Goal: Task Accomplishment & Management: Manage account settings

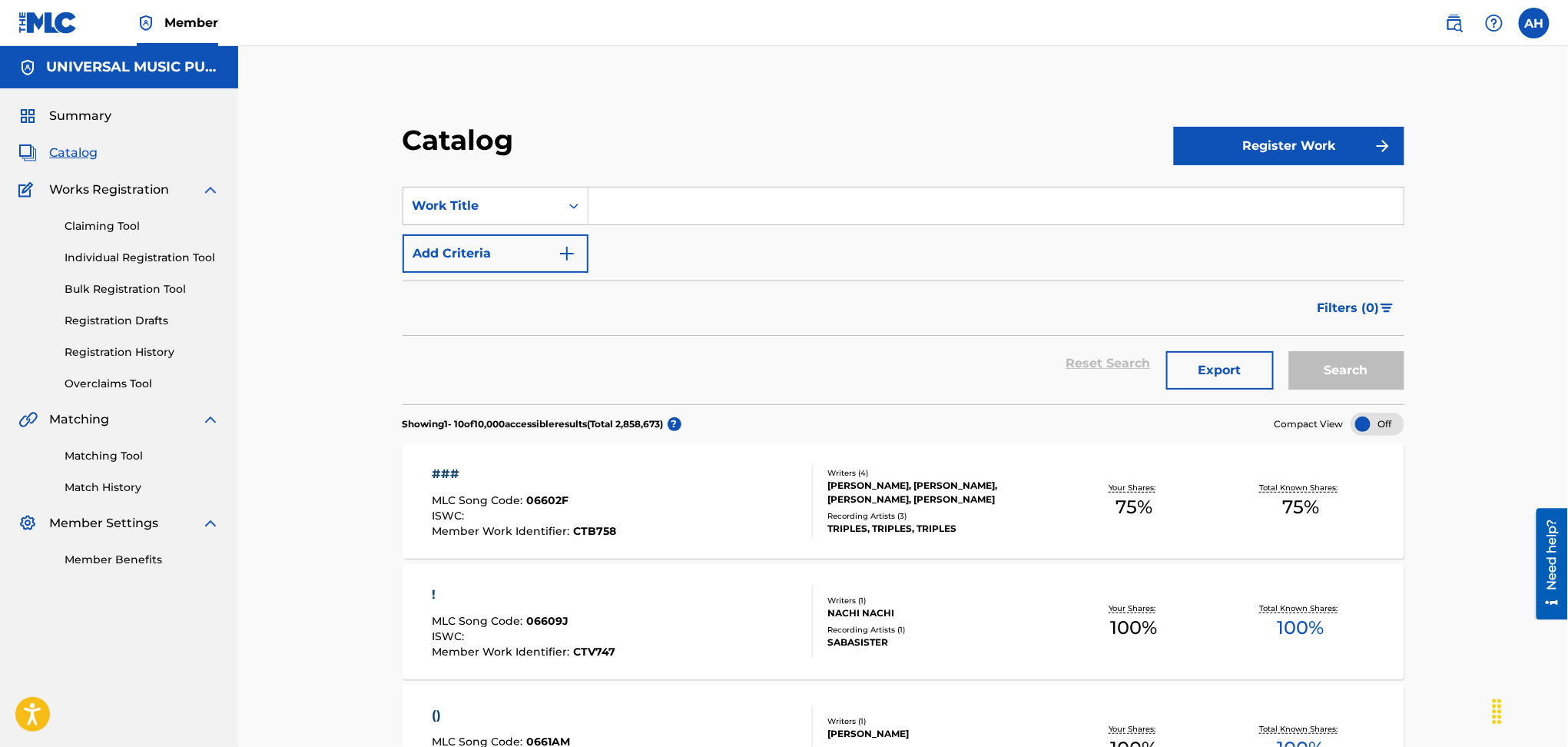
drag, startPoint x: 751, startPoint y: 172, endPoint x: 747, endPoint y: 194, distance: 22.4
click at [750, 183] on section "SearchWithCriteria4125ec37-aa7d-4b71-8846-6db39ebd39fc Work Title Add Criteria …" at bounding box center [903, 286] width 1002 height 236
click at [747, 204] on input "Search Form" at bounding box center [996, 206] width 815 height 37
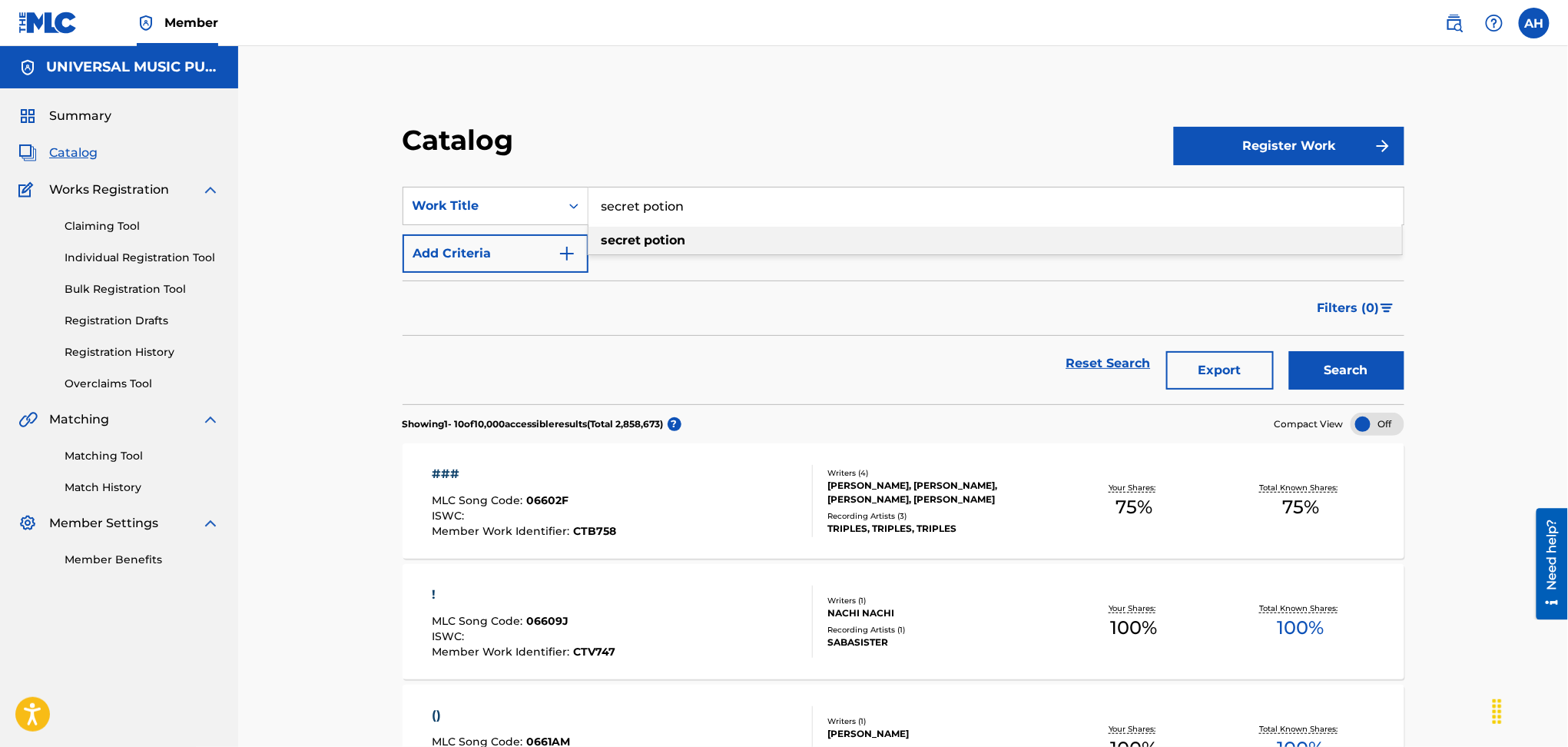
type input "secret potion"
click at [472, 258] on button "Add Criteria" at bounding box center [495, 253] width 186 height 38
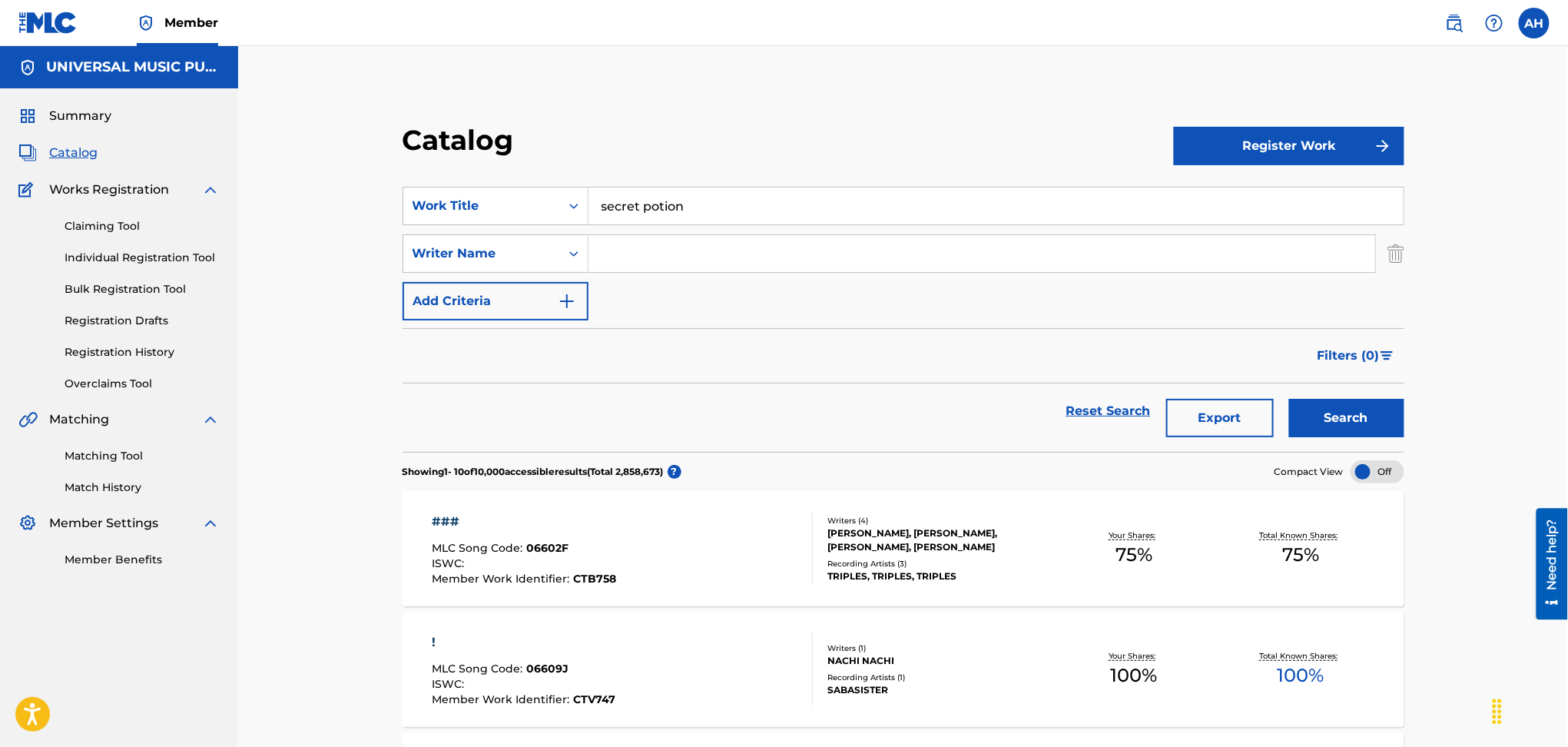
drag, startPoint x: 495, startPoint y: 258, endPoint x: 711, endPoint y: 260, distance: 216.0
click at [711, 260] on input "Search Form" at bounding box center [981, 253] width 787 height 37
type input "[PERSON_NAME]"
click at [1289, 399] on button "Search" at bounding box center [1346, 418] width 115 height 38
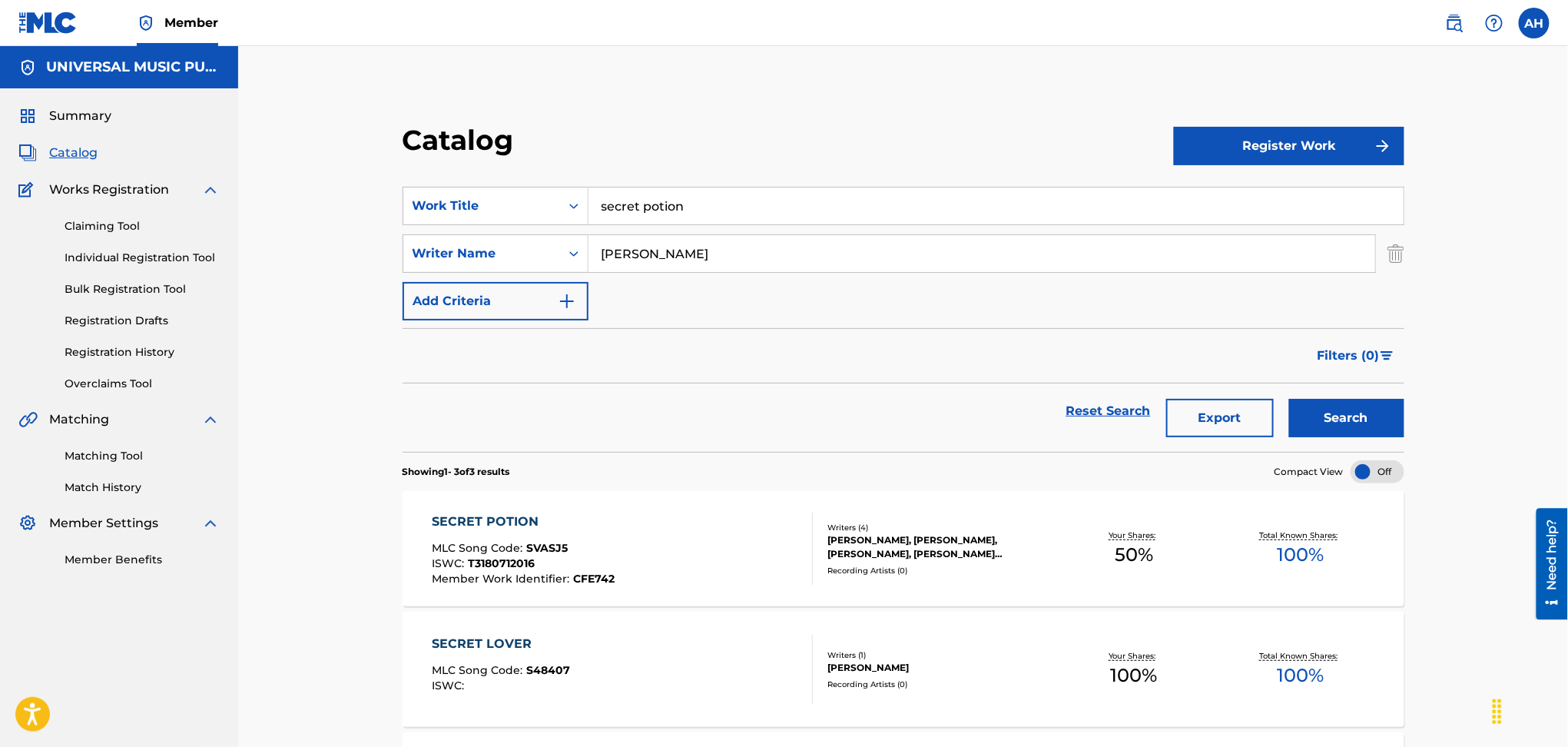
click at [715, 524] on div "SECRET POTION MLC Song Code : SVASJ5 ISWC : T3180712016 Member Work Identifier …" at bounding box center [622, 548] width 381 height 72
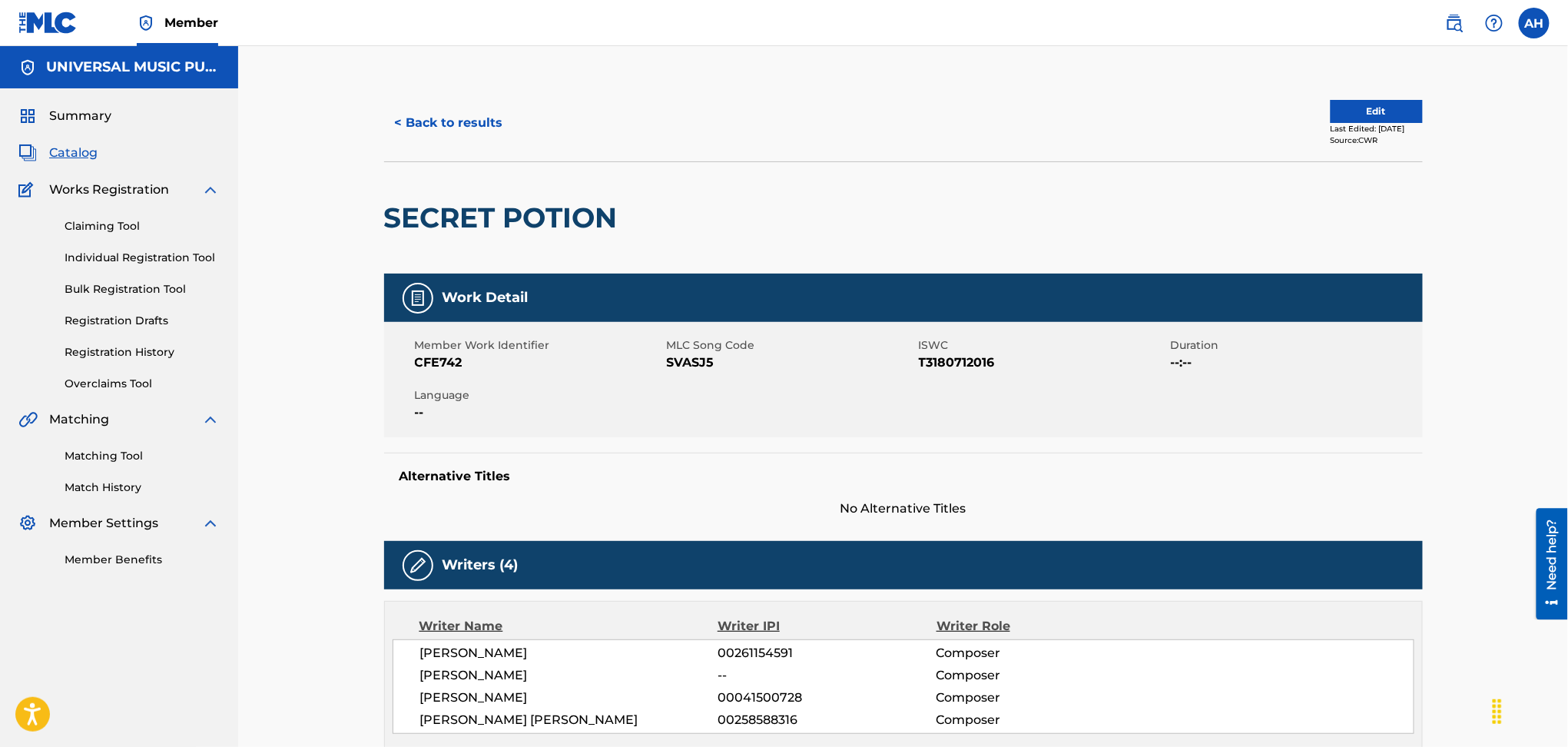
click at [410, 99] on div "< Back to results Edit Last Edited: [DATE] Source: CWR" at bounding box center [904, 123] width 1039 height 77
click at [426, 134] on button "< Back to results" at bounding box center [449, 123] width 130 height 38
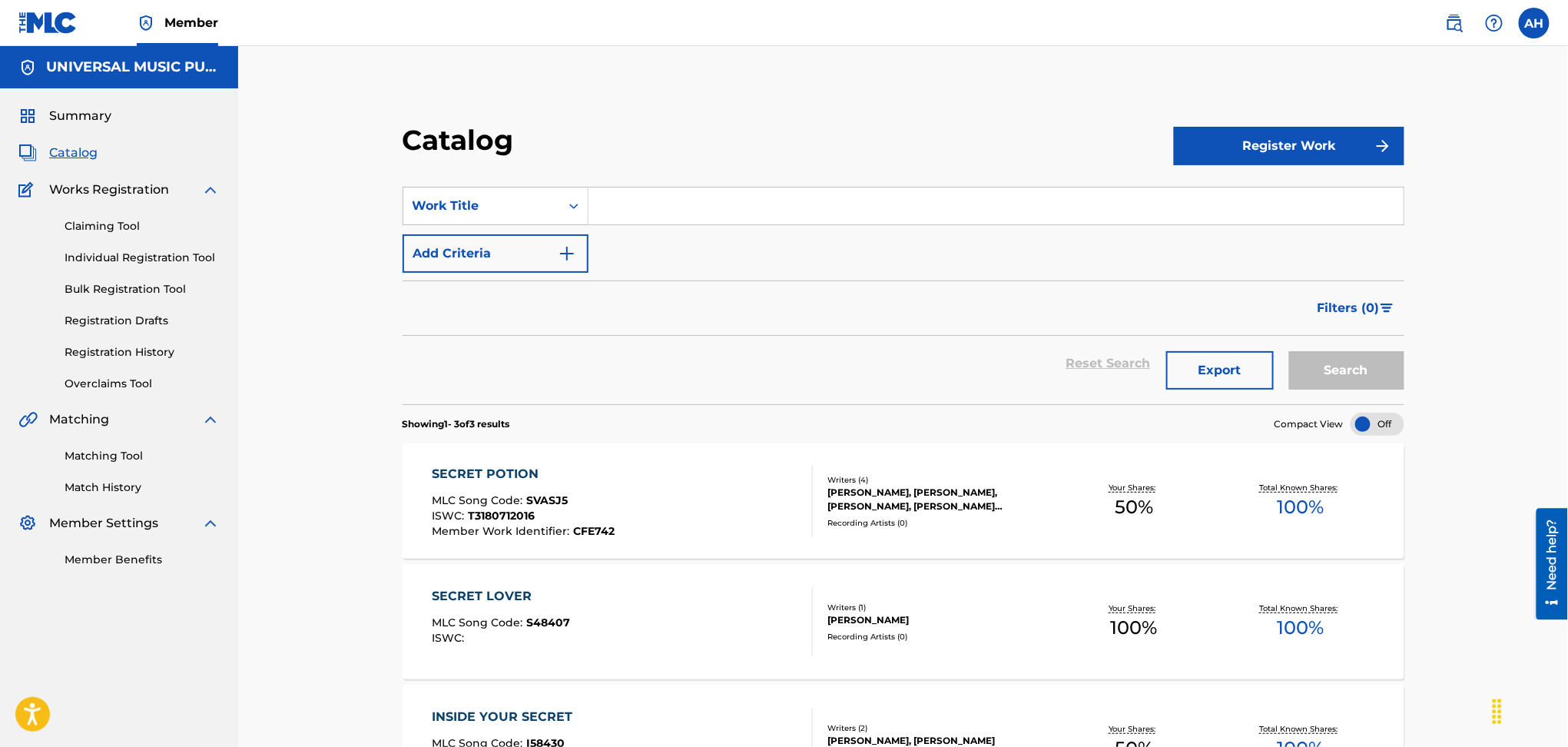
click at [447, 226] on div "SearchWithCriteria4125ec37-aa7d-4b71-8846-6db39ebd39fc Work Title Add Criteria" at bounding box center [903, 229] width 1002 height 86
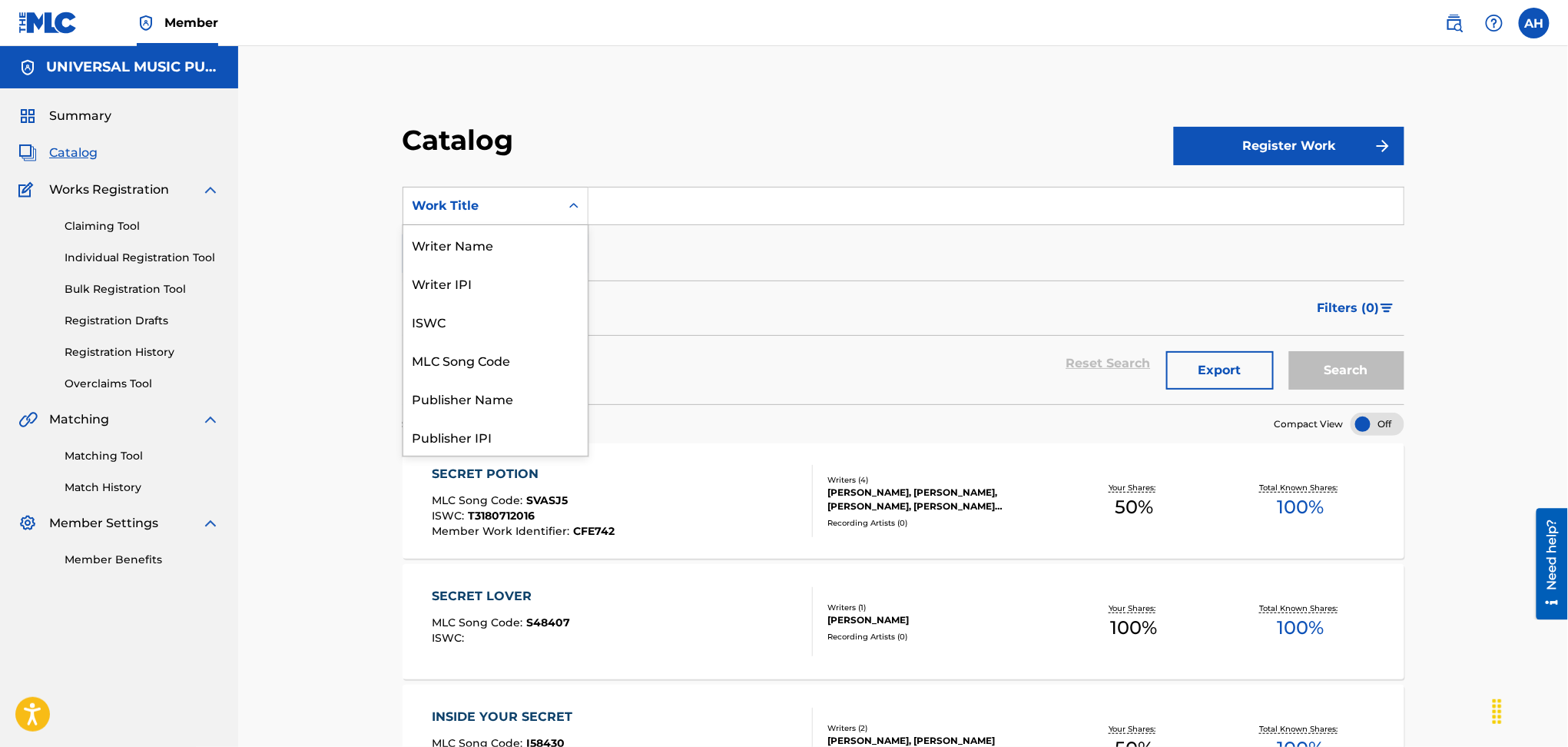
click at [463, 189] on div "Work Title" at bounding box center [495, 206] width 186 height 38
click at [480, 357] on div "MLC Song Code" at bounding box center [495, 359] width 184 height 38
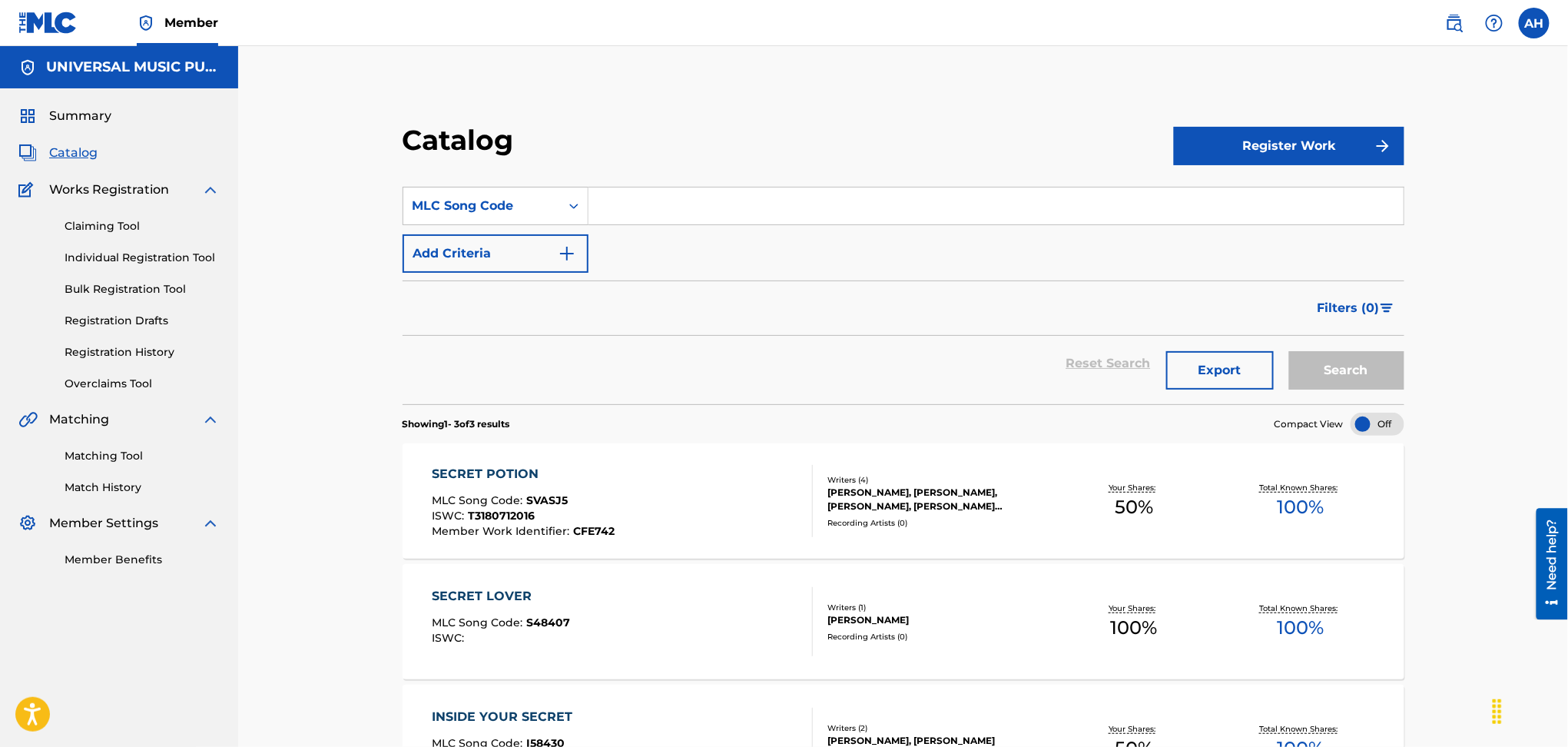
drag, startPoint x: 667, startPoint y: 206, endPoint x: 668, endPoint y: 199, distance: 7.1
click at [667, 206] on input "Search Form" at bounding box center [996, 206] width 815 height 37
paste input "LV875W"
type input "LV875W"
click at [1328, 381] on button "Search" at bounding box center [1346, 370] width 115 height 38
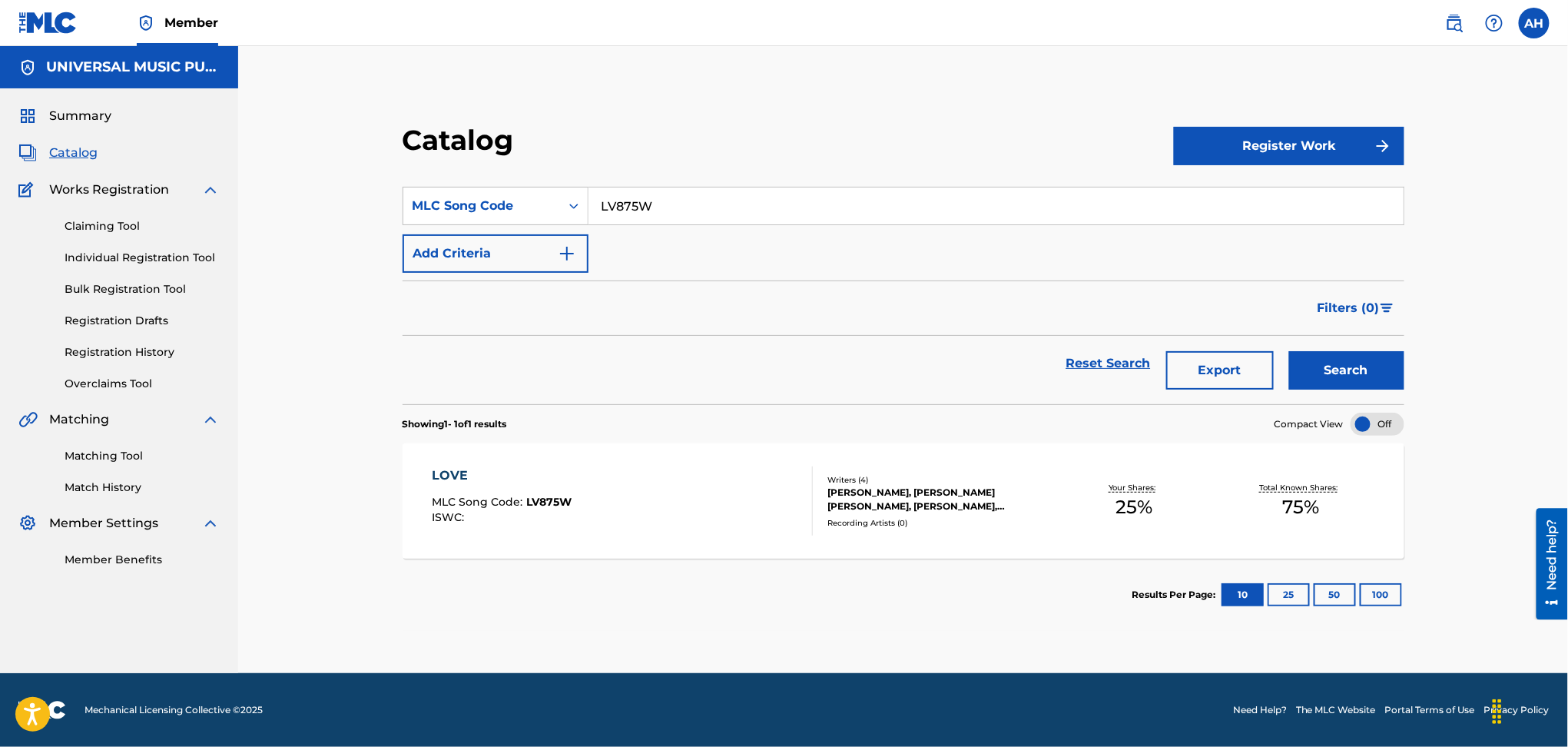
click at [801, 505] on div at bounding box center [806, 501] width 12 height 69
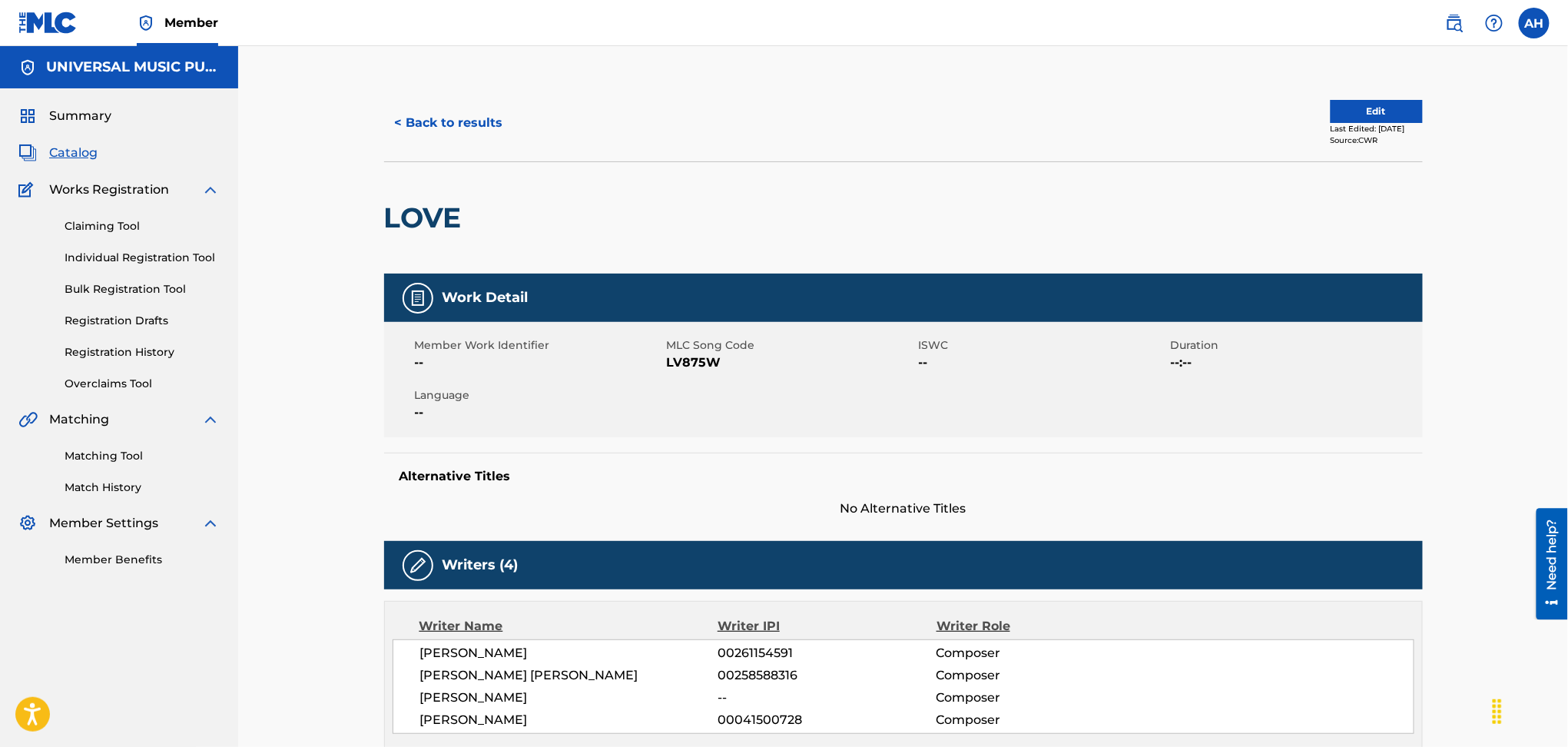
click at [445, 128] on button "< Back to results" at bounding box center [449, 123] width 130 height 38
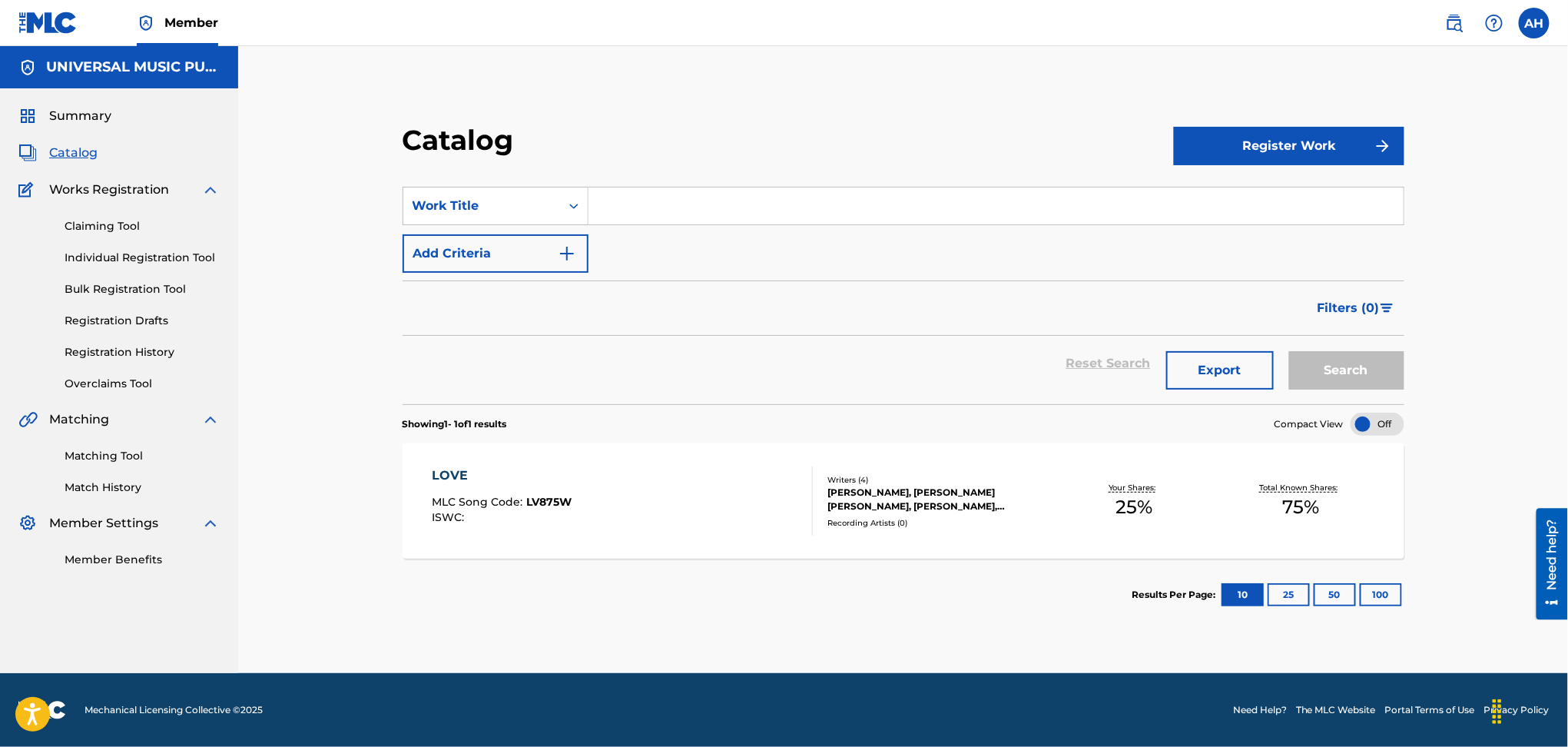
drag, startPoint x: 550, startPoint y: 253, endPoint x: 595, endPoint y: 219, distance: 56.4
click at [548, 253] on button "Add Criteria" at bounding box center [495, 253] width 186 height 38
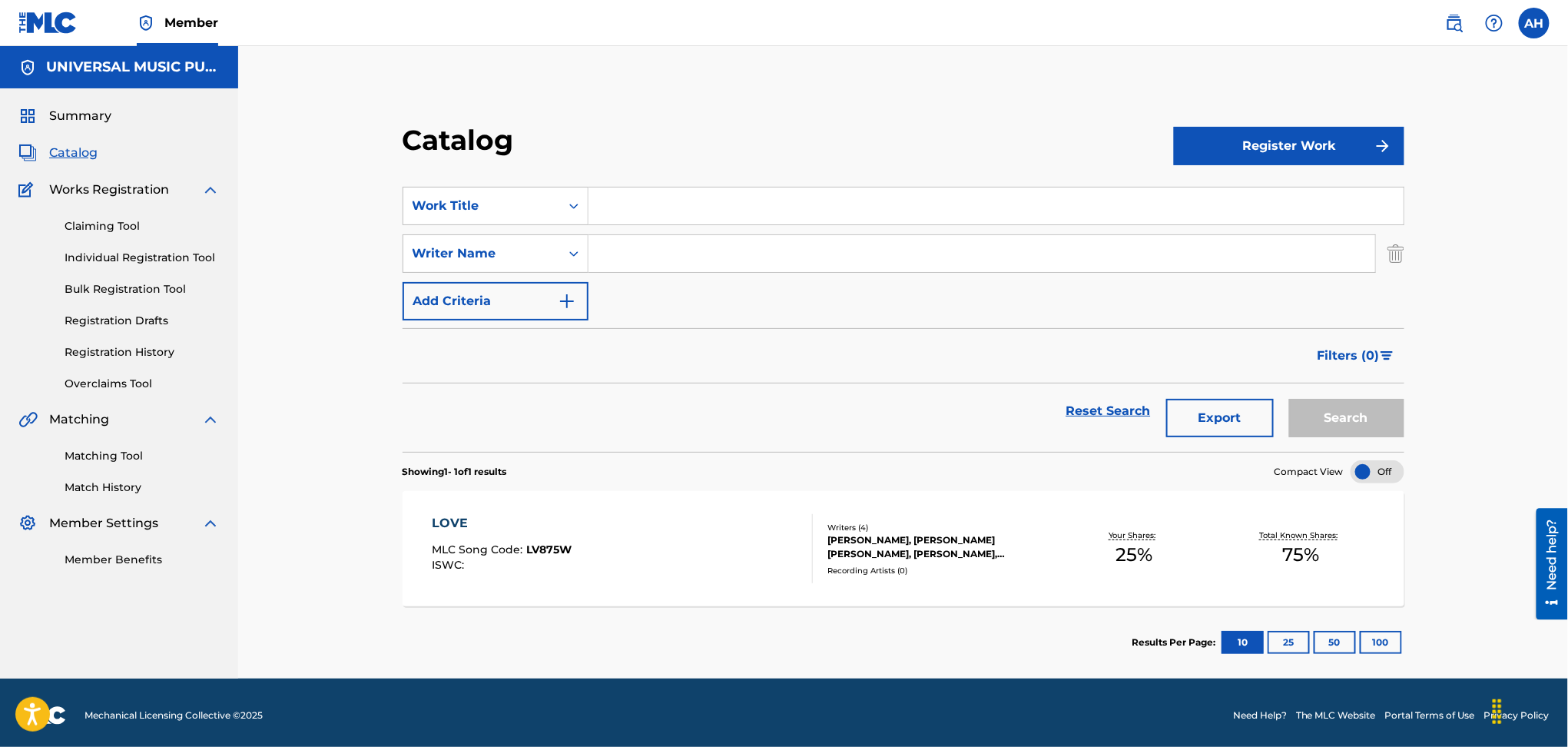
click at [676, 201] on input "Search Form" at bounding box center [996, 206] width 815 height 37
type input "how we feel"
type input "[PERSON_NAME]"
click at [1289, 399] on button "Search" at bounding box center [1346, 418] width 115 height 38
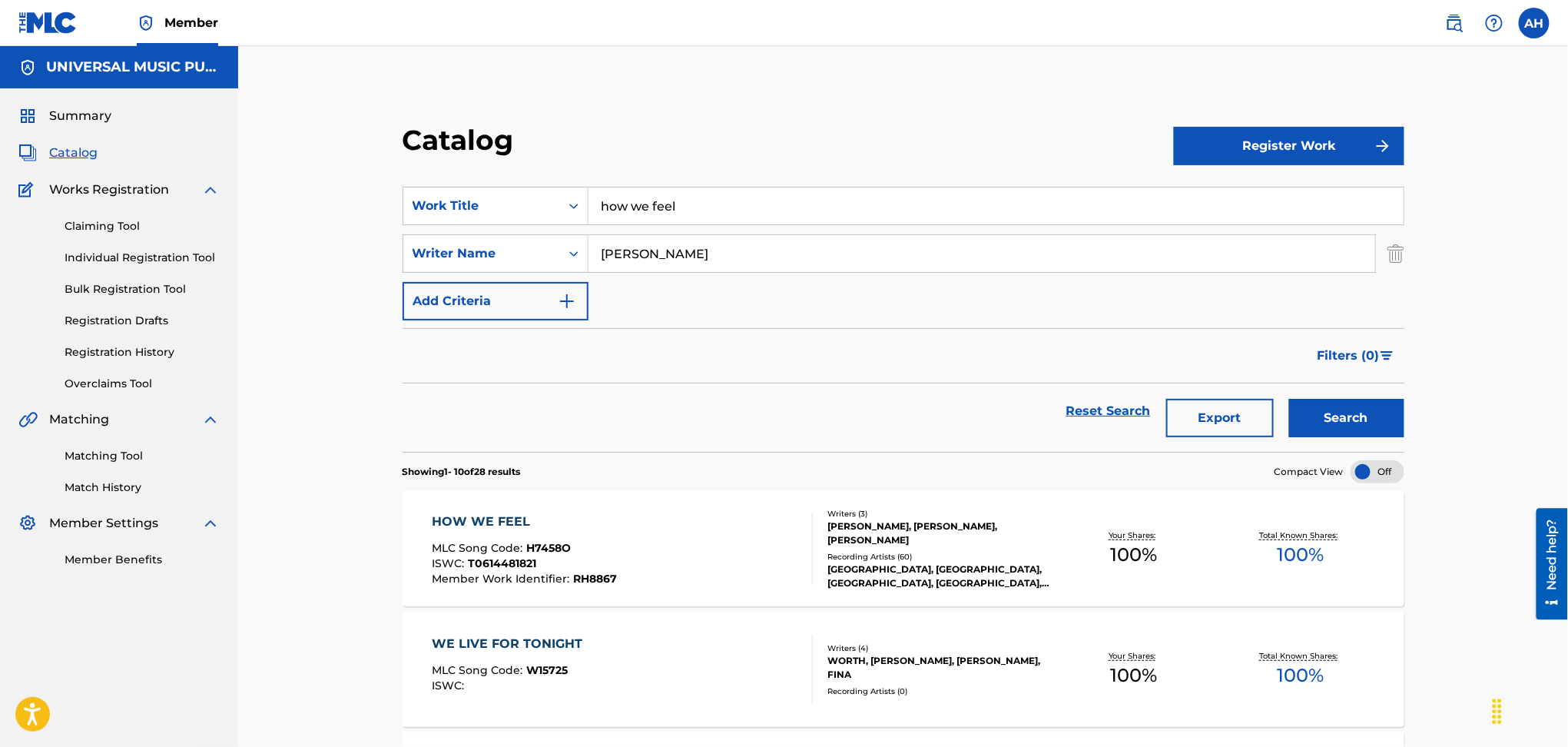
click at [724, 515] on div "HOW WE FEEL MLC Song Code : H7458O ISWC : T0614481821 Member Work Identifier : …" at bounding box center [622, 548] width 381 height 72
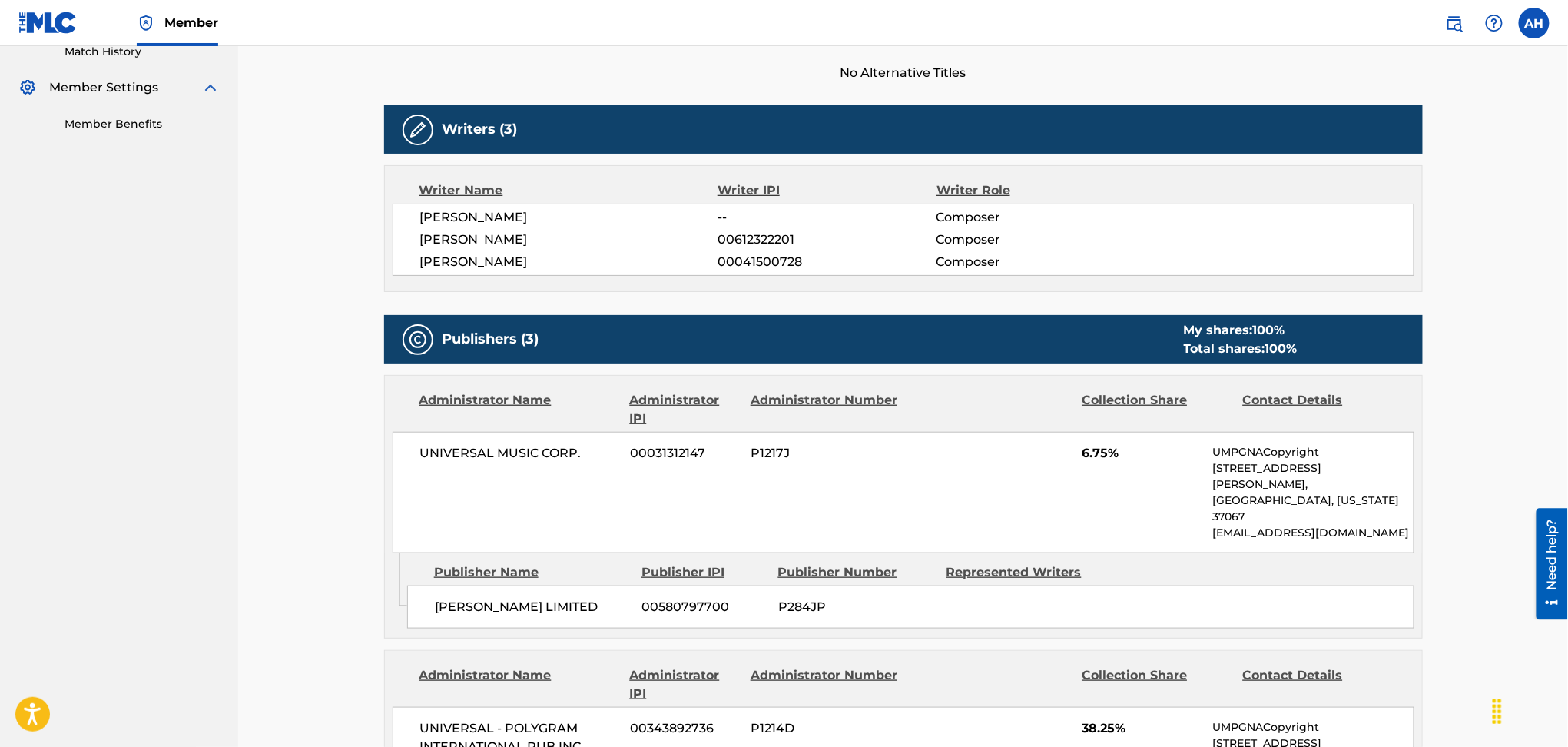
scroll to position [205, 0]
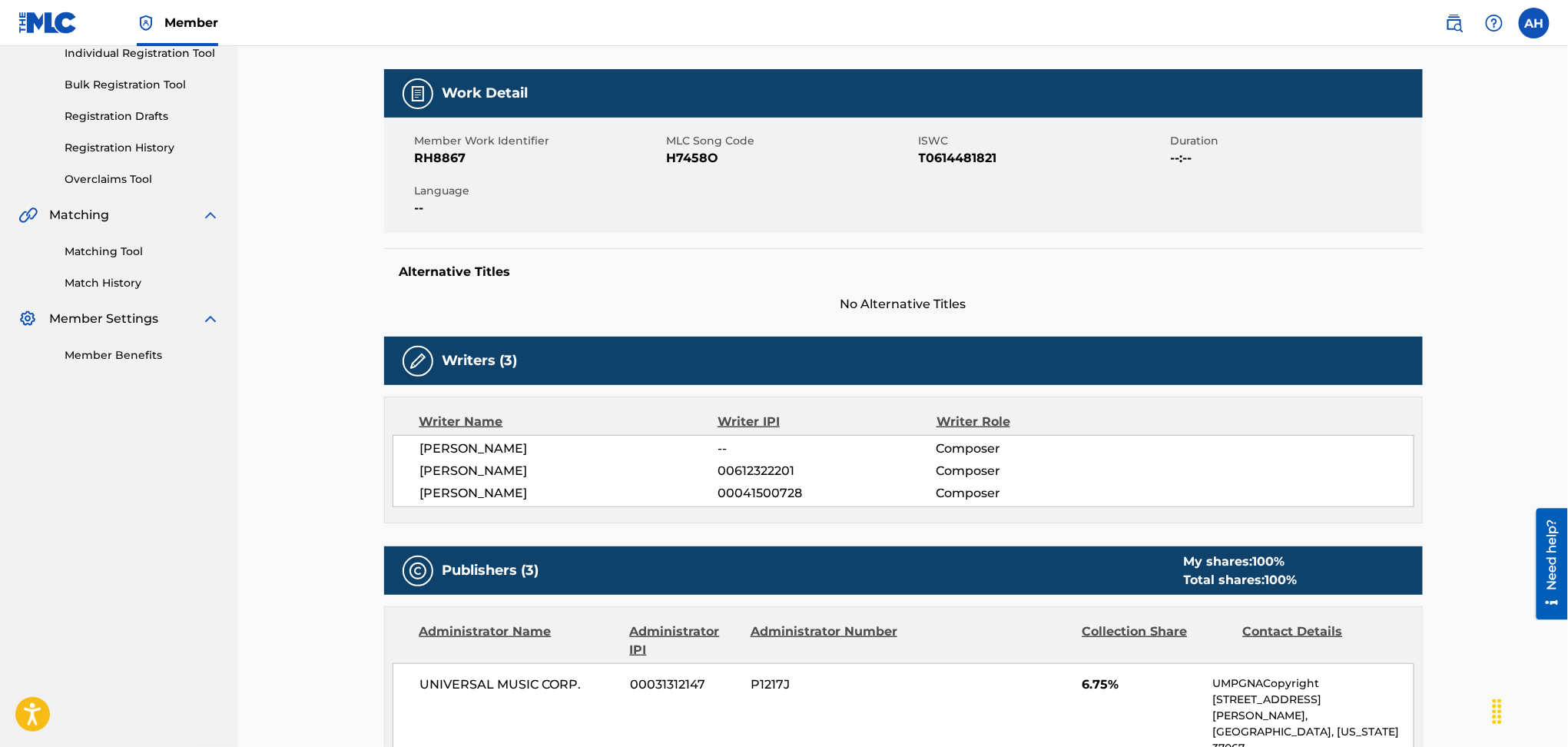
click at [1214, 513] on div "Writer Name Writer IPI Writer Role [PERSON_NAME] -- Composer [PERSON_NAME] 0061…" at bounding box center [904, 460] width 1039 height 127
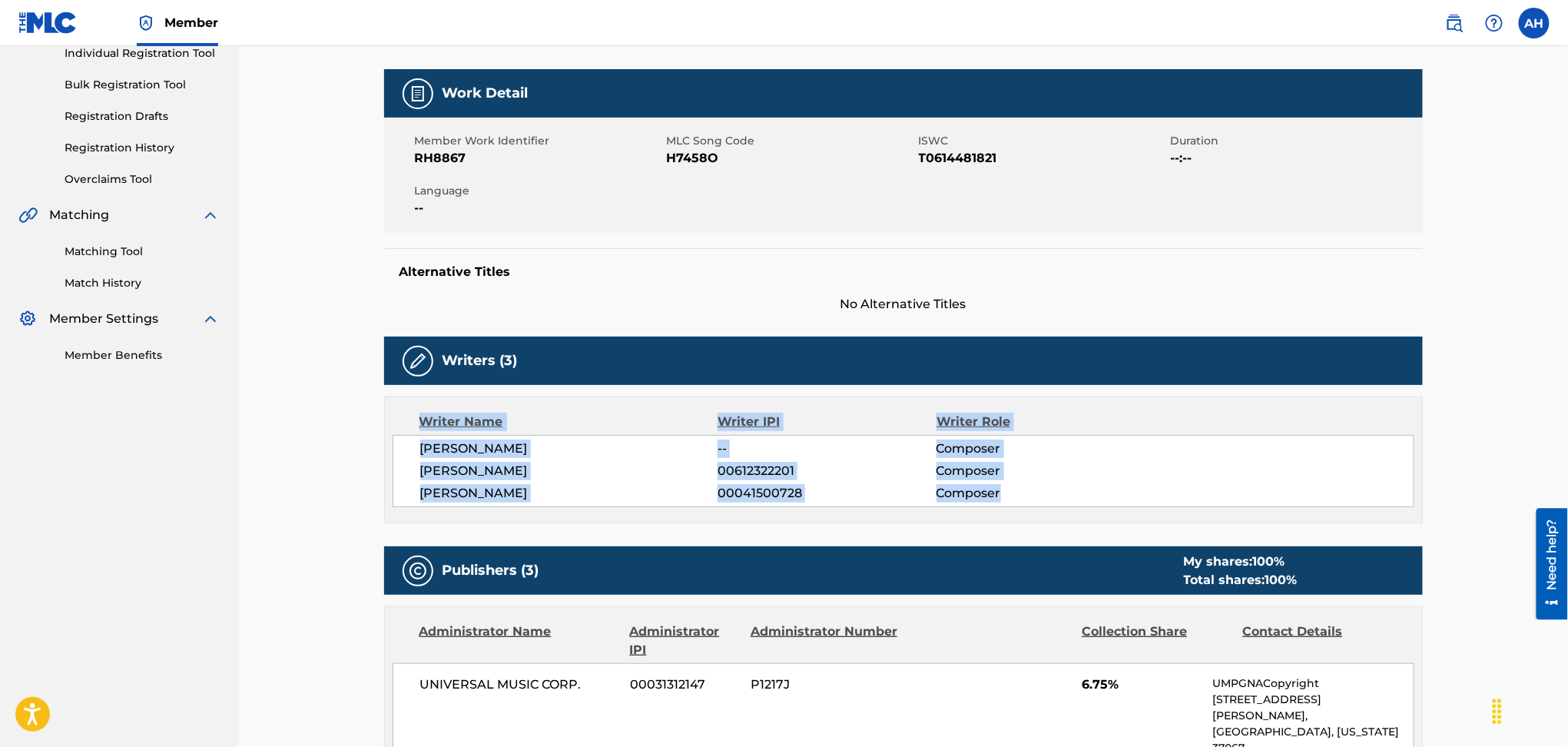
drag, startPoint x: 945, startPoint y: 490, endPoint x: 408, endPoint y: 411, distance: 542.8
click at [408, 413] on div "Writer Name Writer IPI Writer Role [PERSON_NAME] -- Composer [PERSON_NAME] 0061…" at bounding box center [904, 460] width 1039 height 127
click at [414, 416] on div "Writer Name Writer IPI Writer Role" at bounding box center [904, 422] width 1022 height 19
drag, startPoint x: 421, startPoint y: 413, endPoint x: 1009, endPoint y: 494, distance: 593.6
click at [1002, 496] on div "Writer Name Writer IPI Writer Role [PERSON_NAME] -- Composer [PERSON_NAME] 0061…" at bounding box center [904, 460] width 1039 height 127
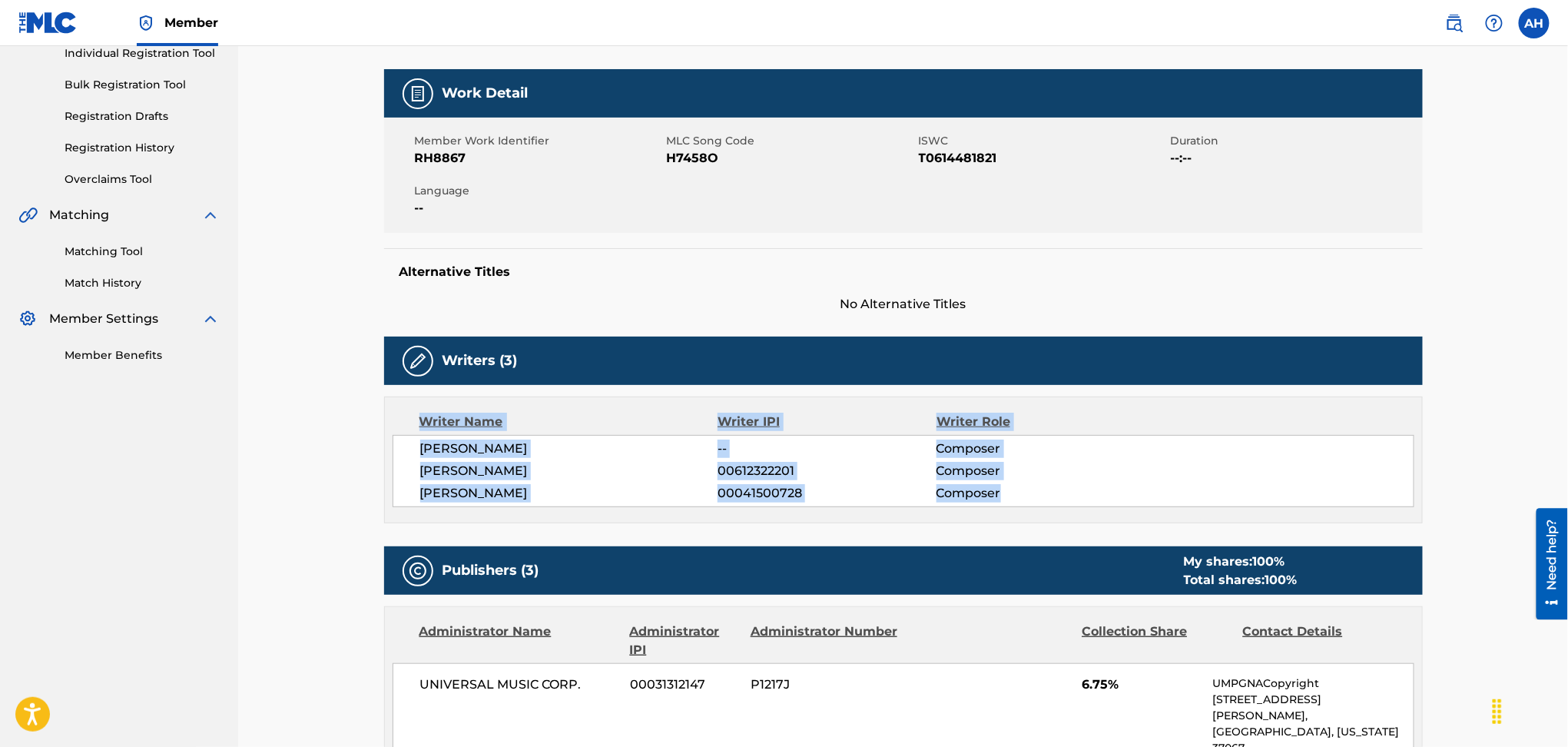
click at [1047, 484] on span "Composer" at bounding box center [1036, 494] width 199 height 19
click at [985, 487] on span "Composer" at bounding box center [1036, 494] width 199 height 19
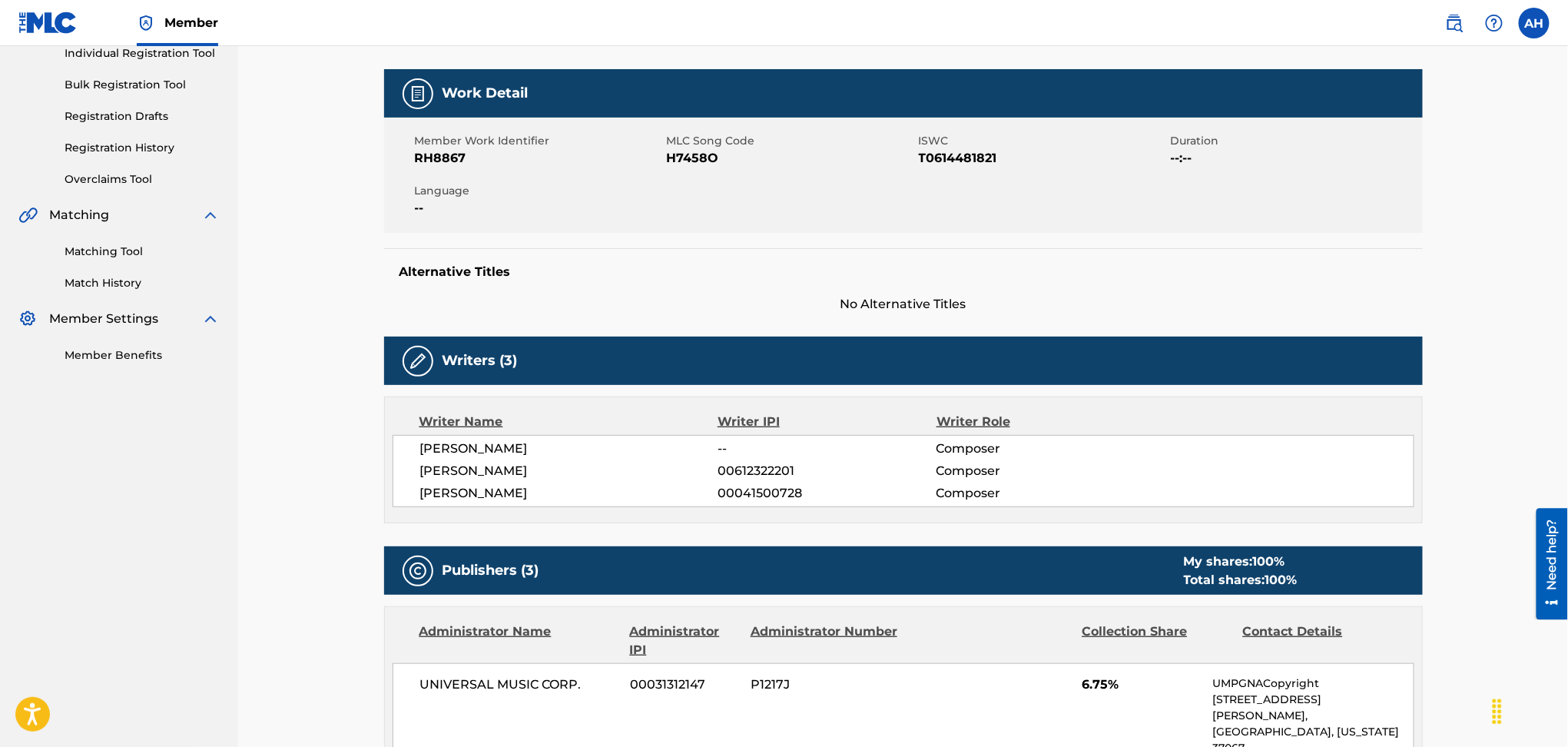
drag, startPoint x: 693, startPoint y: 399, endPoint x: 682, endPoint y: 401, distance: 11.2
click at [686, 401] on div "Writer Name Writer IPI Writer Role [PERSON_NAME] -- Composer [PERSON_NAME] 0061…" at bounding box center [904, 460] width 1039 height 127
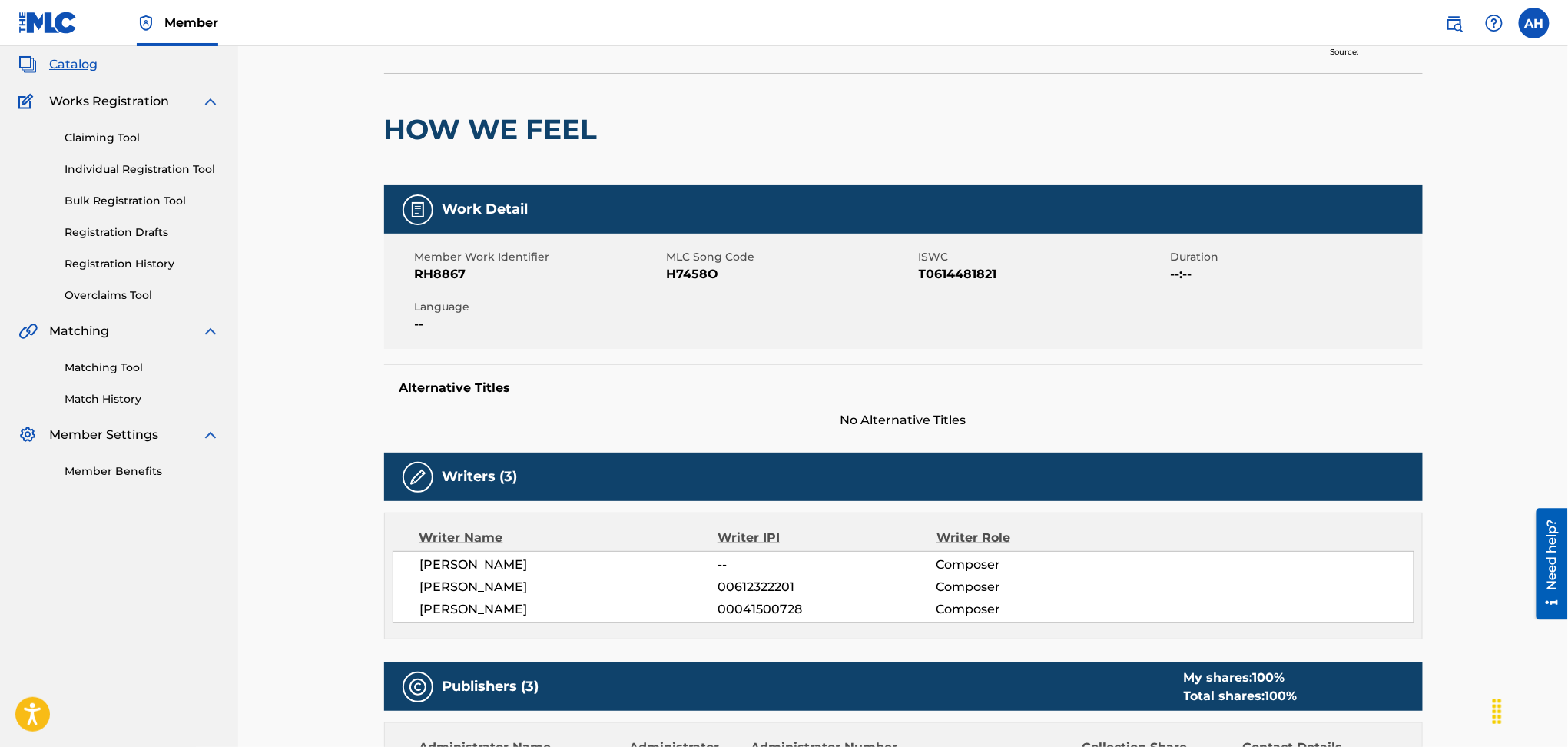
scroll to position [0, 0]
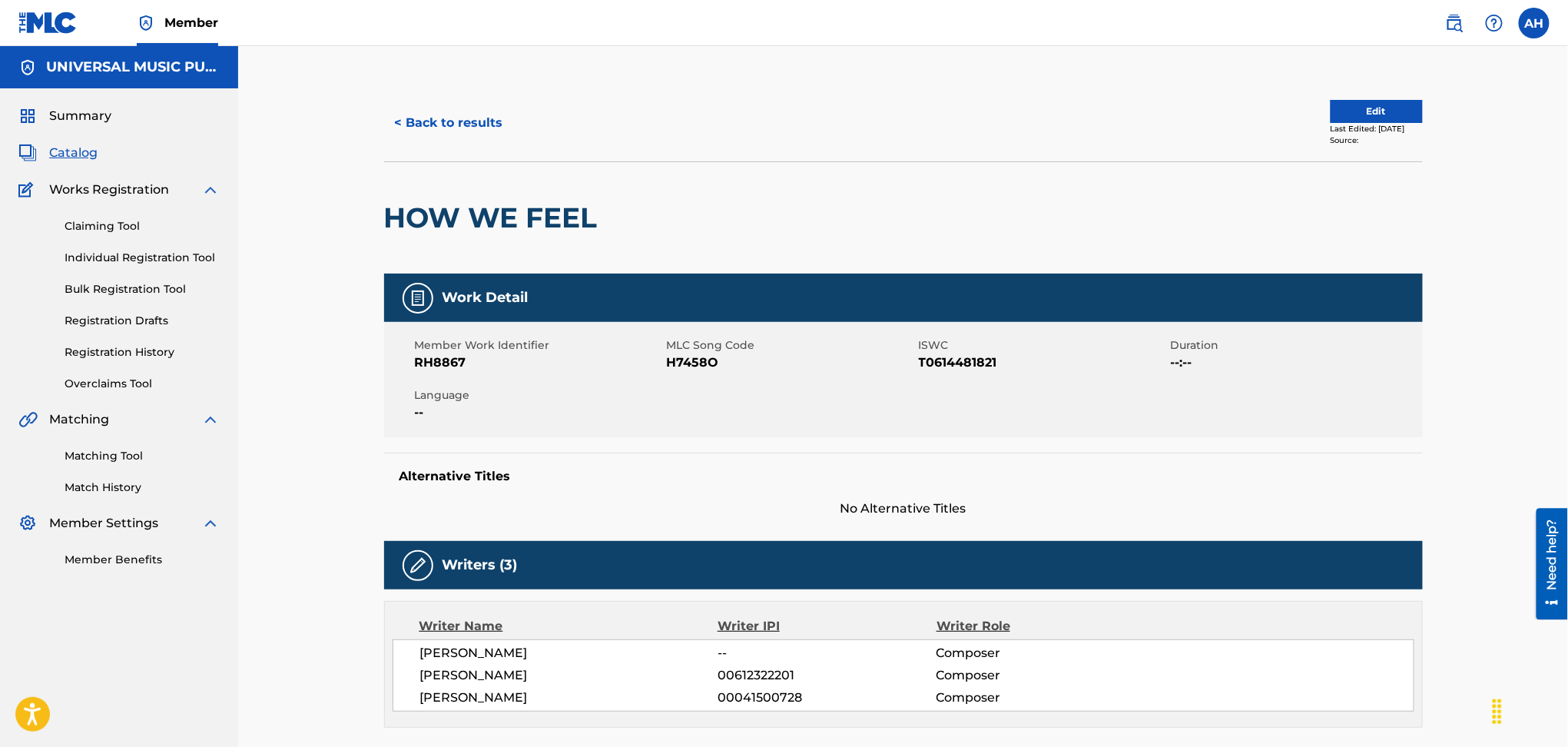
click at [456, 130] on button "< Back to results" at bounding box center [449, 123] width 130 height 38
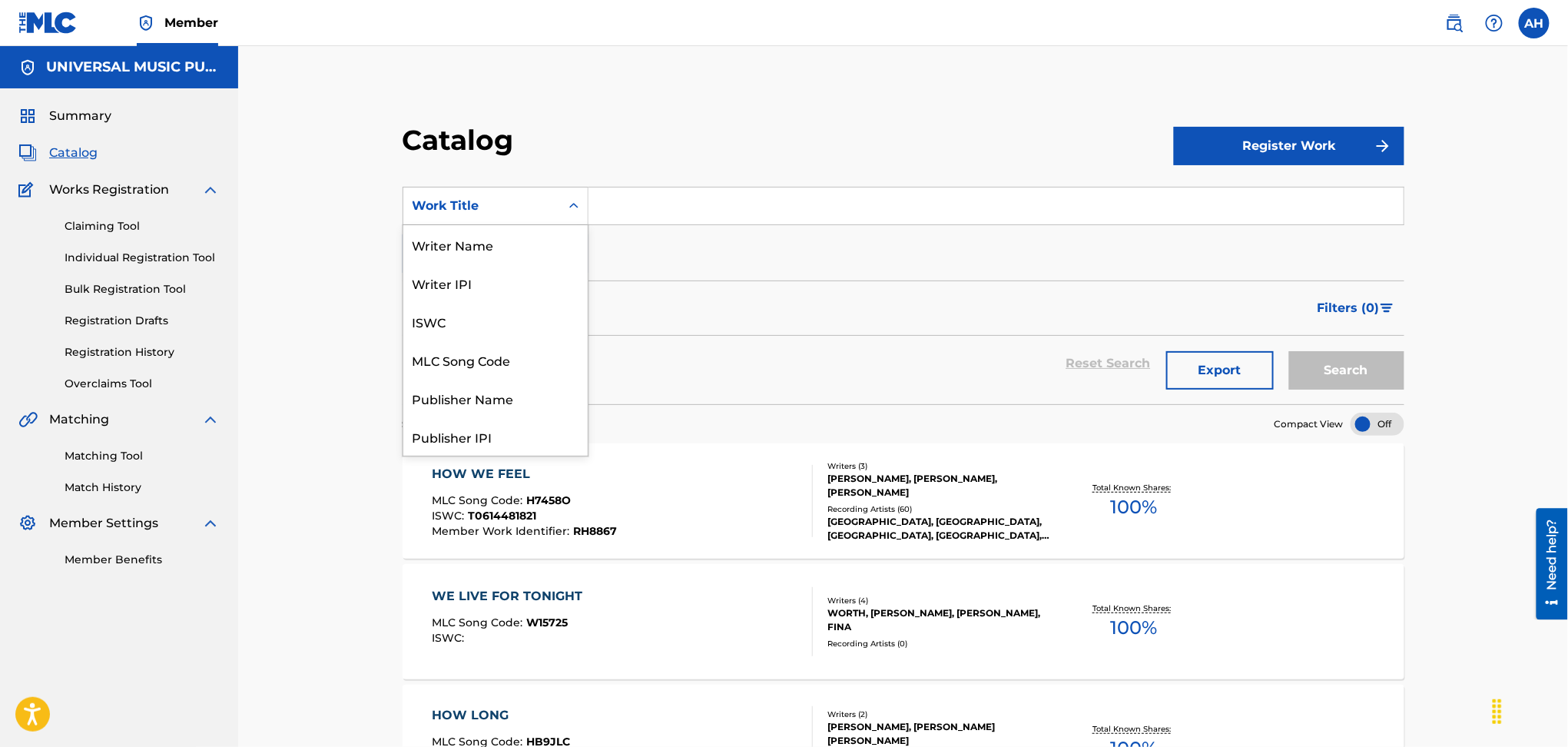
click at [471, 212] on div "Work Title" at bounding box center [482, 206] width 138 height 19
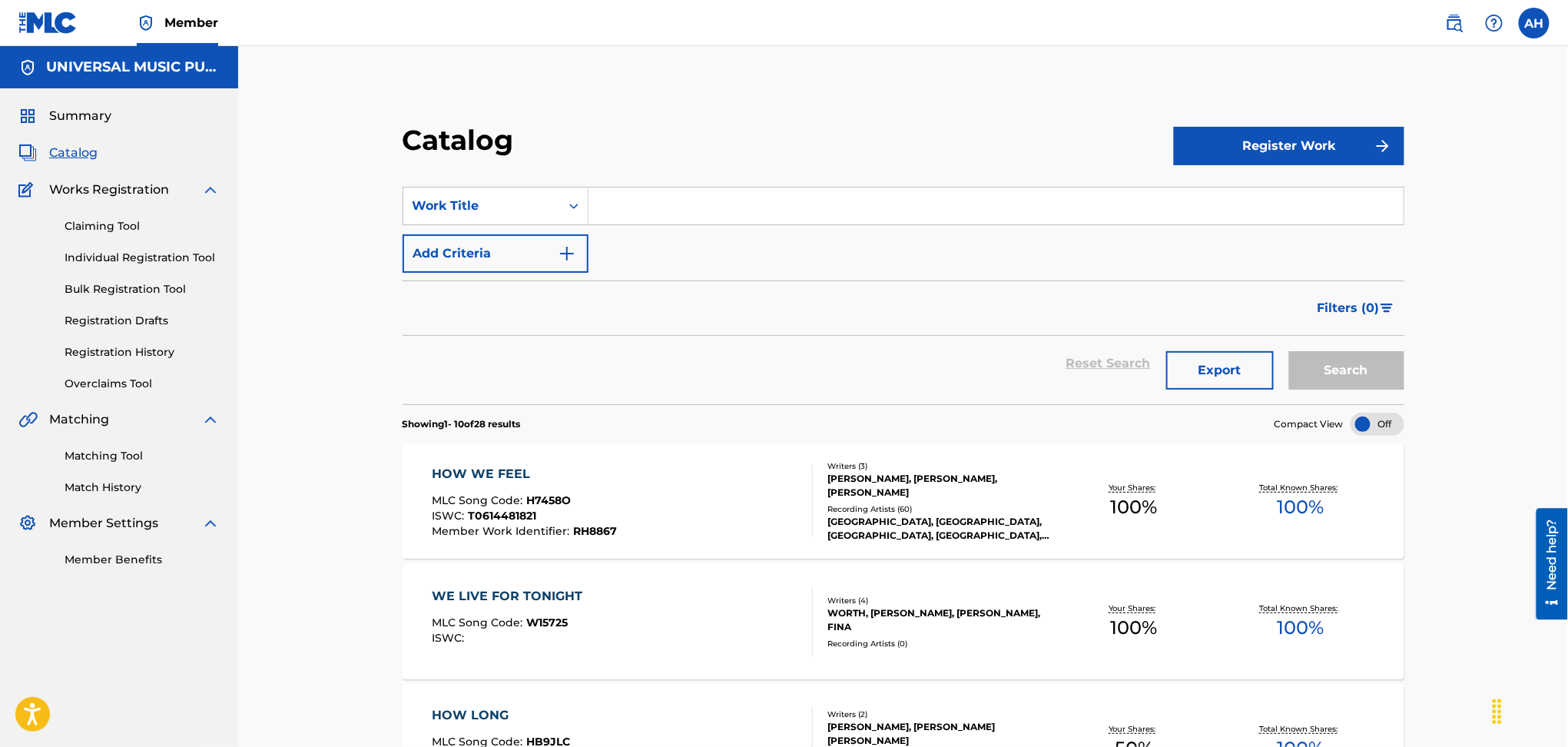
click at [754, 286] on div "Filters ( 0 )" at bounding box center [903, 308] width 1002 height 55
drag, startPoint x: 601, startPoint y: 246, endPoint x: 629, endPoint y: 234, distance: 30.5
click at [601, 246] on div "SearchWithCriteria4125ec37-aa7d-4b71-8846-6db39ebd39fc Work Title Add Criteria" at bounding box center [903, 229] width 1002 height 86
click at [680, 220] on input "Search Form" at bounding box center [996, 206] width 815 height 37
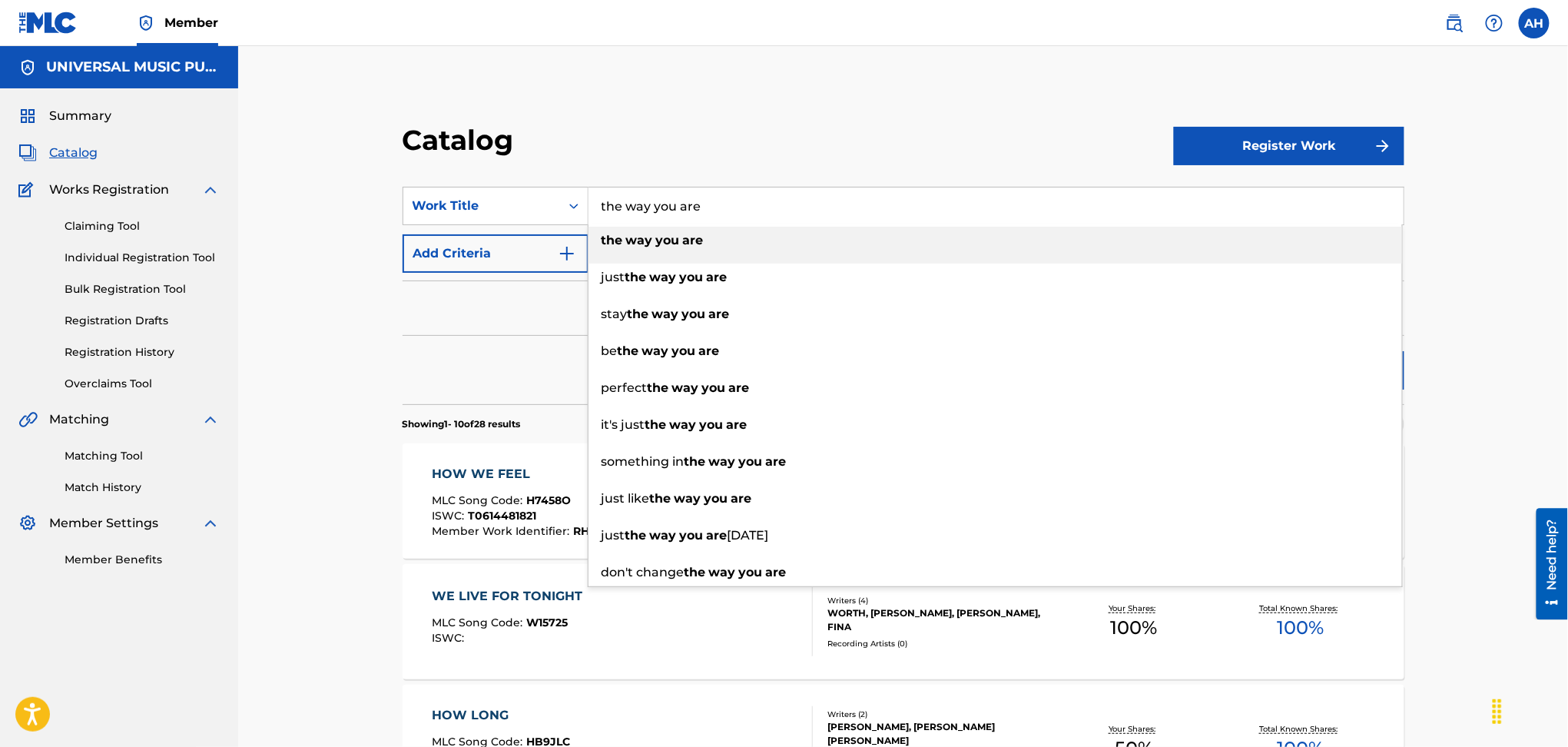
type input "the way you are"
click at [708, 239] on div "the way you are" at bounding box center [995, 240] width 813 height 27
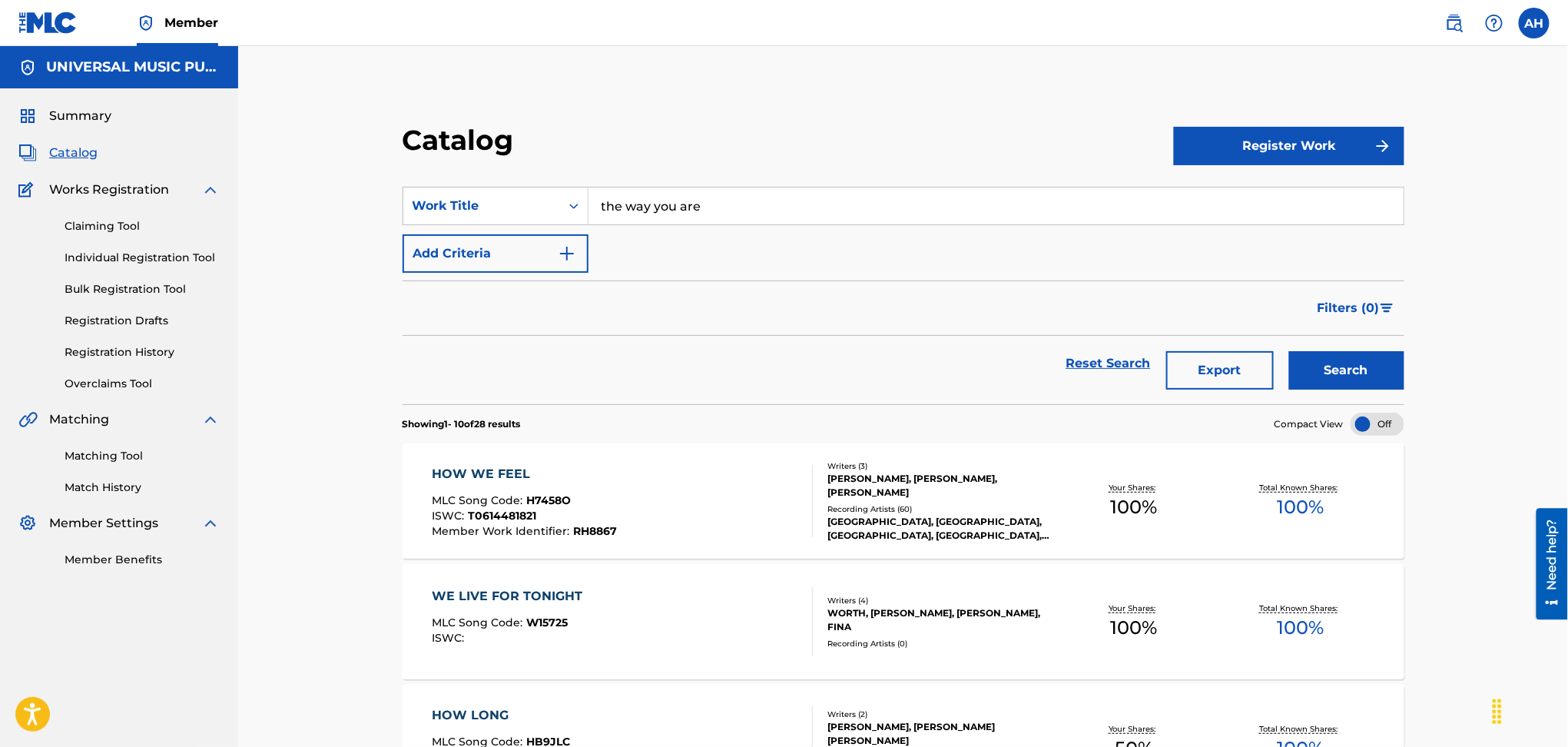
click at [514, 272] on button "Add Criteria" at bounding box center [495, 253] width 186 height 38
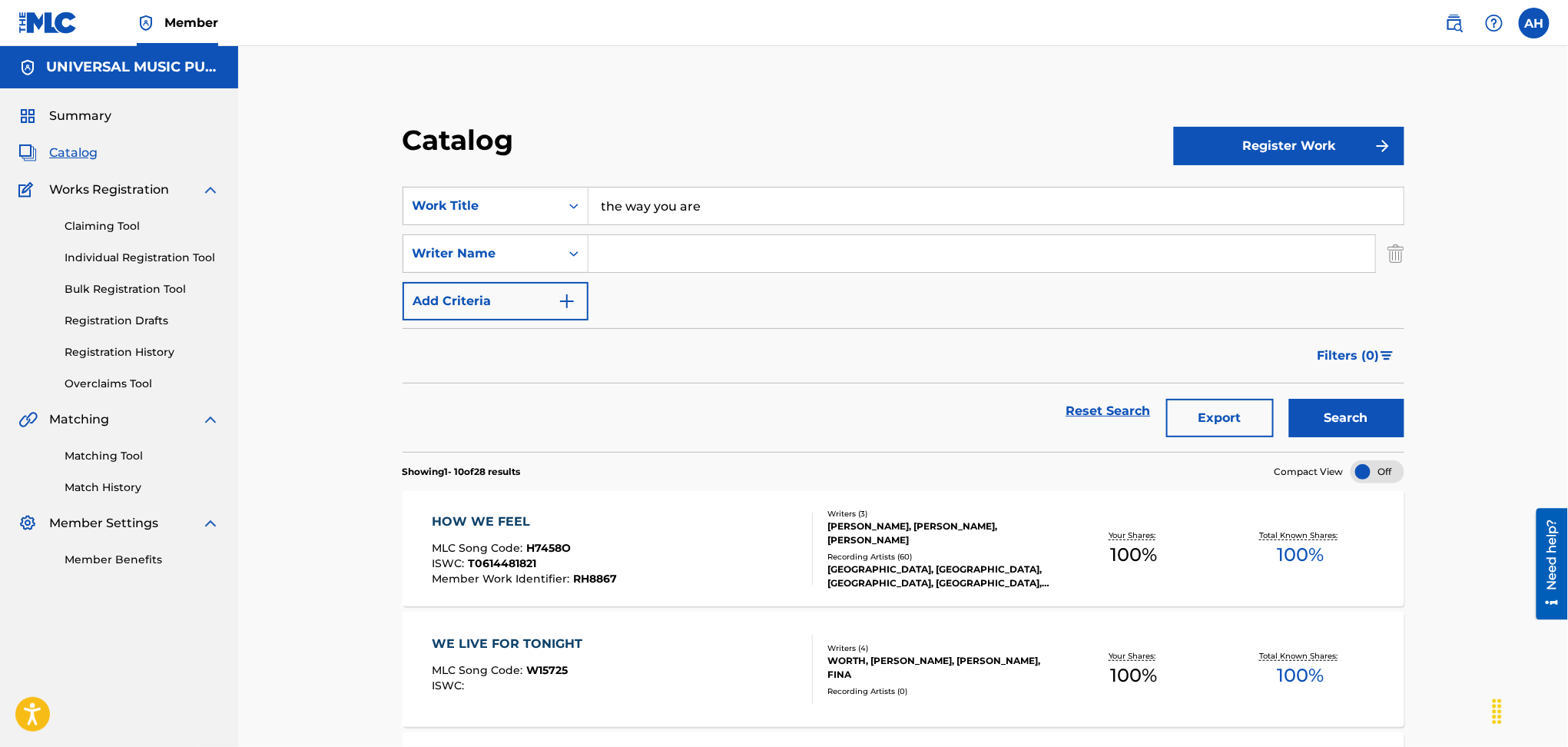
click at [684, 246] on input "Search Form" at bounding box center [981, 253] width 787 height 37
type input "a"
type input "[PERSON_NAME]"
click at [1289, 399] on button "Search" at bounding box center [1346, 418] width 115 height 38
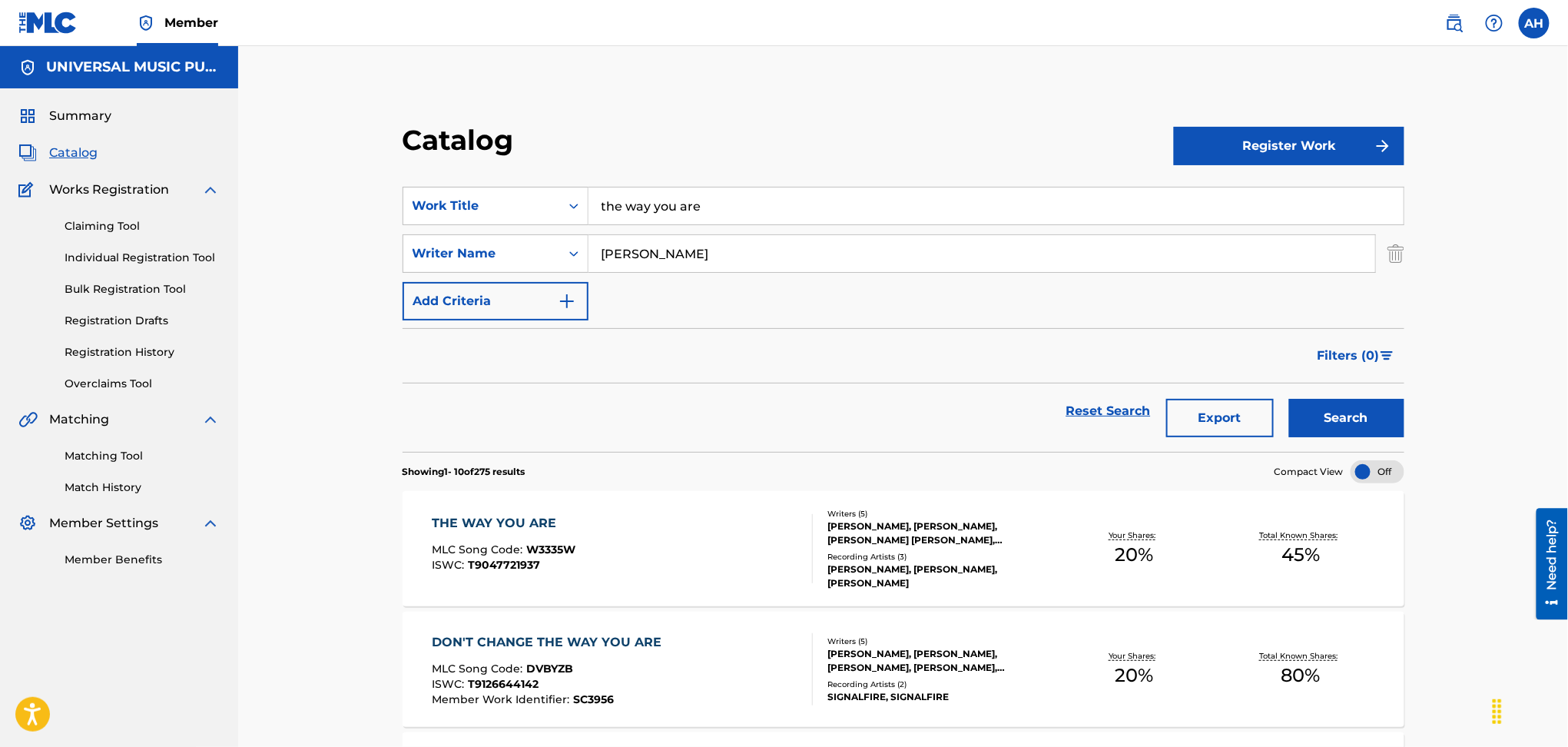
click at [988, 563] on div "[PERSON_NAME], [PERSON_NAME], [PERSON_NAME]" at bounding box center [940, 576] width 223 height 27
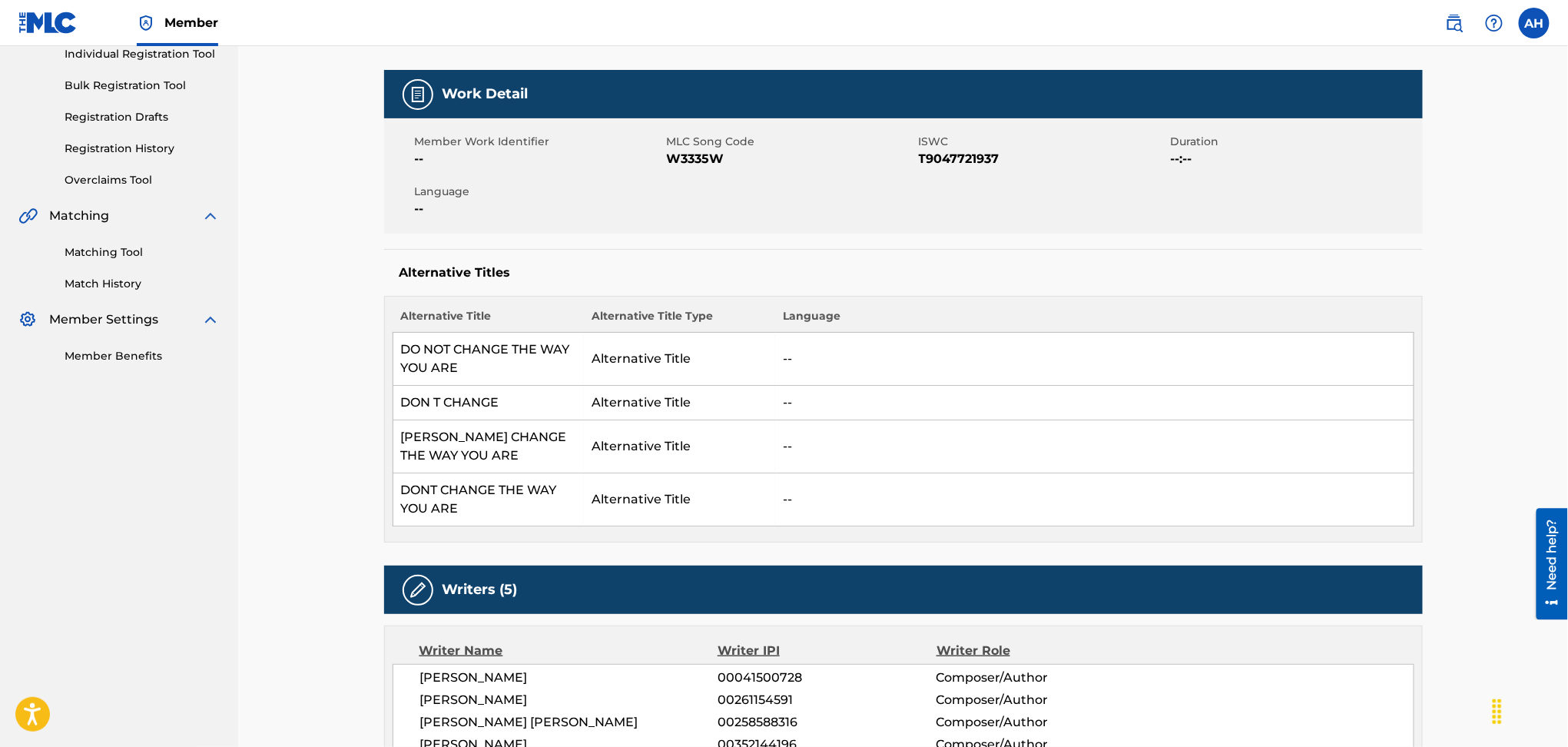
scroll to position [205, 0]
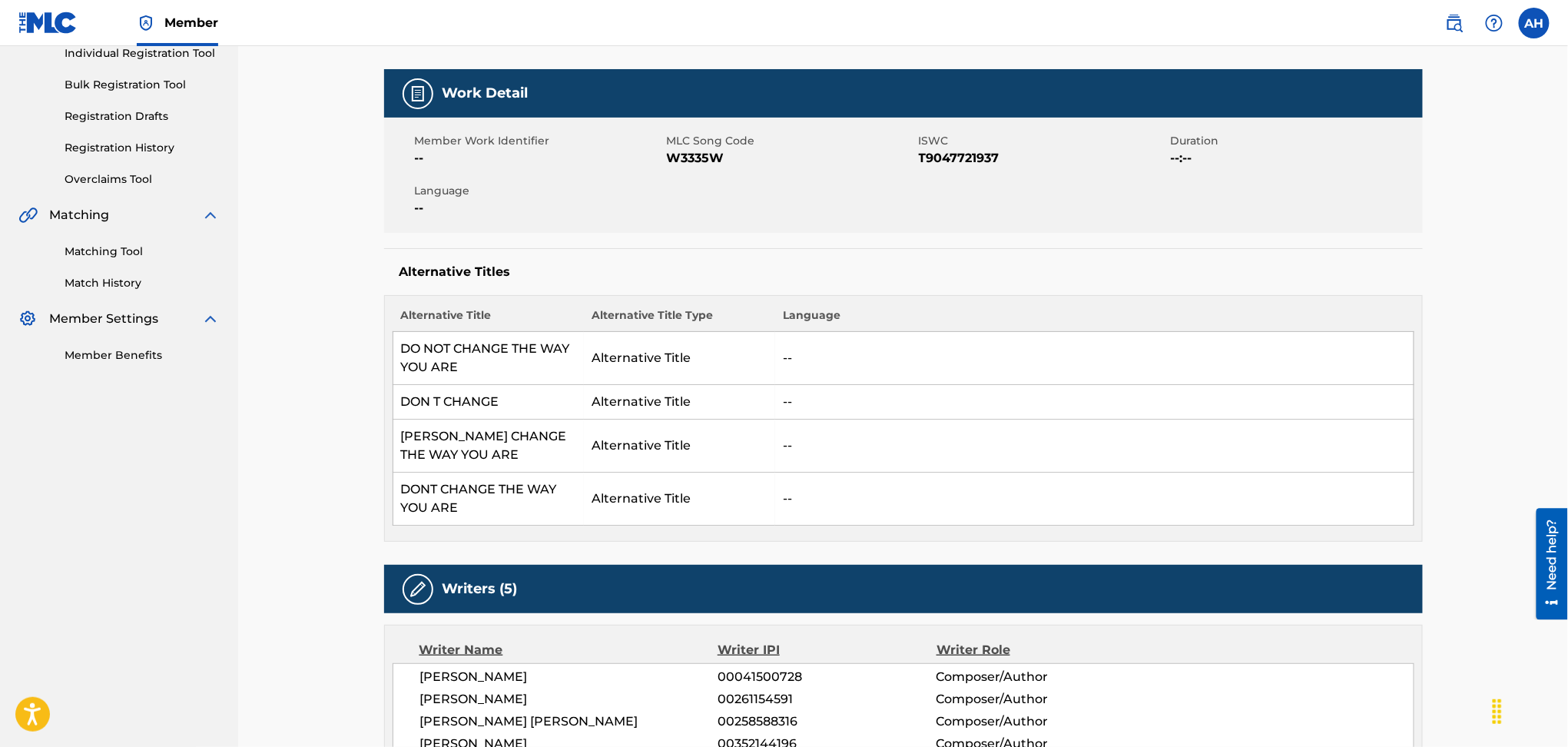
drag, startPoint x: 1095, startPoint y: 404, endPoint x: 1075, endPoint y: 397, distance: 21.2
click at [1095, 404] on td "--" at bounding box center [1094, 402] width 639 height 35
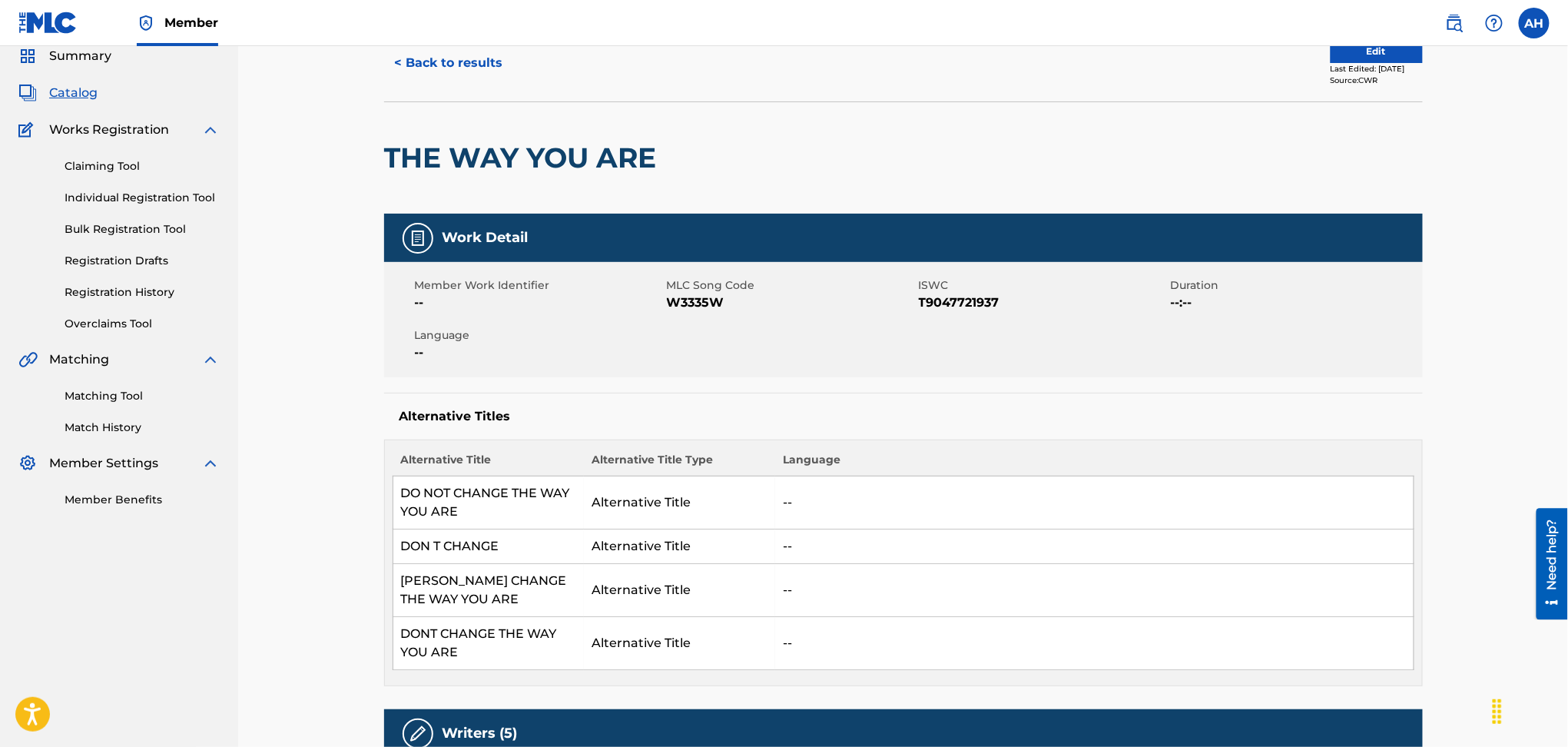
scroll to position [0, 0]
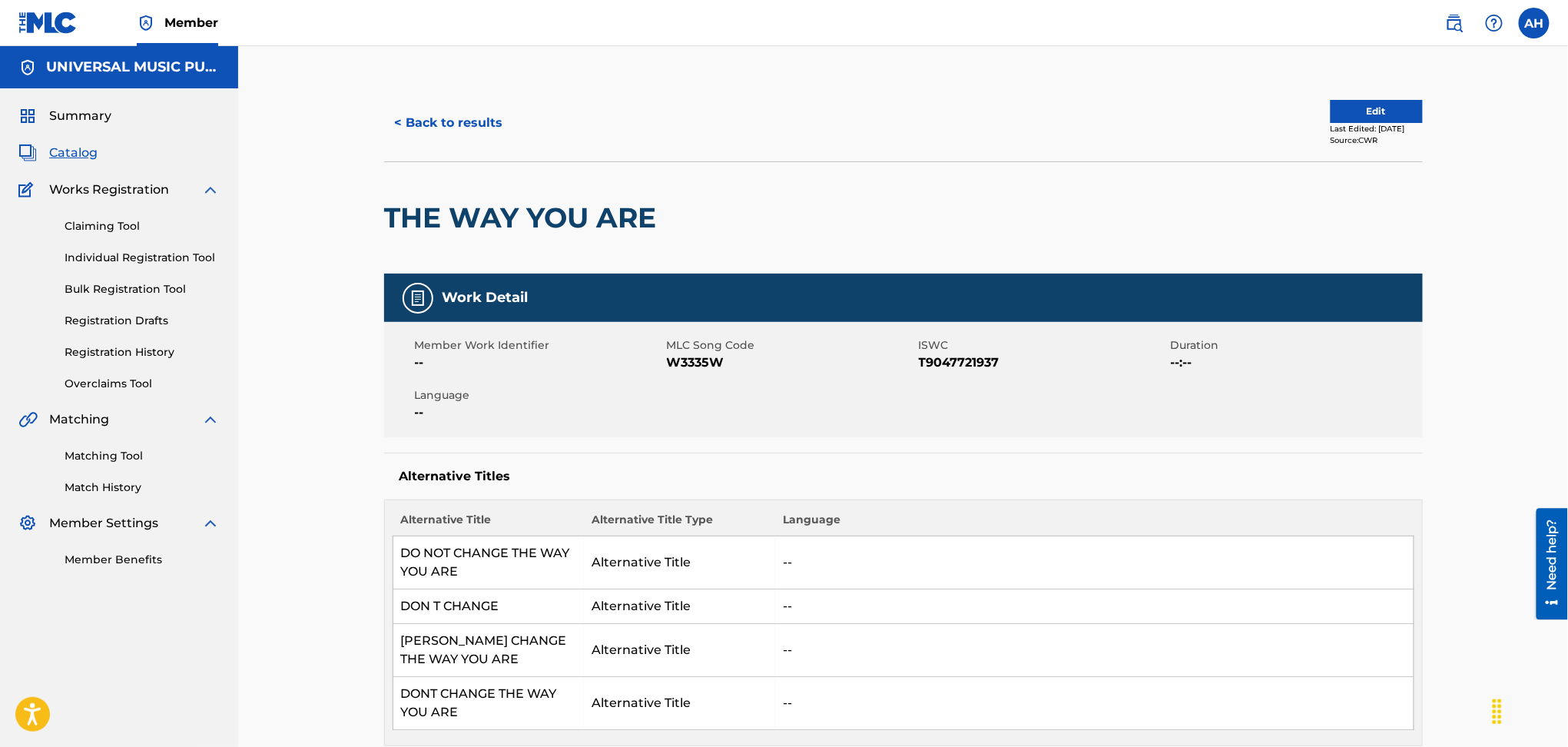
click at [439, 113] on button "< Back to results" at bounding box center [449, 123] width 130 height 38
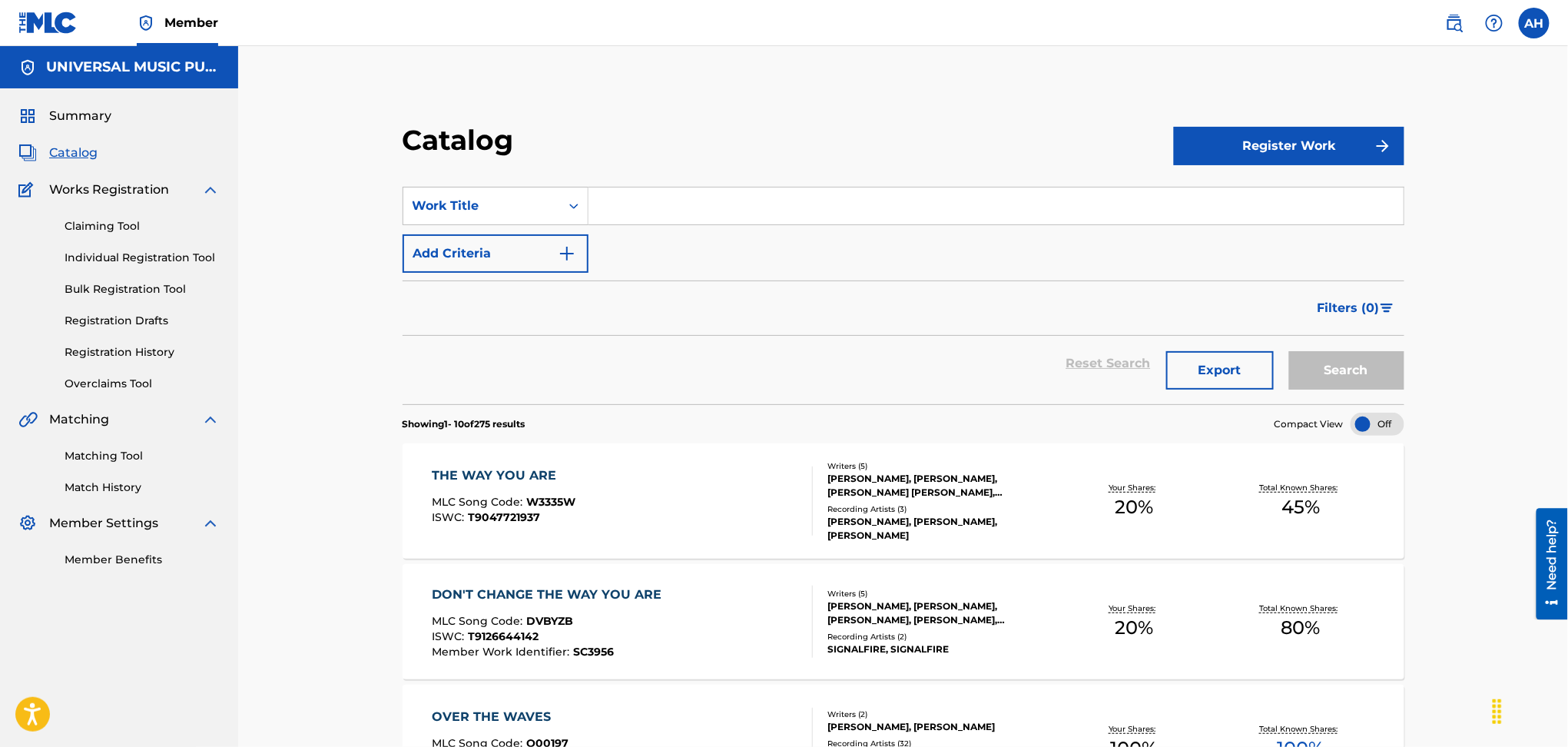
click at [644, 194] on input "Search Form" at bounding box center [996, 206] width 815 height 37
click at [519, 240] on button "Add Criteria" at bounding box center [495, 253] width 186 height 38
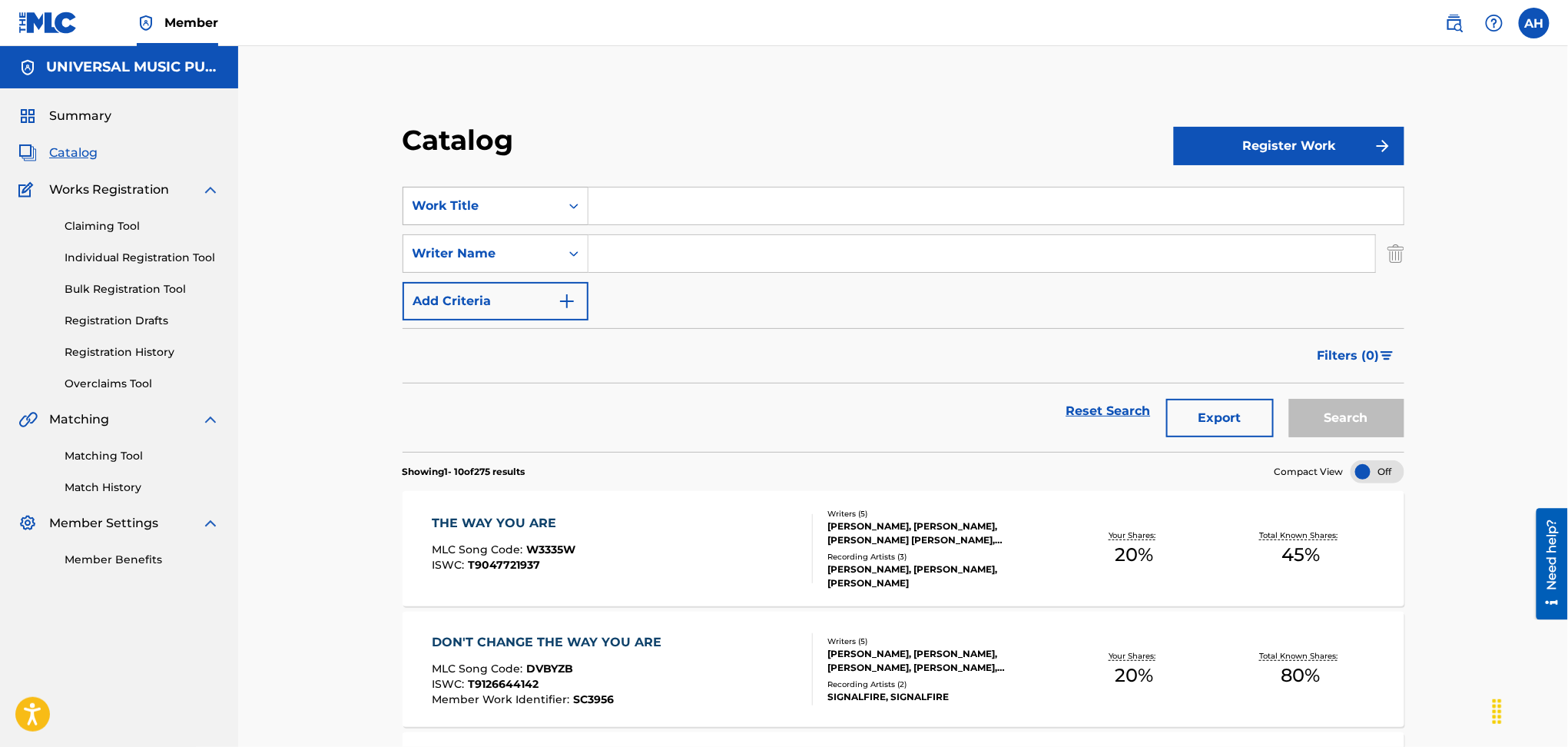
click at [473, 199] on div "Work Title" at bounding box center [482, 206] width 138 height 19
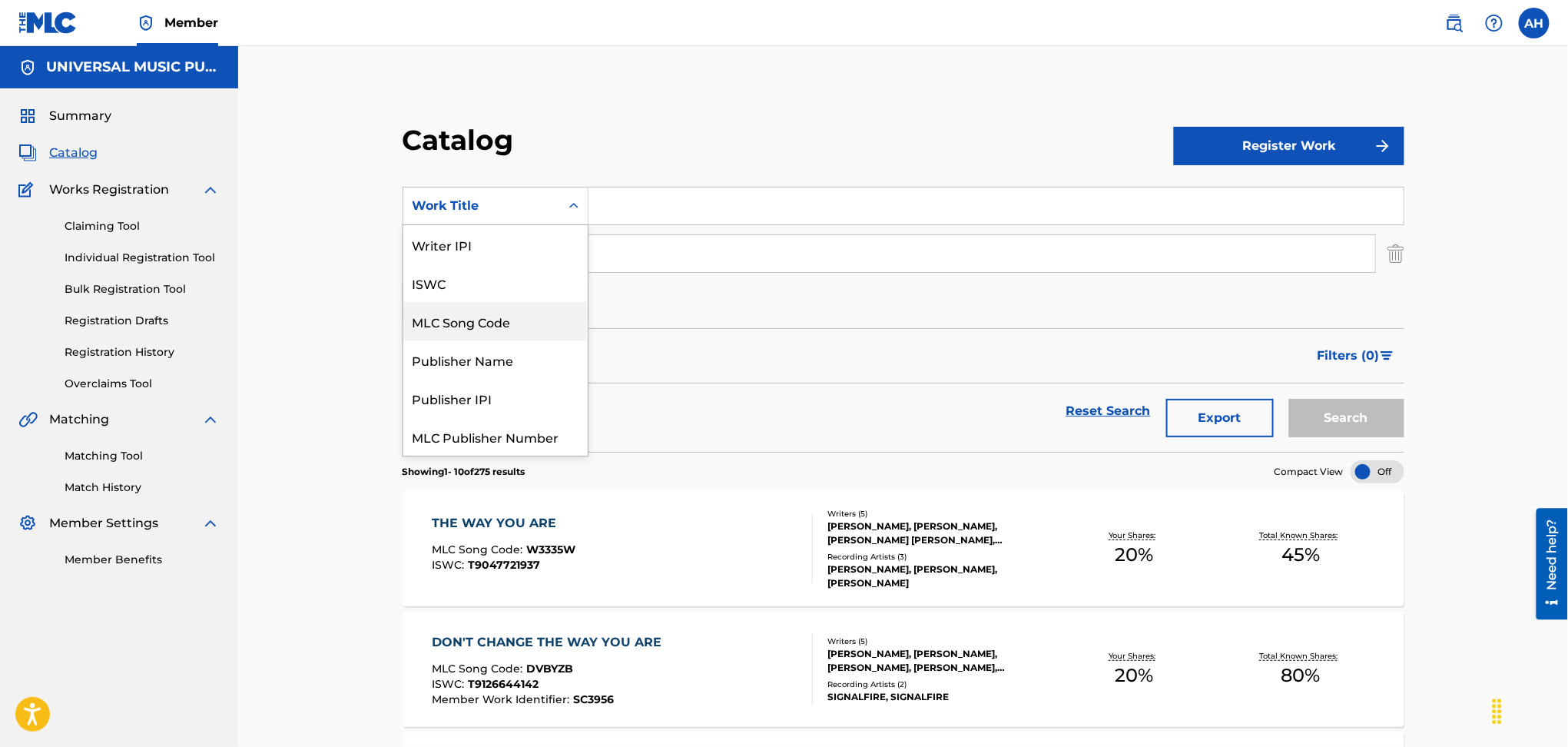
click at [471, 311] on div "MLC Song Code" at bounding box center [495, 321] width 184 height 38
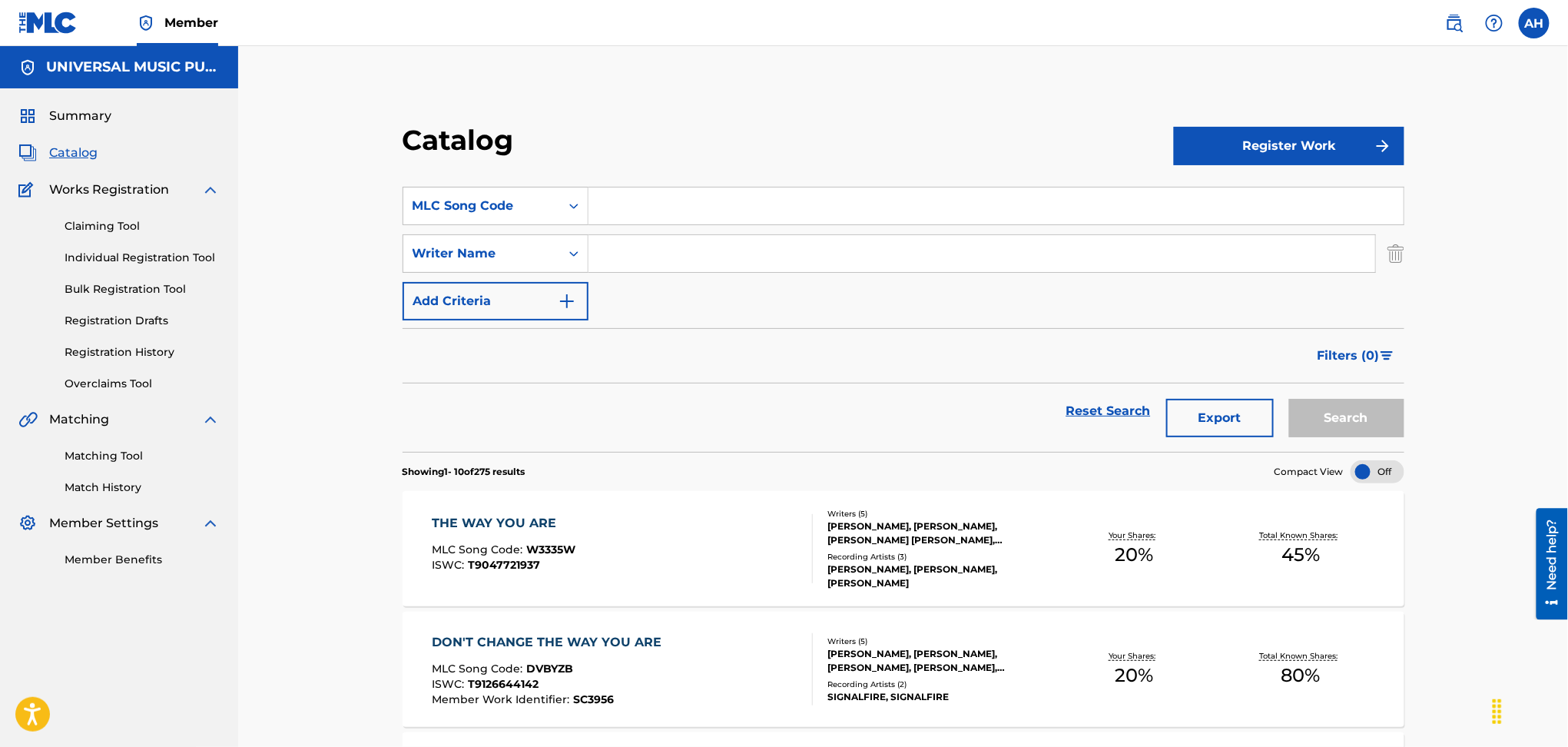
click at [829, 184] on section "SearchWithCriteria5df936b4-3a1e-4a0d-82a1-5638c97b7889 MLC Song Code SearchWith…" at bounding box center [903, 310] width 1002 height 284
click at [830, 205] on input "Search Form" at bounding box center [996, 206] width 815 height 37
paste input "J3202N"
type input "J3202N"
click at [1324, 408] on button "Search" at bounding box center [1346, 418] width 115 height 38
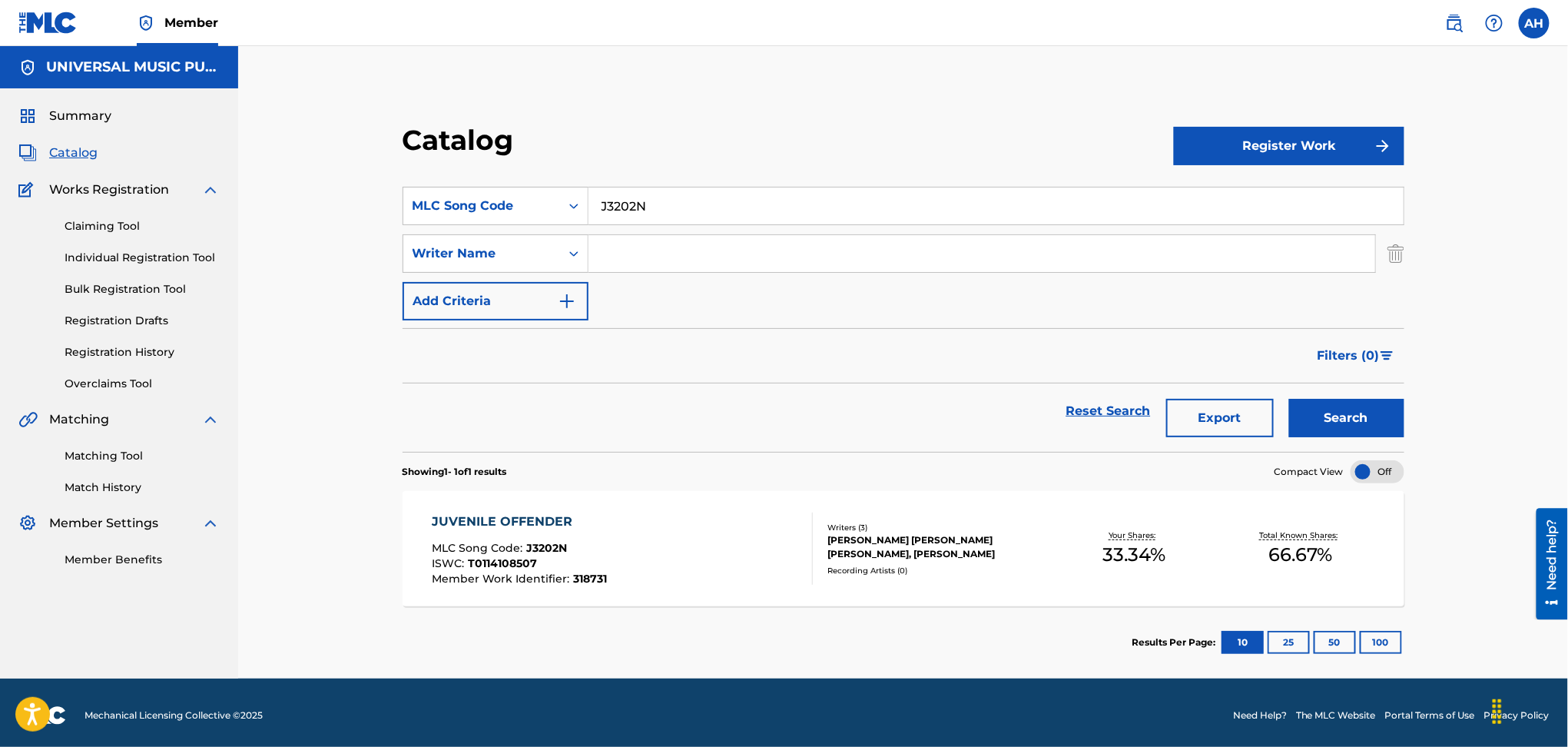
click at [718, 554] on div "JUVENILE OFFENDER MLC Song Code : J3202N ISWC : T0114108507 Member Work Identif…" at bounding box center [622, 548] width 381 height 72
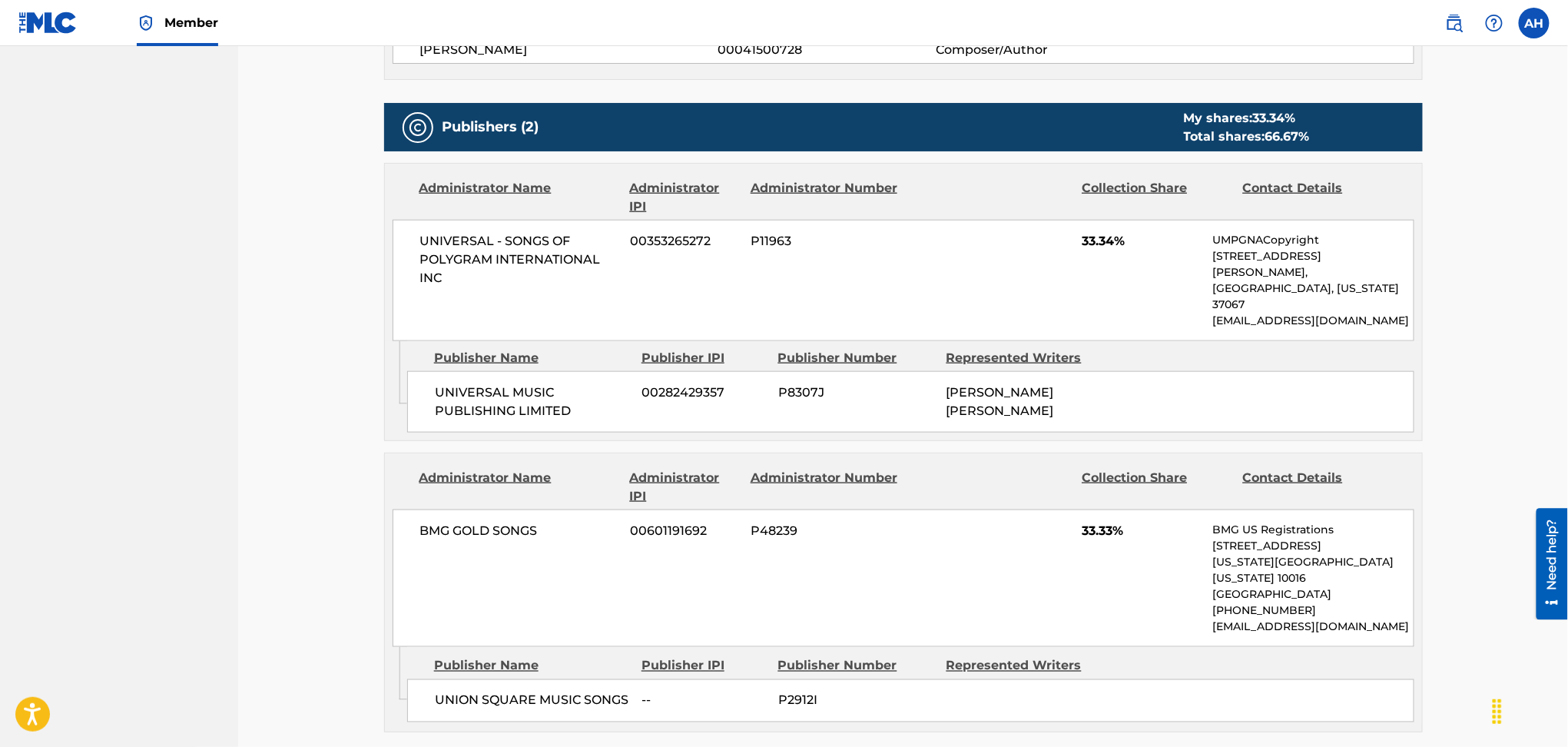
scroll to position [615, 0]
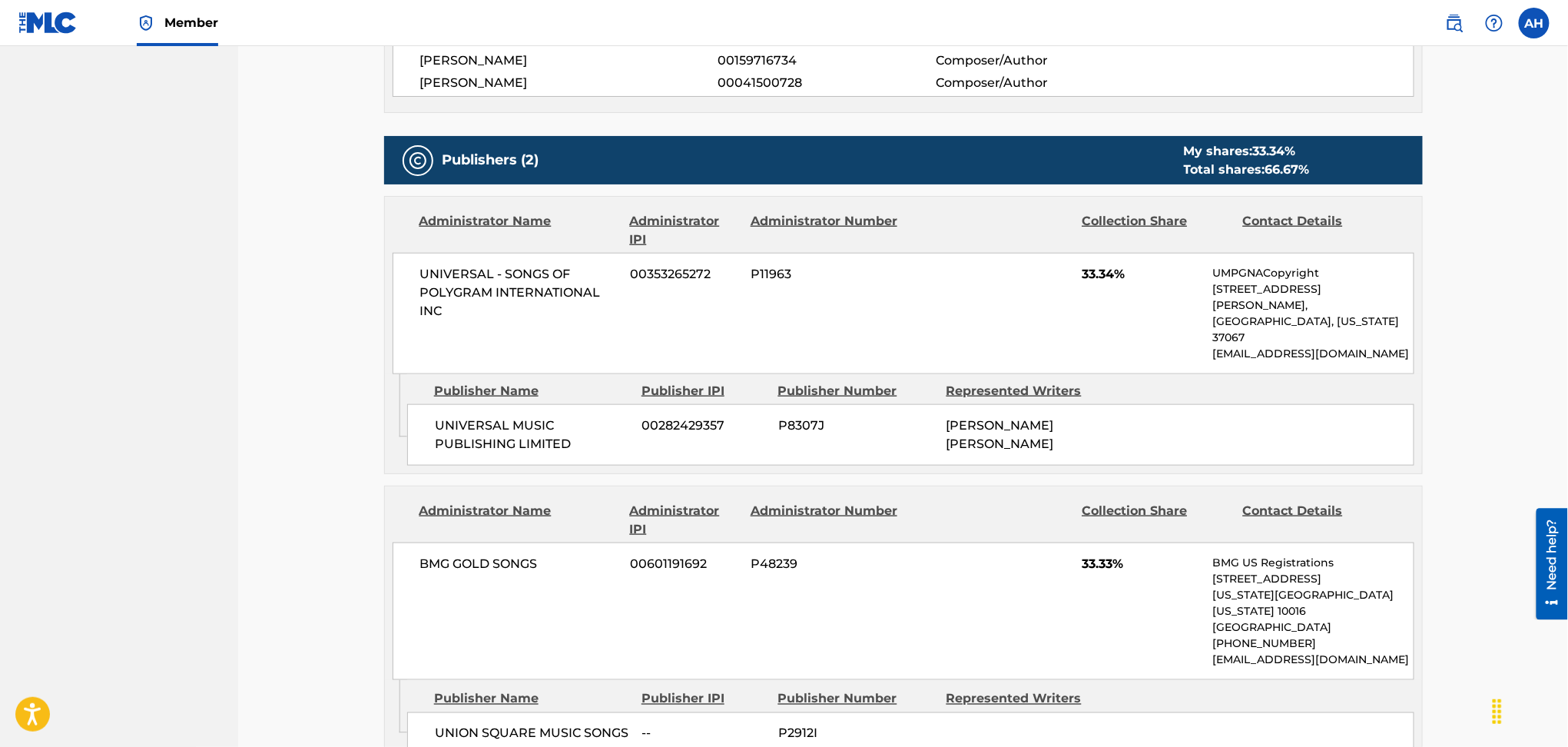
click at [895, 542] on div "BMG GOLD SONGS 00601191692 P48239 33.33% BMG US Registrations [STREET_ADDRESS][…" at bounding box center [904, 611] width 1022 height 137
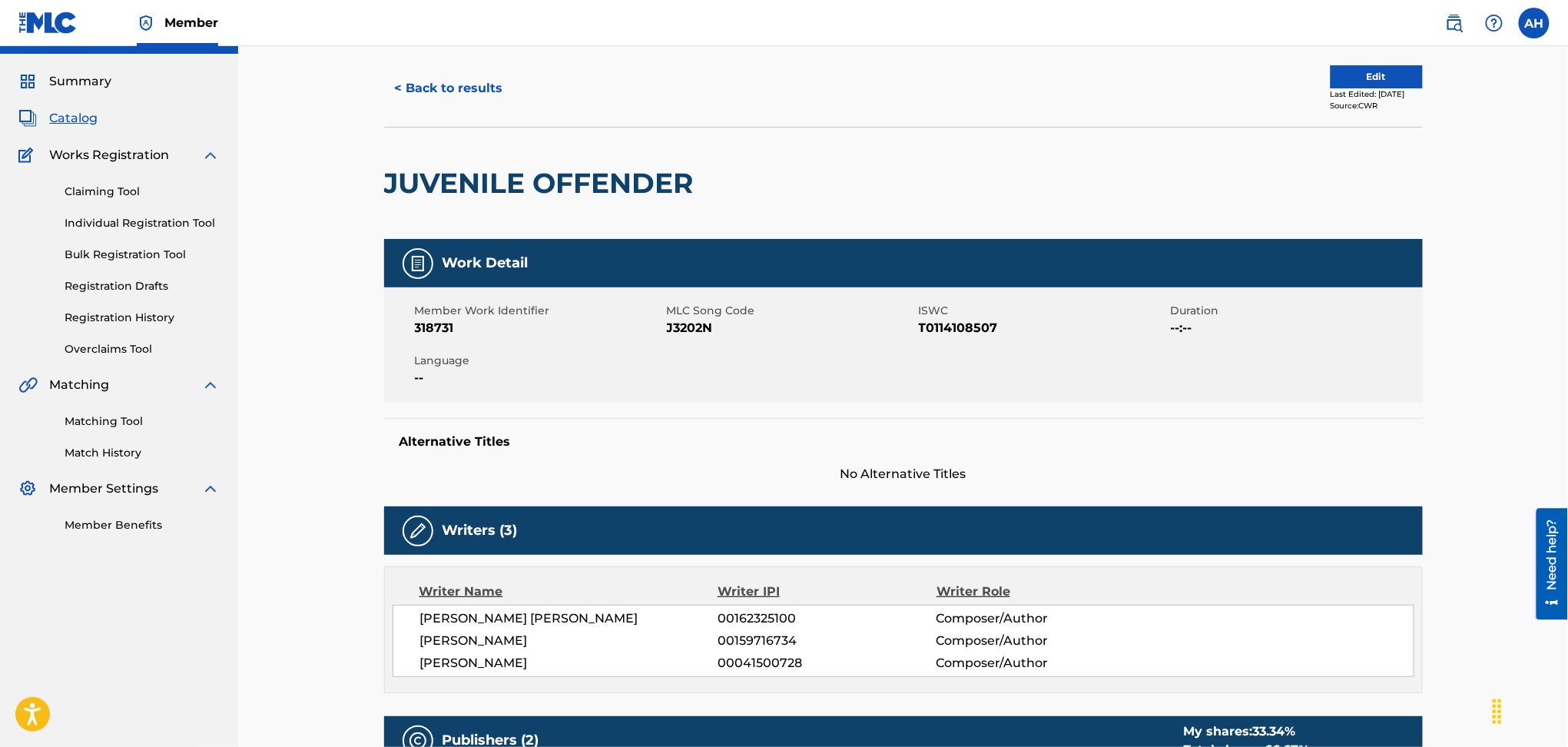
scroll to position [0, 0]
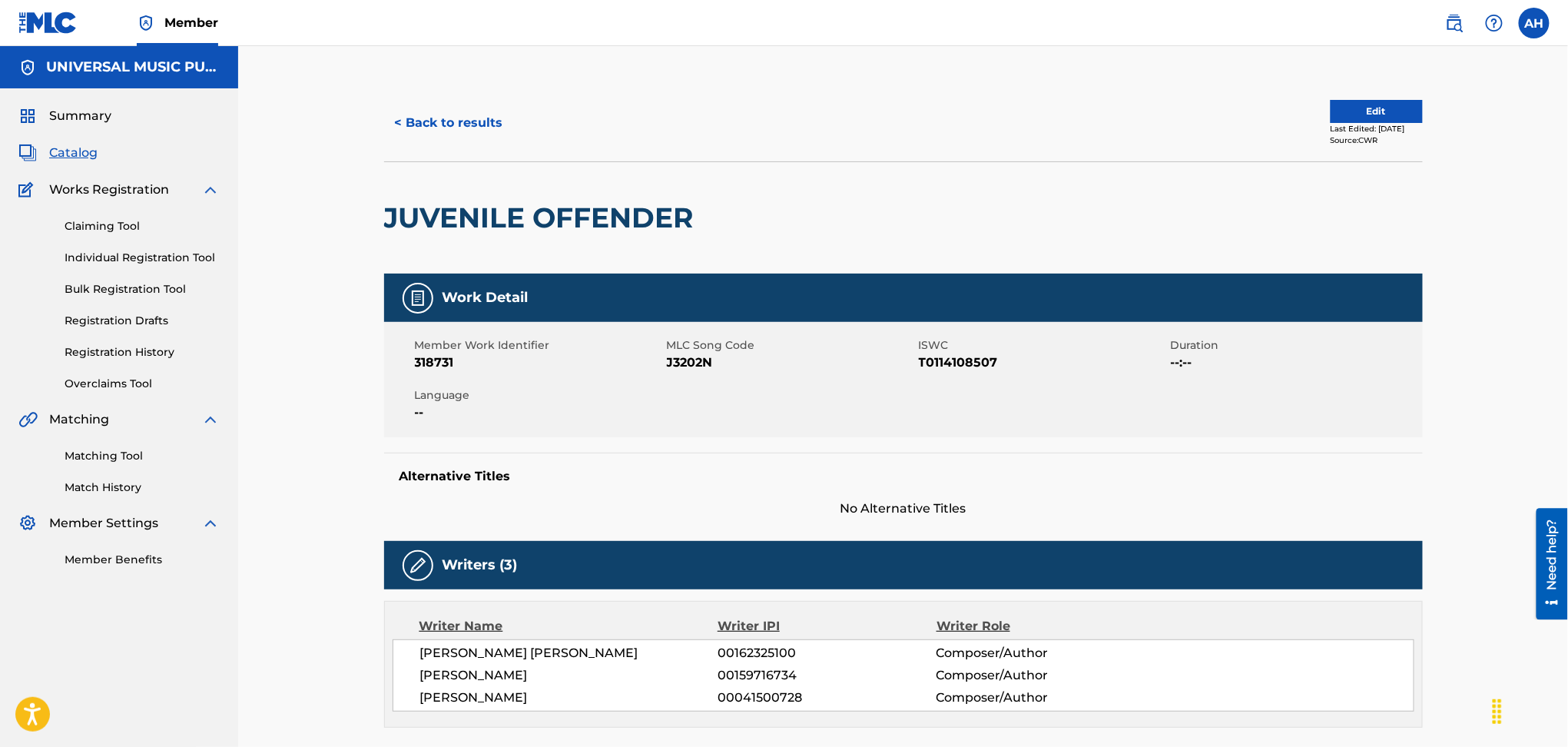
click at [1369, 115] on button "Edit" at bounding box center [1377, 111] width 92 height 23
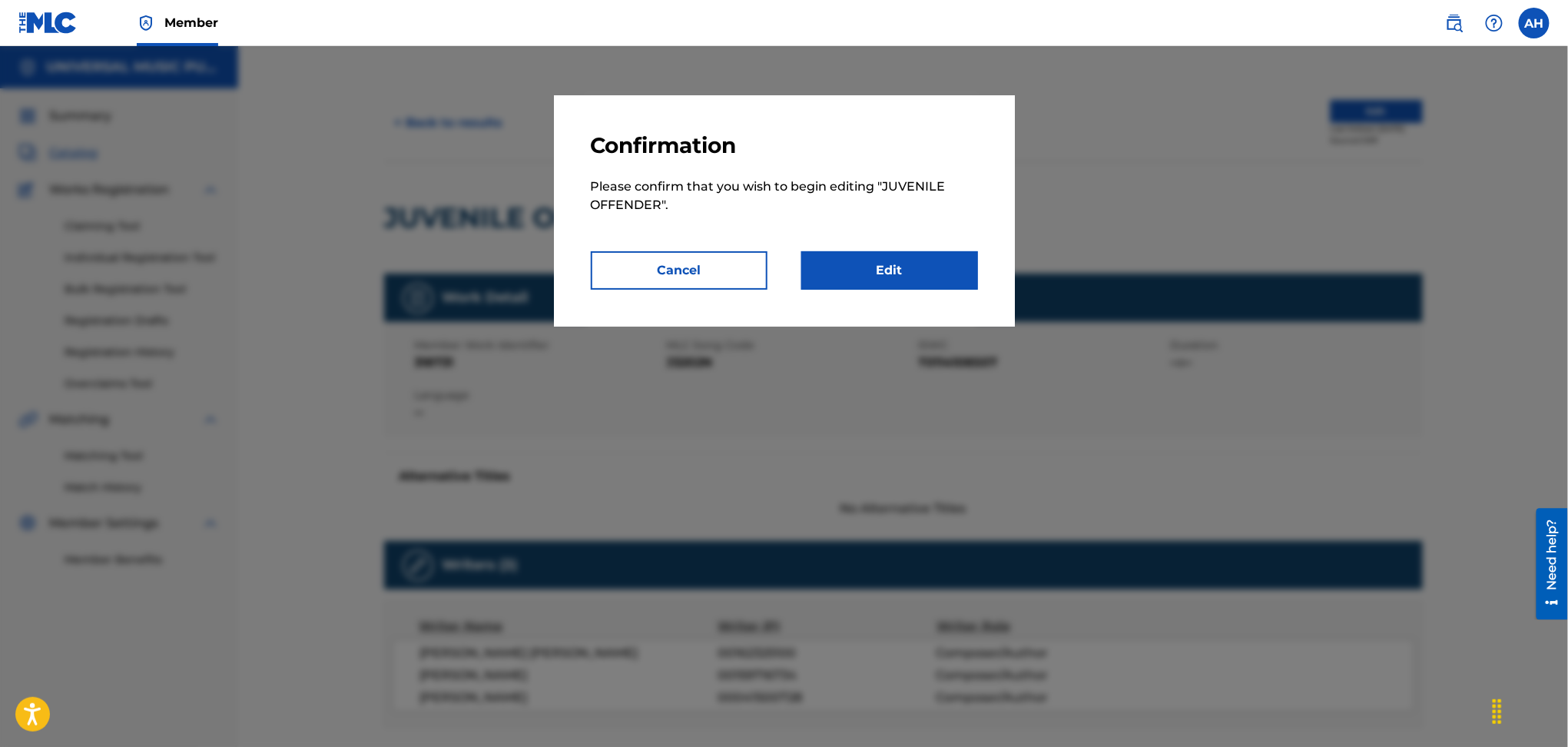
click at [866, 280] on link "Edit" at bounding box center [889, 270] width 176 height 38
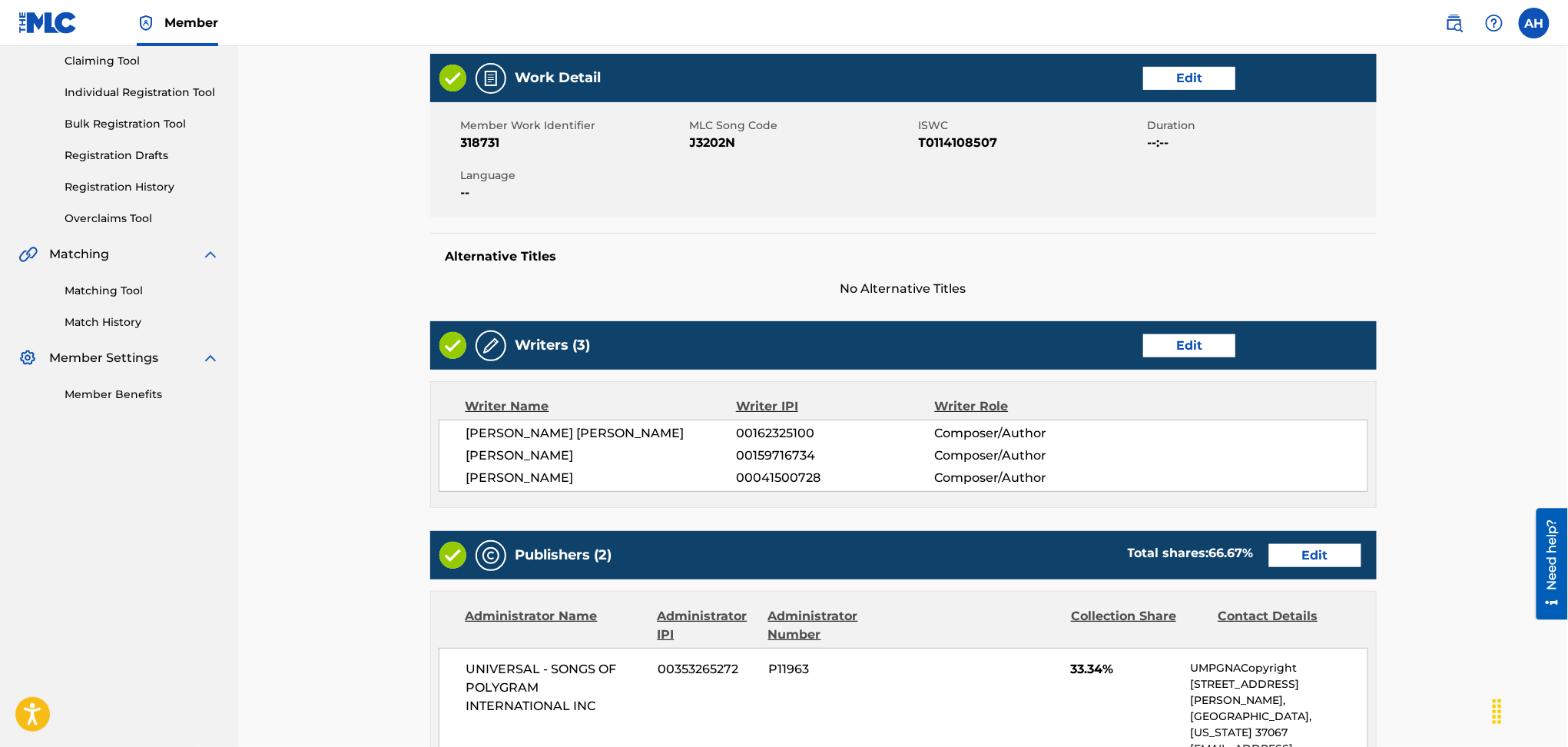
scroll to position [512, 0]
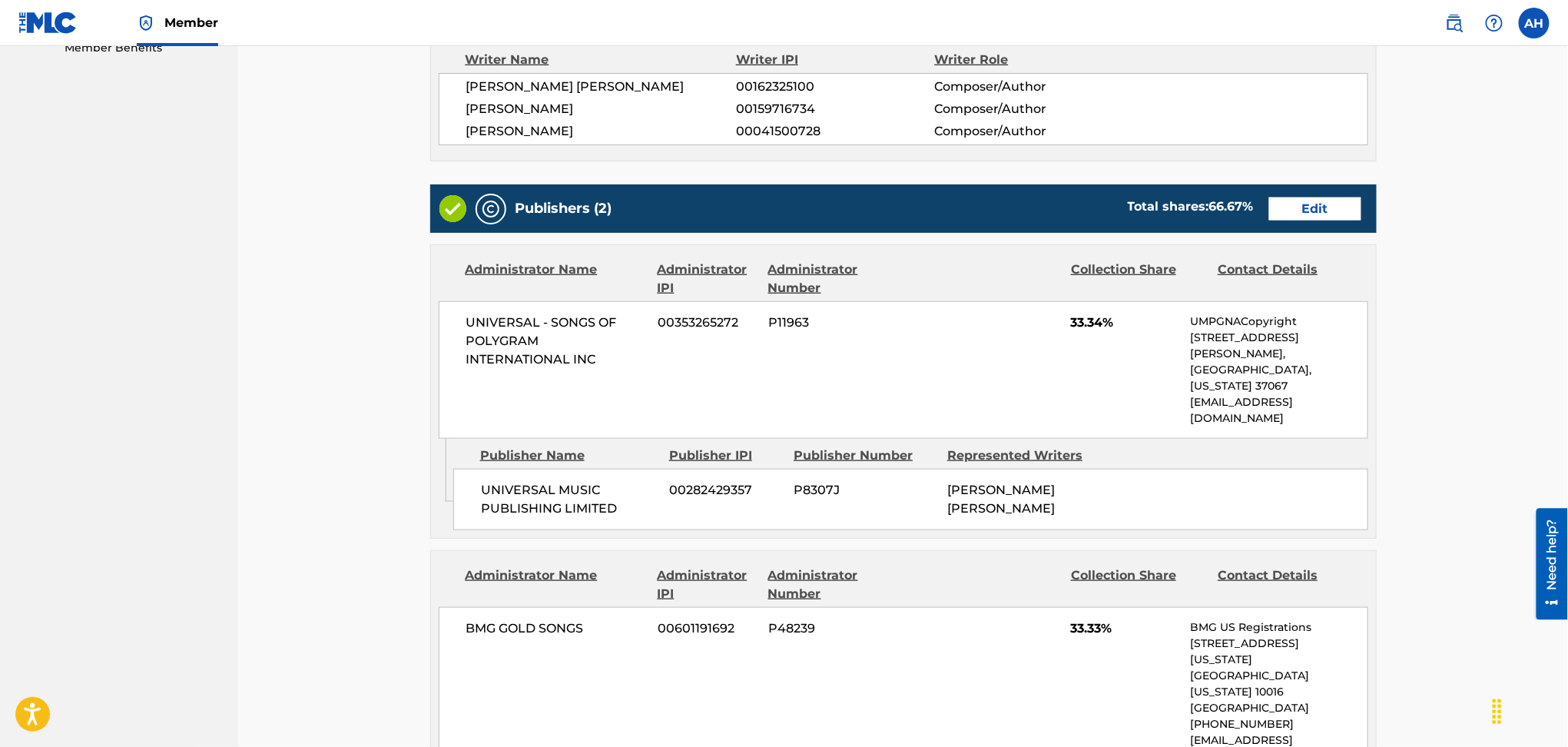
click at [1308, 205] on link "Edit" at bounding box center [1316, 209] width 92 height 23
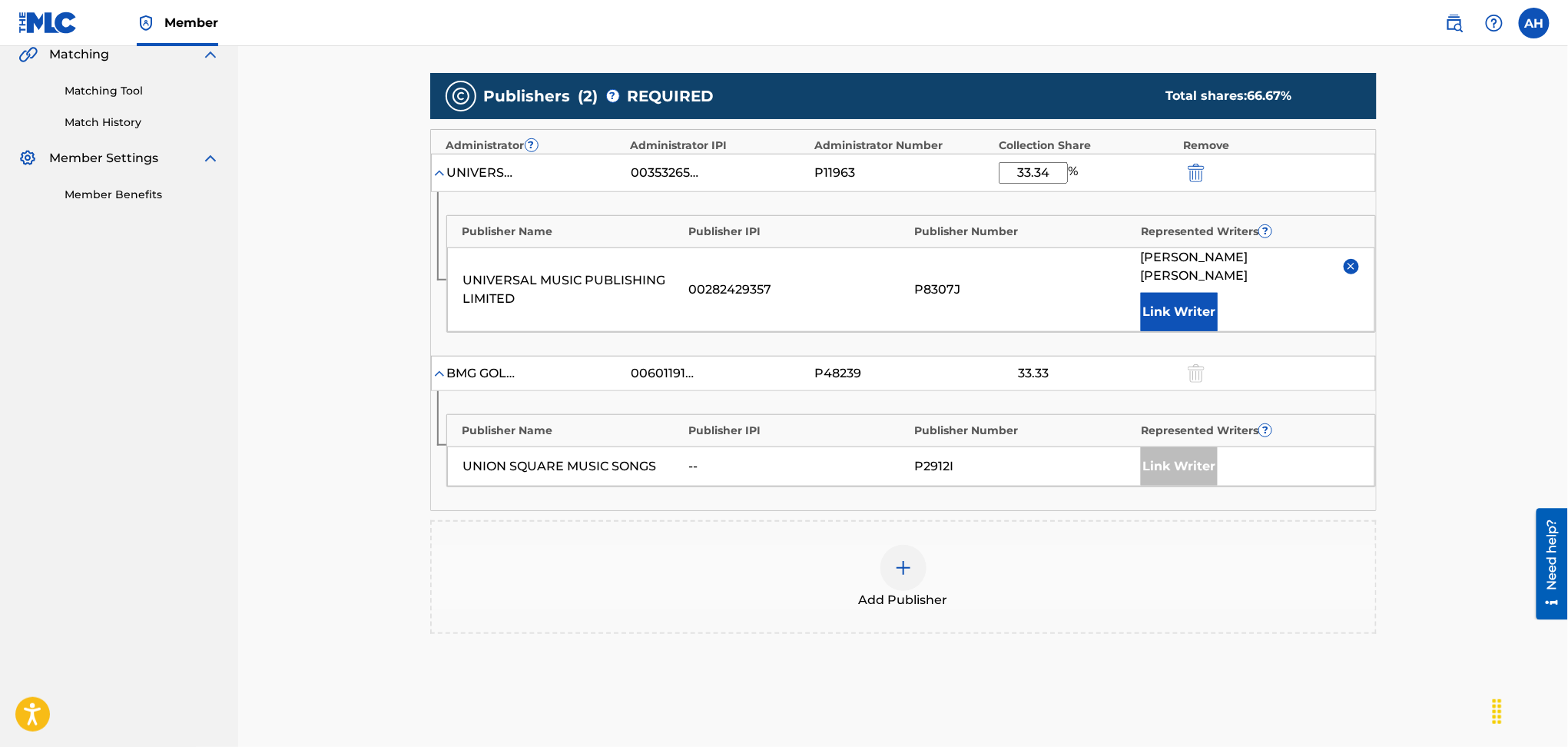
scroll to position [399, 0]
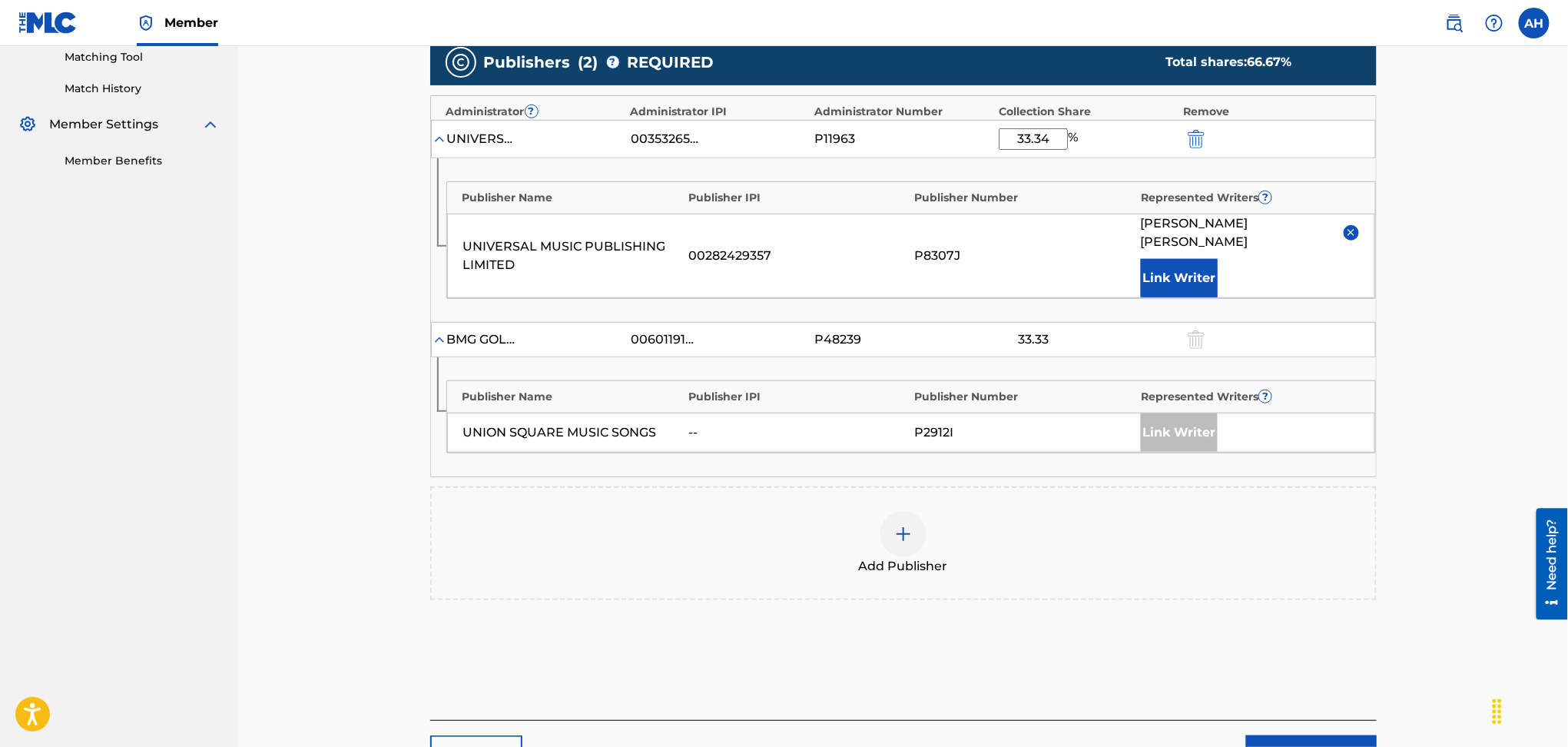
click at [914, 615] on div "Publishers ( 2 ) ? REQUIRED Total shares: 66.67 % Administrator ? Administrator…" at bounding box center [904, 342] width 946 height 621
click at [902, 525] on img at bounding box center [904, 535] width 19 height 19
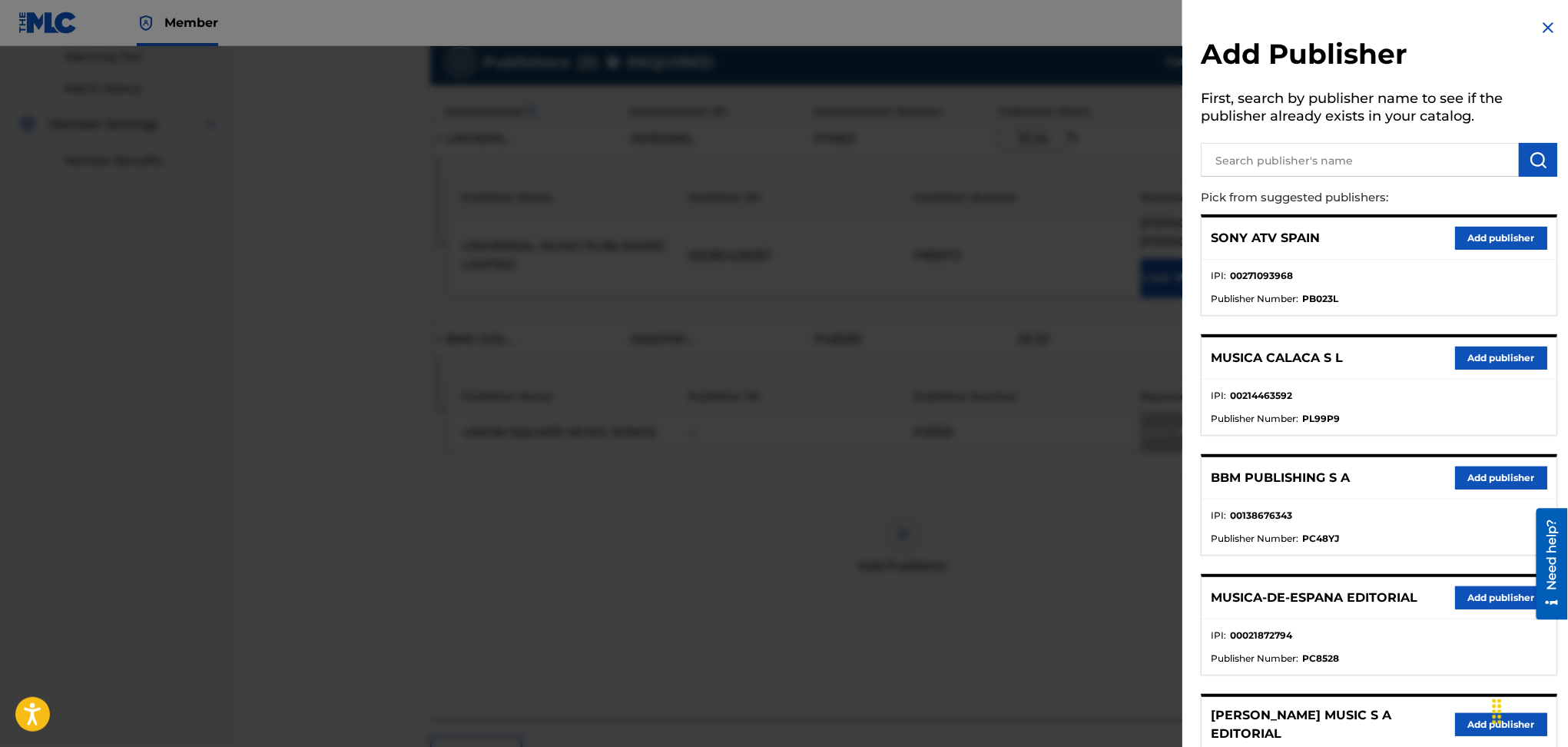
click at [1351, 165] on input "text" at bounding box center [1360, 160] width 318 height 34
paste input "1093305964"
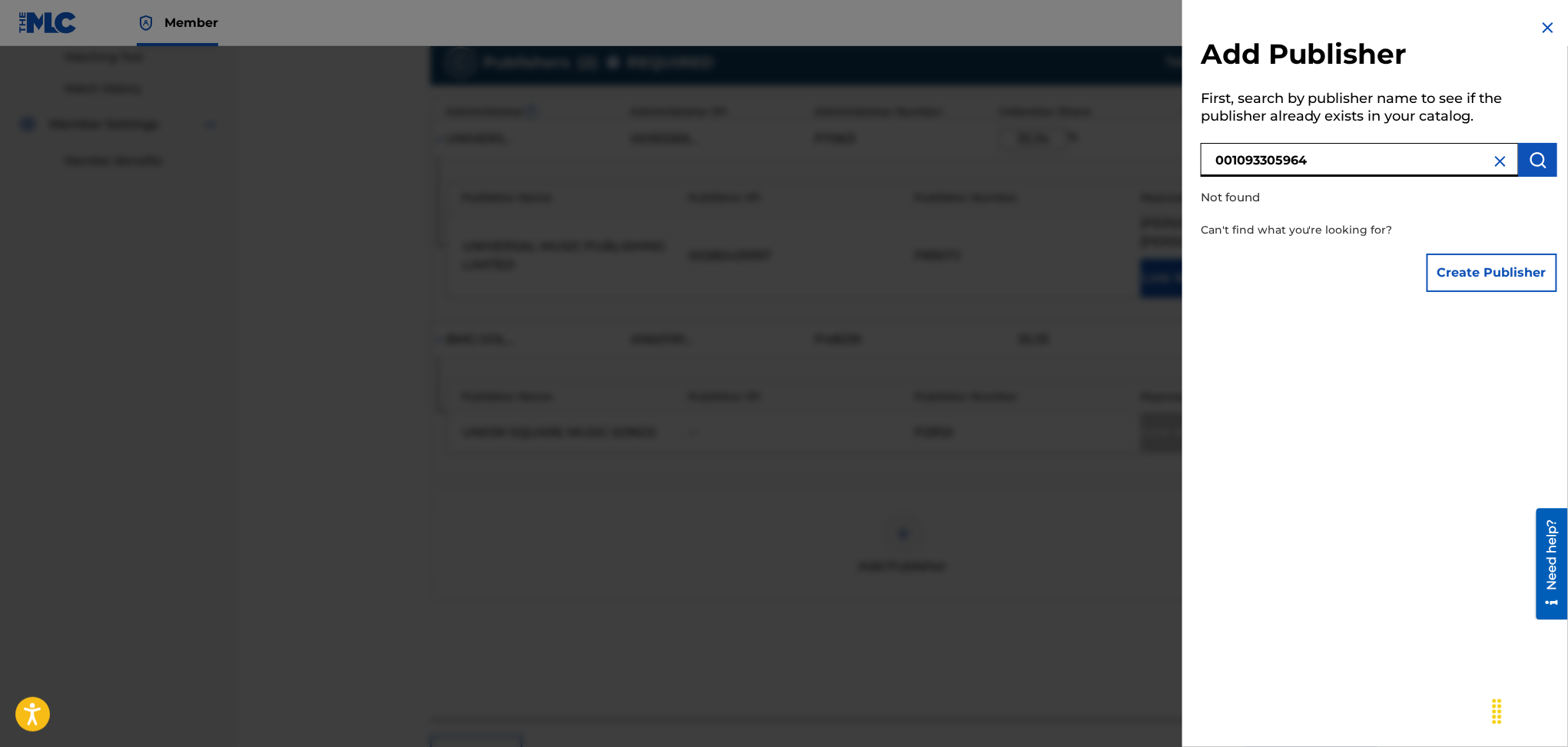
drag, startPoint x: 1349, startPoint y: 165, endPoint x: 1171, endPoint y: 152, distance: 178.5
click at [1171, 152] on div "Add Publisher First, search by publisher name to see if the publisher already e…" at bounding box center [784, 397] width 1568 height 701
type input "pw 3 ascap"
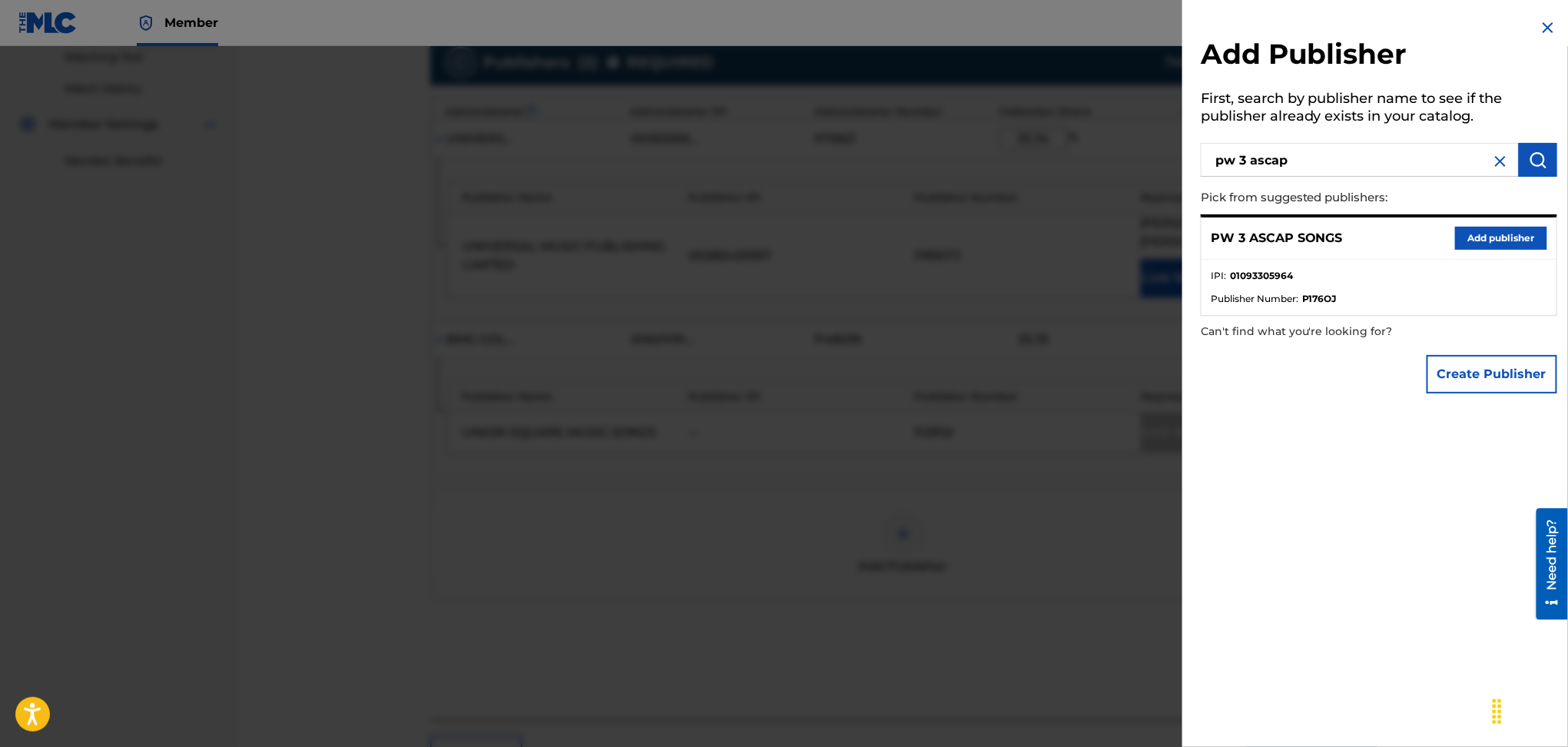
click at [1478, 228] on button "Add publisher" at bounding box center [1501, 238] width 92 height 23
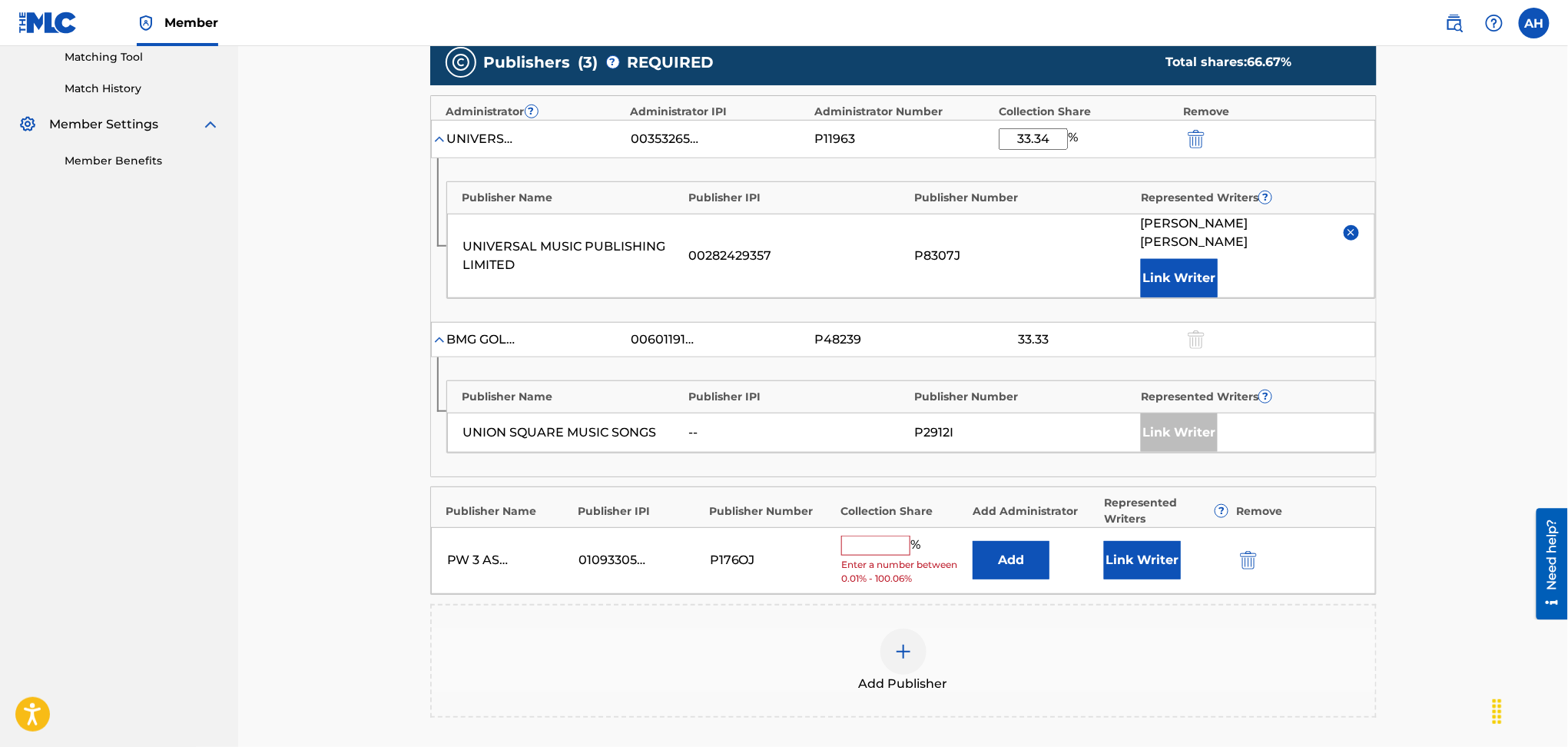
click at [1024, 541] on button "Add" at bounding box center [1011, 559] width 77 height 38
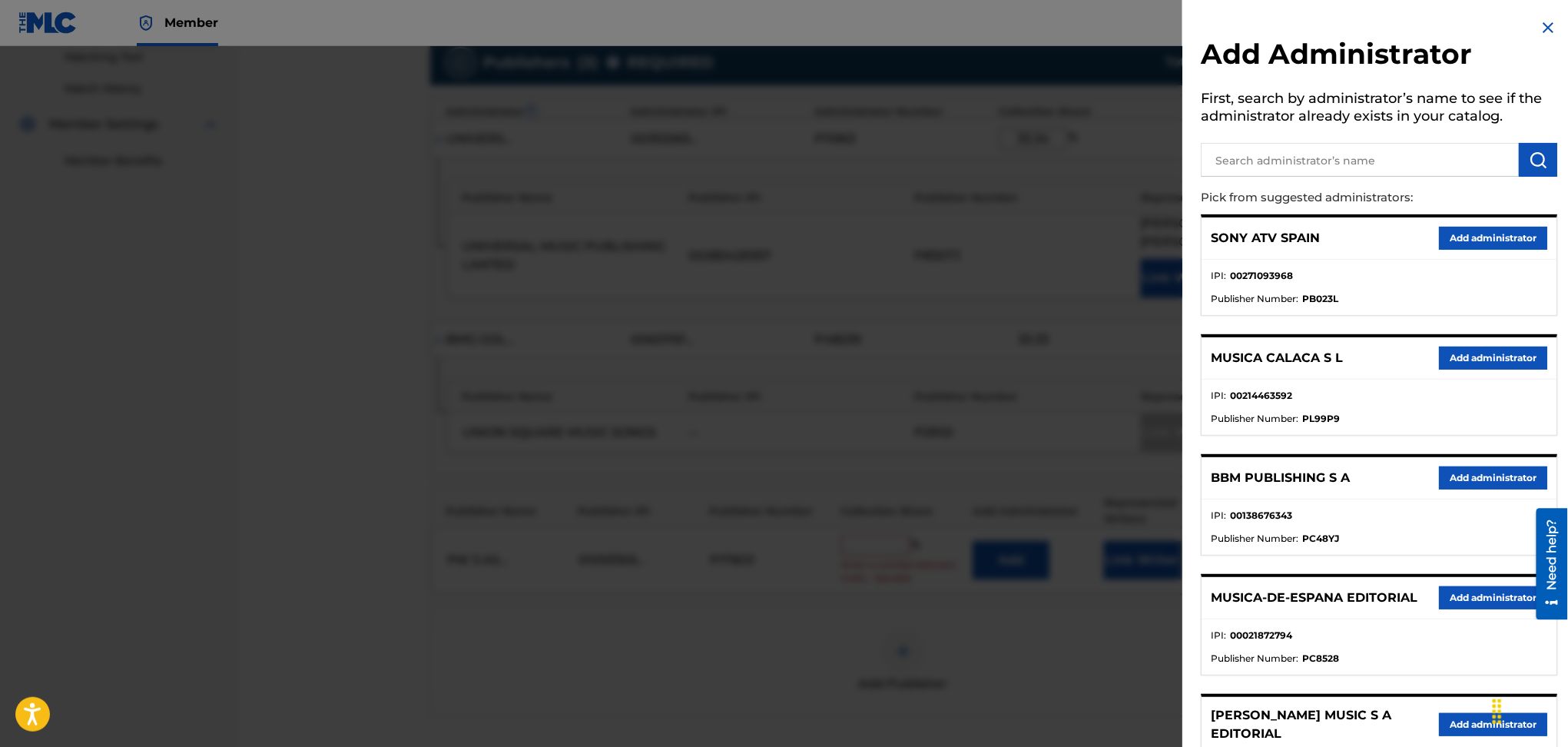
click at [1280, 165] on input "text" at bounding box center [1360, 160] width 318 height 34
type input "universal music corp."
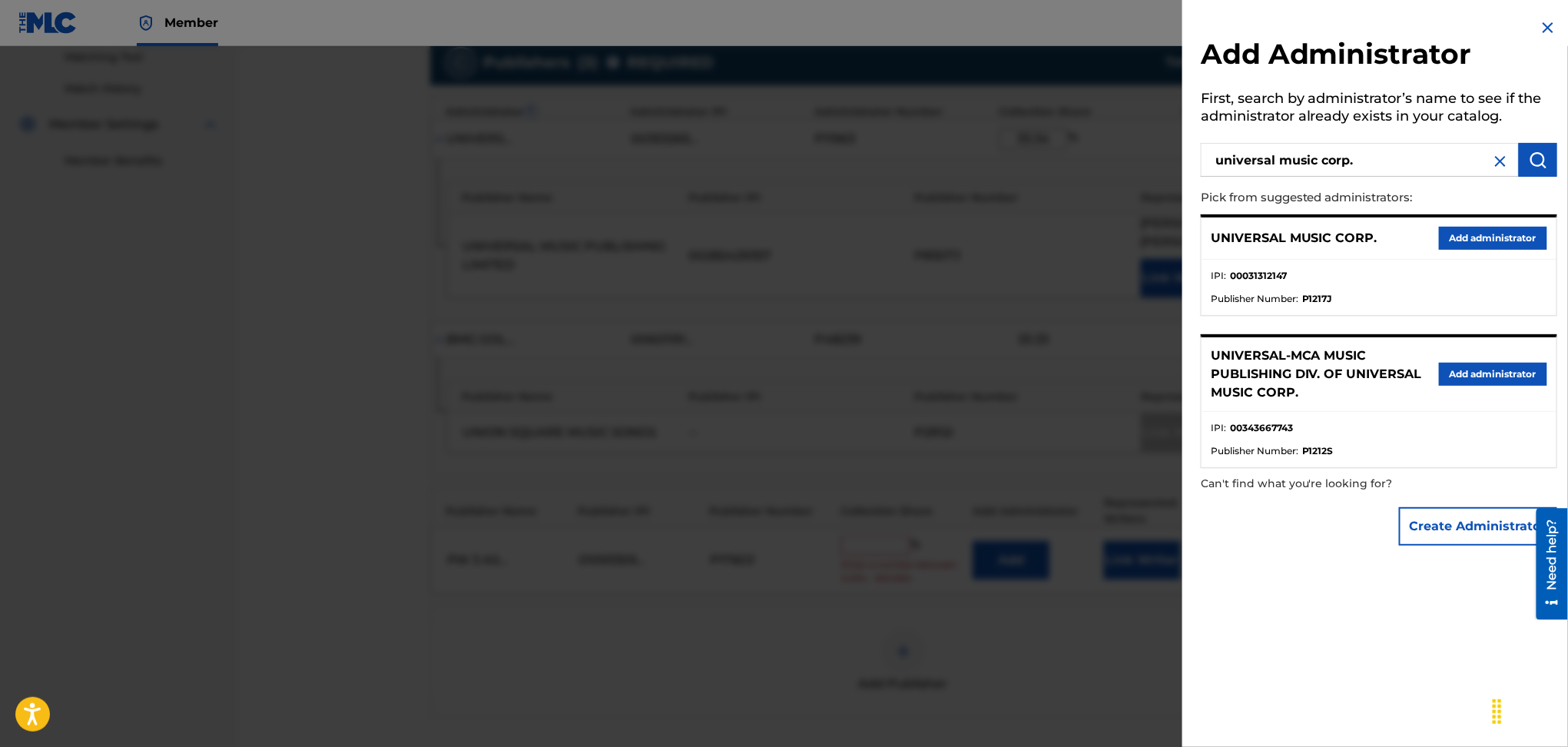
click at [1466, 240] on button "Add administrator" at bounding box center [1493, 238] width 108 height 23
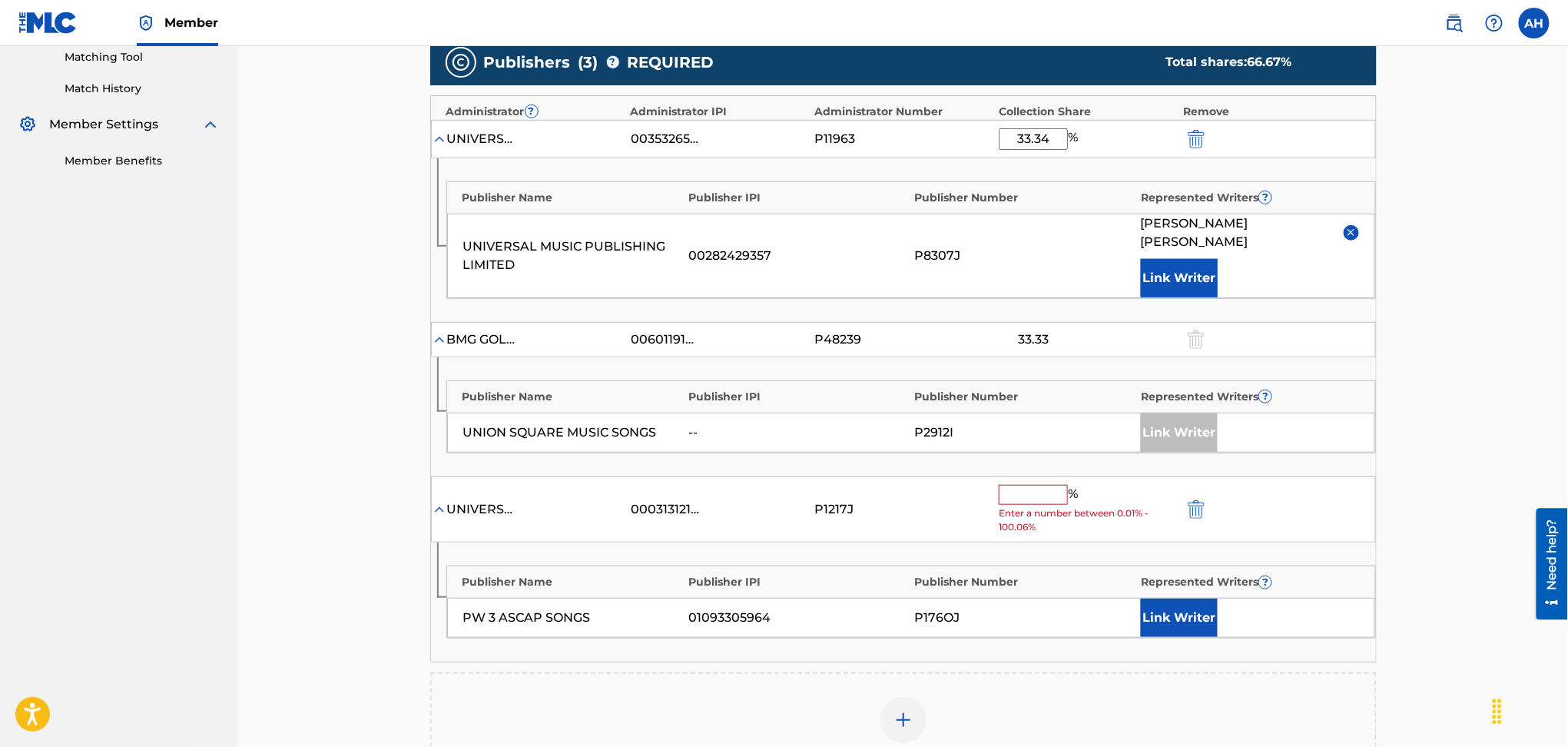
click at [1054, 485] on input "text" at bounding box center [1033, 495] width 69 height 20
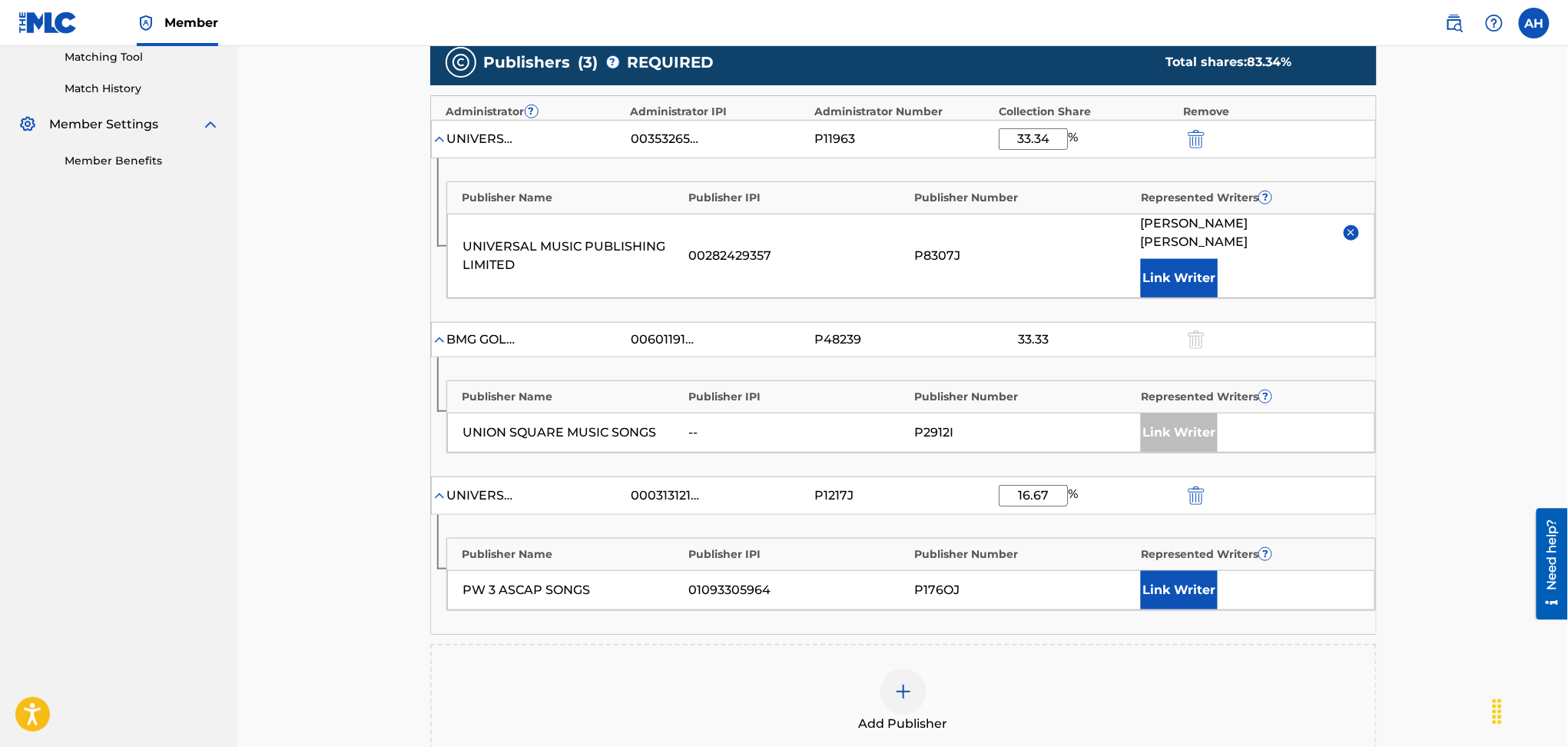
type input "16.67"
click at [1139, 576] on div "PW 3 ASCAP SONGS 01093305964 P176OJ Link Writer" at bounding box center [911, 590] width 929 height 40
click at [1196, 571] on button "Link Writer" at bounding box center [1179, 590] width 77 height 38
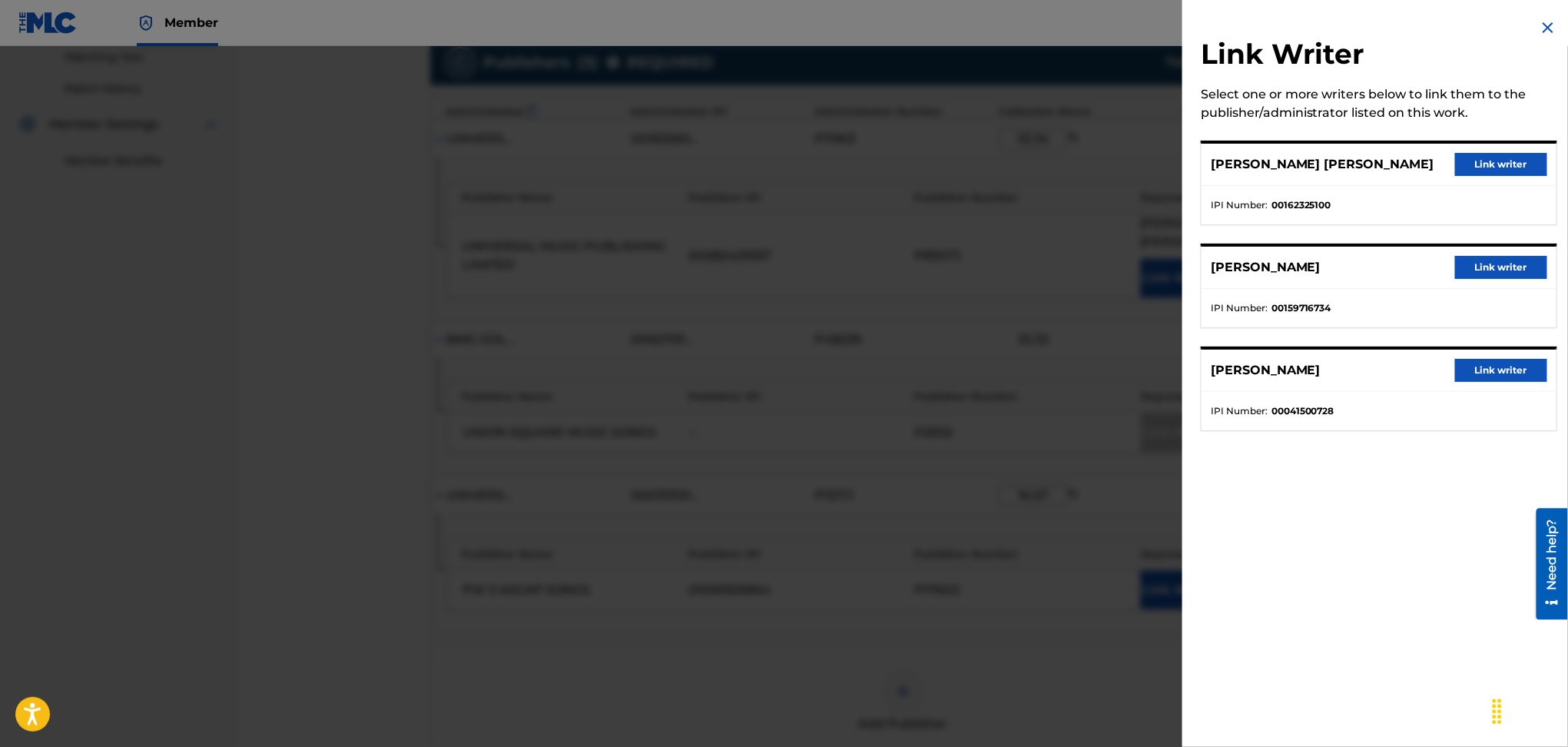
click at [1492, 366] on button "Link writer" at bounding box center [1501, 370] width 92 height 23
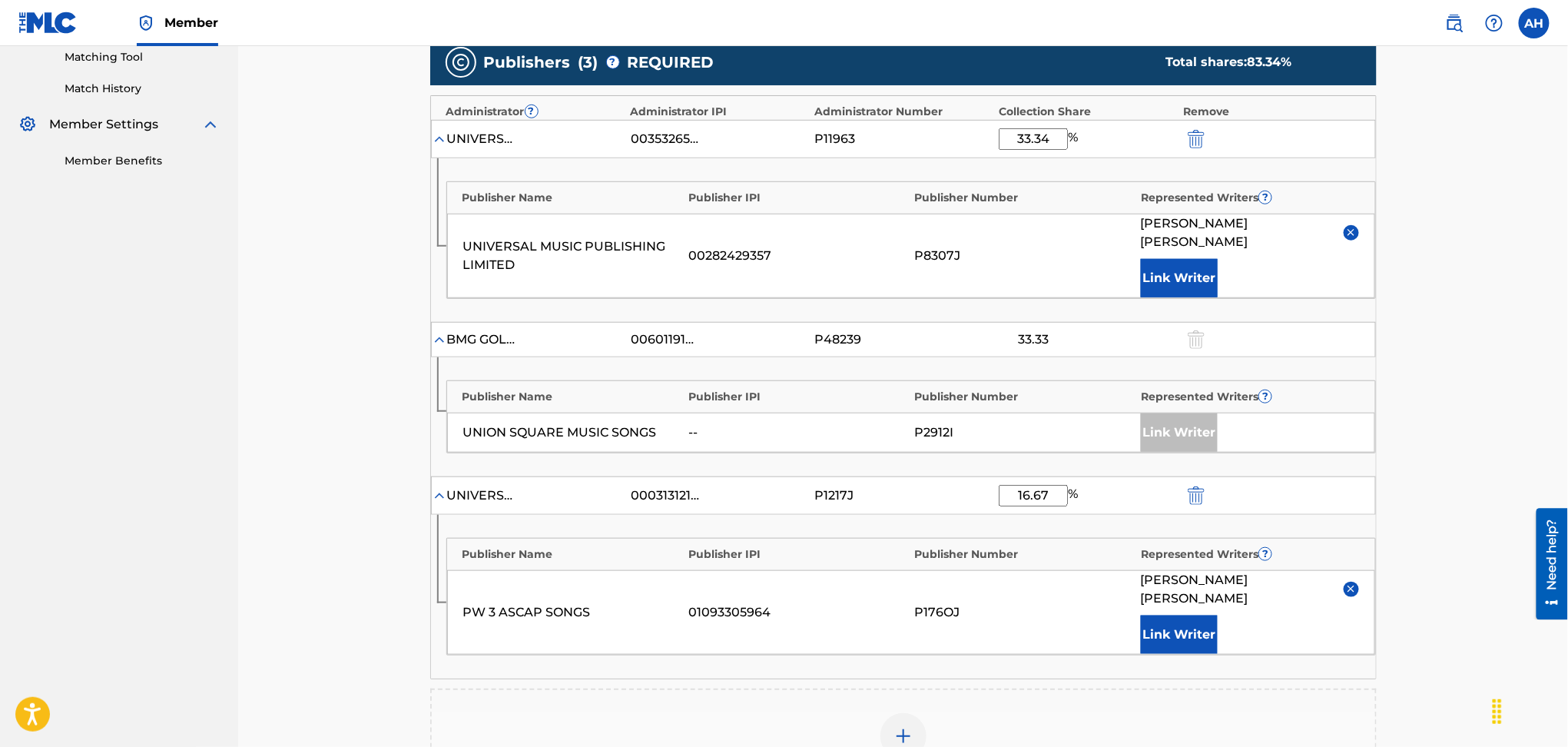
click at [917, 713] on div at bounding box center [904, 736] width 46 height 46
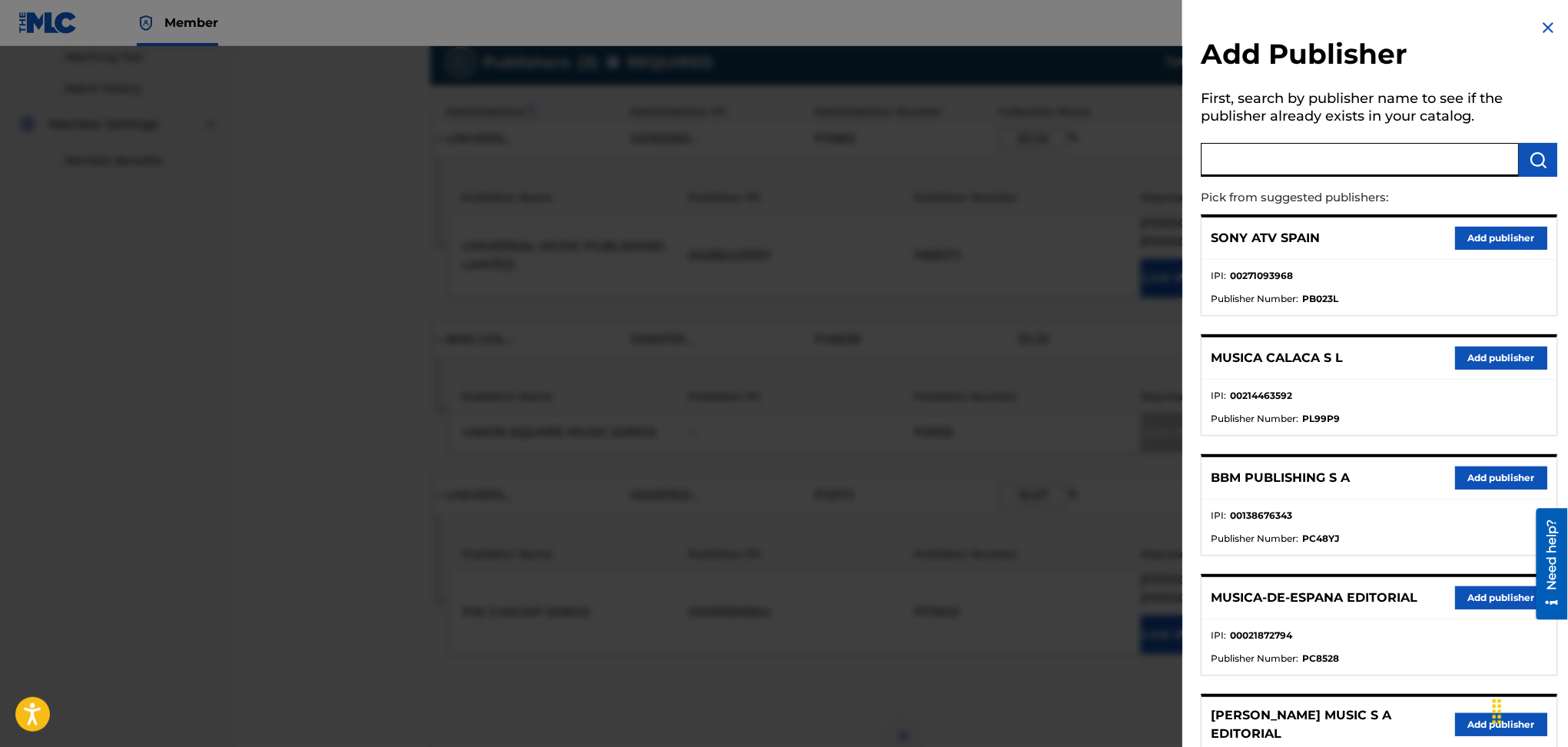
click at [1295, 154] on input "text" at bounding box center [1360, 160] width 318 height 34
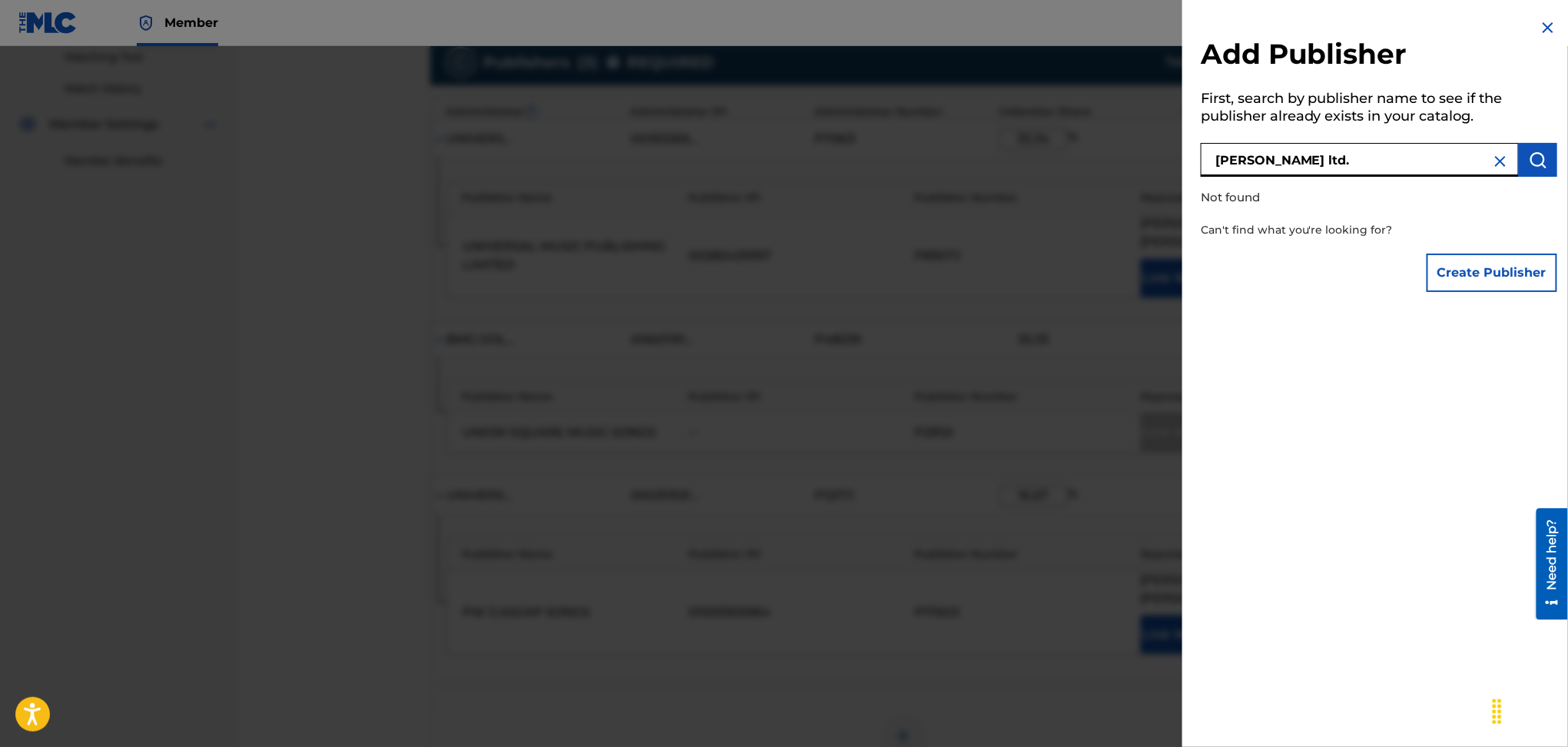
drag, startPoint x: 1365, startPoint y: 161, endPoint x: 1160, endPoint y: 148, distance: 205.4
click at [1160, 148] on div "Add Publisher First, search by publisher name to see if the publisher already e…" at bounding box center [784, 397] width 1568 height 701
type input "[PERSON_NAME]"
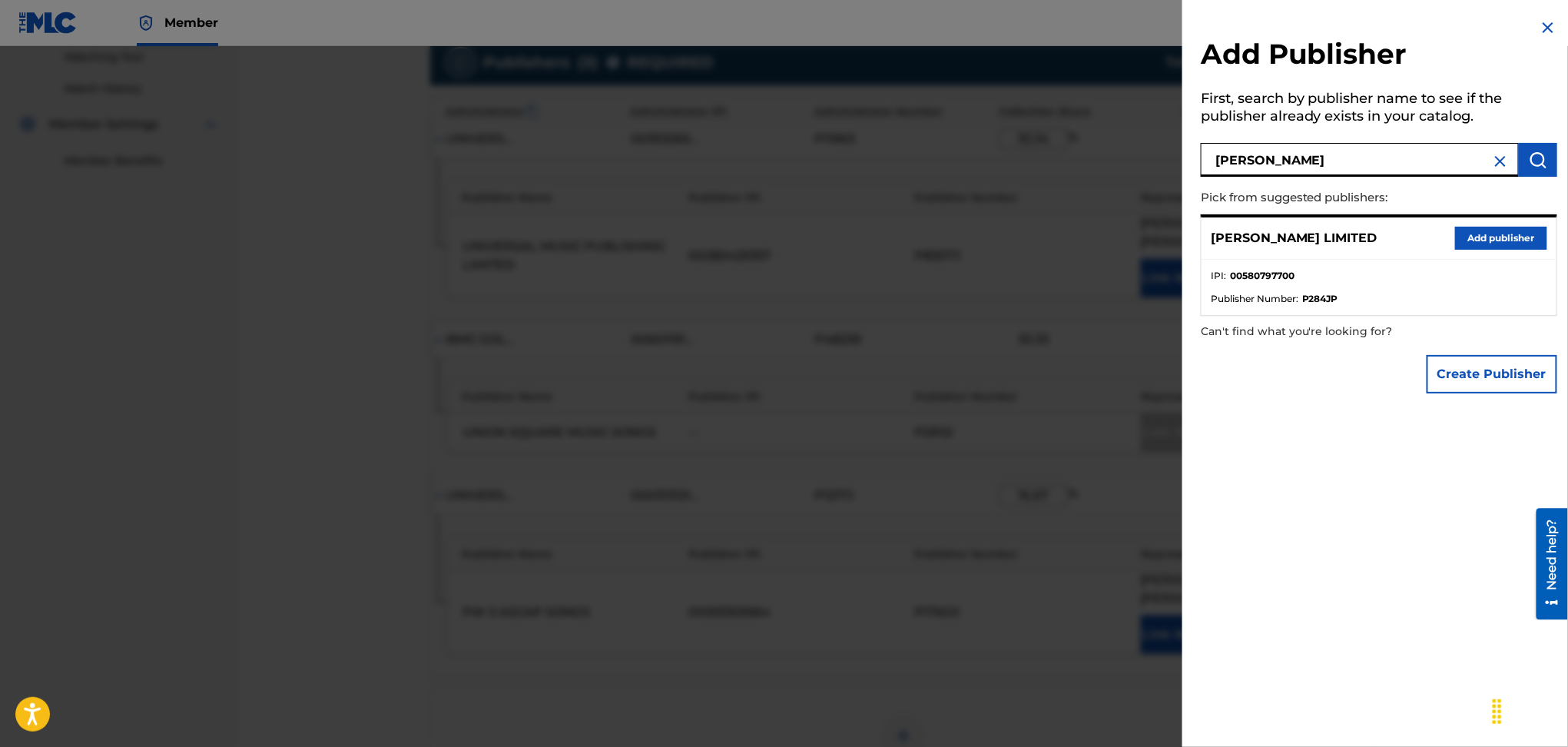
click at [1500, 240] on button "Add publisher" at bounding box center [1501, 238] width 92 height 23
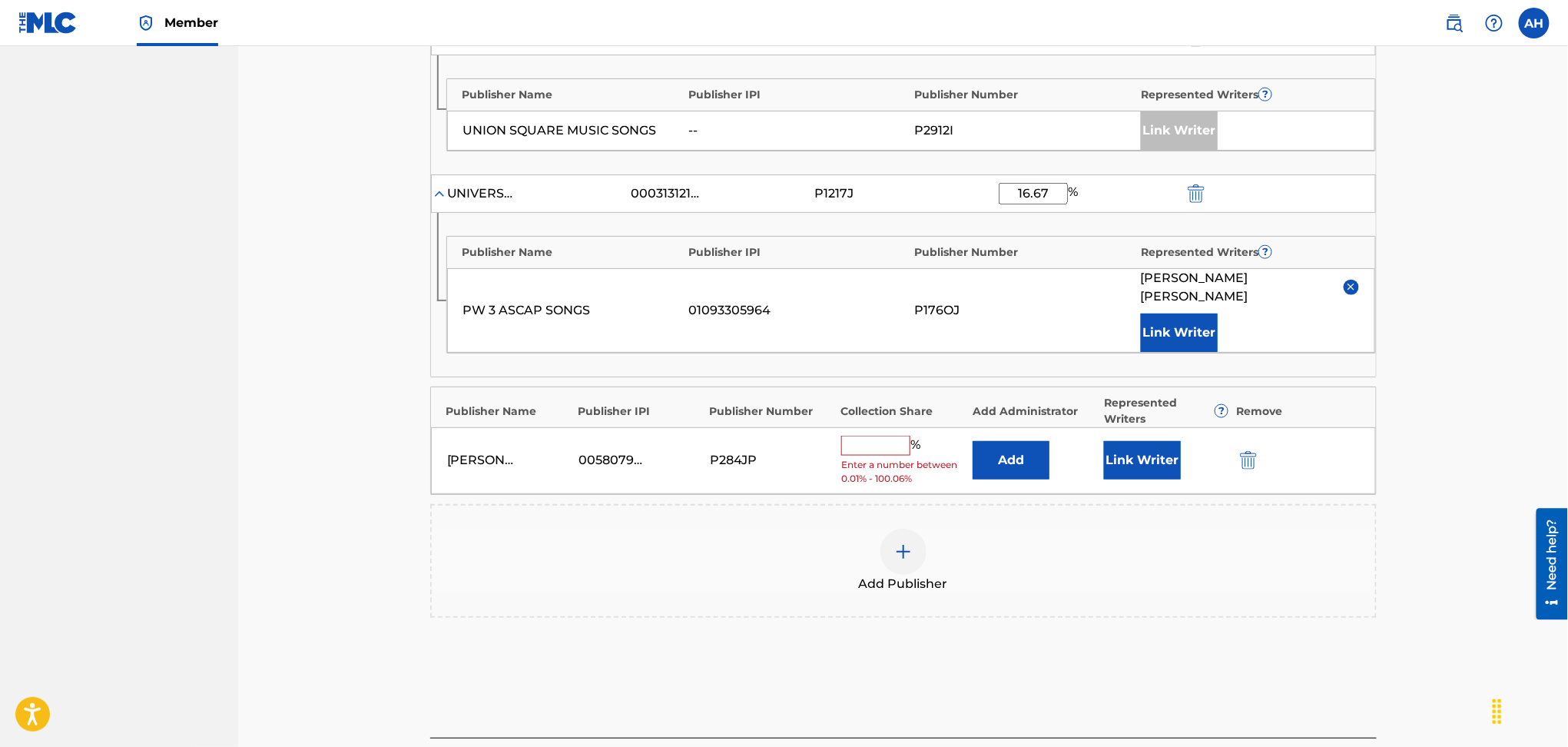
scroll to position [706, 0]
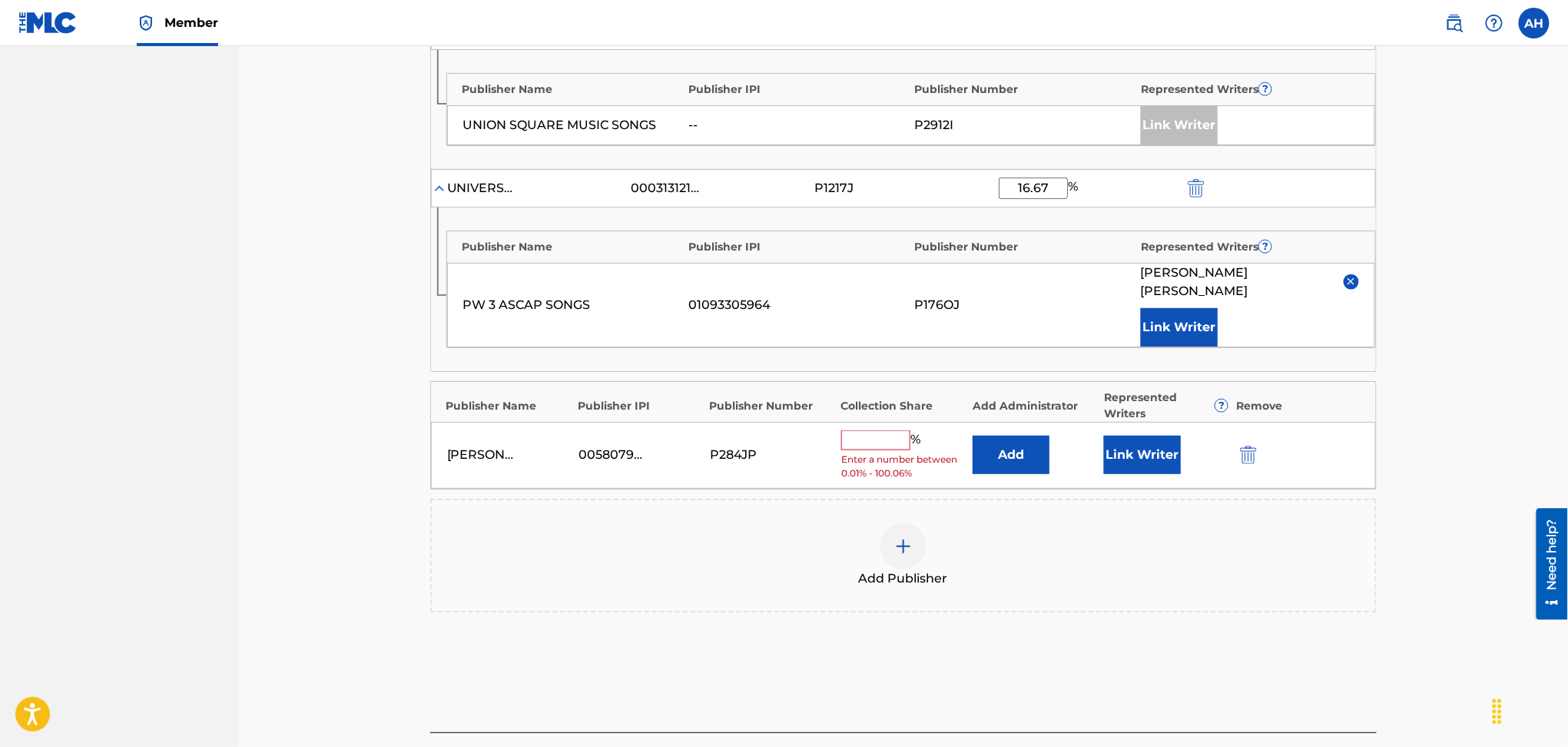
click at [1004, 436] on button "Add" at bounding box center [1011, 455] width 77 height 38
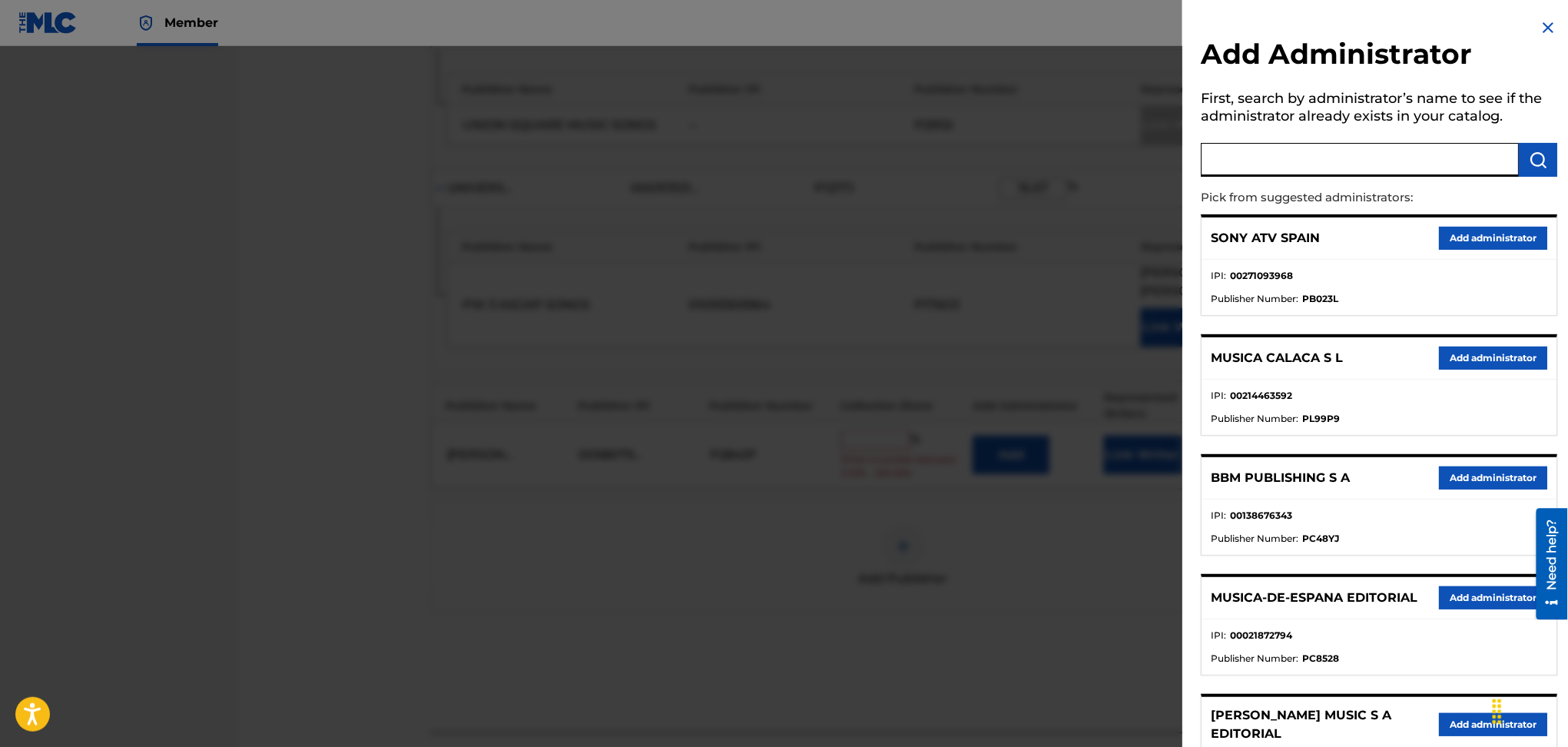
click at [1272, 159] on input "text" at bounding box center [1360, 160] width 318 height 34
type input "universal music corp."
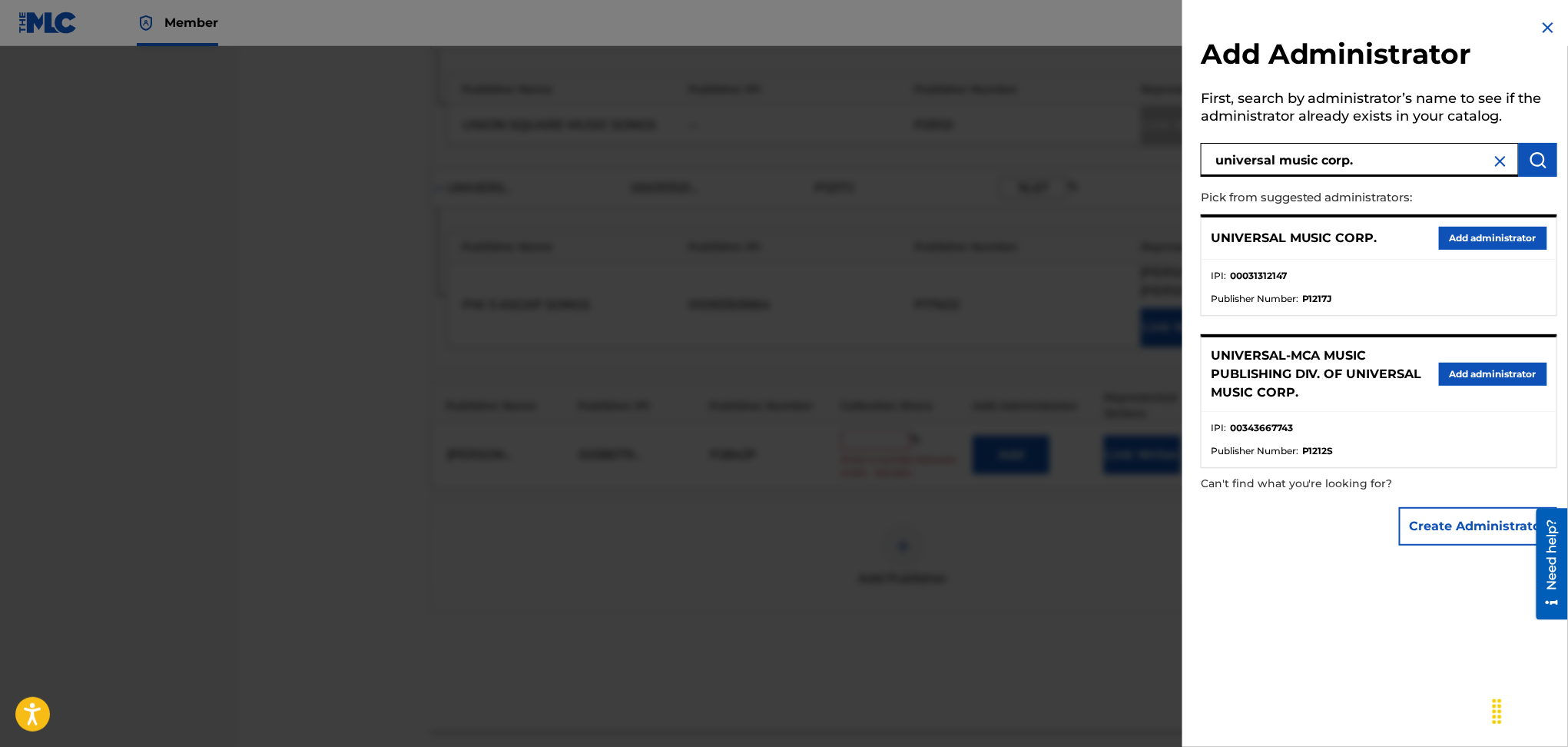
click at [1466, 240] on button "Add administrator" at bounding box center [1493, 238] width 108 height 23
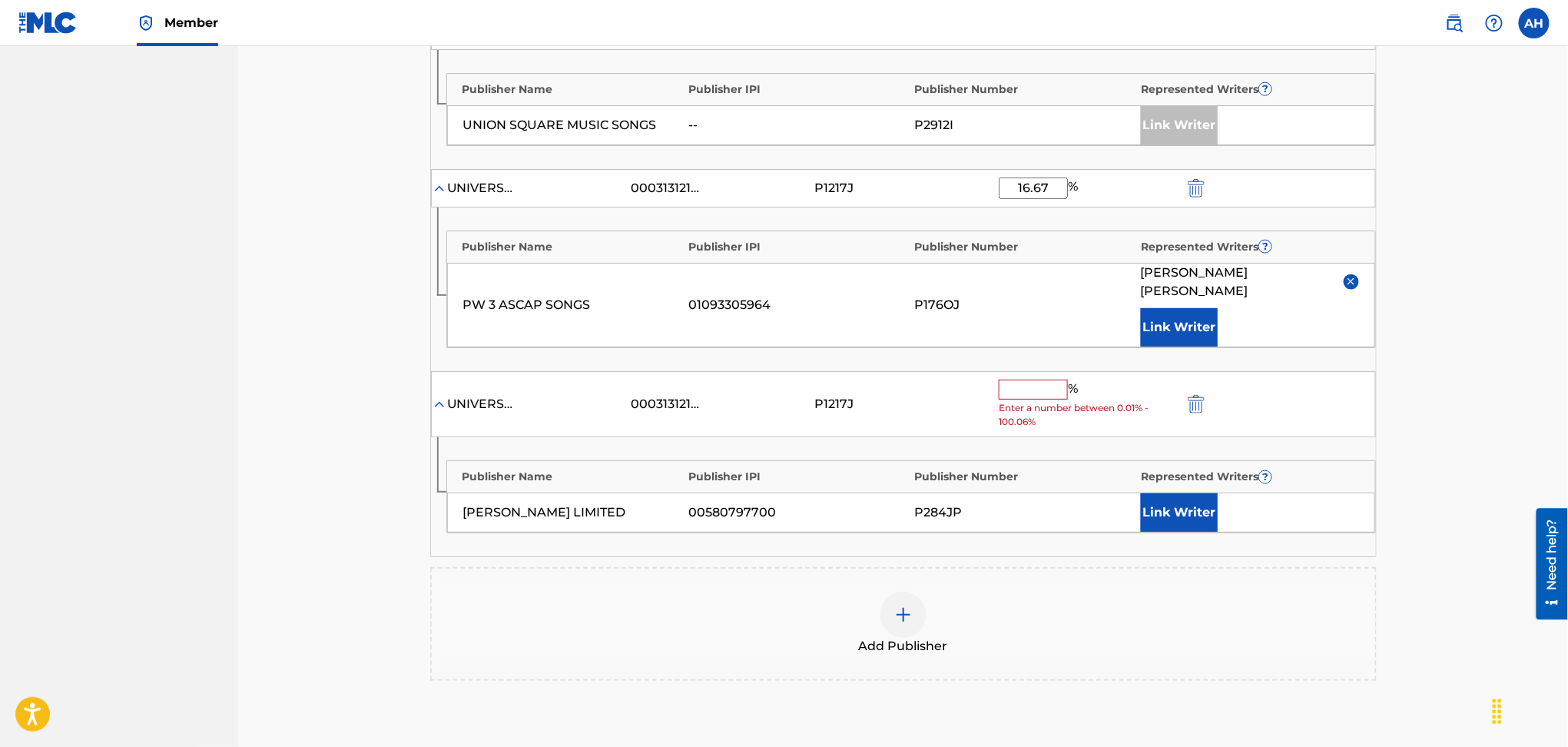
click at [1010, 379] on input "text" at bounding box center [1033, 389] width 69 height 20
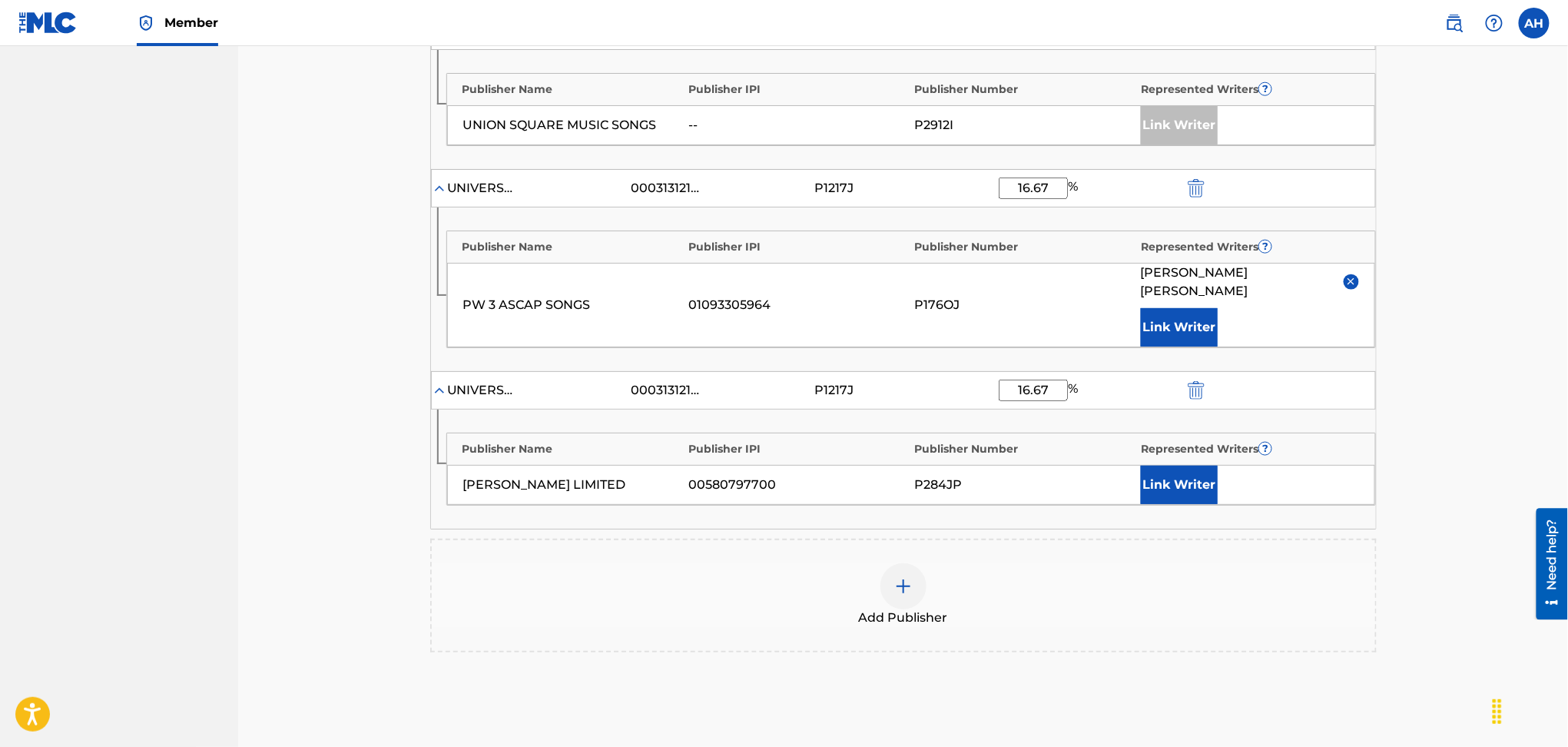
click at [1155, 466] on button "Link Writer" at bounding box center [1179, 484] width 77 height 38
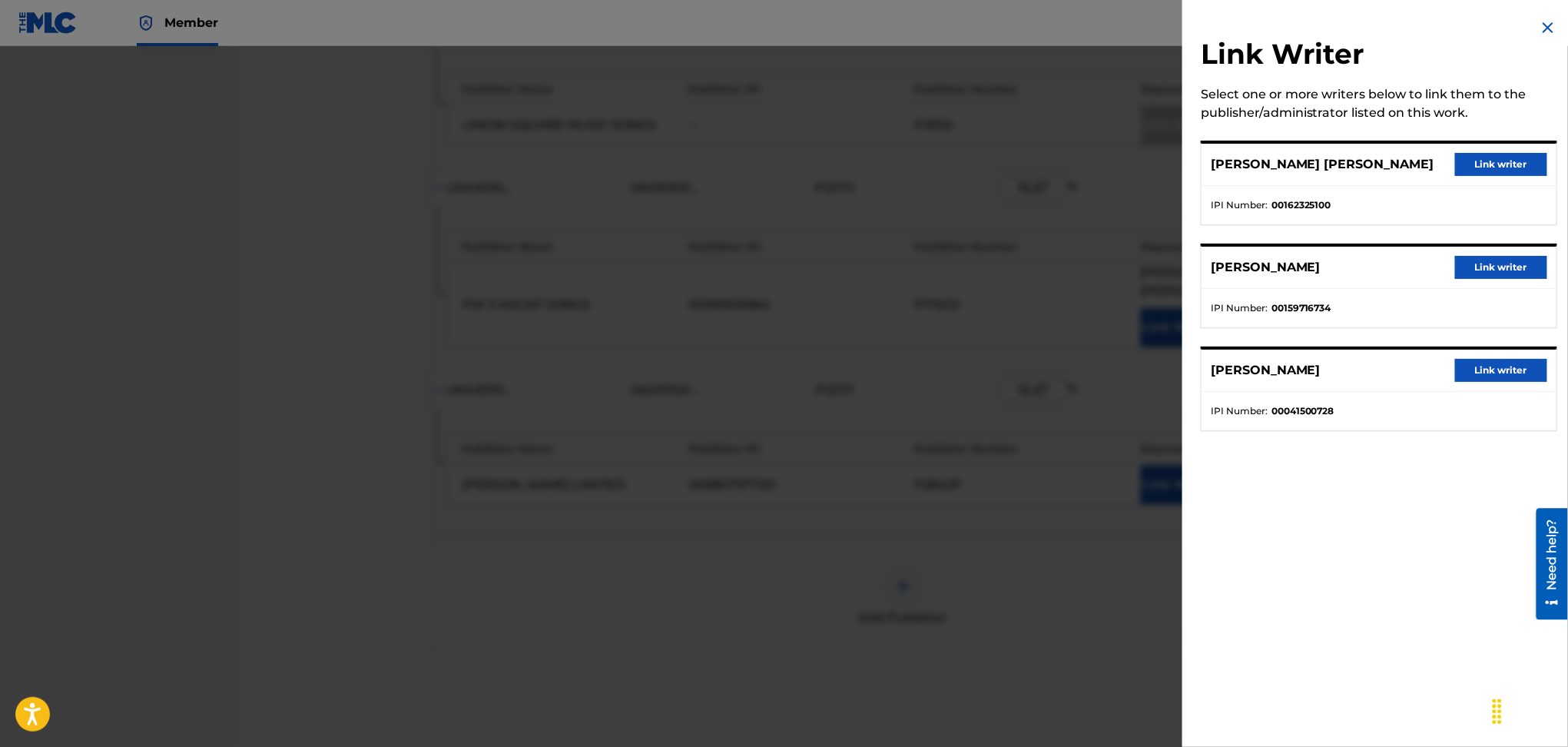
click at [1473, 371] on button "Link writer" at bounding box center [1501, 370] width 92 height 23
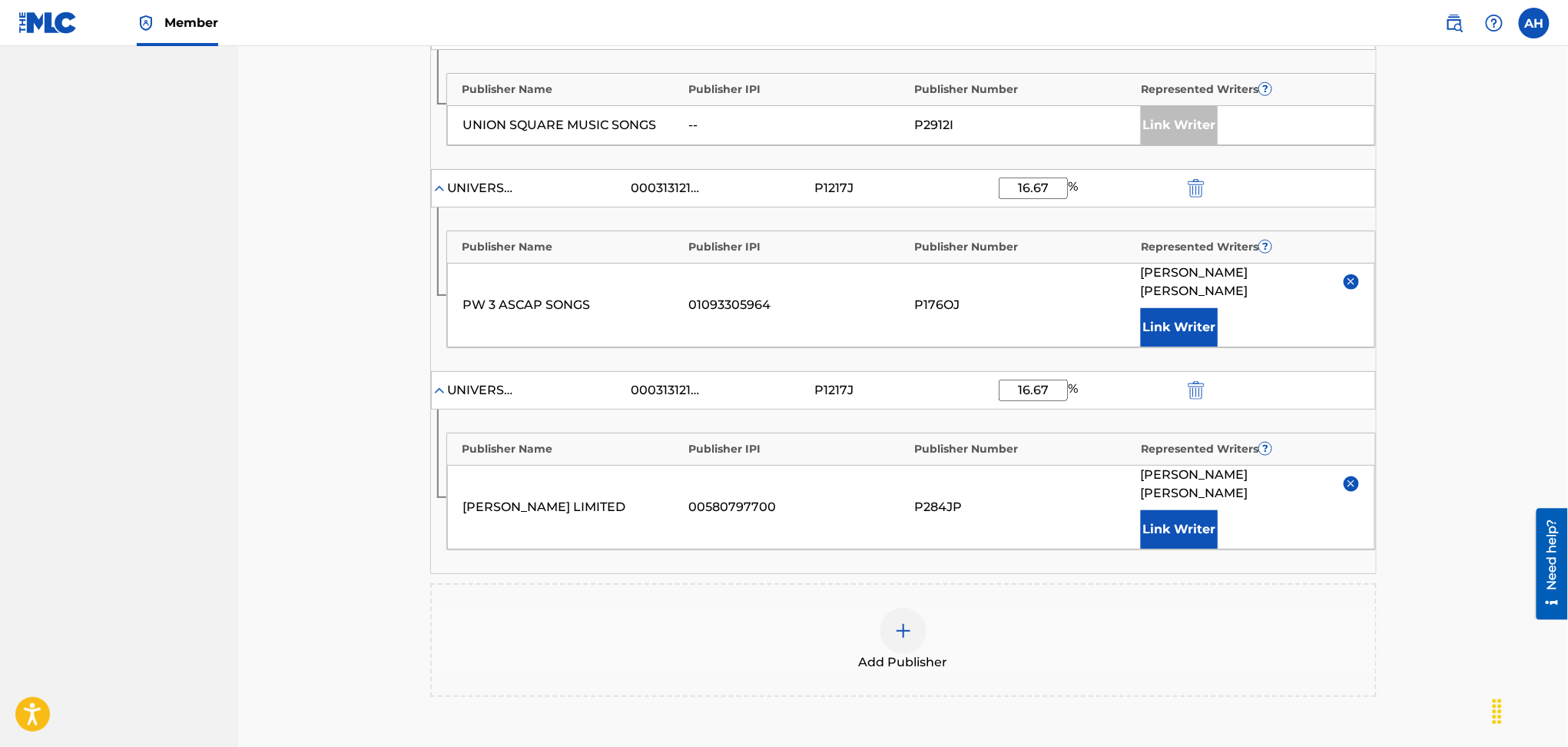
click at [1205, 608] on div "Add Publisher" at bounding box center [903, 640] width 944 height 65
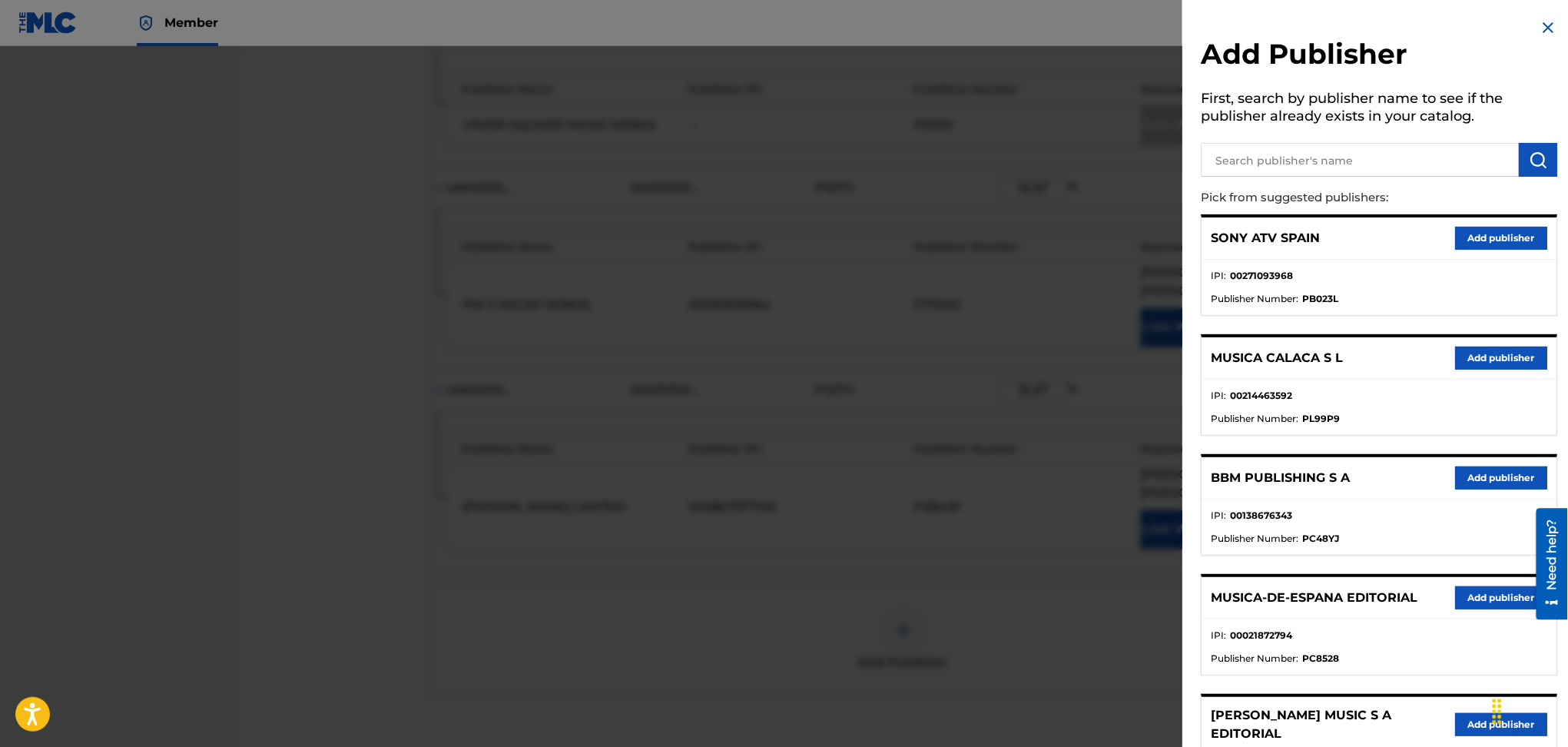
click at [1052, 534] on div at bounding box center [784, 420] width 1568 height 747
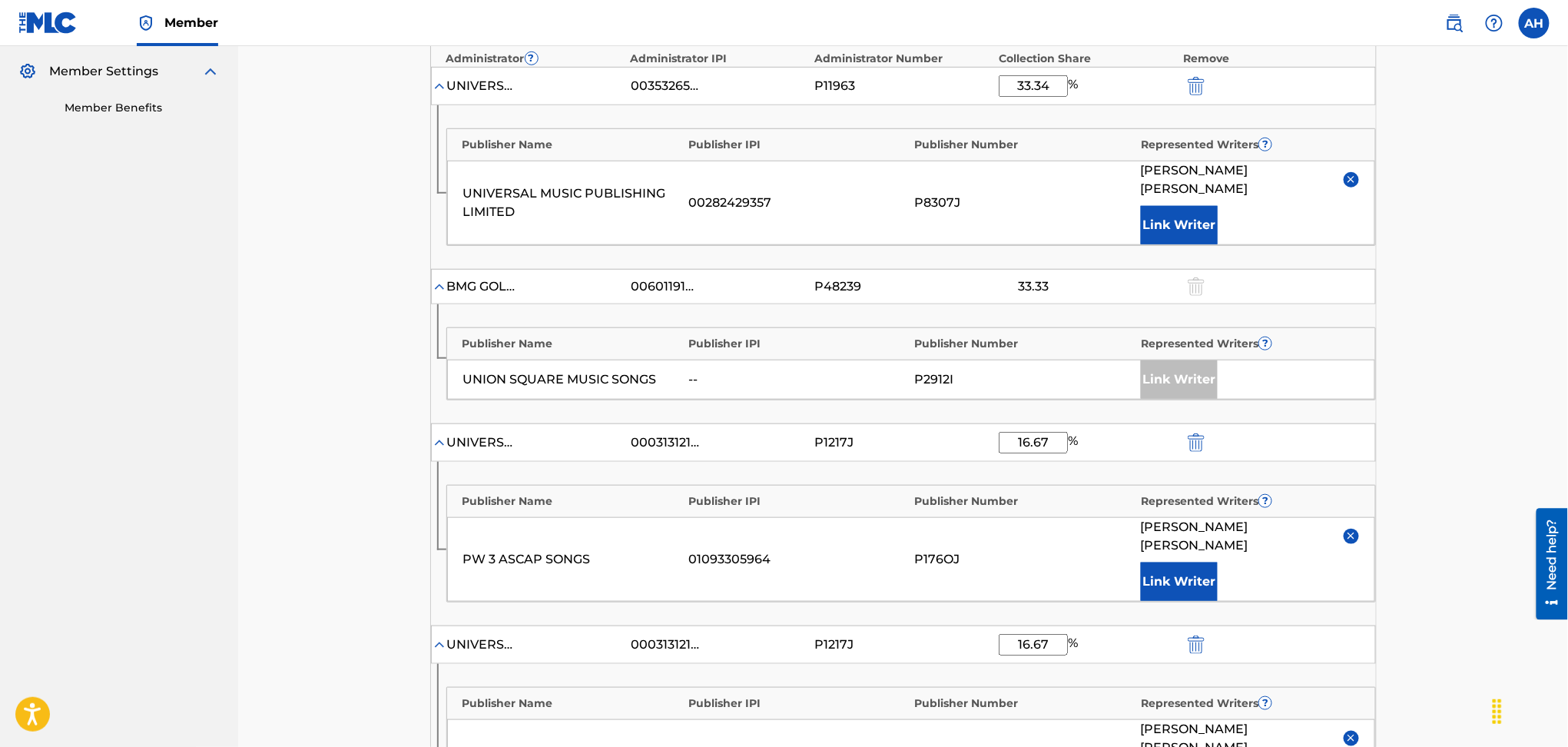
scroll to position [501, 0]
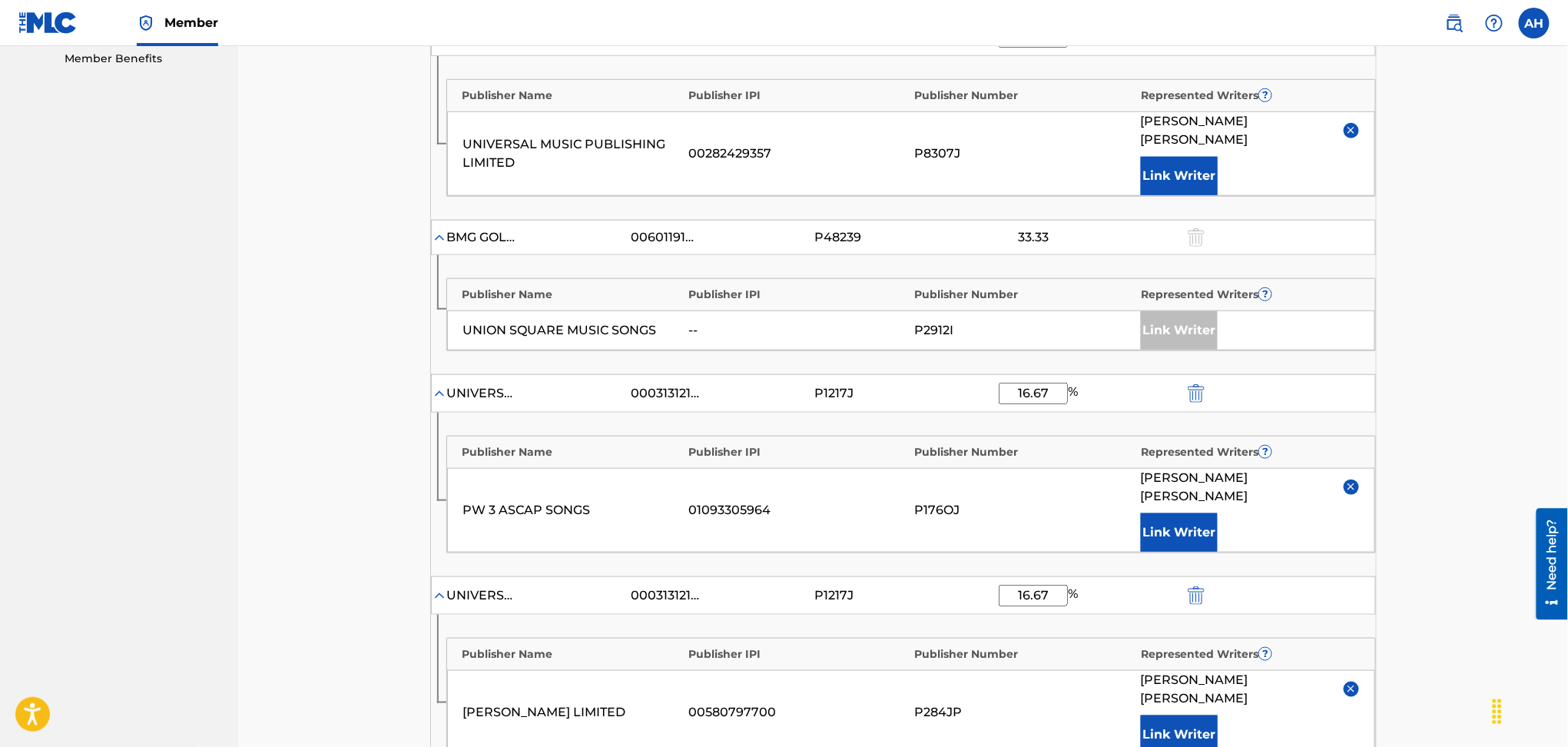
click at [1058, 585] on input "16.67" at bounding box center [1033, 595] width 69 height 21
click at [1440, 552] on div "Catalog Enter Work Details Add Writers Add Publishers & Shares Add Recording Re…" at bounding box center [904, 341] width 1076 height 1515
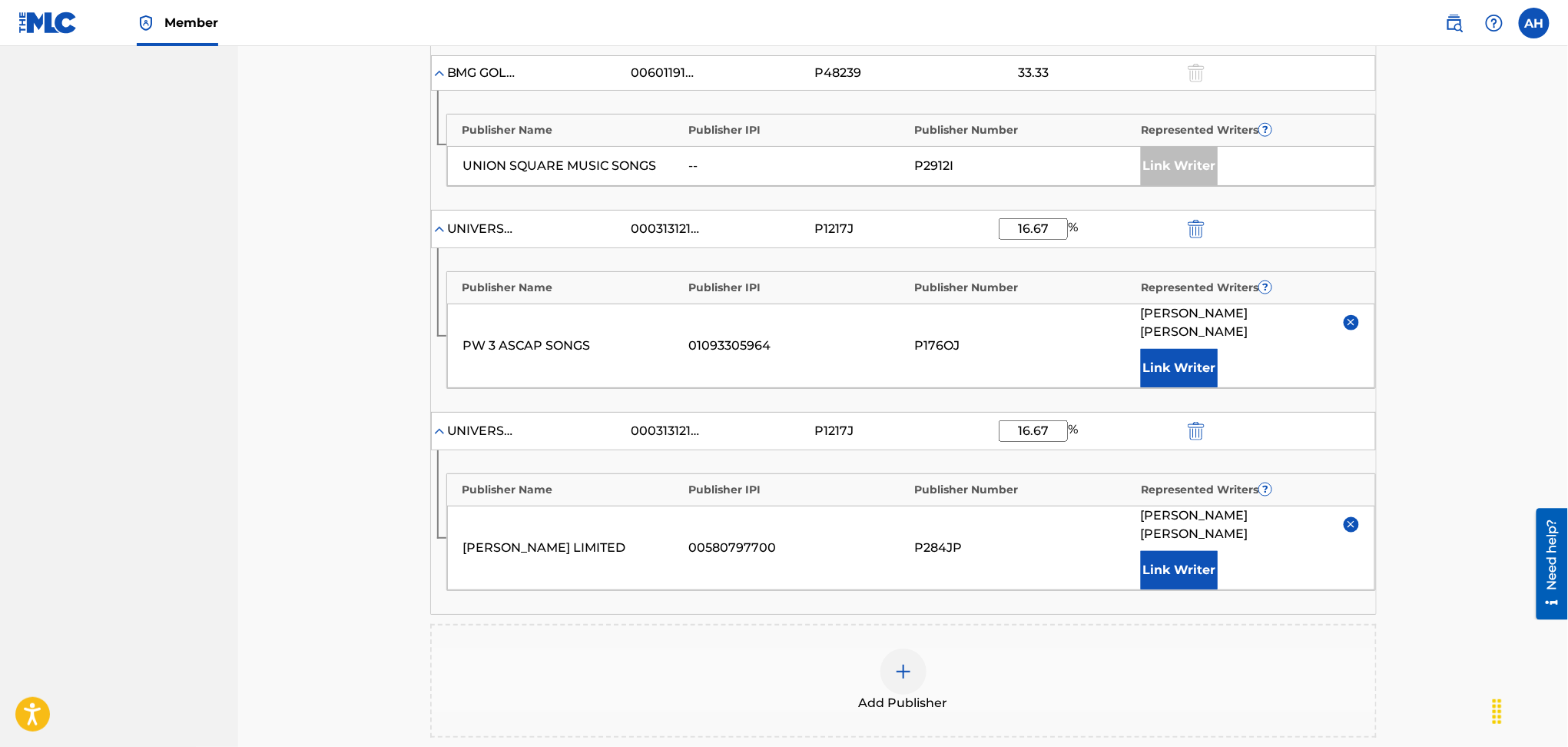
scroll to position [866, 0]
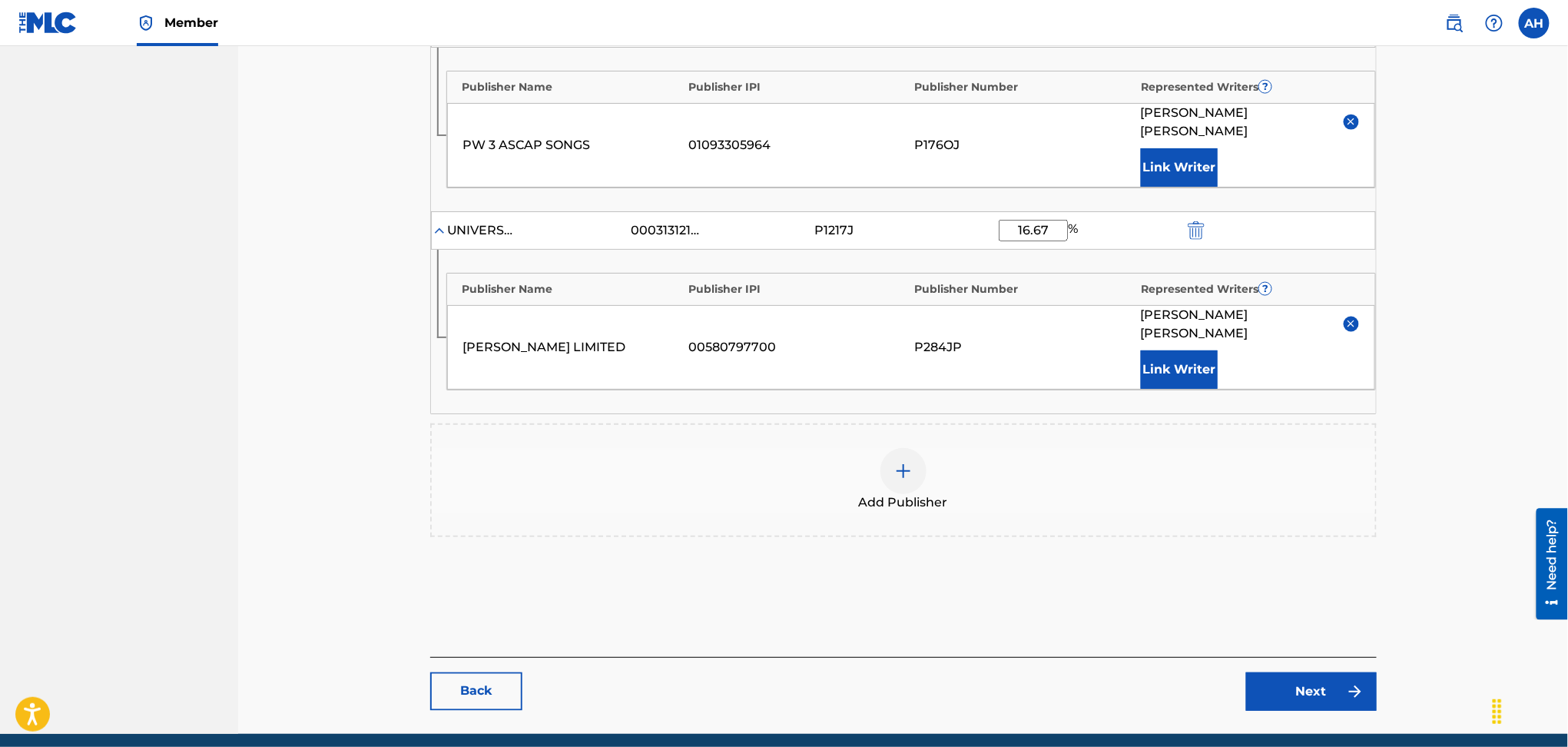
click at [1050, 220] on input "16.67" at bounding box center [1033, 230] width 69 height 21
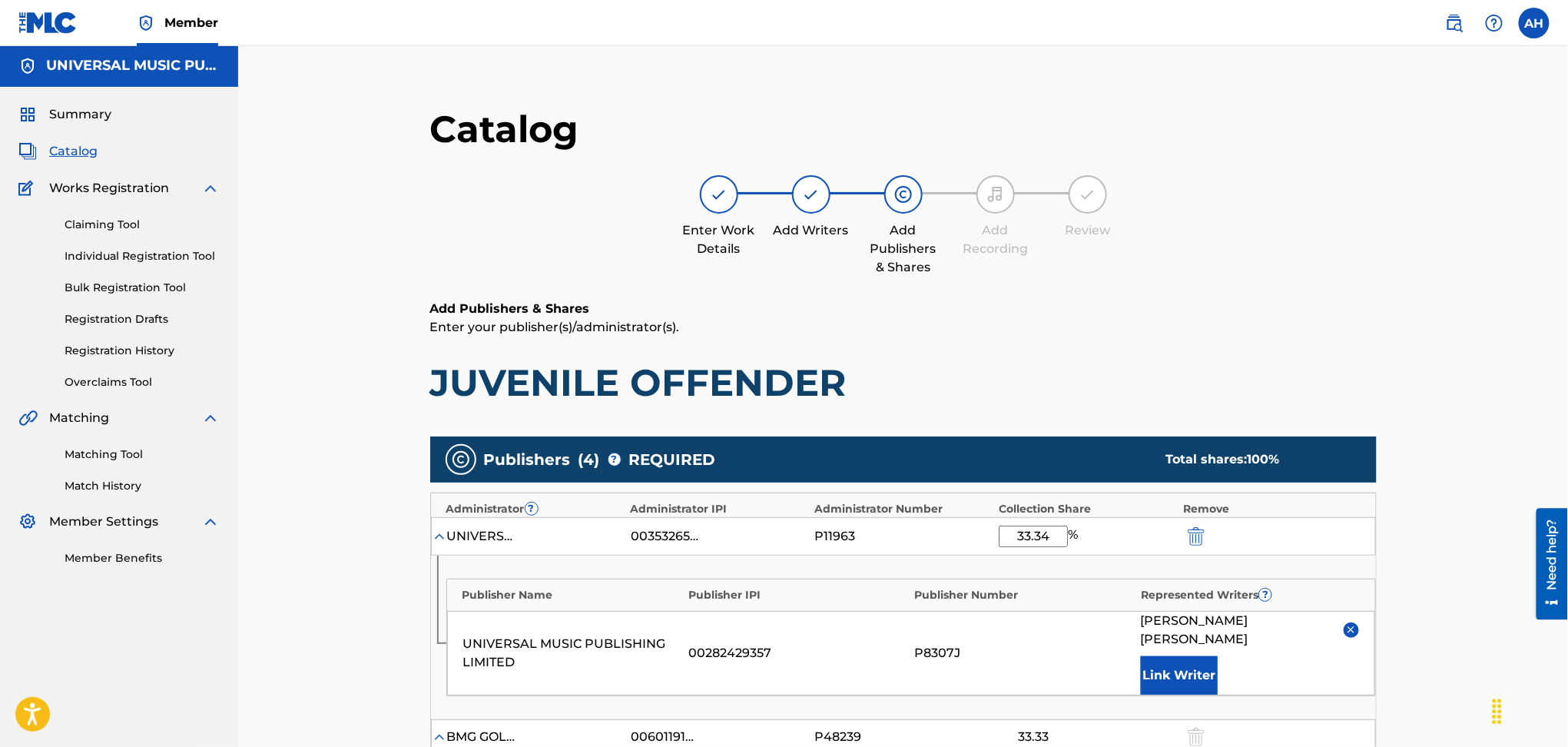
scroll to position [0, 0]
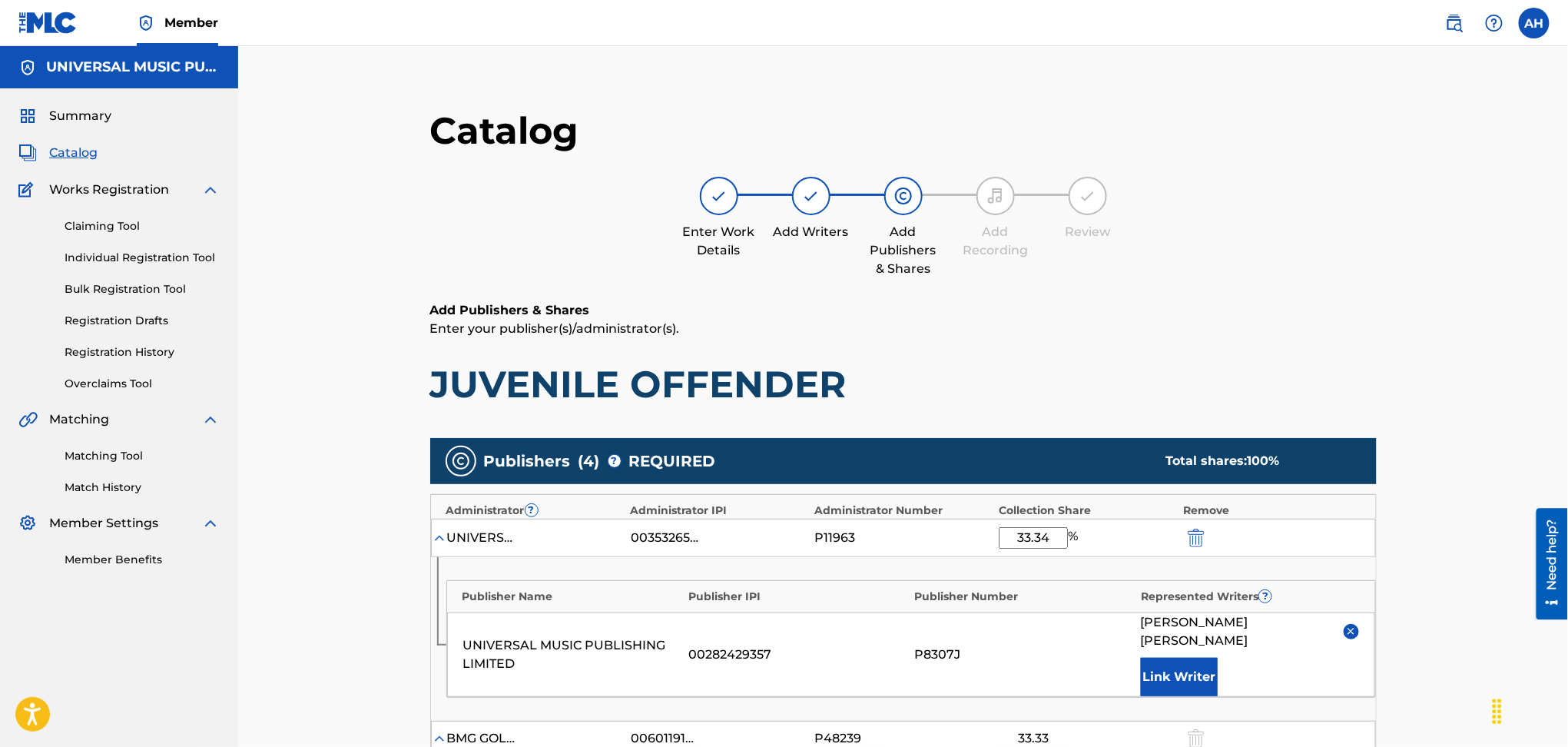
type input "16.66"
drag, startPoint x: 1227, startPoint y: 236, endPoint x: 1218, endPoint y: 231, distance: 10.3
click at [1228, 236] on div "Enter Work Details Add Writers Add Publishers & Shares Add Recording Review" at bounding box center [904, 227] width 946 height 101
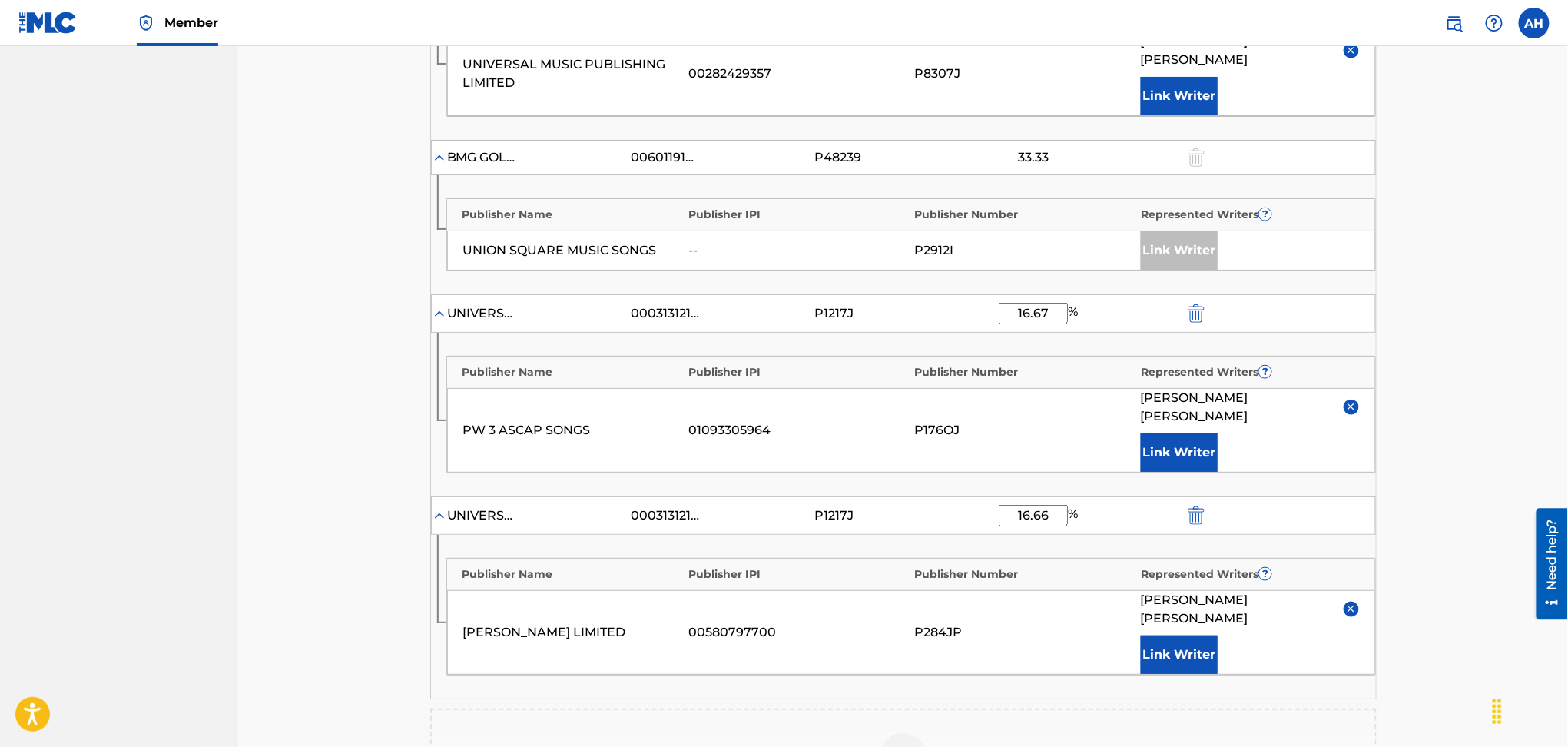
scroll to position [615, 0]
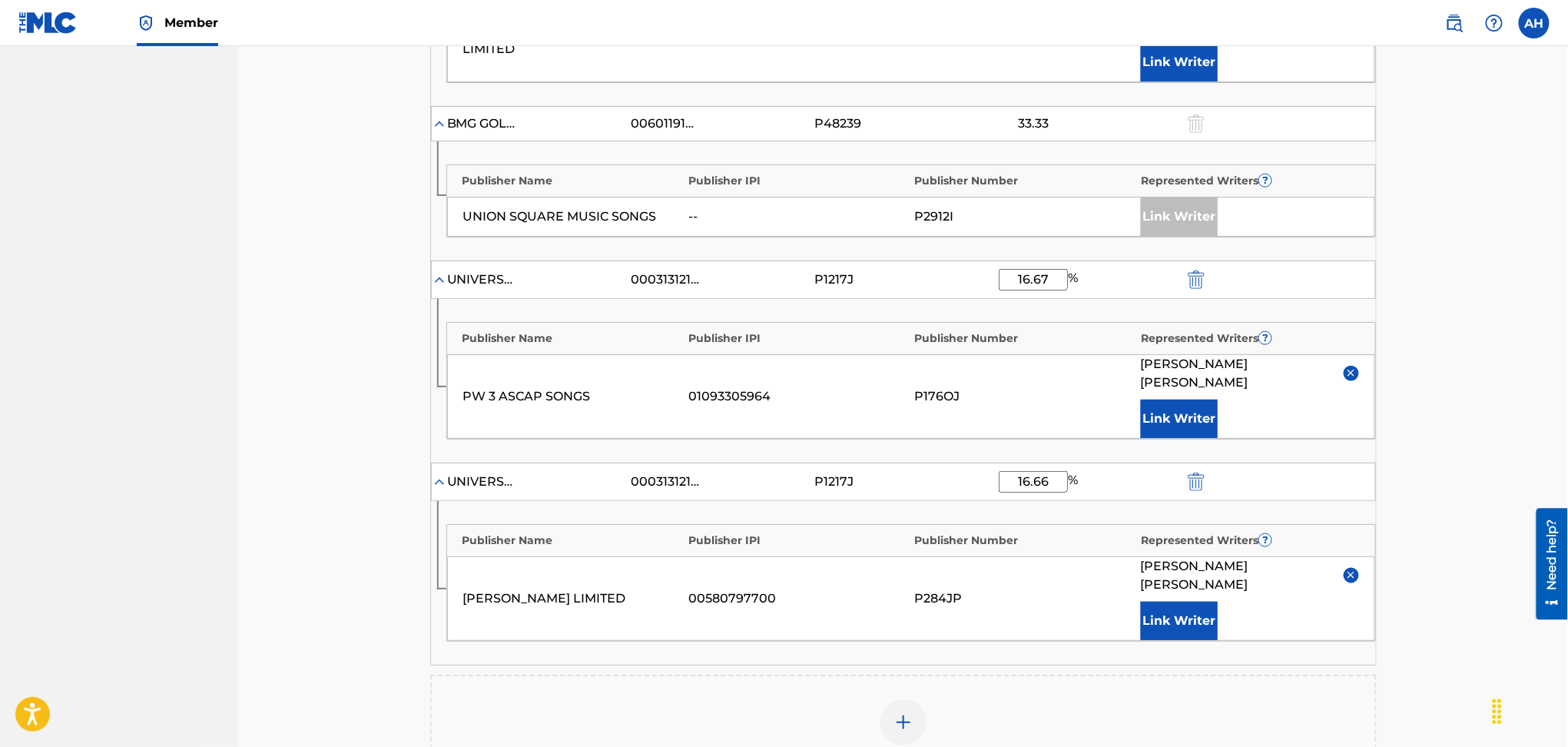
click at [613, 354] on div "PW 3 ASCAP SONGS 01093305964 P176OJ [PERSON_NAME] Link Writer" at bounding box center [911, 396] width 929 height 84
click at [745, 589] on div "00580797700" at bounding box center [798, 599] width 218 height 19
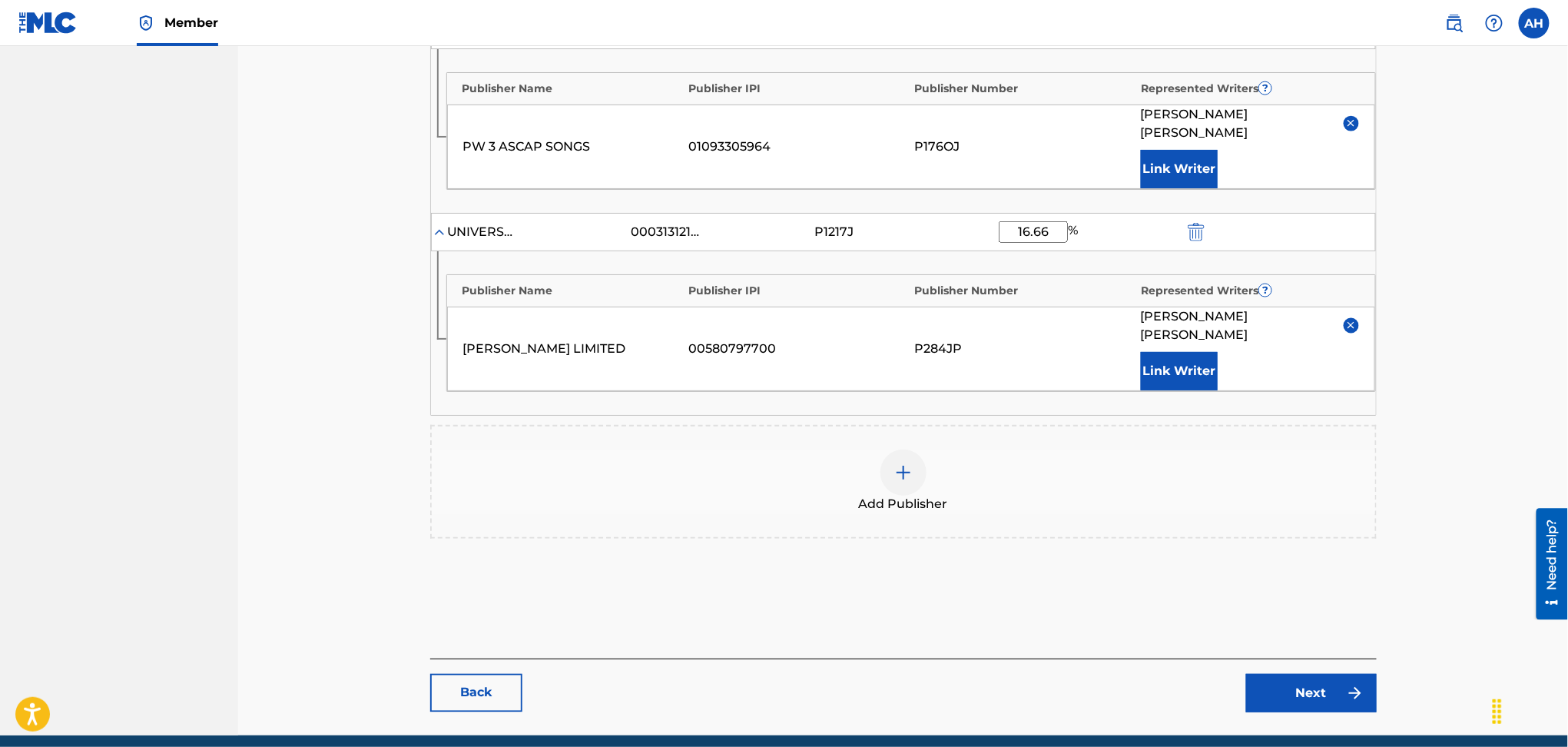
scroll to position [866, 0]
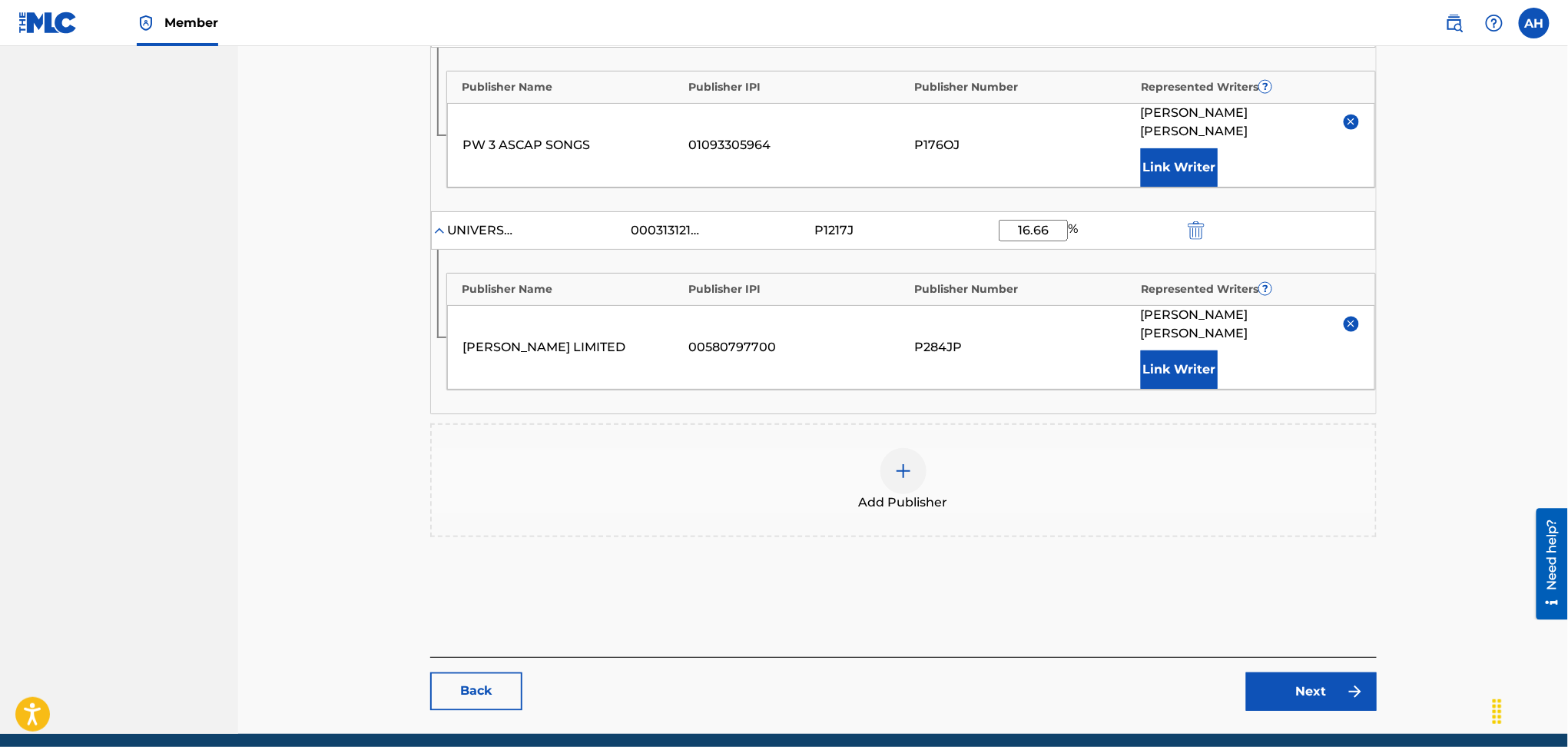
click at [1341, 673] on link "Next" at bounding box center [1311, 692] width 130 height 38
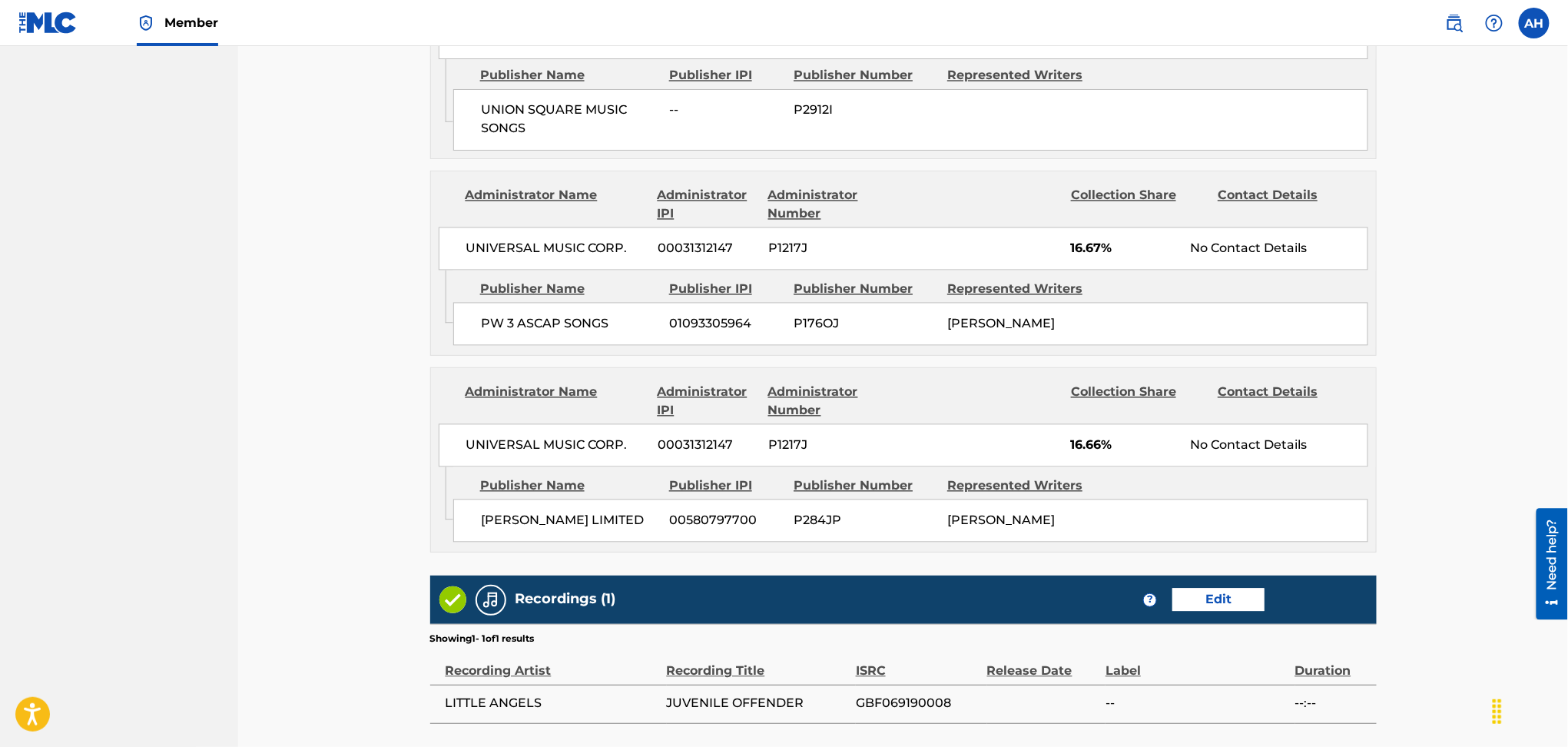
scroll to position [1329, 0]
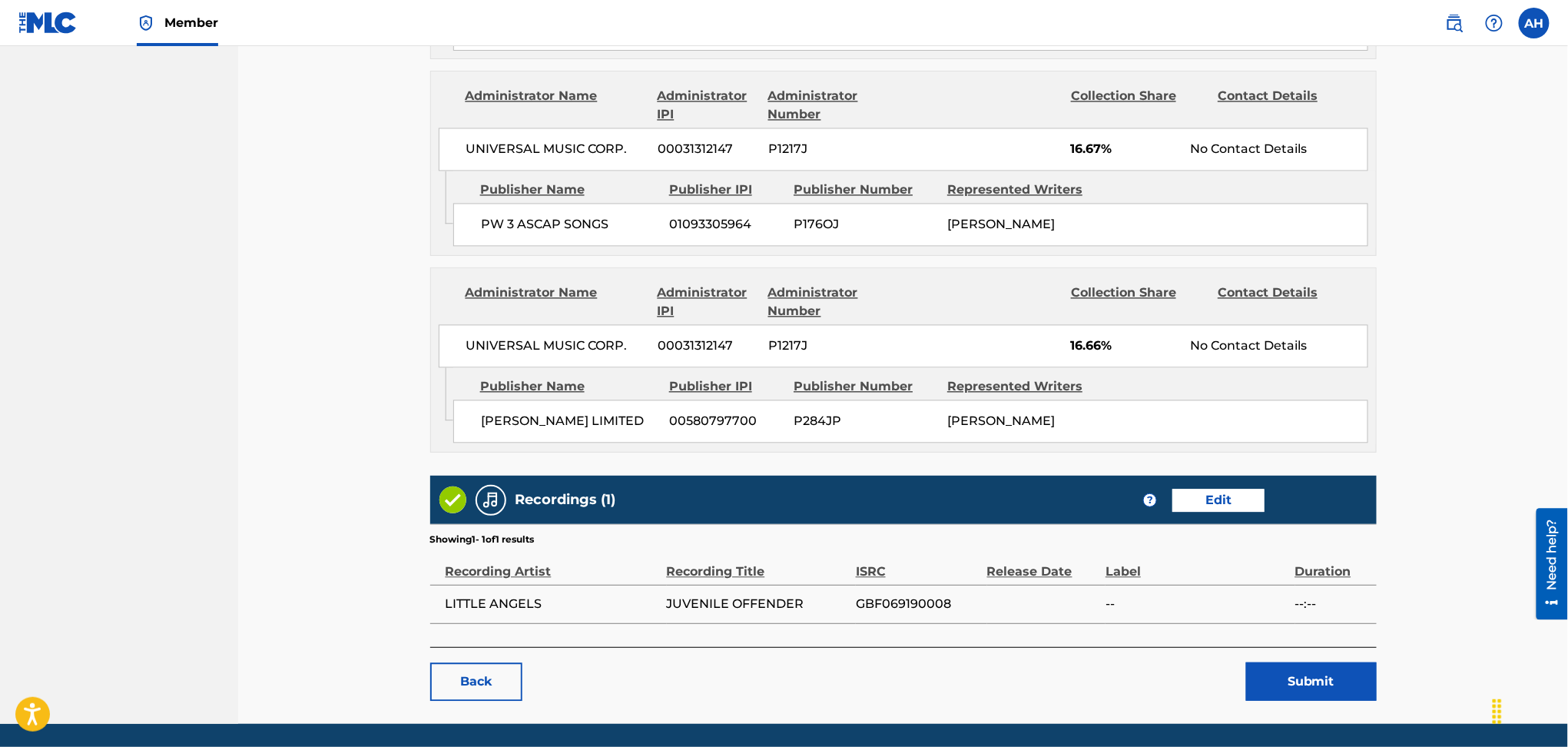
click at [1277, 663] on button "Submit" at bounding box center [1311, 681] width 130 height 38
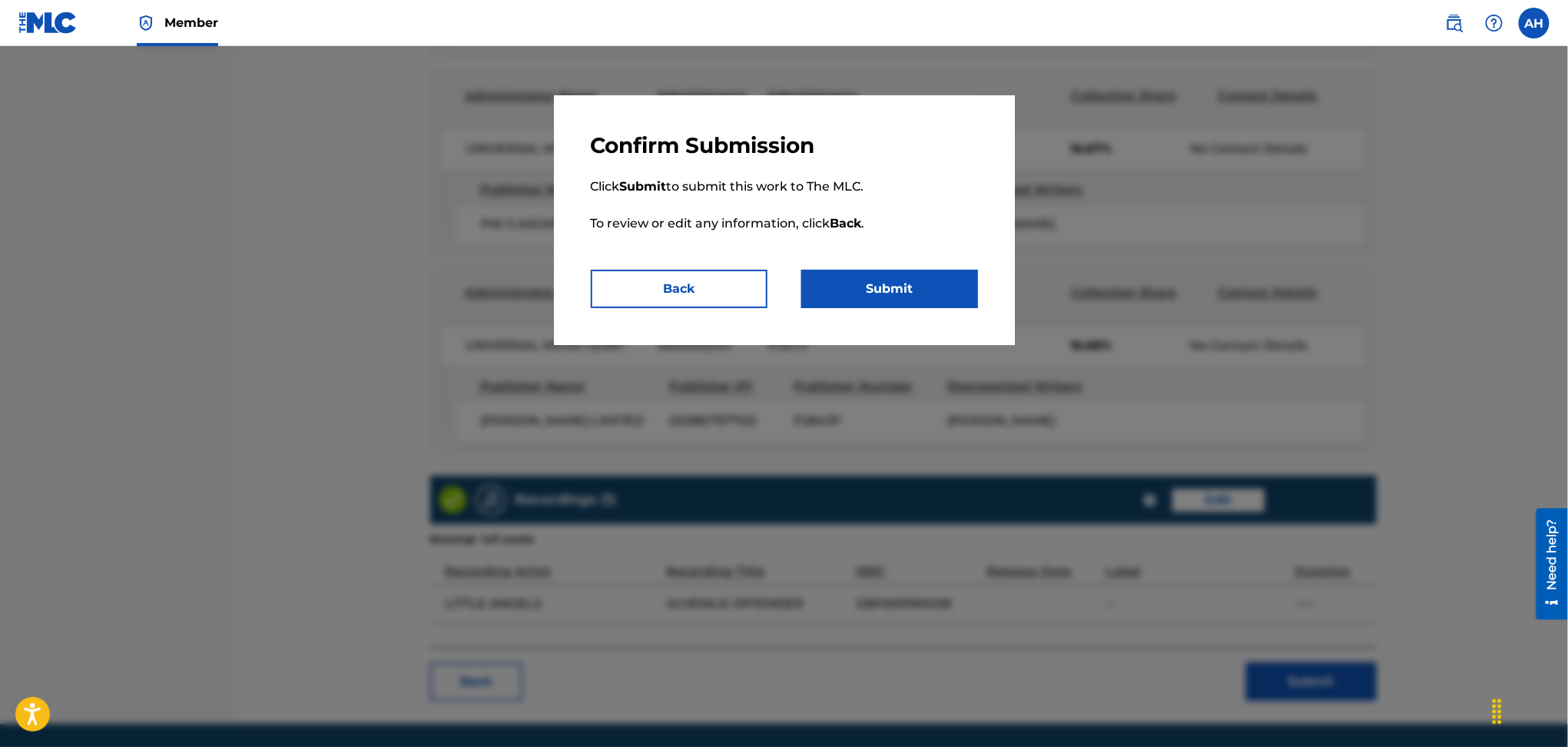
click at [911, 296] on button "Submit" at bounding box center [889, 288] width 176 height 38
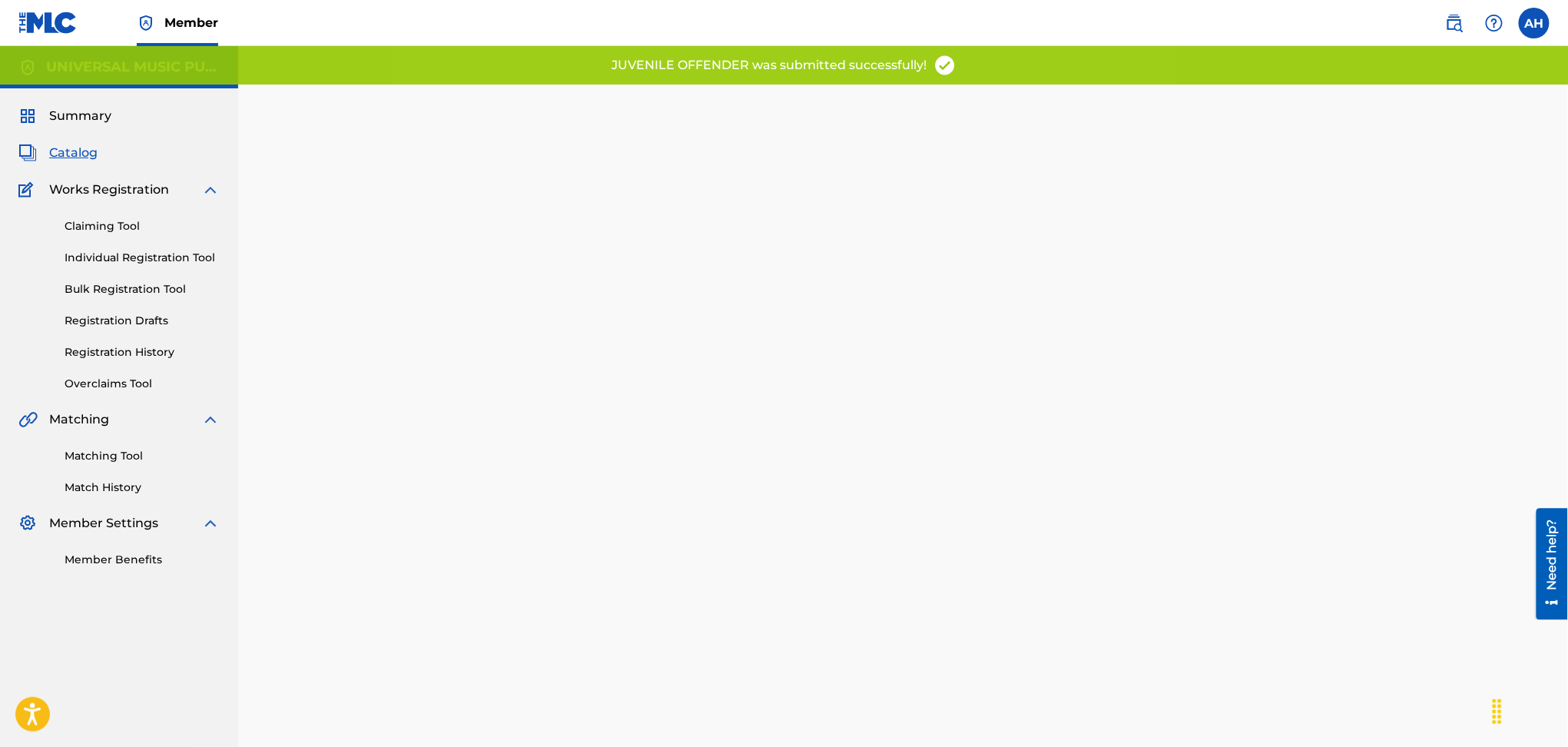
click at [79, 152] on span "Catalog" at bounding box center [73, 153] width 49 height 19
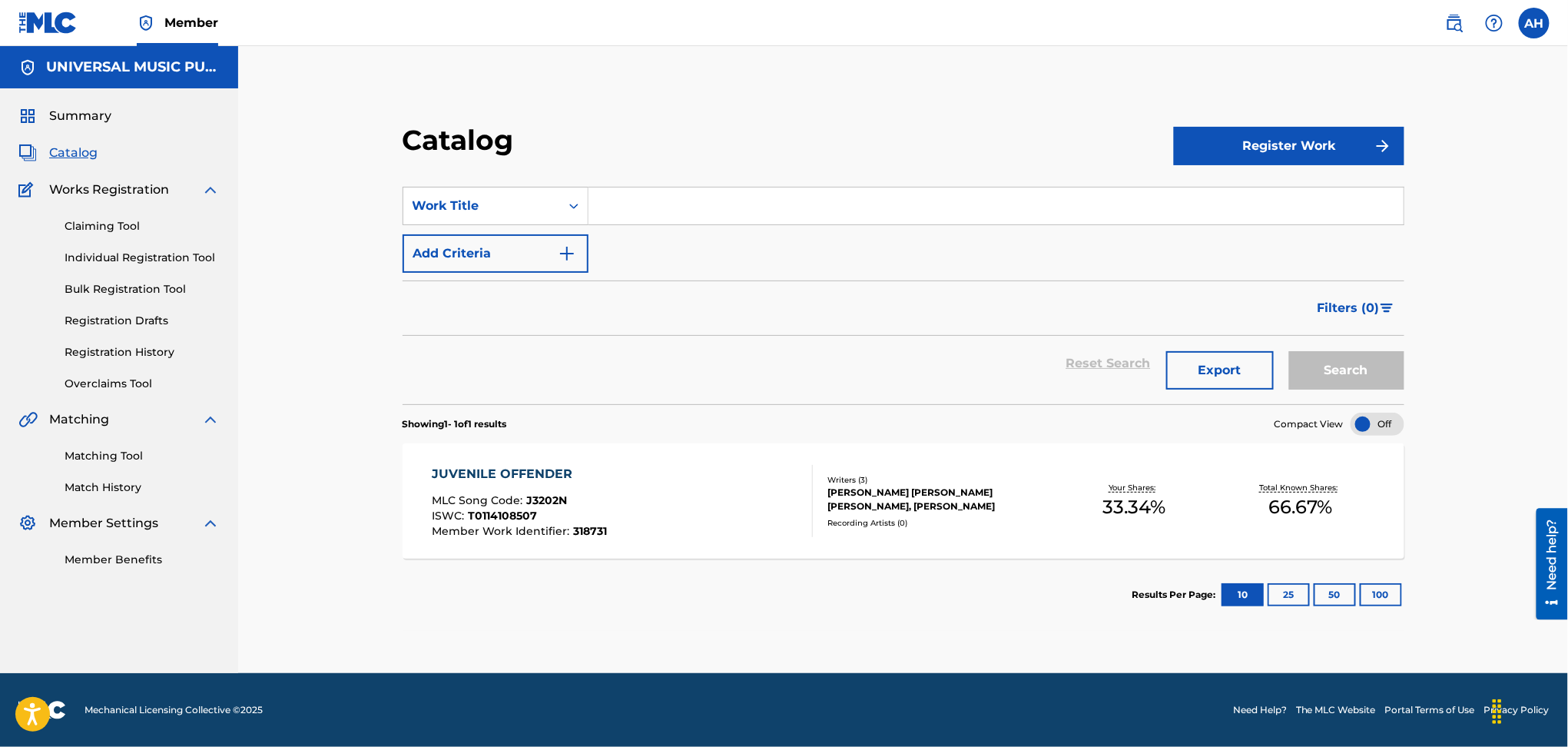
click at [604, 369] on div "Reset Search Export Search" at bounding box center [903, 363] width 1002 height 55
click at [726, 198] on input "Search Form" at bounding box center [996, 206] width 815 height 37
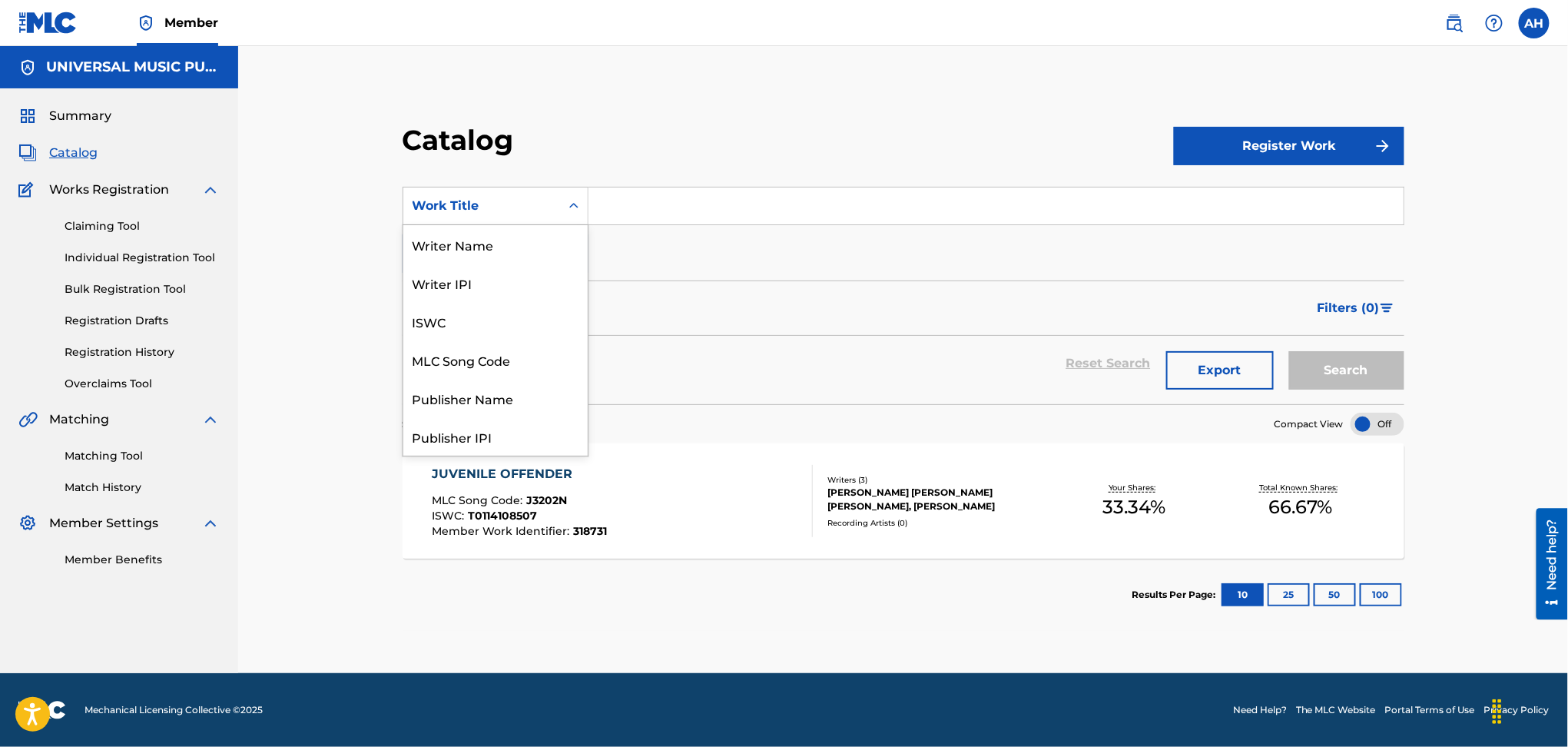
click at [467, 210] on div "Work Title" at bounding box center [482, 206] width 138 height 19
click at [478, 348] on div "MLC Song Code" at bounding box center [495, 359] width 184 height 38
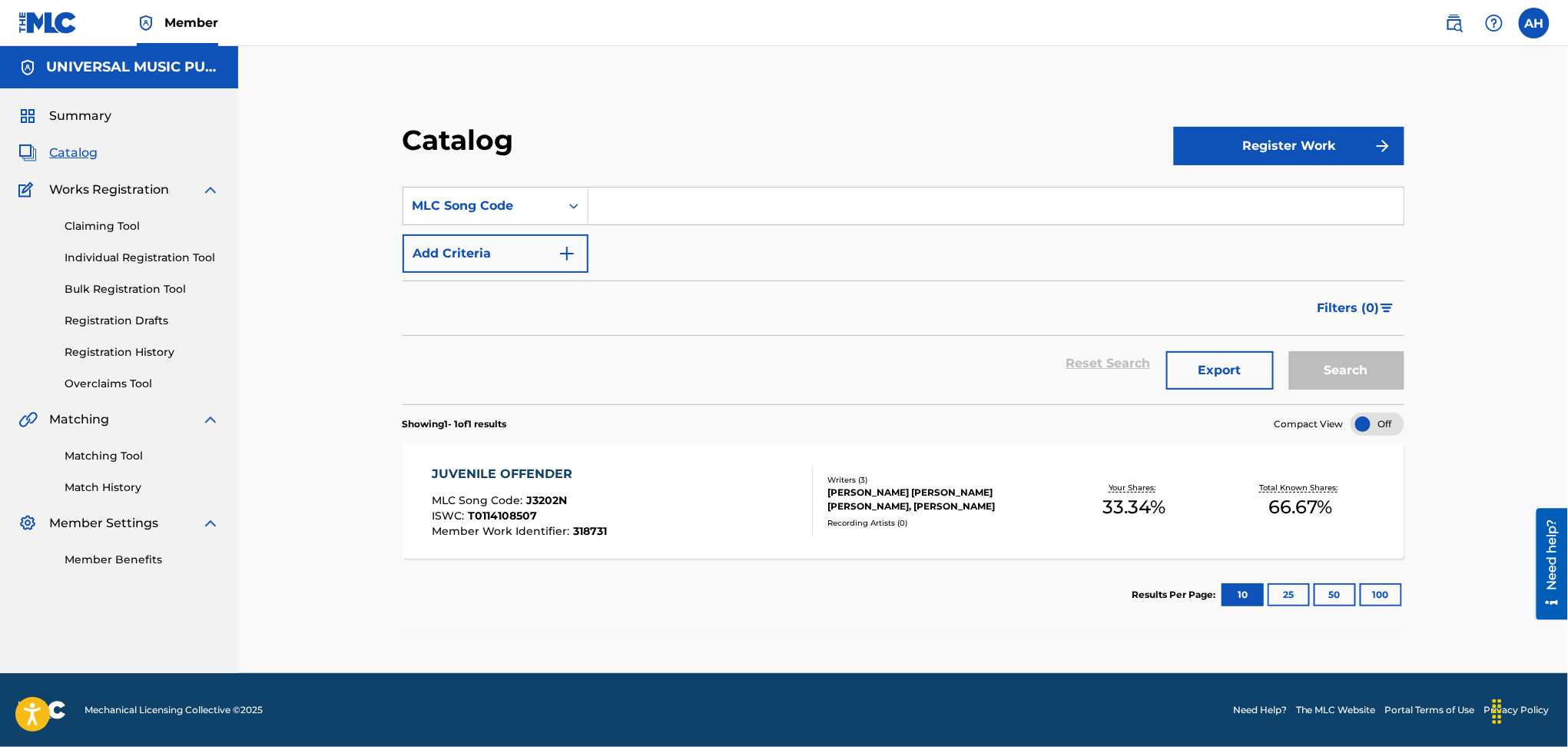
click at [645, 211] on input "Search Form" at bounding box center [996, 206] width 815 height 37
type input "s2510n"
click at [1289, 351] on button "Search" at bounding box center [1346, 370] width 115 height 38
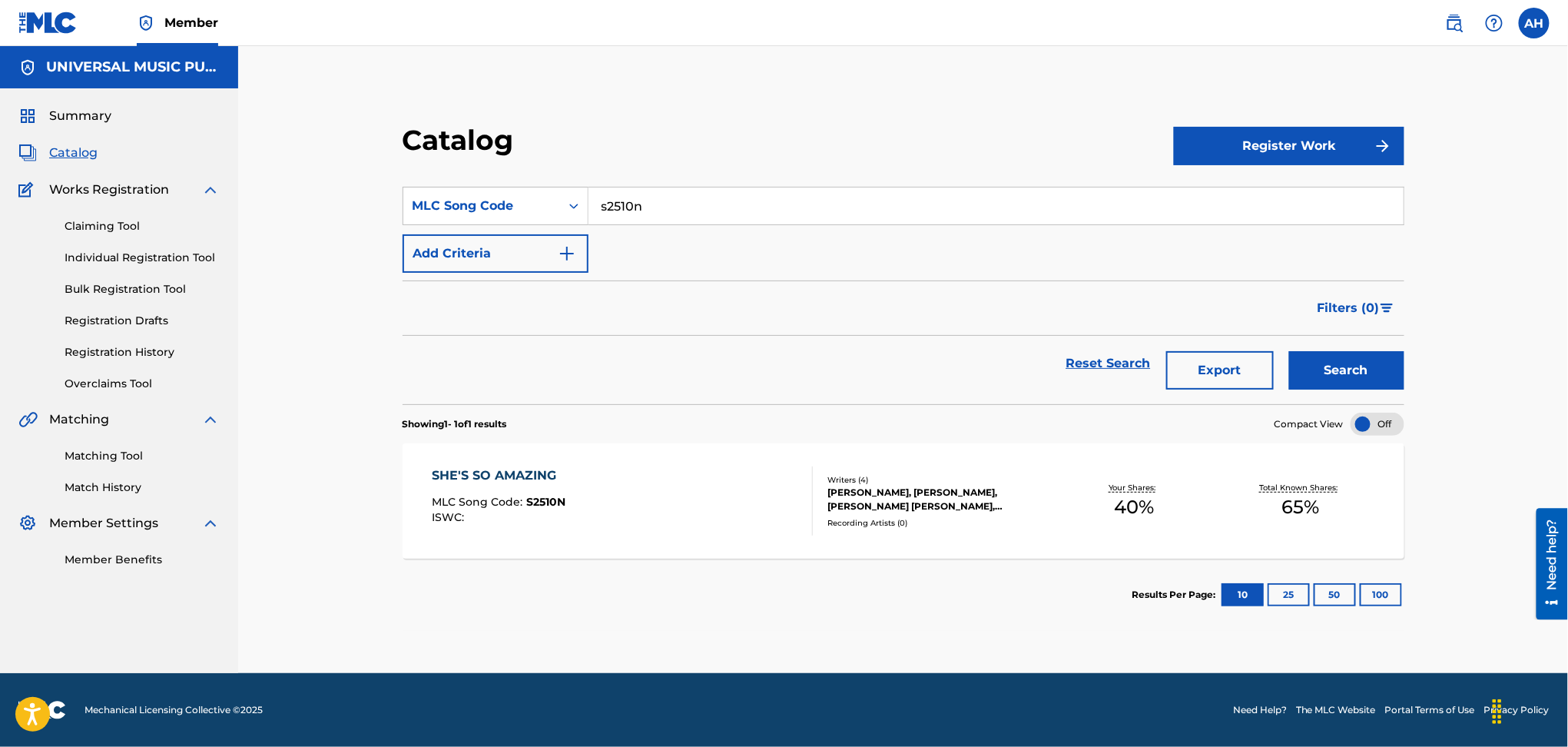
click at [739, 474] on div "SHE'S SO AMAZING MLC Song Code : S2510N ISWC :" at bounding box center [622, 501] width 381 height 69
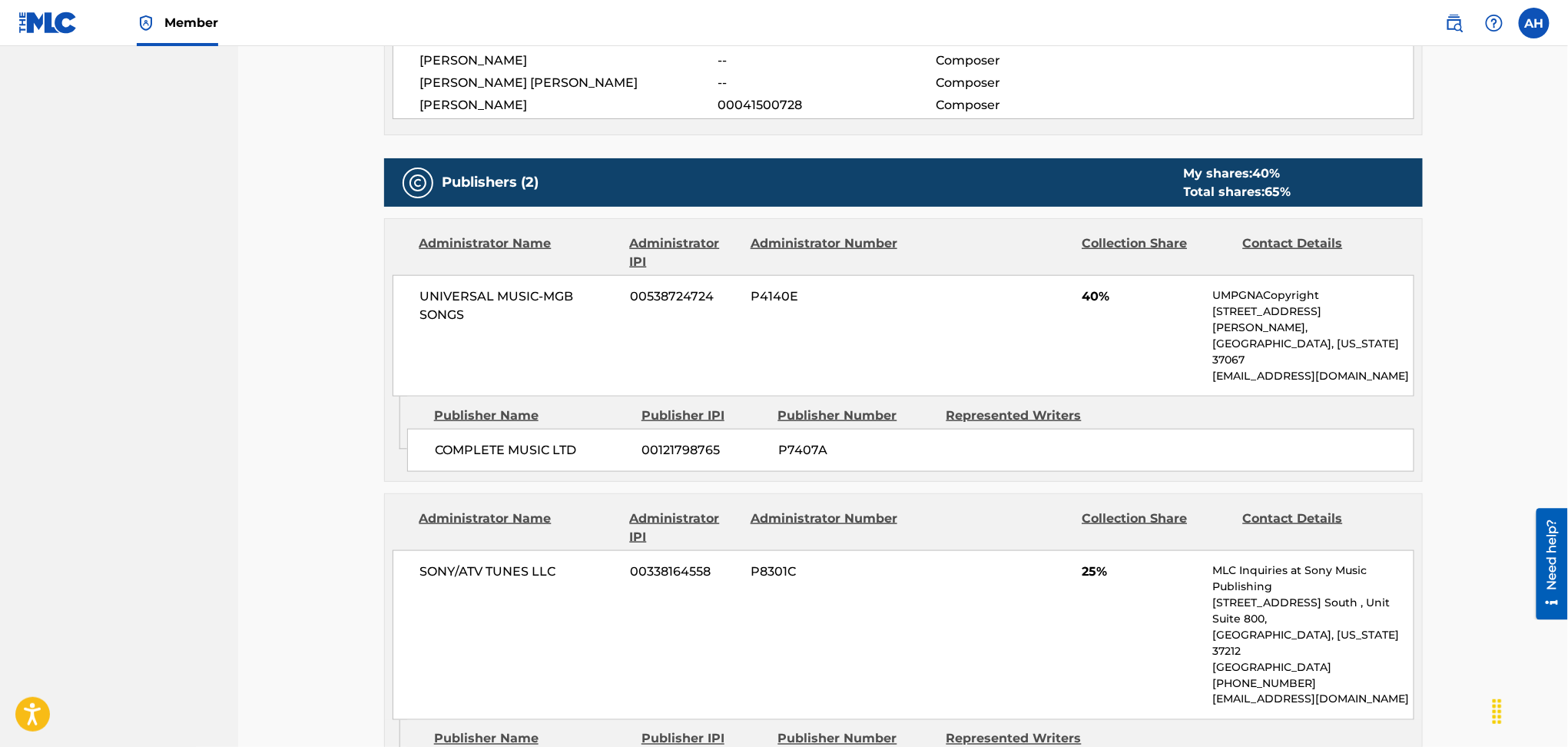
scroll to position [717, 0]
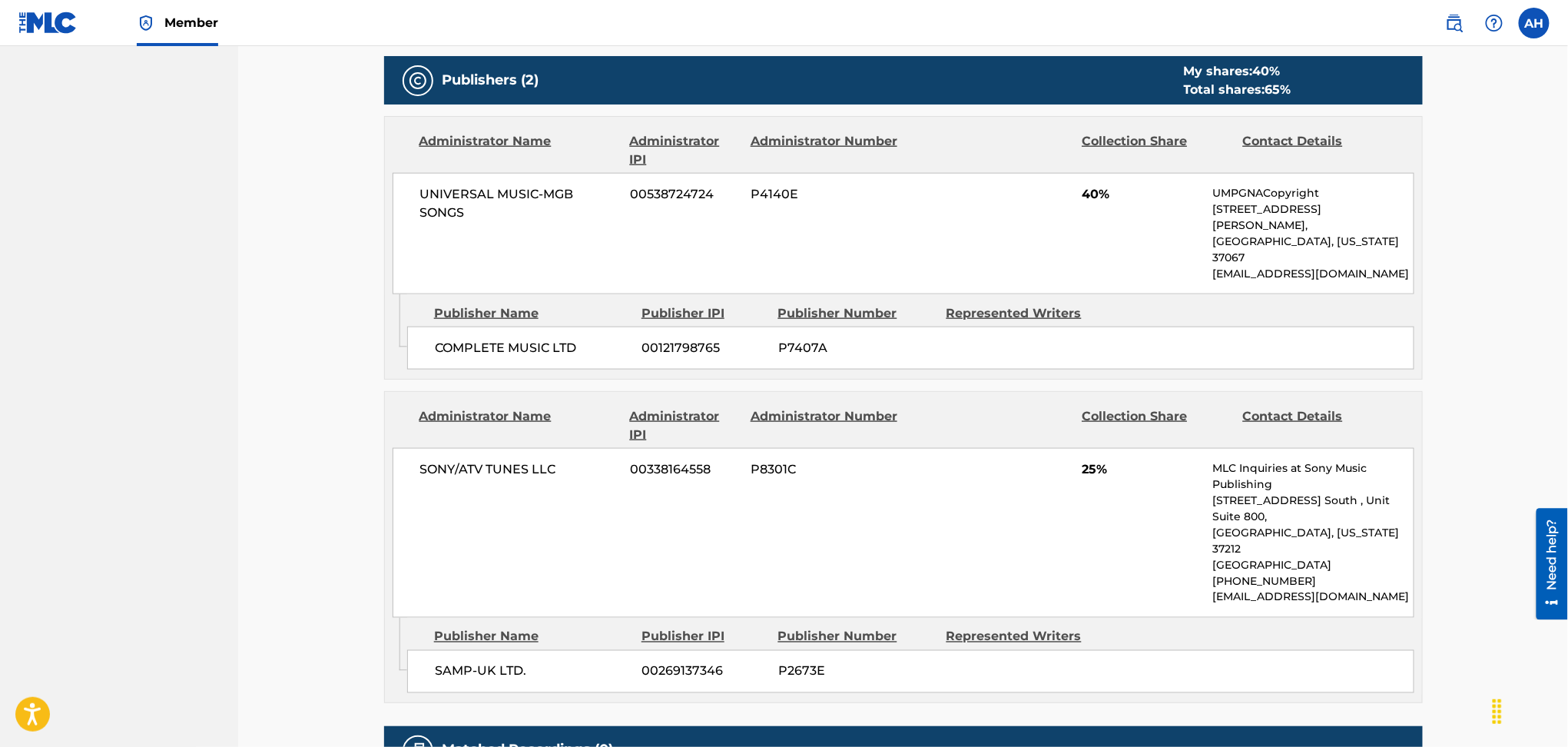
drag, startPoint x: 1010, startPoint y: 351, endPoint x: 813, endPoint y: 284, distance: 208.1
click at [1010, 350] on div "Publishers (2) My shares: 40 % Total shares: 65 % Administrator Name Administra…" at bounding box center [904, 379] width 1039 height 647
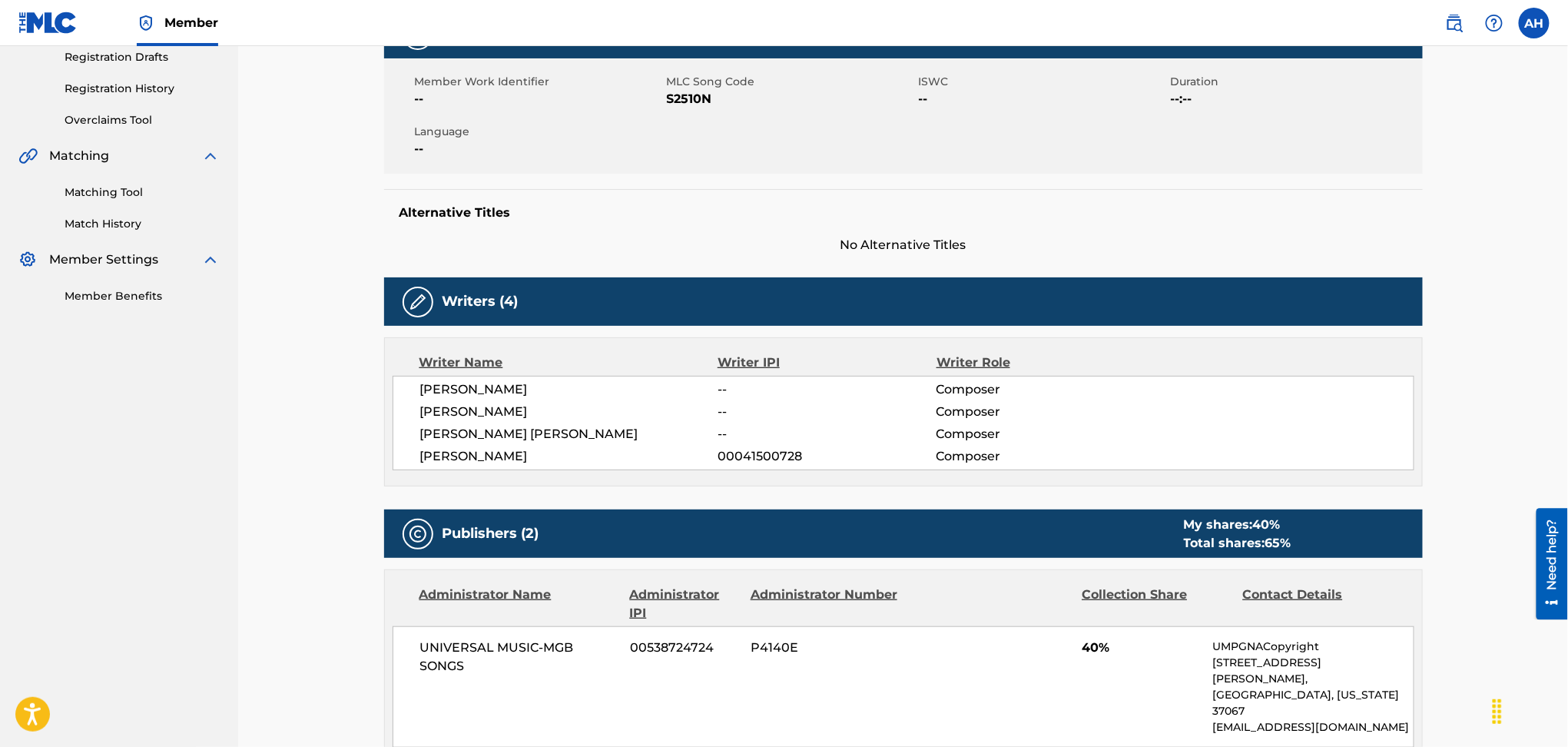
scroll to position [0, 0]
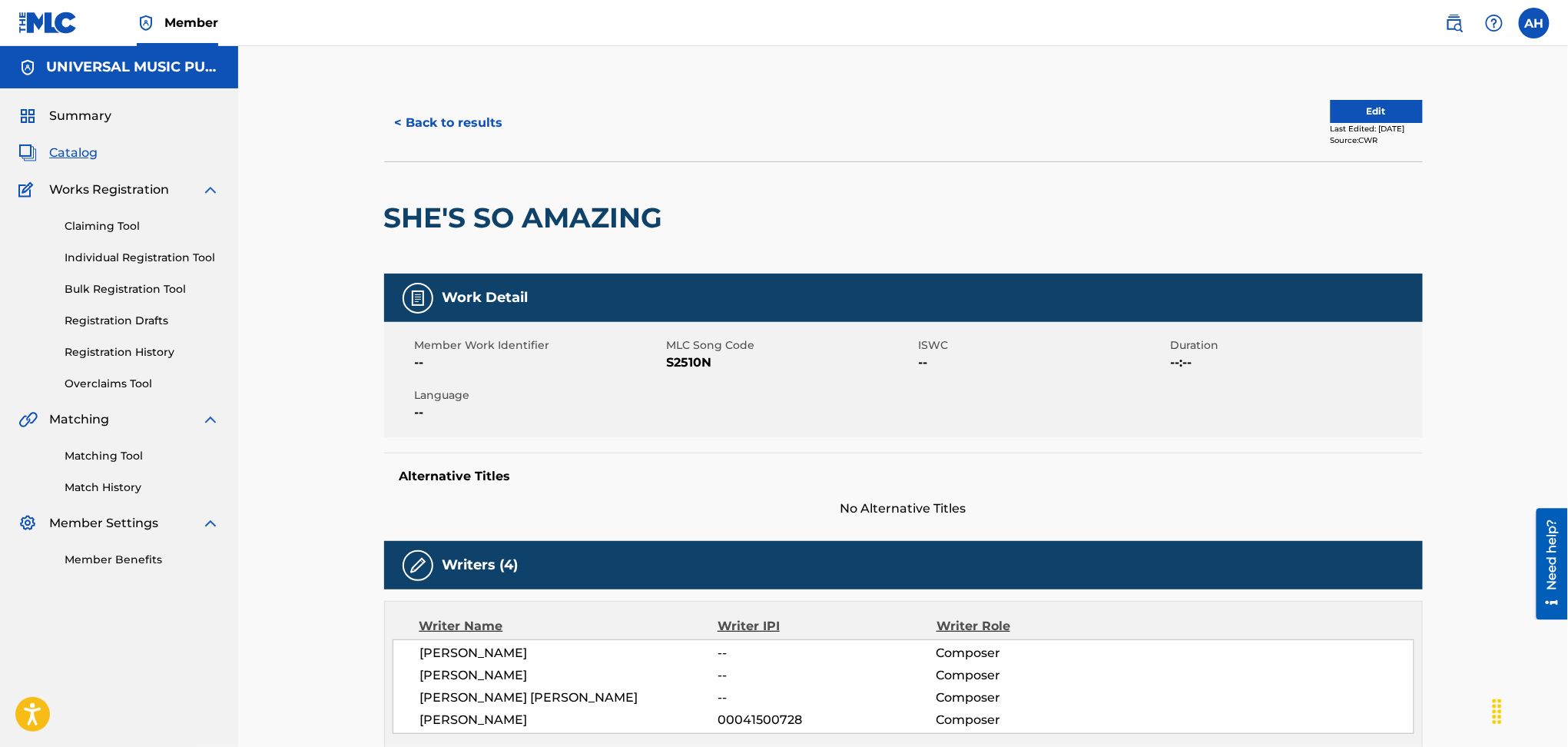
click at [444, 110] on button "< Back to results" at bounding box center [449, 123] width 130 height 38
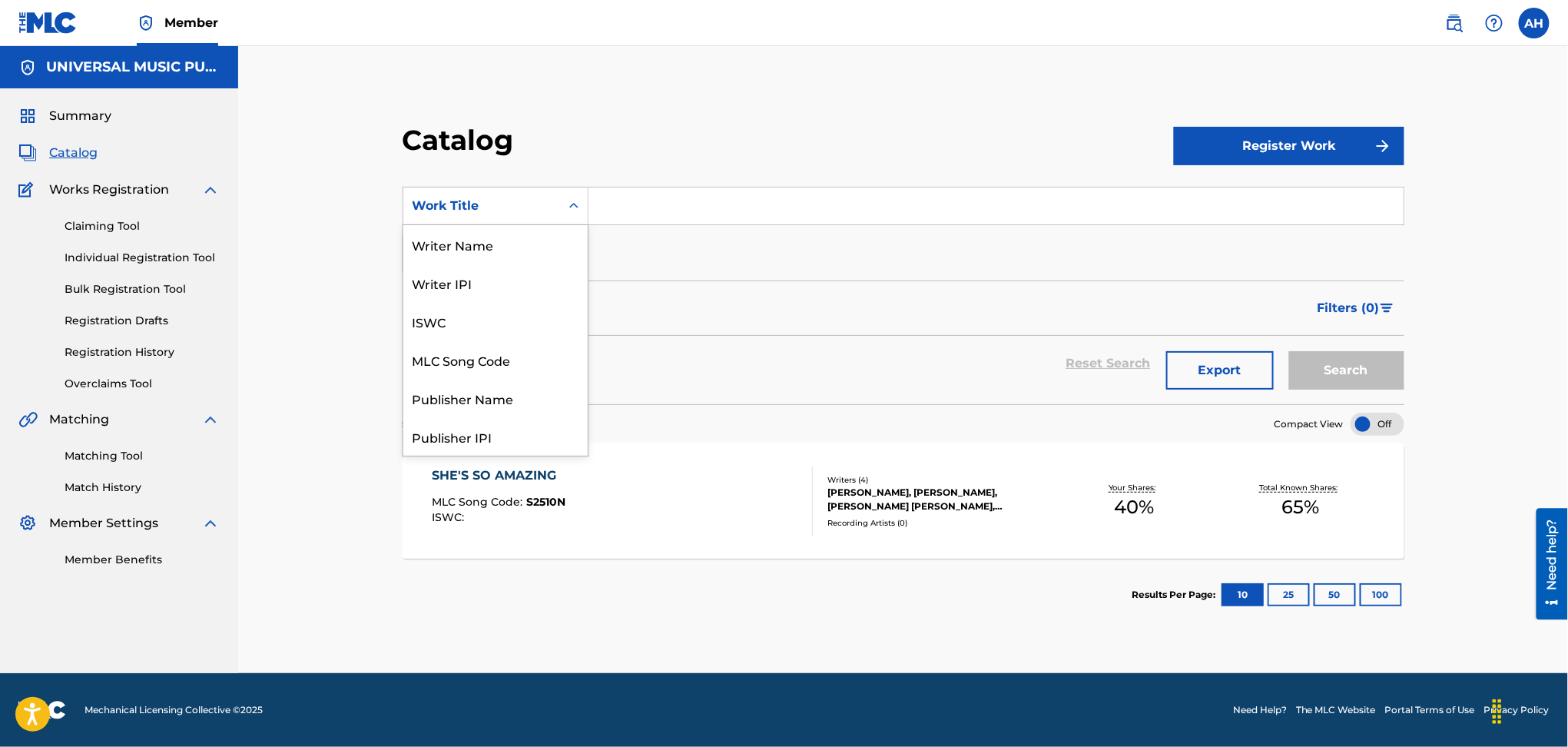
drag, startPoint x: 507, startPoint y: 190, endPoint x: 515, endPoint y: 206, distance: 17.9
click at [506, 191] on div "Work Title" at bounding box center [482, 206] width 157 height 29
click at [490, 350] on div "MLC Song Code" at bounding box center [495, 359] width 184 height 38
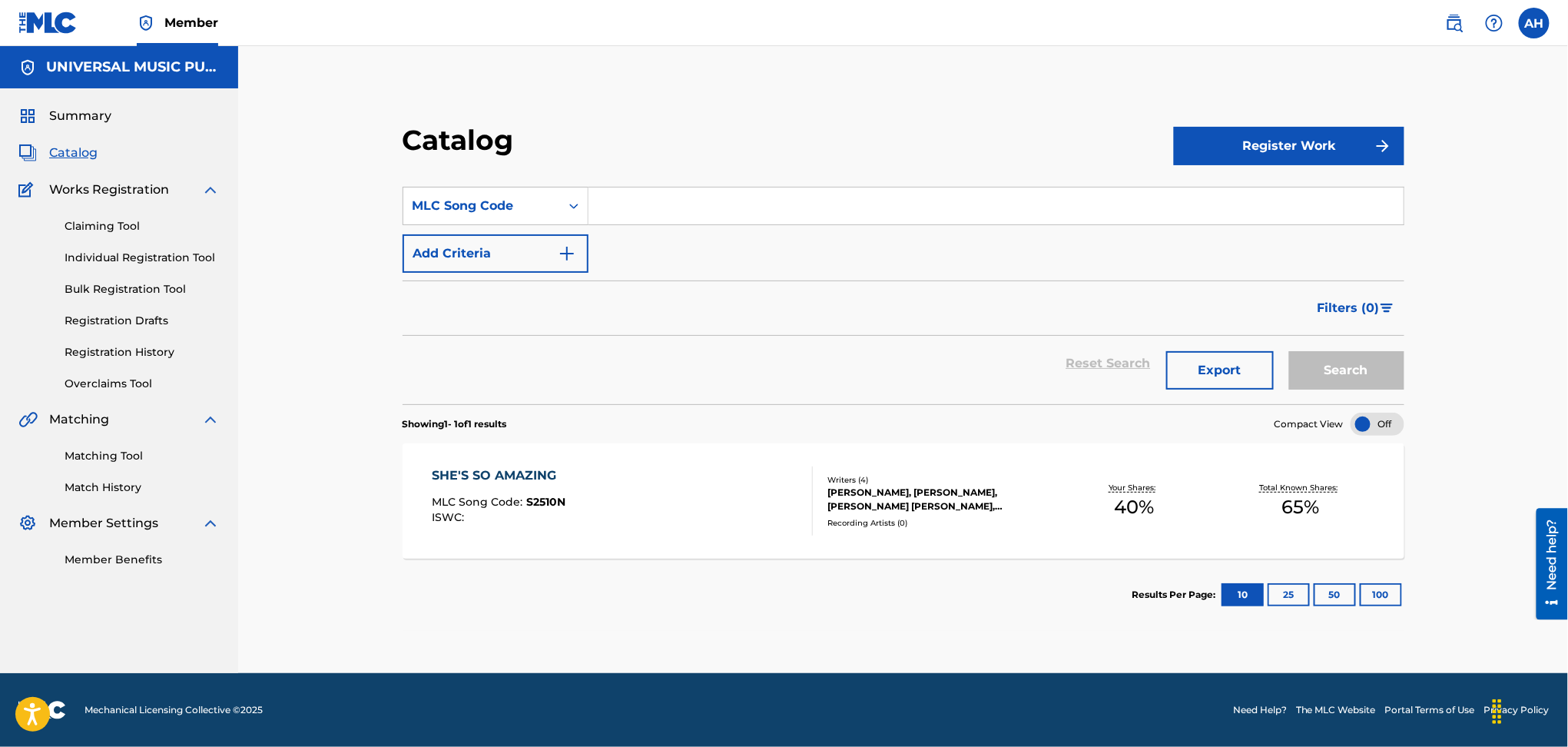
drag, startPoint x: 668, startPoint y: 216, endPoint x: 674, endPoint y: 208, distance: 10.0
click at [668, 216] on input "Search Form" at bounding box center [996, 206] width 815 height 37
paste input "J84701"
type input "J84701"
click at [1369, 370] on button "Search" at bounding box center [1346, 370] width 115 height 38
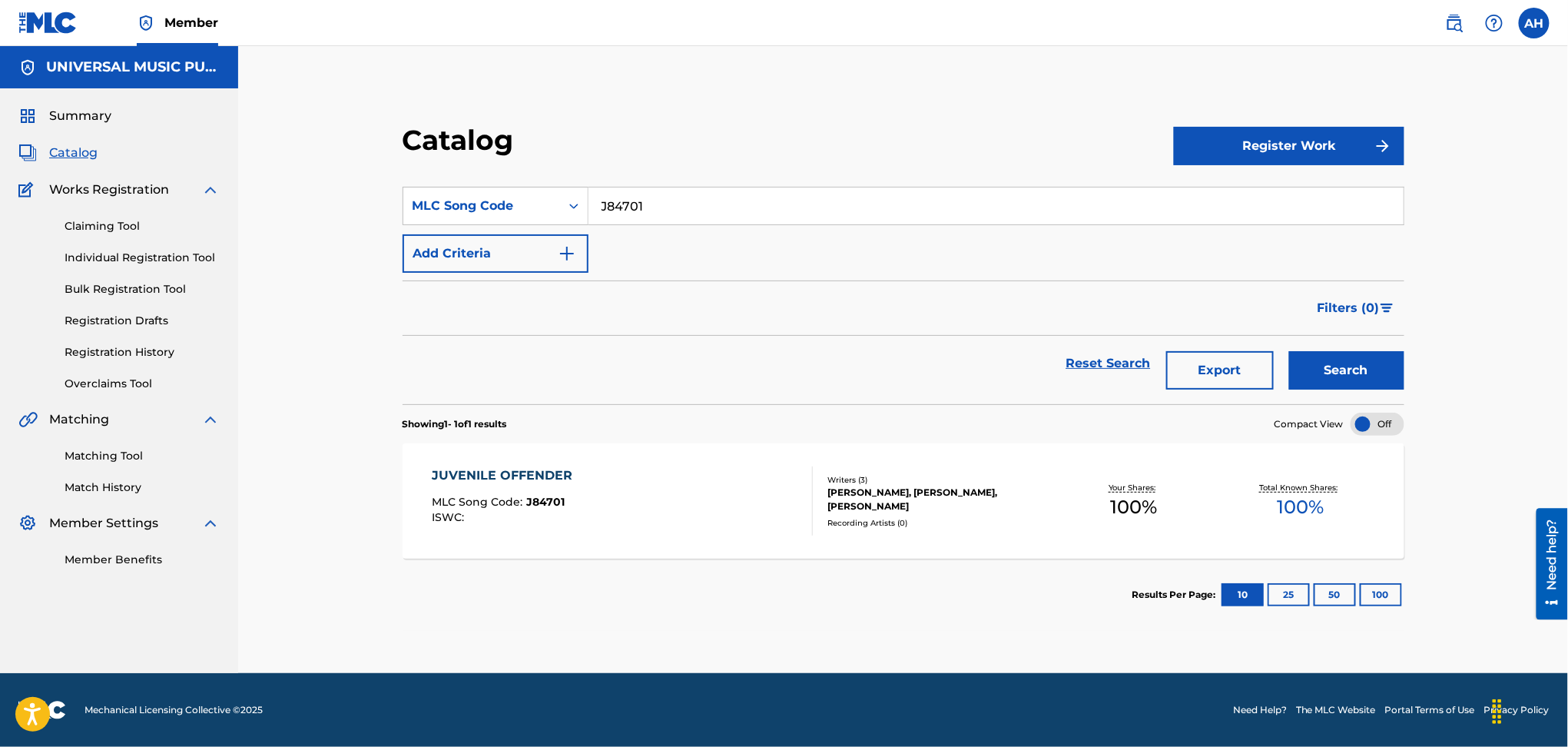
click at [929, 517] on div "Recording Artists ( 0 )" at bounding box center [940, 523] width 223 height 12
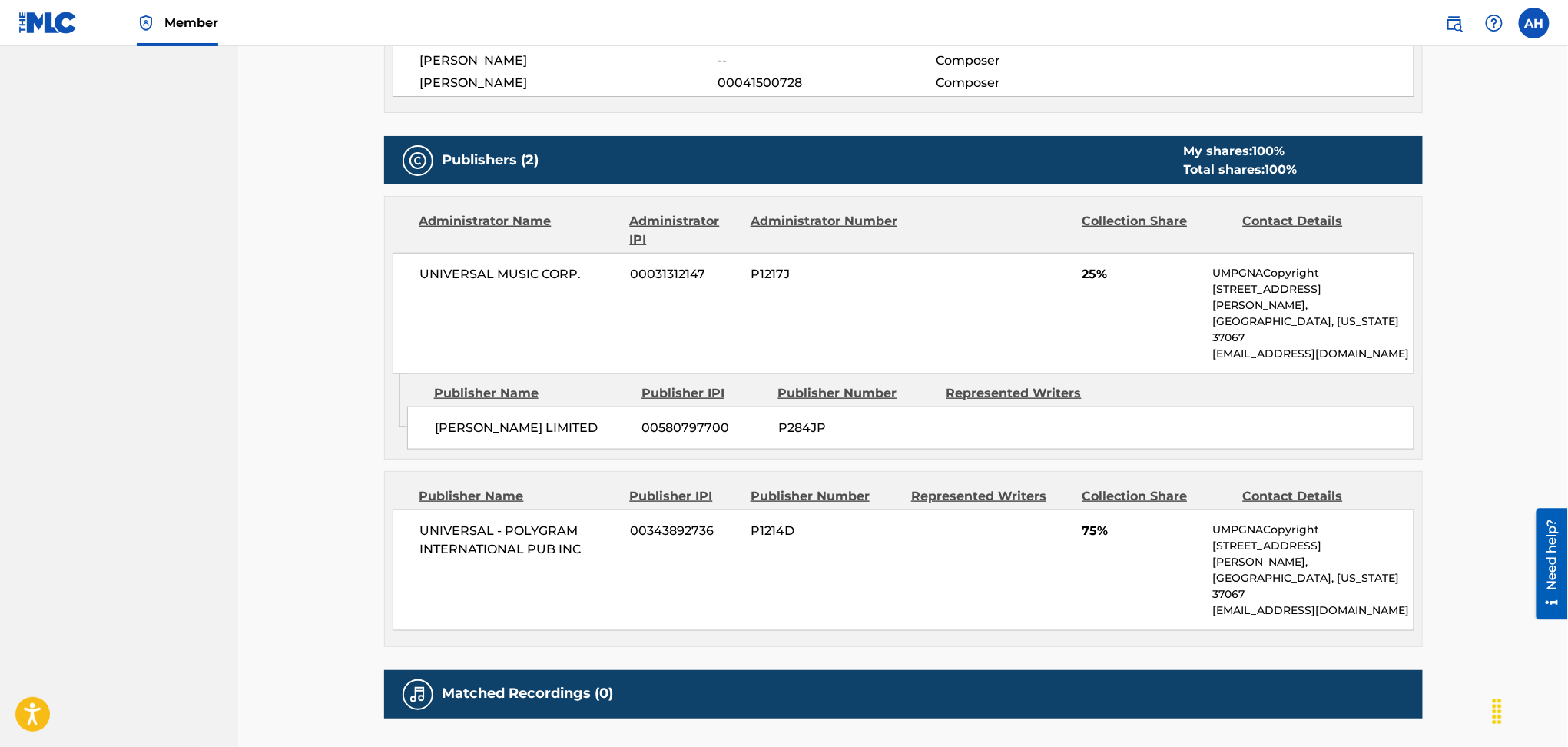
scroll to position [102, 0]
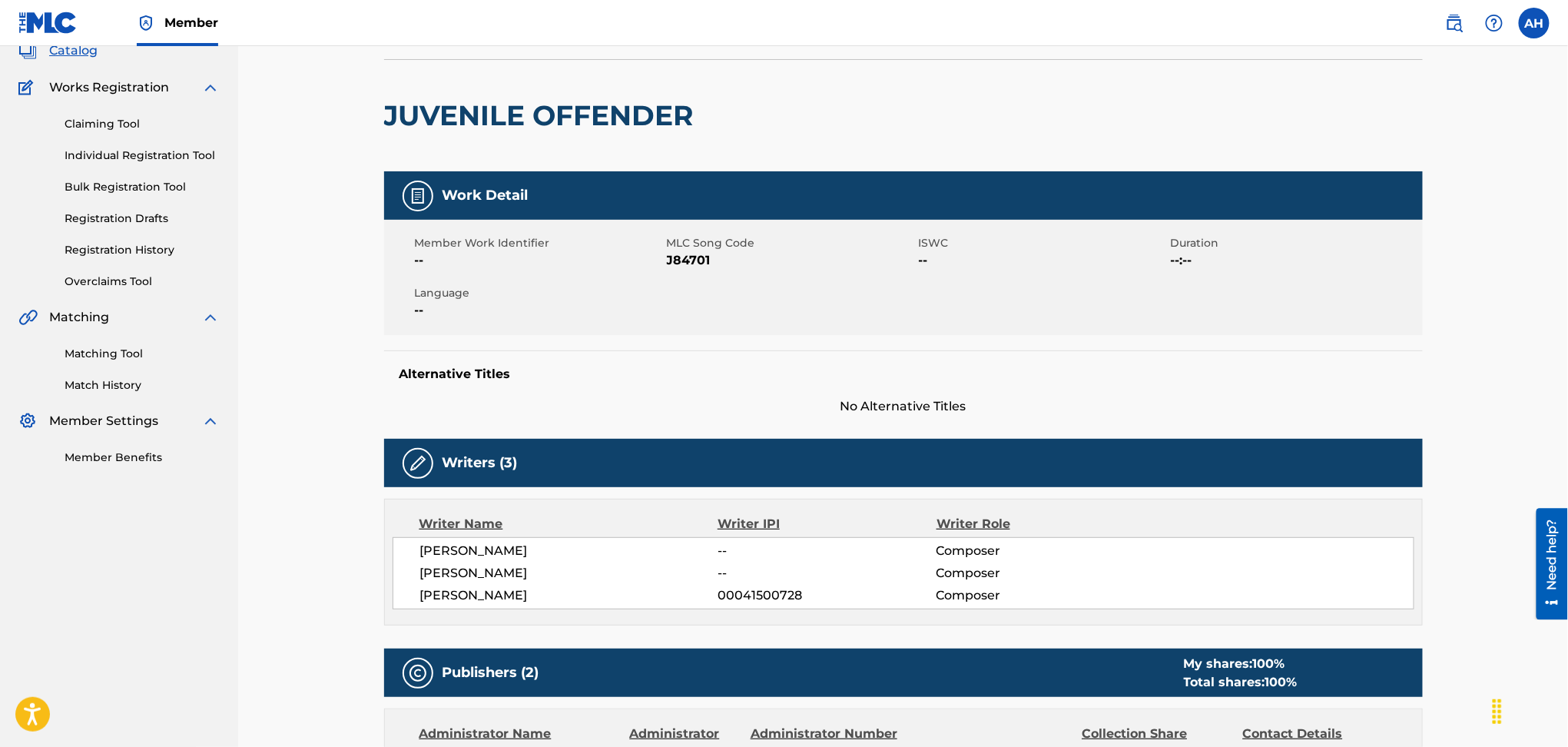
click at [693, 252] on span "J84701" at bounding box center [790, 261] width 248 height 19
click at [692, 252] on span "J84701" at bounding box center [790, 261] width 248 height 19
copy span "J84701"
drag, startPoint x: 874, startPoint y: 222, endPoint x: 859, endPoint y: 222, distance: 15.0
click at [870, 222] on div "Member Work Identifier -- MLC Song Code J84701 ISWC -- Duration --:-- Language …" at bounding box center [904, 277] width 1039 height 115
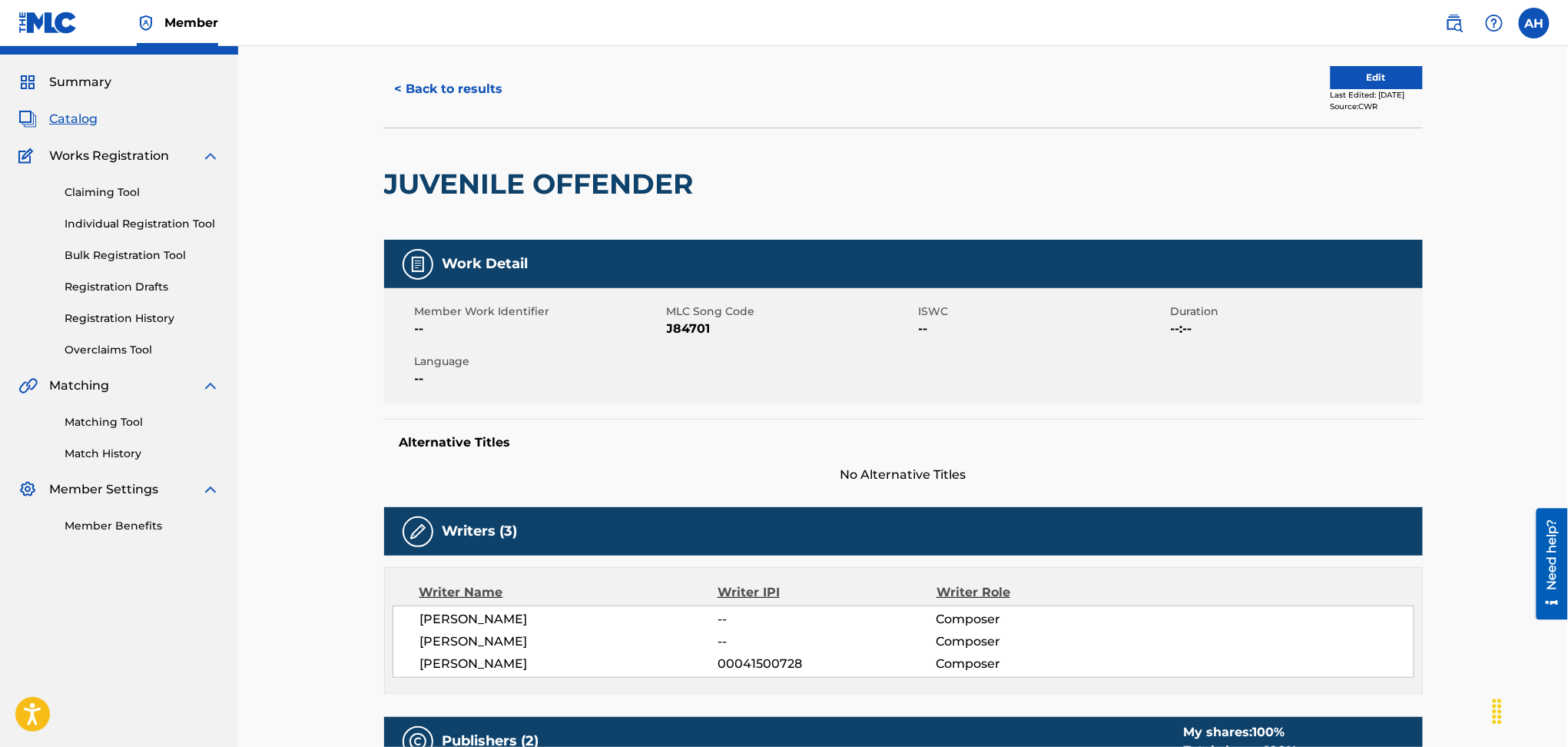
scroll to position [0, 0]
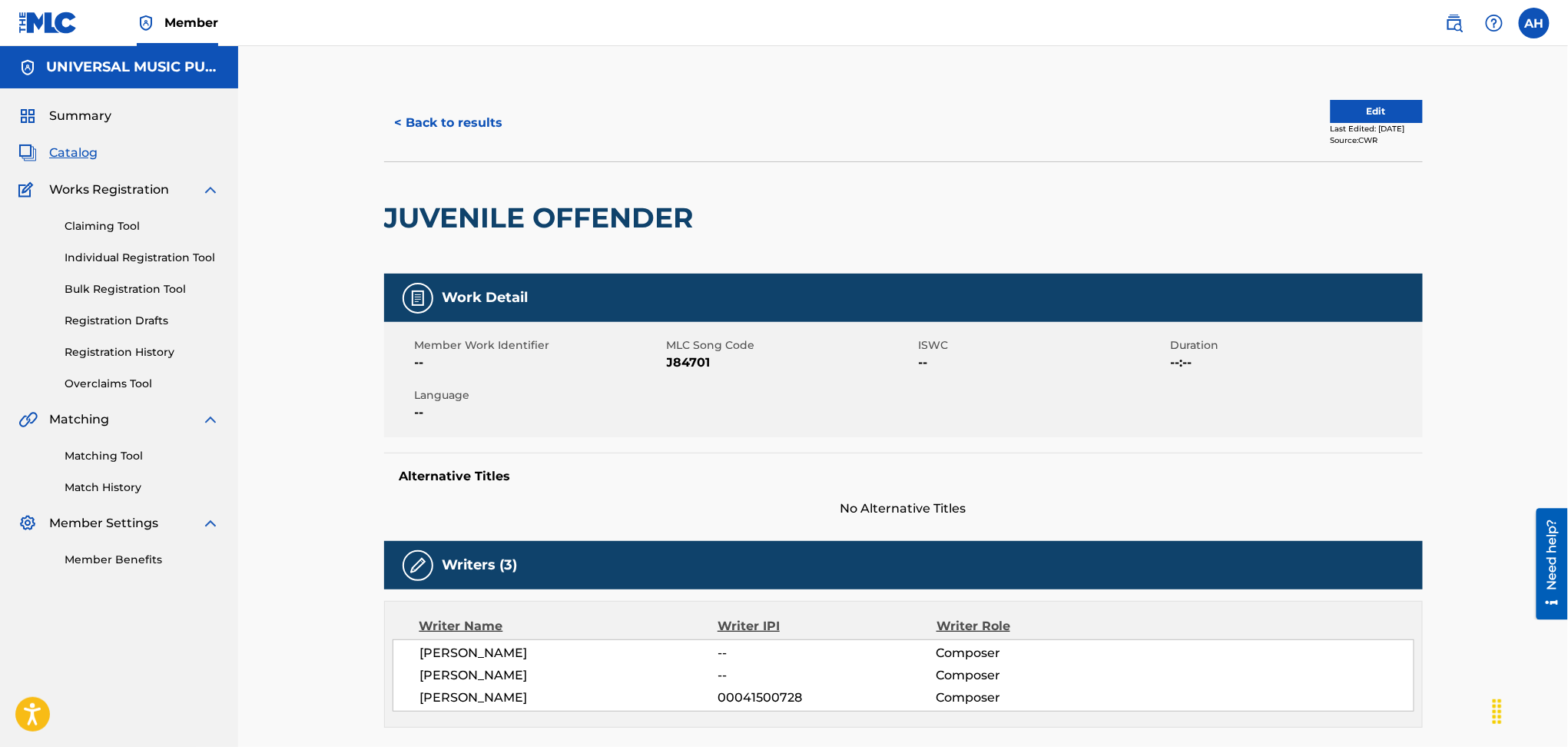
click at [443, 114] on button "< Back to results" at bounding box center [449, 123] width 130 height 38
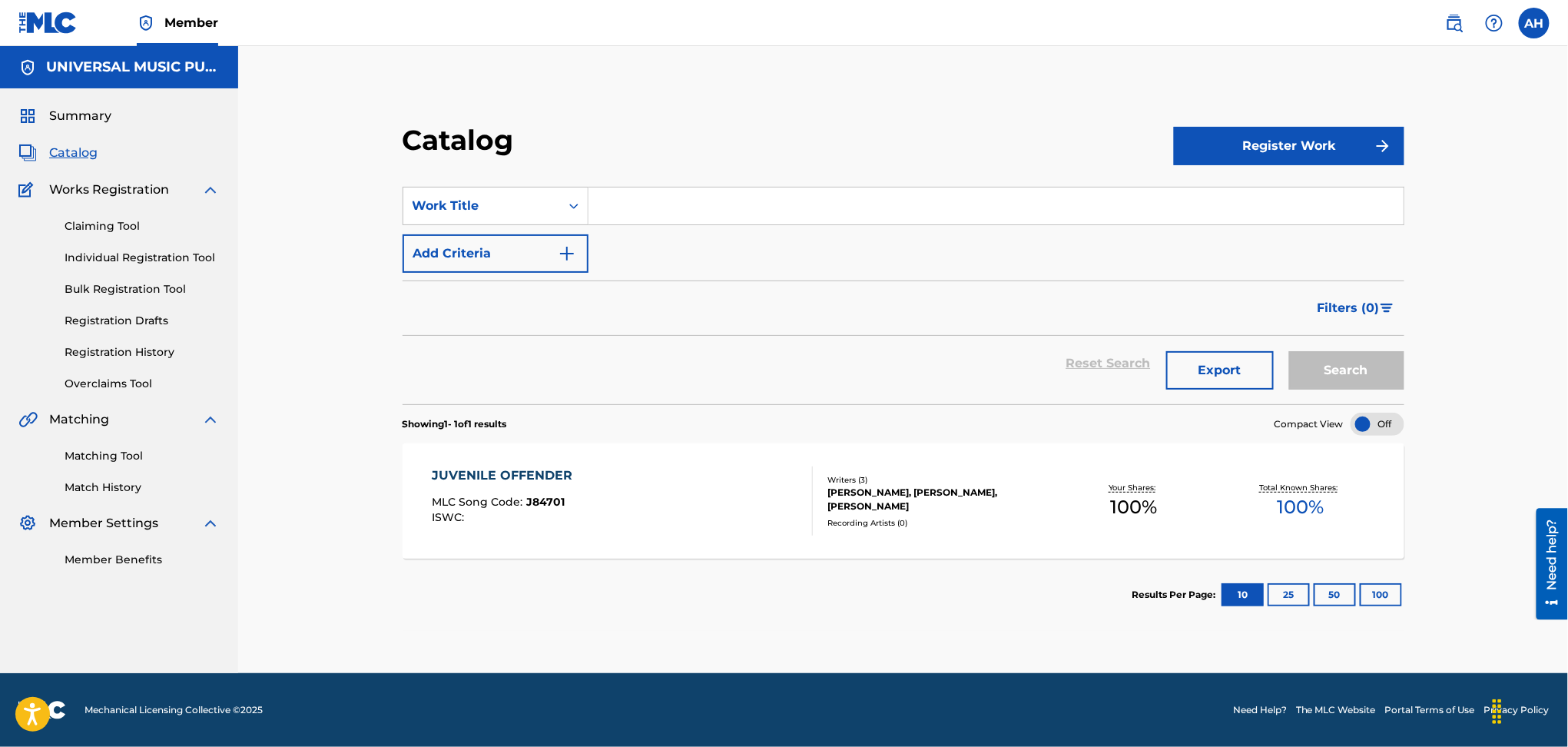
click at [486, 252] on button "Add Criteria" at bounding box center [495, 253] width 186 height 38
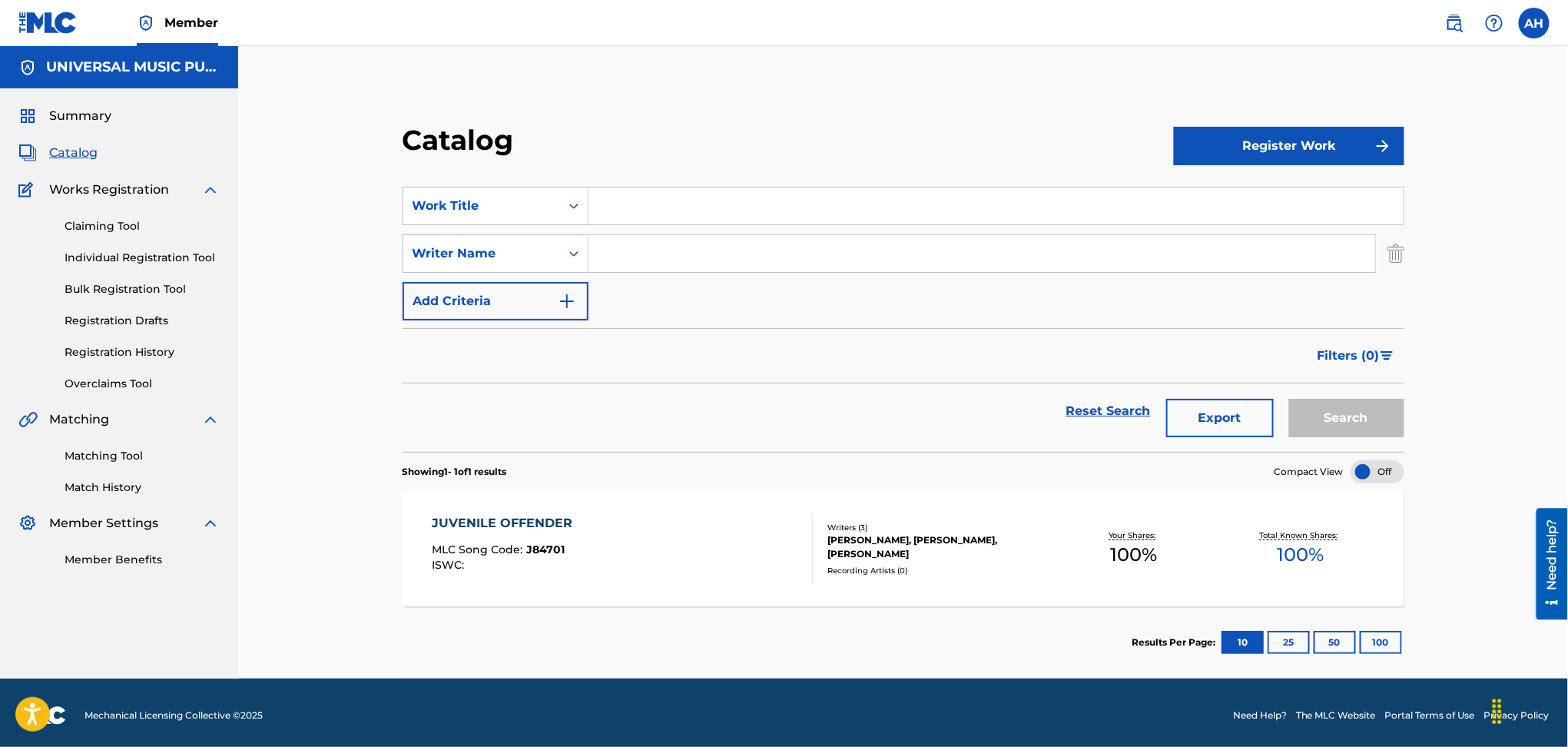
click at [678, 225] on div "SearchWithCriteria4125ec37-aa7d-4b71-8846-6db39ebd39fc Work Title SearchWithCri…" at bounding box center [903, 253] width 1002 height 134
click at [662, 205] on input "Search Form" at bounding box center [996, 206] width 815 height 37
type input "juvenile offender"
click at [1341, 420] on button "Search" at bounding box center [1346, 418] width 115 height 38
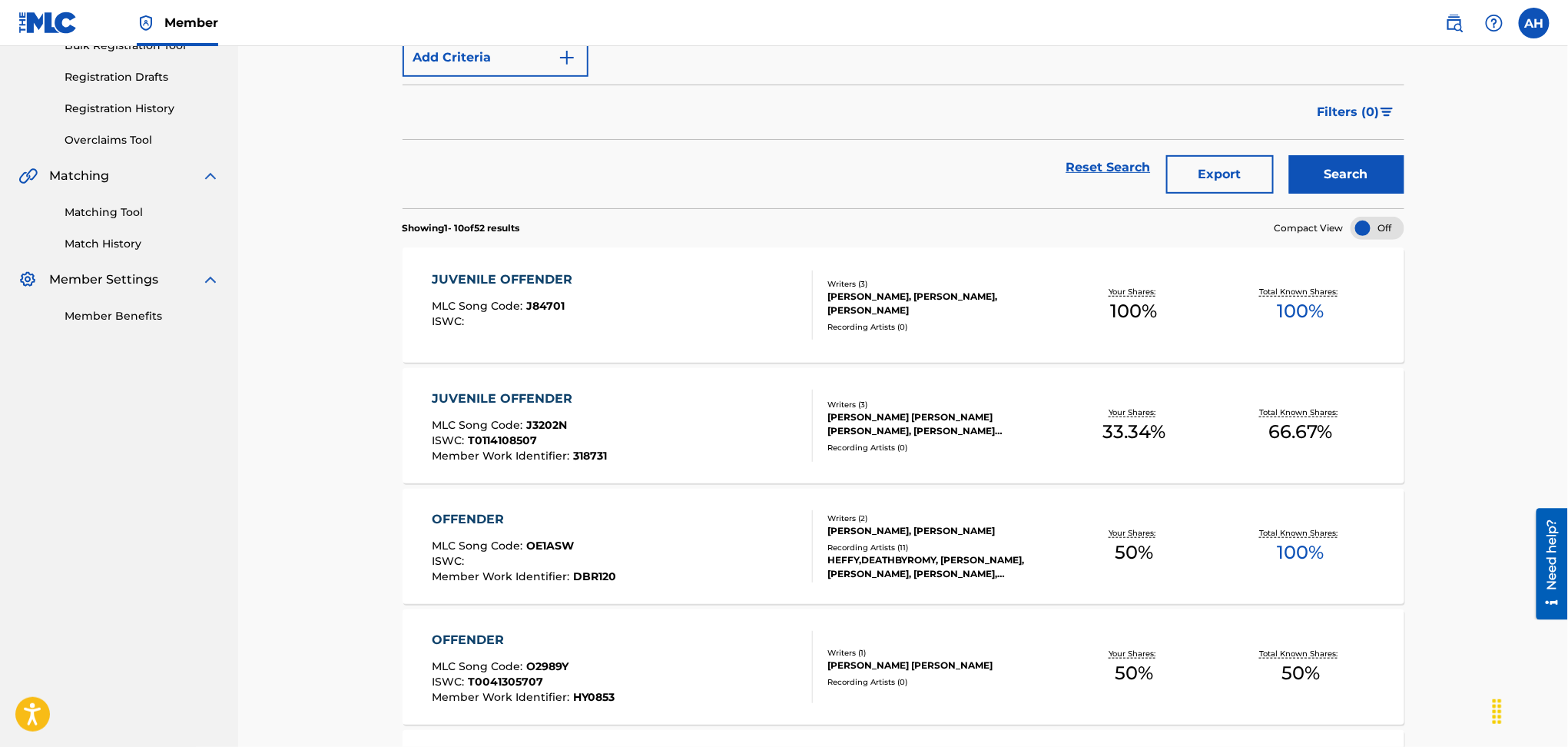
scroll to position [205, 0]
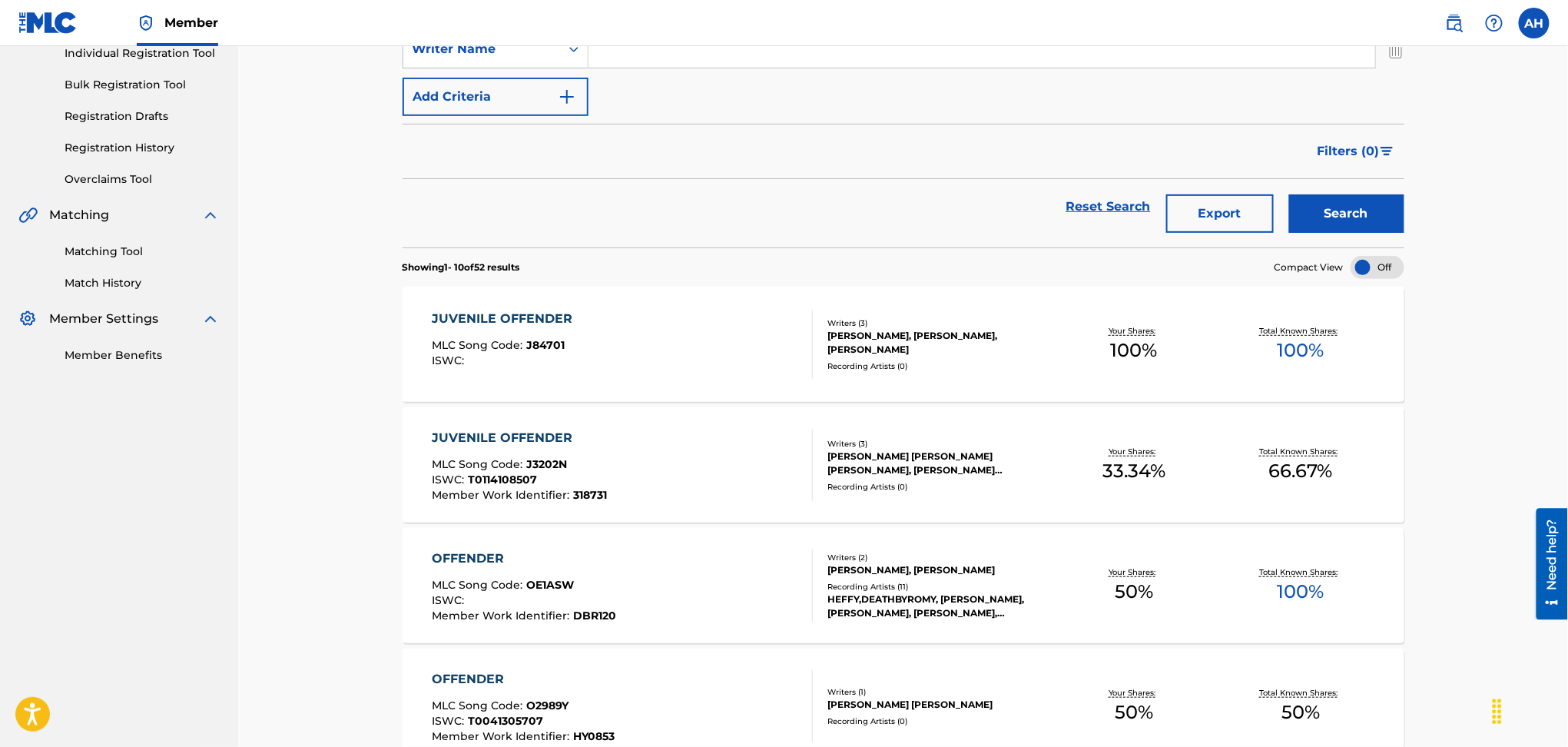
click at [747, 436] on div "JUVENILE OFFENDER MLC Song Code : J3202N ISWC : T0114108507 Member Work Identif…" at bounding box center [622, 465] width 381 height 72
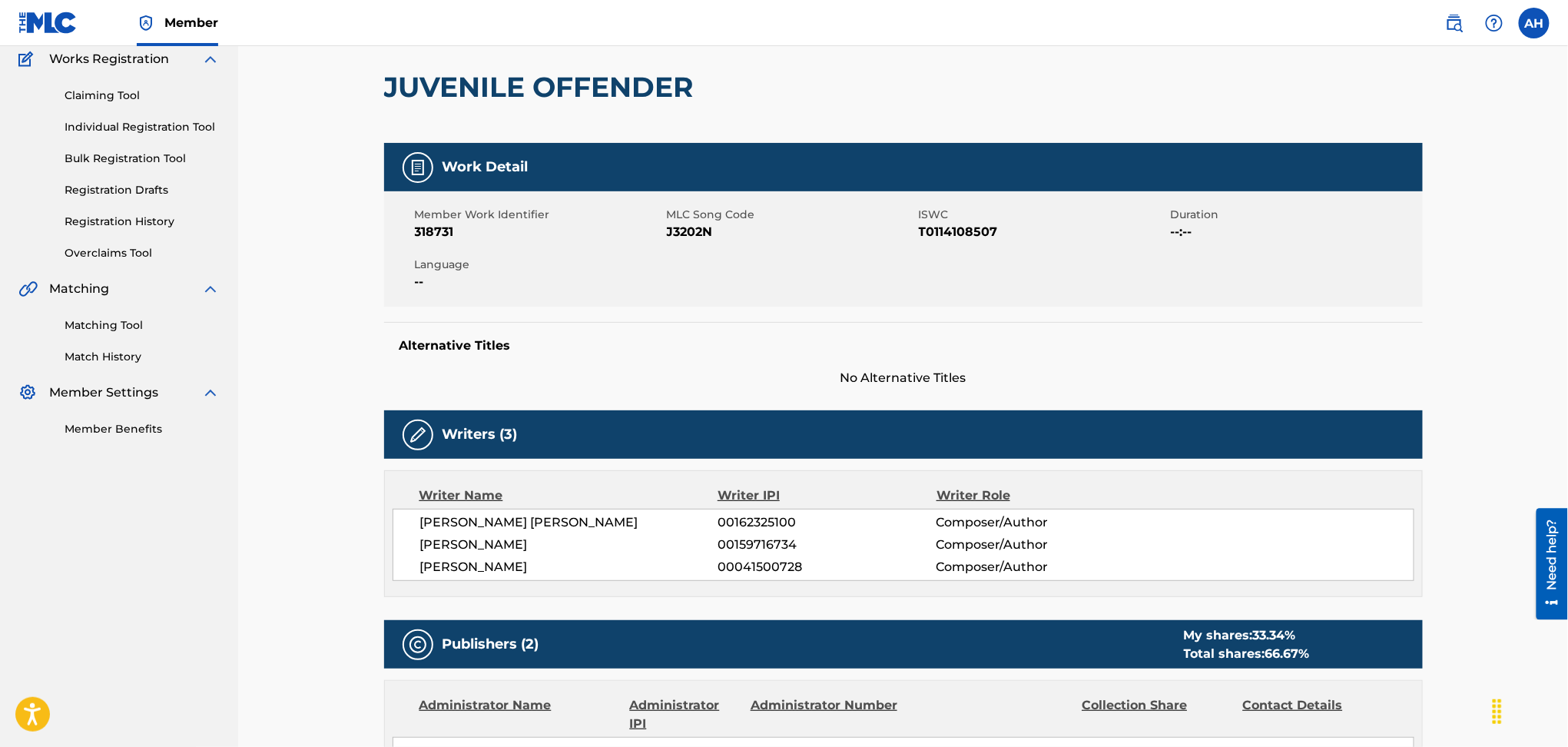
scroll to position [20, 0]
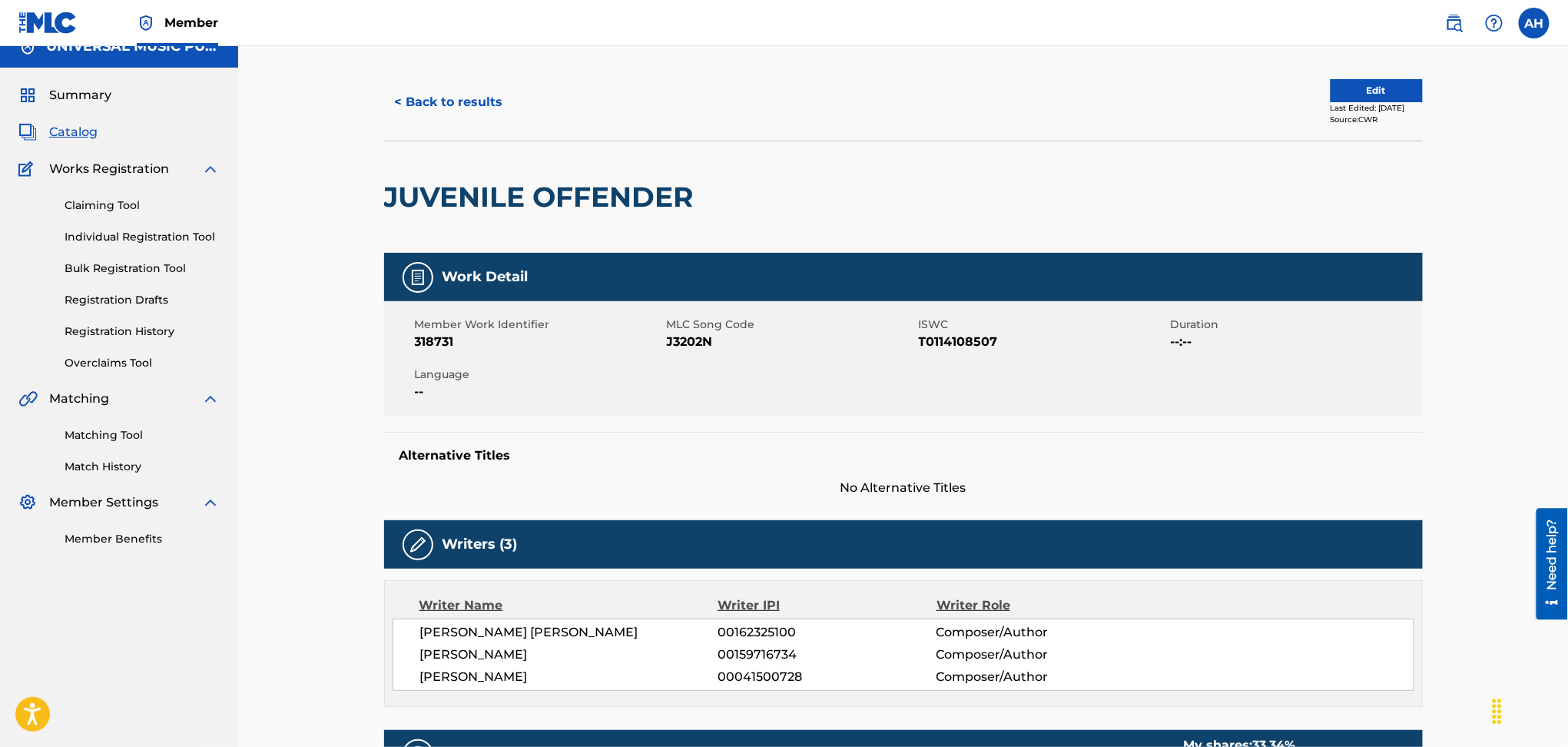
click at [449, 94] on button "< Back to results" at bounding box center [449, 101] width 130 height 38
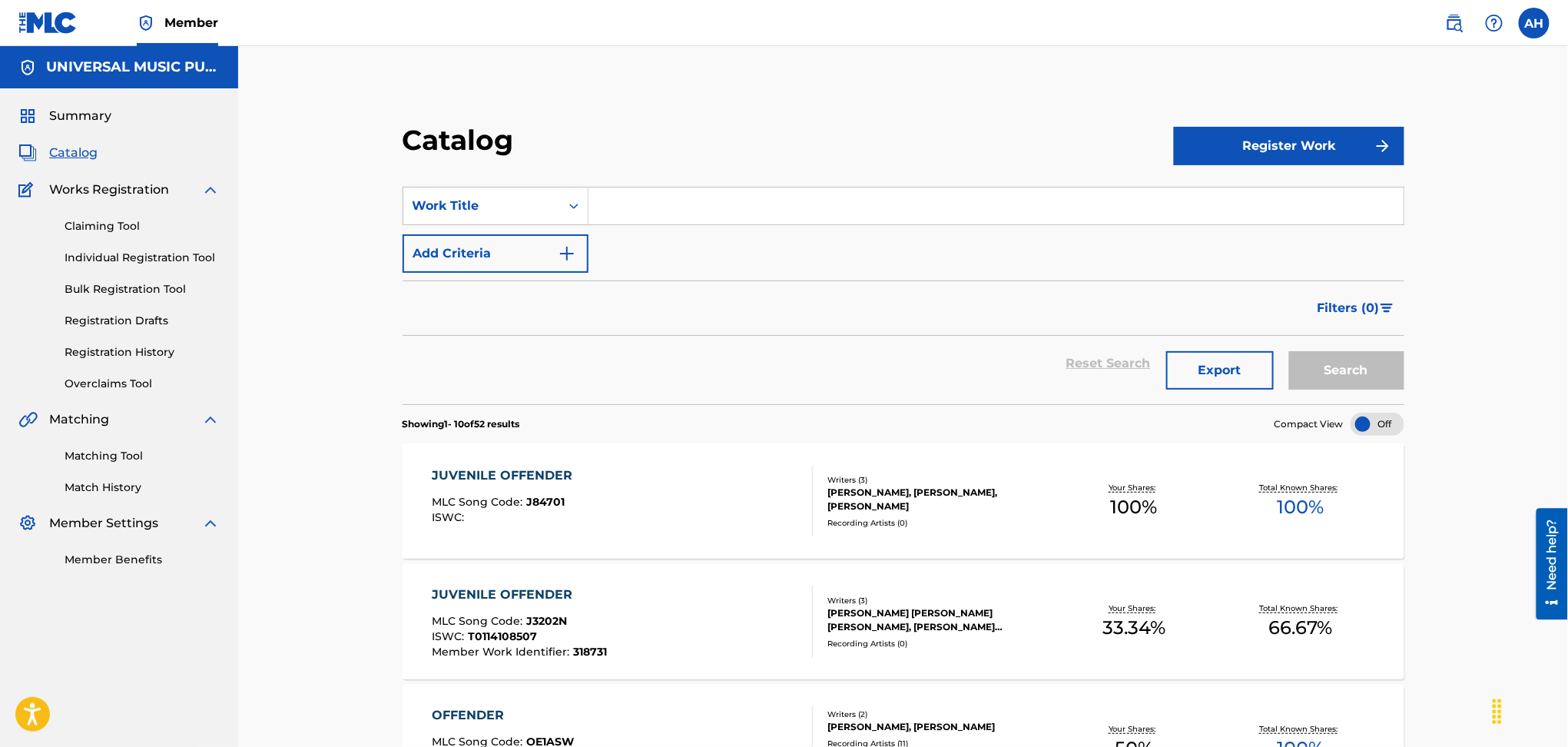
click at [611, 519] on div "JUVENILE OFFENDER MLC Song Code : J84701 ISWC :" at bounding box center [622, 501] width 381 height 69
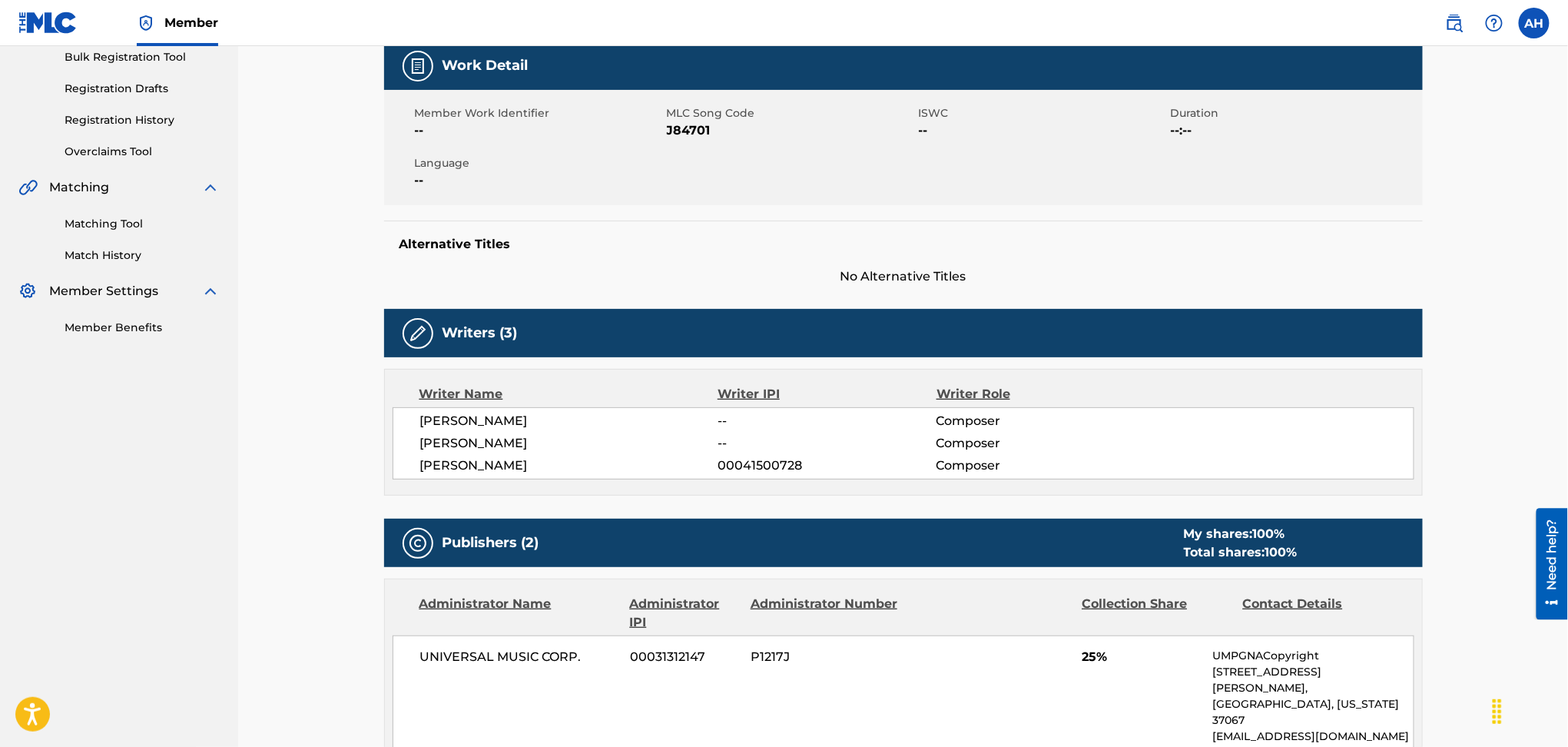
scroll to position [307, 0]
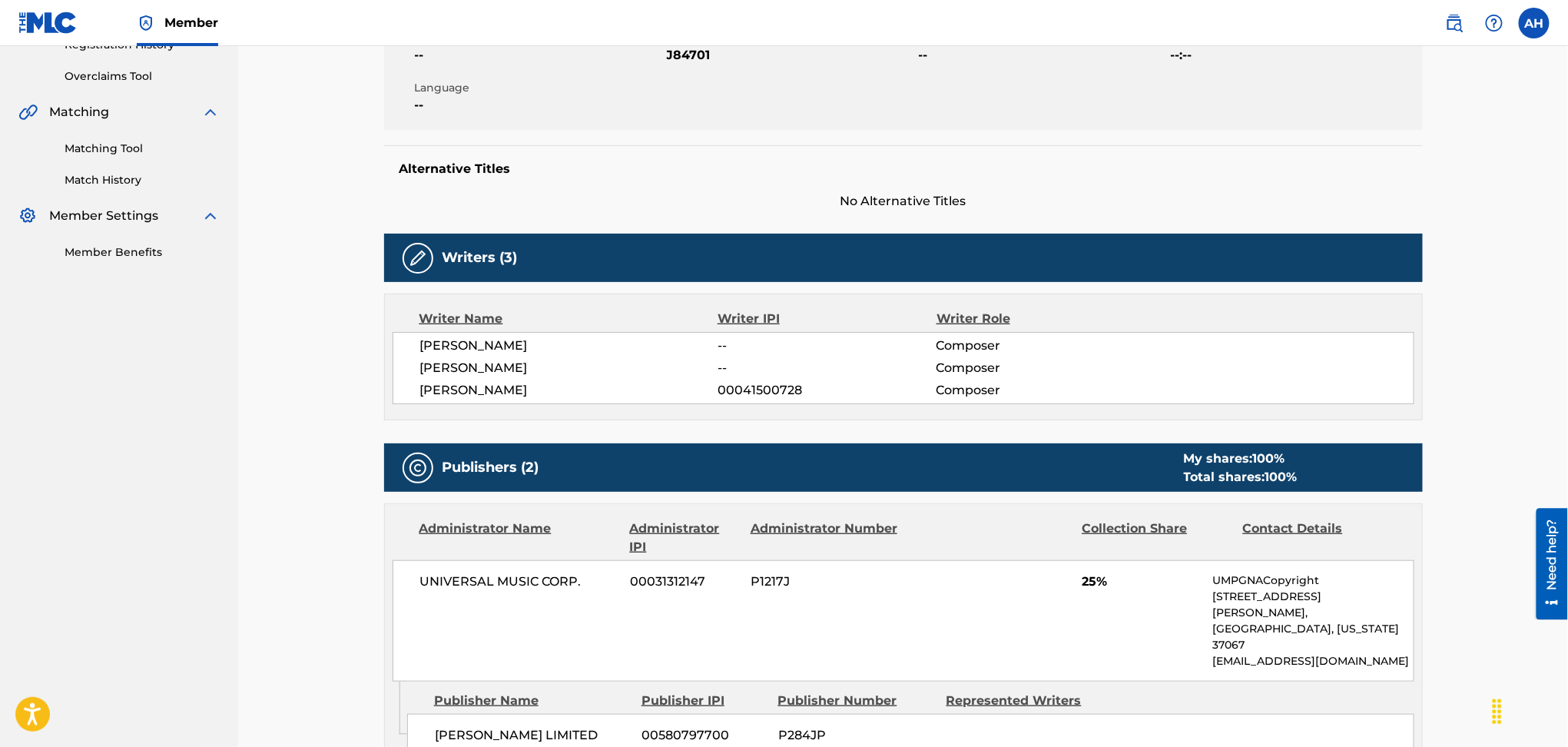
drag, startPoint x: 1182, startPoint y: 315, endPoint x: 1163, endPoint y: 302, distance: 23.0
click at [1176, 311] on div "Writer Name Writer IPI Writer Role" at bounding box center [904, 319] width 1022 height 19
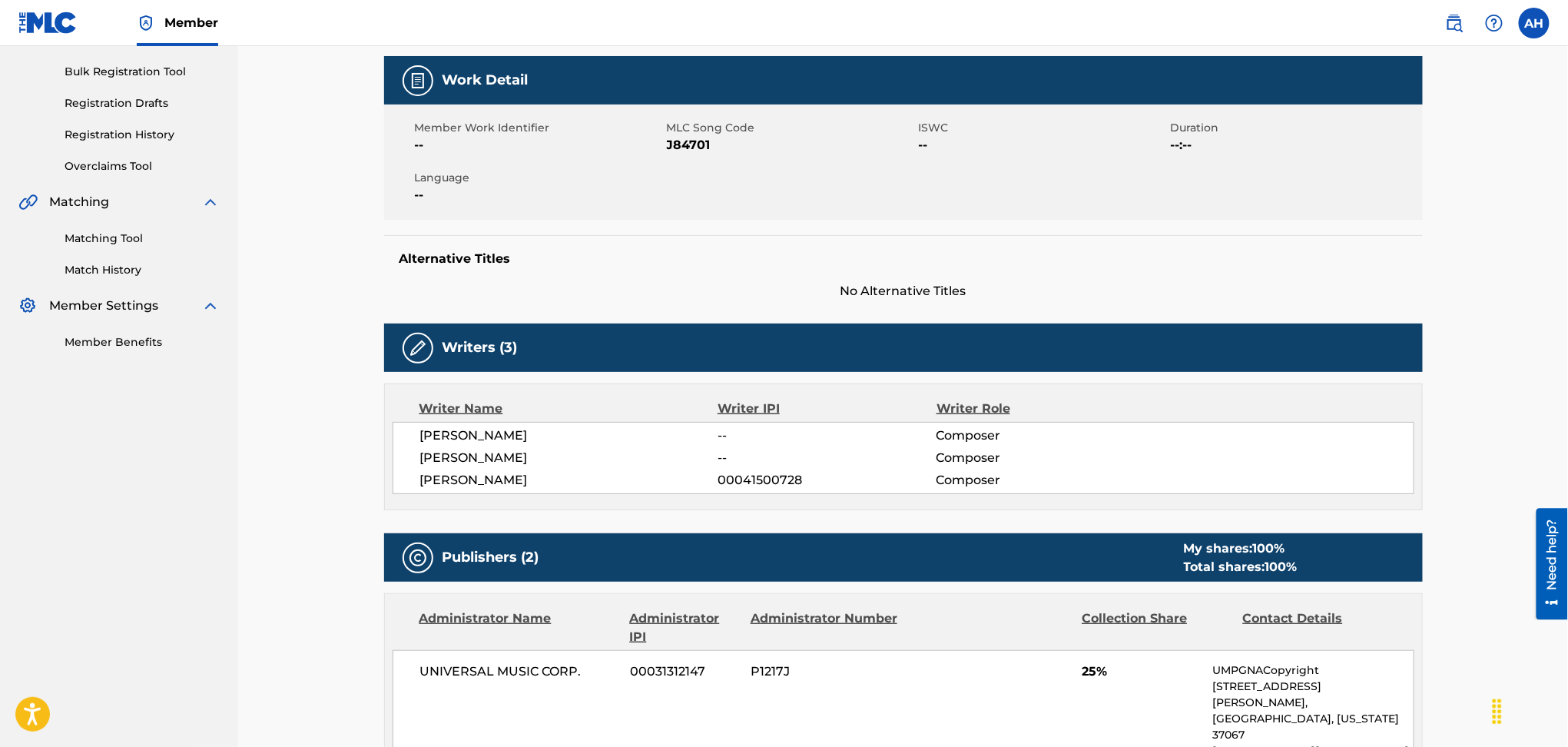
scroll to position [0, 0]
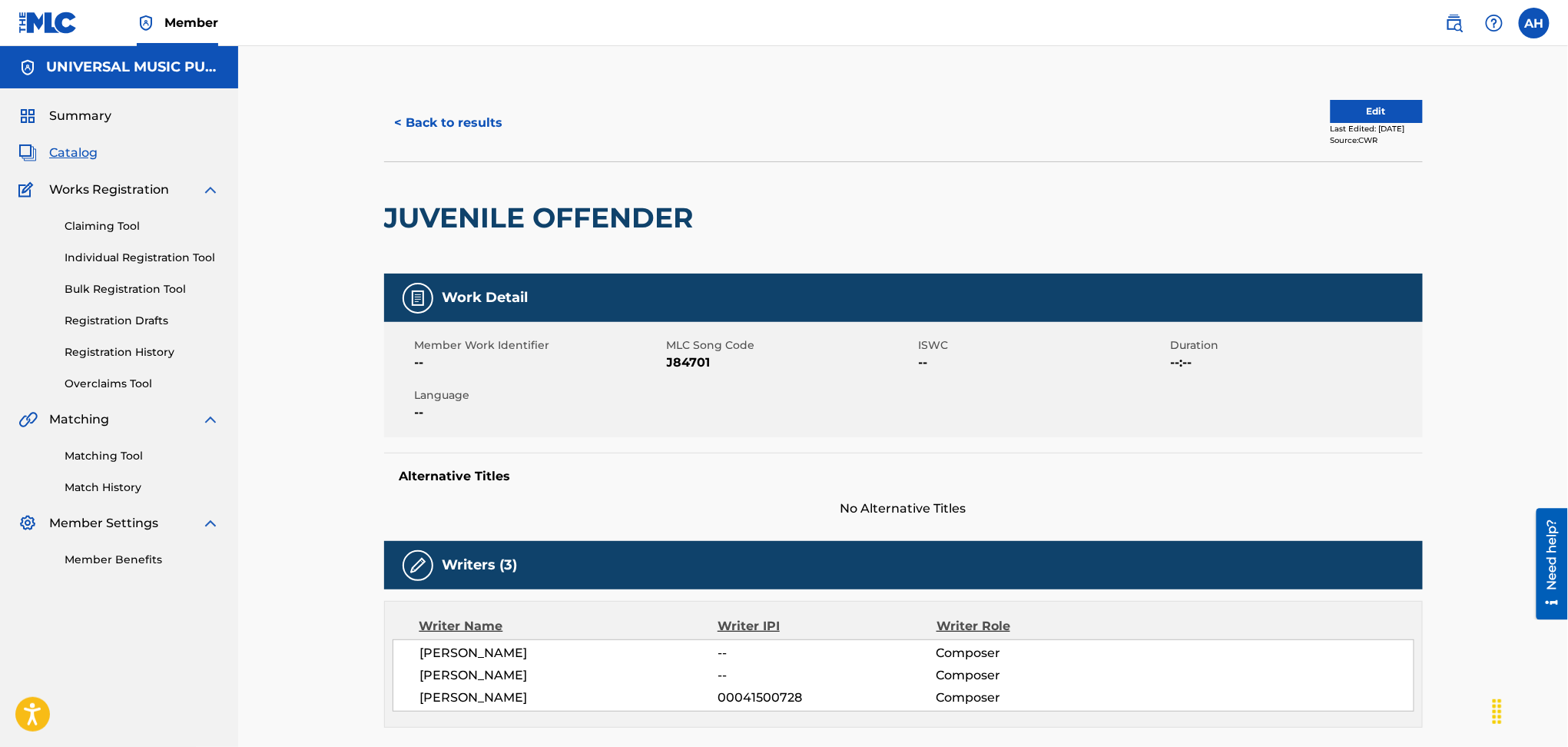
click at [400, 109] on button "< Back to results" at bounding box center [449, 123] width 130 height 38
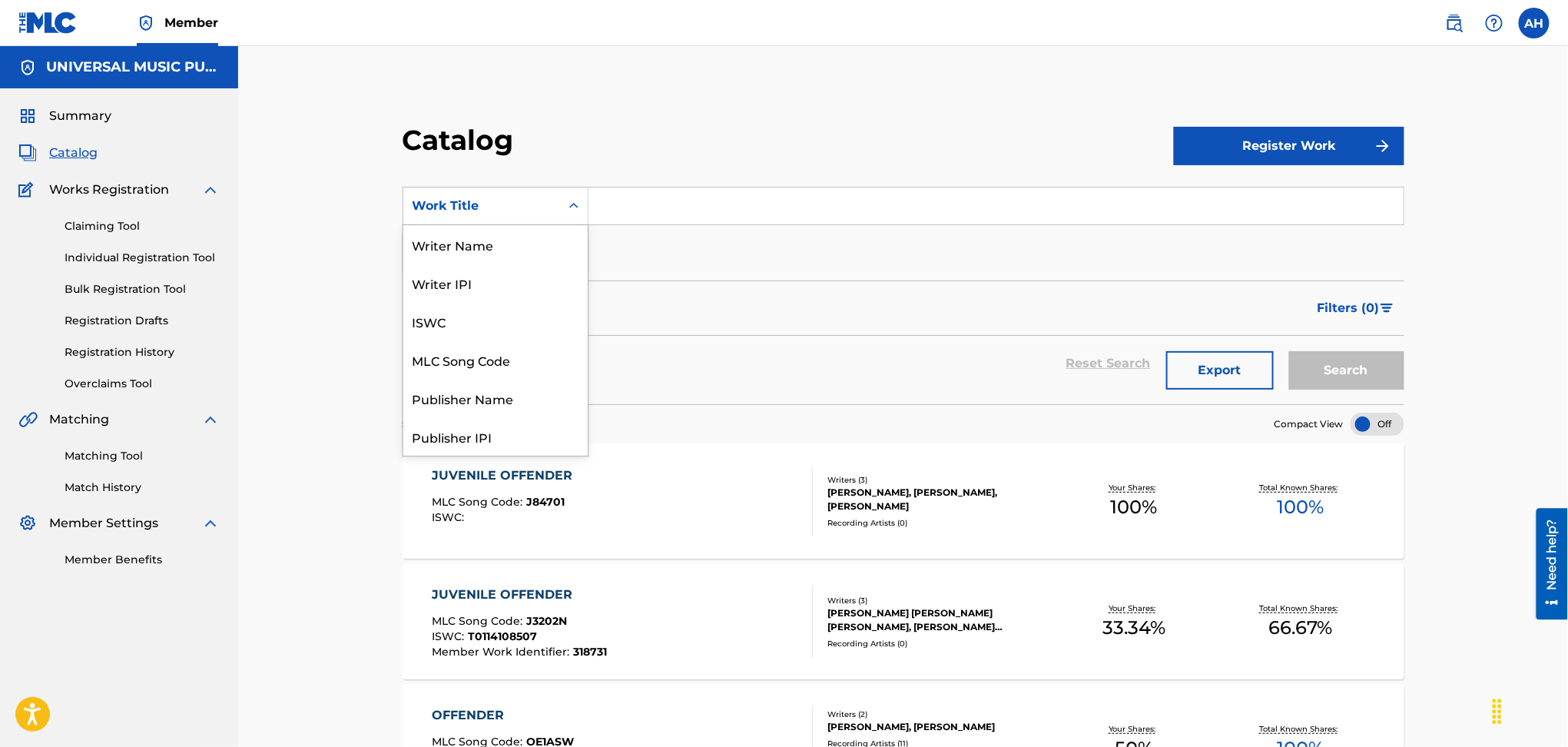
click at [489, 213] on div "Work Title" at bounding box center [482, 206] width 138 height 19
drag, startPoint x: 500, startPoint y: 357, endPoint x: 506, endPoint y: 331, distance: 26.7
click at [499, 355] on div "MLC Song Code" at bounding box center [495, 359] width 184 height 38
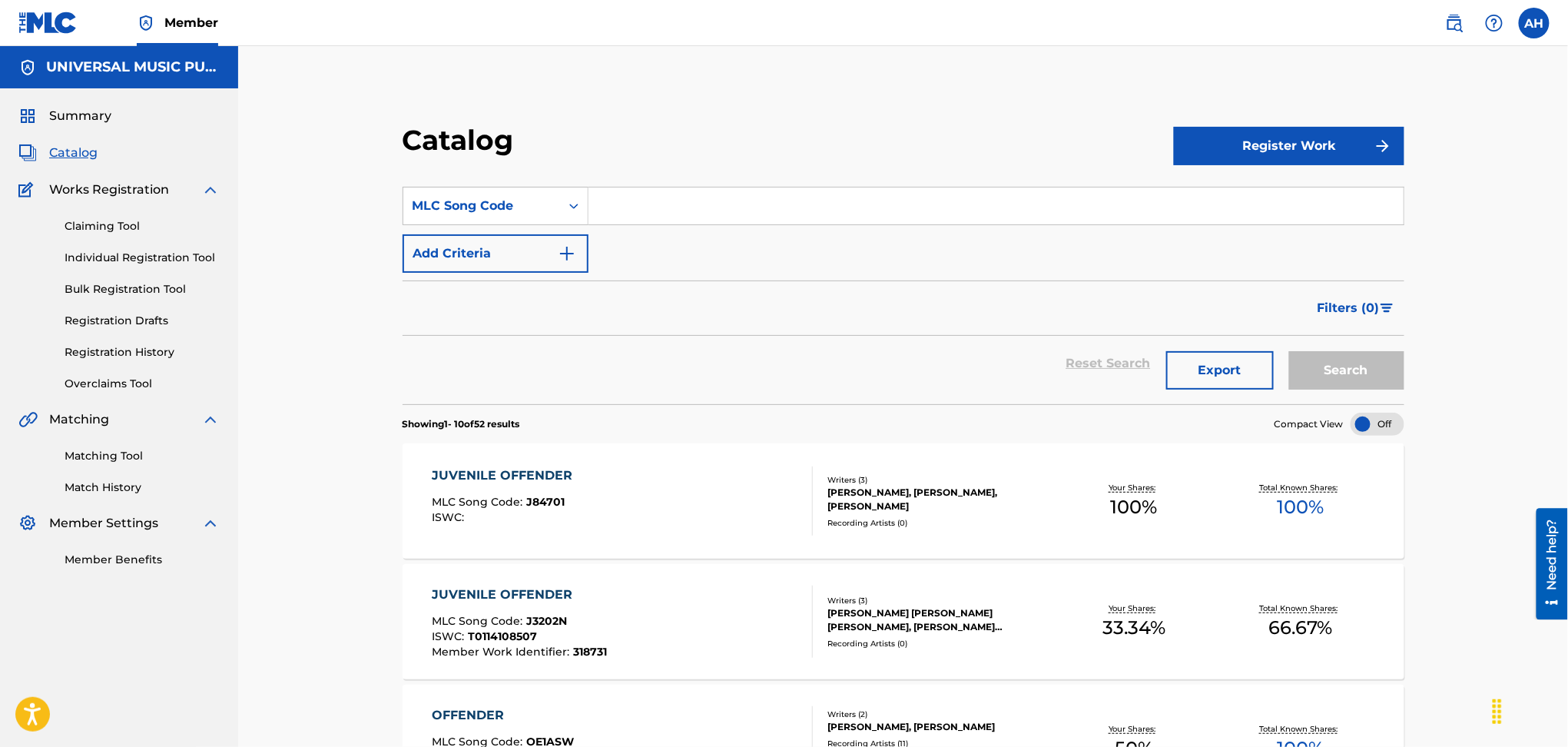
click at [651, 201] on input "Search Form" at bounding box center [996, 206] width 815 height 37
paste input "L76756"
type input "L76756"
click at [1357, 362] on button "Search" at bounding box center [1346, 370] width 115 height 38
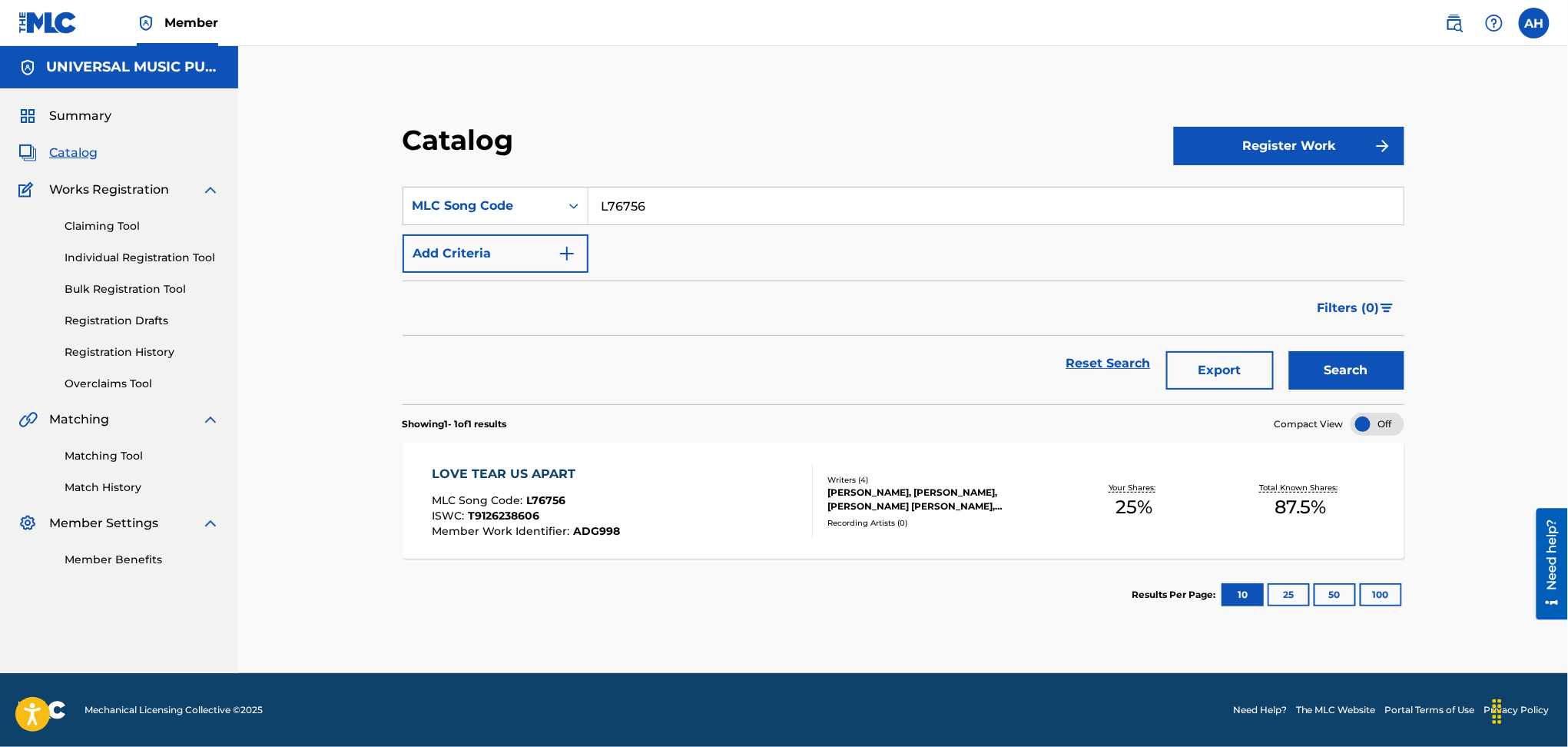
click at [684, 494] on div "LOVE TEAR US APART MLC Song Code : L76756 ISWC : T9126238606 Member Work Identi…" at bounding box center [622, 501] width 381 height 72
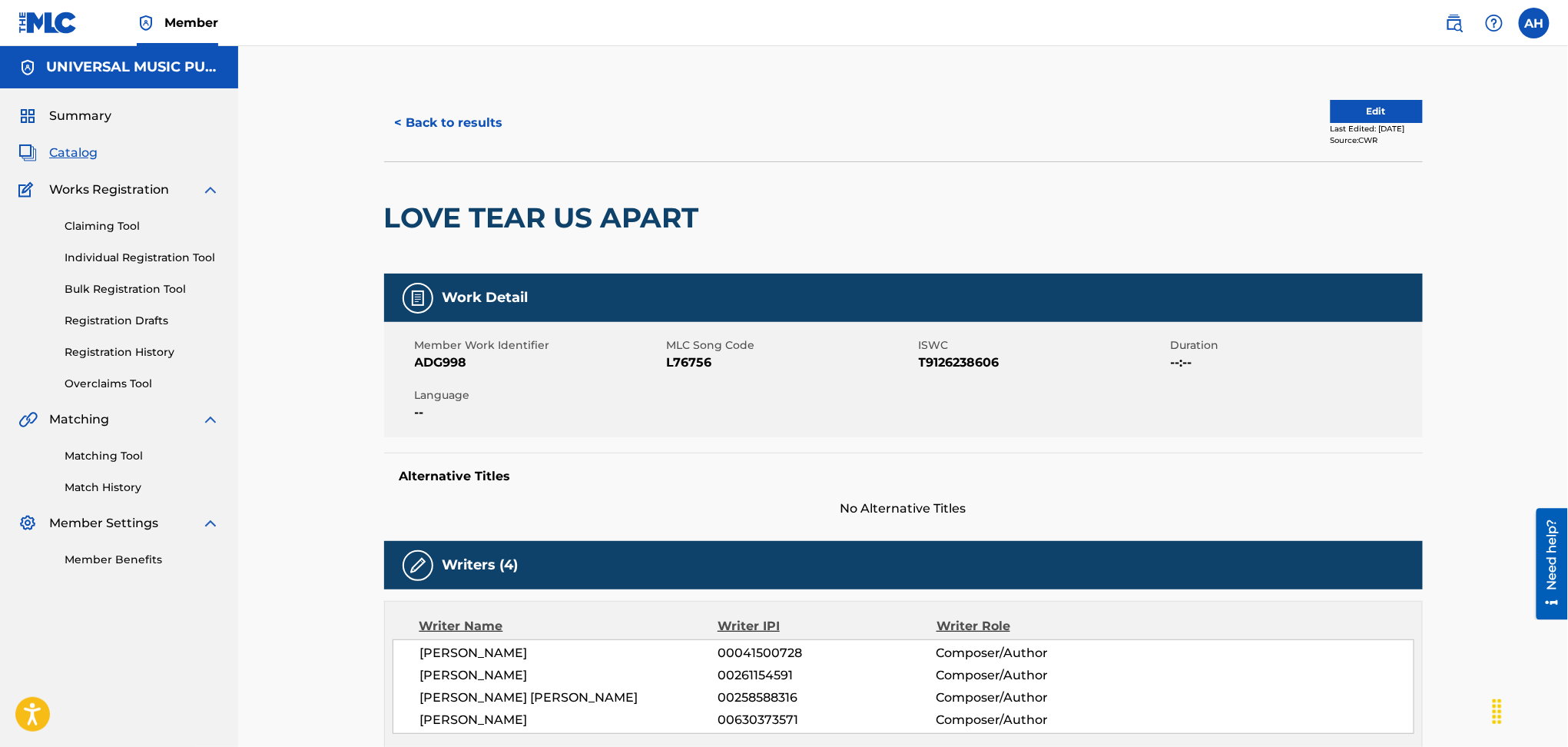
click at [439, 135] on button "< Back to results" at bounding box center [449, 123] width 130 height 38
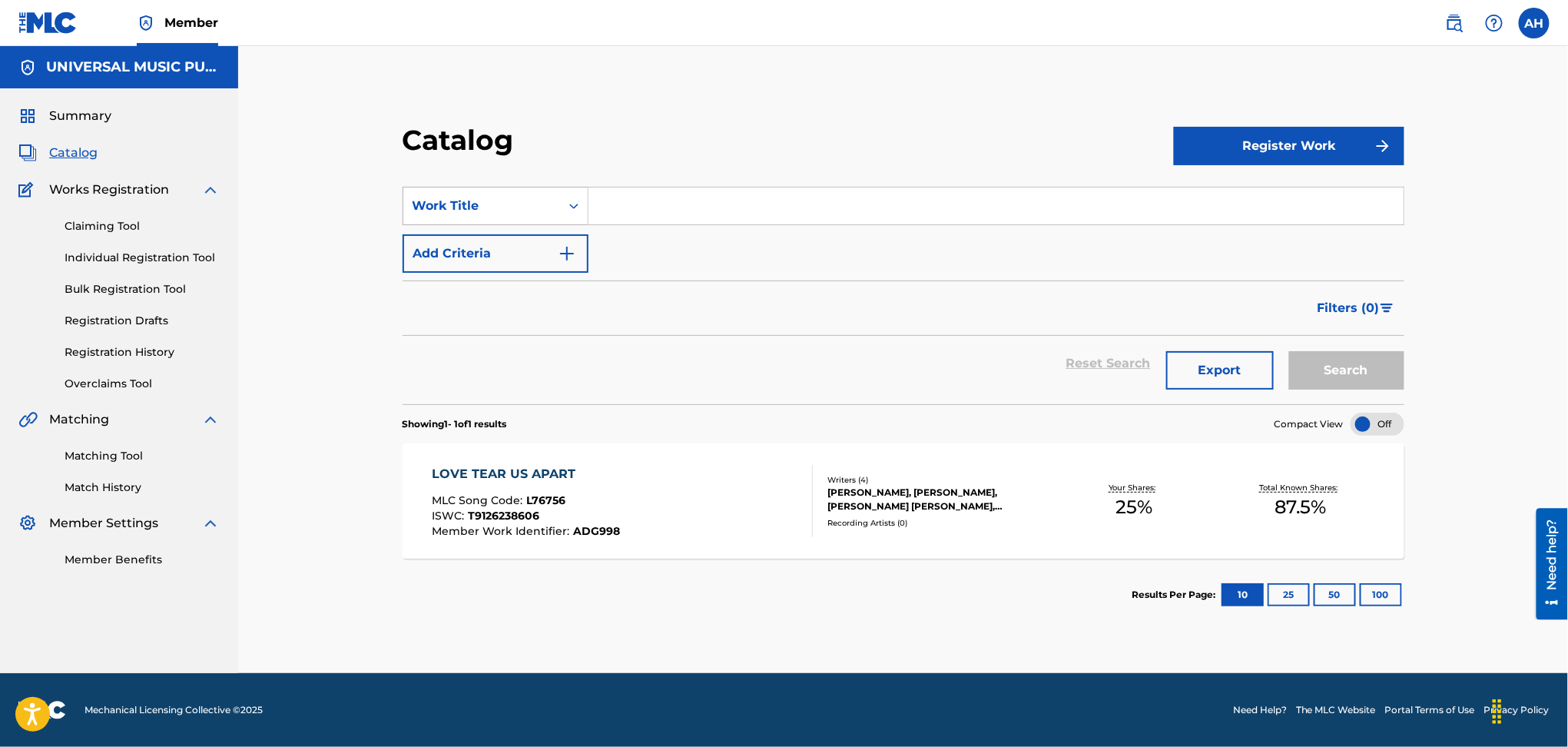
click at [495, 207] on div "Work Title" at bounding box center [482, 206] width 138 height 19
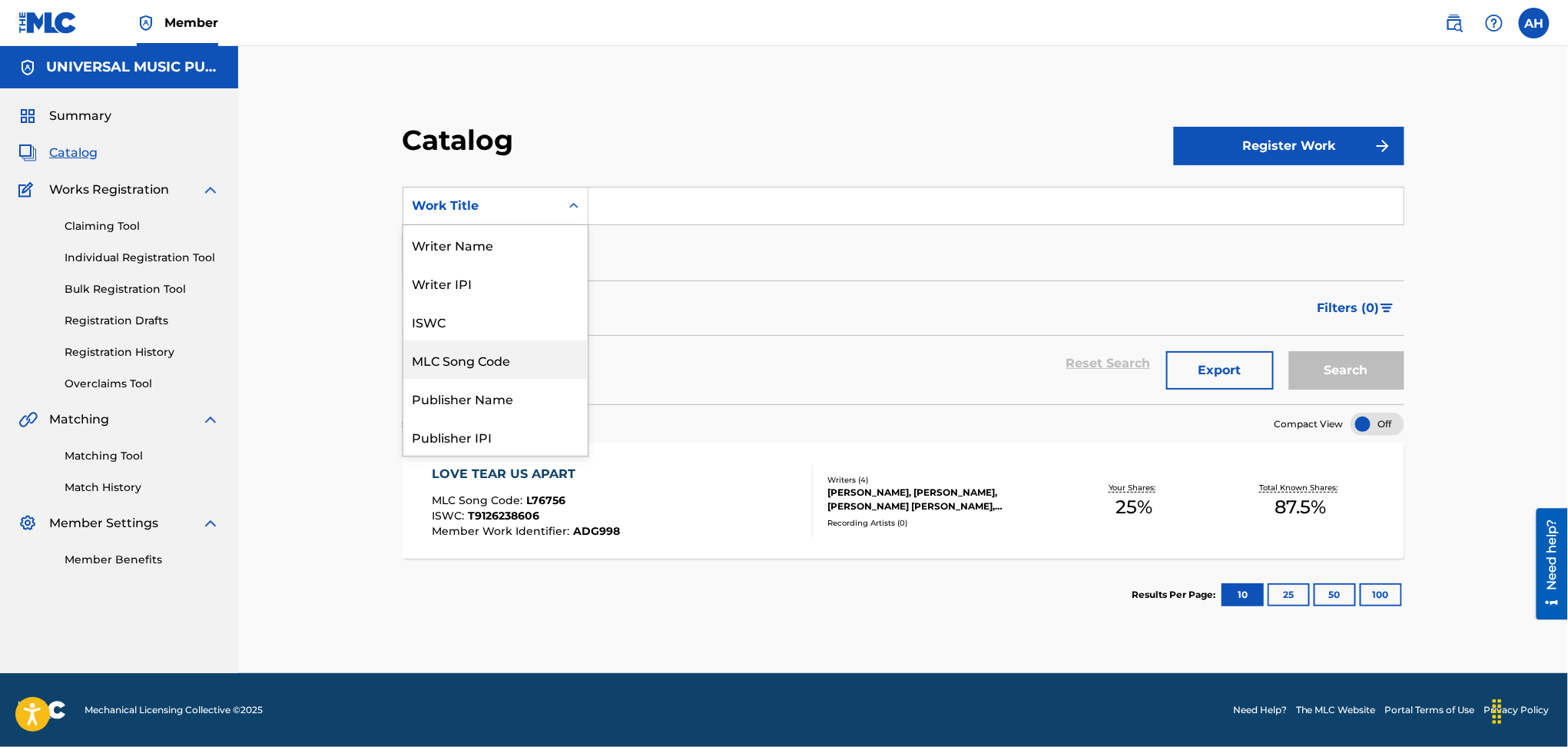
click at [494, 364] on div "MLC Song Code" at bounding box center [495, 359] width 184 height 38
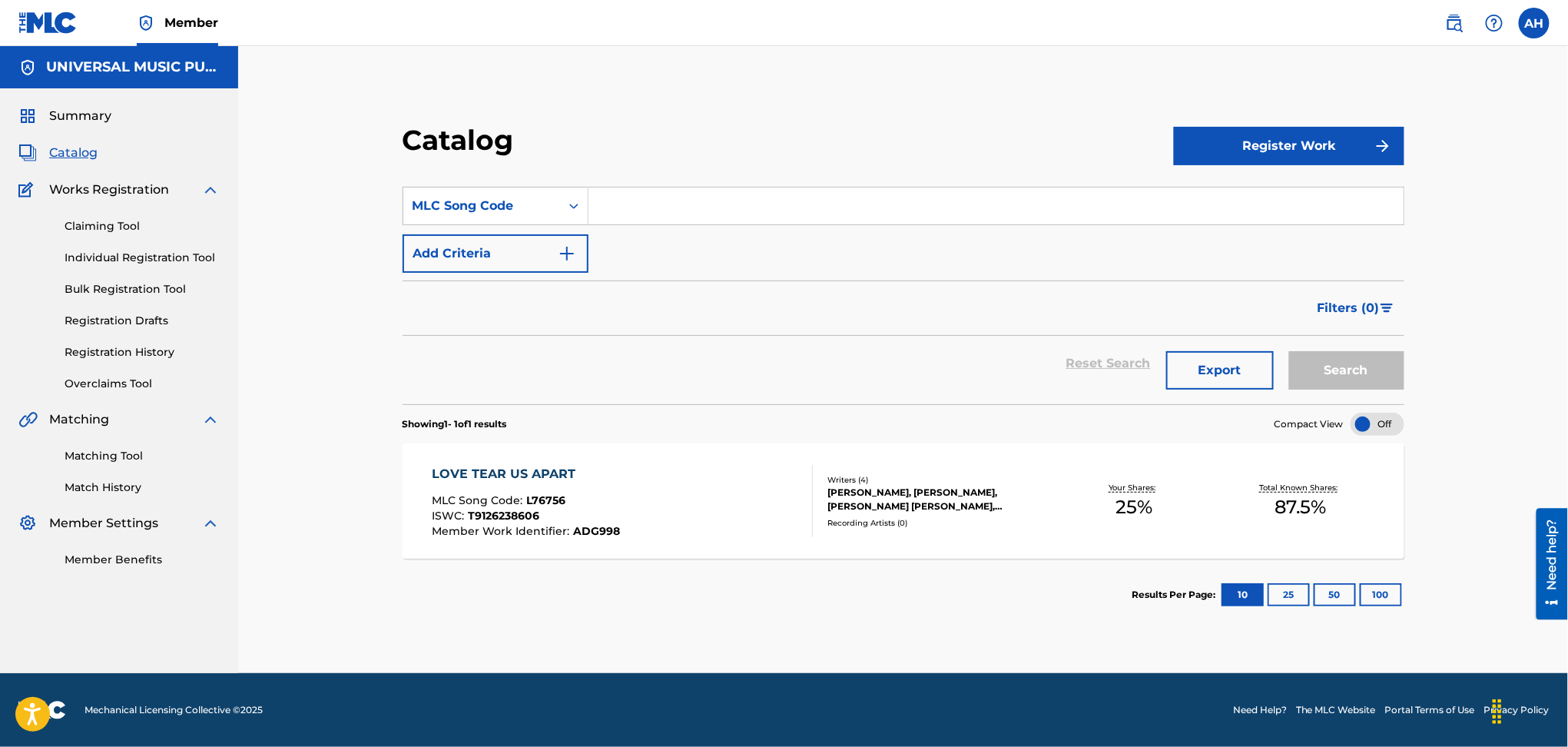
click at [627, 197] on input "Search Form" at bounding box center [996, 206] width 815 height 37
type input "i3363h"
click at [1289, 351] on button "Search" at bounding box center [1346, 370] width 115 height 38
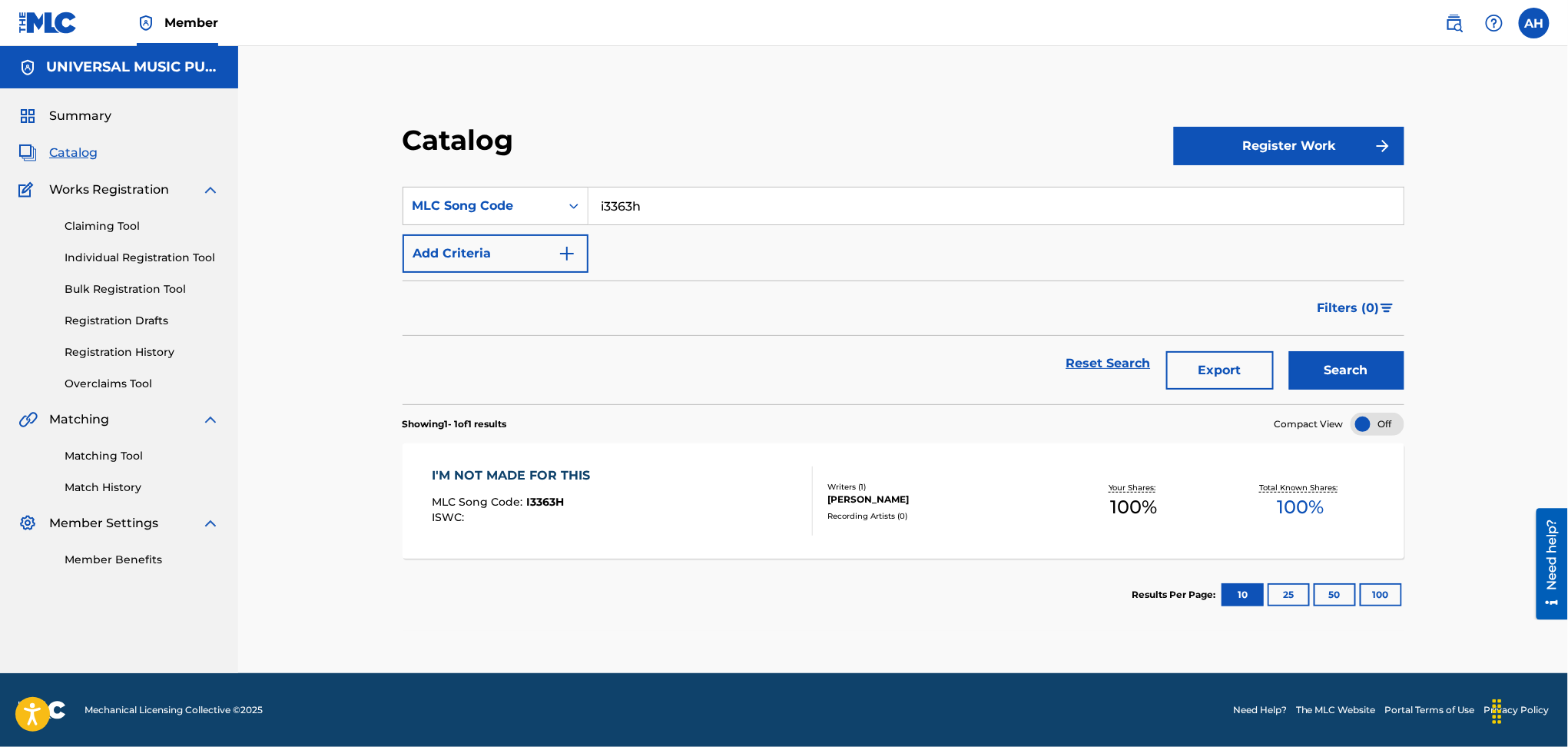
click at [704, 507] on div "I'M NOT MADE FOR THIS MLC Song Code : I3363H ISWC :" at bounding box center [622, 501] width 381 height 69
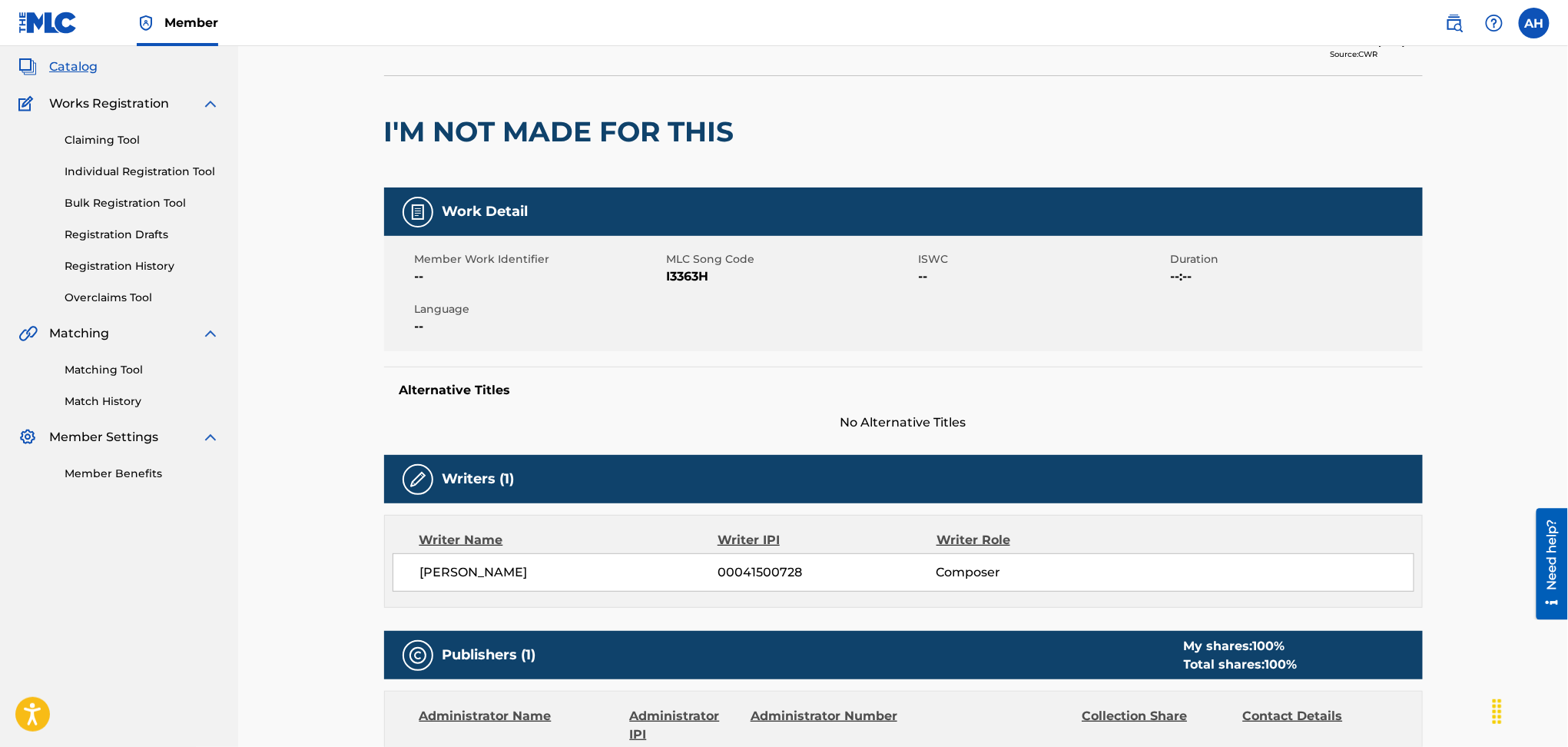
scroll to position [20, 0]
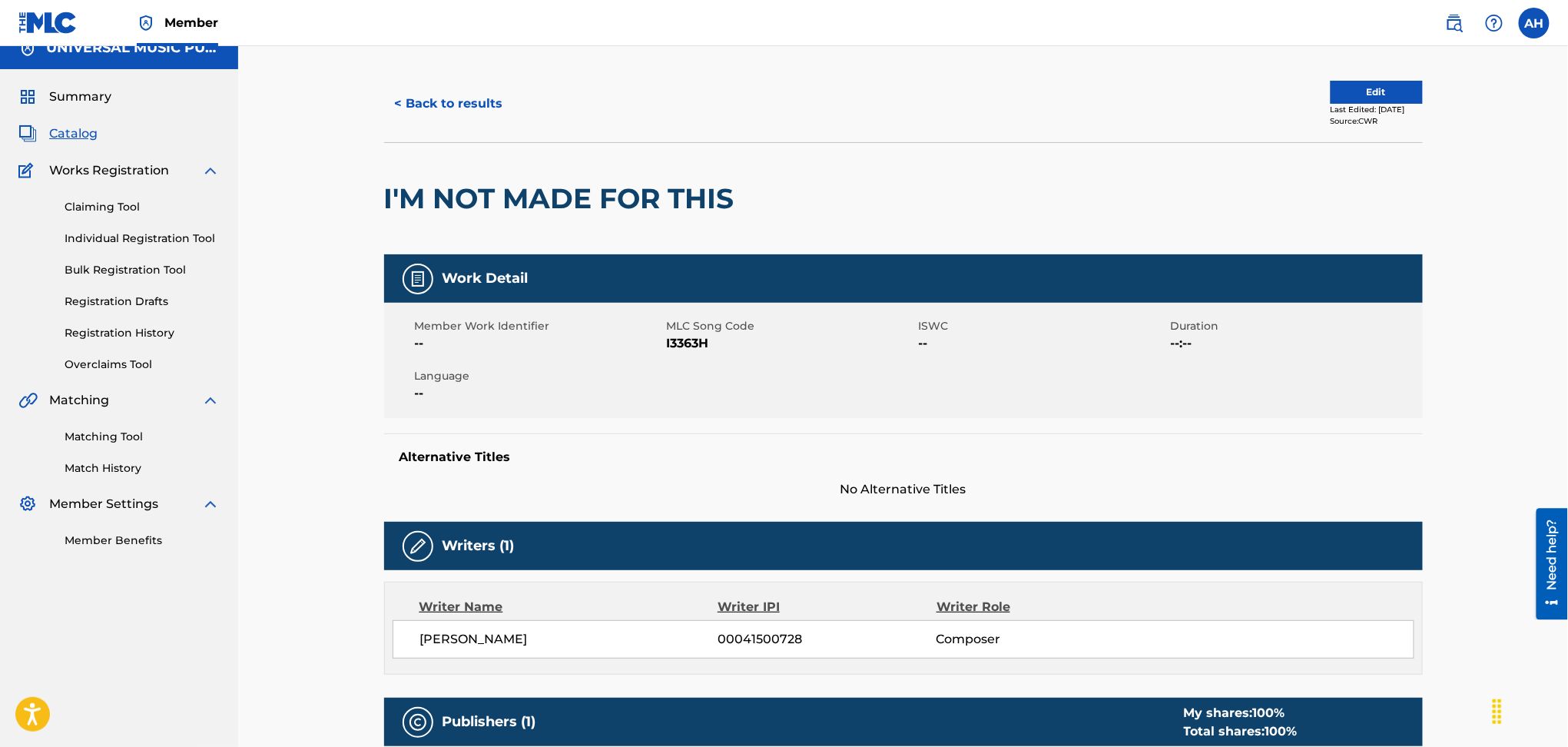
click at [1332, 90] on button "Edit" at bounding box center [1377, 92] width 92 height 23
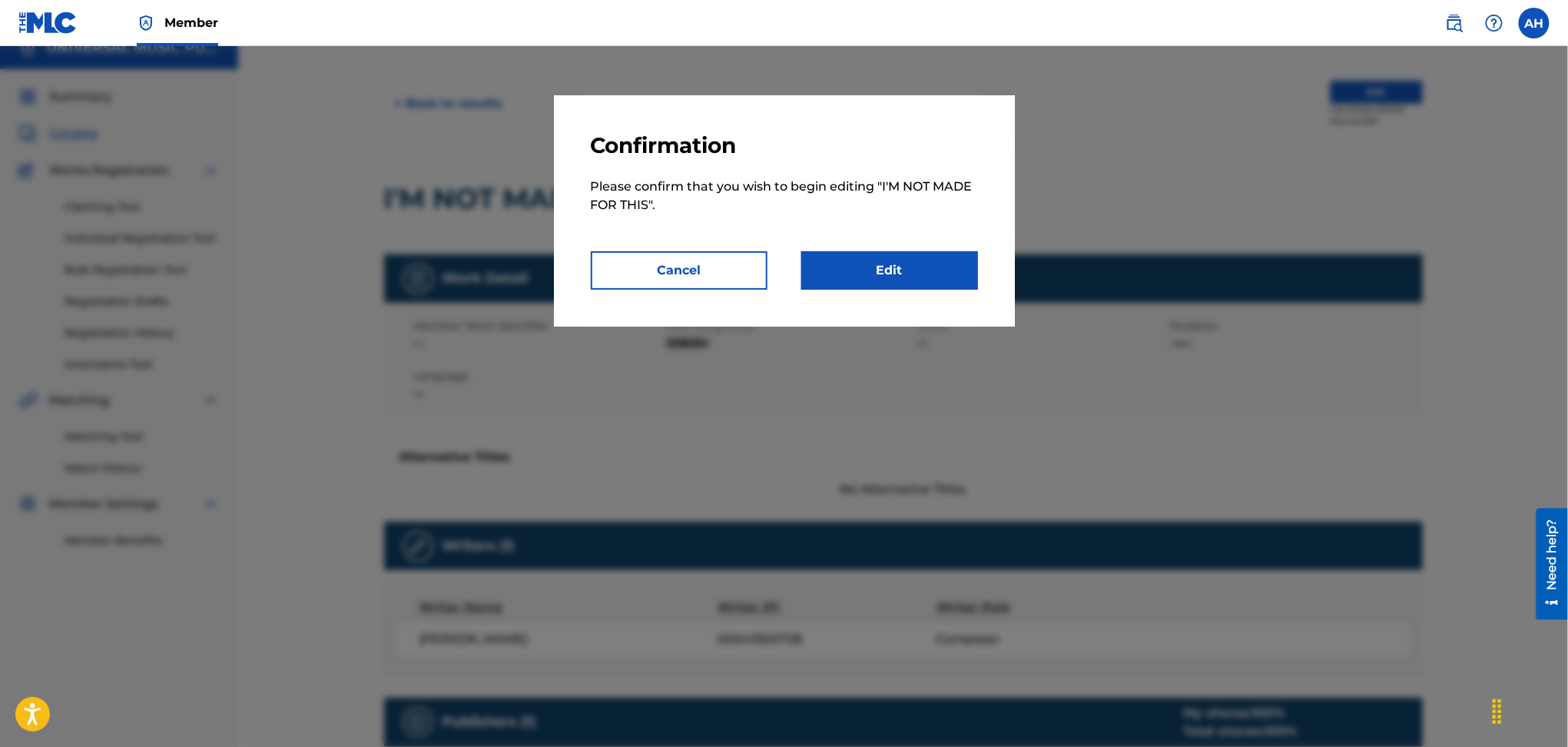
click at [853, 268] on link "Edit" at bounding box center [889, 270] width 176 height 38
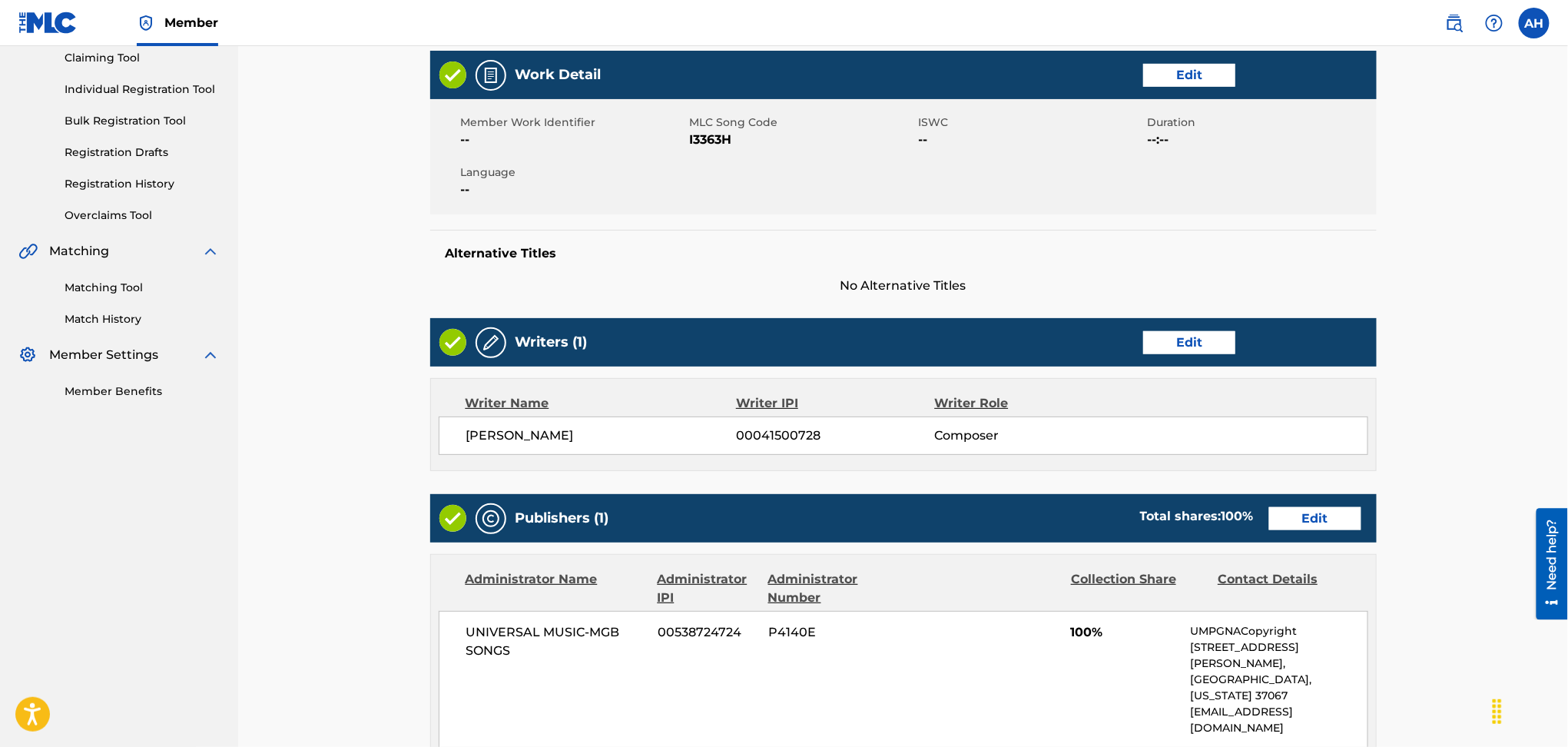
scroll to position [512, 0]
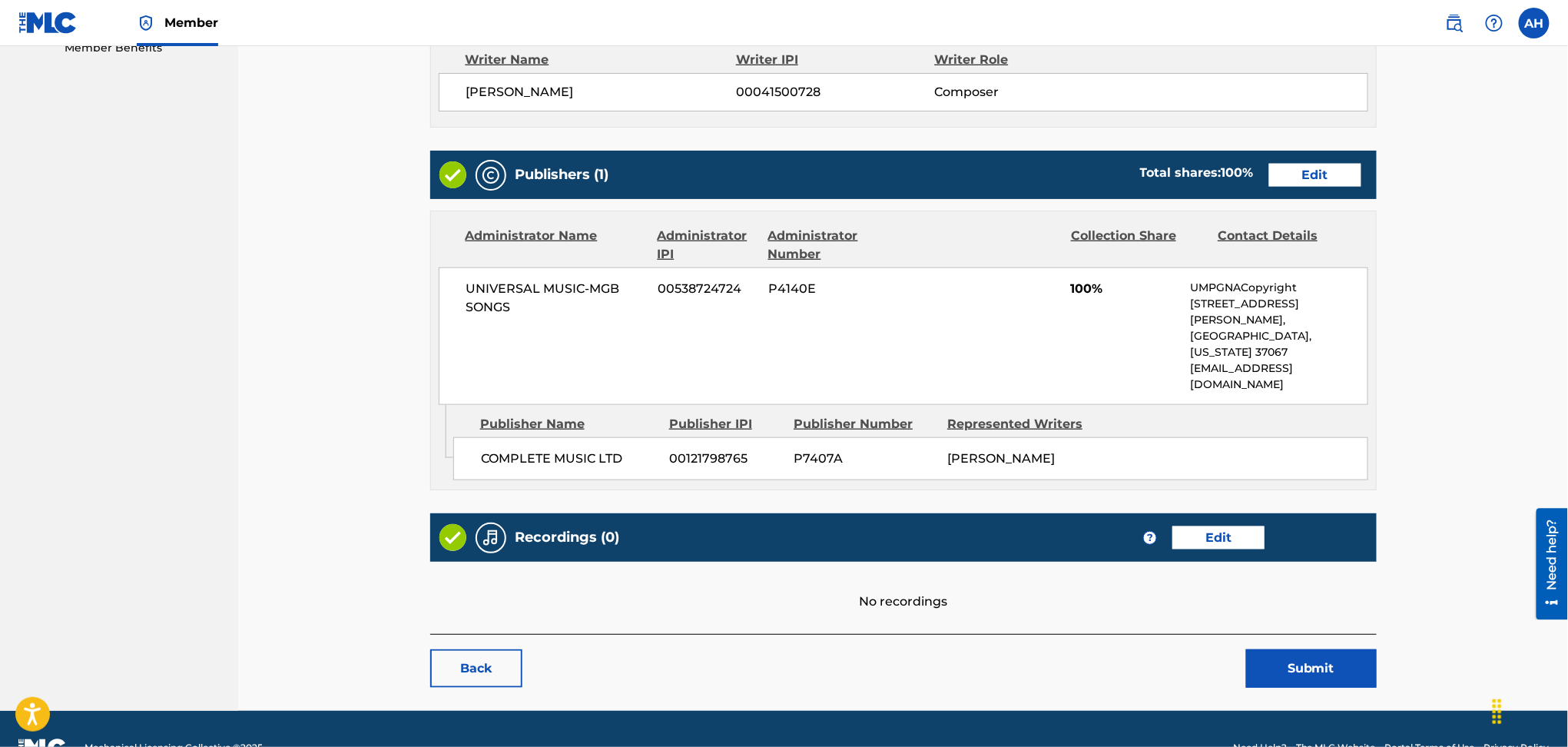
click at [1320, 177] on link "Edit" at bounding box center [1316, 175] width 92 height 23
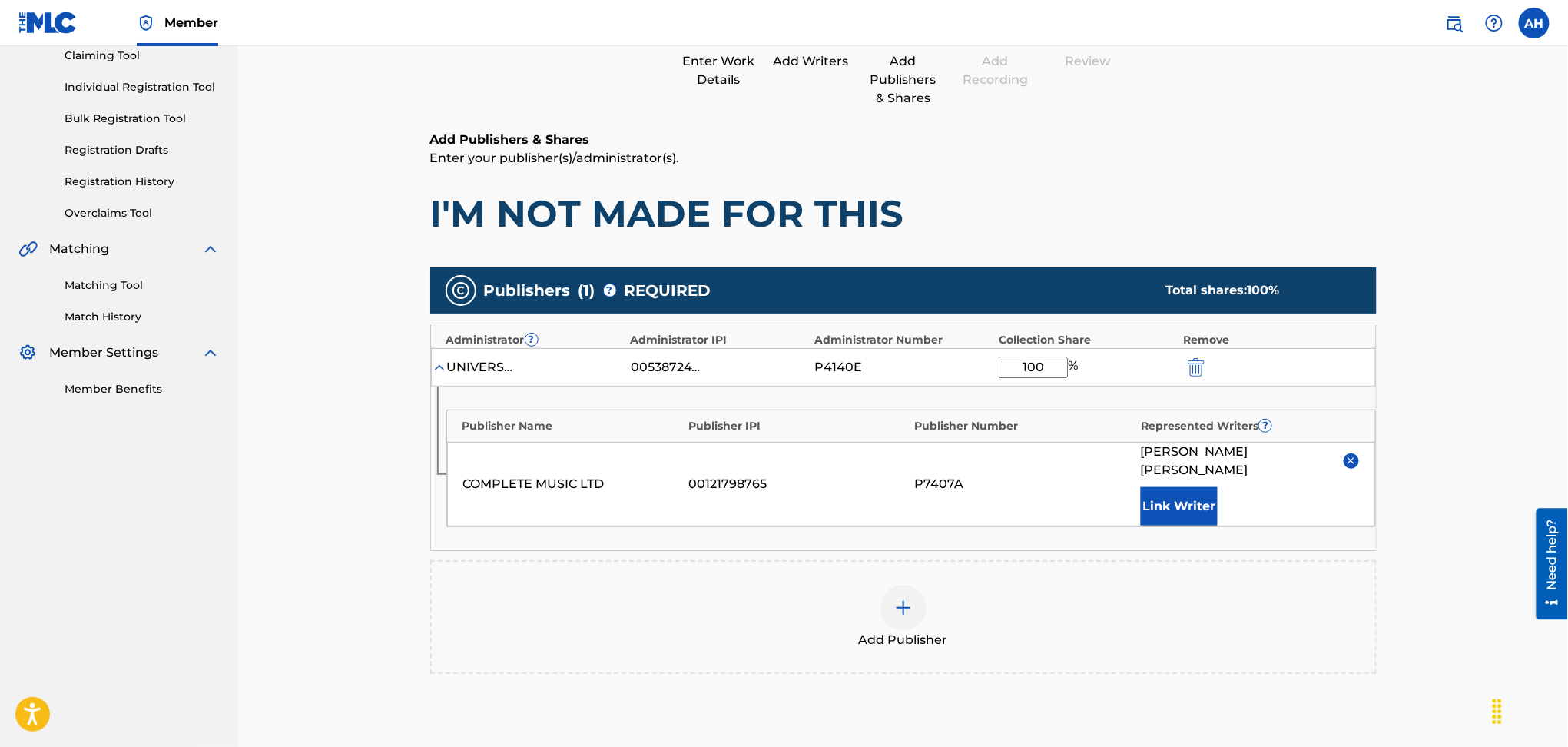
scroll to position [346, 0]
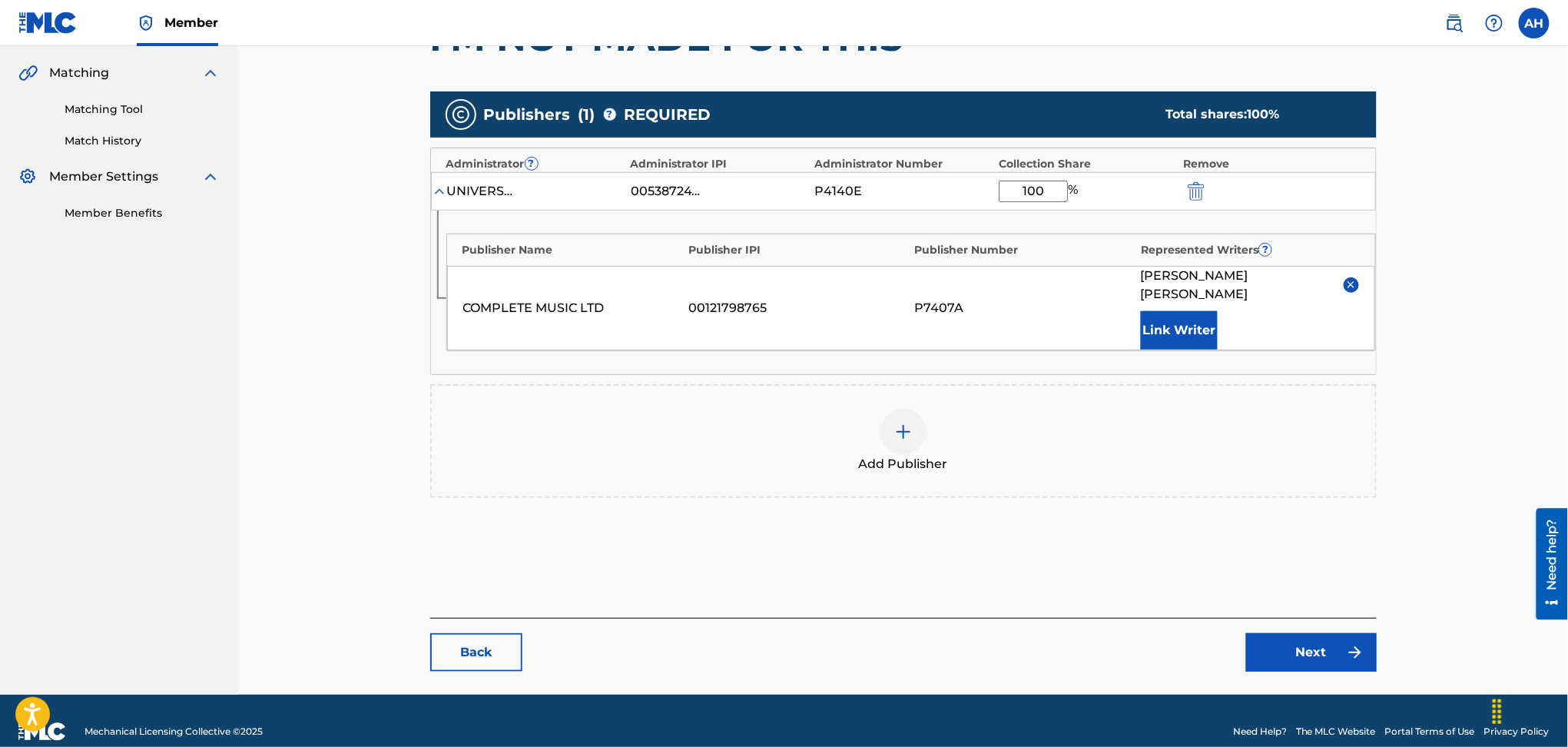
click at [526, 304] on div "COMPLETE MUSIC LTD" at bounding box center [572, 309] width 218 height 19
click at [889, 422] on div at bounding box center [904, 431] width 46 height 46
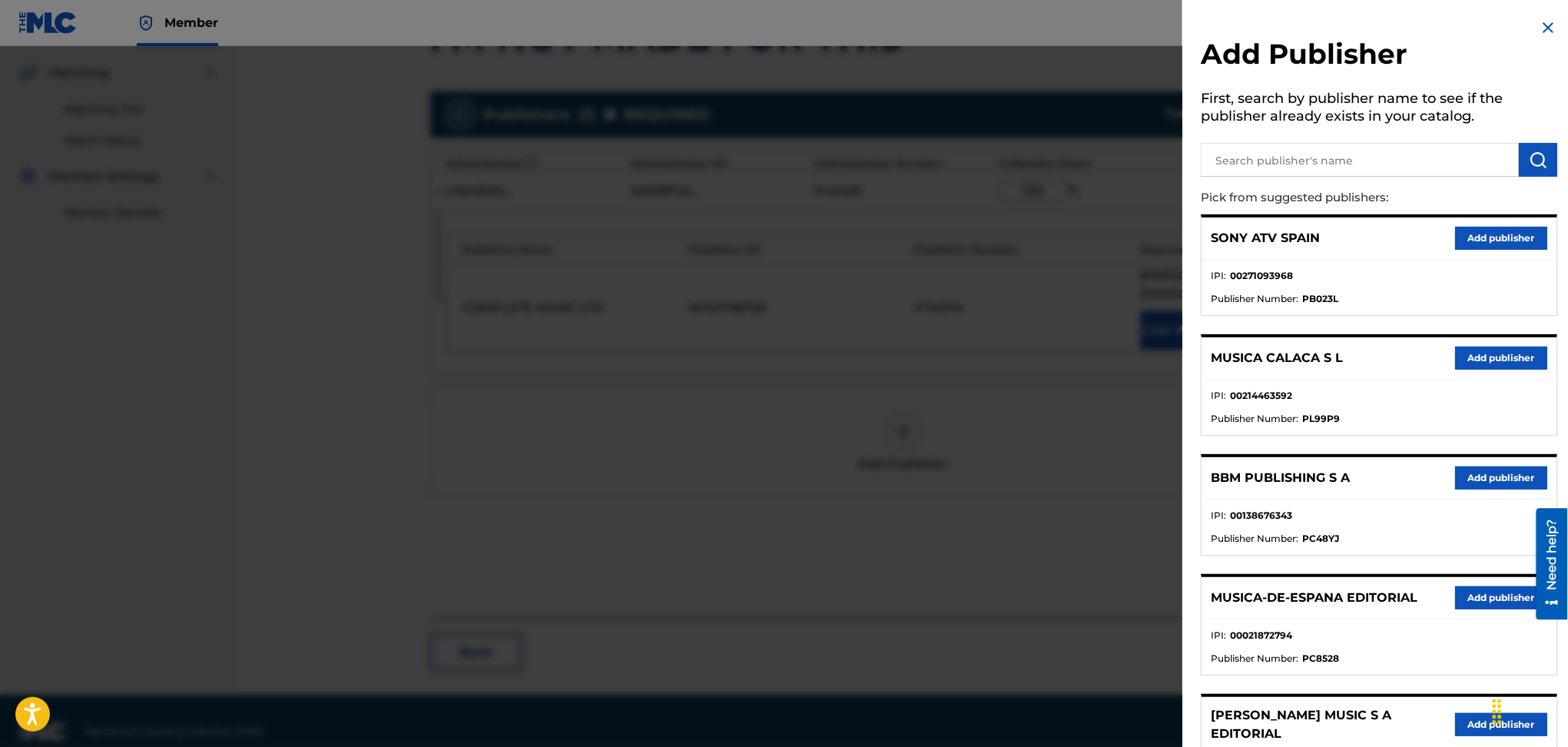
click at [1271, 167] on input "text" at bounding box center [1360, 160] width 318 height 34
click at [1294, 167] on input "text" at bounding box center [1360, 160] width 318 height 34
type input "pw 3 ascap"
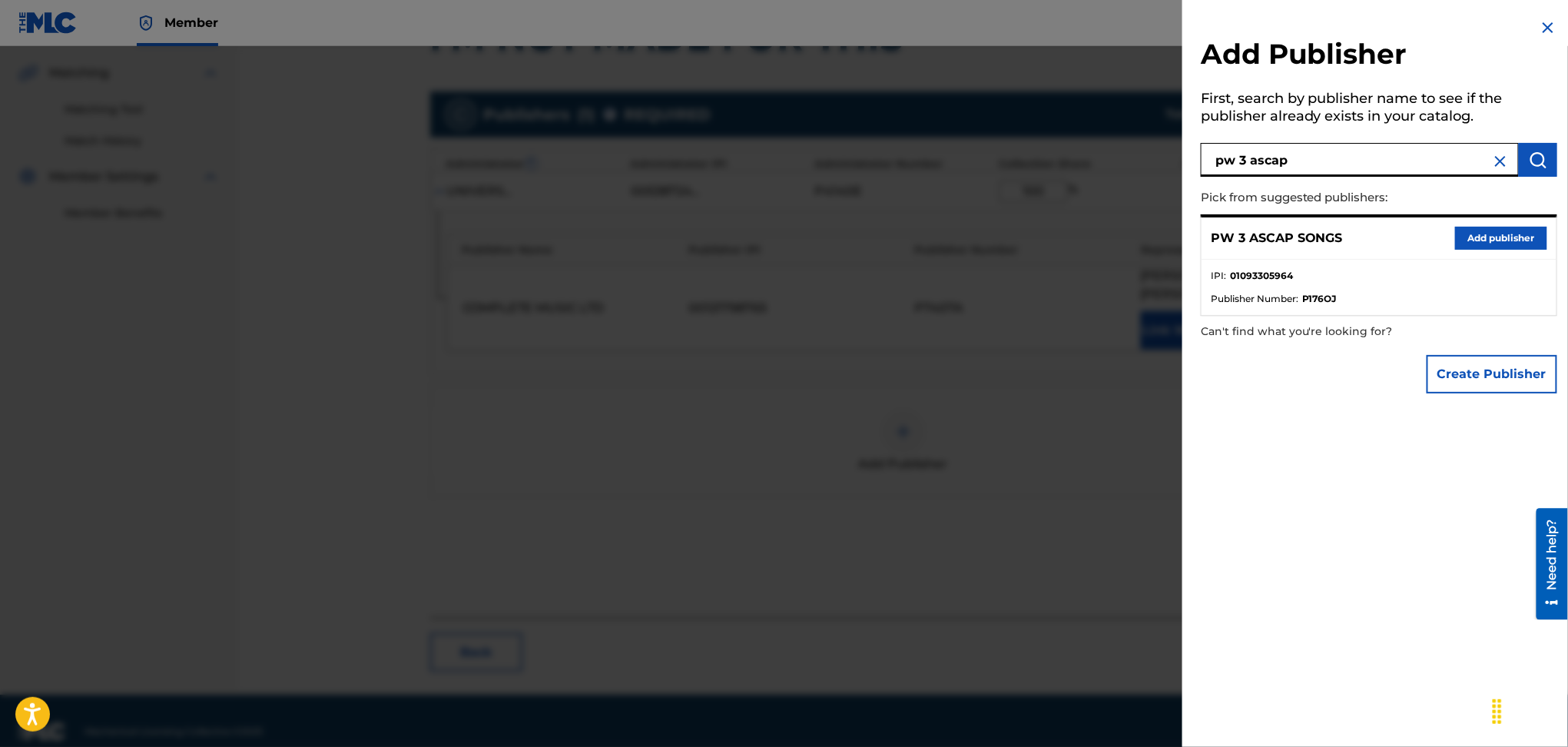
click at [1509, 247] on button "Add publisher" at bounding box center [1501, 238] width 92 height 23
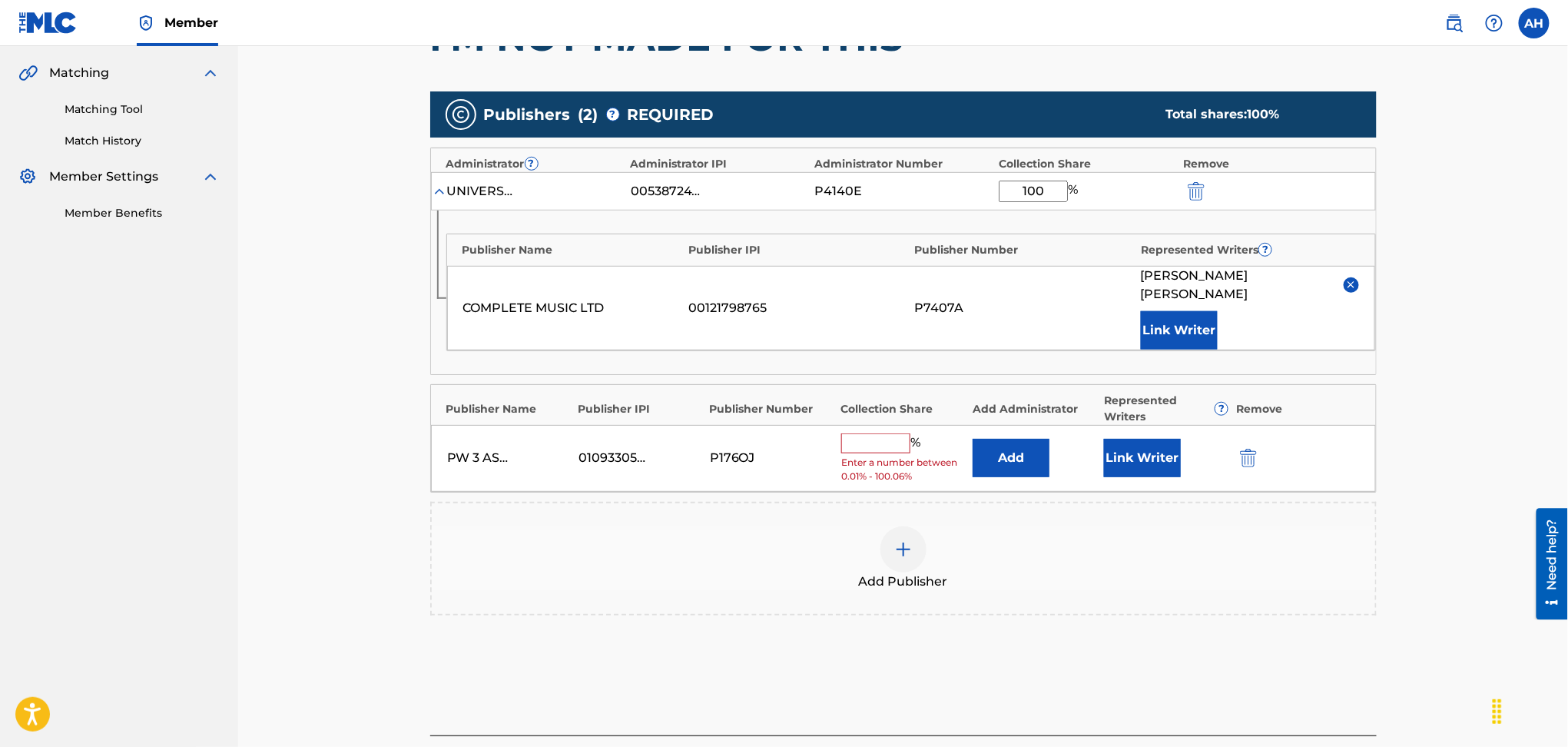
click at [1019, 443] on button "Add" at bounding box center [1011, 458] width 77 height 38
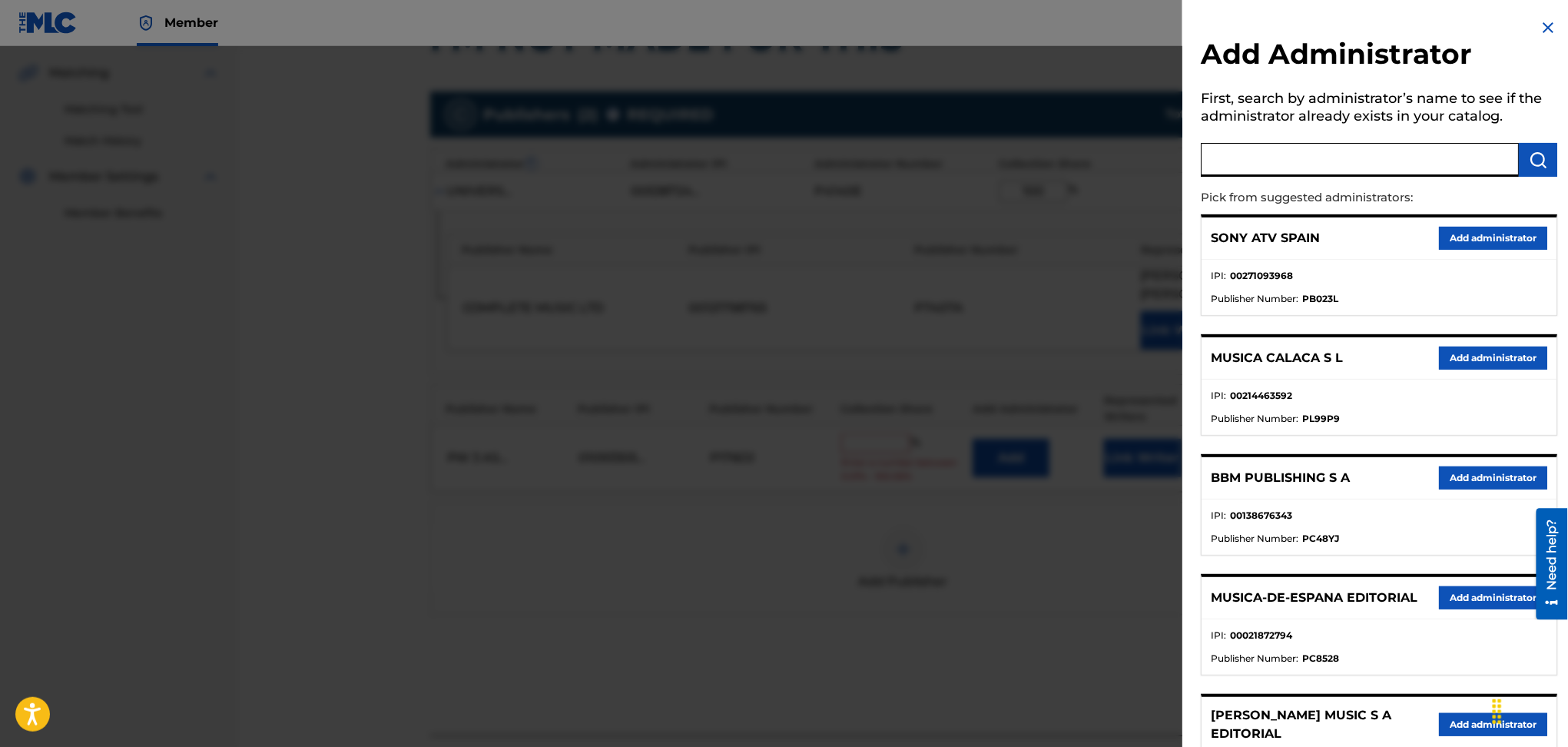
click at [1238, 157] on input "text" at bounding box center [1360, 160] width 318 height 34
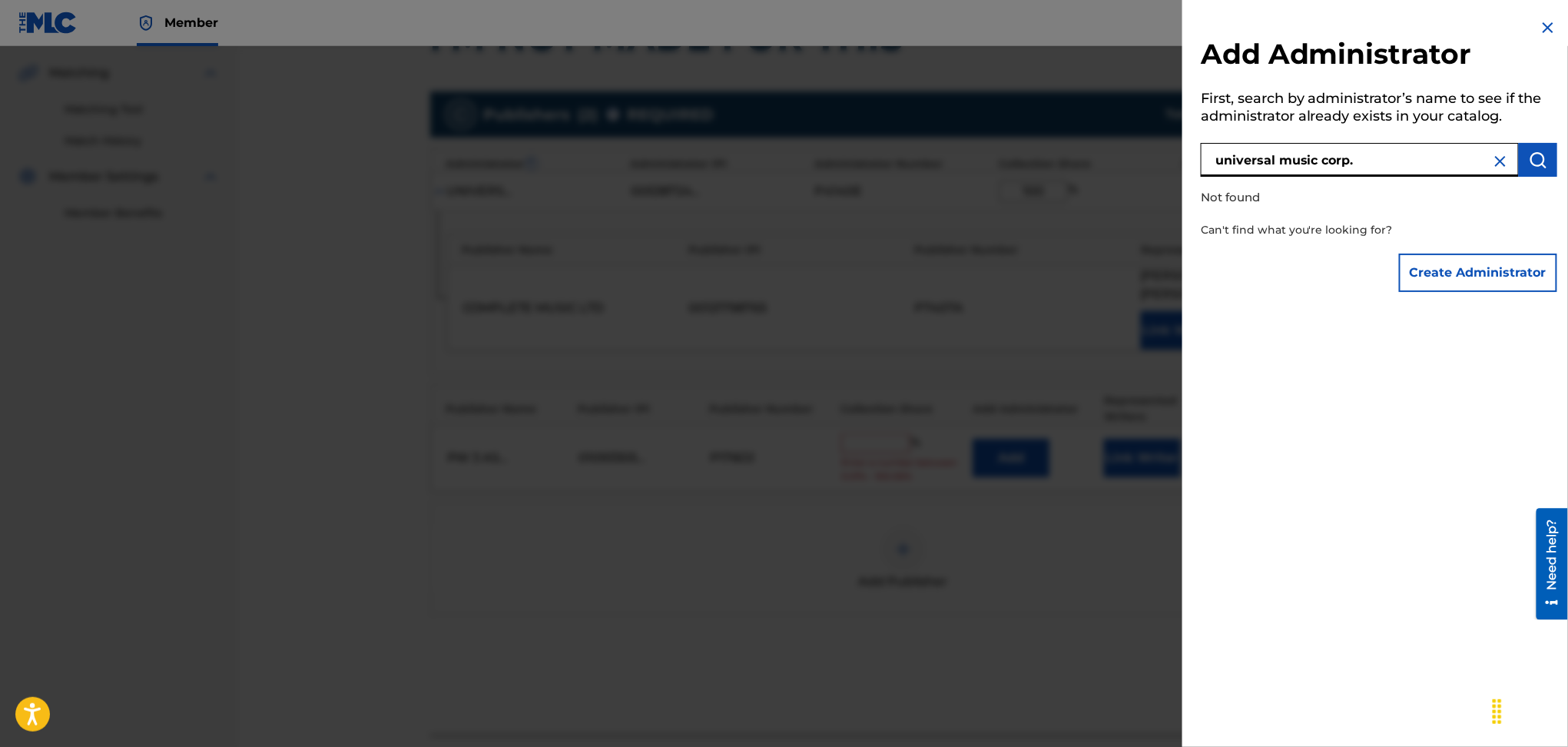
type input "universal music corp."
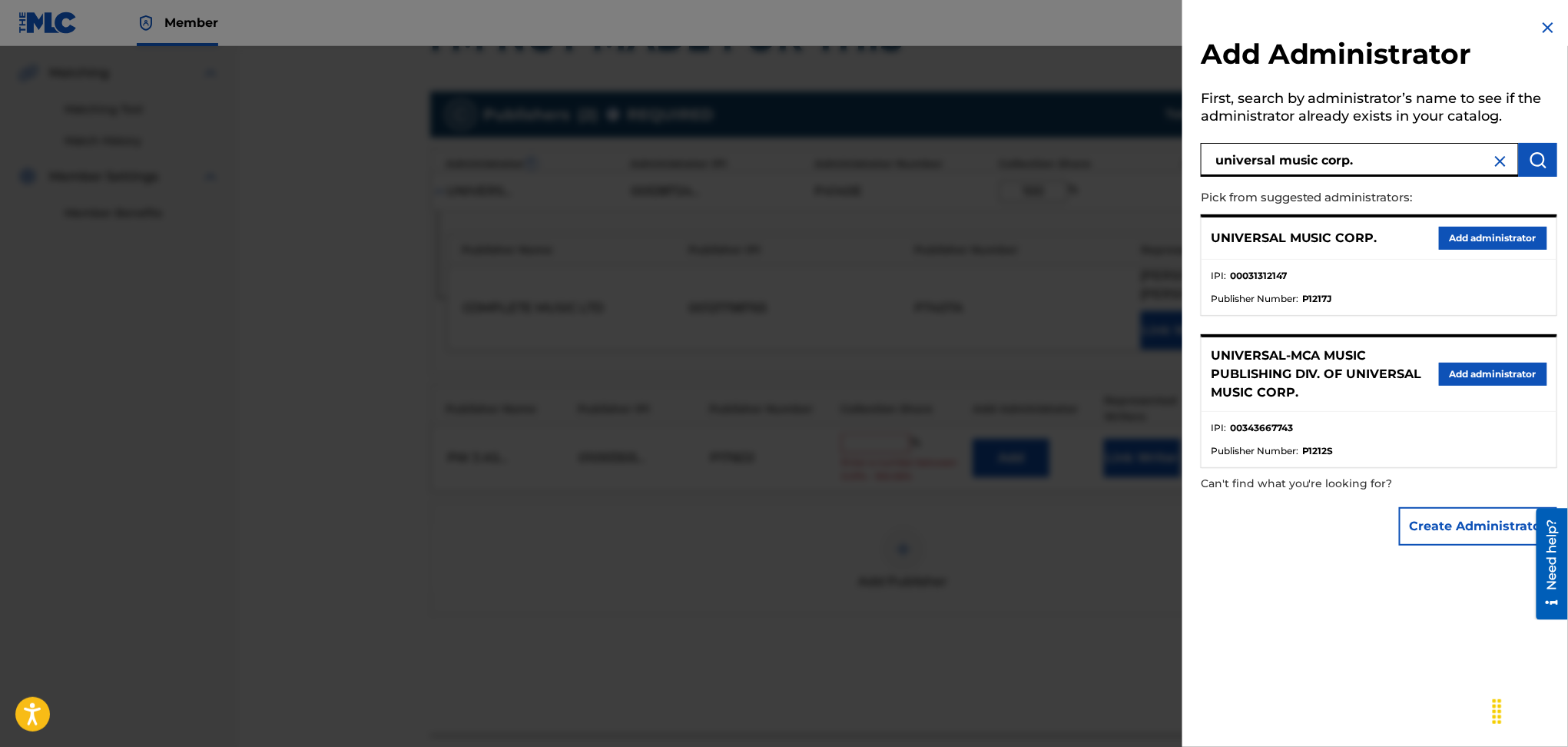
click at [1447, 245] on button "Add administrator" at bounding box center [1493, 238] width 108 height 23
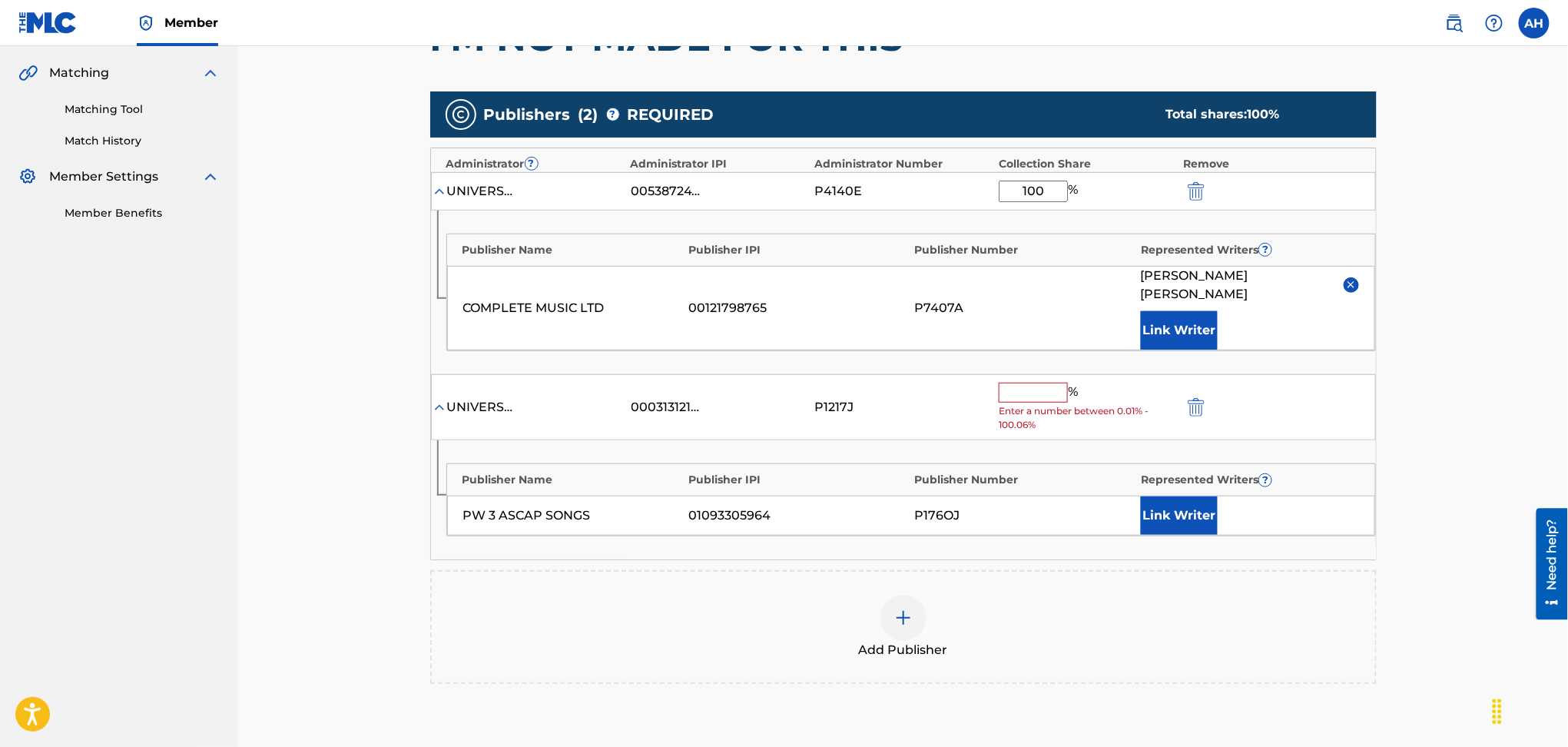
click at [1004, 383] on input "text" at bounding box center [1033, 392] width 69 height 20
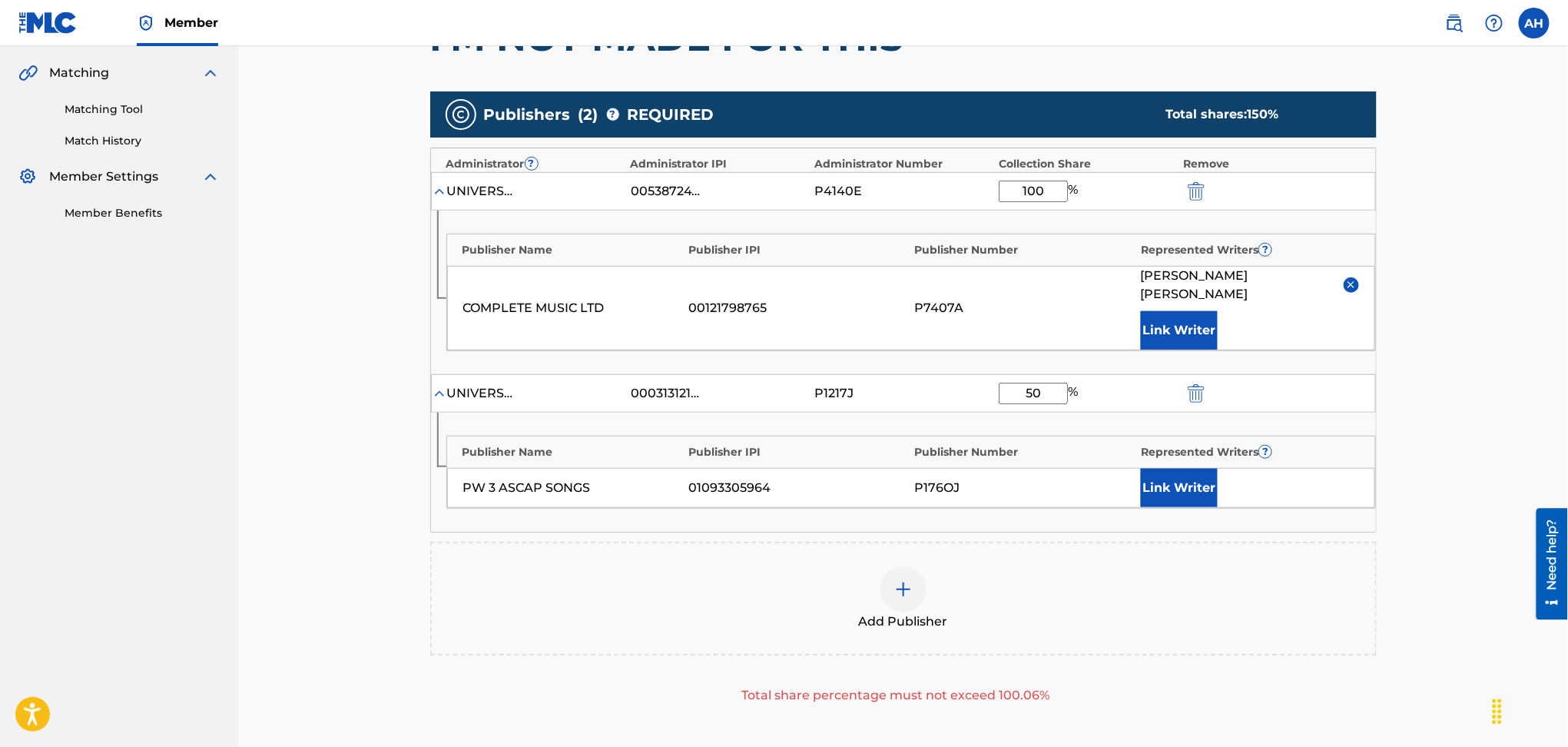
type input "50"
click at [1206, 469] on button "Link Writer" at bounding box center [1179, 488] width 77 height 38
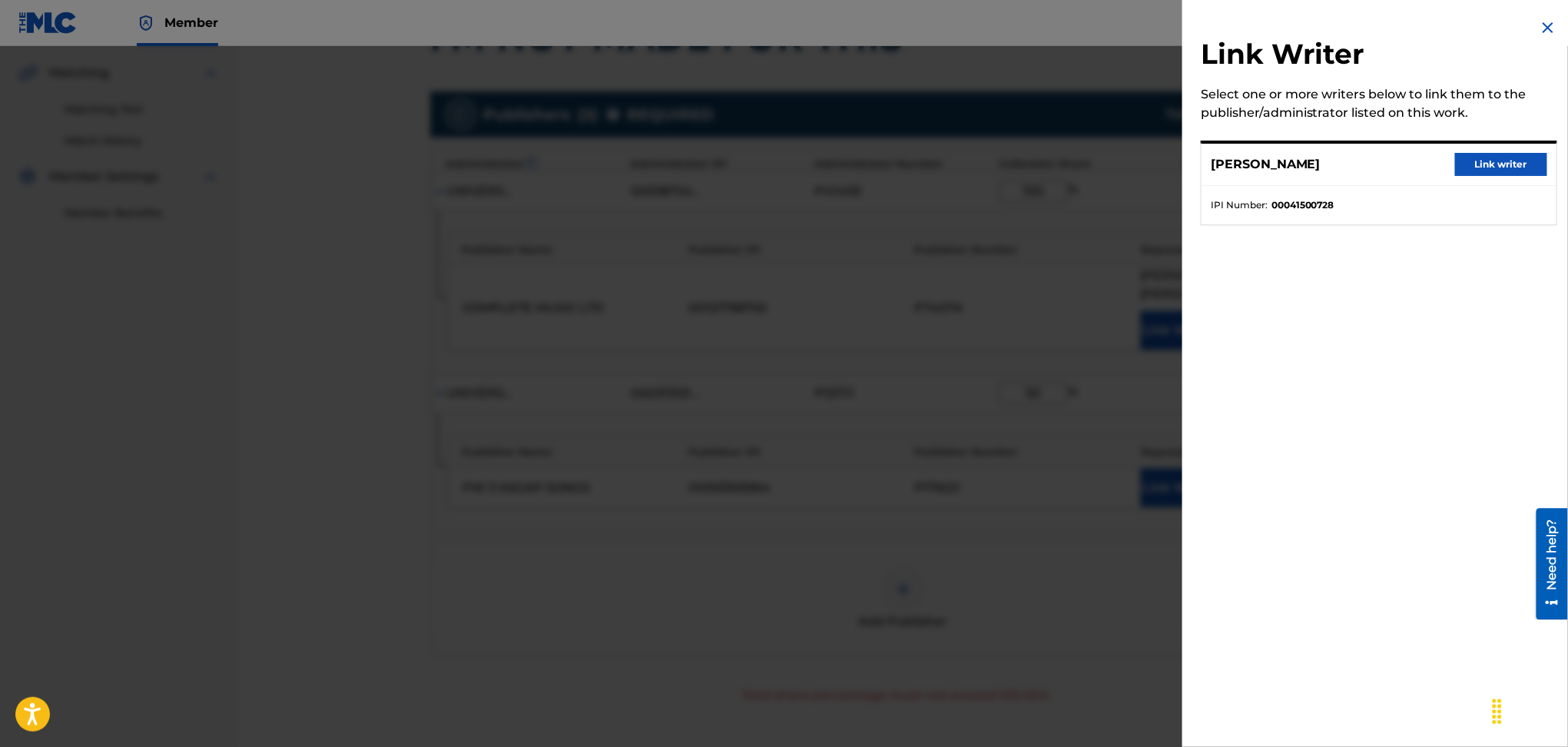
click at [1507, 172] on button "Link writer" at bounding box center [1501, 164] width 92 height 23
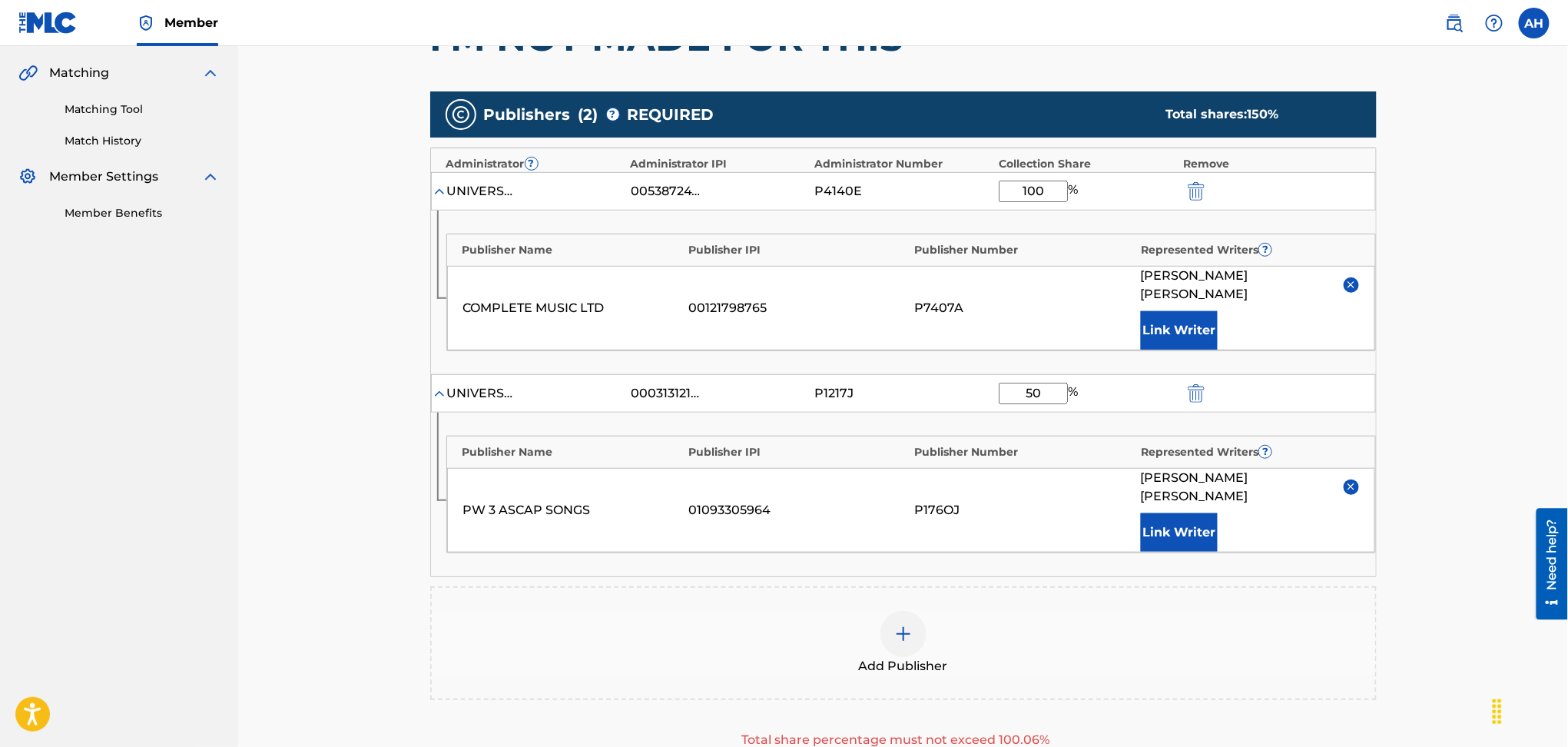
click at [1191, 188] on img "submit" at bounding box center [1196, 192] width 17 height 19
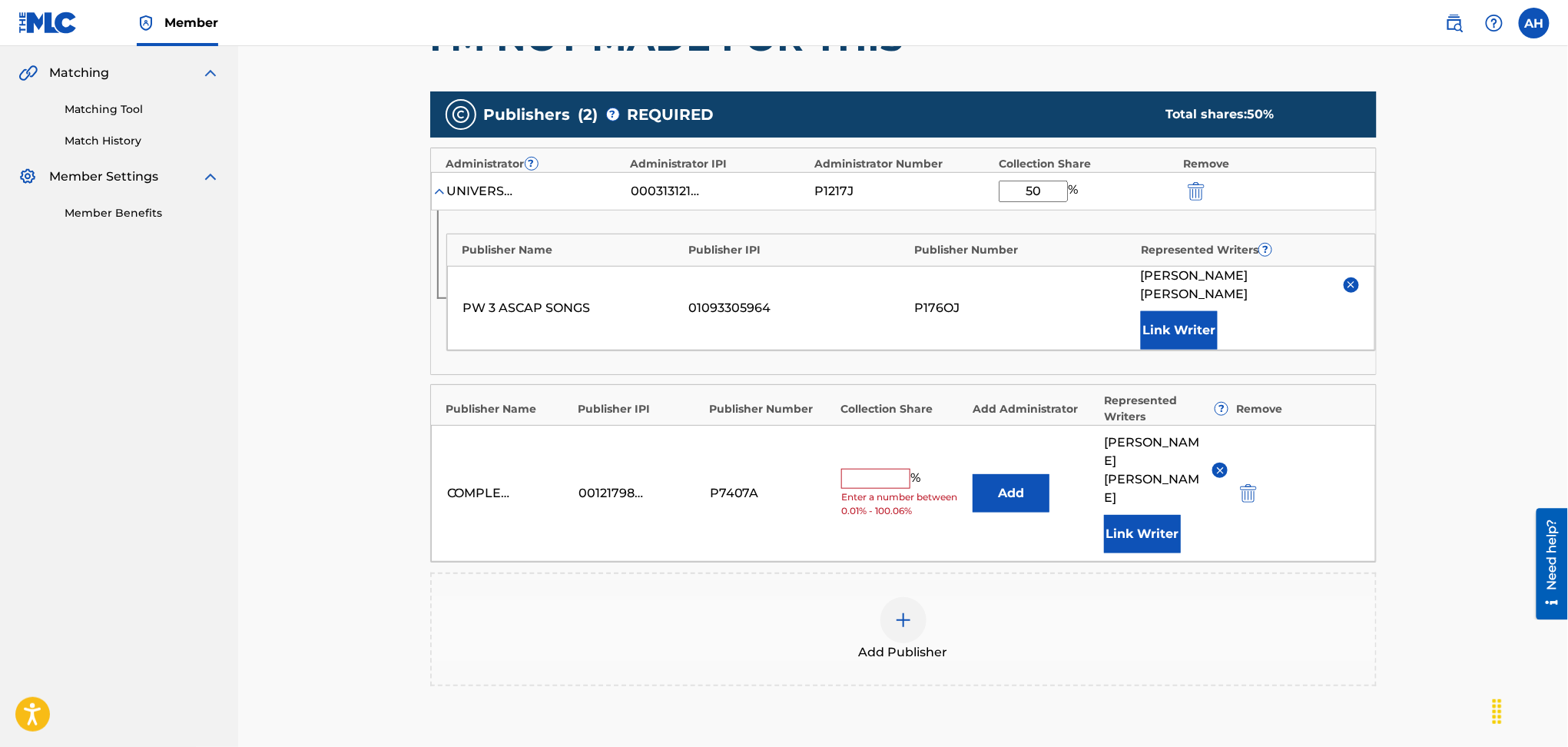
click at [1241, 484] on img "submit" at bounding box center [1249, 494] width 17 height 19
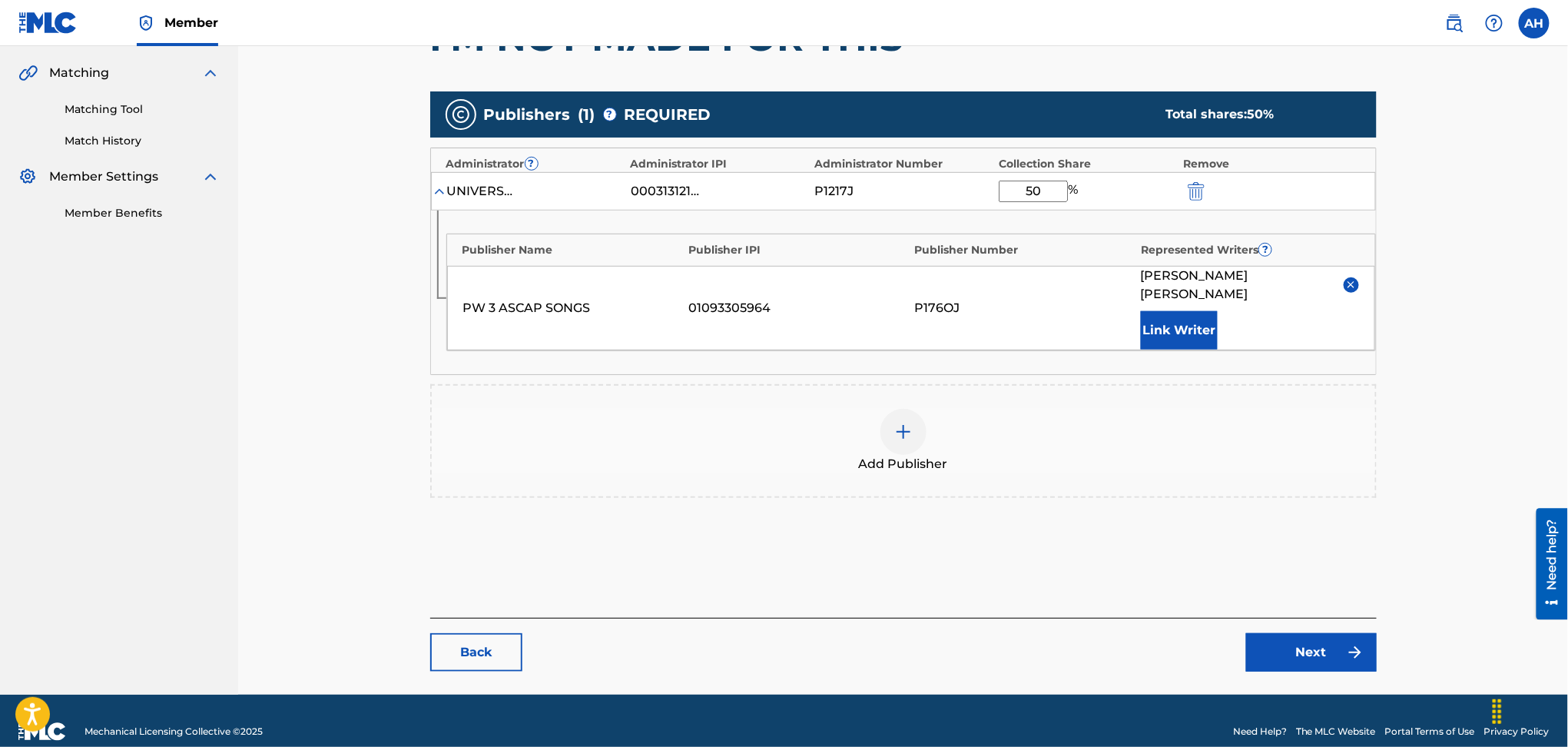
click at [907, 421] on div at bounding box center [904, 431] width 46 height 46
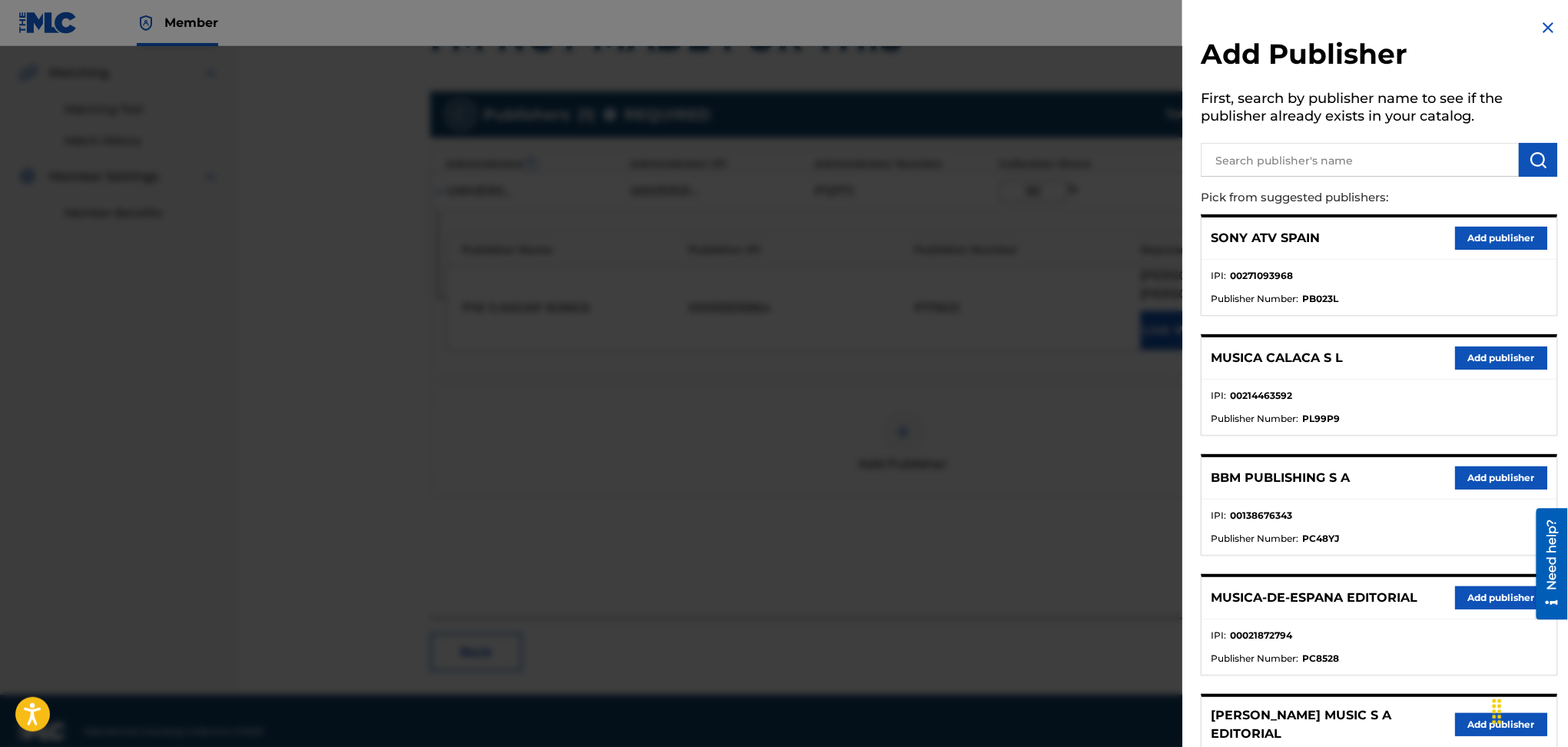
click at [1305, 151] on input "text" at bounding box center [1360, 160] width 318 height 34
type input "[PERSON_NAME]"
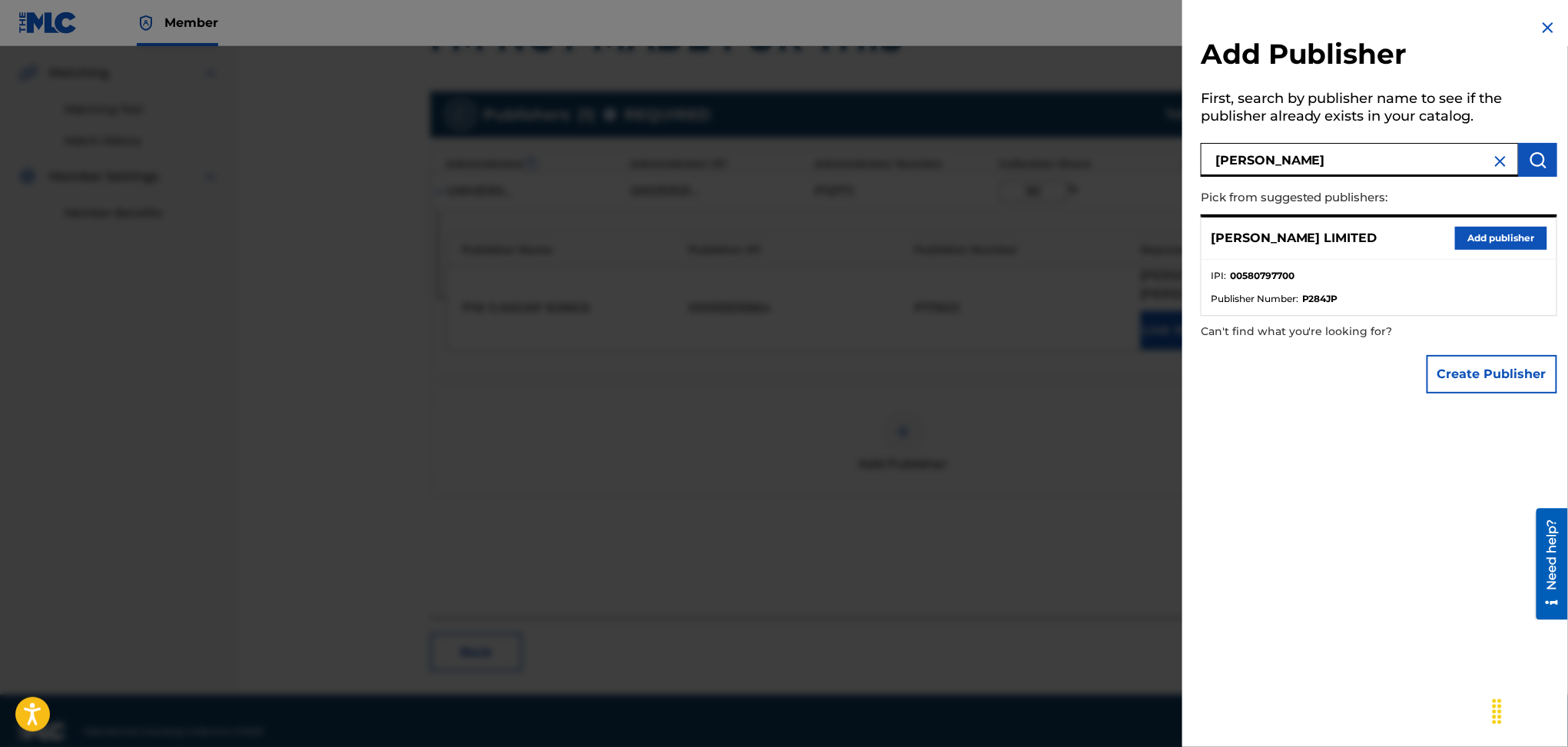
click at [1475, 230] on button "Add publisher" at bounding box center [1501, 238] width 92 height 23
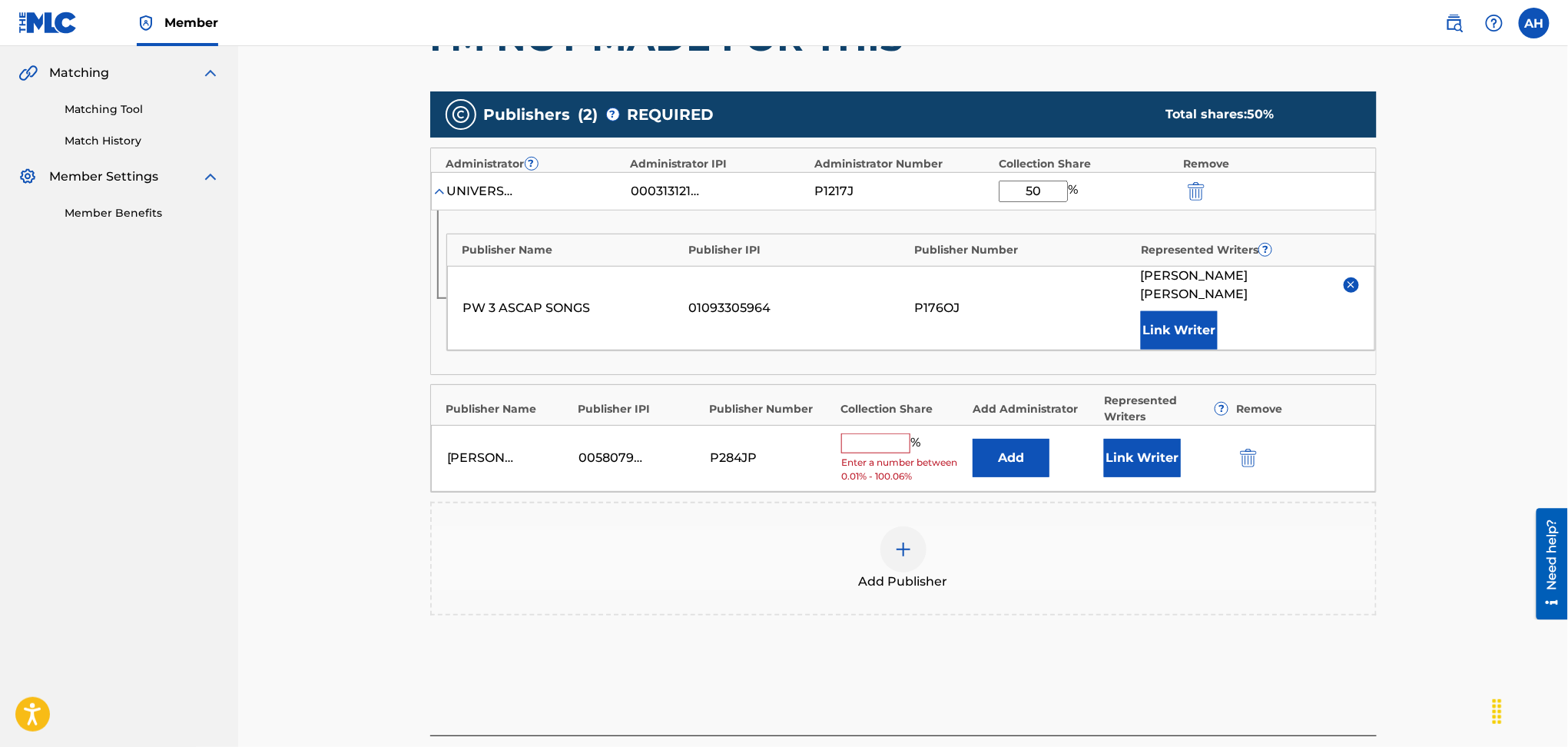
click at [890, 433] on input "text" at bounding box center [876, 443] width 69 height 20
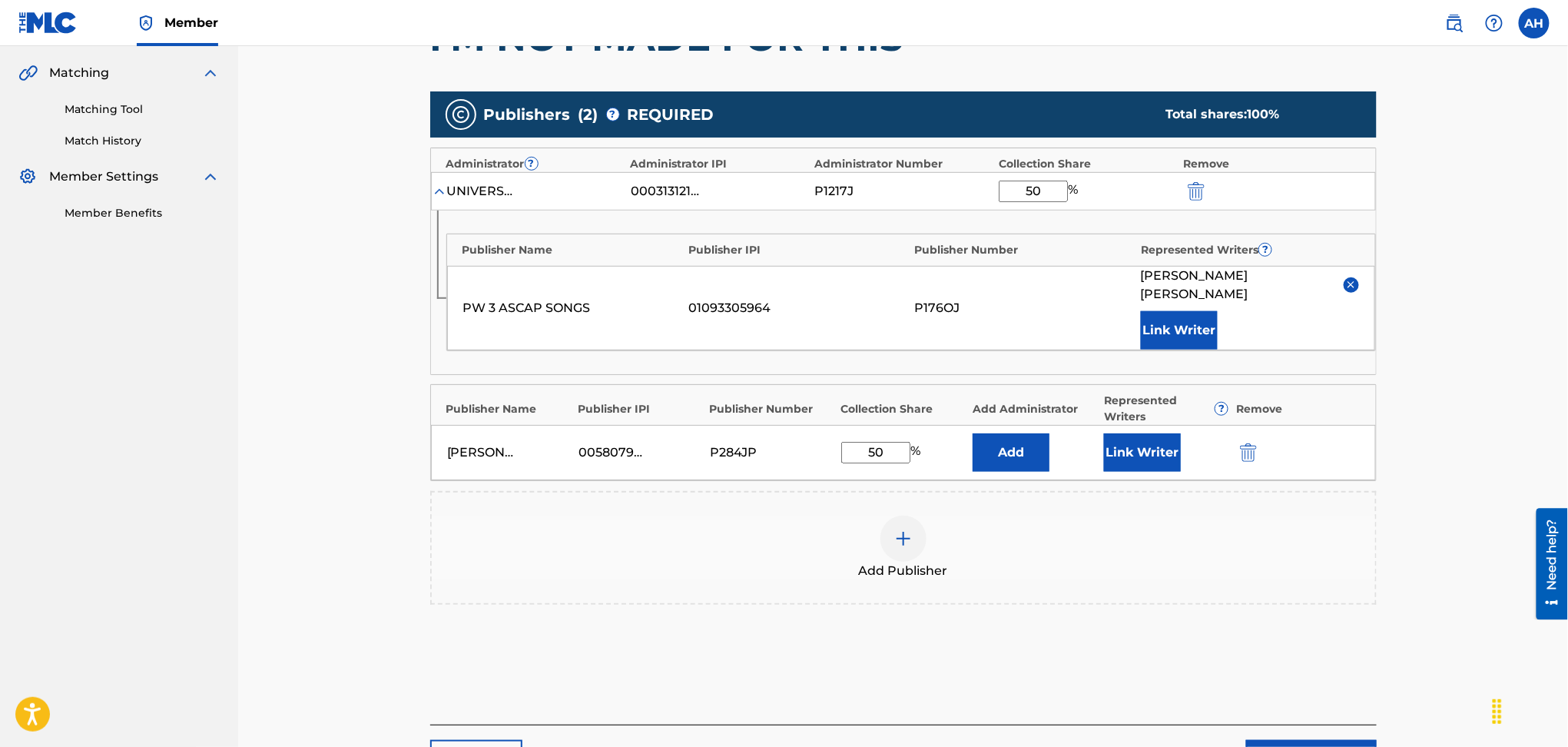
type input "50"
click at [1015, 437] on button "Add" at bounding box center [1011, 452] width 77 height 38
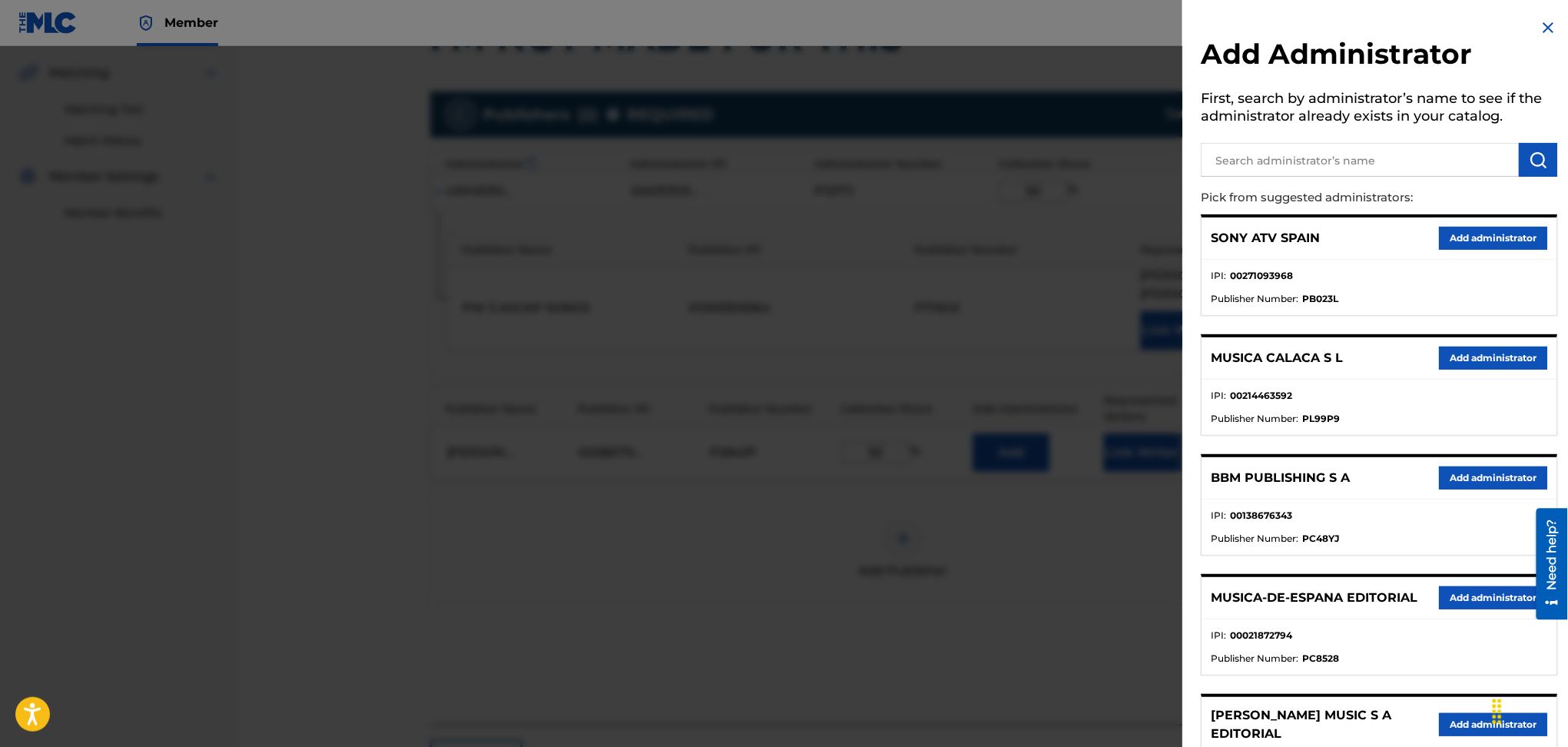
click at [1231, 166] on input "text" at bounding box center [1360, 160] width 318 height 34
type input "universal music corp"
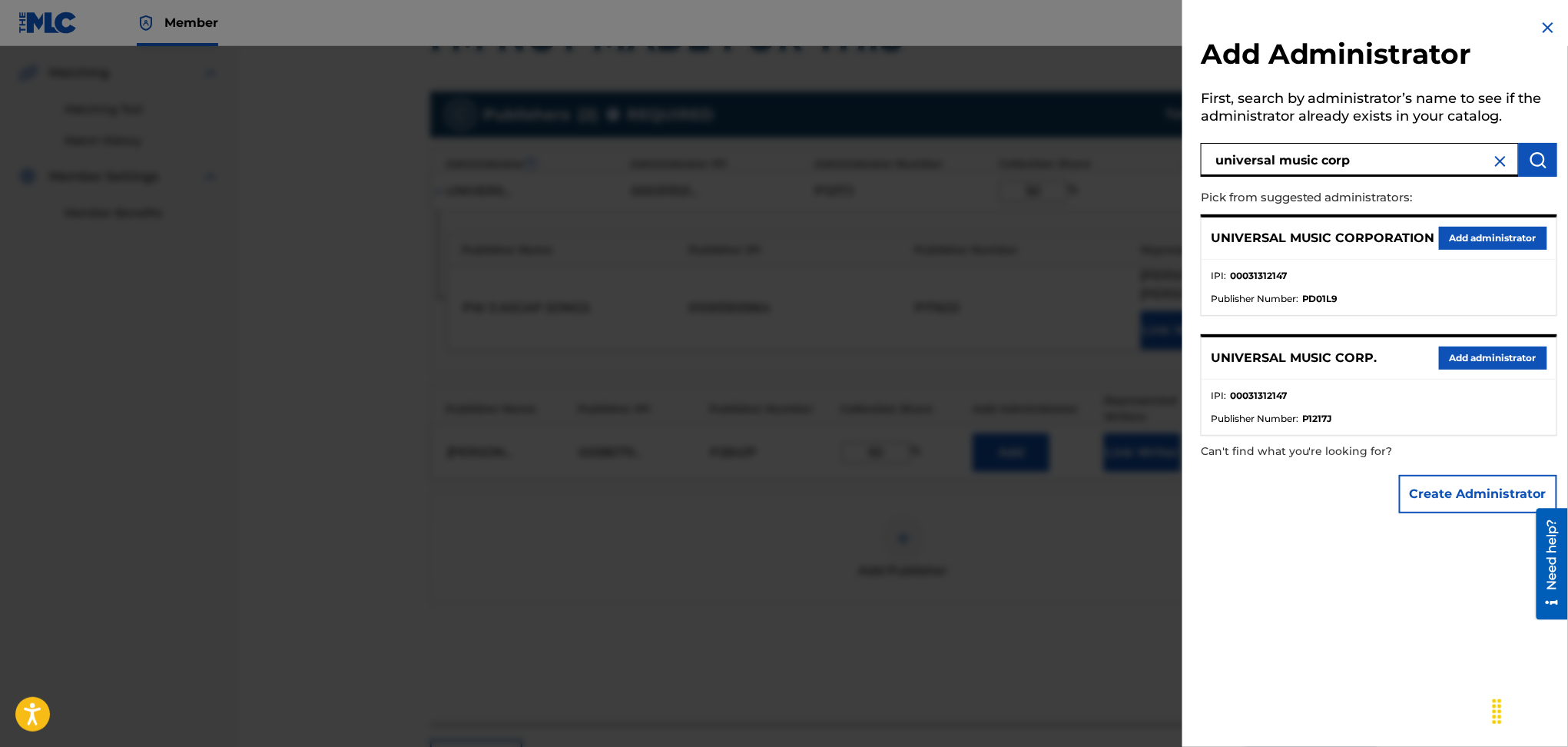
click at [1473, 229] on button "Add administrator" at bounding box center [1493, 238] width 108 height 23
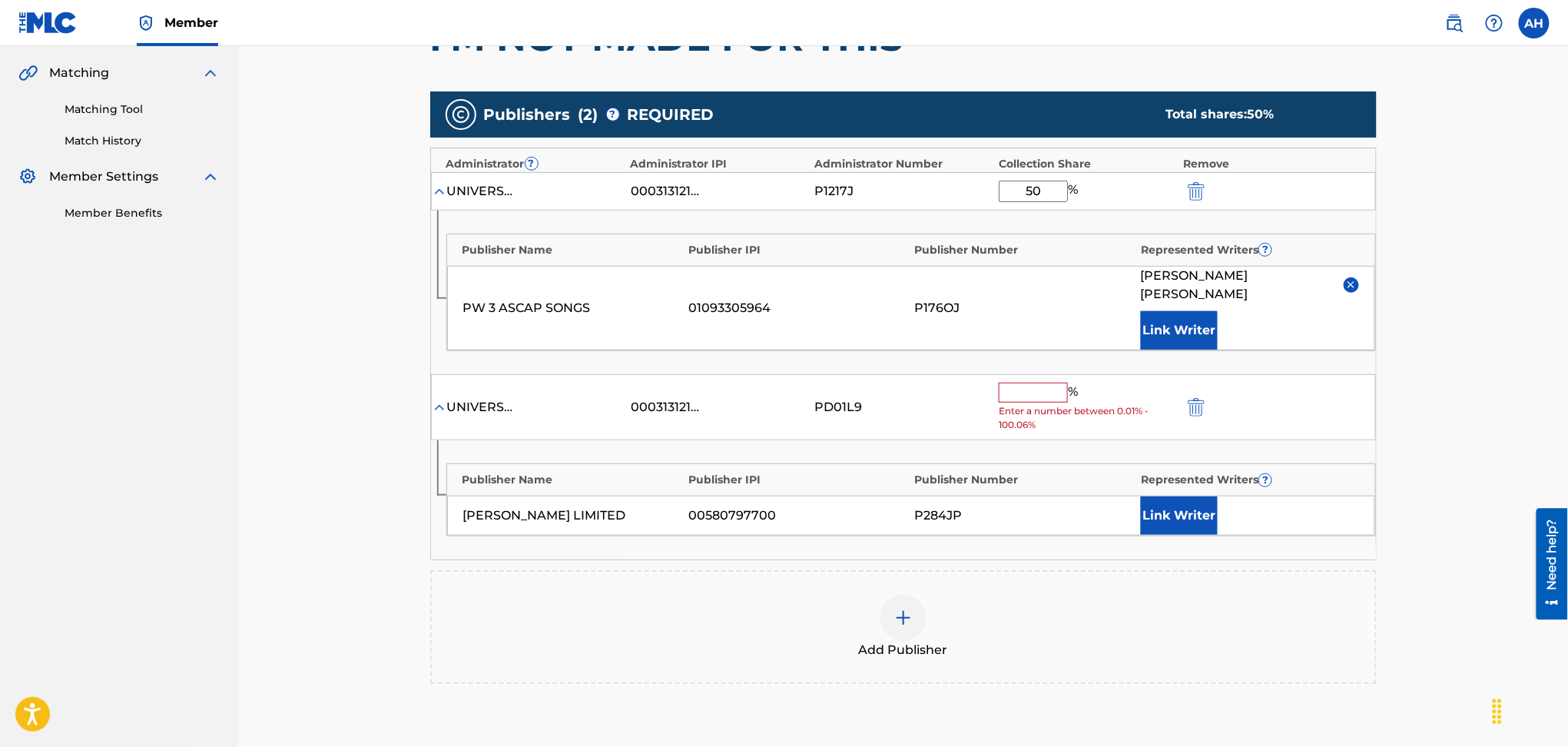
drag, startPoint x: 618, startPoint y: 397, endPoint x: 711, endPoint y: 393, distance: 93.1
click at [711, 393] on div "UNIVERSAL MUSIC CORPORATION 00031312147 PD01L9 % Enter a number between 0.01% -…" at bounding box center [904, 408] width 945 height 67
drag, startPoint x: 636, startPoint y: 367, endPoint x: 738, endPoint y: 373, distance: 102.2
click at [738, 374] on div "UNIVERSAL MUSIC CORPORATION 00031312147 PD01L9 % Enter a number between 0.01% -…" at bounding box center [904, 408] width 945 height 67
click at [780, 398] on div "UNIVERSAL MUSIC CORPORATION 00031312147 PD01L9 % Enter a number between 0.01% -…" at bounding box center [904, 408] width 945 height 67
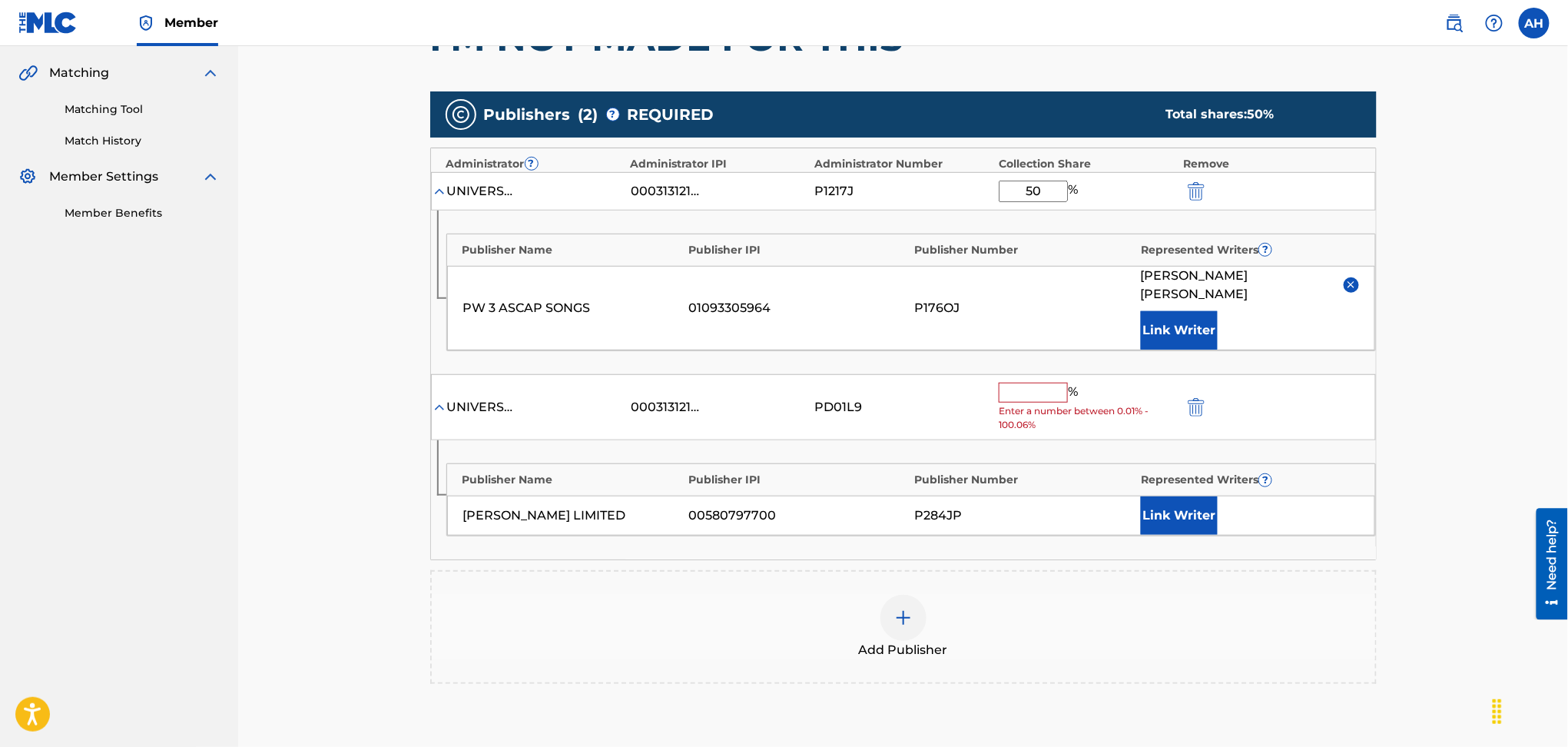
click at [1176, 496] on button "Link Writer" at bounding box center [1179, 515] width 77 height 38
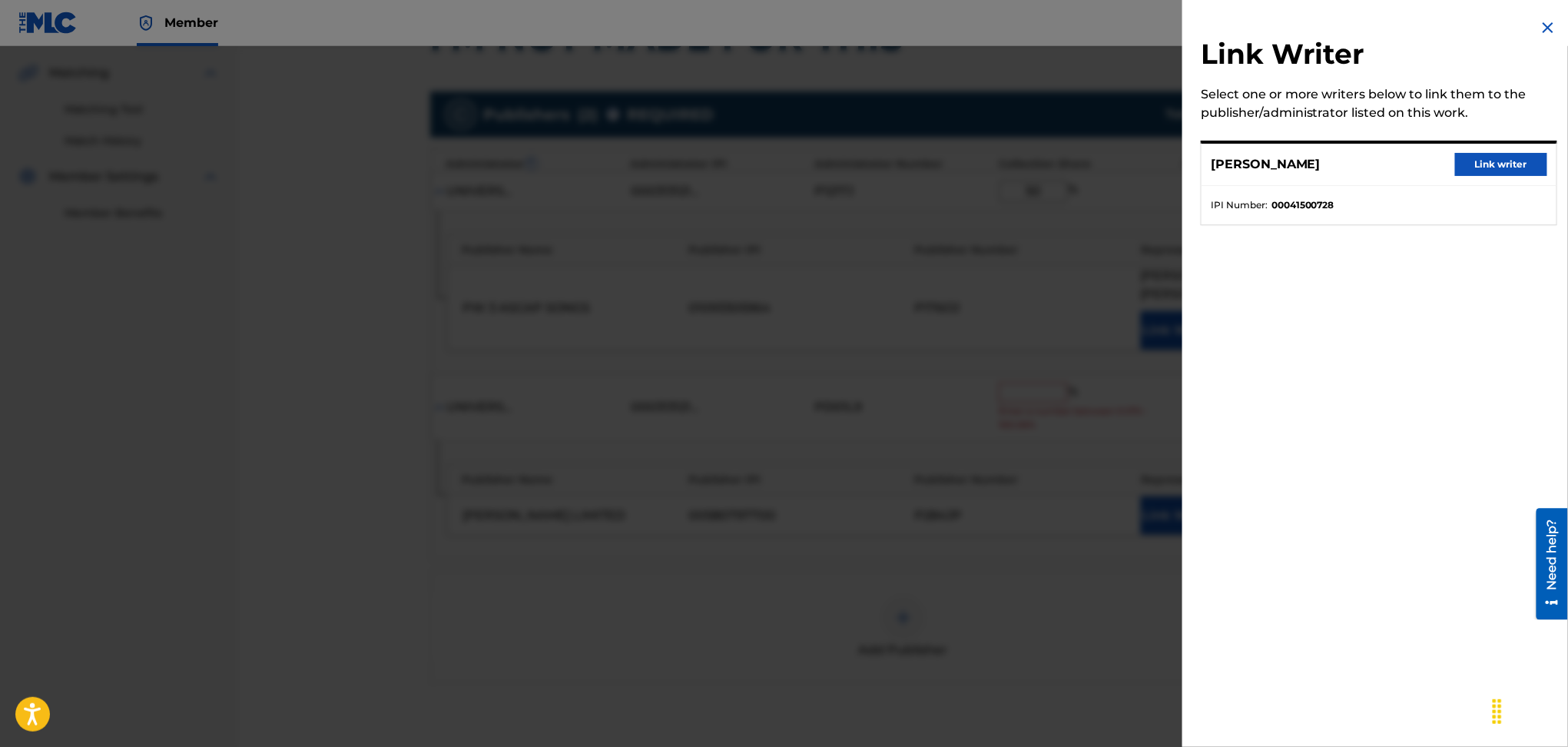
click at [1479, 161] on button "Link writer" at bounding box center [1501, 164] width 92 height 23
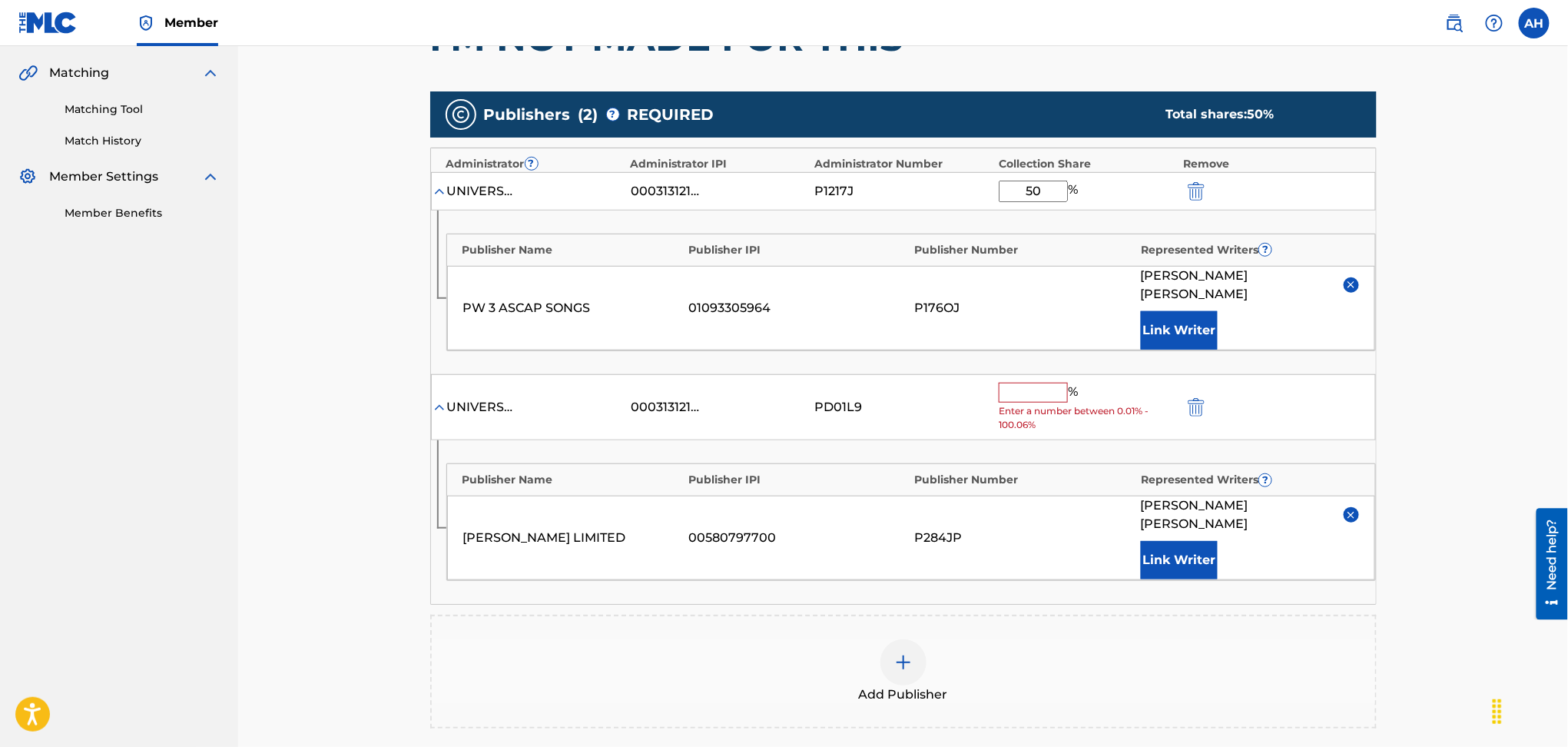
click at [994, 374] on div "UNIVERSAL MUSIC CORPORATION 00031312147 PD01L9 % Enter a number between 0.01% -…" at bounding box center [904, 408] width 945 height 67
click at [1022, 383] on input "text" at bounding box center [1033, 392] width 69 height 20
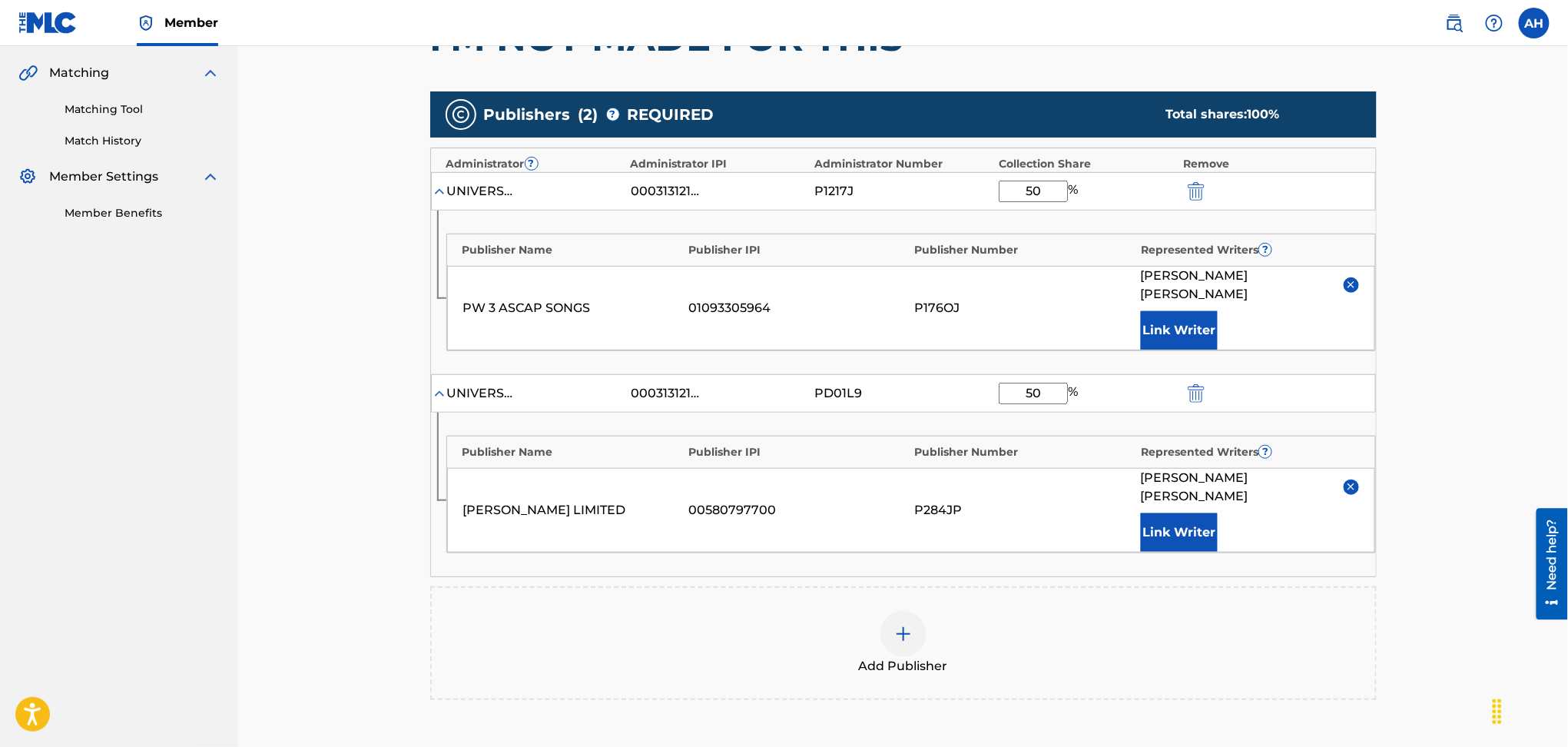
type input "50"
click at [1509, 534] on div "Catalog Enter Work Details Add Writers Add Publishers & Shares Add Recording Re…" at bounding box center [903, 298] width 1330 height 1197
click at [536, 384] on div "UNIVERSAL MUSIC CORPORATION 00031312147 PD01L9 50 %" at bounding box center [904, 393] width 945 height 38
click at [472, 385] on div "UNIVERSAL MUSIC CORPORATION" at bounding box center [481, 394] width 69 height 19
click at [833, 385] on div "PD01L9" at bounding box center [849, 394] width 69 height 19
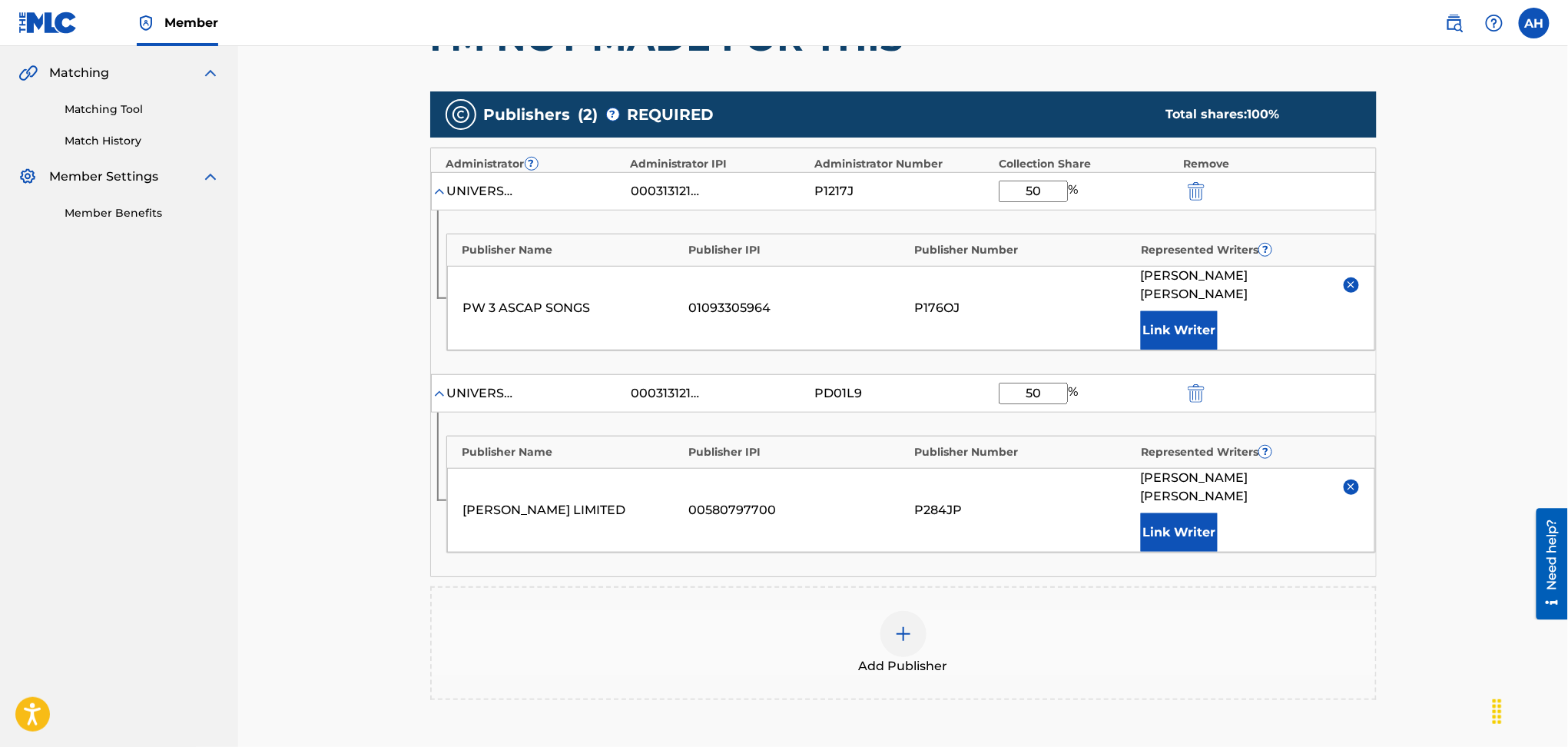
click at [1194, 385] on img "submit" at bounding box center [1196, 394] width 17 height 19
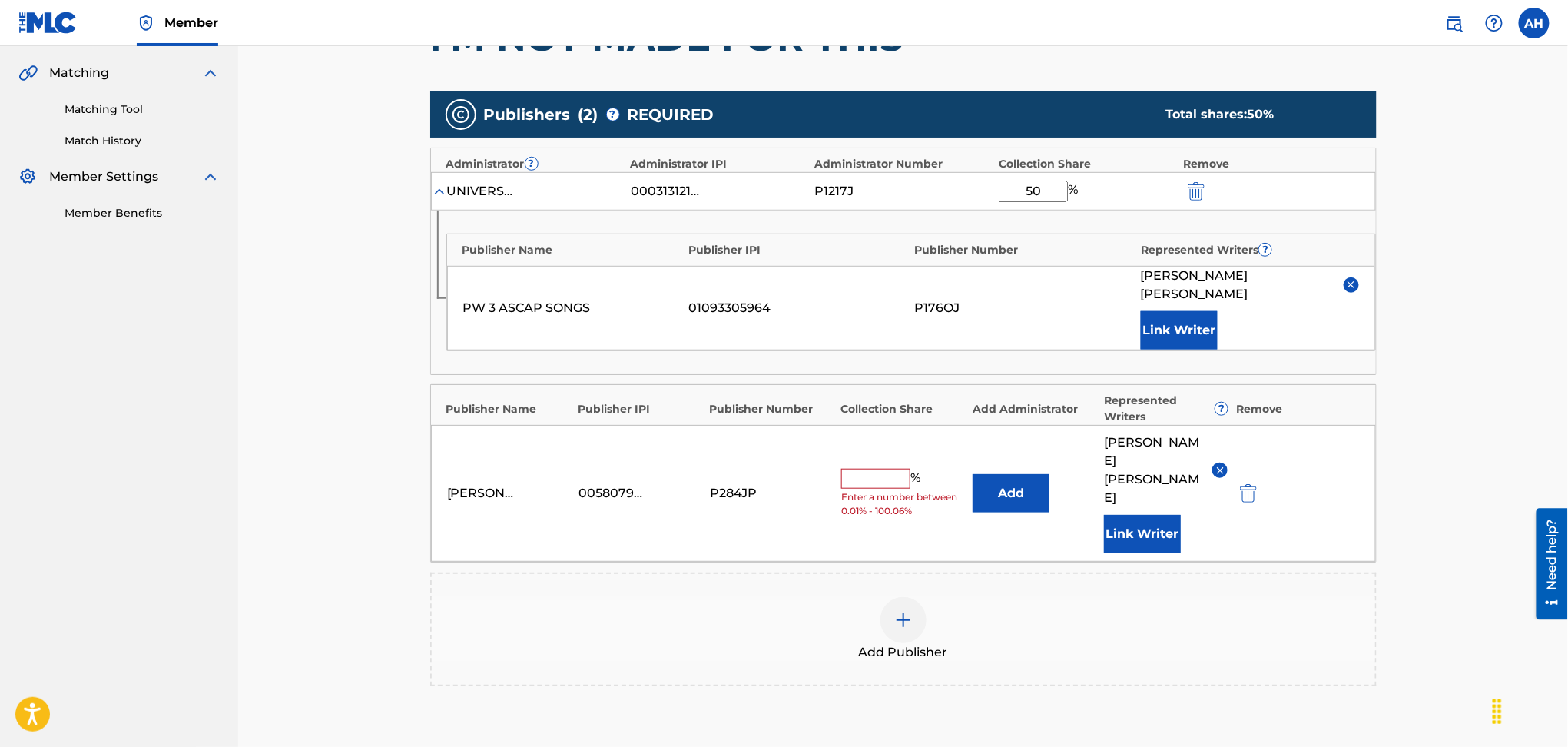
click at [1010, 474] on button "Add" at bounding box center [1011, 493] width 77 height 38
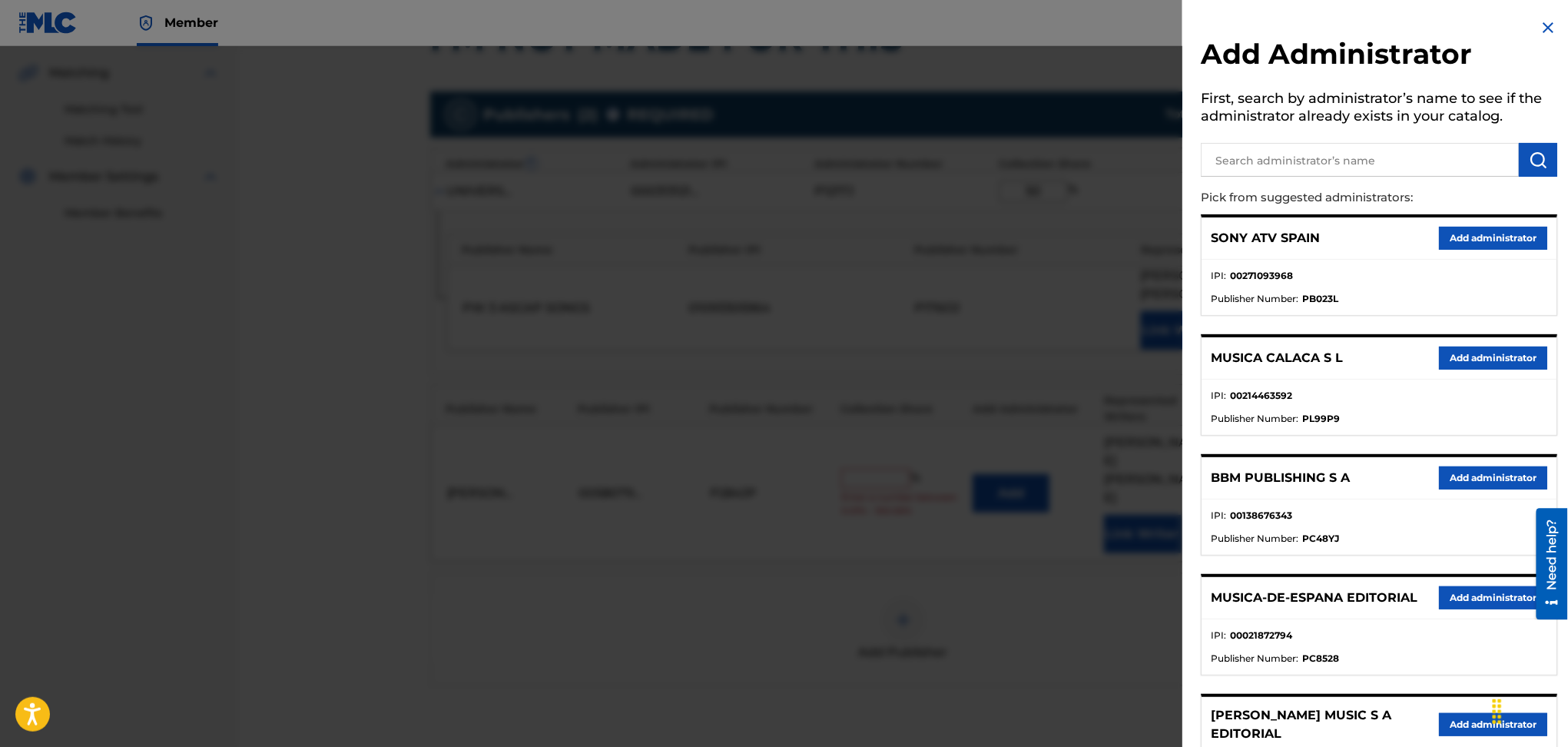
click at [1285, 161] on input "text" at bounding box center [1360, 160] width 318 height 34
type input "universal music corp."
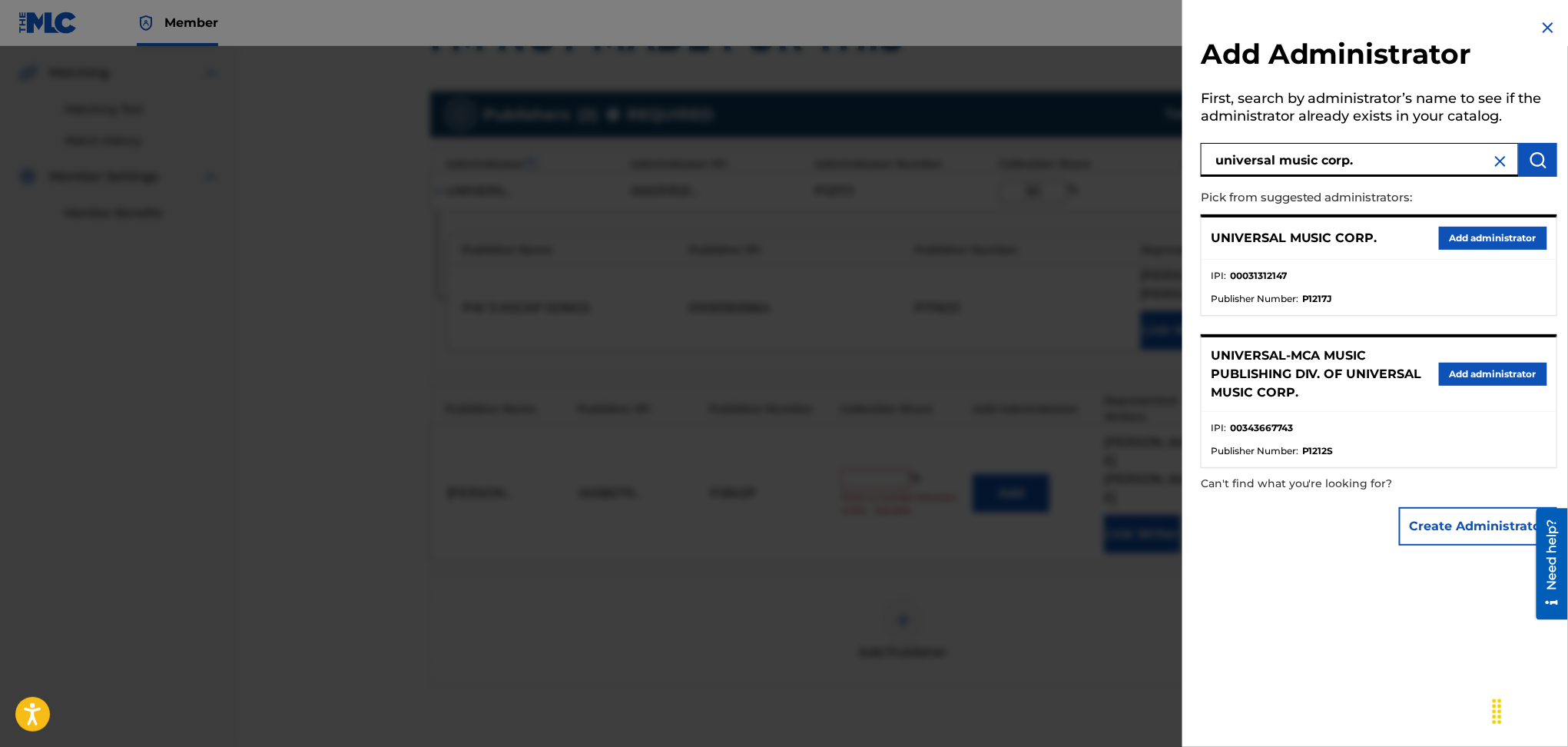
click at [1473, 246] on button "Add administrator" at bounding box center [1493, 238] width 108 height 23
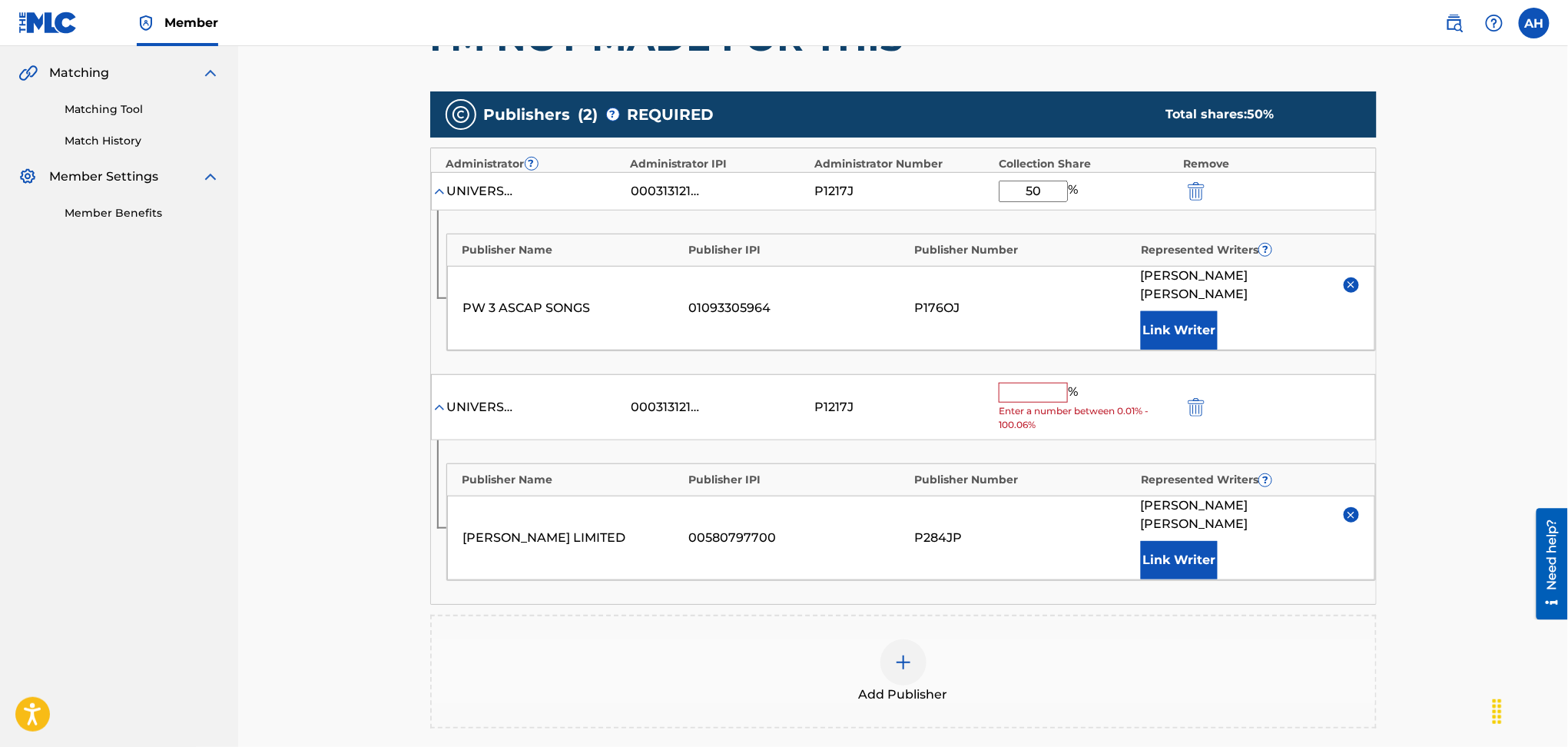
click at [1027, 383] on input "text" at bounding box center [1033, 392] width 69 height 20
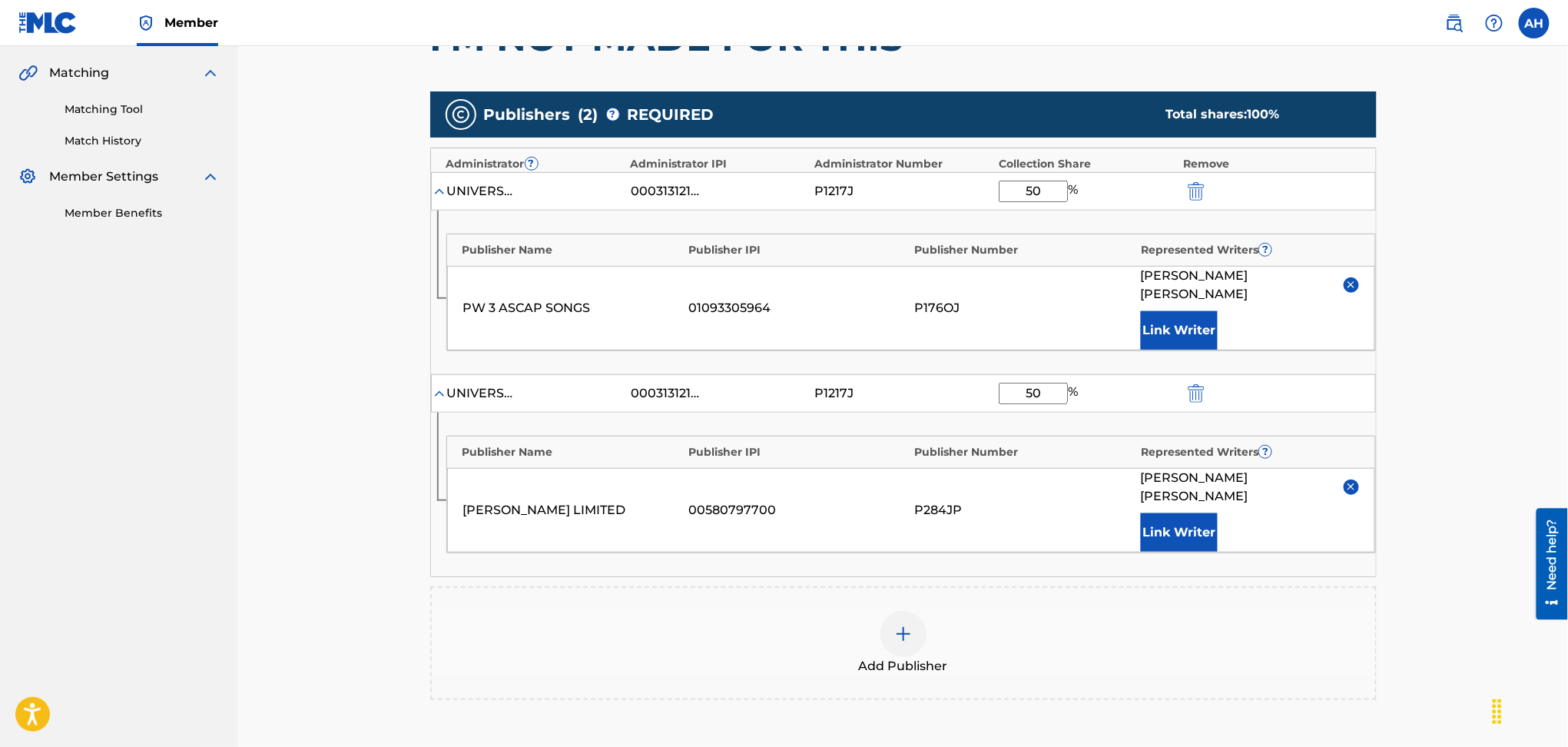
type input "50"
click at [1072, 611] on div "Add Publisher" at bounding box center [903, 643] width 944 height 65
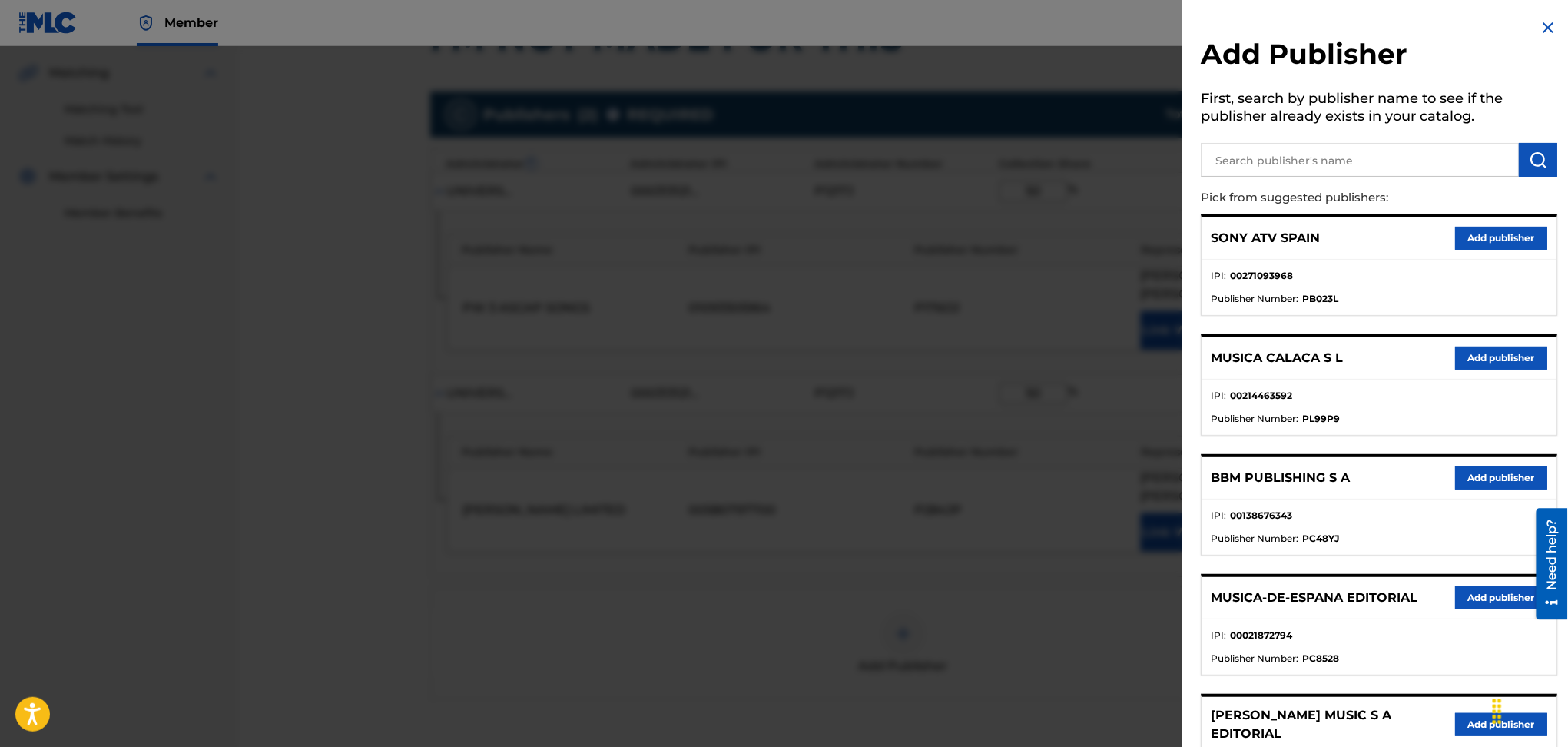
click at [1114, 296] on div at bounding box center [784, 420] width 1568 height 747
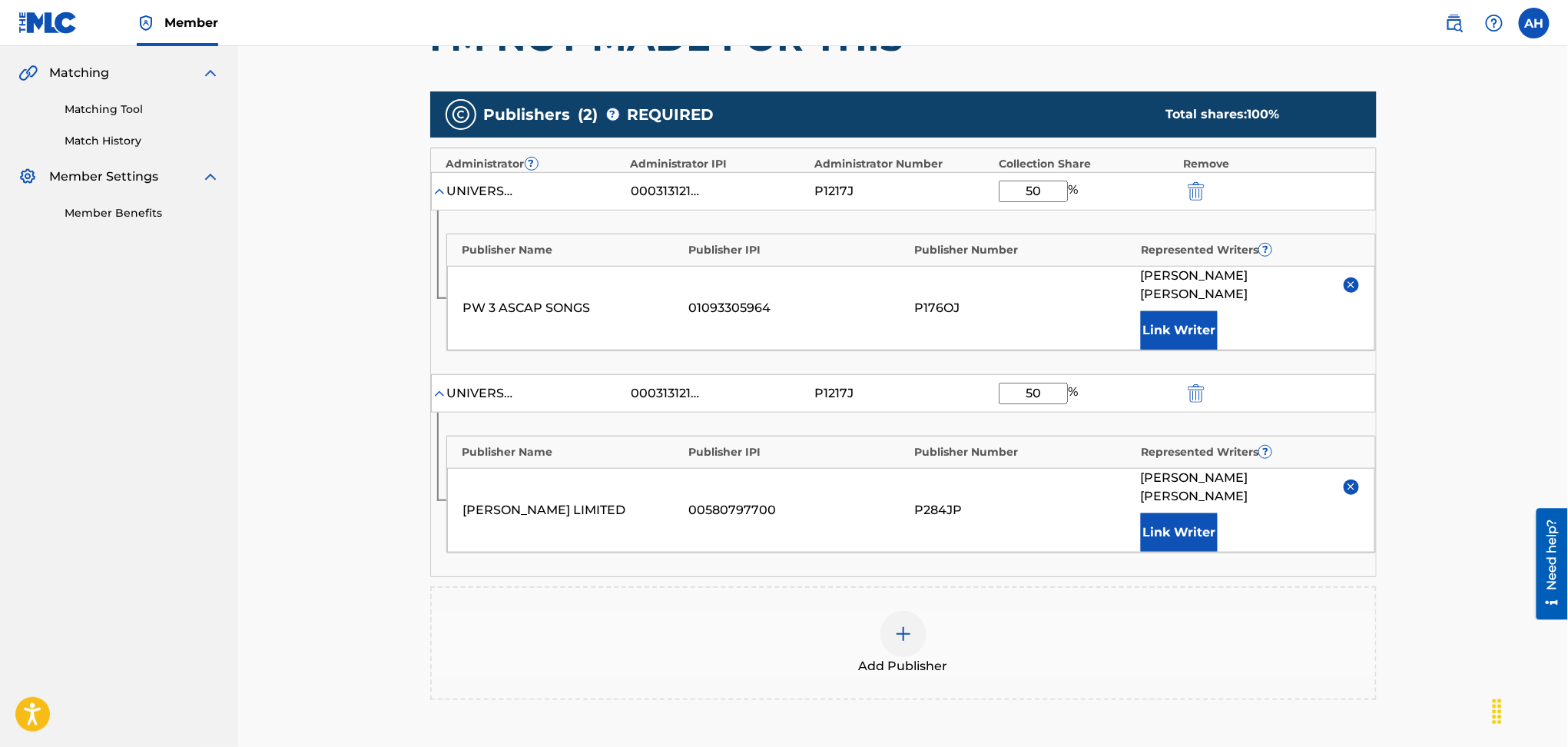
click at [1062, 299] on div "P176OJ" at bounding box center [1024, 309] width 218 height 19
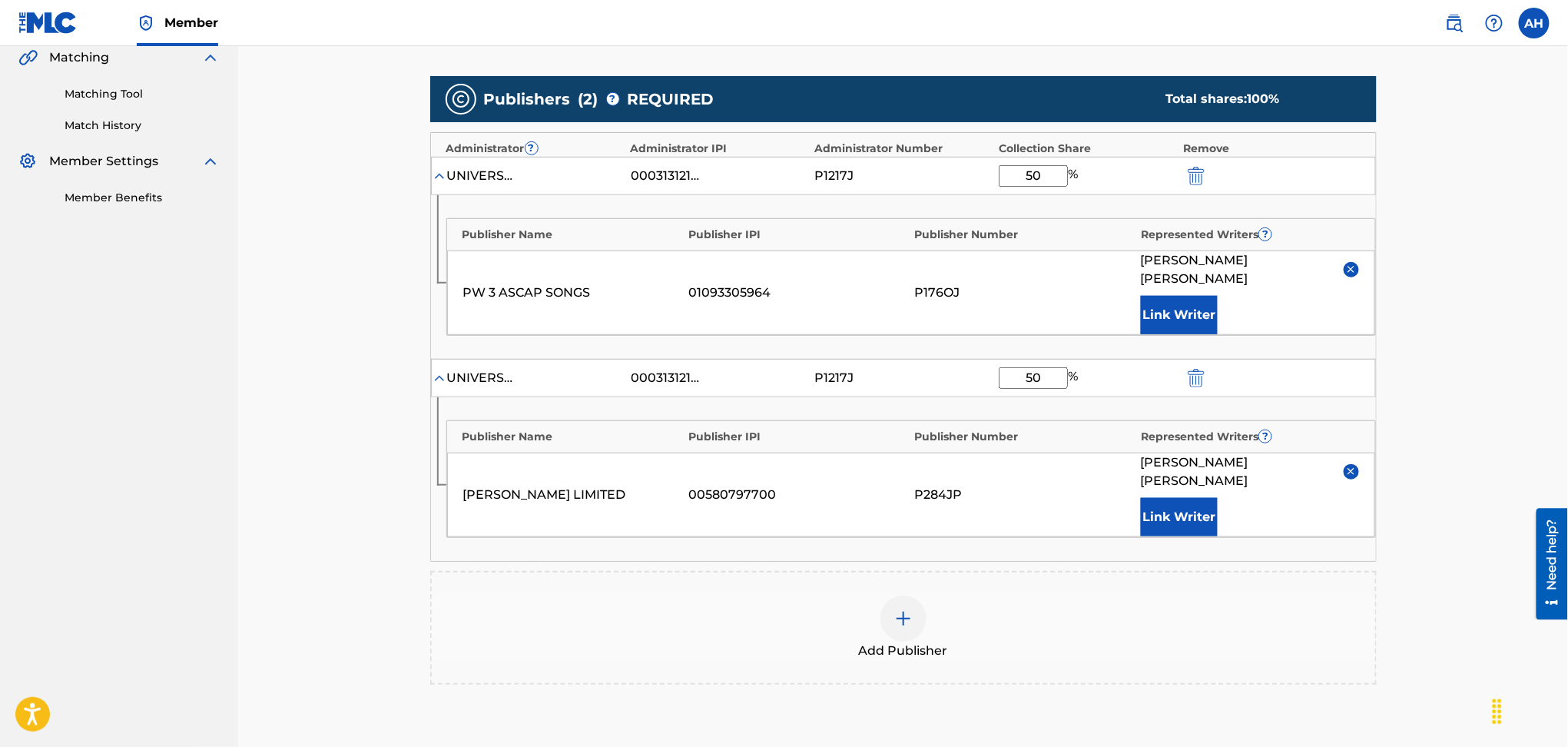
scroll to position [530, 0]
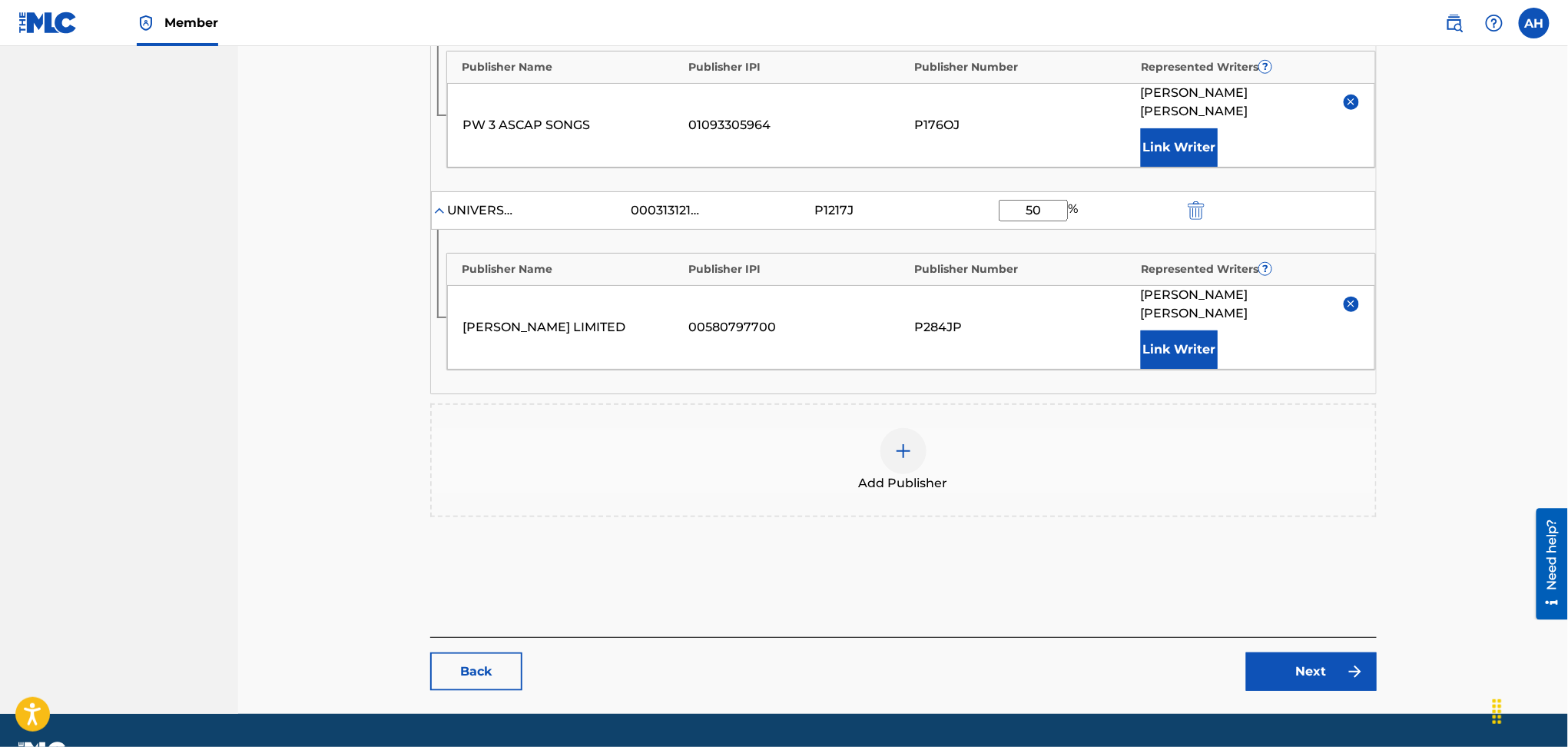
click at [1299, 652] on link "Next" at bounding box center [1311, 671] width 130 height 38
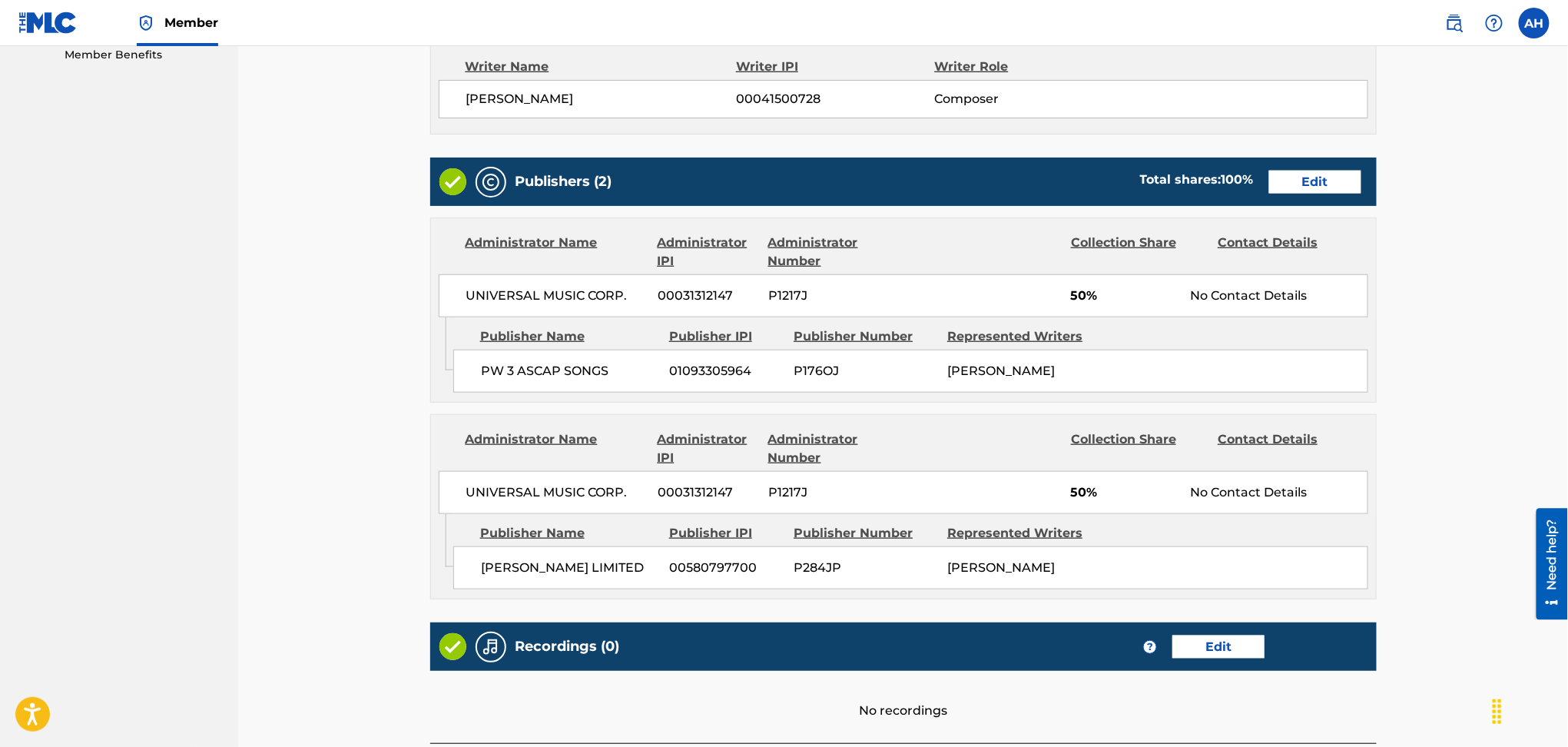
scroll to position [615, 0]
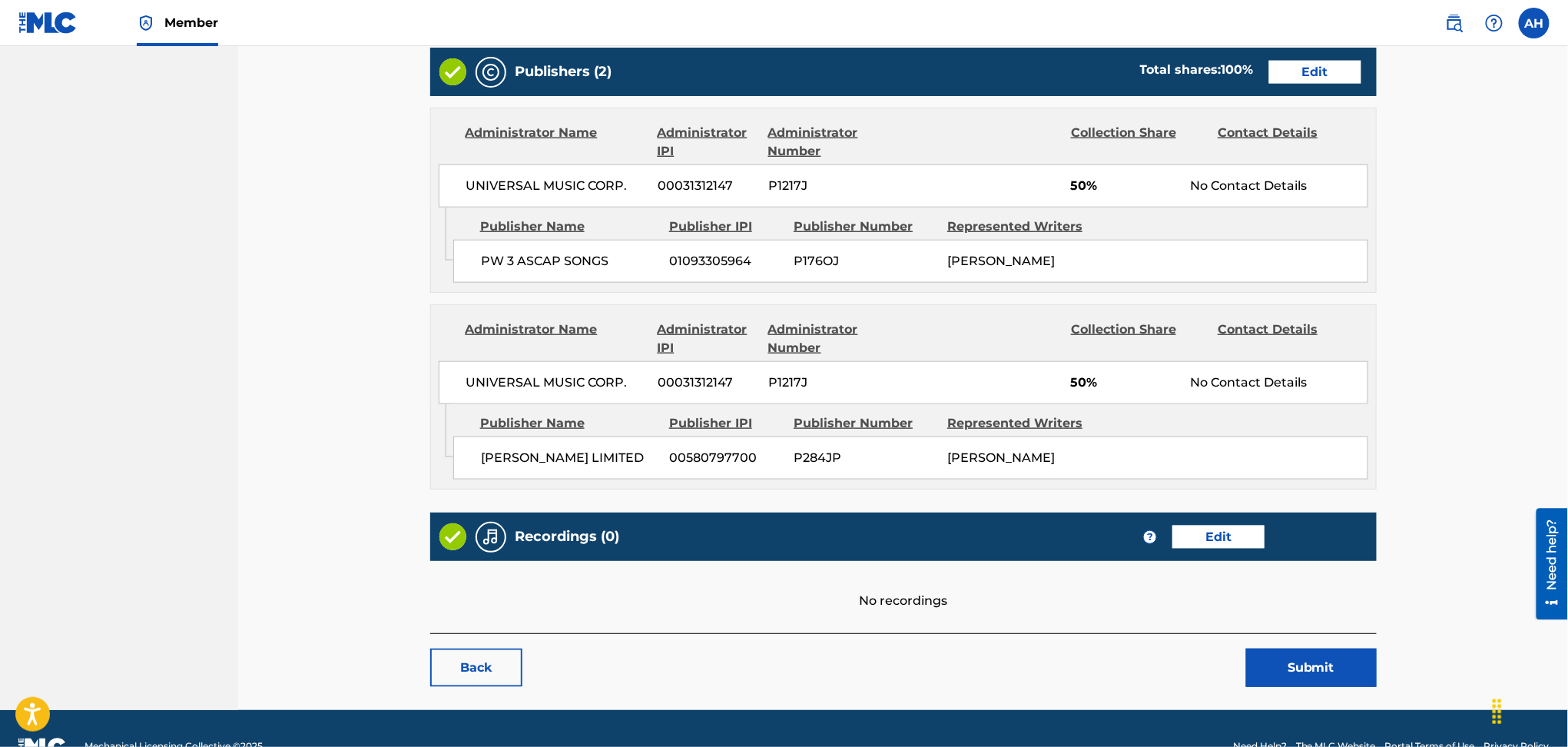
click at [1298, 687] on button "Submit" at bounding box center [1311, 668] width 130 height 38
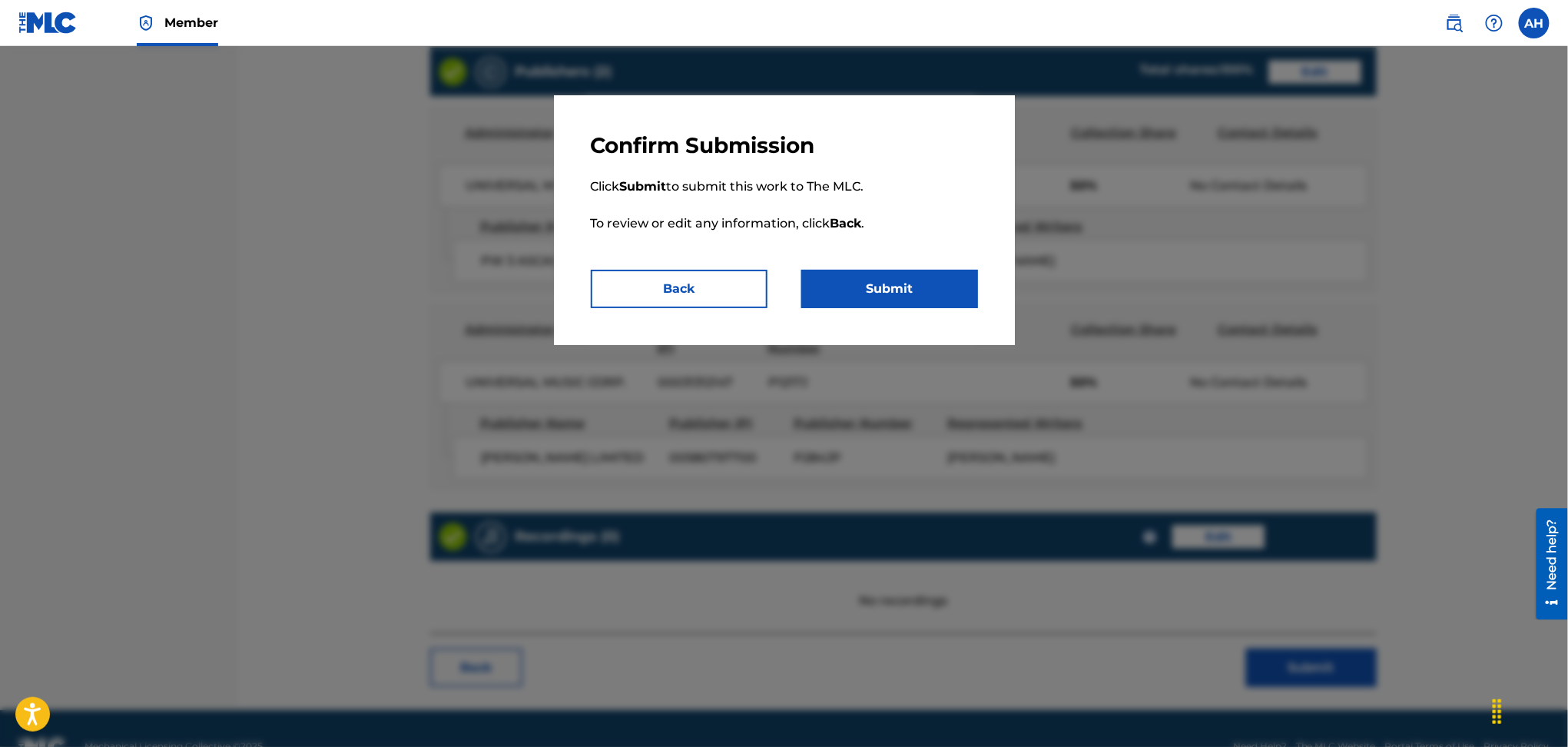
click at [865, 284] on button "Submit" at bounding box center [889, 288] width 176 height 38
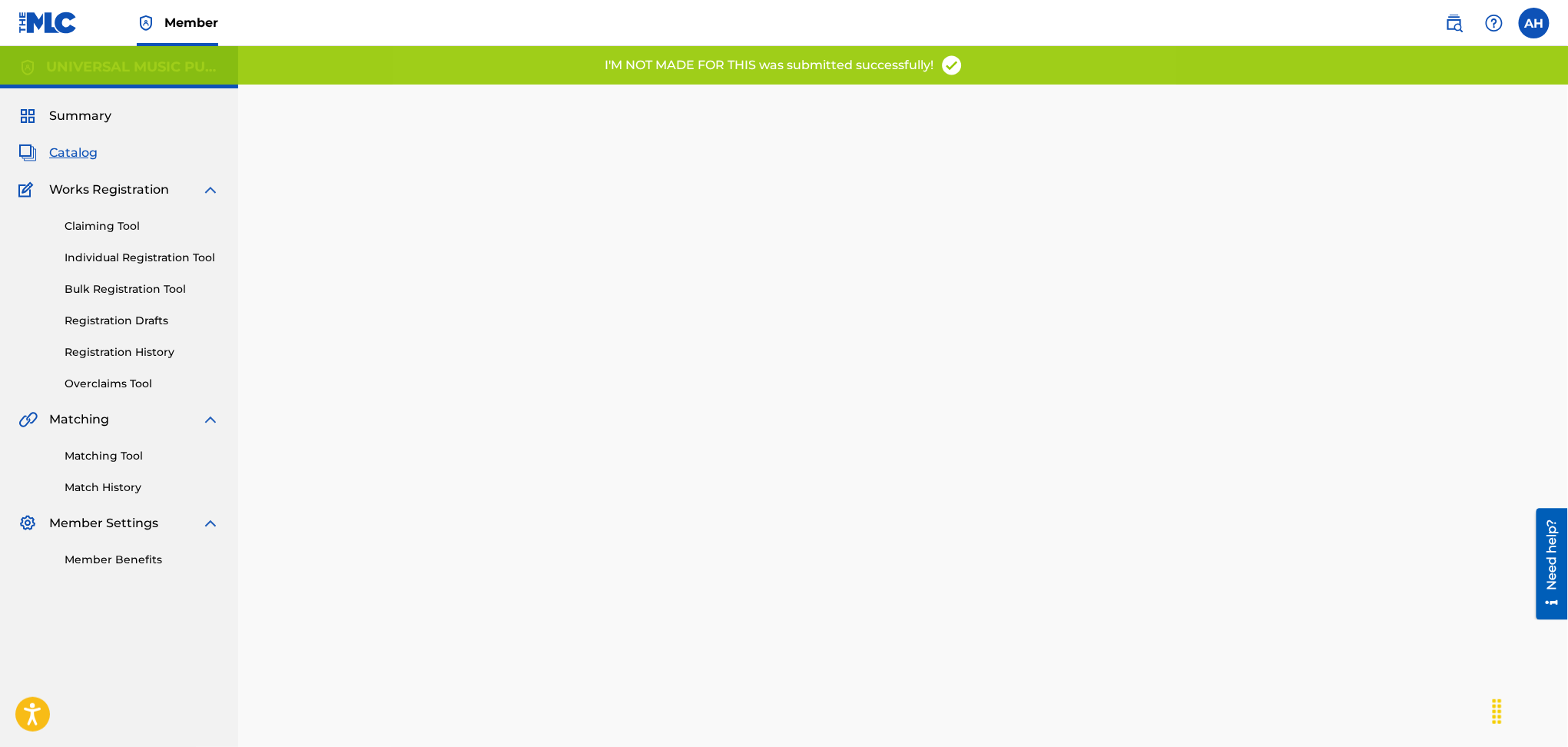
click at [80, 146] on span "Catalog" at bounding box center [73, 153] width 49 height 19
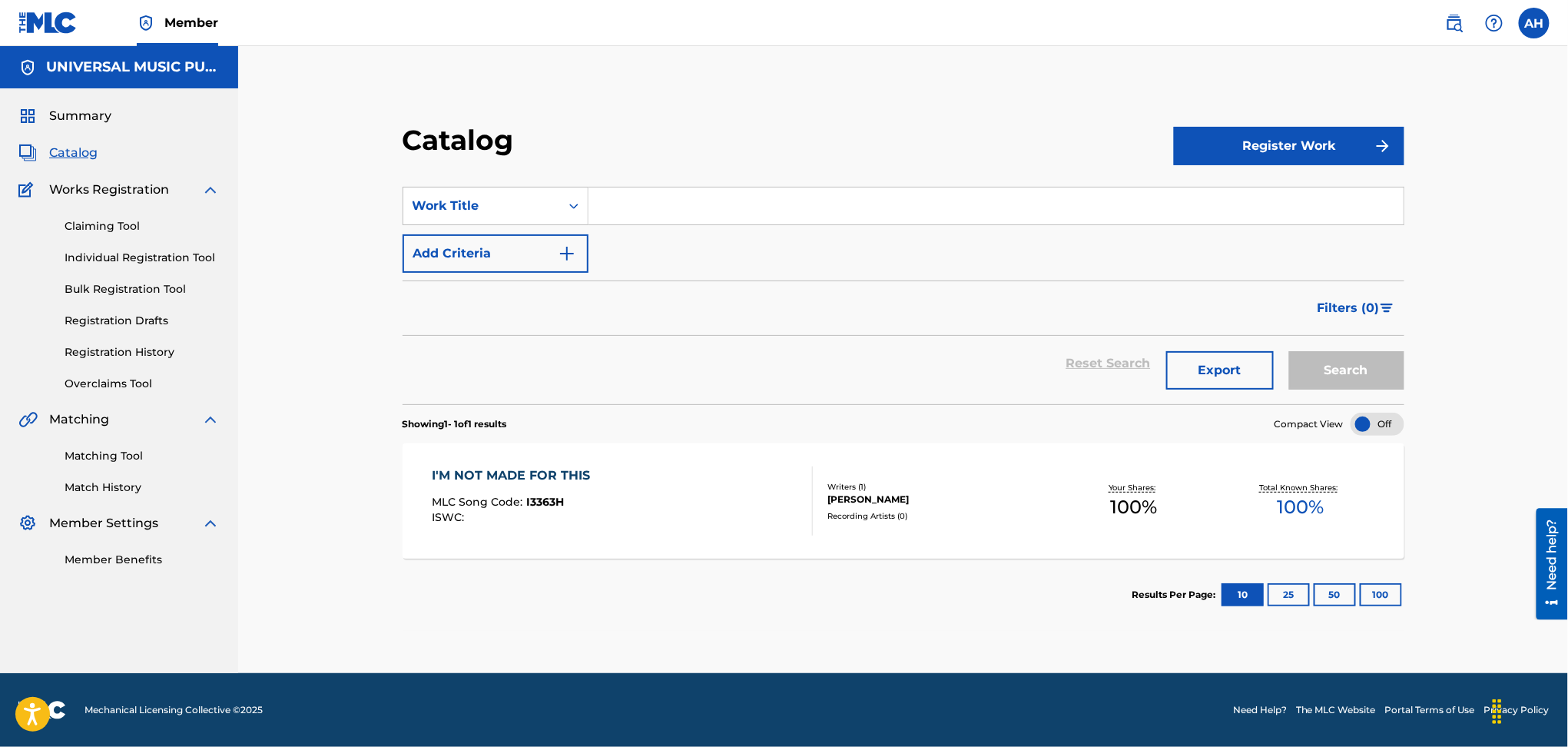
click at [790, 384] on div "Reset Search Export Search" at bounding box center [903, 363] width 1002 height 55
click at [643, 214] on input "Search Form" at bounding box center [996, 206] width 815 height 37
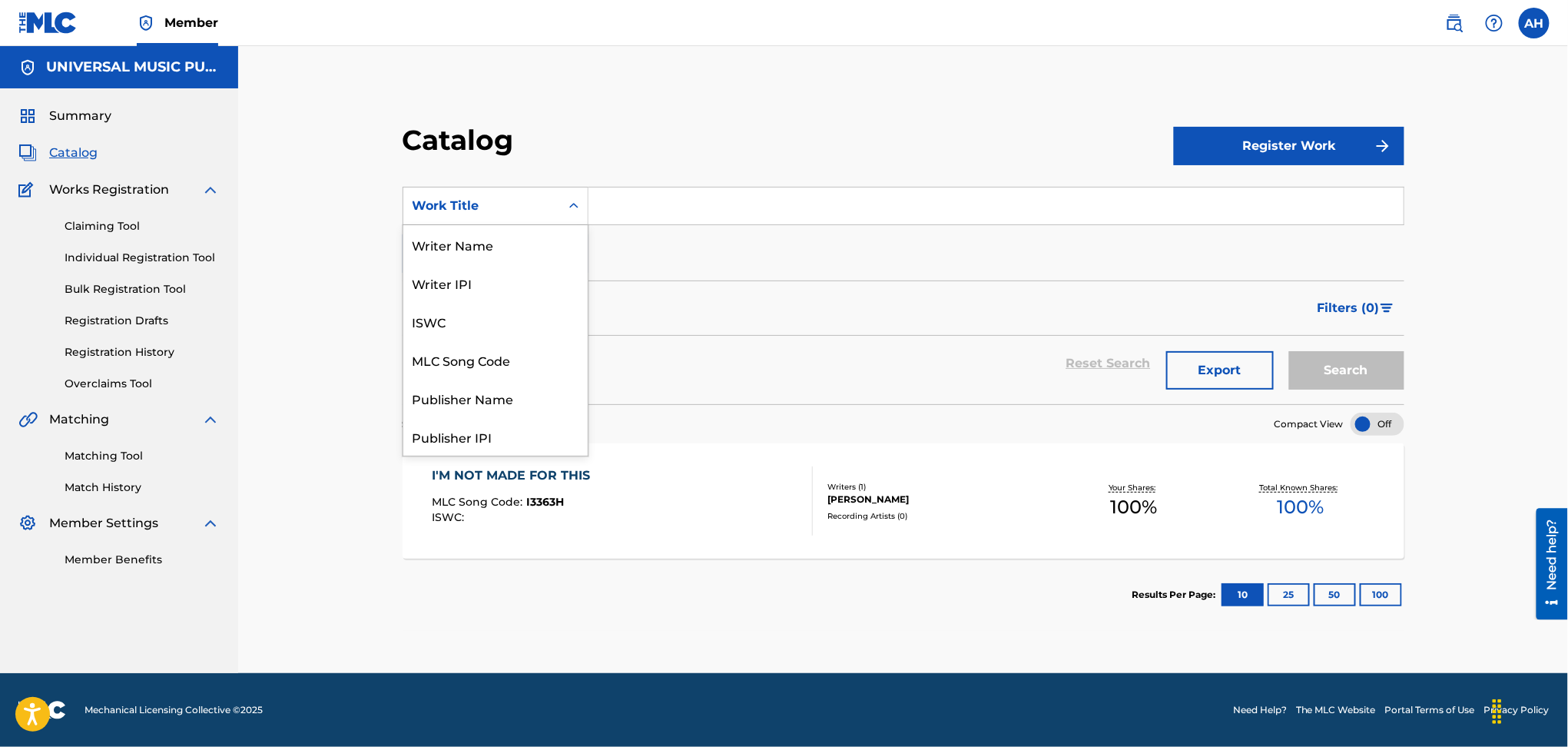
click at [472, 191] on div "Work Title" at bounding box center [482, 206] width 157 height 29
click at [480, 355] on div "MLC Song Code" at bounding box center [495, 359] width 184 height 38
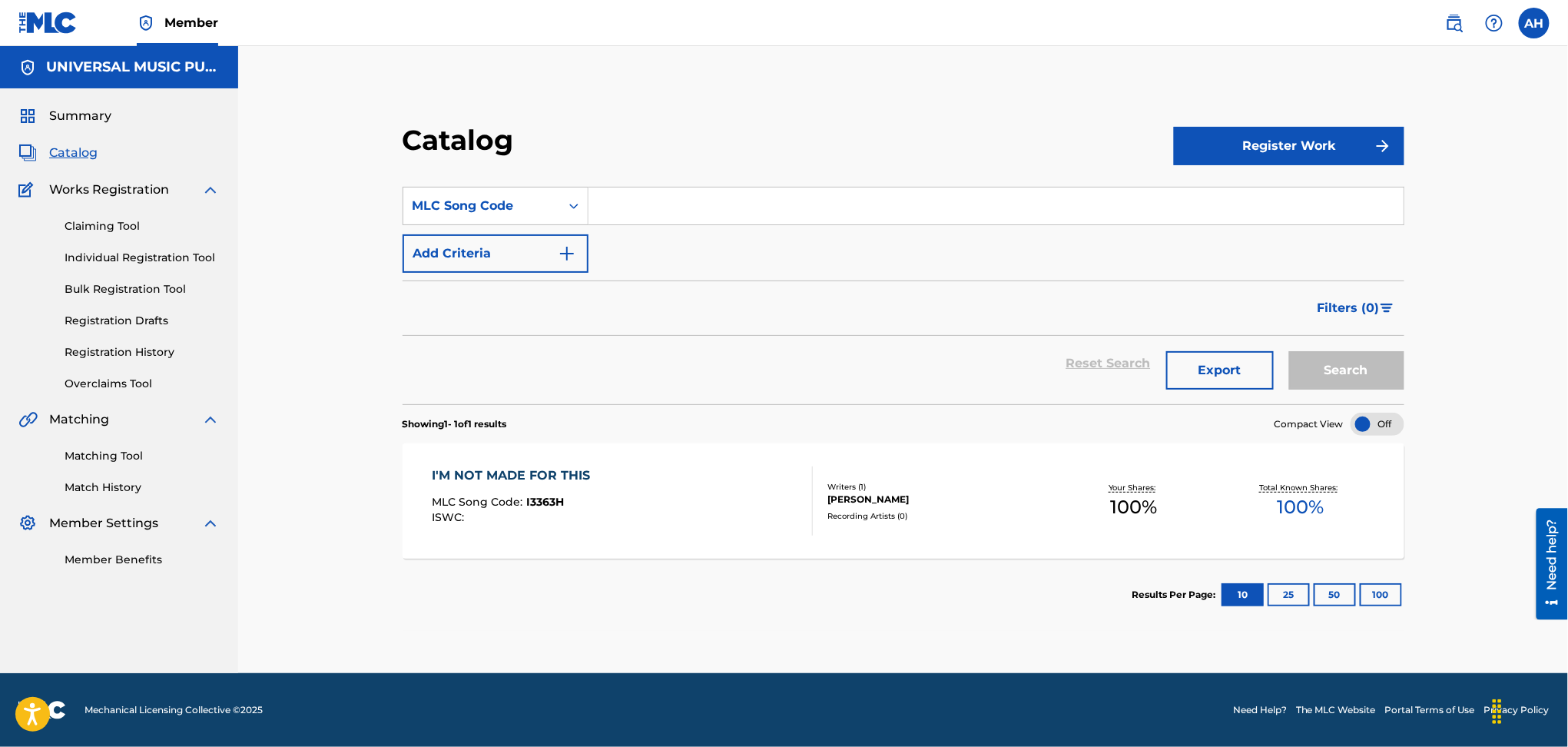
click at [630, 206] on input "Search Form" at bounding box center [996, 206] width 815 height 37
type input "i3362q"
click at [1289, 351] on button "Search" at bounding box center [1346, 370] width 115 height 38
click at [645, 503] on div "MLC Song Code : I3362Q" at bounding box center [548, 504] width 232 height 15
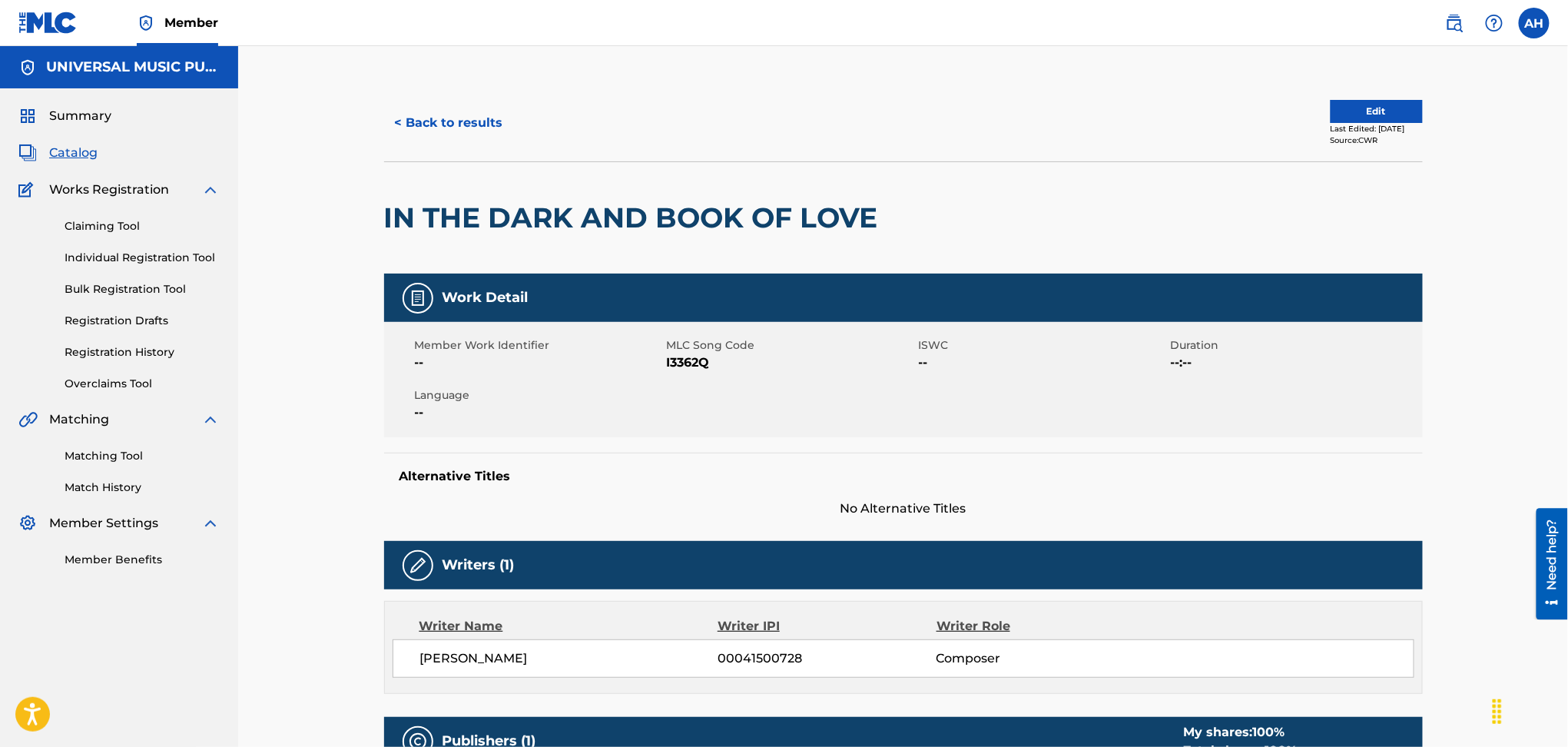
click at [1341, 105] on button "Edit" at bounding box center [1377, 111] width 92 height 23
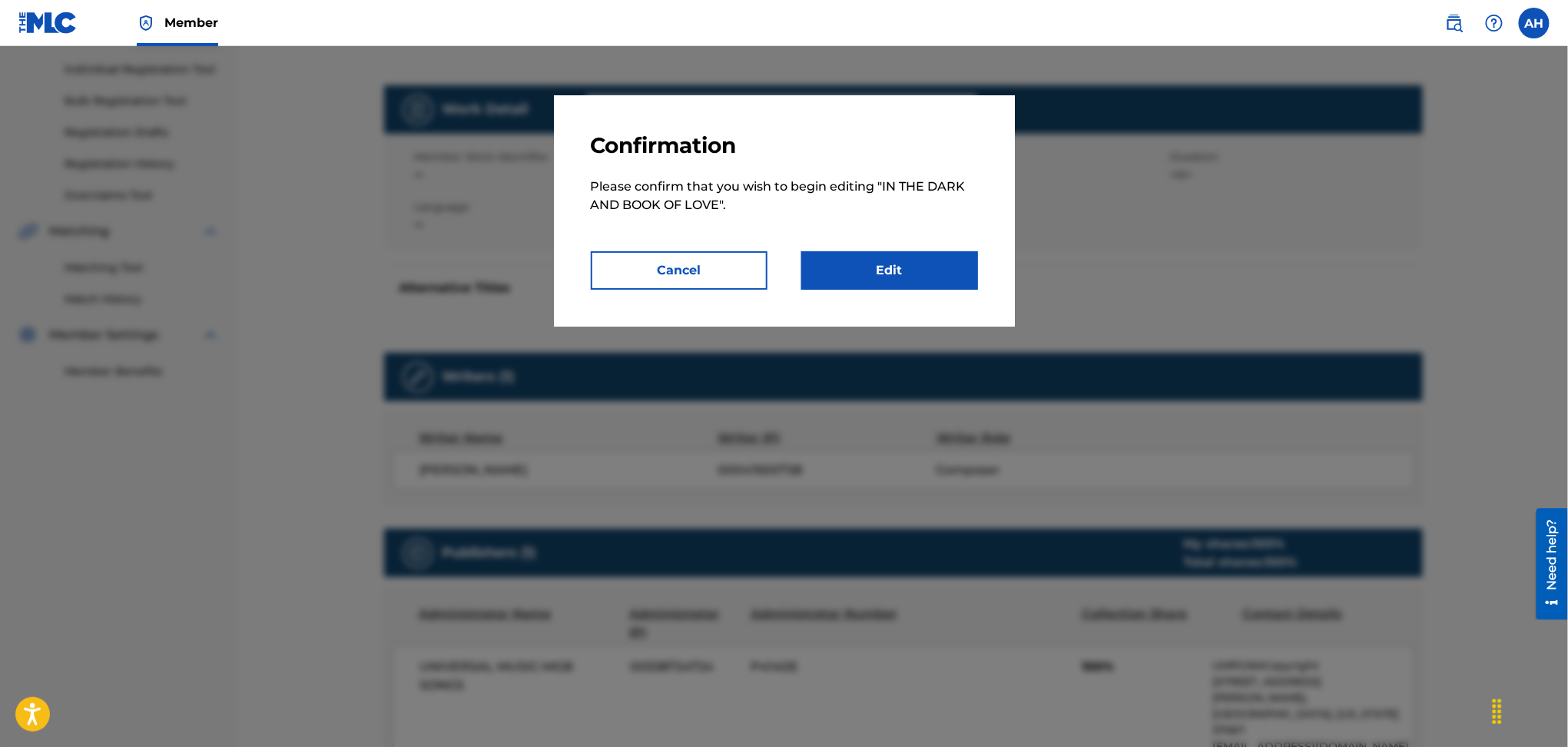
scroll to position [307, 0]
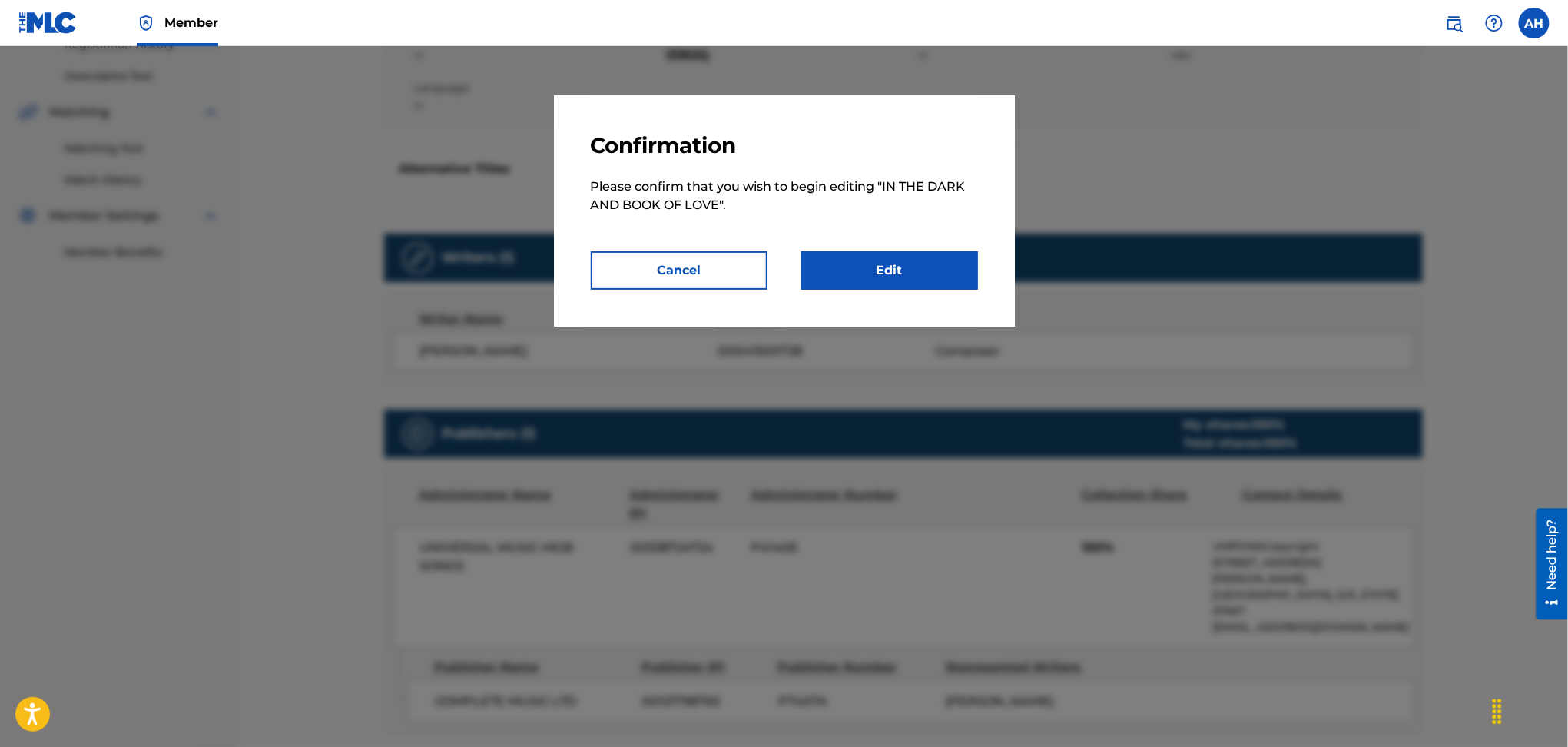
click at [877, 269] on link "Edit" at bounding box center [889, 270] width 176 height 38
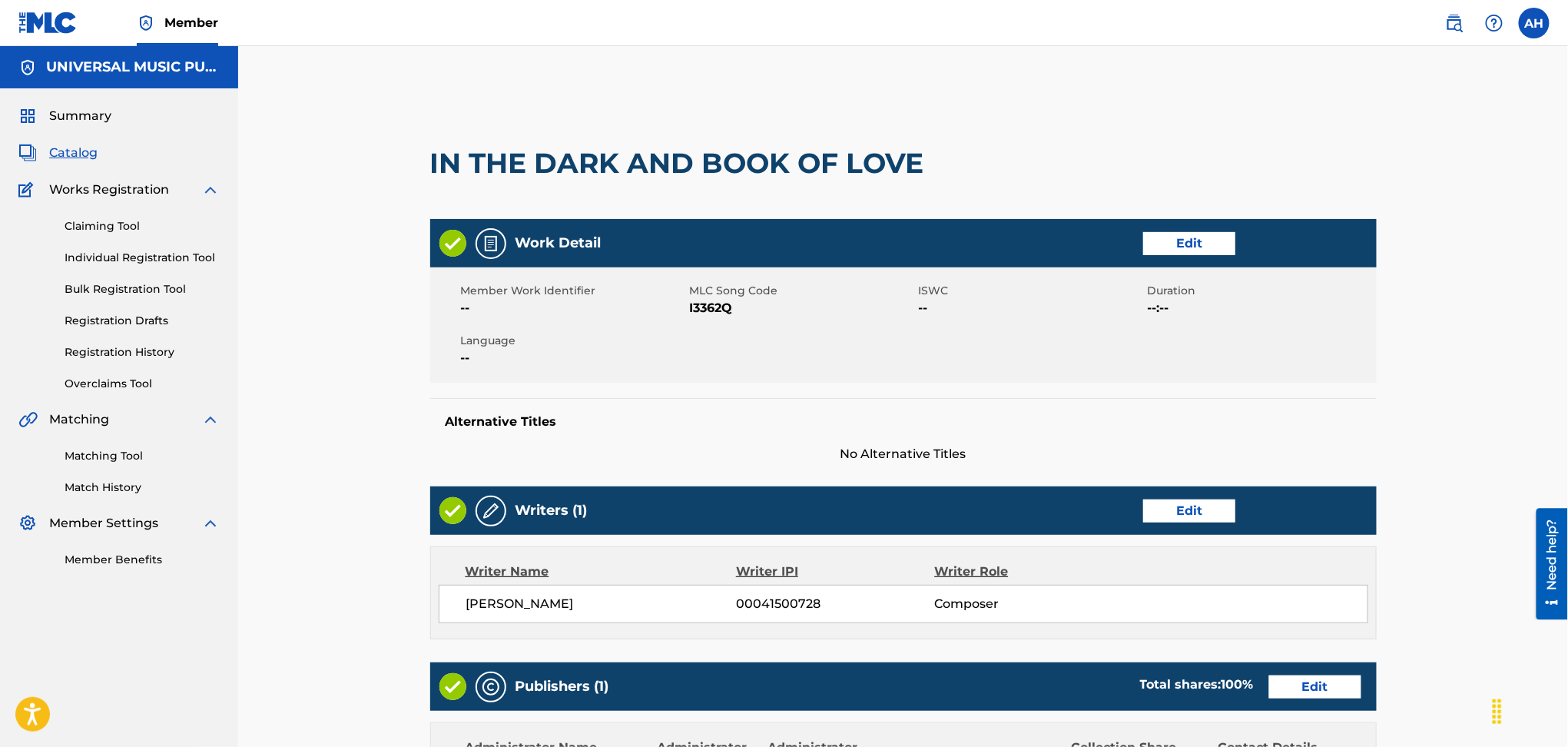
scroll to position [307, 0]
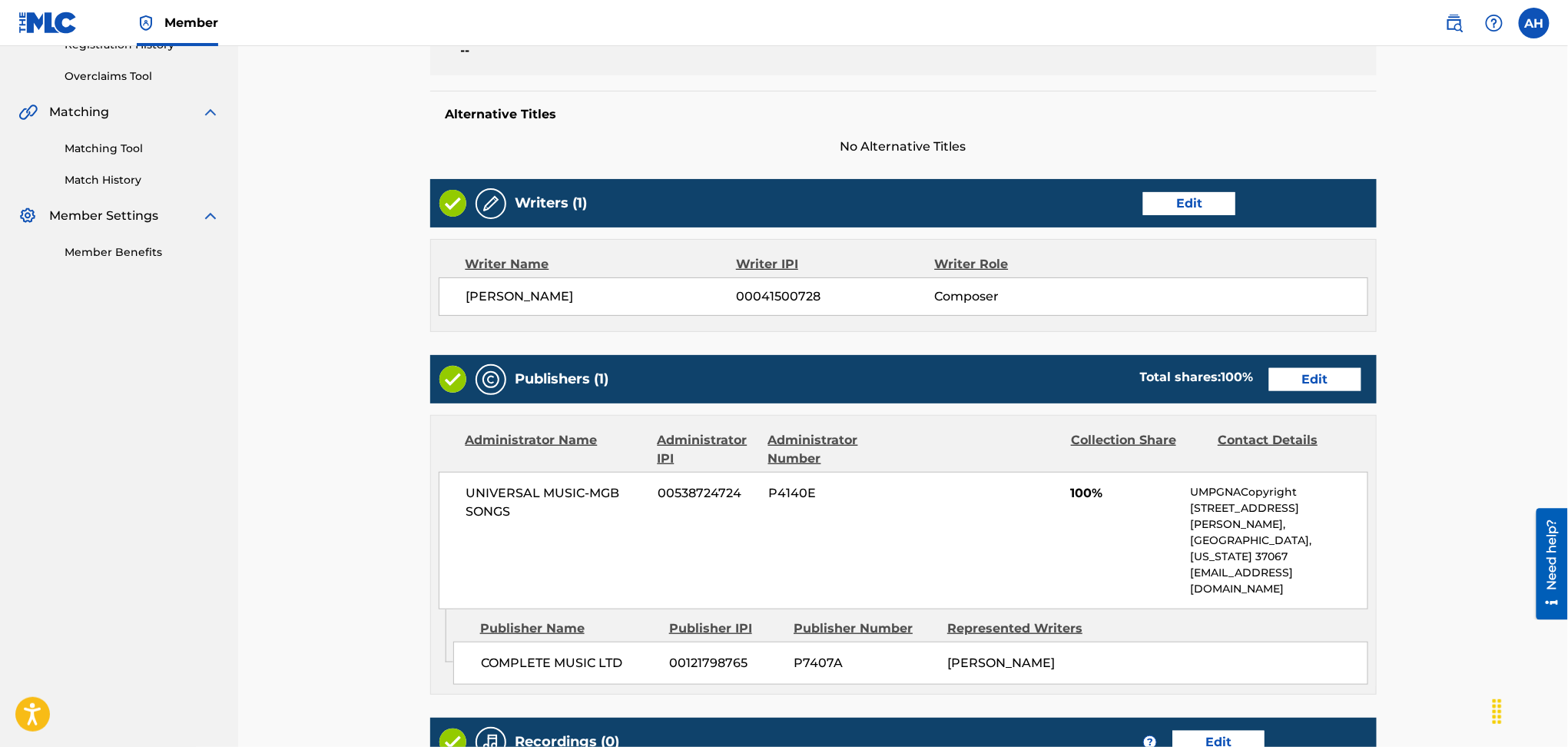
click at [1311, 388] on link "Edit" at bounding box center [1316, 379] width 92 height 23
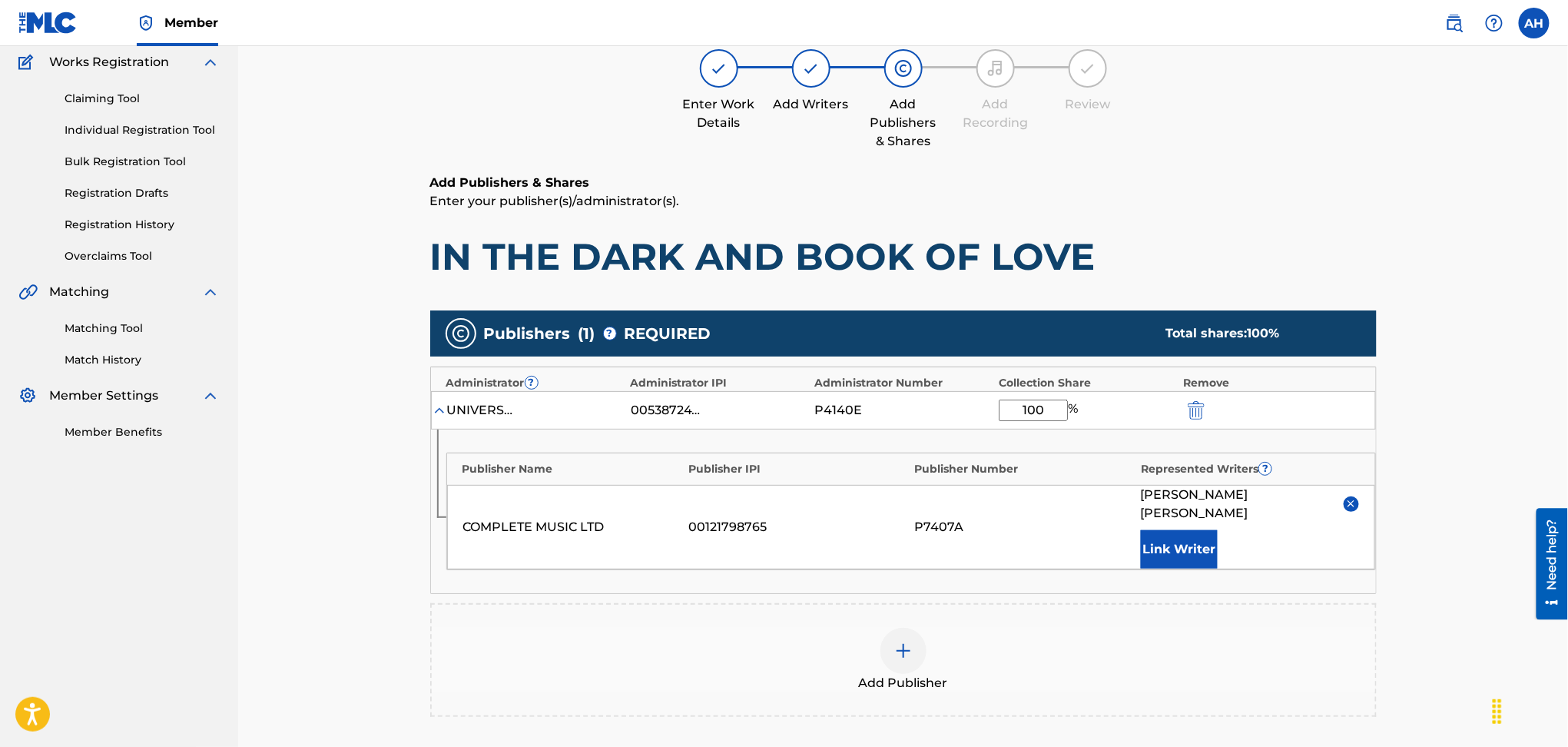
scroll to position [307, 0]
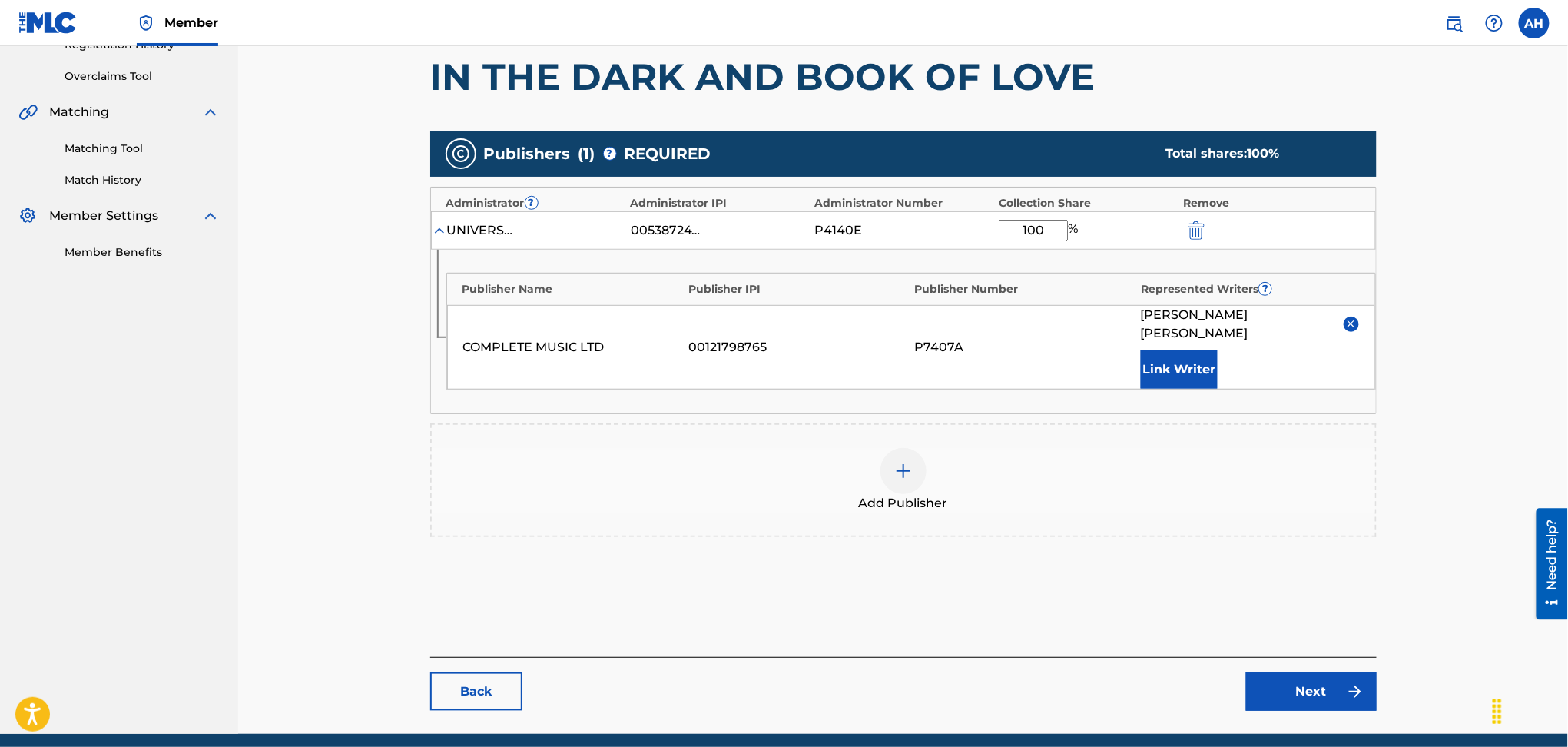
click at [929, 466] on div "Add Publisher" at bounding box center [903, 480] width 944 height 65
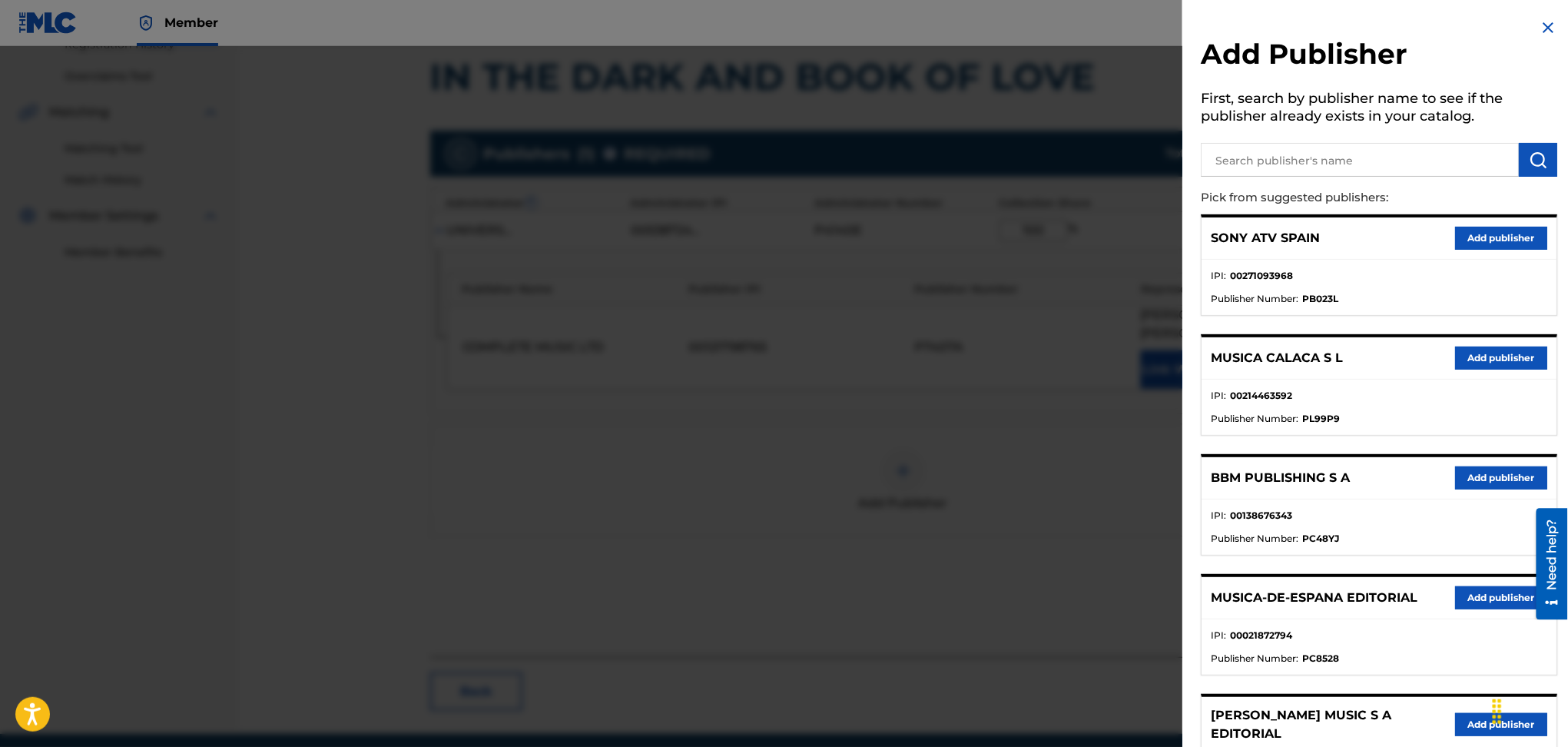
click at [1258, 150] on input "text" at bounding box center [1360, 160] width 318 height 34
type input "pw 3 ascap"
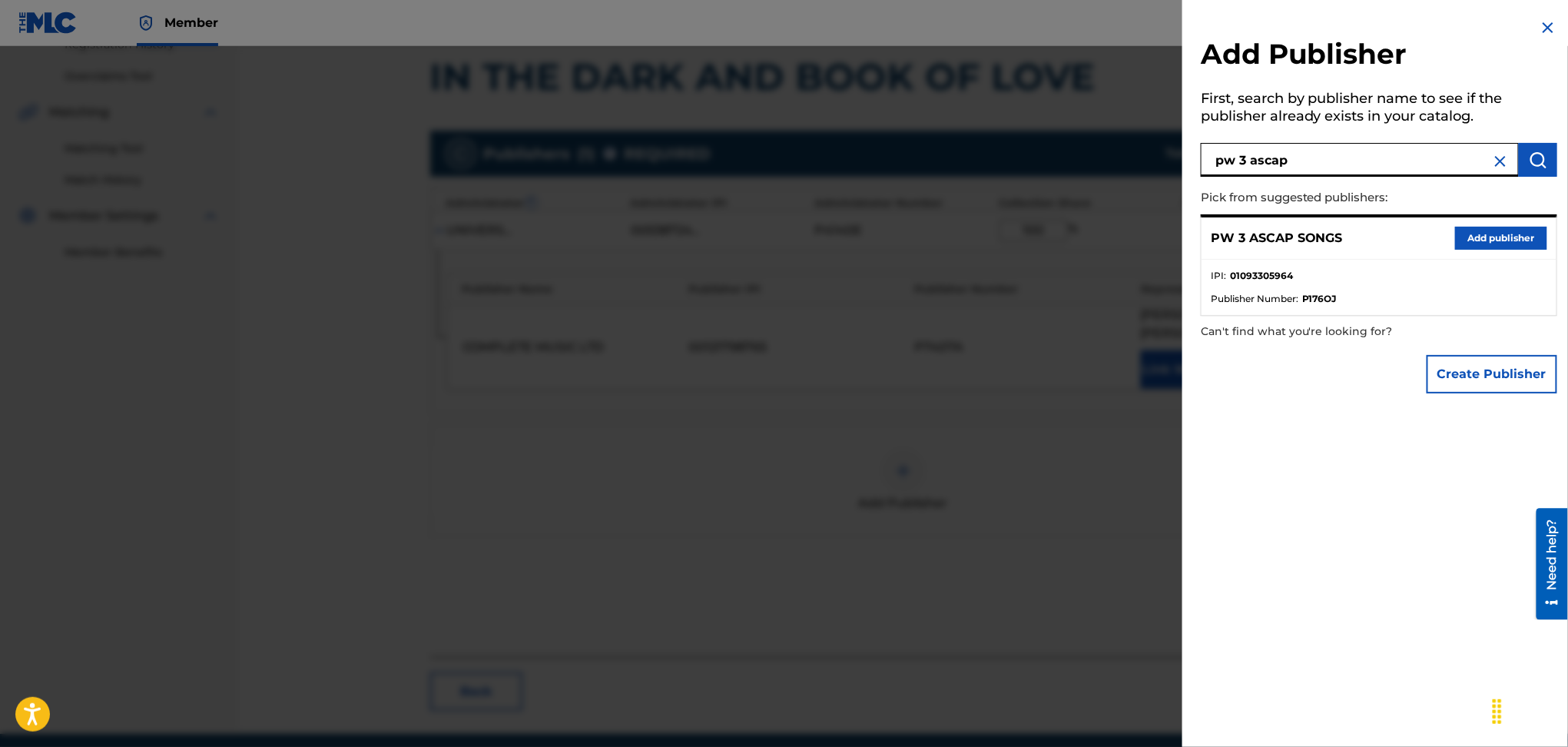
click at [1473, 237] on button "Add publisher" at bounding box center [1501, 238] width 92 height 23
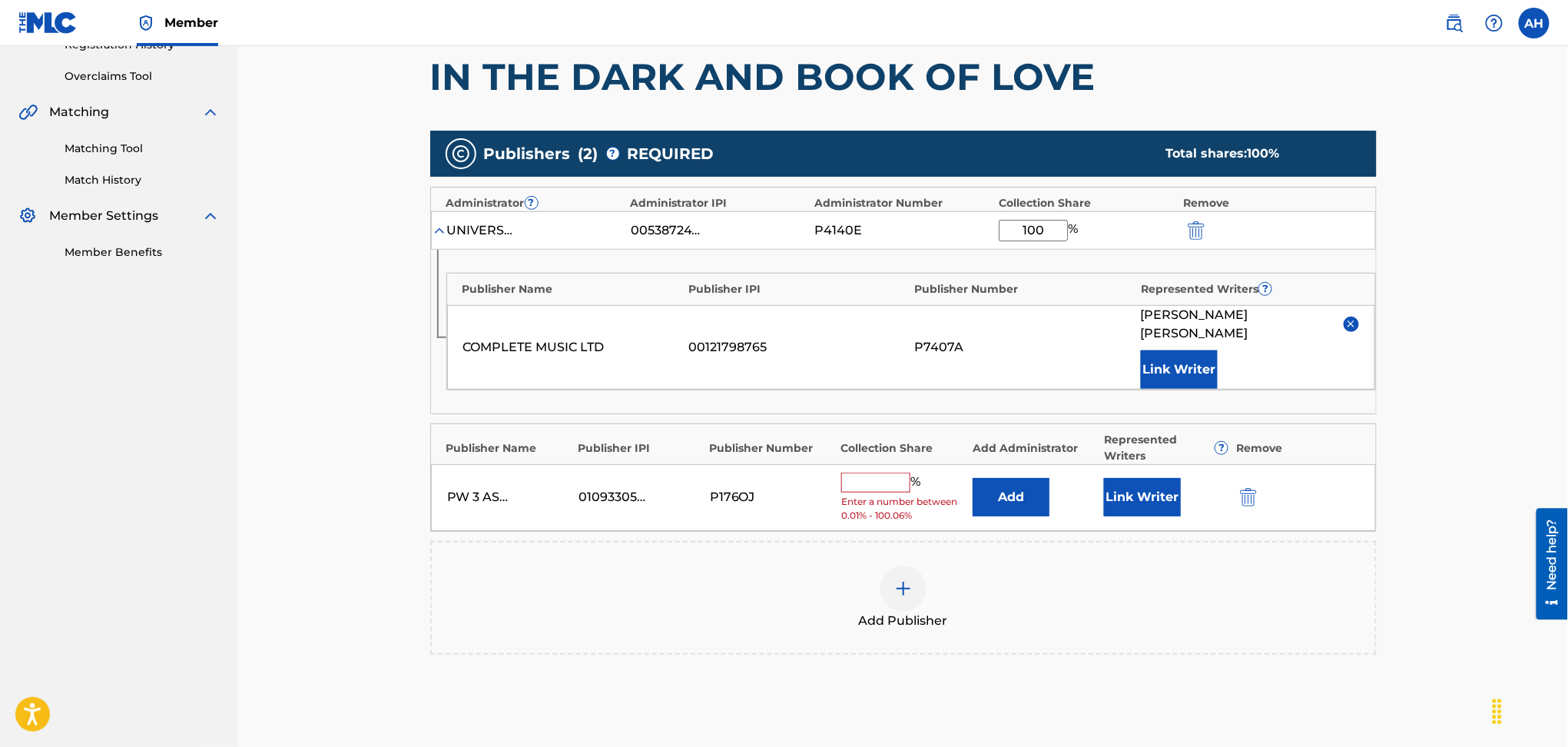
click at [1035, 479] on button "Add" at bounding box center [1011, 497] width 77 height 38
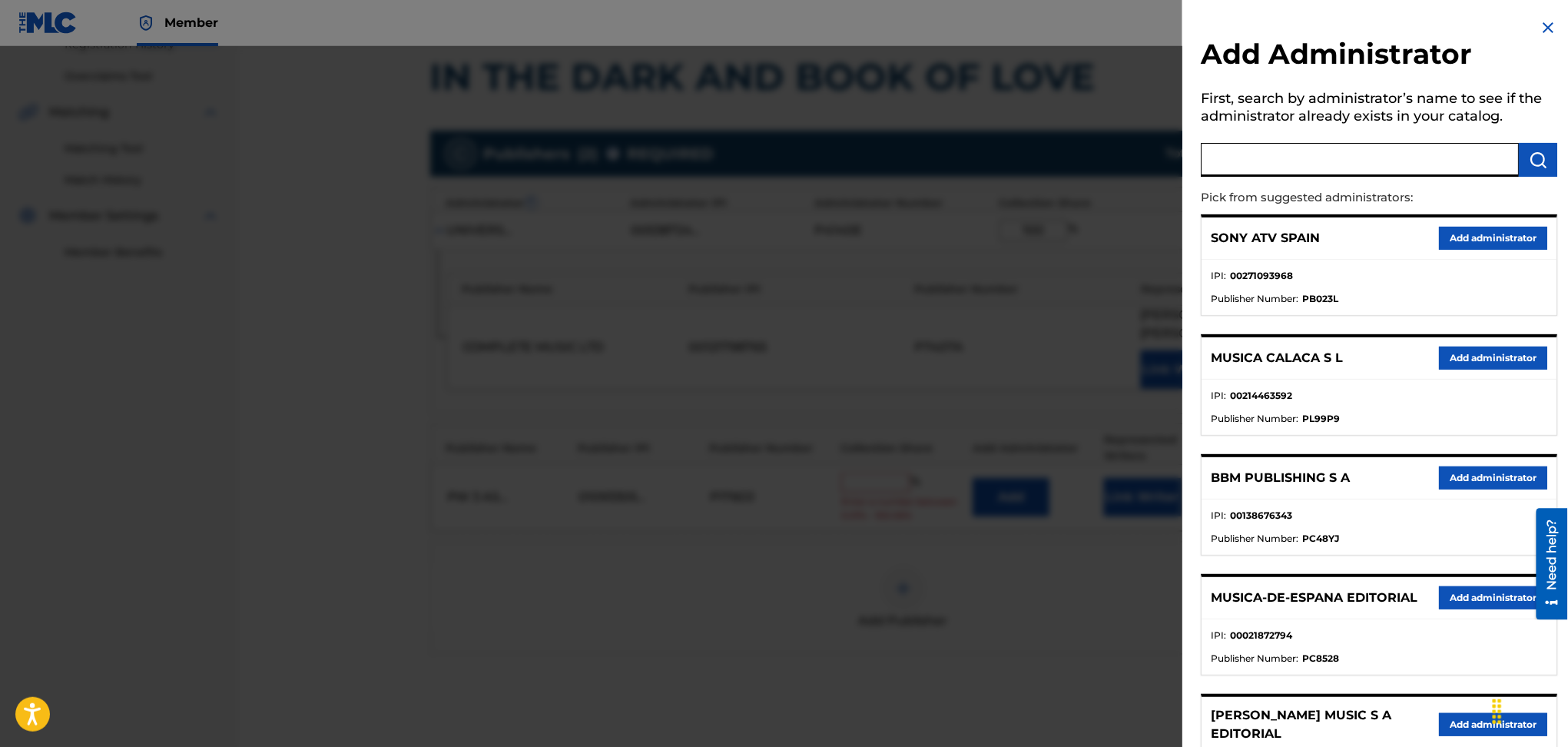
click at [1271, 161] on input "text" at bounding box center [1360, 160] width 318 height 34
type input "n"
type input "universal music corp."
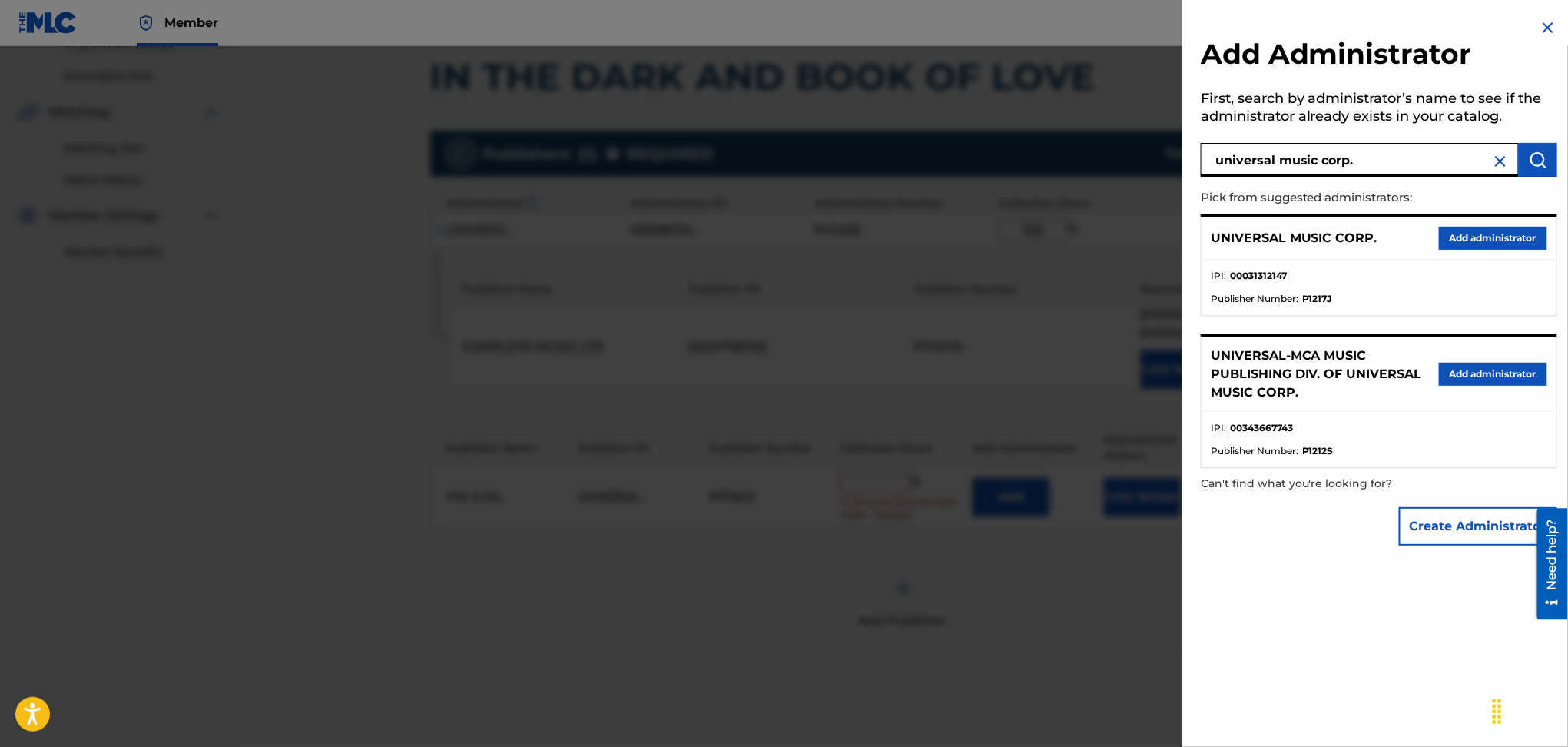
click at [1463, 241] on button "Add administrator" at bounding box center [1493, 238] width 108 height 23
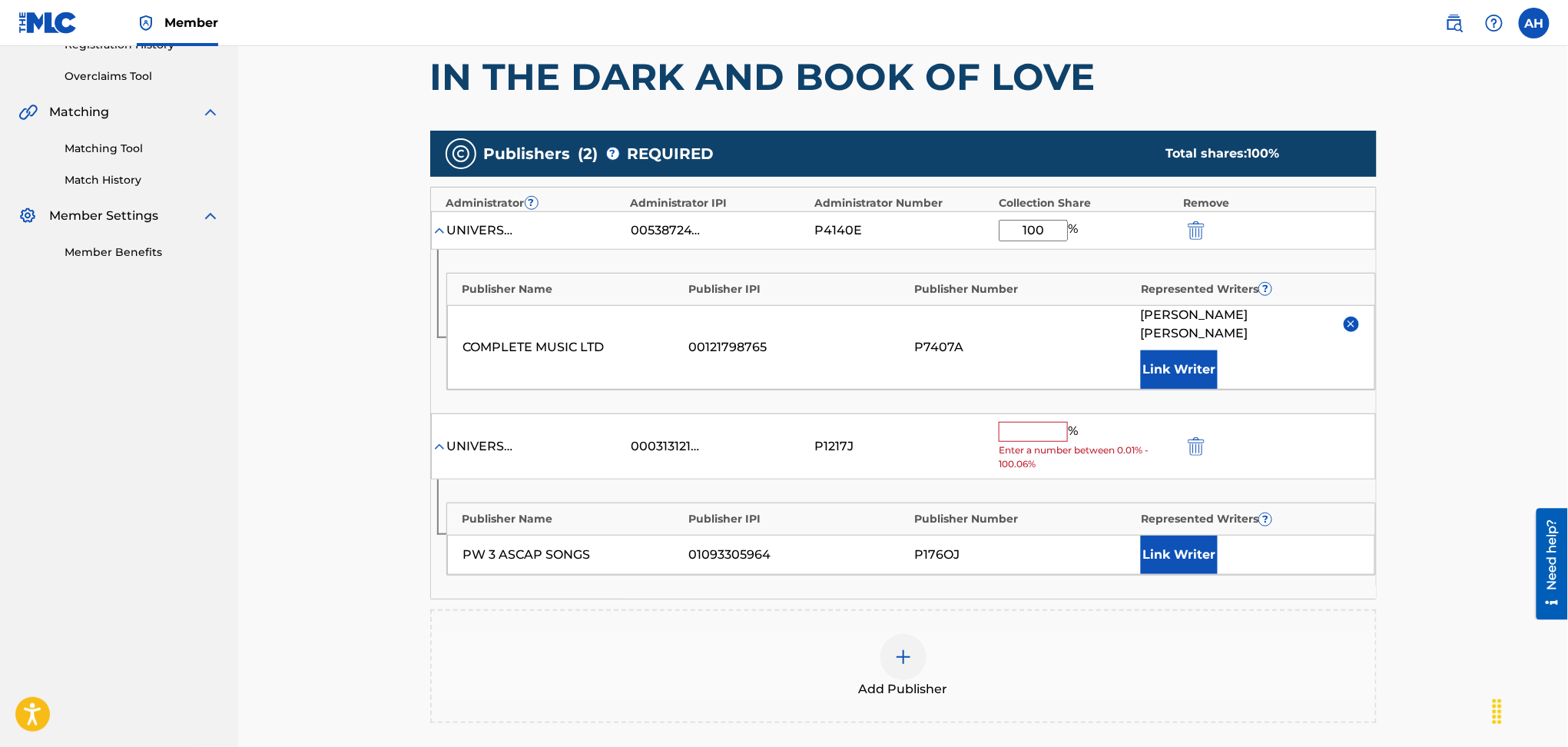
click at [1024, 422] on input "text" at bounding box center [1033, 431] width 69 height 20
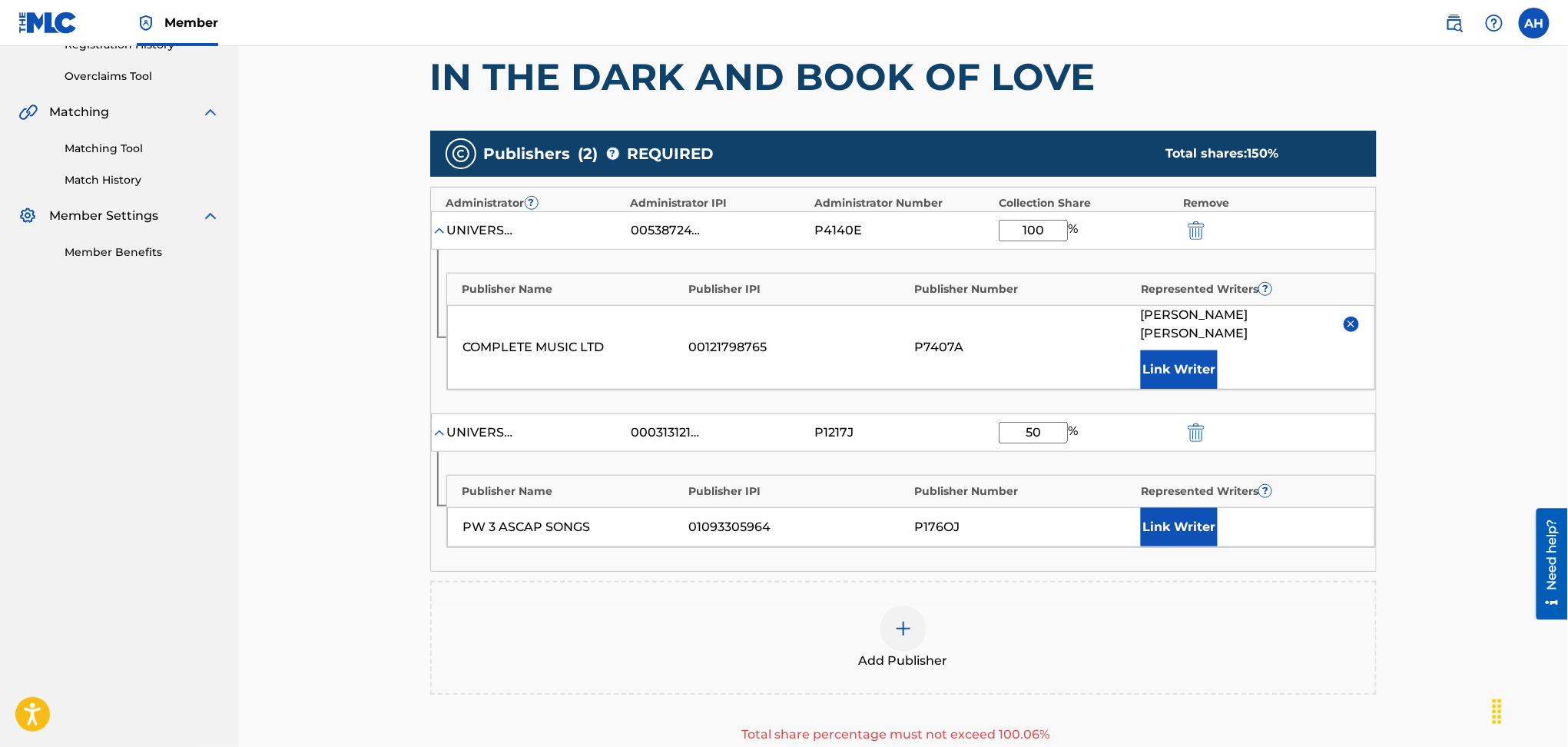
type input "50"
click at [1203, 230] on img "submit" at bounding box center [1196, 231] width 17 height 19
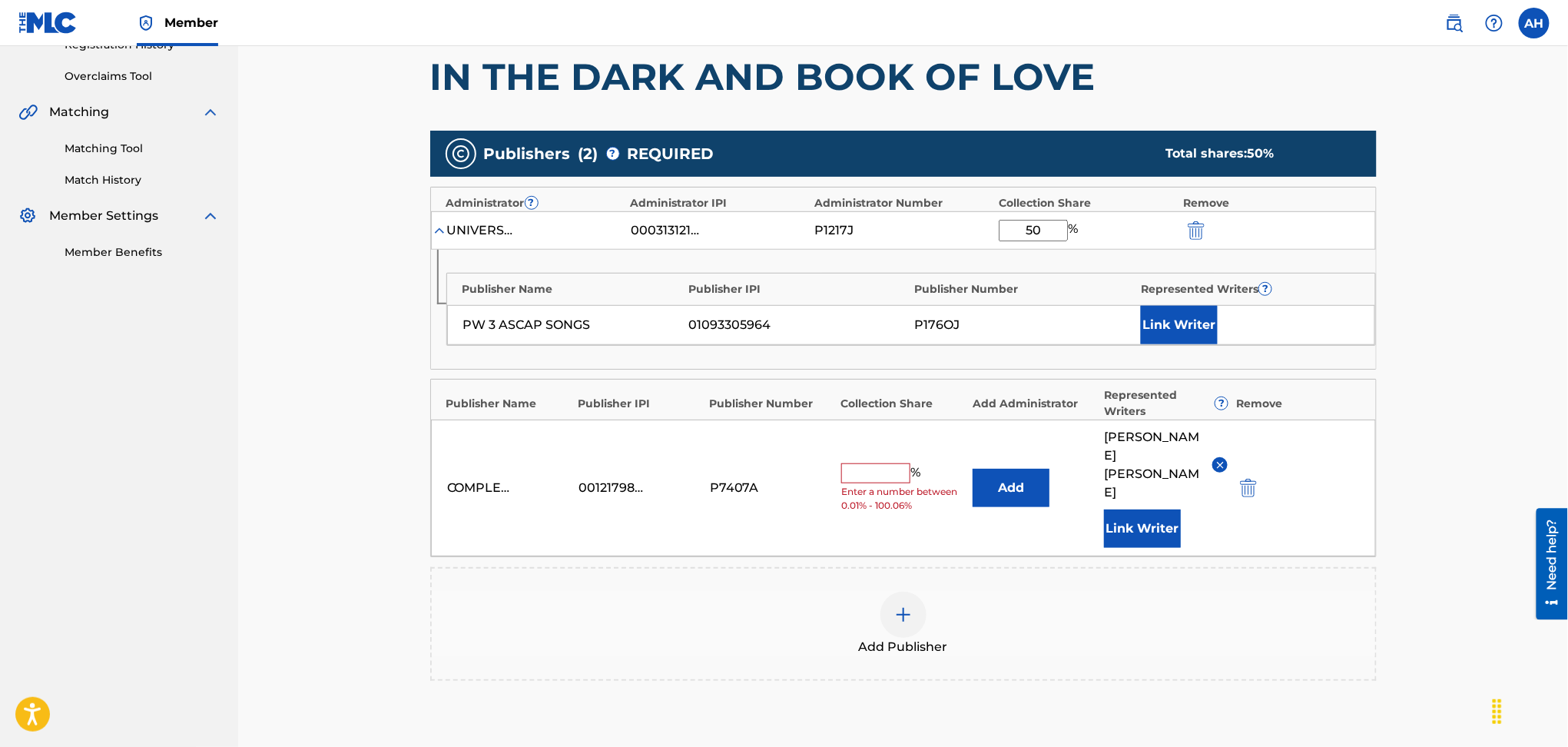
click at [1243, 478] on img "submit" at bounding box center [1249, 488] width 17 height 19
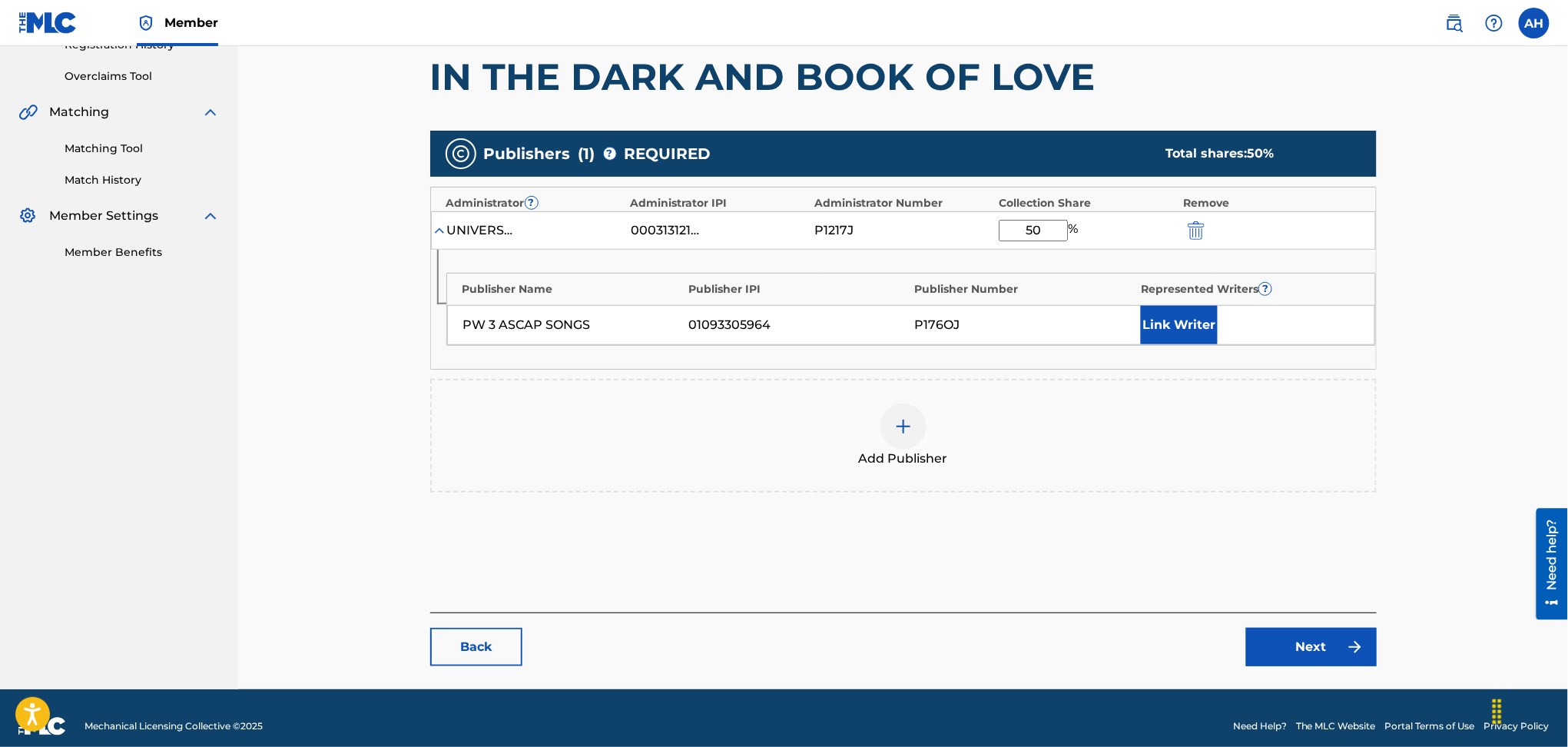
click at [893, 431] on div at bounding box center [904, 426] width 46 height 46
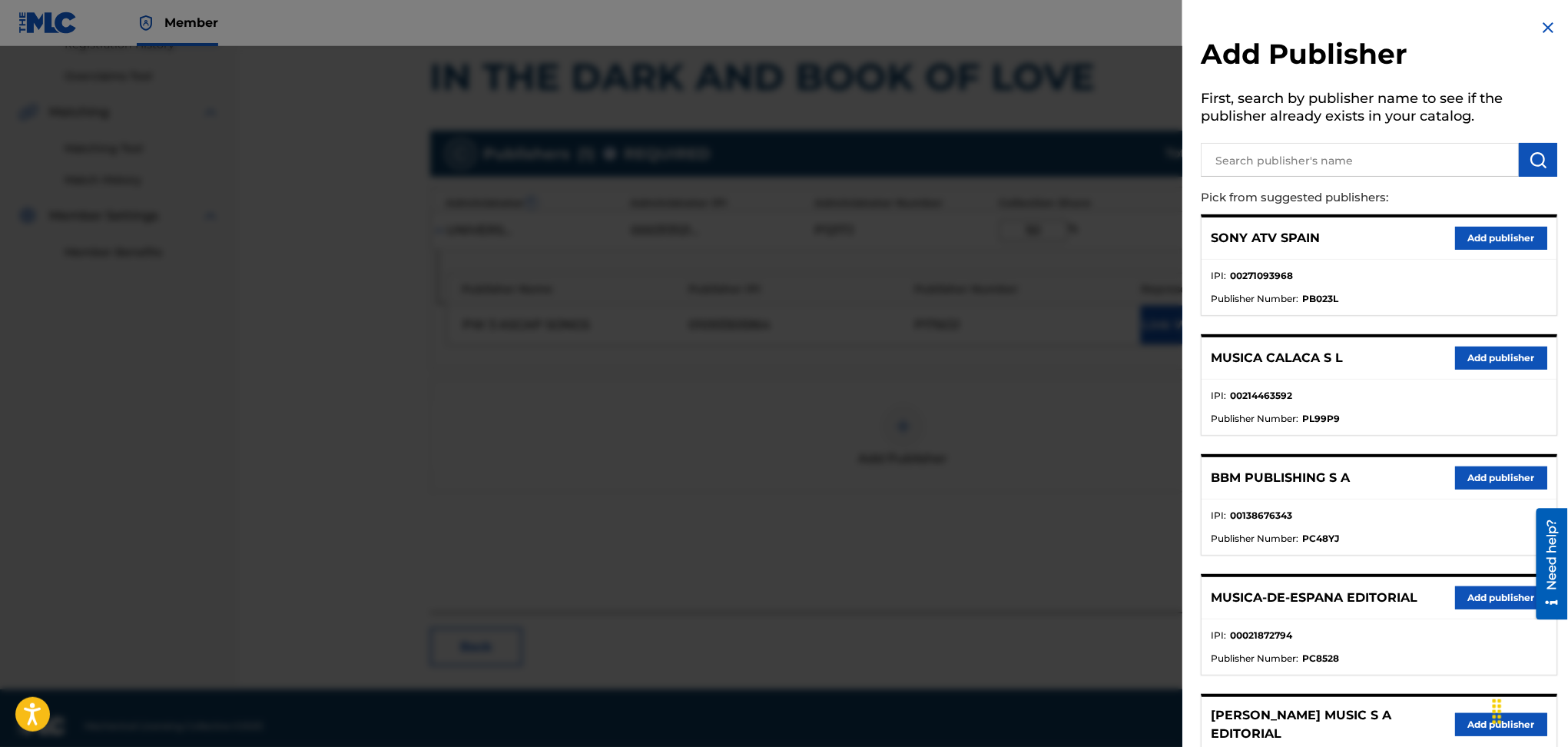
click at [1274, 155] on input "text" at bounding box center [1360, 160] width 318 height 34
type input "[PERSON_NAME]"
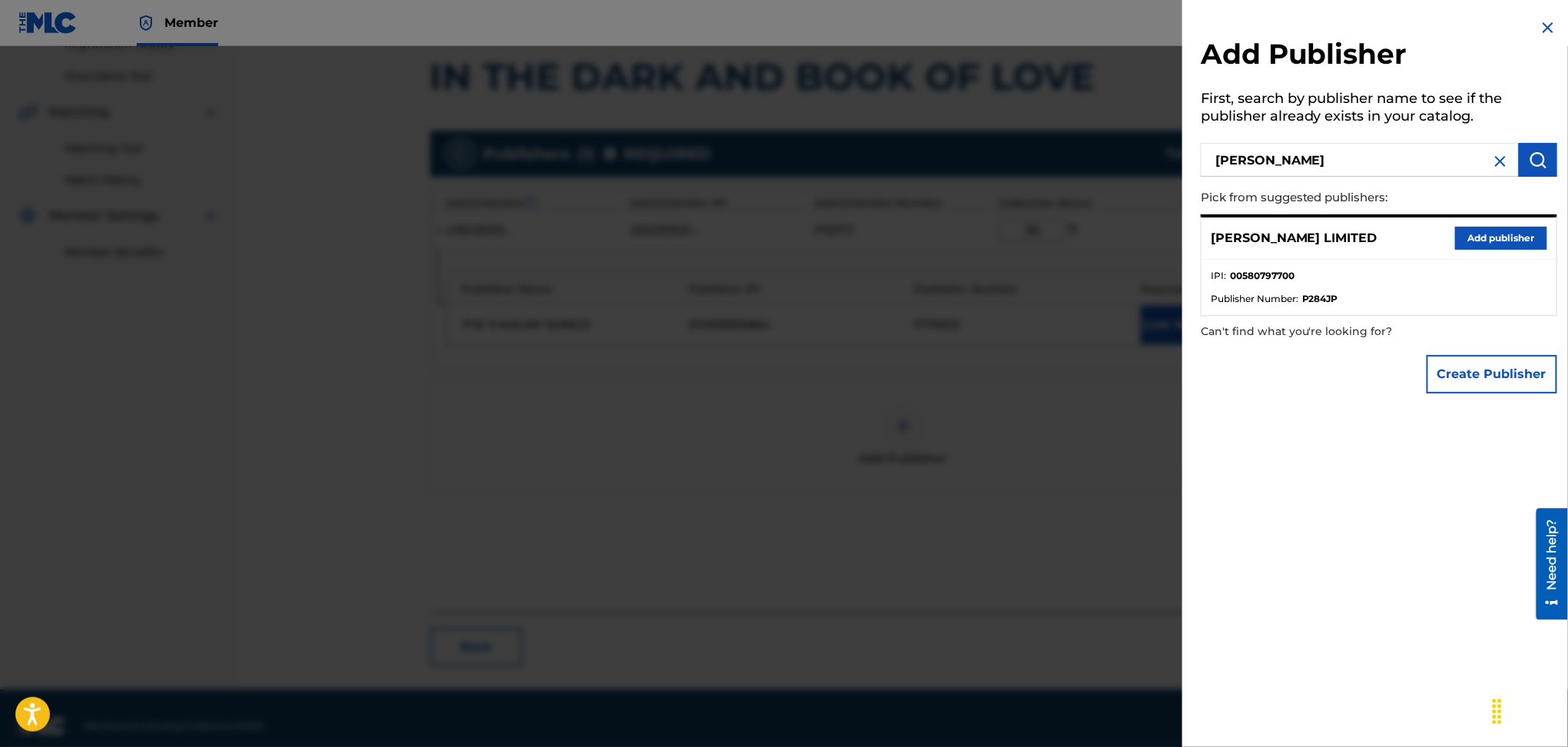
click at [1492, 235] on button "Add publisher" at bounding box center [1501, 238] width 92 height 23
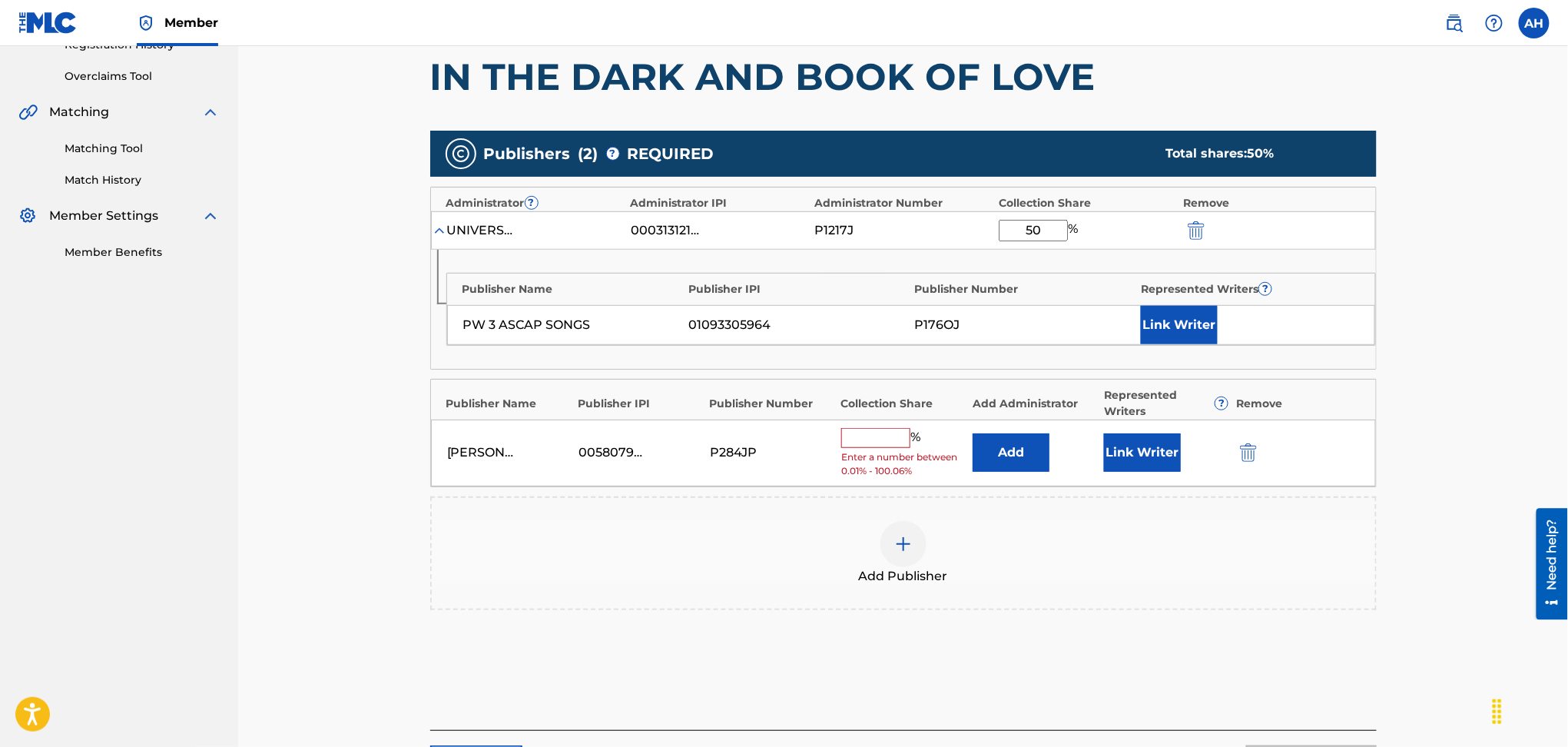
click at [981, 449] on button "Add" at bounding box center [1011, 452] width 77 height 38
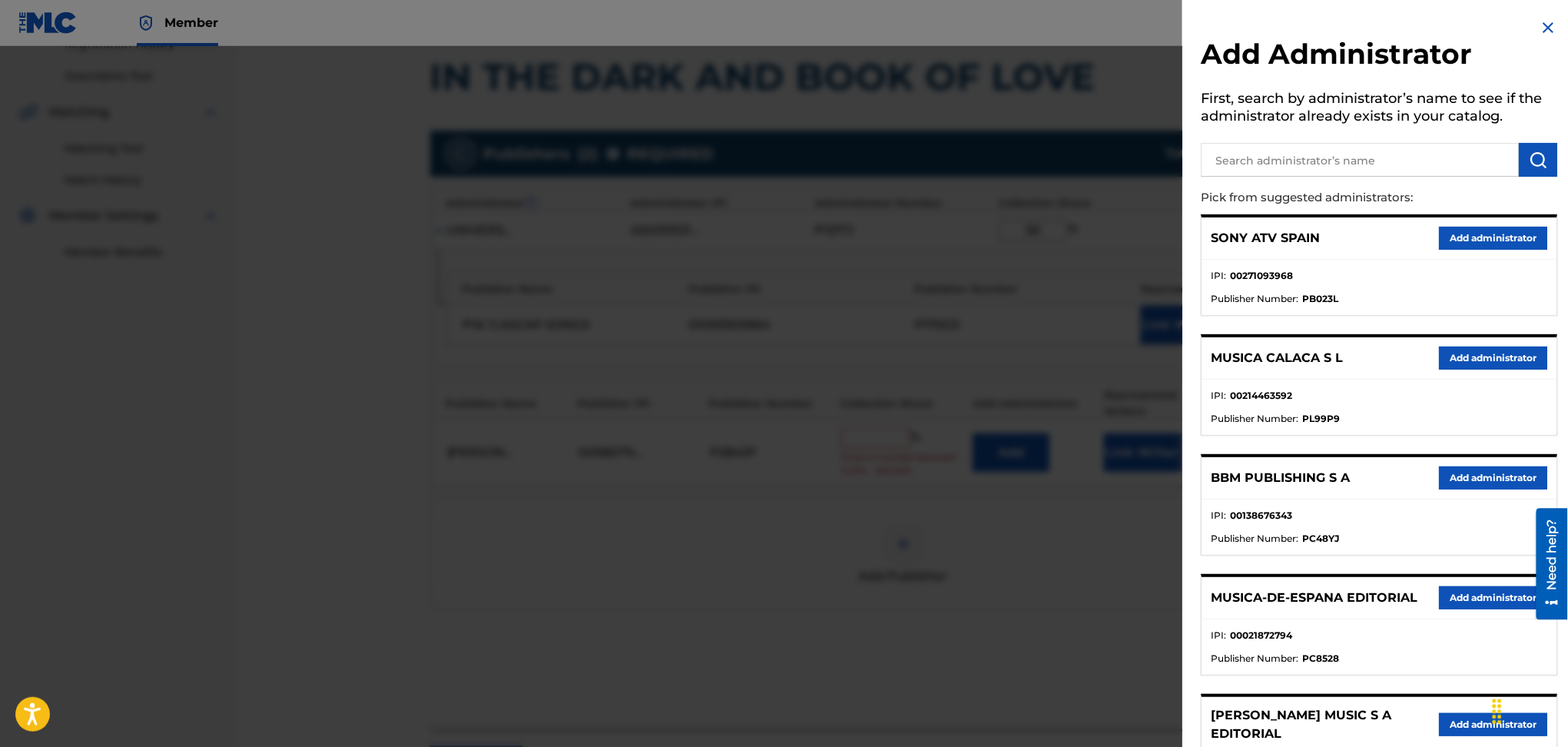
click at [1240, 164] on input "text" at bounding box center [1360, 160] width 318 height 34
type input "universal music corp."
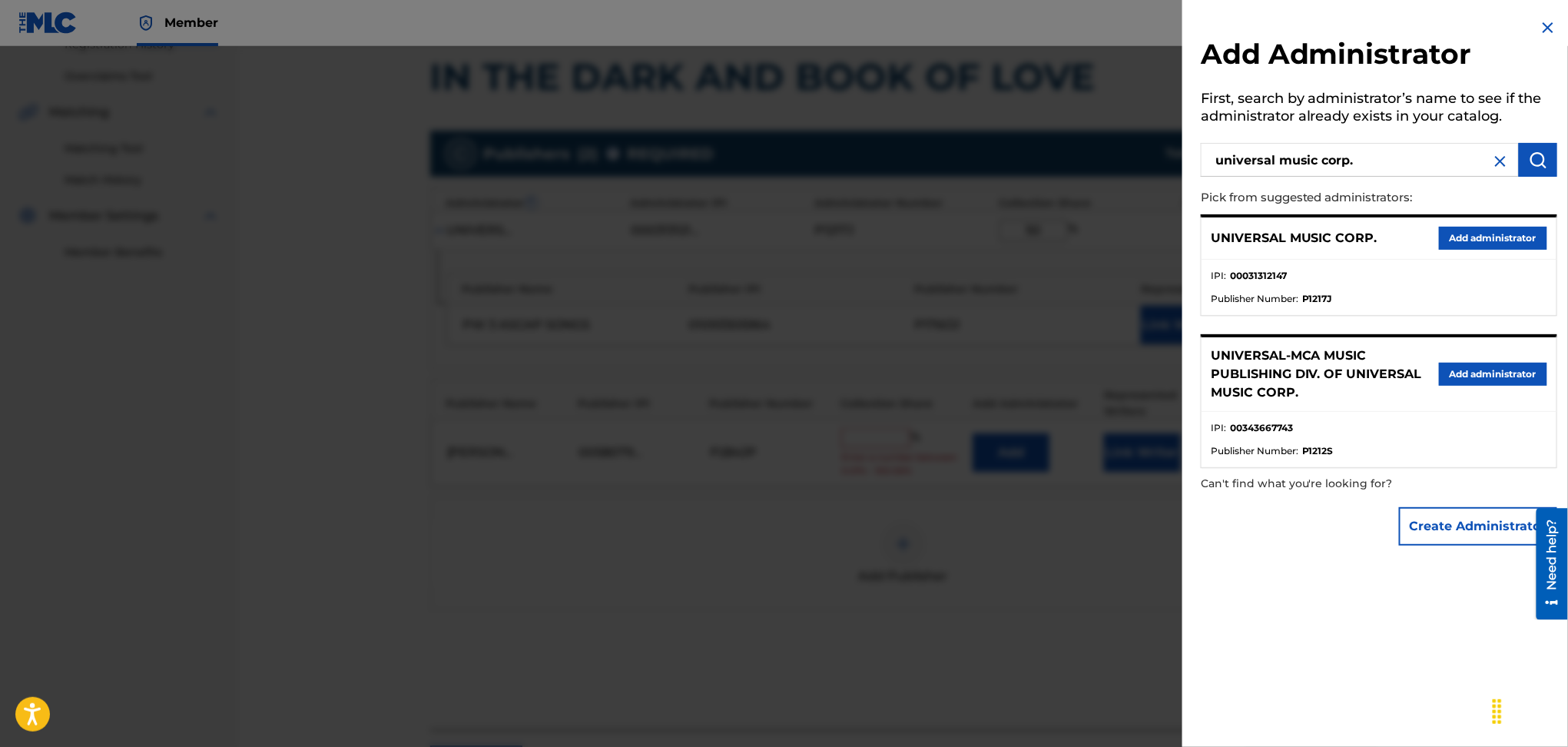
click at [1468, 231] on button "Add administrator" at bounding box center [1493, 238] width 108 height 23
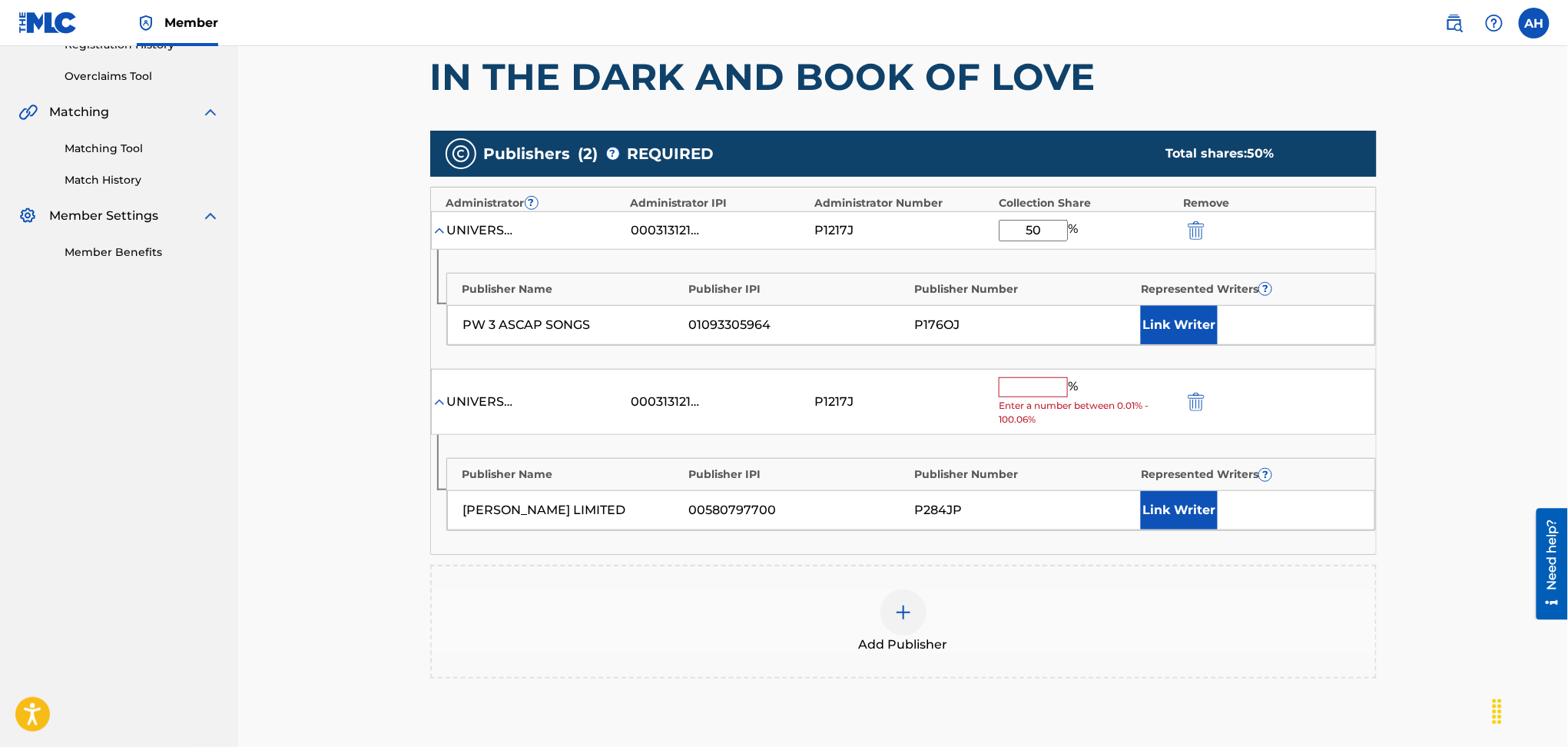
click at [1009, 393] on input "text" at bounding box center [1033, 386] width 69 height 20
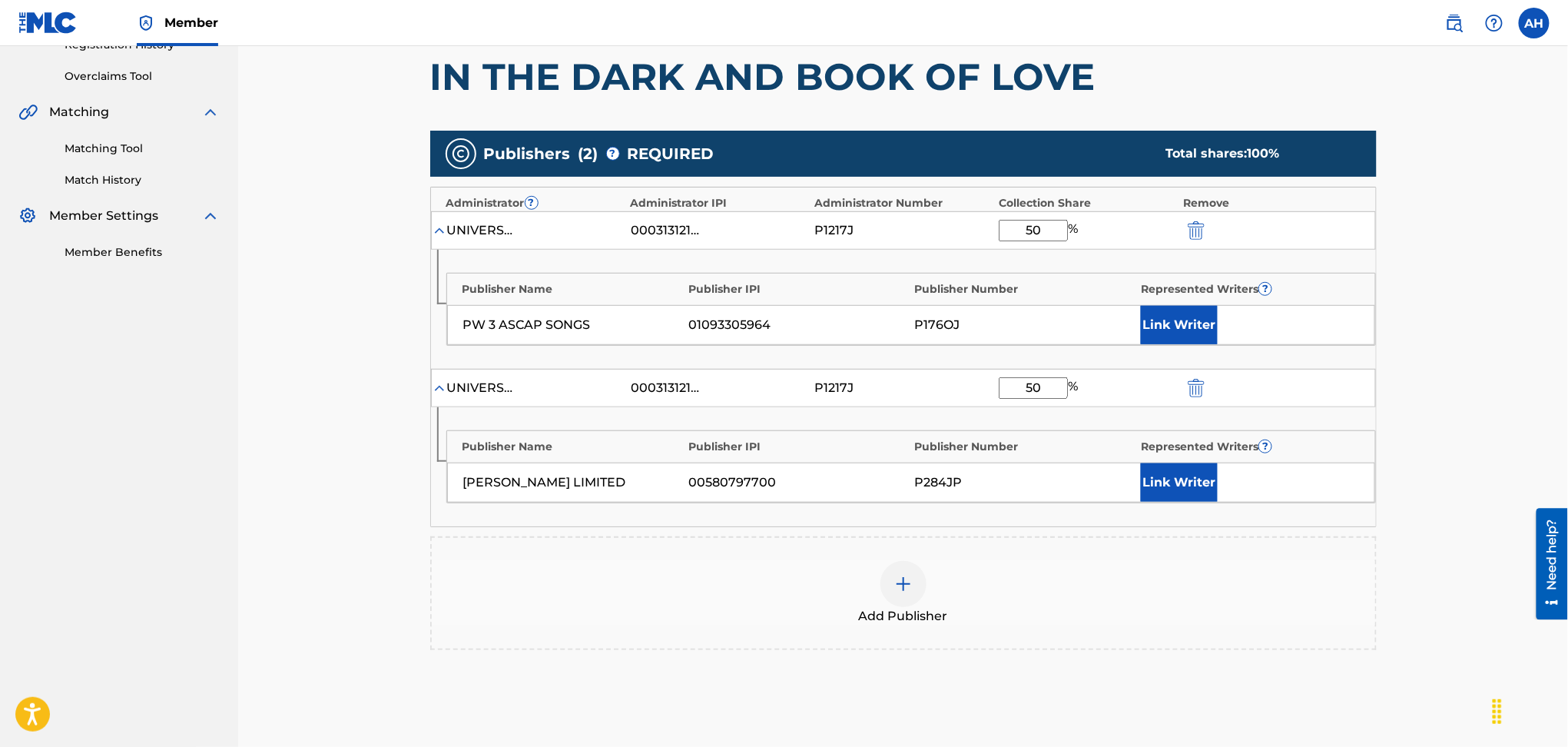
type input "50"
click at [1143, 324] on button "Link Writer" at bounding box center [1179, 325] width 77 height 38
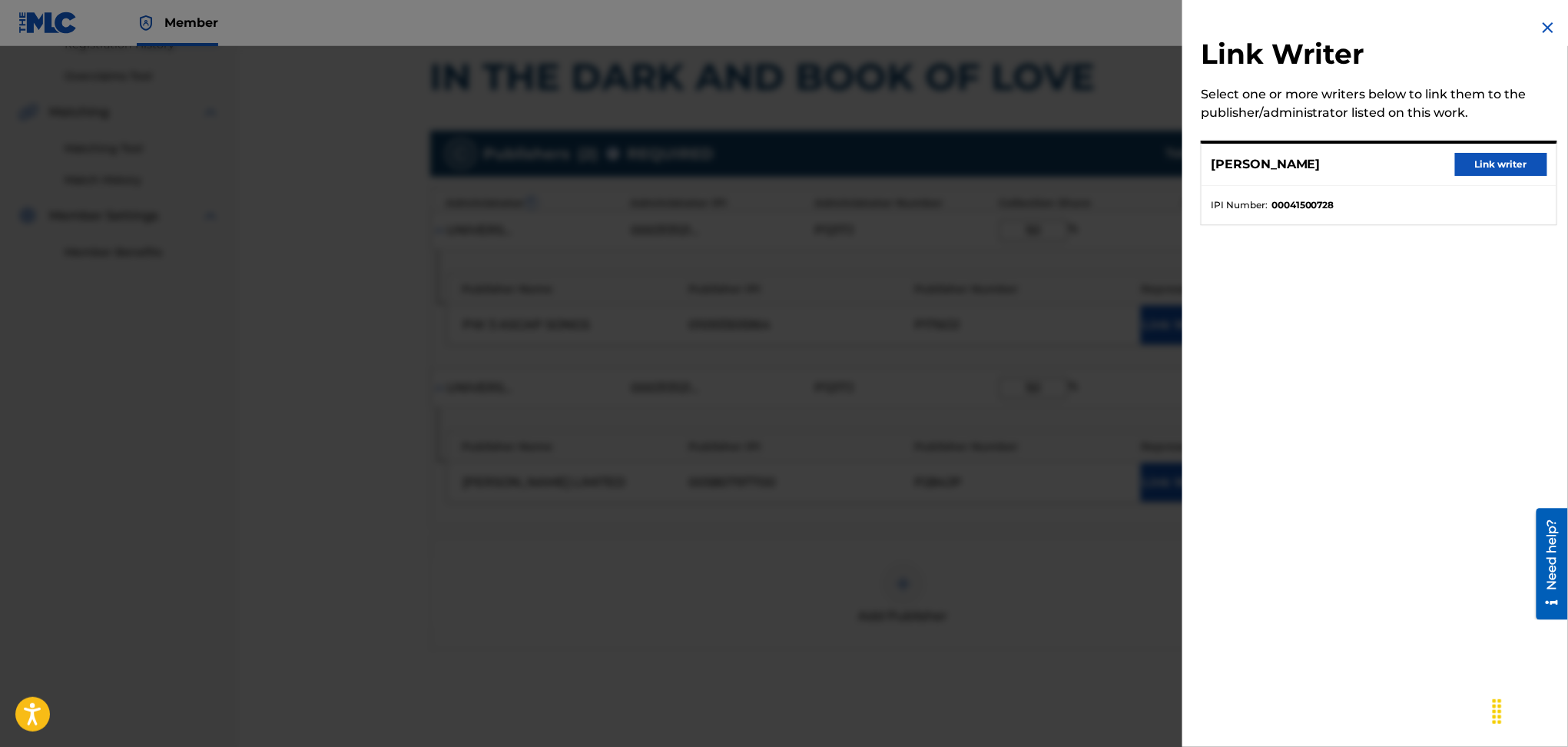
click at [1509, 166] on button "Link writer" at bounding box center [1501, 164] width 92 height 23
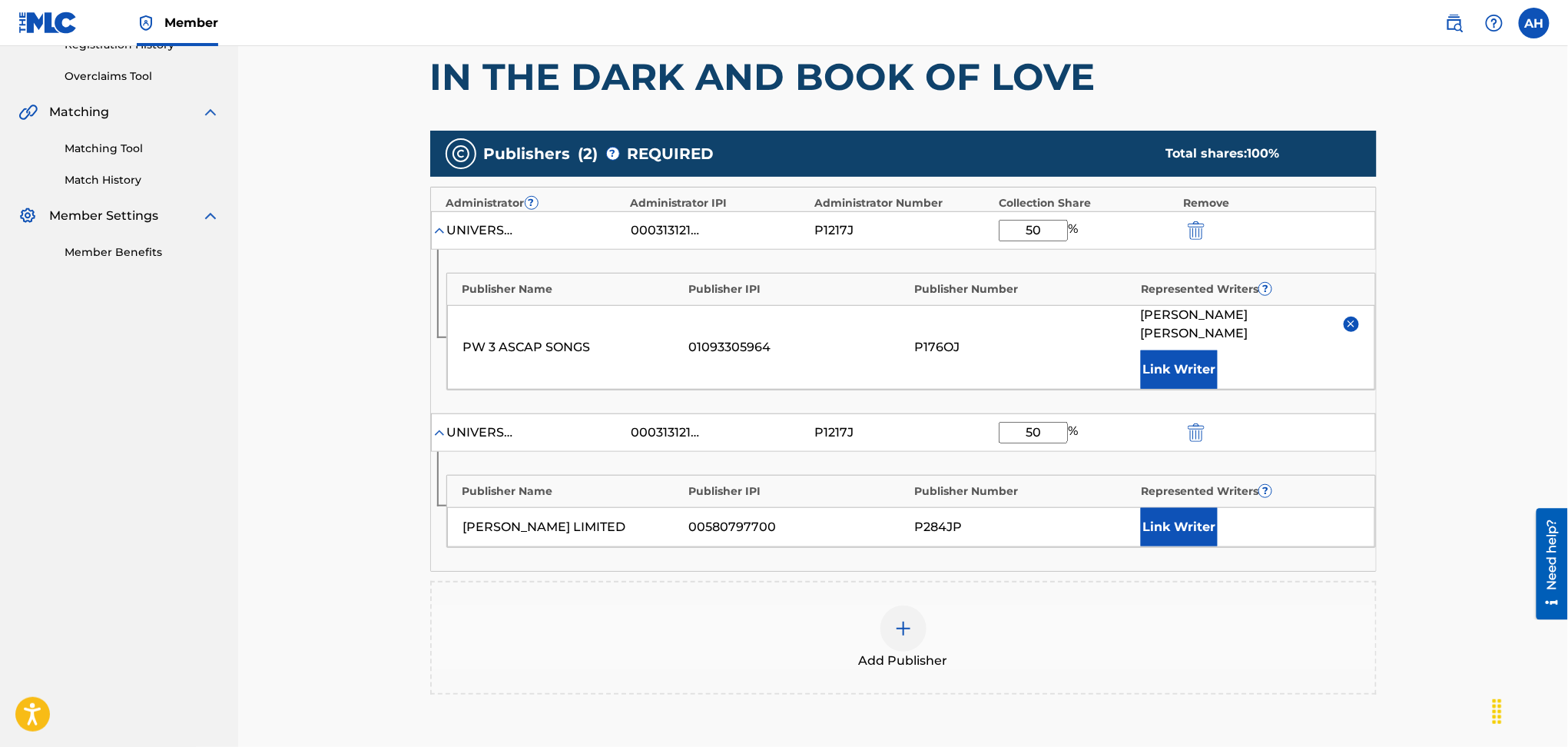
click at [1183, 508] on button "Link Writer" at bounding box center [1179, 527] width 77 height 38
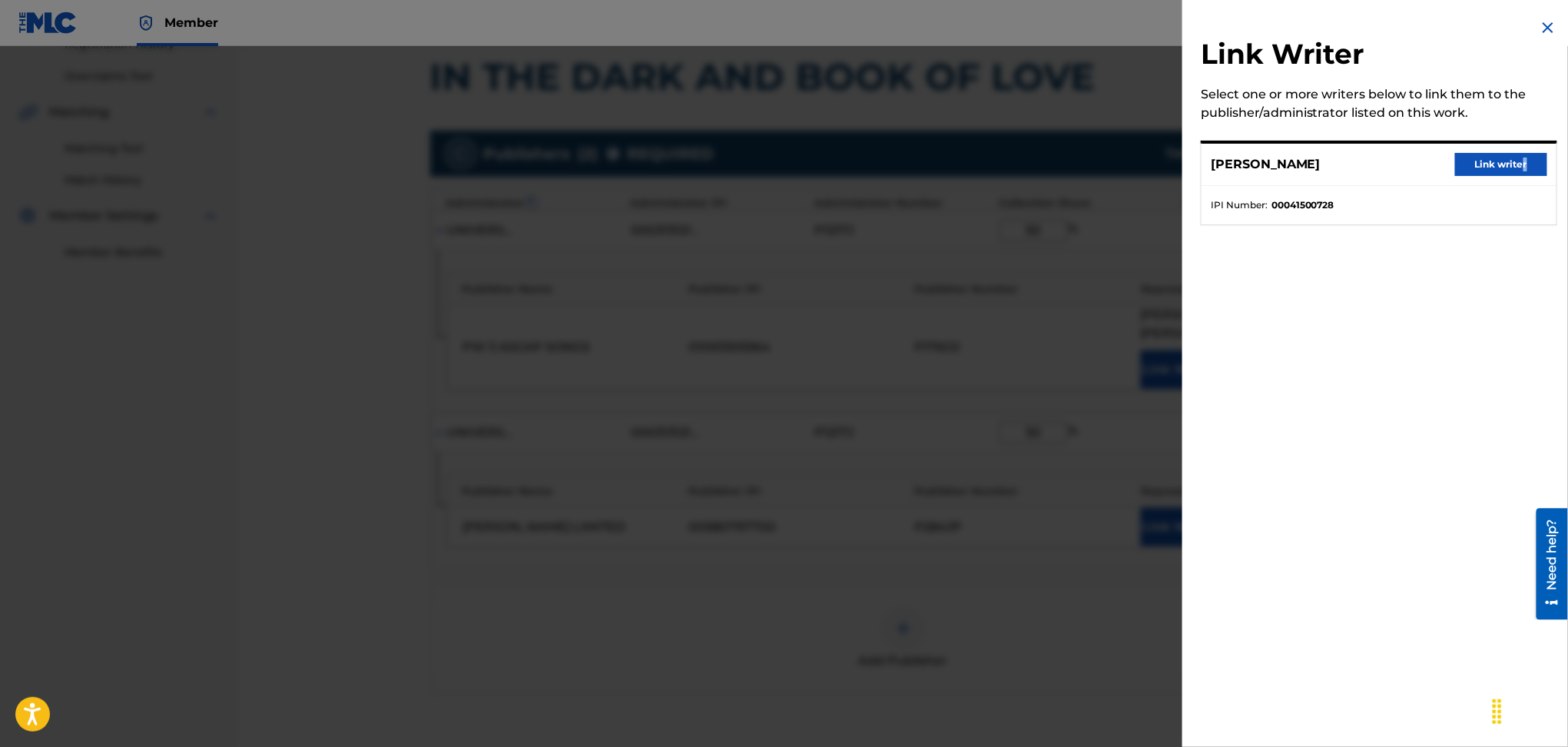
drag, startPoint x: 1520, startPoint y: 142, endPoint x: 1520, endPoint y: 159, distance: 17.0
click at [1522, 148] on div "[PERSON_NAME] Link writer IPI Number : 00041500728" at bounding box center [1380, 182] width 356 height 84
click at [1517, 166] on button "Link writer" at bounding box center [1501, 164] width 92 height 23
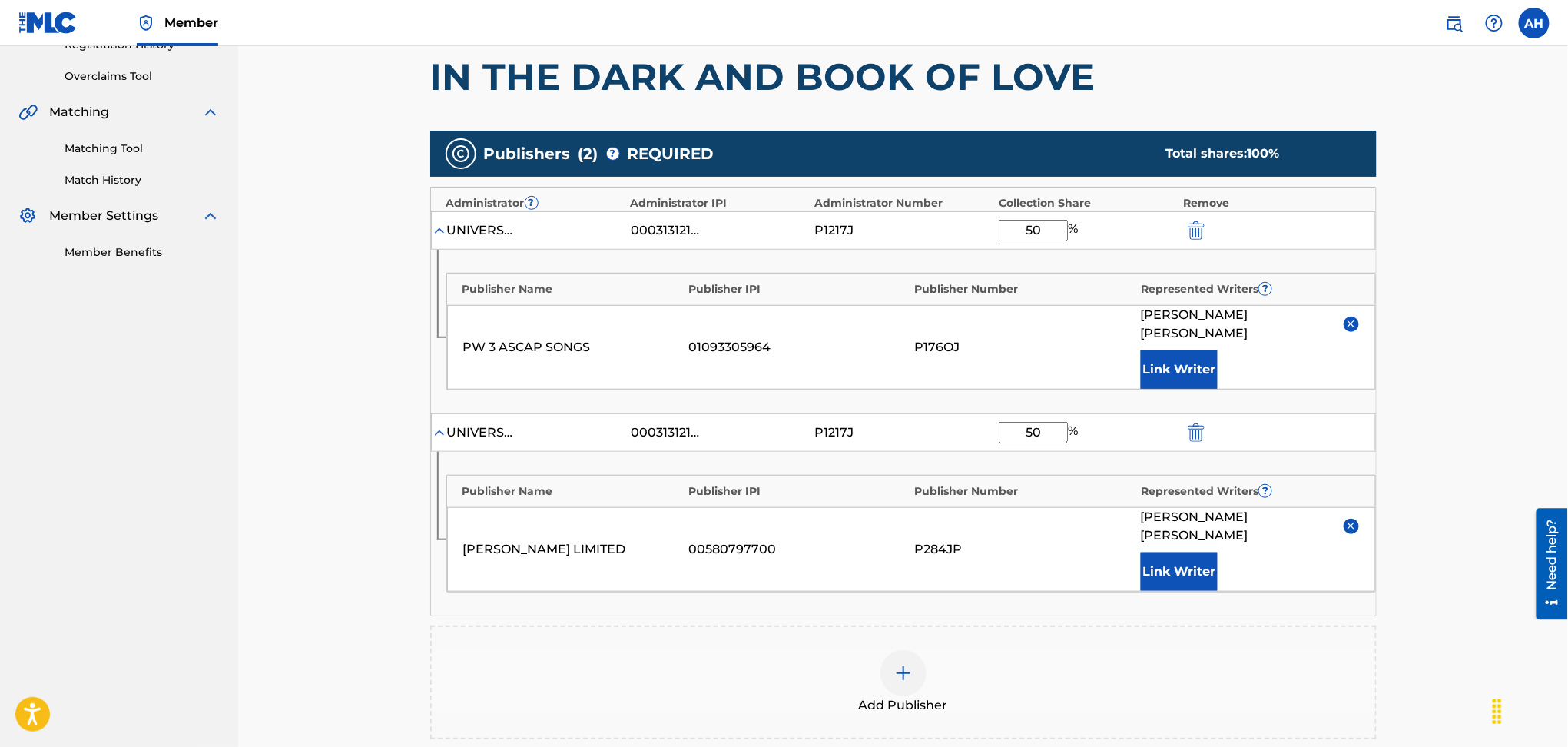
click at [385, 320] on main "Catalog Enter Work Details Add Writers Add Publishers & Shares Add Recording Re…" at bounding box center [904, 356] width 1039 height 1159
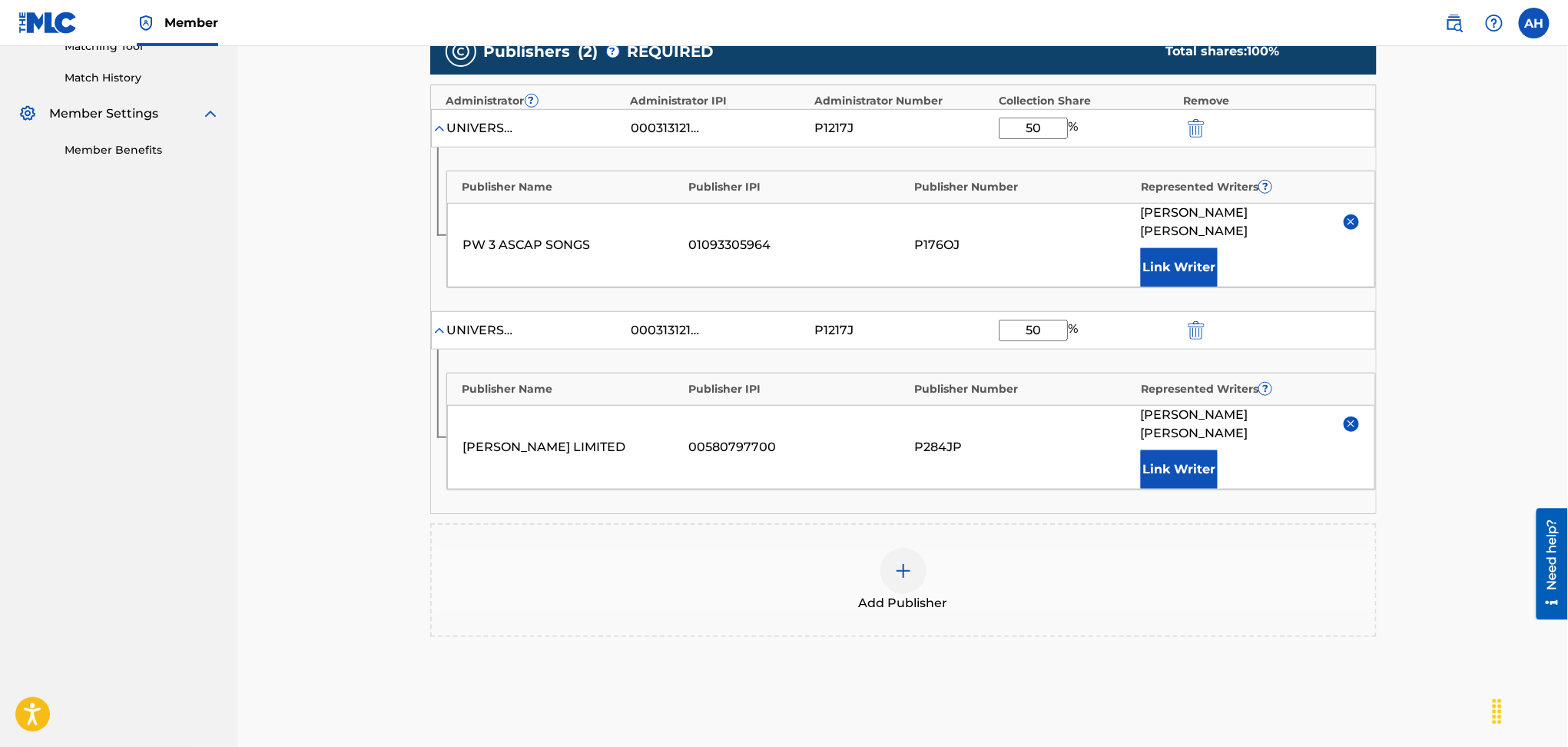
scroll to position [512, 0]
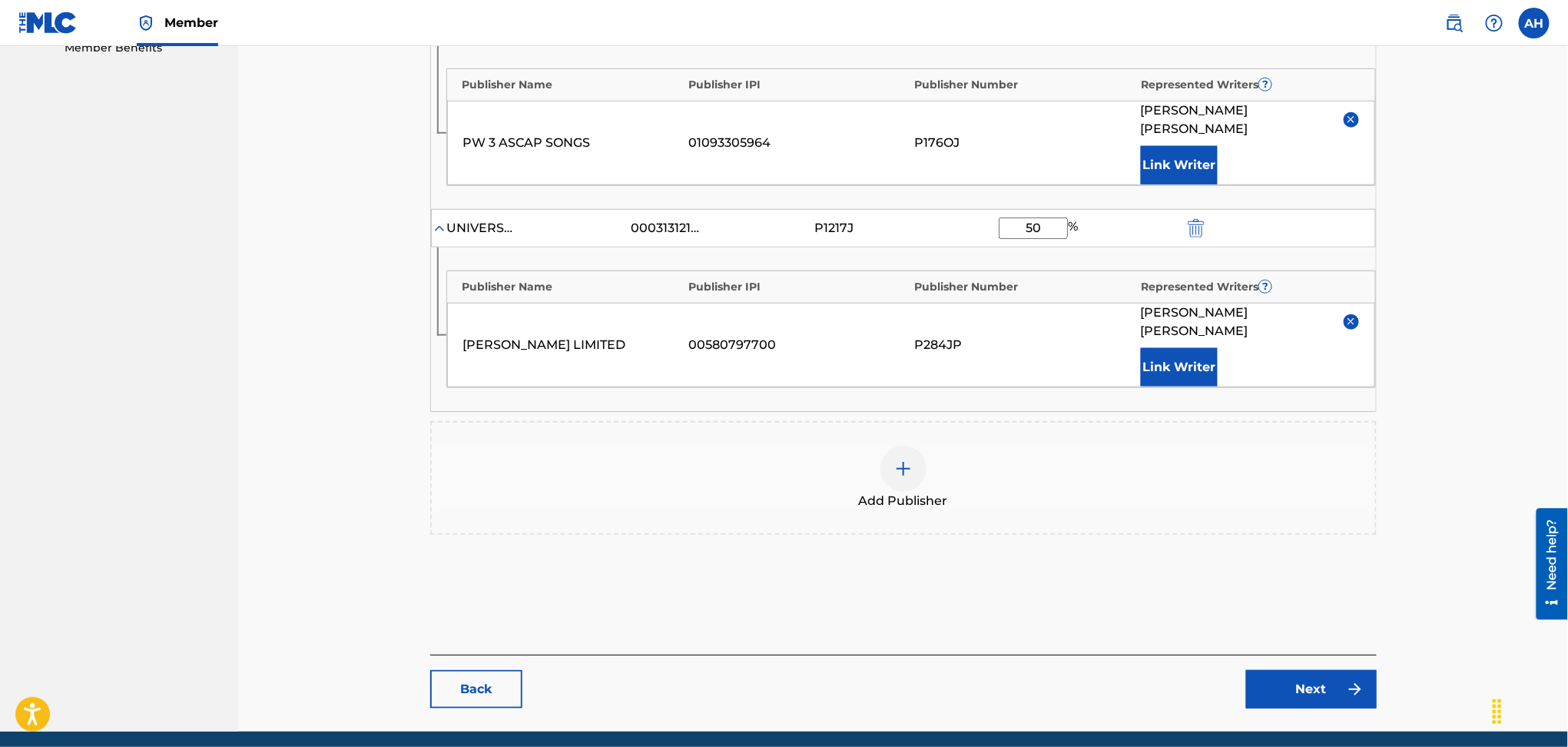
click at [1299, 670] on link "Next" at bounding box center [1311, 689] width 130 height 38
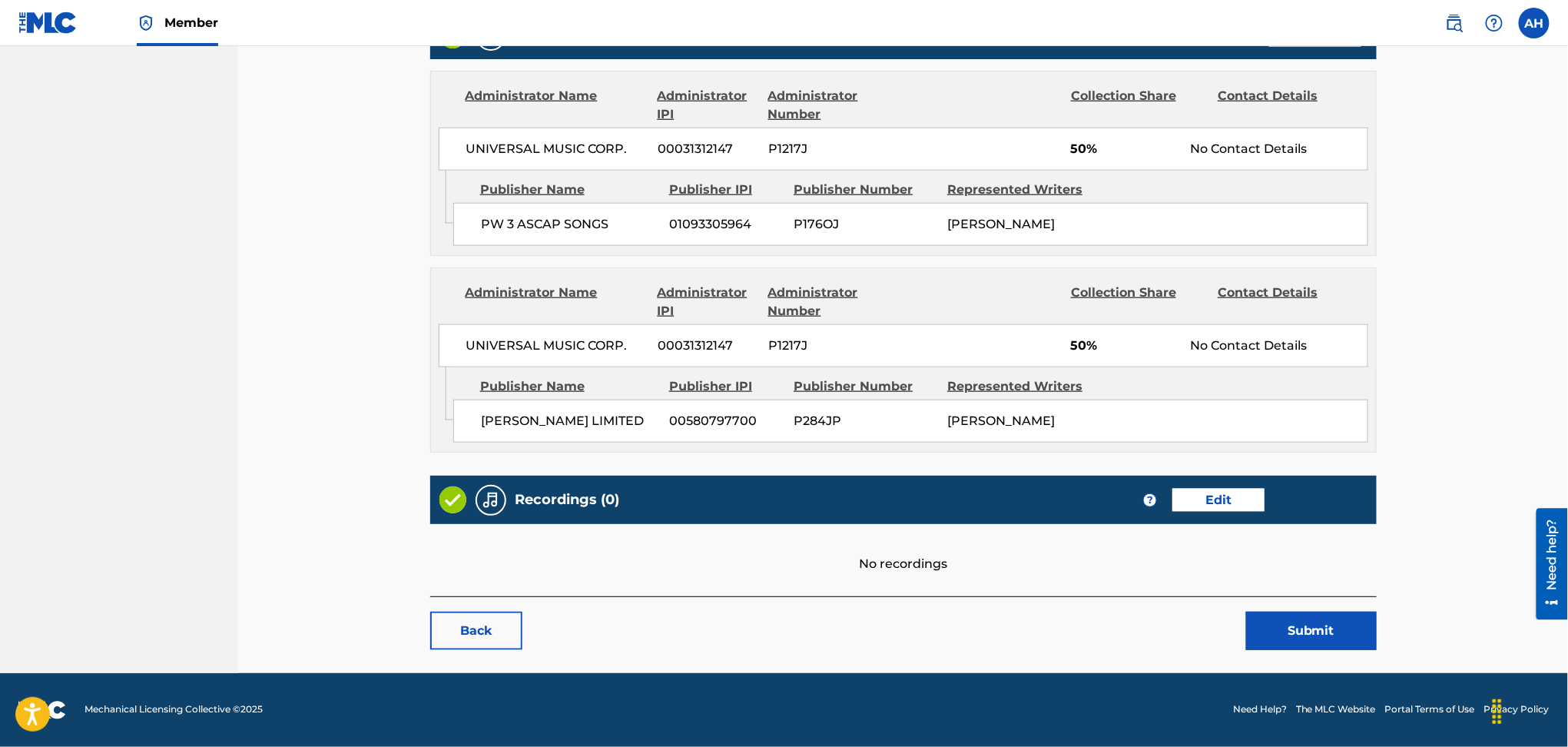
scroll to position [680, 0]
click at [1287, 640] on button "Submit" at bounding box center [1311, 630] width 130 height 38
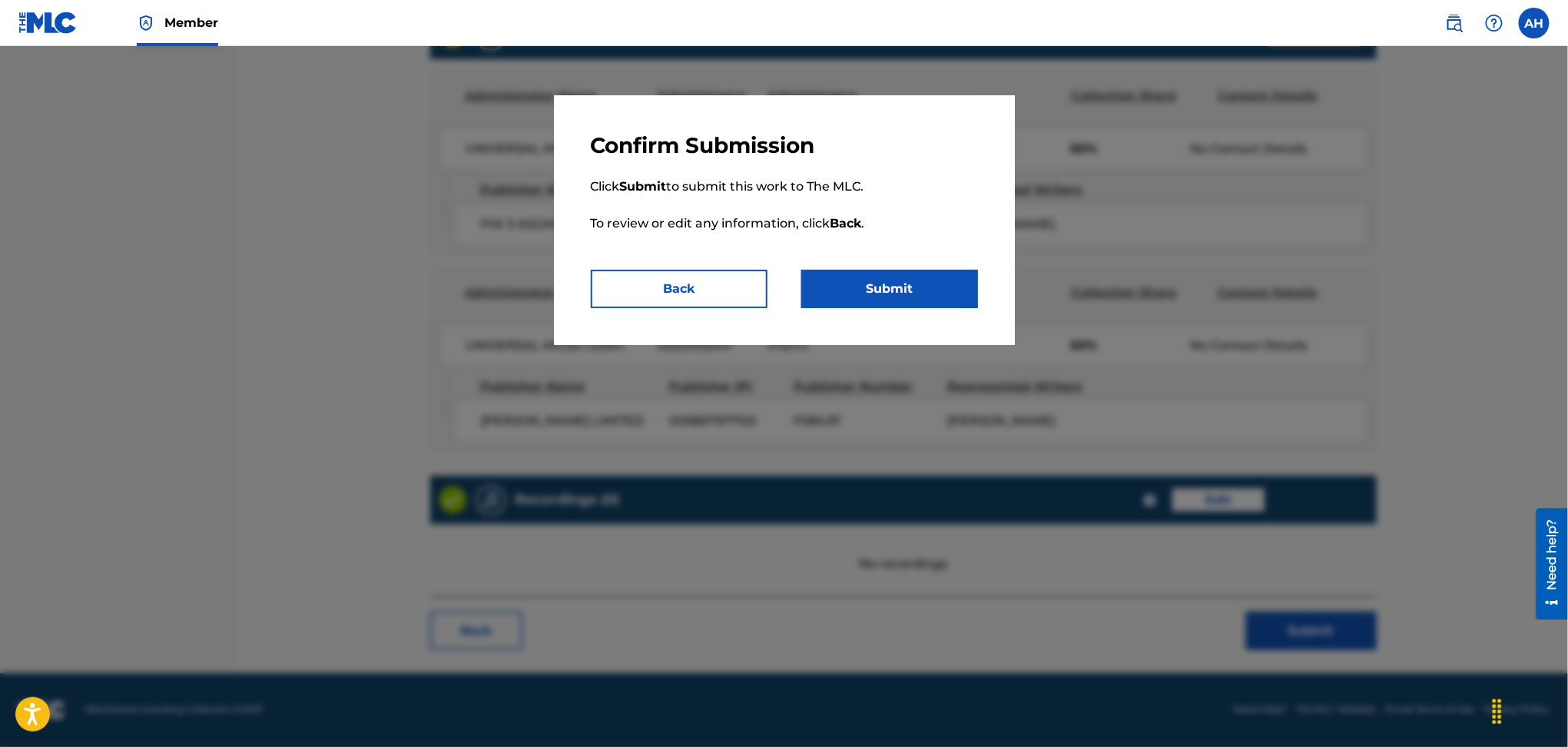
click at [860, 291] on button "Submit" at bounding box center [889, 288] width 176 height 38
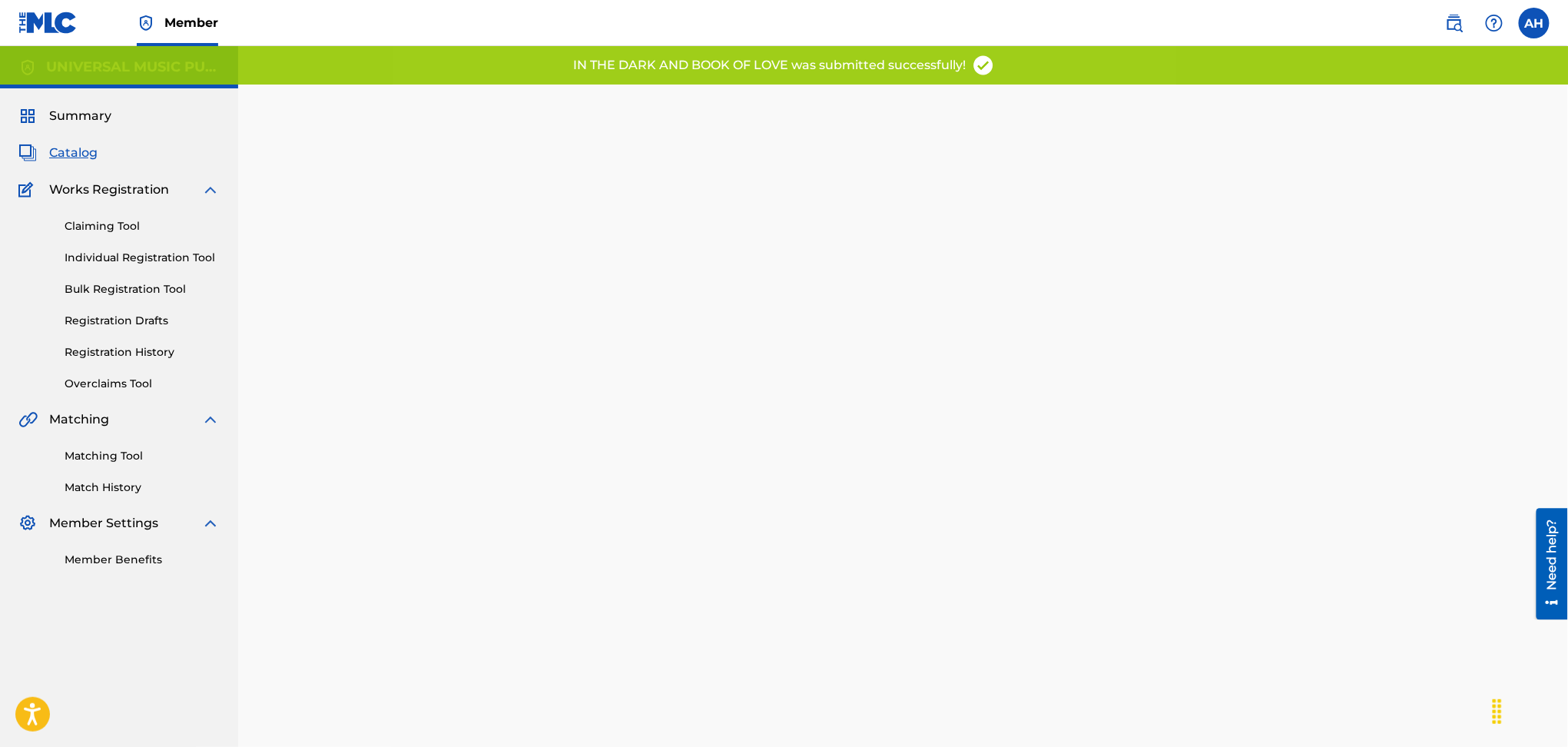
click at [100, 159] on div "Catalog" at bounding box center [119, 153] width 201 height 19
click at [46, 154] on link "Catalog" at bounding box center [58, 153] width 79 height 19
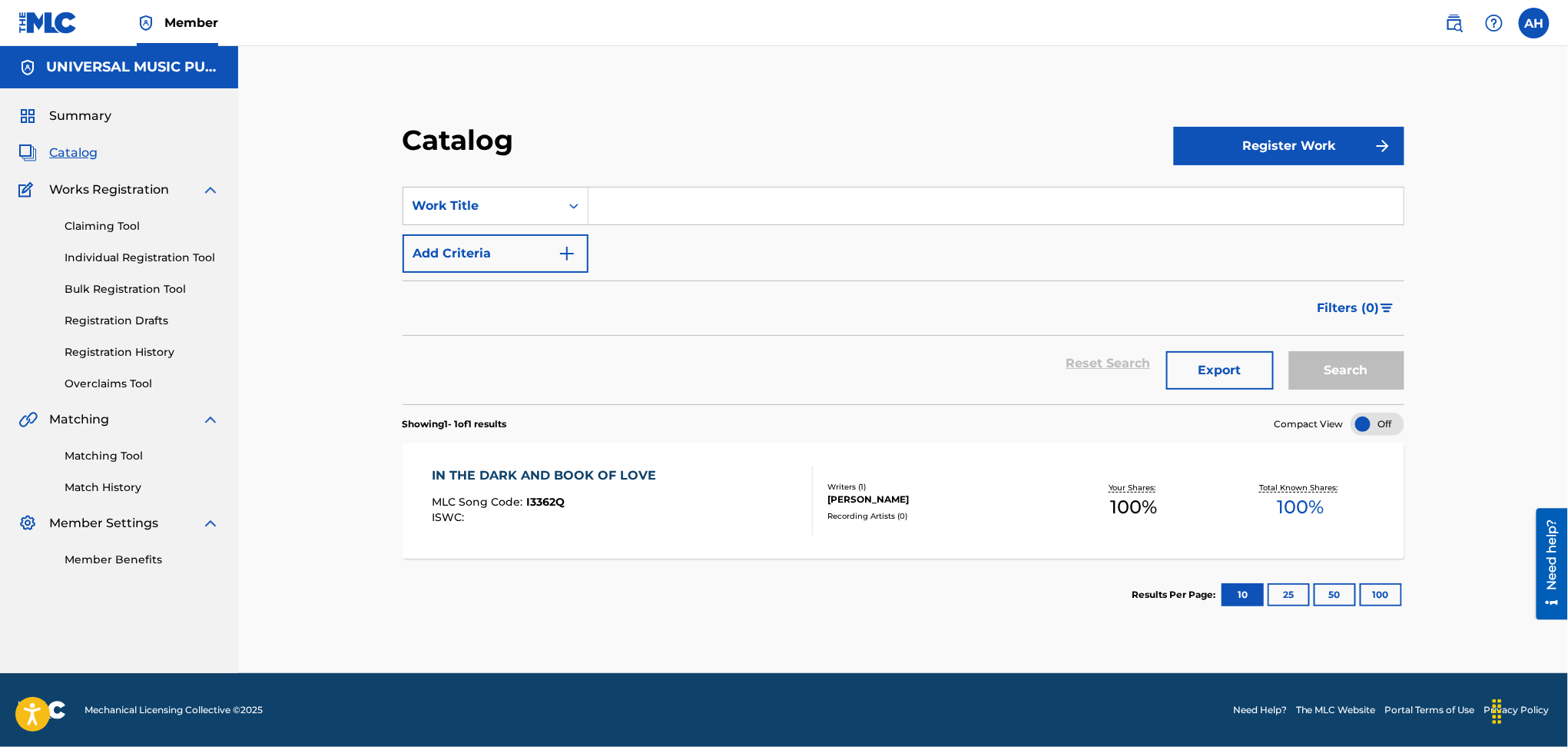
click at [760, 195] on input "Search Form" at bounding box center [996, 206] width 815 height 37
click at [755, 208] on input "Search Form" at bounding box center [996, 206] width 815 height 37
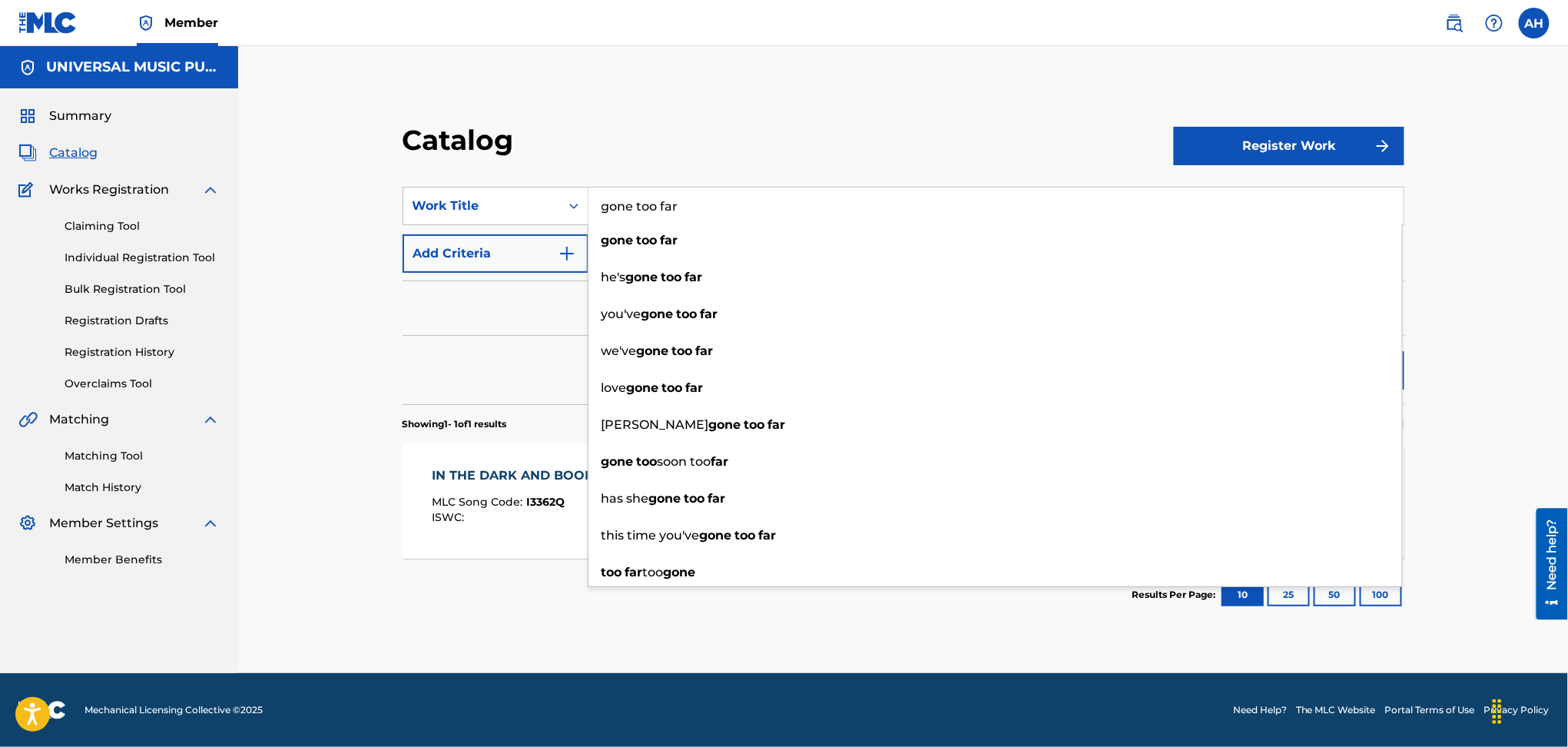
type input "gone too far"
drag, startPoint x: 513, startPoint y: 316, endPoint x: 475, endPoint y: 253, distance: 73.6
click at [502, 310] on div "Filters ( 0 )" at bounding box center [903, 308] width 1002 height 55
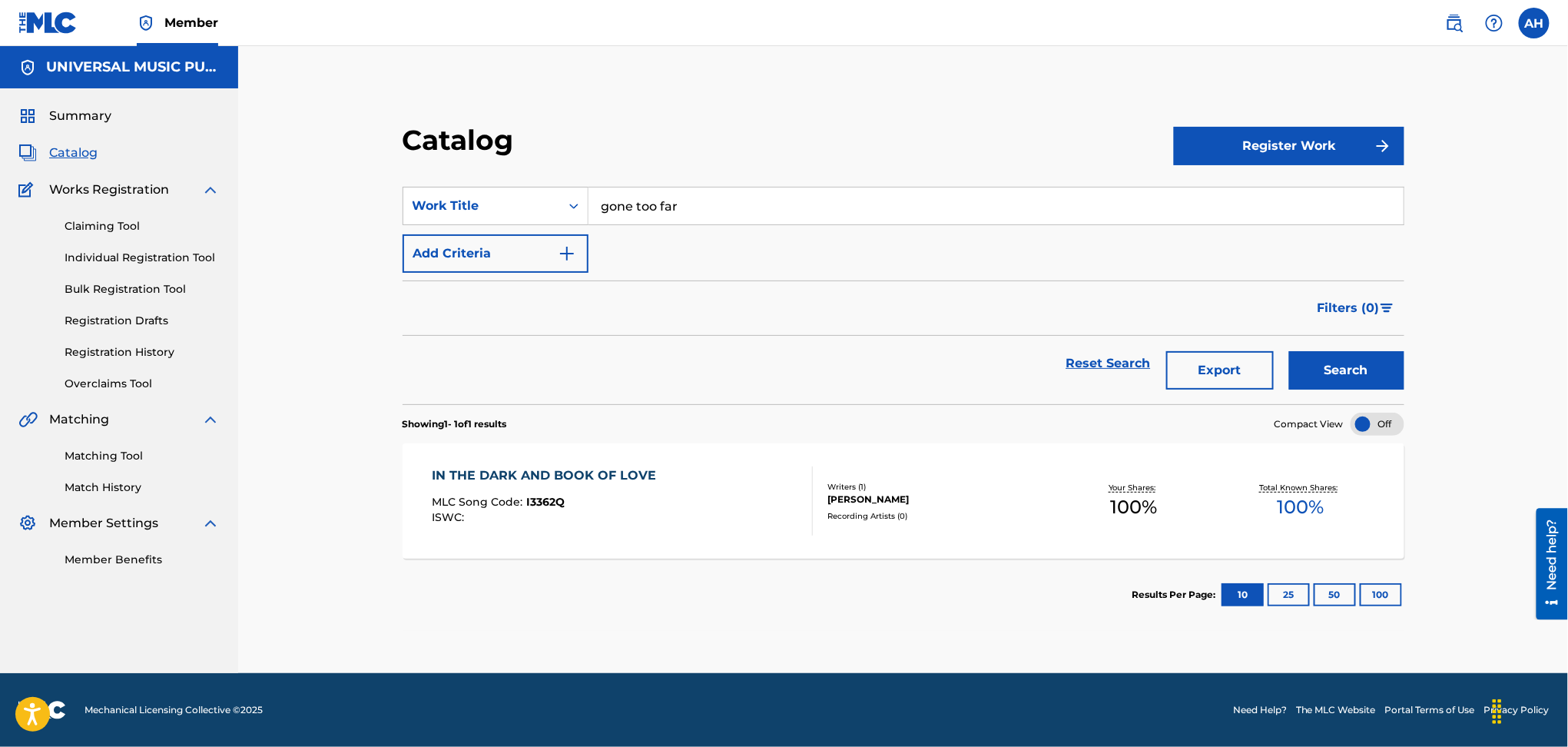
click at [471, 237] on button "Add Criteria" at bounding box center [495, 253] width 186 height 38
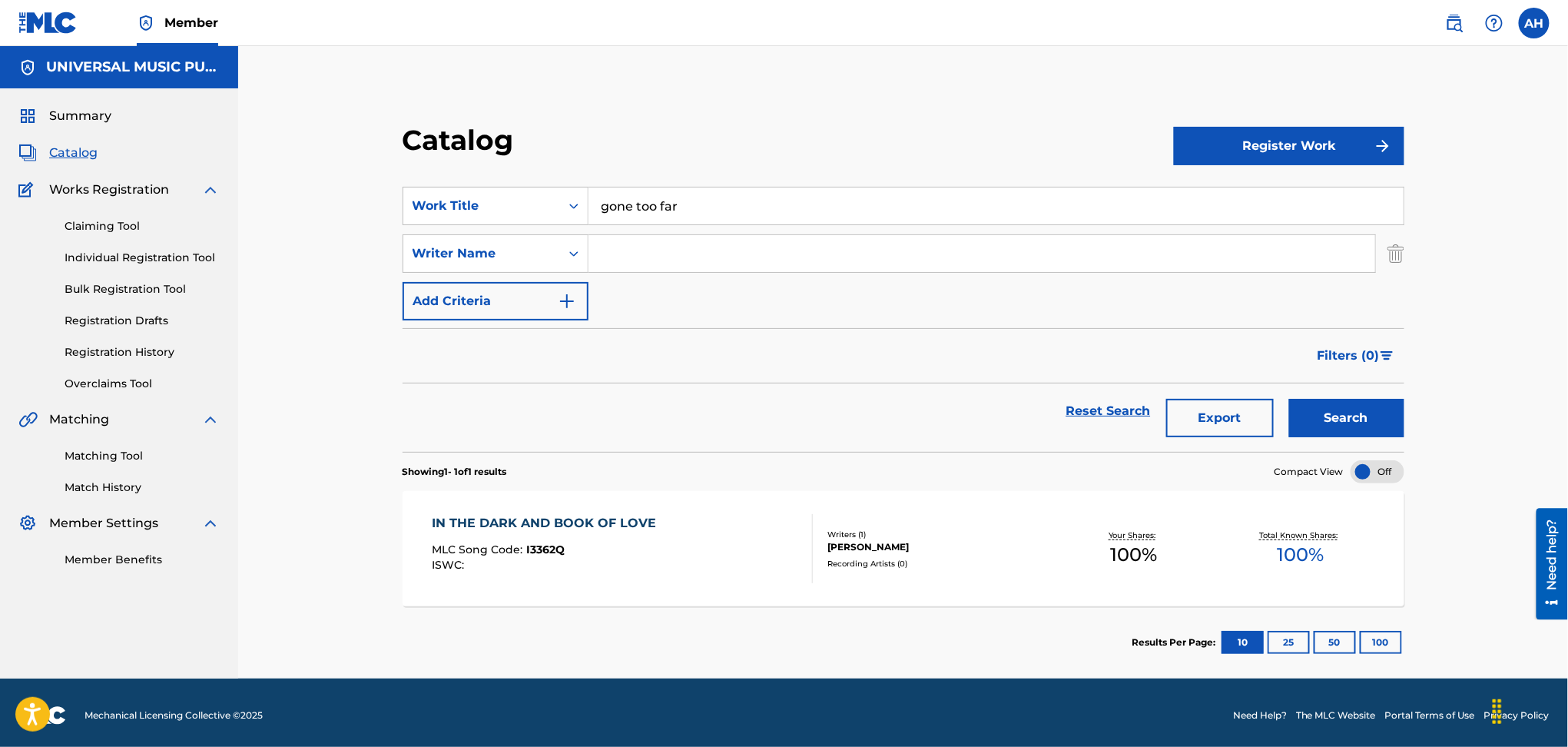
click at [670, 238] on input "Search Form" at bounding box center [981, 253] width 787 height 37
type input "[PERSON_NAME]"
click at [1289, 399] on button "Search" at bounding box center [1346, 418] width 115 height 38
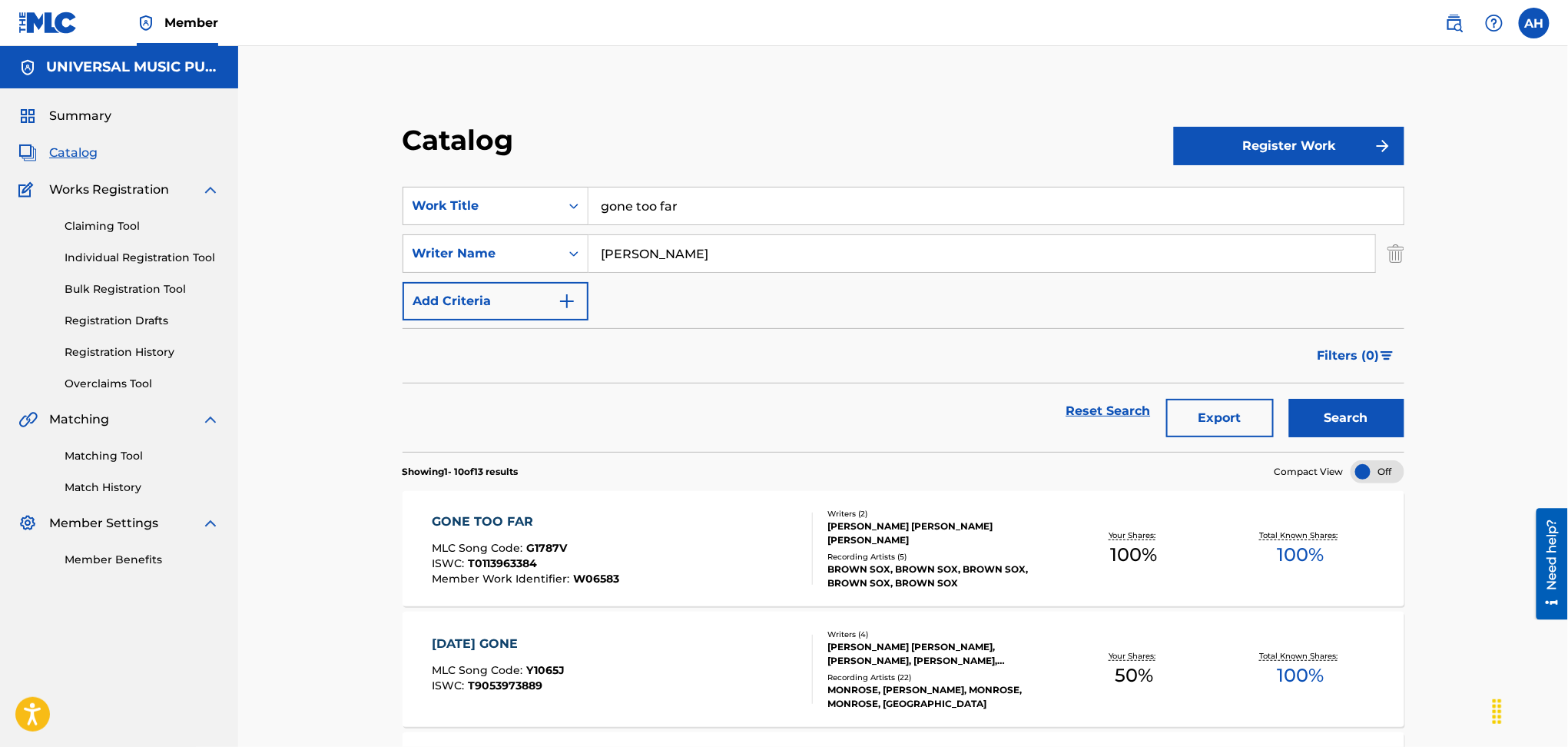
click at [707, 533] on div "GONE TOO FAR MLC Song Code : G1787V ISWC : T0113963384 Member Work Identifier :…" at bounding box center [622, 548] width 381 height 72
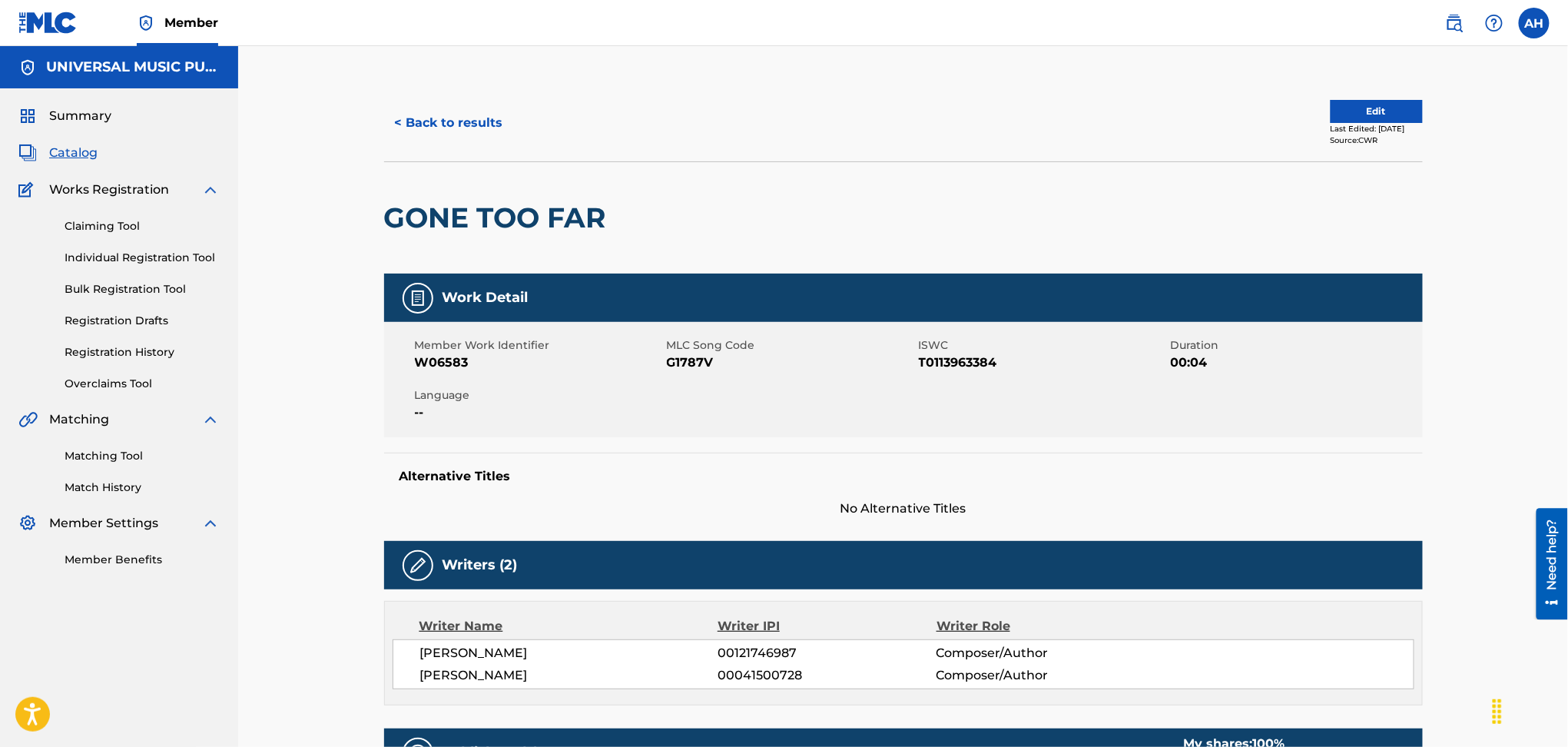
click at [1345, 113] on button "Edit" at bounding box center [1377, 111] width 92 height 23
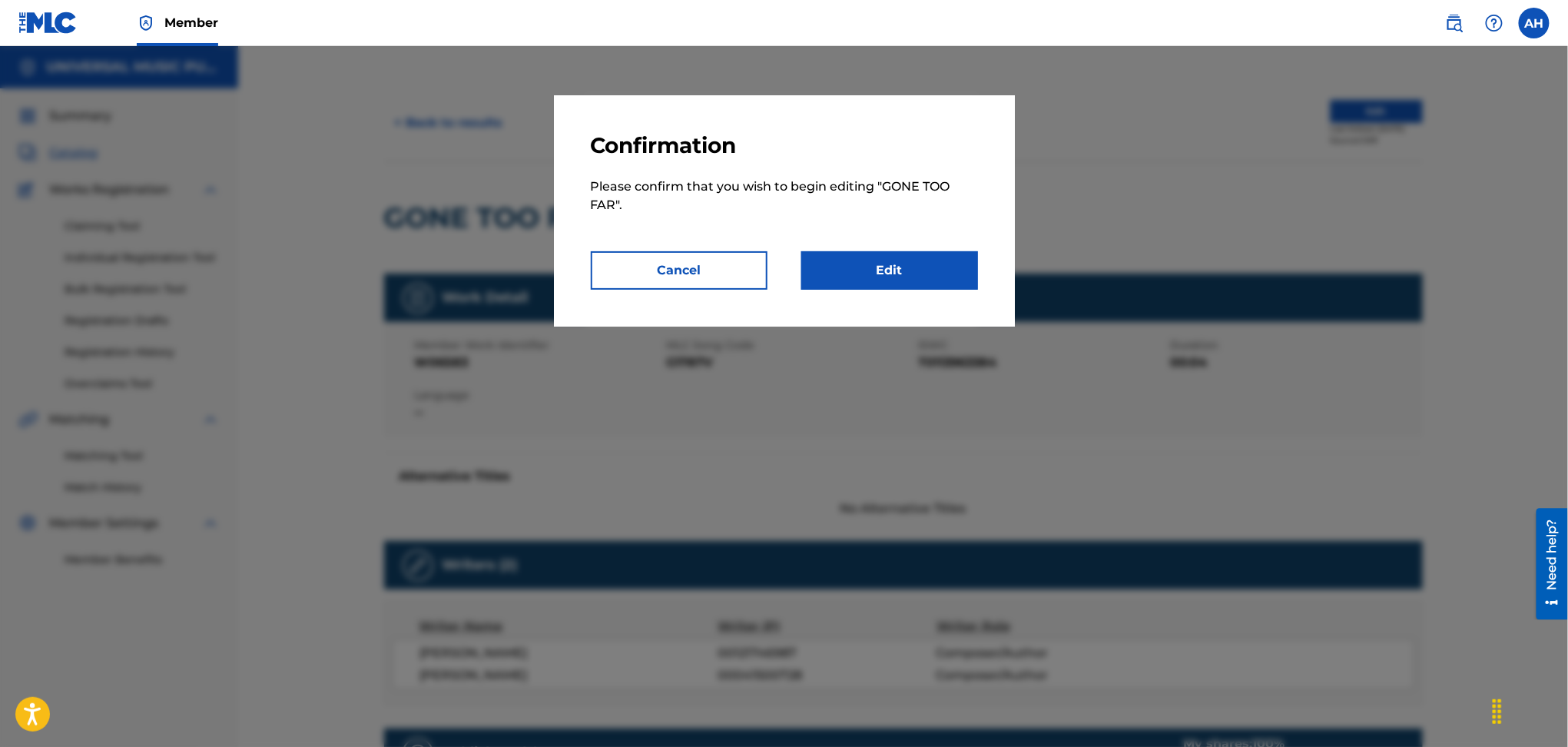
click at [932, 285] on div "Confirmation Please confirm that you wish to begin editing " GONE TOO FAR ". Ca…" at bounding box center [784, 211] width 461 height 231
click at [929, 277] on link "Edit" at bounding box center [889, 270] width 176 height 38
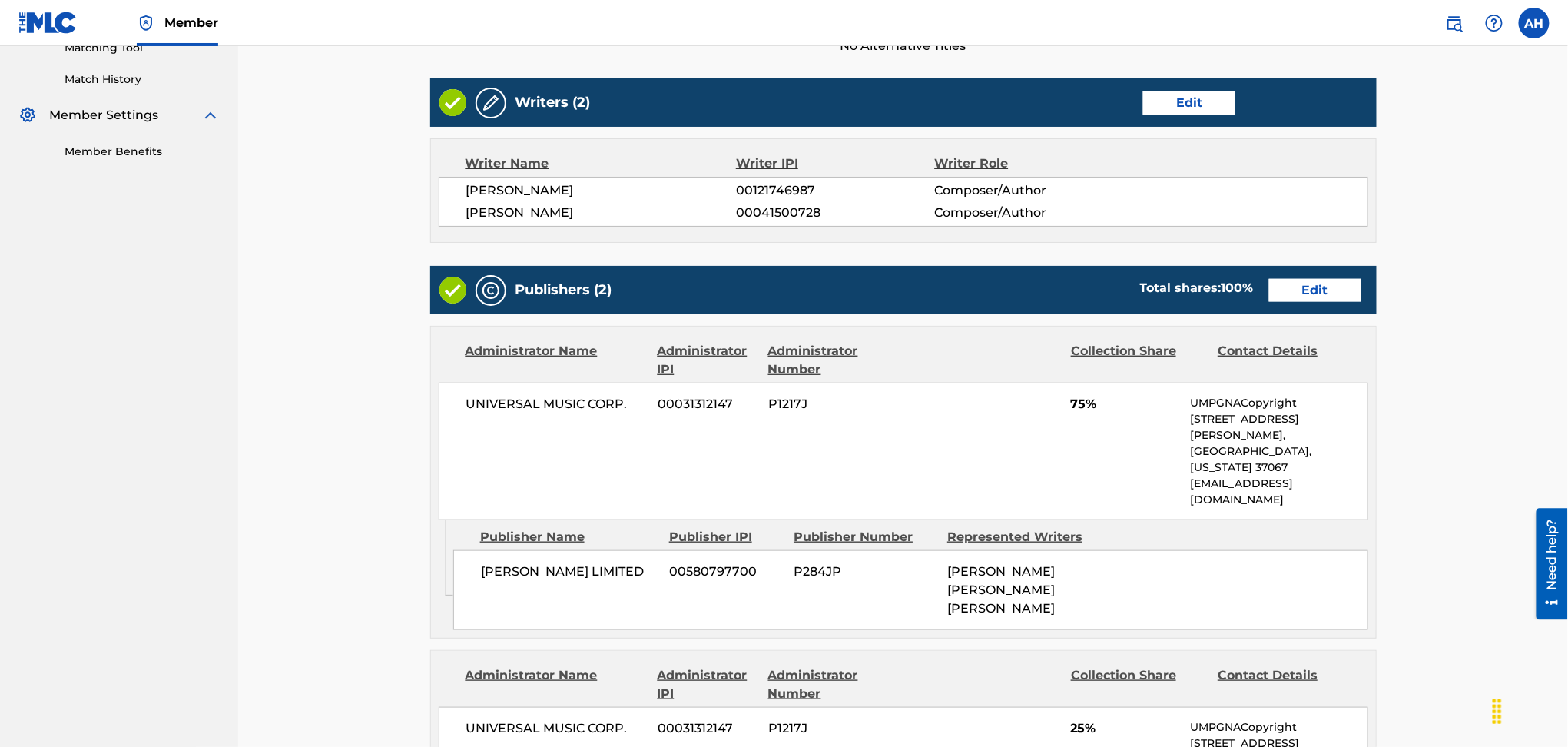
scroll to position [409, 0]
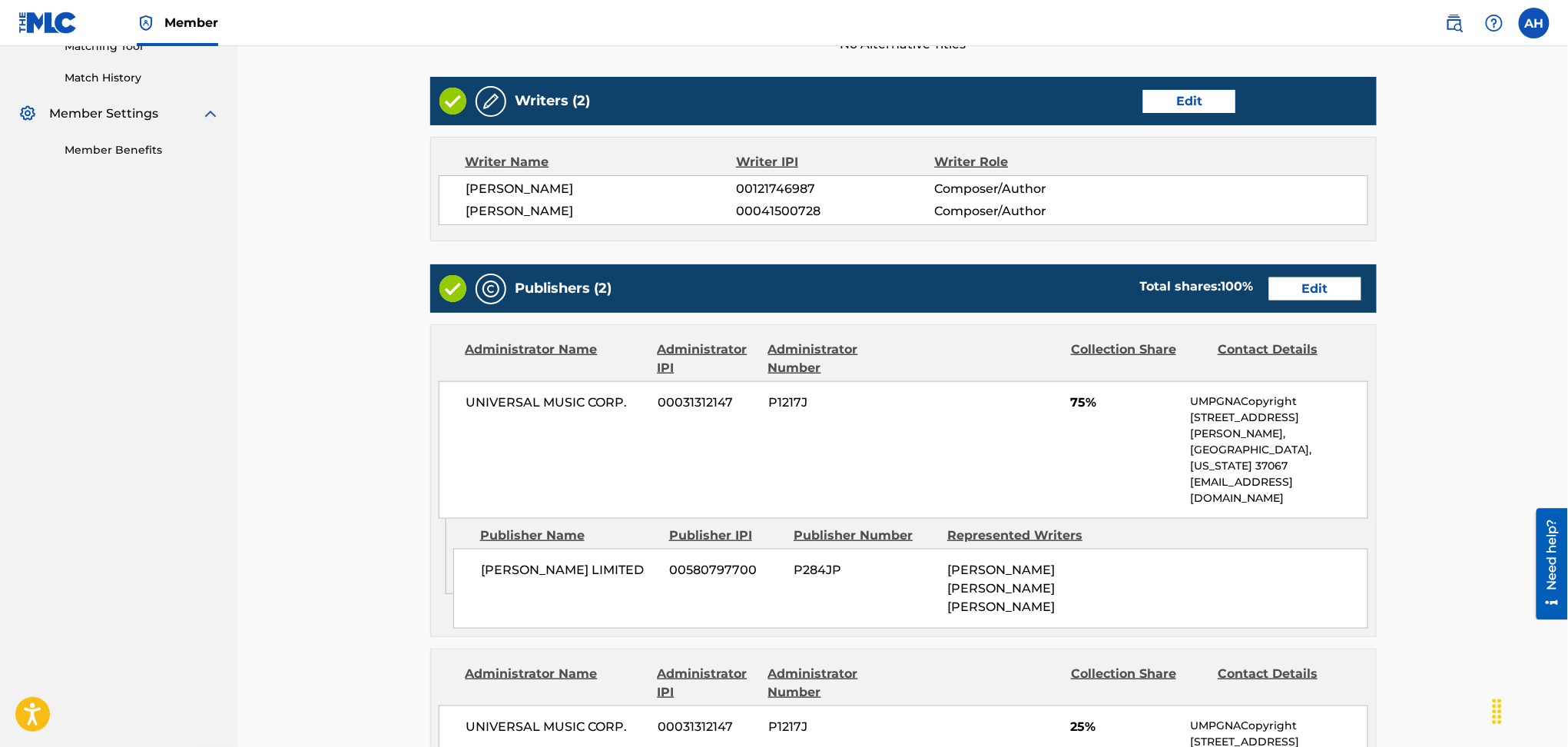
click at [1308, 287] on link "Edit" at bounding box center [1316, 288] width 92 height 23
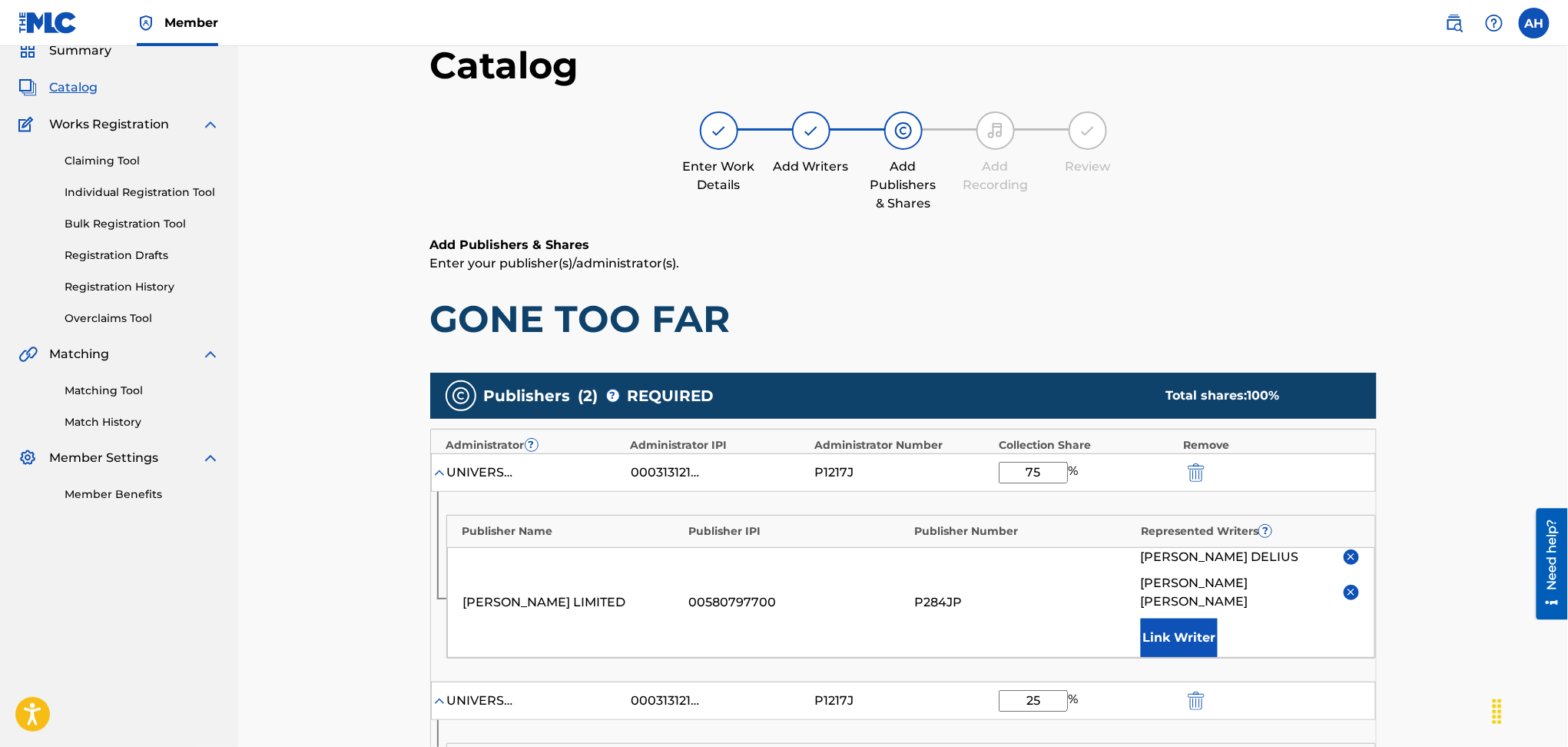
scroll to position [409, 0]
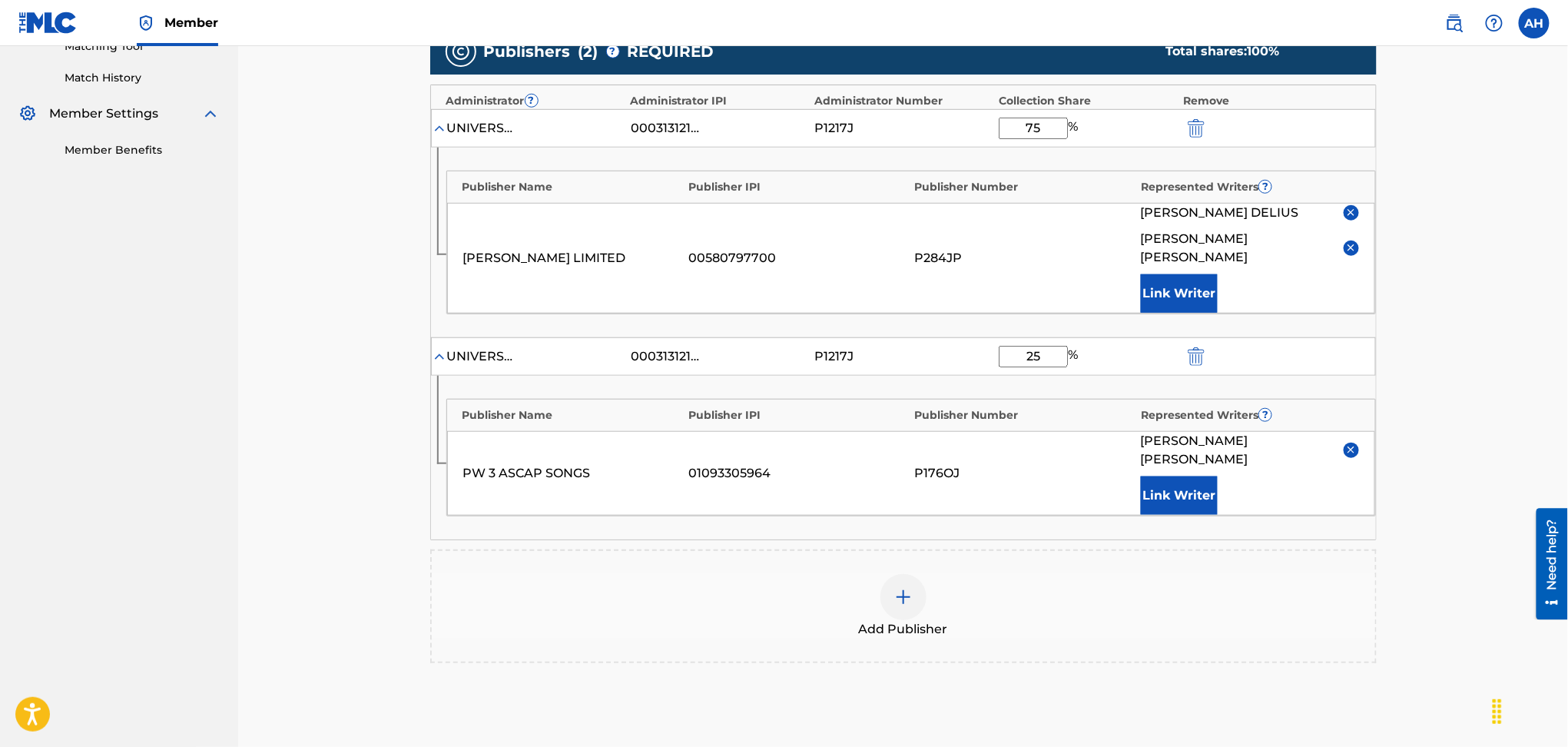
drag, startPoint x: 1054, startPoint y: 127, endPoint x: 1026, endPoint y: 123, distance: 28.3
click at [1026, 124] on input "75" at bounding box center [1033, 128] width 69 height 21
type input "50"
drag, startPoint x: 1037, startPoint y: 323, endPoint x: 1021, endPoint y: 326, distance: 16.3
click at [1021, 338] on div "UNIVERSAL MUSIC CORP. 00031312147 P1217J 25 %" at bounding box center [904, 356] width 945 height 38
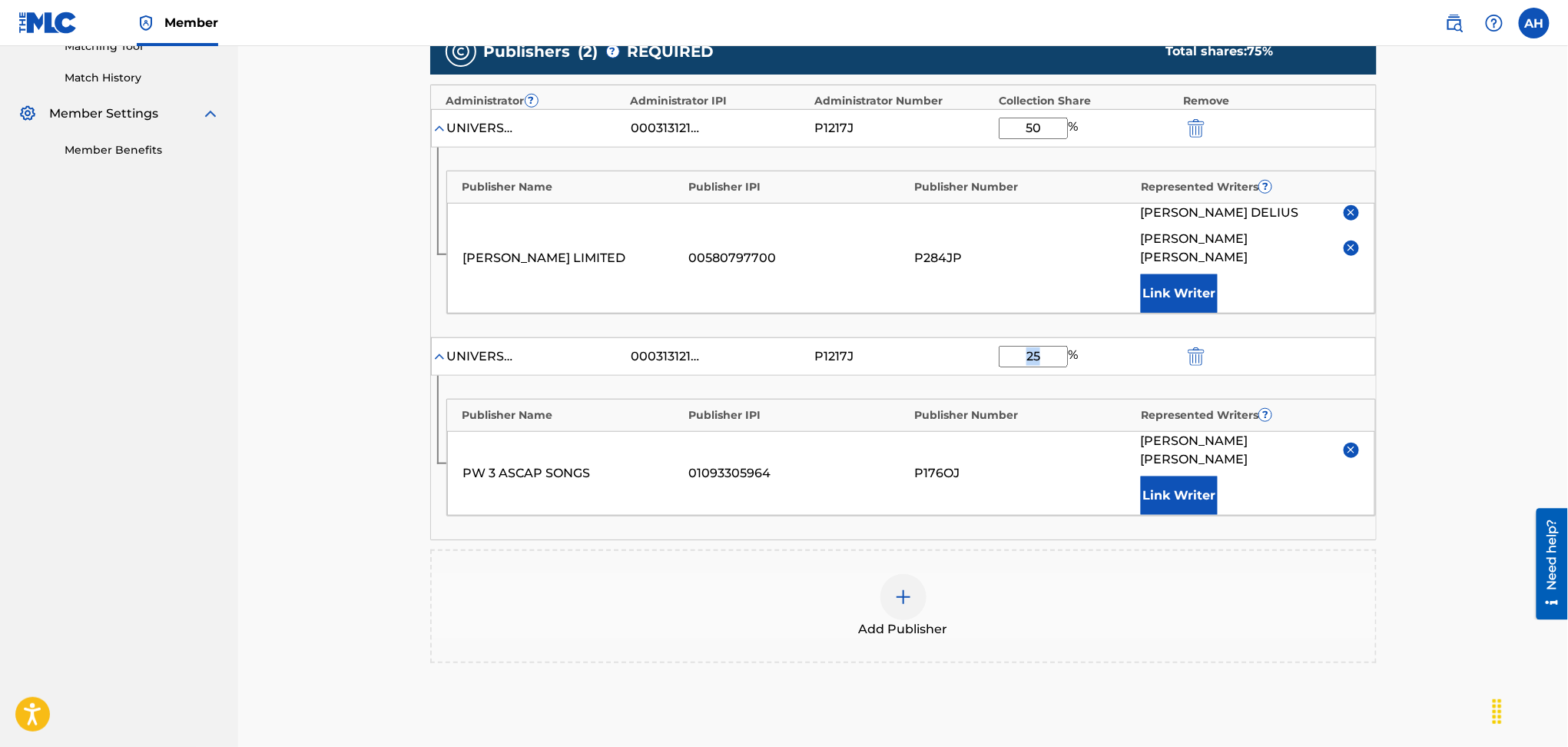
click at [1027, 346] on input "25" at bounding box center [1033, 356] width 69 height 21
type input "50"
click at [1062, 574] on div "Add Publisher" at bounding box center [903, 606] width 944 height 65
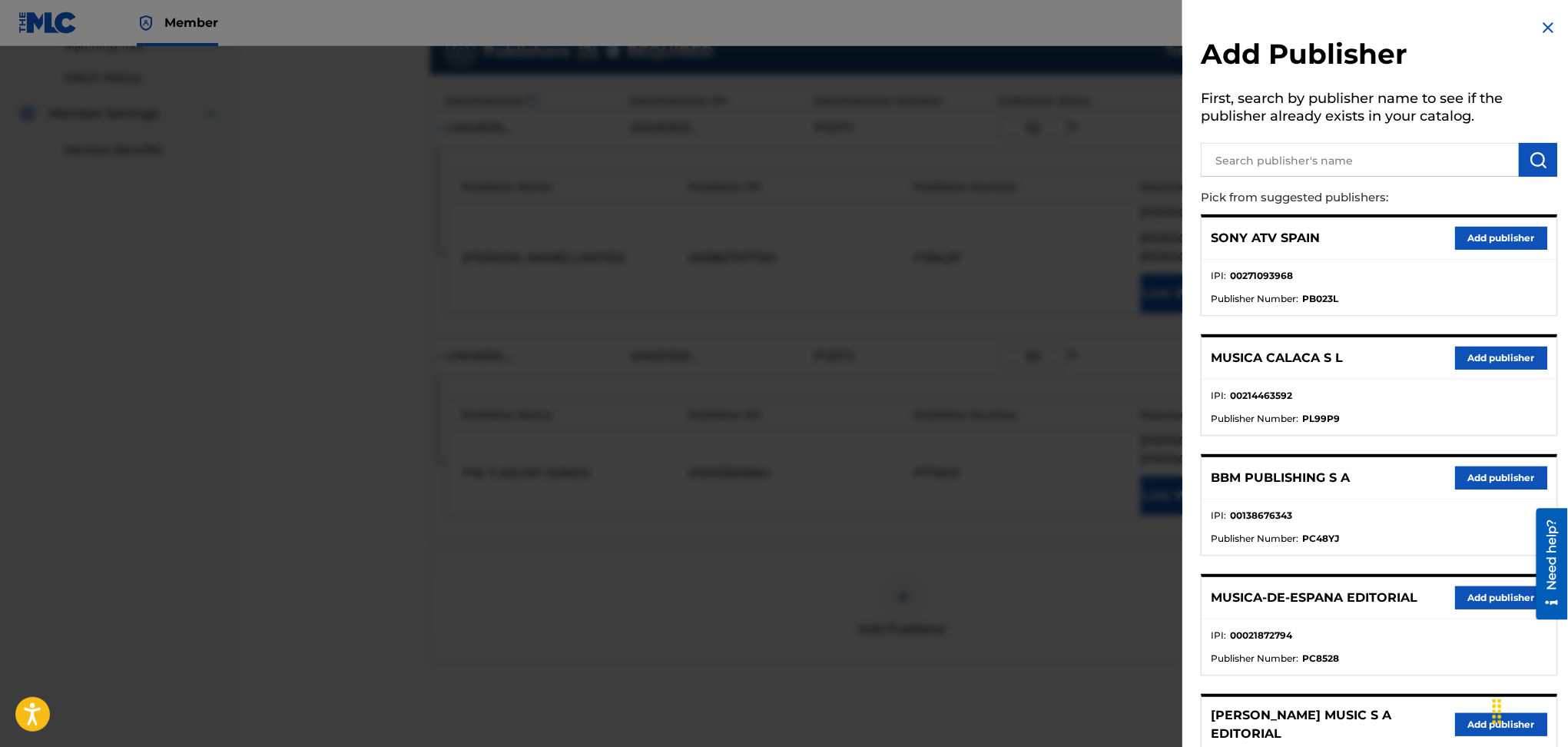
click at [1134, 341] on div at bounding box center [784, 420] width 1568 height 747
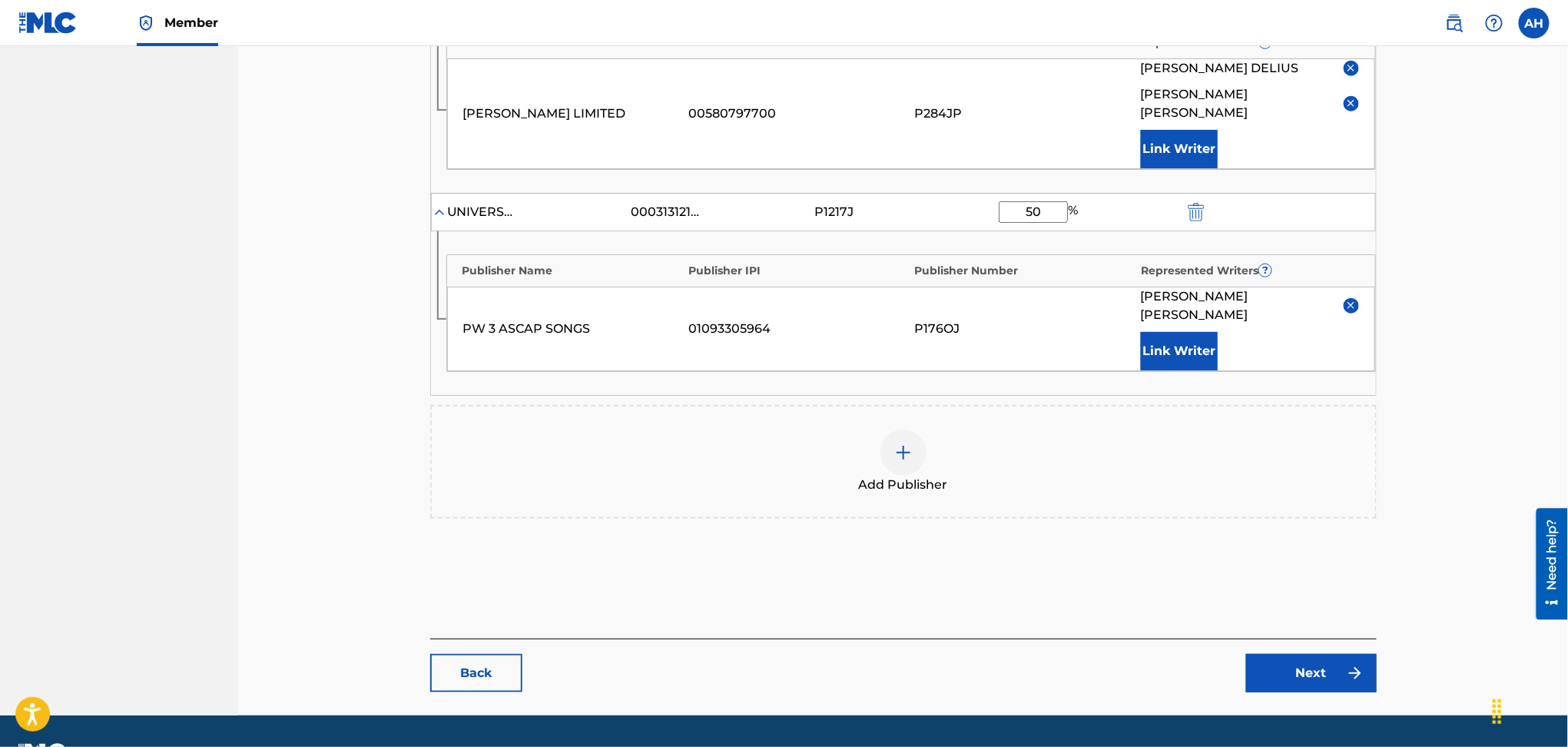
scroll to position [555, 0]
click at [1311, 653] on link "Next" at bounding box center [1311, 672] width 130 height 38
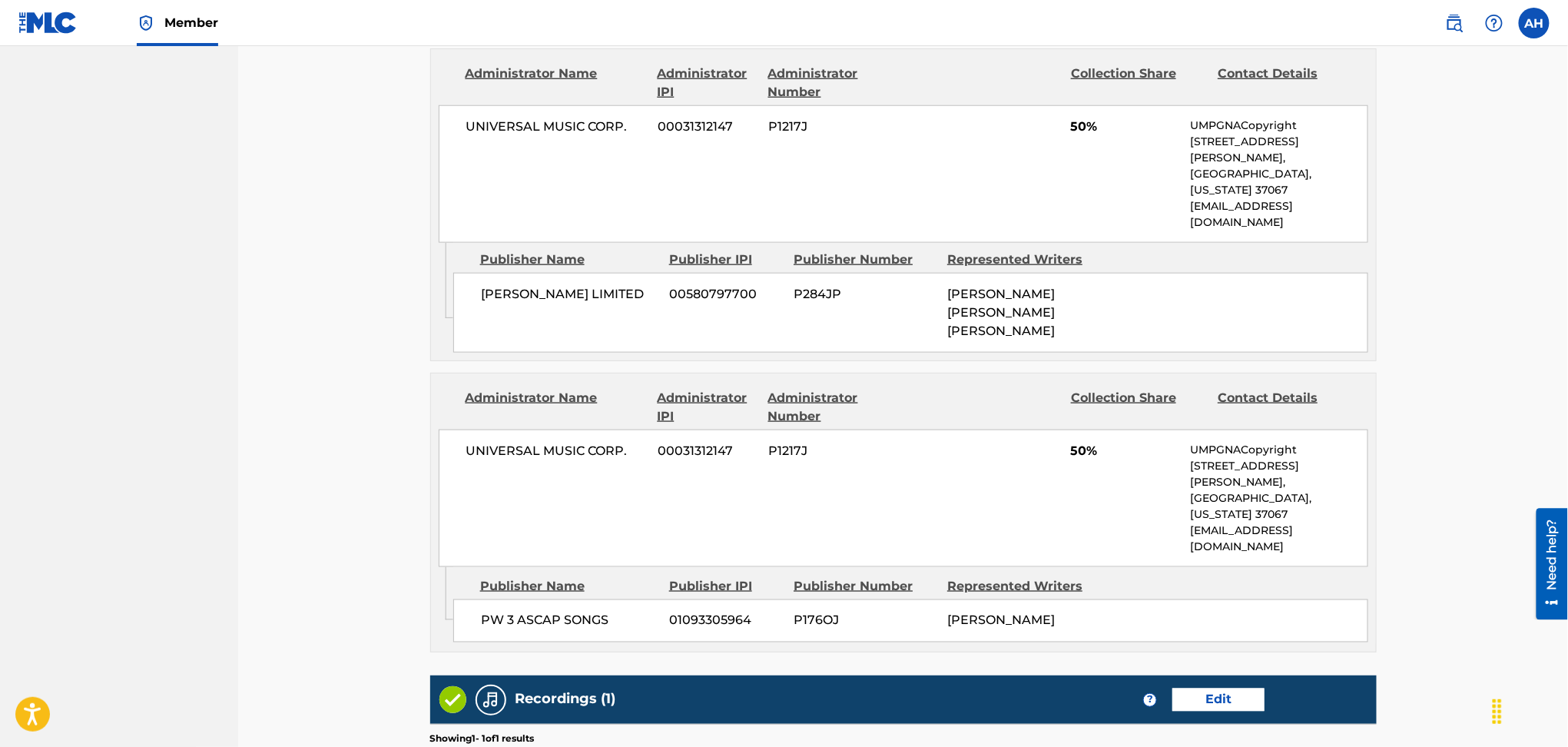
scroll to position [886, 0]
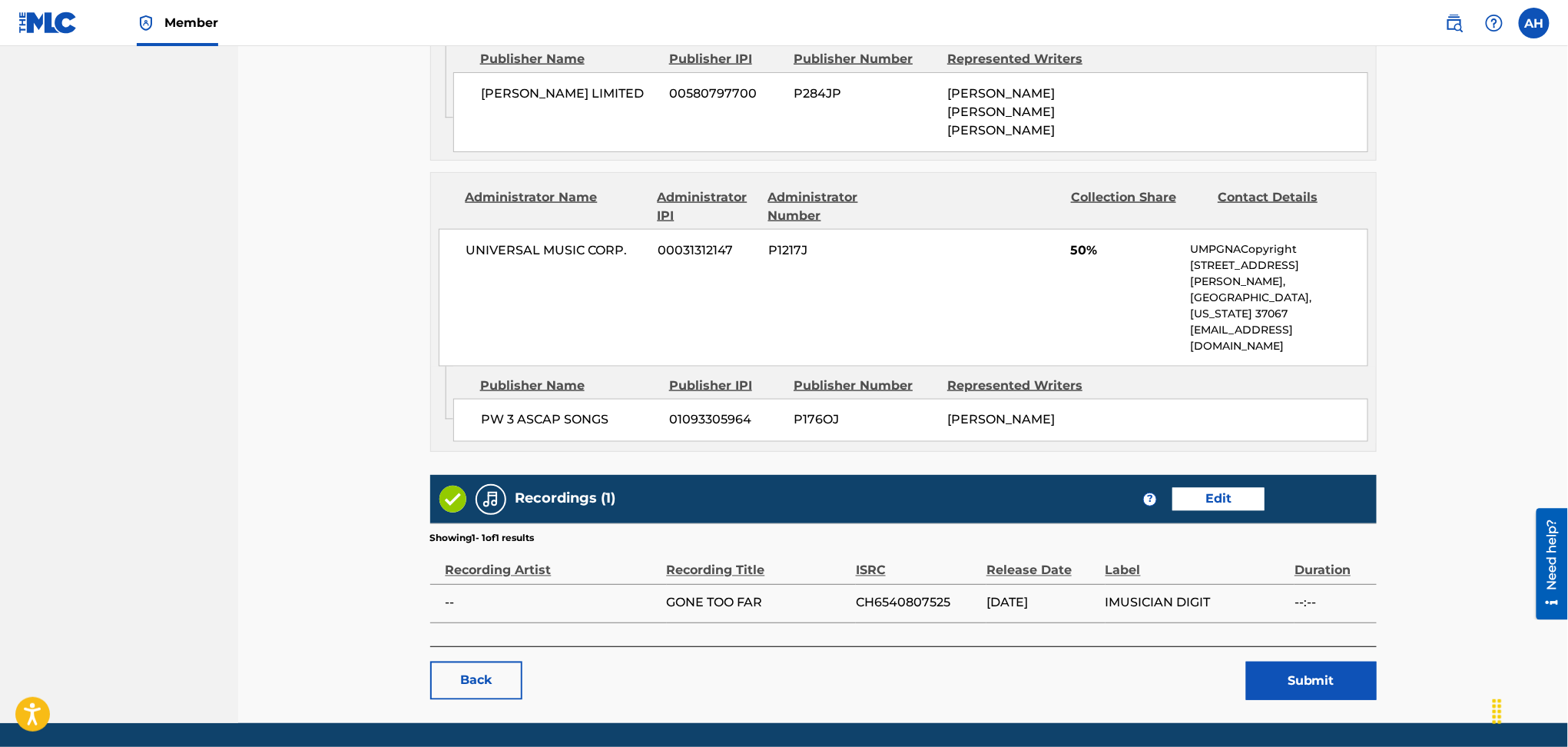
click at [1301, 662] on button "Submit" at bounding box center [1311, 680] width 130 height 38
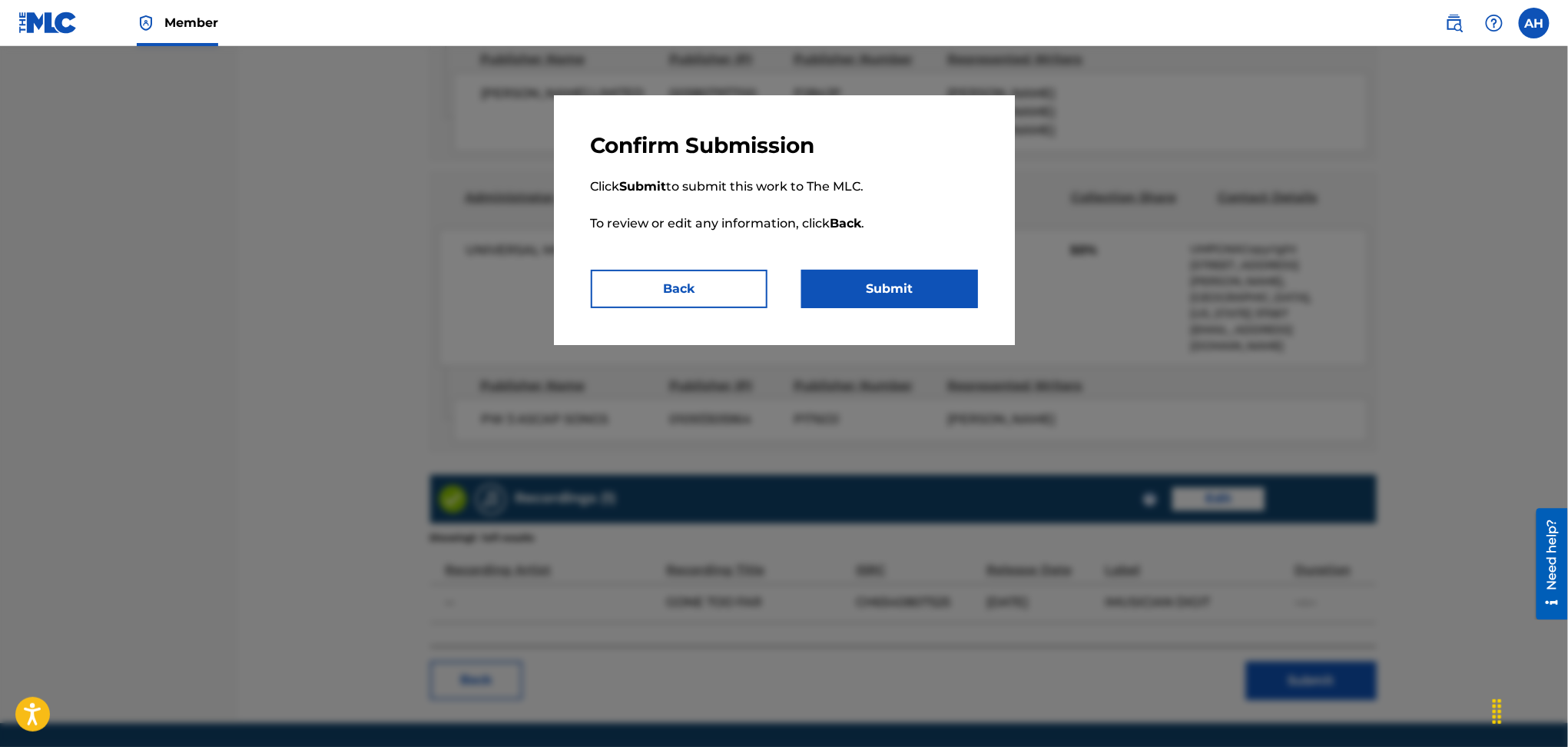
click at [936, 286] on button "Submit" at bounding box center [889, 288] width 176 height 38
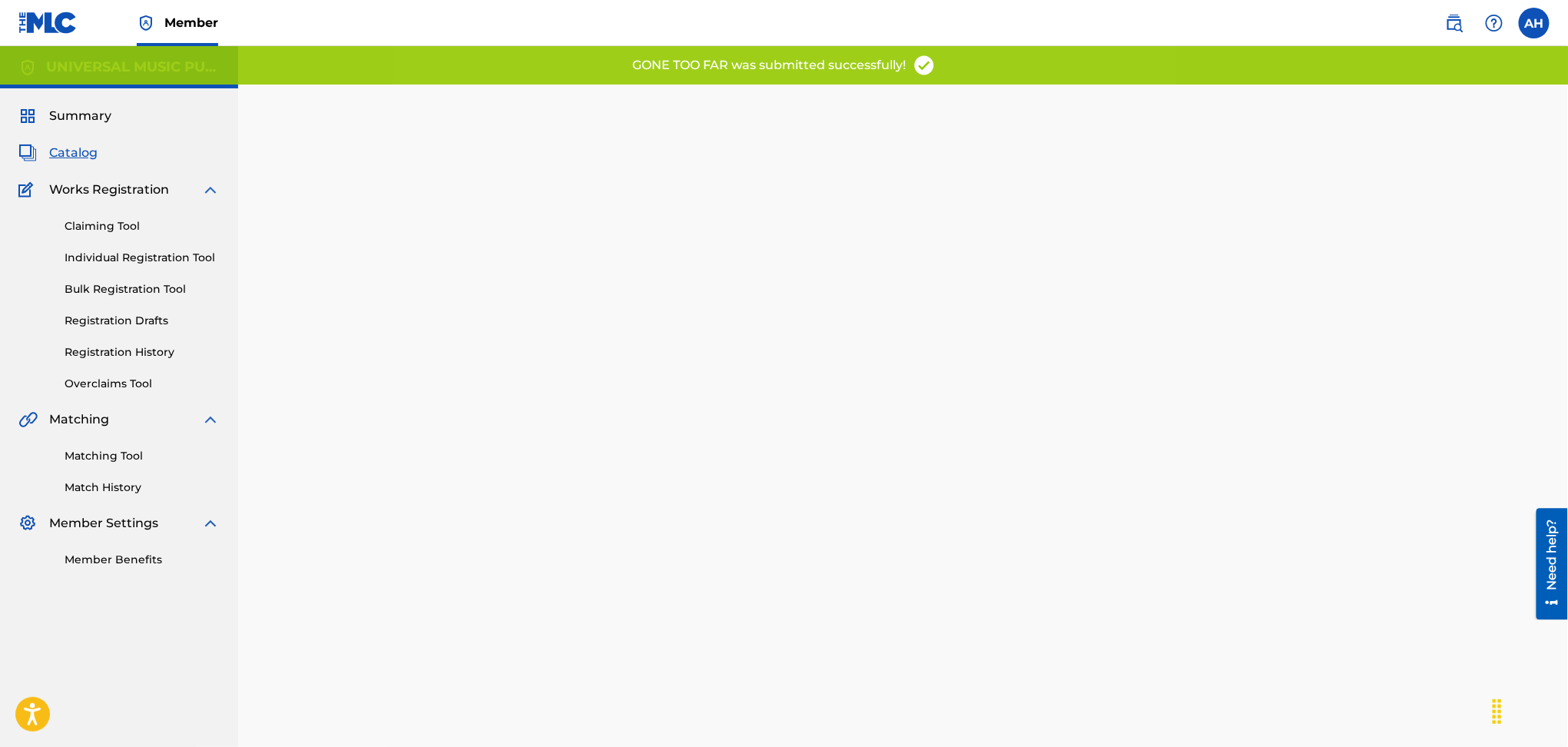
click at [87, 139] on div "Summary Catalog Works Registration Claiming Tool Individual Registration Tool B…" at bounding box center [119, 338] width 238 height 498
click at [83, 153] on span "Catalog" at bounding box center [73, 153] width 49 height 19
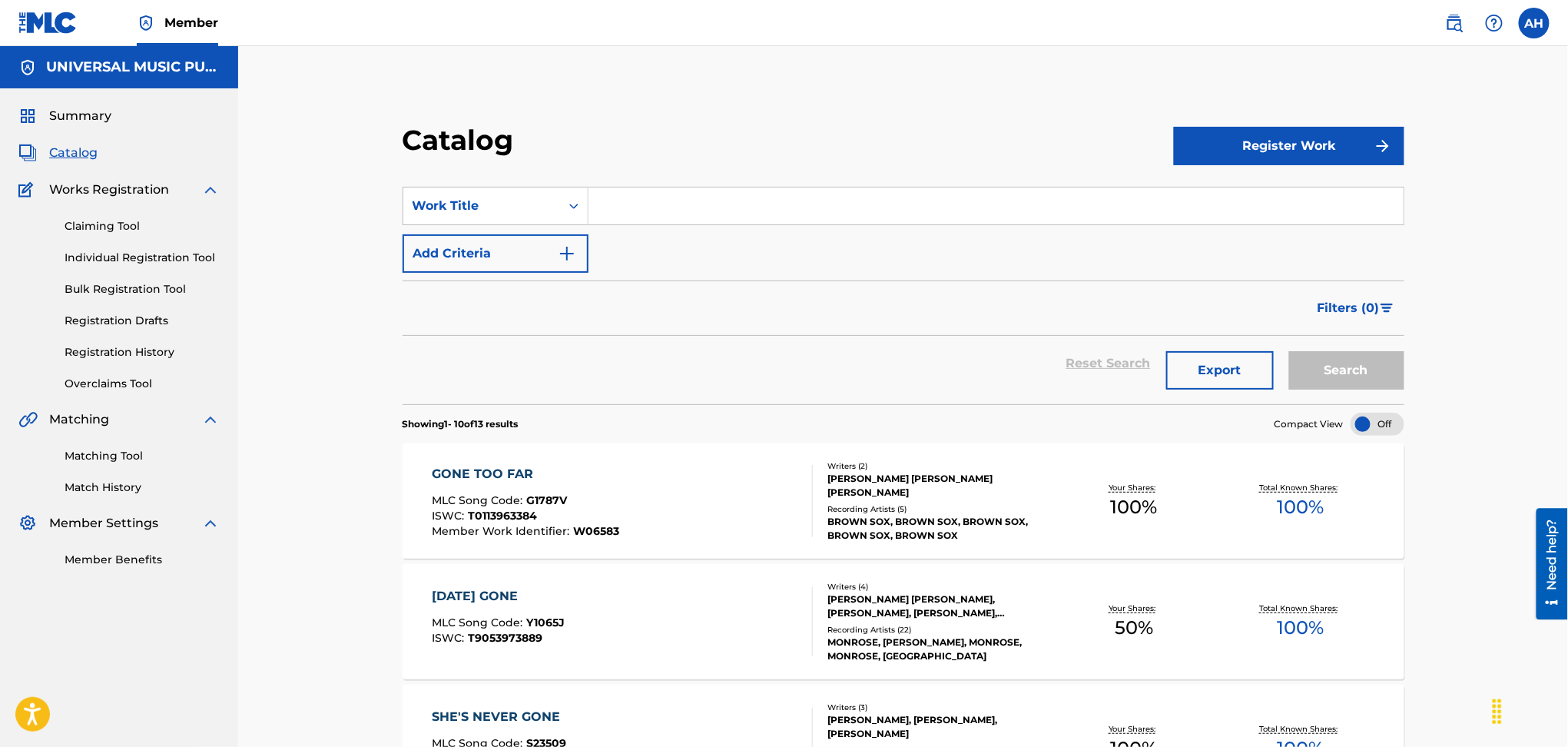
click at [643, 209] on input "Search Form" at bounding box center [996, 206] width 815 height 37
type input "imagination et moi"
click at [1386, 376] on button "Search" at bounding box center [1346, 370] width 115 height 38
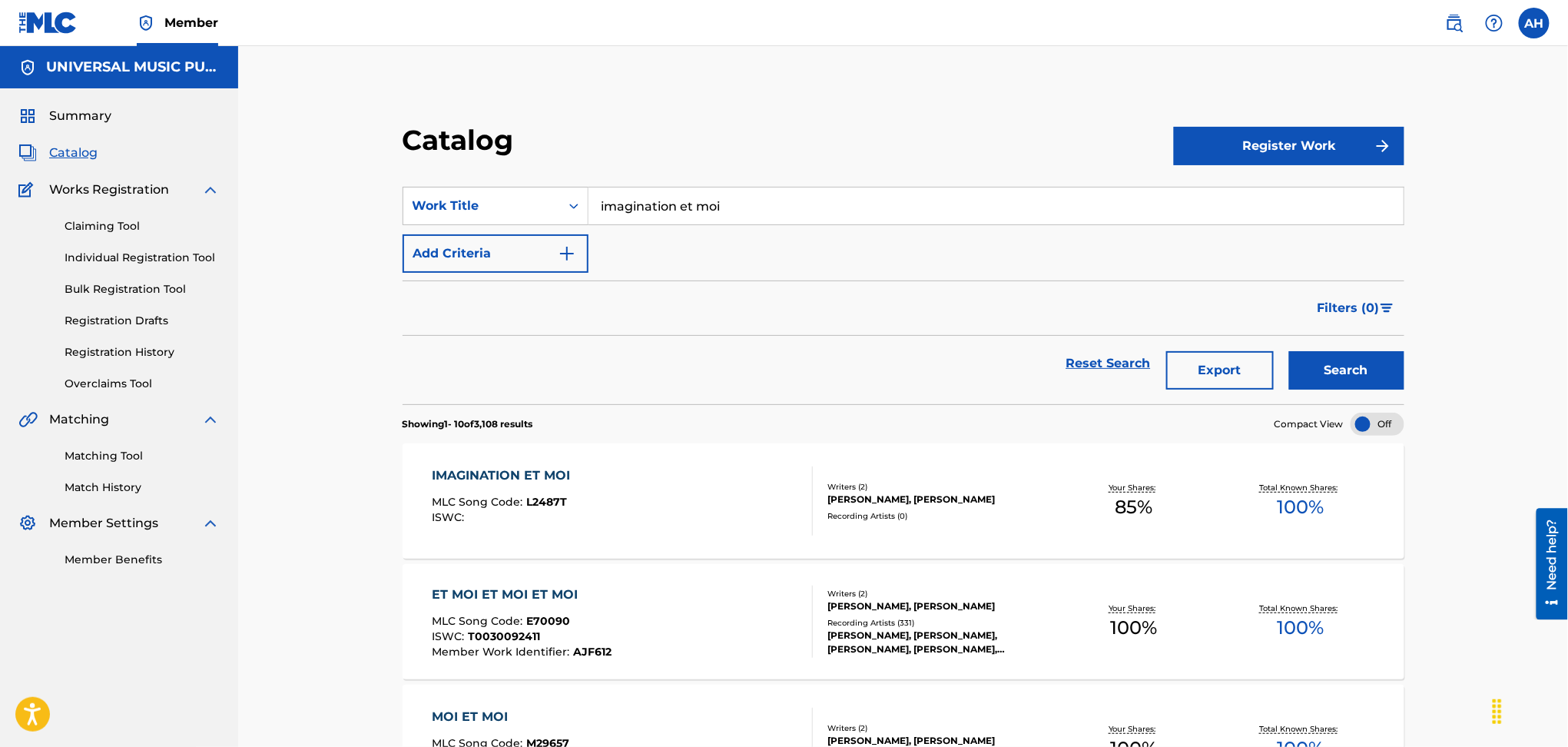
click at [768, 501] on div "IMAGINATION ET MOI MLC Song Code : L2487T ISWC :" at bounding box center [622, 501] width 381 height 69
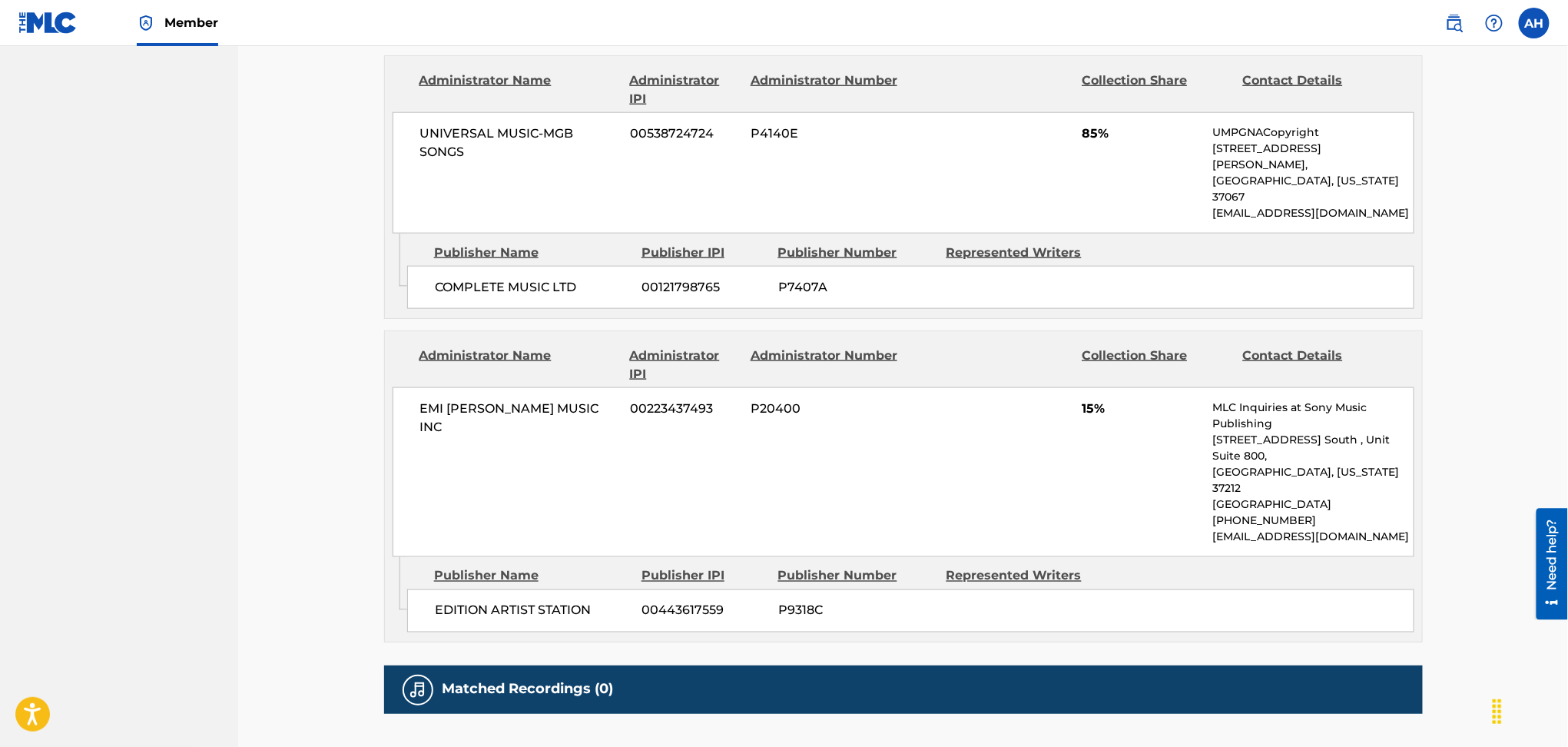
scroll to position [819, 0]
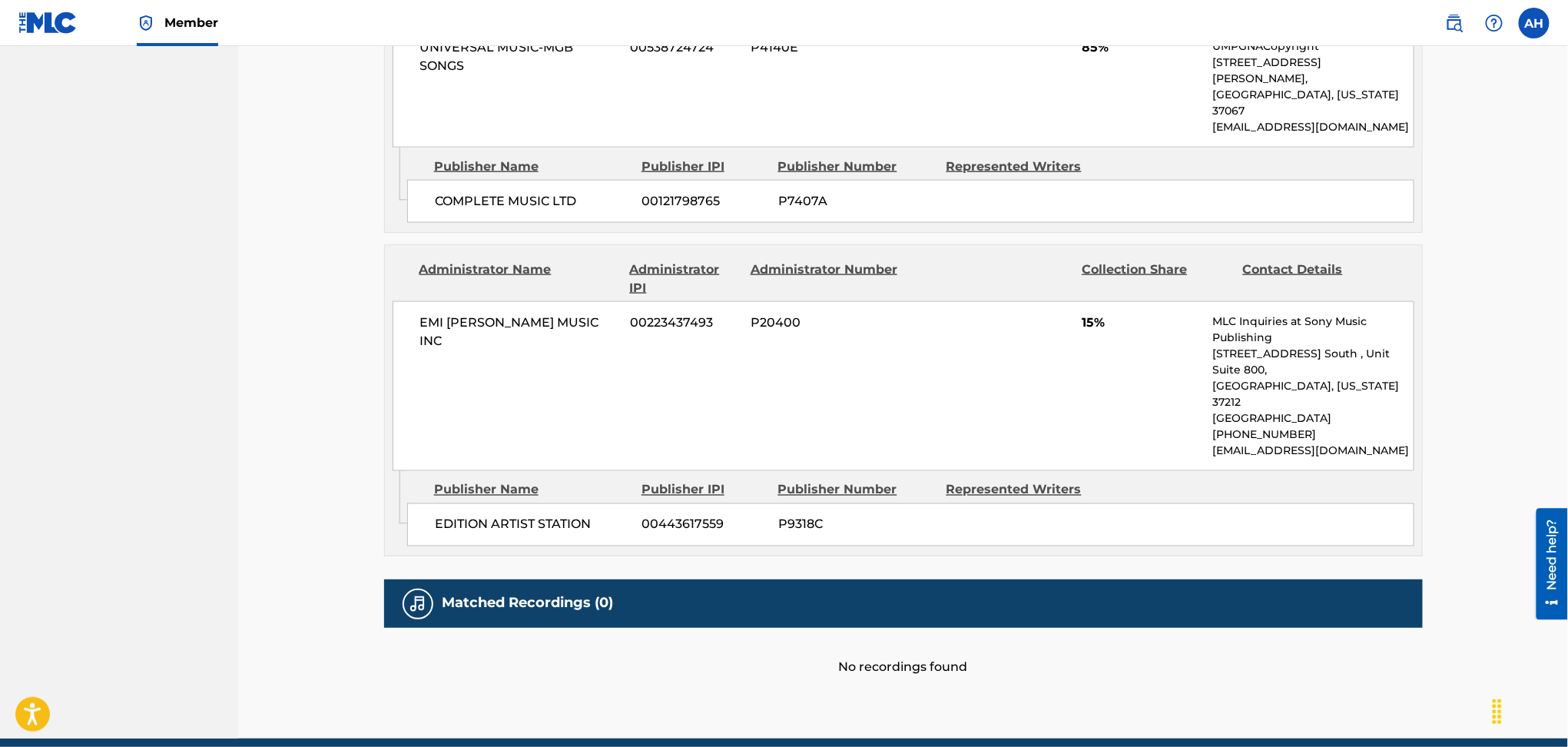
click at [1076, 376] on div "EMI [PERSON_NAME] MUSIC INC 00223437493 P20400 15% MLC Inquiries at Sony Music …" at bounding box center [904, 385] width 1022 height 170
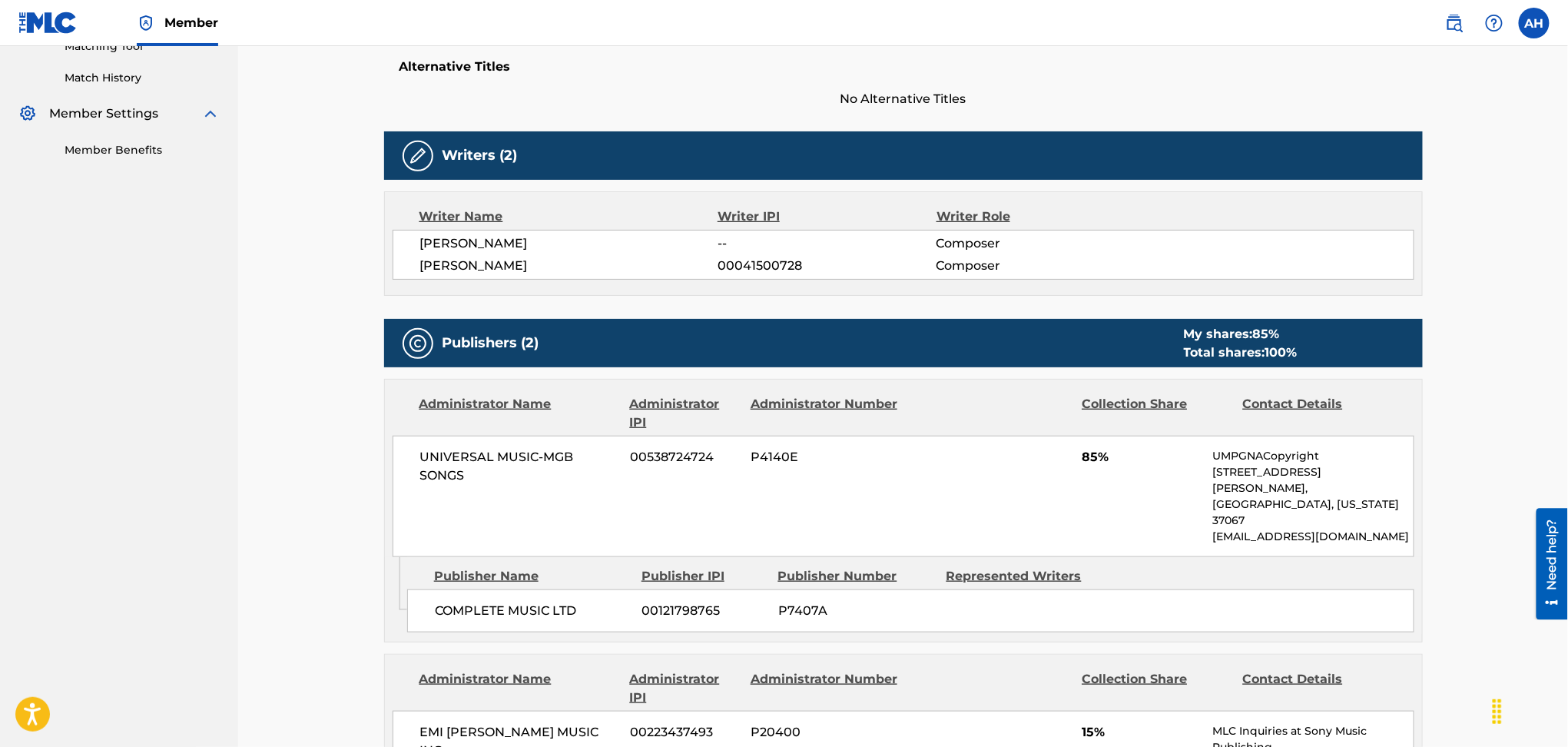
scroll to position [0, 0]
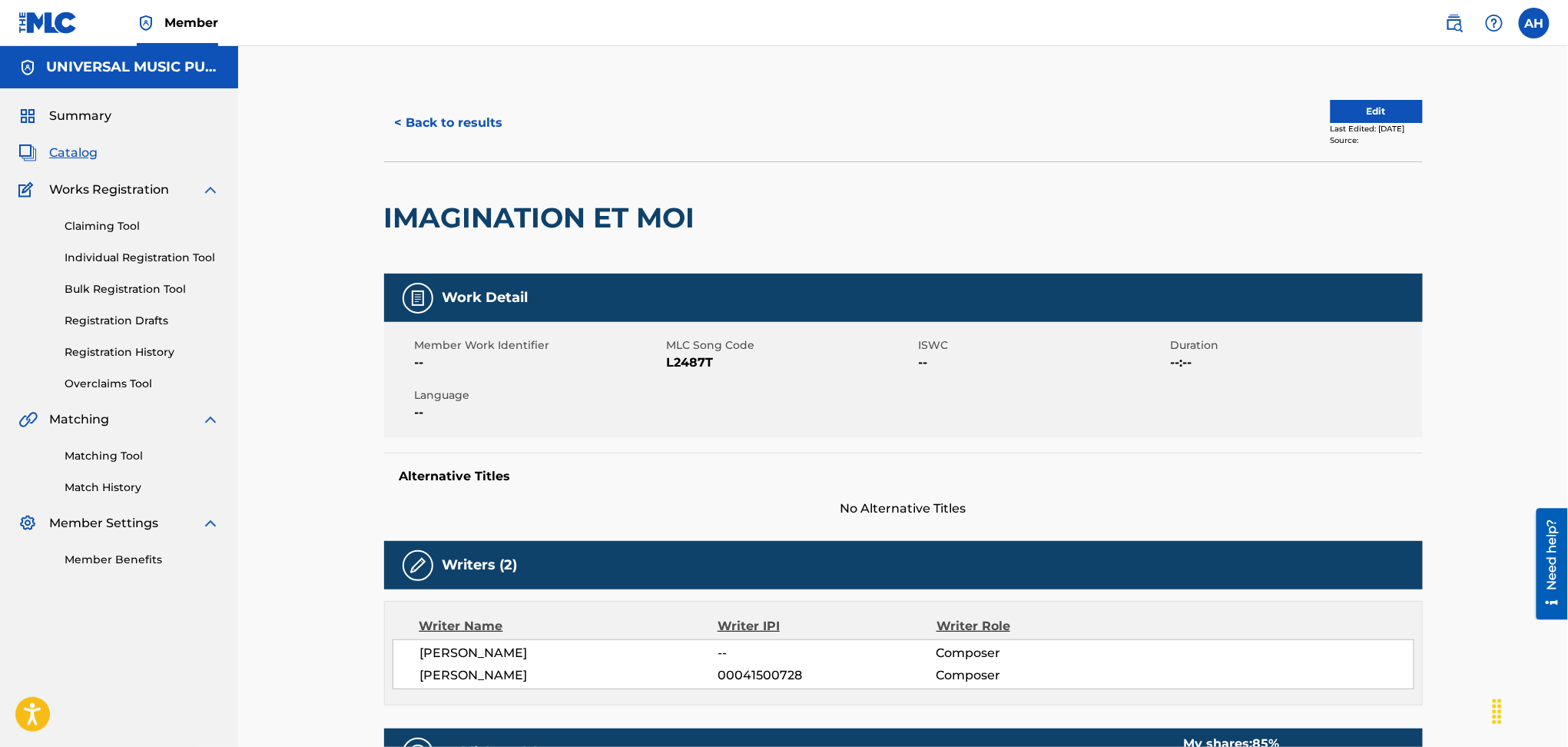
click at [1331, 104] on button "Edit" at bounding box center [1377, 111] width 92 height 23
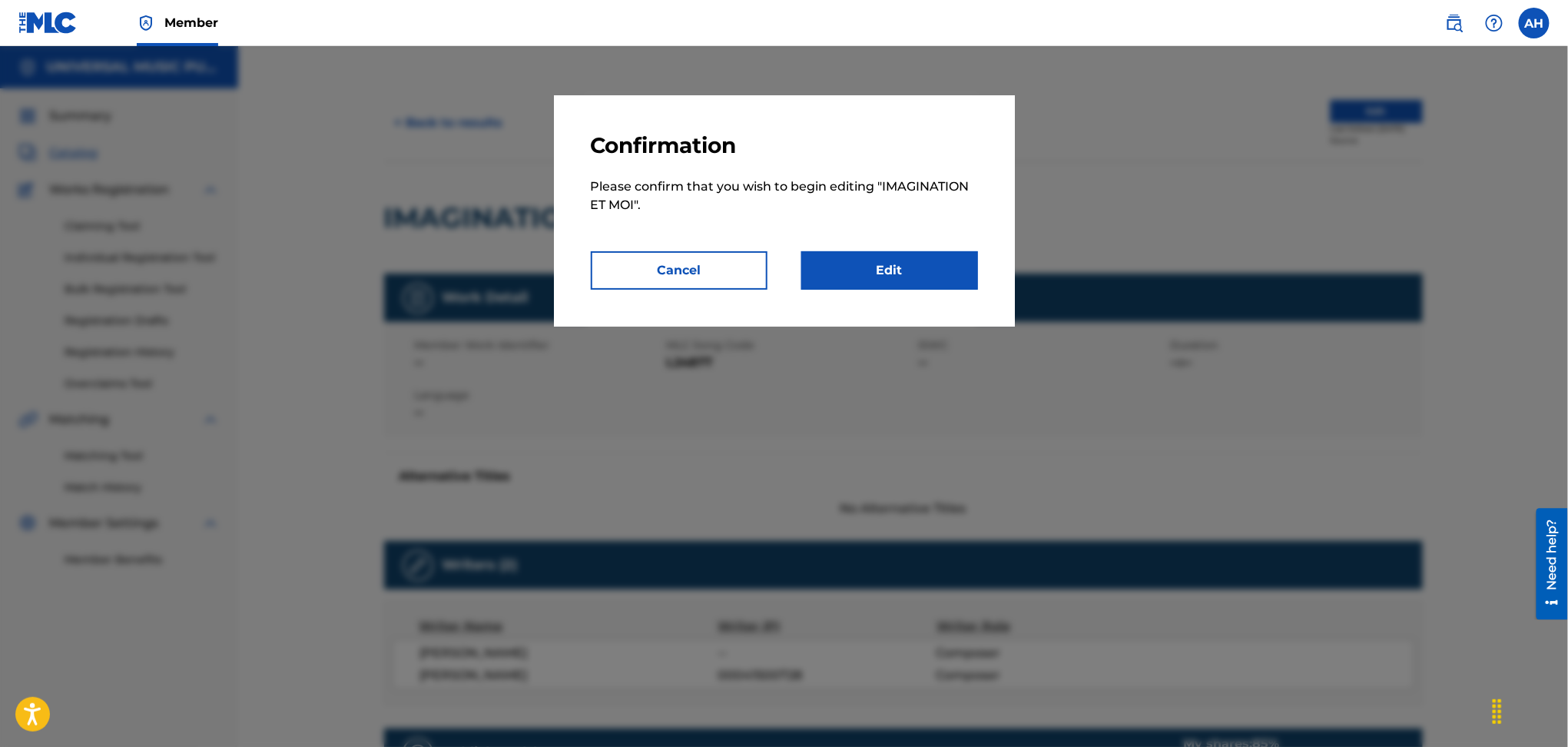
click at [849, 262] on link "Edit" at bounding box center [889, 270] width 176 height 38
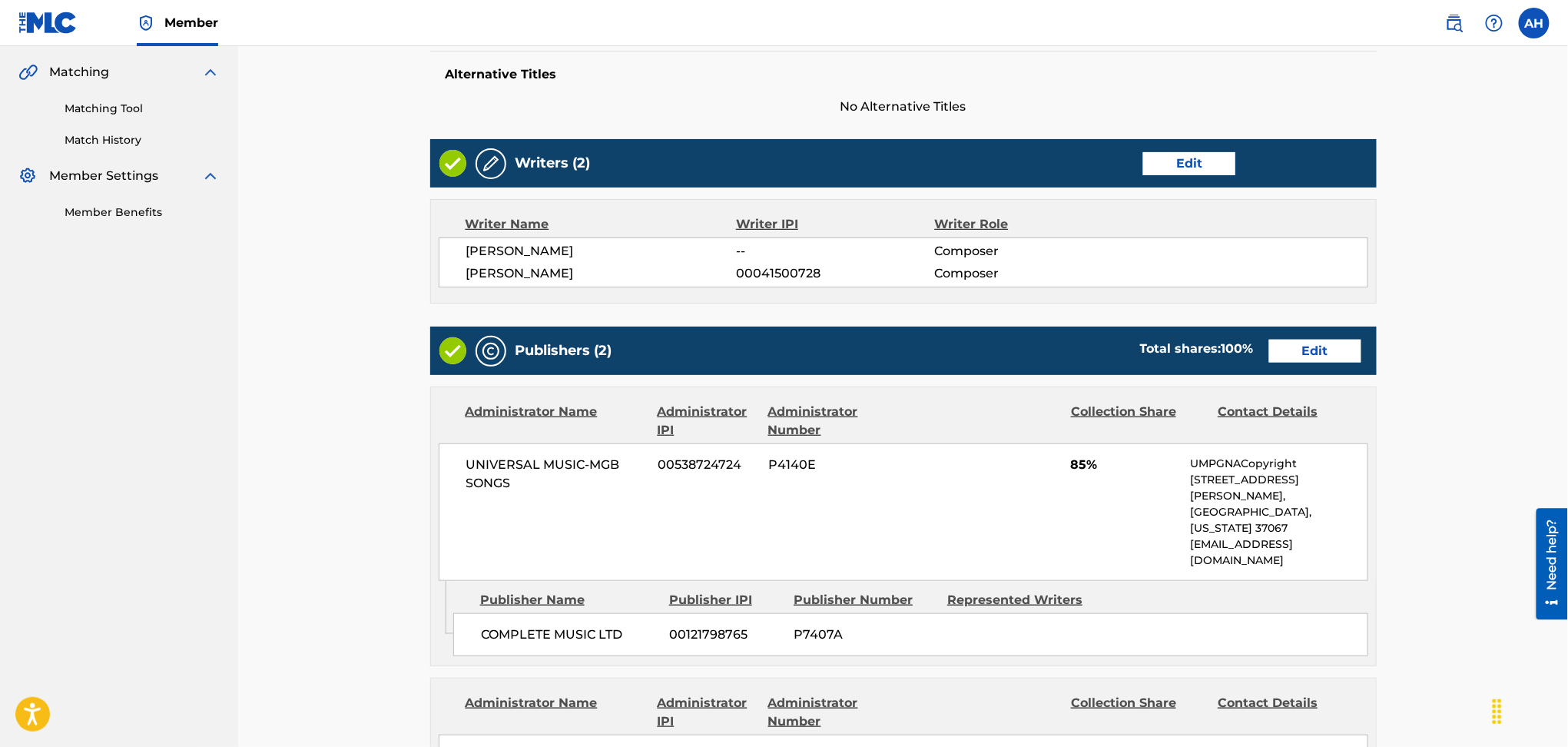
scroll to position [409, 0]
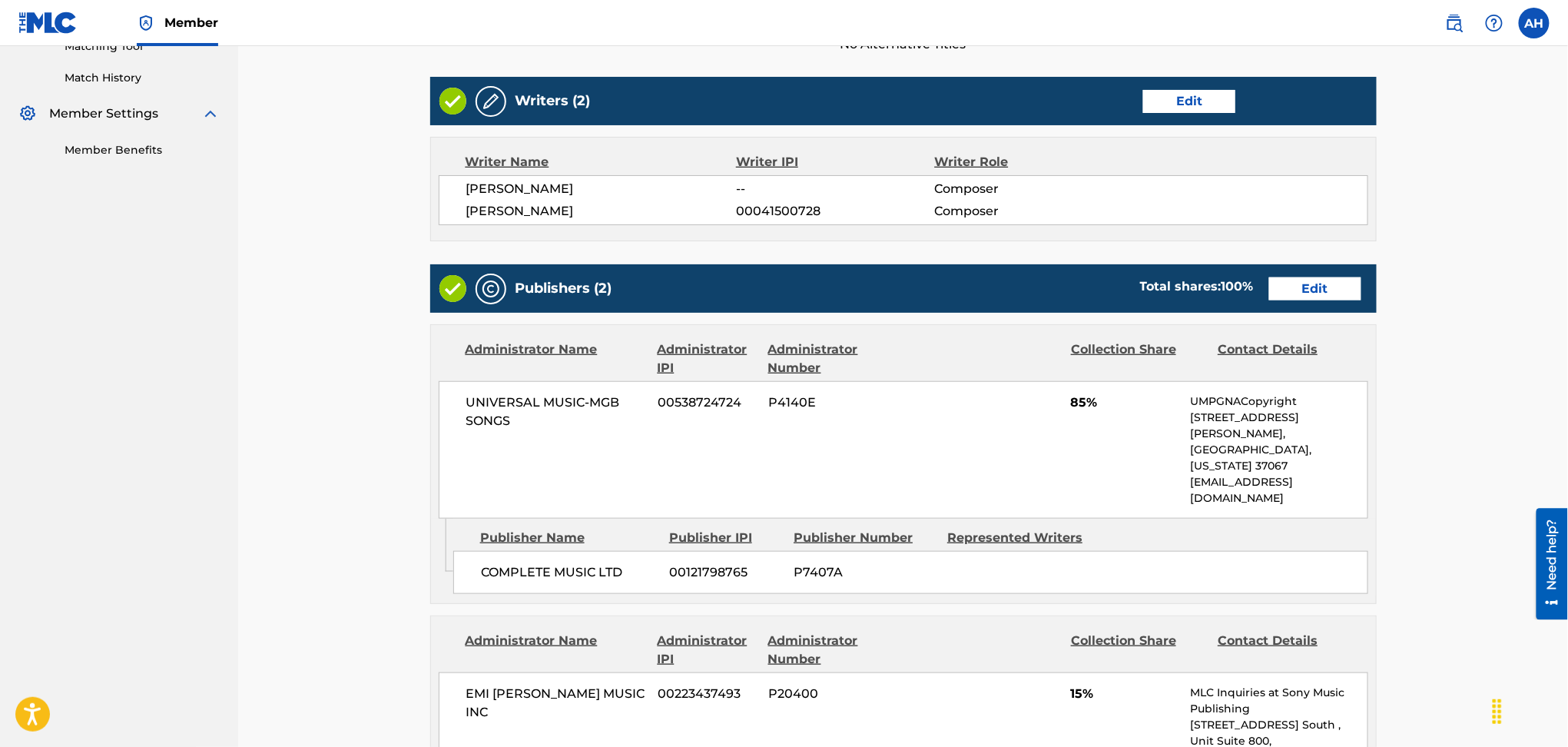
click at [1338, 277] on link "Edit" at bounding box center [1316, 288] width 92 height 23
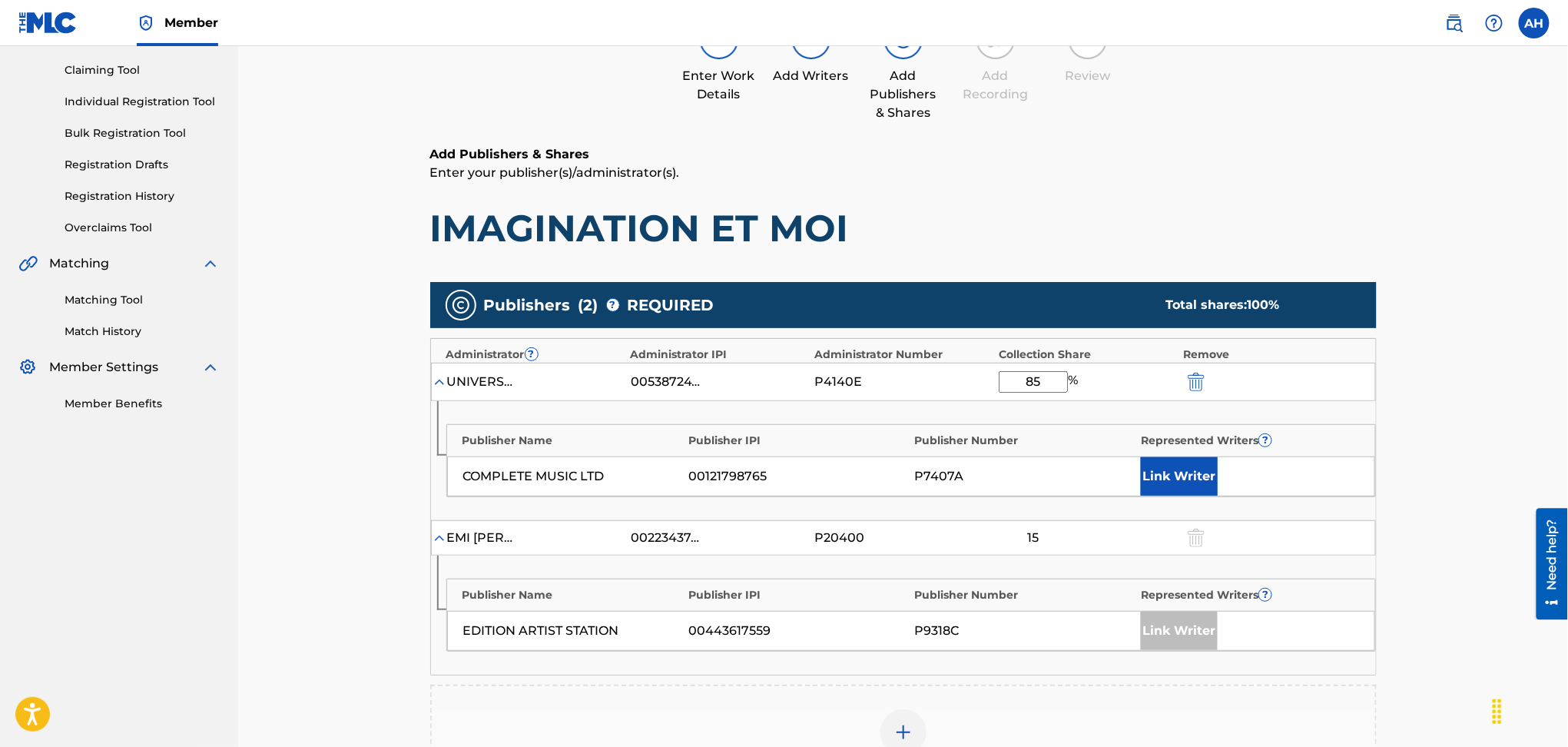
scroll to position [409, 0]
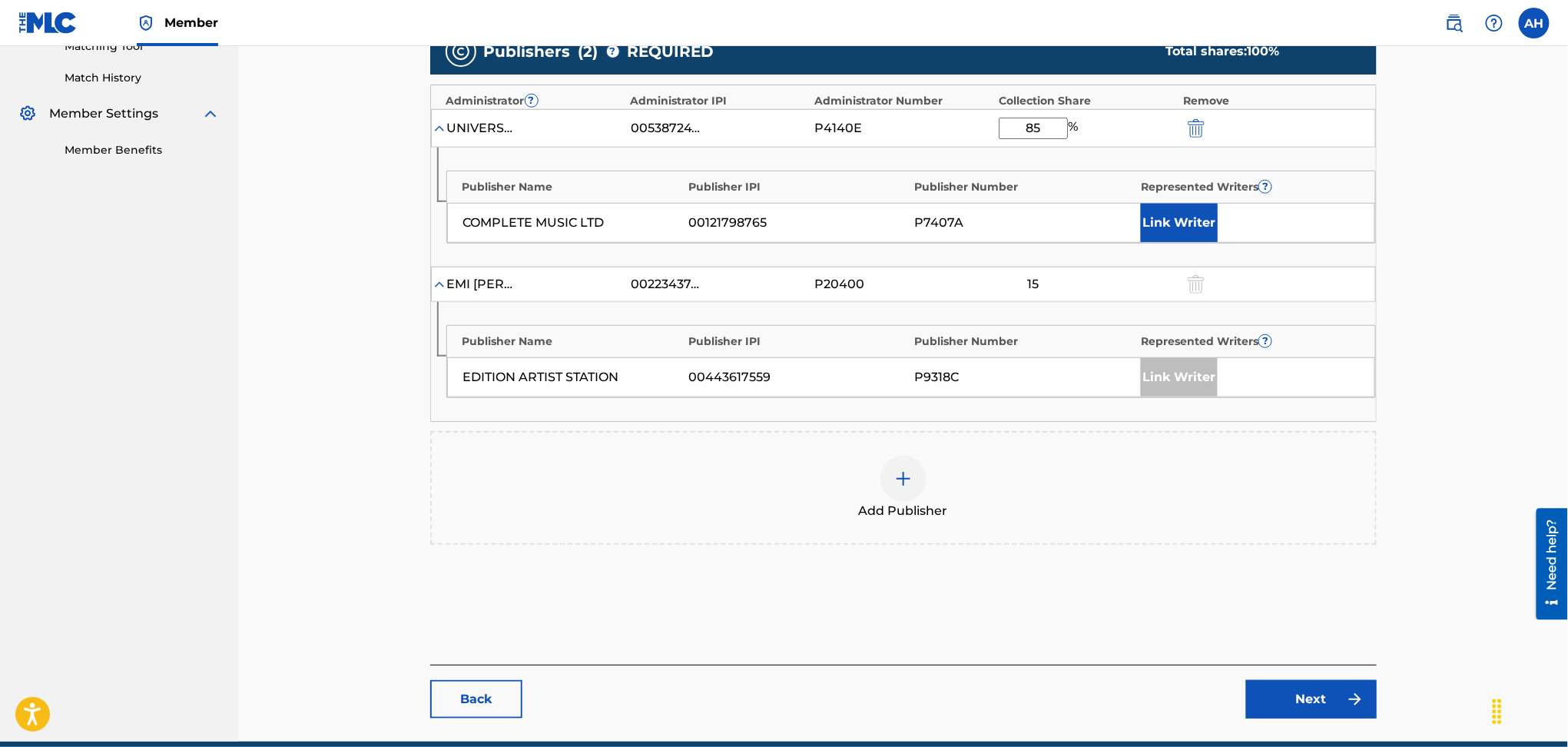
click at [906, 486] on div at bounding box center [904, 478] width 46 height 46
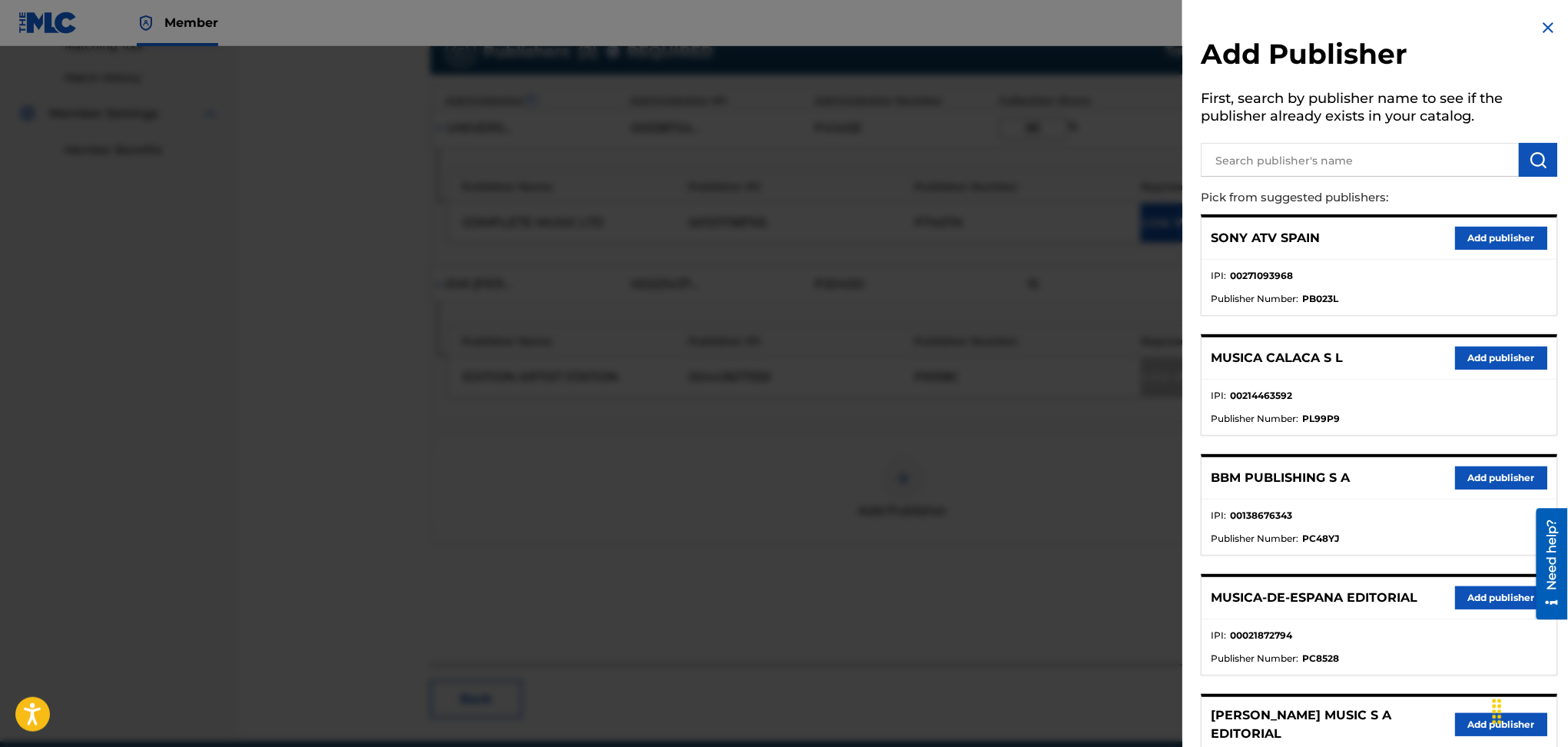
click at [1258, 148] on input "text" at bounding box center [1360, 160] width 318 height 34
type input "pw 3 ascap"
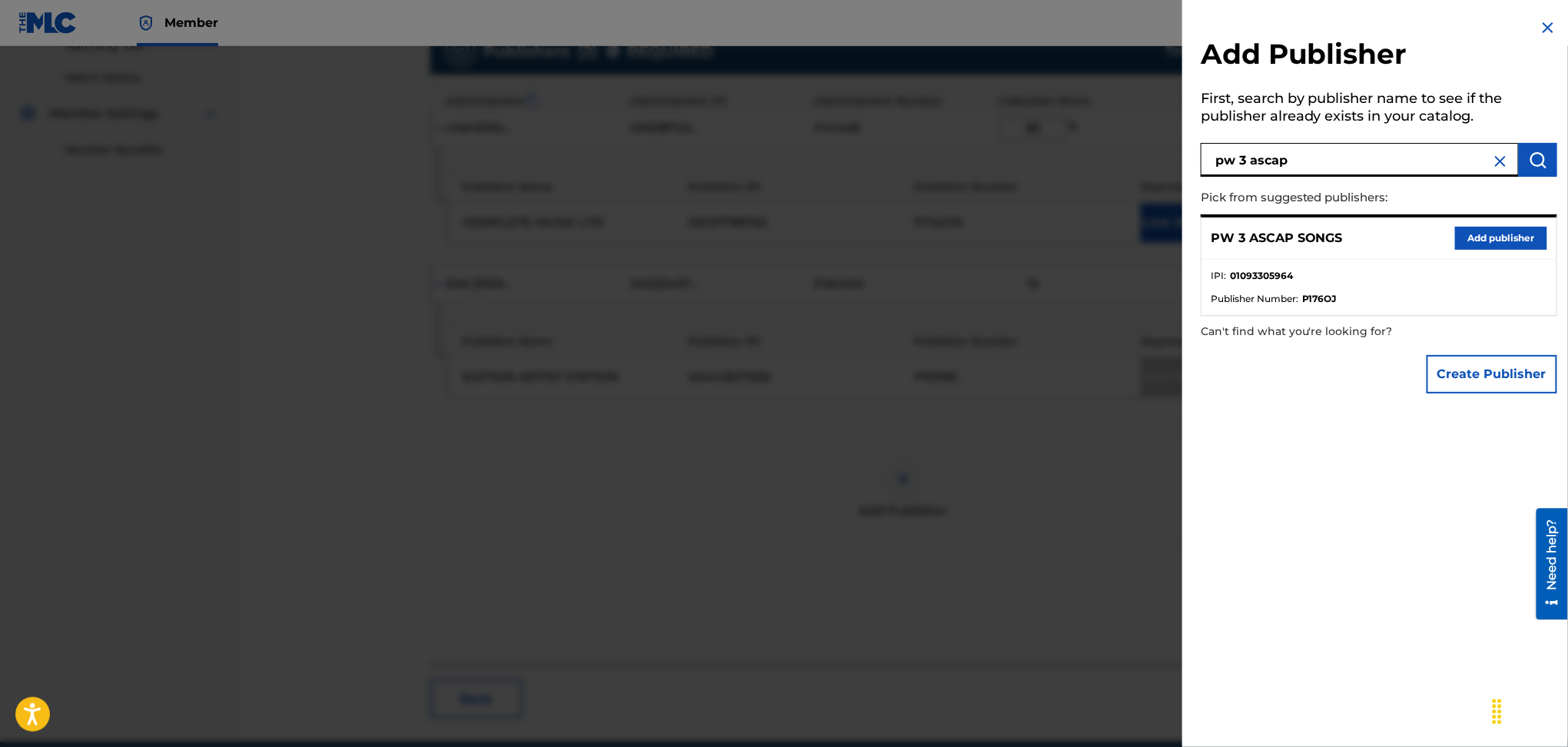
click at [1473, 244] on button "Add publisher" at bounding box center [1501, 238] width 92 height 23
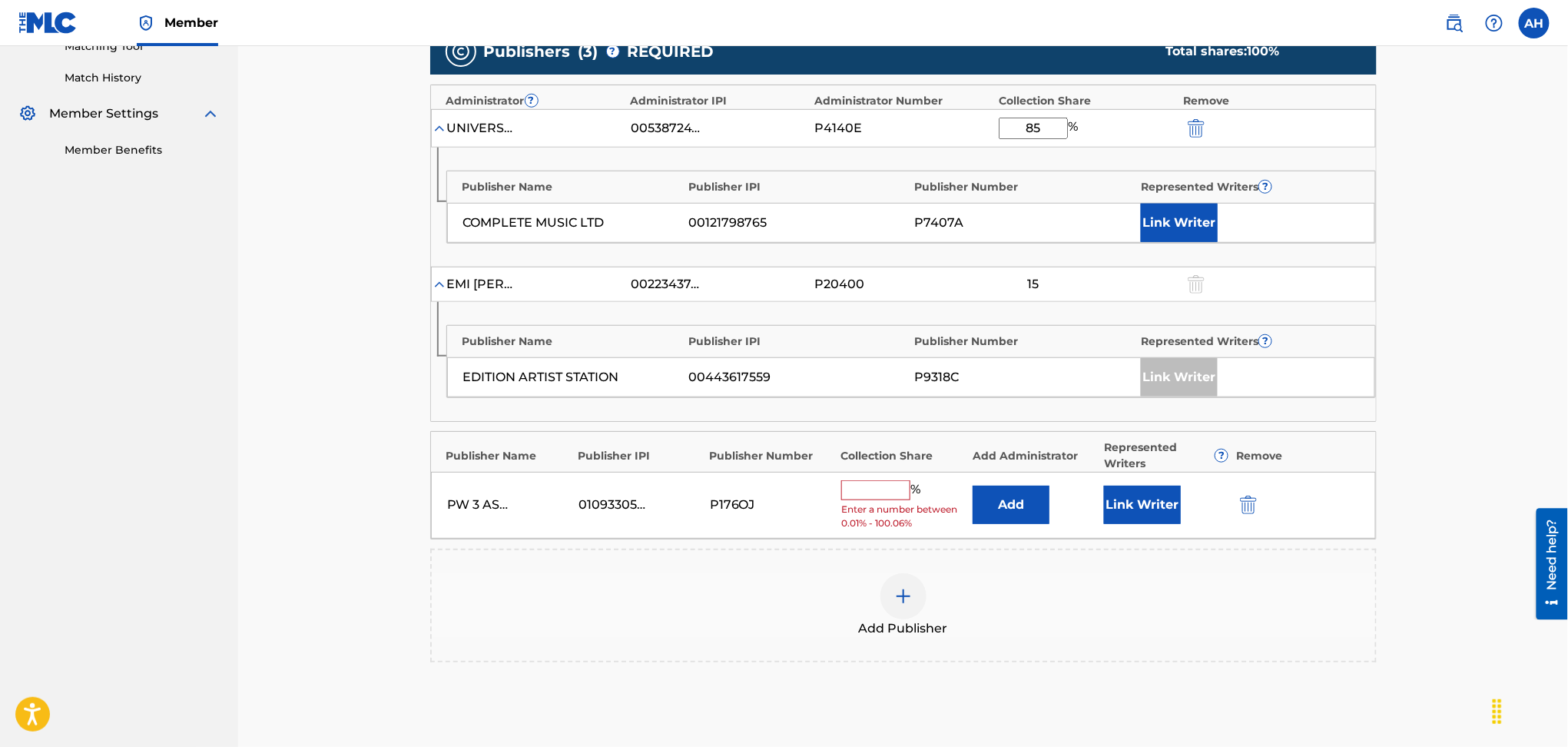
click at [1031, 507] on button "Add" at bounding box center [1011, 505] width 77 height 38
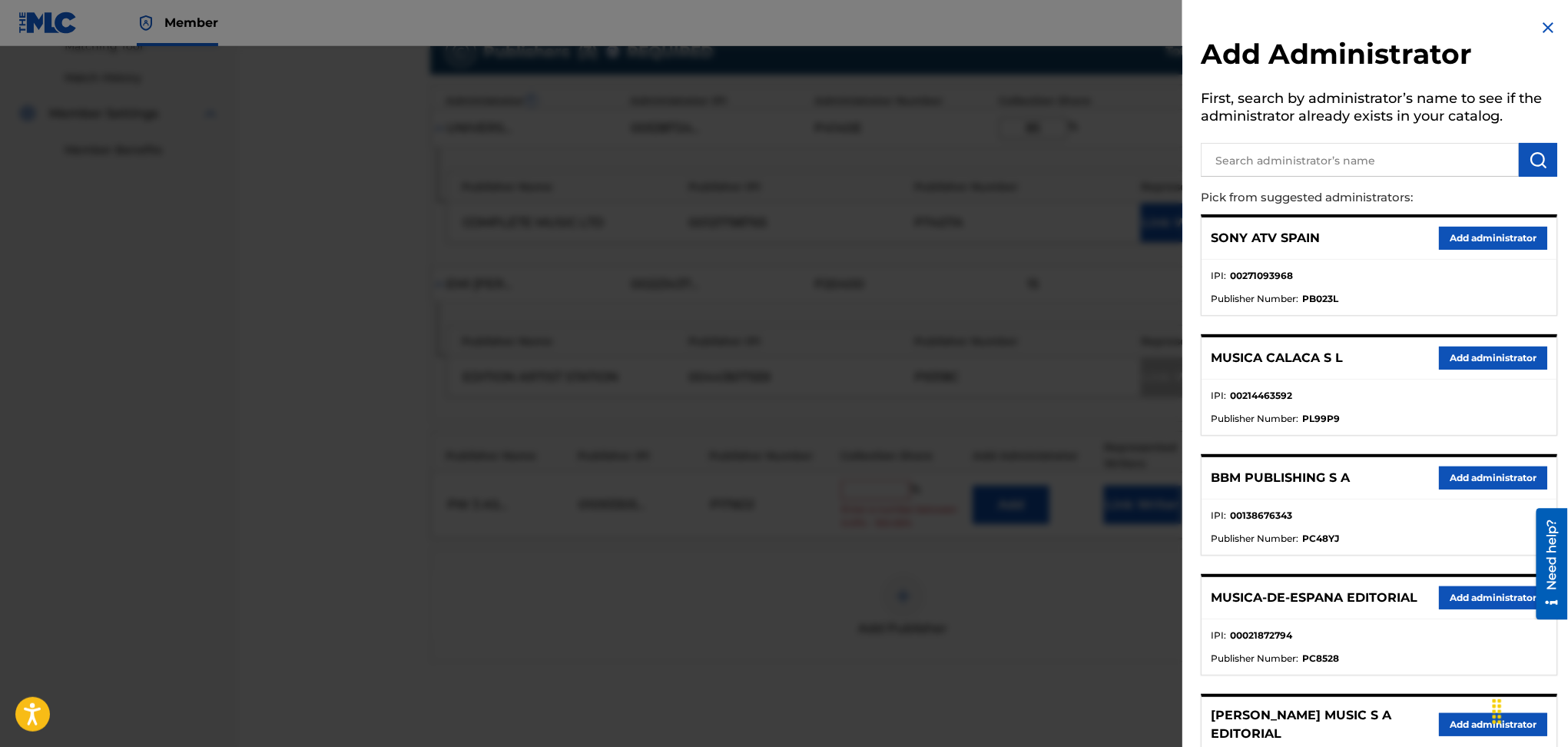
click at [1298, 159] on input "text" at bounding box center [1360, 160] width 318 height 34
type input "universal music corp."
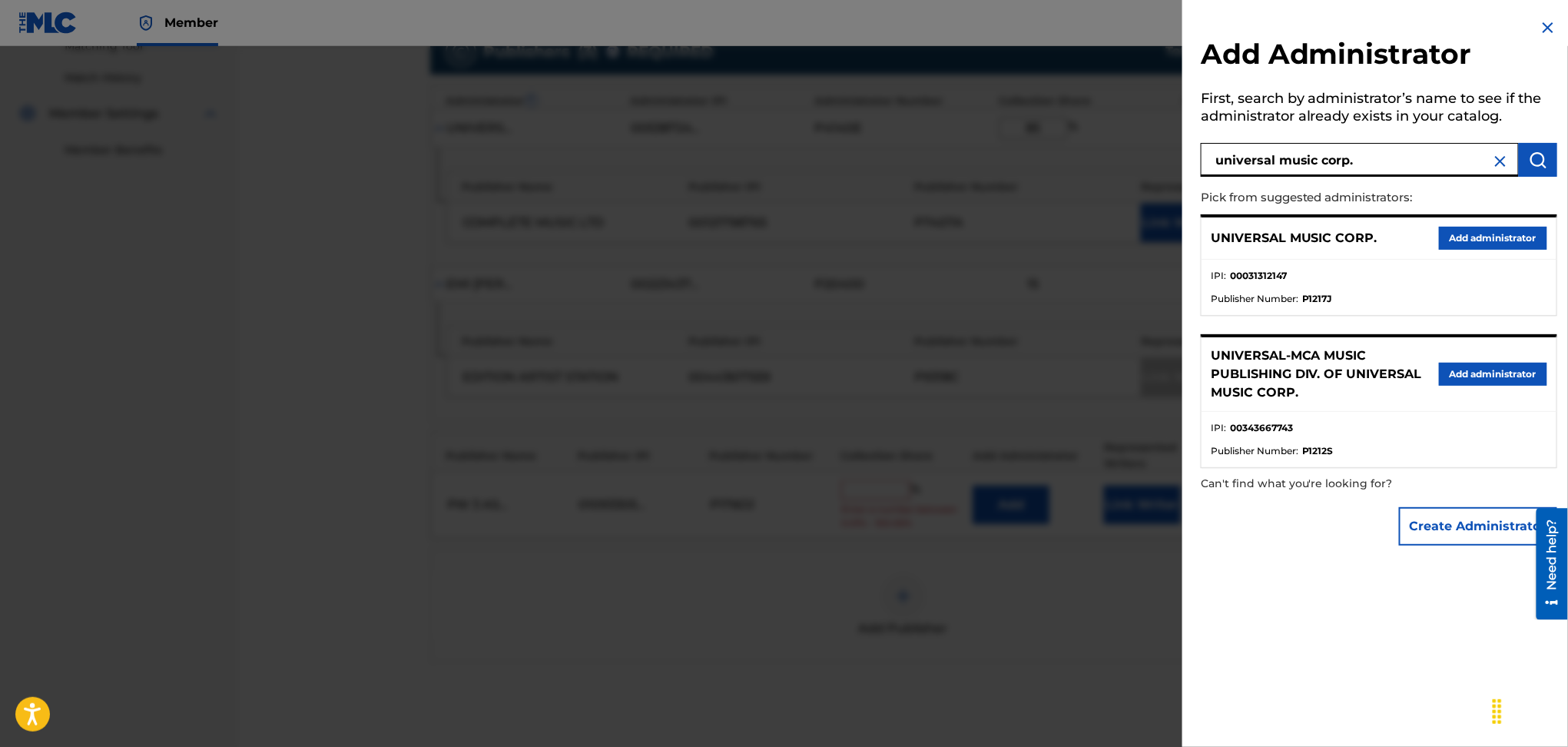
click at [1447, 241] on button "Add administrator" at bounding box center [1493, 238] width 108 height 23
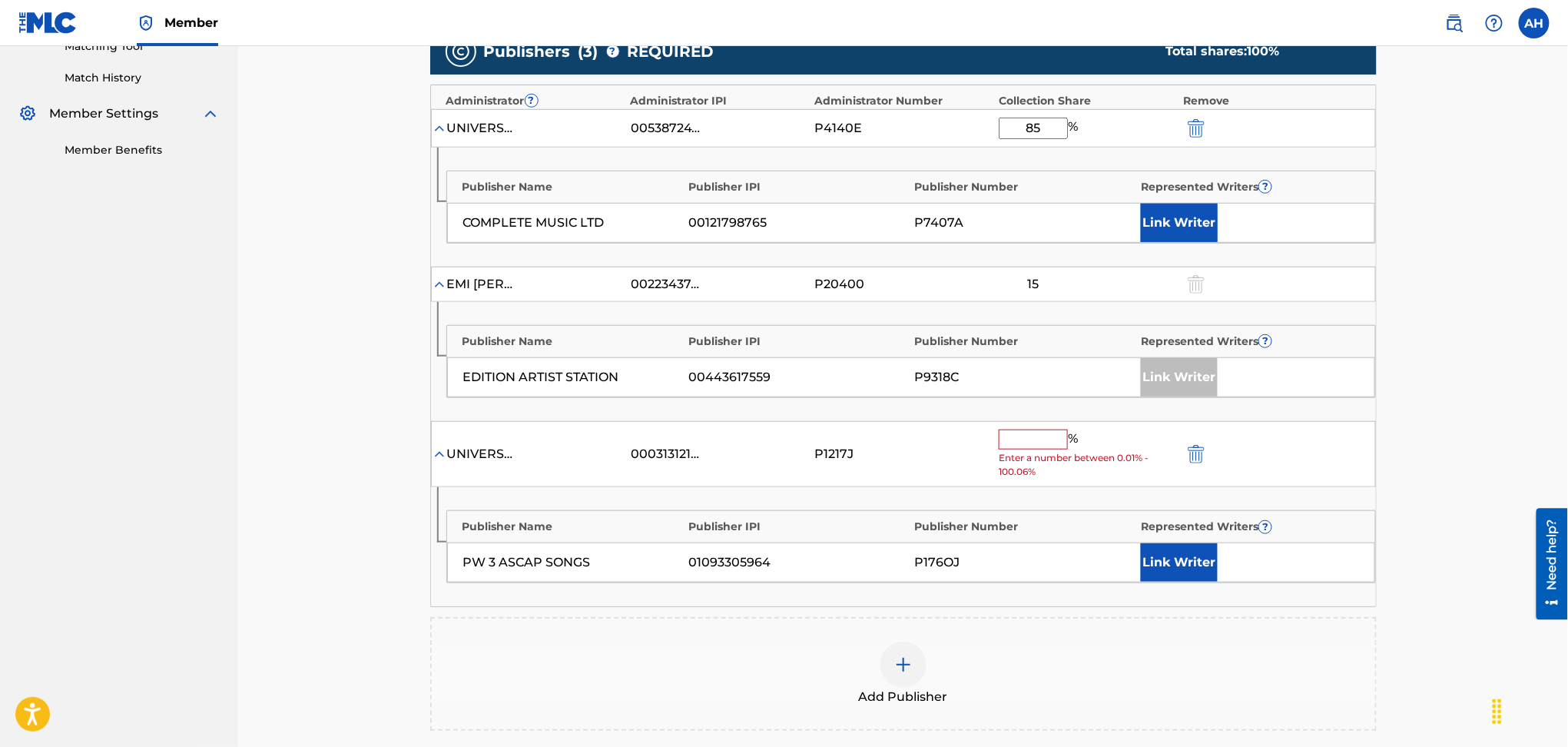
click at [1033, 445] on input "text" at bounding box center [1033, 439] width 69 height 20
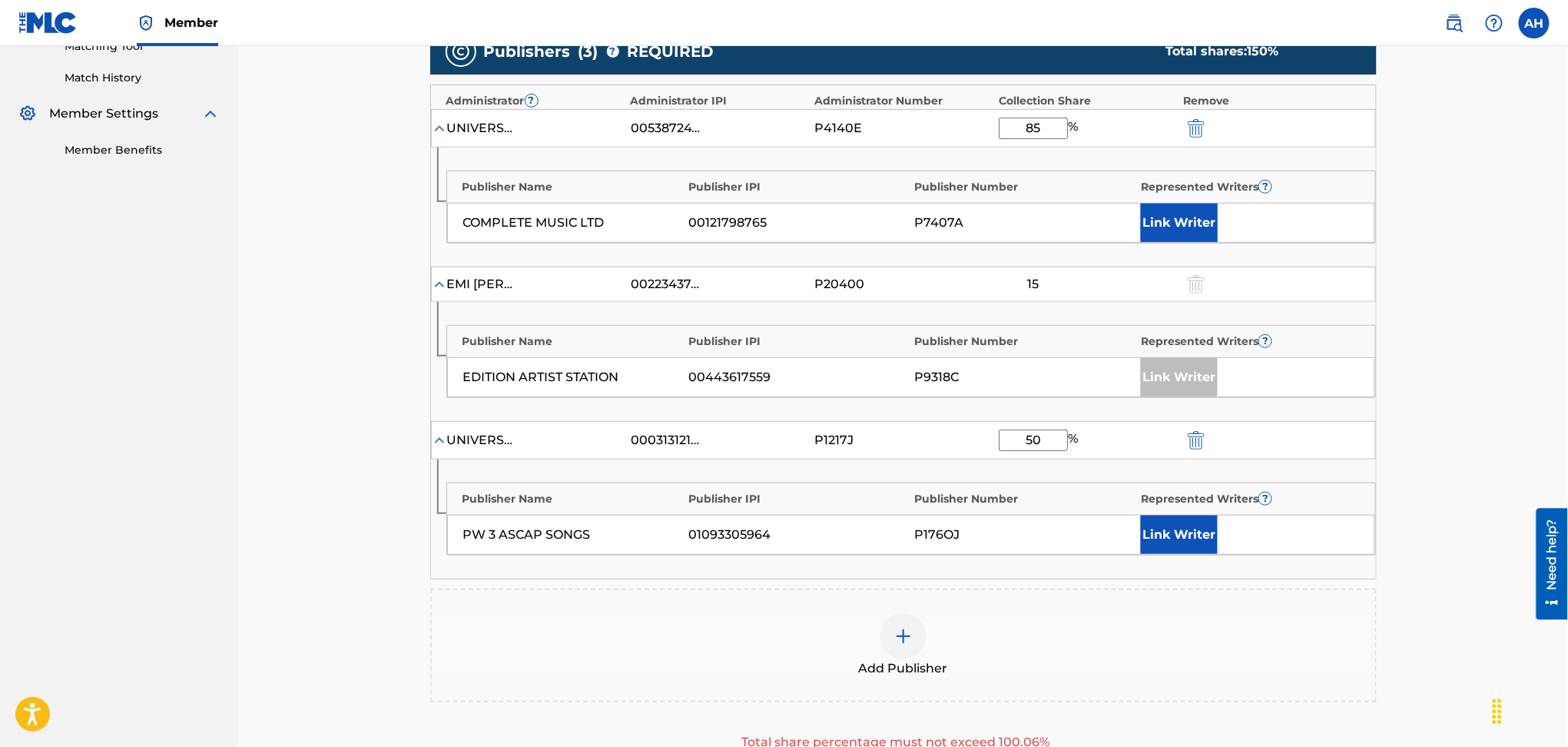
type input "50"
click at [1163, 526] on button "Link Writer" at bounding box center [1179, 535] width 77 height 38
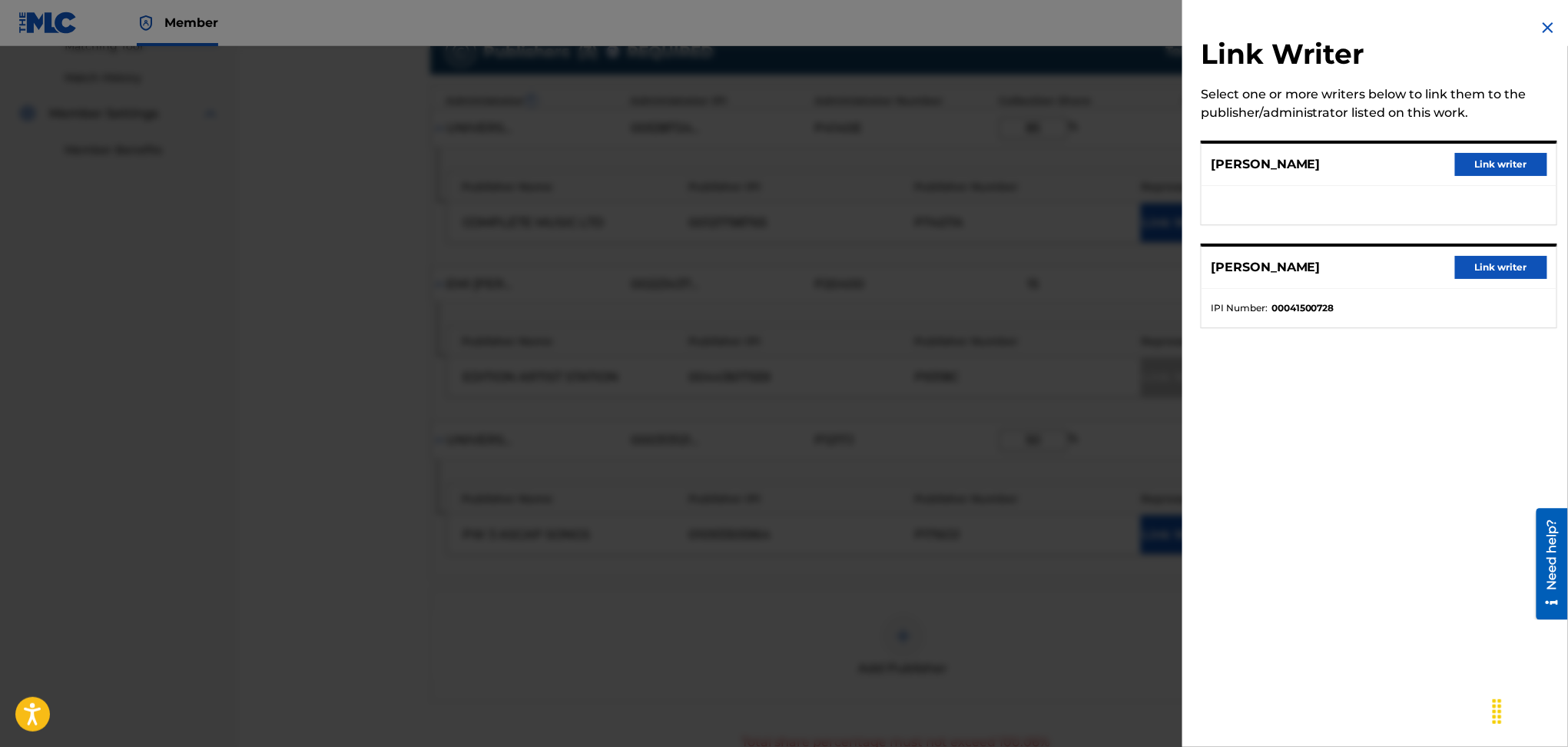
click at [1488, 256] on button "Link writer" at bounding box center [1501, 267] width 92 height 23
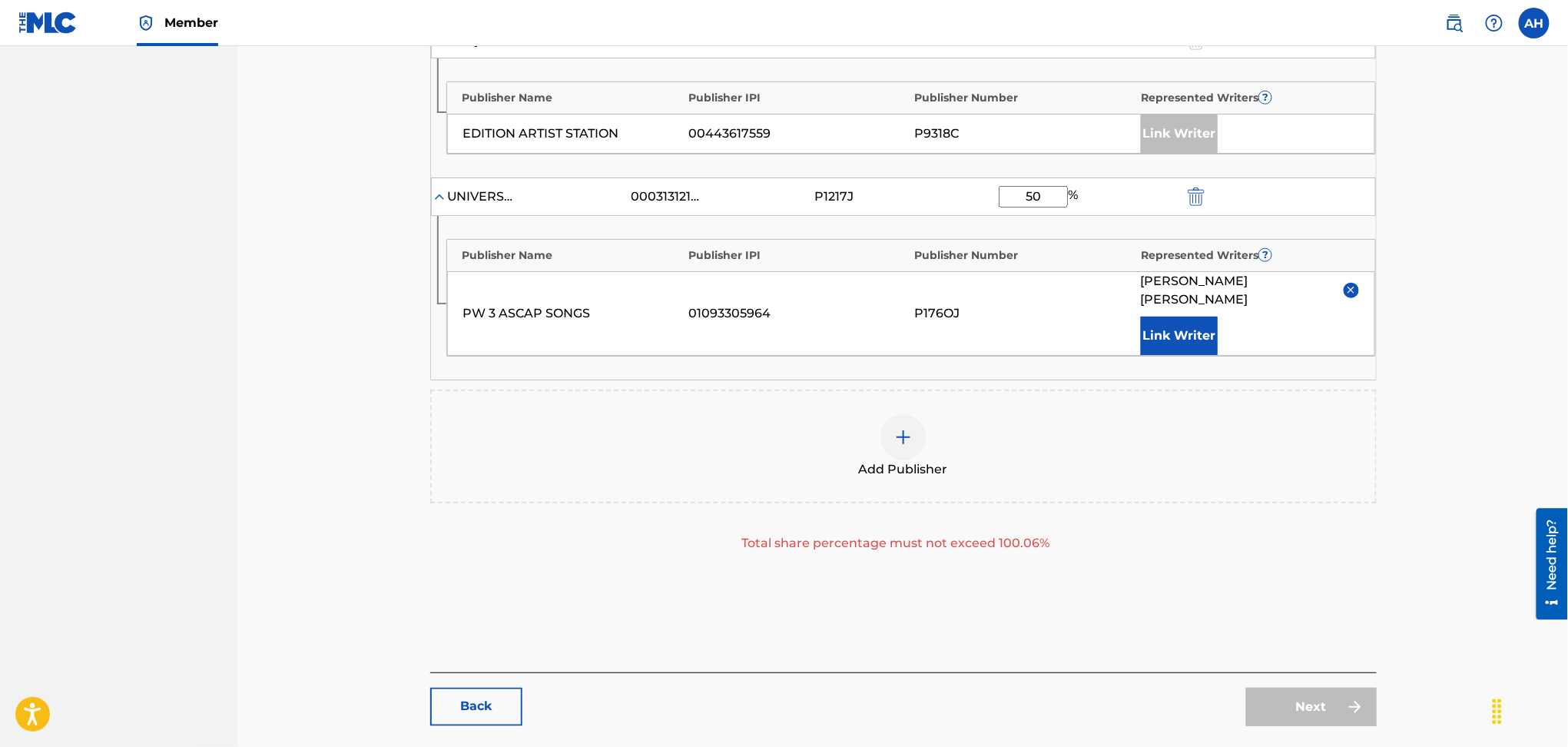
scroll to position [706, 0]
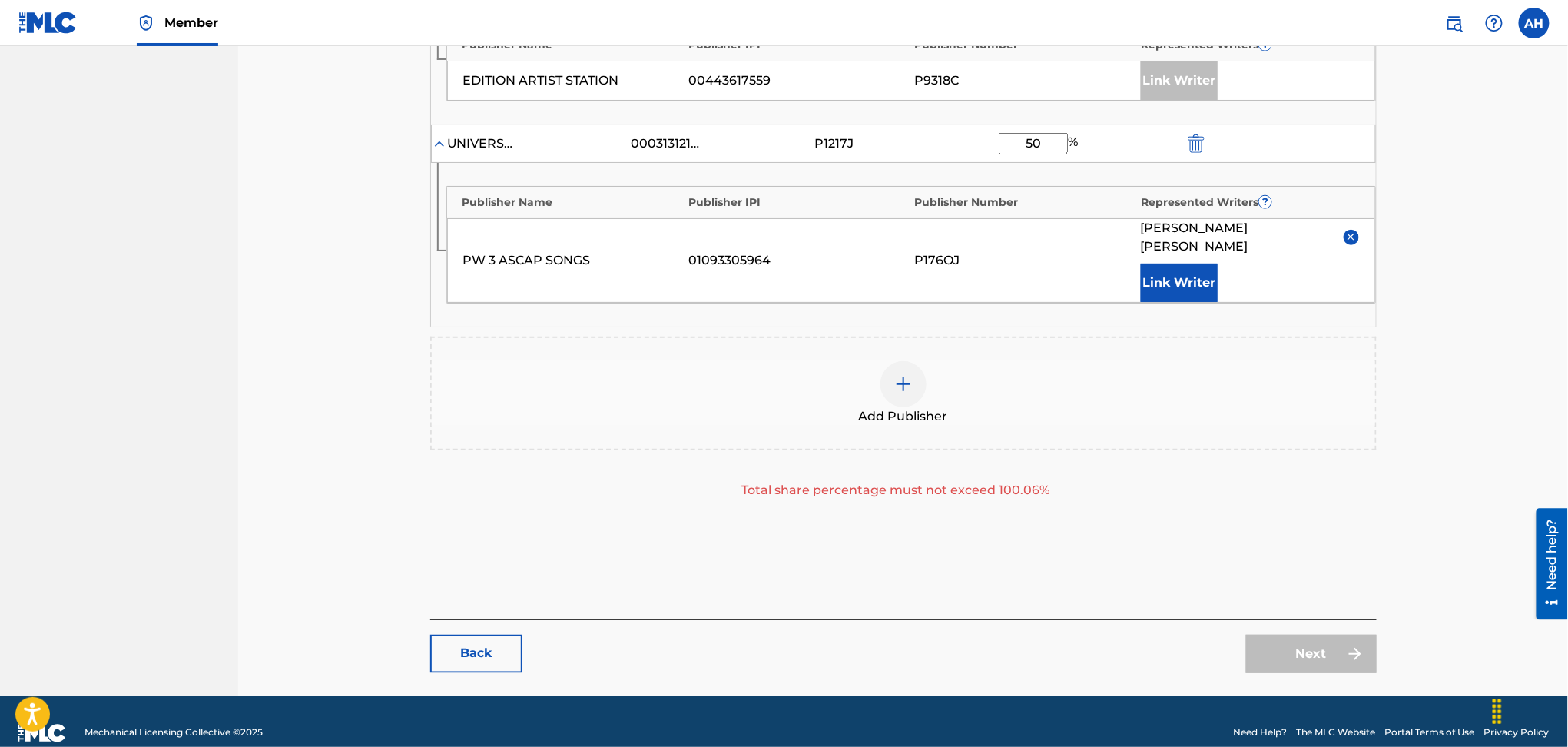
click at [483, 634] on link "Back" at bounding box center [477, 653] width 92 height 38
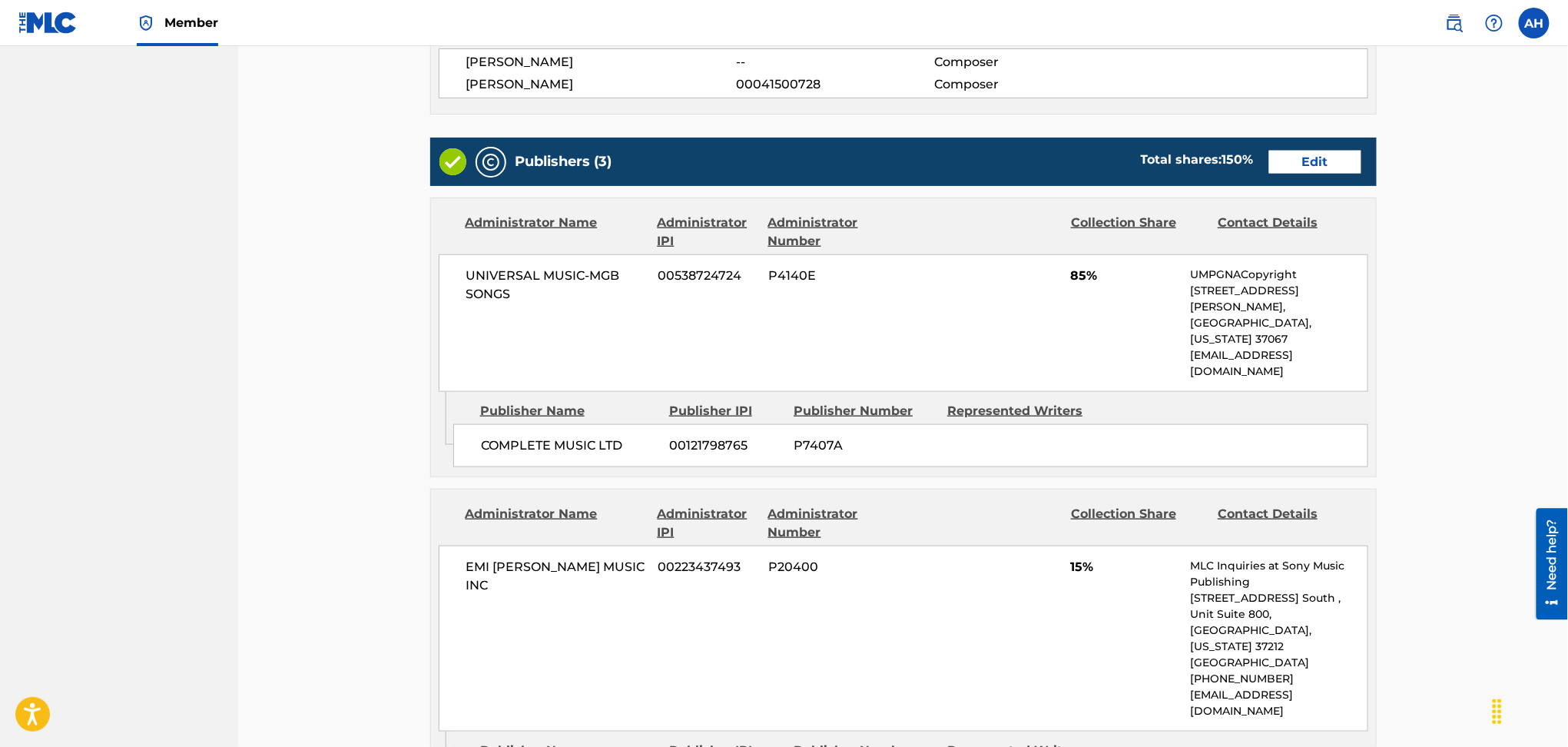
scroll to position [512, 0]
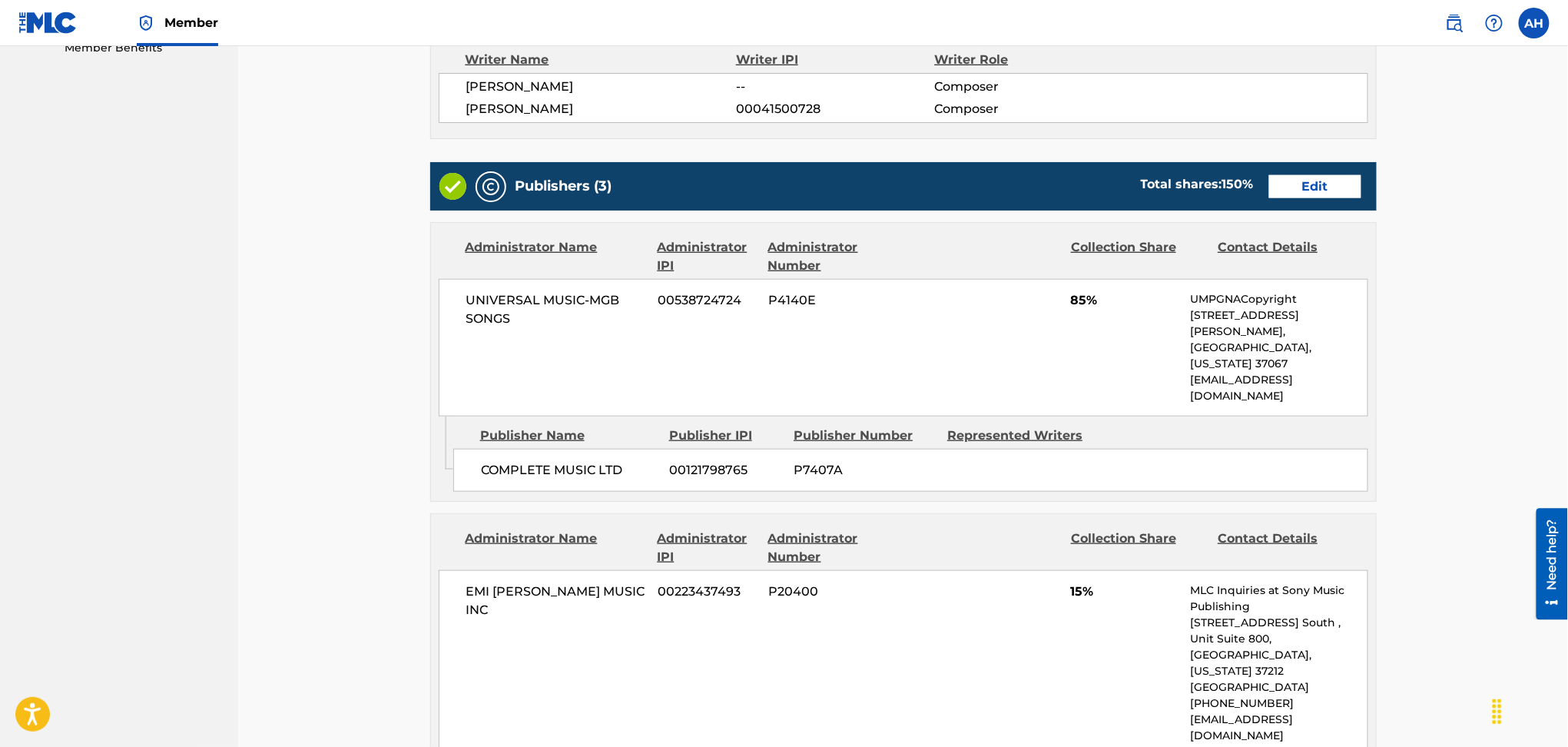
click at [1322, 189] on link "Edit" at bounding box center [1316, 186] width 92 height 23
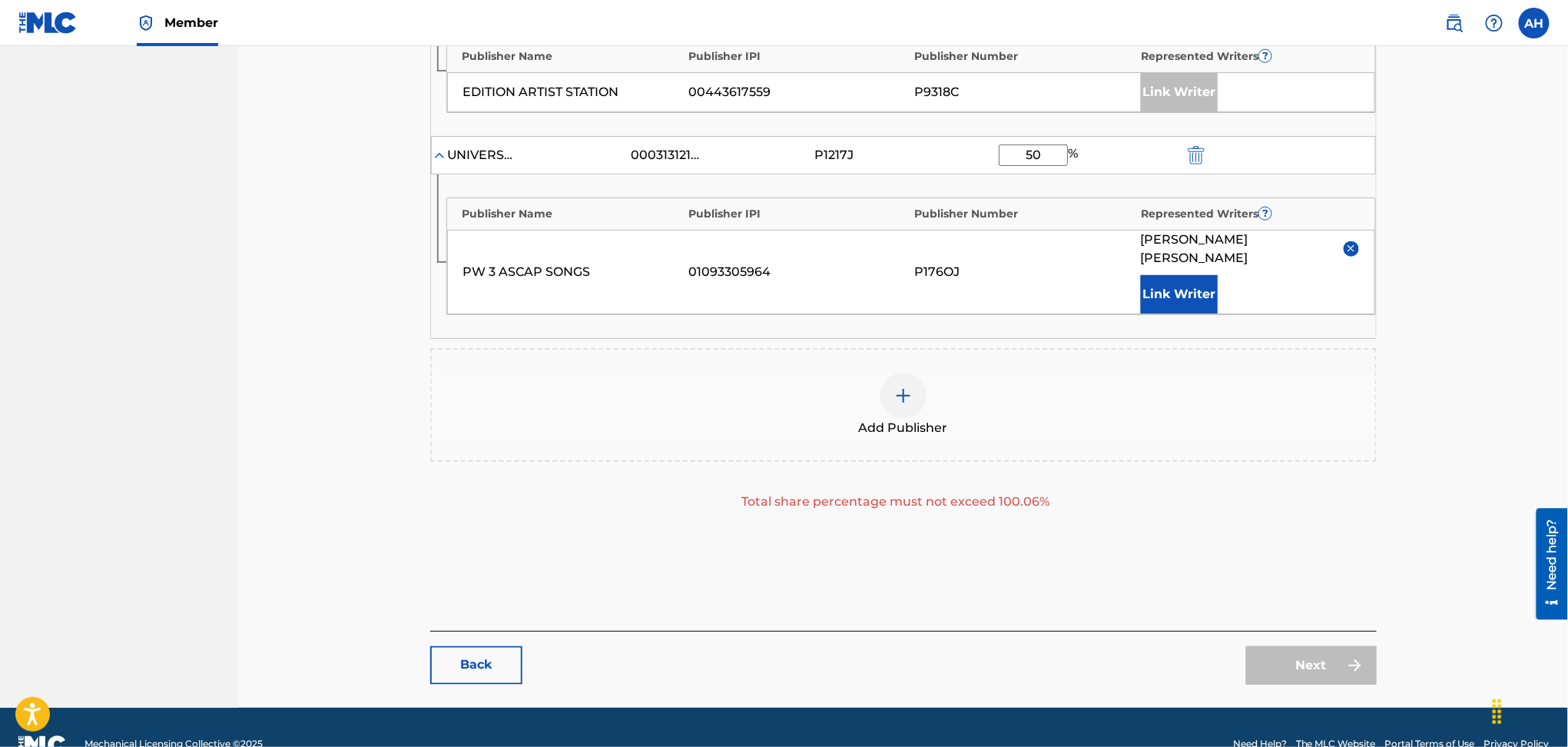
scroll to position [706, 0]
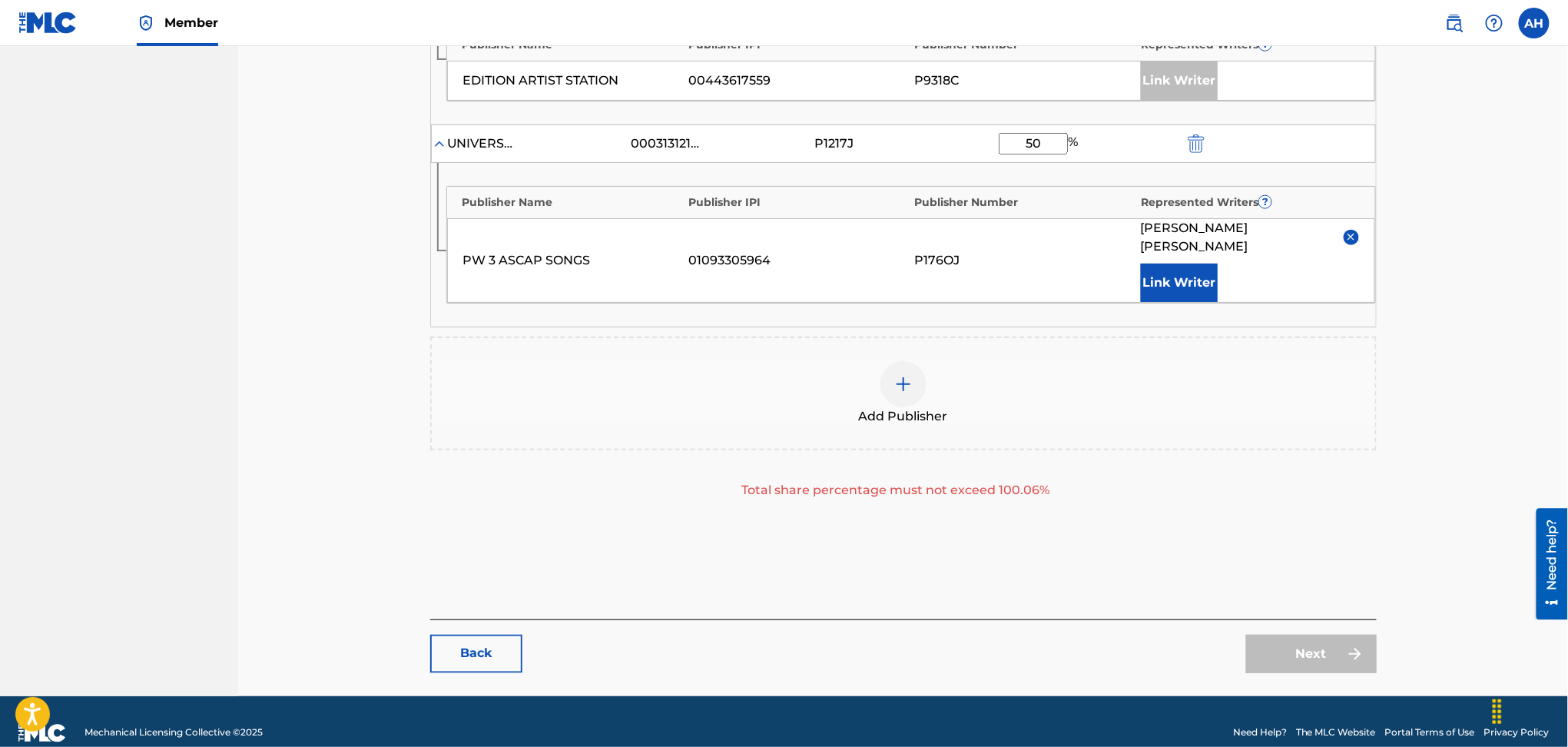
click at [1195, 148] on img "submit" at bounding box center [1196, 144] width 17 height 19
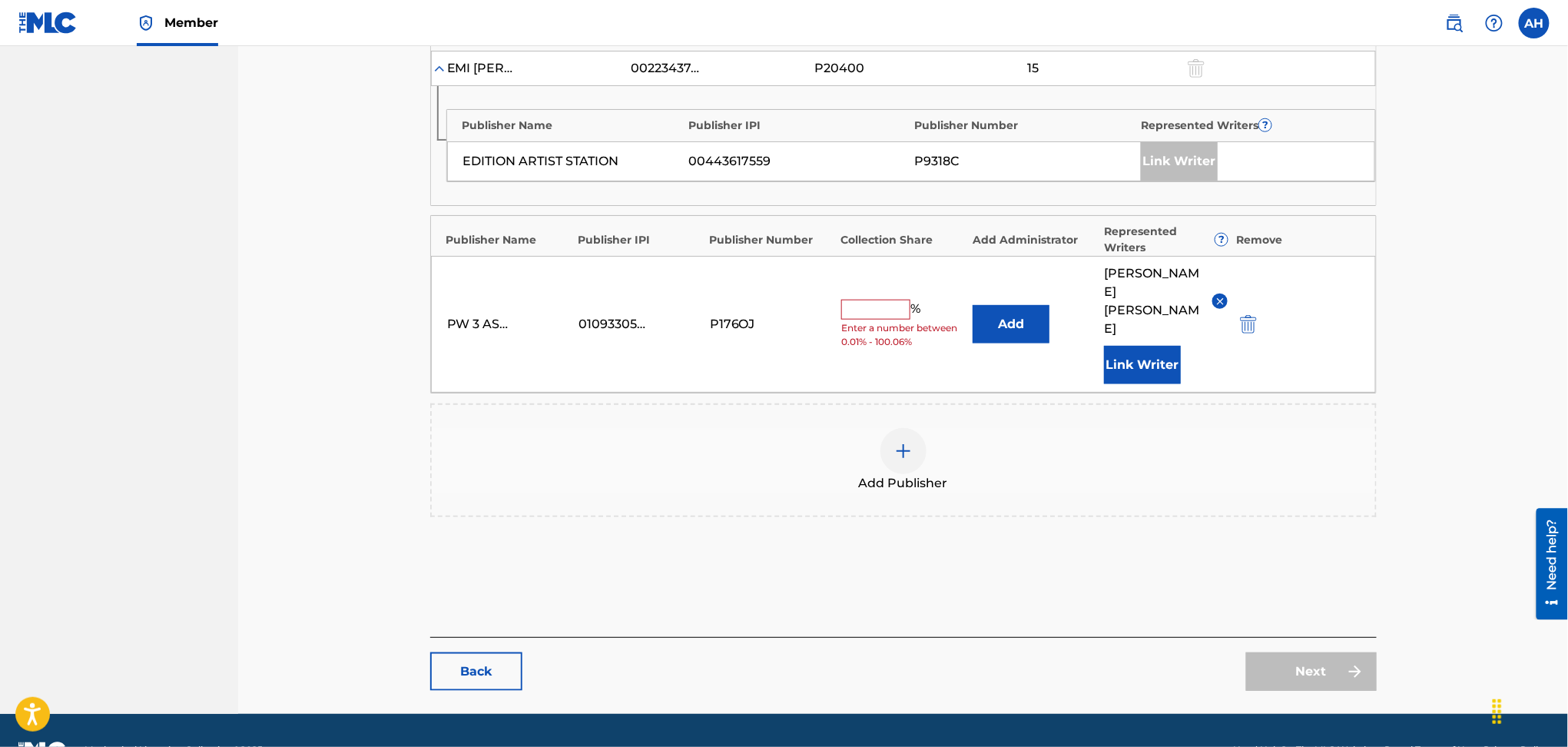
click at [1246, 315] on img "submit" at bounding box center [1249, 324] width 17 height 19
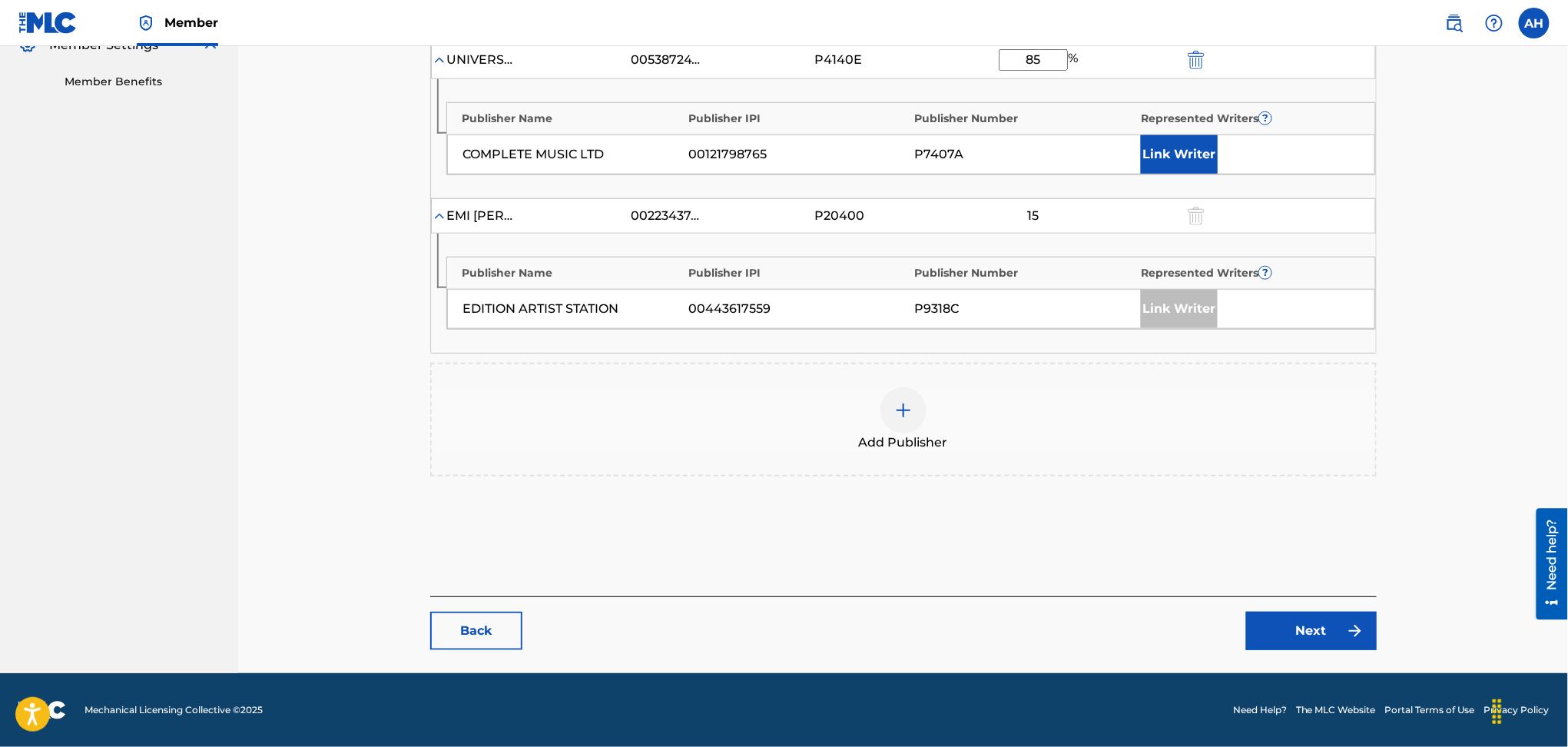
scroll to position [475, 0]
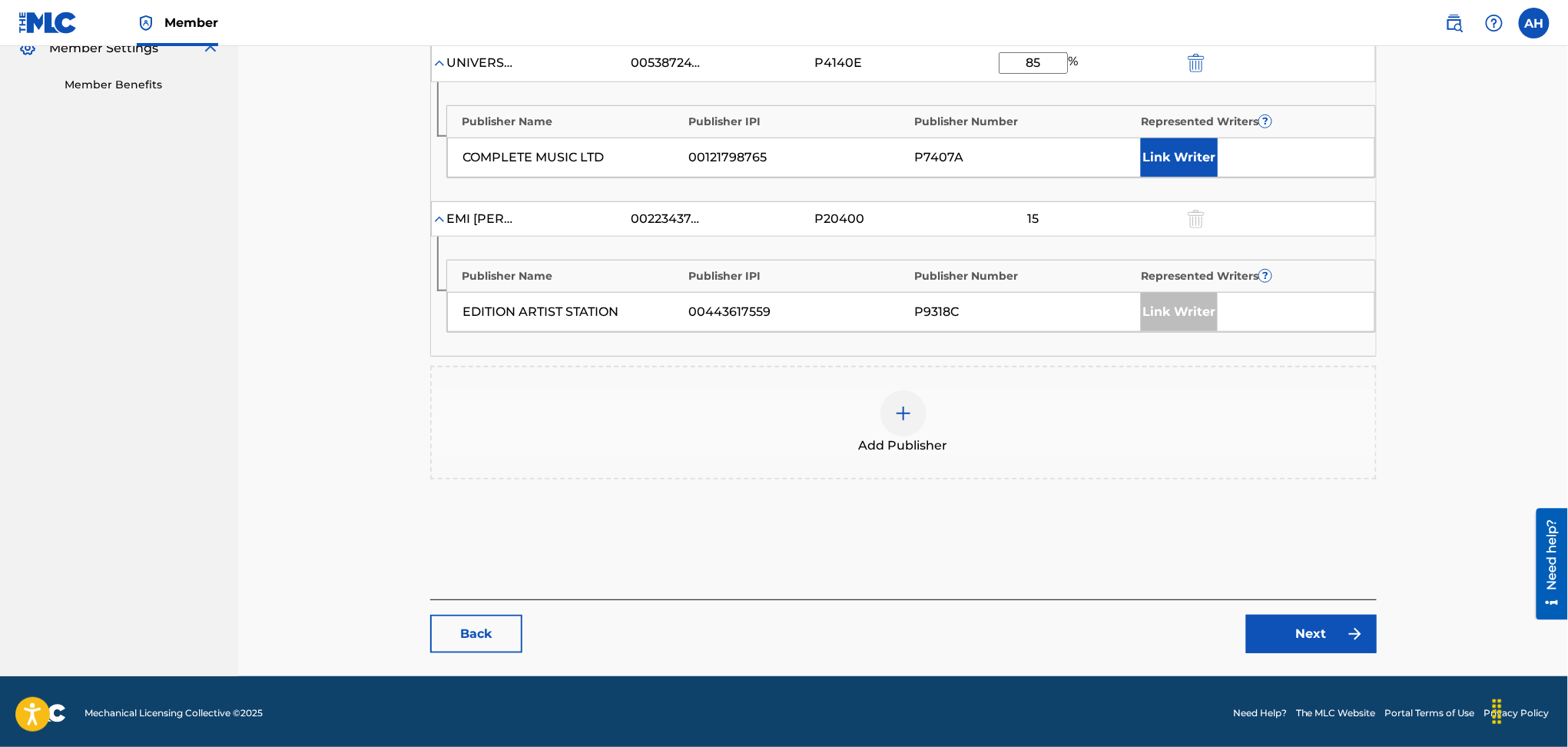
click at [481, 638] on link "Back" at bounding box center [477, 634] width 92 height 38
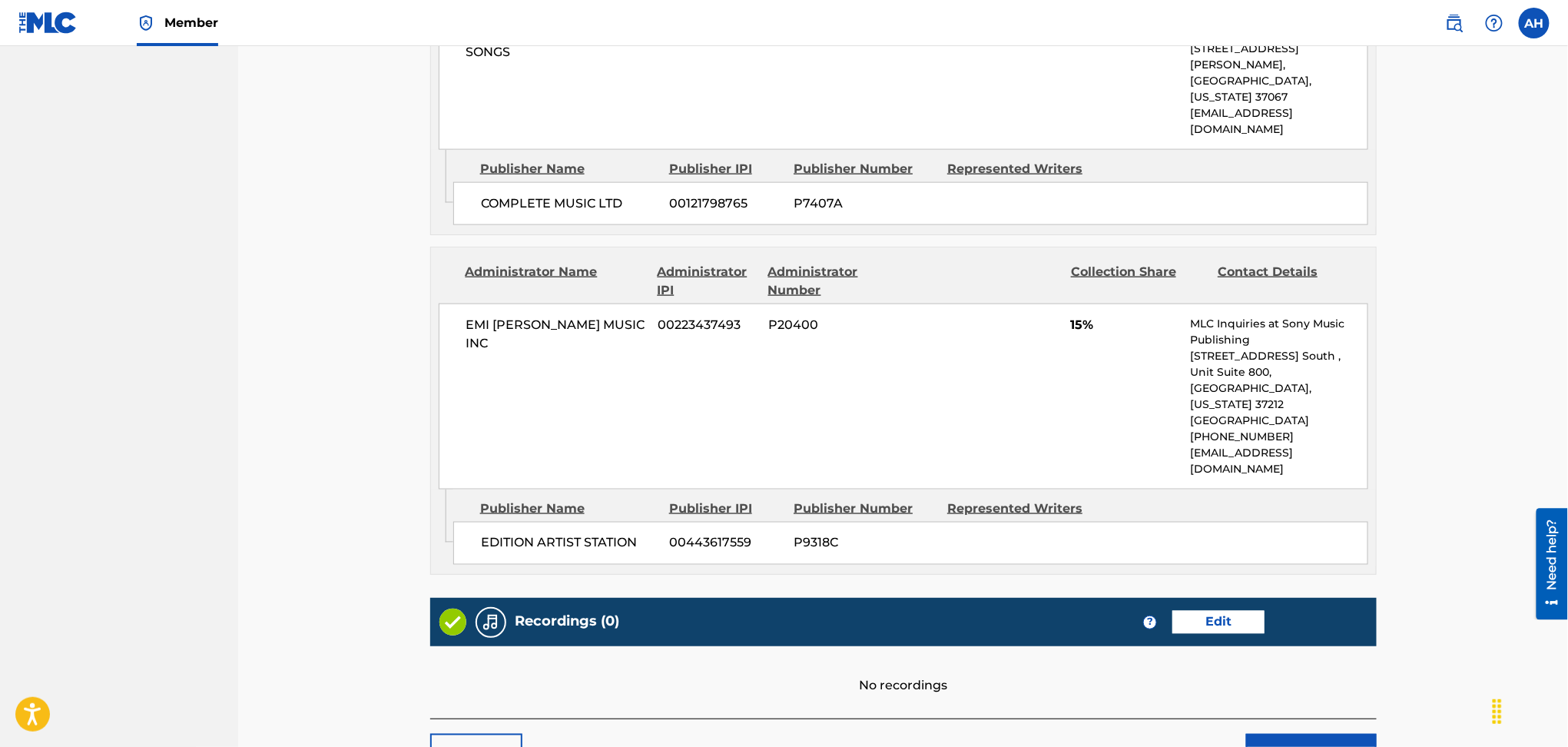
scroll to position [836, 0]
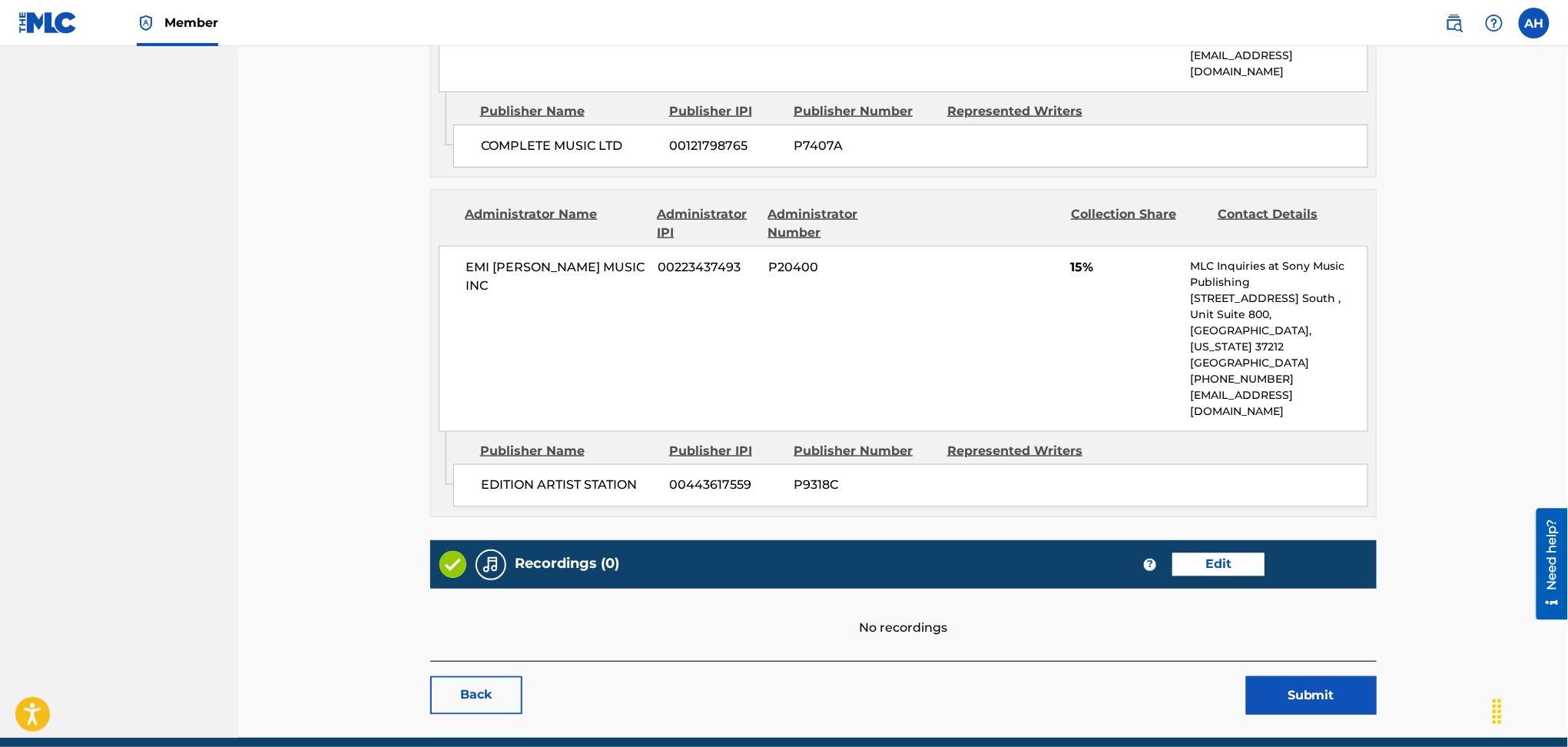
click at [493, 676] on link "Back" at bounding box center [477, 695] width 92 height 38
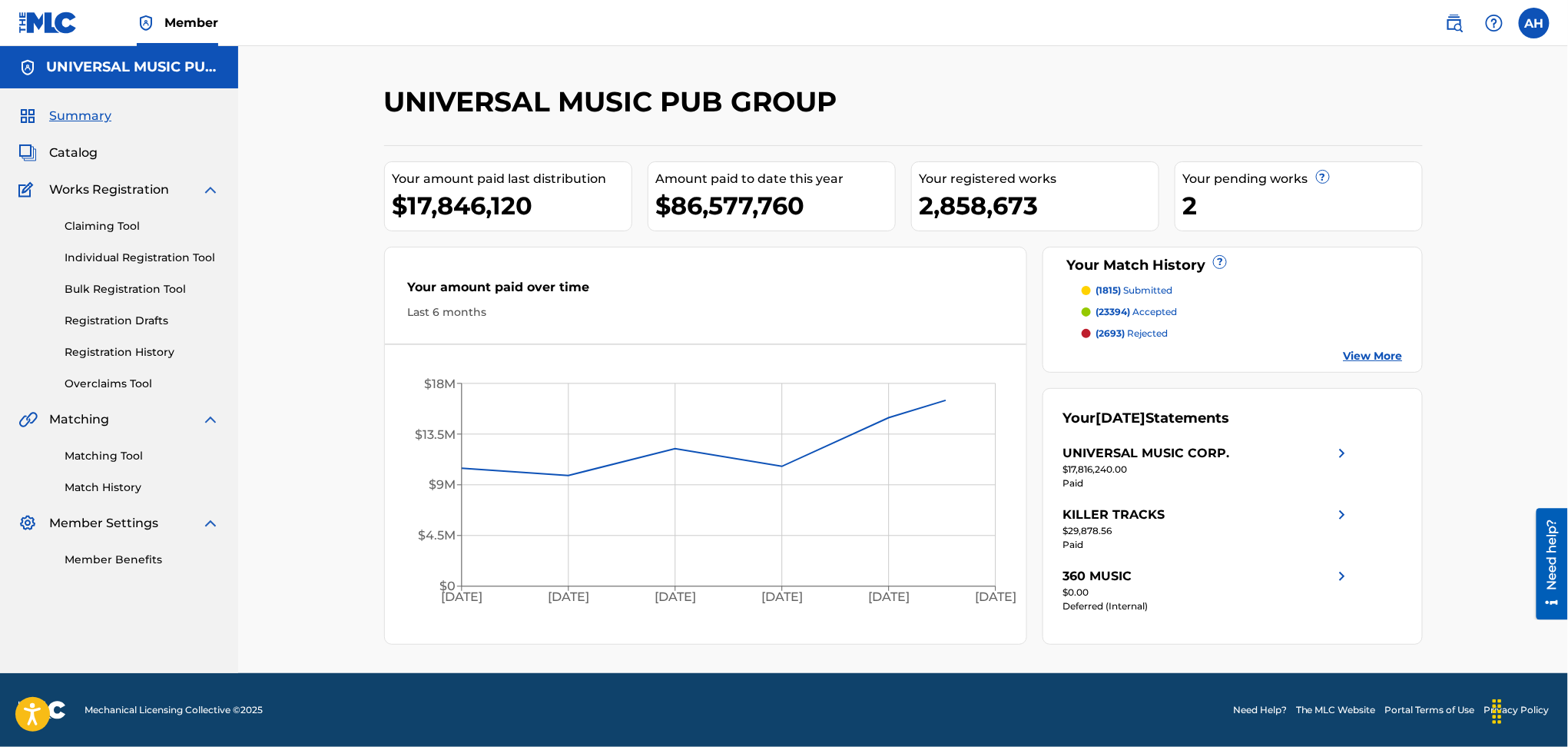
click at [74, 147] on span "Catalog" at bounding box center [73, 153] width 49 height 19
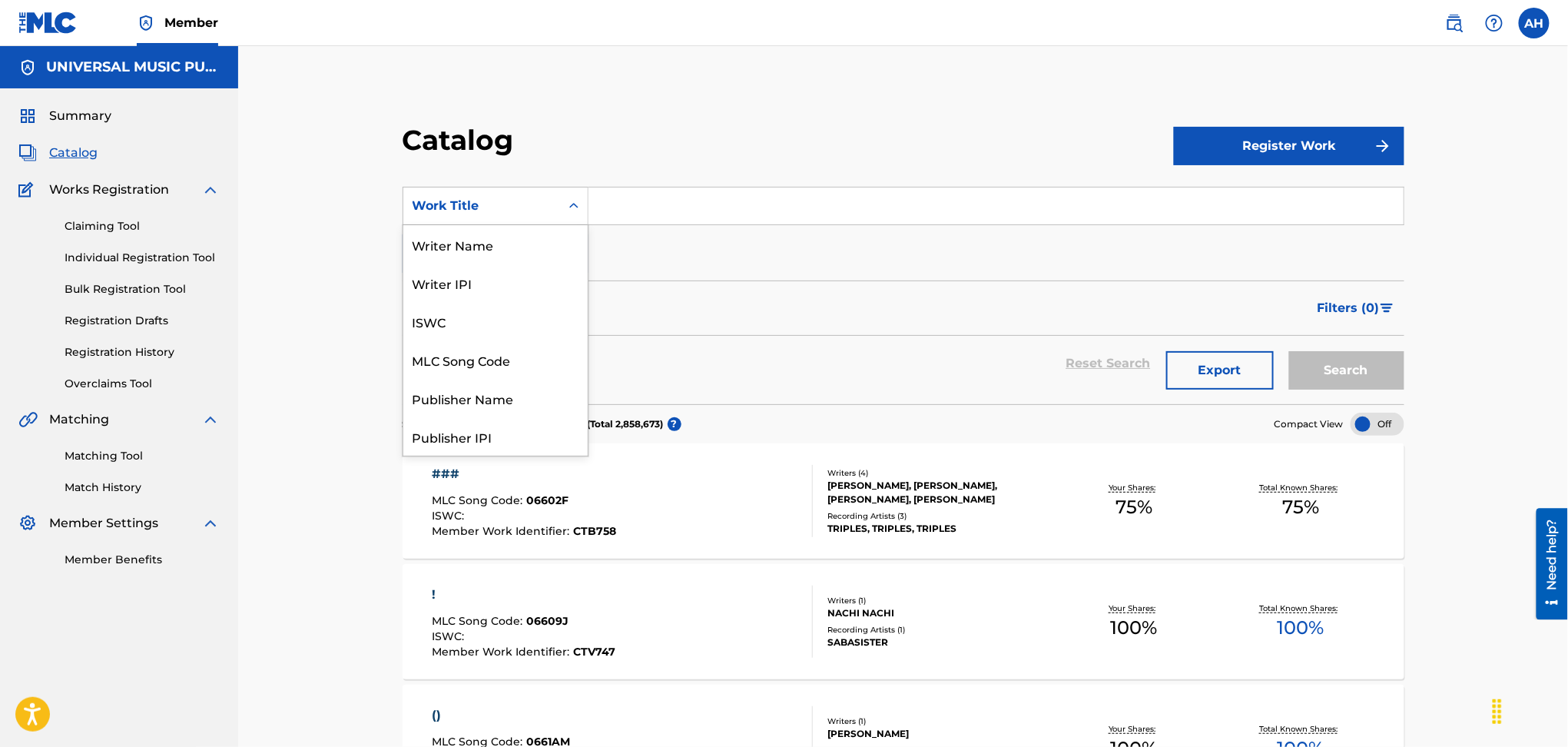
click at [452, 200] on div "Work Title" at bounding box center [482, 206] width 138 height 19
click at [621, 203] on input "Search Form" at bounding box center [996, 206] width 815 height 37
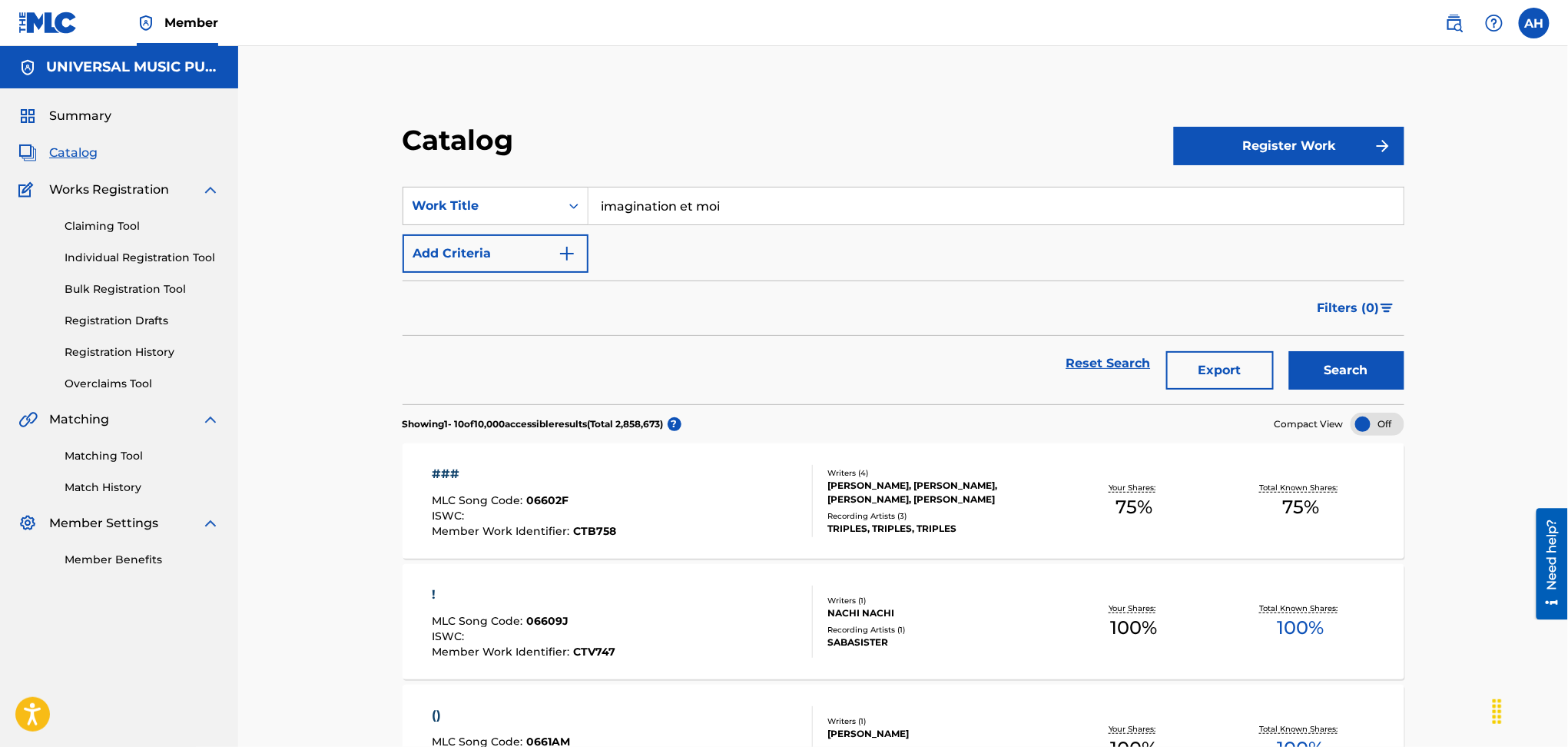
type input "imagination et moi"
click at [1366, 380] on button "Search" at bounding box center [1346, 370] width 115 height 38
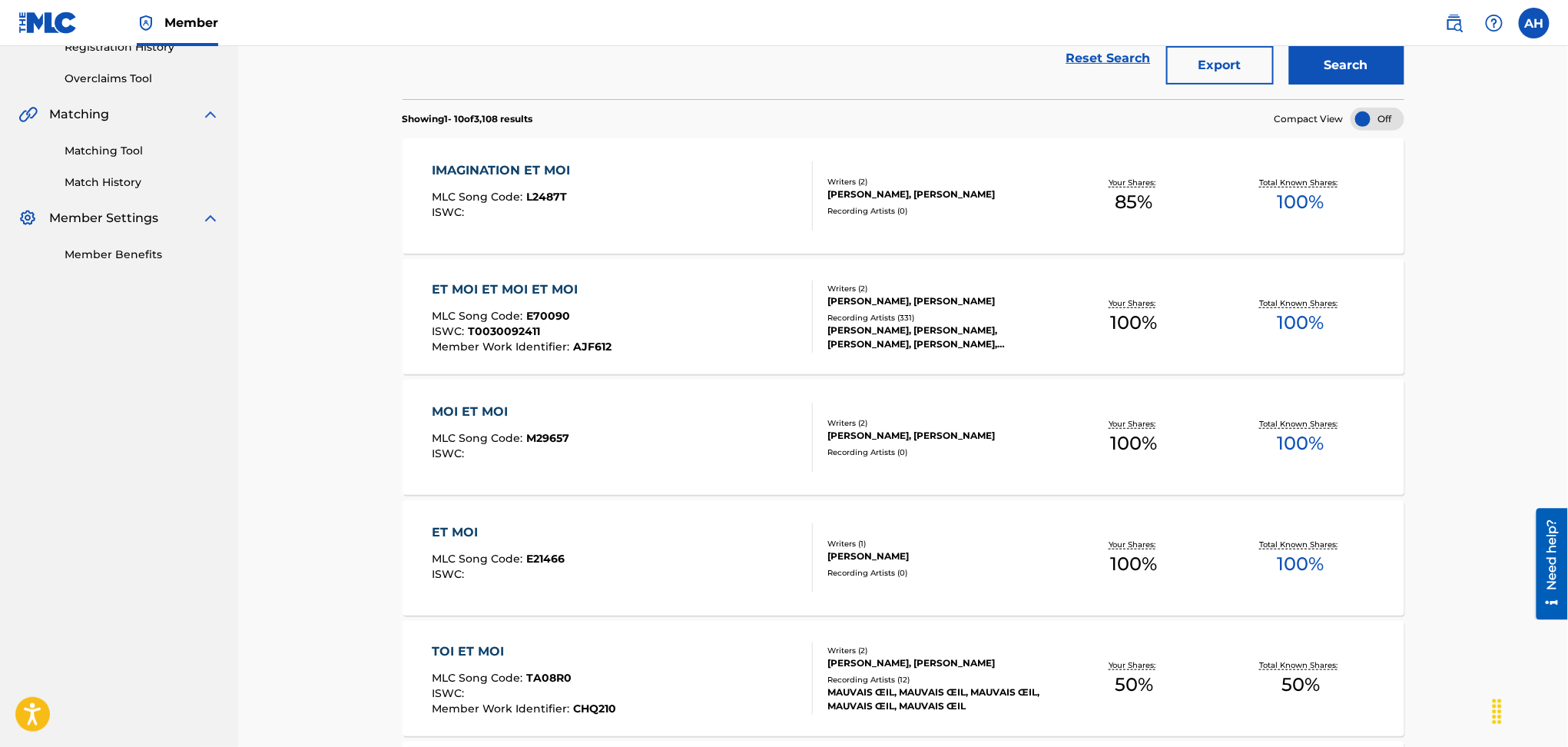
scroll to position [307, 0]
click at [633, 208] on div "IMAGINATION ET MOI MLC Song Code : L2487T ISWC :" at bounding box center [622, 194] width 381 height 69
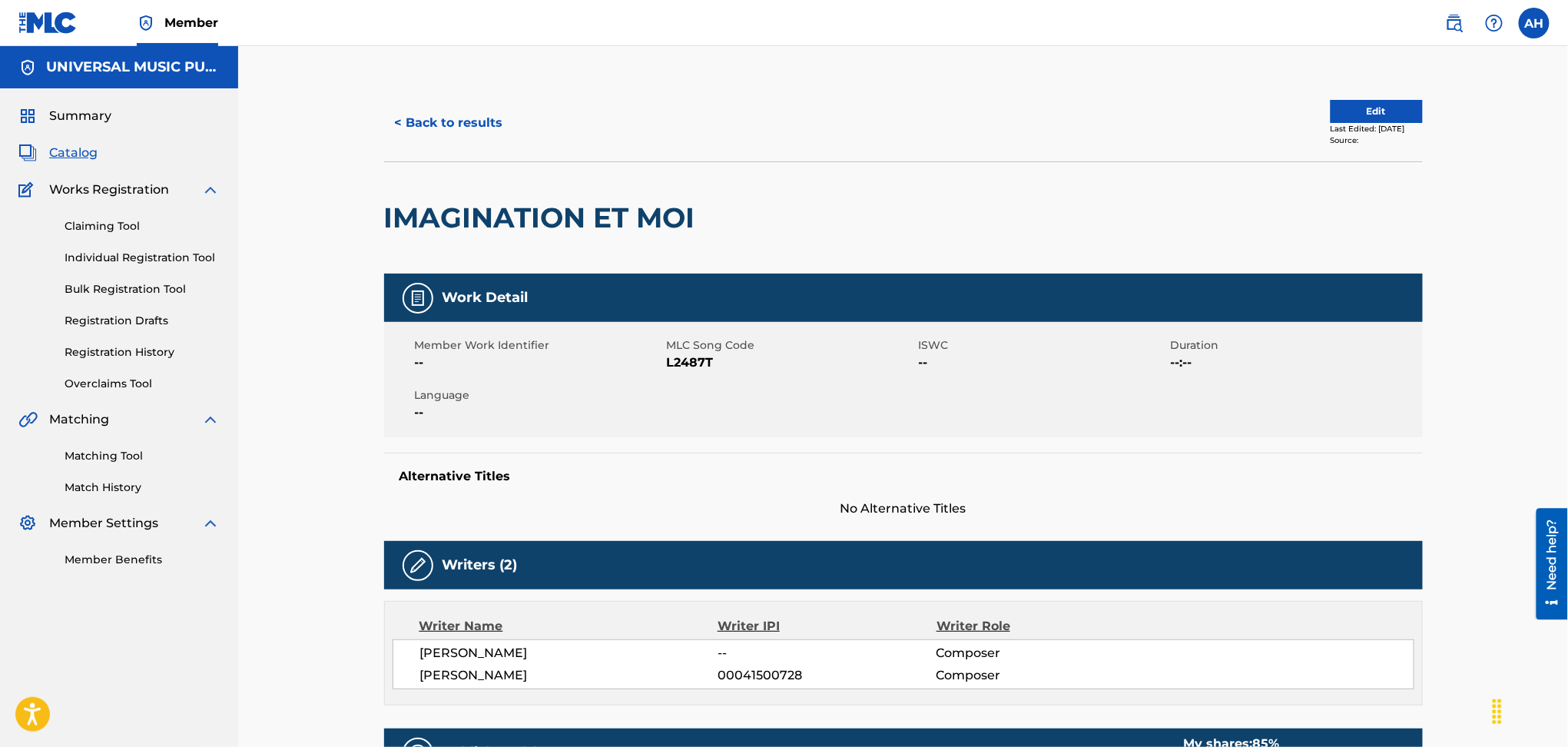
click at [472, 120] on button "< Back to results" at bounding box center [449, 123] width 130 height 38
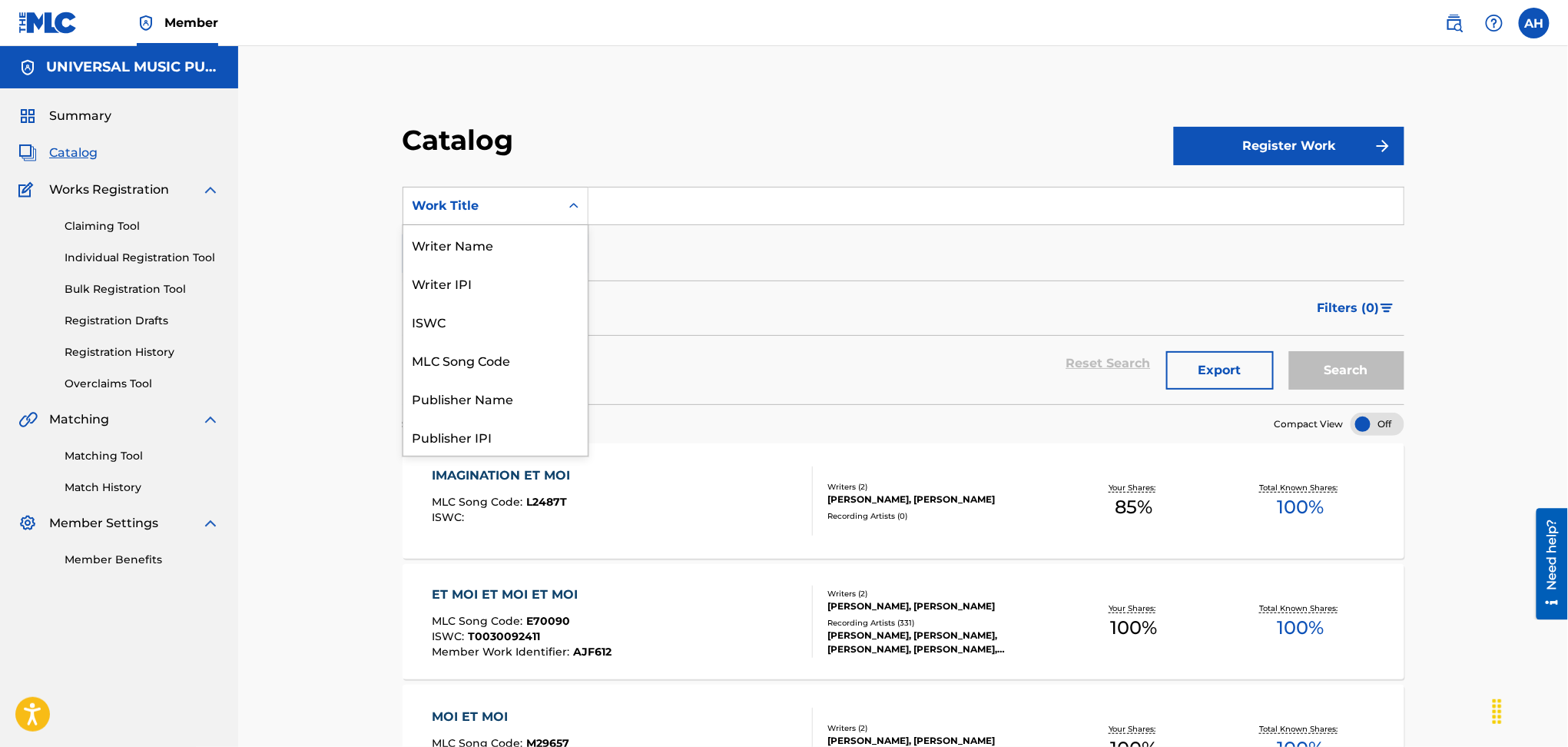
click at [541, 210] on div "Work Title" at bounding box center [482, 206] width 138 height 19
click at [688, 207] on input "Search Form" at bounding box center [996, 206] width 815 height 37
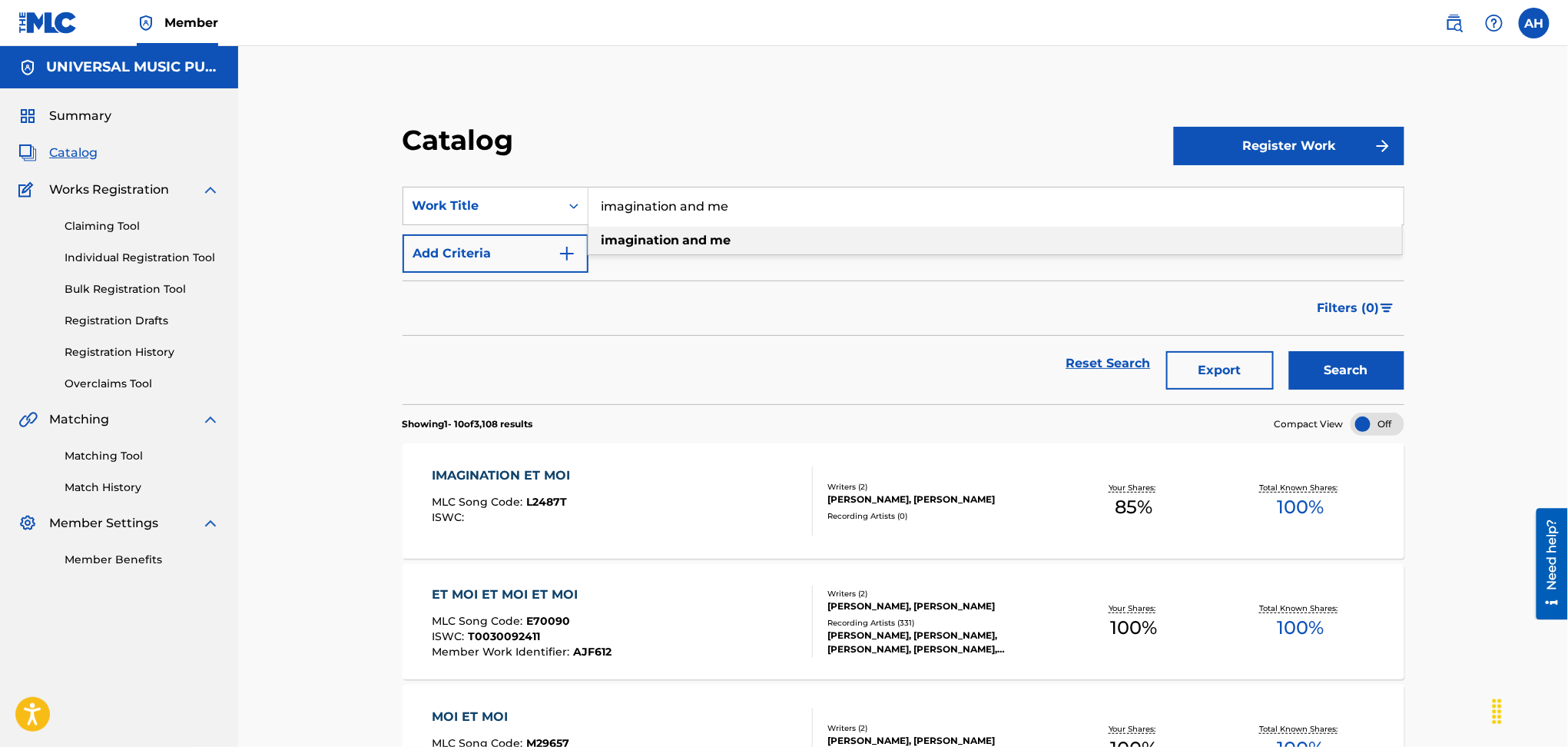
type input "imagination and me"
click at [1175, 231] on div "imagination and me" at bounding box center [995, 240] width 813 height 27
click at [1332, 368] on button "Search" at bounding box center [1346, 370] width 115 height 38
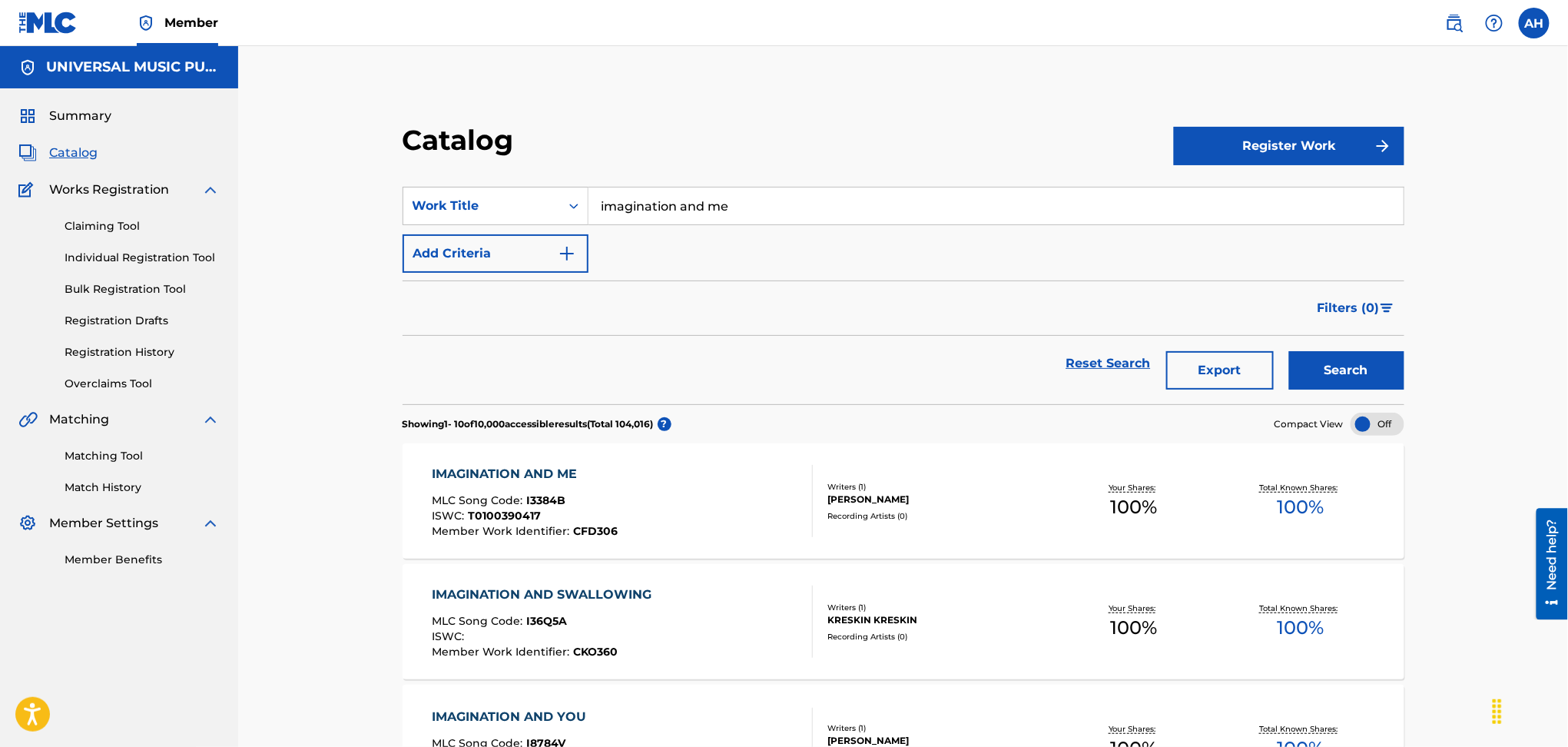
click at [647, 510] on div "IMAGINATION AND ME MLC Song Code : I3384B ISWC : T0100390417 Member Work Identi…" at bounding box center [622, 501] width 381 height 72
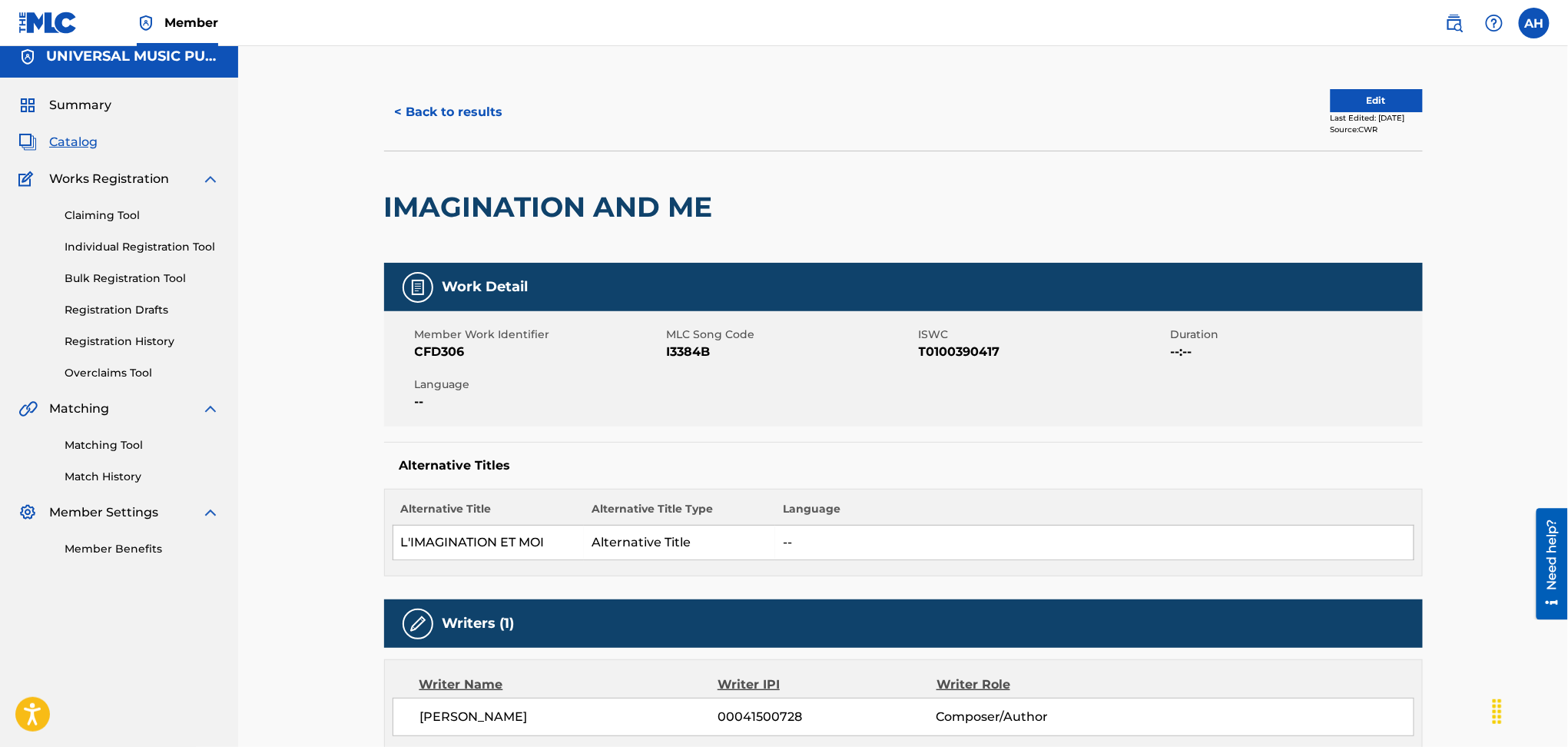
scroll to position [9, 0]
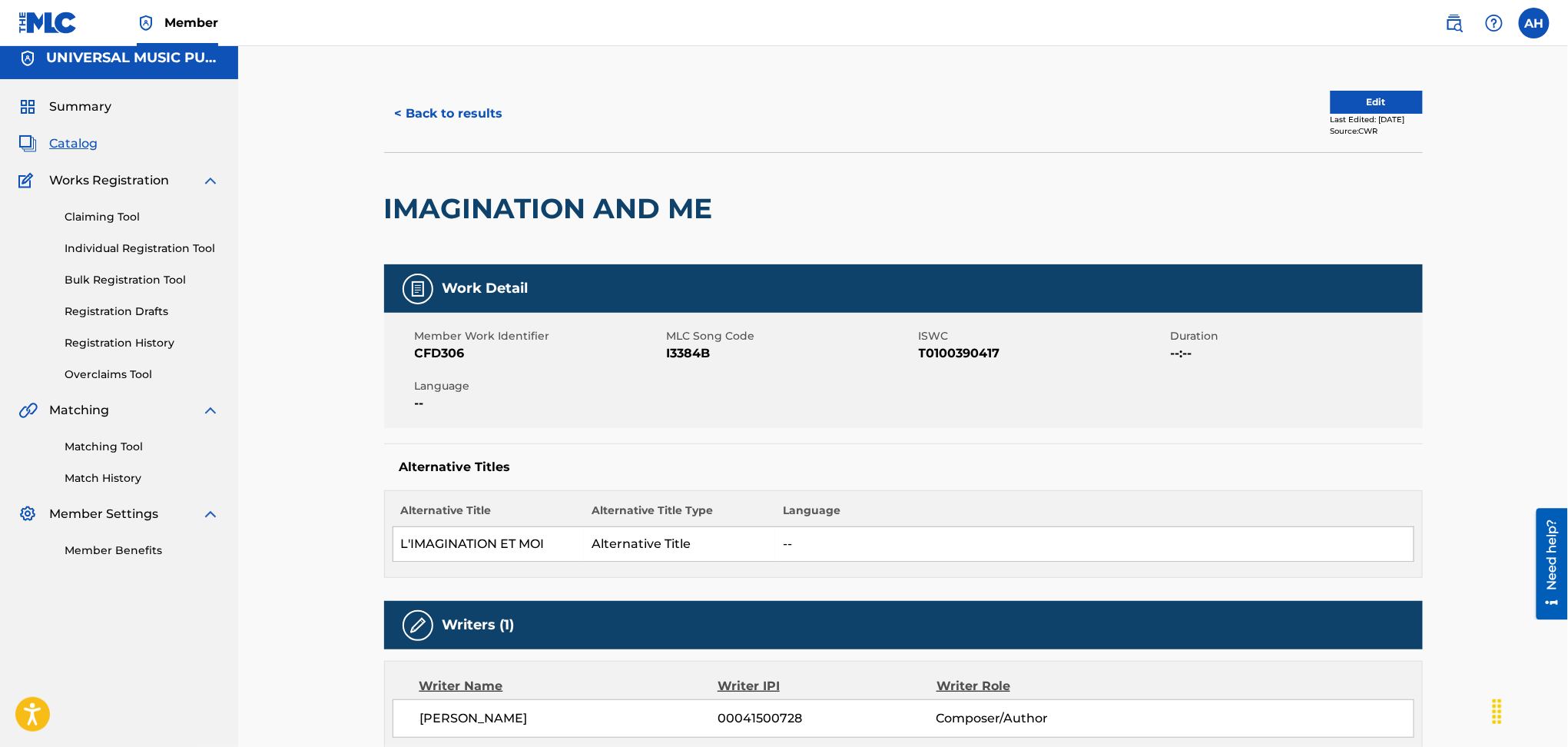
click at [690, 372] on div "Member Work Identifier CFD306 MLC Song Code I3384B ISWC T0100390417 Duration --…" at bounding box center [904, 370] width 1039 height 115
click at [689, 350] on span "I3384B" at bounding box center [790, 354] width 248 height 19
copy span "I3384B"
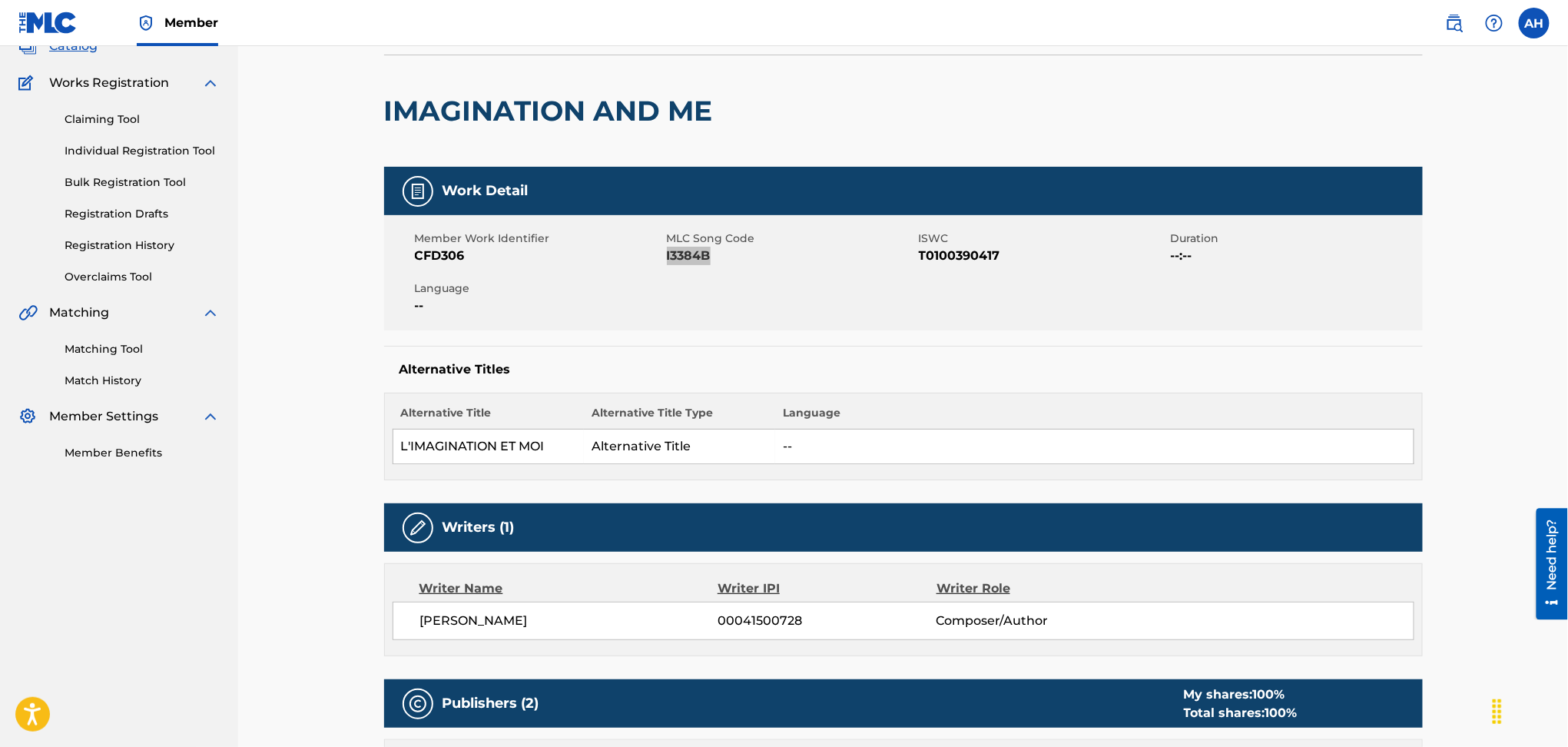
scroll to position [0, 0]
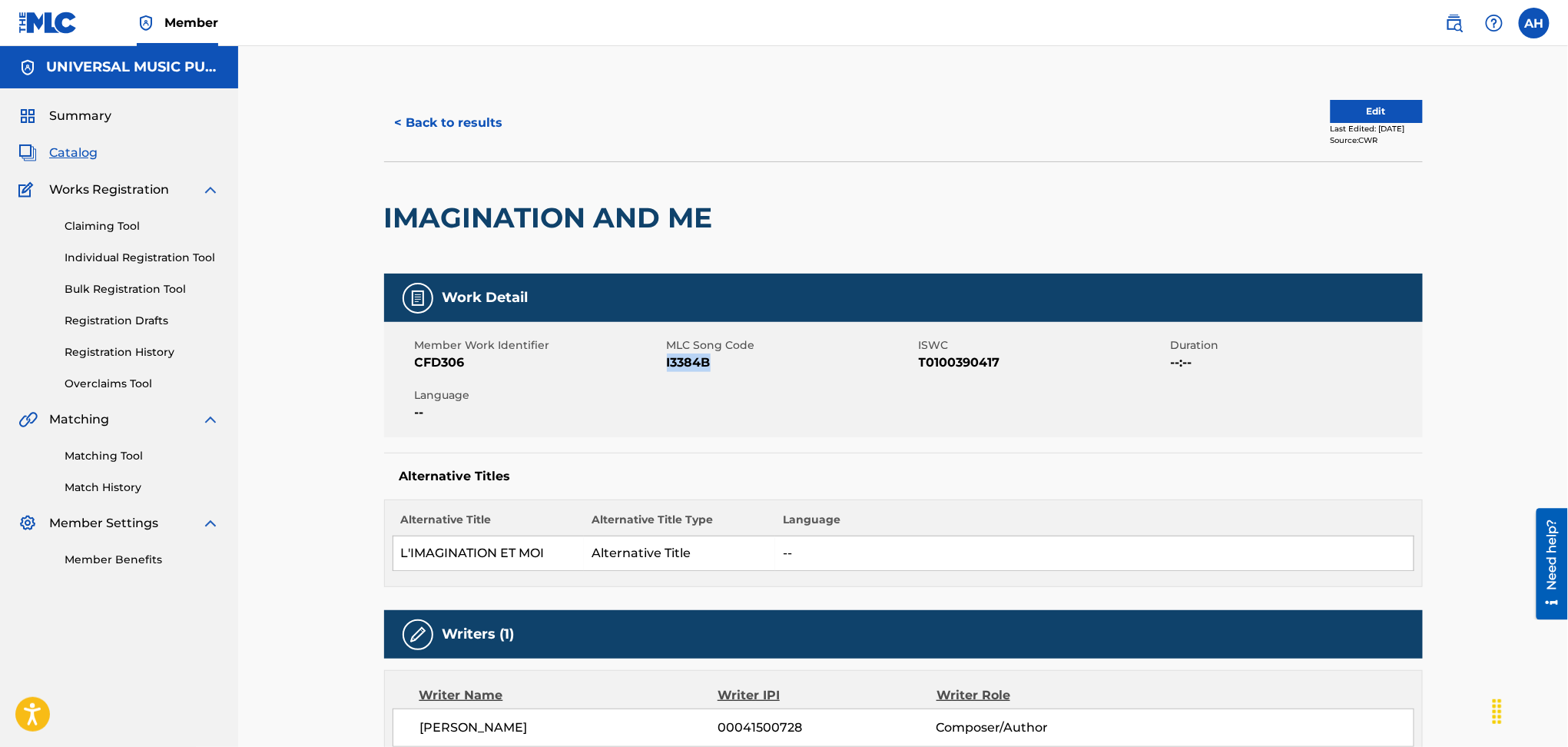
click at [427, 124] on button "< Back to results" at bounding box center [449, 123] width 130 height 38
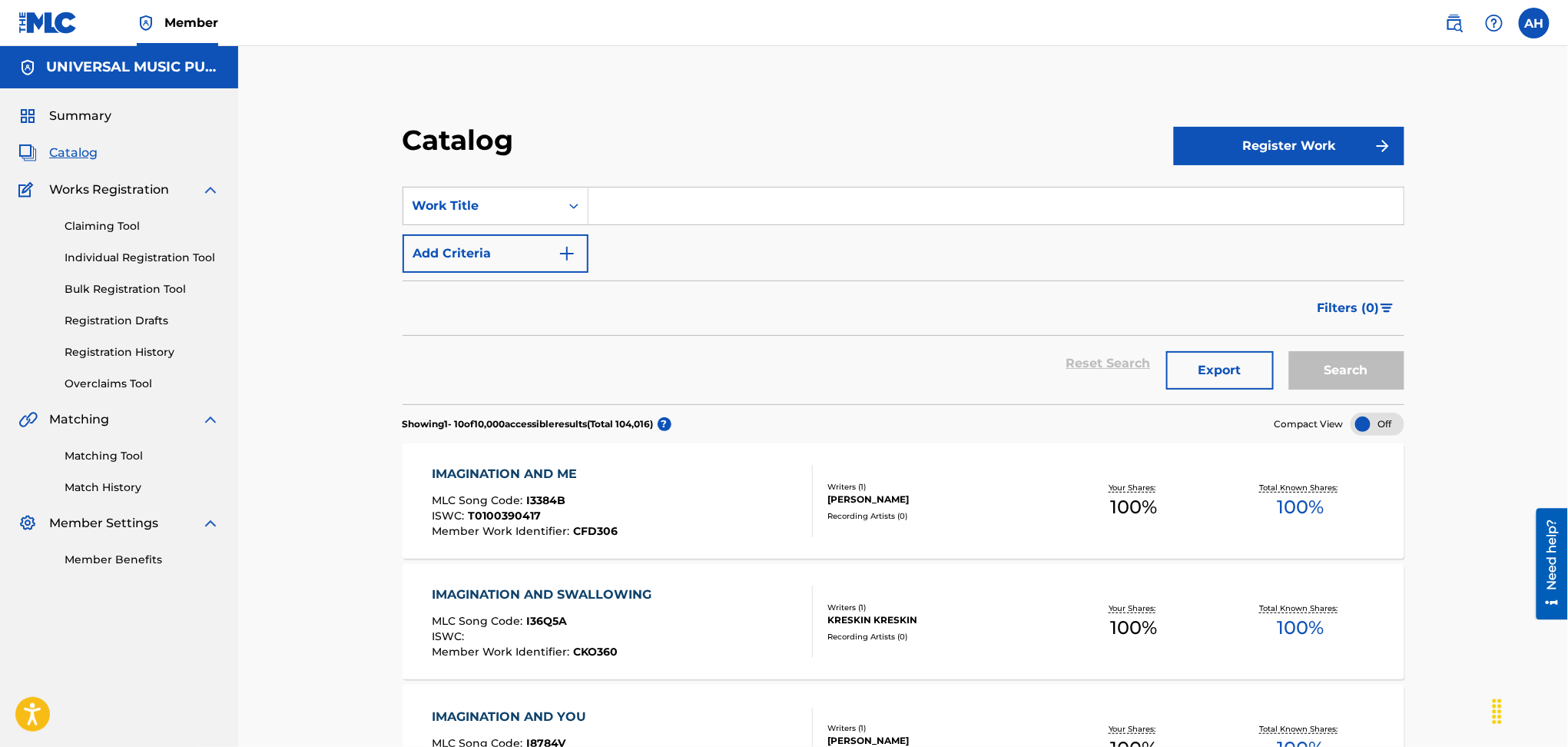
click at [716, 210] on input "Search Form" at bounding box center [996, 206] width 815 height 37
type input "work this time"
click at [551, 252] on button "Add Criteria" at bounding box center [495, 253] width 186 height 38
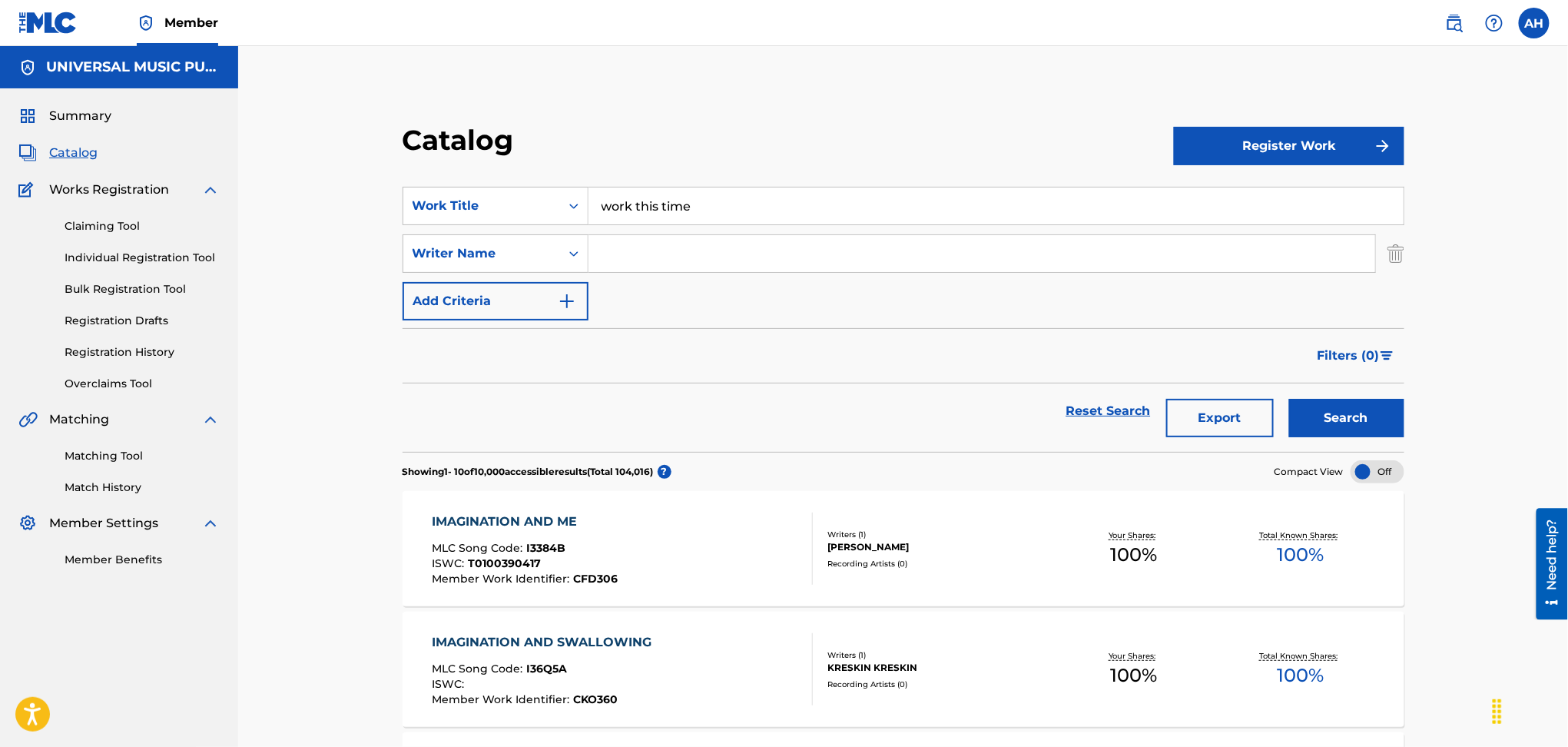
click at [633, 246] on input "Search Form" at bounding box center [981, 253] width 787 height 37
type input "[PERSON_NAME]"
click at [1289, 399] on button "Search" at bounding box center [1346, 418] width 115 height 38
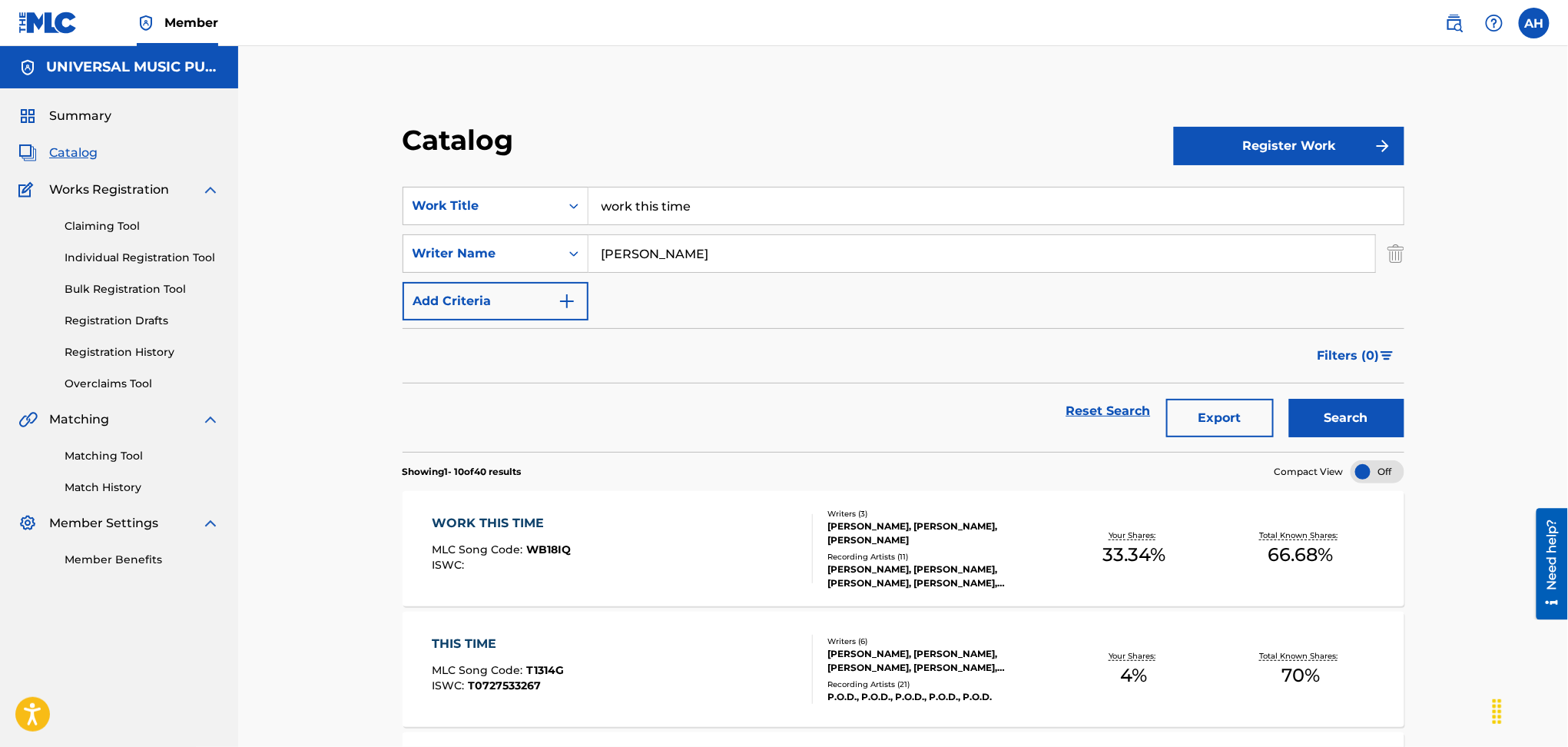
click at [800, 553] on div at bounding box center [806, 548] width 12 height 69
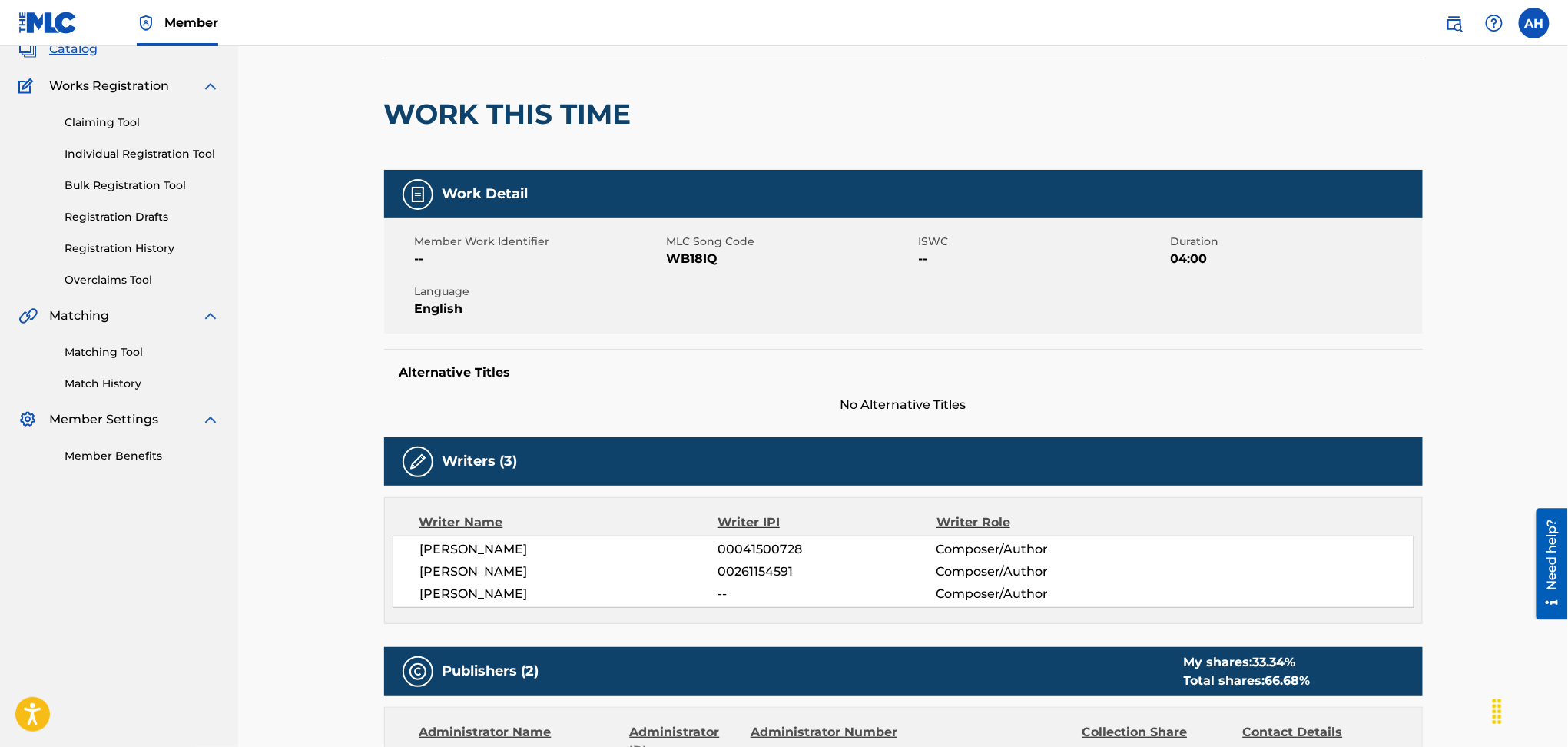
scroll to position [102, 0]
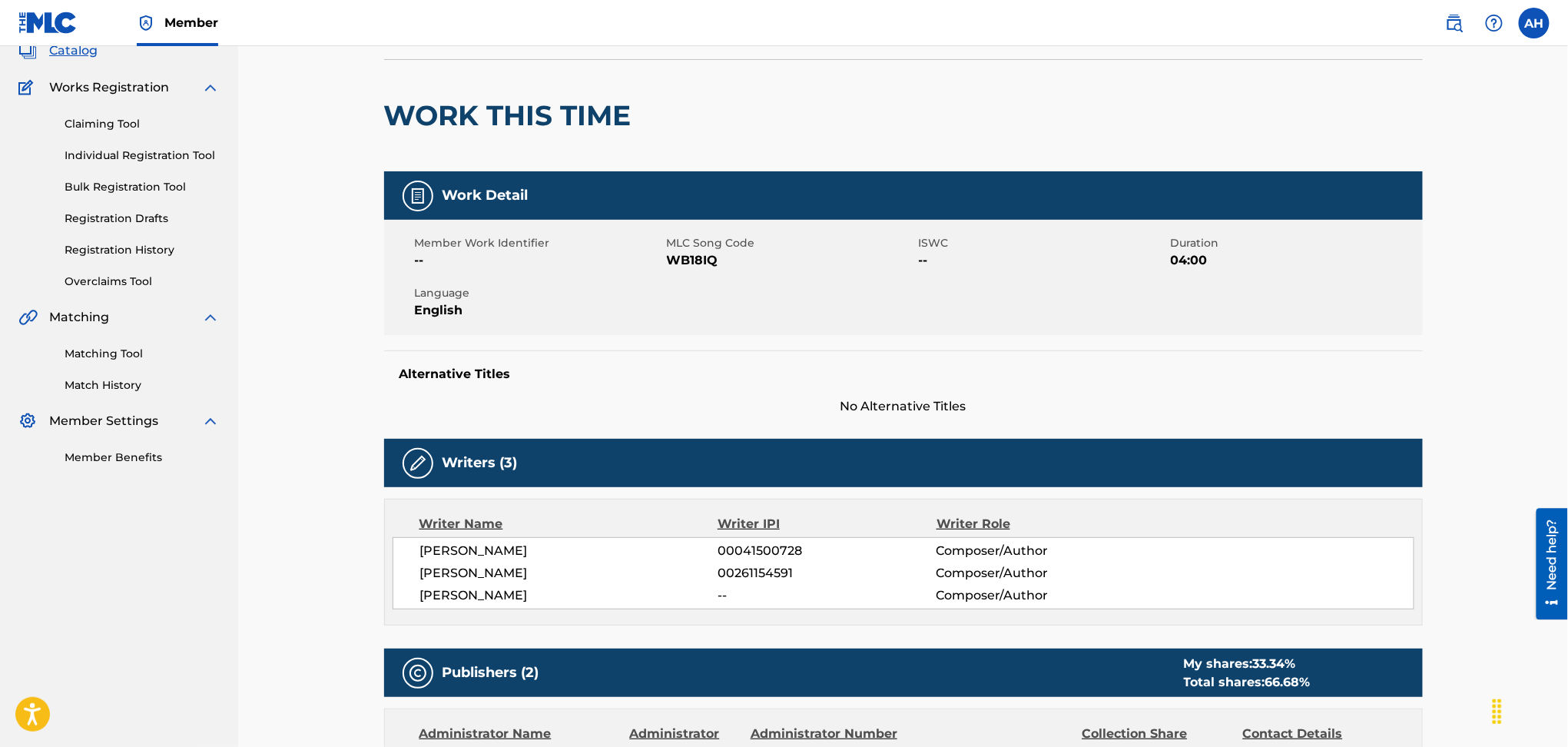
click at [396, 155] on div "WORK THIS TIME" at bounding box center [512, 115] width 255 height 112
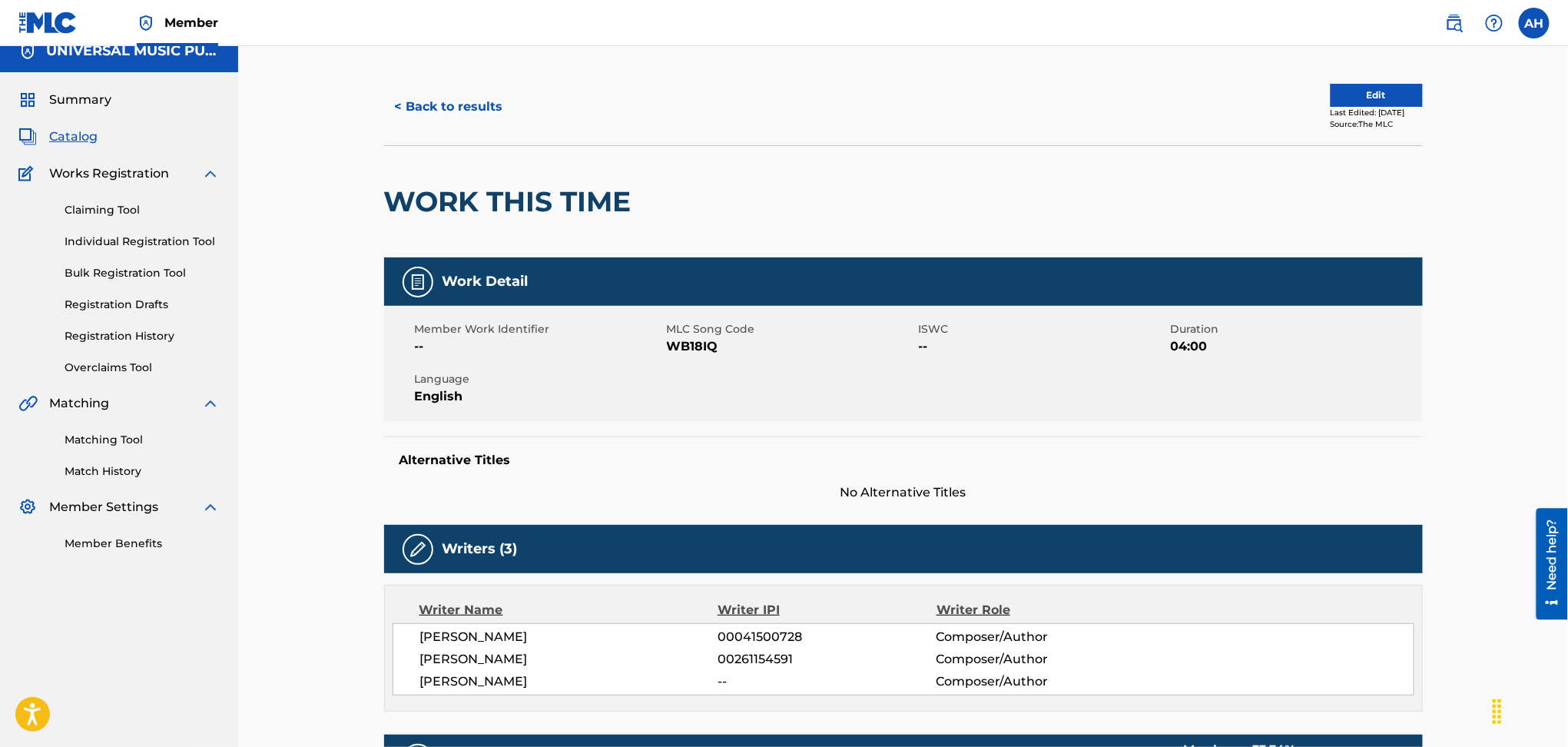
scroll to position [0, 0]
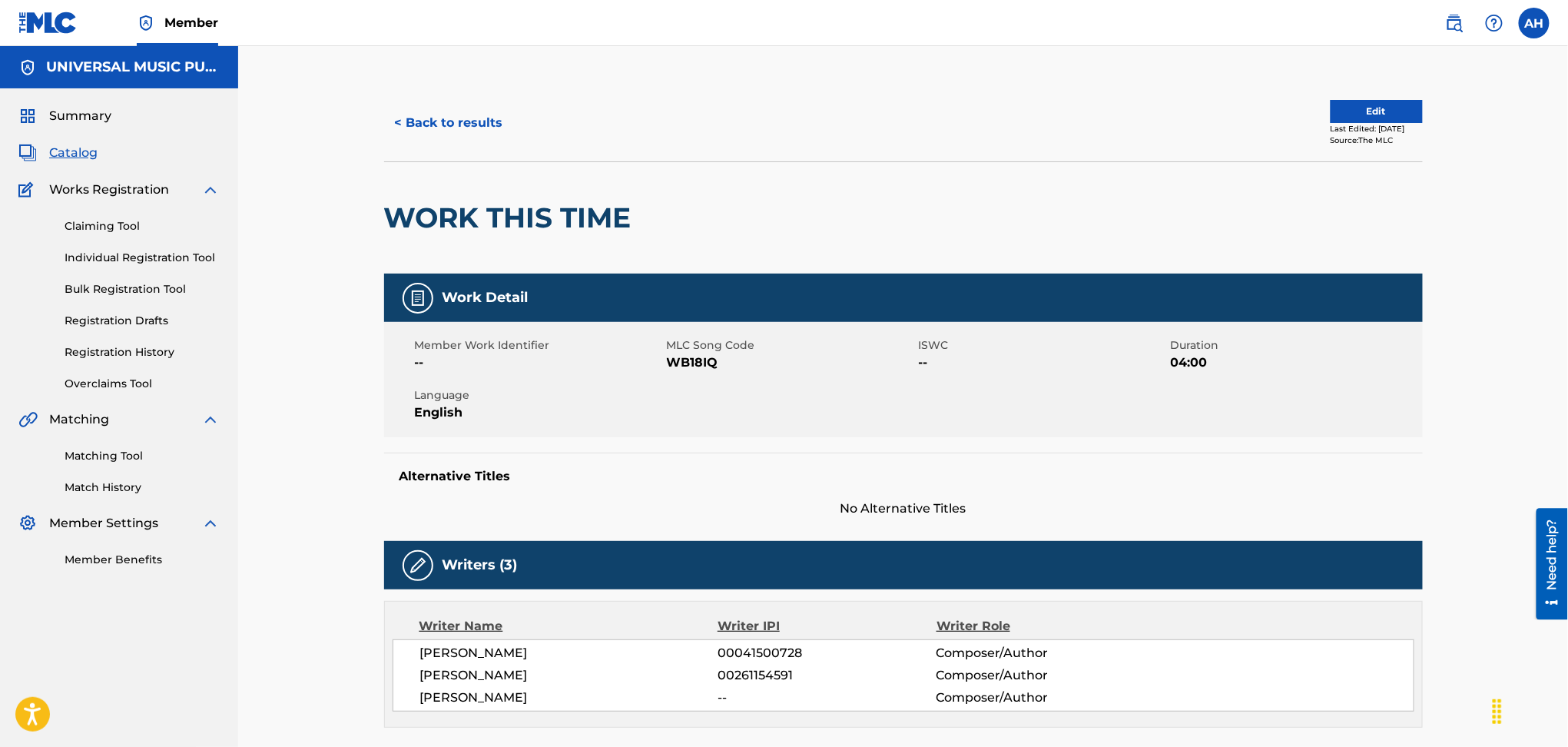
click at [425, 106] on button "< Back to results" at bounding box center [449, 123] width 130 height 38
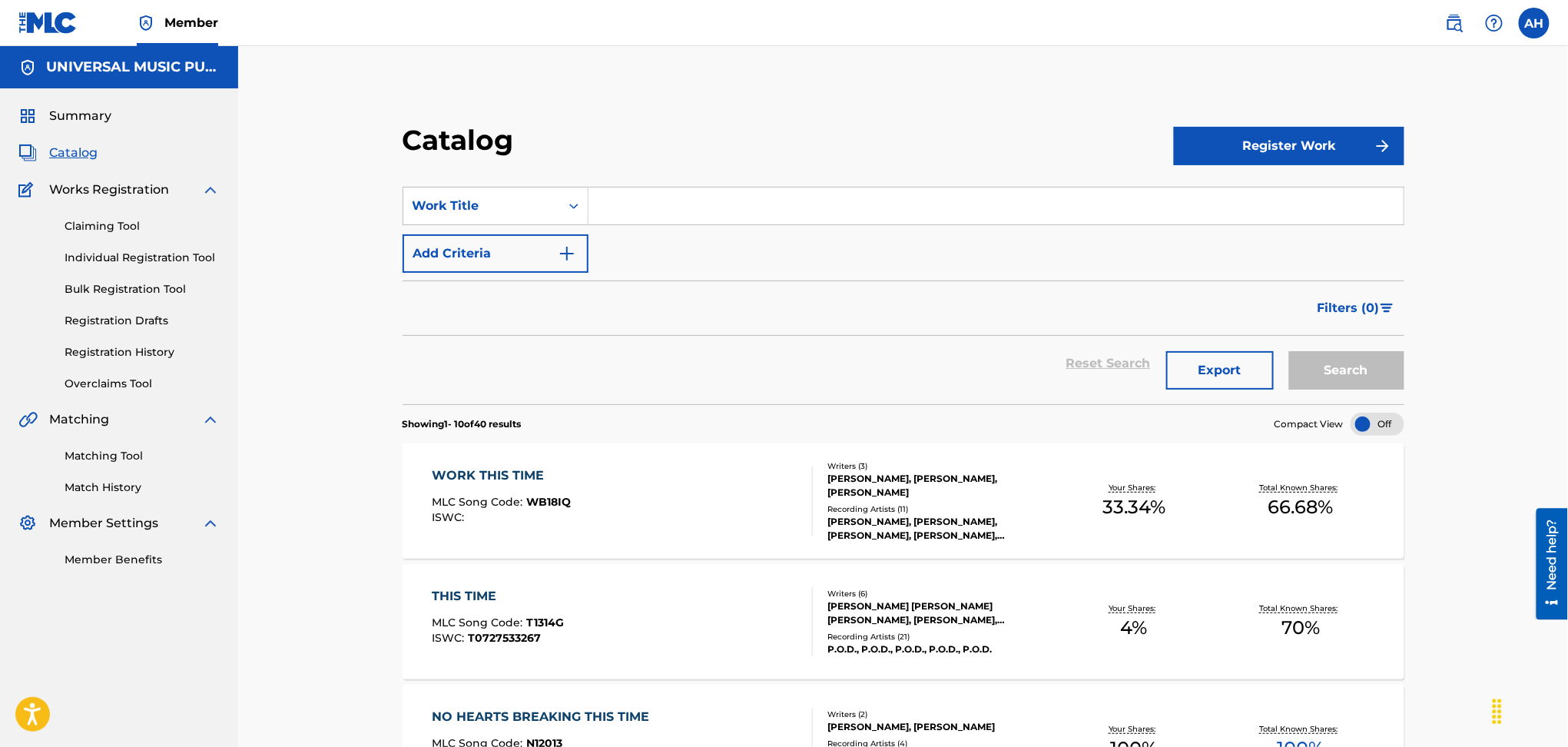
click at [650, 206] on input "Search Form" at bounding box center [996, 206] width 815 height 37
type input "l"
type input "always it's you"
click at [1363, 377] on button "Search" at bounding box center [1346, 370] width 115 height 38
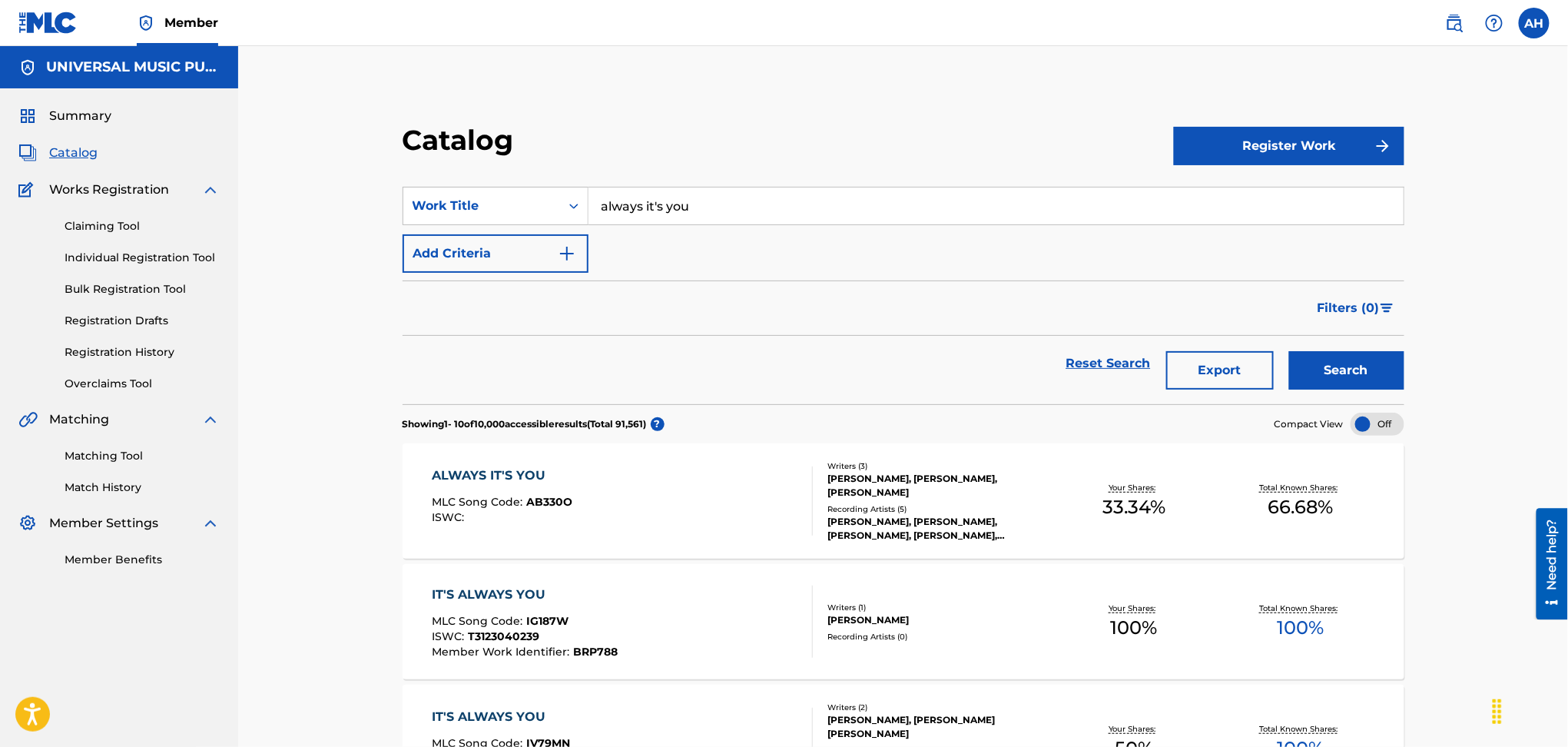
click at [574, 519] on div "ALWAYS IT'S YOU MLC Song Code : AB330O ISWC :" at bounding box center [622, 501] width 381 height 69
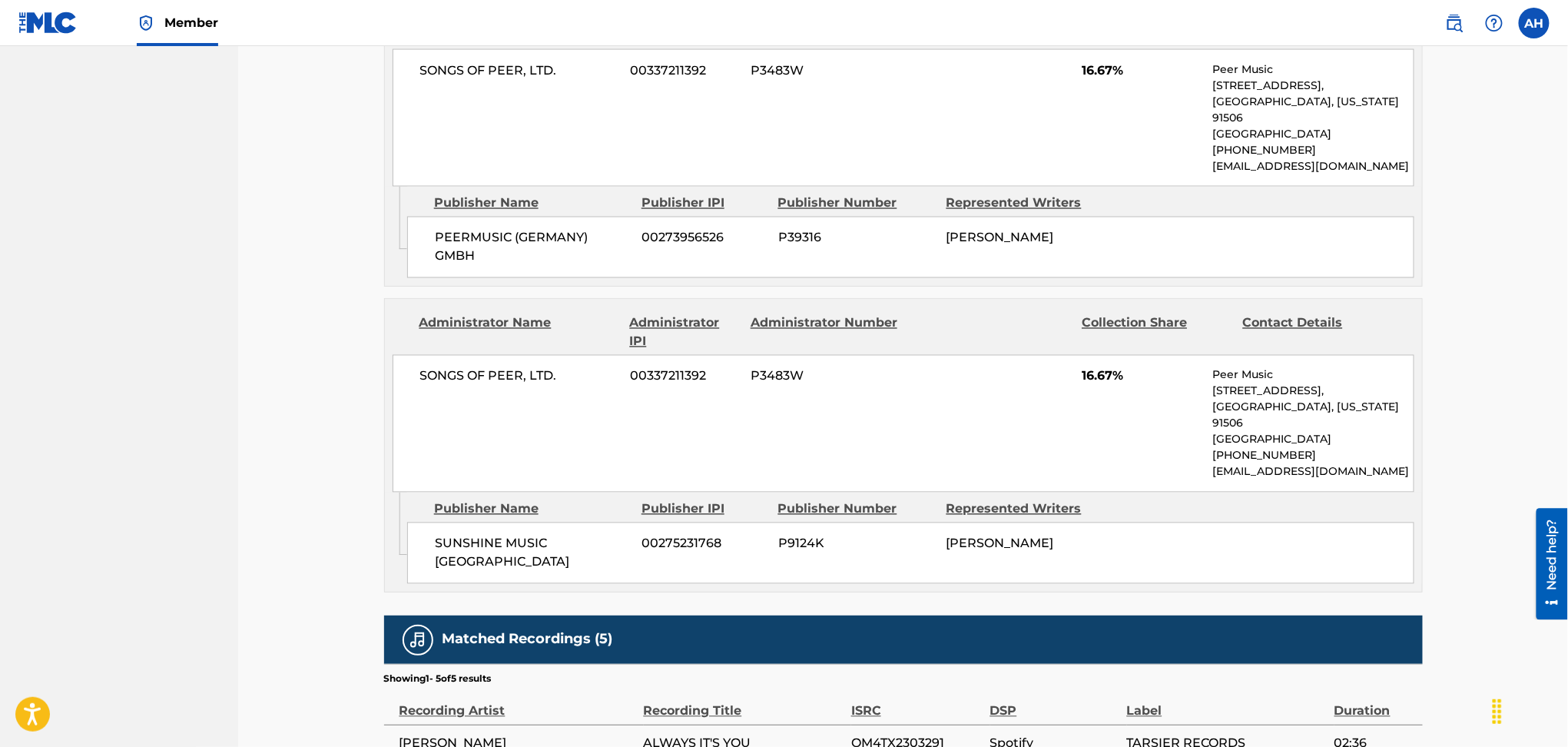
scroll to position [615, 0]
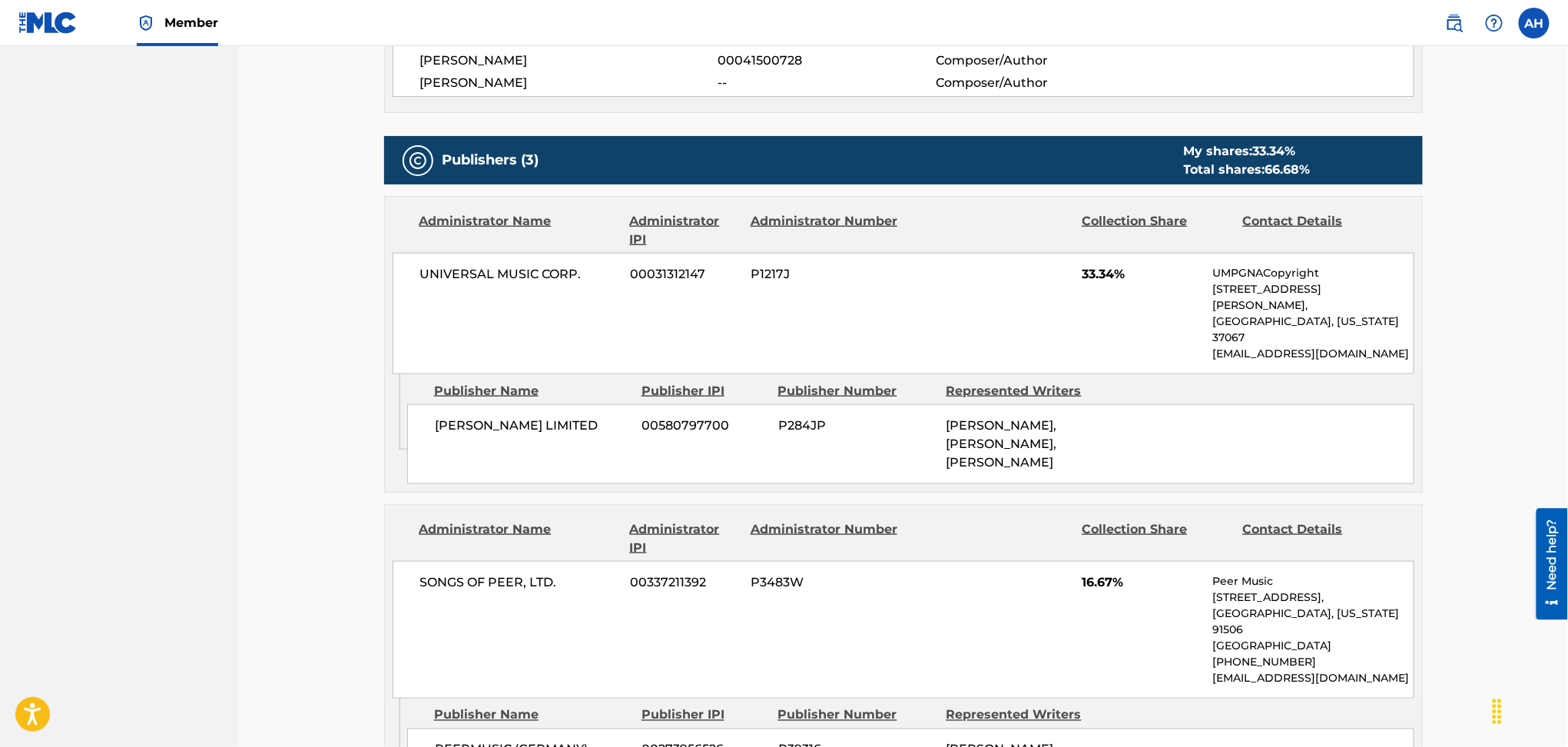
drag, startPoint x: 802, startPoint y: 454, endPoint x: 801, endPoint y: 434, distance: 20.0
click at [801, 447] on div "[PERSON_NAME] LIMITED 00580797700 P284JP [PERSON_NAME], [PERSON_NAME], [PERSON_…" at bounding box center [911, 444] width 1007 height 80
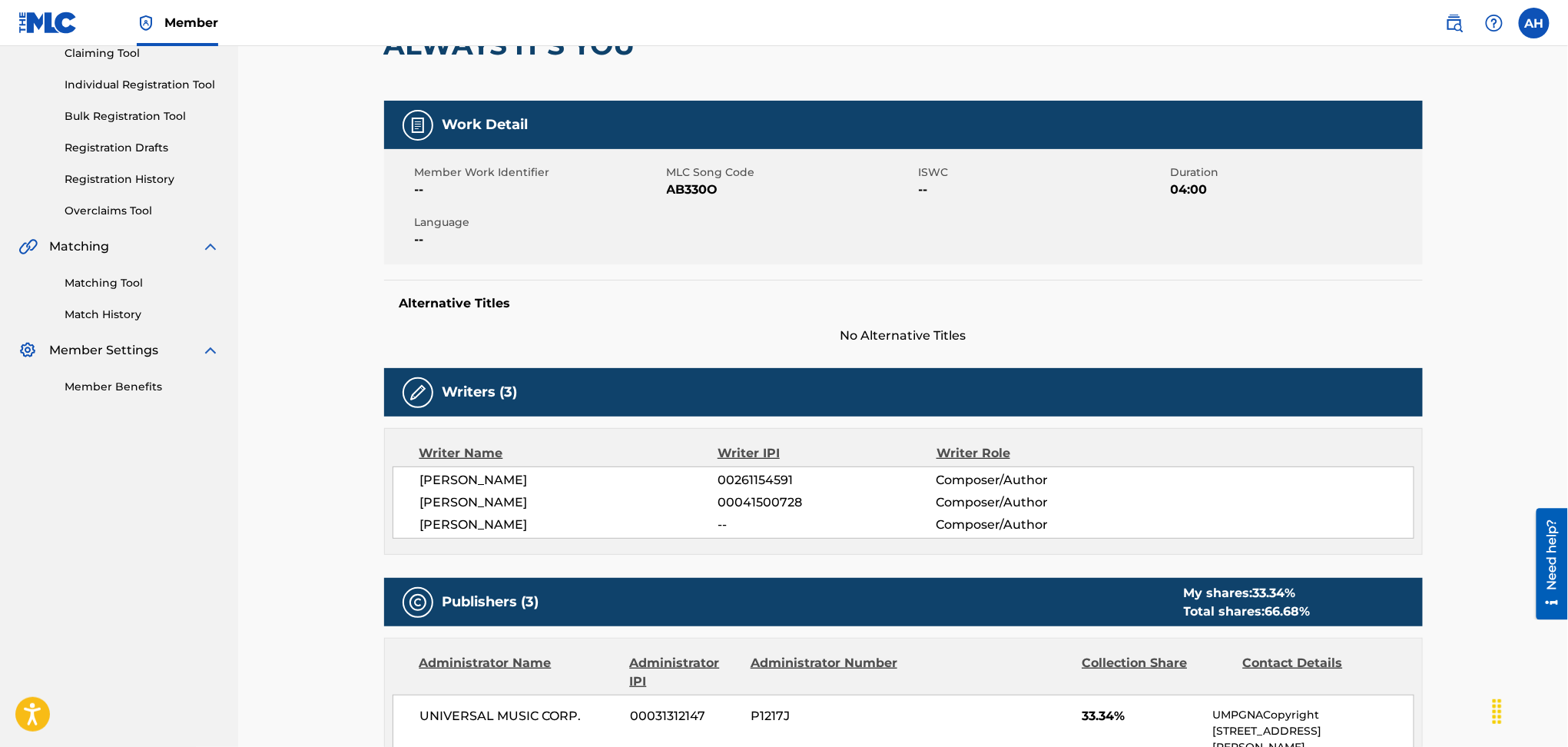
scroll to position [0, 0]
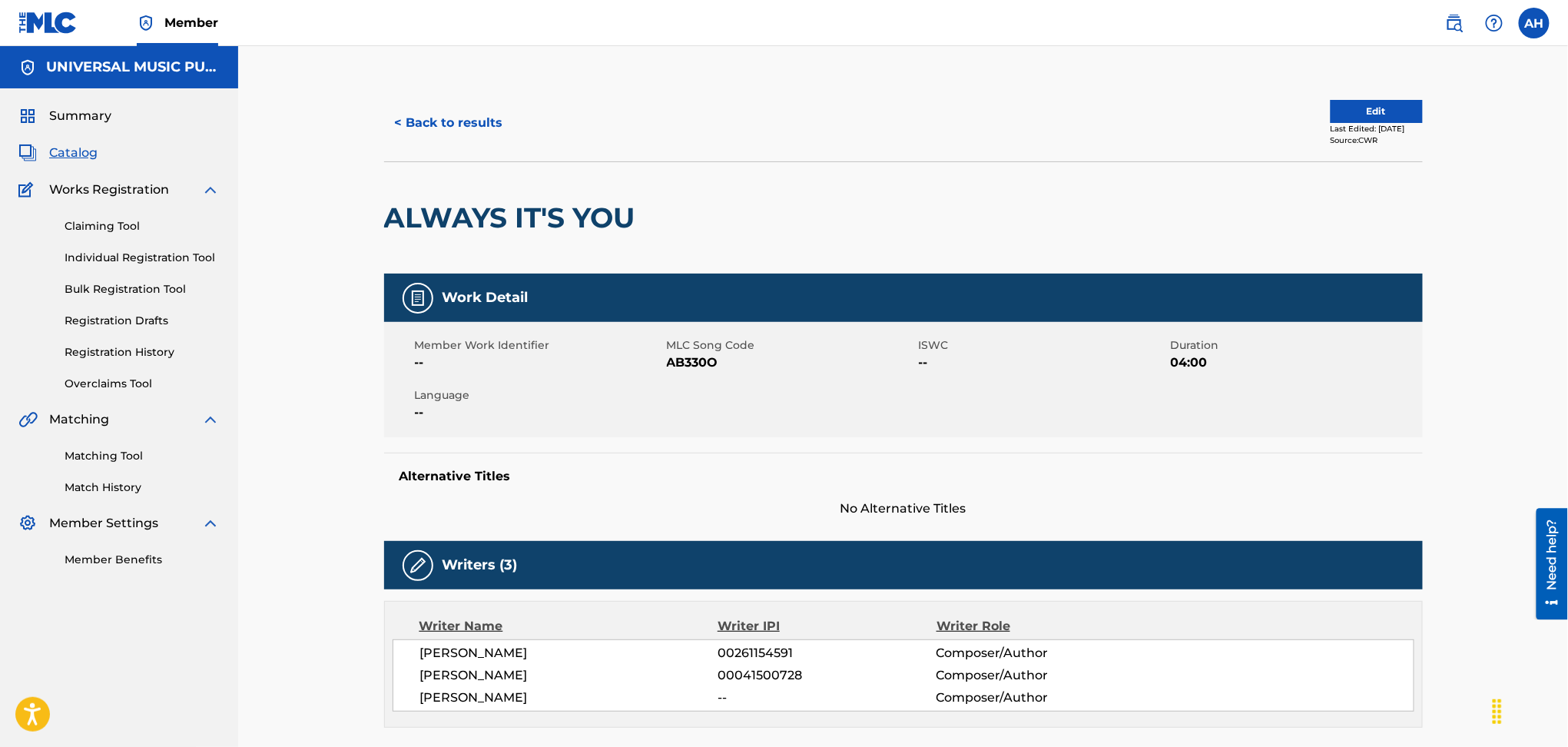
click at [486, 130] on button "< Back to results" at bounding box center [449, 123] width 130 height 38
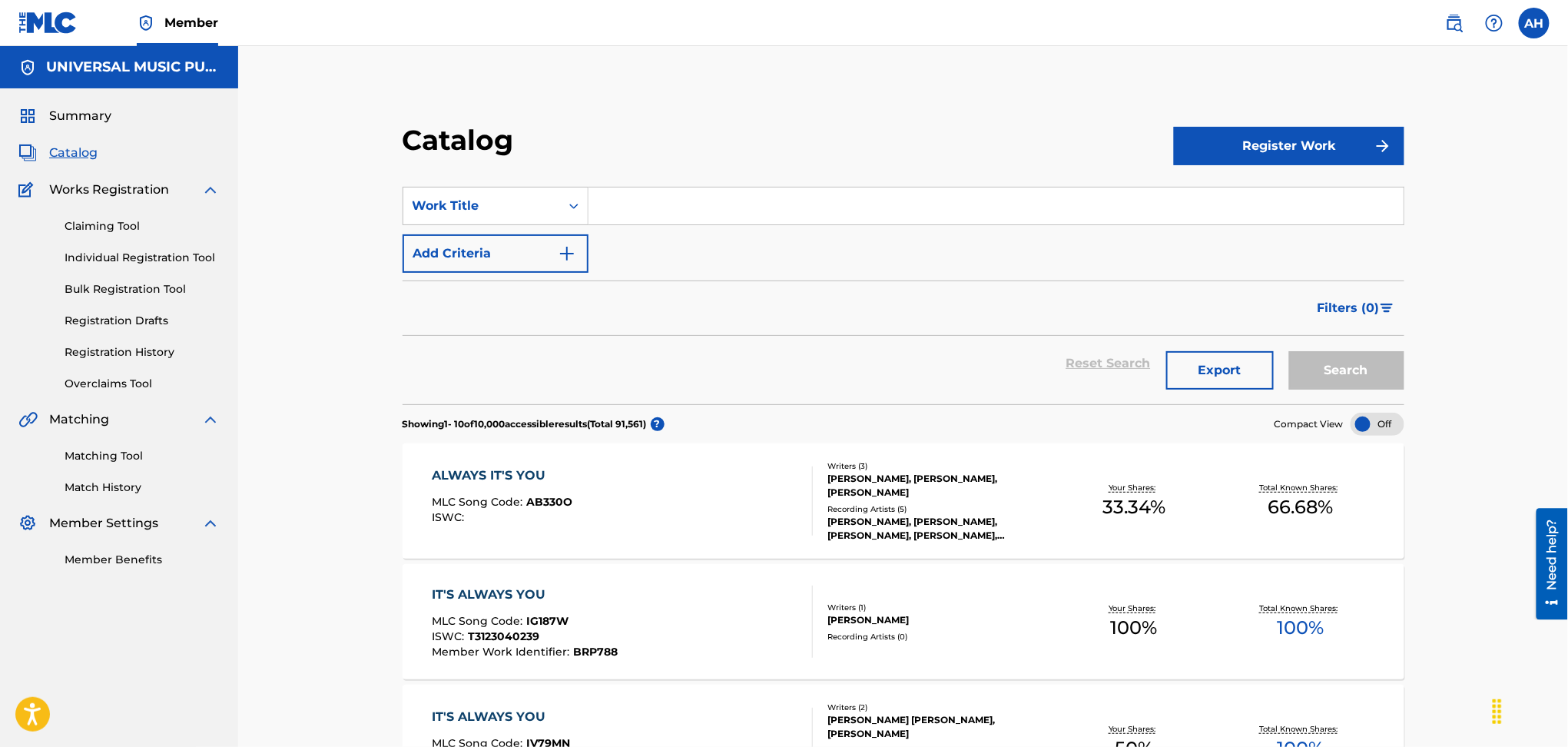
drag, startPoint x: 517, startPoint y: 249, endPoint x: 654, endPoint y: 206, distance: 143.6
click at [538, 240] on button "Add Criteria" at bounding box center [495, 253] width 186 height 38
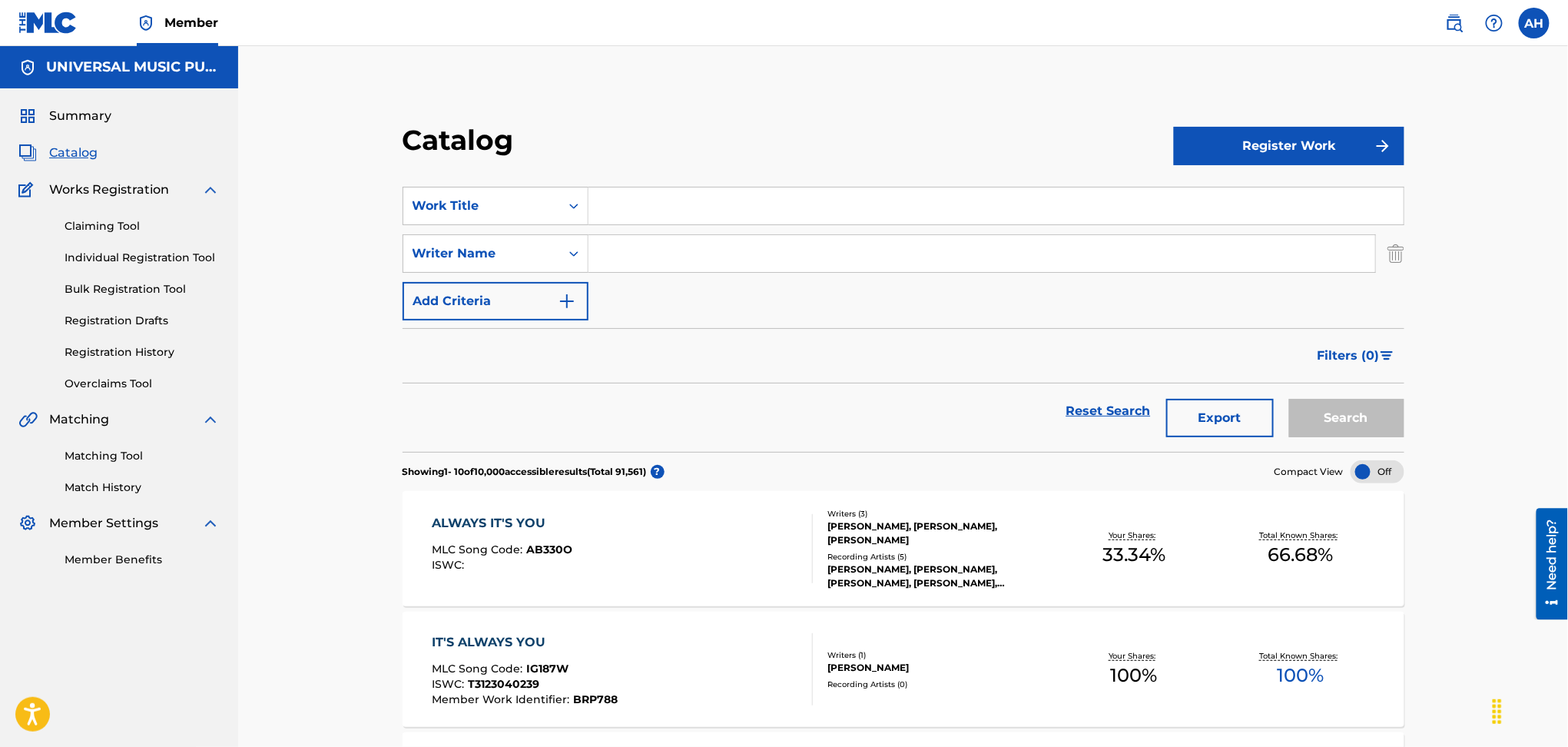
click at [656, 205] on input "Search Form" at bounding box center [996, 206] width 815 height 37
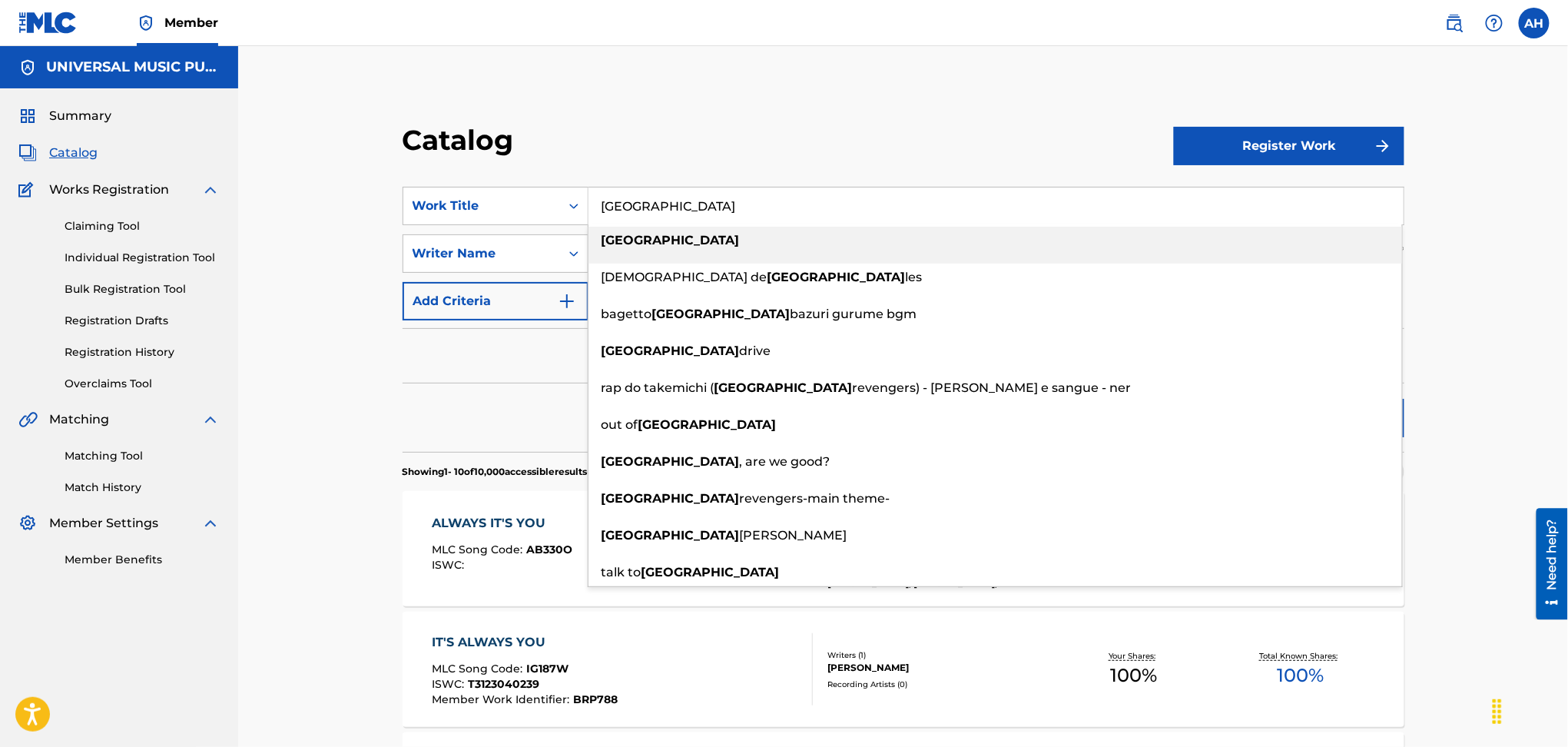
type input "[GEOGRAPHIC_DATA]"
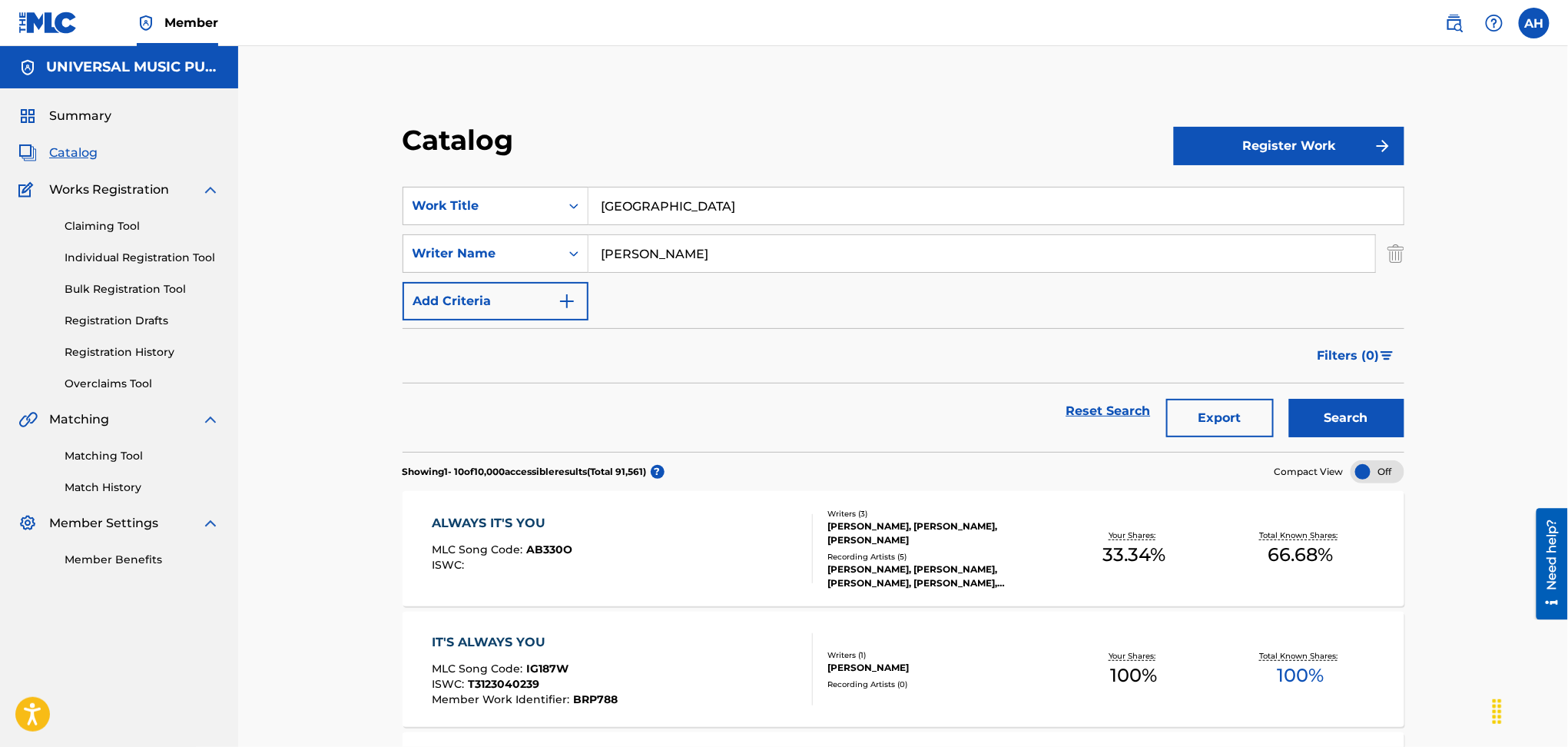
type input "[PERSON_NAME]"
click at [1289, 399] on button "Search" at bounding box center [1346, 418] width 115 height 38
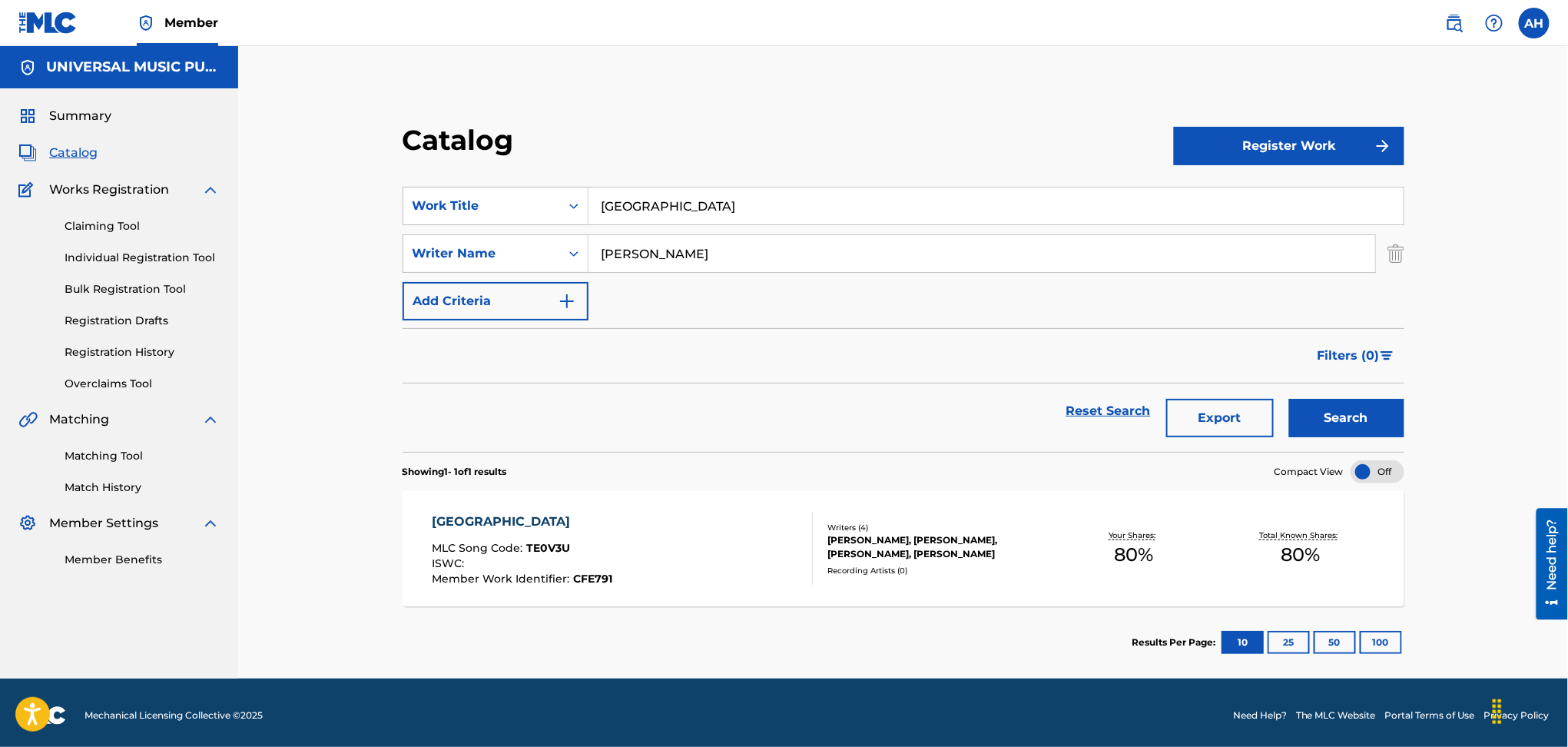
click at [732, 533] on div "TOKYO MLC Song Code : TE0V3U ISWC : Member Work Identifier : CFE791" at bounding box center [622, 548] width 381 height 72
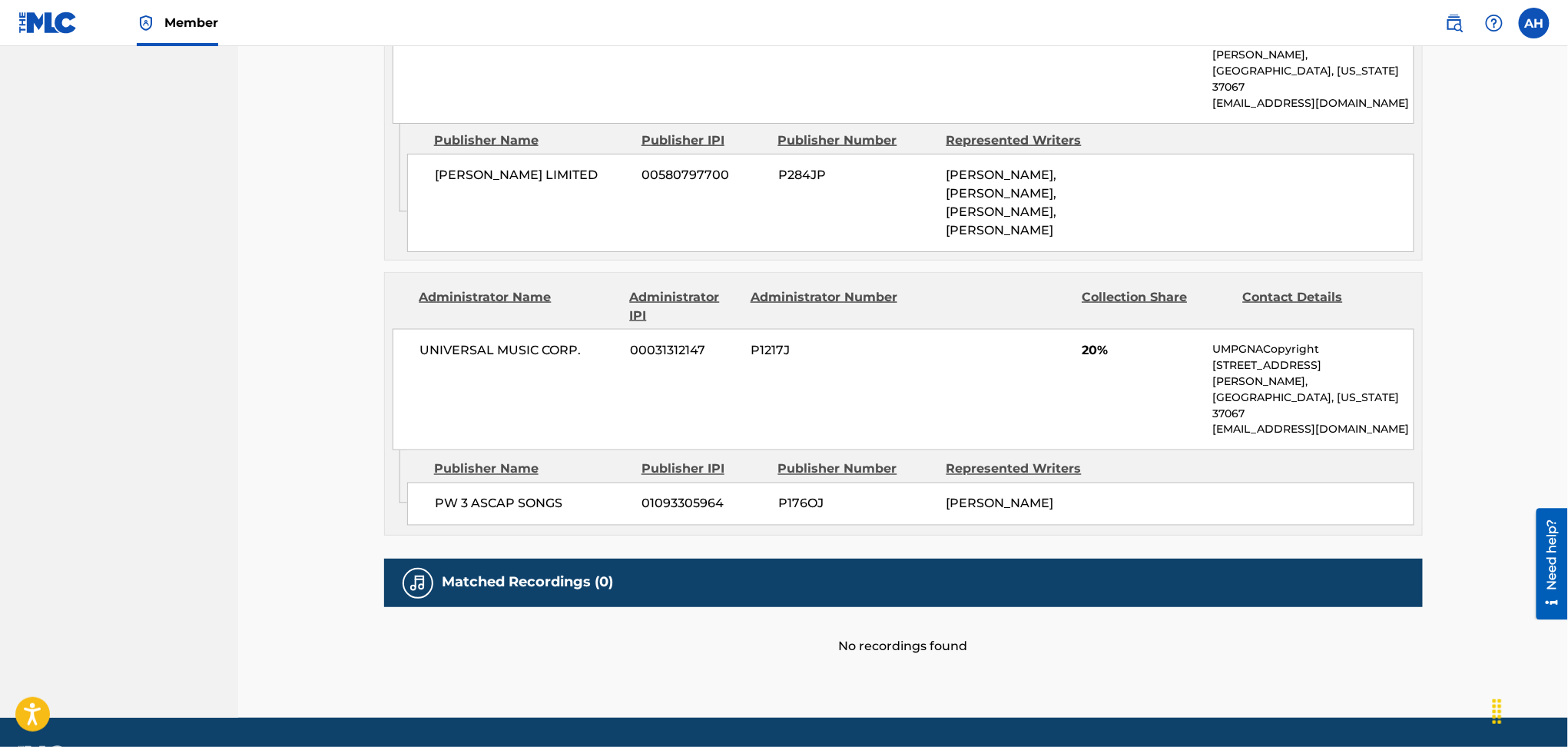
scroll to position [900, 0]
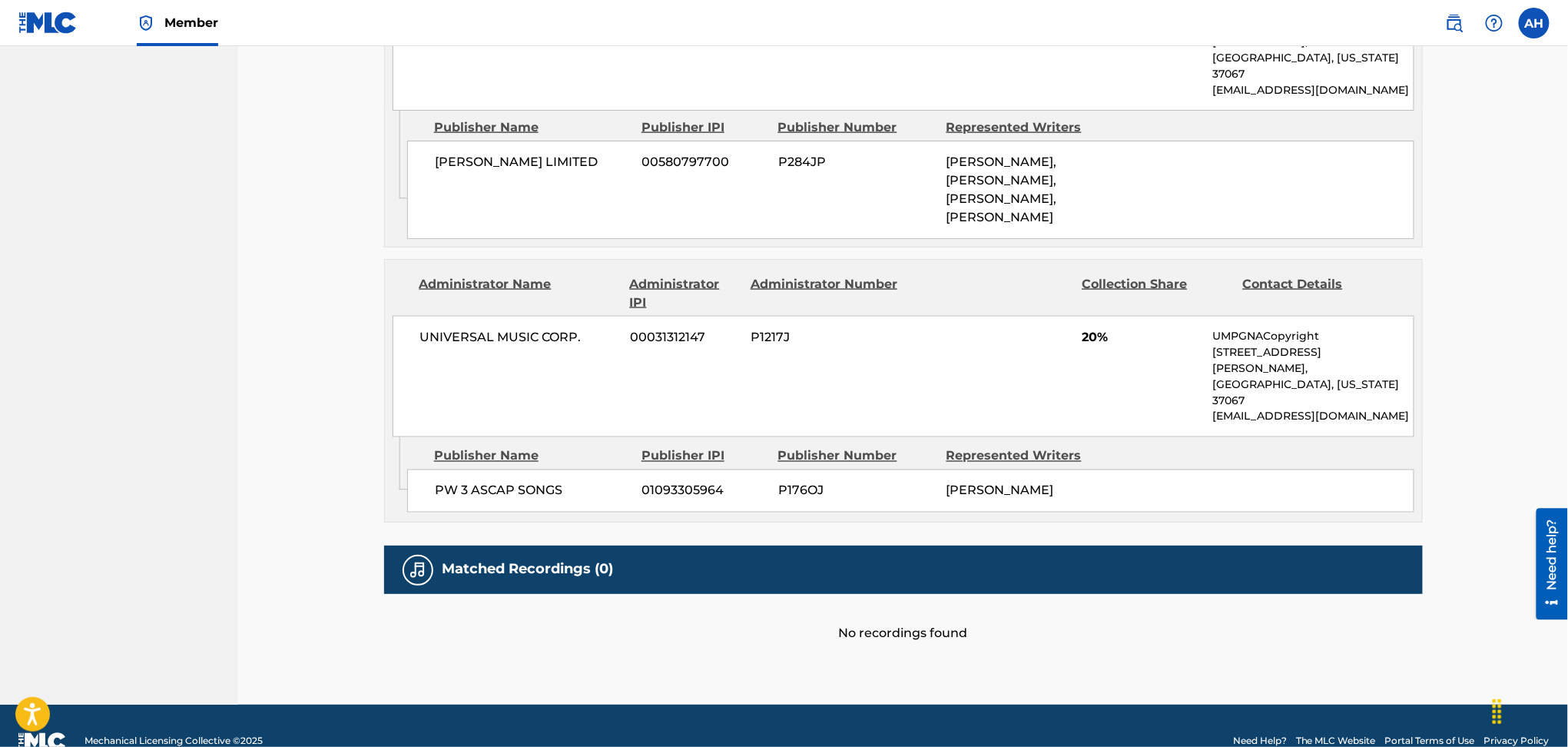
click at [621, 329] on div "UNIVERSAL MUSIC CORP. 00031312147 P1217J 20% UMPGNACopyright [STREET_ADDRESS][P…" at bounding box center [904, 376] width 1022 height 121
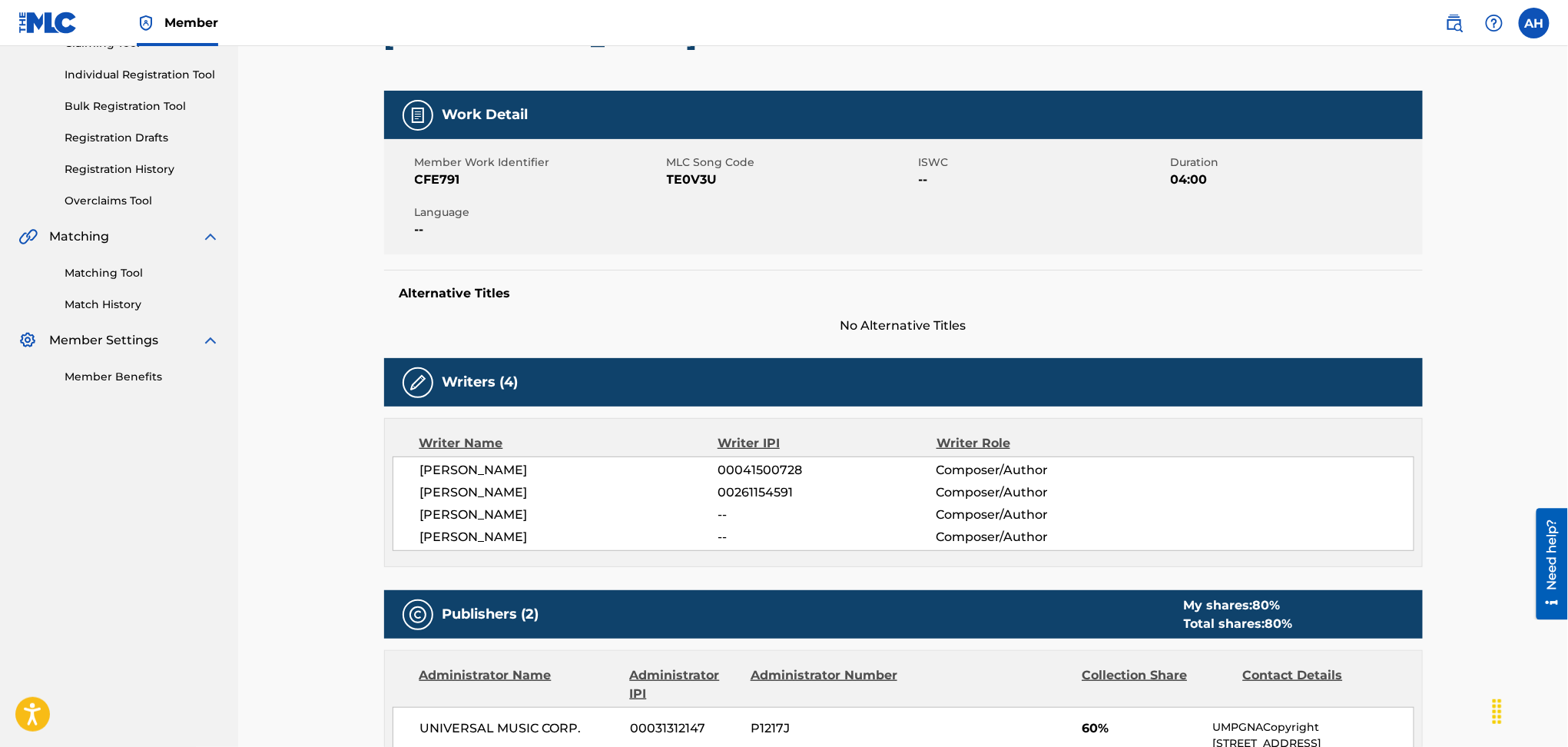
scroll to position [0, 0]
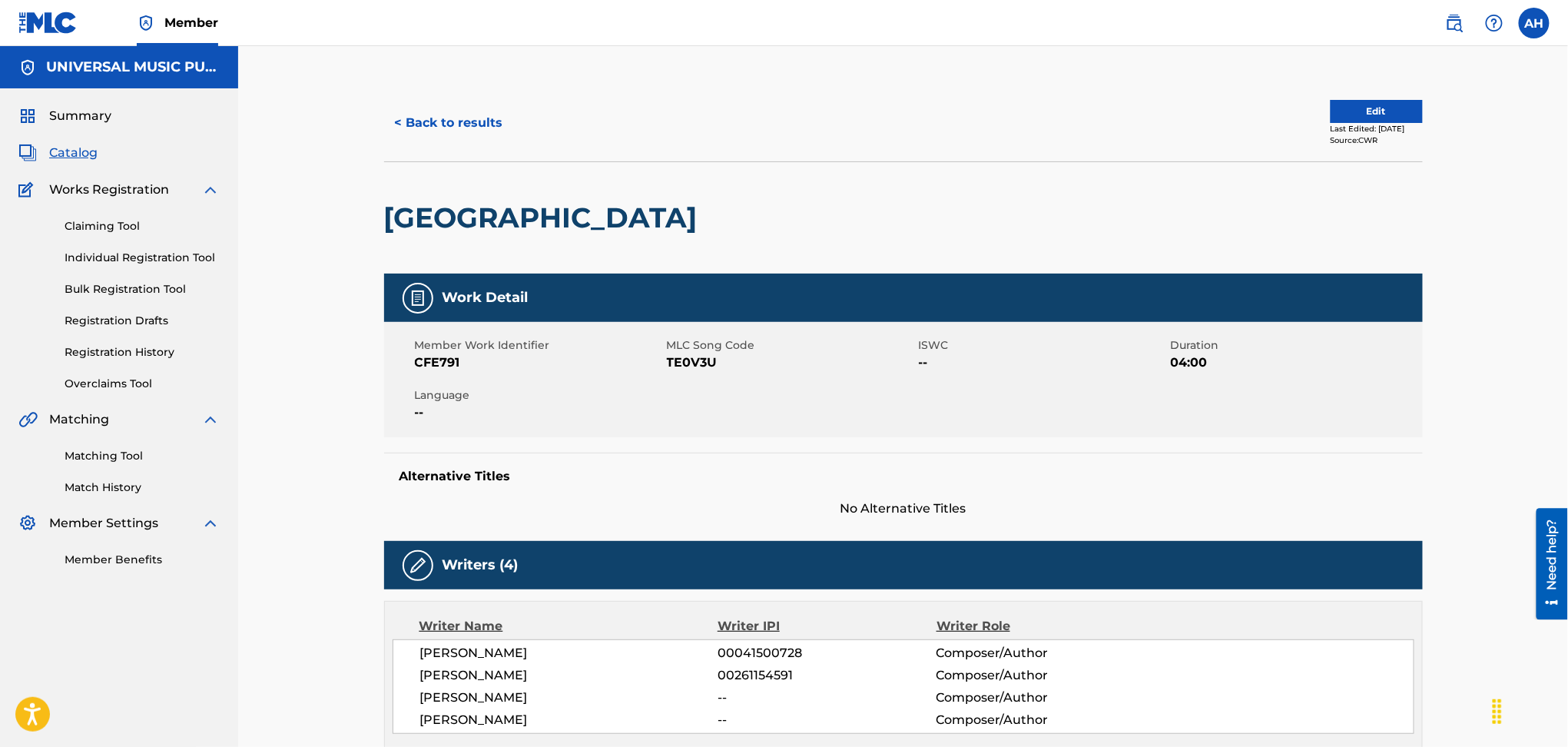
click at [450, 130] on button "< Back to results" at bounding box center [449, 123] width 130 height 38
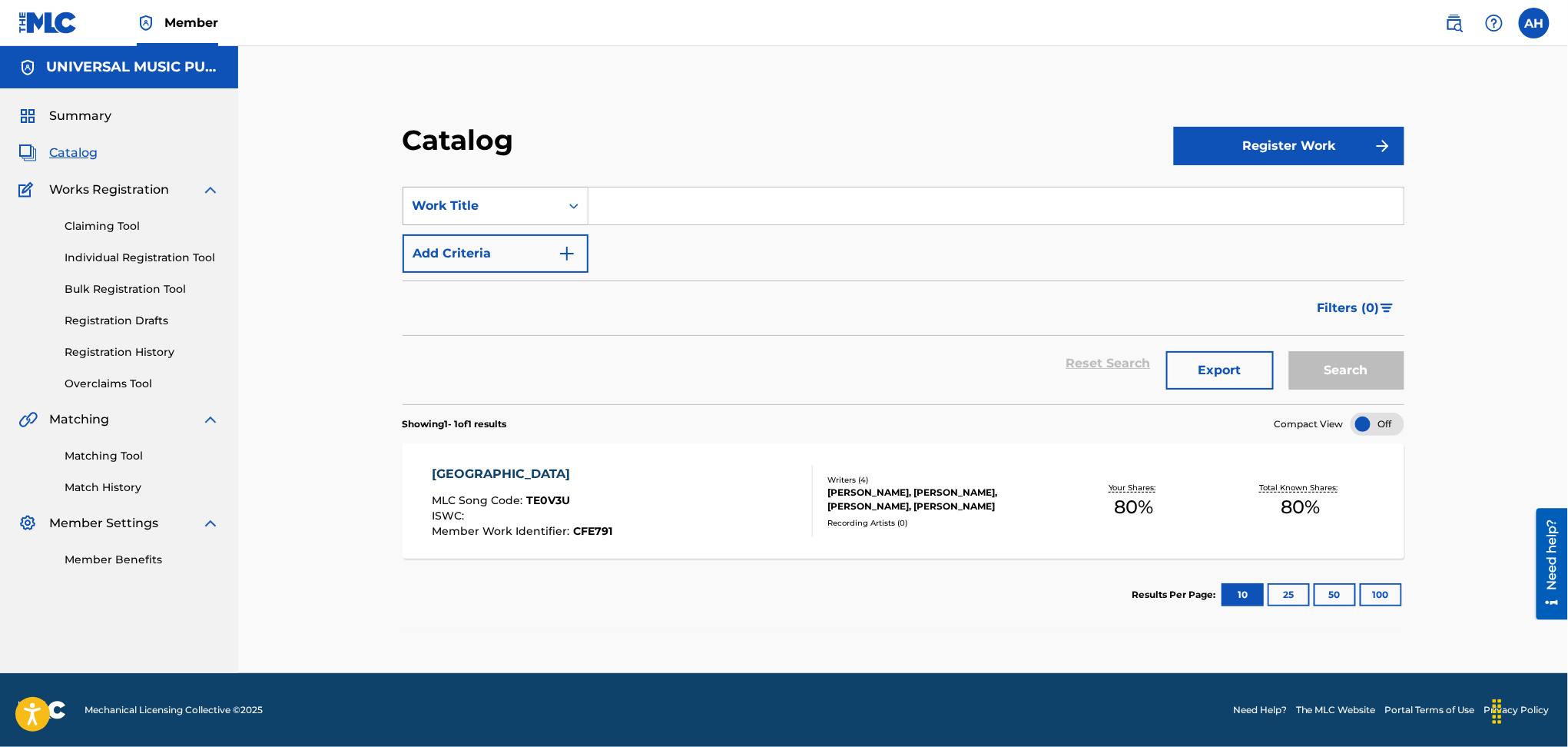
click at [486, 201] on div "Work Title" at bounding box center [482, 206] width 138 height 19
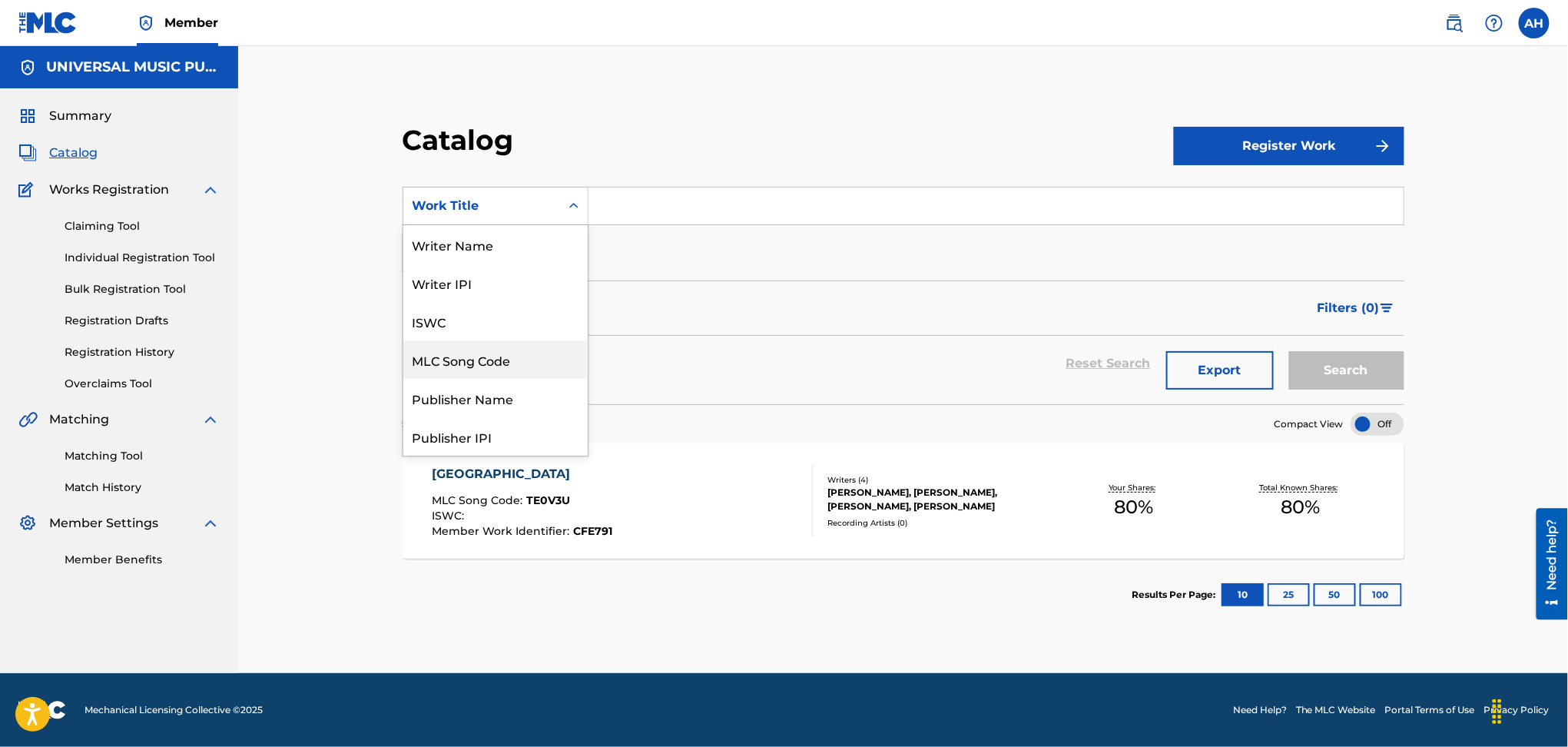
click at [495, 354] on div "MLC Song Code" at bounding box center [495, 359] width 184 height 38
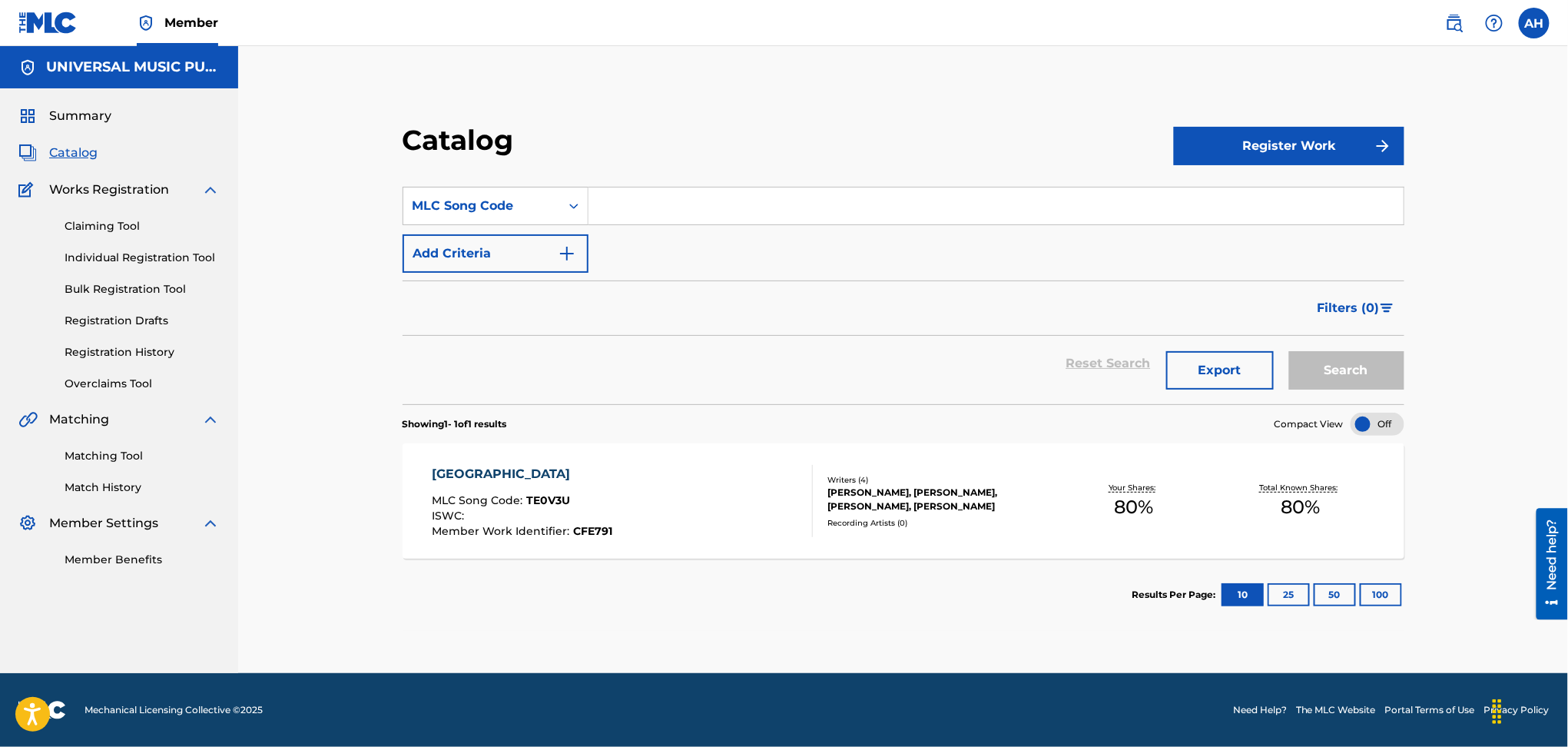
drag, startPoint x: 690, startPoint y: 231, endPoint x: 690, endPoint y: 223, distance: 8.0
click at [690, 229] on div "SearchWithCriteria993d9805-5479-4dae-a147-b00dd987f6a9 MLC Song Code Add Criter…" at bounding box center [903, 229] width 1002 height 86
click at [688, 200] on input "Search Form" at bounding box center [996, 206] width 815 height 37
type input "ta2qwf"
click at [1289, 351] on button "Search" at bounding box center [1346, 370] width 115 height 38
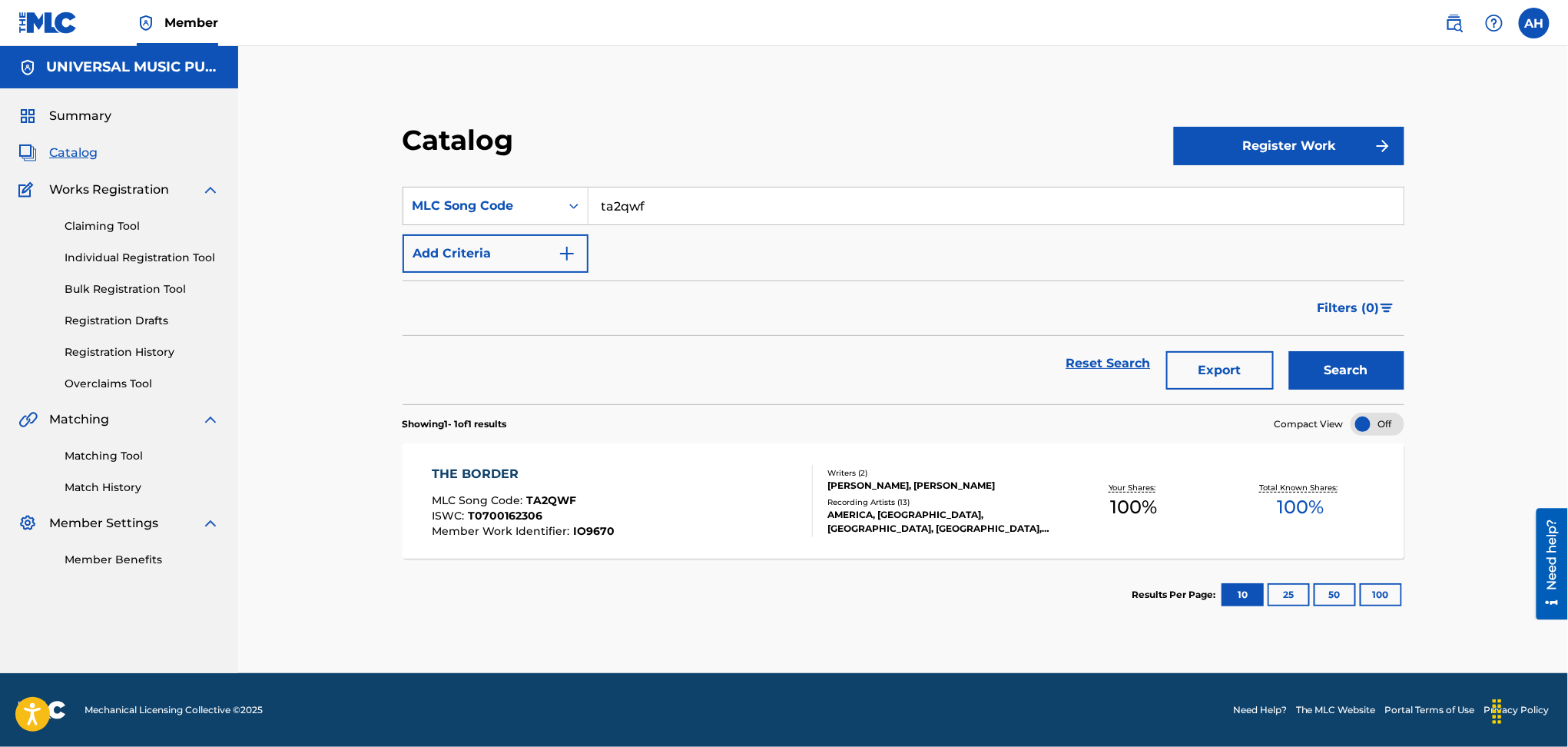
click at [796, 559] on section "Results Per Page: 10 25 50 100" at bounding box center [903, 594] width 1002 height 72
click at [774, 500] on div "THE BORDER MLC Song Code : TA2QWF ISWC : T0700162306 Member Work Identifier : I…" at bounding box center [622, 501] width 381 height 72
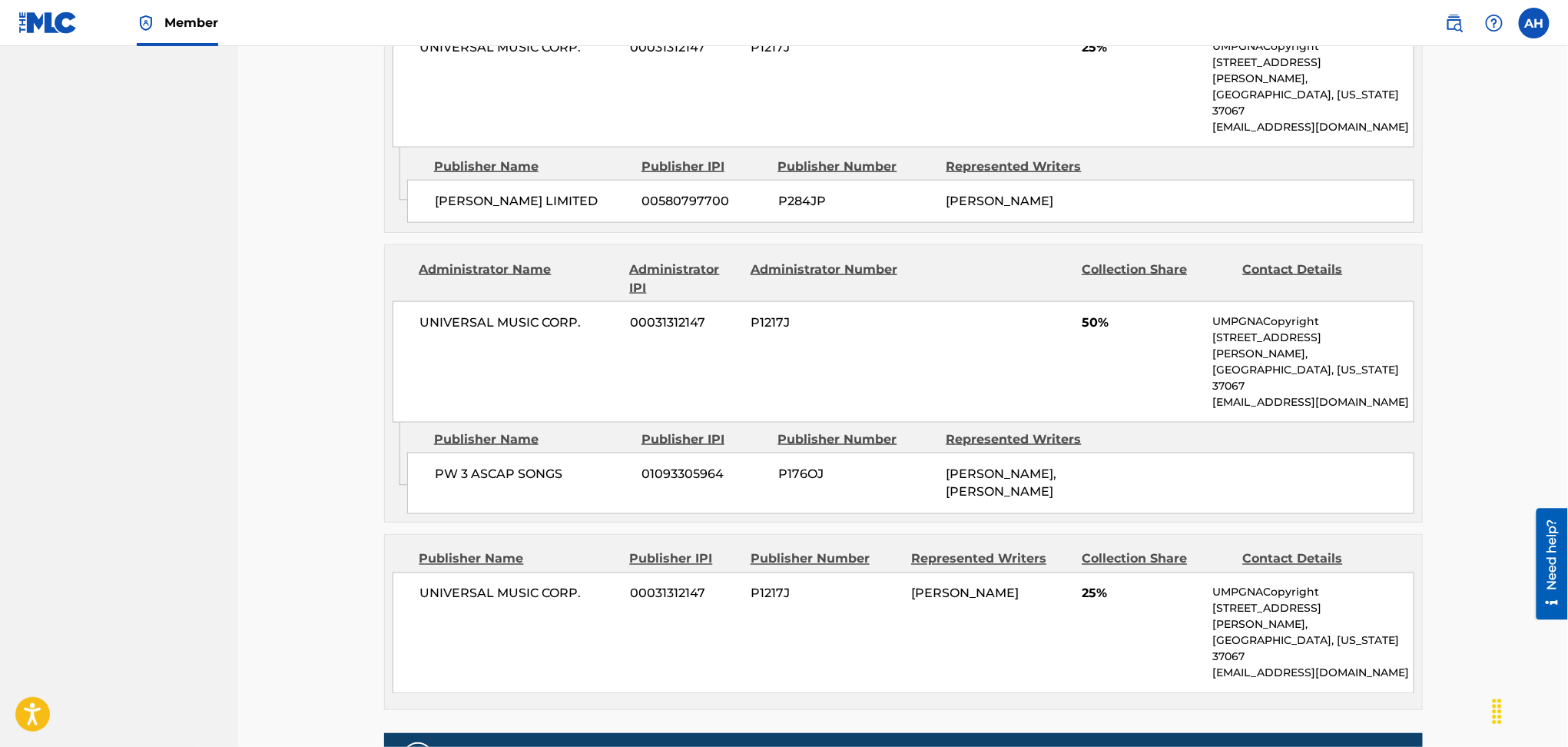
scroll to position [717, 0]
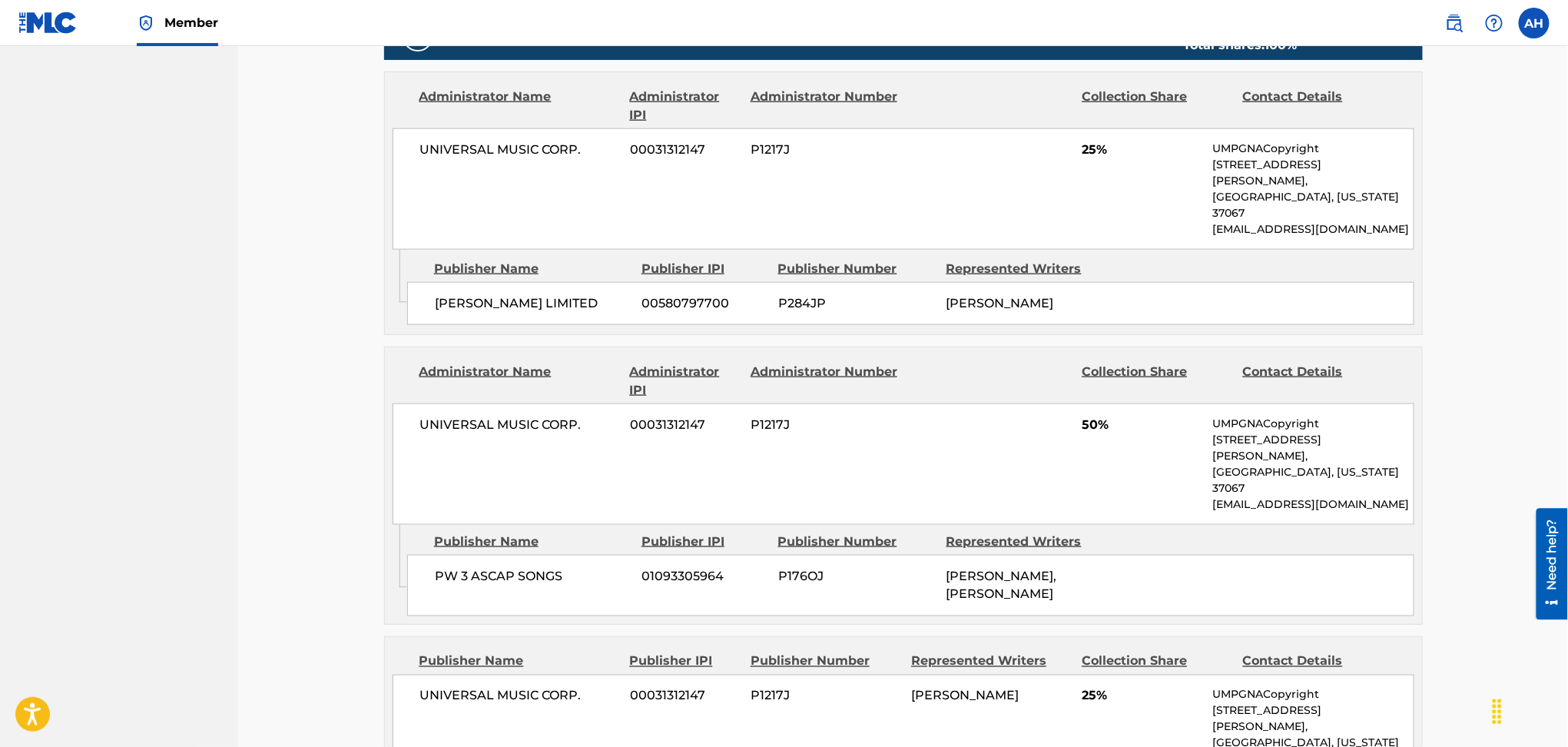
click at [480, 316] on div "Admin Original Publisher Connecting Line Publisher Name Publisher IPI Publisher…" at bounding box center [903, 292] width 1038 height 84
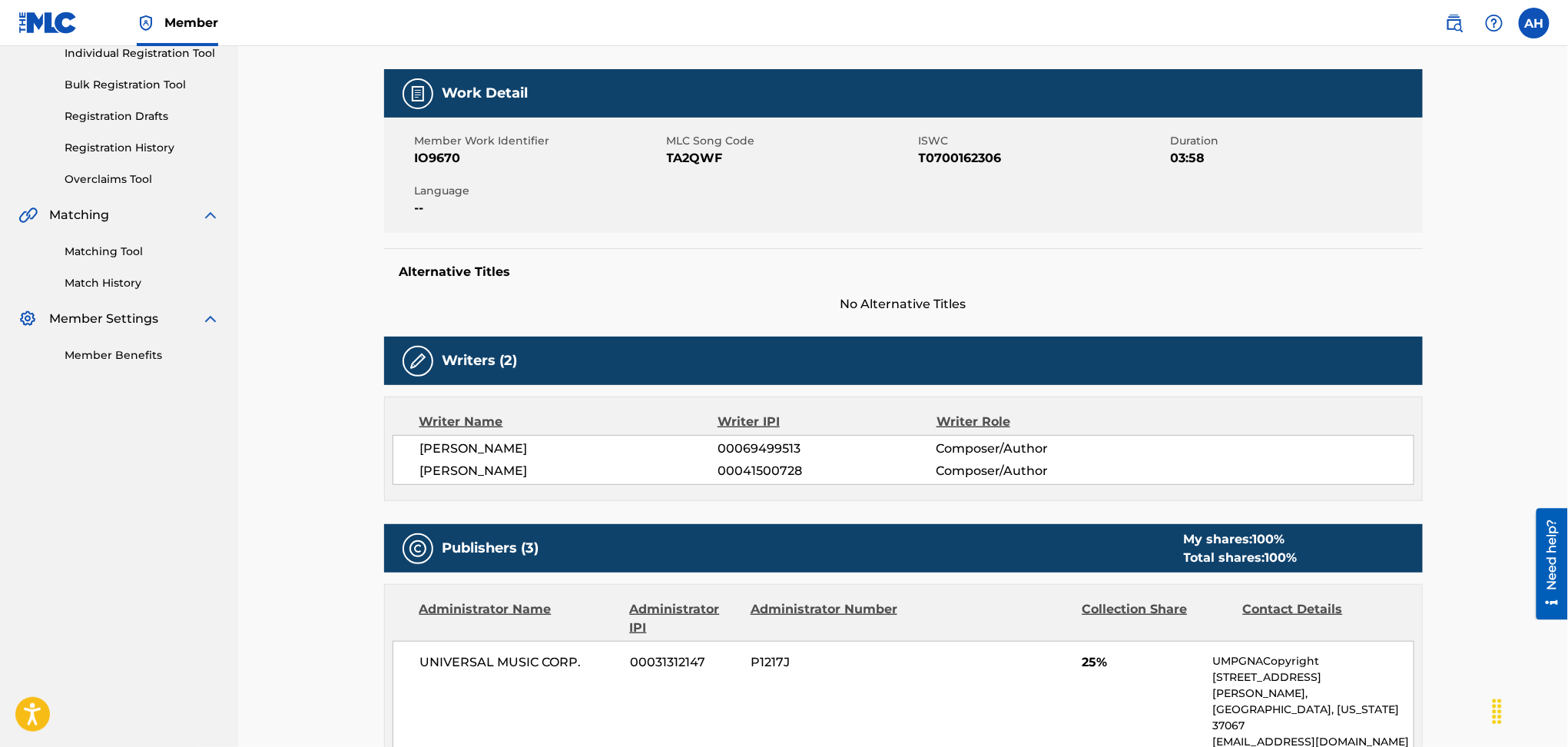
scroll to position [0, 0]
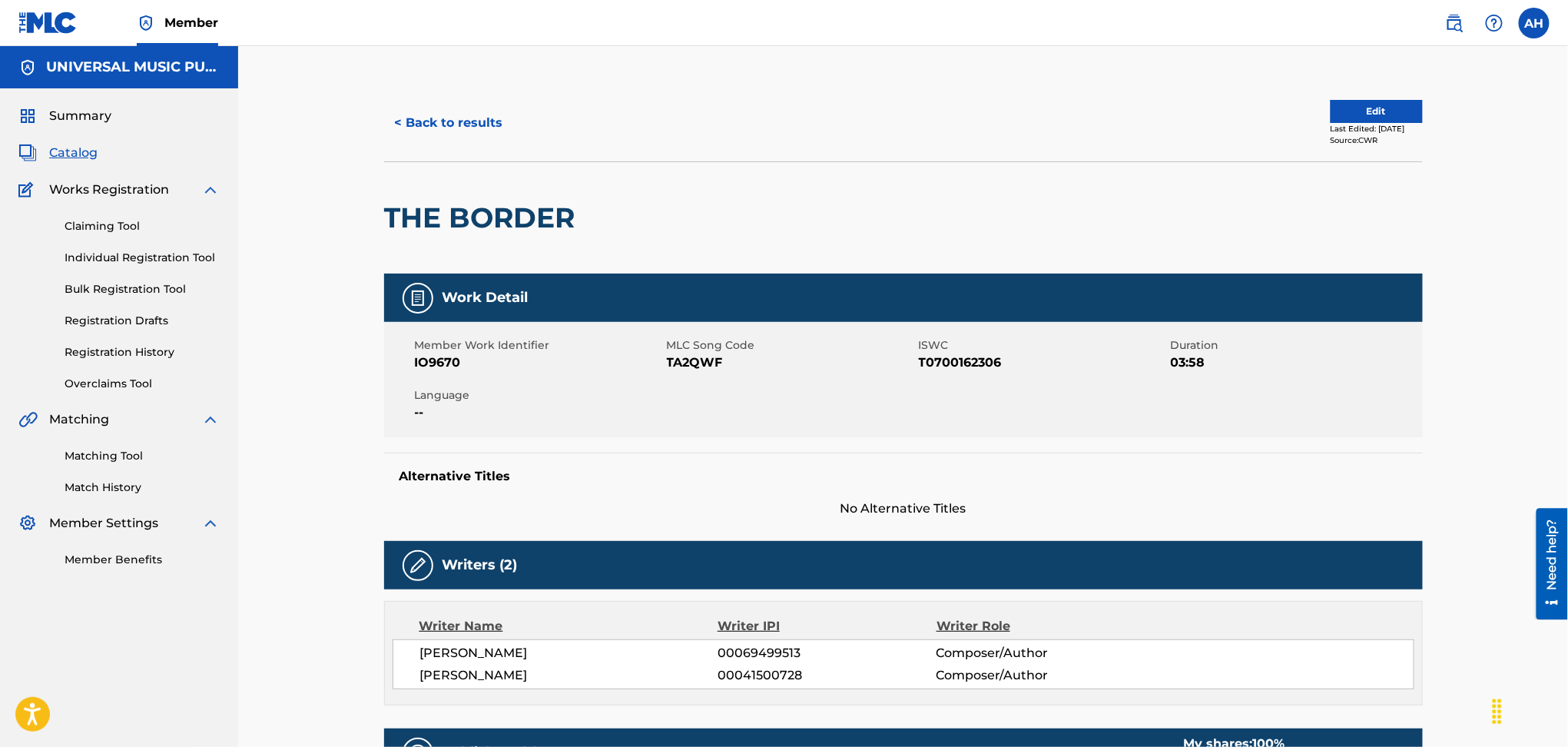
click at [445, 115] on button "< Back to results" at bounding box center [449, 123] width 130 height 38
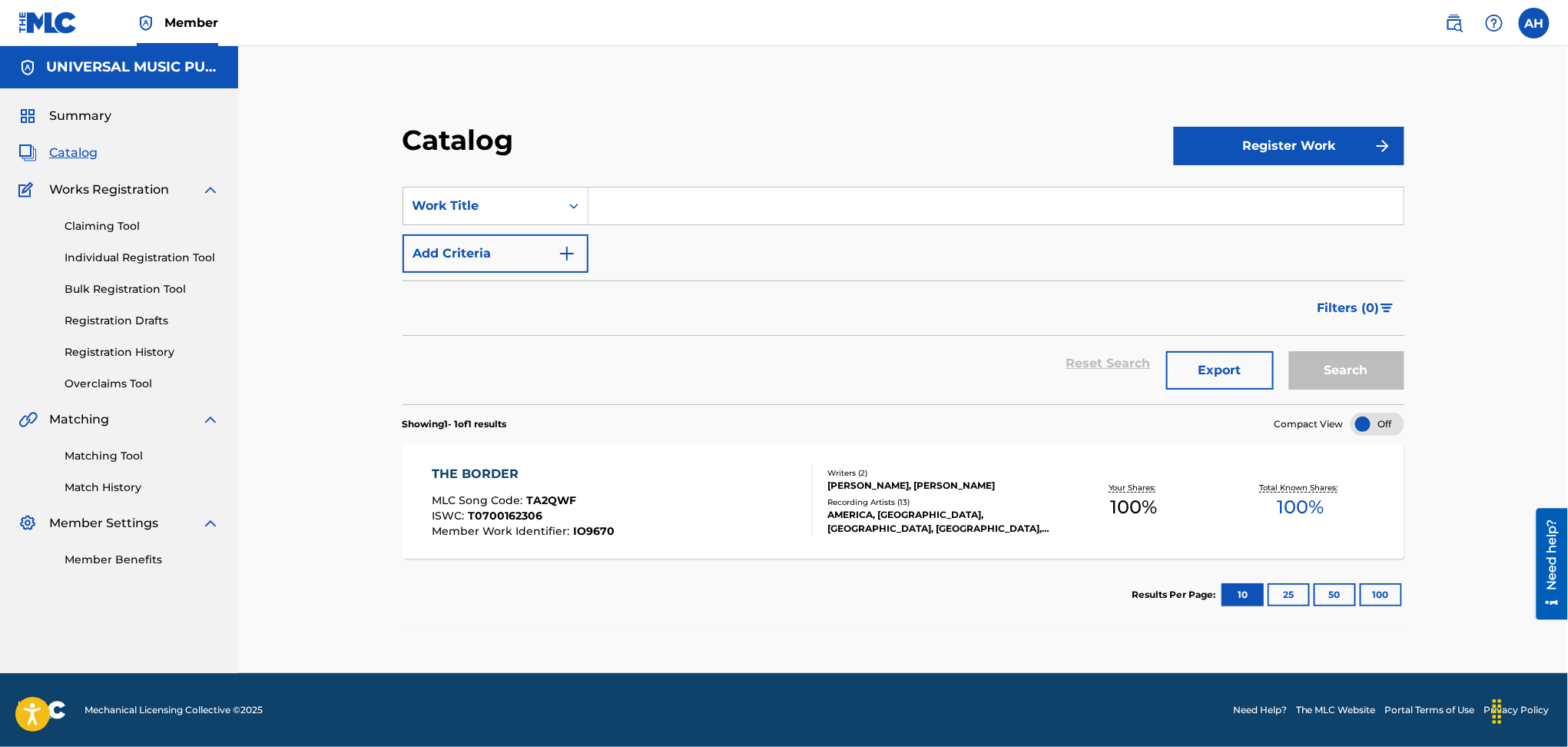
click at [747, 190] on input "Search Form" at bounding box center [996, 206] width 815 height 37
type input "charlatan"
click at [1363, 367] on button "Search" at bounding box center [1346, 370] width 115 height 38
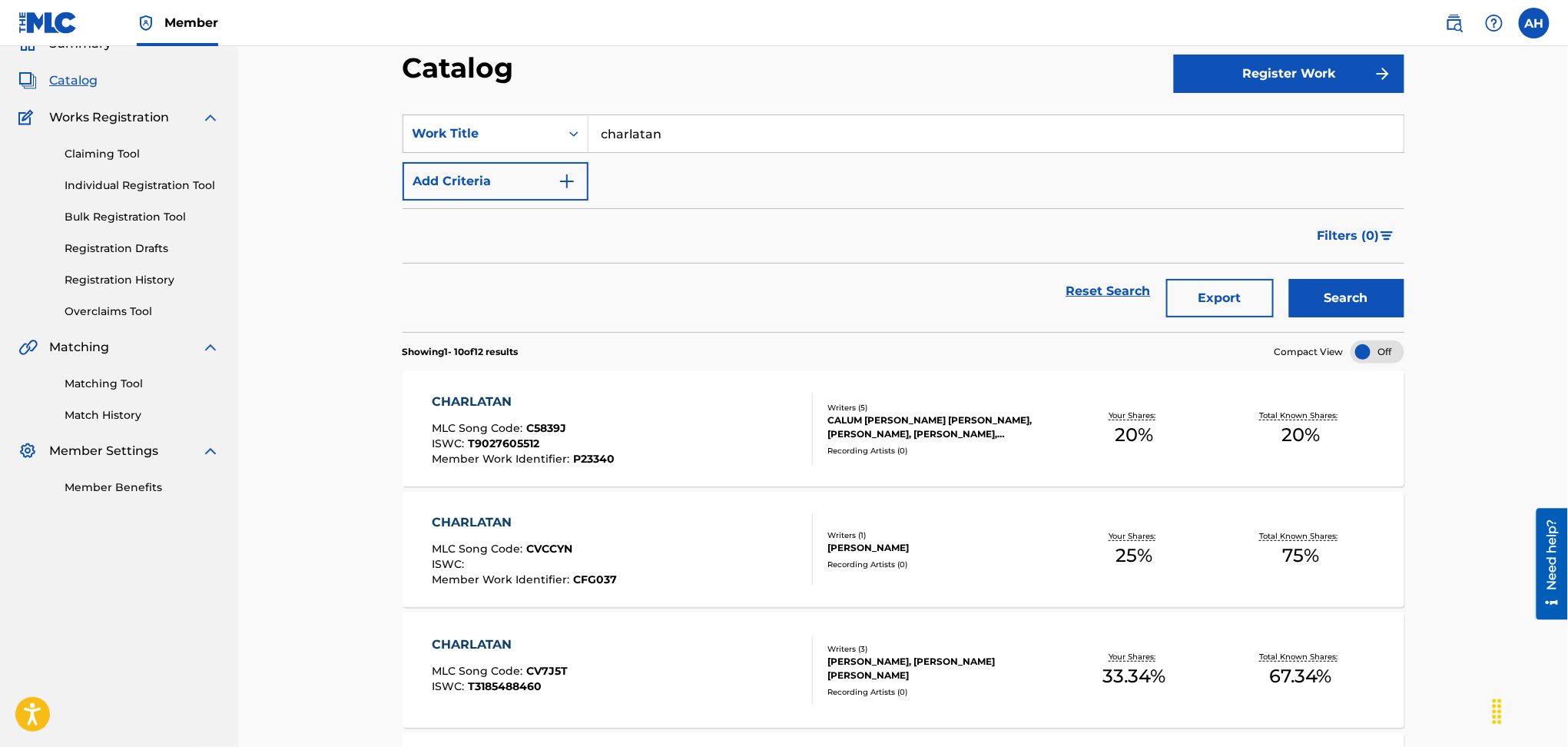
scroll to position [102, 0]
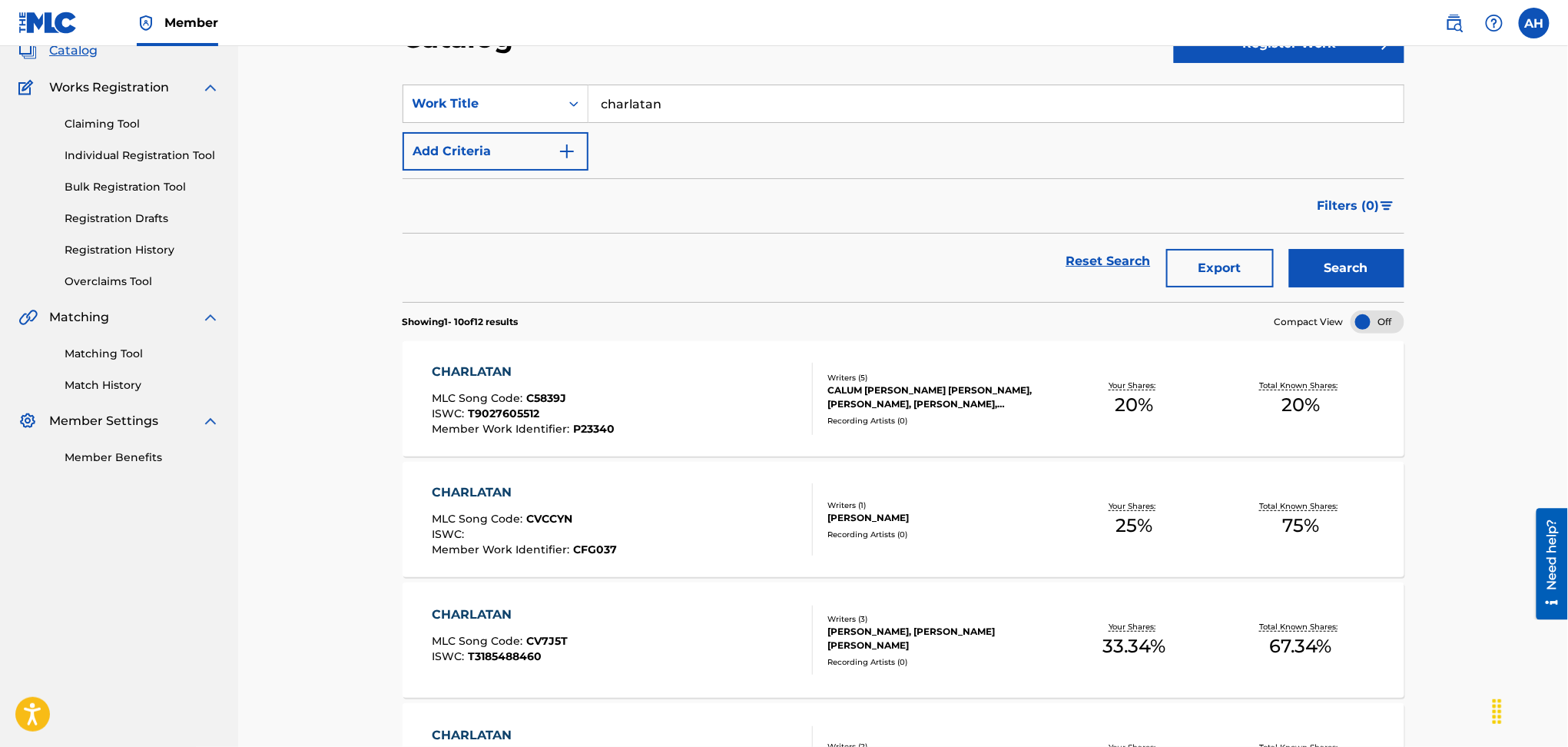
click at [506, 142] on button "Add Criteria" at bounding box center [495, 151] width 186 height 38
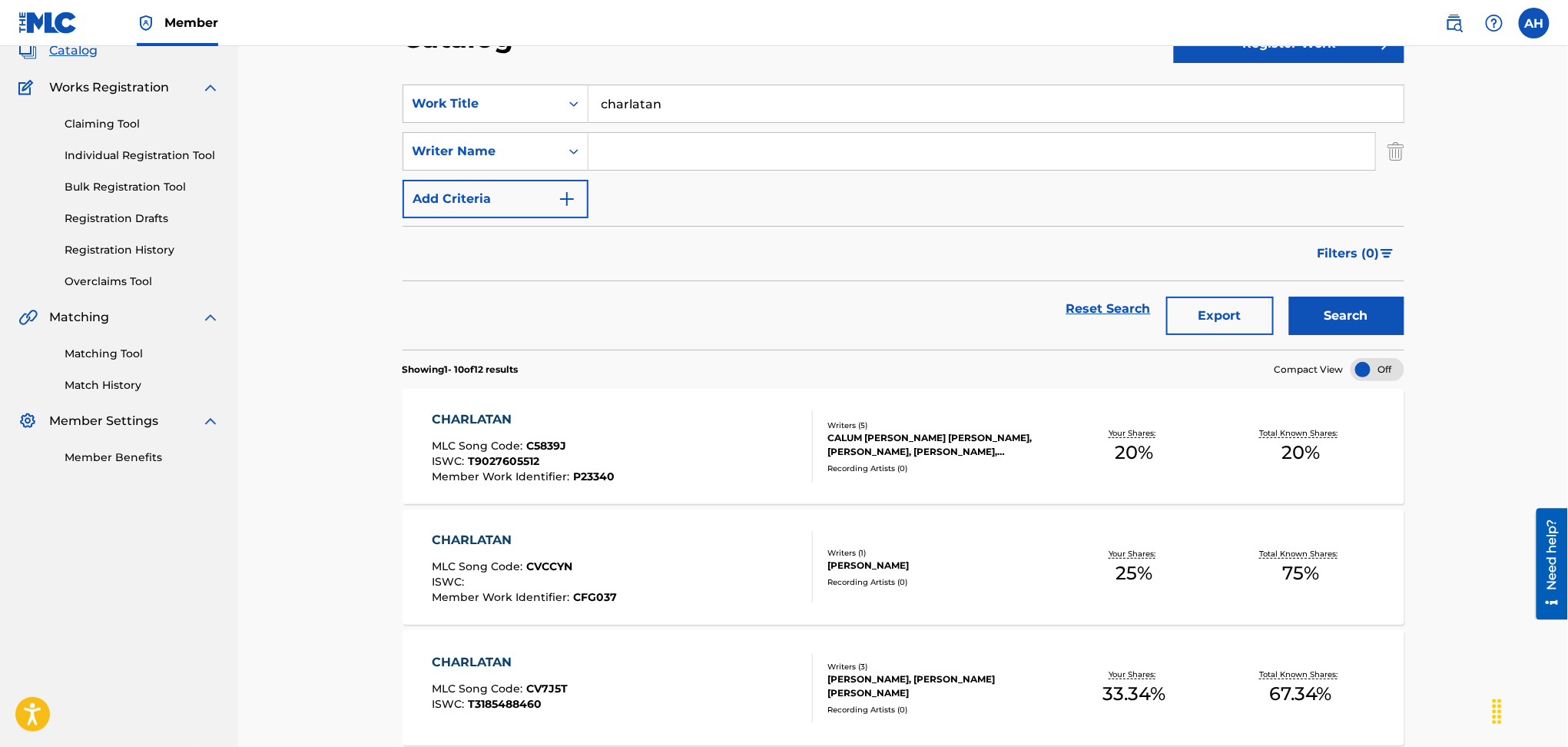
drag, startPoint x: 509, startPoint y: 142, endPoint x: 682, endPoint y: 149, distance: 173.1
click at [681, 149] on input "Search Form" at bounding box center [981, 151] width 787 height 37
type input "[PERSON_NAME]"
click at [1289, 297] on button "Search" at bounding box center [1346, 316] width 115 height 38
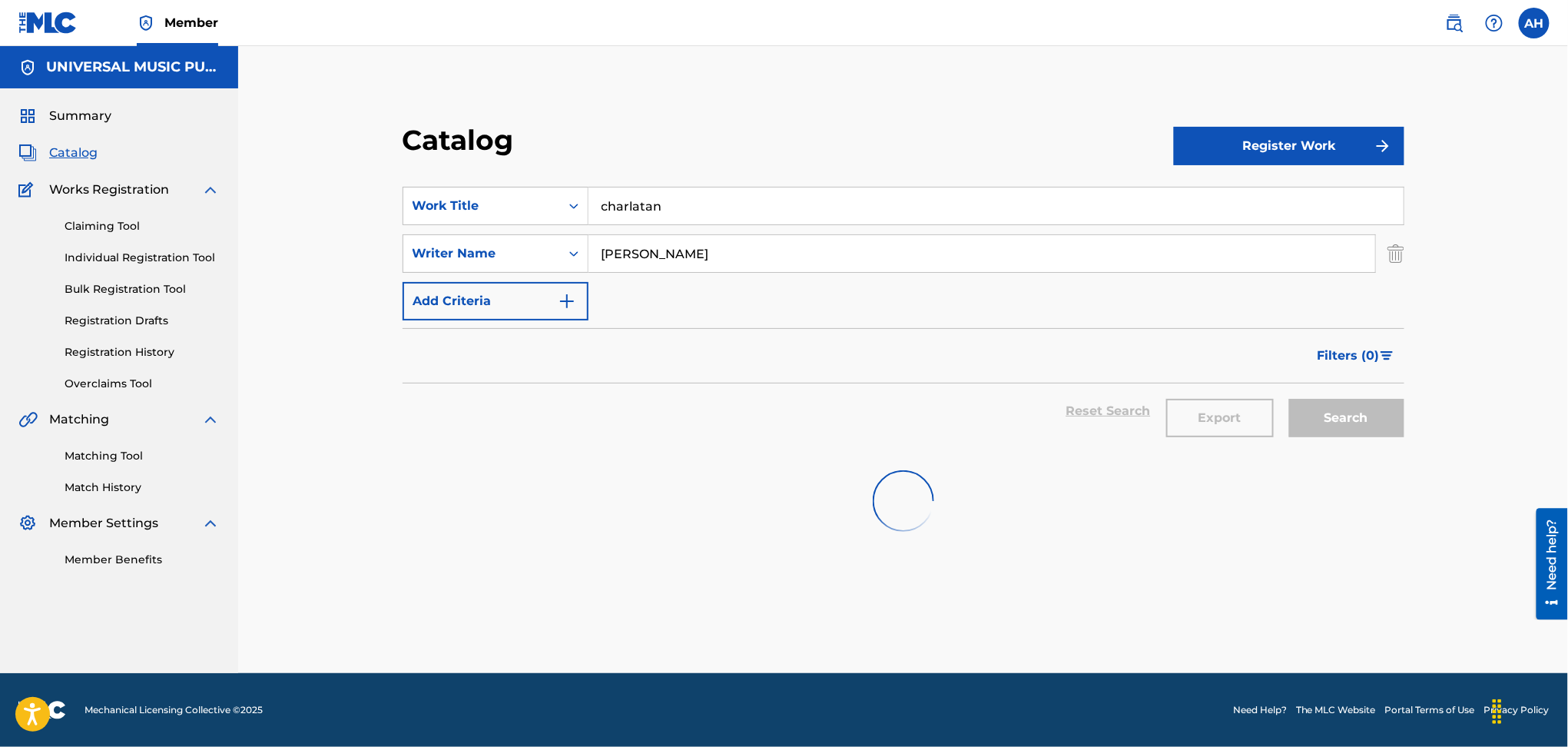
scroll to position [0, 0]
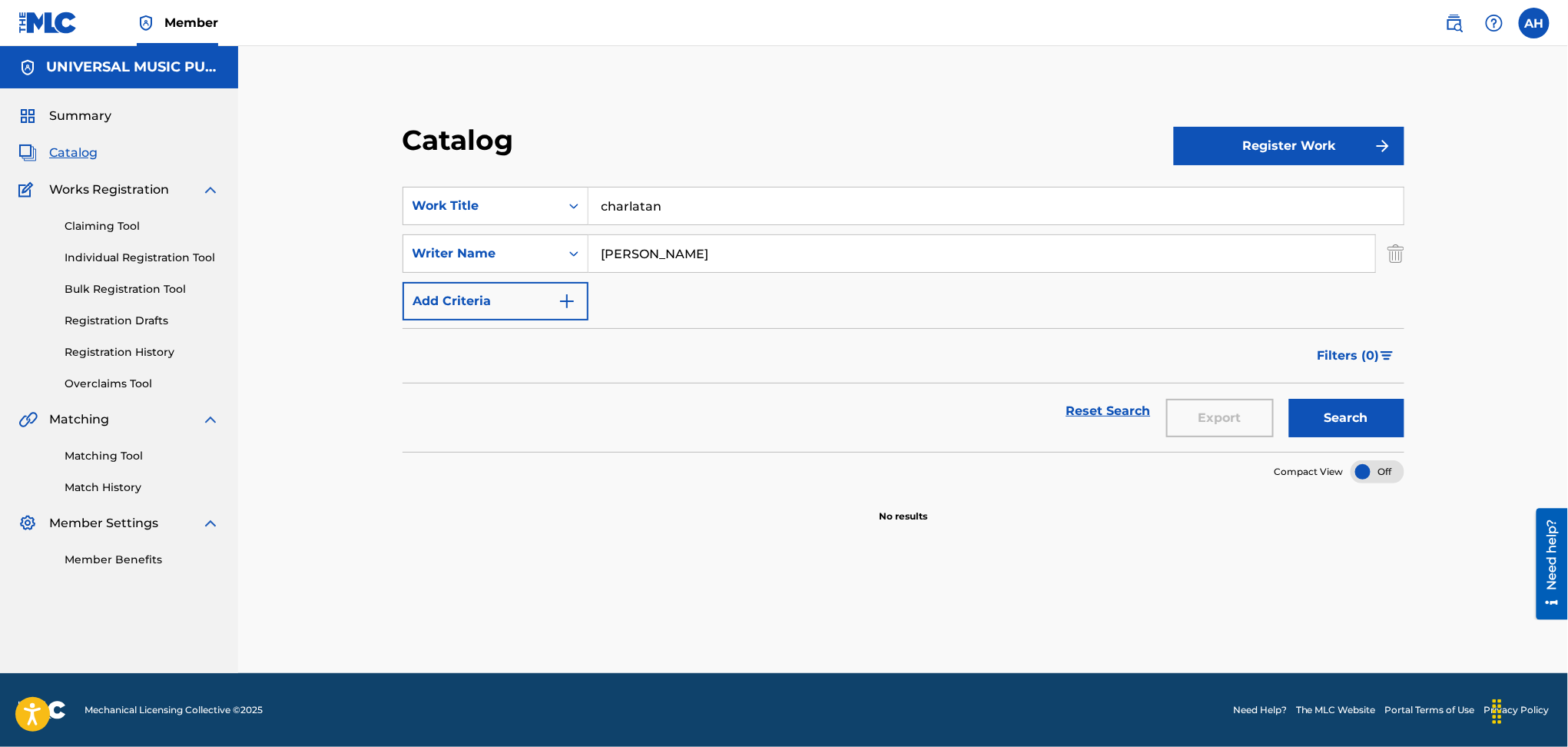
click at [731, 200] on input "charlatan" at bounding box center [996, 206] width 815 height 37
type input "charlaton"
click at [1345, 423] on button "Search" at bounding box center [1346, 418] width 115 height 38
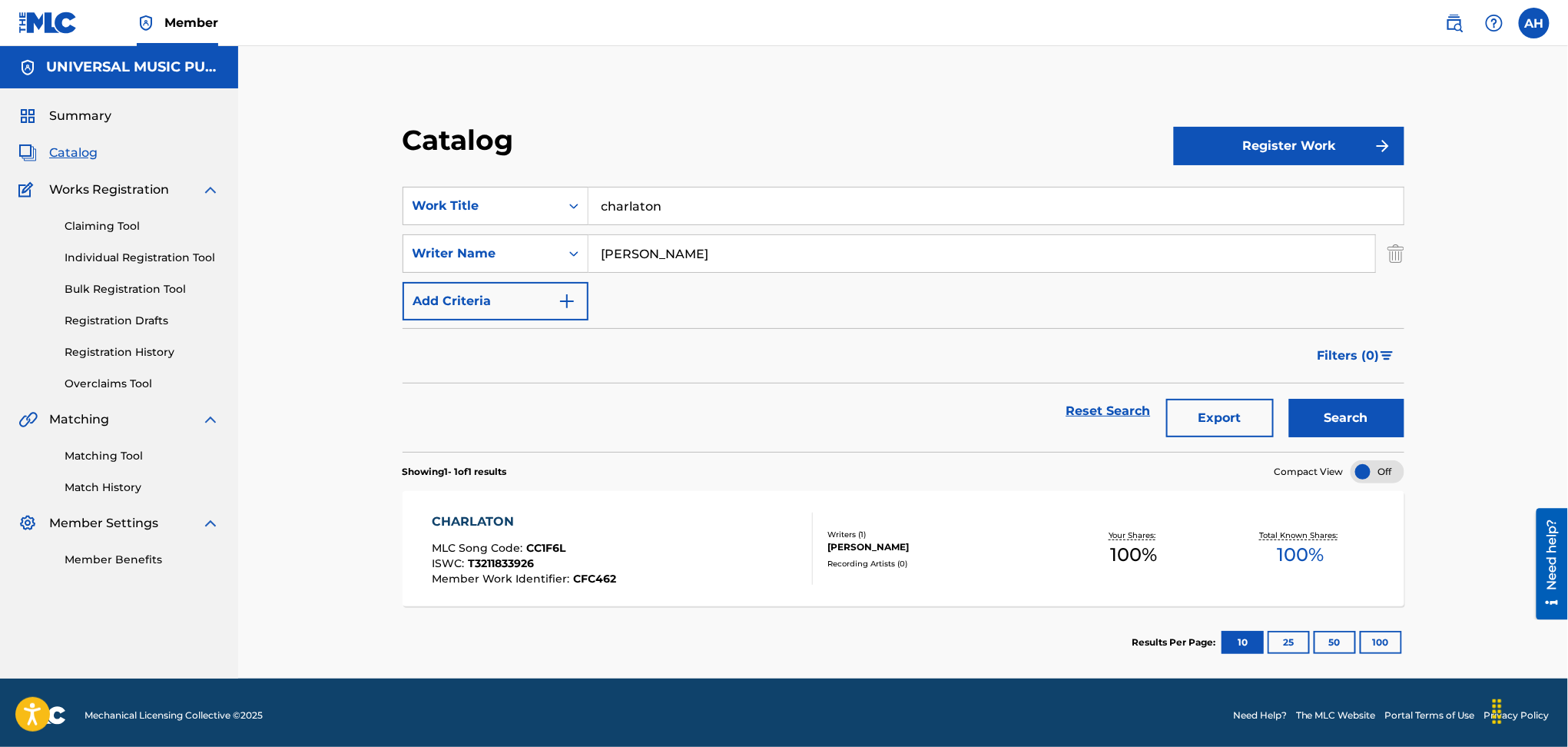
click at [796, 542] on div "CHARLATON MLC Song Code : CC1F6L ISWC : T3211833926 Member Work Identifier : CF…" at bounding box center [622, 548] width 381 height 72
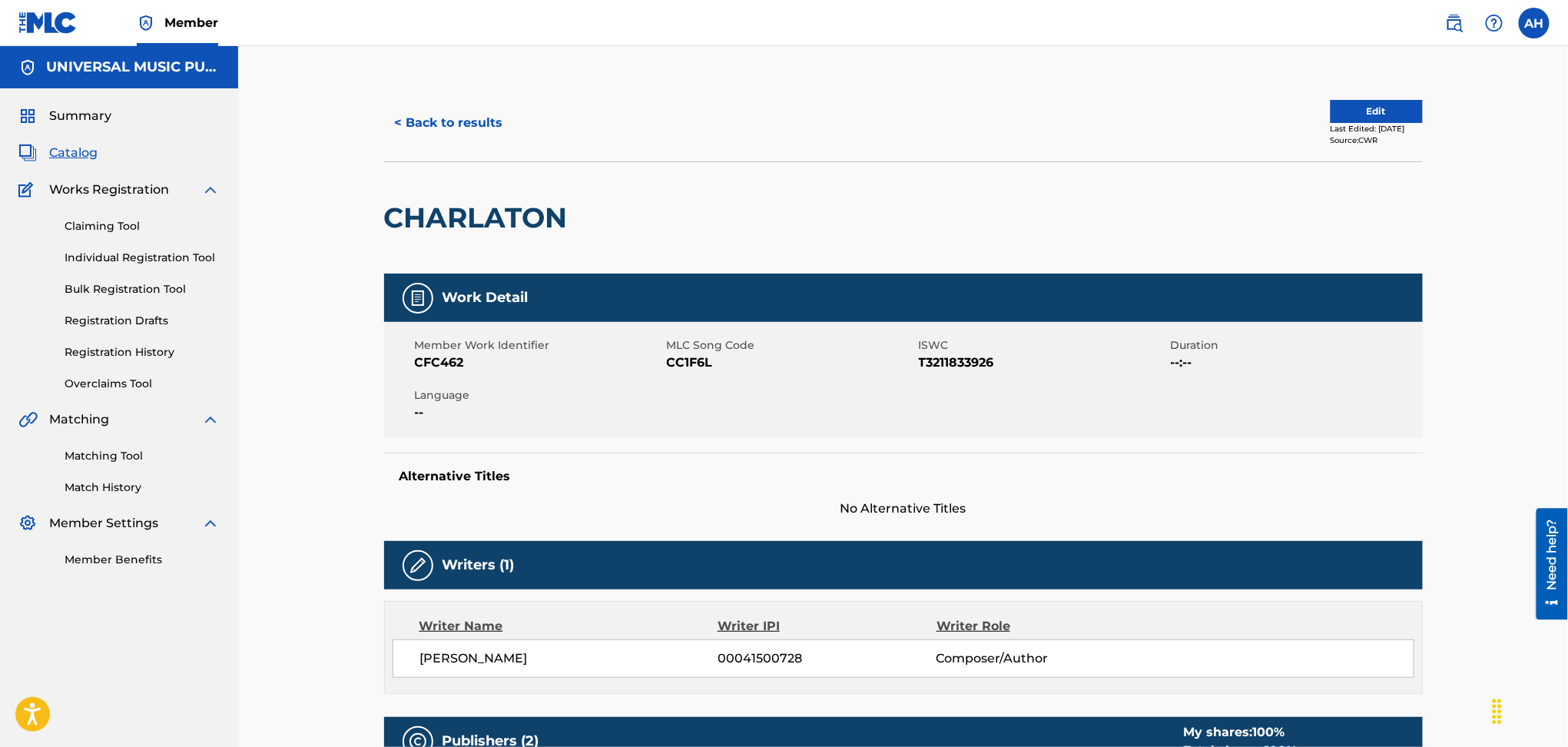
click at [476, 127] on button "< Back to results" at bounding box center [449, 123] width 130 height 38
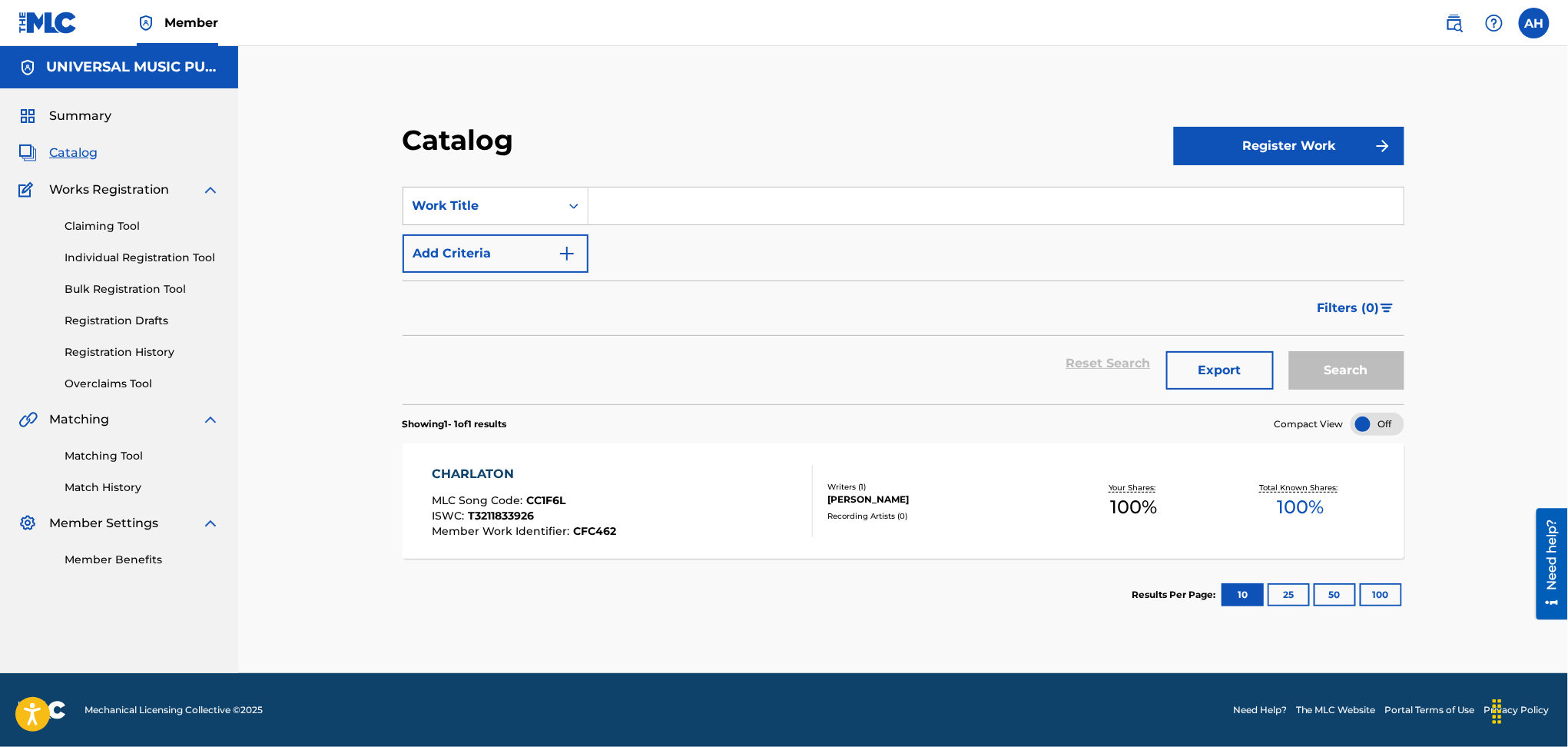
click at [680, 195] on input "Search Form" at bounding box center [996, 206] width 815 height 37
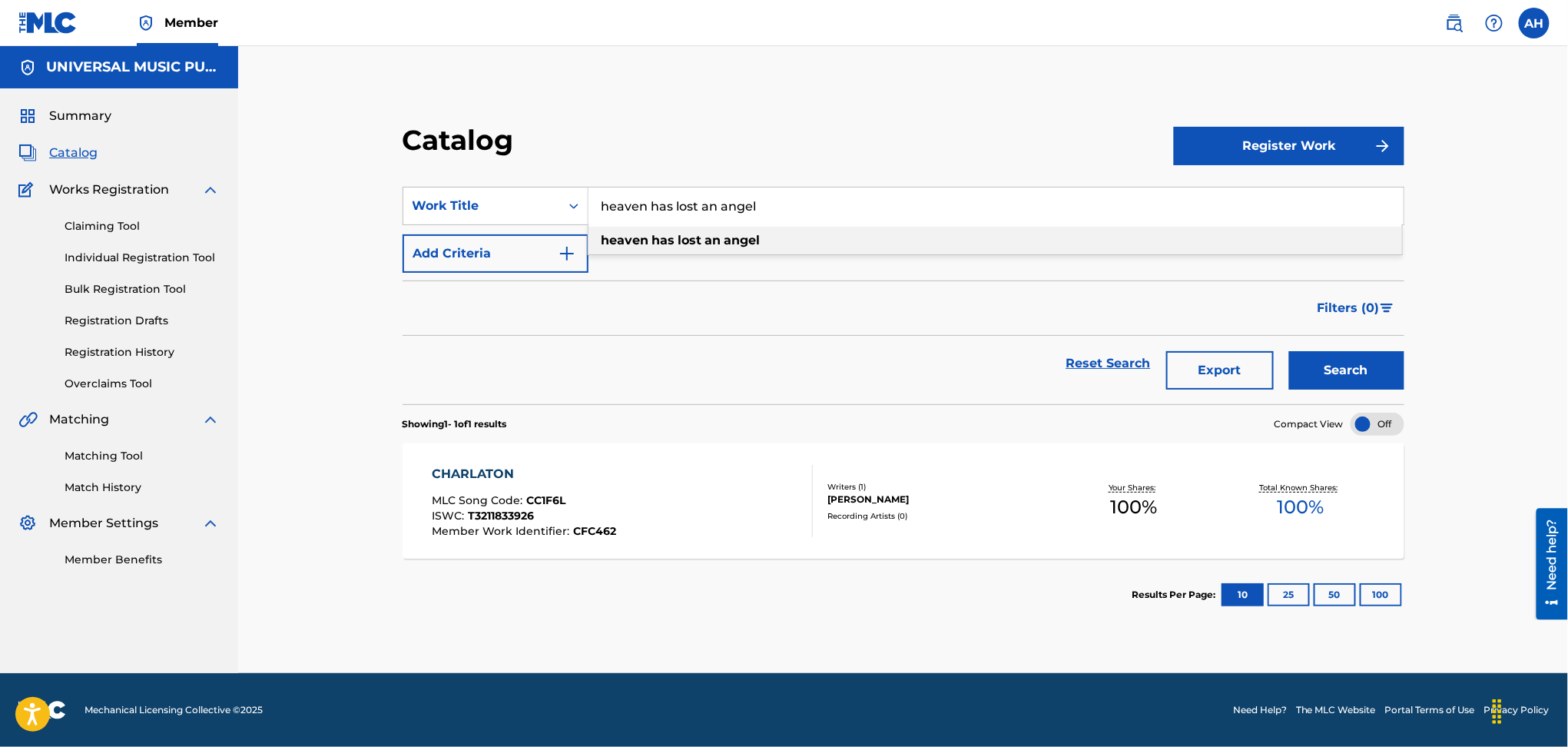
type input "heaven has lost an angel"
click at [1289, 351] on button "Search" at bounding box center [1346, 370] width 115 height 38
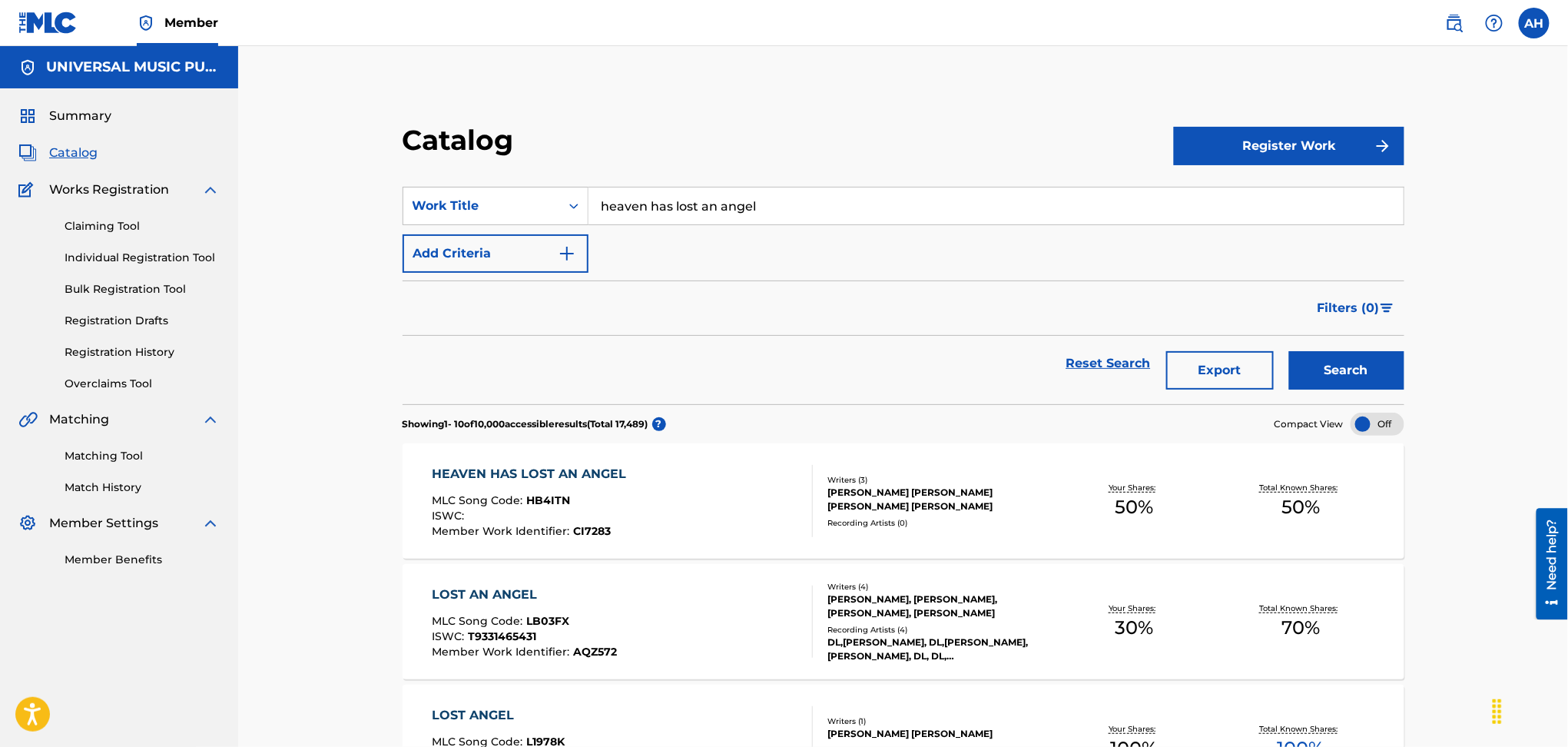
click at [917, 506] on div "[PERSON_NAME] [PERSON_NAME] [PERSON_NAME] [PERSON_NAME]" at bounding box center [940, 500] width 223 height 27
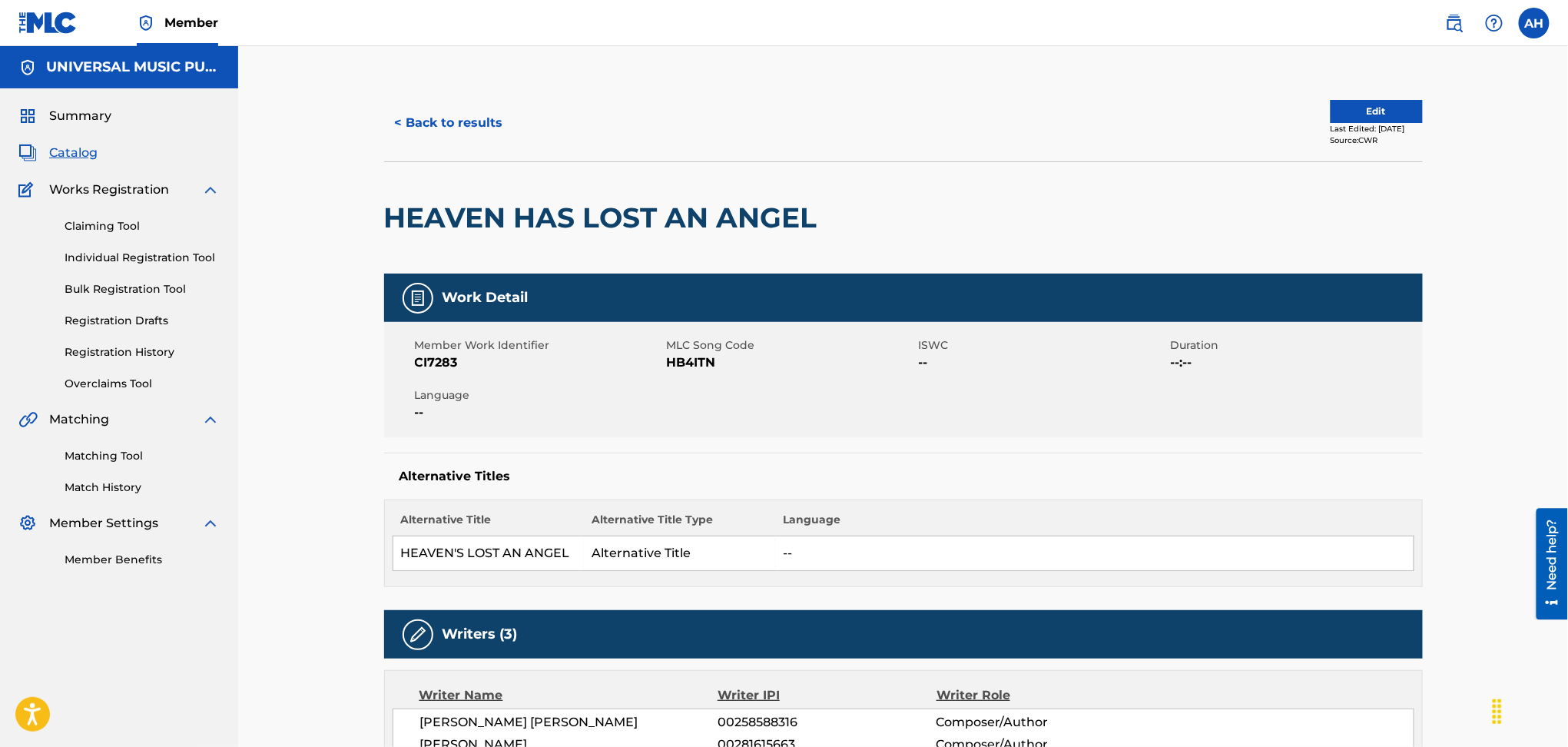
click at [478, 114] on button "< Back to results" at bounding box center [449, 123] width 130 height 38
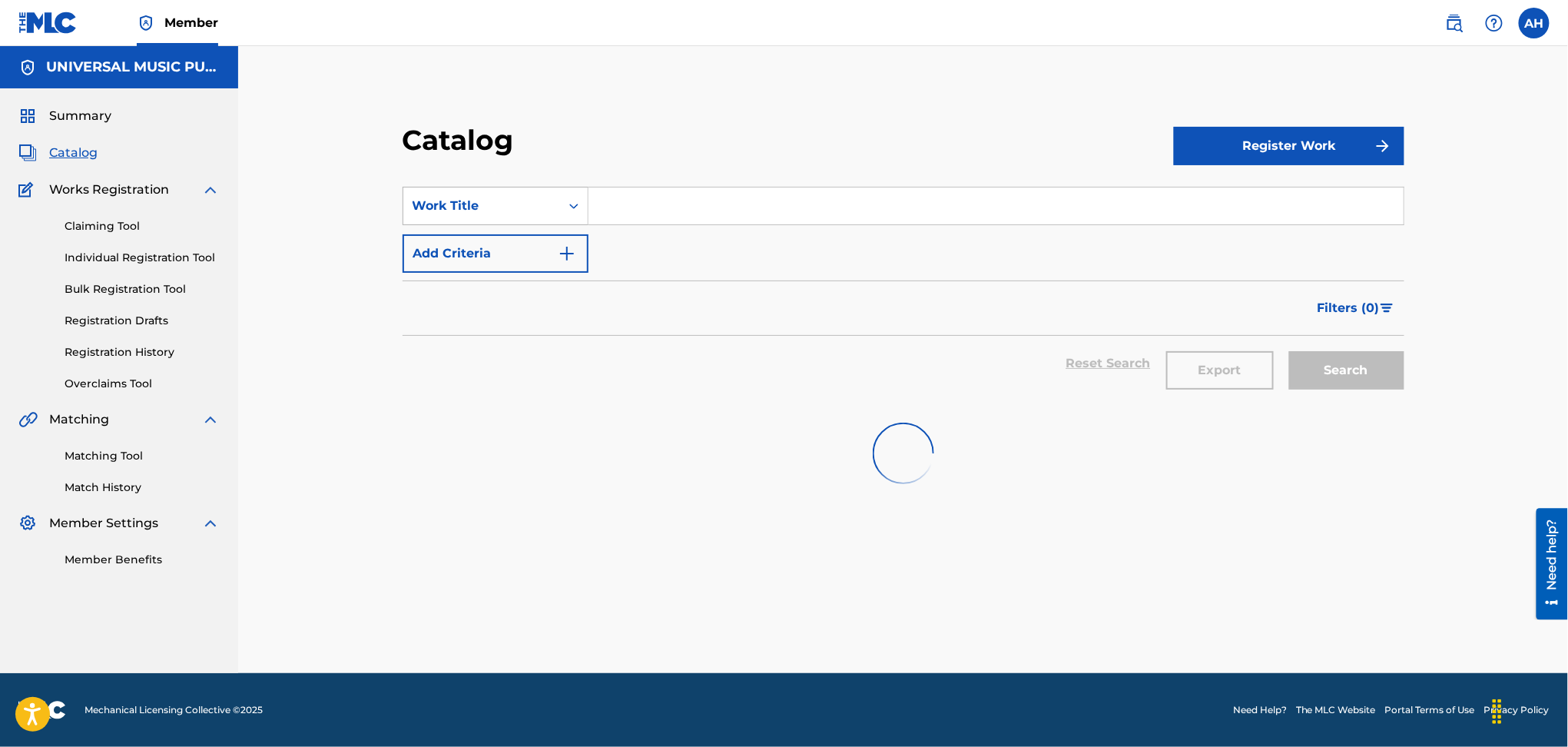
click at [489, 219] on div "Work Title" at bounding box center [482, 206] width 157 height 29
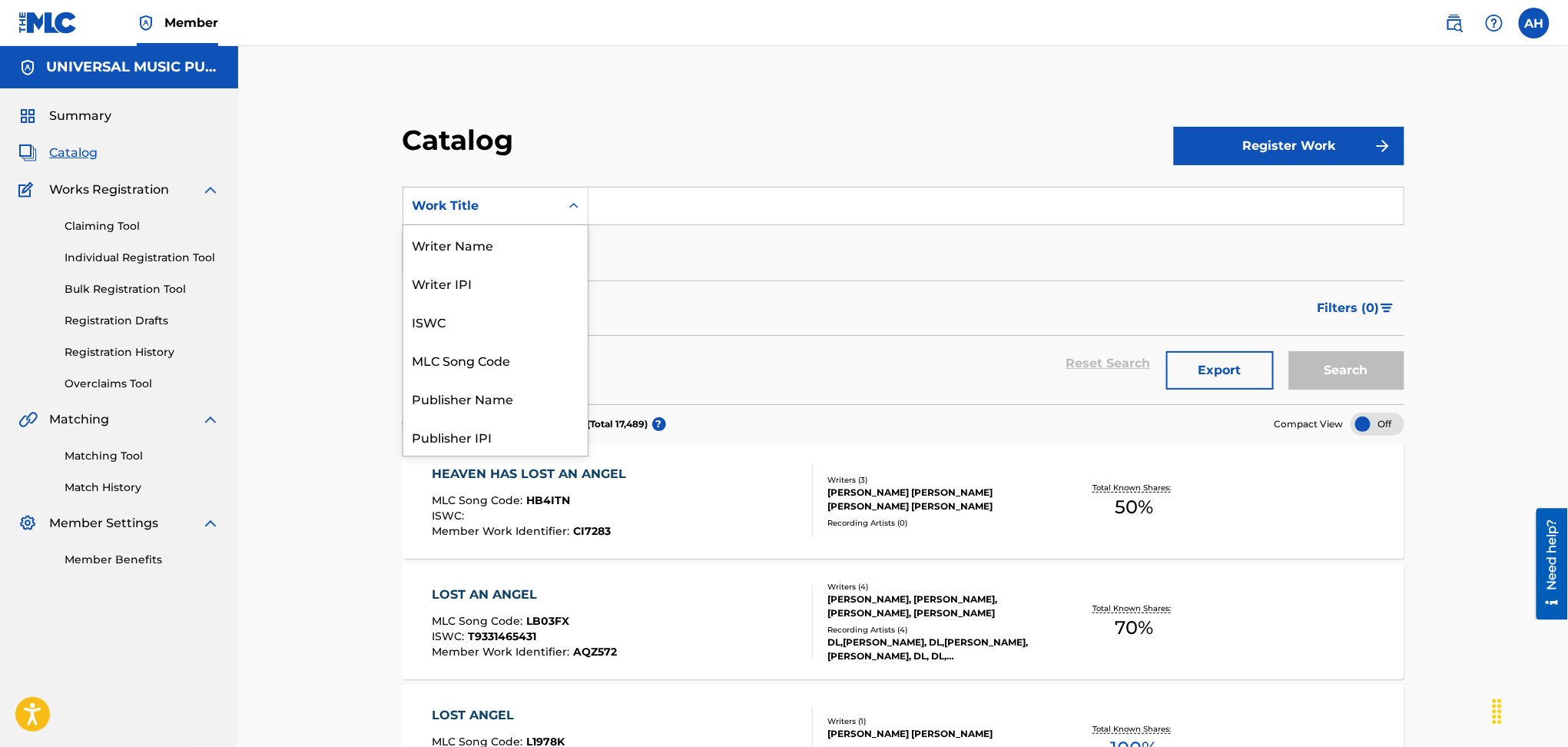
scroll to position [230, 0]
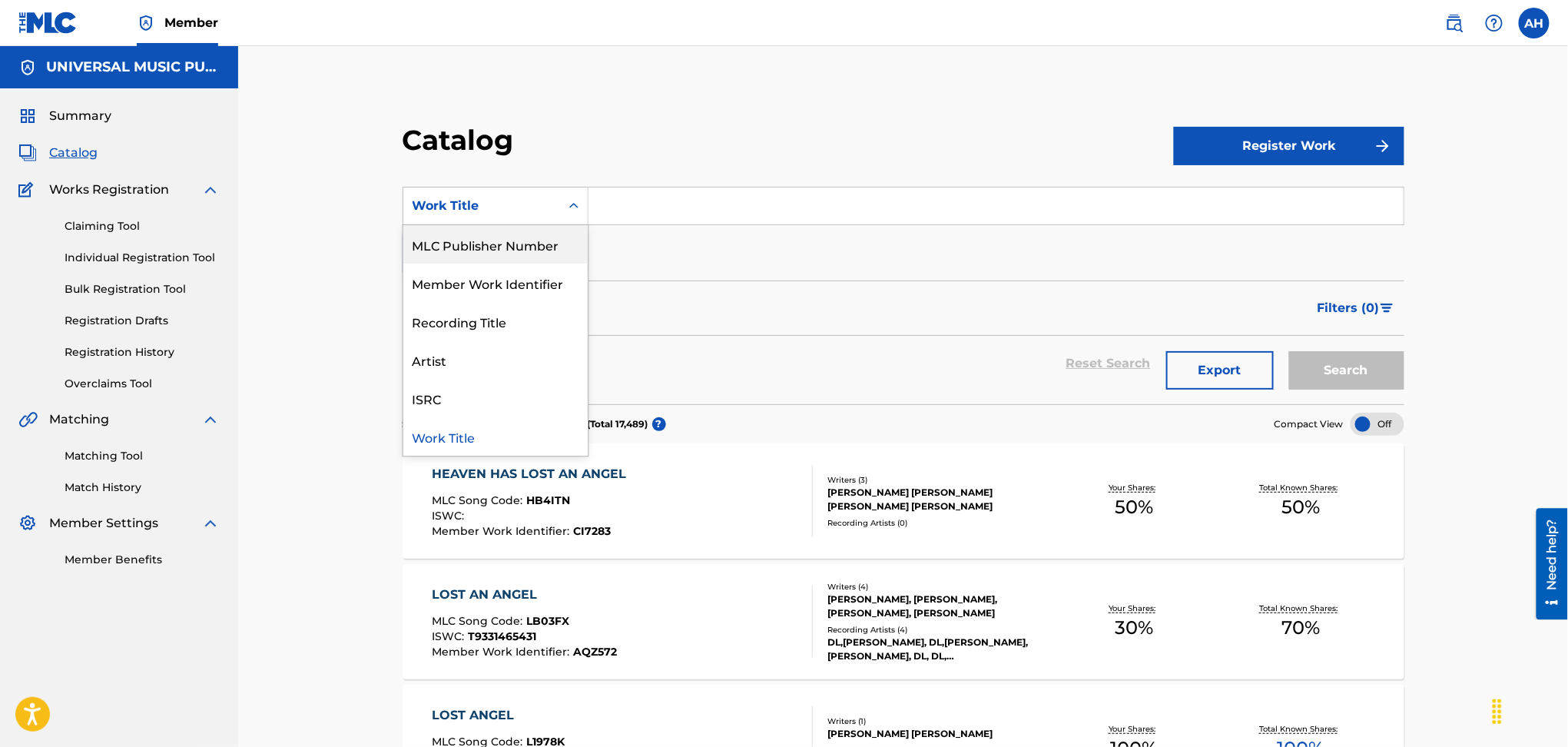
click at [657, 189] on input "Search Form" at bounding box center [996, 206] width 815 height 37
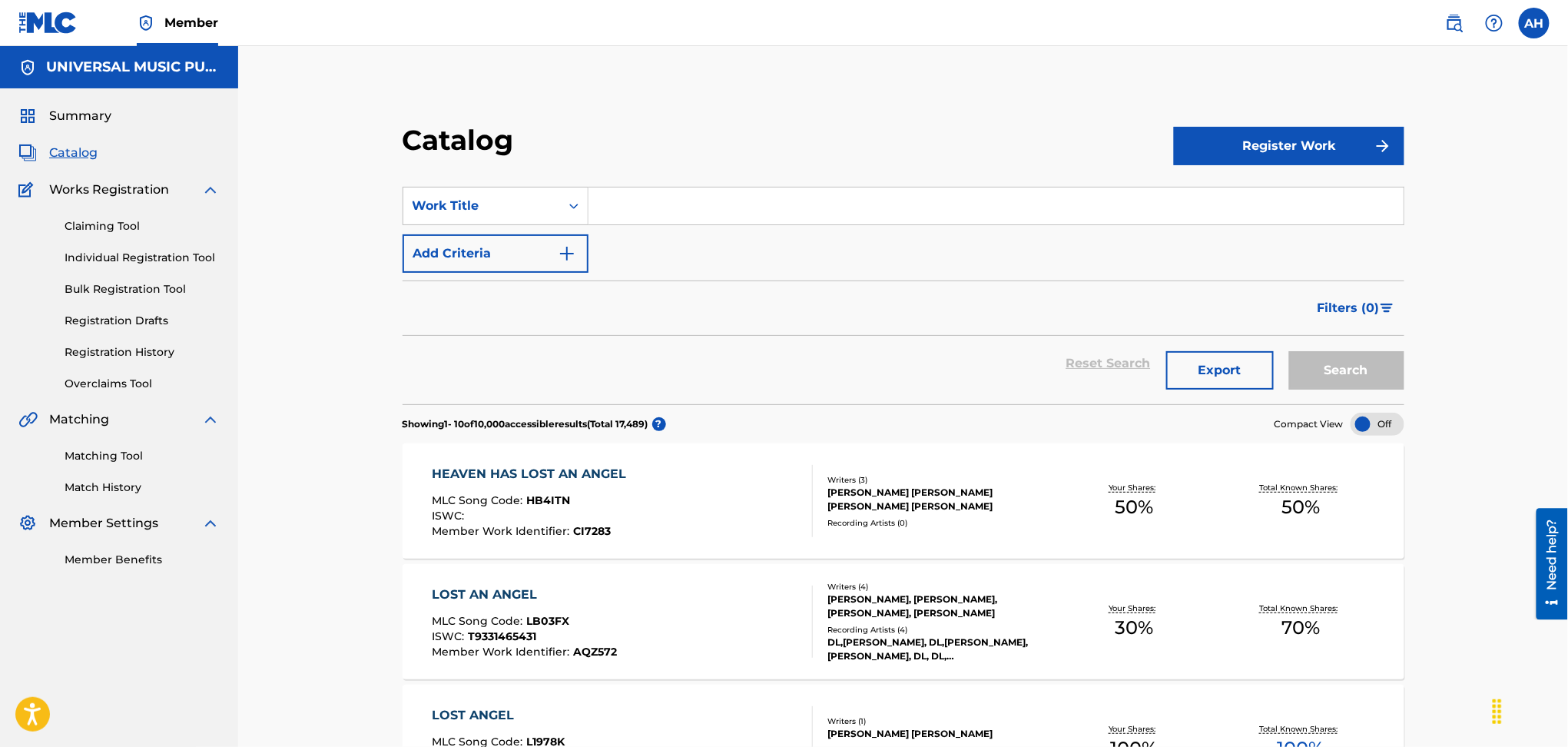
click at [493, 245] on button "Add Criteria" at bounding box center [495, 253] width 186 height 38
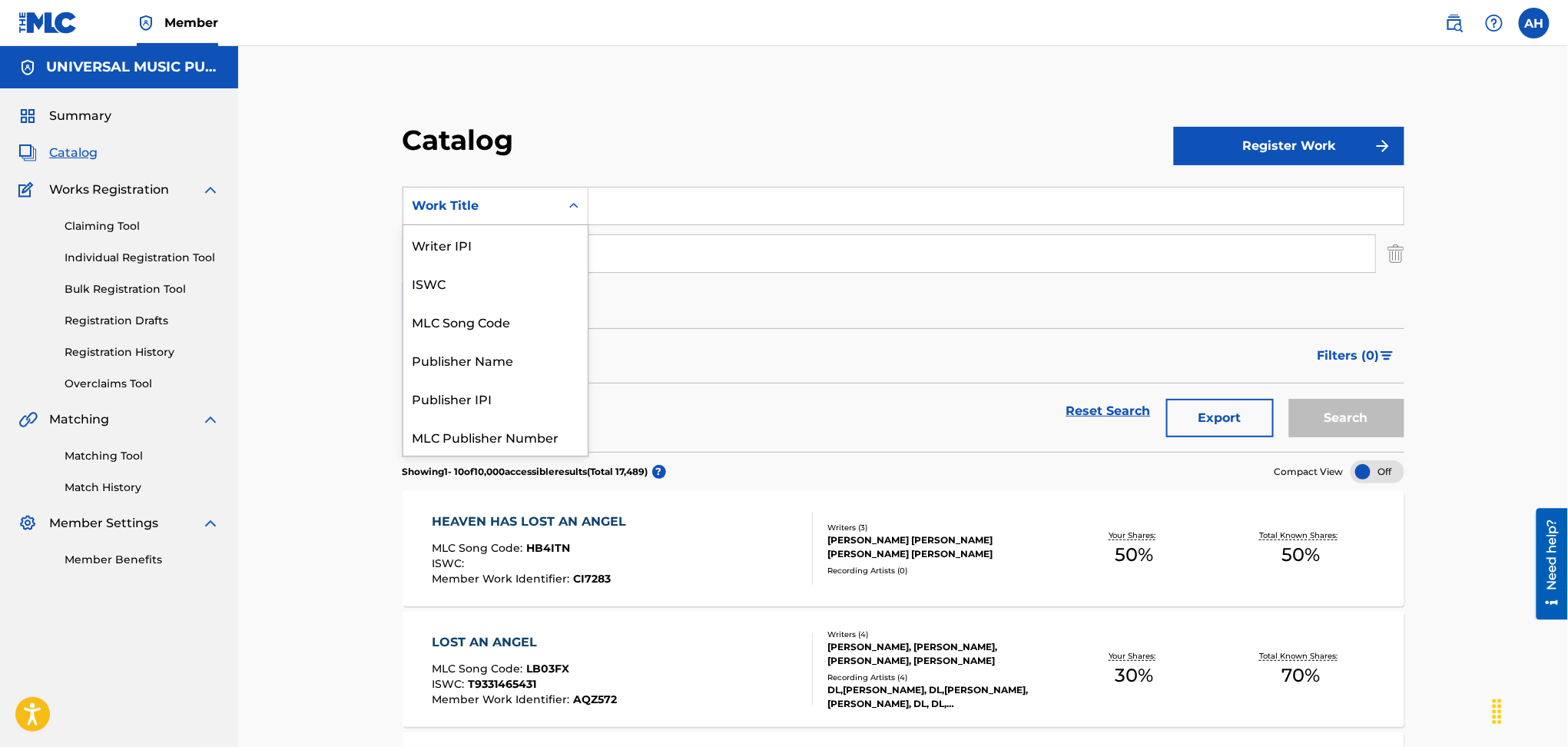
drag, startPoint x: 548, startPoint y: 207, endPoint x: 565, endPoint y: 203, distance: 17.5
click at [551, 204] on div "Work Title" at bounding box center [482, 206] width 157 height 29
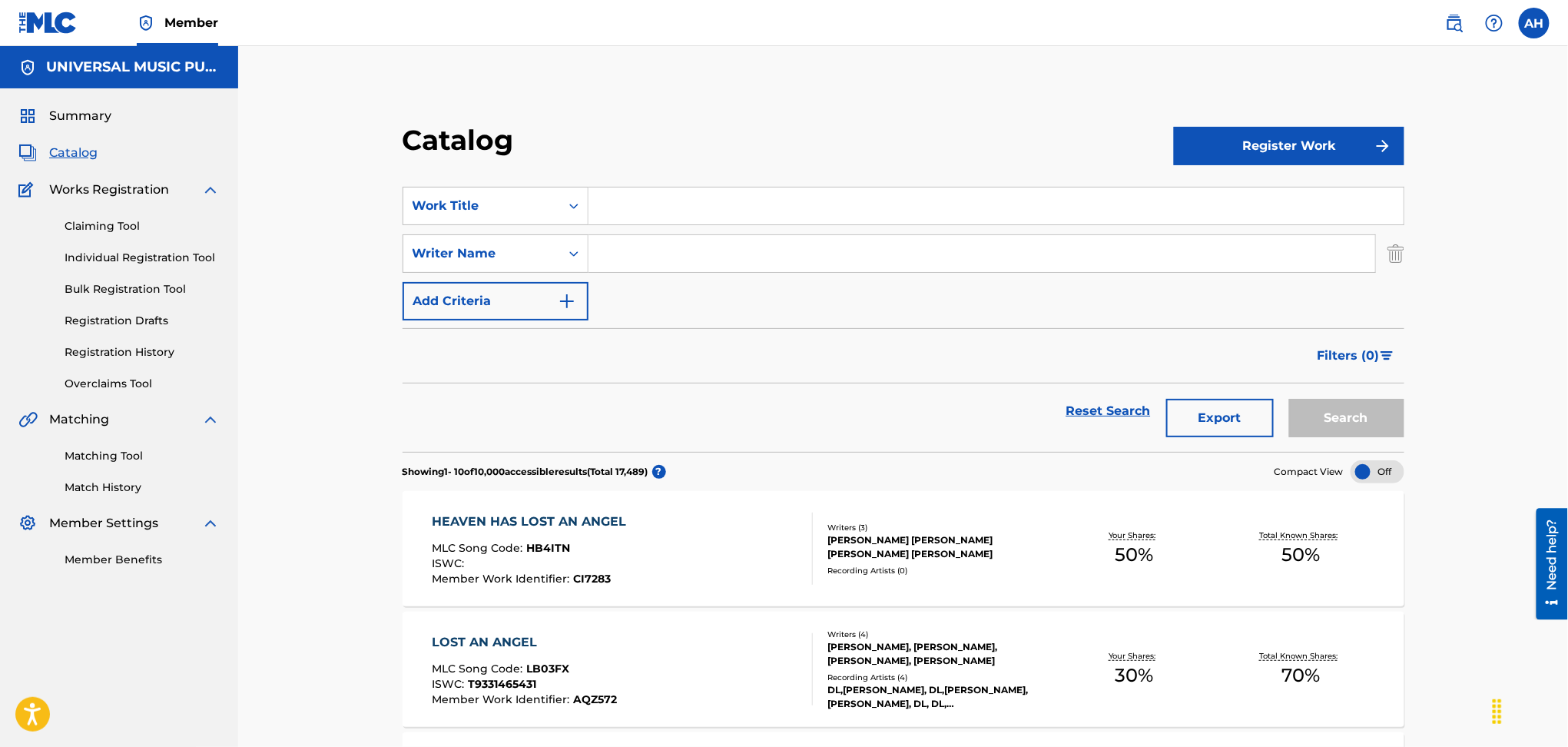
click at [659, 201] on input "Search Form" at bounding box center [996, 206] width 815 height 37
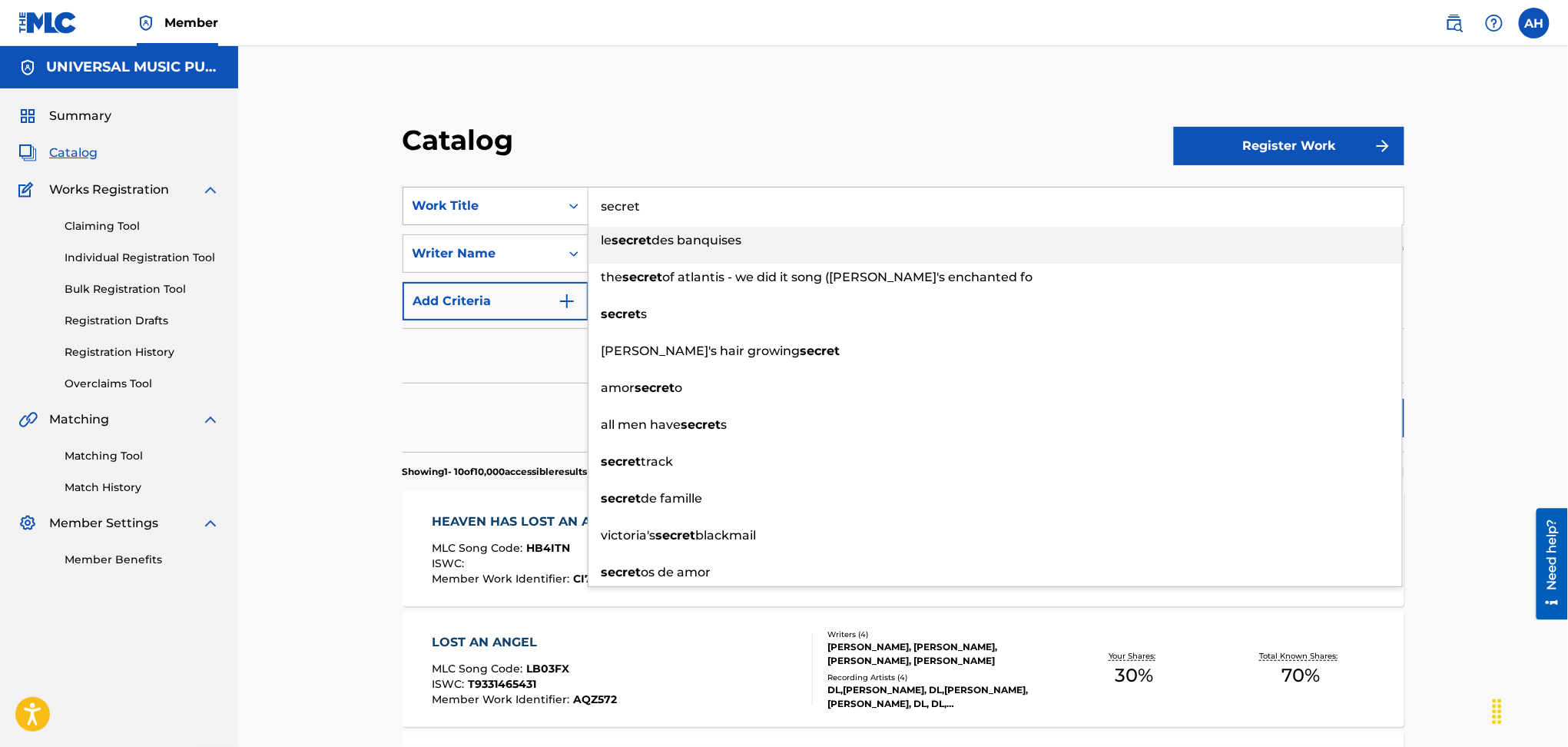
type input "secret"
click at [518, 195] on div "Work Title" at bounding box center [482, 206] width 157 height 29
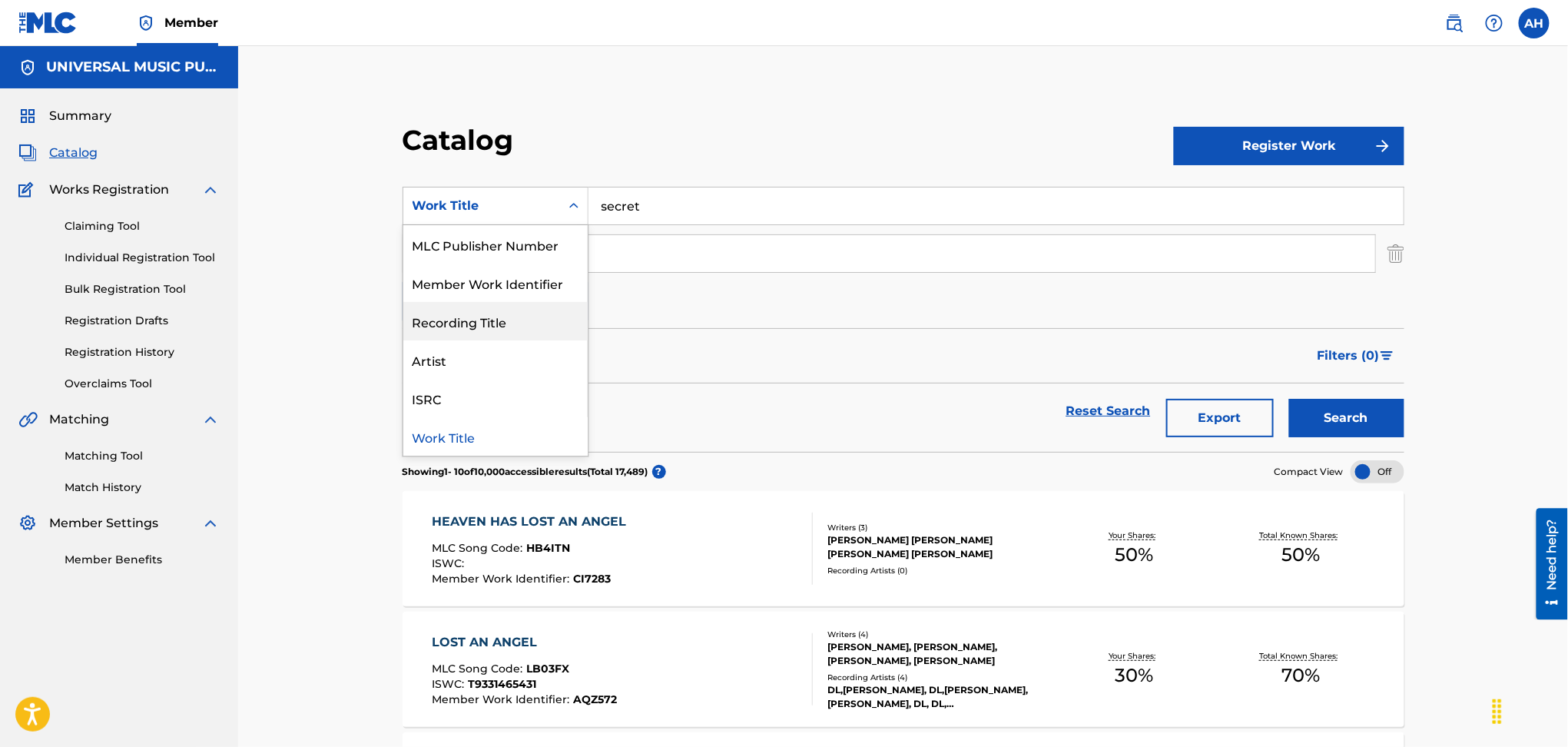
scroll to position [0, 0]
click at [504, 332] on div "MLC Song Code" at bounding box center [495, 321] width 184 height 38
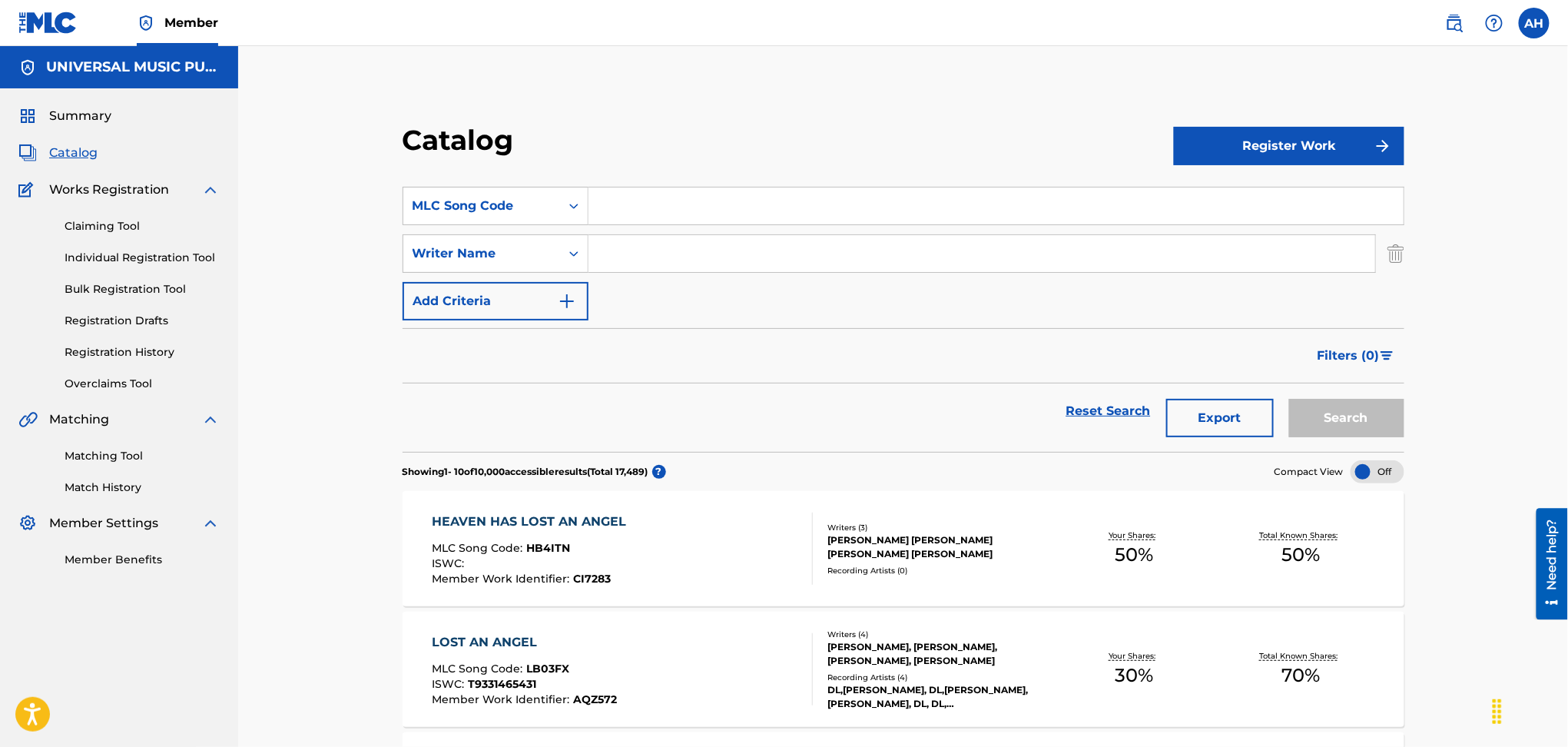
click at [643, 188] on input "Search Form" at bounding box center [996, 206] width 815 height 37
type input "svasj5"
click at [1289, 399] on button "Search" at bounding box center [1346, 418] width 115 height 38
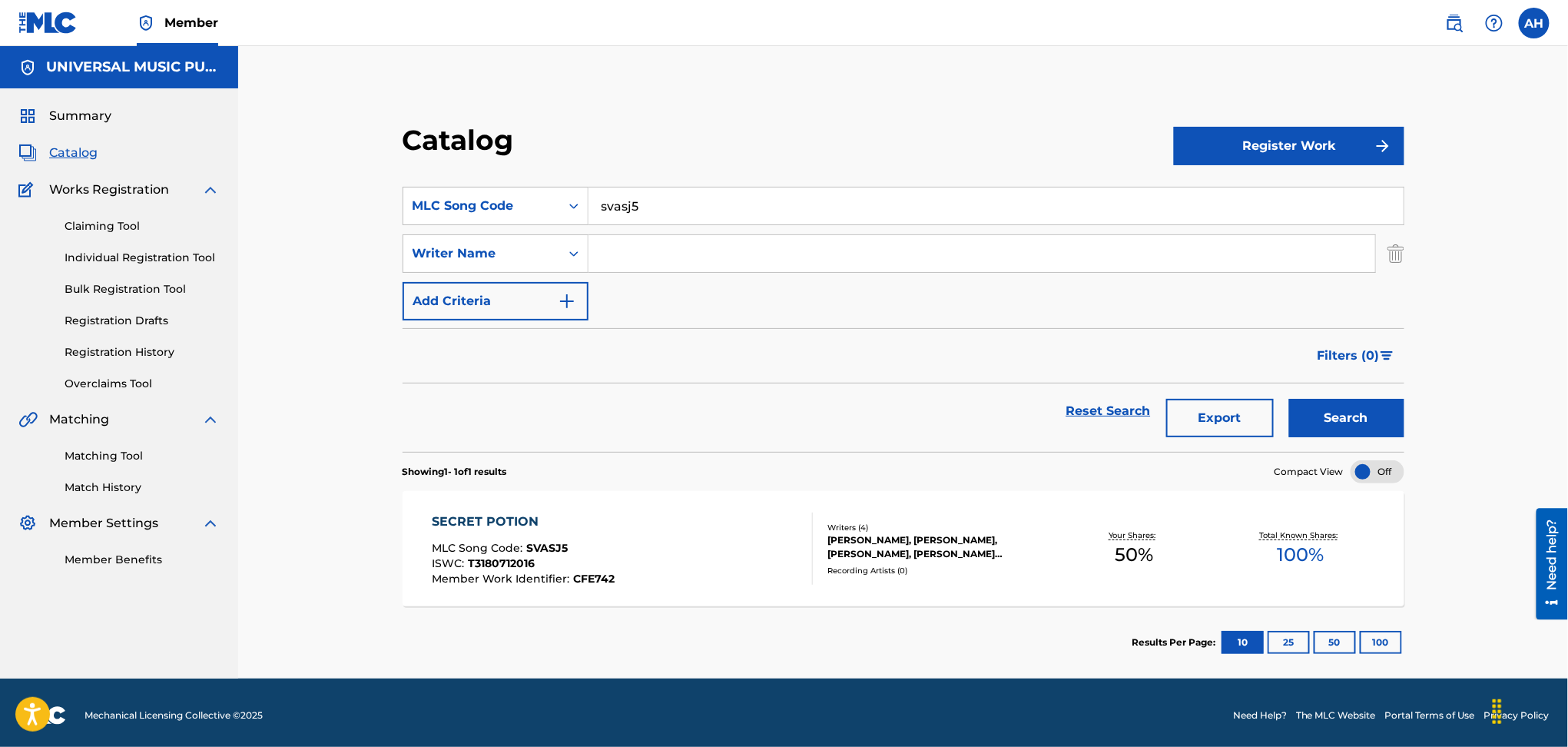
click at [701, 569] on div "SECRET POTION MLC Song Code : SVASJ5 ISWC : T3180712016 Member Work Identifier …" at bounding box center [622, 548] width 381 height 72
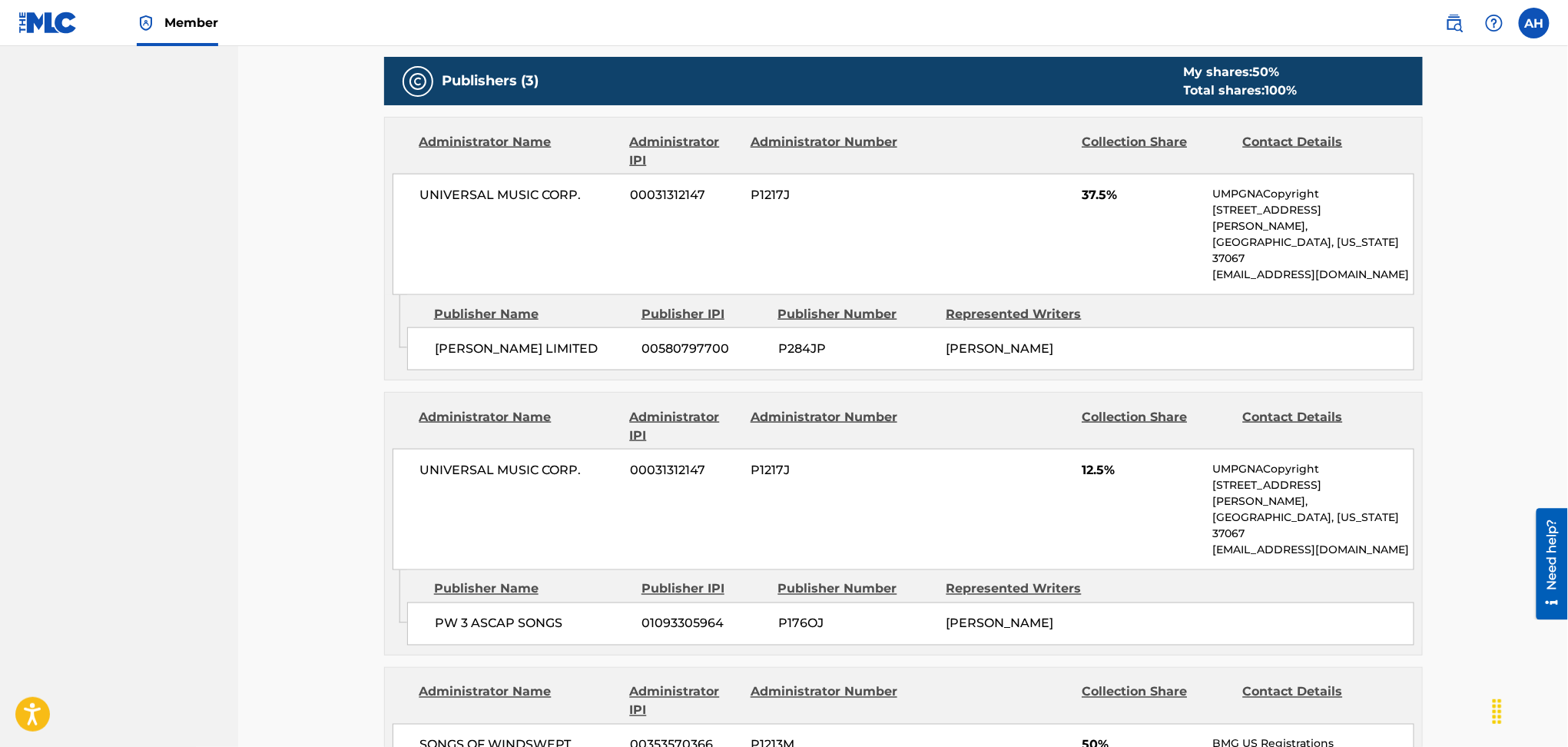
scroll to position [717, 0]
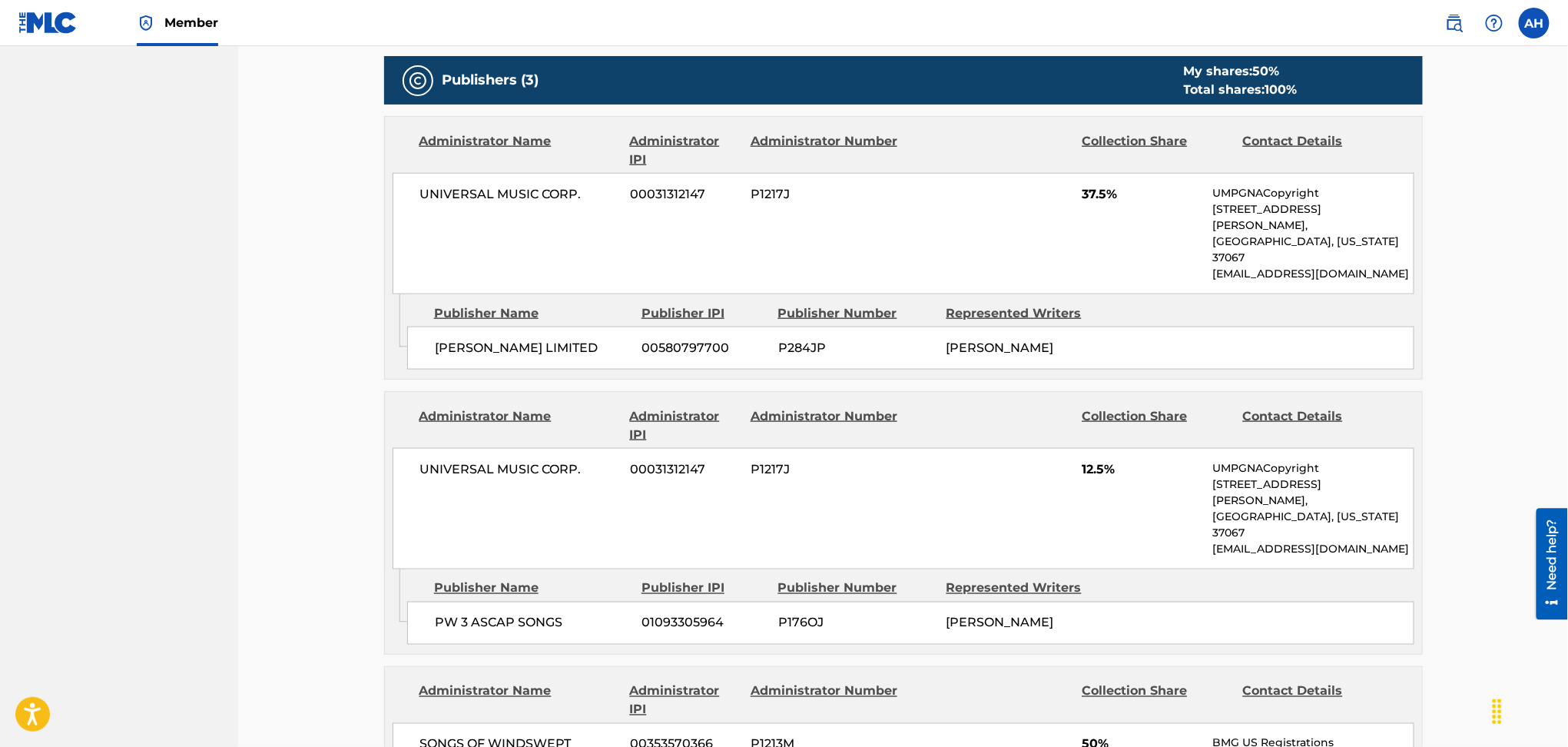
click at [1205, 408] on div "Collection Share" at bounding box center [1156, 426] width 149 height 37
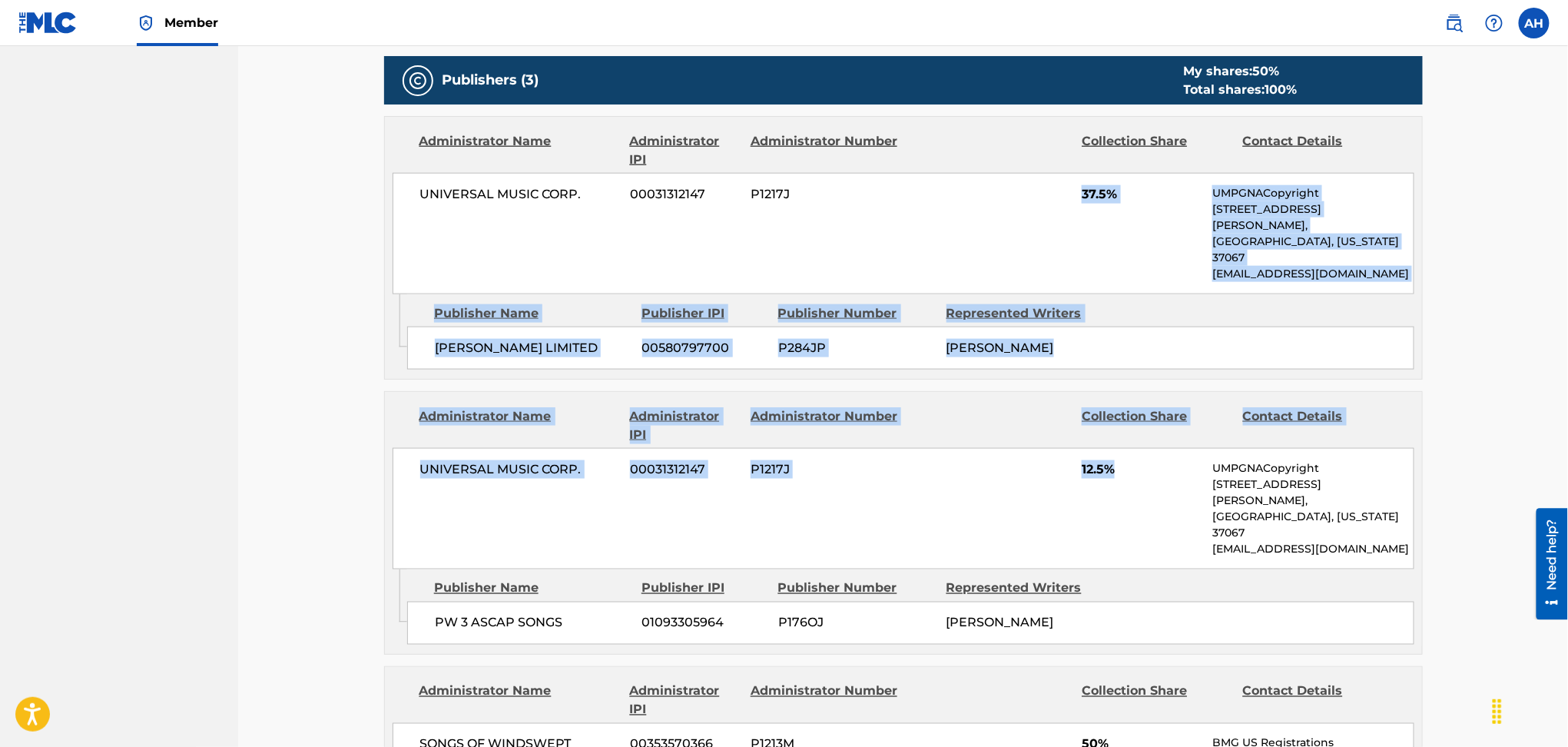
drag, startPoint x: 1085, startPoint y: 188, endPoint x: 1125, endPoint y: 486, distance: 300.7
click at [1127, 487] on div "Publishers (3) My shares: 50 % Total shares: 100 % Administrator Name Administr…" at bounding box center [904, 508] width 1039 height 905
click at [1126, 473] on div "UNIVERSAL MUSIC CORP. 00031312147 P1217J 12.5% UMPGNACopyright [STREET_ADDRESS]…" at bounding box center [904, 508] width 1022 height 121
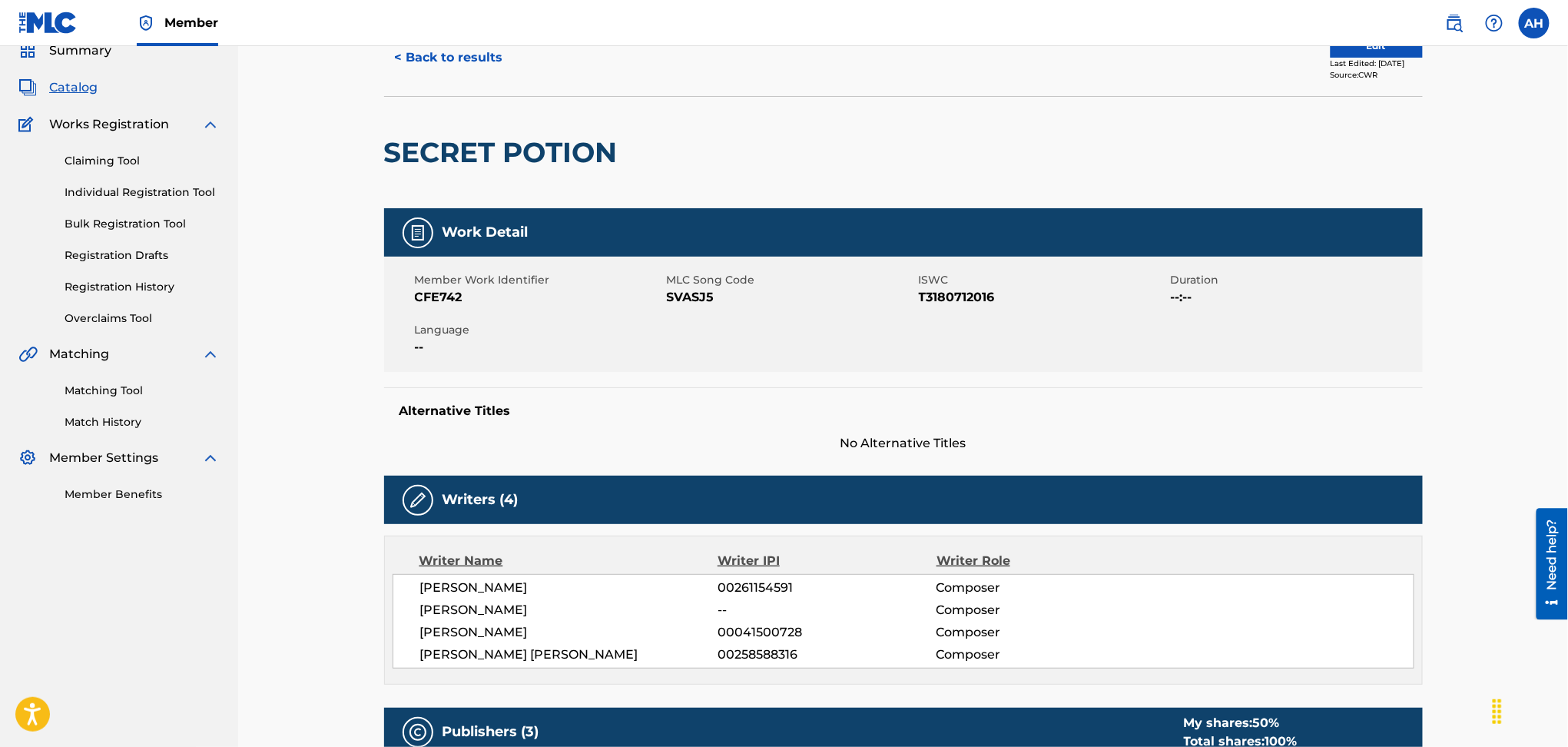
scroll to position [0, 0]
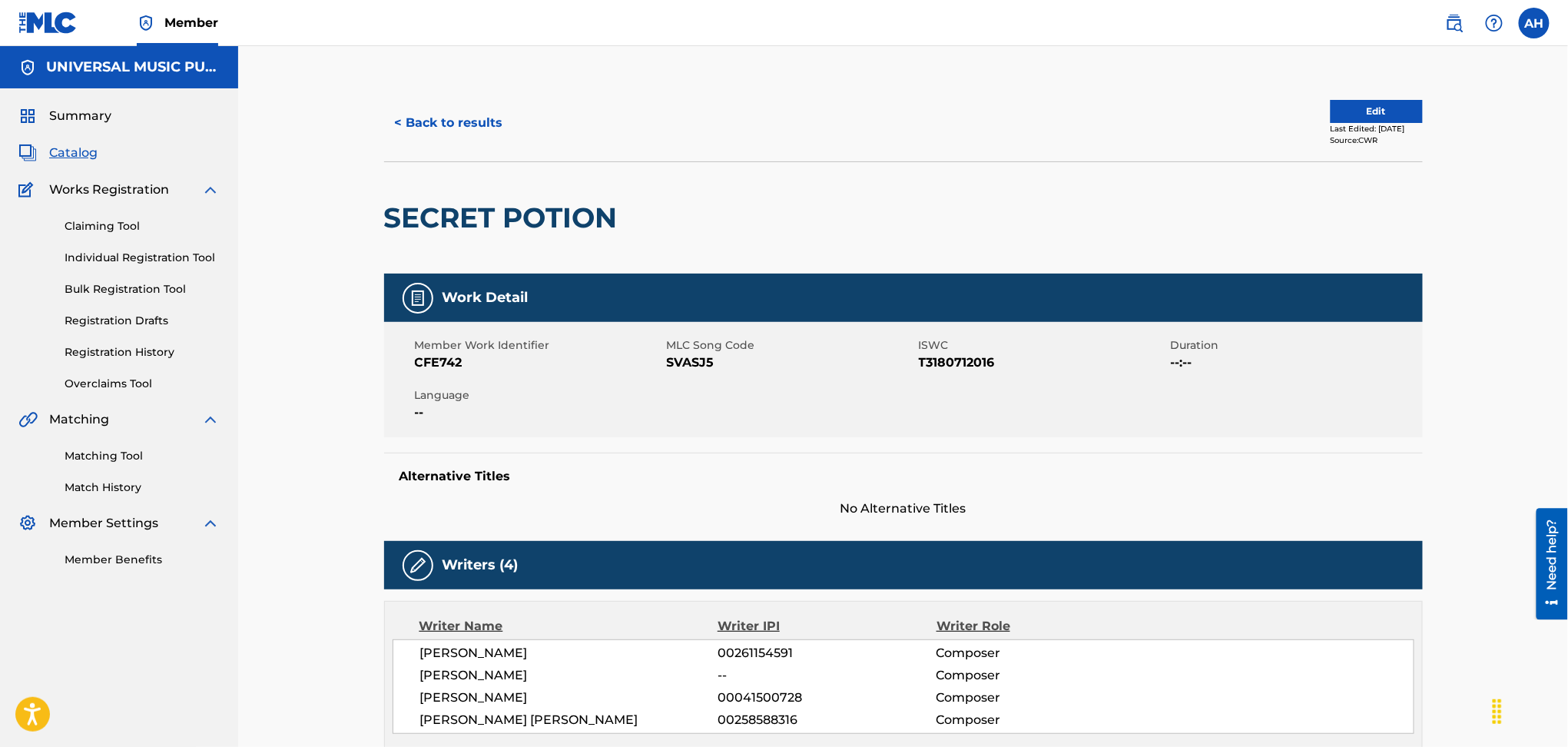
click at [1331, 110] on button "Edit" at bounding box center [1377, 111] width 92 height 23
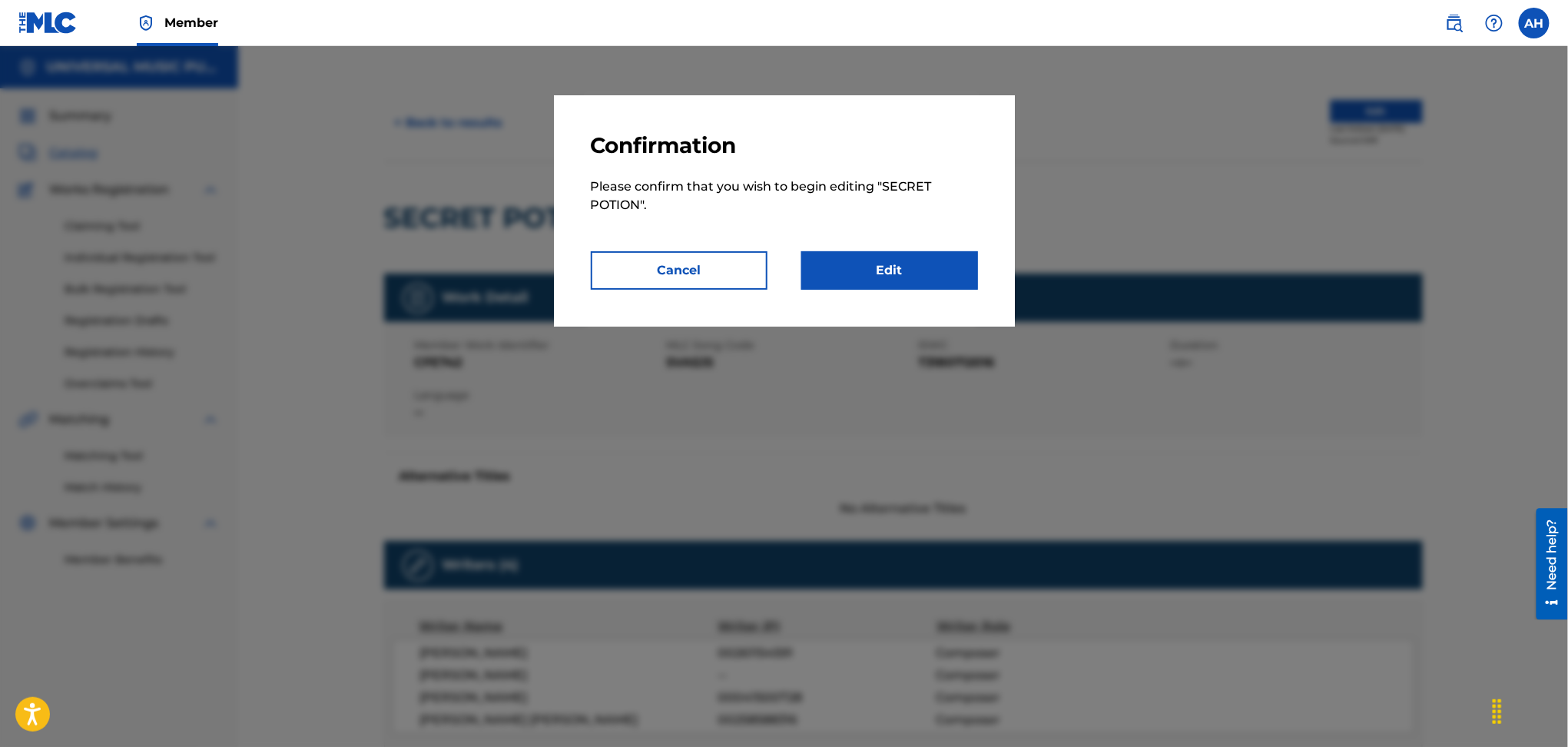
click at [929, 246] on p "Please confirm that you wish to begin editing " SECRET POTION "." at bounding box center [784, 206] width 387 height 92
click at [913, 281] on link "Edit" at bounding box center [889, 270] width 176 height 38
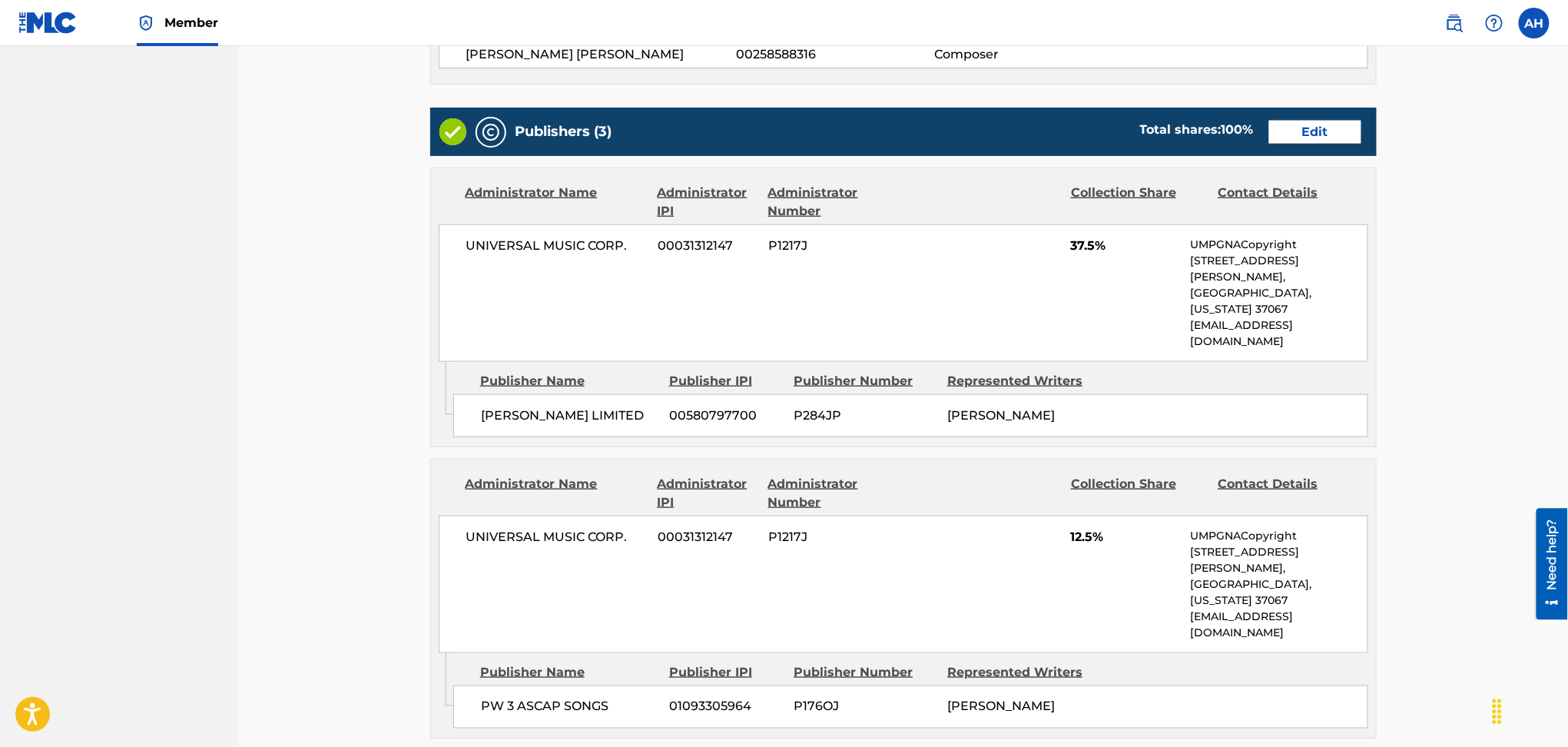
scroll to position [615, 0]
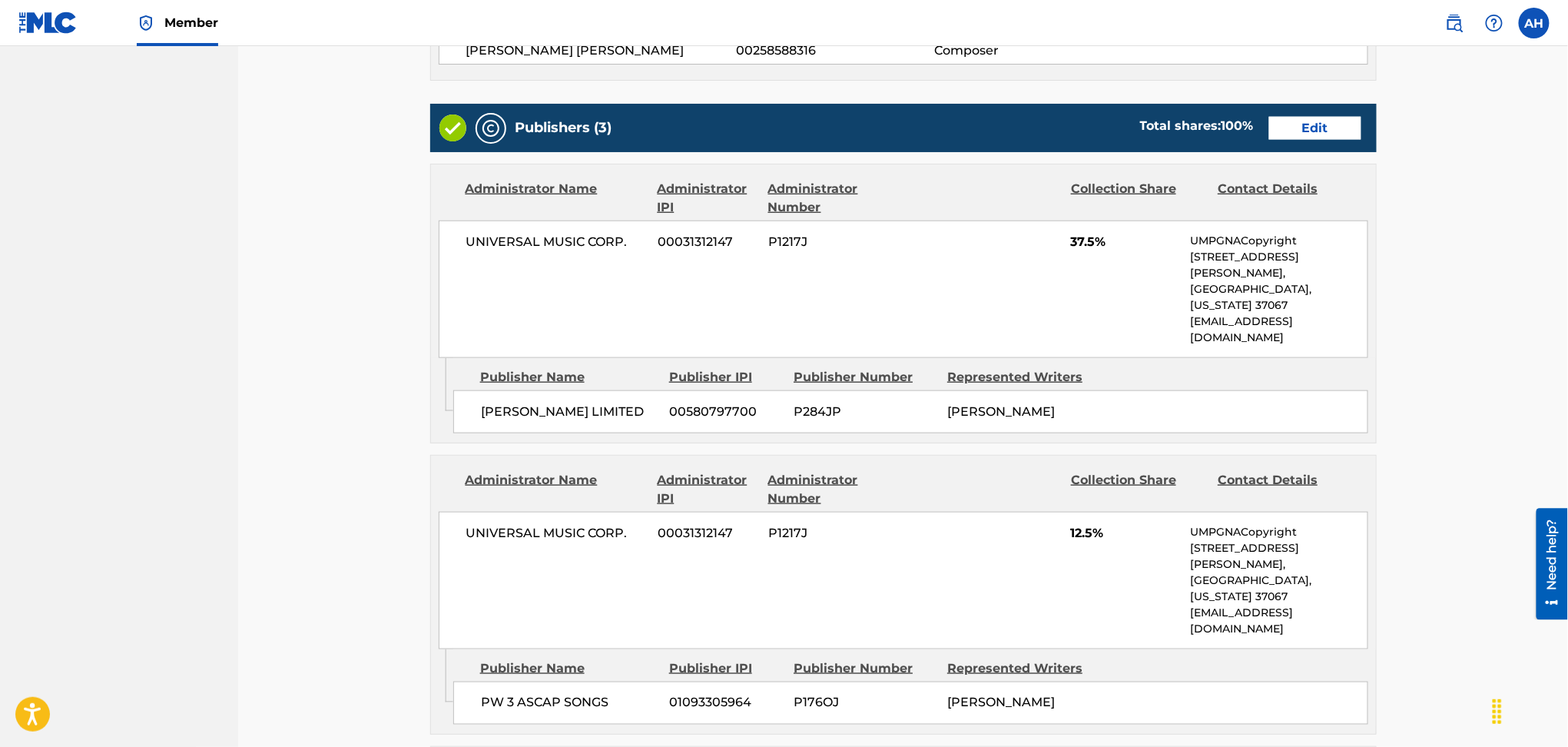
click at [1305, 117] on link "Edit" at bounding box center [1316, 128] width 92 height 23
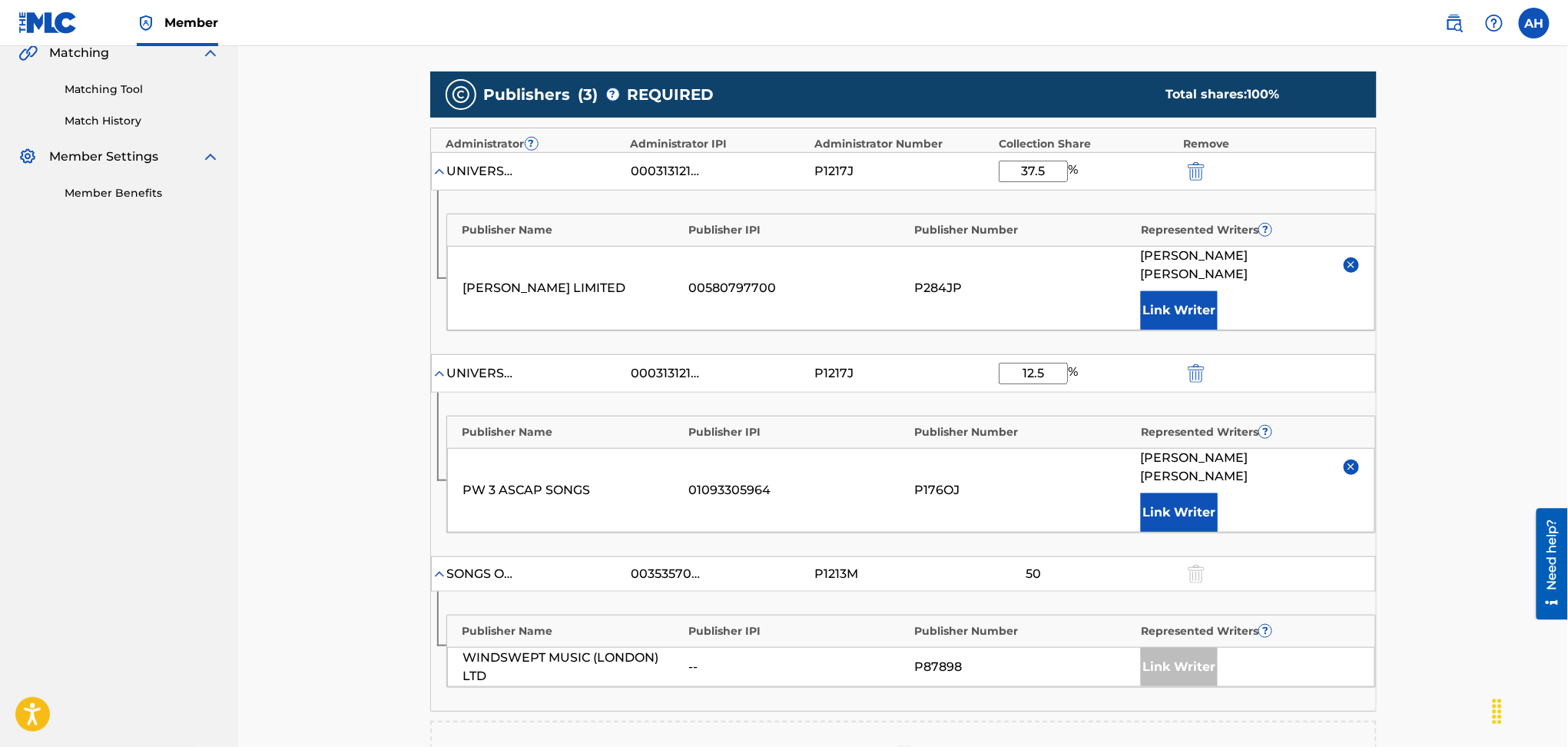
scroll to position [409, 0]
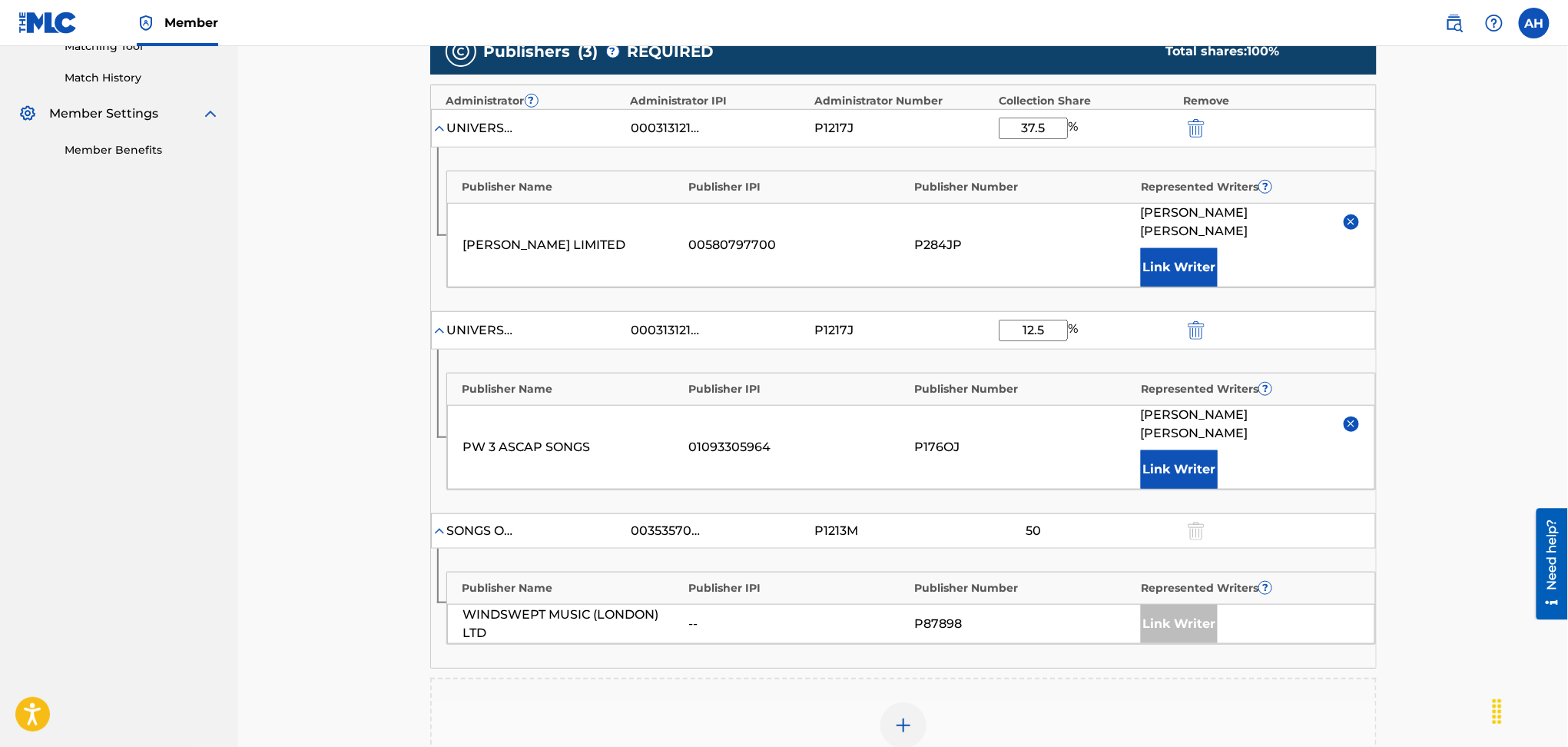
drag, startPoint x: 1050, startPoint y: 125, endPoint x: 943, endPoint y: 120, distance: 107.1
click at [944, 120] on div "UNIVERSAL MUSIC CORP. 00031312147 P1217J 37.5 %" at bounding box center [904, 128] width 945 height 38
type input "12.5"
click at [1449, 354] on div "Catalog Enter Work Details Add Writers Add Publishers & Shares Add Recording Re…" at bounding box center [903, 312] width 1330 height 1352
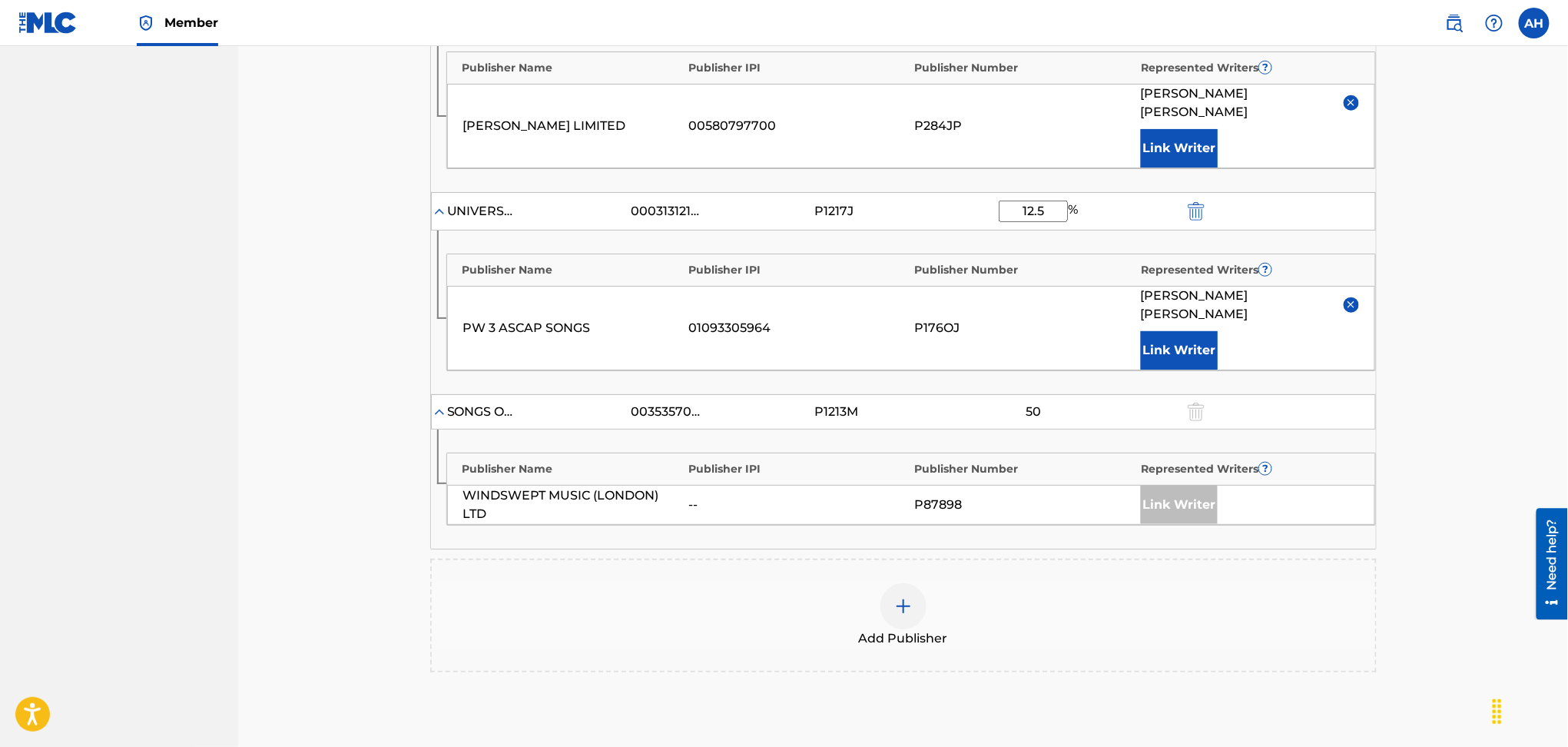
scroll to position [615, 0]
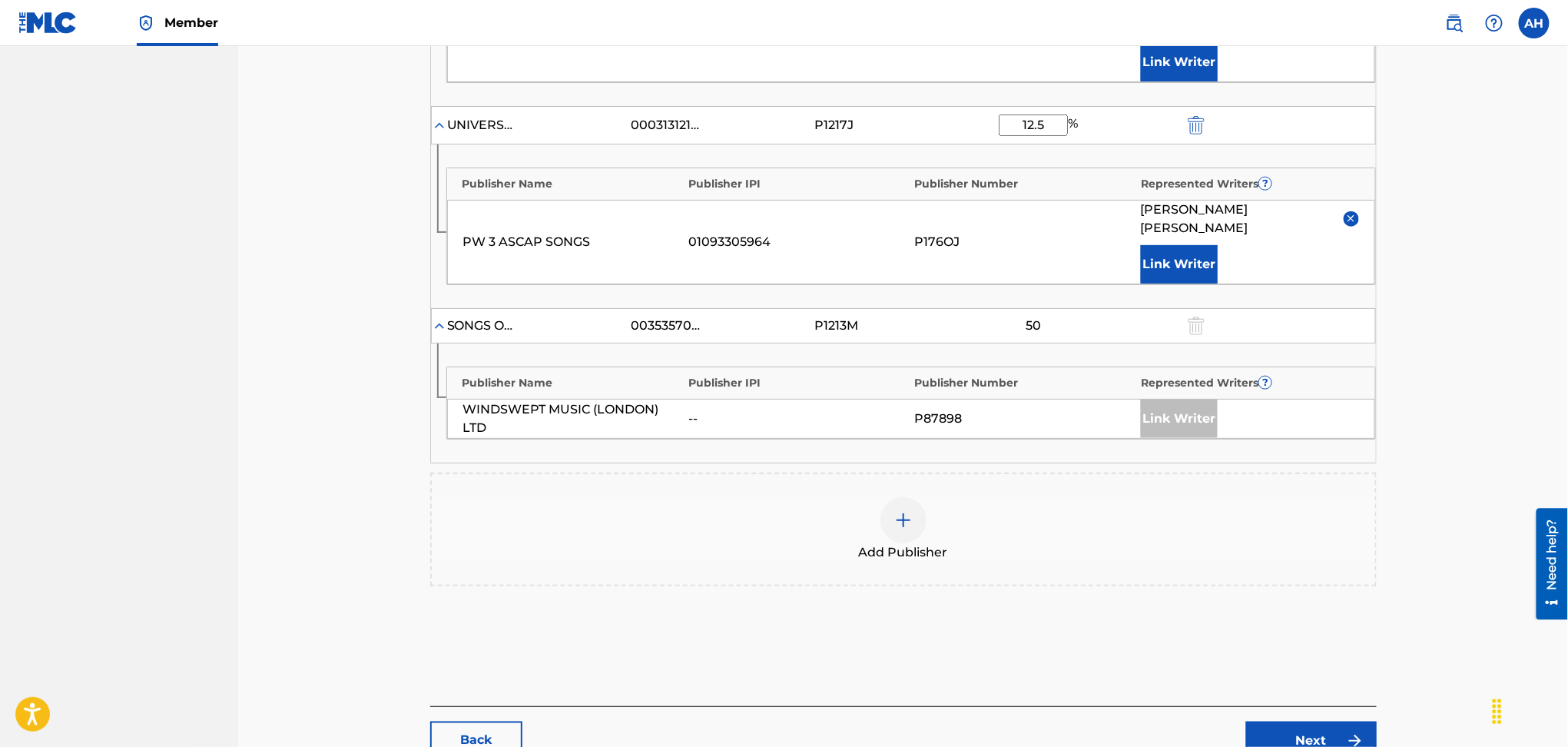
click at [1323, 706] on div "Back Next" at bounding box center [904, 733] width 946 height 54
click at [1326, 721] on link "Next" at bounding box center [1311, 740] width 130 height 38
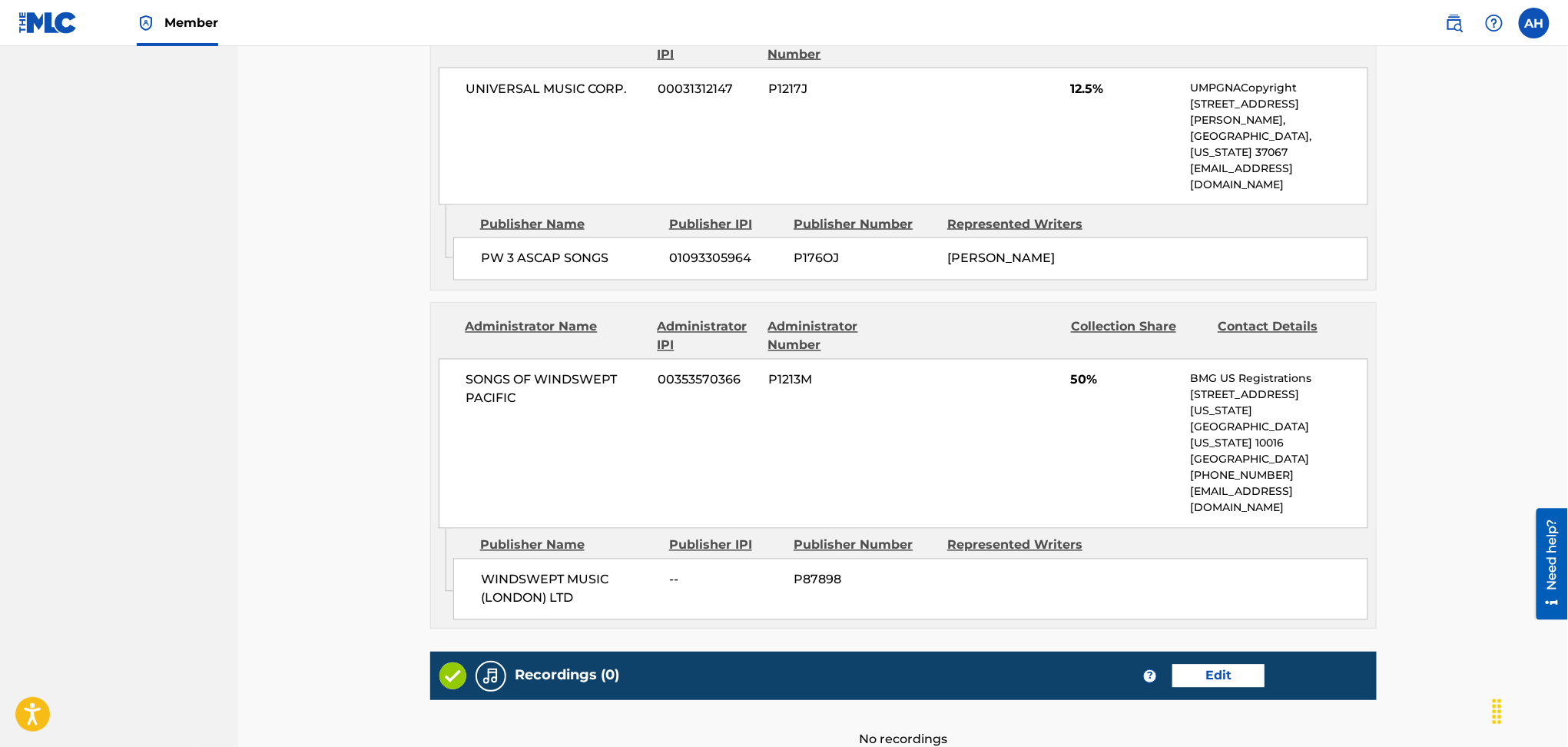
scroll to position [1151, 0]
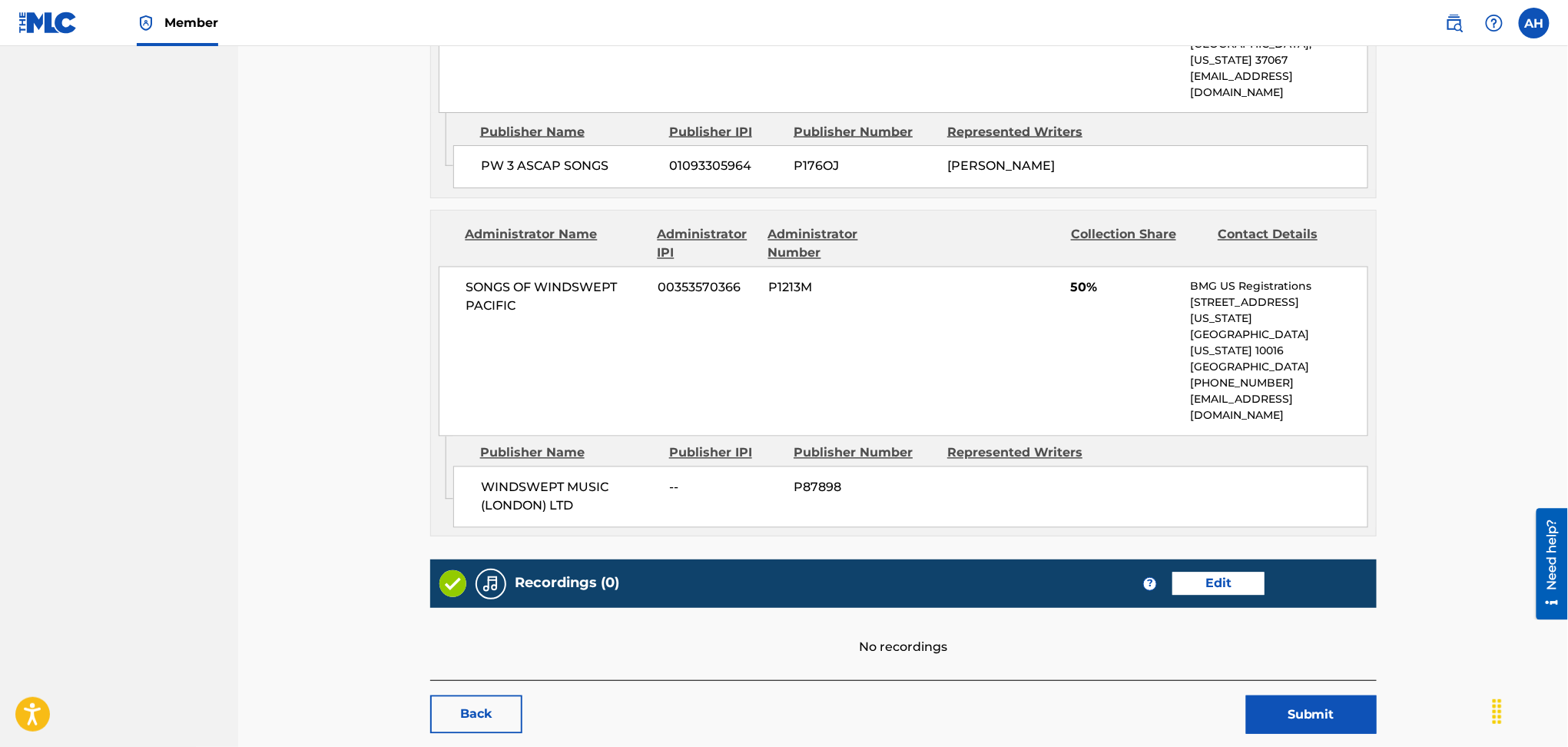
click at [1318, 696] on button "Submit" at bounding box center [1311, 715] width 130 height 38
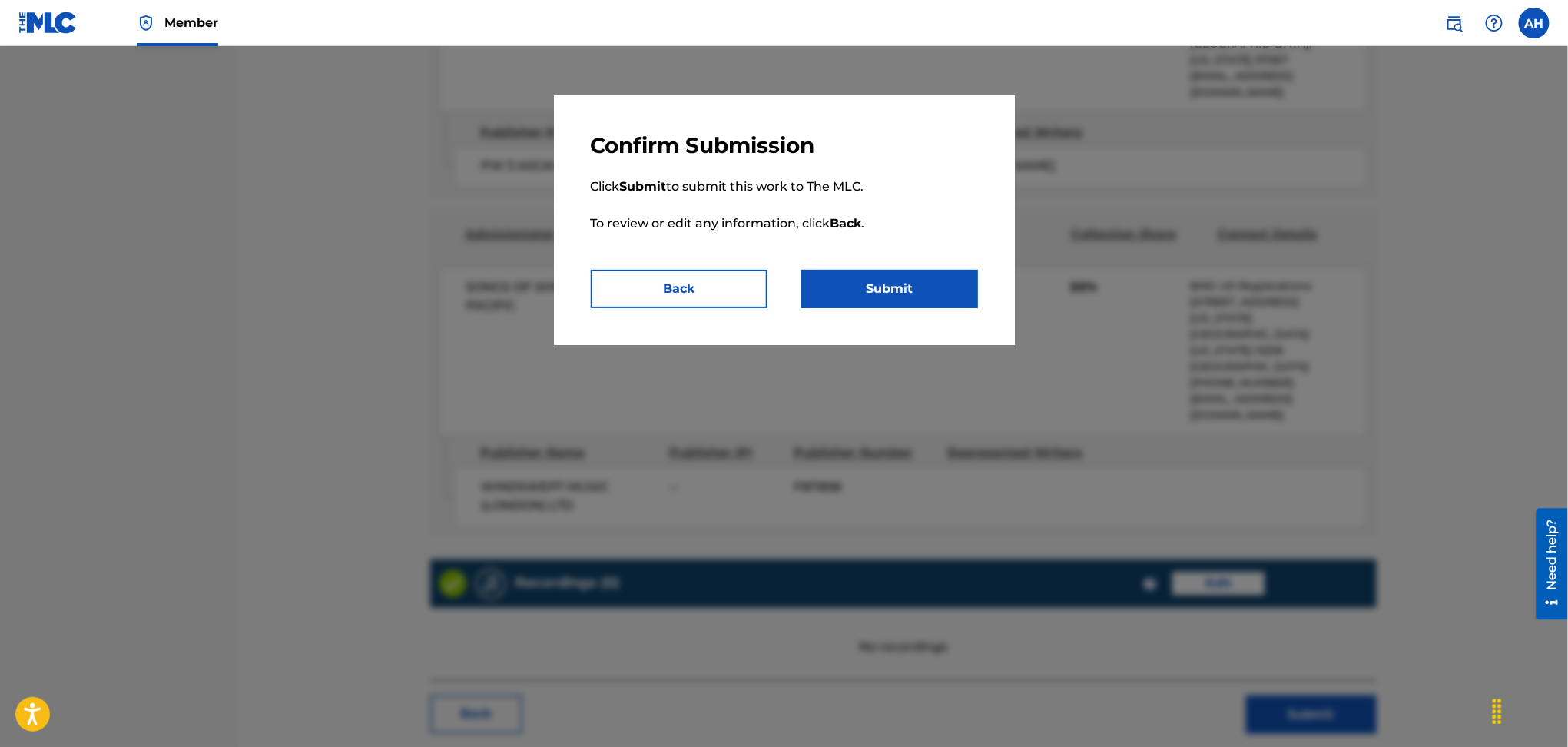
click at [914, 288] on button "Submit" at bounding box center [889, 288] width 176 height 38
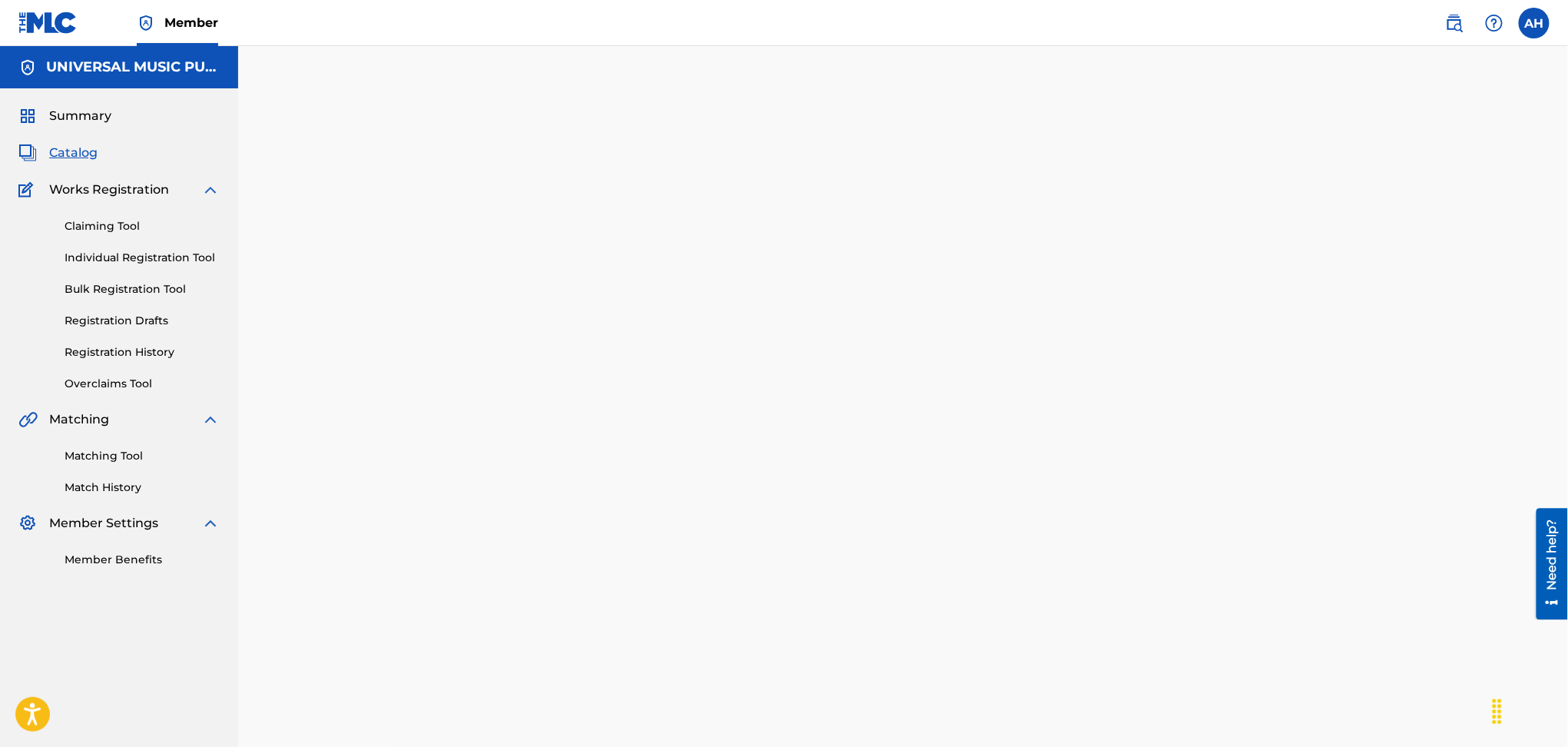
drag, startPoint x: 127, startPoint y: 164, endPoint x: 84, endPoint y: 157, distance: 43.6
click at [127, 164] on div "Summary Catalog Works Registration Claiming Tool Individual Registration Tool B…" at bounding box center [119, 338] width 238 height 498
click at [82, 157] on span "Catalog" at bounding box center [73, 153] width 49 height 19
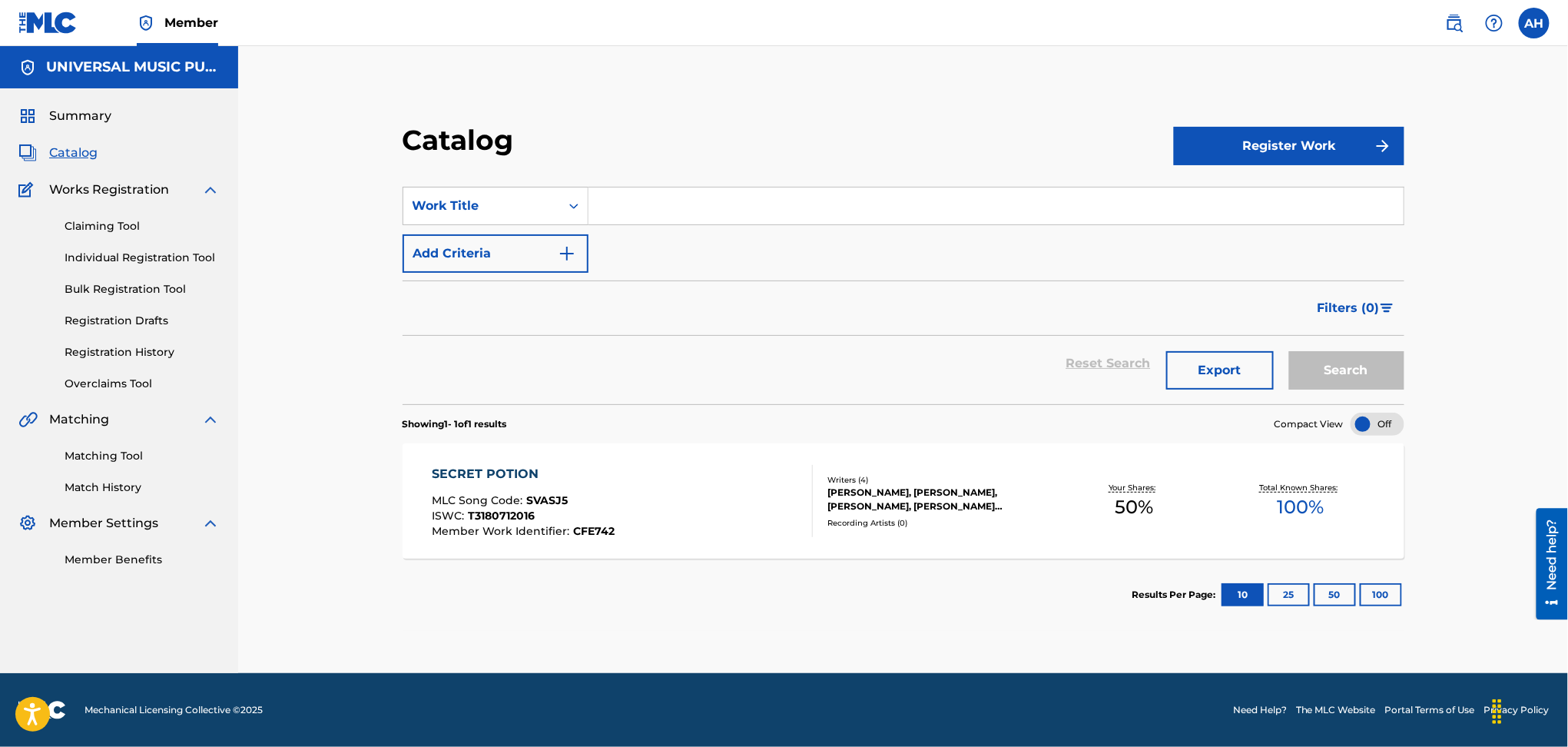
click at [816, 528] on div "Writers ( 4 ) [PERSON_NAME], [PERSON_NAME], [PERSON_NAME], [PERSON_NAME] [PERSO…" at bounding box center [931, 501] width 238 height 55
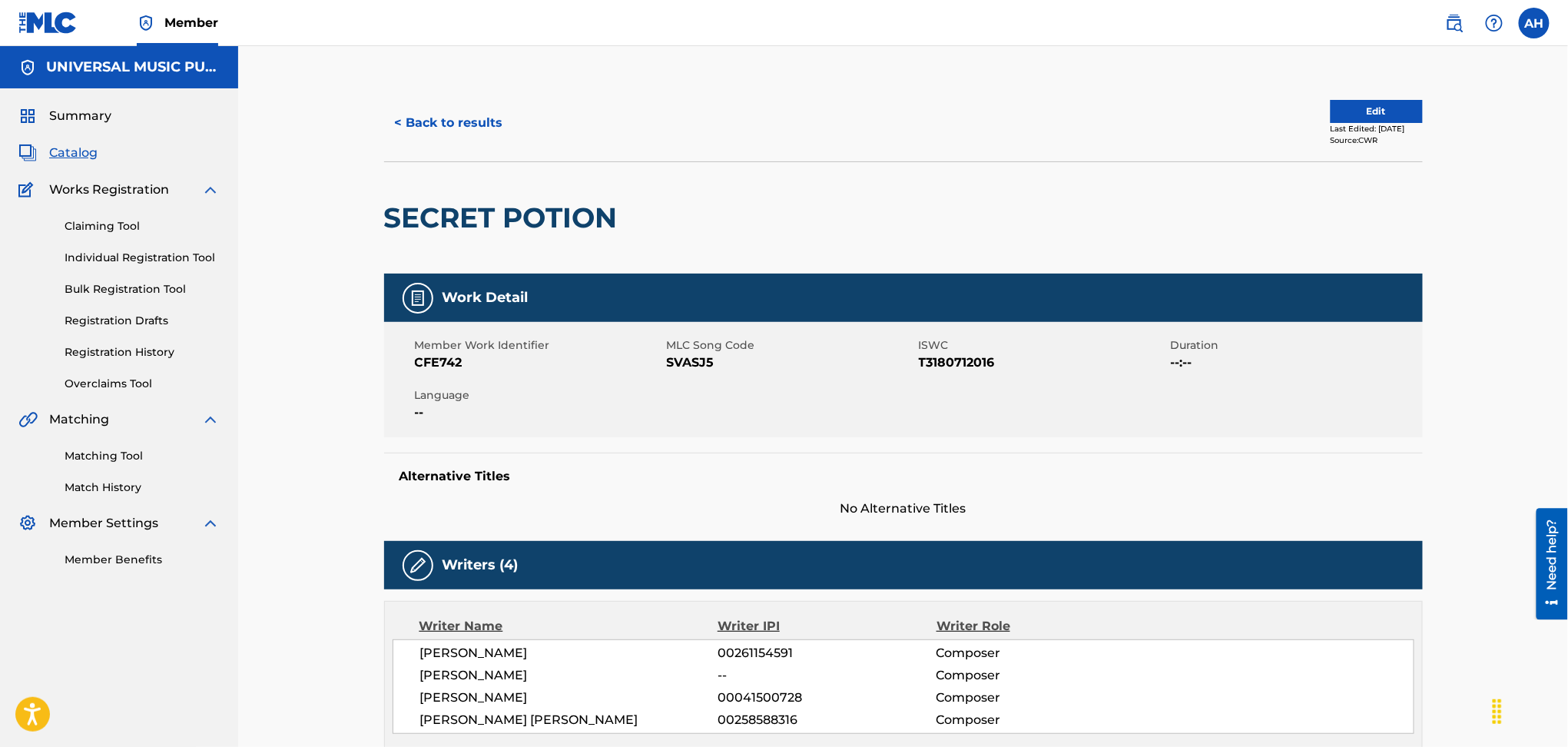
click at [464, 121] on button "< Back to results" at bounding box center [449, 123] width 130 height 38
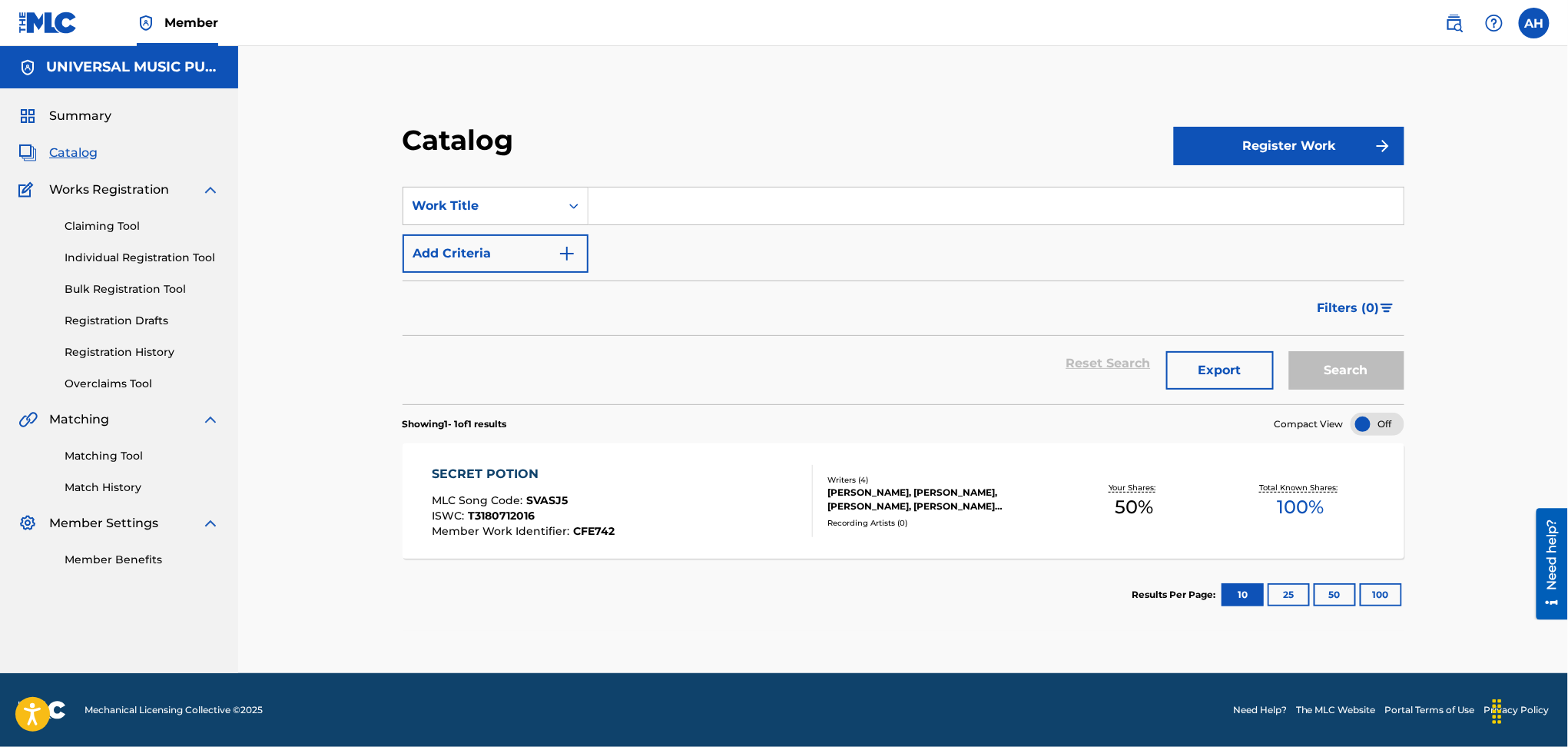
click at [766, 206] on input "Search Form" at bounding box center [996, 206] width 815 height 37
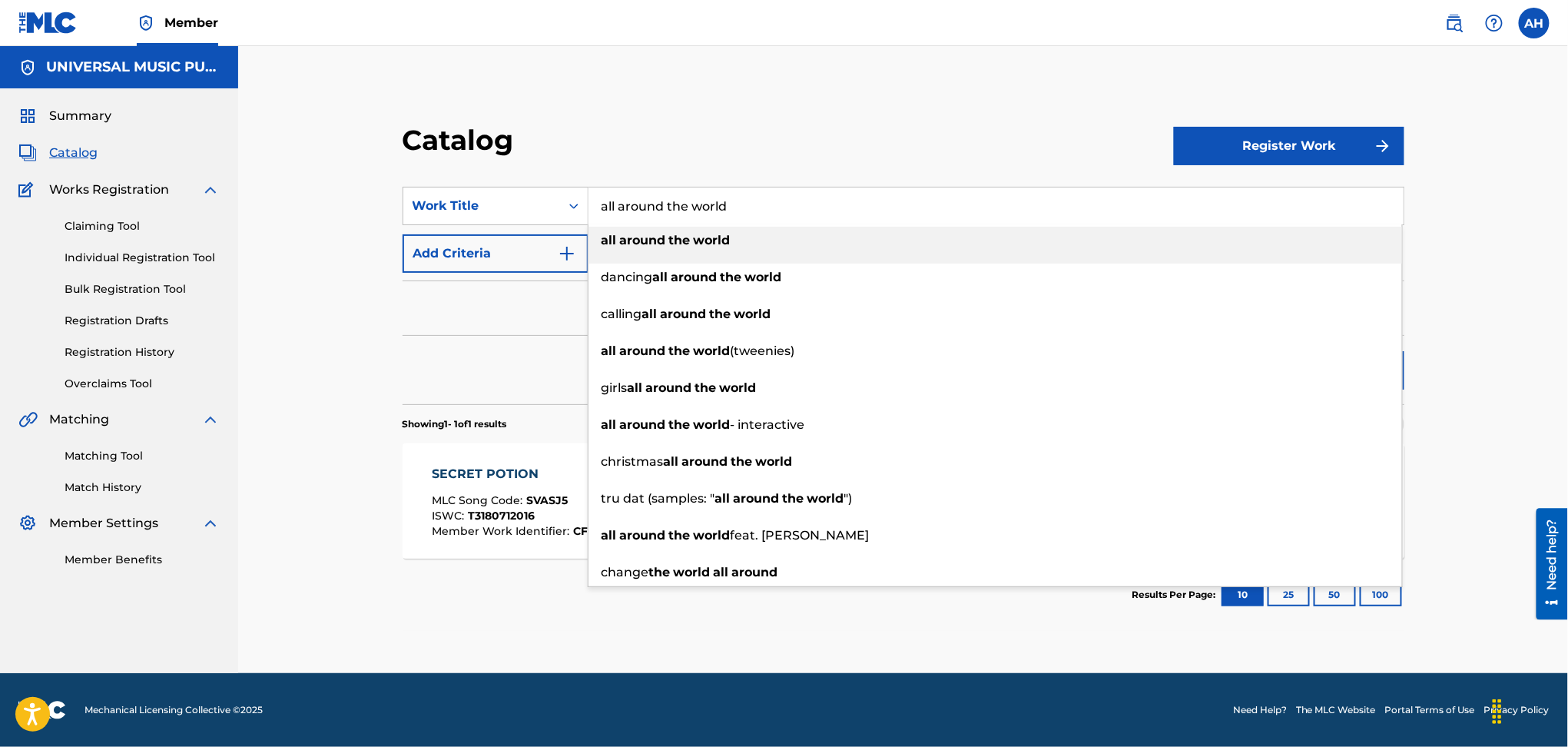
type input "all around the world"
click at [509, 264] on button "Add Criteria" at bounding box center [495, 253] width 186 height 38
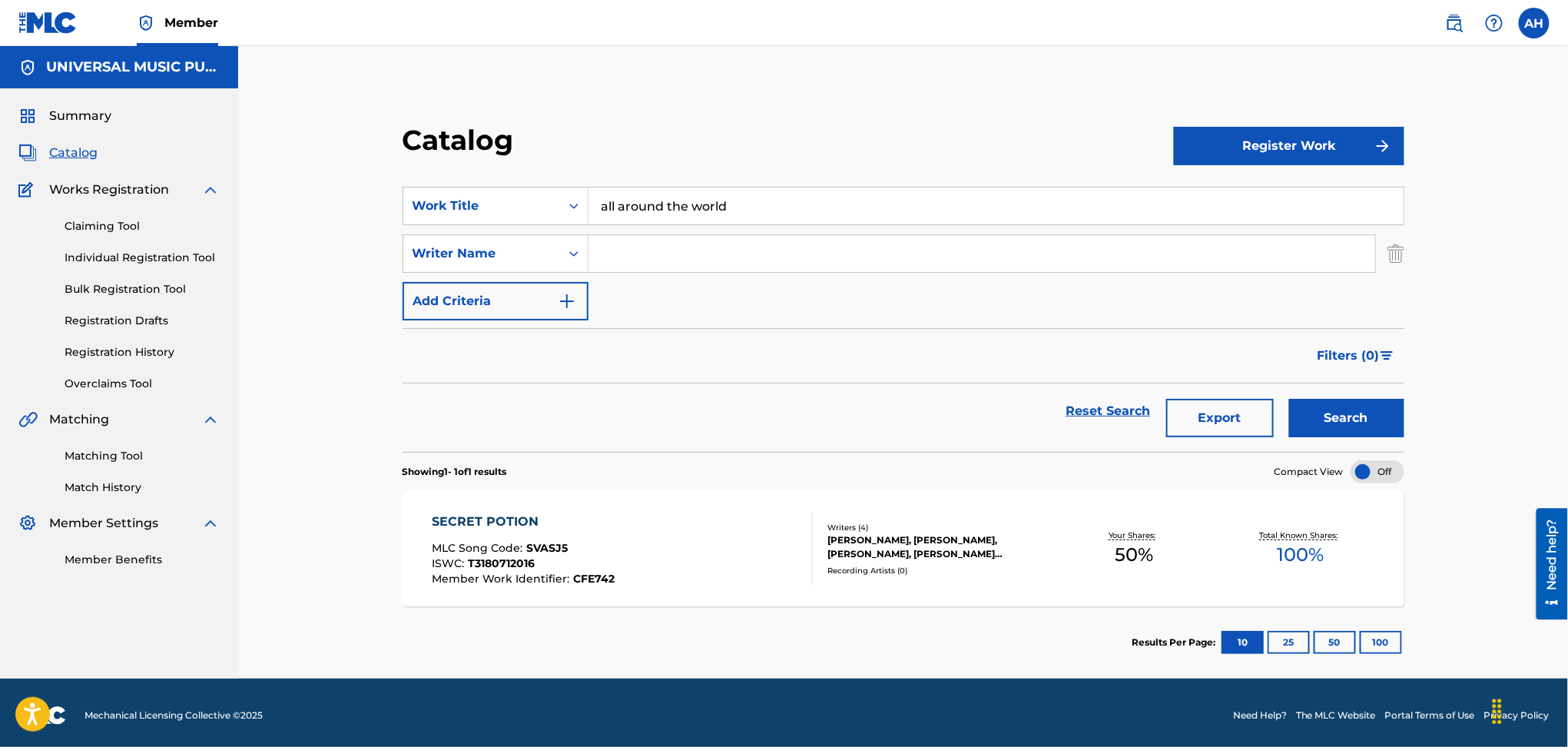
click at [646, 261] on input "Search Form" at bounding box center [981, 253] width 787 height 37
type input "b"
type input "[PERSON_NAME]"
click at [1289, 399] on button "Search" at bounding box center [1346, 418] width 115 height 38
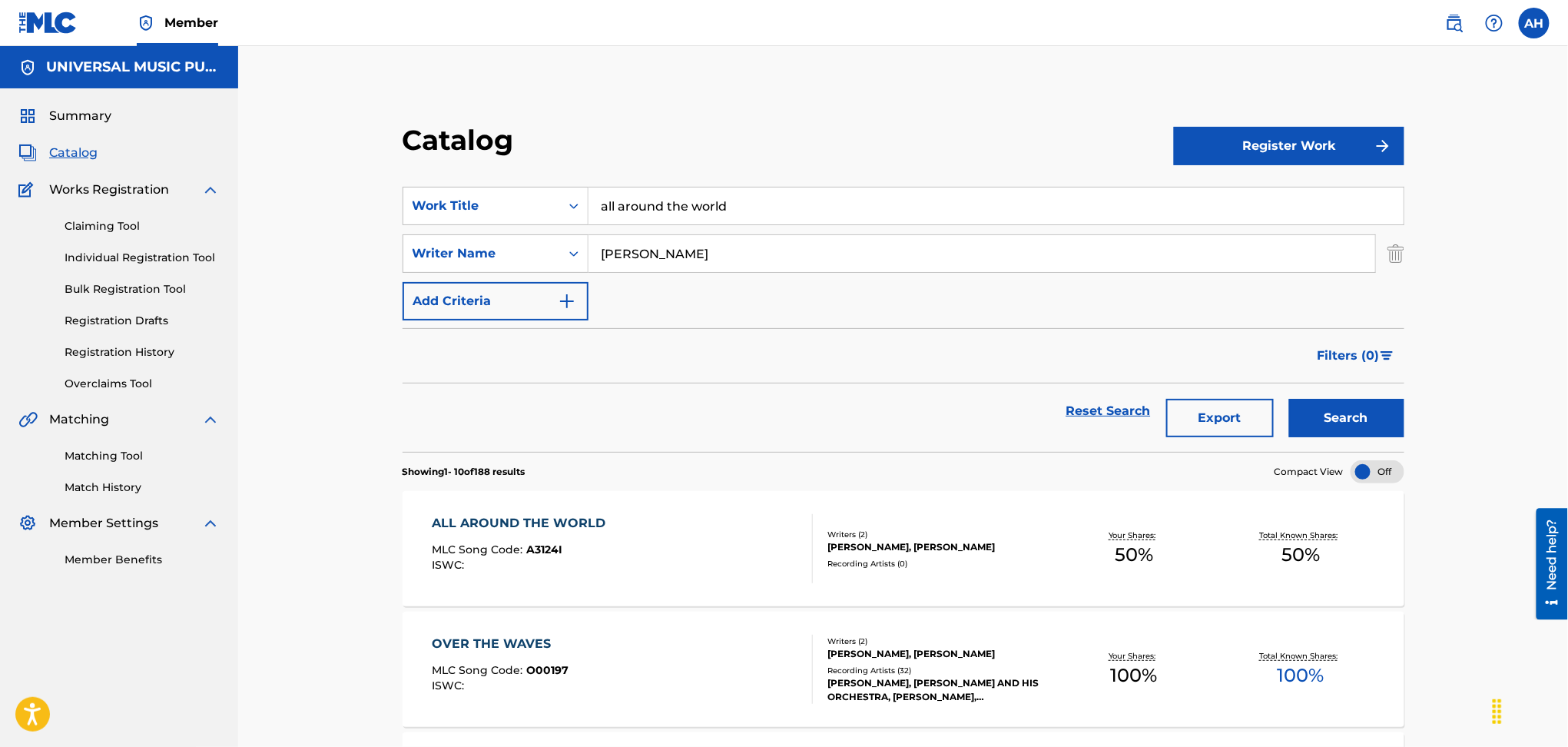
click at [713, 553] on div "ALL AROUND THE WORLD MLC Song Code : A3124I ISWC :" at bounding box center [622, 548] width 381 height 69
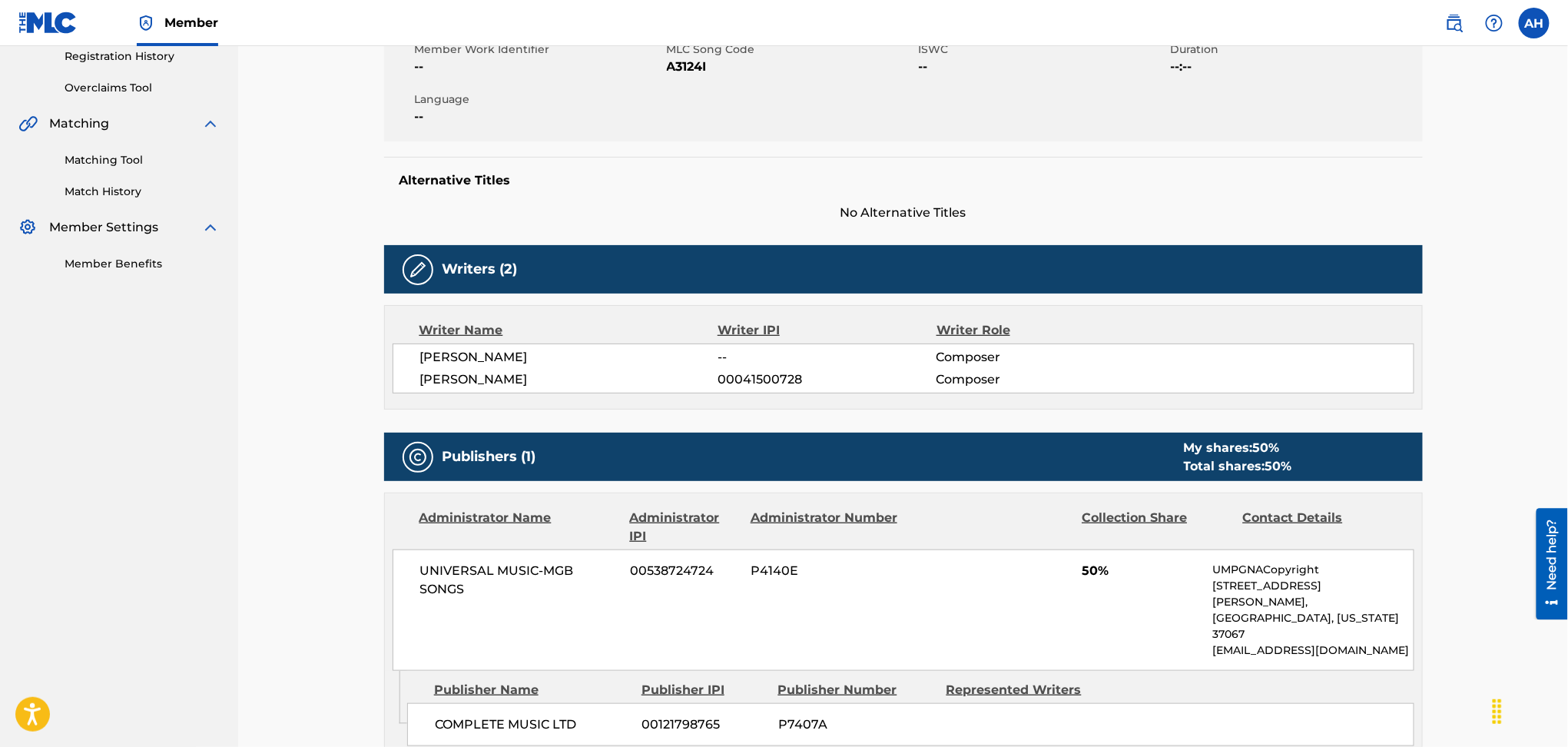
scroll to position [409, 0]
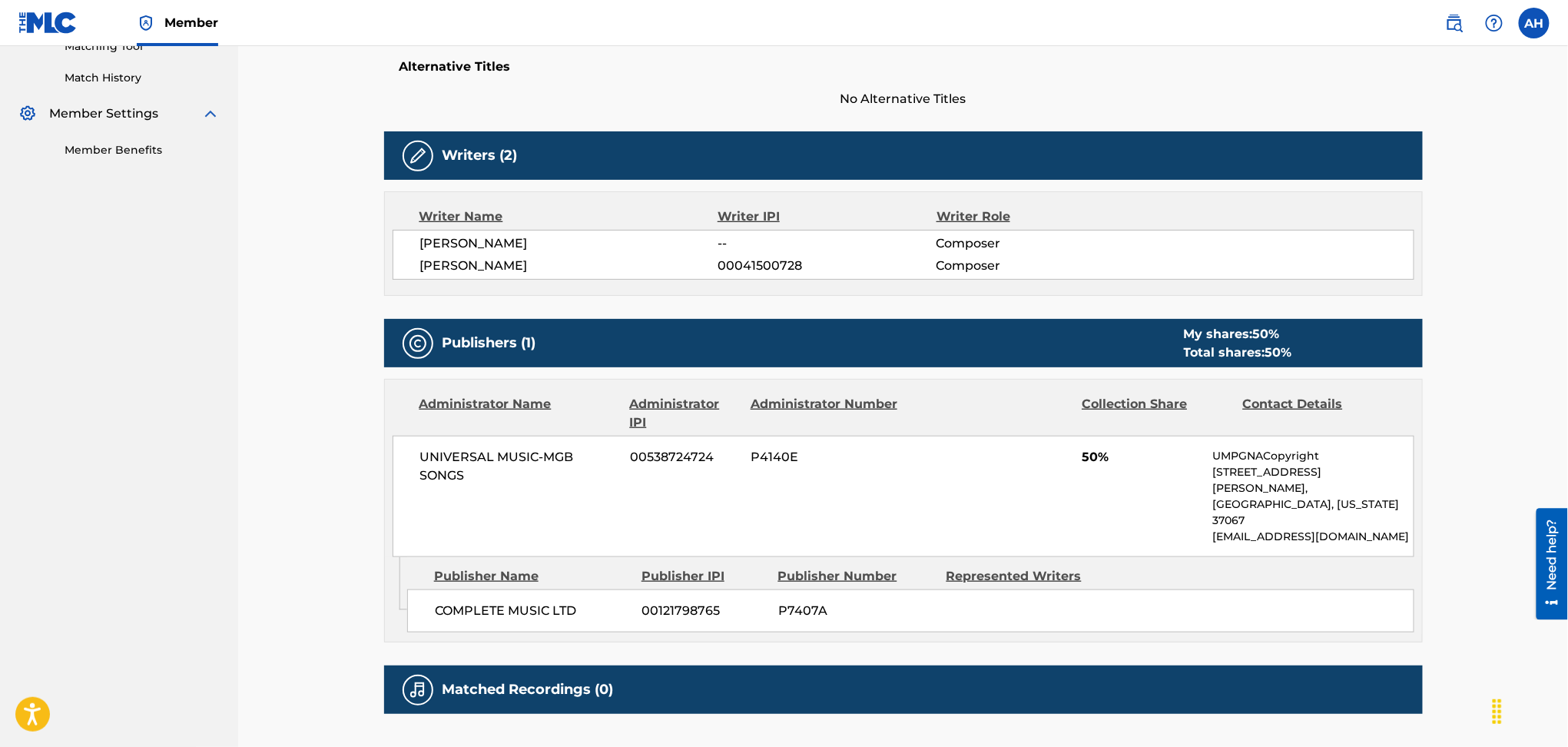
click at [610, 251] on span "[PERSON_NAME]" at bounding box center [570, 244] width 298 height 19
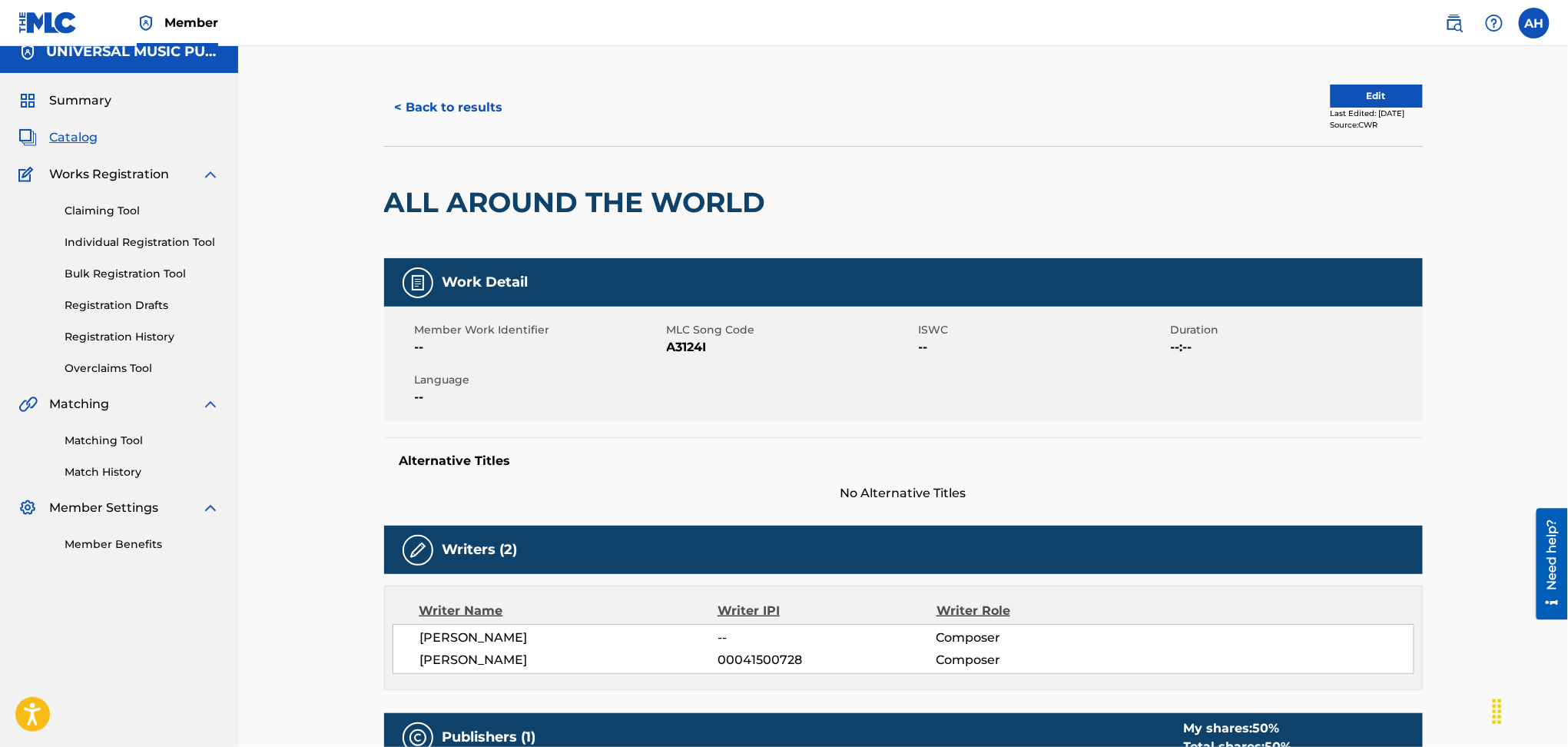
scroll to position [0, 0]
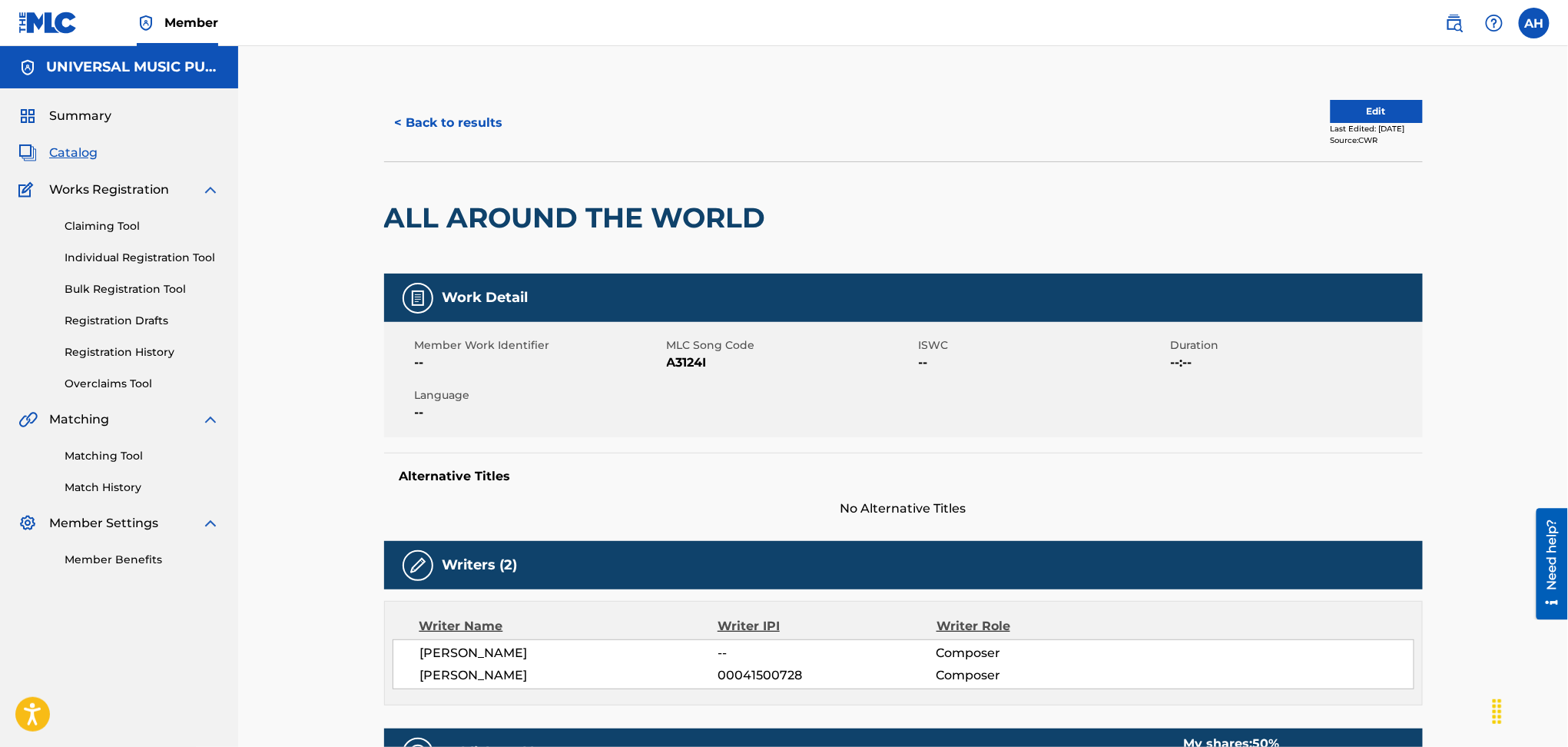
click at [425, 120] on button "< Back to results" at bounding box center [449, 123] width 130 height 38
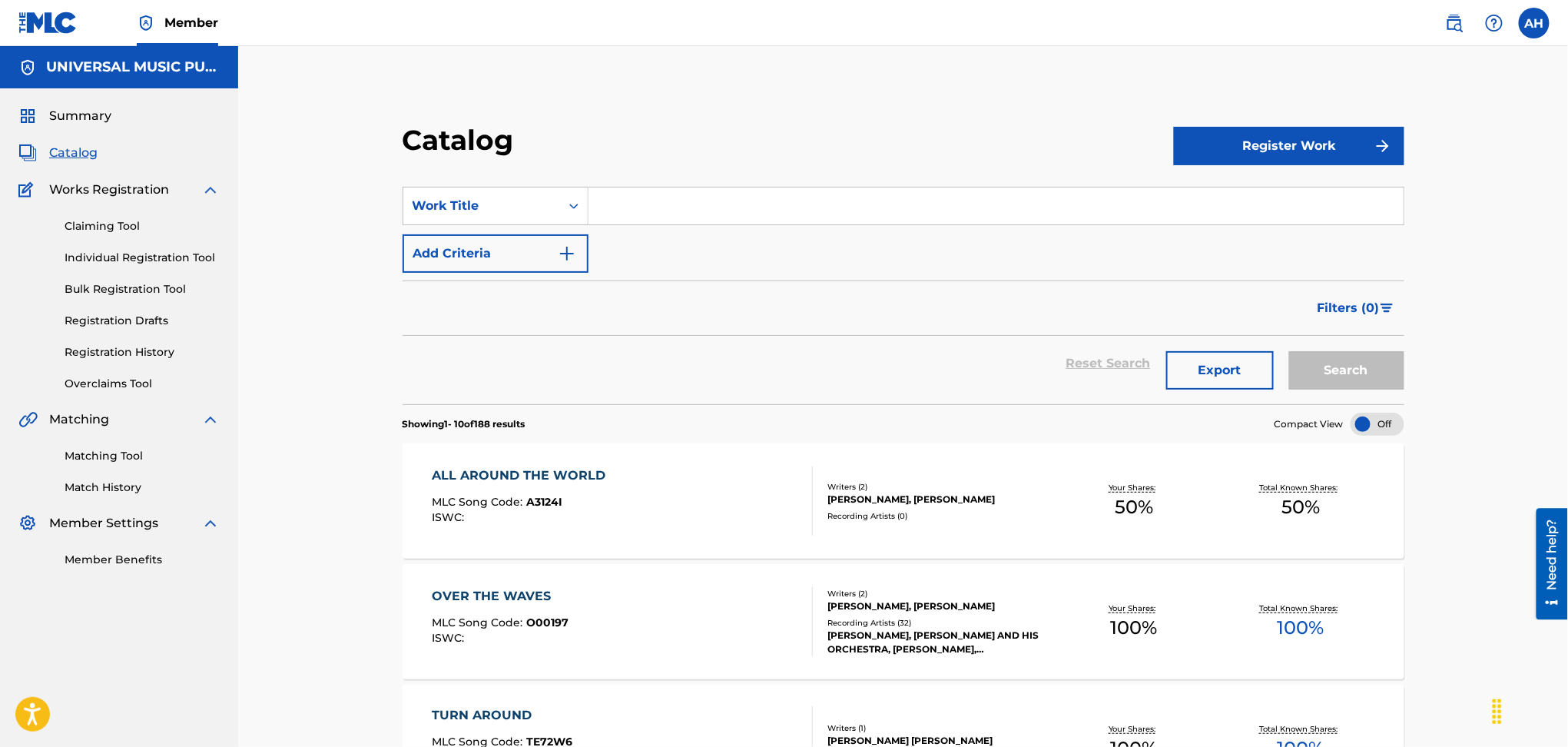
click at [697, 199] on input "Search Form" at bounding box center [996, 206] width 815 height 37
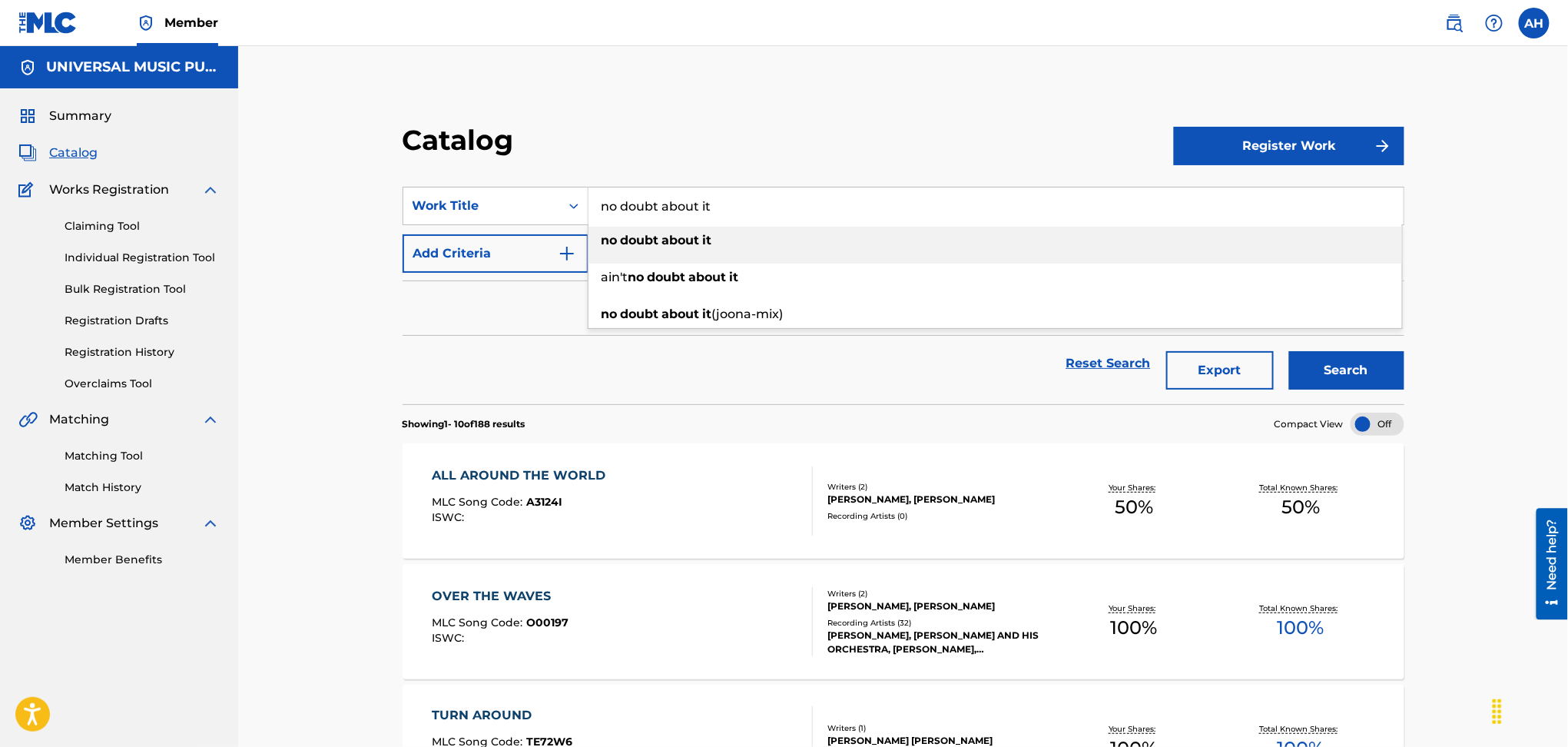
type input "no doubt about it"
click at [402, 235] on button "Add Criteria" at bounding box center [495, 253] width 186 height 38
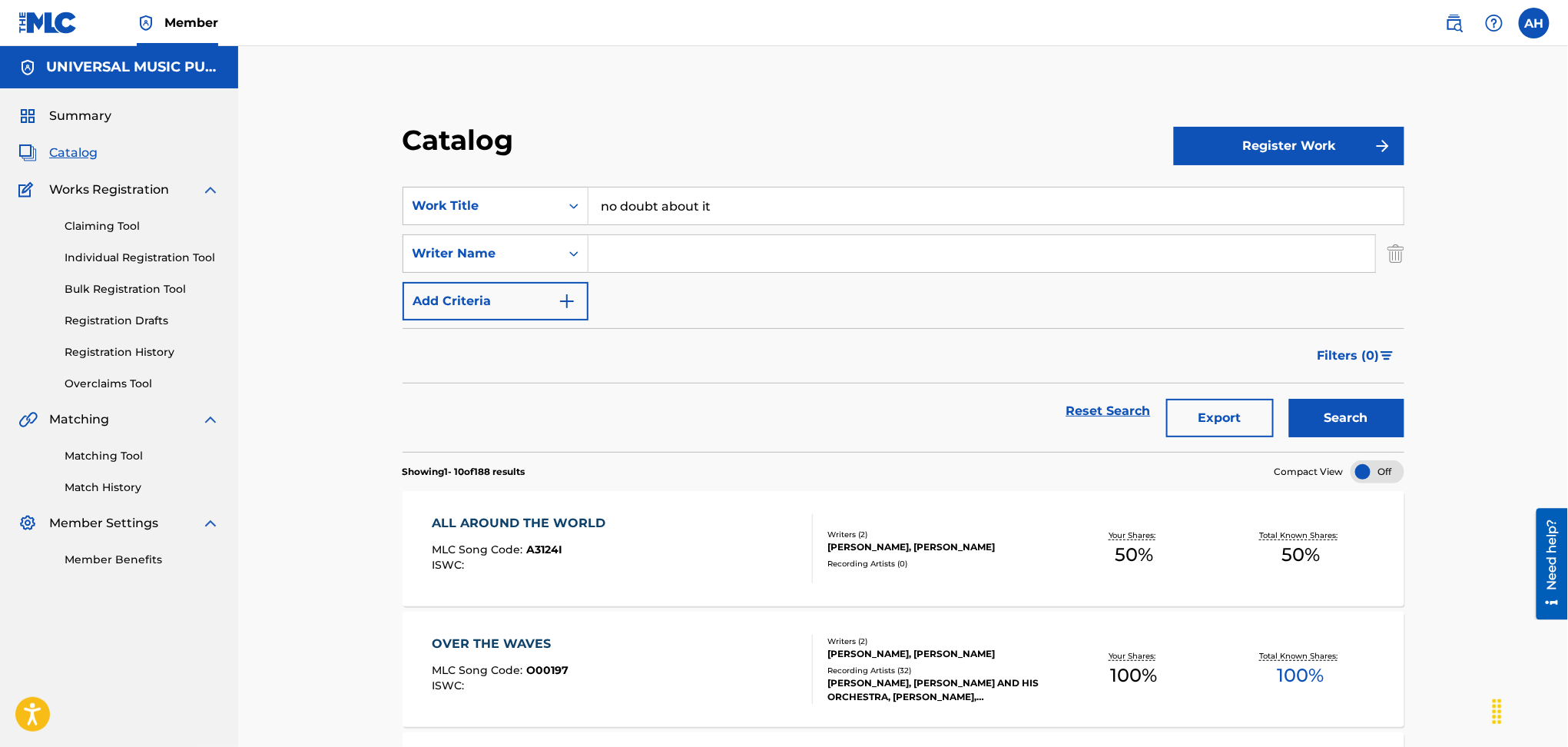
click at [682, 266] on input "Search Form" at bounding box center [981, 253] width 787 height 37
type input "[PERSON_NAME]"
click at [1289, 399] on button "Search" at bounding box center [1346, 418] width 115 height 38
click at [720, 543] on div "NO DOUBT ABOUT IT MLC Song Code : N1637J ISWC :" at bounding box center [622, 548] width 381 height 69
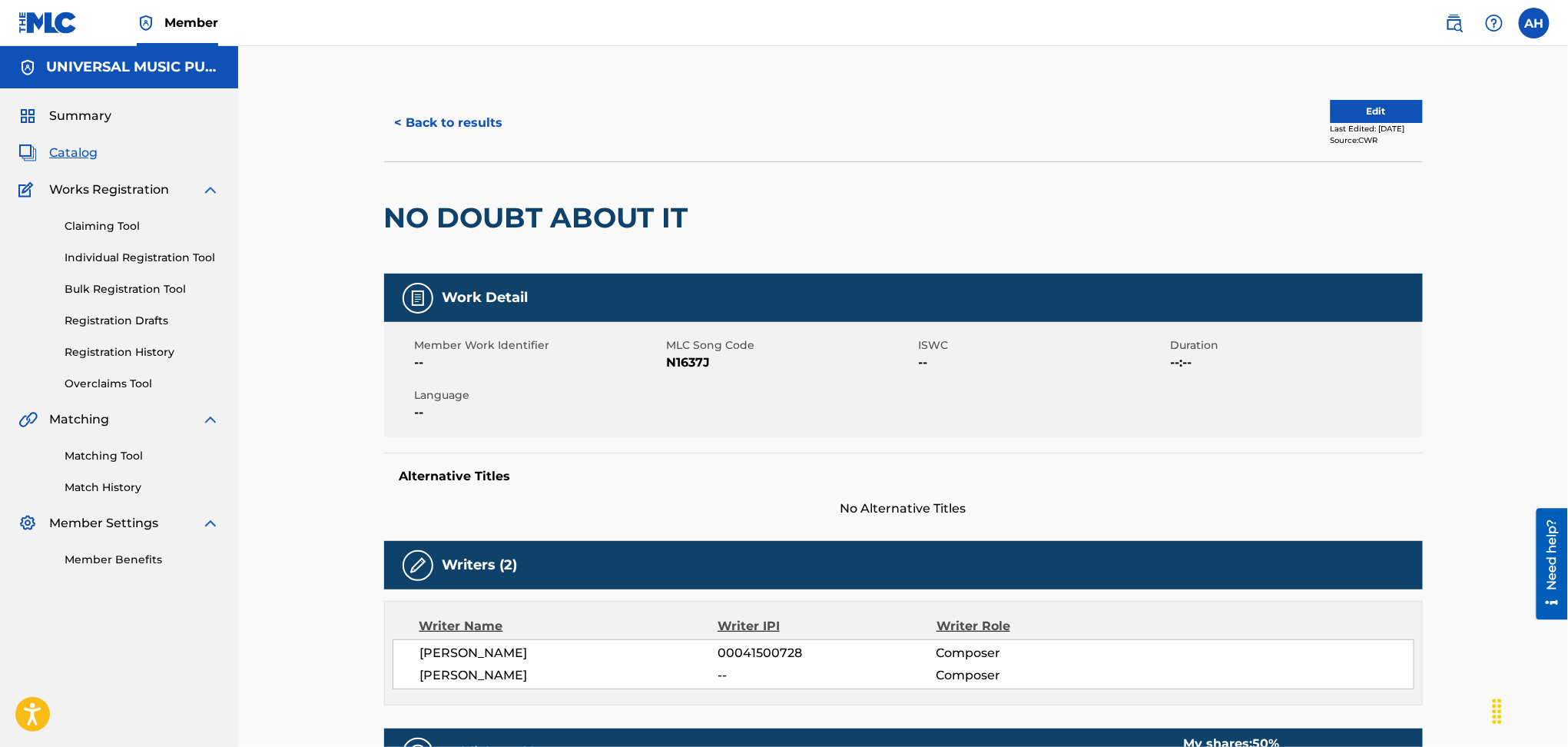
click at [495, 118] on button "< Back to results" at bounding box center [449, 123] width 130 height 38
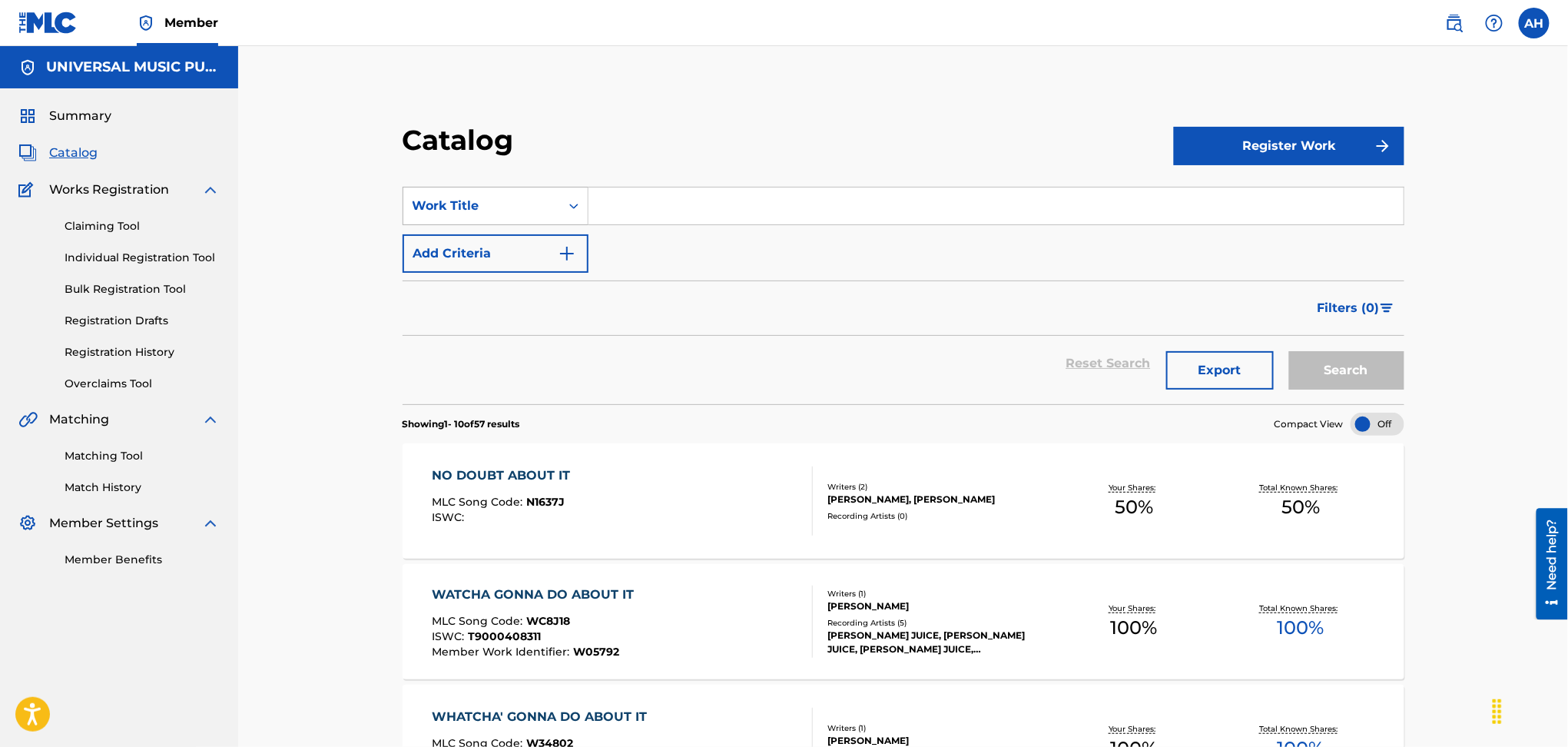
click at [483, 195] on div "Work Title" at bounding box center [482, 206] width 157 height 29
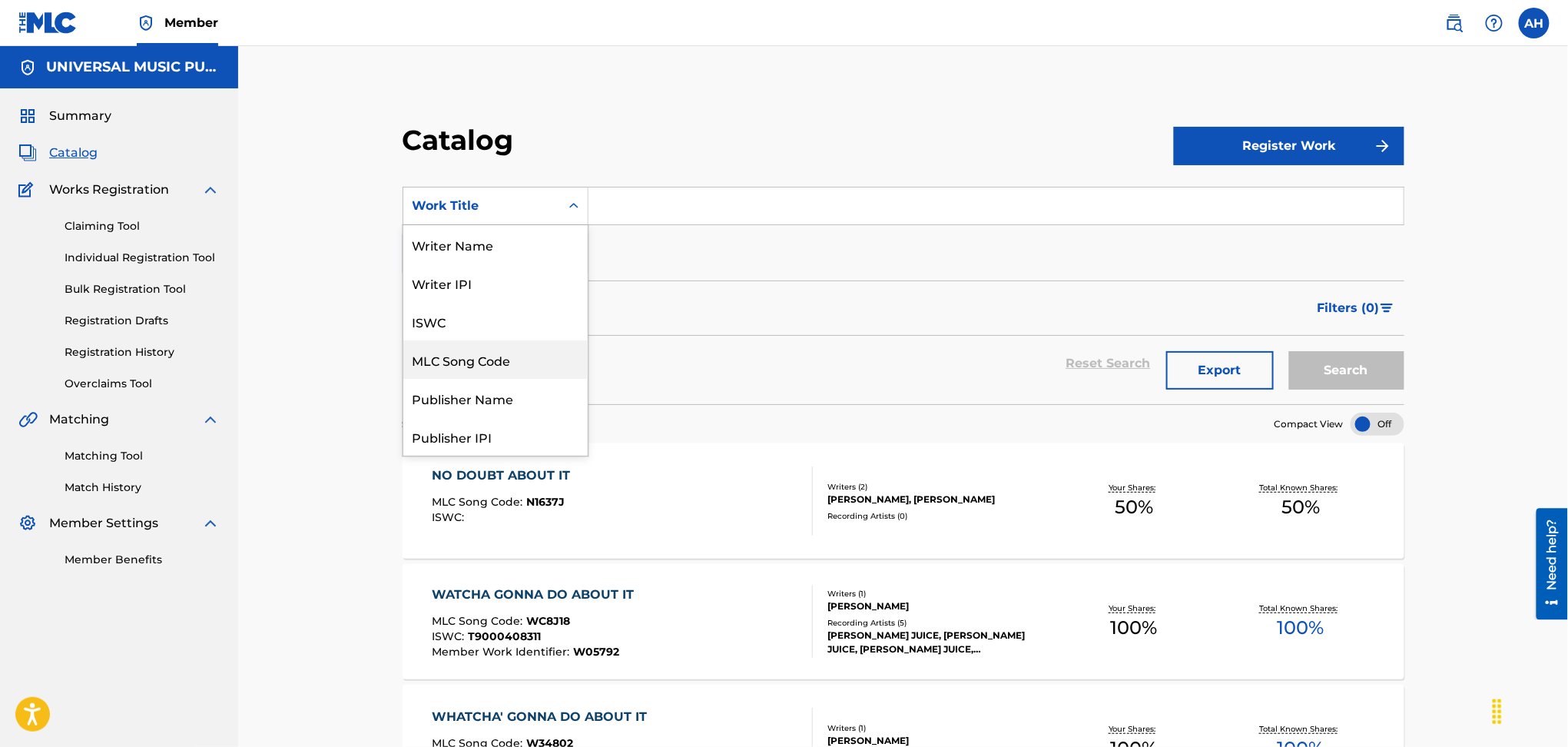
click at [489, 348] on div "MLC Song Code" at bounding box center [495, 359] width 184 height 38
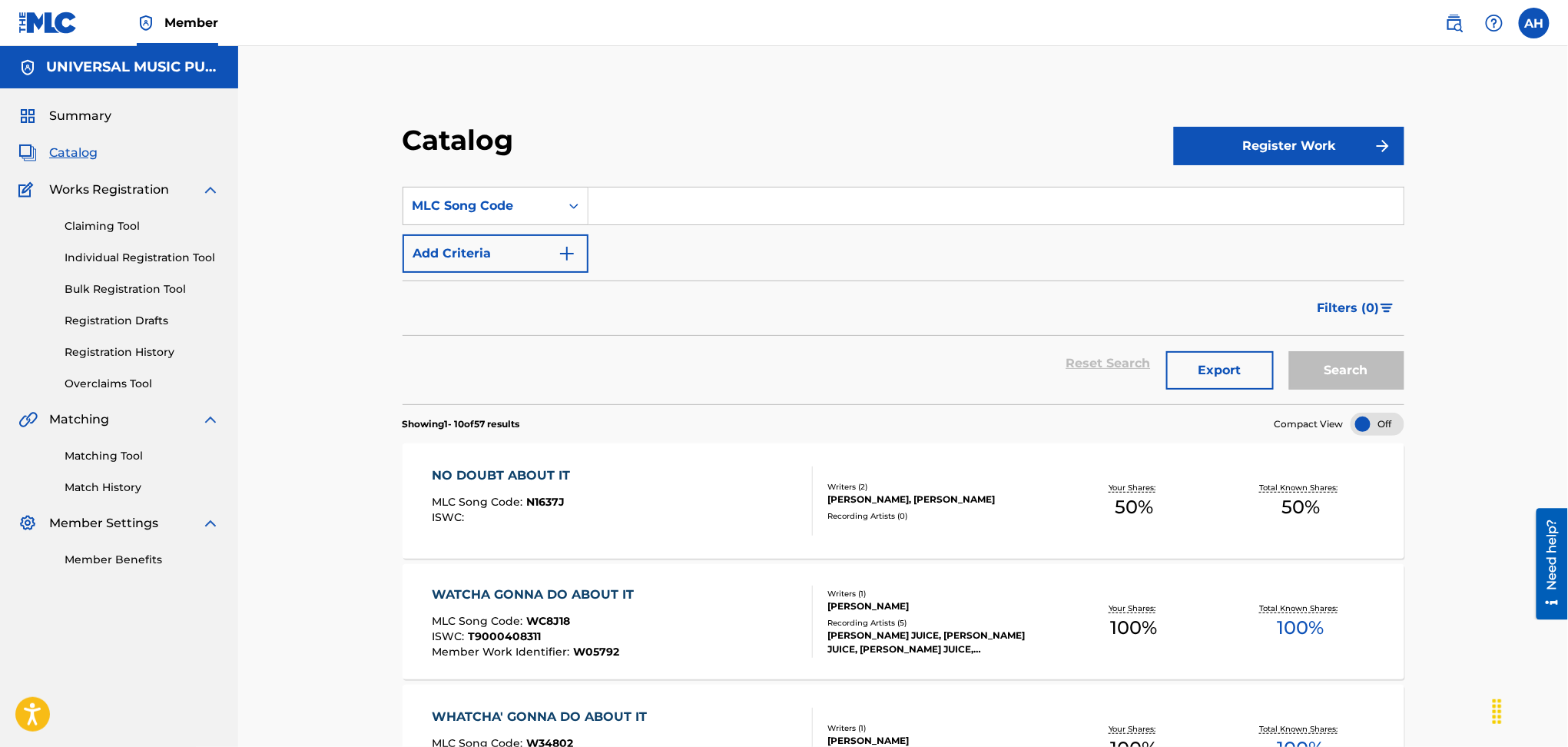
drag, startPoint x: 664, startPoint y: 223, endPoint x: 660, endPoint y: 204, distance: 19.4
click at [664, 223] on input "Search Form" at bounding box center [996, 206] width 815 height 37
type input "iv8xbq"
click at [1289, 351] on button "Search" at bounding box center [1346, 370] width 115 height 38
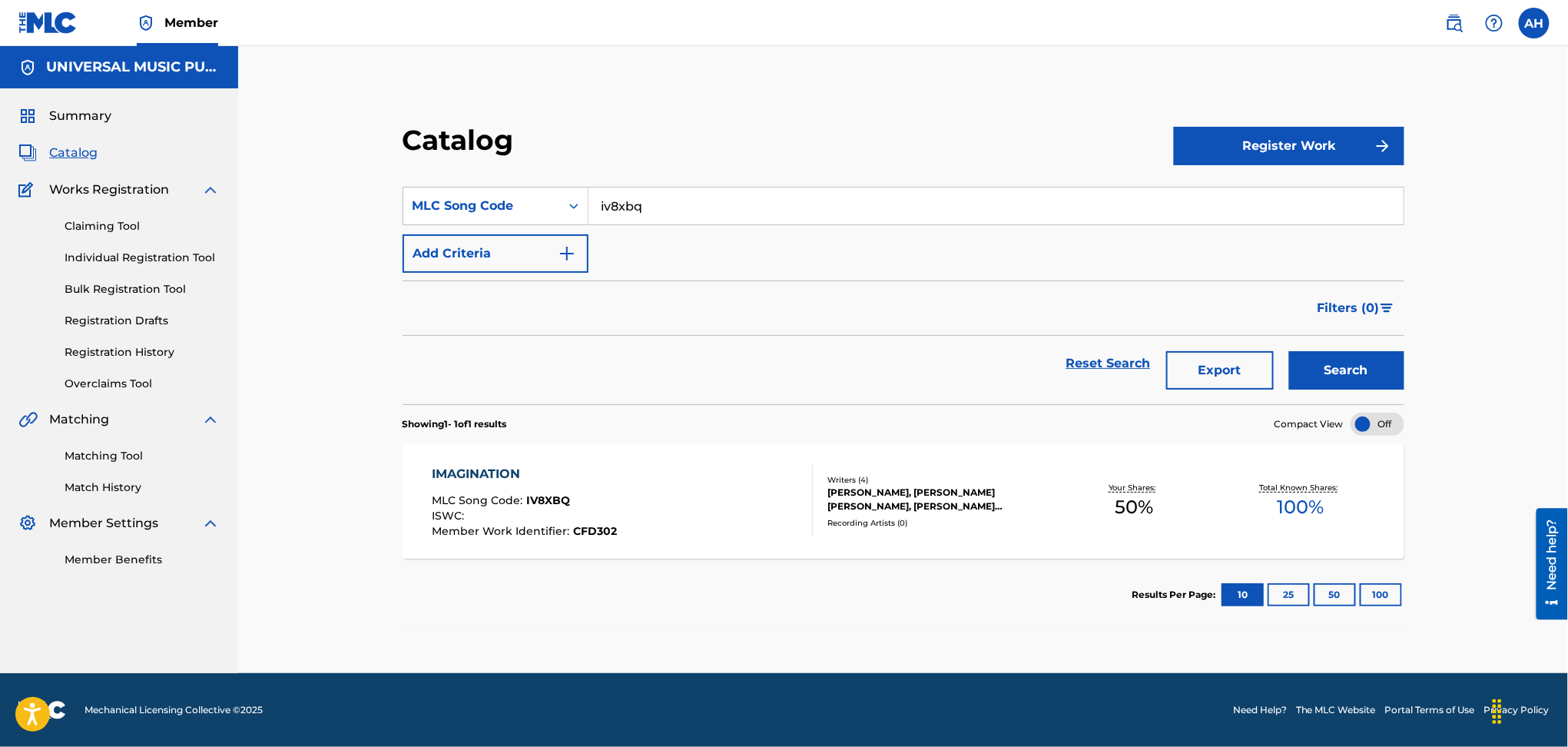
click at [721, 534] on div "IMAGINATION MLC Song Code : IV8XBQ ISWC : Member Work Identifier : CFD302" at bounding box center [622, 501] width 381 height 72
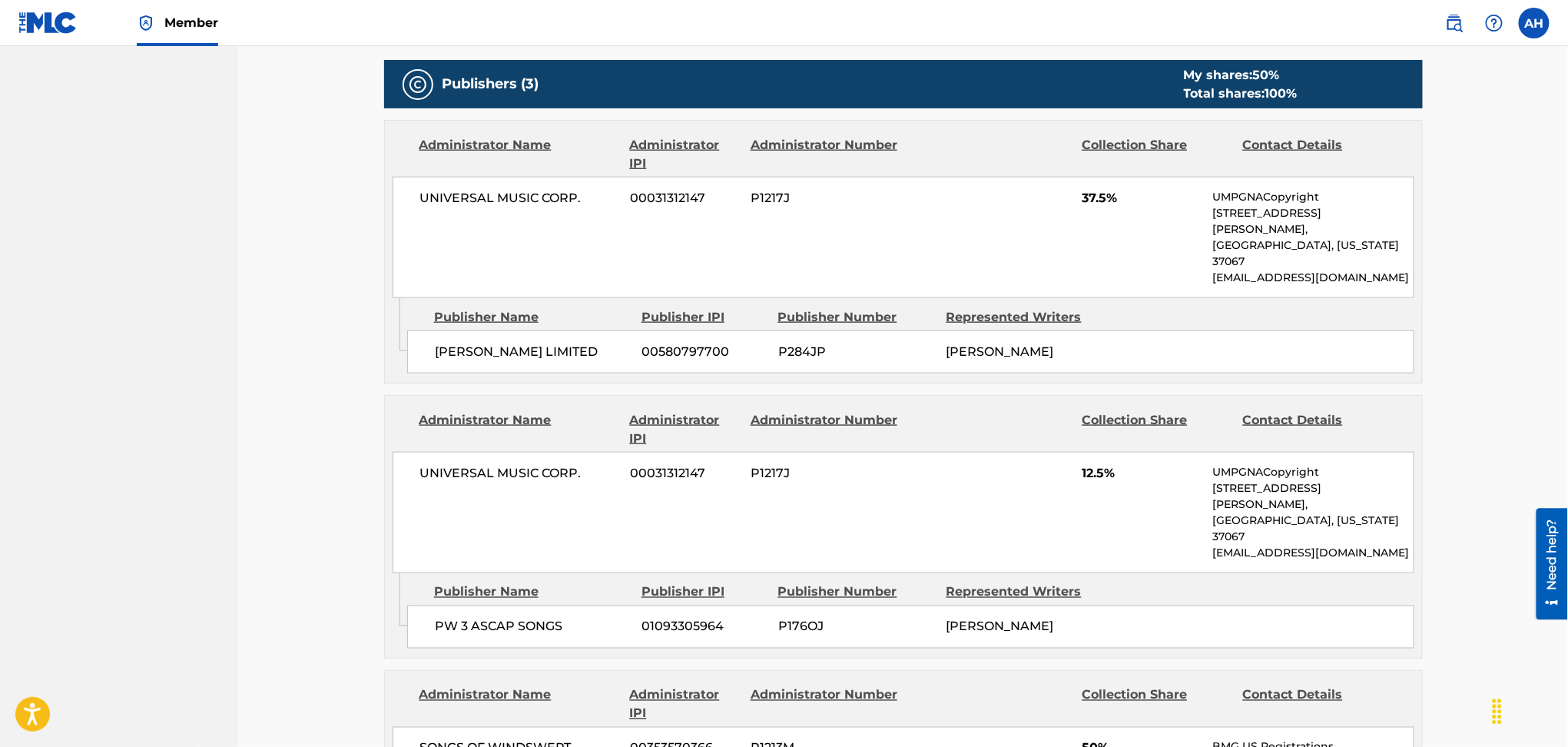
scroll to position [717, 0]
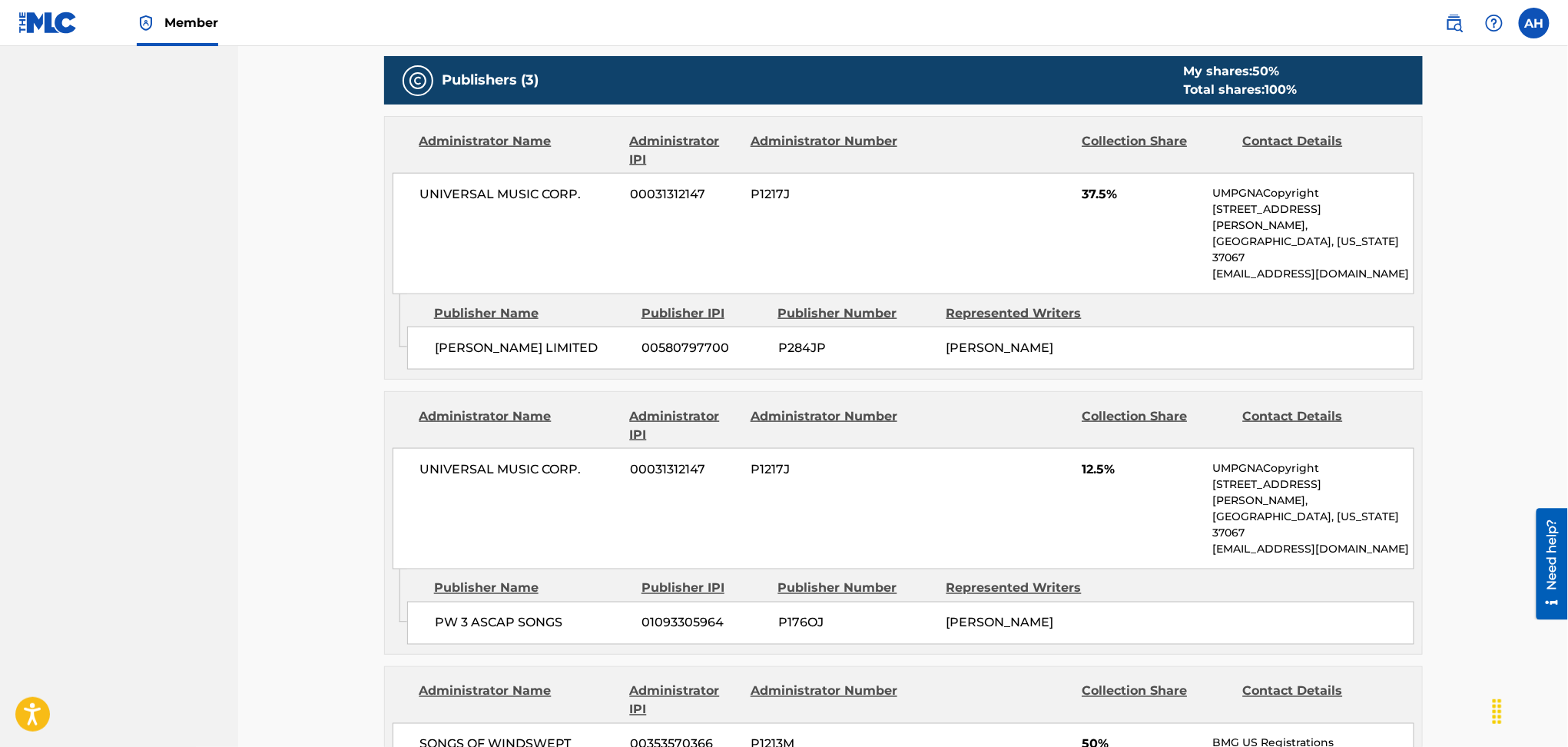
click at [733, 479] on div "UNIVERSAL MUSIC CORP. 00031312147 P1217J 12.5% UMPGNACopyright [STREET_ADDRESS]…" at bounding box center [904, 508] width 1022 height 121
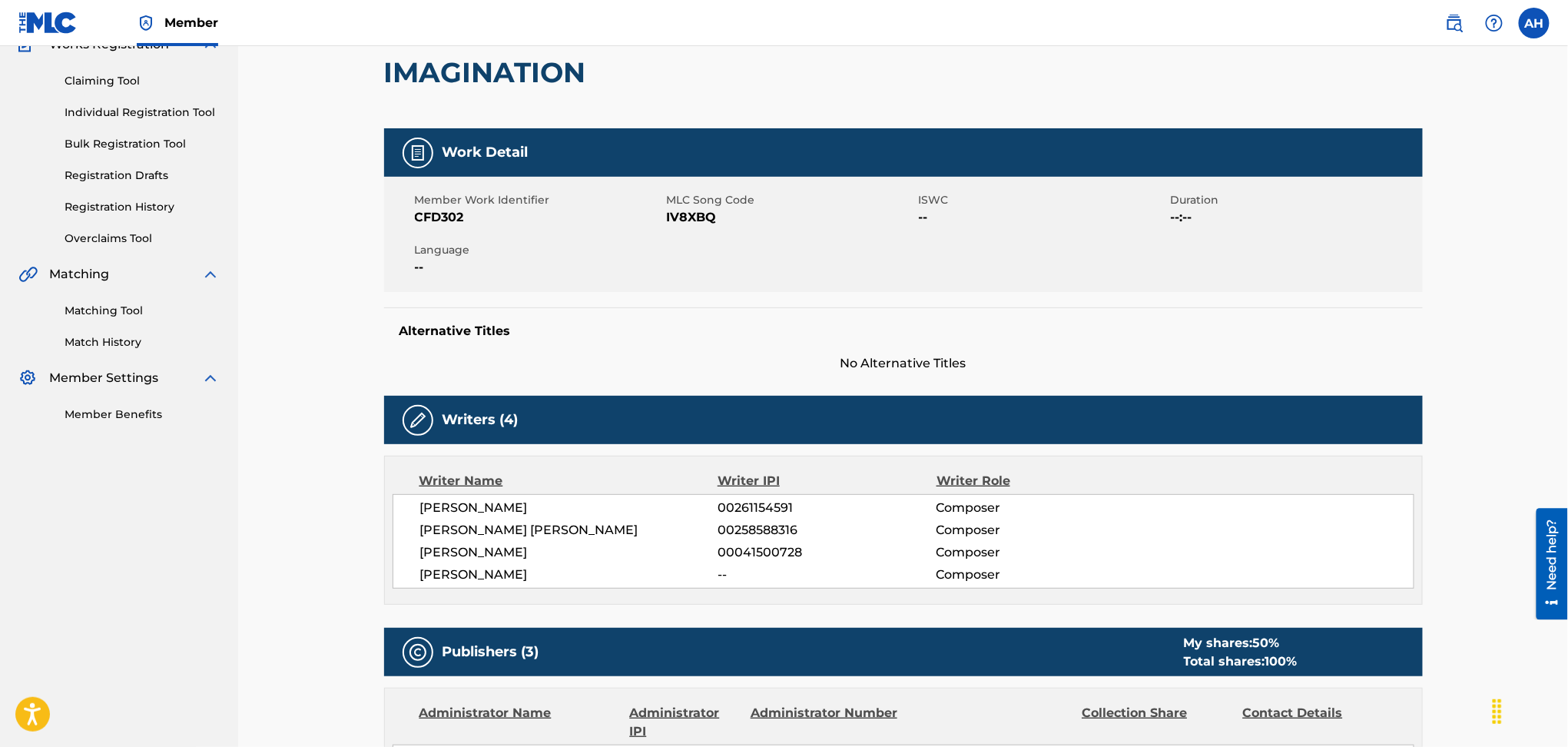
scroll to position [0, 0]
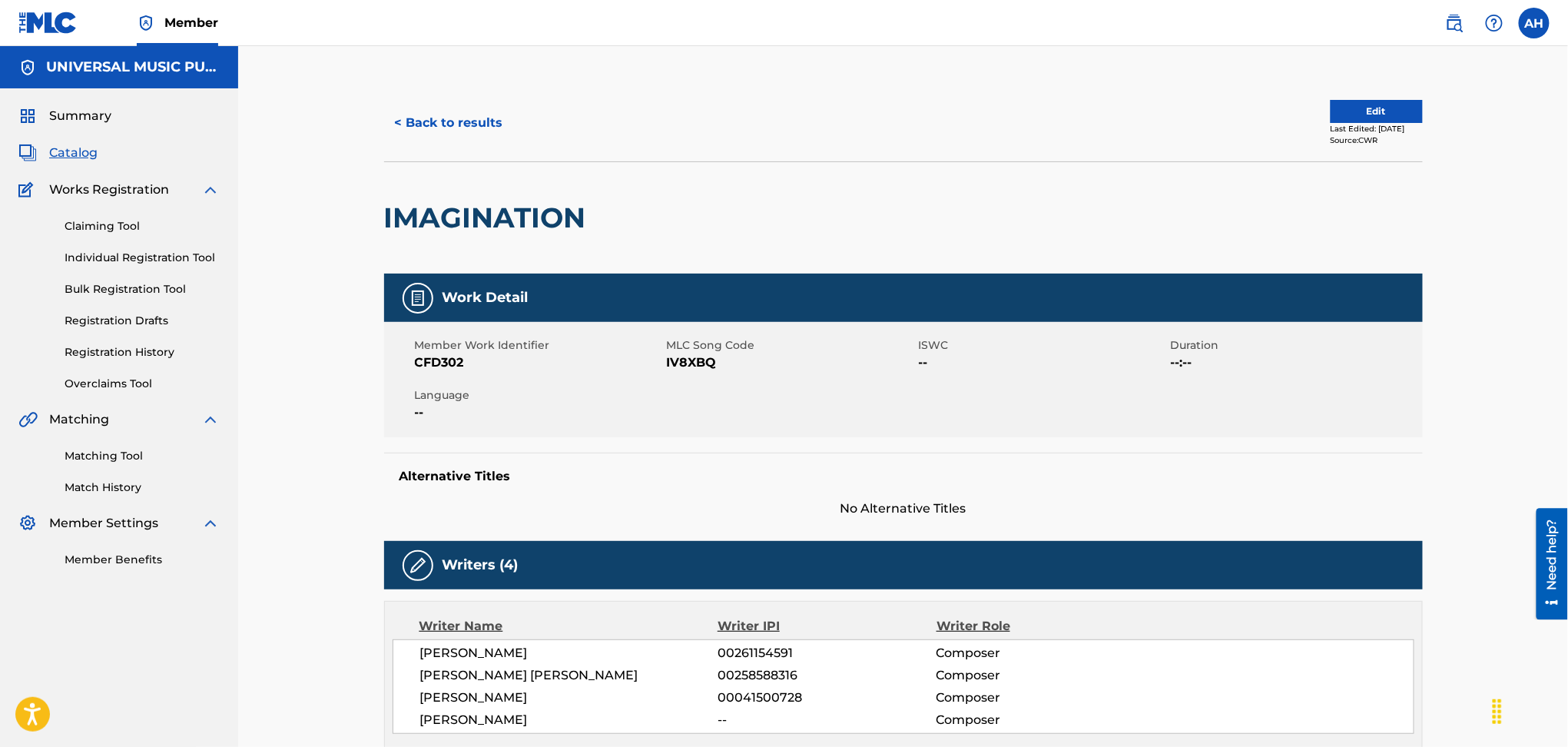
click at [1358, 105] on button "Edit" at bounding box center [1377, 111] width 92 height 23
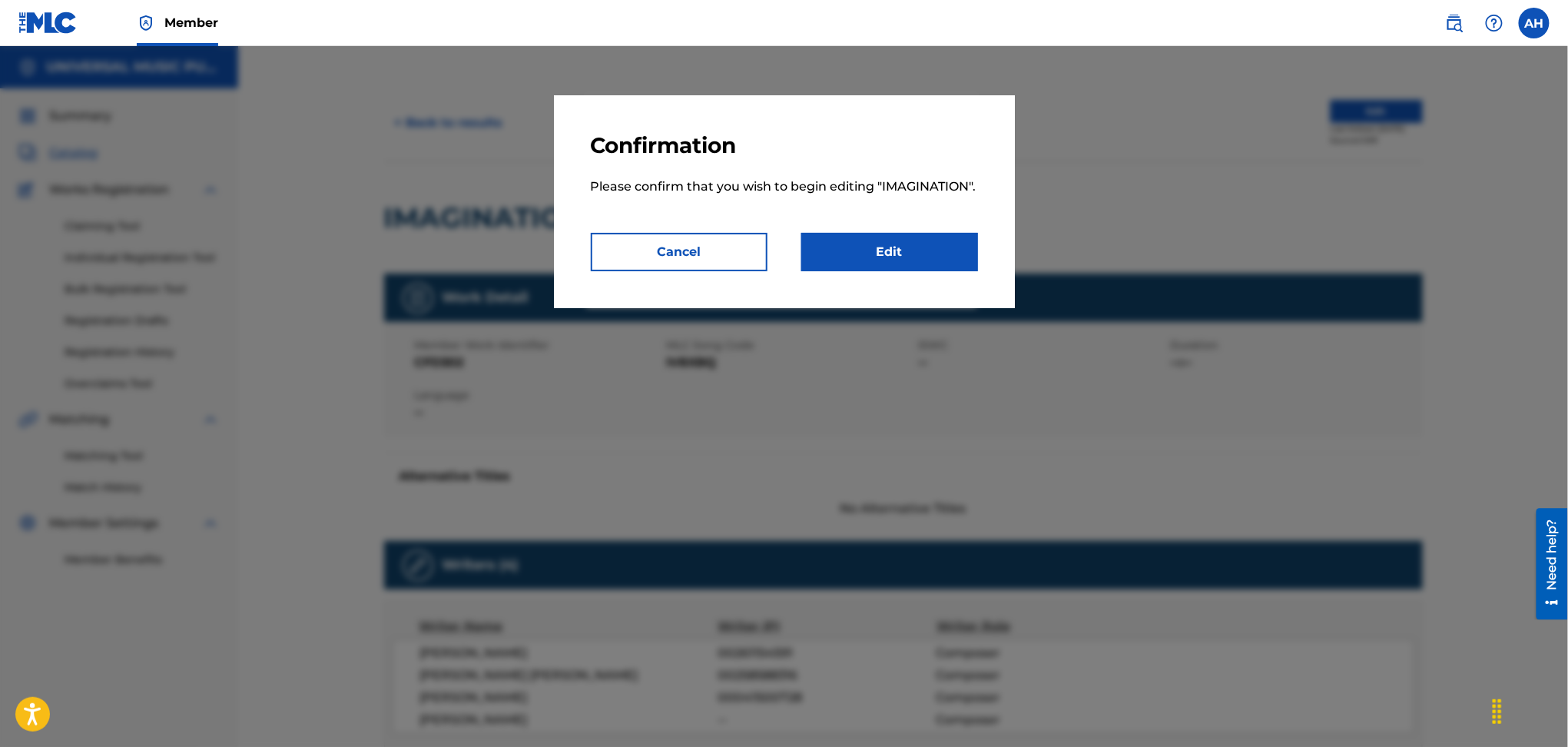
click at [799, 240] on div "Cancel Edit" at bounding box center [784, 252] width 387 height 38
click at [848, 248] on link "Edit" at bounding box center [889, 252] width 176 height 38
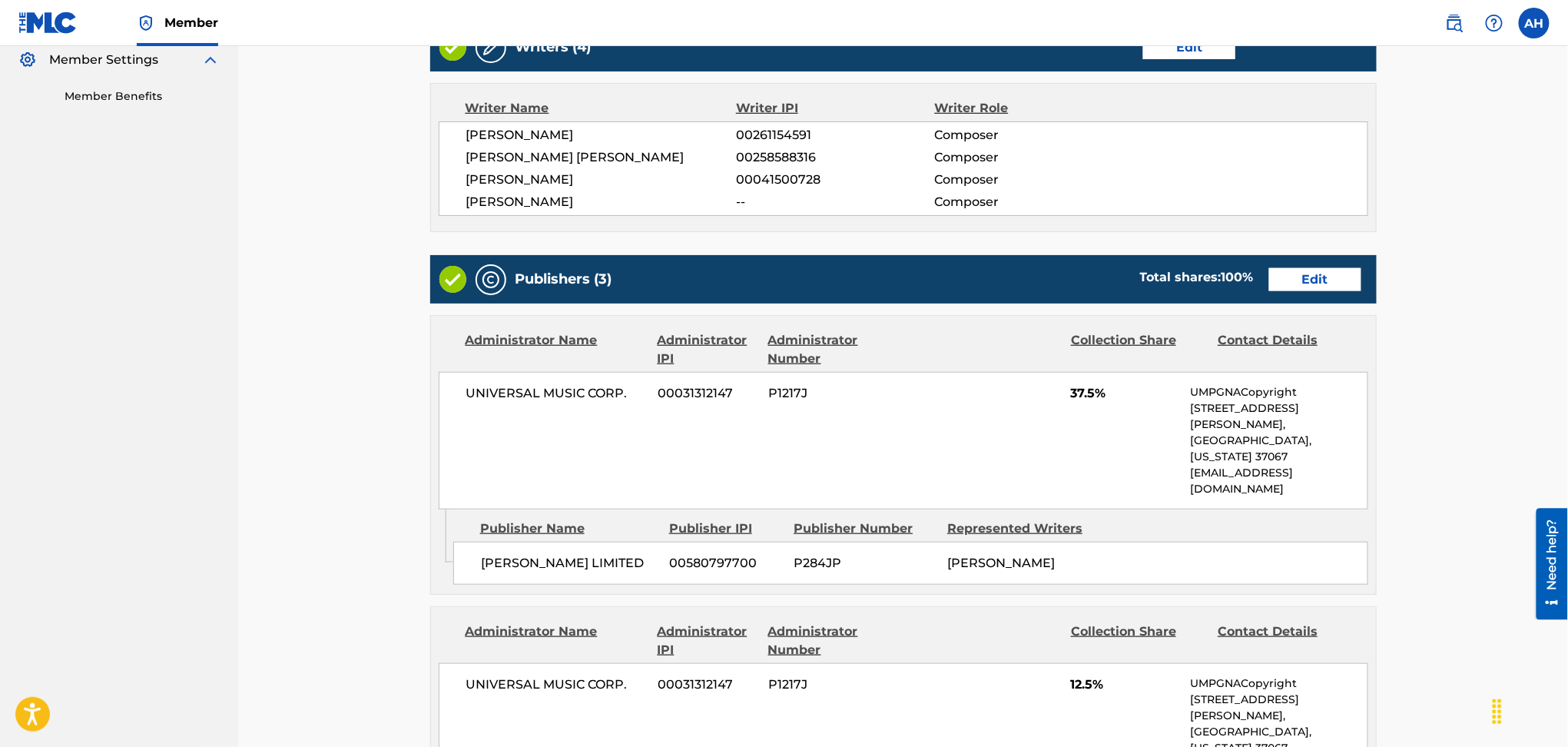
scroll to position [512, 0]
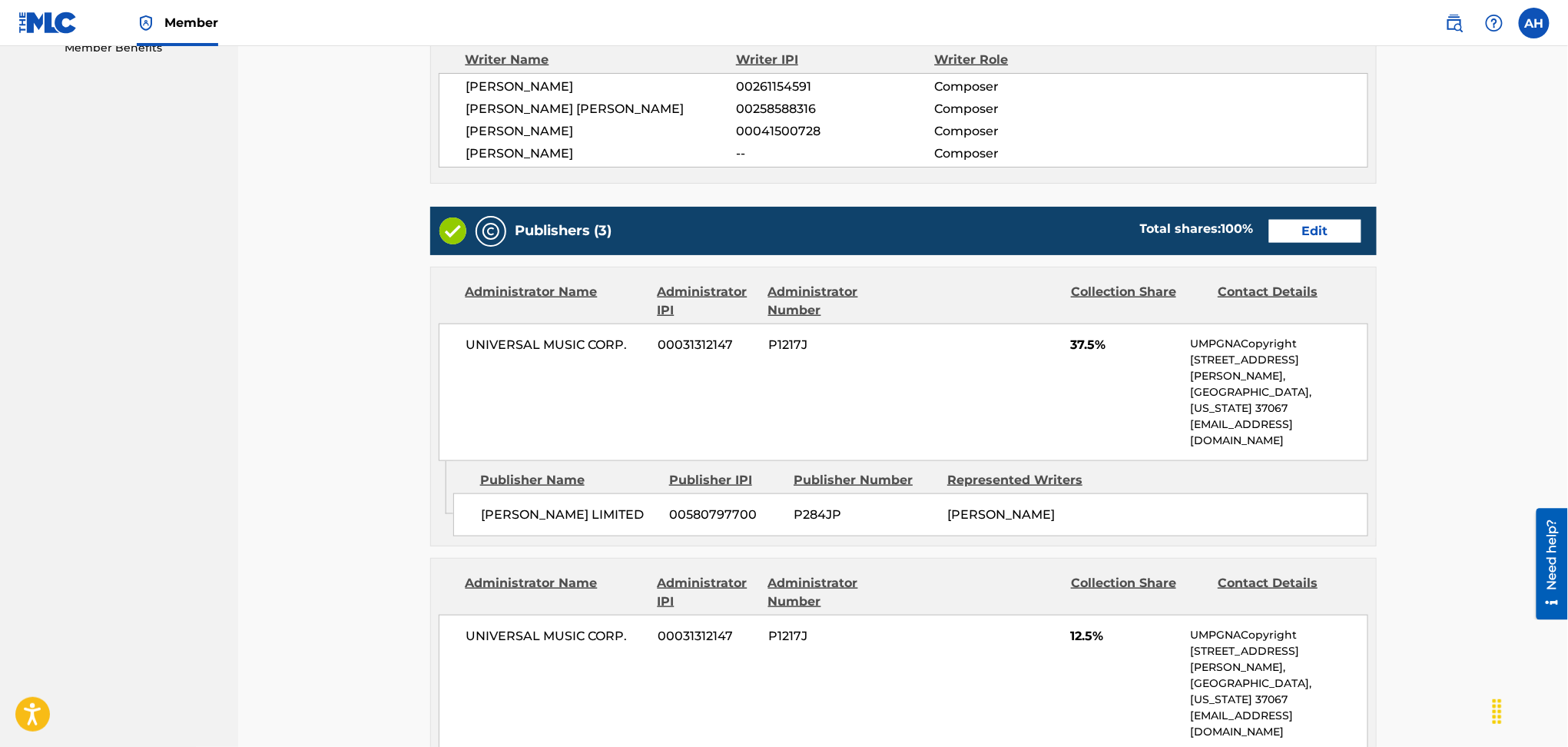
click at [1334, 211] on div "Publishers (3) Total shares: 100 % Edit" at bounding box center [904, 230] width 946 height 49
click at [1328, 229] on link "Edit" at bounding box center [1316, 231] width 92 height 23
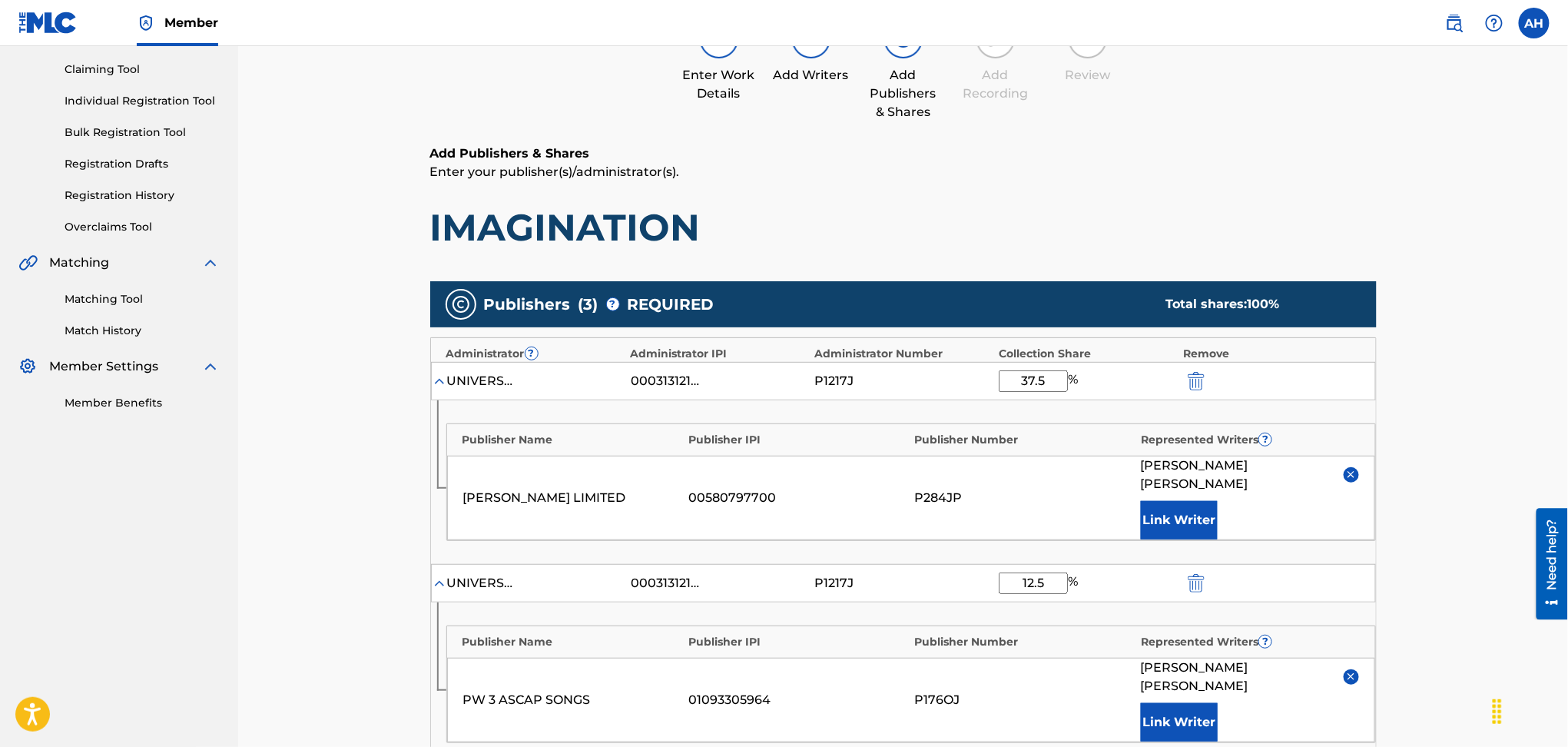
scroll to position [307, 0]
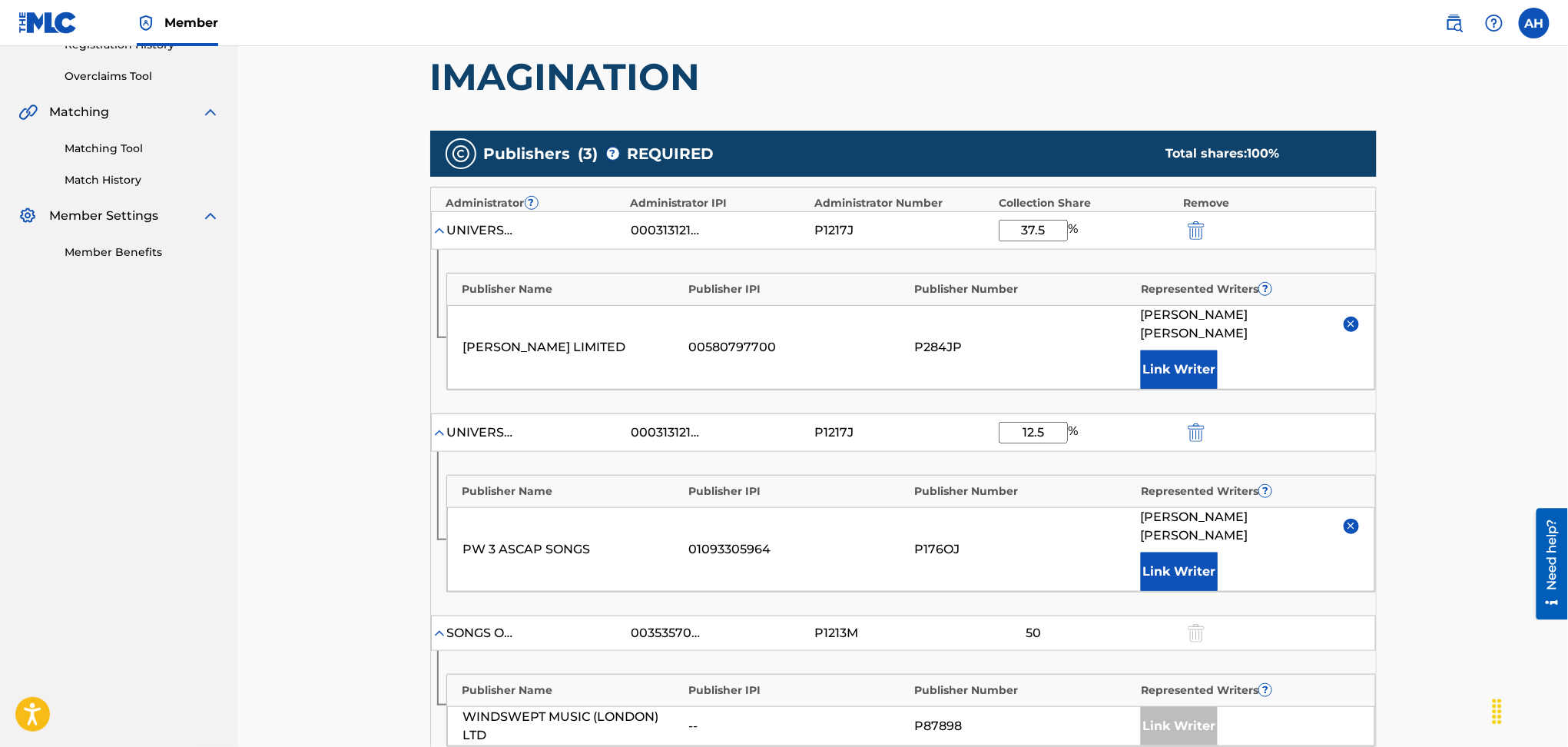
drag, startPoint x: 1053, startPoint y: 231, endPoint x: 1007, endPoint y: 229, distance: 46.0
click at [1010, 230] on input "37.5" at bounding box center [1033, 230] width 69 height 21
type input "12.5"
click at [1473, 241] on div "Catalog Enter Work Details Add Writers Add Publishers & Shares Add Recording Re…" at bounding box center [903, 414] width 1330 height 1352
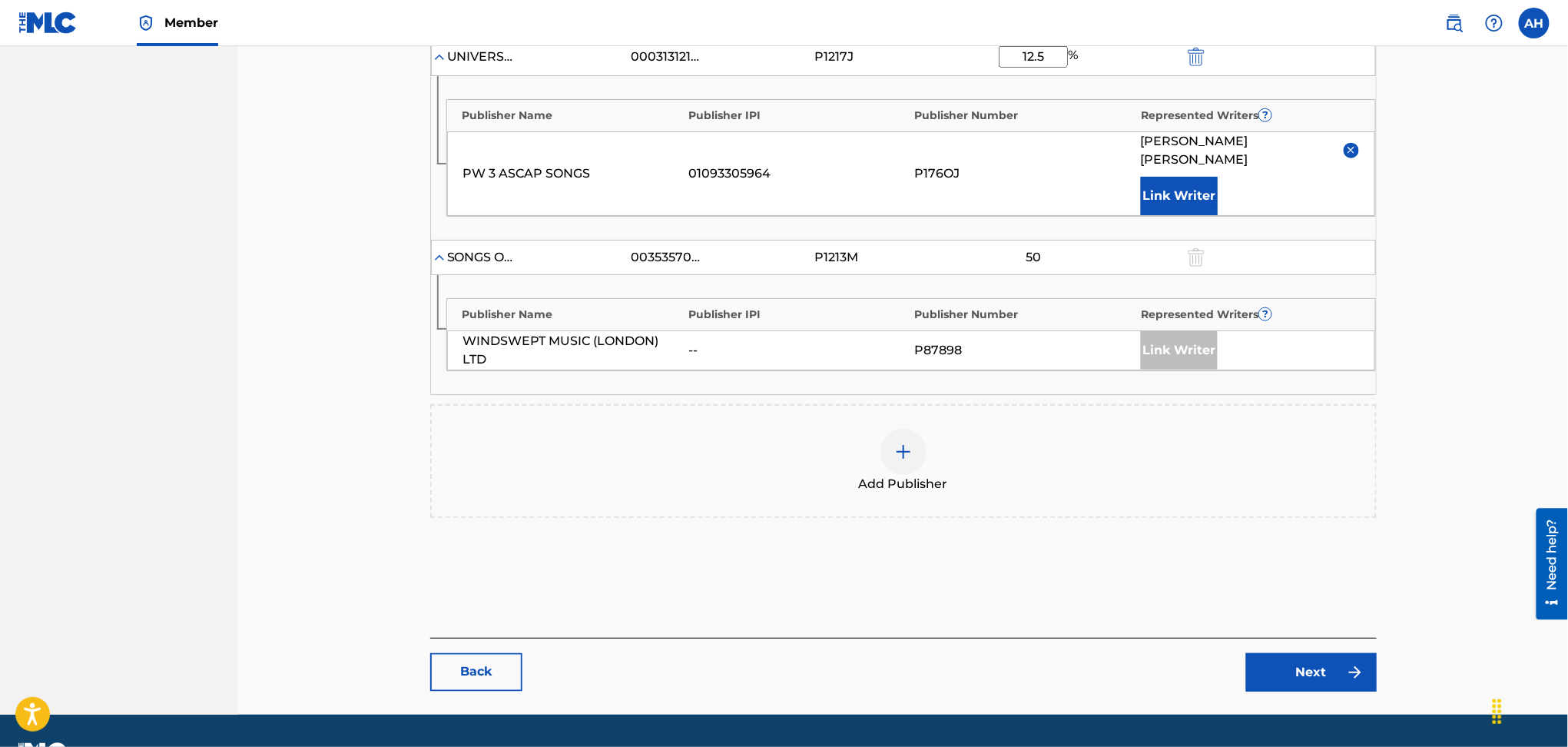
click at [1345, 653] on link "Next" at bounding box center [1311, 672] width 130 height 38
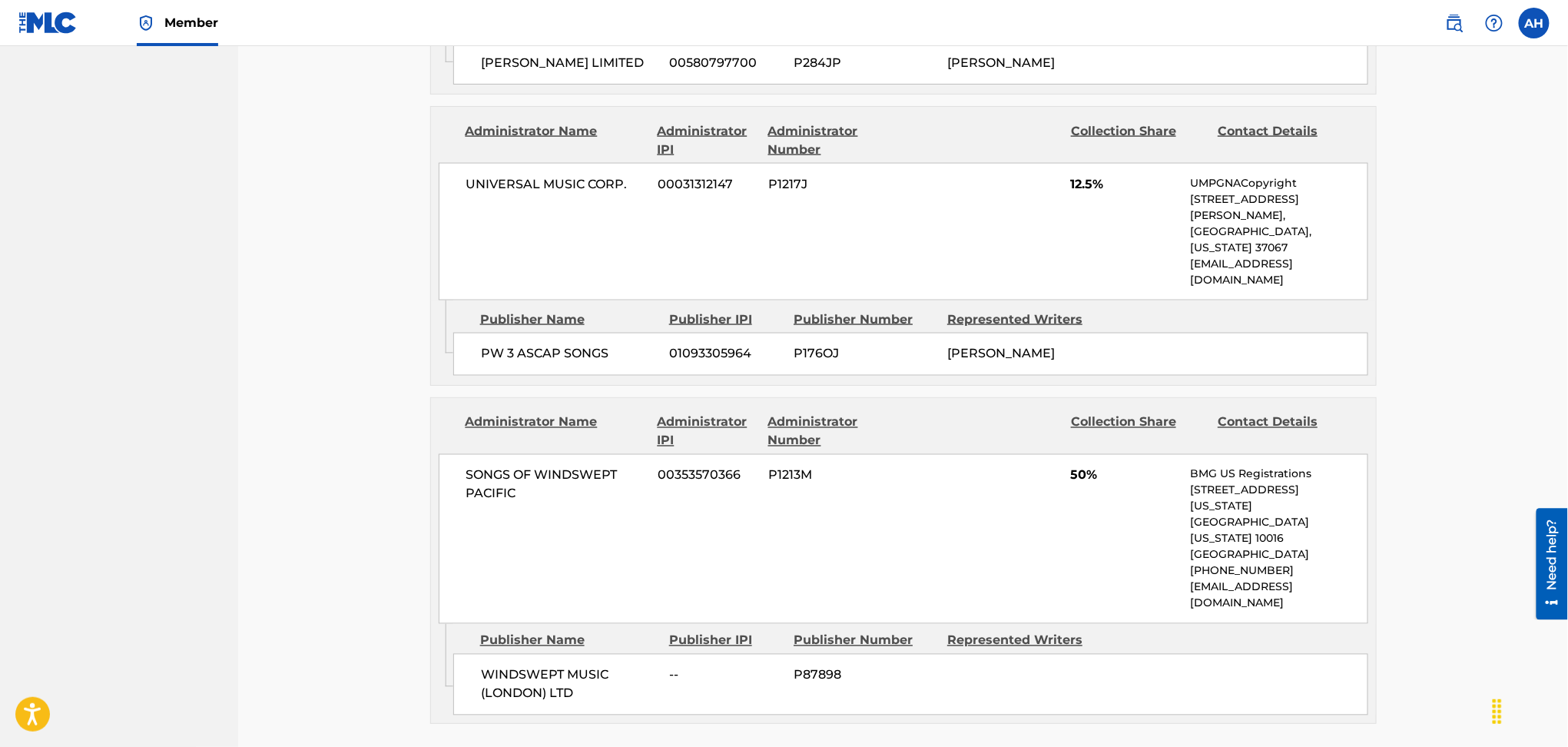
scroll to position [1151, 0]
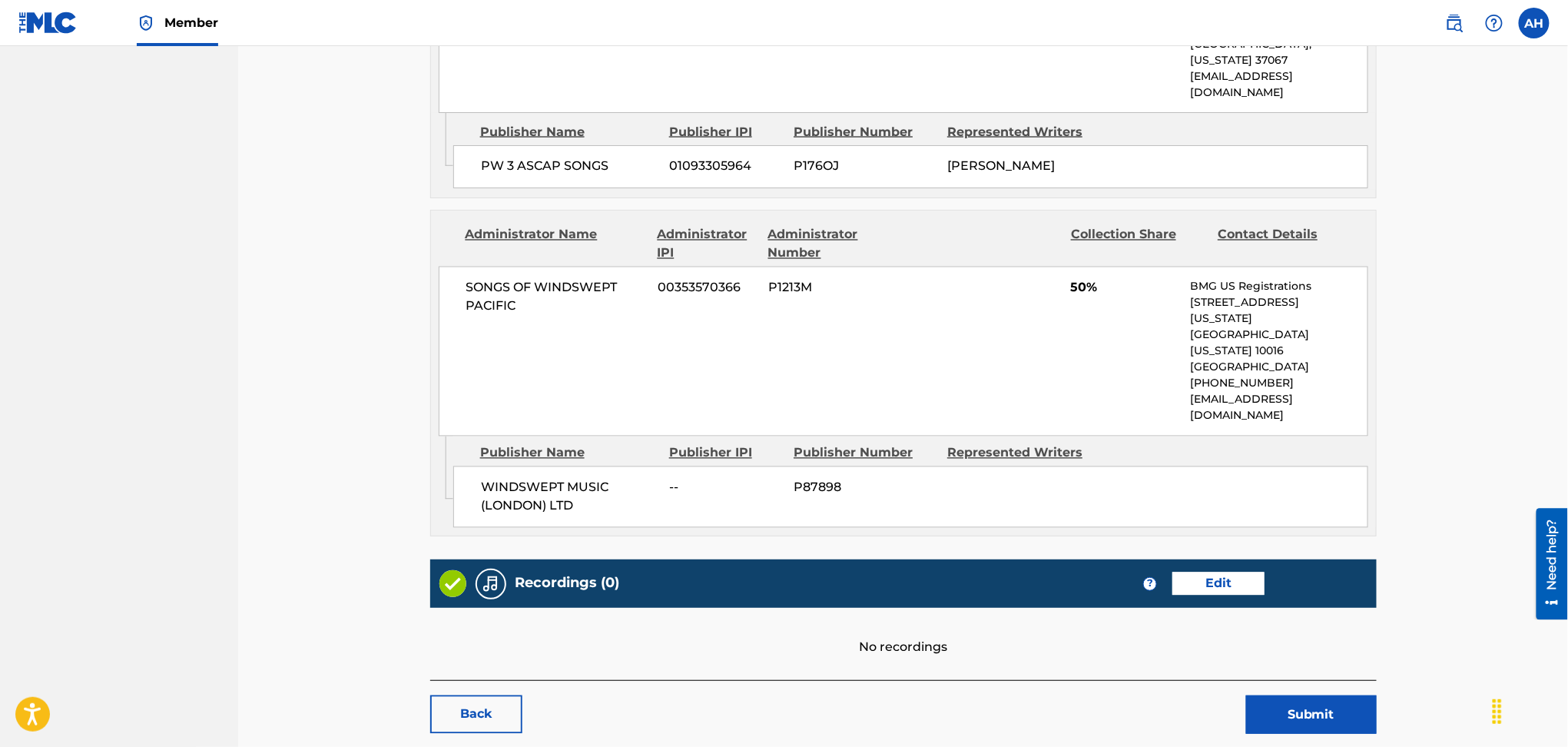
click at [1318, 696] on button "Submit" at bounding box center [1311, 715] width 130 height 38
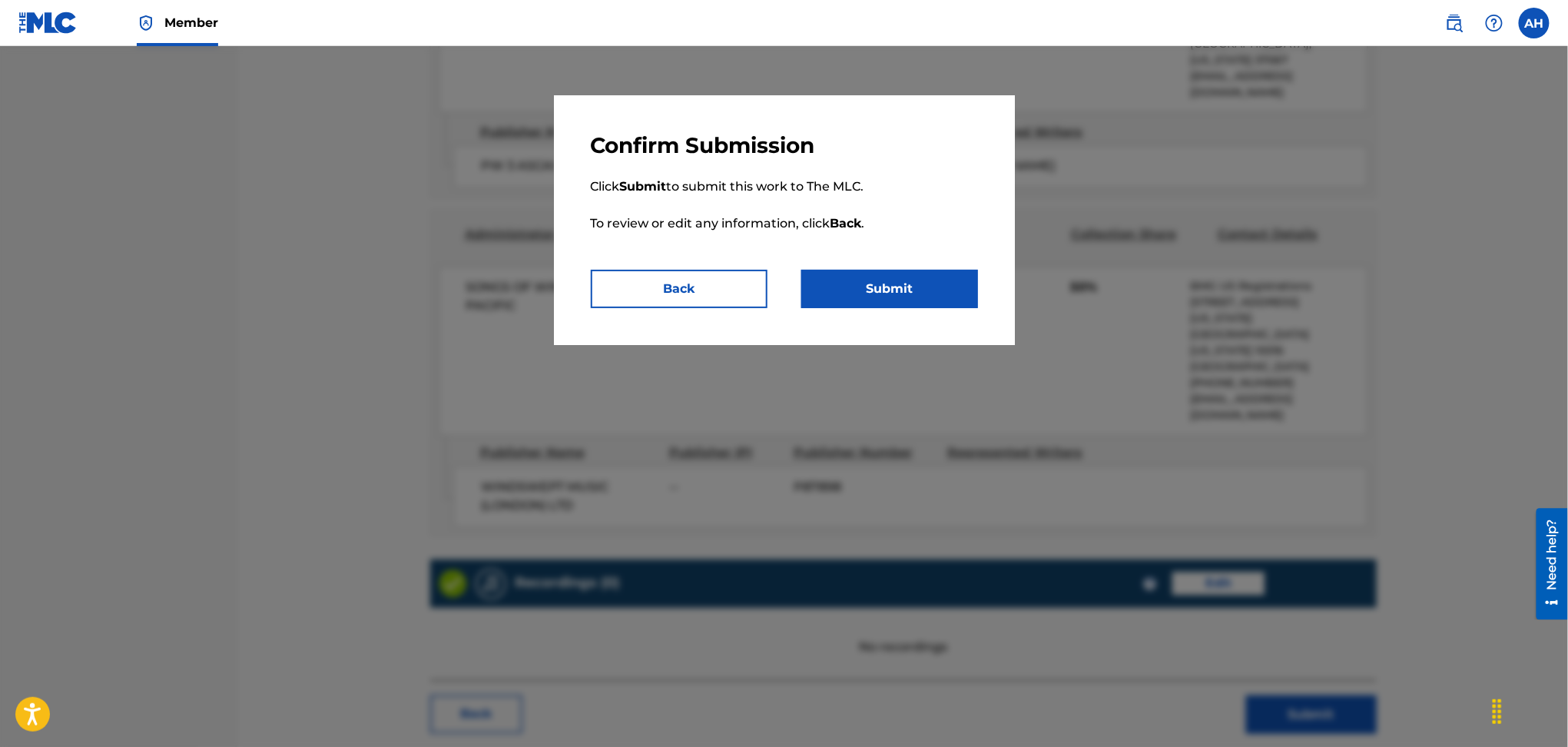
click at [889, 294] on button "Submit" at bounding box center [889, 288] width 176 height 38
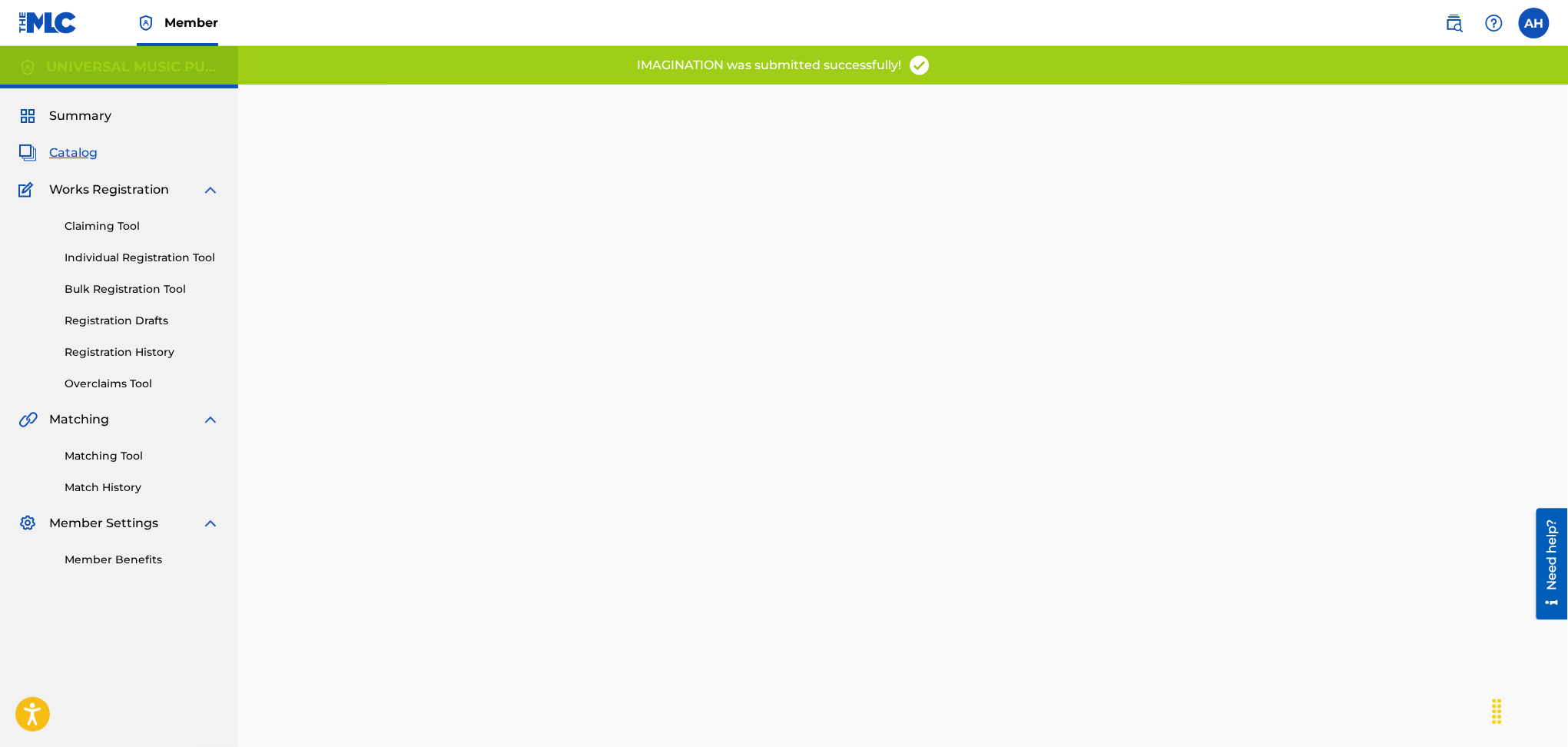
click at [82, 159] on span "Catalog" at bounding box center [73, 153] width 49 height 19
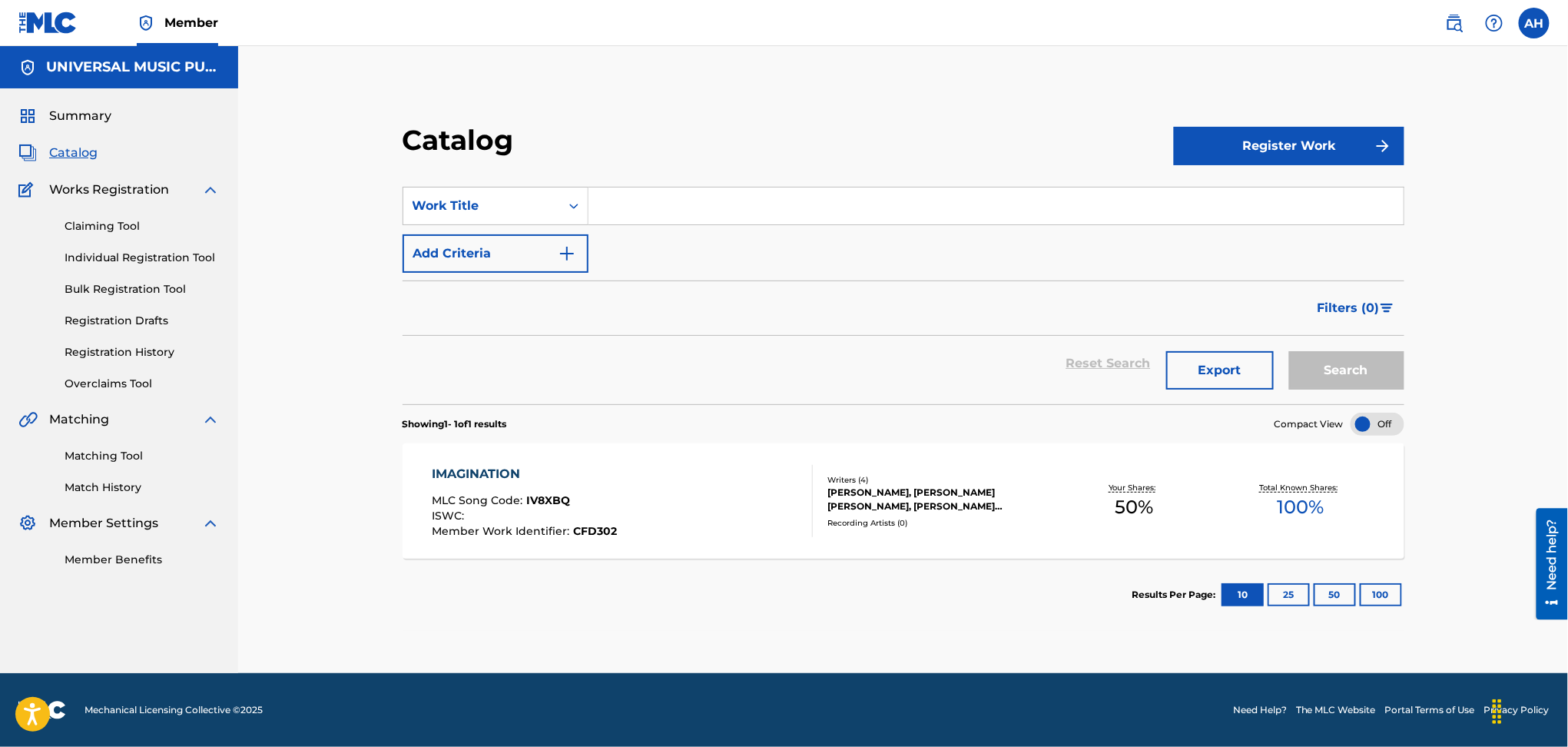
drag, startPoint x: 634, startPoint y: 199, endPoint x: 641, endPoint y: 203, distance: 8.1
click at [640, 203] on input "Search Form" at bounding box center [996, 206] width 815 height 37
type input "crazy mixed up girl"
click at [1349, 368] on button "Search" at bounding box center [1346, 370] width 115 height 38
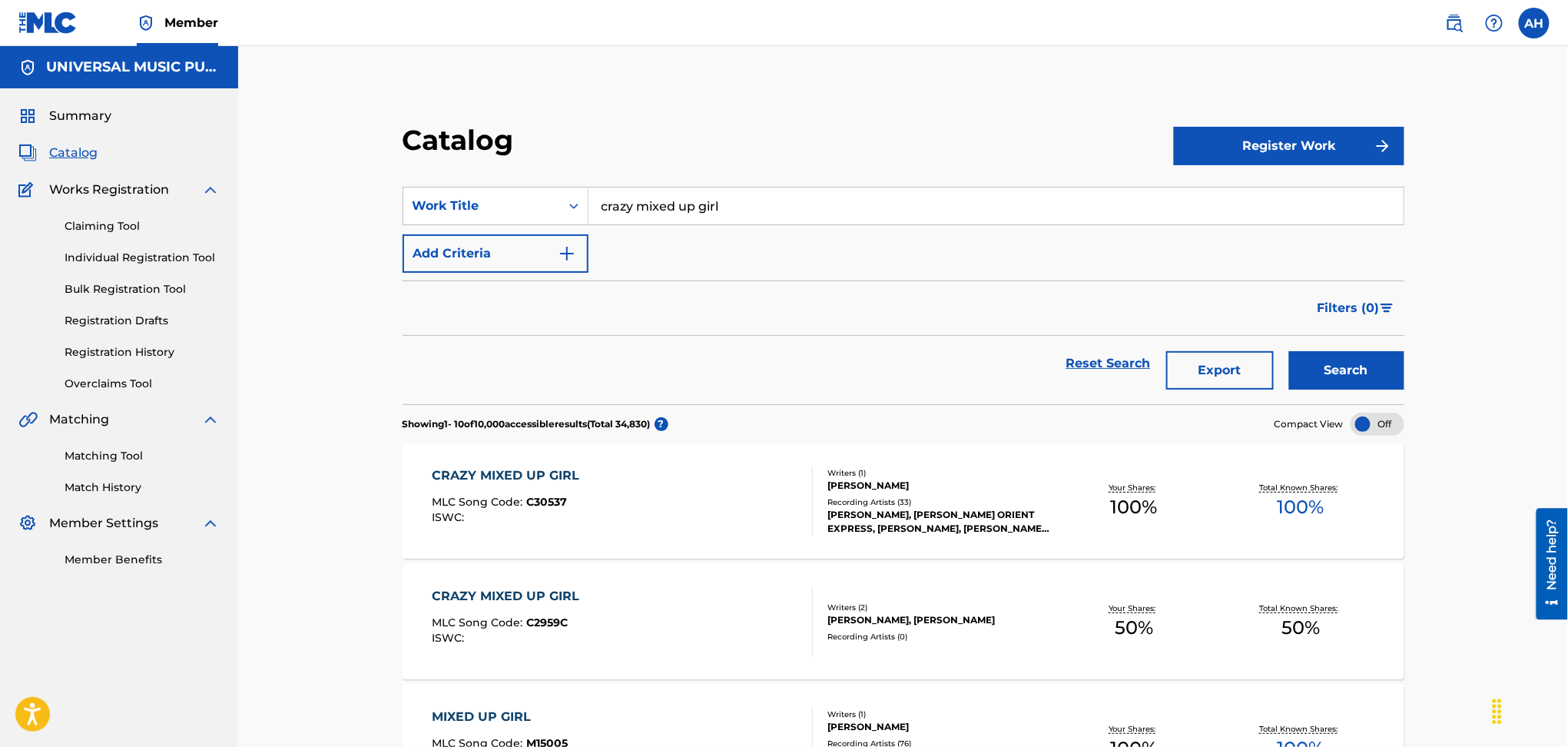
click at [434, 282] on div "Filters ( 0 )" at bounding box center [903, 308] width 1002 height 55
click at [465, 252] on button "Add Criteria" at bounding box center [495, 253] width 186 height 38
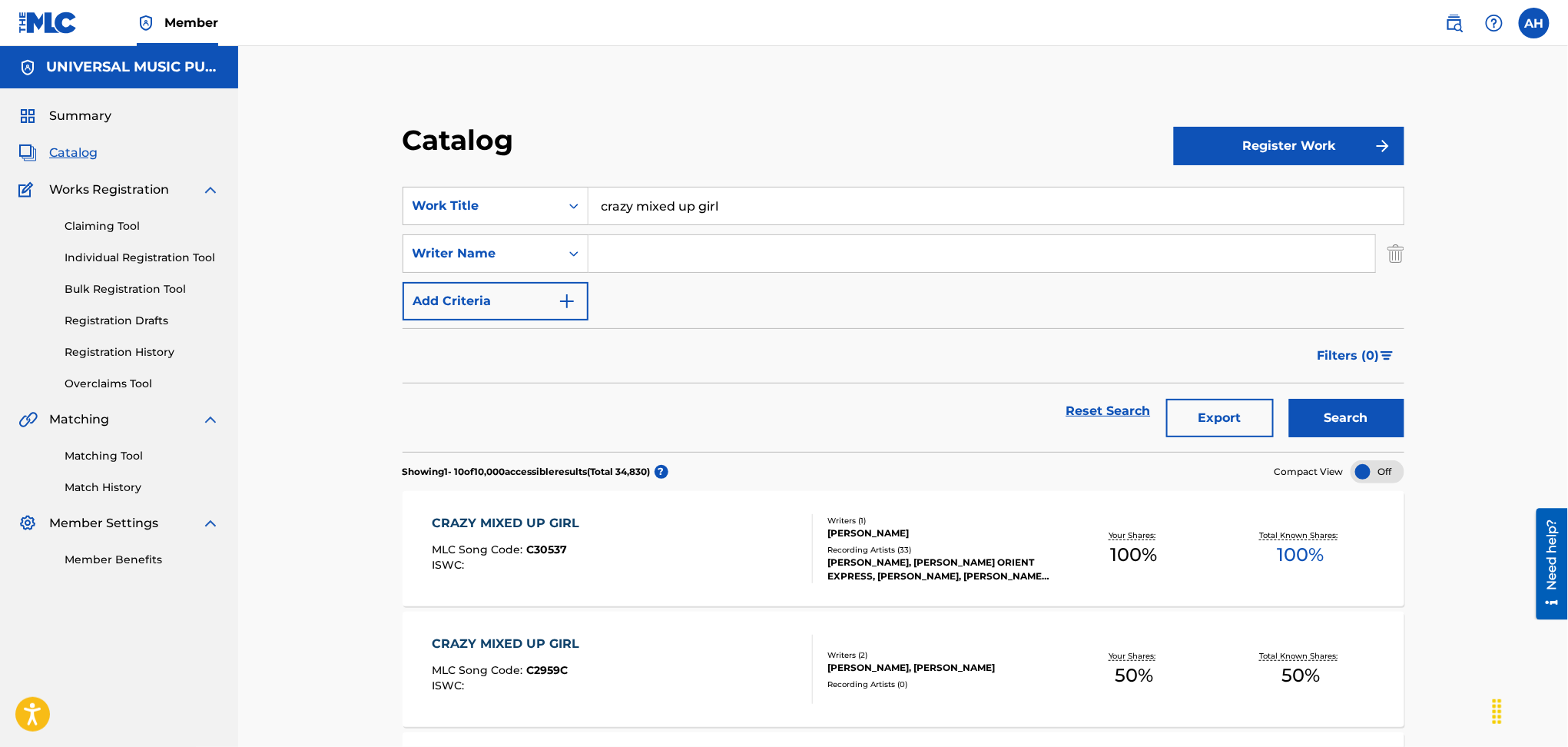
click at [657, 246] on input "Search Form" at bounding box center [981, 253] width 787 height 37
type input "[PERSON_NAME]"
click at [1289, 399] on button "Search" at bounding box center [1346, 418] width 115 height 38
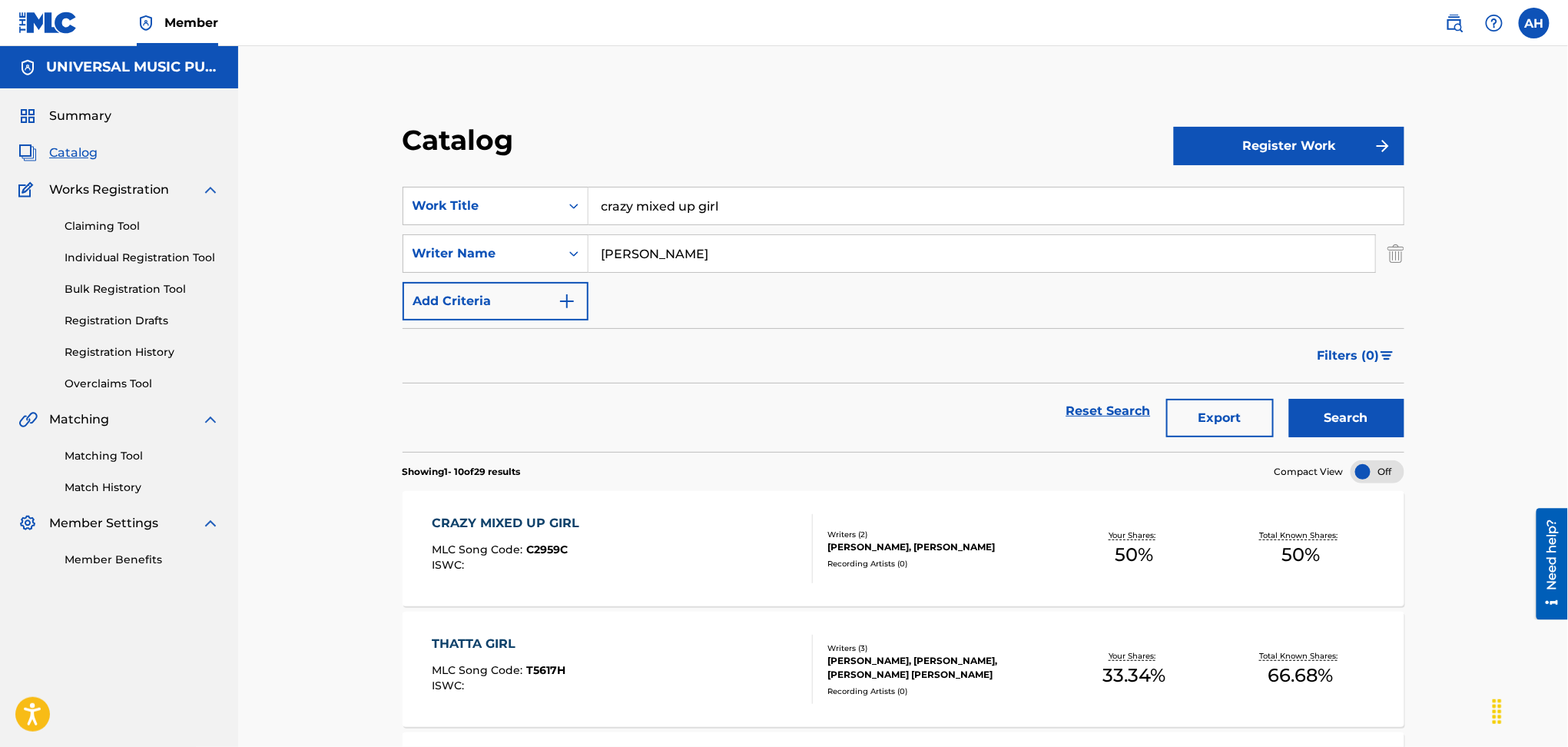
scroll to position [102, 0]
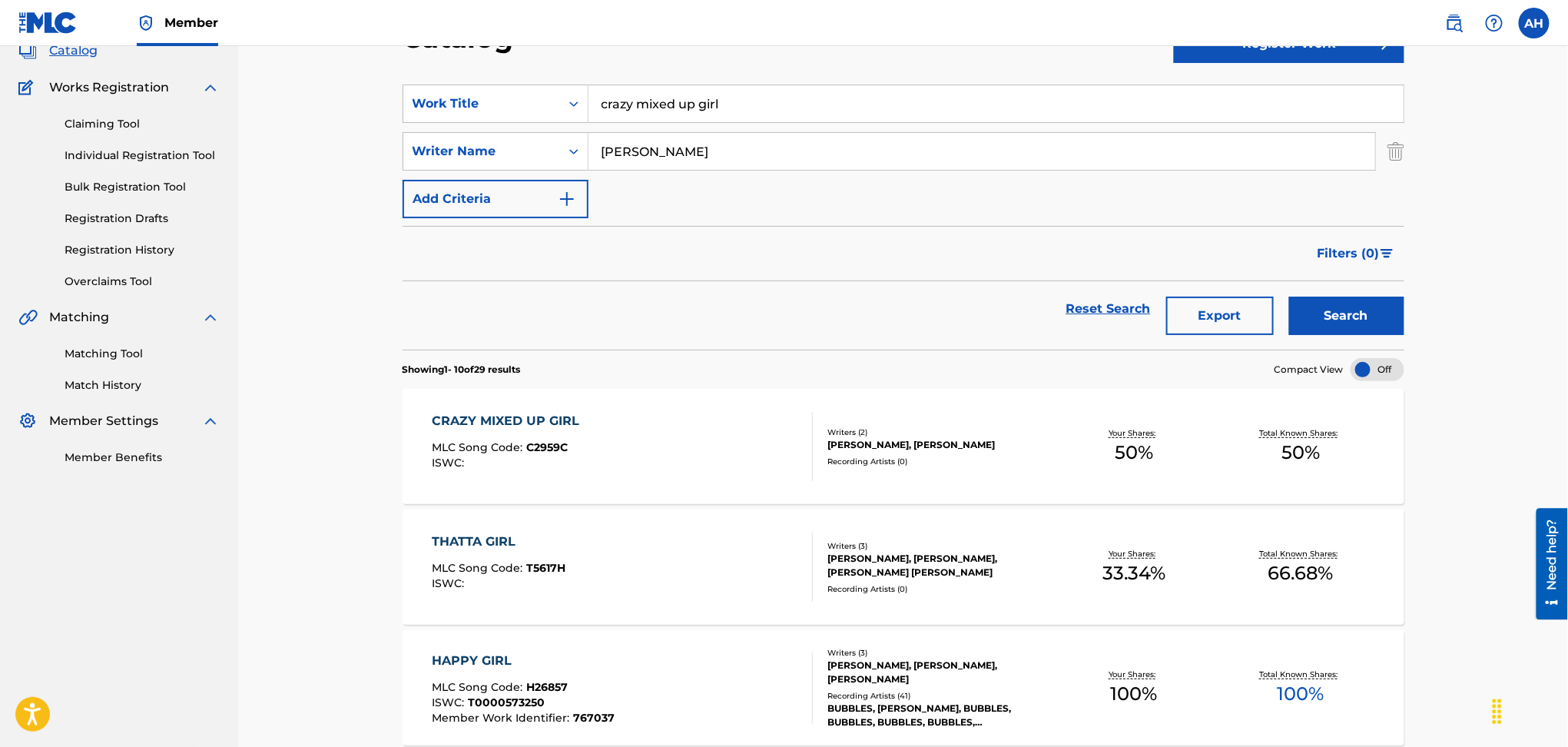
click at [668, 474] on div "CRAZY MIXED UP GIRL MLC Song Code : C2959C ISWC :" at bounding box center [622, 446] width 381 height 69
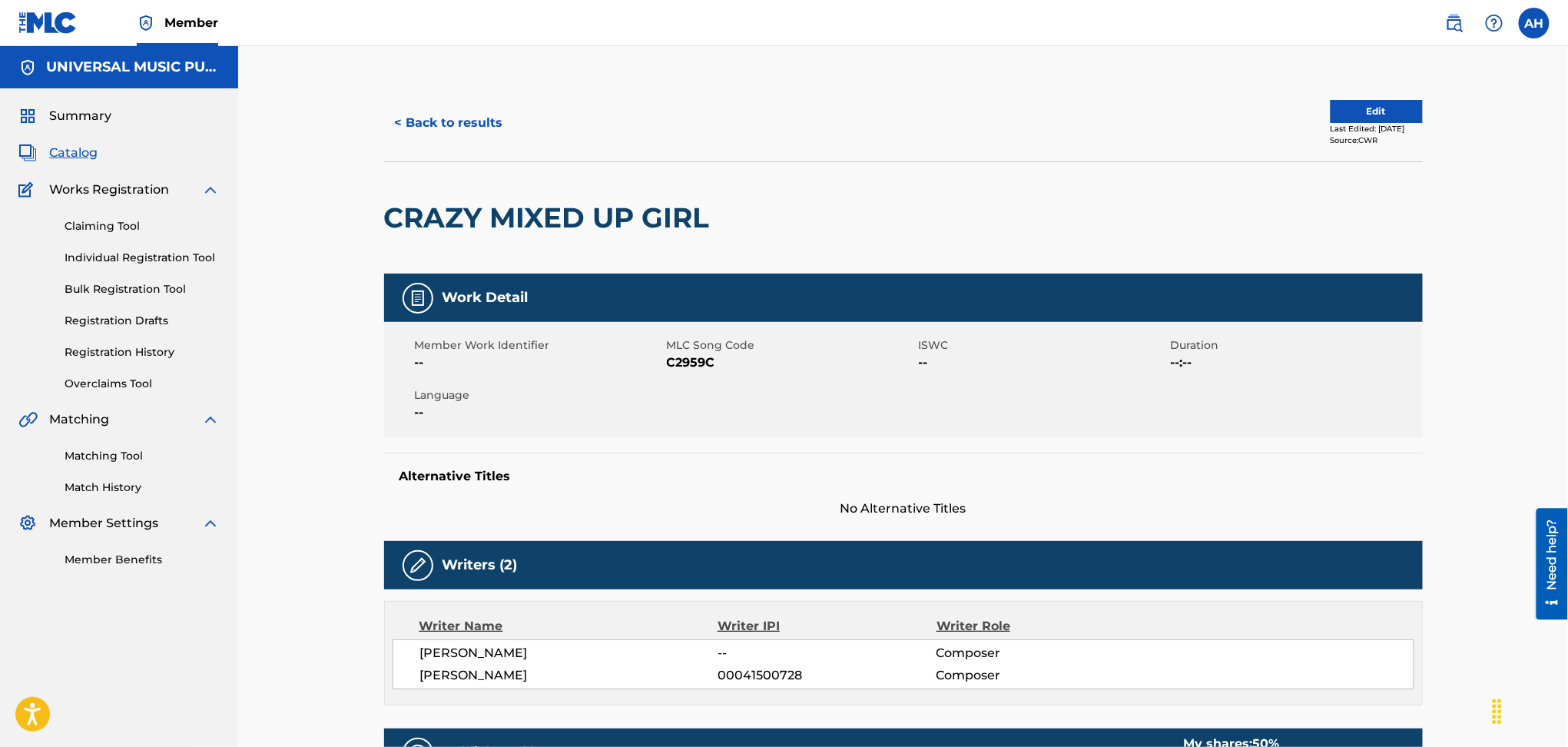
click at [431, 123] on button "< Back to results" at bounding box center [449, 123] width 130 height 38
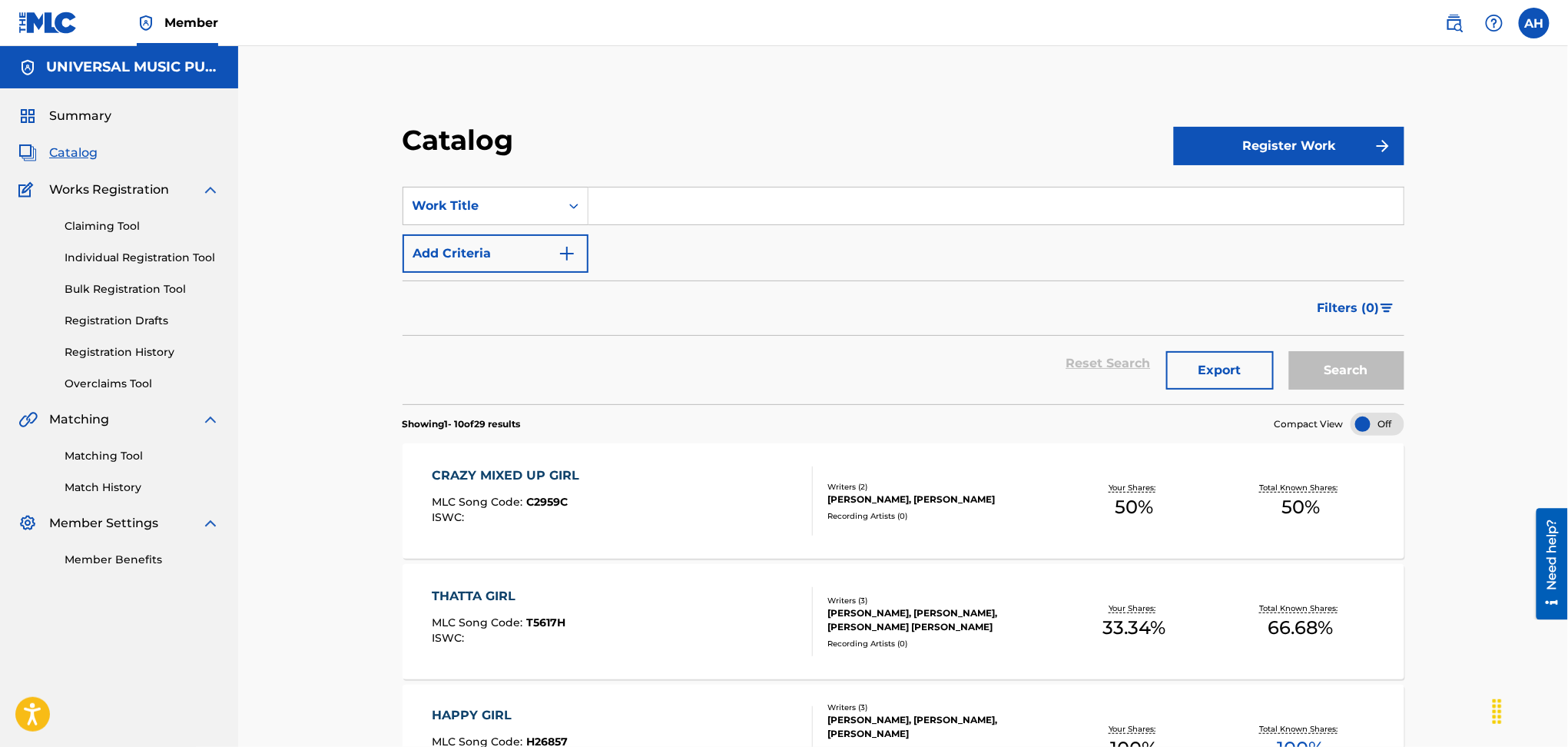
click at [646, 178] on section "SearchWithCriteria4125ec37-aa7d-4b71-8846-6db39ebd39fc Work Title Add Criteria …" at bounding box center [903, 286] width 1002 height 236
click at [634, 190] on input "Search Form" at bounding box center [996, 206] width 815 height 37
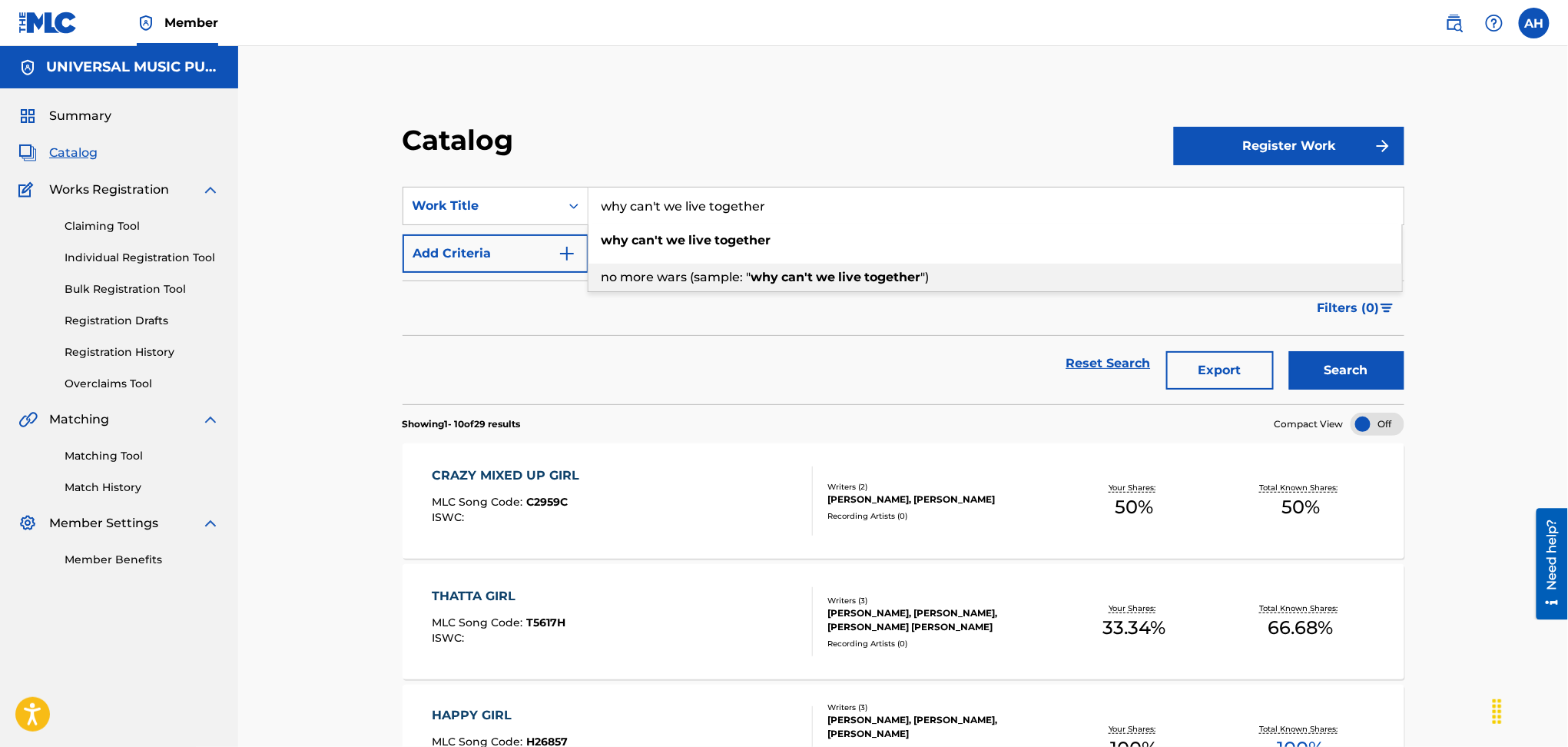
type input "why can't we live together"
drag, startPoint x: 580, startPoint y: 274, endPoint x: 568, endPoint y: 262, distance: 17.0
click at [570, 263] on form "SearchWithCriteria4125ec37-aa7d-4b71-8846-6db39ebd39fc Work Title why can't we …" at bounding box center [903, 295] width 1002 height 217
click at [568, 262] on img "Search Form" at bounding box center [567, 254] width 19 height 19
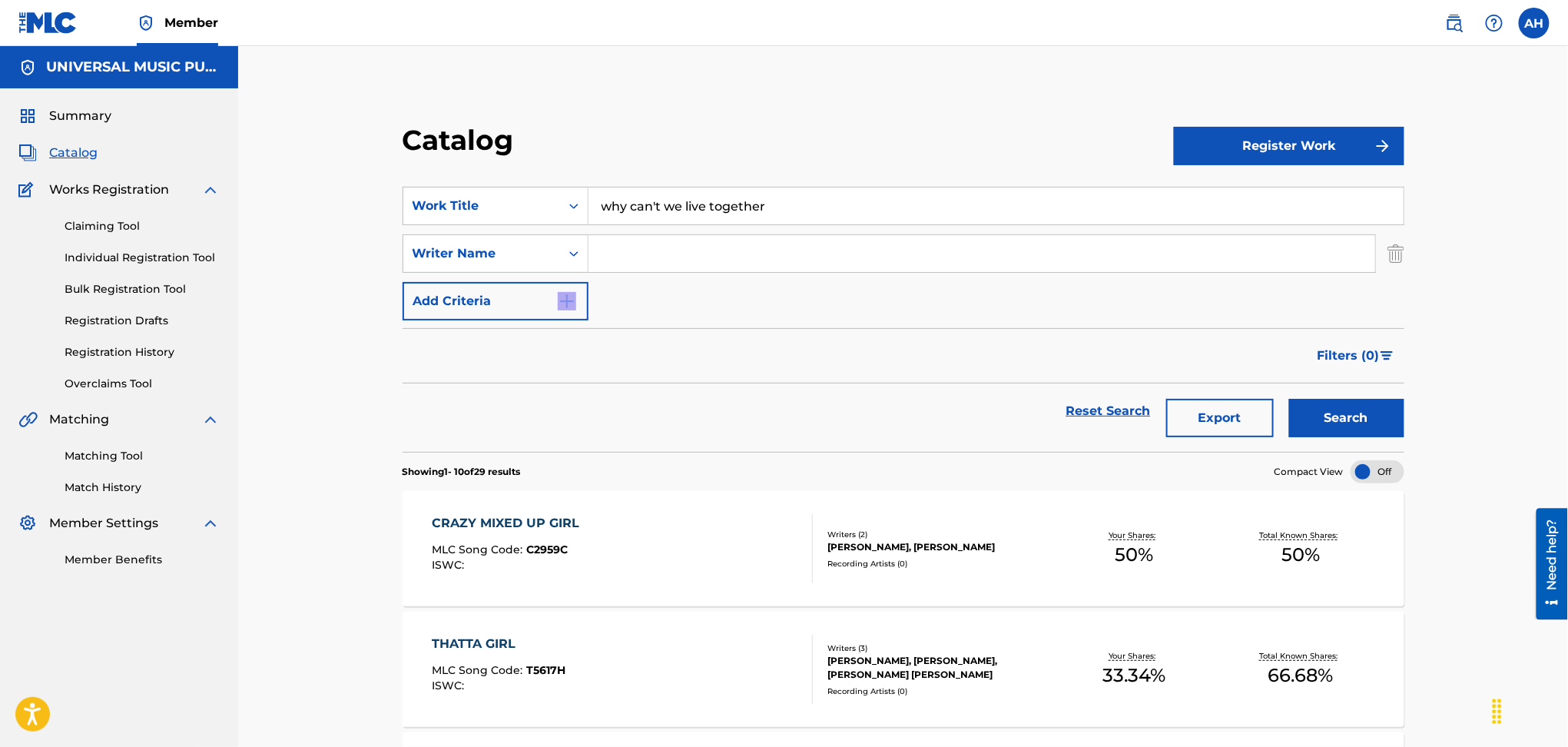
click at [732, 252] on input "Search Form" at bounding box center [981, 253] width 787 height 37
type input "[PERSON_NAME]"
click at [1289, 399] on button "Search" at bounding box center [1346, 418] width 115 height 38
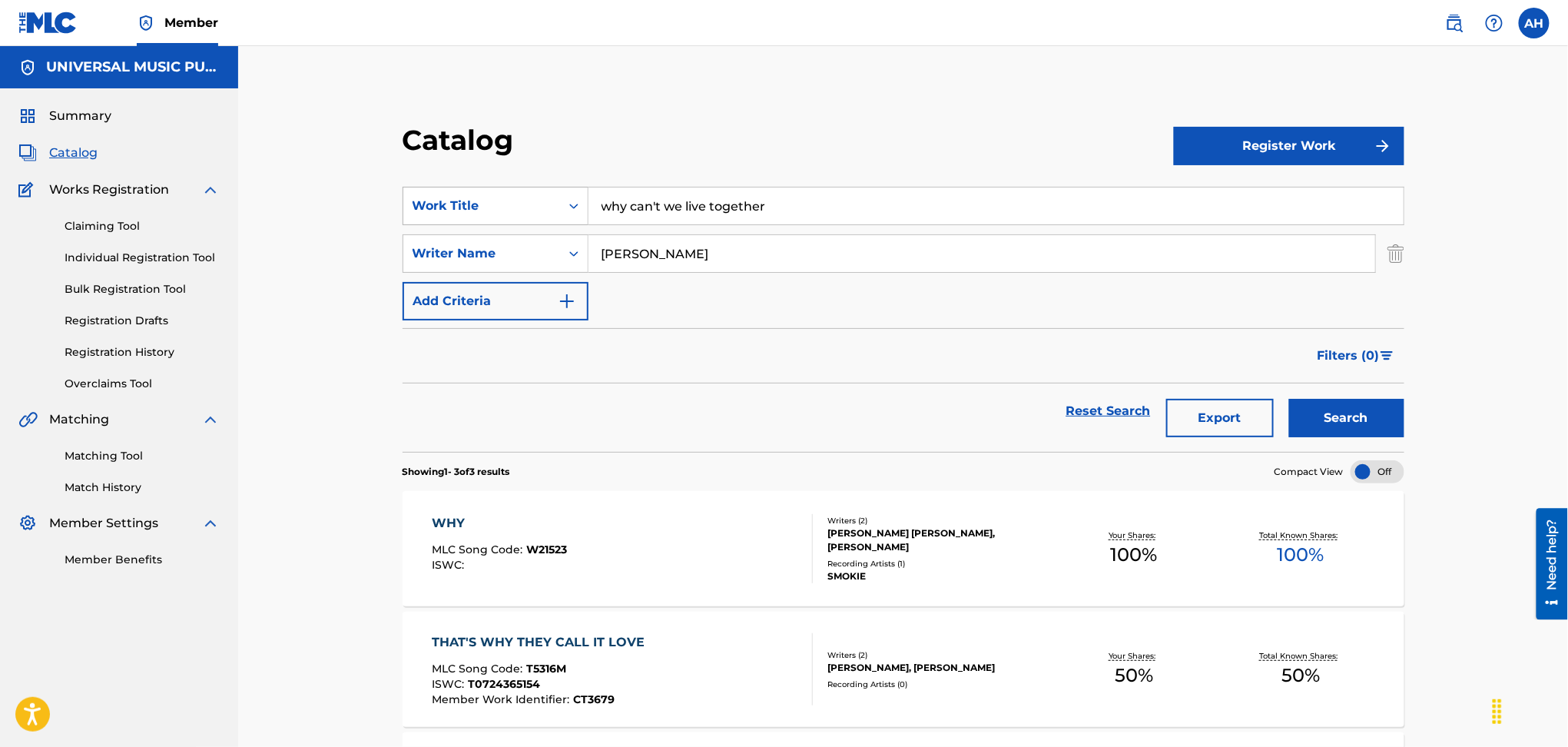
click at [463, 195] on div "Work Title" at bounding box center [482, 206] width 157 height 29
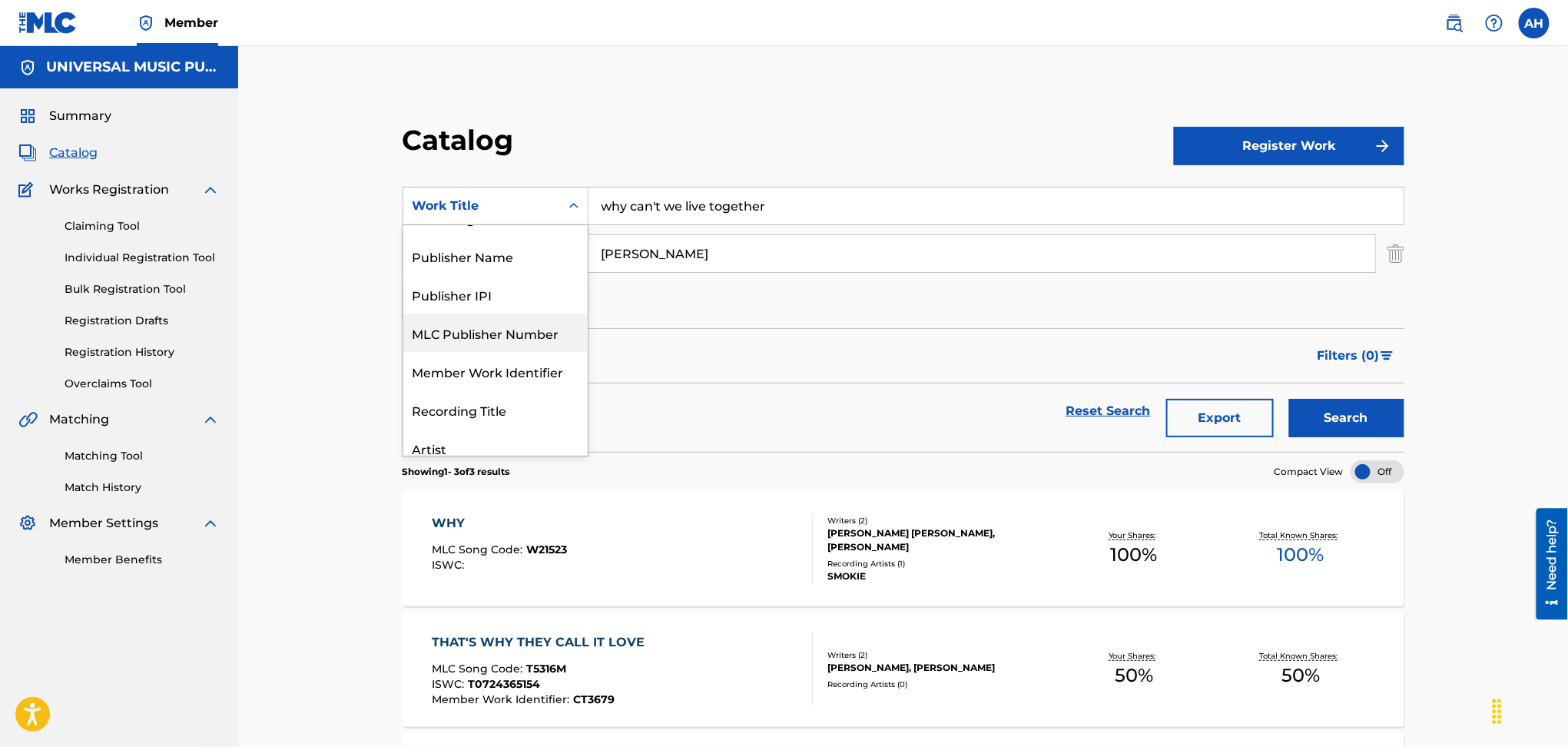
scroll to position [30, 0]
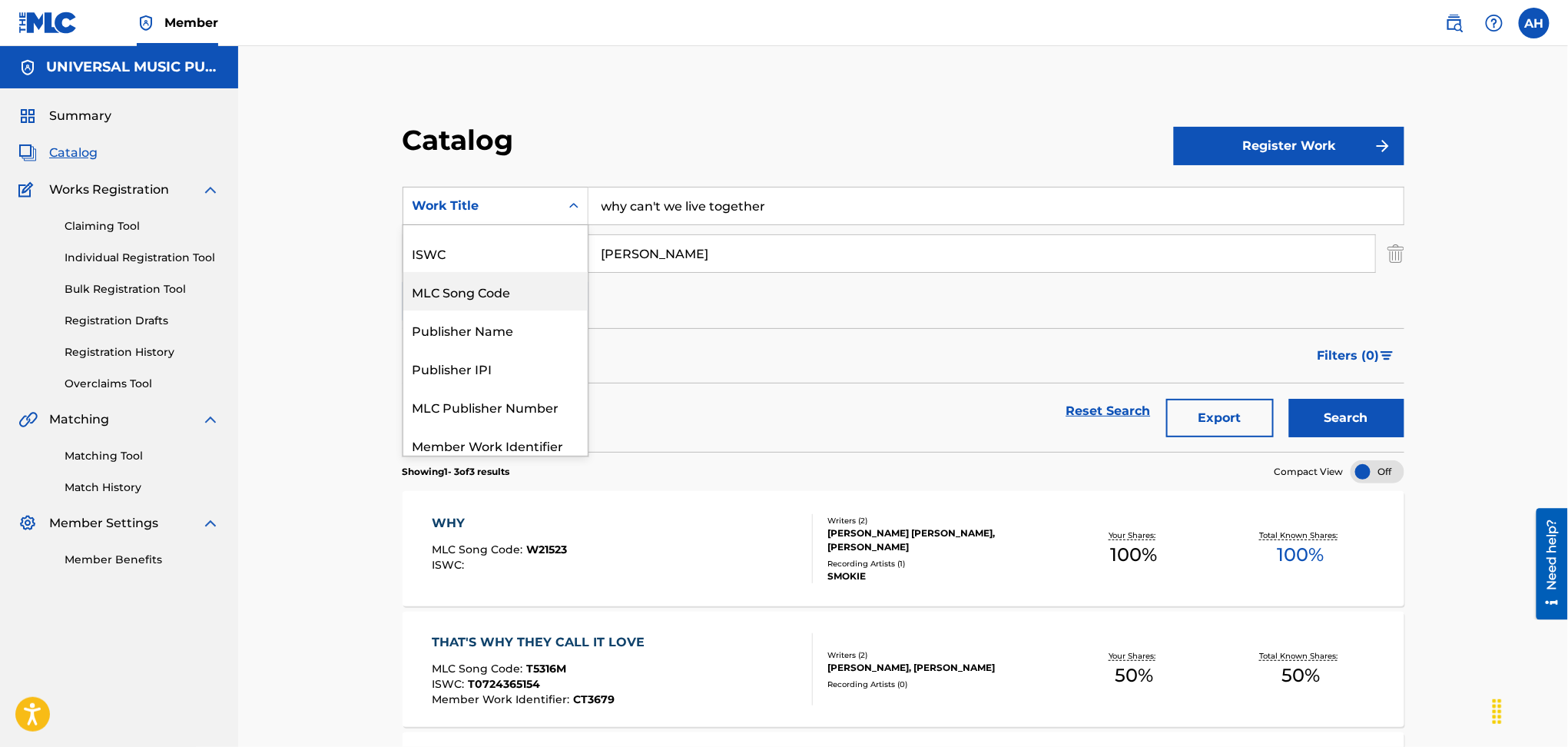
drag, startPoint x: 472, startPoint y: 264, endPoint x: 480, endPoint y: 289, distance: 26.2
click at [480, 289] on div "Writer IPI ISWC MLC Song Code Publisher Name Publisher IPI MLC Publisher Number…" at bounding box center [495, 340] width 184 height 230
click at [479, 289] on div "MLC Song Code" at bounding box center [495, 291] width 184 height 38
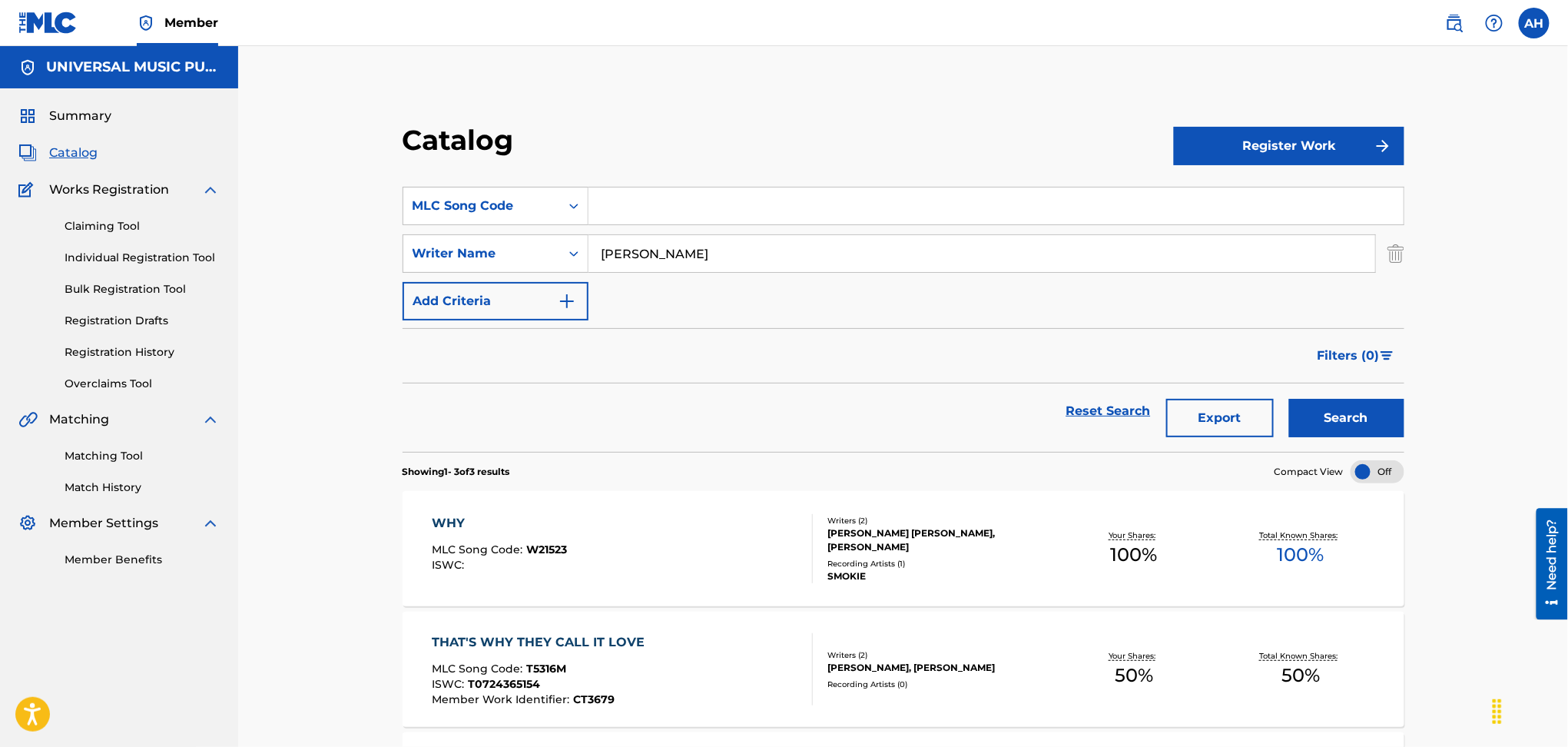
click at [709, 208] on input "Search Form" at bounding box center [996, 206] width 815 height 37
type input "w1772a"
click at [1289, 399] on button "Search" at bounding box center [1346, 418] width 115 height 38
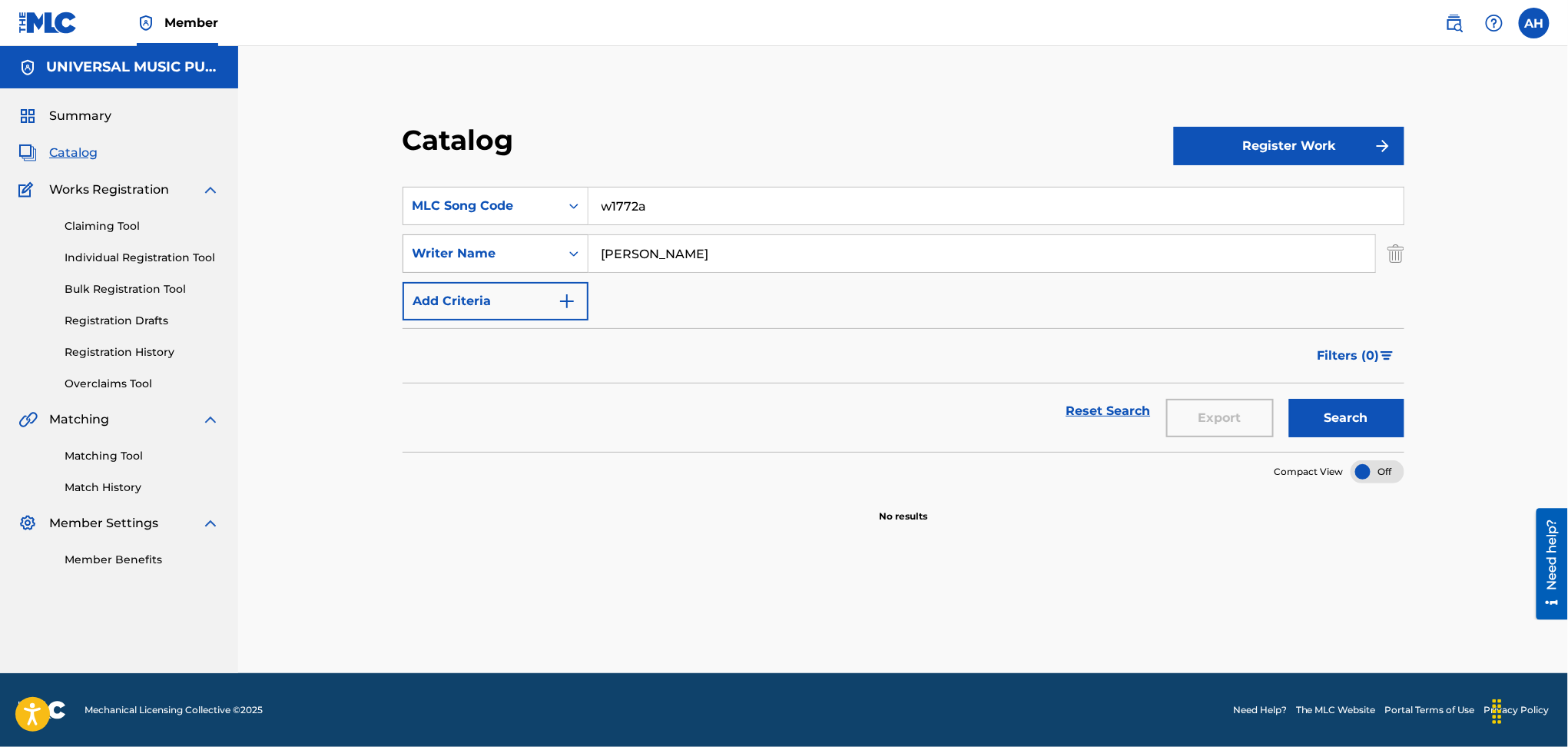
drag, startPoint x: 686, startPoint y: 263, endPoint x: 557, endPoint y: 253, distance: 129.4
click at [559, 253] on div "SearchWithCriteria74332e21-7a8c-4bcd-9f2d-18060e2e0b5b Writer Name [PERSON_NAME]" at bounding box center [903, 253] width 1002 height 38
click at [1289, 399] on button "Search" at bounding box center [1346, 418] width 115 height 38
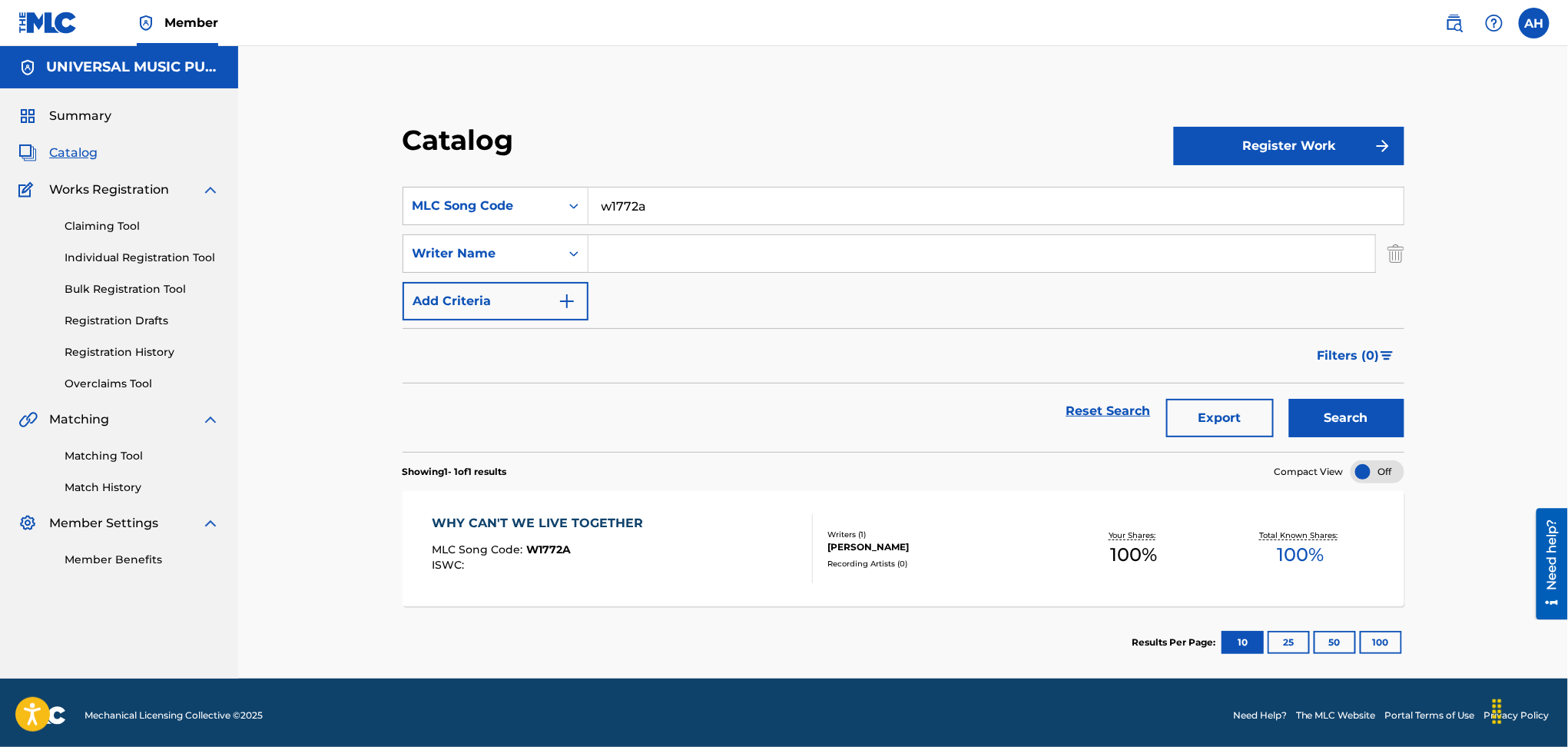
click at [630, 518] on div "WHY CAN'T WE LIVE TOGETHER" at bounding box center [541, 524] width 219 height 19
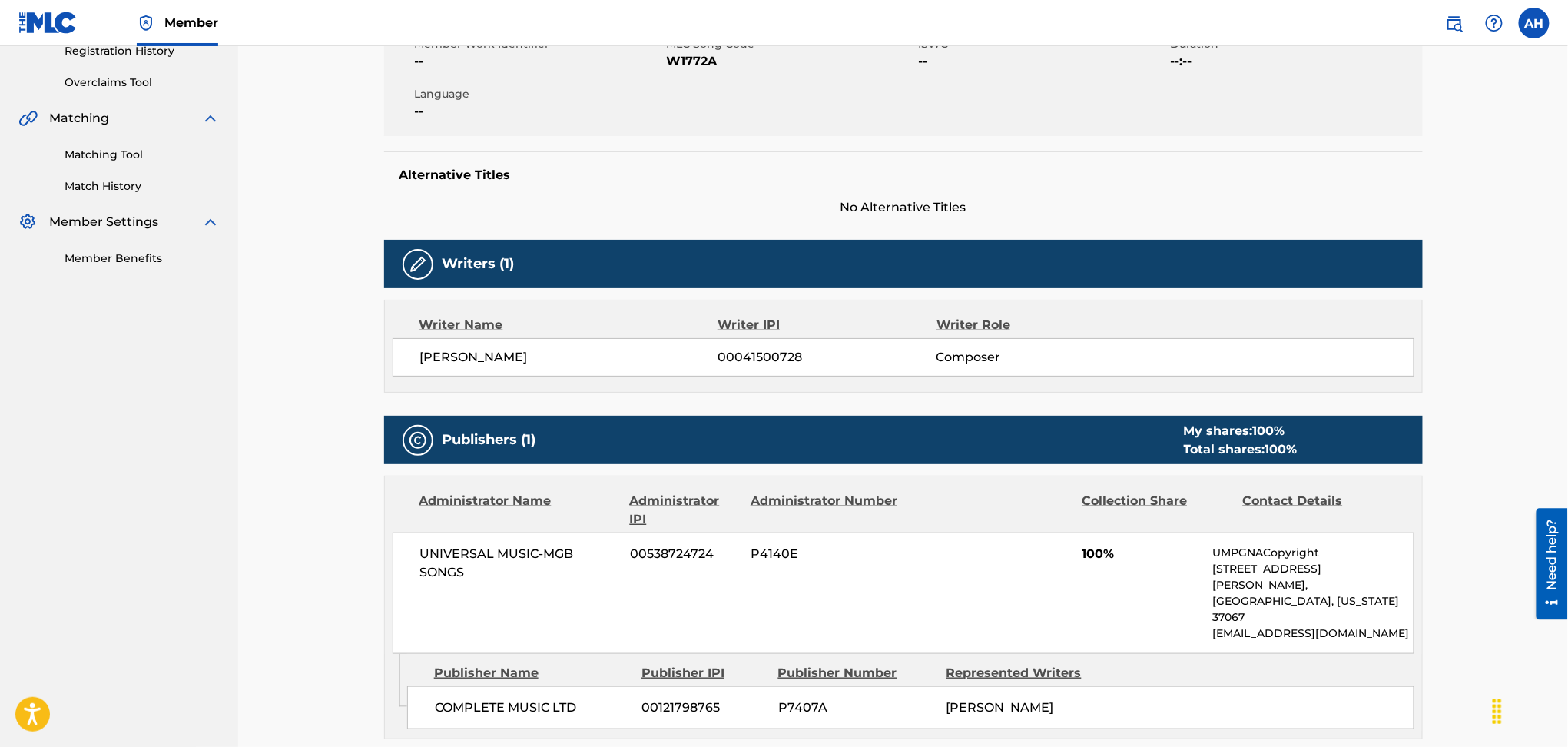
scroll to position [102, 0]
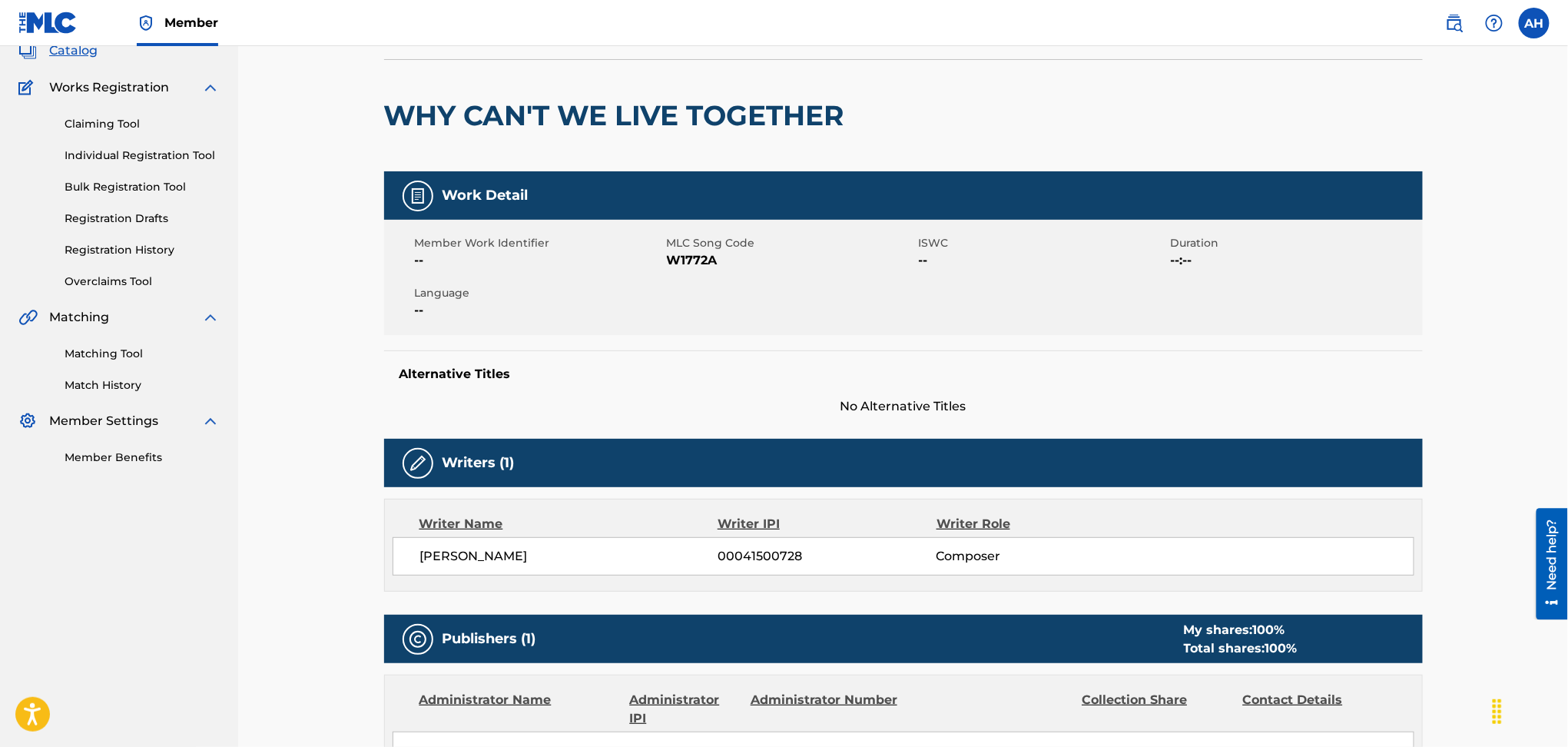
click at [772, 148] on div "WHY CAN'T WE LIVE TOGETHER" at bounding box center [618, 115] width 468 height 112
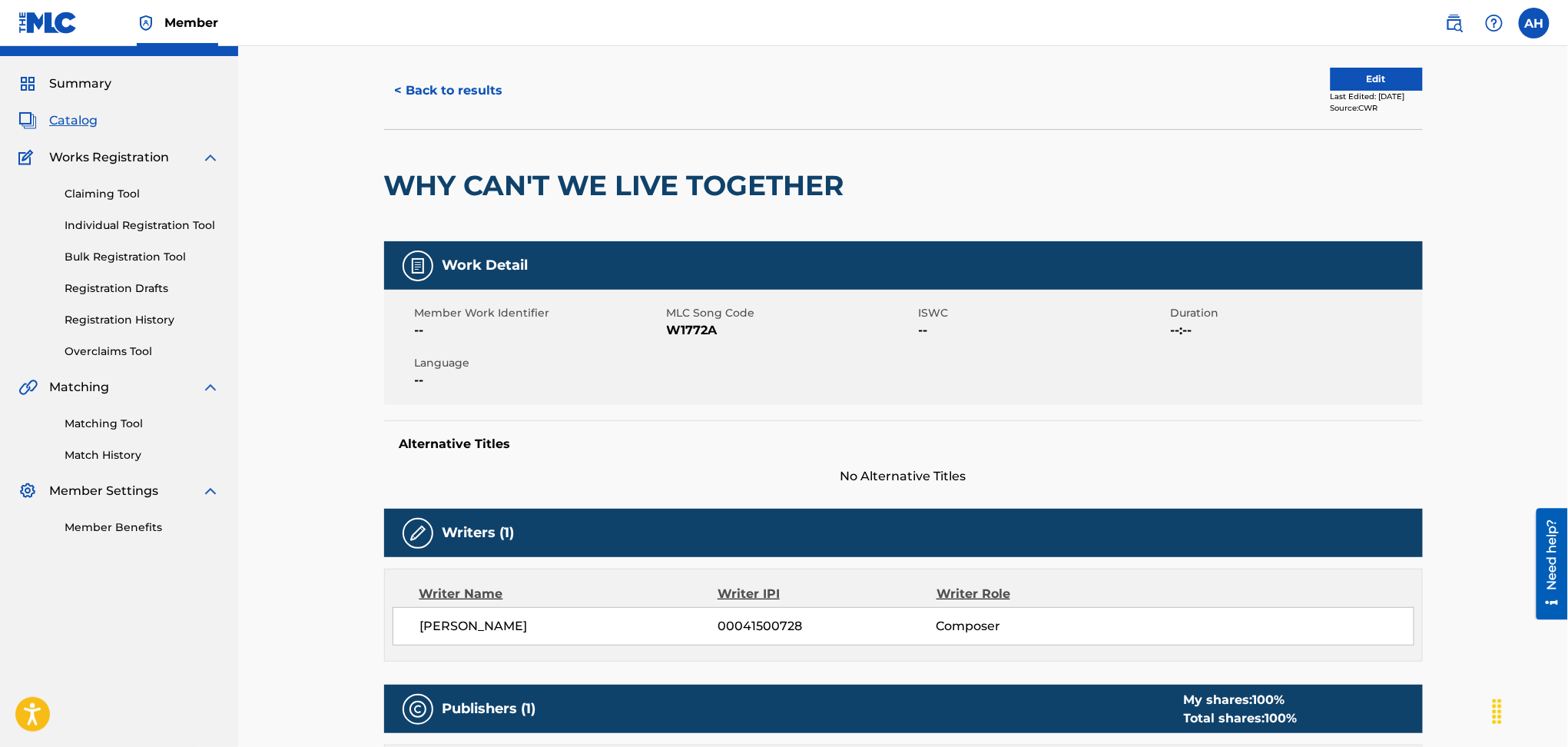
scroll to position [0, 0]
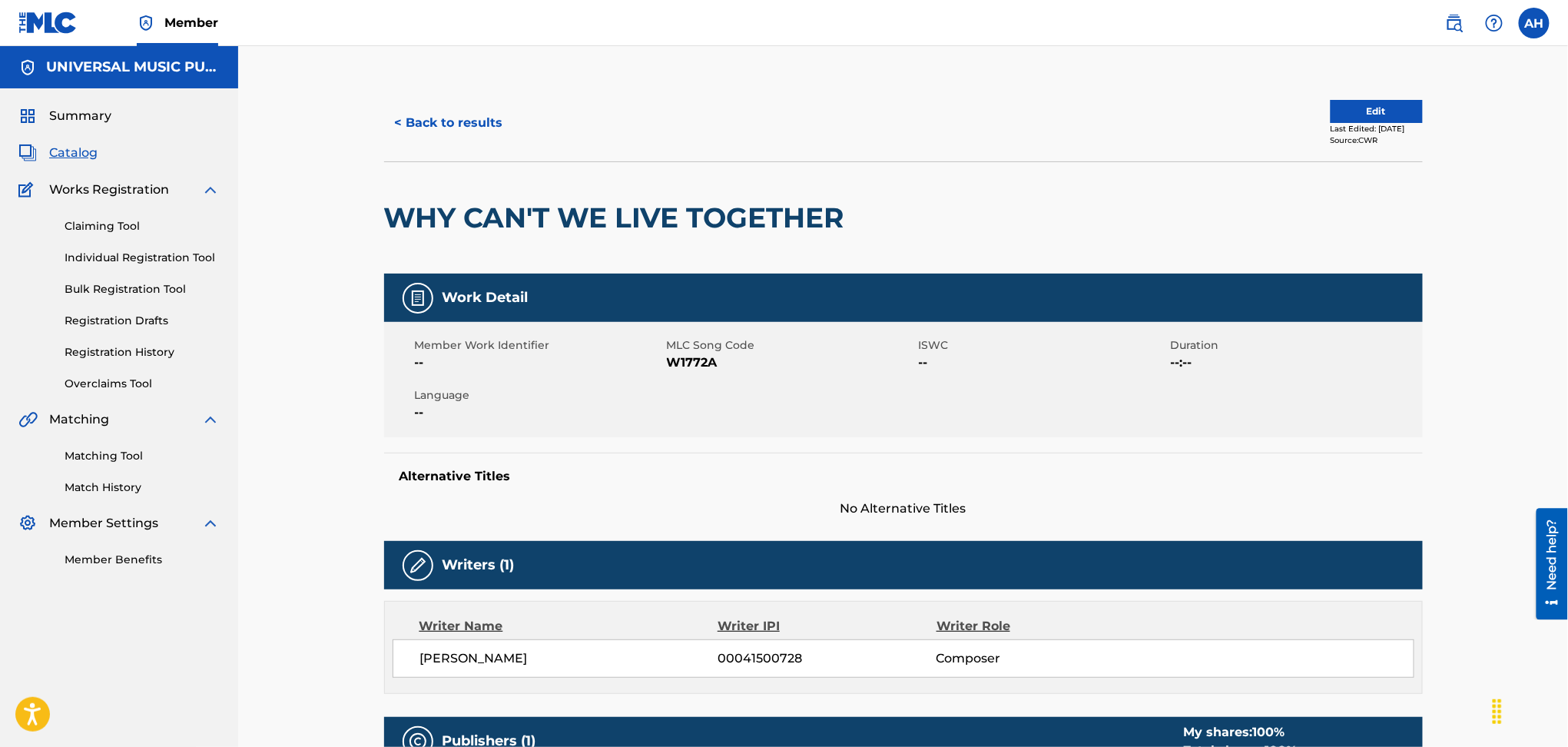
click at [463, 113] on button "< Back to results" at bounding box center [449, 123] width 130 height 38
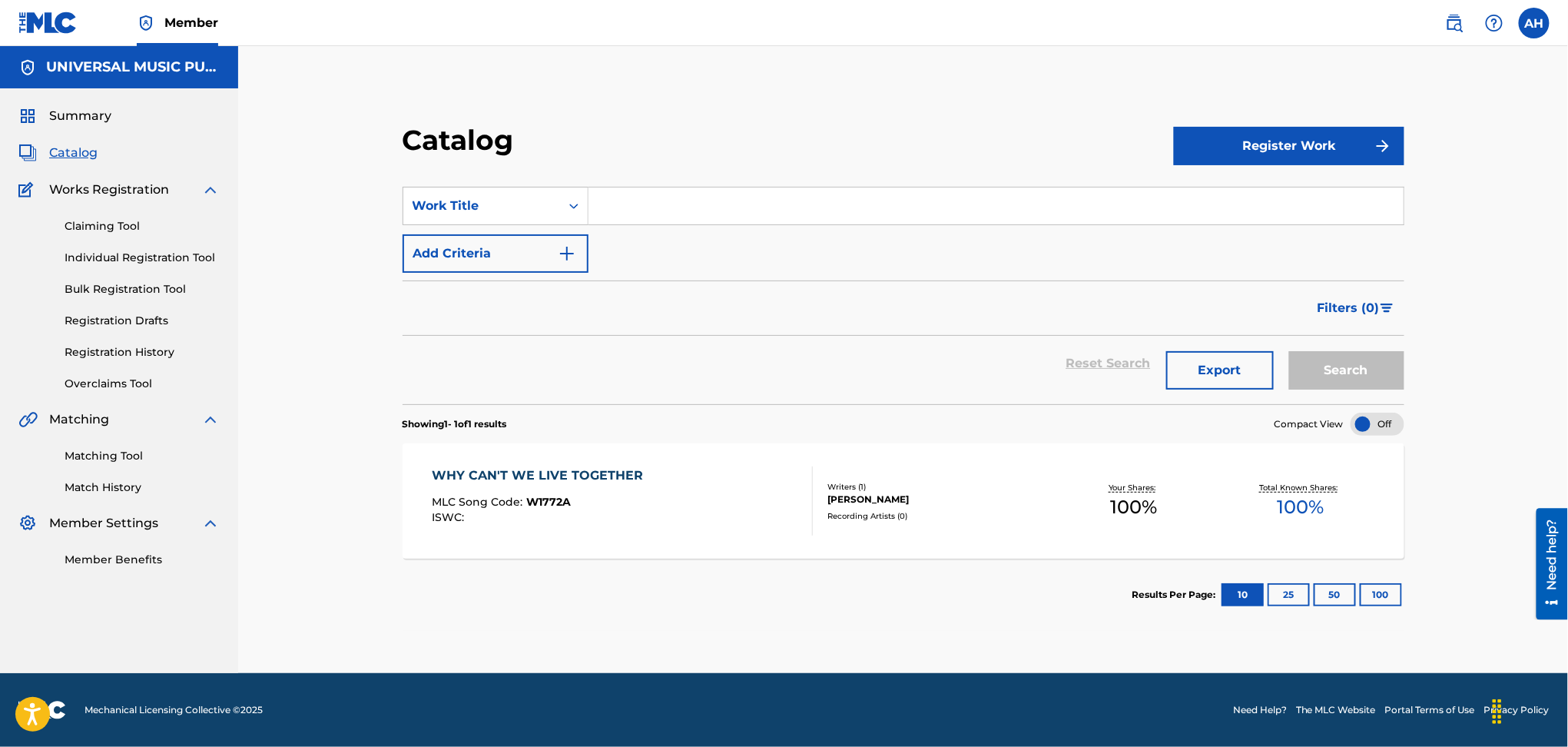
click at [757, 206] on input "Search Form" at bounding box center [996, 206] width 815 height 37
type input "world keeps turning"
click at [517, 251] on button "Add Criteria" at bounding box center [495, 253] width 186 height 38
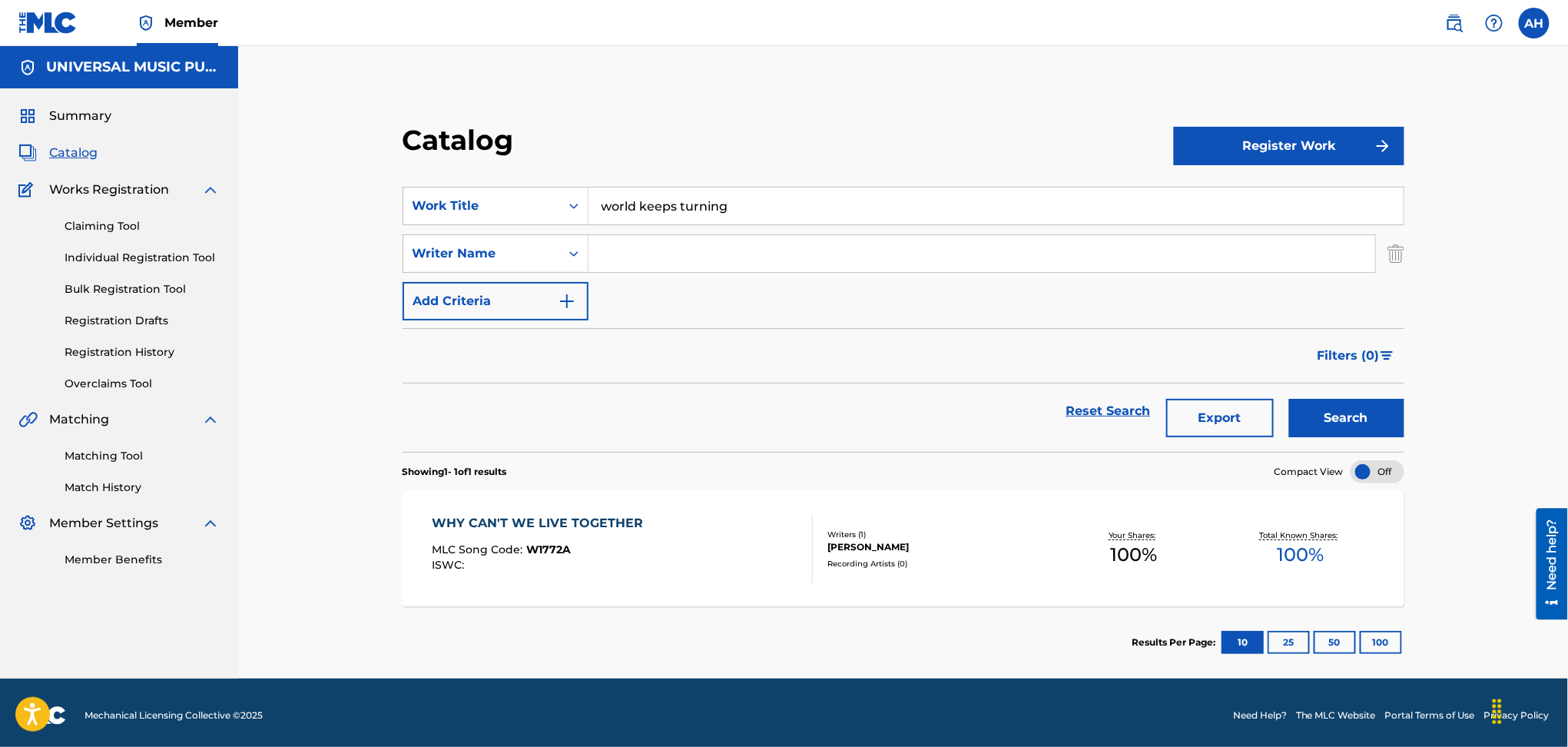
drag, startPoint x: 517, startPoint y: 252, endPoint x: 752, endPoint y: 256, distance: 235.0
click at [752, 256] on input "Search Form" at bounding box center [981, 253] width 787 height 37
type input "[PERSON_NAME]"
click at [1289, 399] on button "Search" at bounding box center [1346, 418] width 115 height 38
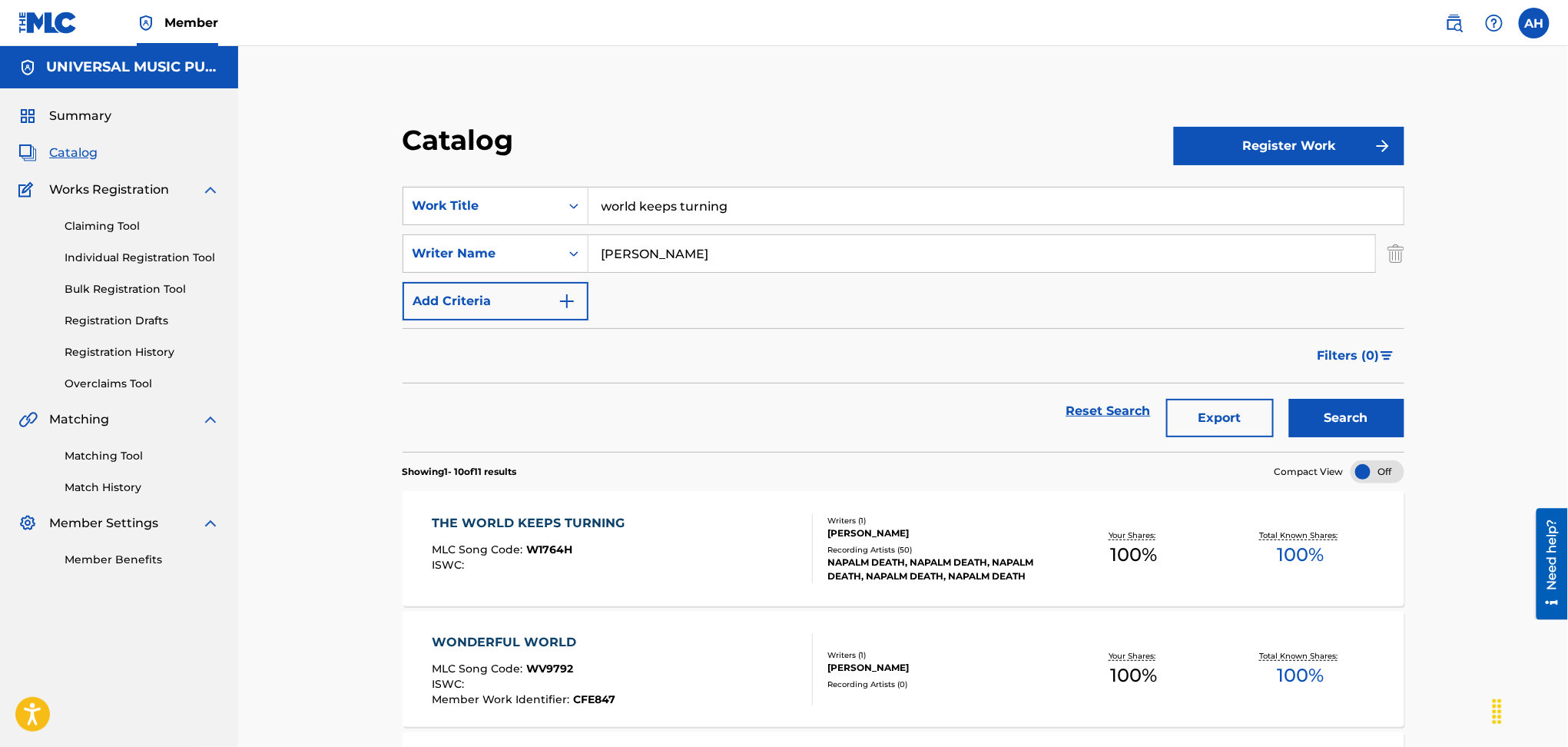
click at [766, 589] on div "THE WORLD KEEPS TURNING MLC Song Code : W1764H ISWC : Writers ( 1 ) [PERSON_NAM…" at bounding box center [903, 548] width 1002 height 115
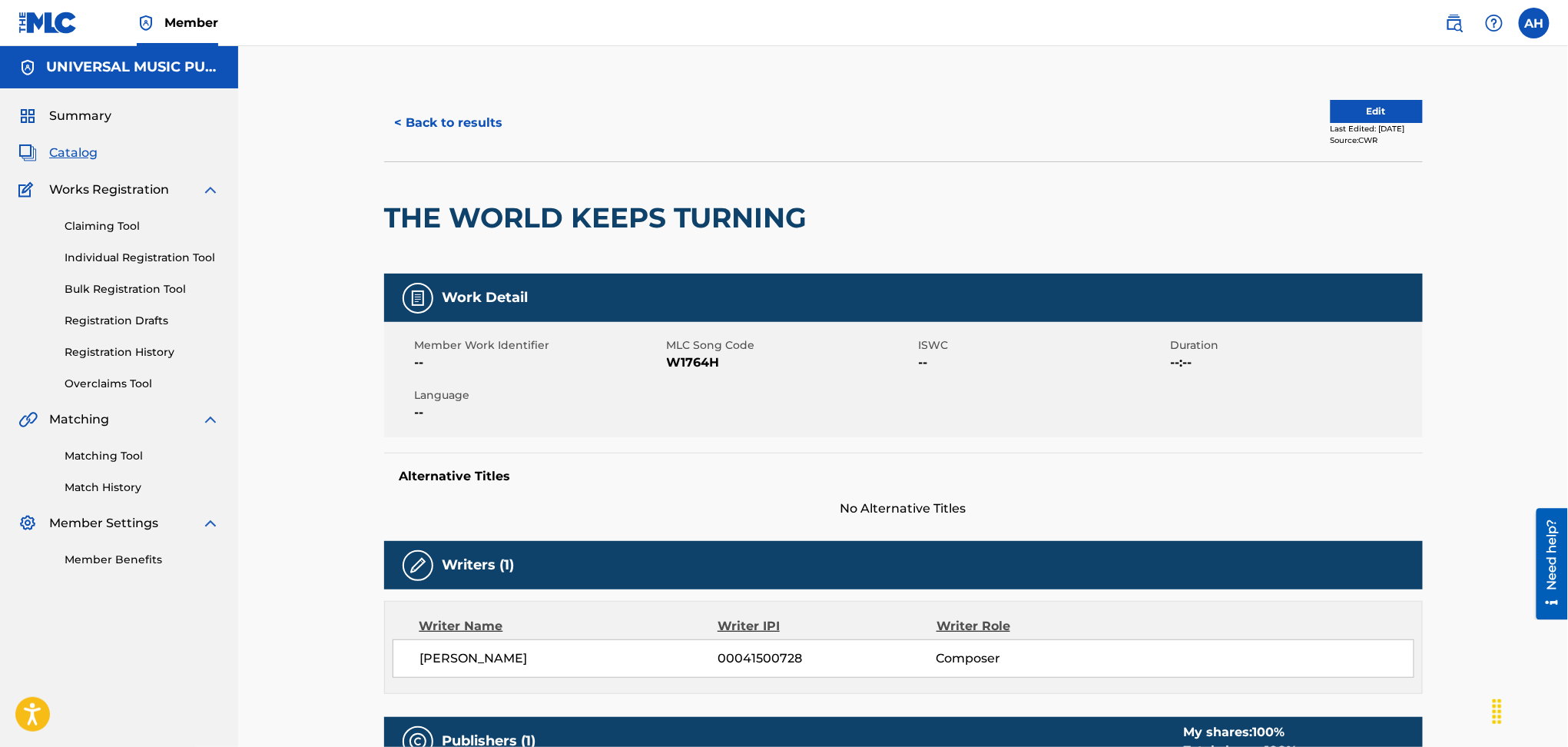
click at [454, 119] on button "< Back to results" at bounding box center [449, 123] width 130 height 38
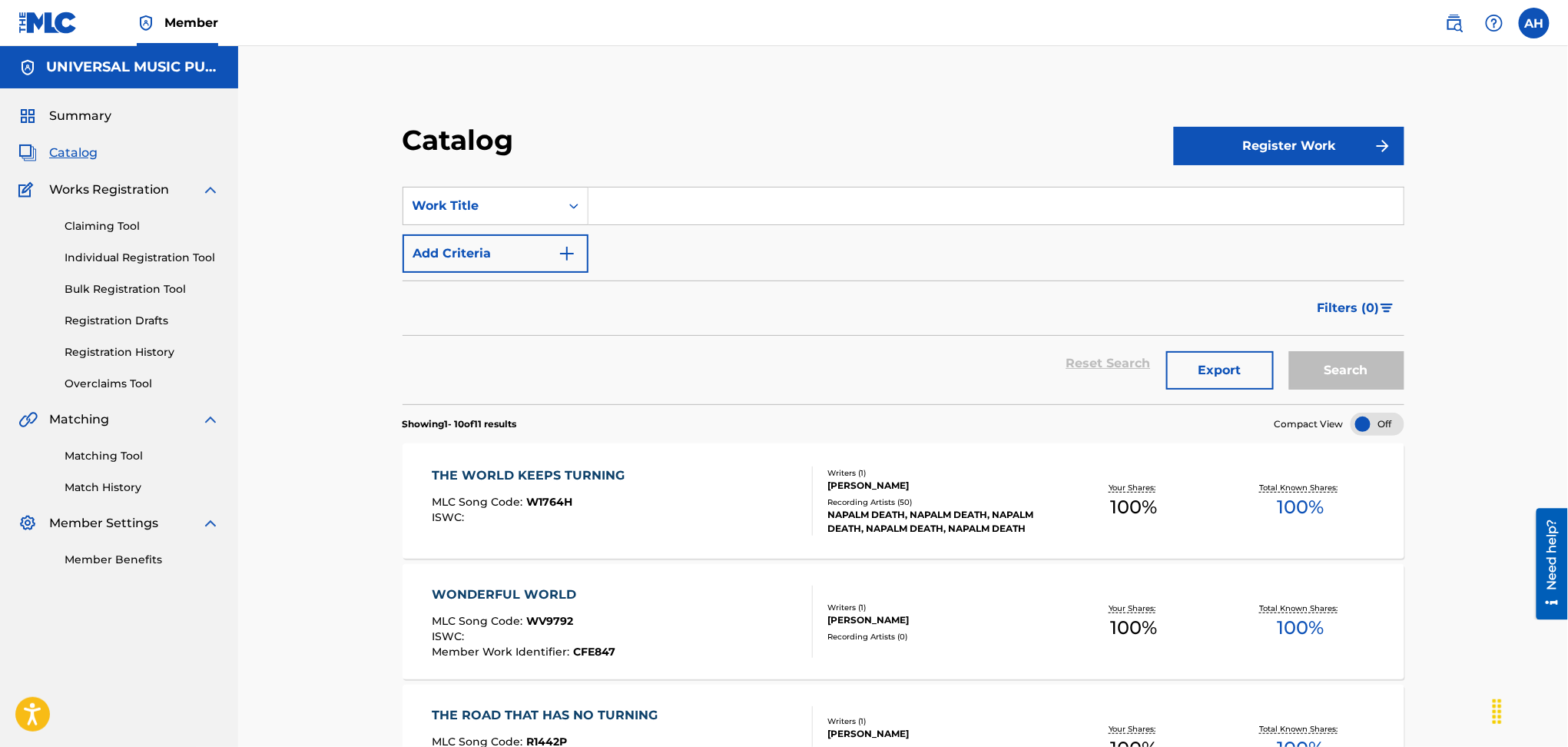
click at [665, 208] on input "Search Form" at bounding box center [996, 206] width 815 height 37
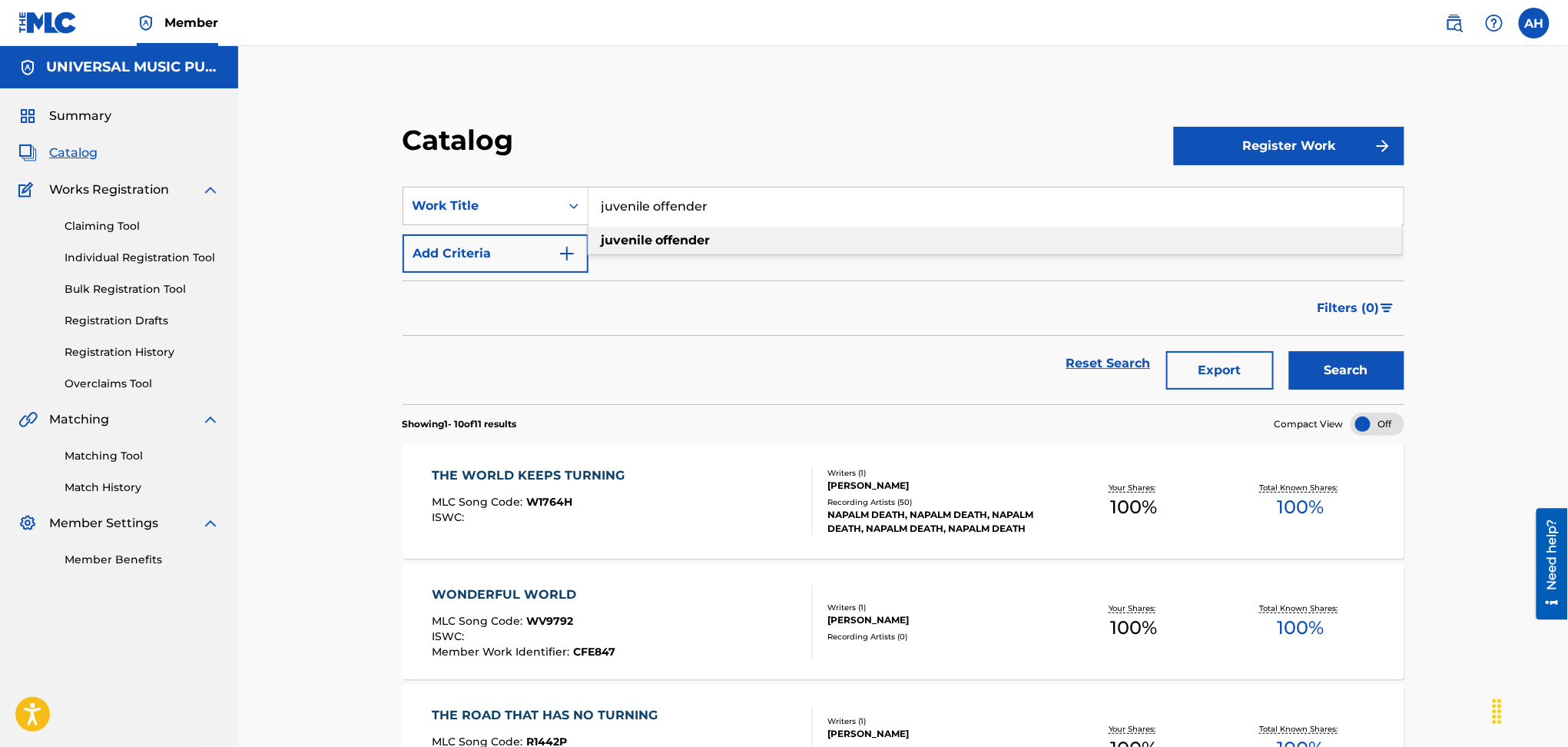
type input "juvenile offender"
click at [666, 240] on strong "offender" at bounding box center [684, 240] width 55 height 14
click at [1373, 368] on button "Search" at bounding box center [1346, 370] width 115 height 38
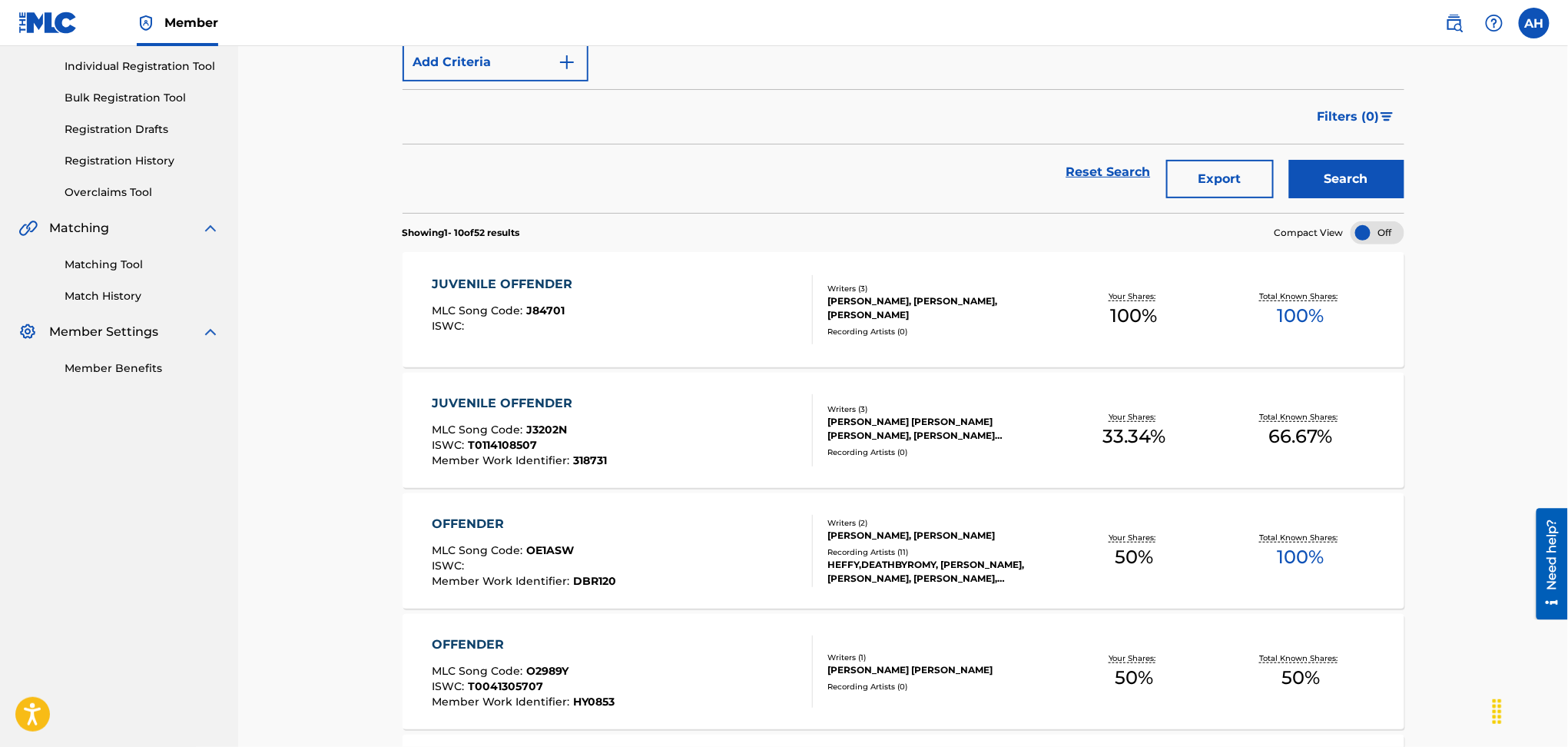
scroll to position [205, 0]
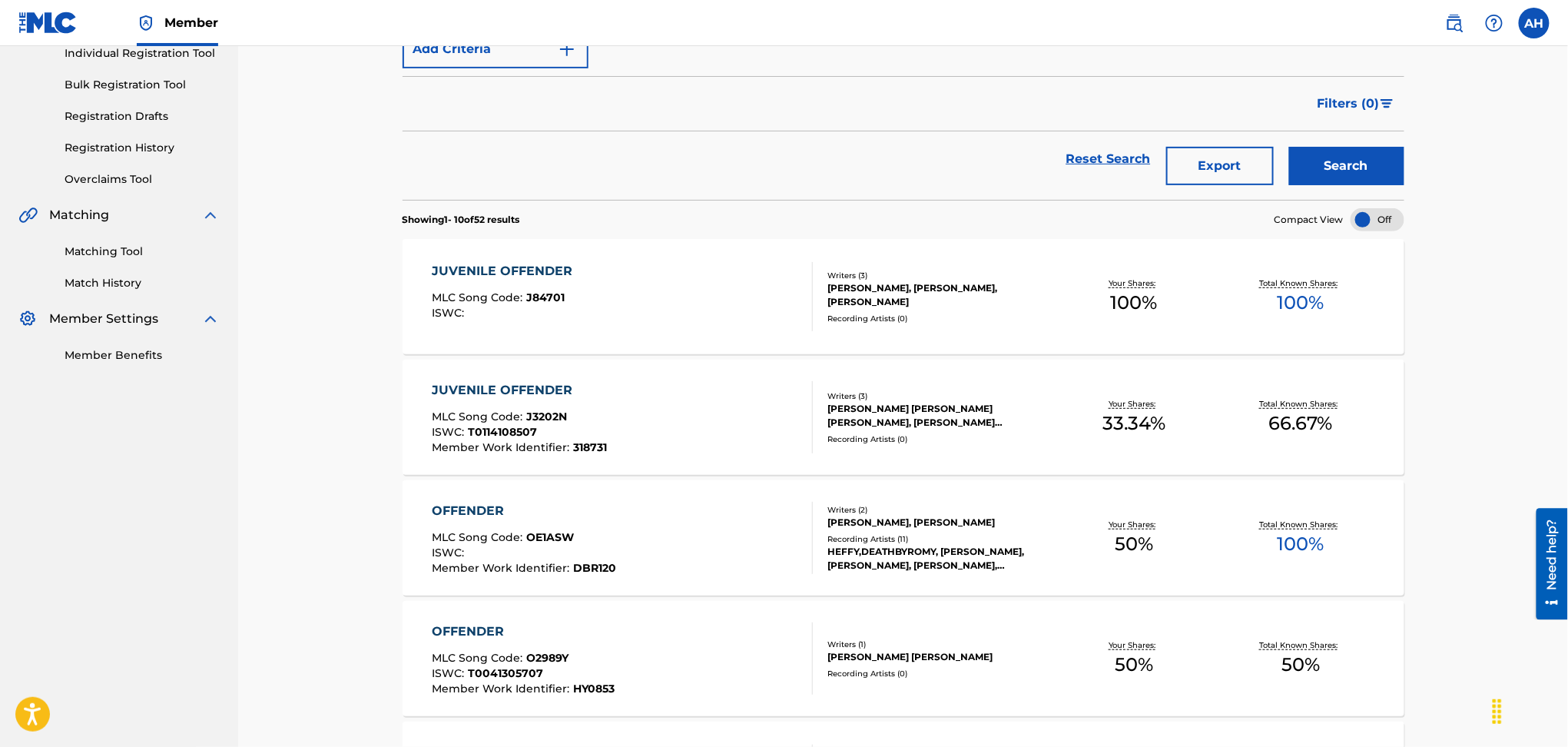
click at [706, 299] on div "JUVENILE OFFENDER MLC Song Code : J84701 ISWC :" at bounding box center [622, 296] width 381 height 69
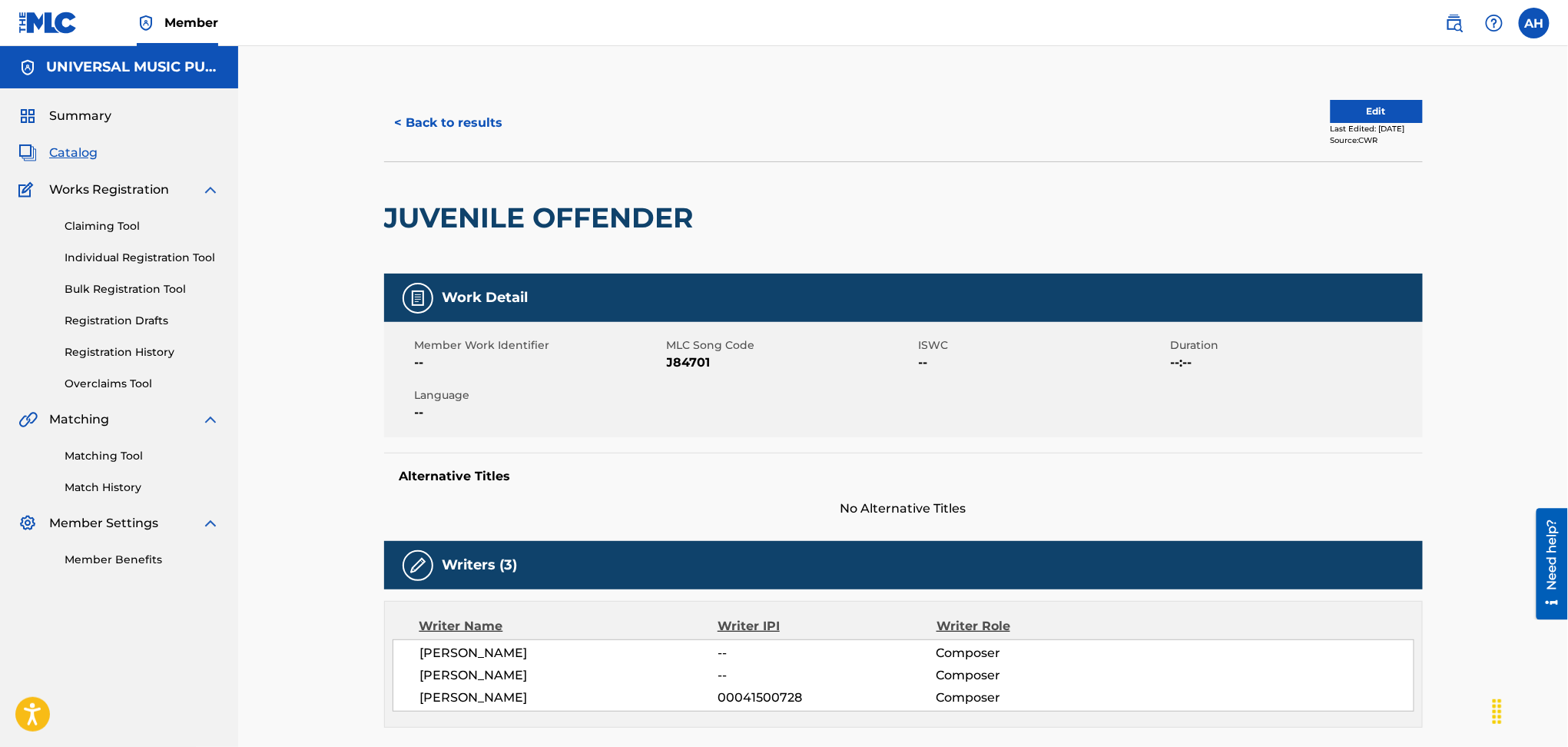
click at [452, 128] on button "< Back to results" at bounding box center [449, 123] width 130 height 38
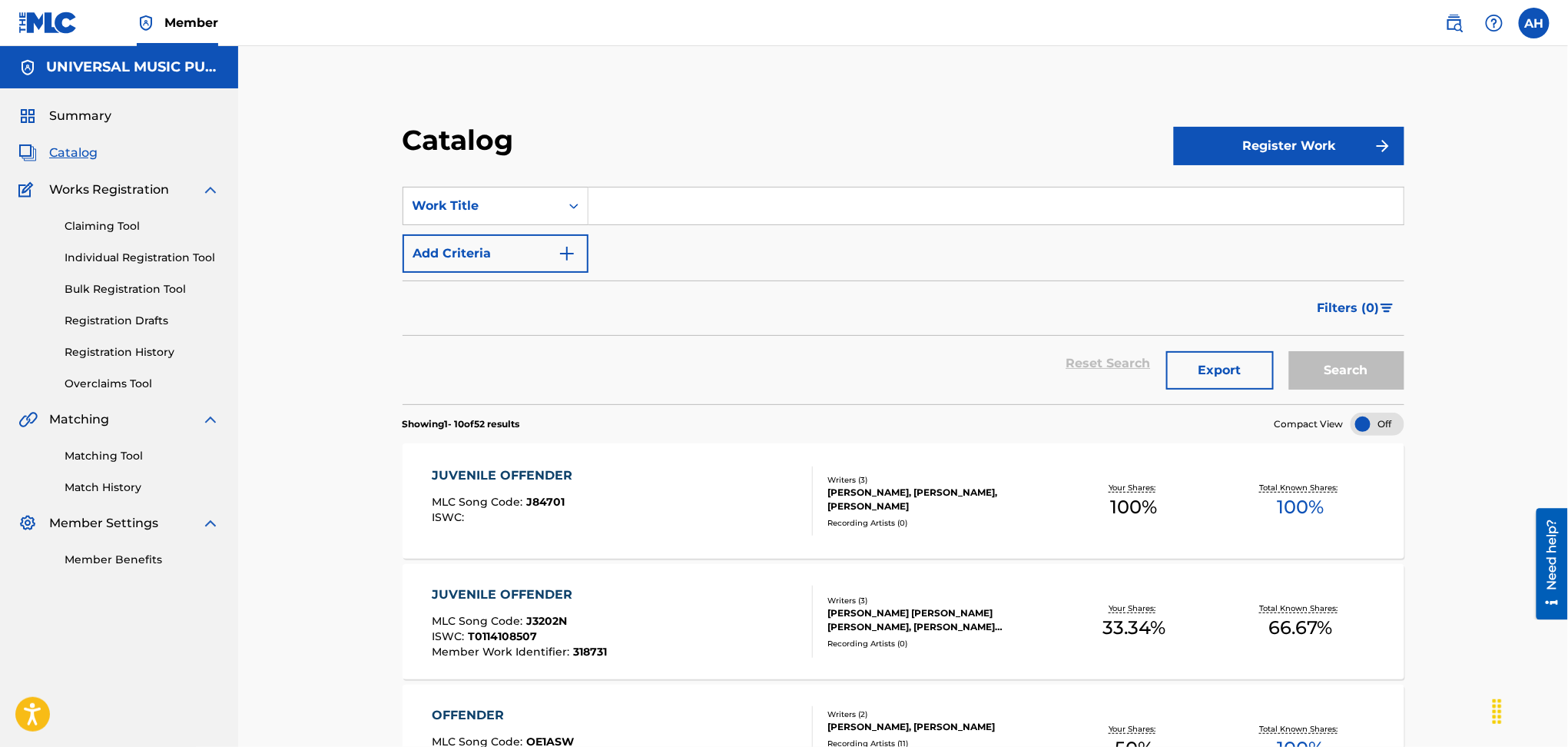
click at [562, 578] on div "JUVENILE OFFENDER MLC Song Code : J3202N ISWC : T0114108507 Member Work Identif…" at bounding box center [903, 621] width 1002 height 115
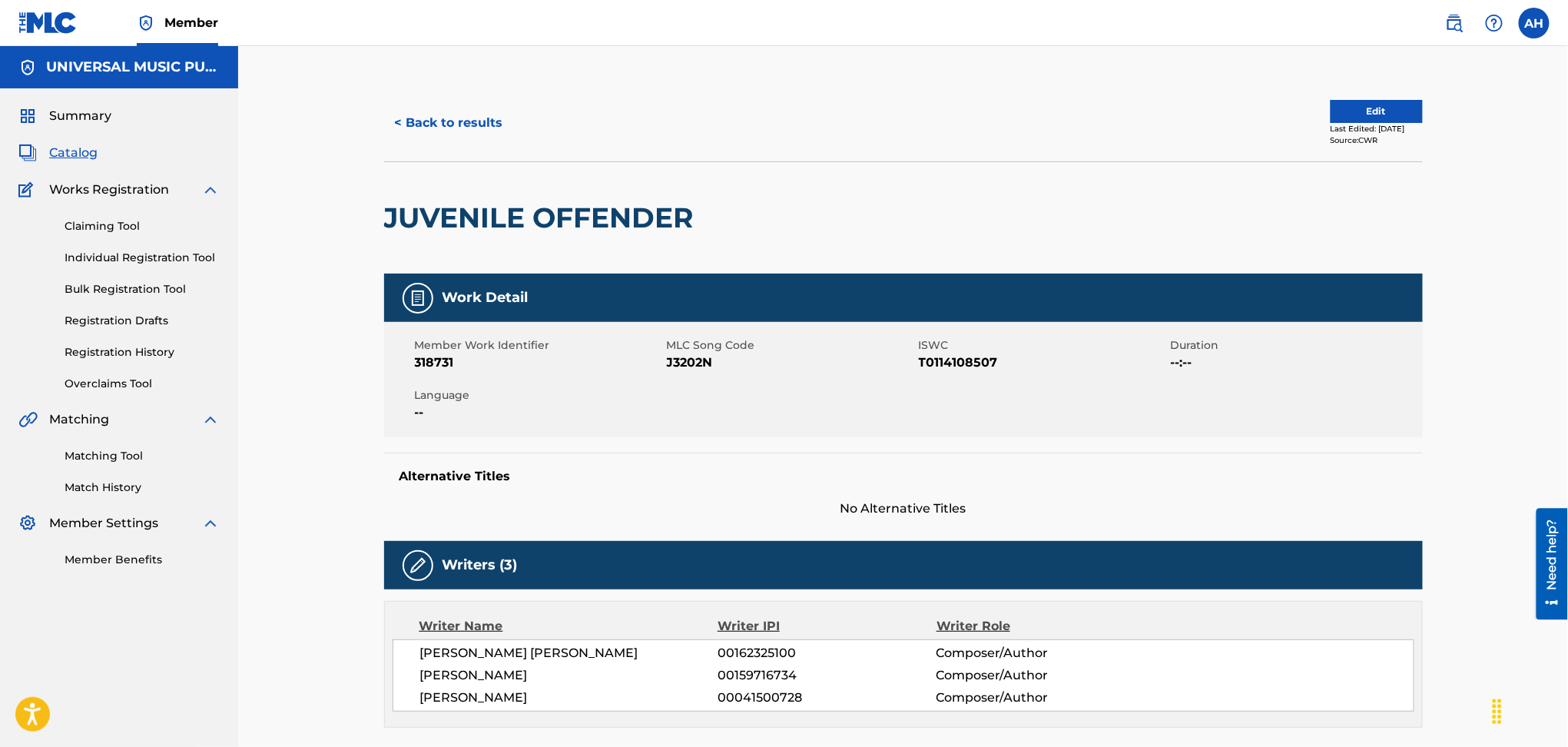
click at [470, 136] on button "< Back to results" at bounding box center [449, 123] width 130 height 38
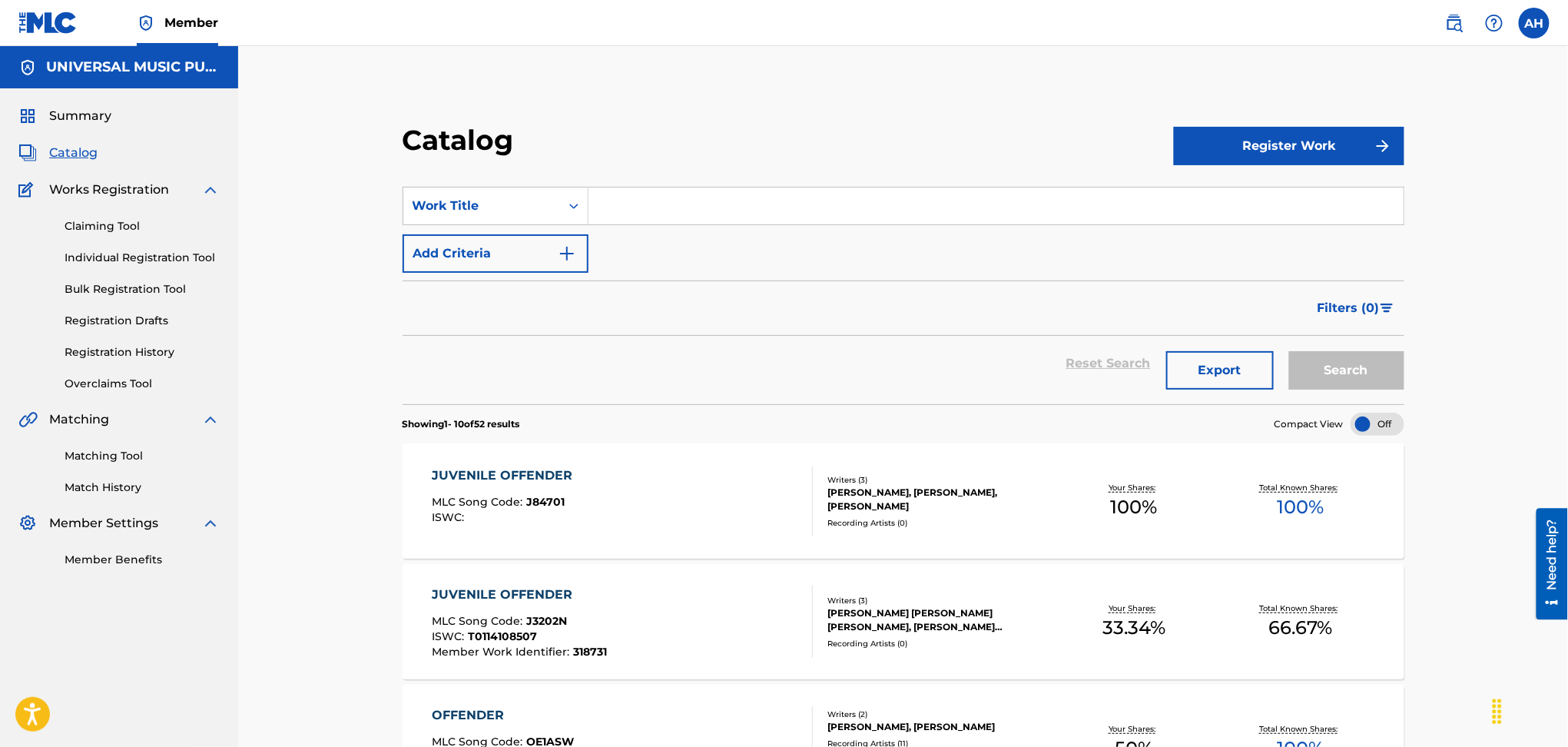
click at [749, 472] on div "JUVENILE OFFENDER MLC Song Code : J84701 ISWC :" at bounding box center [622, 501] width 381 height 69
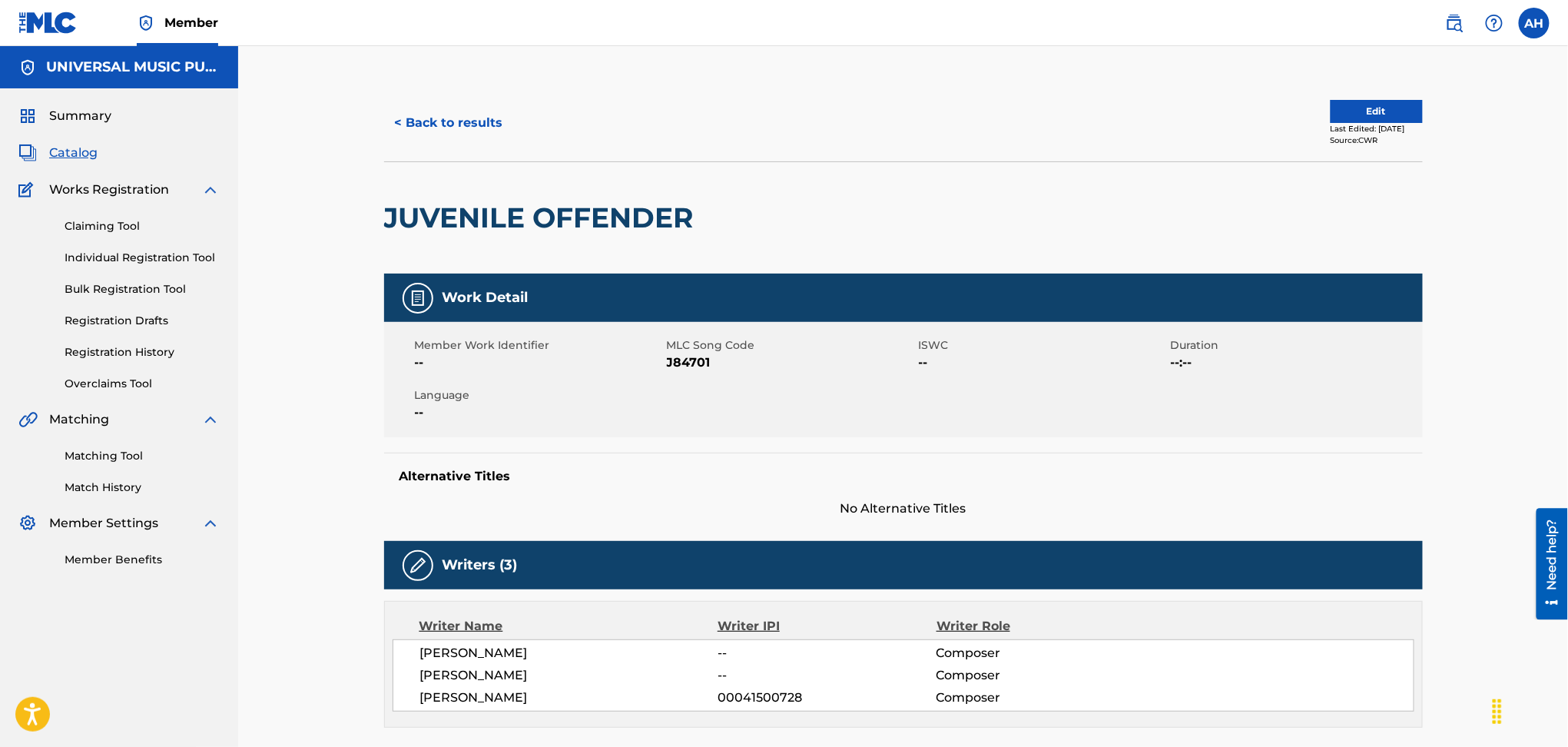
click at [677, 366] on span "J84701" at bounding box center [790, 363] width 248 height 19
click at [680, 364] on span "J84701" at bounding box center [790, 363] width 248 height 19
click at [680, 364] on span "J84701" at bounding box center [790, 363] width 248 height 19
copy span "J84701"
drag, startPoint x: 906, startPoint y: 367, endPoint x: 755, endPoint y: 268, distance: 180.6
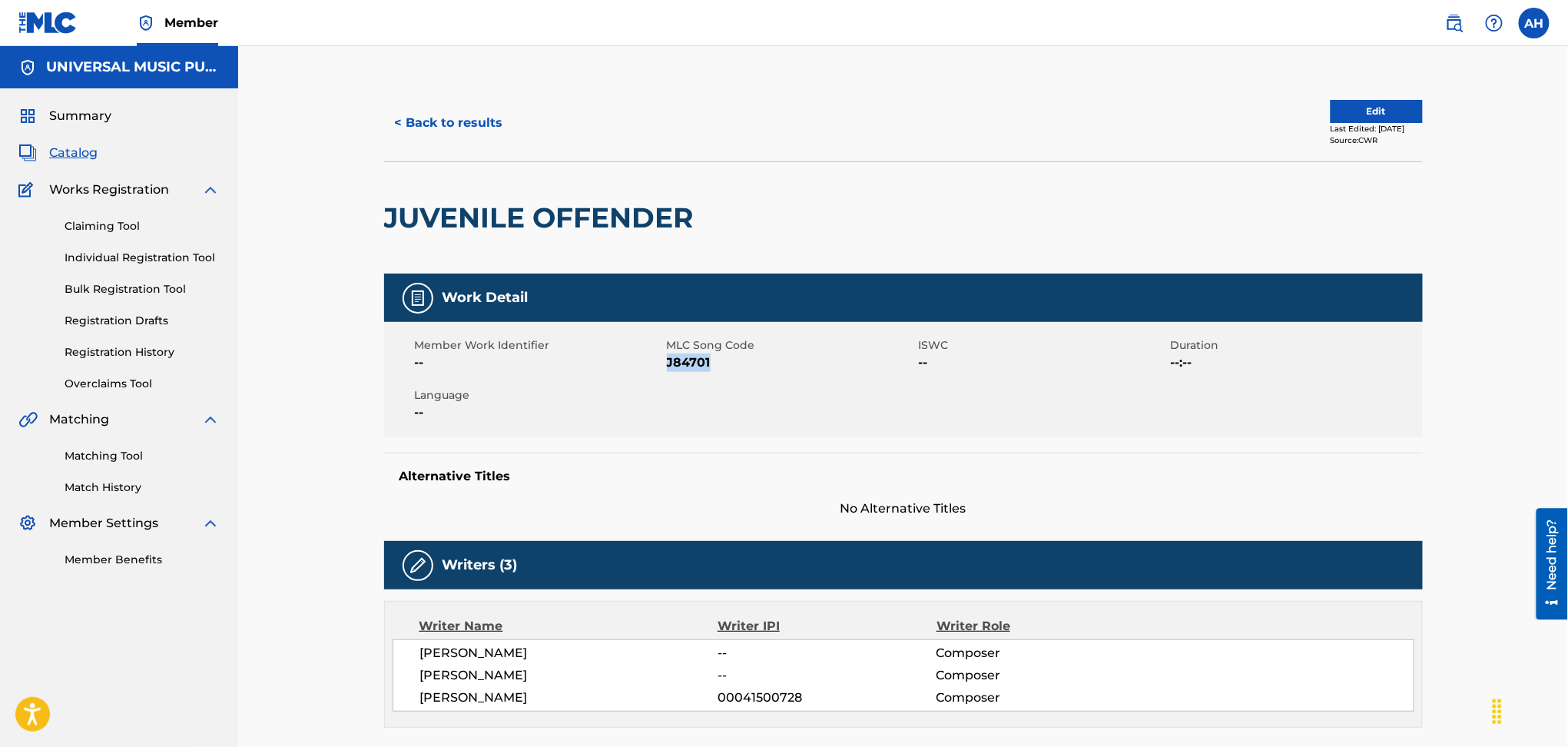
click at [906, 367] on span "J84701" at bounding box center [790, 363] width 248 height 19
click at [439, 117] on button "< Back to results" at bounding box center [449, 123] width 130 height 38
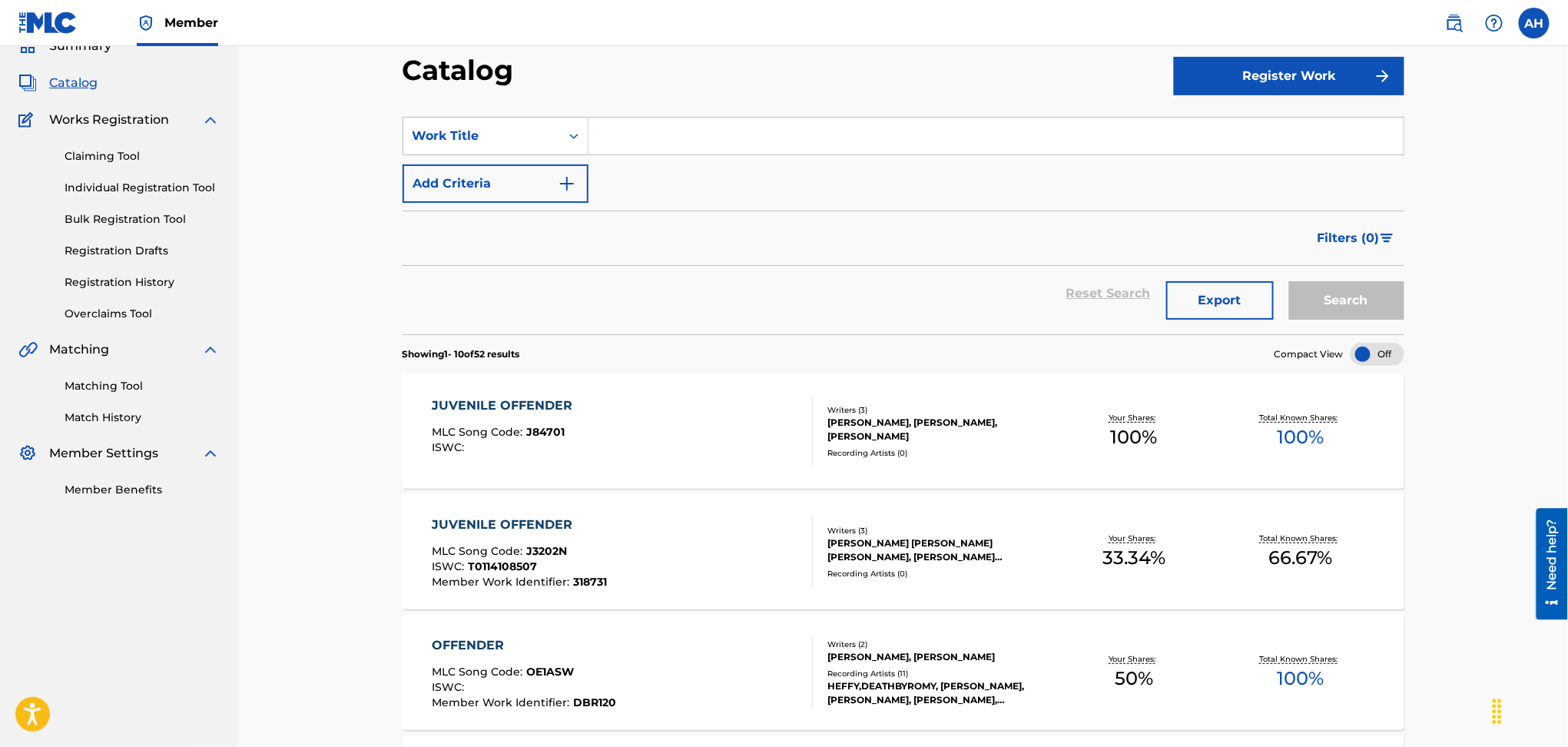
scroll to position [205, 0]
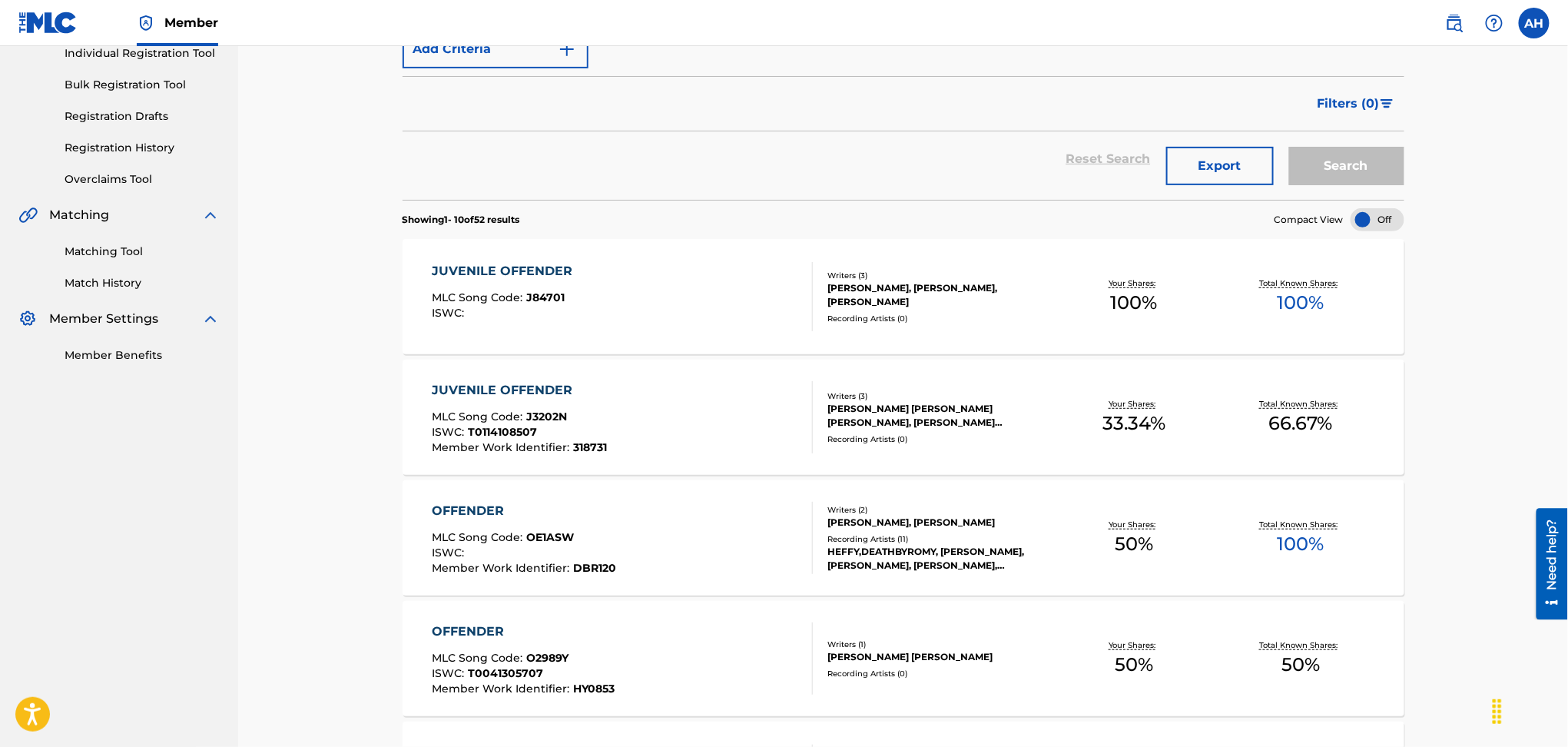
click at [672, 155] on div "Reset Search Export Search" at bounding box center [903, 159] width 1002 height 55
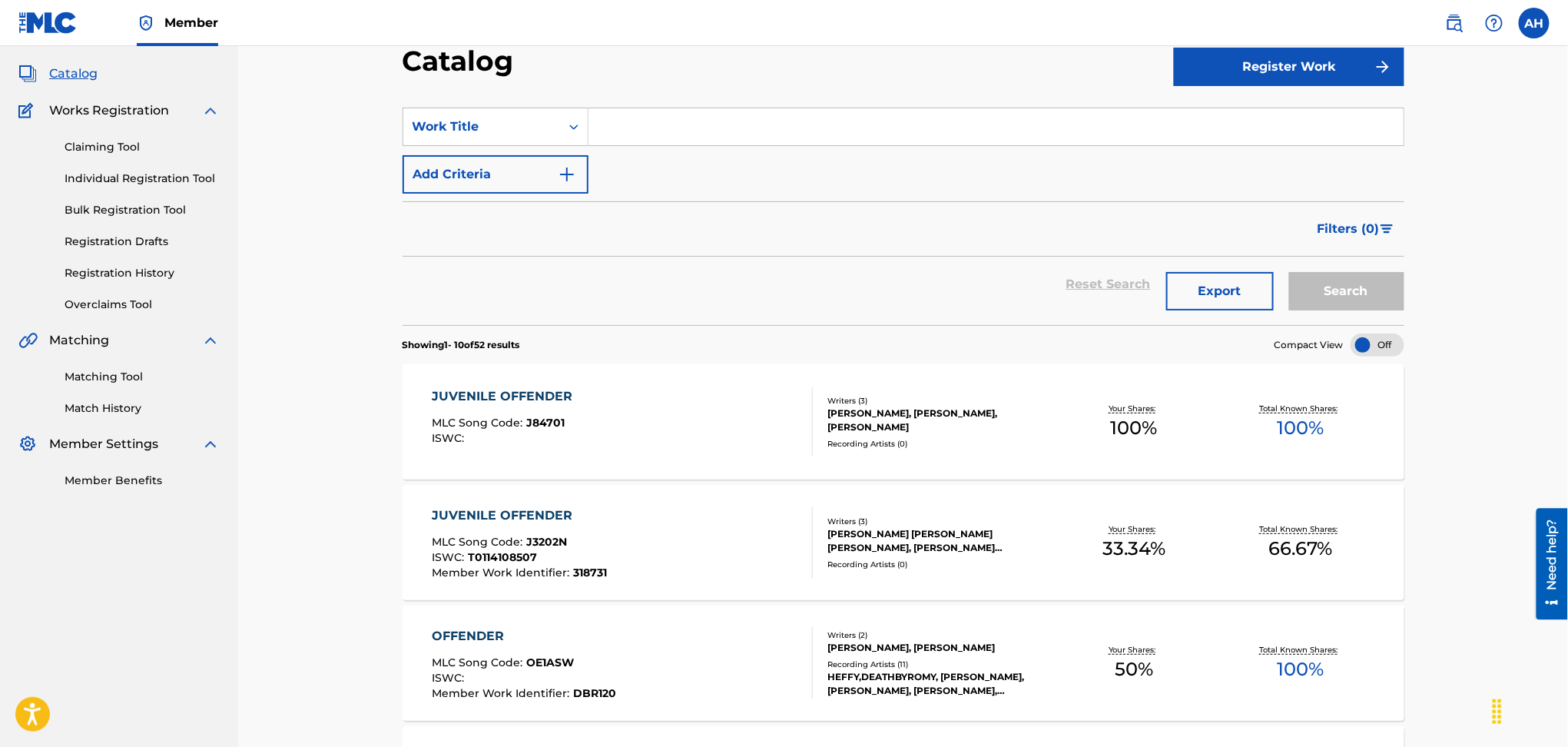
scroll to position [0, 0]
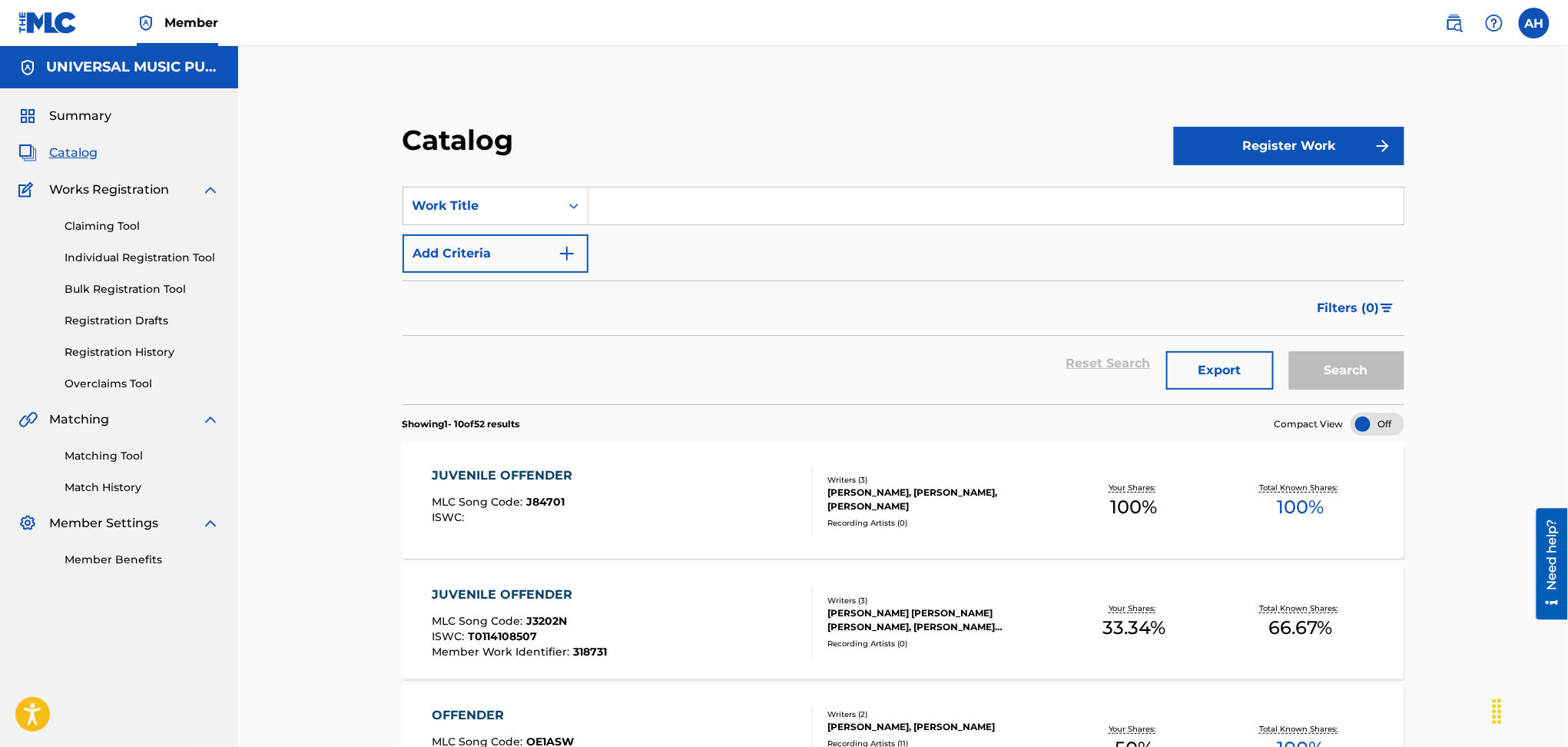
click at [634, 214] on input "Search Form" at bounding box center [996, 206] width 815 height 37
type input "wishing you were mine"
click at [1289, 351] on button "Search" at bounding box center [1346, 370] width 115 height 38
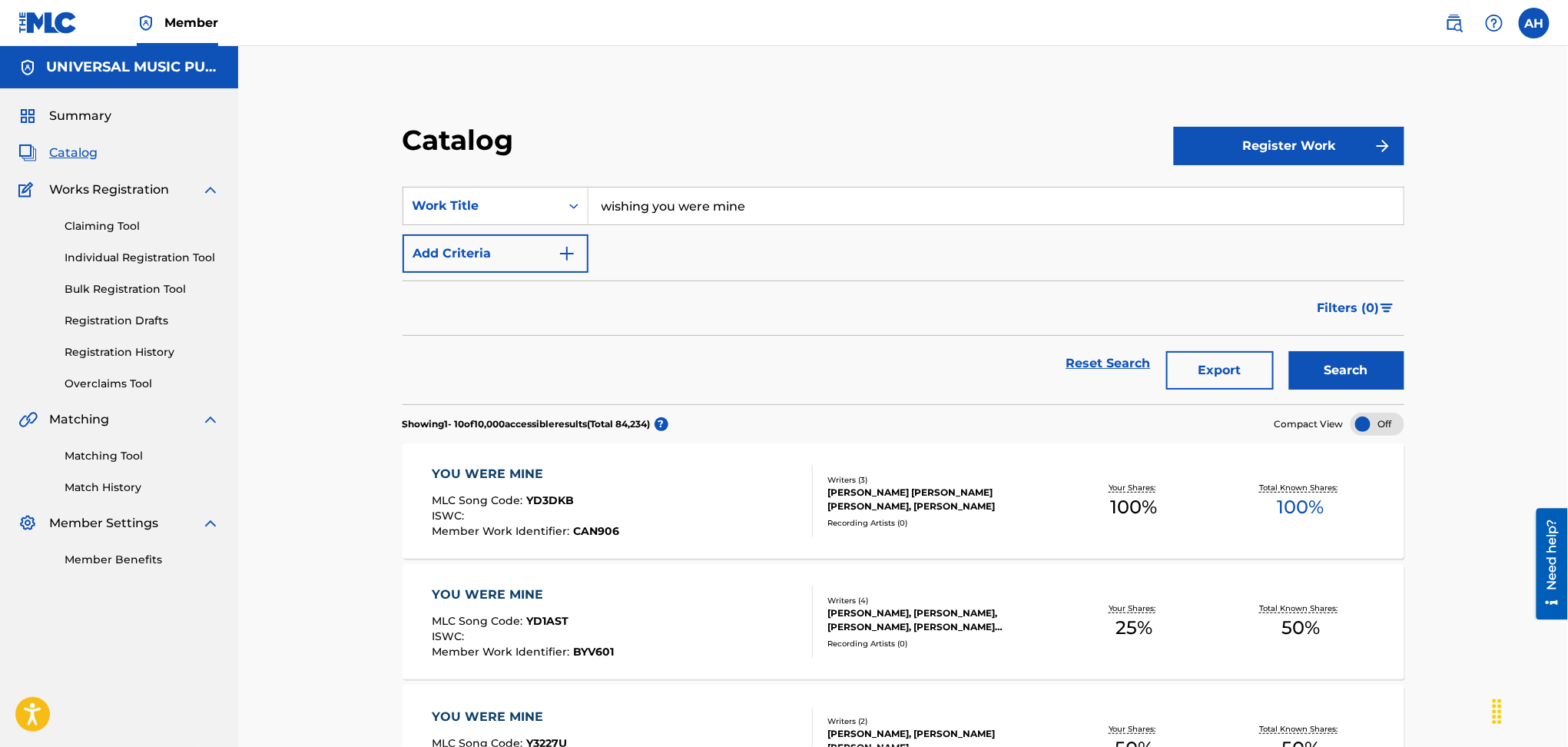
click at [542, 260] on button "Add Criteria" at bounding box center [495, 253] width 186 height 38
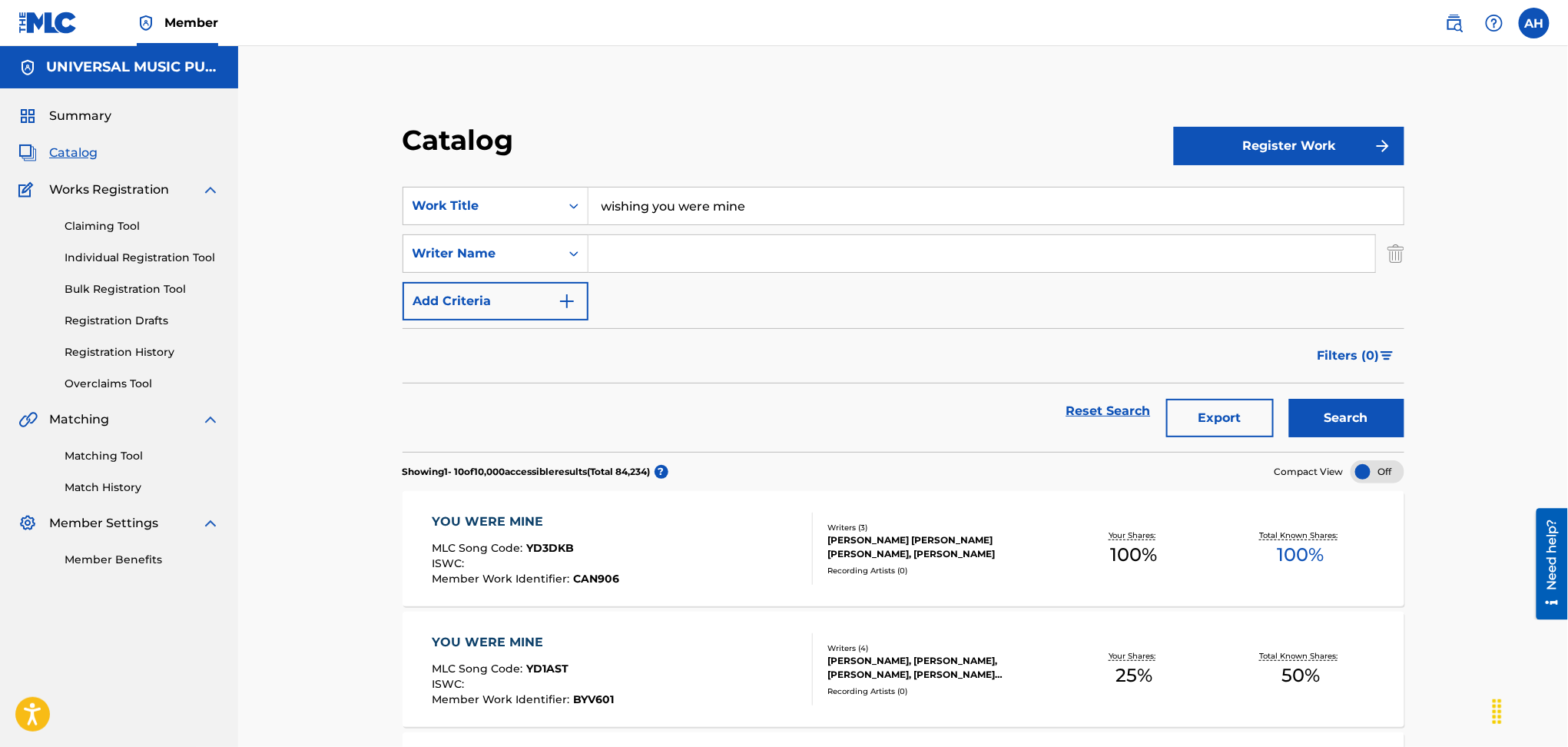
drag, startPoint x: 542, startPoint y: 260, endPoint x: 674, endPoint y: 258, distance: 132.0
click at [679, 261] on input "Search Form" at bounding box center [981, 253] width 787 height 37
type input "[PERSON_NAME]"
click at [1289, 399] on button "Search" at bounding box center [1346, 418] width 115 height 38
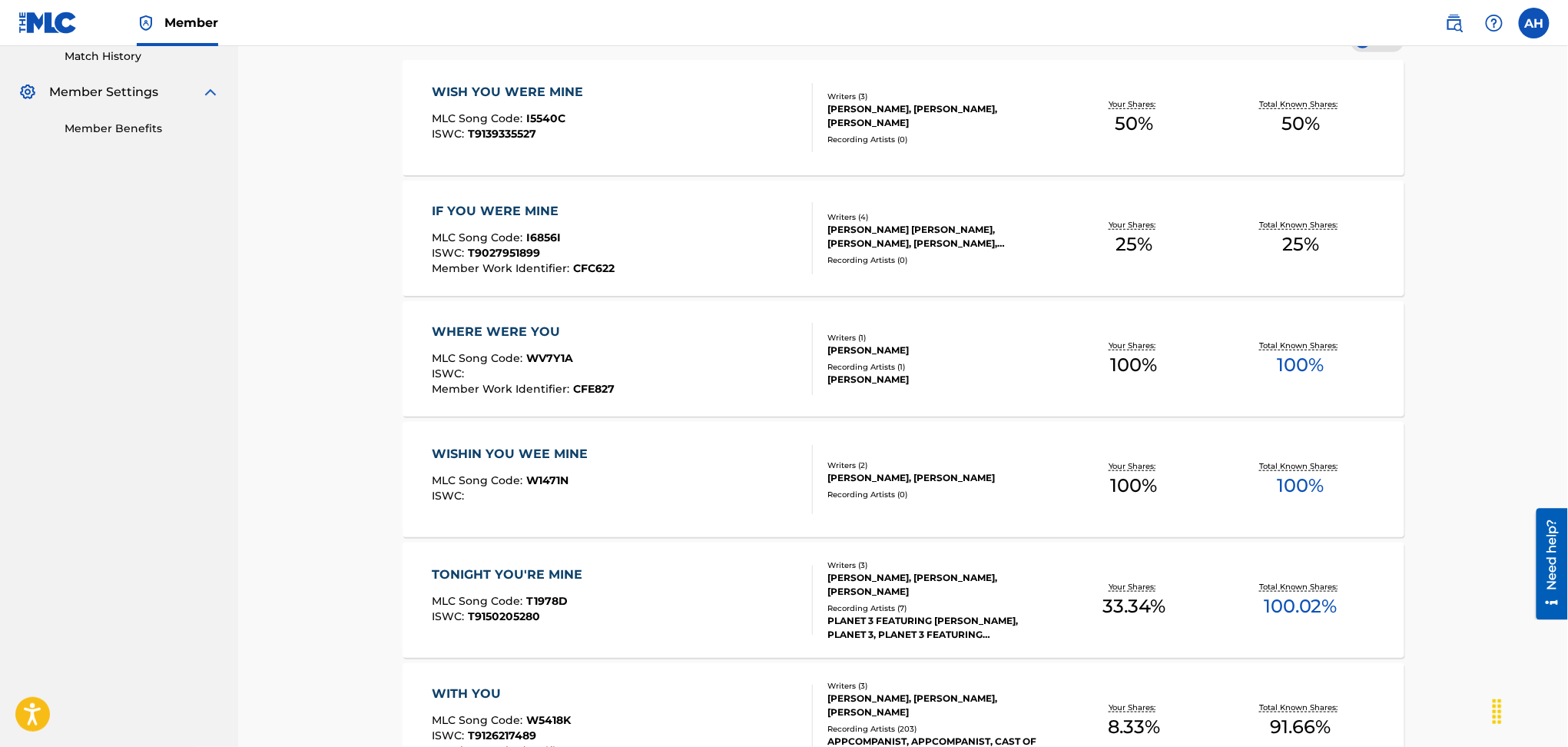
scroll to position [512, 0]
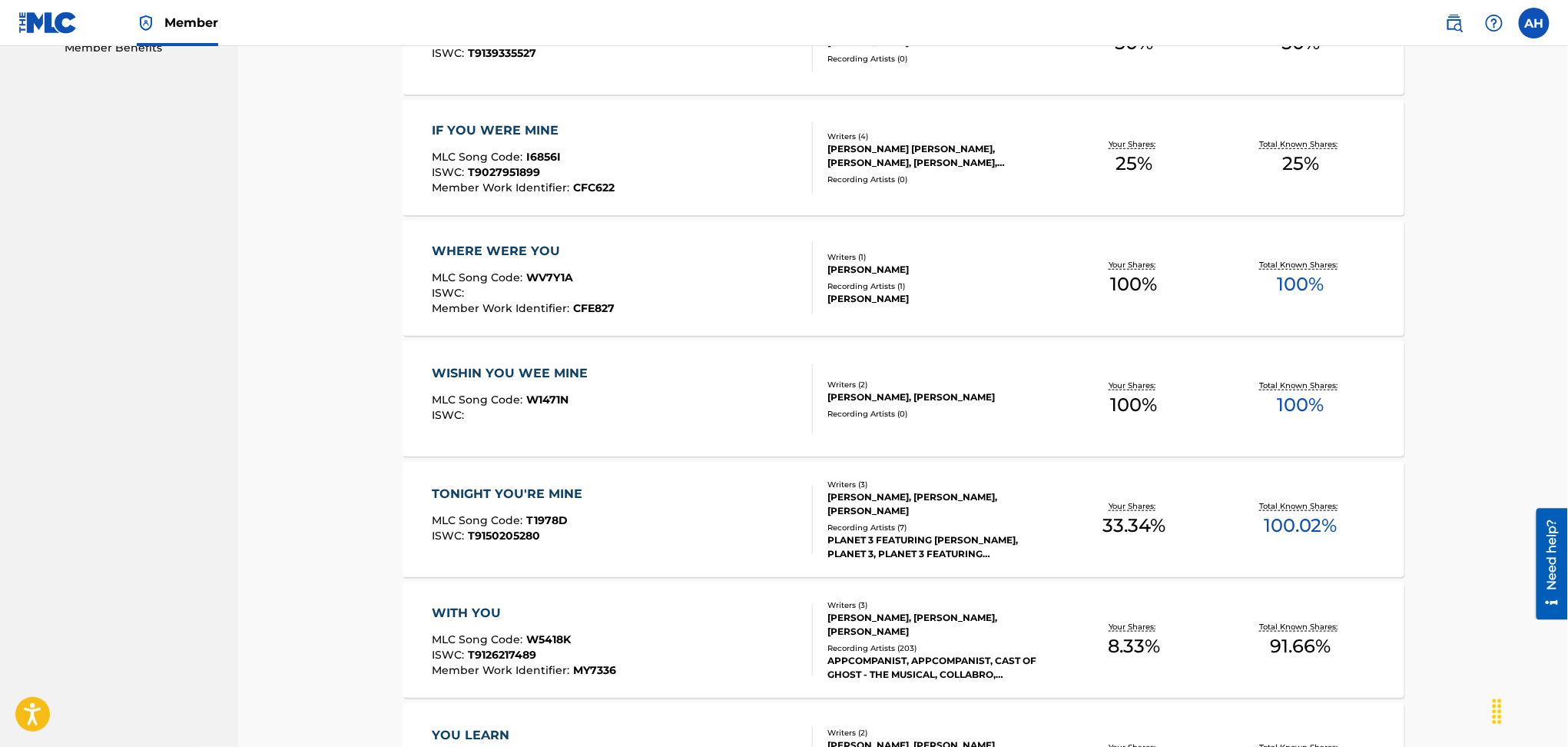
click at [726, 431] on div "WISHIN YOU WEE MINE MLC Song Code : W1471N ISWC :" at bounding box center [622, 398] width 381 height 69
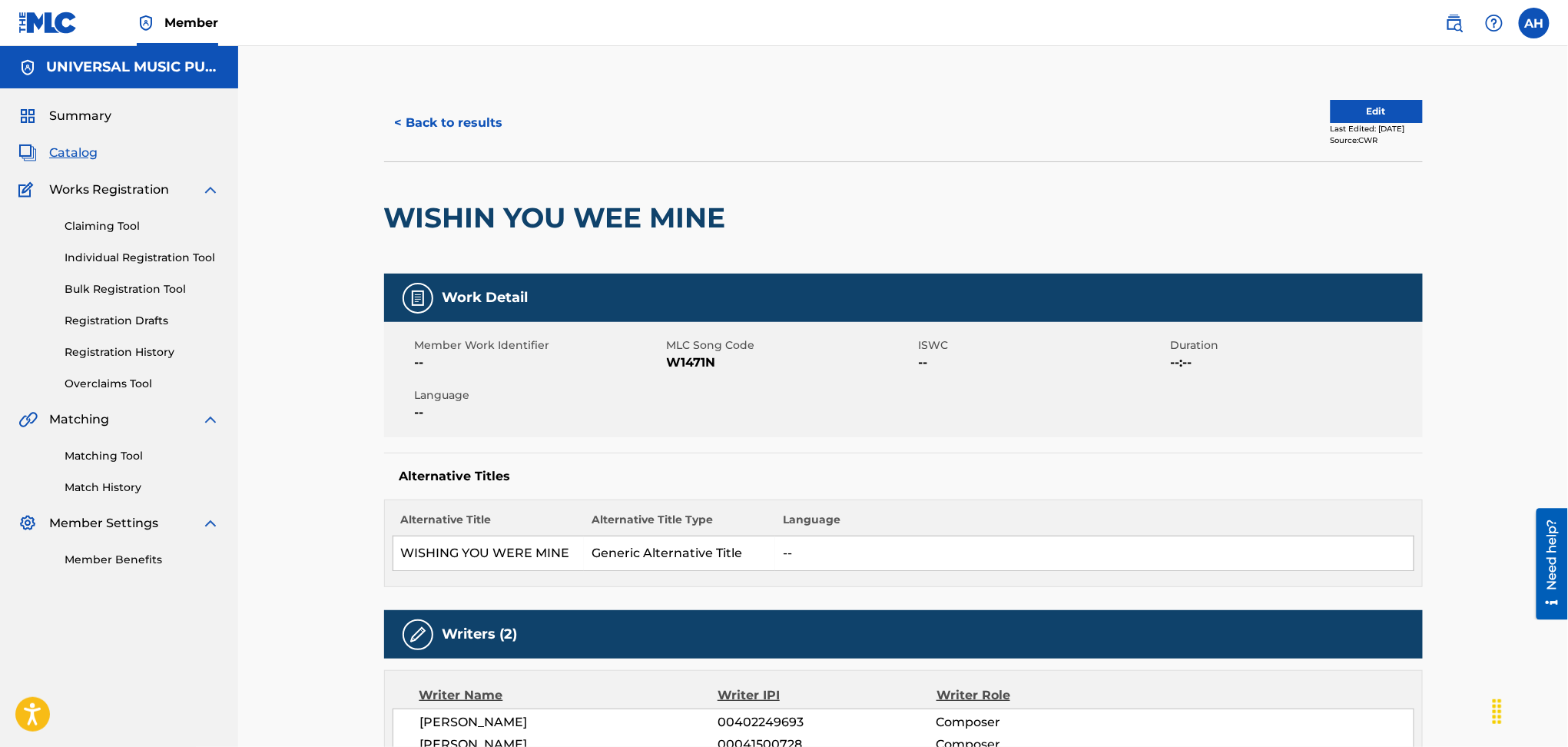
click at [4, 356] on div "Summary Catalog Works Registration Claiming Tool Individual Registration Tool B…" at bounding box center [119, 338] width 238 height 498
click at [441, 126] on button "< Back to results" at bounding box center [449, 123] width 130 height 38
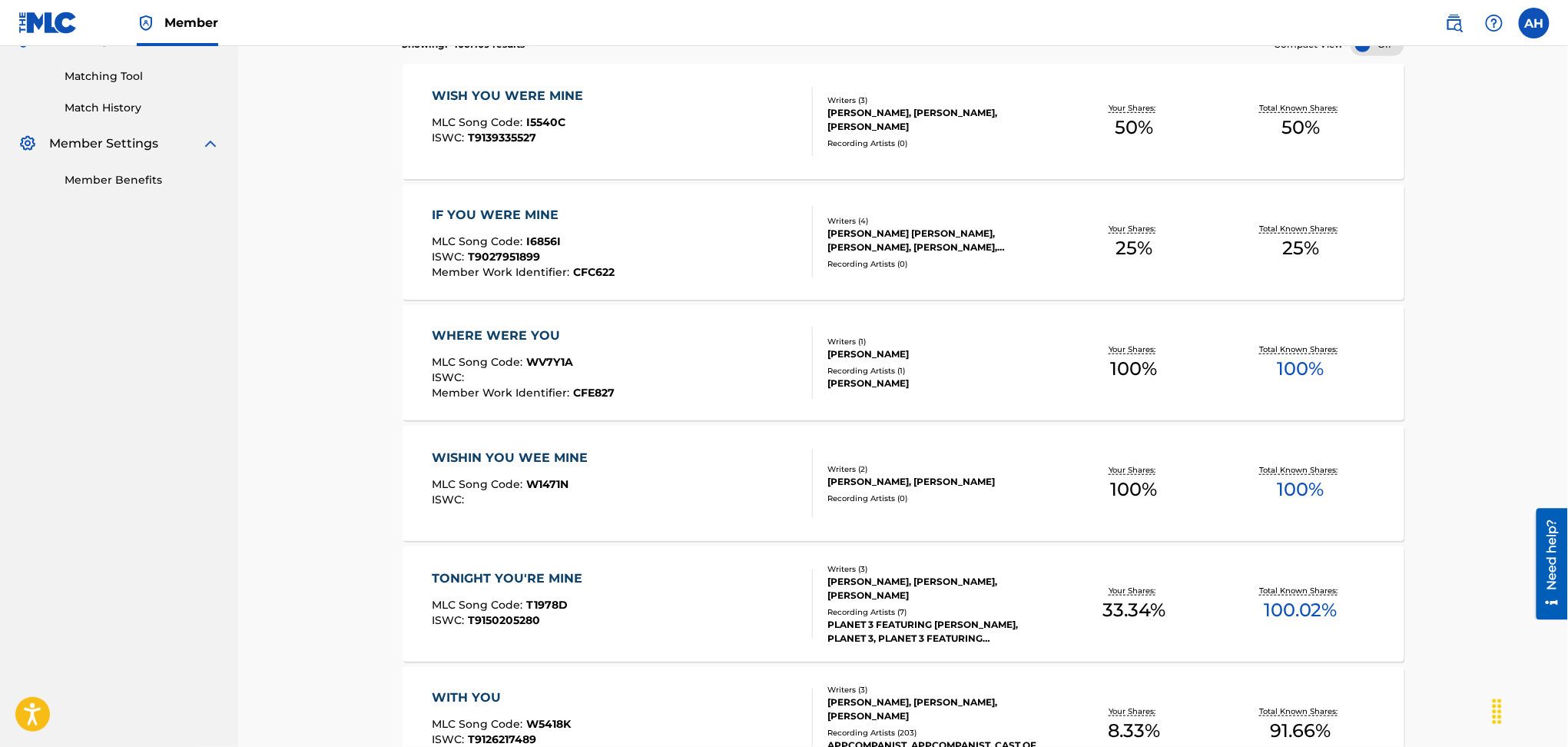
scroll to position [409, 0]
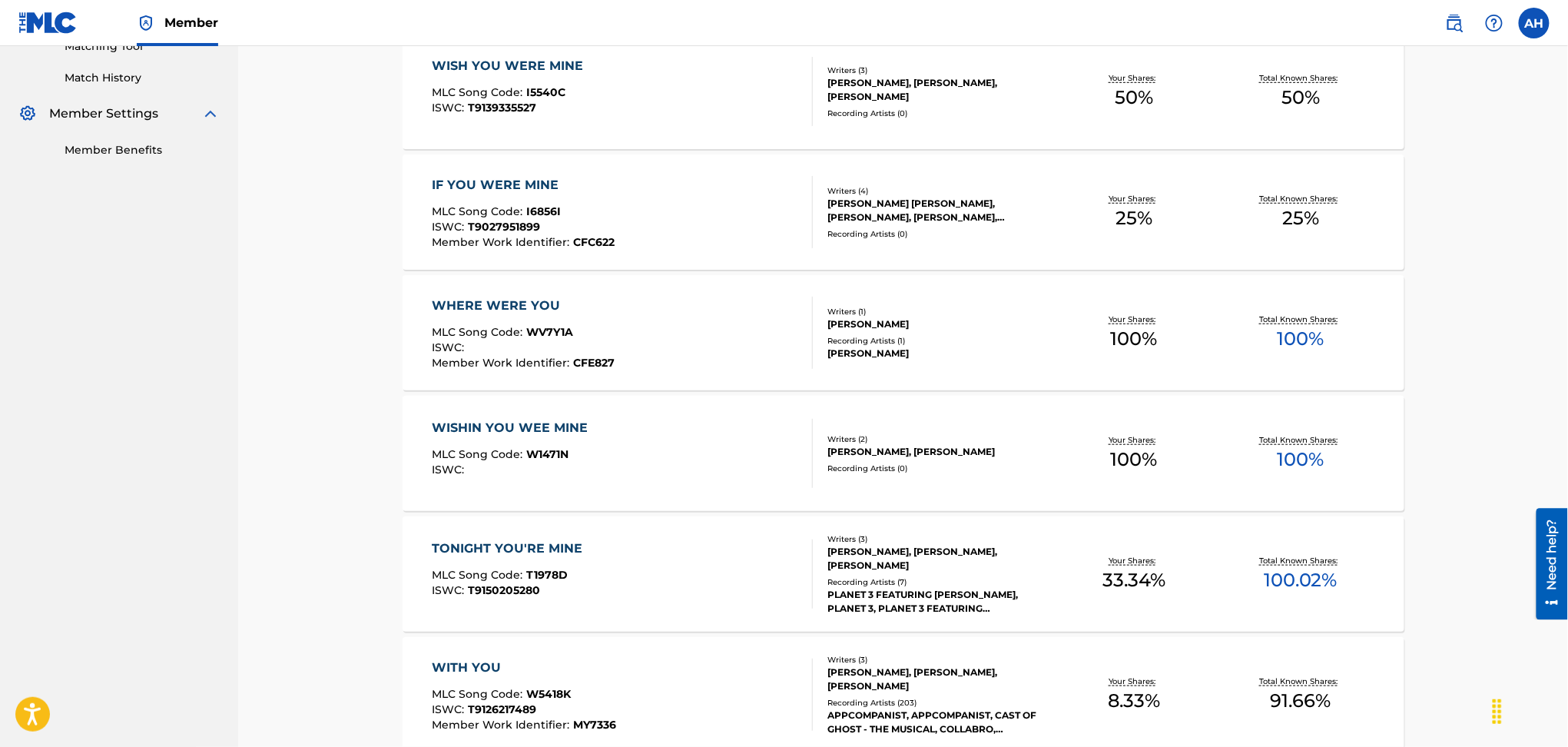
click at [557, 466] on div "ISWC :" at bounding box center [514, 470] width 164 height 12
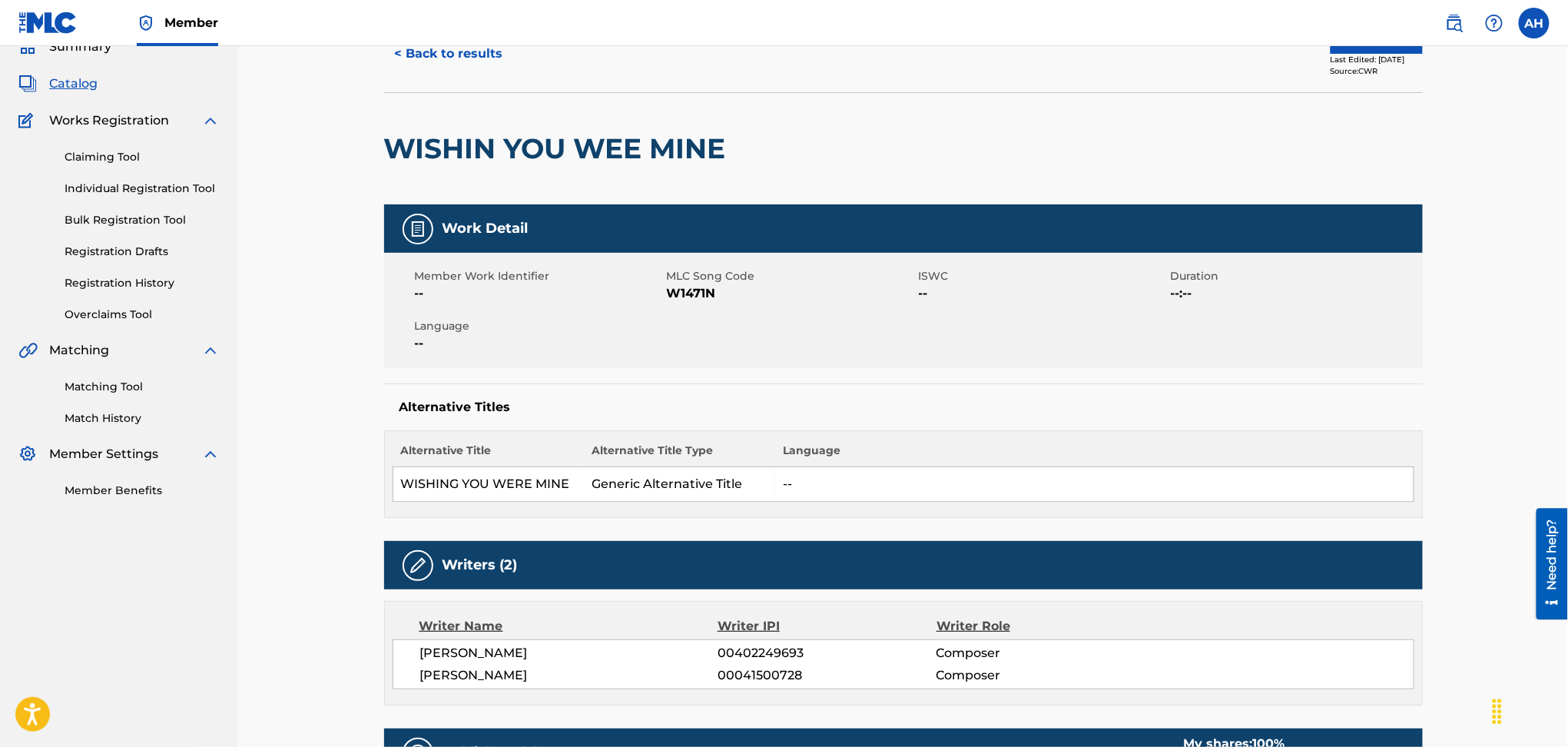
scroll to position [102, 0]
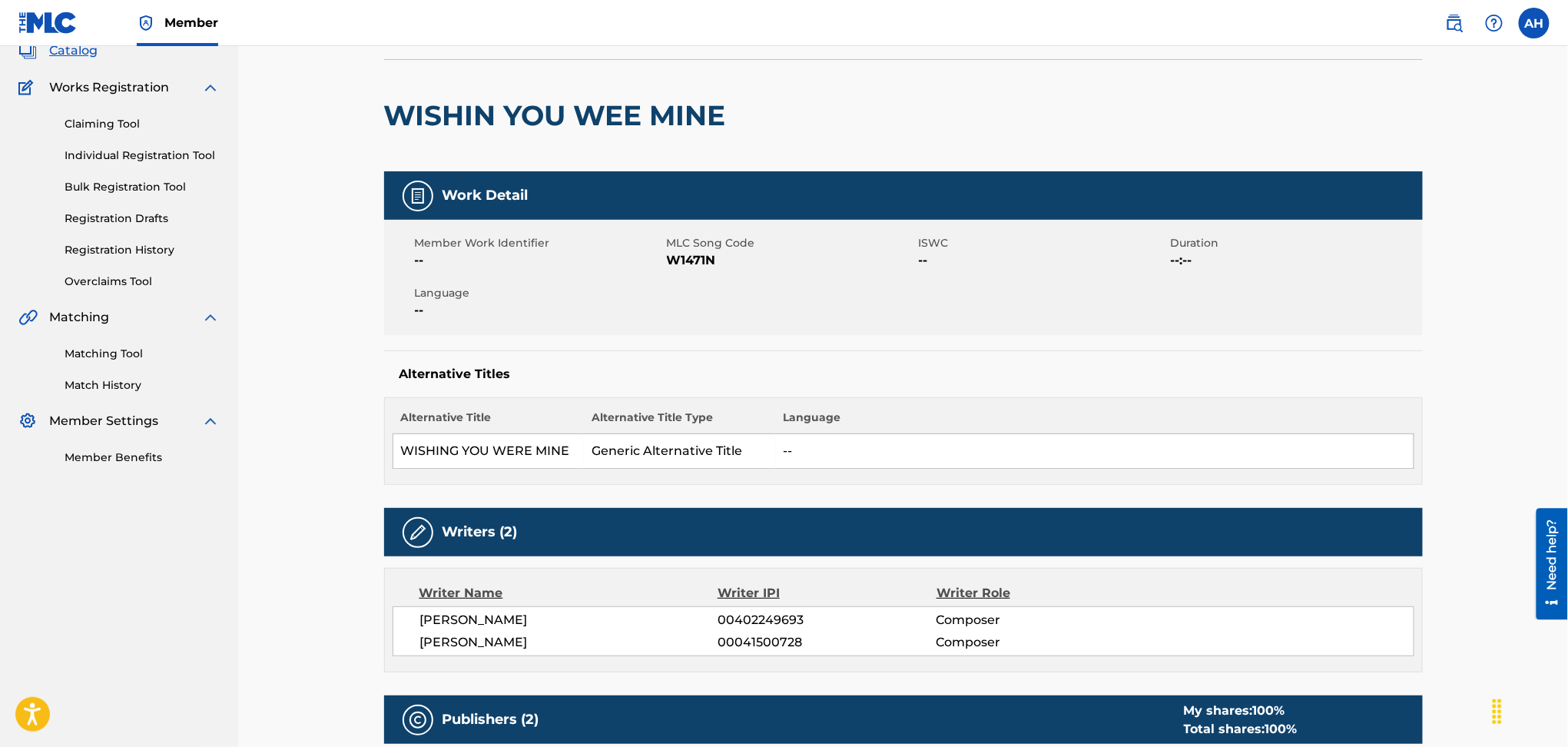
click at [620, 349] on div "Work Detail Member Work Identifier -- MLC Song Code W1471N ISWC -- Duration --:…" at bounding box center [904, 328] width 1039 height 314
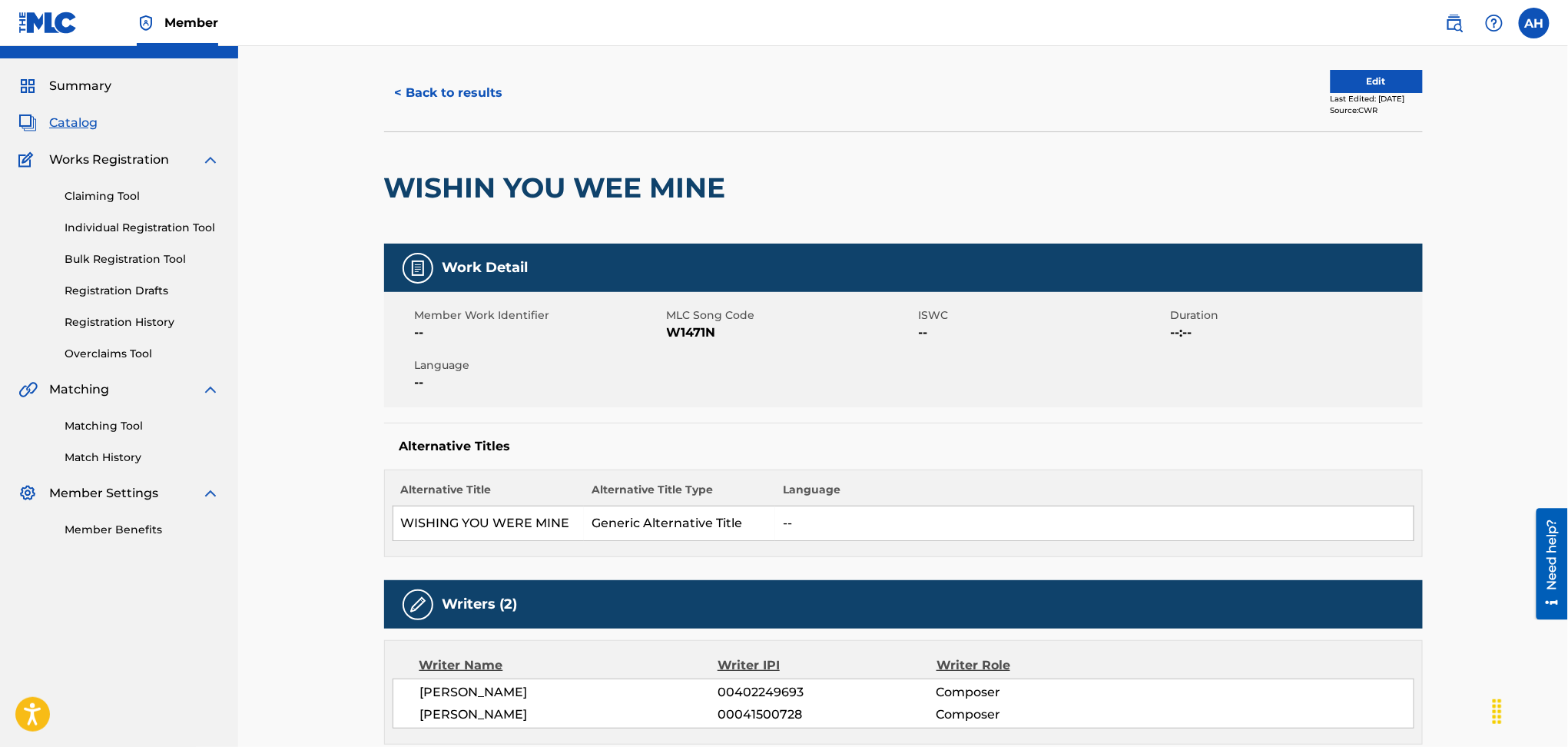
scroll to position [0, 0]
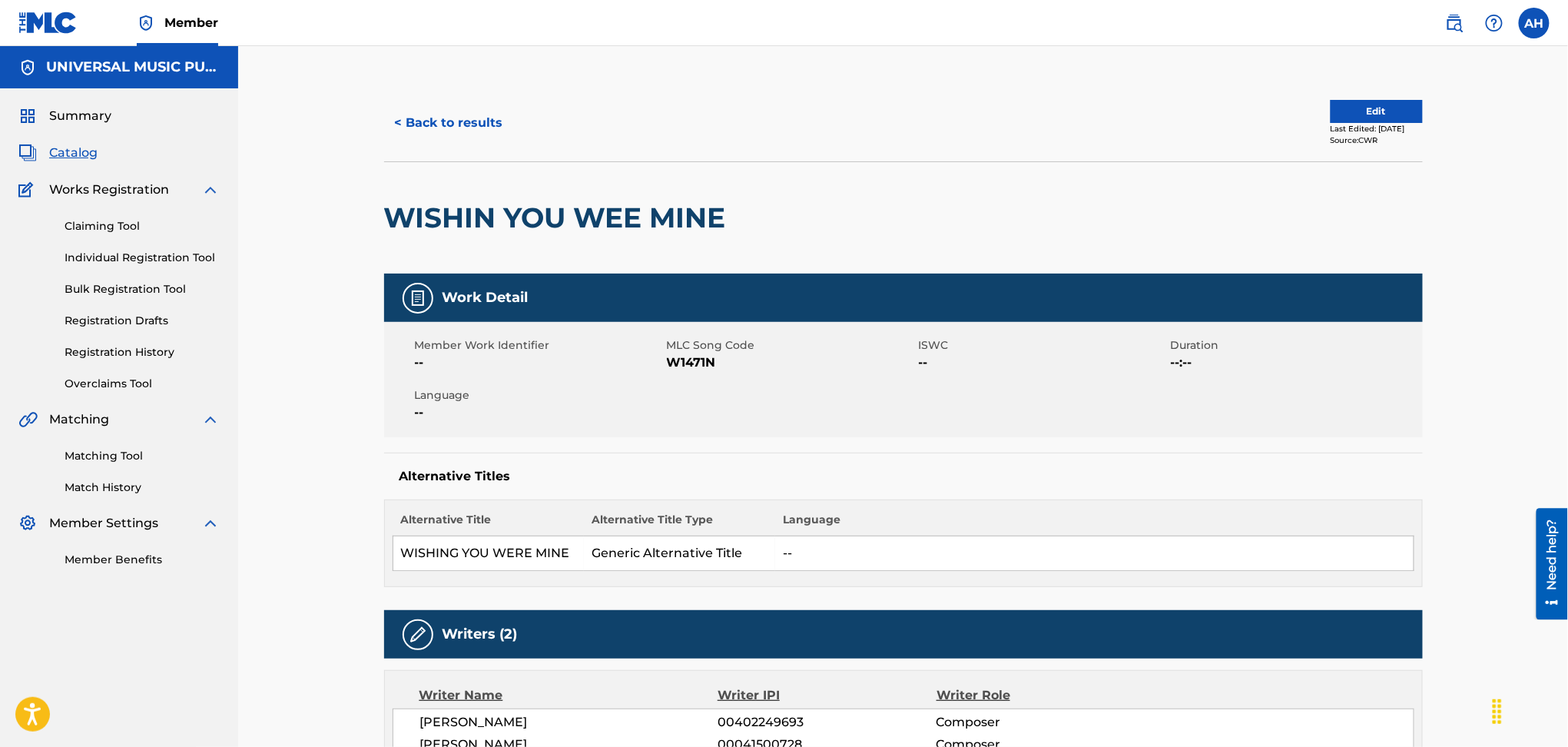
click at [439, 101] on div "< Back to results Edit Last Edited: [DATE] Source: CWR" at bounding box center [904, 123] width 1039 height 77
click at [448, 120] on button "< Back to results" at bounding box center [449, 123] width 130 height 38
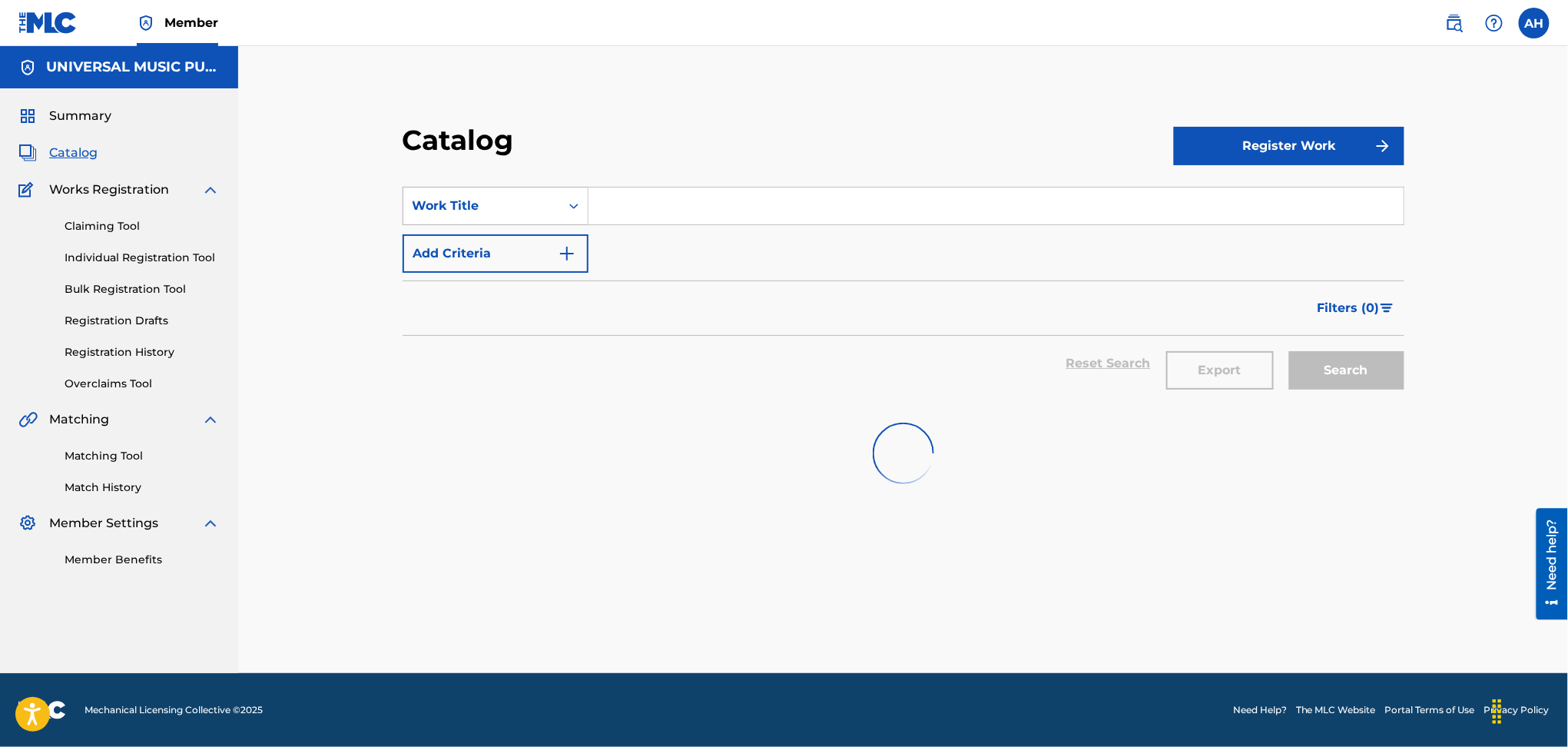
click at [464, 187] on div "Work Title" at bounding box center [495, 206] width 186 height 38
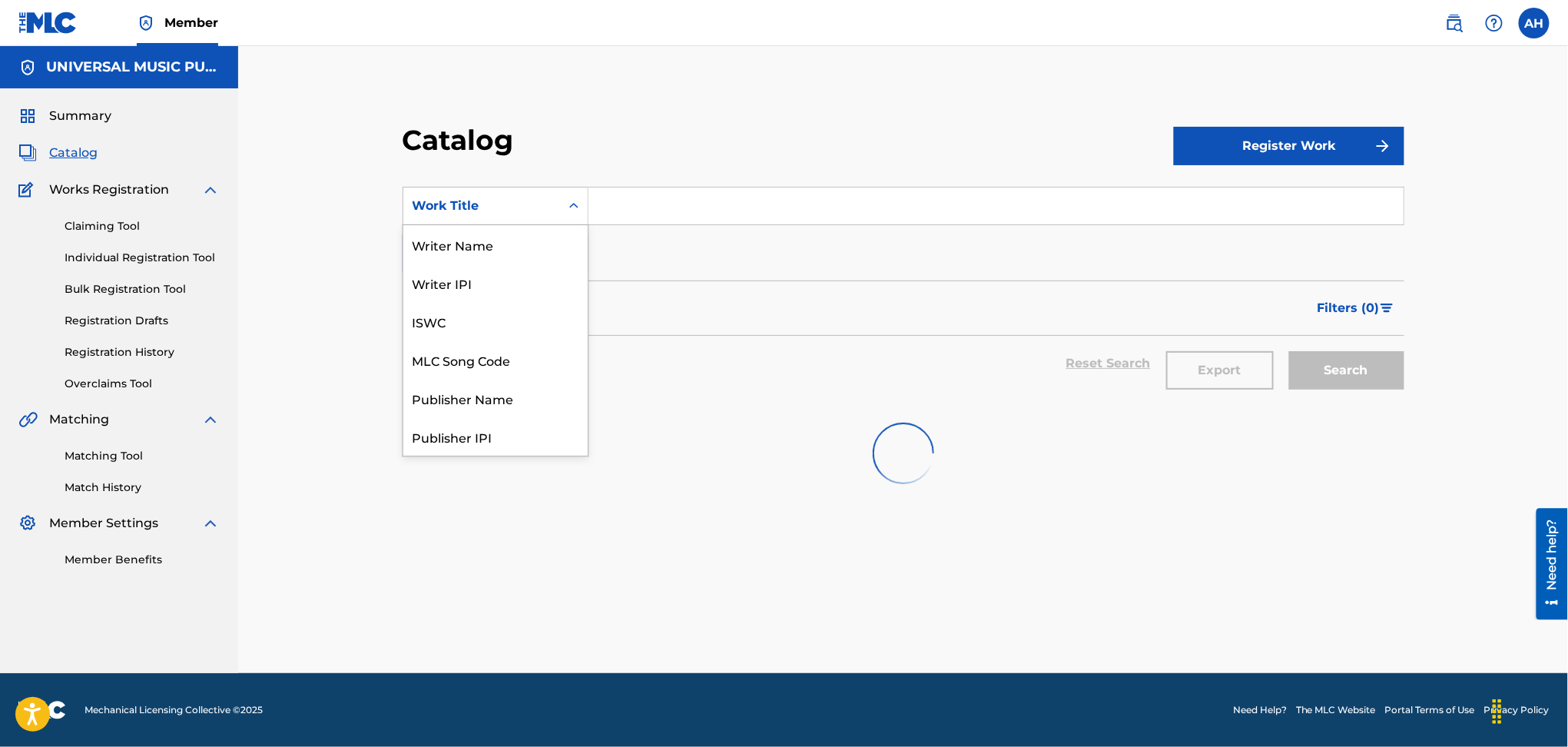
scroll to position [230, 0]
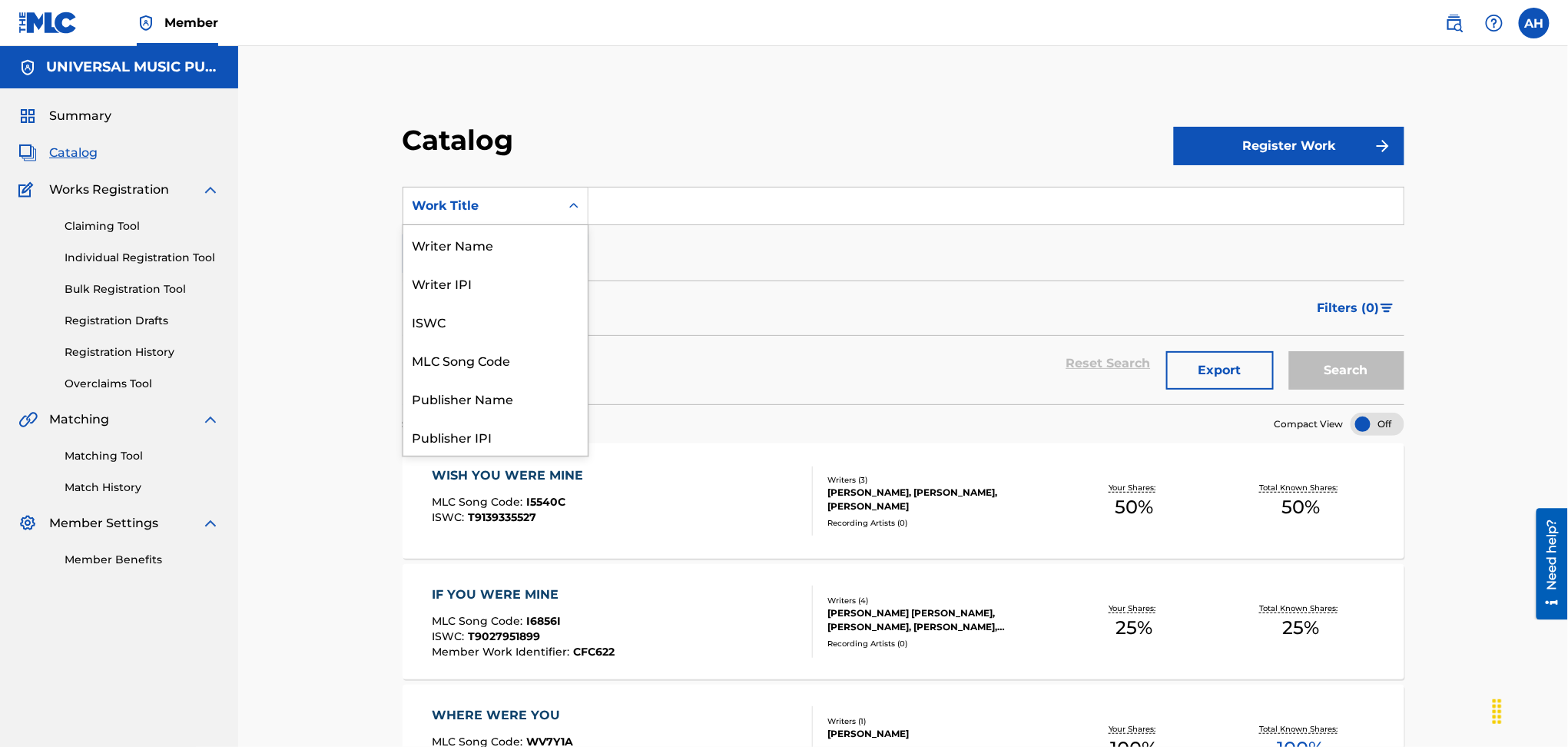
click at [487, 199] on div "Work Title" at bounding box center [482, 206] width 138 height 19
click at [704, 202] on input "Search Form" at bounding box center [996, 206] width 815 height 37
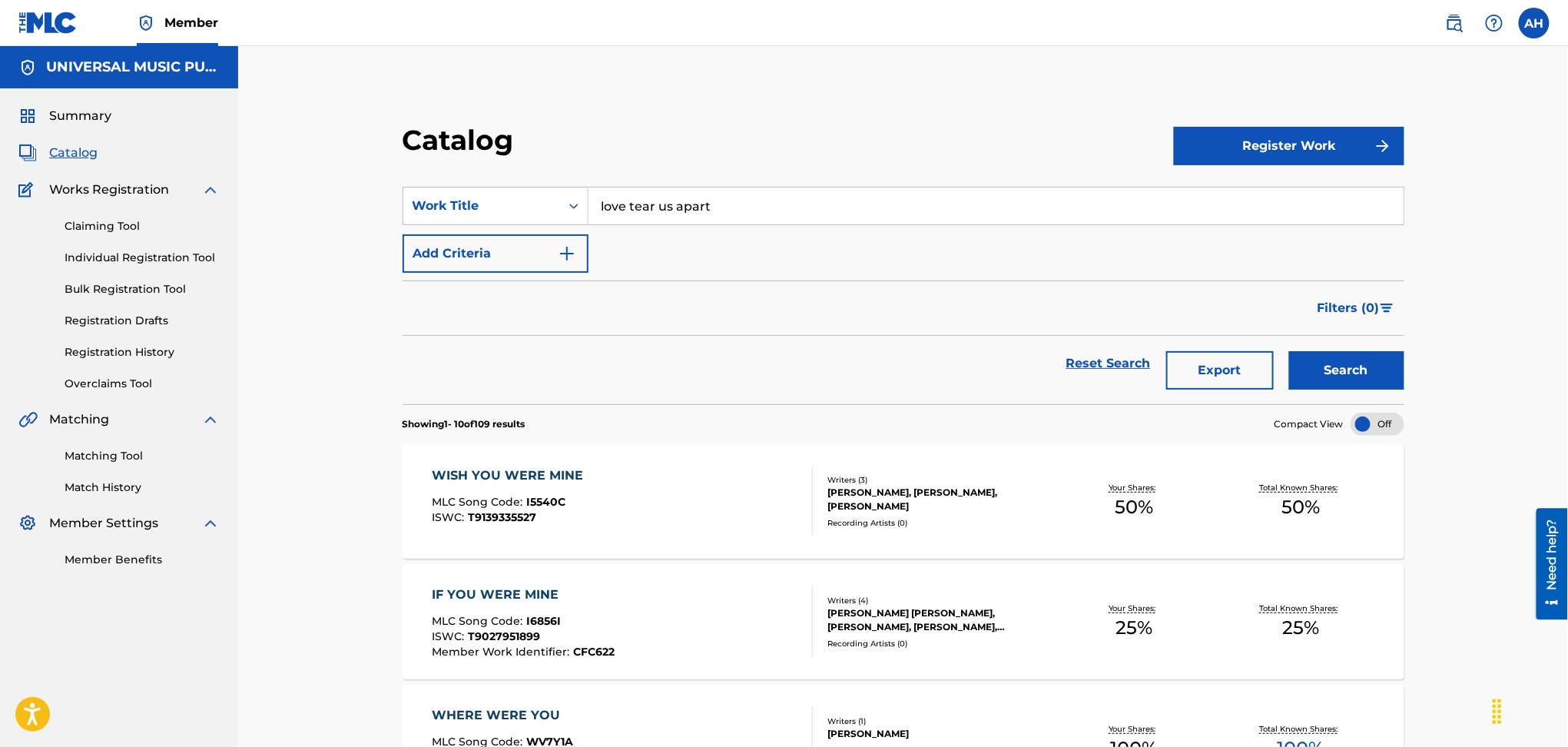
type input "love tear us apart"
click at [1368, 368] on button "Search" at bounding box center [1346, 370] width 115 height 38
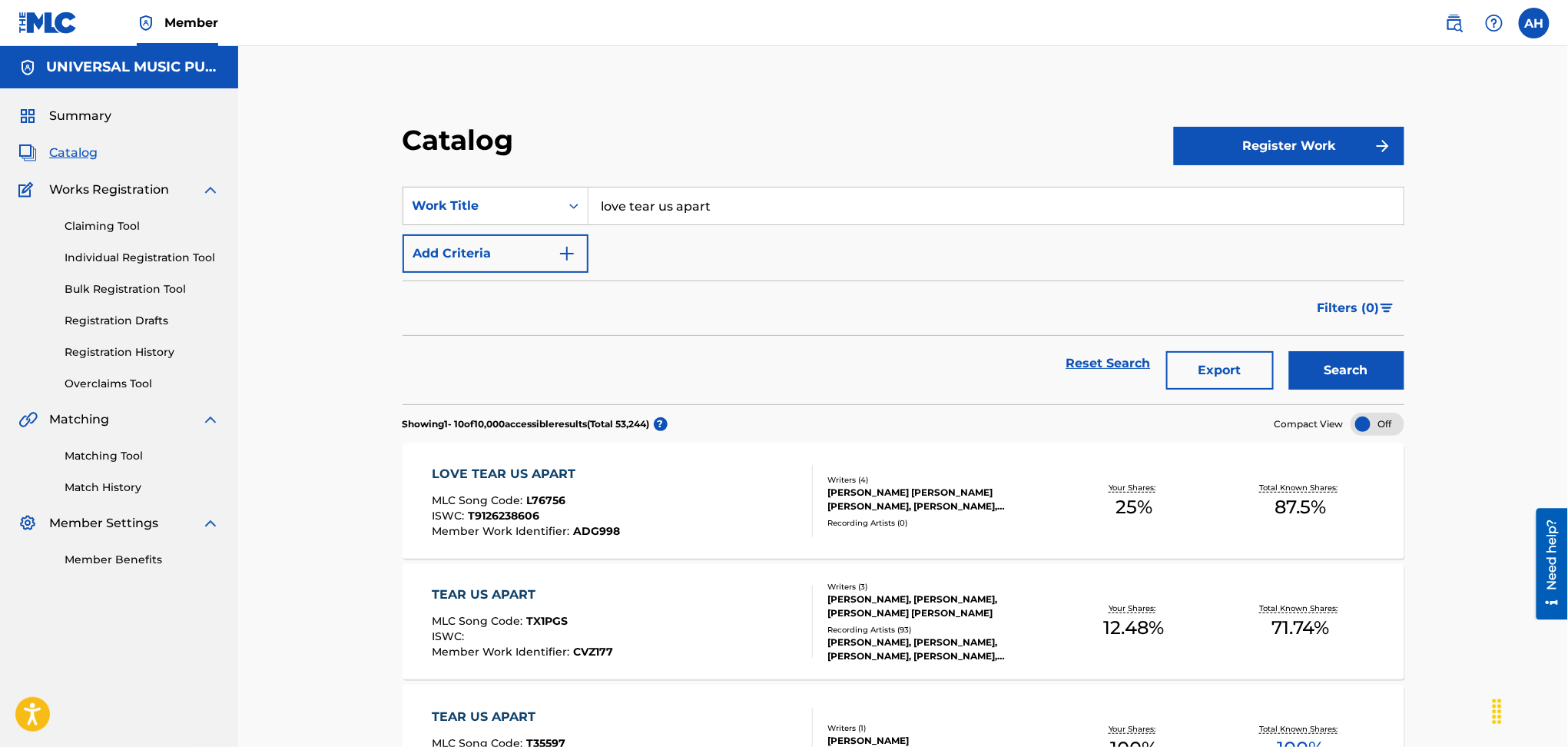
click at [863, 268] on div "SearchWithCriteria4125ec37-aa7d-4b71-8846-6db39ebd39fc Work Title love tear us …" at bounding box center [903, 229] width 1002 height 86
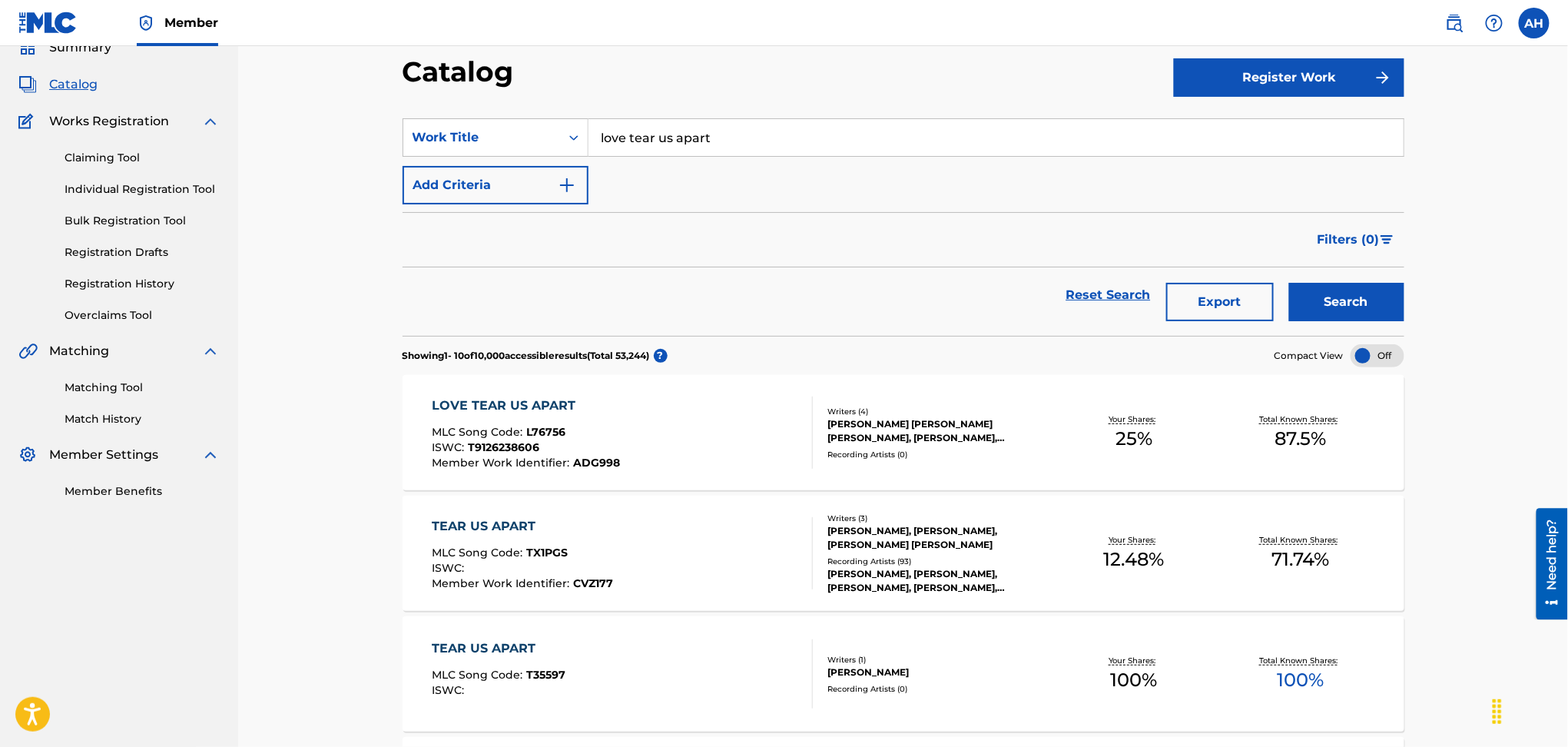
scroll to position [102, 0]
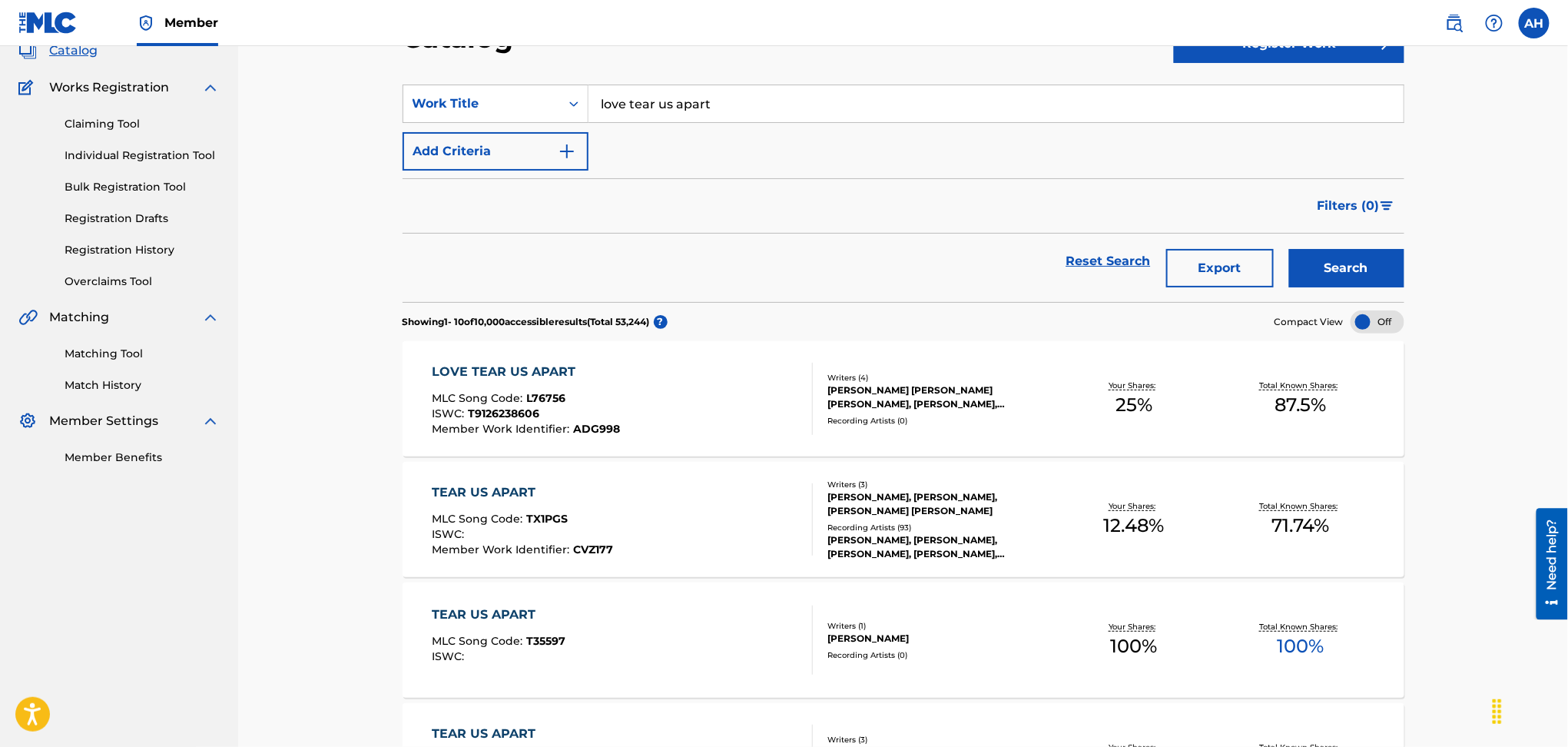
click at [689, 404] on div "LOVE TEAR US APART MLC Song Code : L76756 ISWC : T9126238606 Member Work Identi…" at bounding box center [622, 398] width 381 height 72
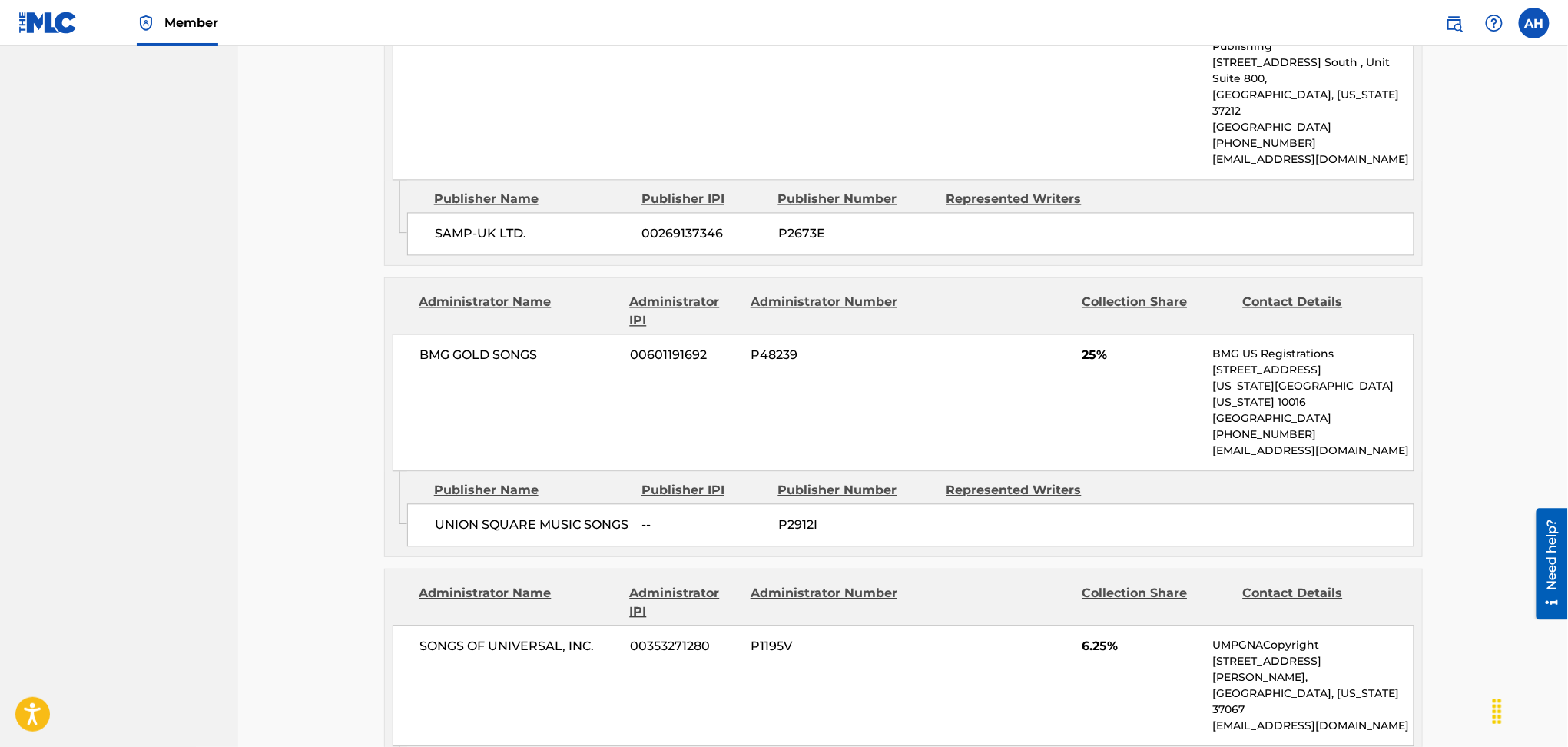
scroll to position [1332, 0]
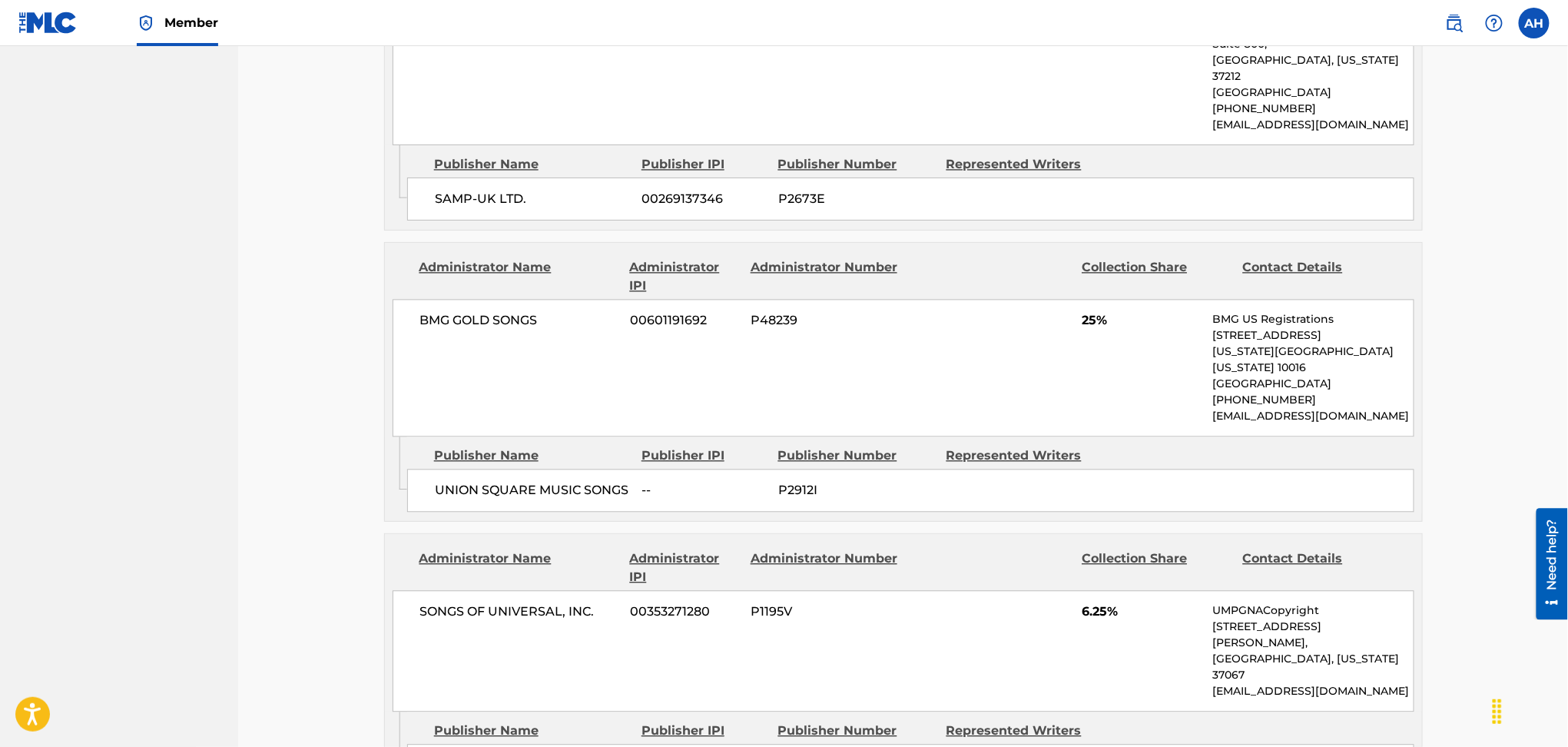
drag, startPoint x: 682, startPoint y: 508, endPoint x: 680, endPoint y: 500, distance: 8.2
click at [682, 603] on span "00353271280" at bounding box center [685, 612] width 109 height 19
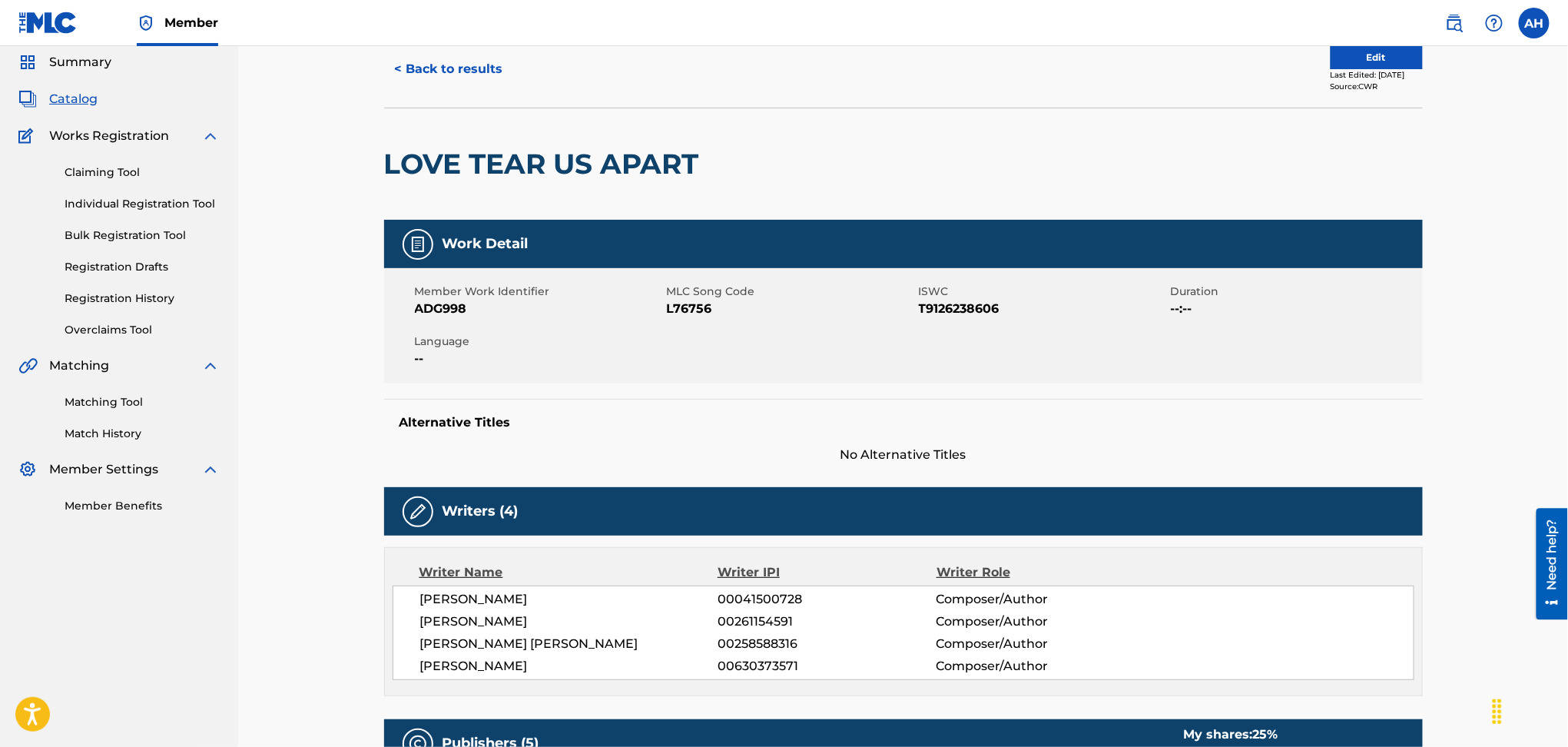
scroll to position [0, 0]
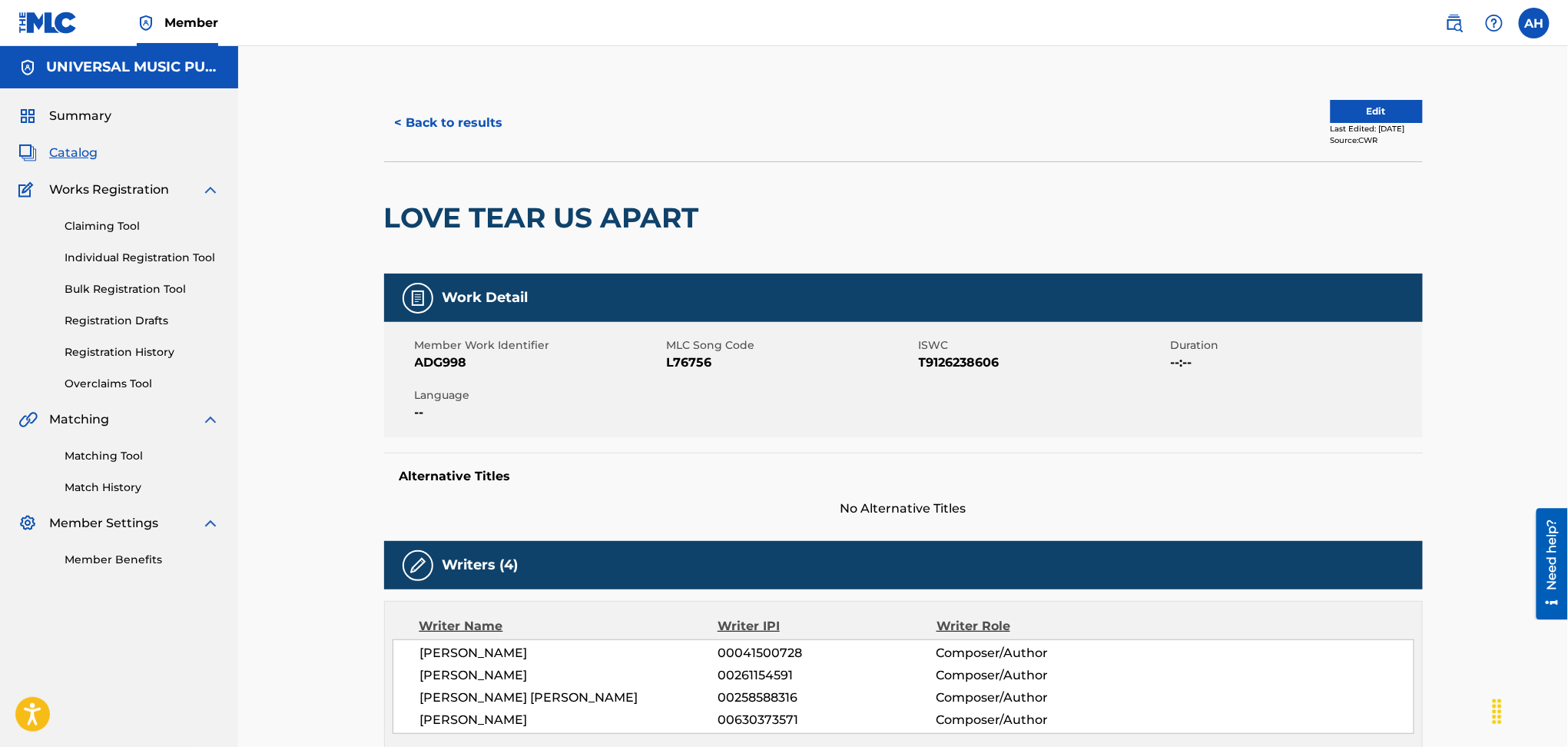
click at [461, 208] on h2 "LOVE TEAR US APART" at bounding box center [546, 217] width 322 height 35
click at [453, 140] on button "< Back to results" at bounding box center [449, 123] width 130 height 38
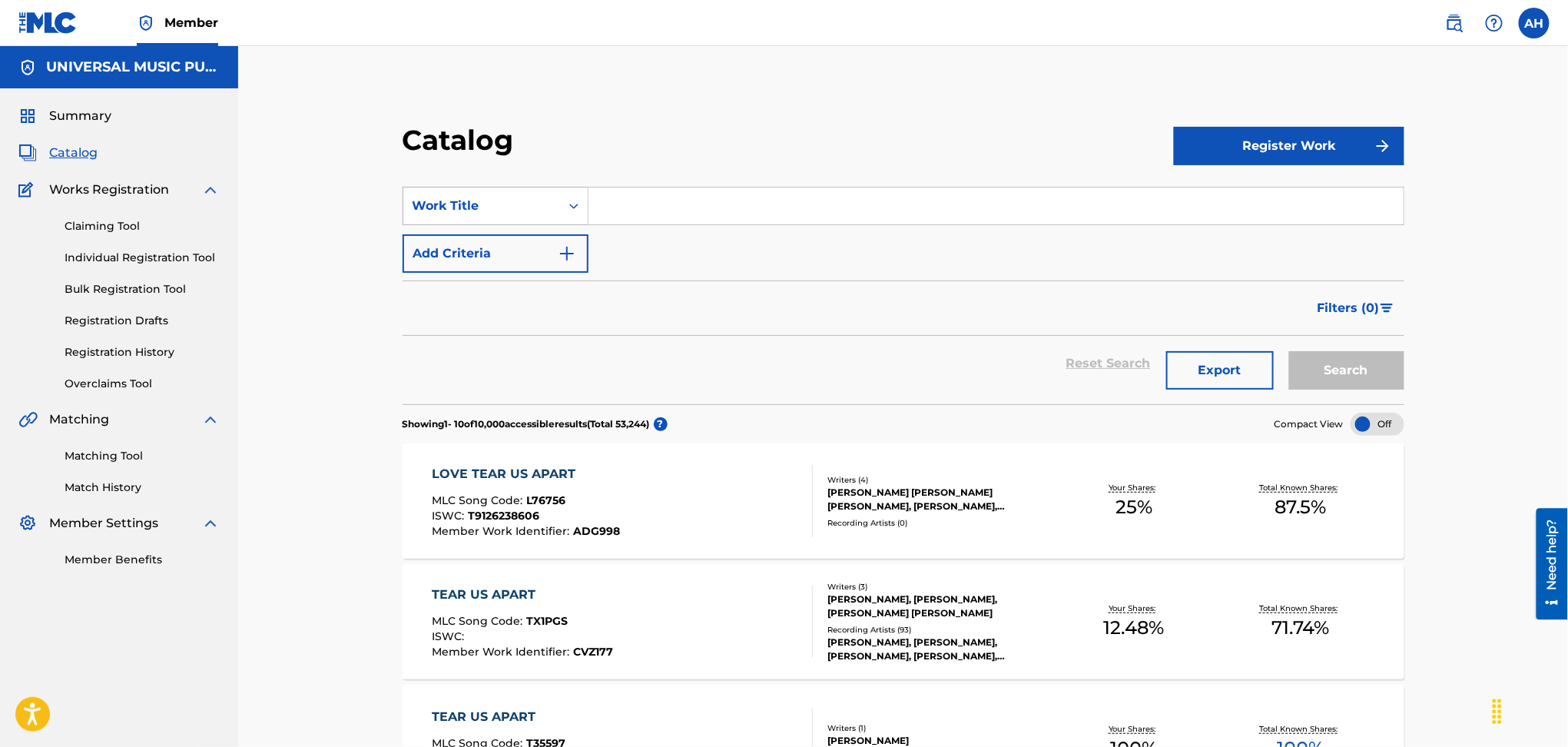
click at [501, 207] on div "Work Title" at bounding box center [482, 206] width 138 height 19
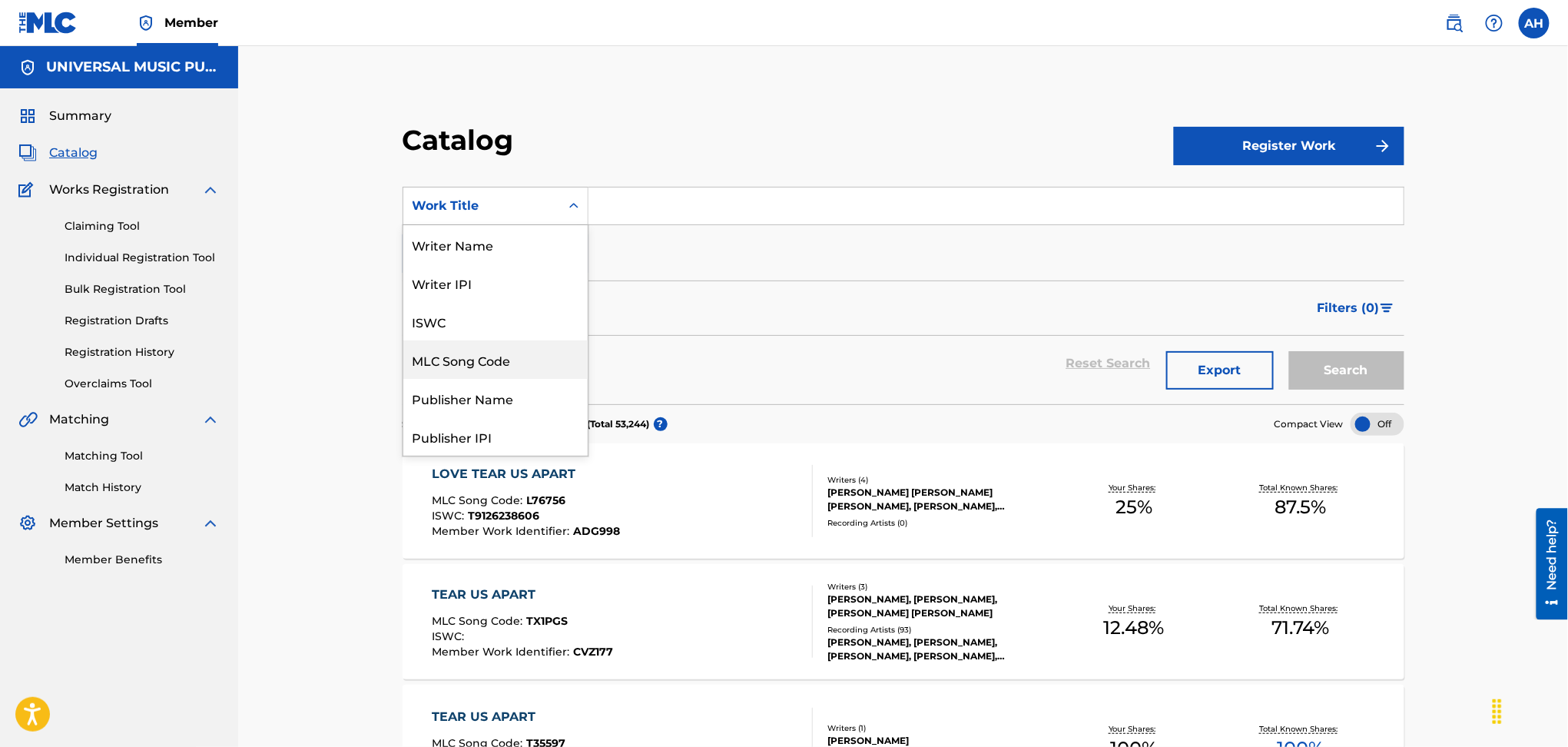
drag, startPoint x: 502, startPoint y: 369, endPoint x: 657, endPoint y: 235, distance: 204.9
click at [501, 370] on div "MLC Song Code" at bounding box center [495, 359] width 184 height 38
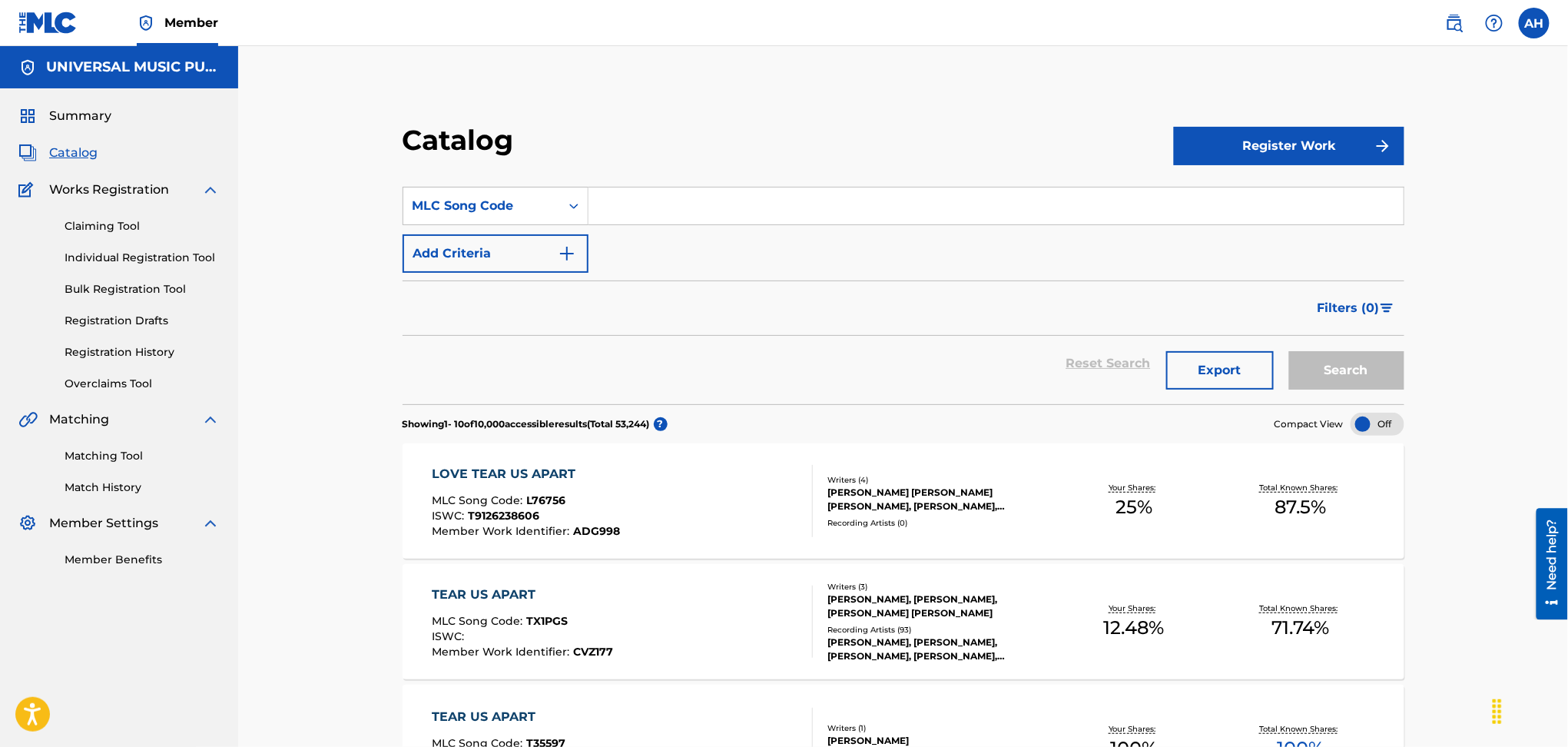
click at [703, 222] on input "Search Form" at bounding box center [996, 206] width 815 height 37
type input "svh5vb"
click at [1289, 351] on button "Search" at bounding box center [1346, 370] width 115 height 38
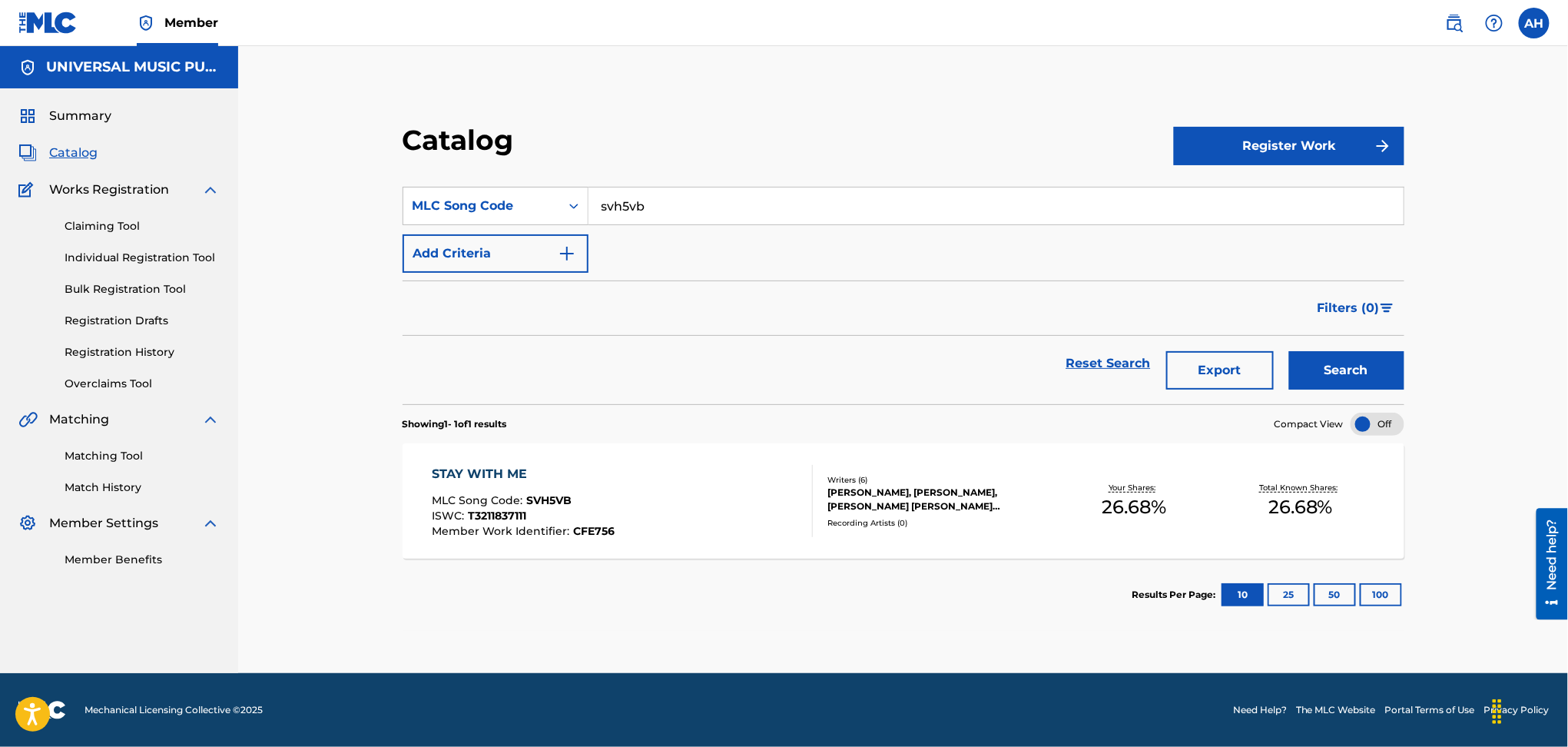
click at [723, 559] on section "Results Per Page: 10 25 50 100" at bounding box center [903, 594] width 1002 height 72
click at [726, 546] on div "STAY WITH ME MLC Song Code : SVH5VB ISWC : T3211837111 Member Work Identifier :…" at bounding box center [903, 501] width 1002 height 115
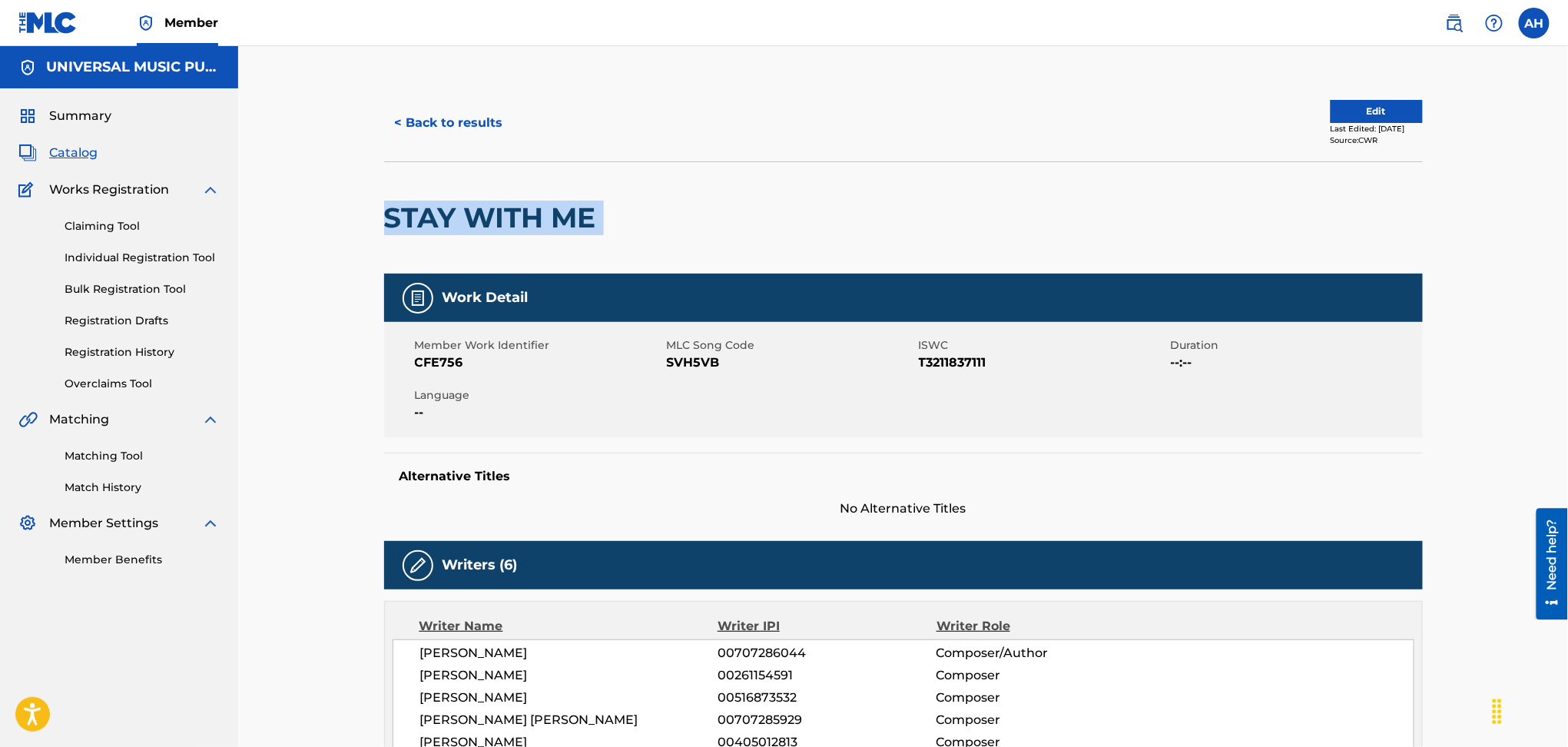
drag, startPoint x: 605, startPoint y: 214, endPoint x: 369, endPoint y: 214, distance: 236.0
click at [494, 225] on h2 "STAY WITH ME" at bounding box center [495, 217] width 220 height 35
drag, startPoint x: 593, startPoint y: 224, endPoint x: 394, endPoint y: 215, distance: 199.2
click at [395, 215] on h2 "STAY WITH ME" at bounding box center [495, 217] width 220 height 35
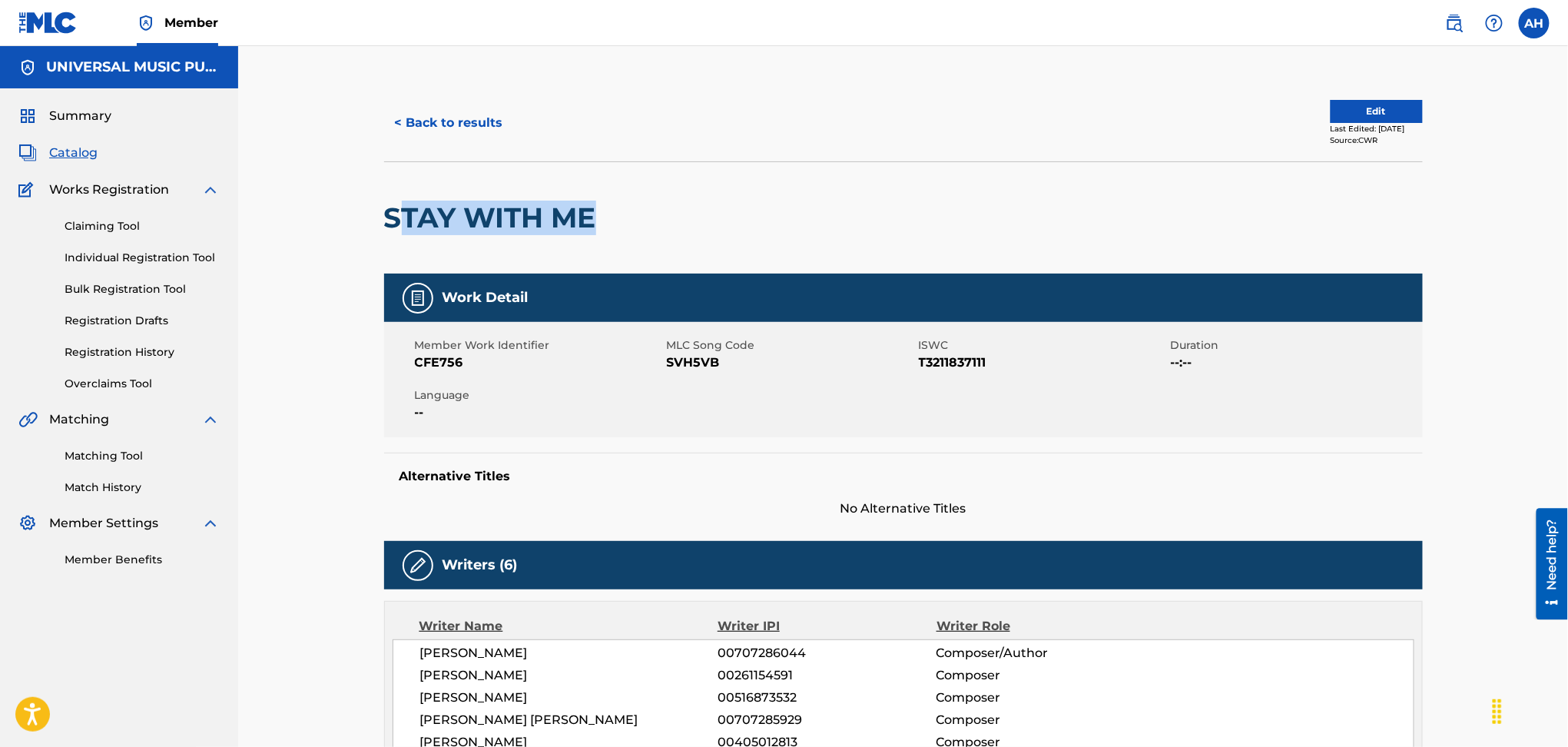
click at [394, 215] on h2 "STAY WITH ME" at bounding box center [495, 217] width 220 height 35
click at [609, 237] on div at bounding box center [723, 217] width 239 height 112
click at [1380, 120] on button "Edit" at bounding box center [1377, 111] width 92 height 23
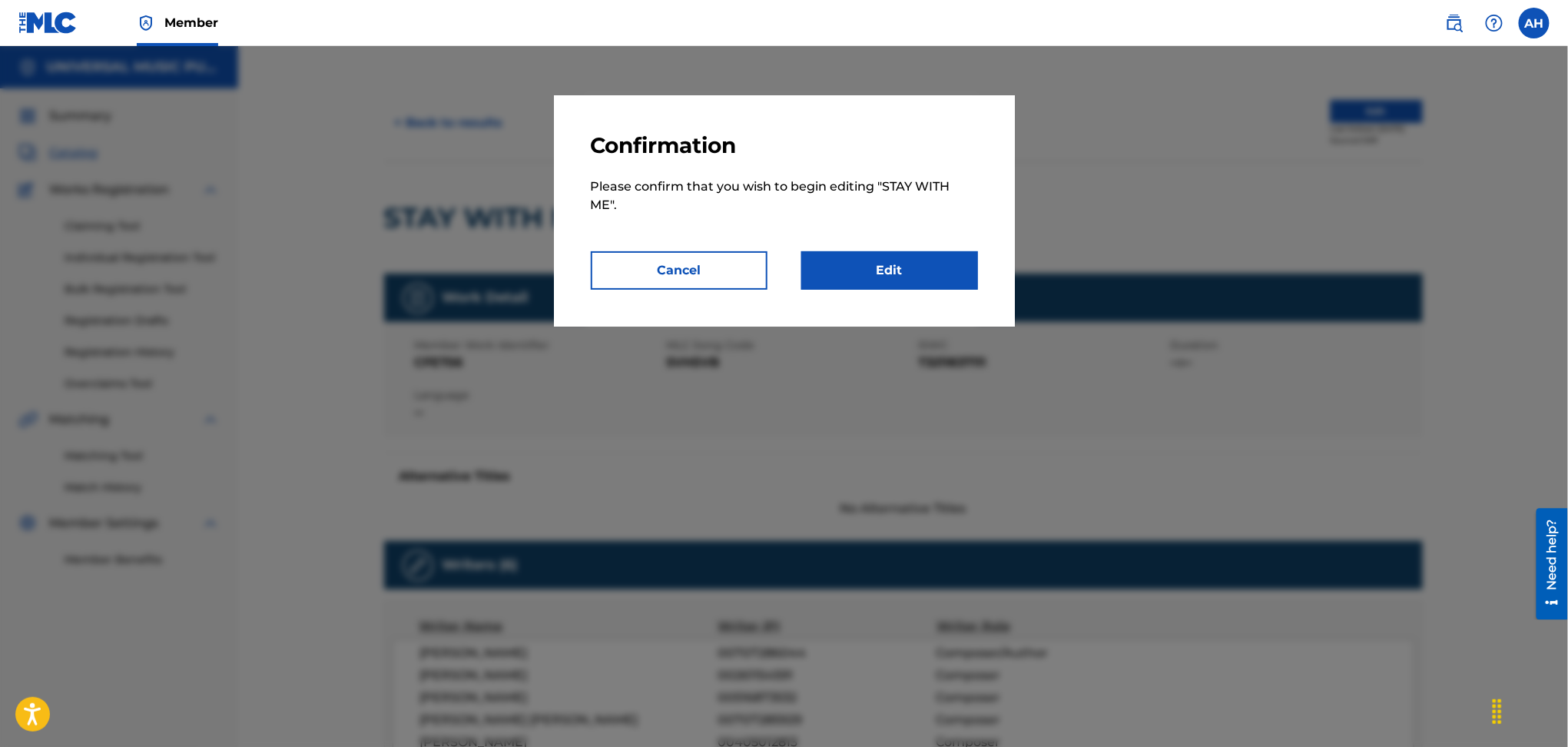
click at [917, 252] on div "Confirmation Please confirm that you wish to begin editing " STAY WITH ME ". Ca…" at bounding box center [784, 211] width 461 height 231
click at [912, 261] on link "Edit" at bounding box center [889, 270] width 176 height 38
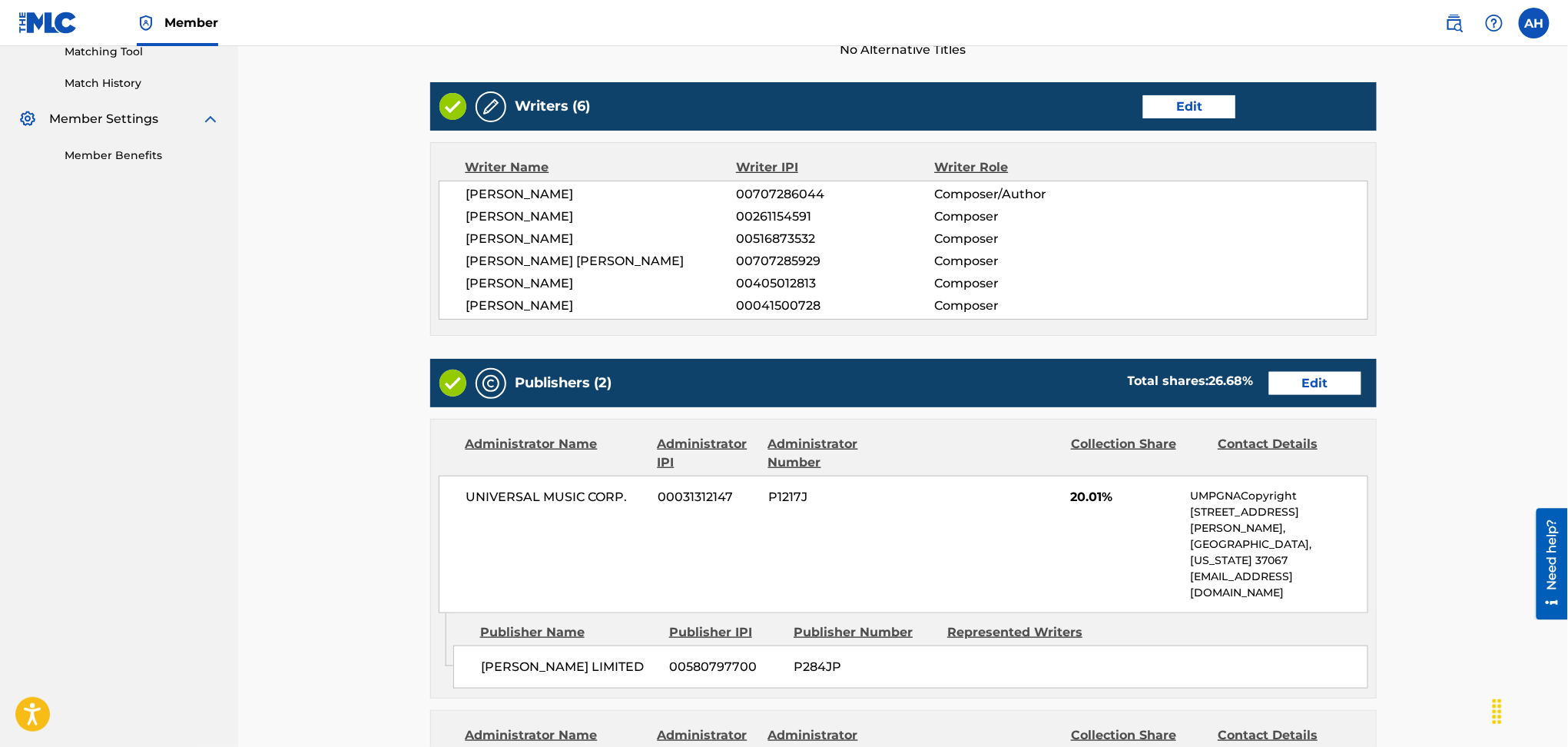
scroll to position [409, 0]
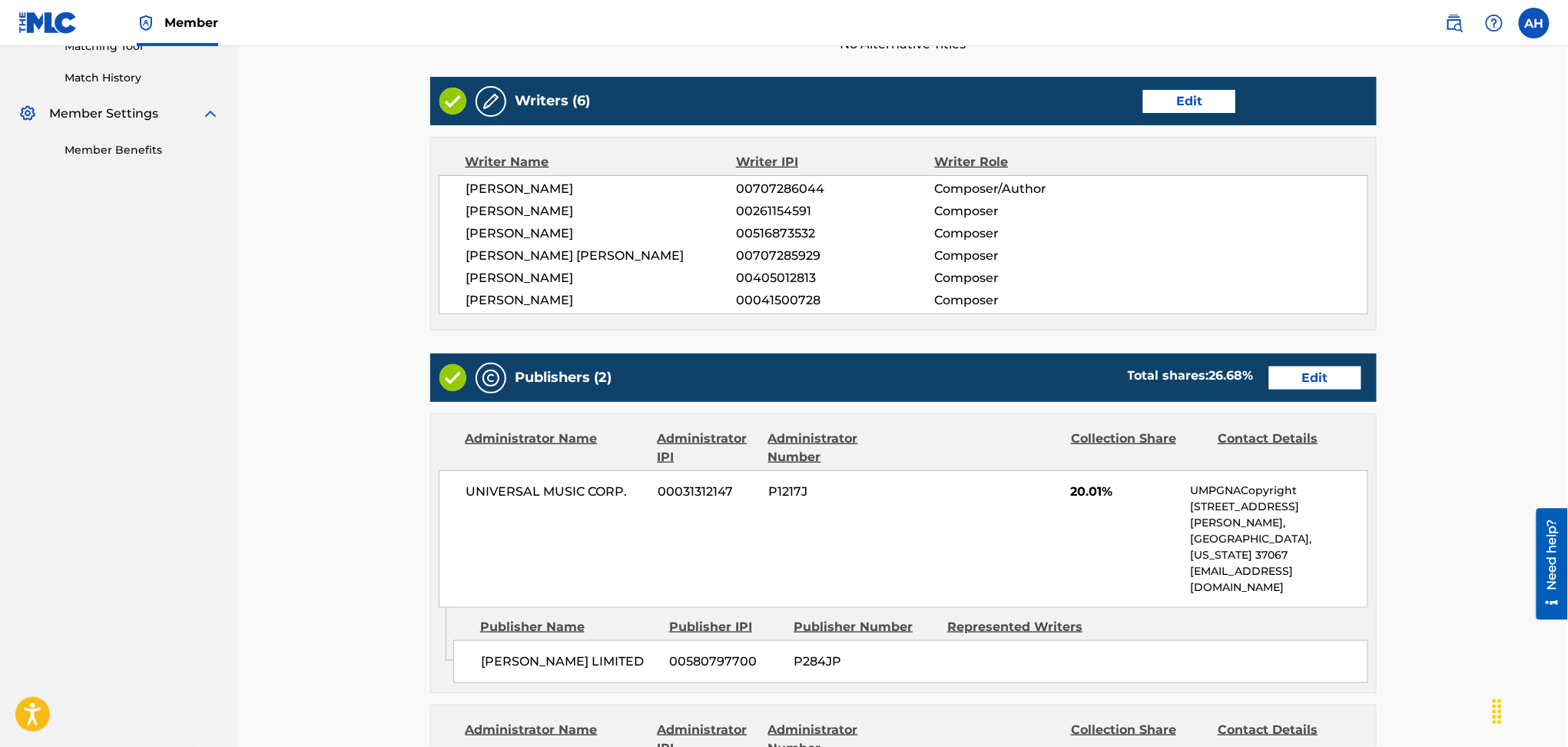
click at [1302, 363] on div "Publishers (2) Total shares: 26.68 % Edit" at bounding box center [904, 378] width 946 height 49
click at [1307, 379] on link "Edit" at bounding box center [1316, 378] width 92 height 23
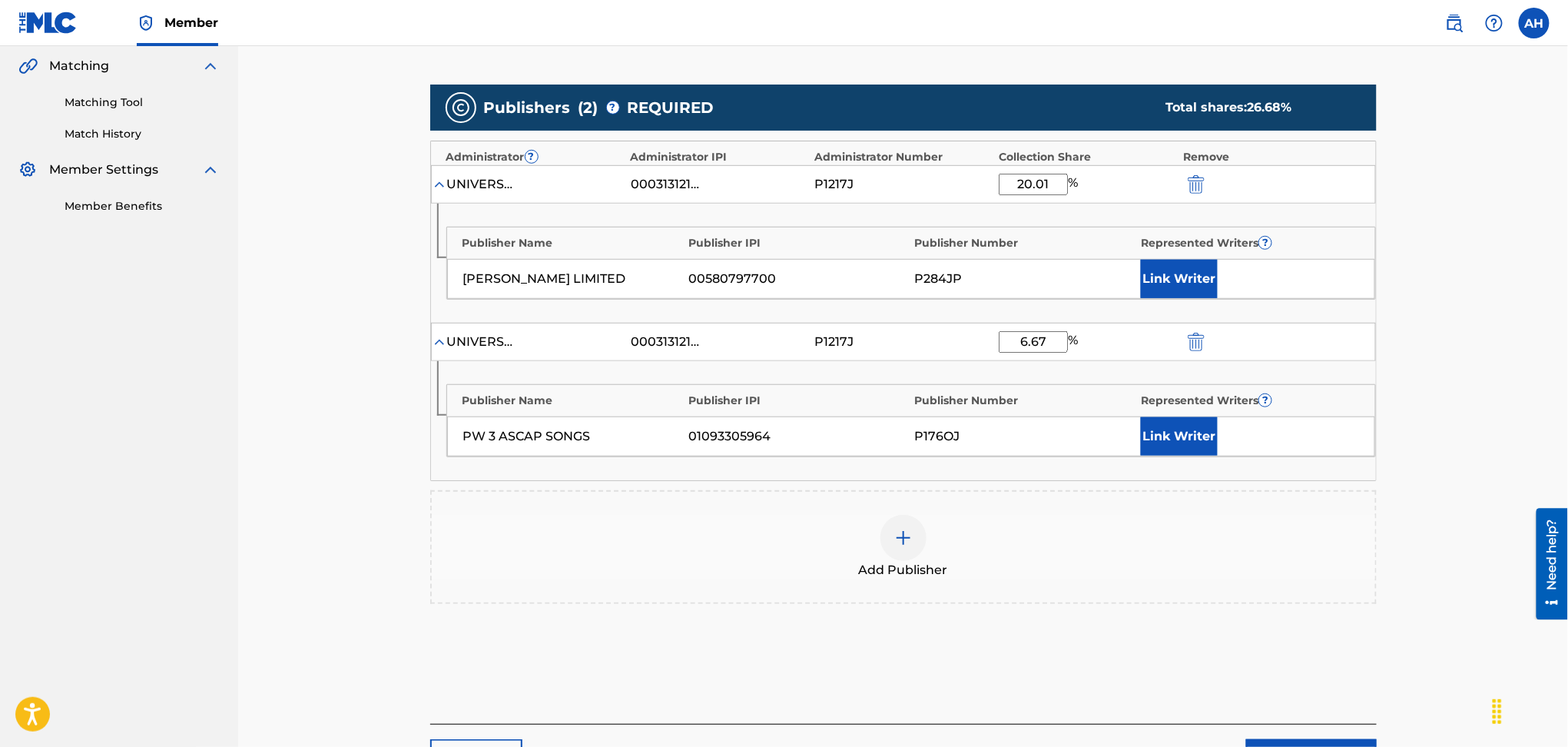
scroll to position [409, 0]
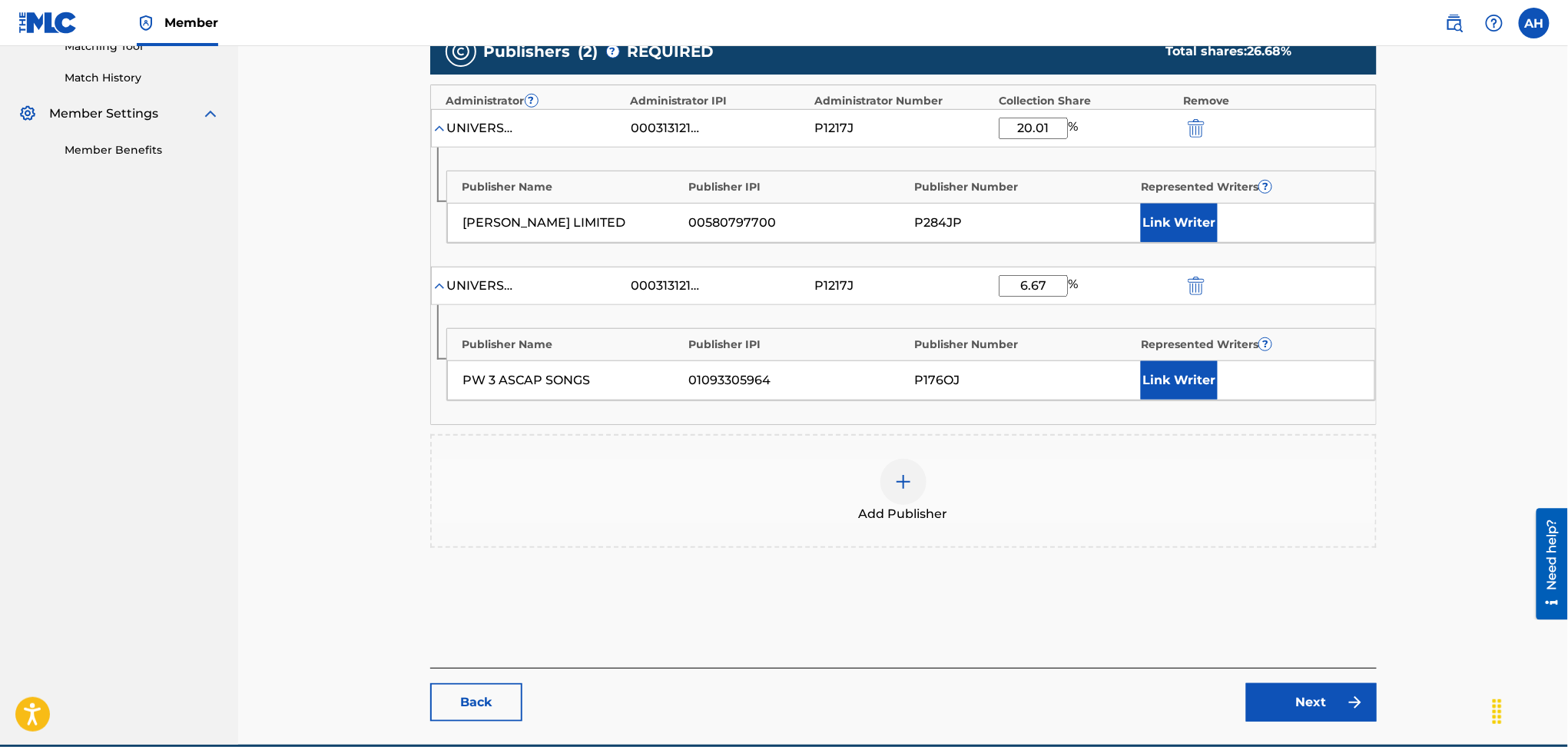
drag, startPoint x: 1054, startPoint y: 127, endPoint x: 934, endPoint y: 130, distance: 120.0
click at [978, 122] on div "UNIVERSAL MUSIC CORP. 00031312147 P1217J 20.01 %" at bounding box center [904, 128] width 945 height 38
type input "6.67"
click at [1183, 119] on button "submit" at bounding box center [1195, 128] width 23 height 18
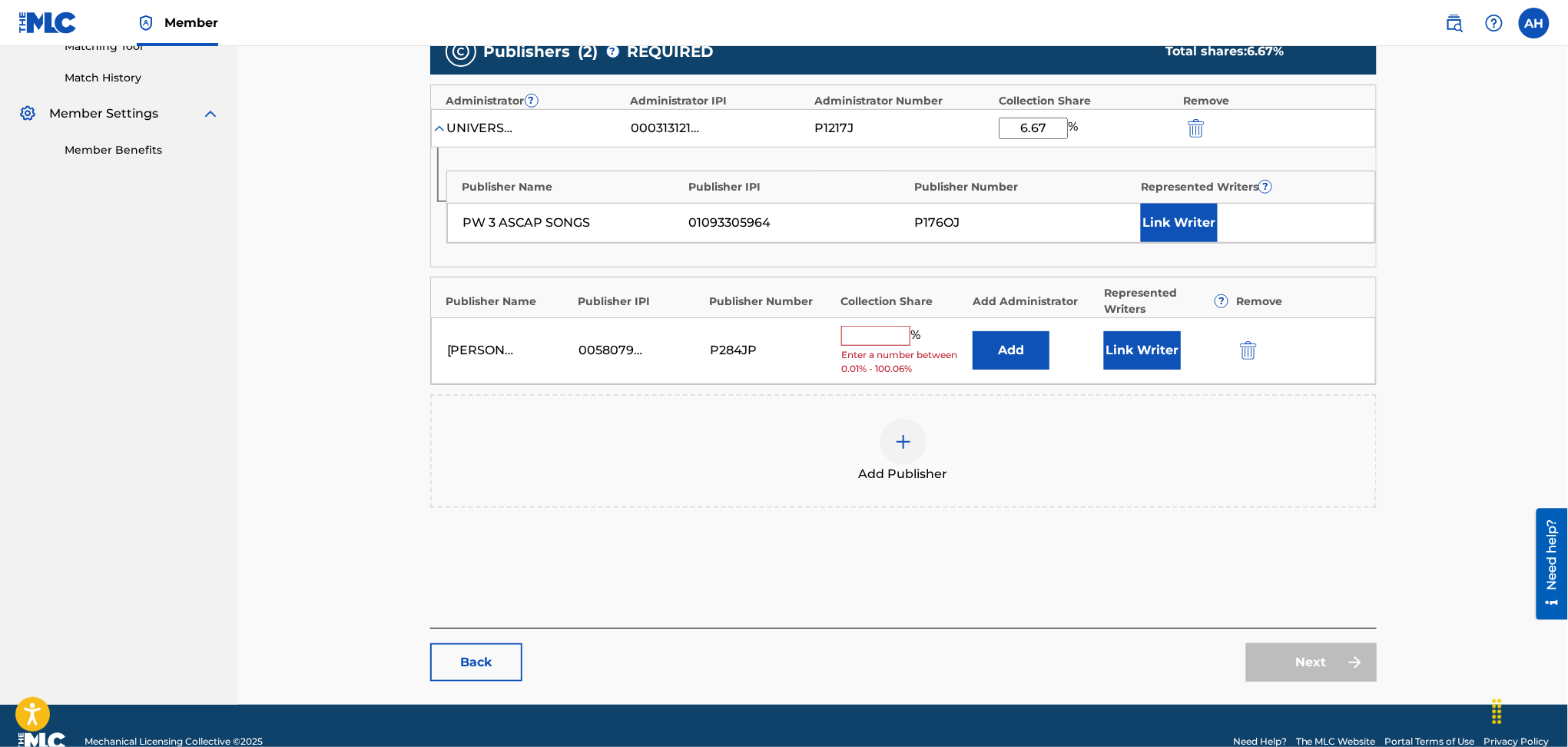
click at [883, 333] on input "text" at bounding box center [876, 335] width 69 height 20
click at [738, 354] on div "P284JP" at bounding box center [744, 350] width 69 height 19
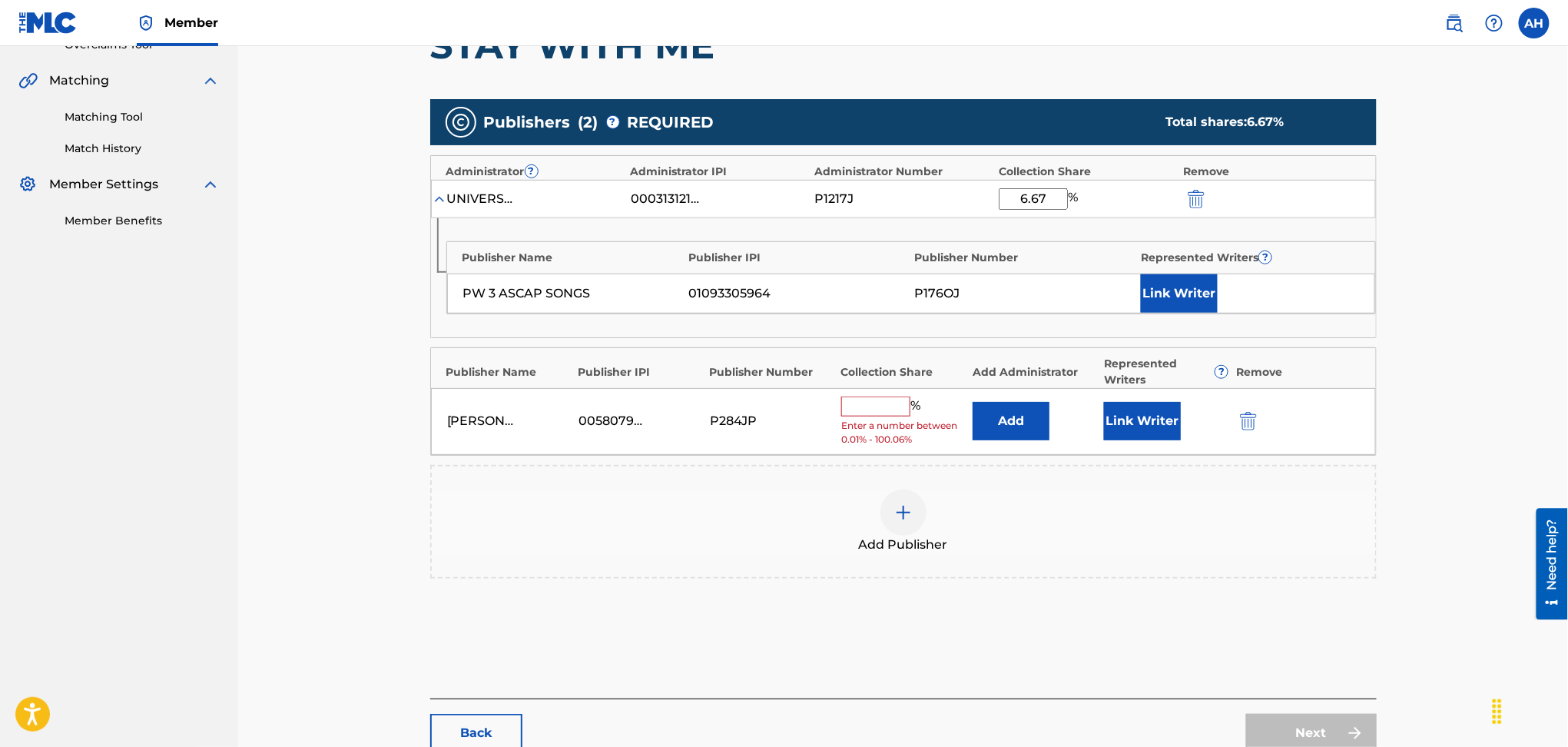
scroll to position [205, 0]
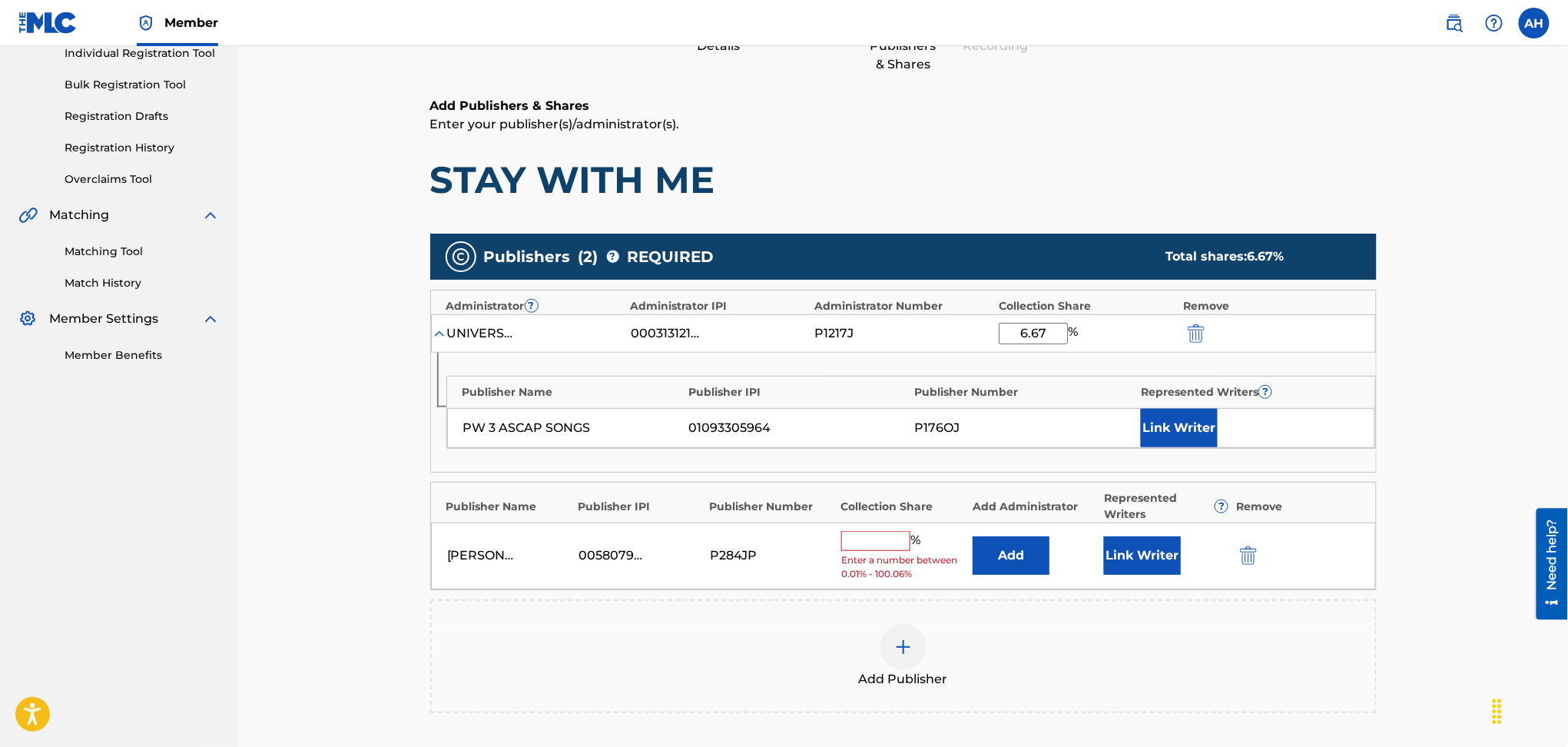
click at [1029, 557] on button "Add" at bounding box center [1011, 555] width 77 height 38
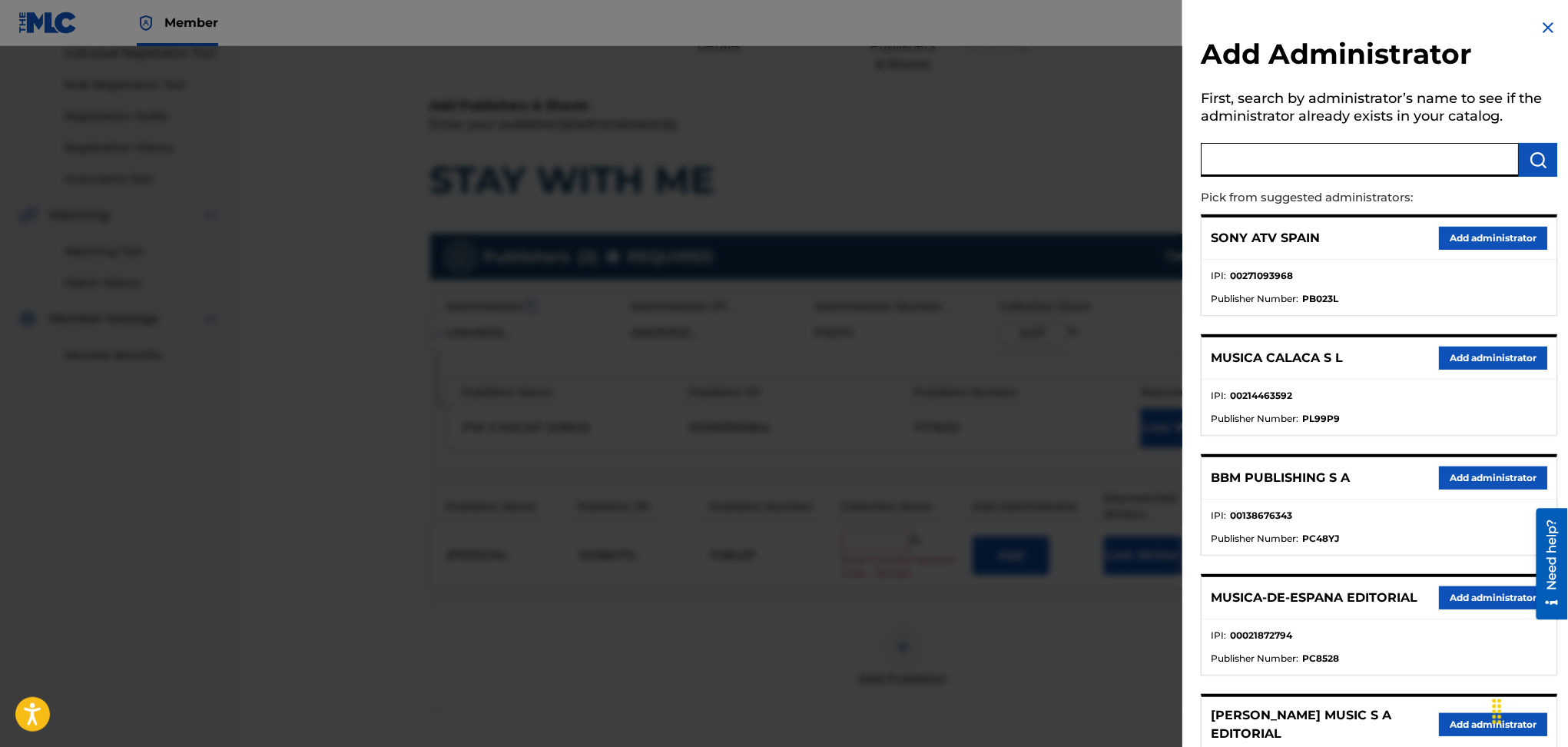
click at [1305, 153] on input "text" at bounding box center [1360, 160] width 318 height 34
type input "universal music corp."
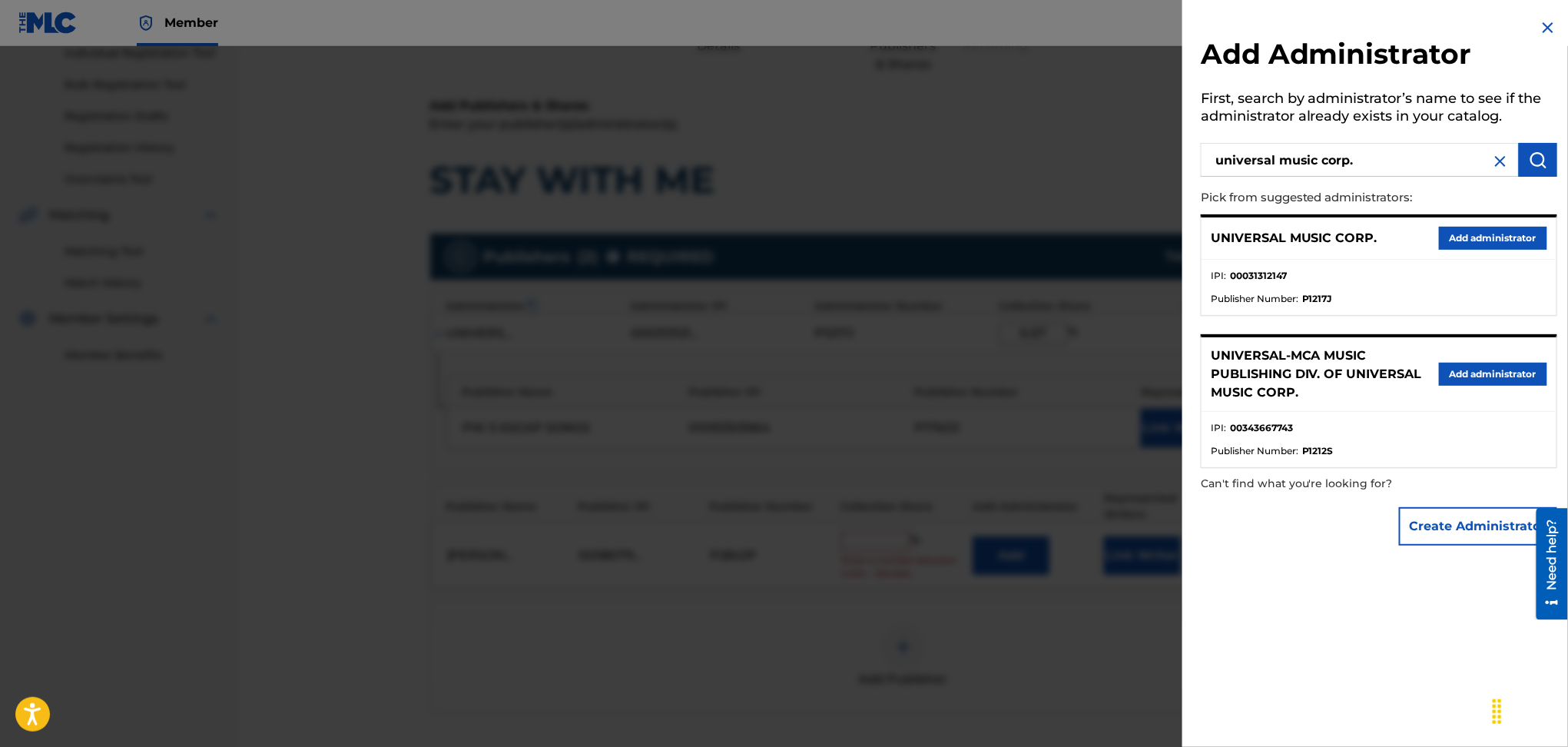
click at [1472, 233] on button "Add administrator" at bounding box center [1493, 238] width 108 height 23
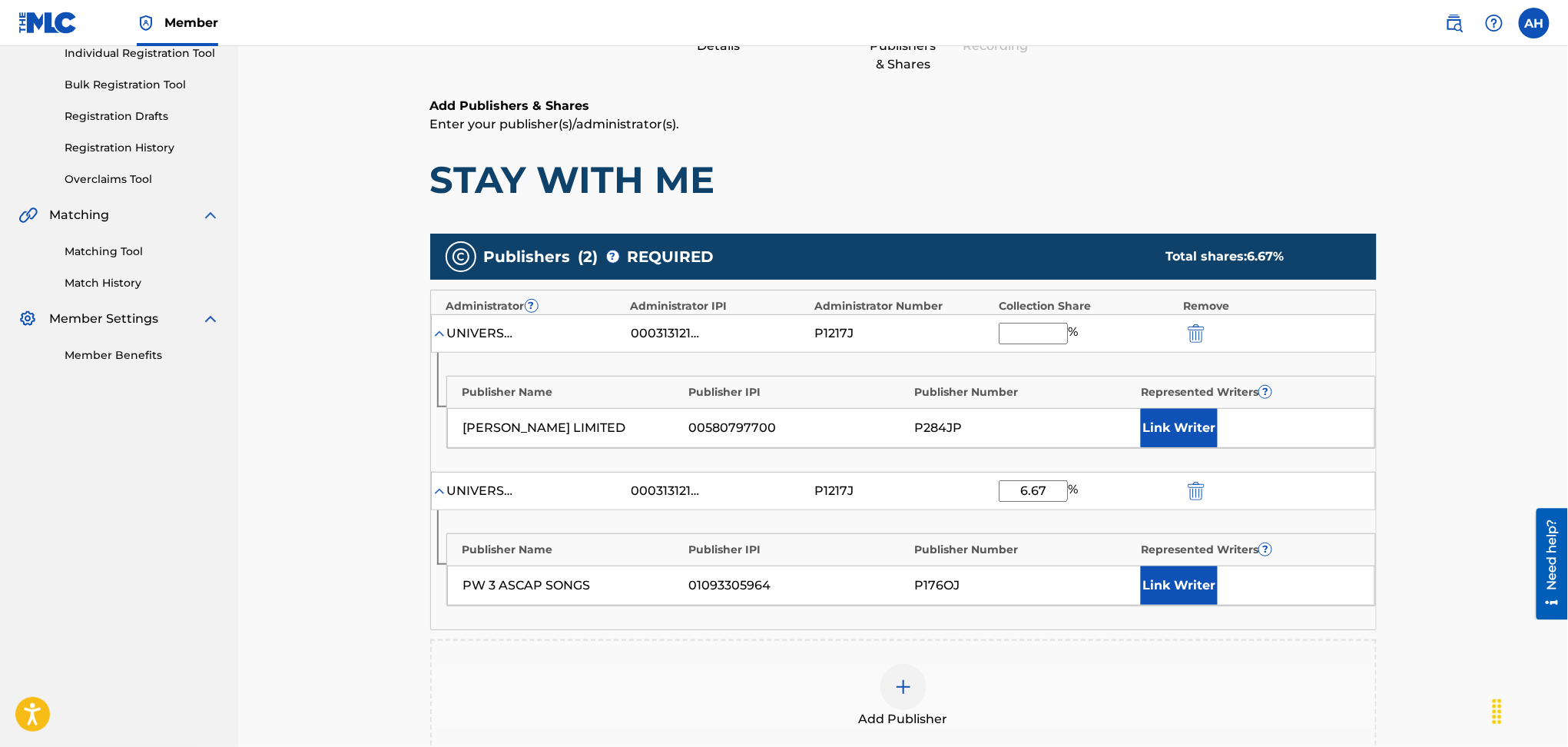
click at [1030, 326] on input "text" at bounding box center [1033, 333] width 69 height 21
type input "6.67"
click at [1205, 436] on button "Link Writer" at bounding box center [1179, 427] width 77 height 38
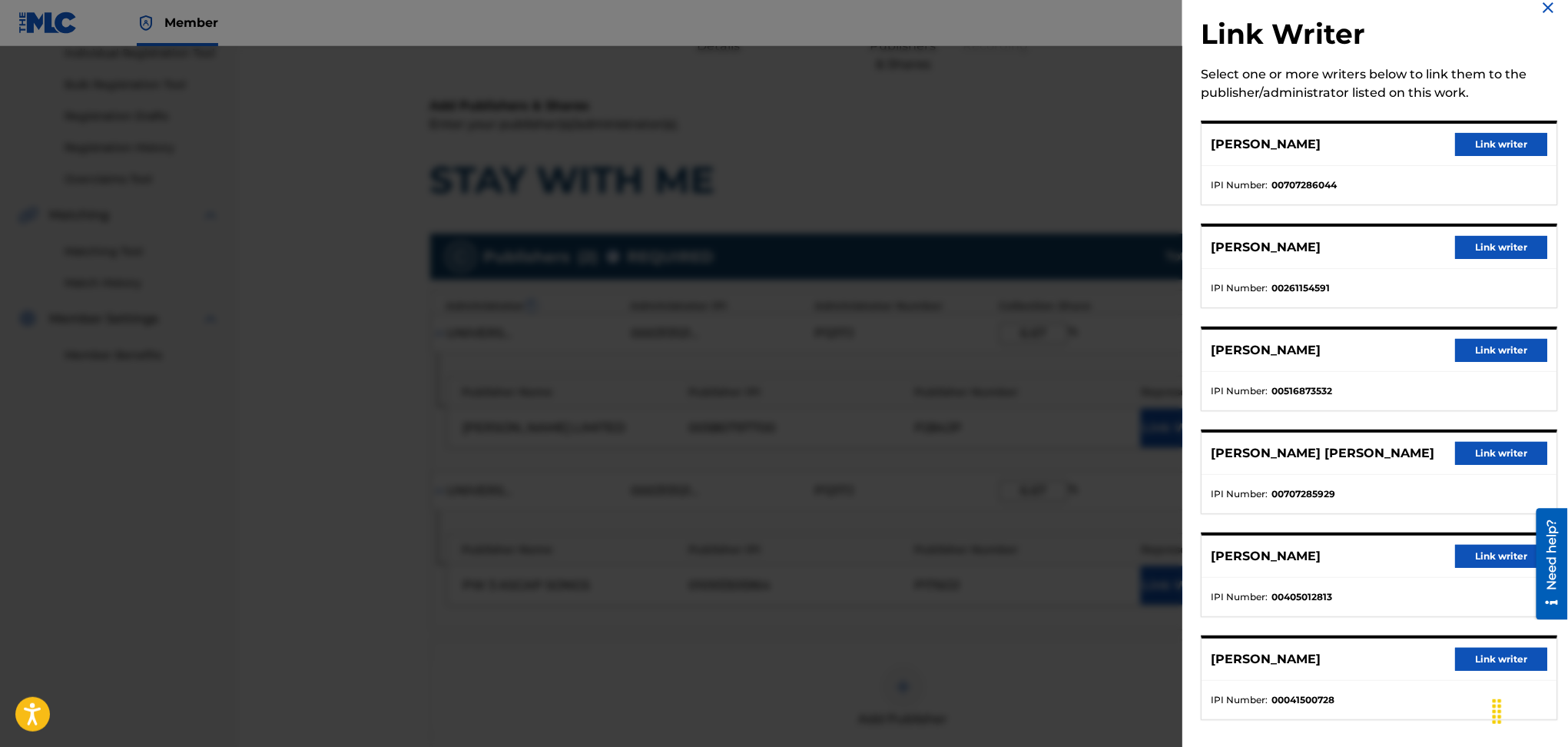
scroll to position [26, 0]
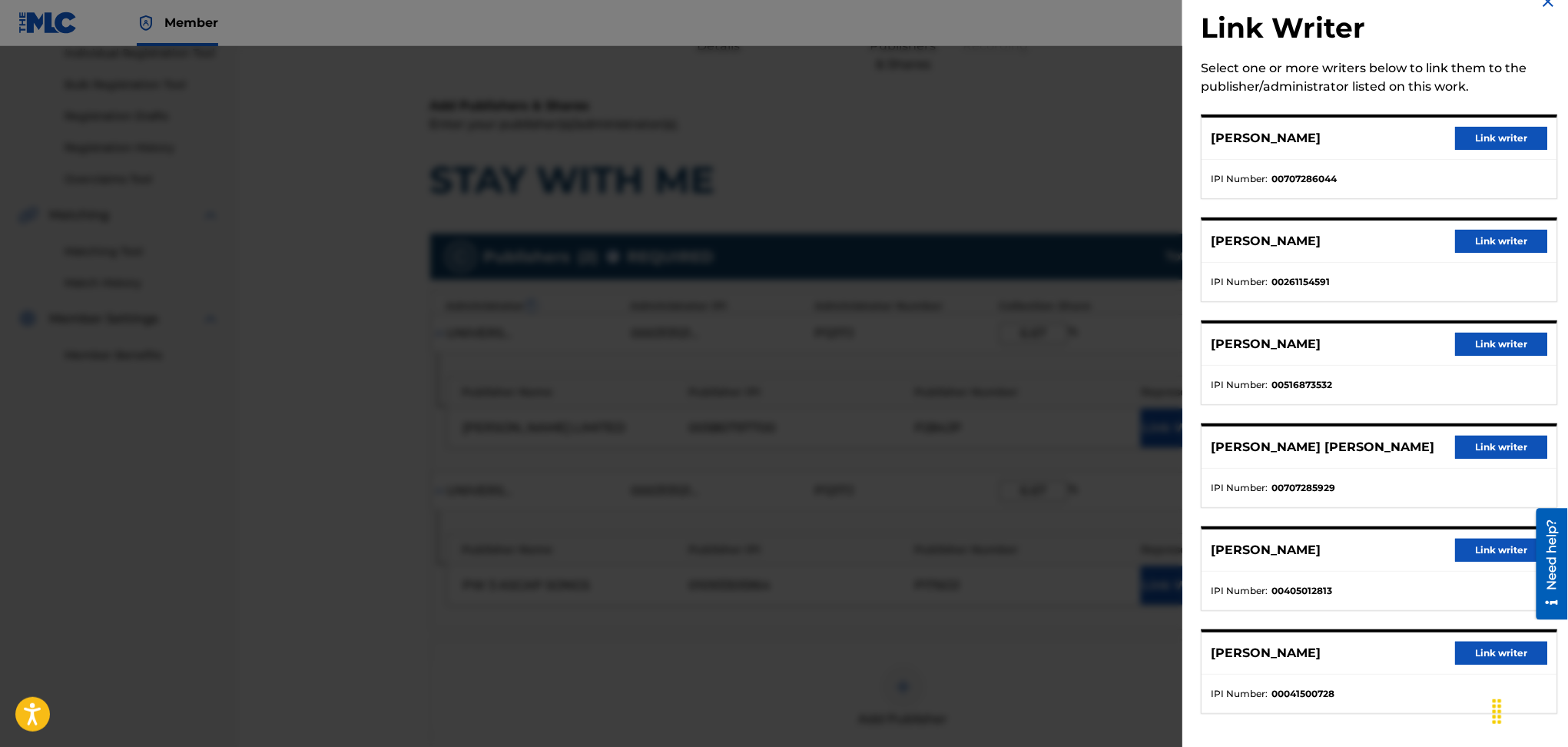
click at [1473, 641] on button "Link writer" at bounding box center [1501, 652] width 92 height 23
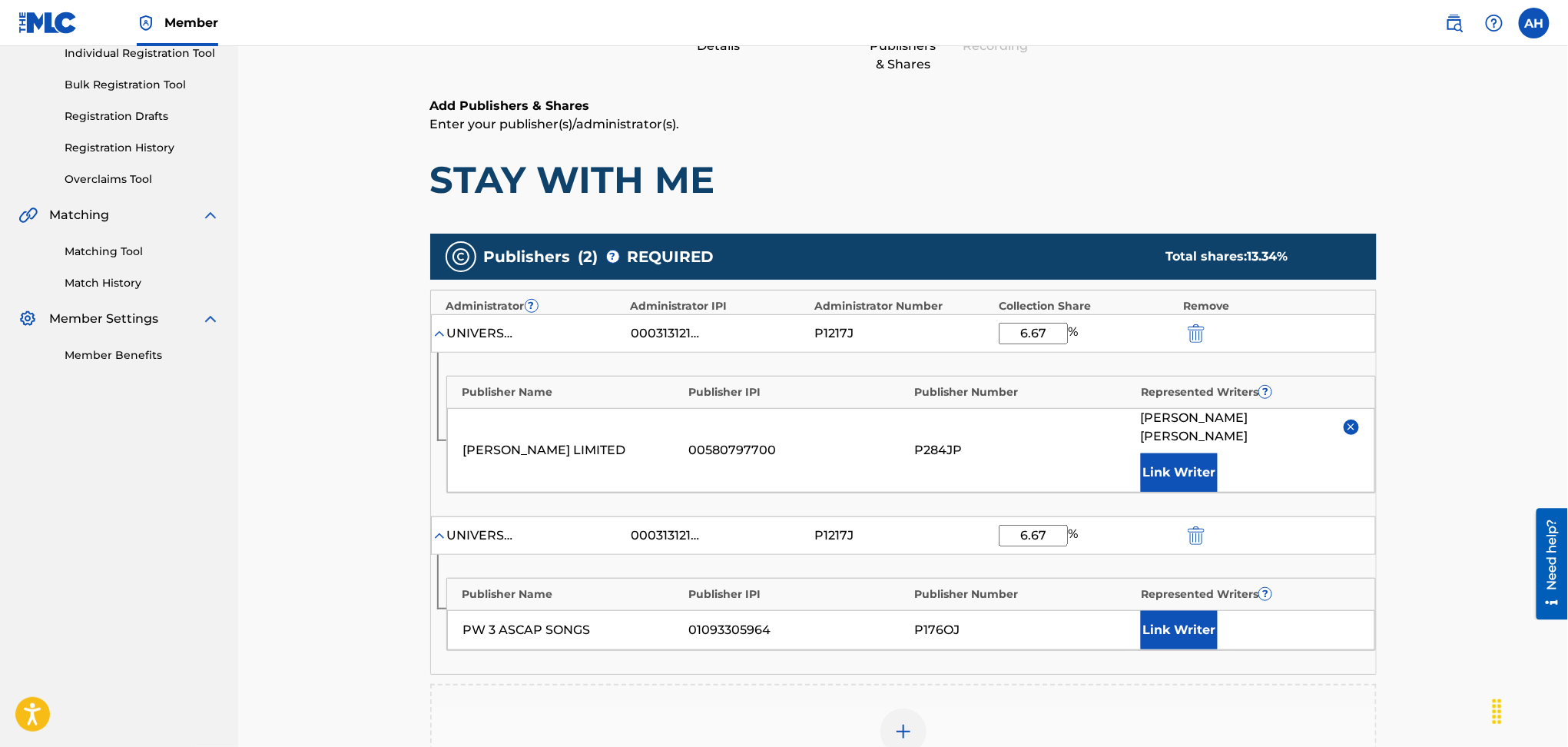
click at [1186, 616] on button "Link Writer" at bounding box center [1179, 629] width 77 height 38
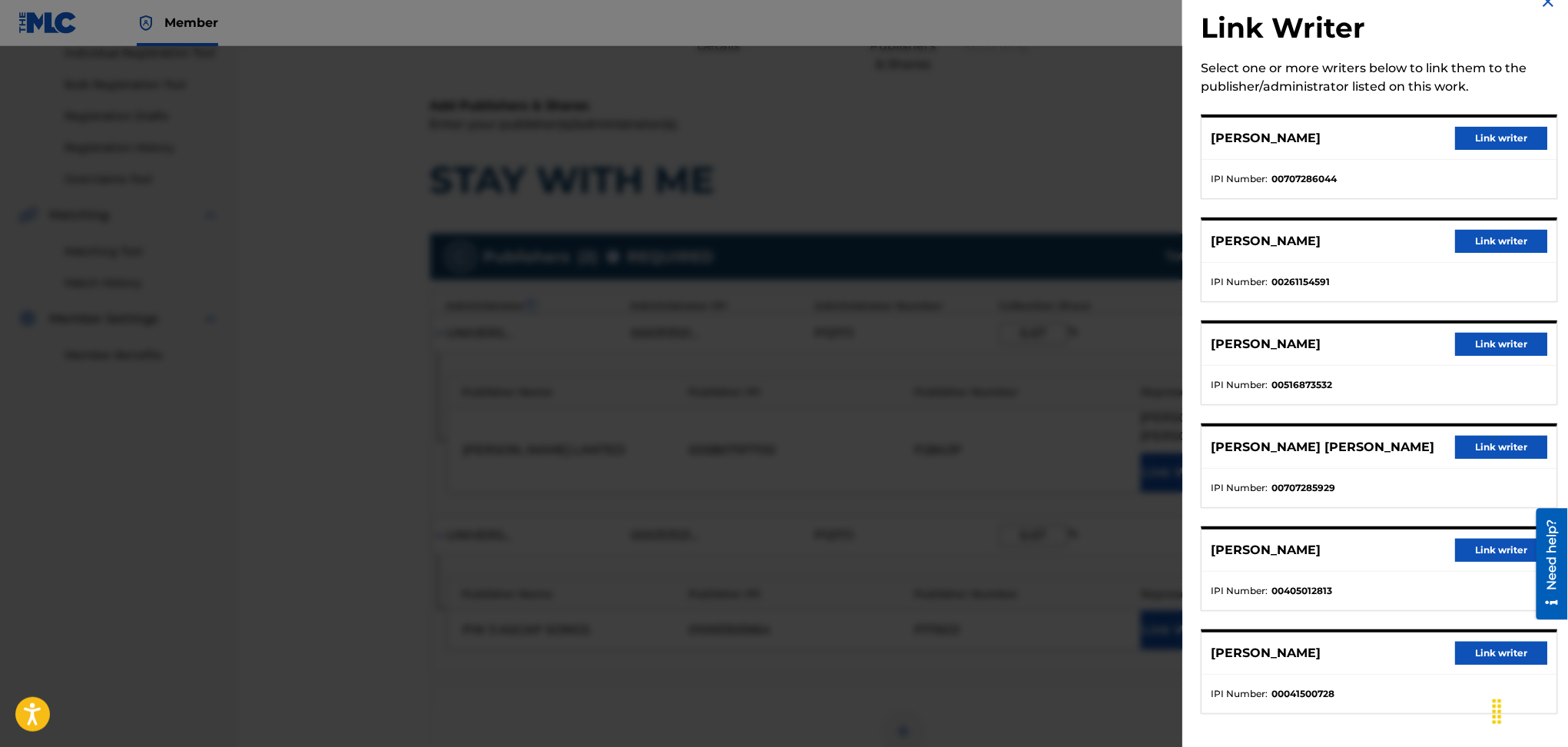
click at [1496, 652] on button "Link writer" at bounding box center [1501, 652] width 92 height 23
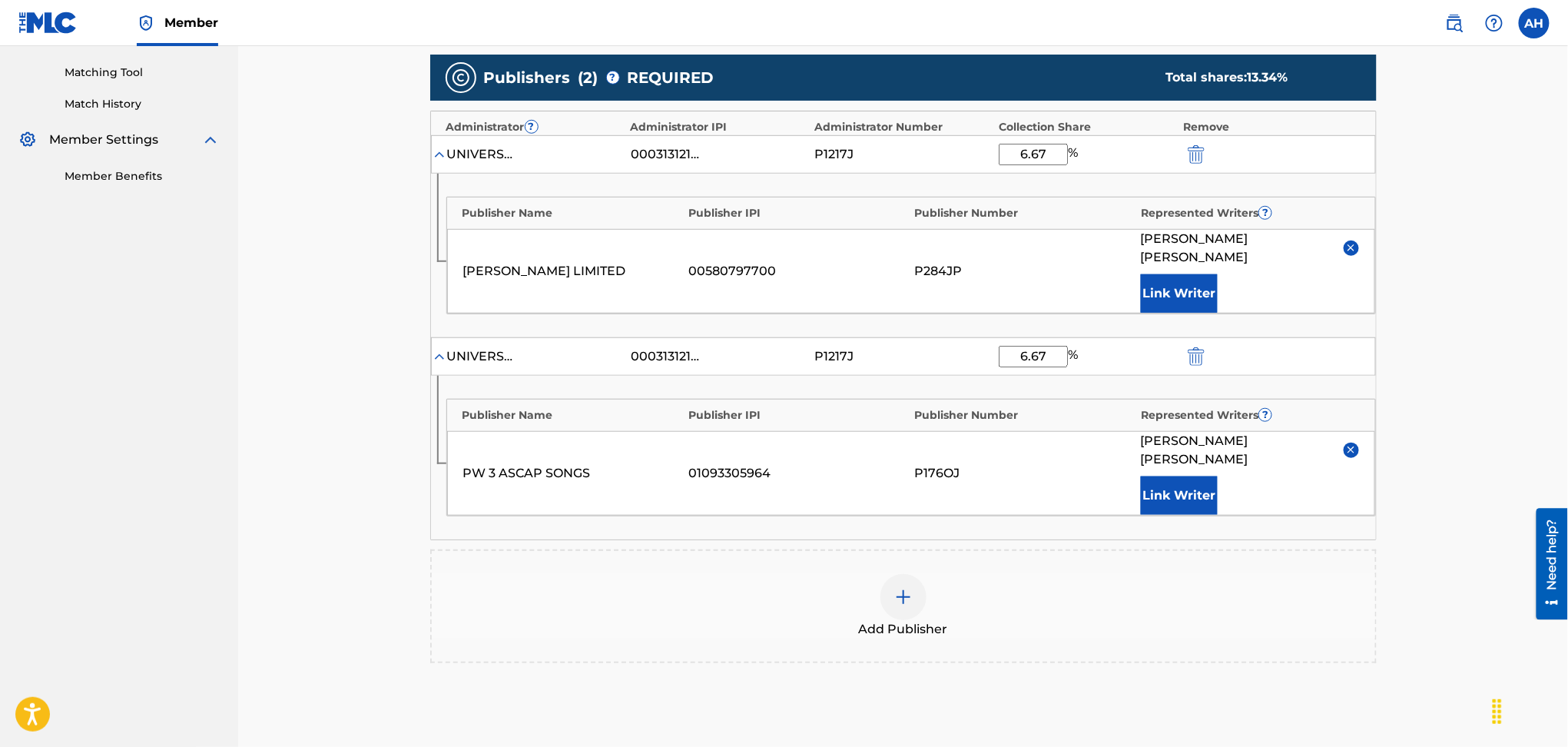
scroll to position [530, 0]
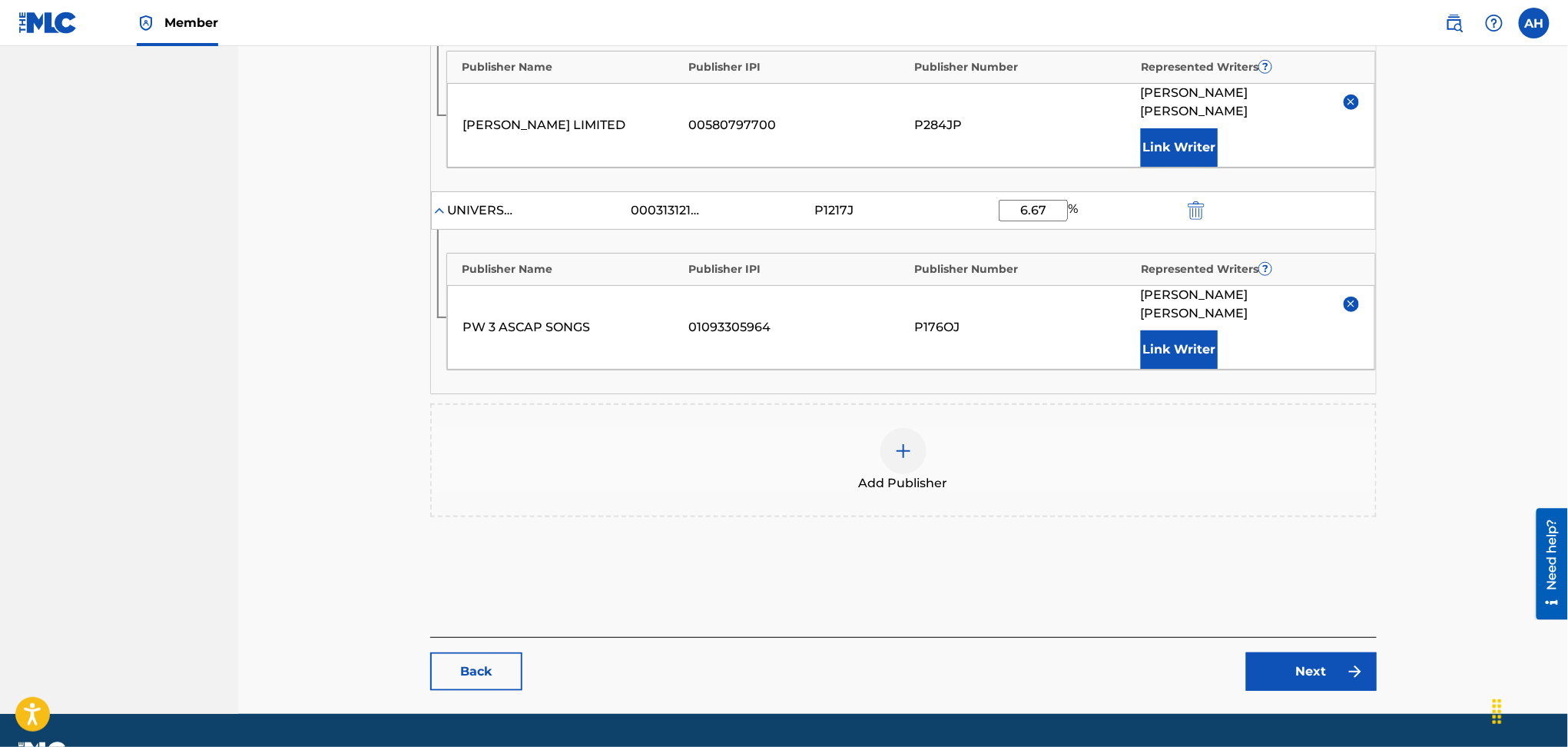
click at [1322, 655] on main "Catalog Enter Work Details Add Writers Add Publishers & Shares Add Recording Re…" at bounding box center [904, 134] width 1039 height 1159
click at [1318, 652] on link "Next" at bounding box center [1311, 671] width 130 height 38
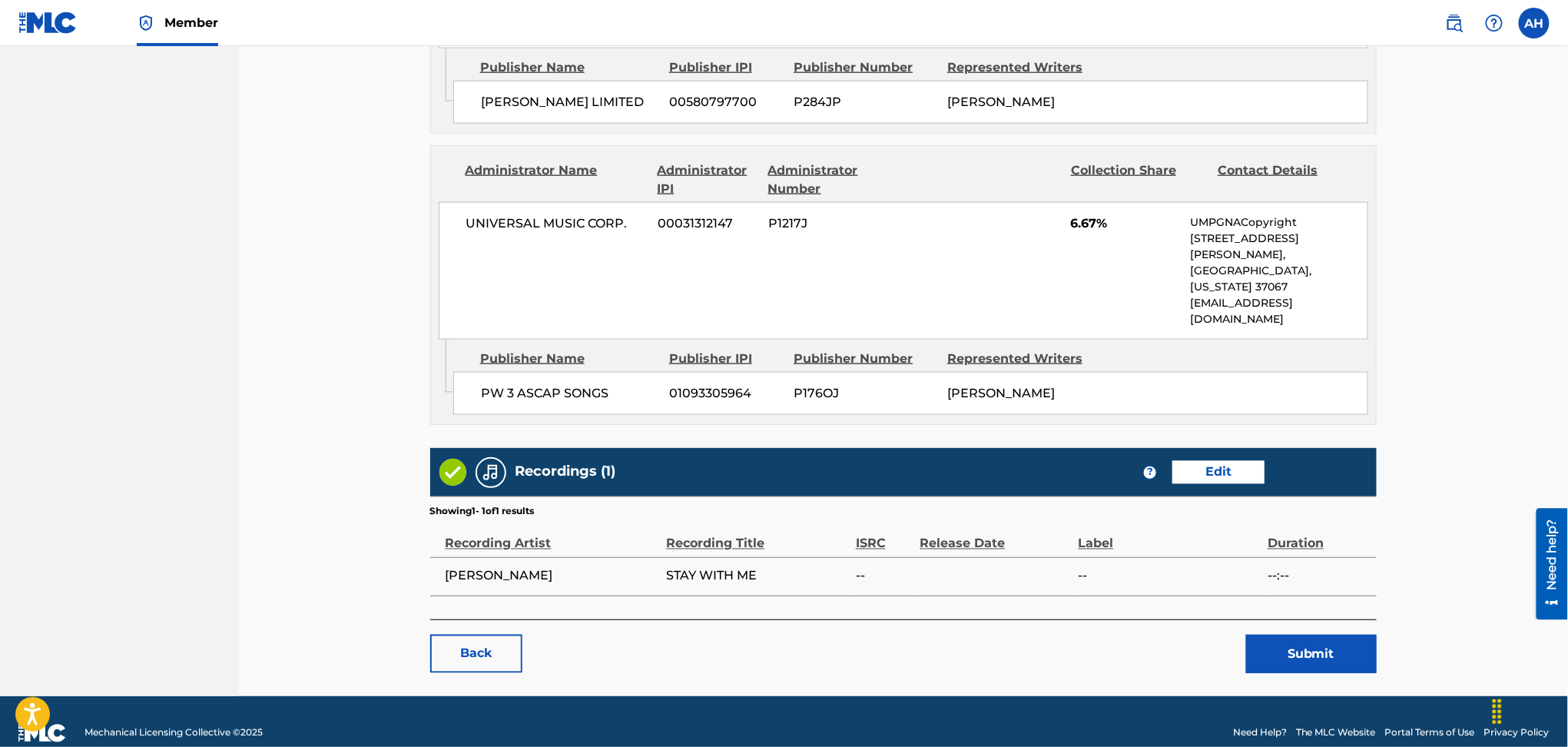
scroll to position [894, 0]
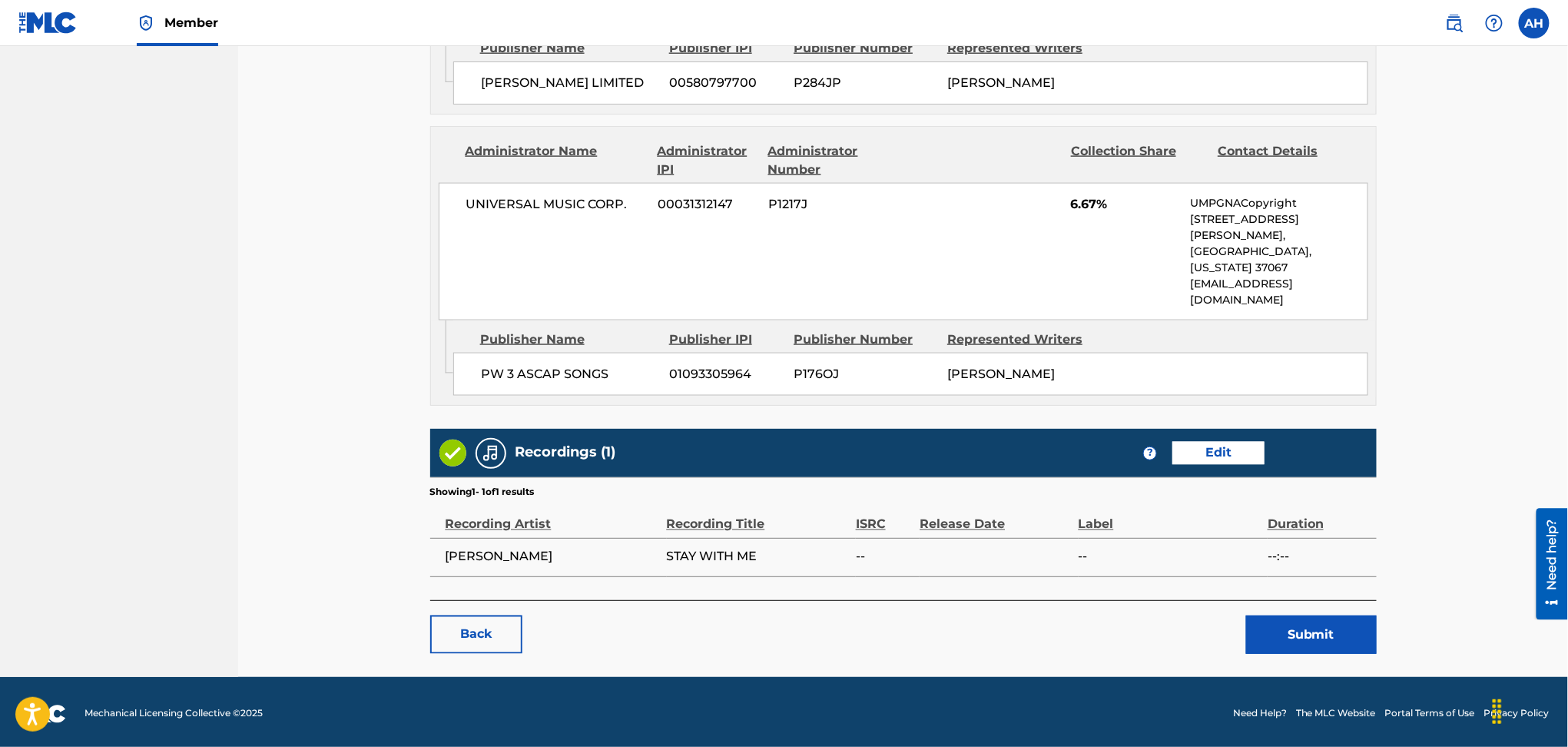
click at [1299, 640] on button "Submit" at bounding box center [1311, 634] width 130 height 38
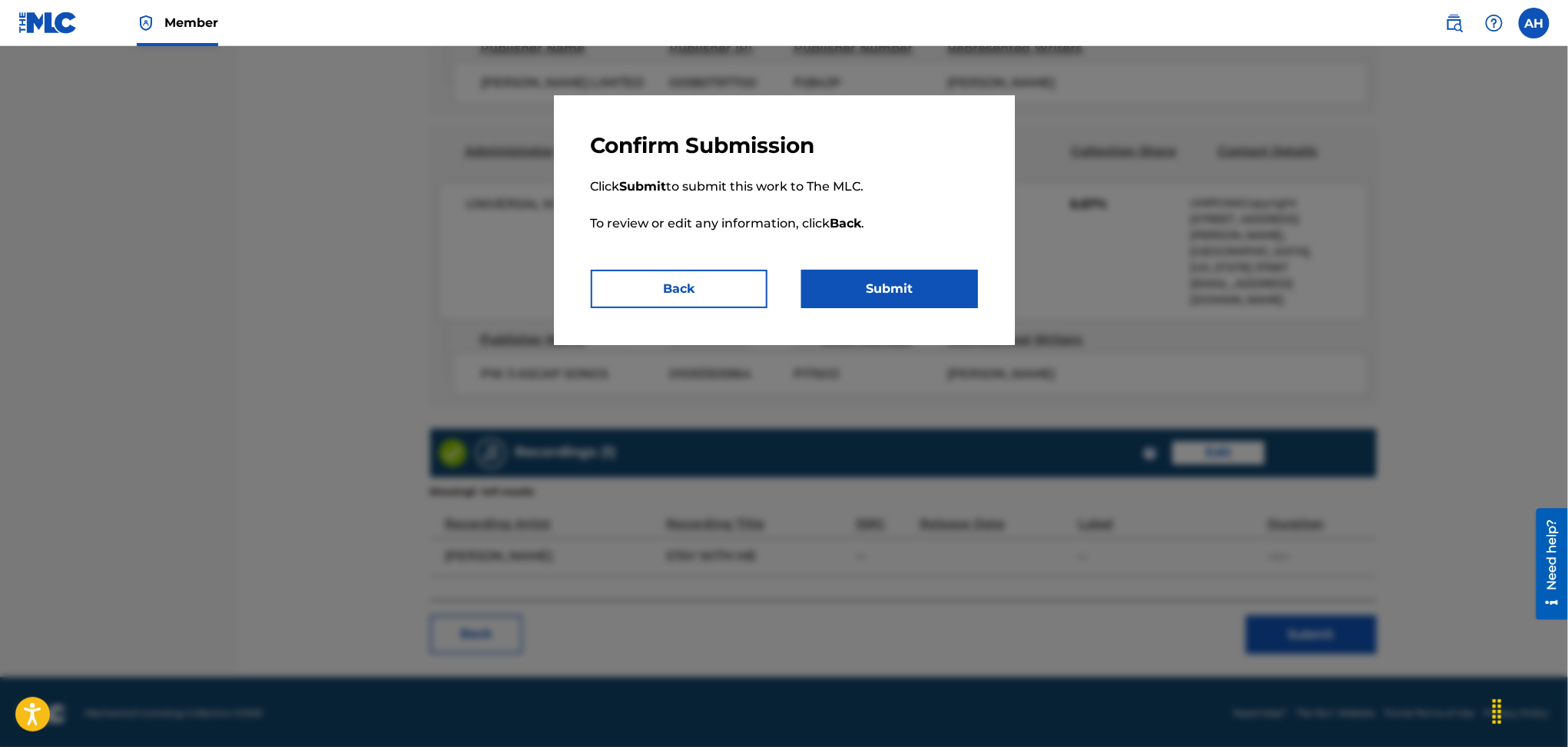
click at [896, 310] on div "Confirm Submission Click Submit to submit this work to The MLC. To review or ed…" at bounding box center [784, 220] width 461 height 250
click at [898, 298] on button "Submit" at bounding box center [889, 288] width 176 height 38
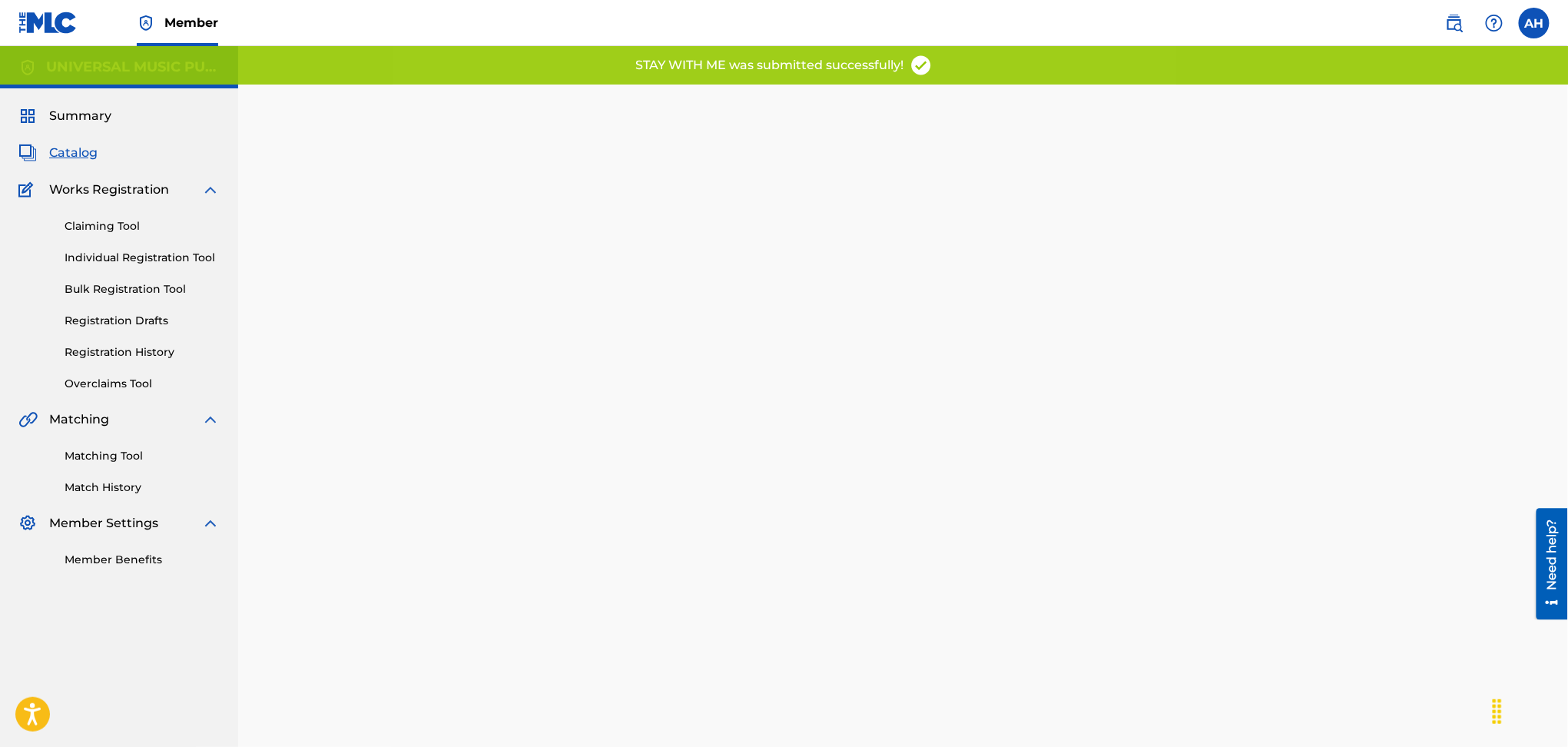
click at [76, 149] on span "Catalog" at bounding box center [73, 153] width 49 height 19
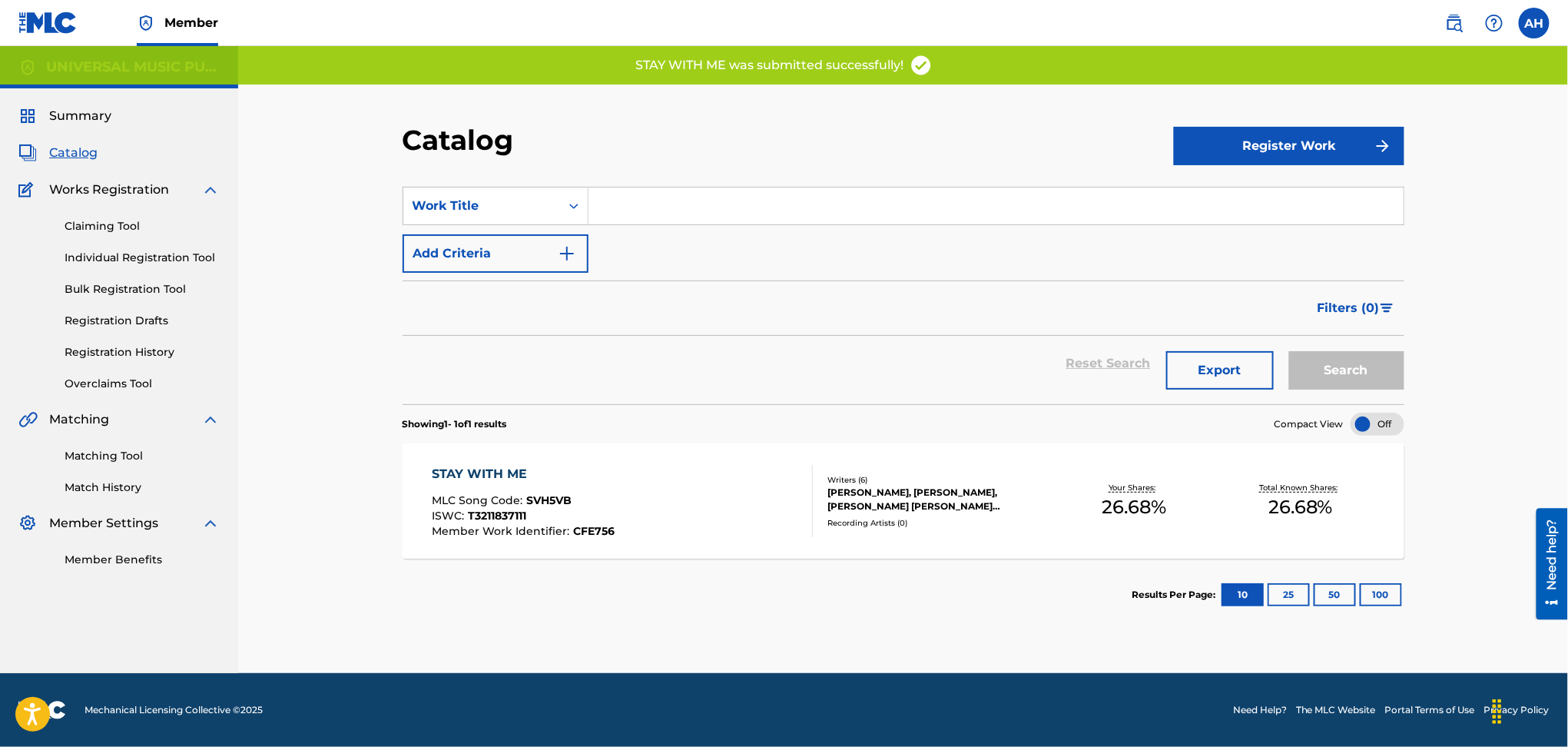
click at [65, 341] on div "Claiming Tool Individual Registration Tool Bulk Registration Tool Registration …" at bounding box center [119, 295] width 201 height 193
click at [87, 356] on link "Registration History" at bounding box center [142, 352] width 155 height 16
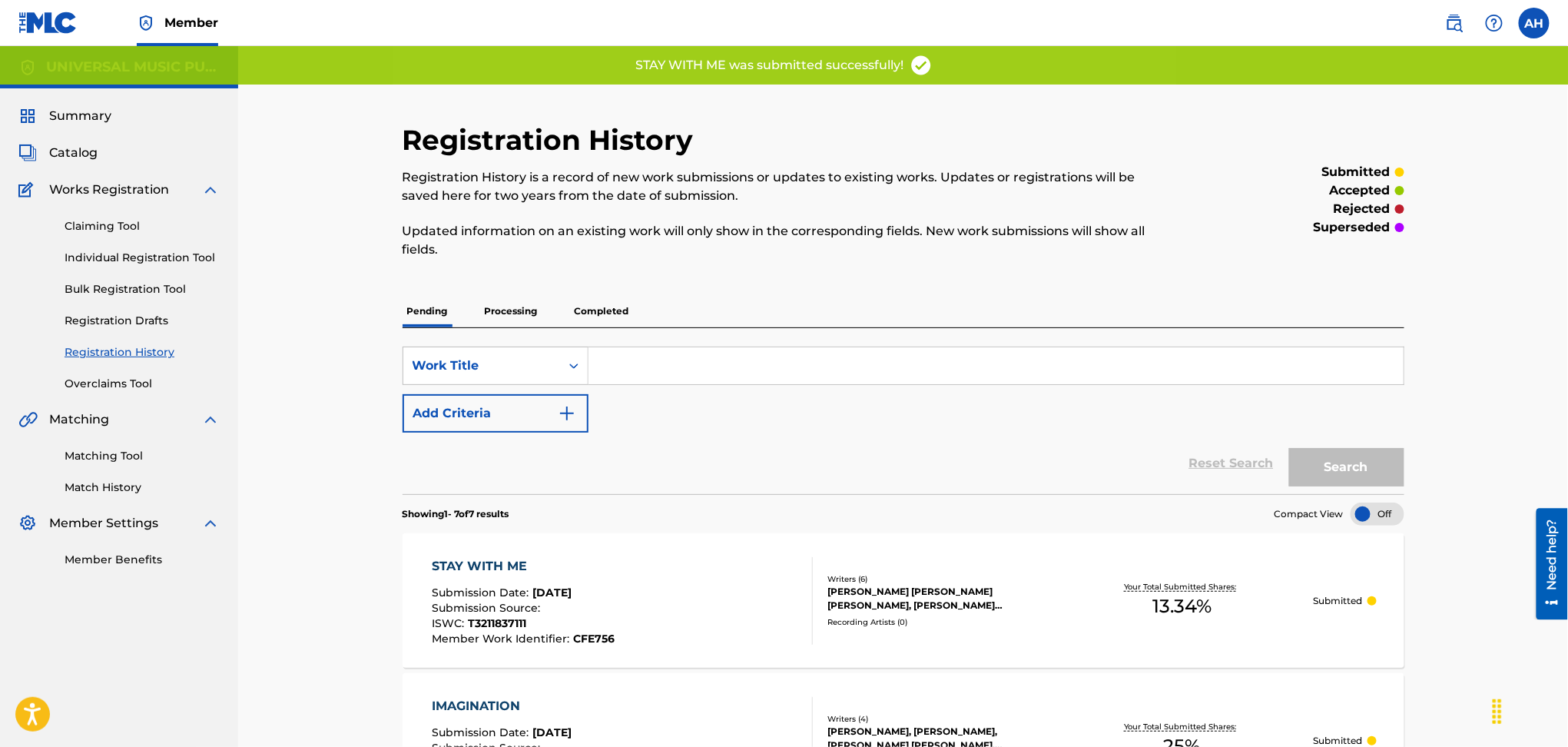
click at [765, 567] on div "STAY WITH ME Submission Date : [DATE] Submission Source : ISWC : T3211837111 Me…" at bounding box center [622, 600] width 381 height 88
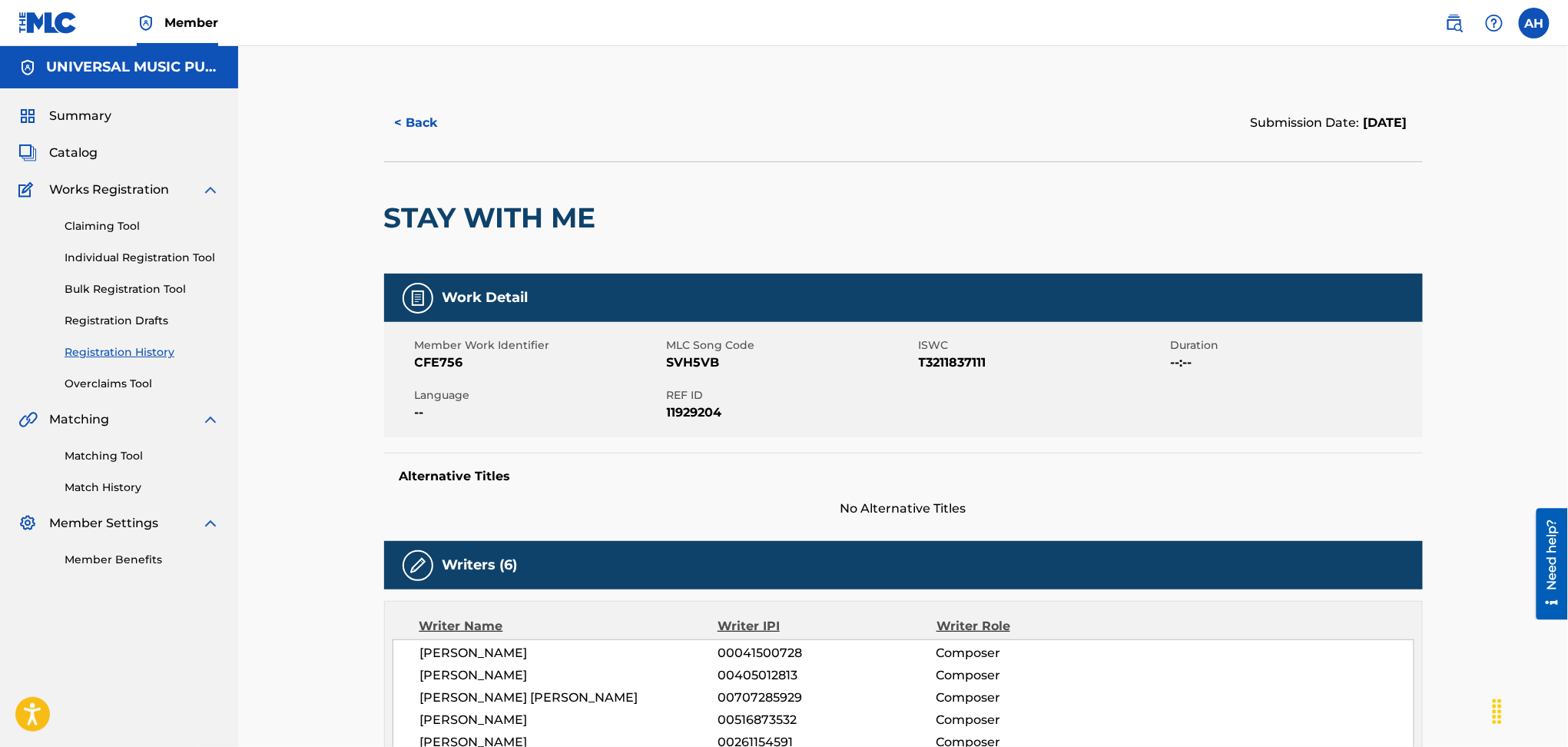
click at [111, 94] on div "Summary Catalog Works Registration Claiming Tool Individual Registration Tool B…" at bounding box center [119, 338] width 238 height 498
click at [100, 113] on span "Summary" at bounding box center [80, 116] width 62 height 19
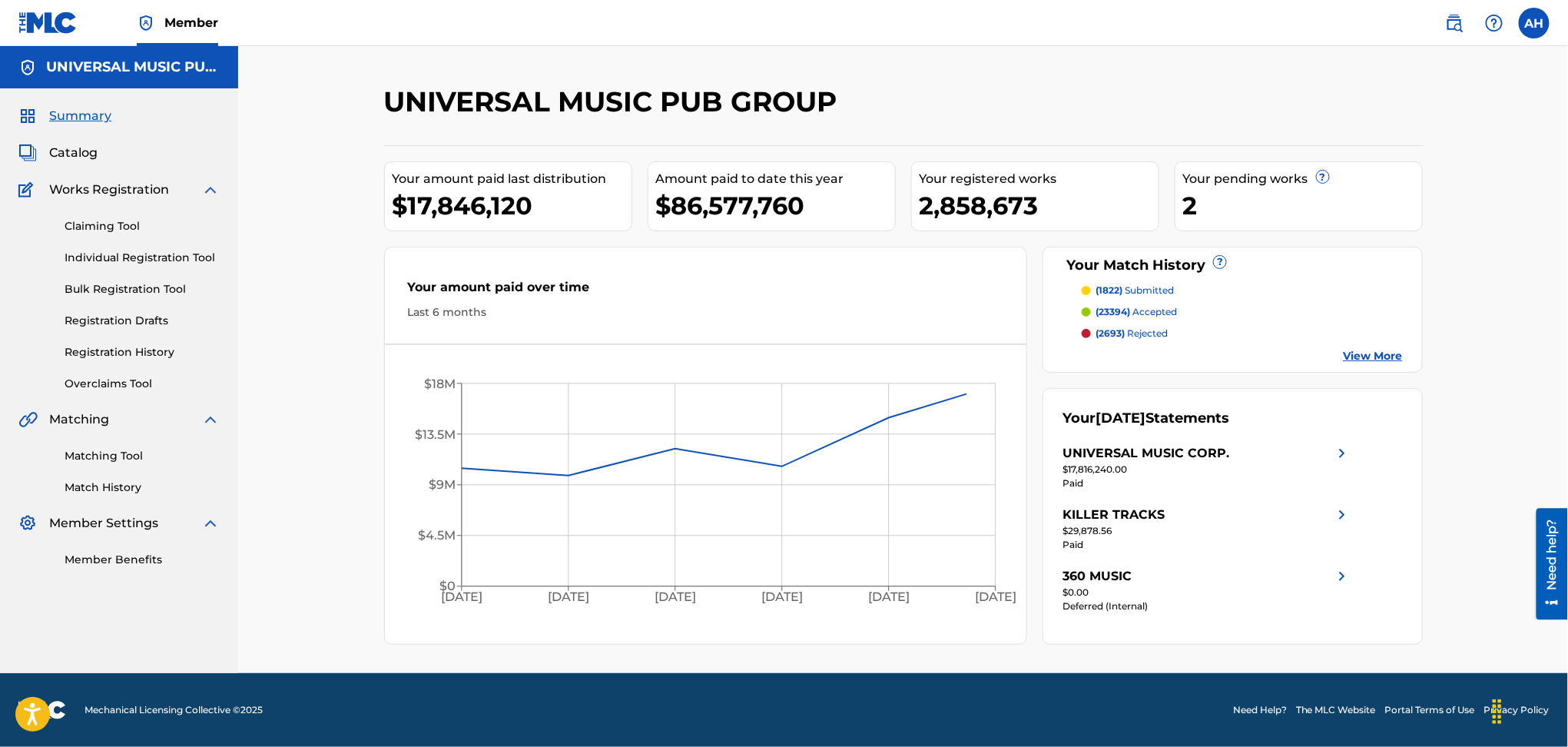
click at [78, 154] on span "Catalog" at bounding box center [73, 153] width 49 height 19
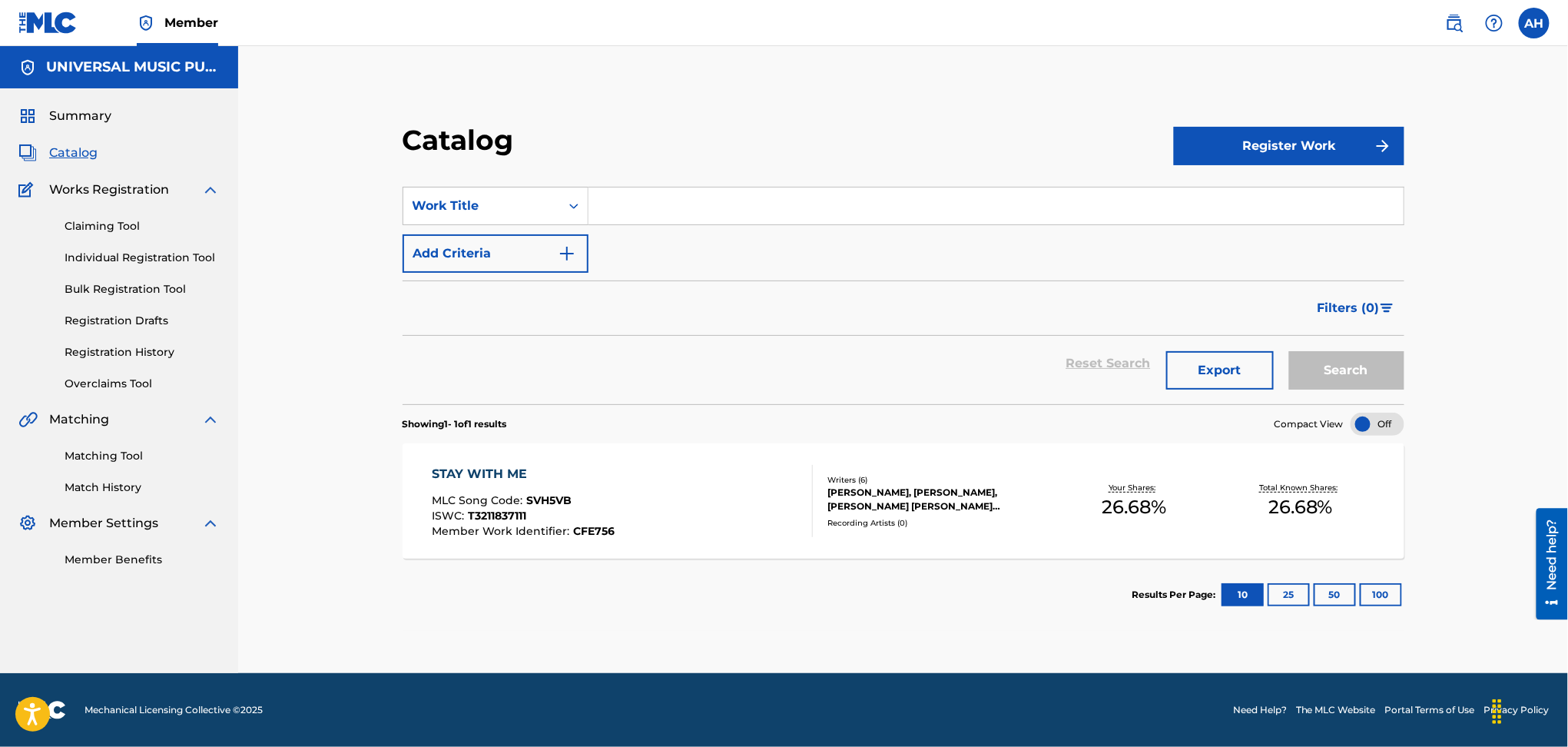
click at [708, 218] on input "Search Form" at bounding box center [996, 206] width 815 height 37
type input "never knew that feeling"
click at [1289, 351] on button "Search" at bounding box center [1346, 370] width 115 height 38
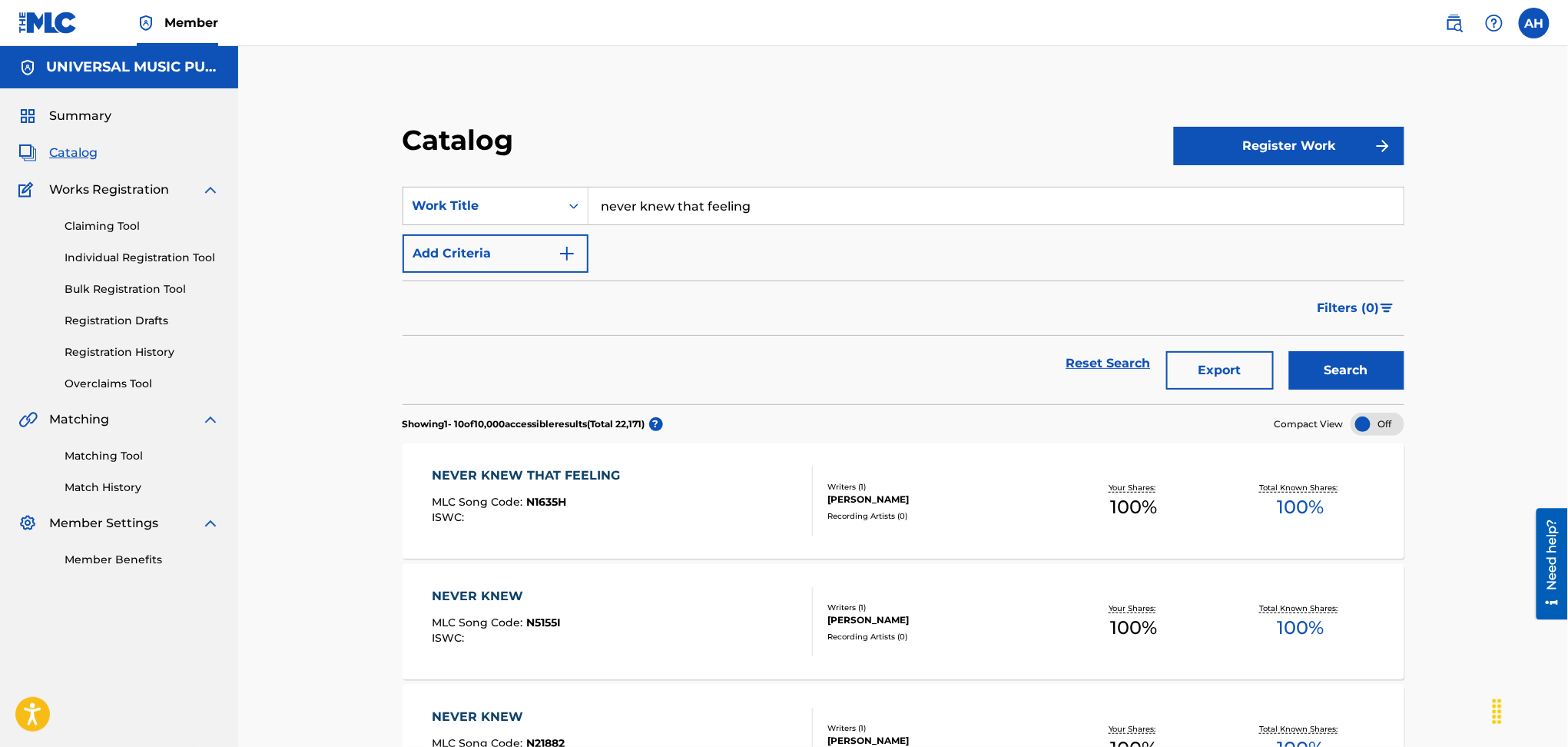
click at [814, 519] on div "Writers ( 1 ) [PERSON_NAME] Recording Artists ( 0 )" at bounding box center [931, 501] width 238 height 41
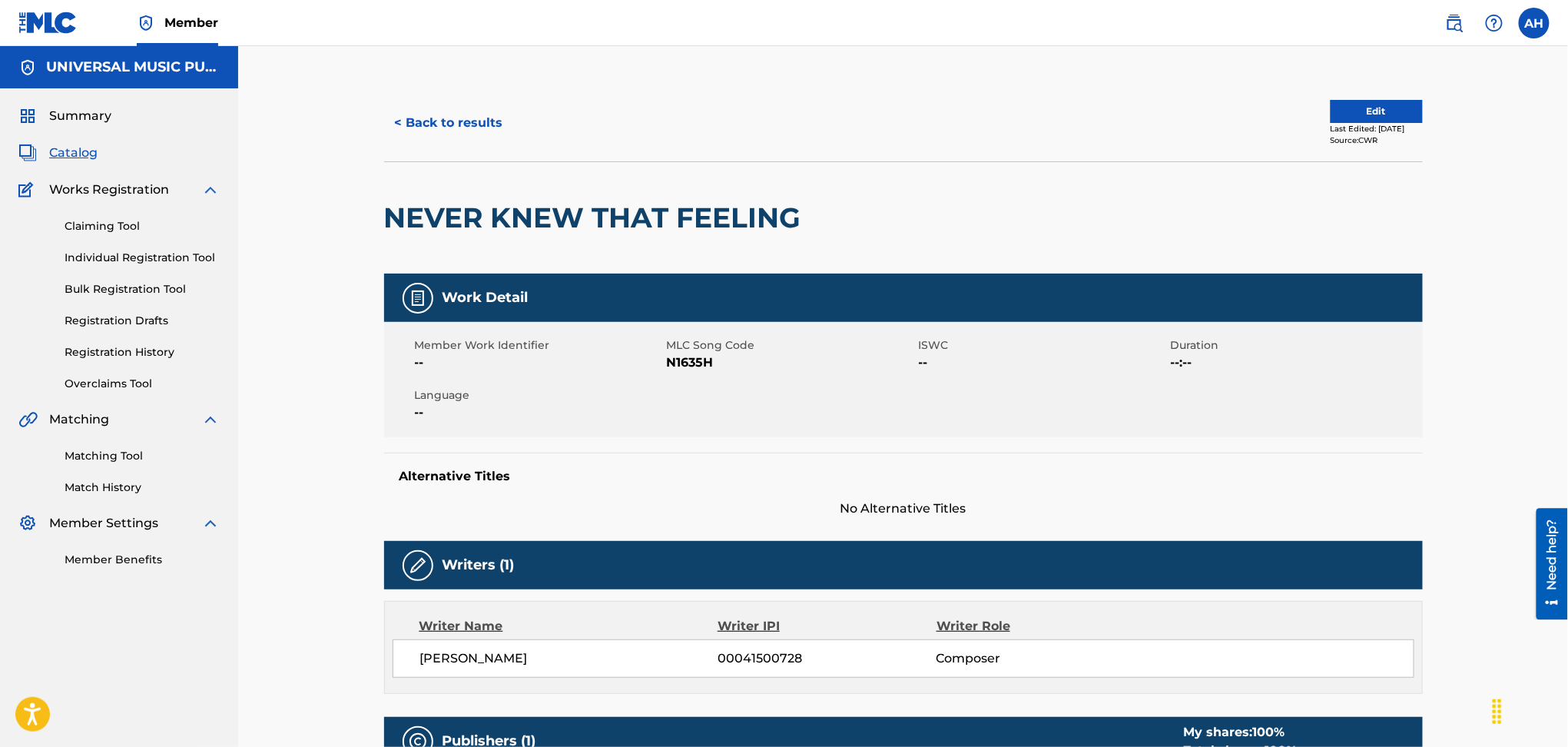
click at [478, 125] on button "< Back to results" at bounding box center [449, 123] width 130 height 38
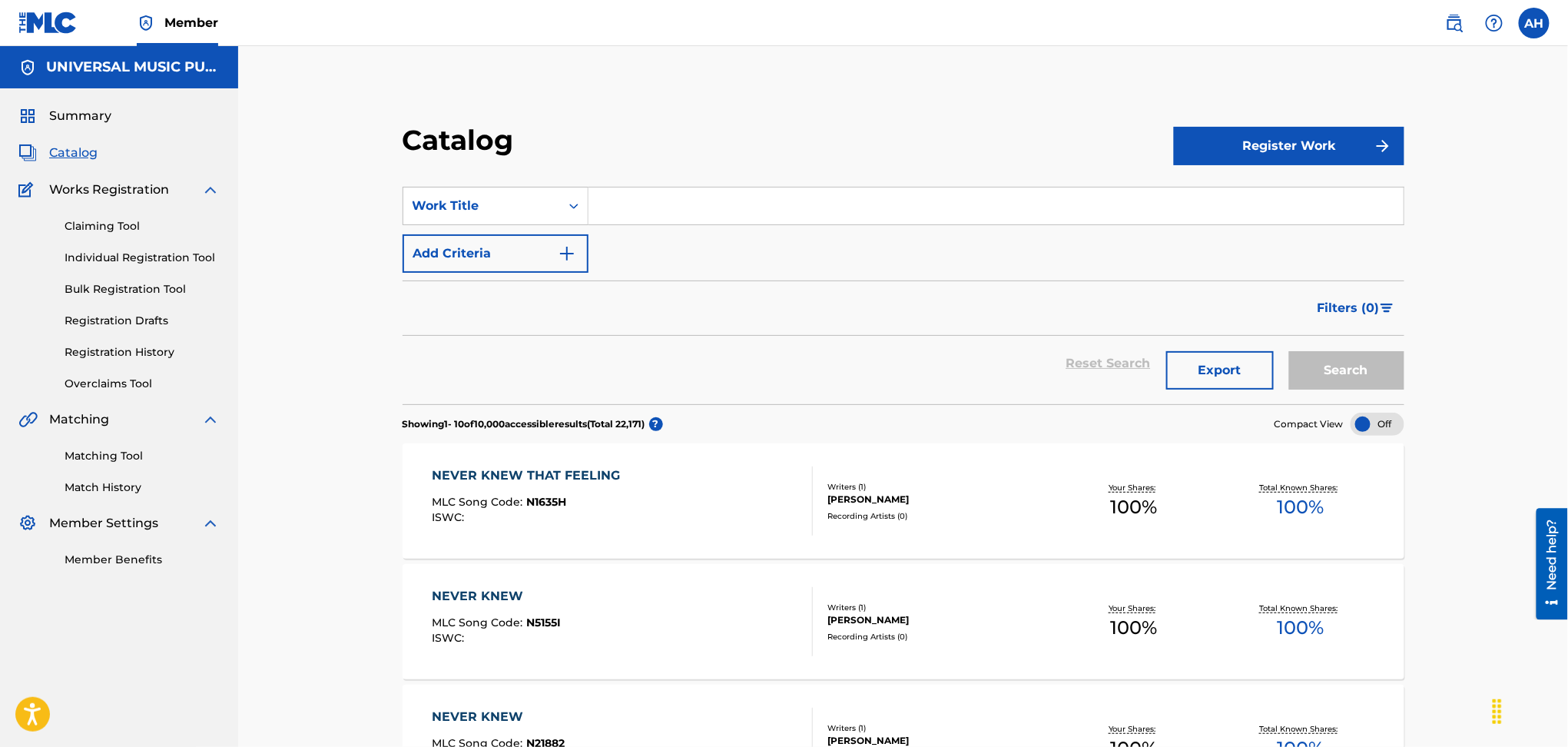
click at [639, 211] on input "Search Form" at bounding box center [996, 206] width 815 height 37
type input "elevator boy"
click at [1289, 351] on button "Search" at bounding box center [1346, 370] width 115 height 38
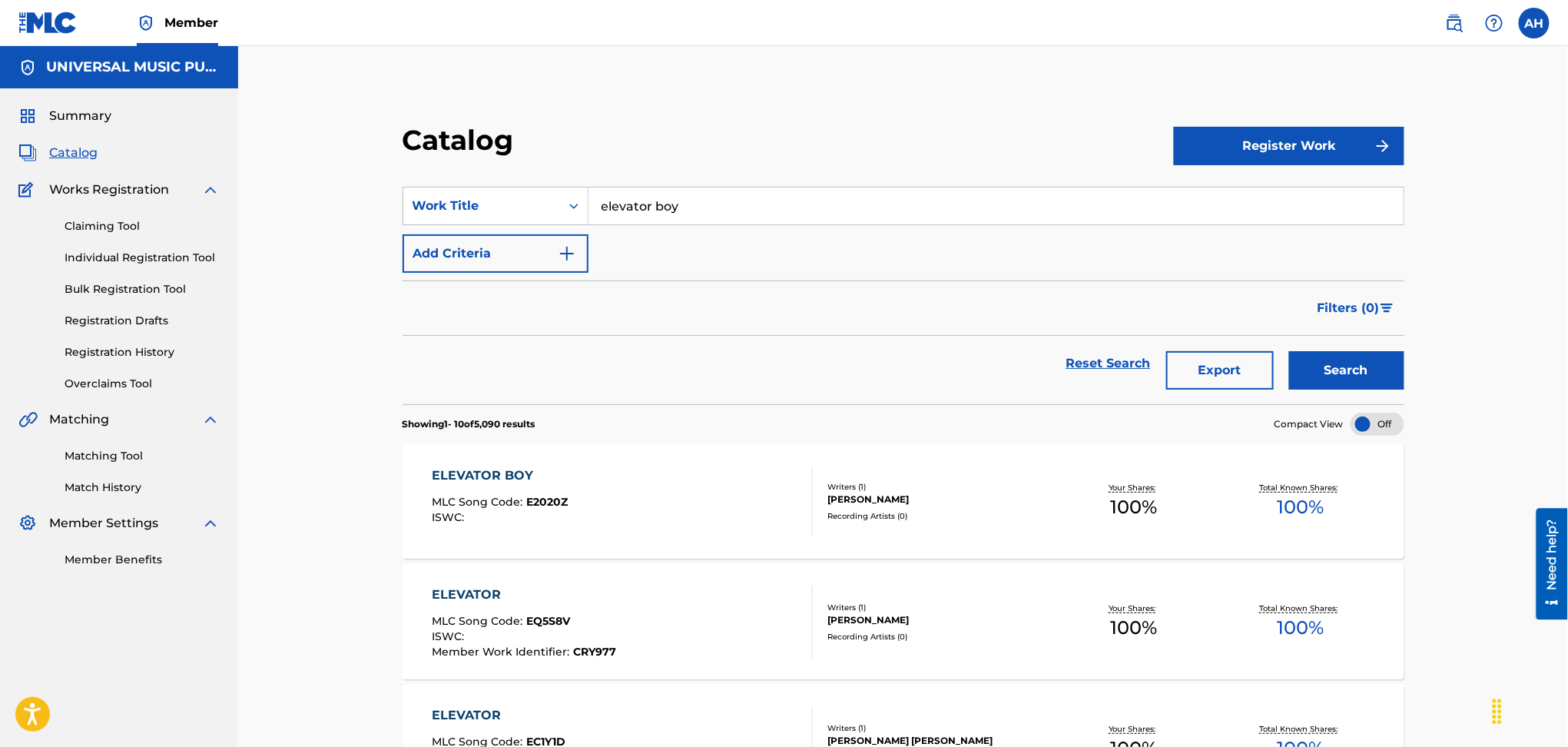
click at [665, 522] on div "ELEVATOR BOY MLC Song Code : E2020Z ISWC :" at bounding box center [622, 501] width 381 height 69
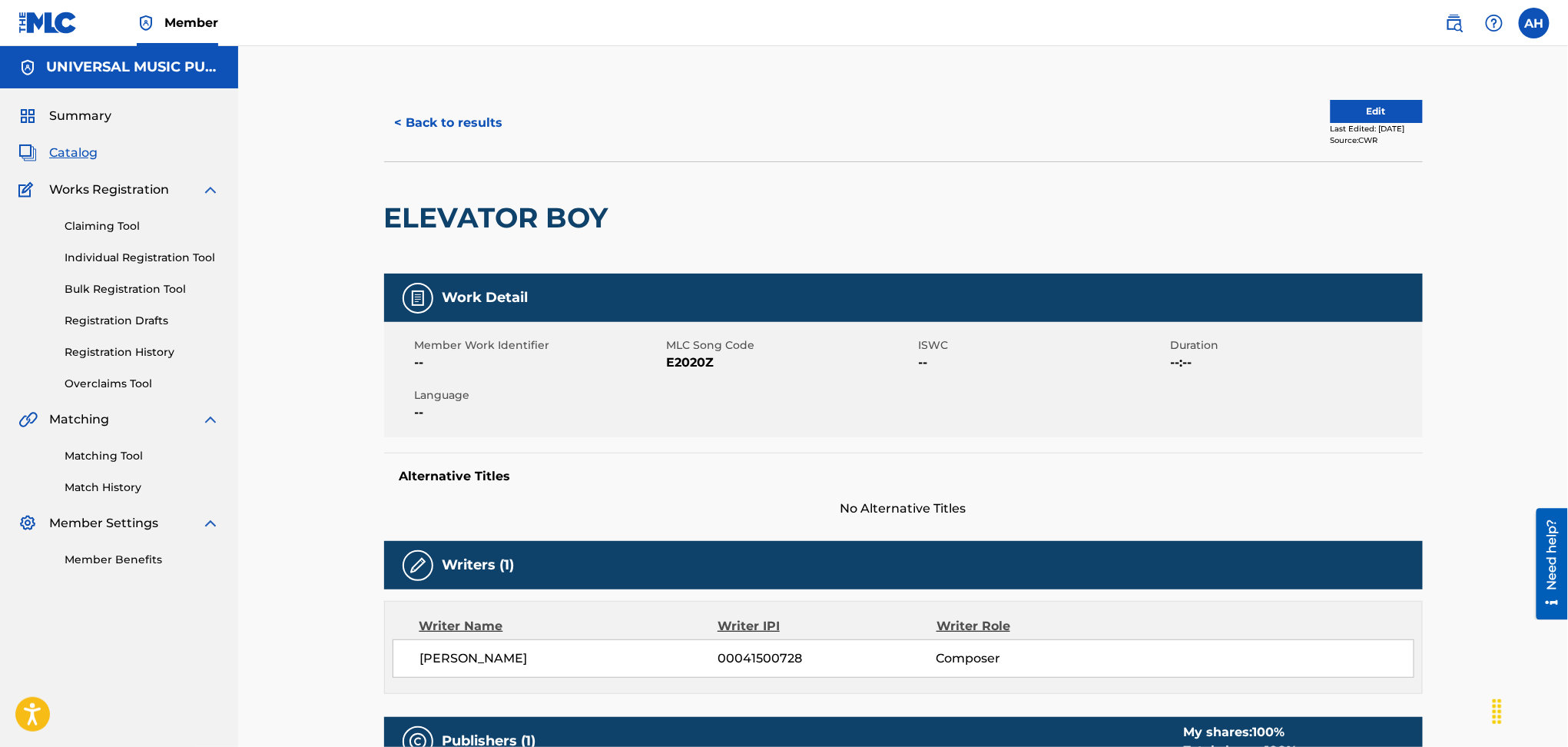
click at [446, 133] on button "< Back to results" at bounding box center [449, 123] width 130 height 38
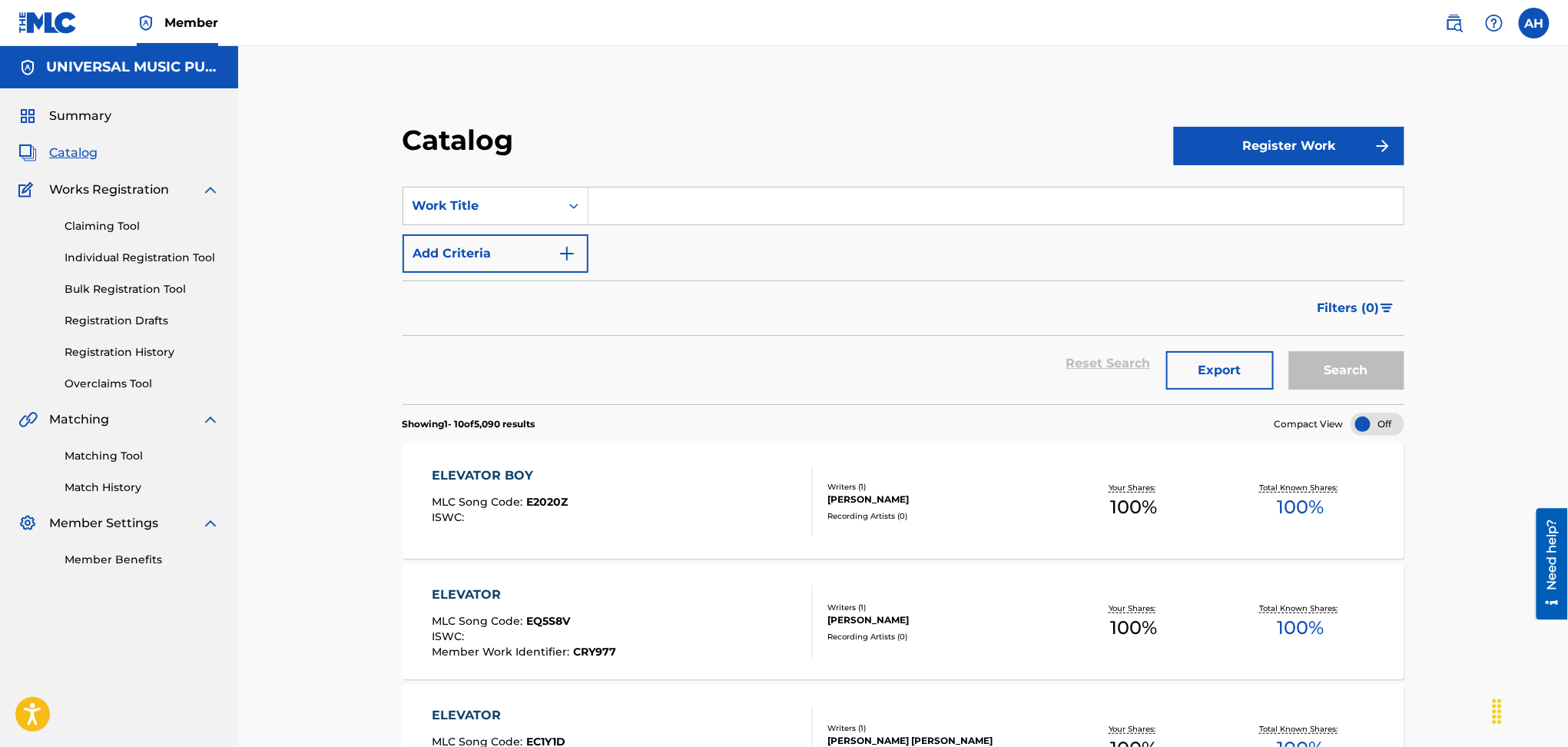
click at [685, 208] on input "Search Form" at bounding box center [996, 206] width 815 height 37
type input "the girl from [GEOGRAPHIC_DATA]"
drag, startPoint x: 1386, startPoint y: 370, endPoint x: 1261, endPoint y: 391, distance: 126.8
click at [1385, 370] on button "Search" at bounding box center [1346, 370] width 115 height 38
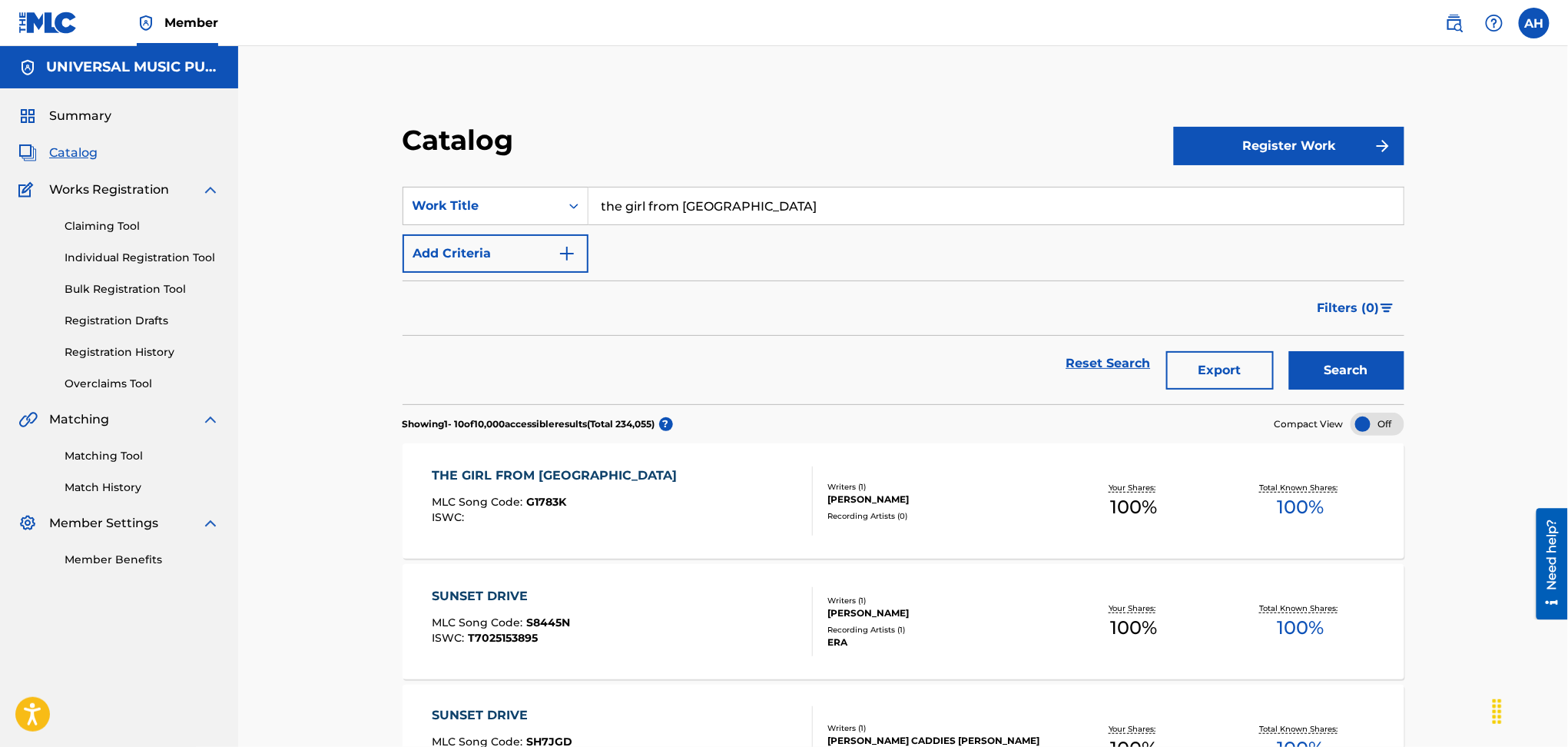
click at [766, 486] on div "THE GIRL FROM SUNSET DRIVE MLC Song Code : G1783K ISWC :" at bounding box center [622, 501] width 381 height 69
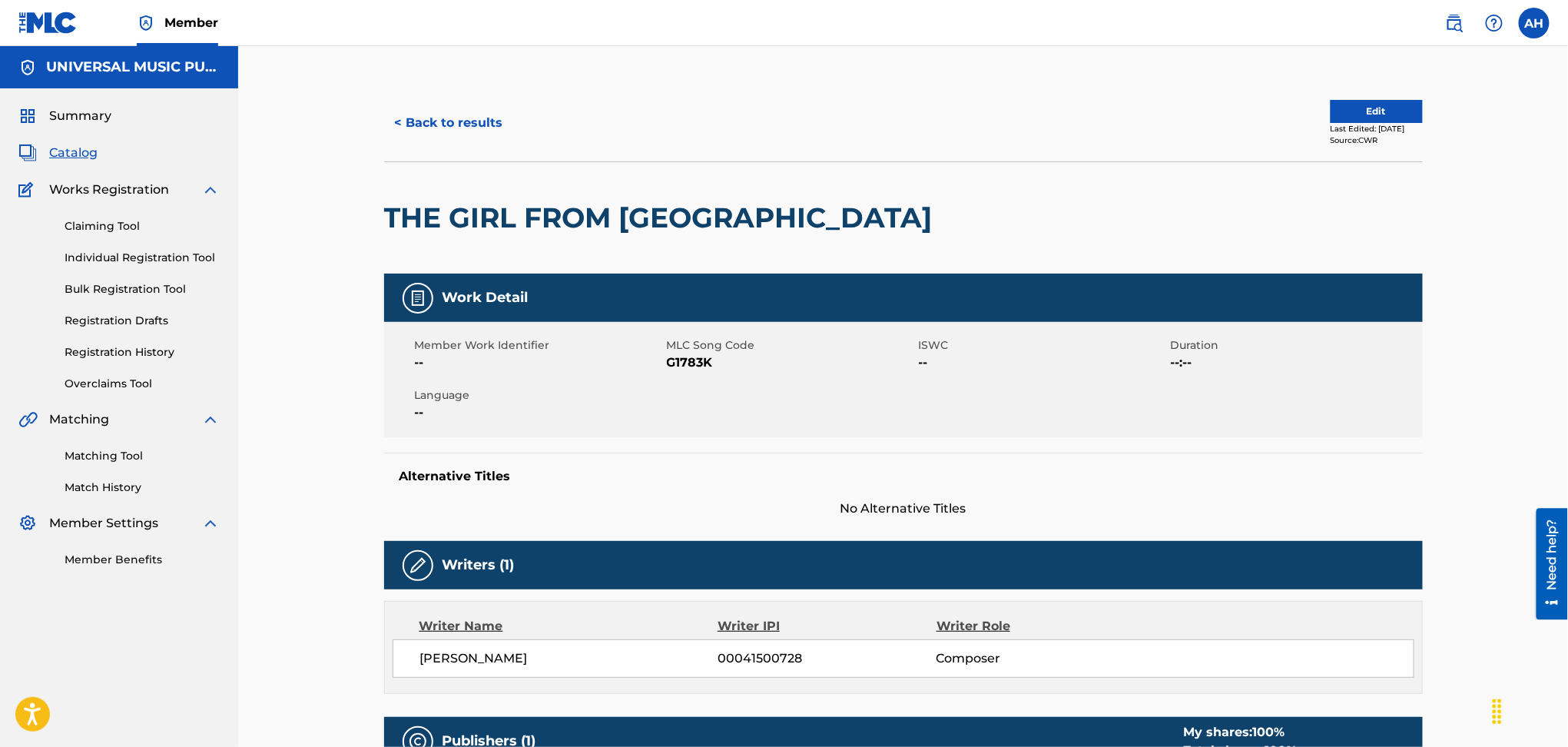
click at [440, 125] on button "< Back to results" at bounding box center [449, 123] width 130 height 38
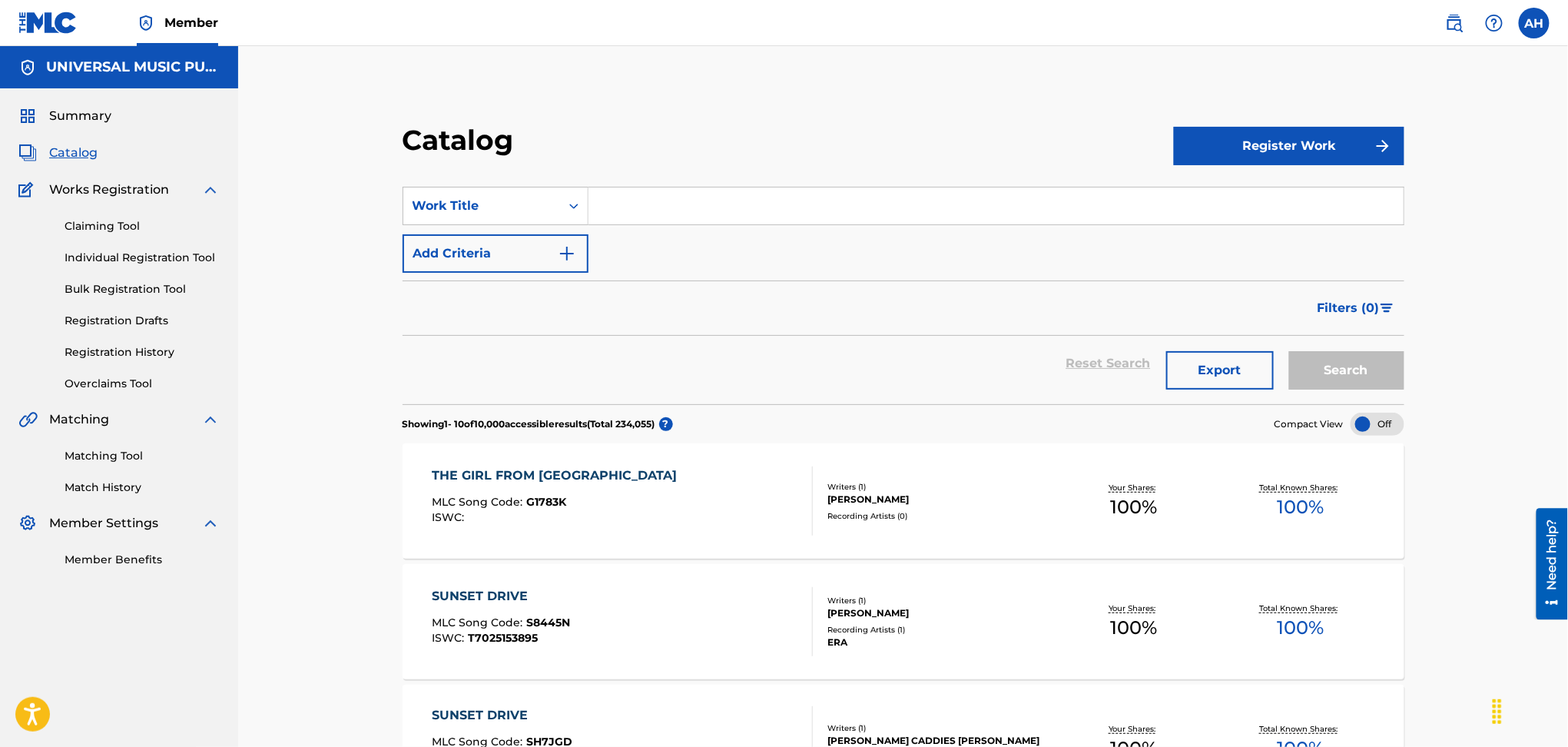
click at [792, 190] on input "Search Form" at bounding box center [996, 206] width 815 height 37
type input "love makes the world"
click at [1289, 351] on button "Search" at bounding box center [1346, 370] width 115 height 38
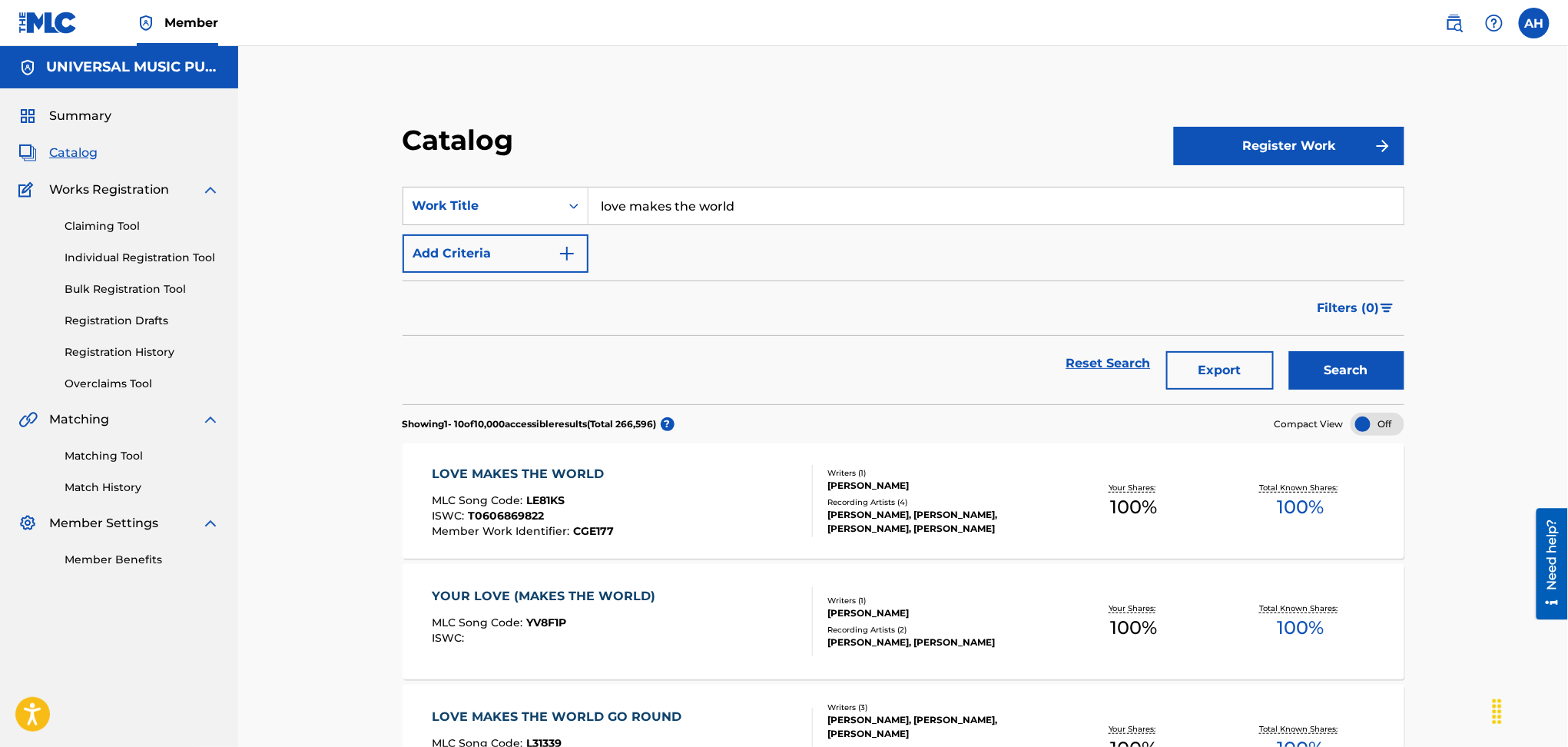
click at [564, 275] on form "SearchWithCriteria4125ec37-aa7d-4b71-8846-6db39ebd39fc Work Title love makes th…" at bounding box center [903, 295] width 1002 height 217
drag, startPoint x: 547, startPoint y: 252, endPoint x: 599, endPoint y: 252, distance: 52.0
click at [558, 252] on button "Add Criteria" at bounding box center [495, 253] width 186 height 38
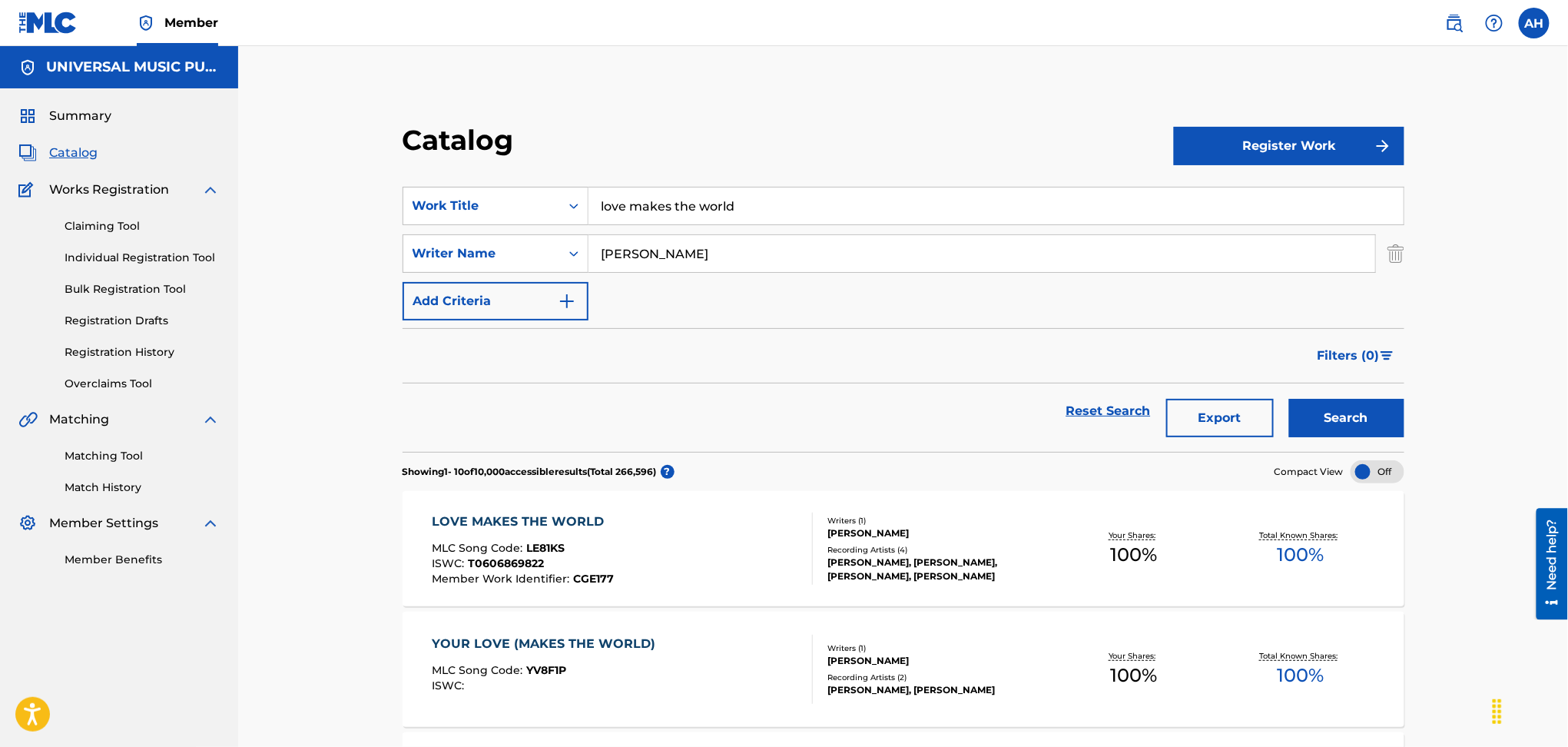
type input "[PERSON_NAME]"
click at [1289, 399] on button "Search" at bounding box center [1346, 418] width 115 height 38
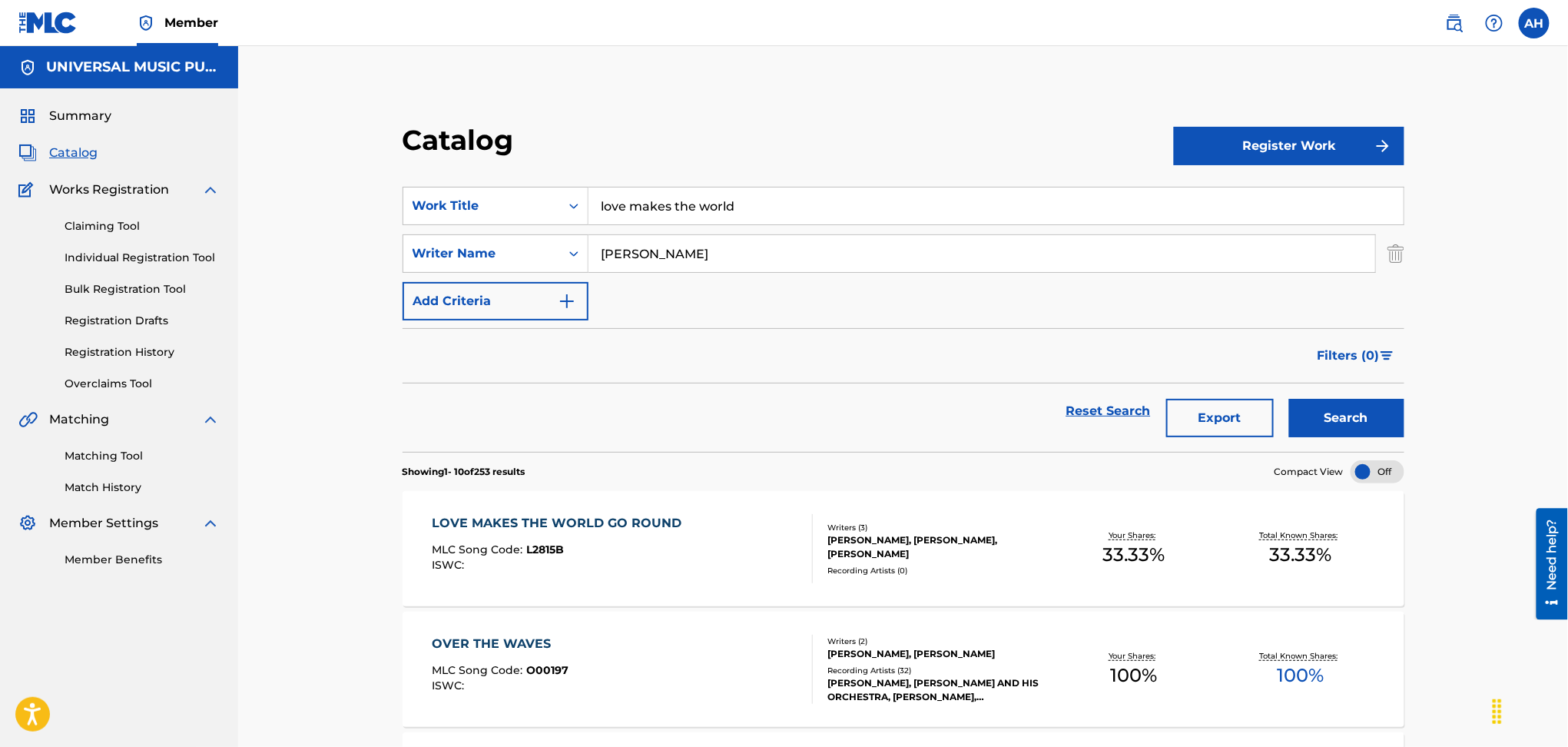
click at [708, 559] on div "LOVE MAKES THE WORLD GO ROUND MLC Song Code : L2815B ISWC :" at bounding box center [622, 548] width 381 height 69
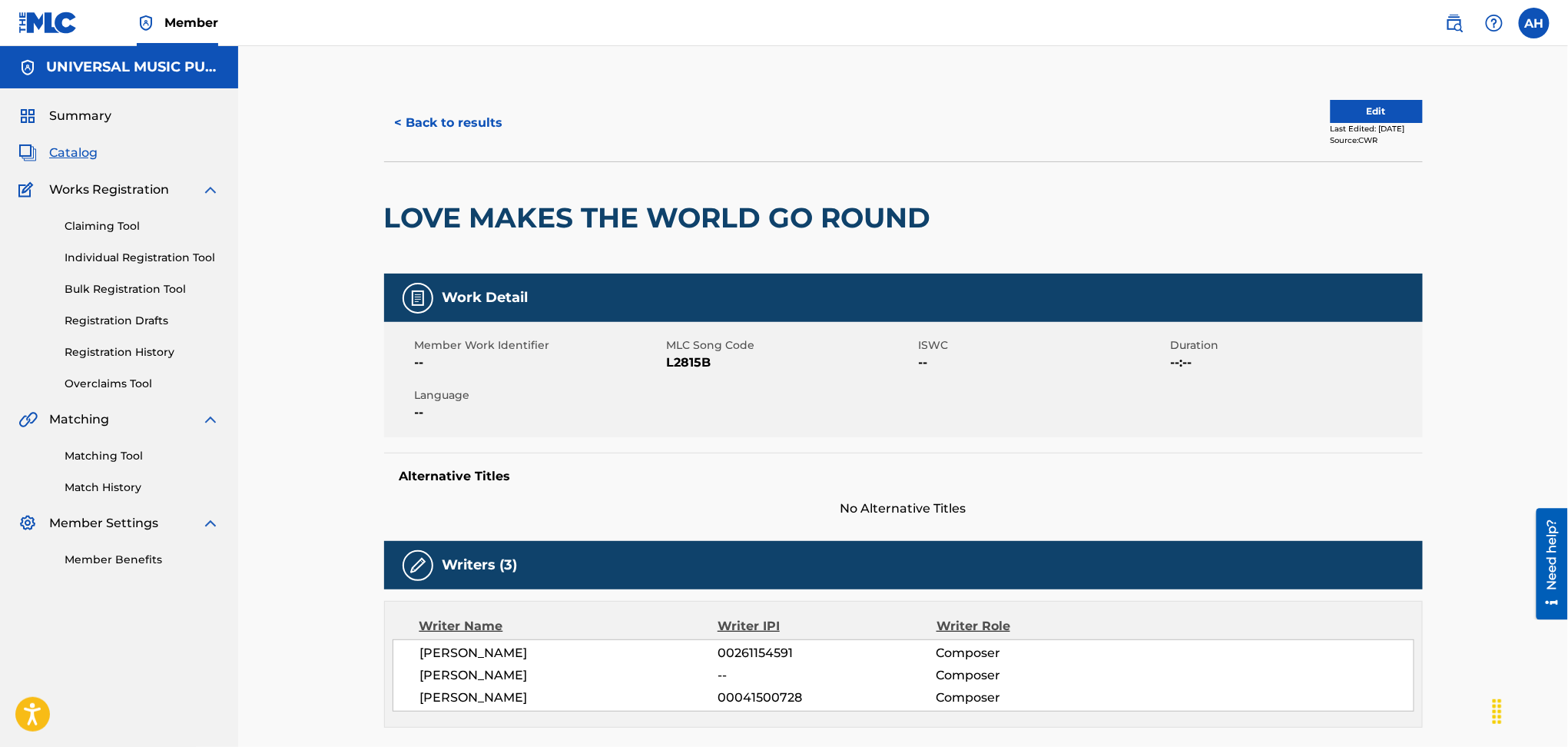
click at [464, 106] on button "< Back to results" at bounding box center [449, 123] width 130 height 38
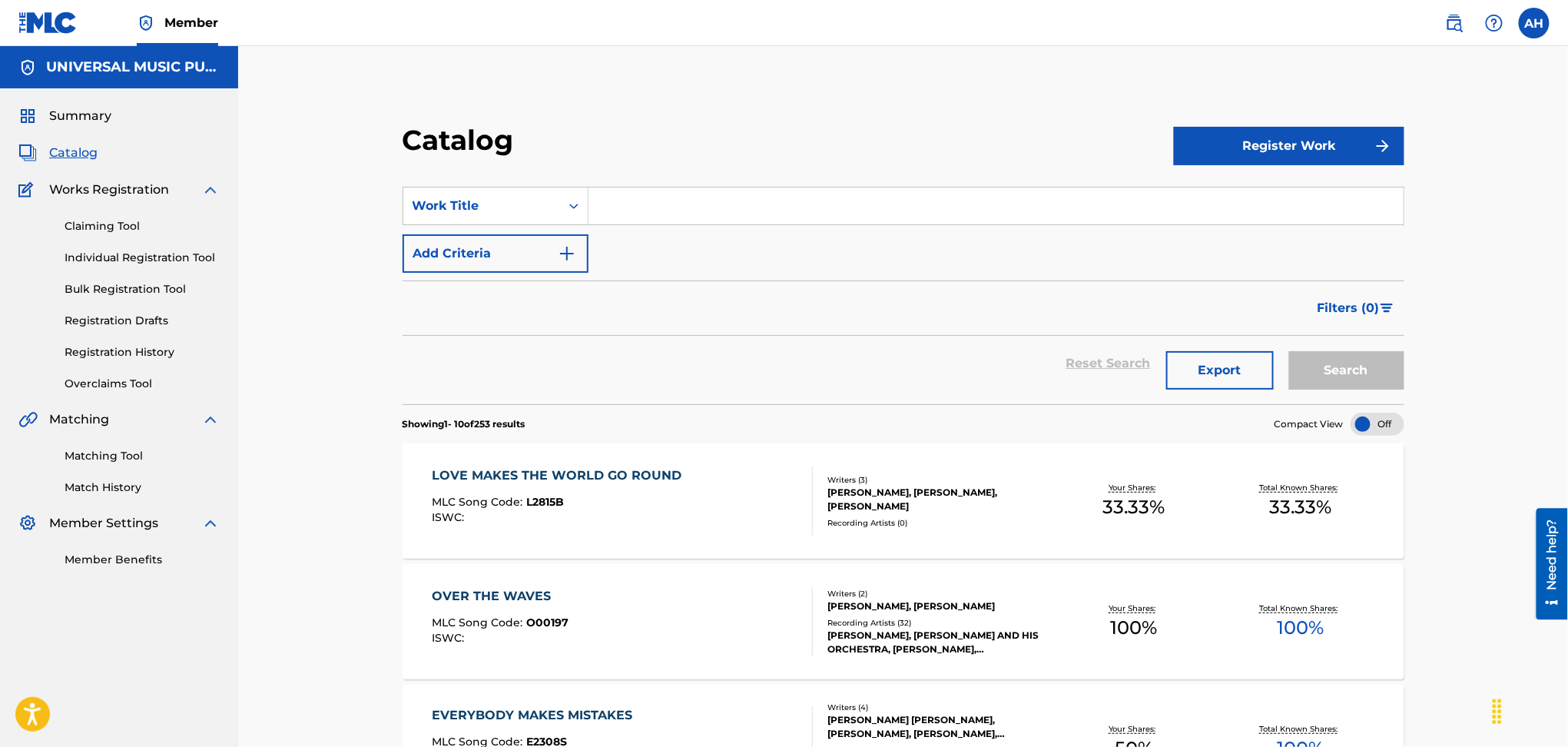
click at [652, 208] on input "Search Form" at bounding box center [996, 206] width 815 height 37
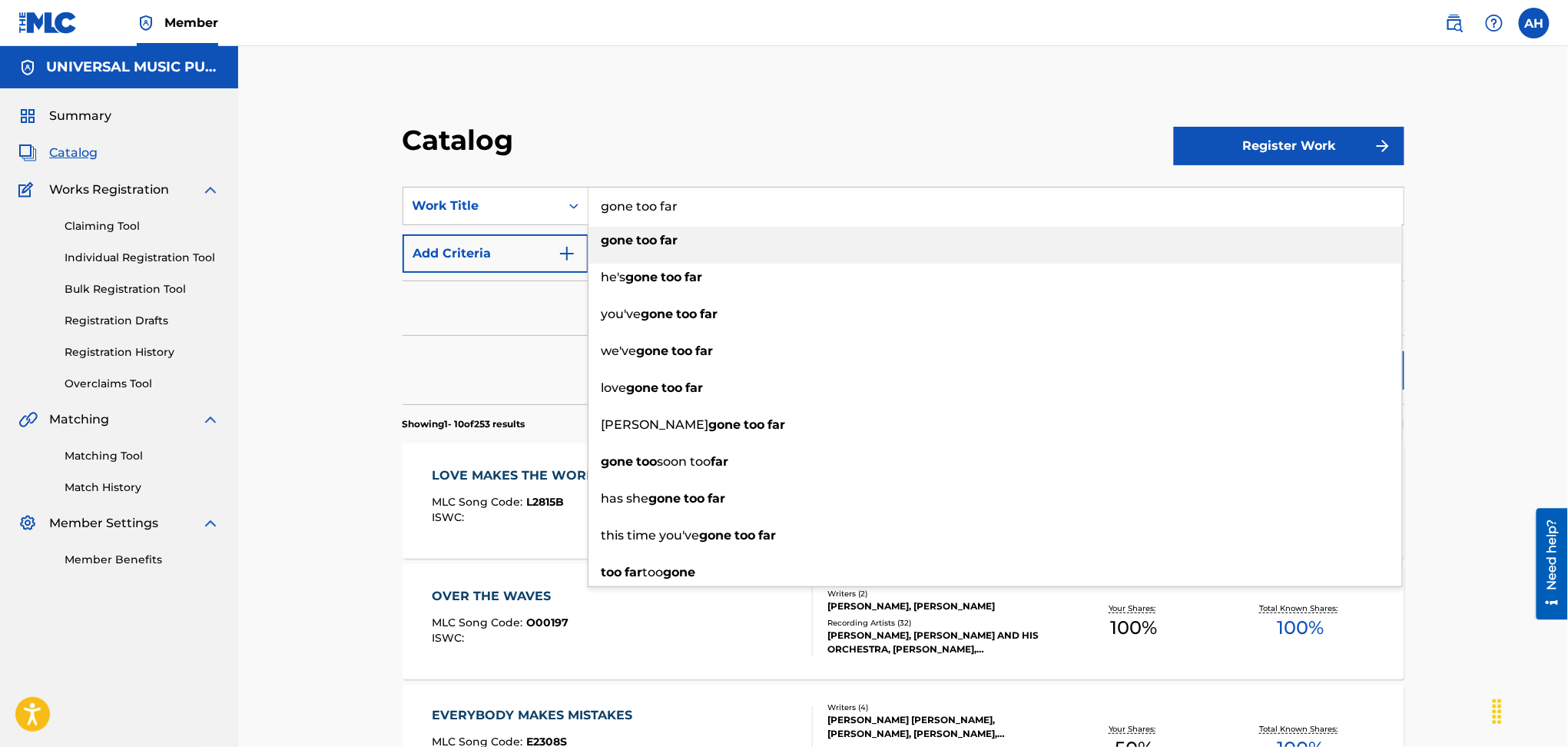
type input "gone too far"
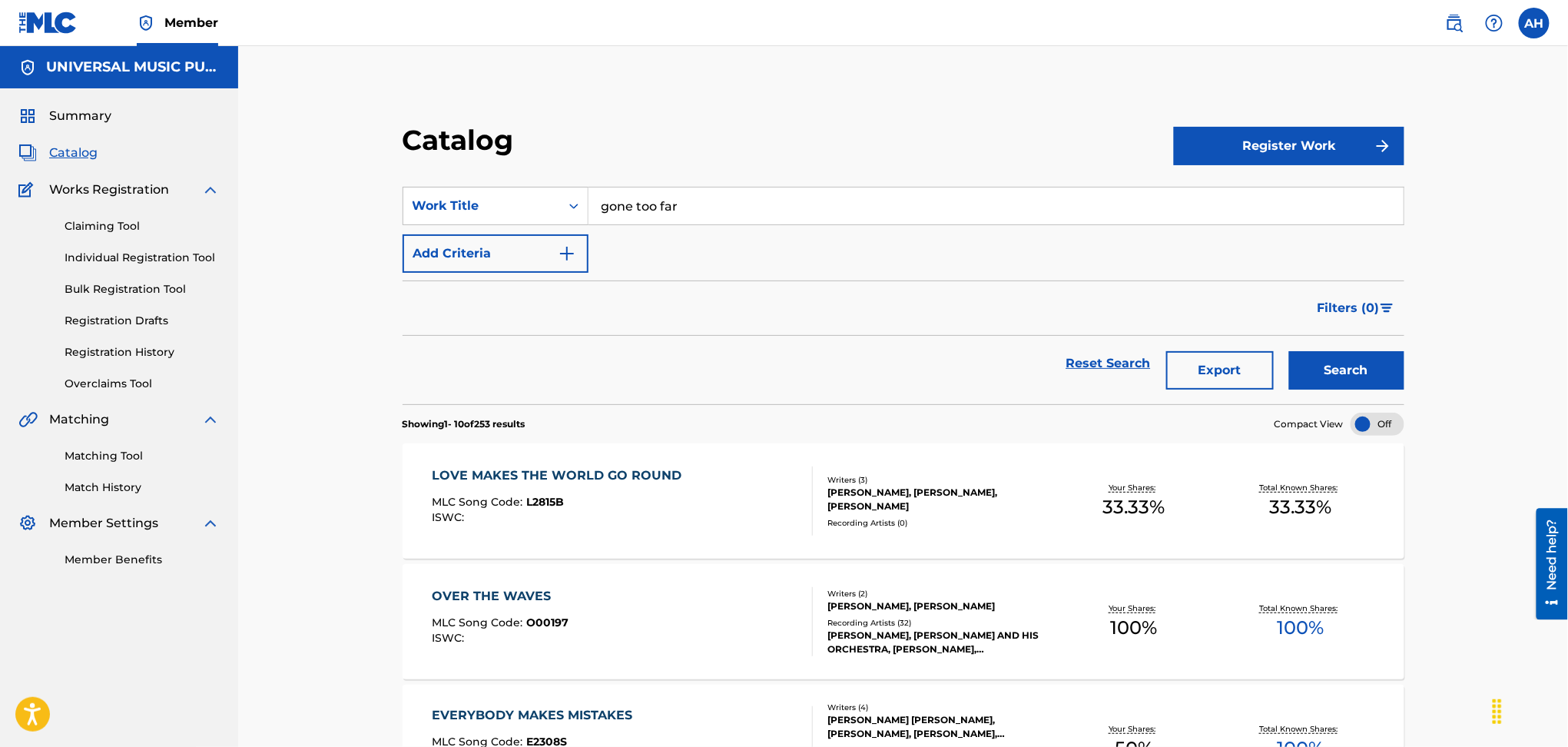
click at [489, 272] on button "Add Criteria" at bounding box center [495, 253] width 186 height 38
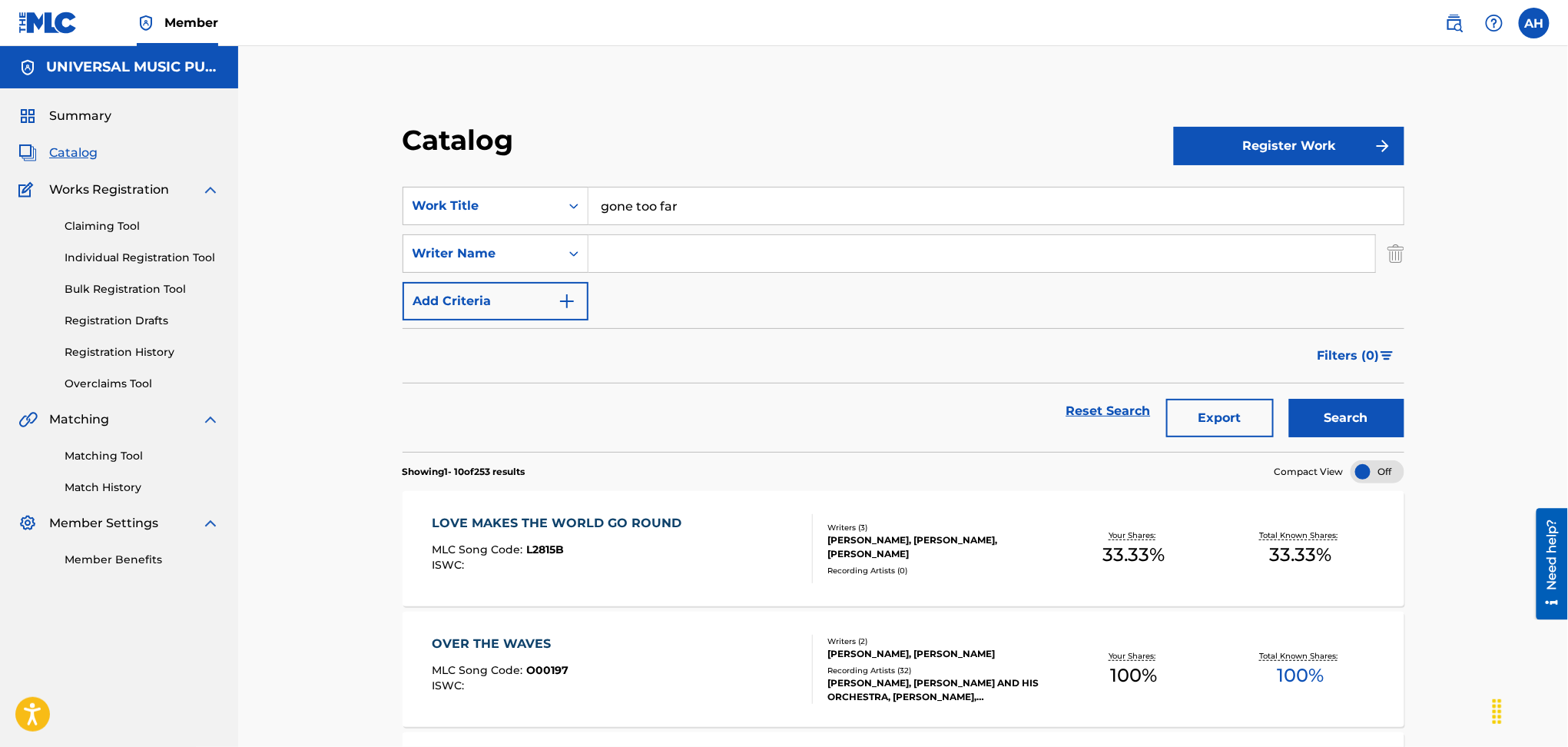
click at [683, 246] on input "Search Form" at bounding box center [981, 253] width 787 height 37
type input "[PERSON_NAME]"
click at [1289, 399] on button "Search" at bounding box center [1346, 418] width 115 height 38
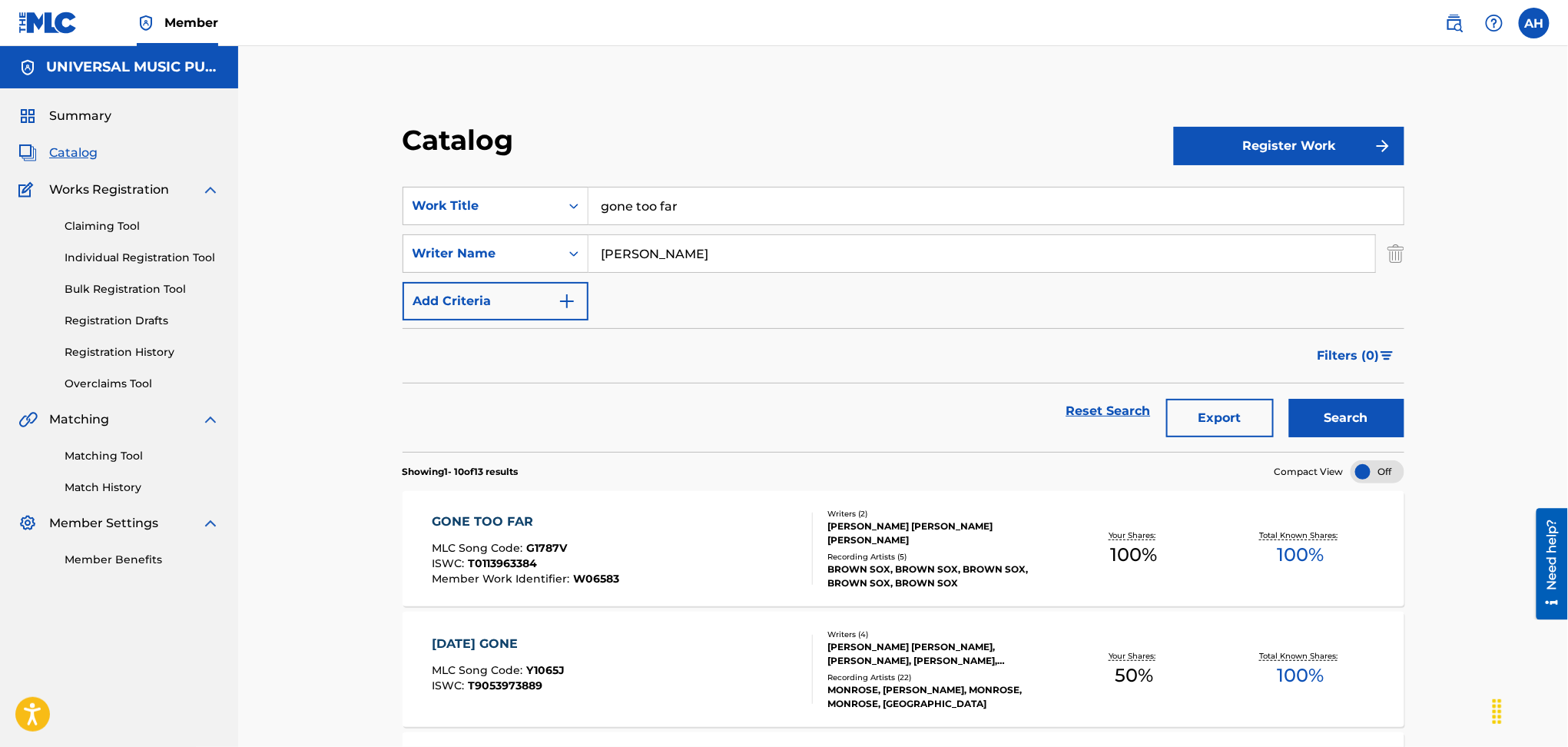
click at [610, 502] on div "GONE TOO FAR MLC Song Code : G1787V ISWC : T0113963384 Member Work Identifier :…" at bounding box center [903, 548] width 1002 height 115
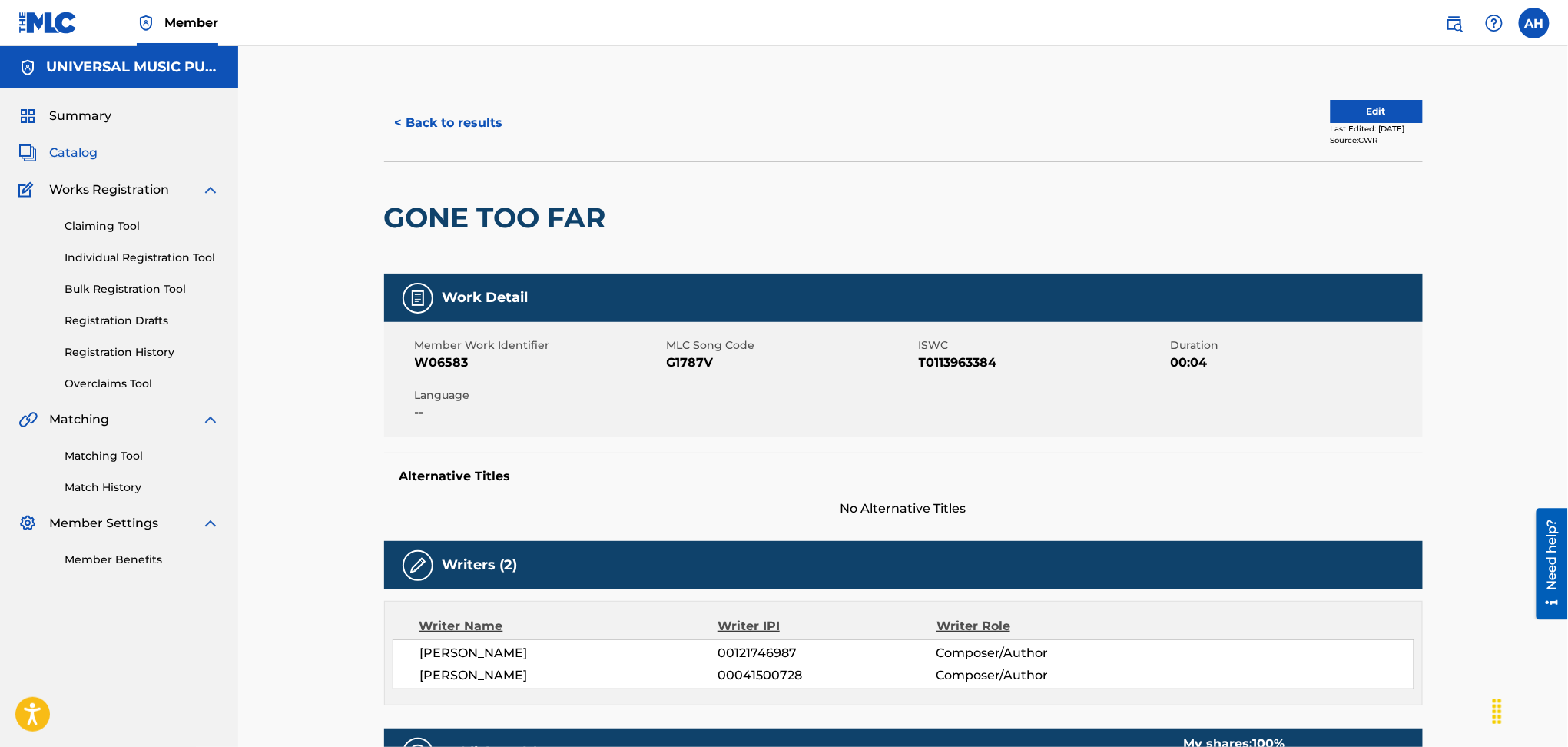
click at [136, 359] on link "Registration History" at bounding box center [142, 352] width 155 height 16
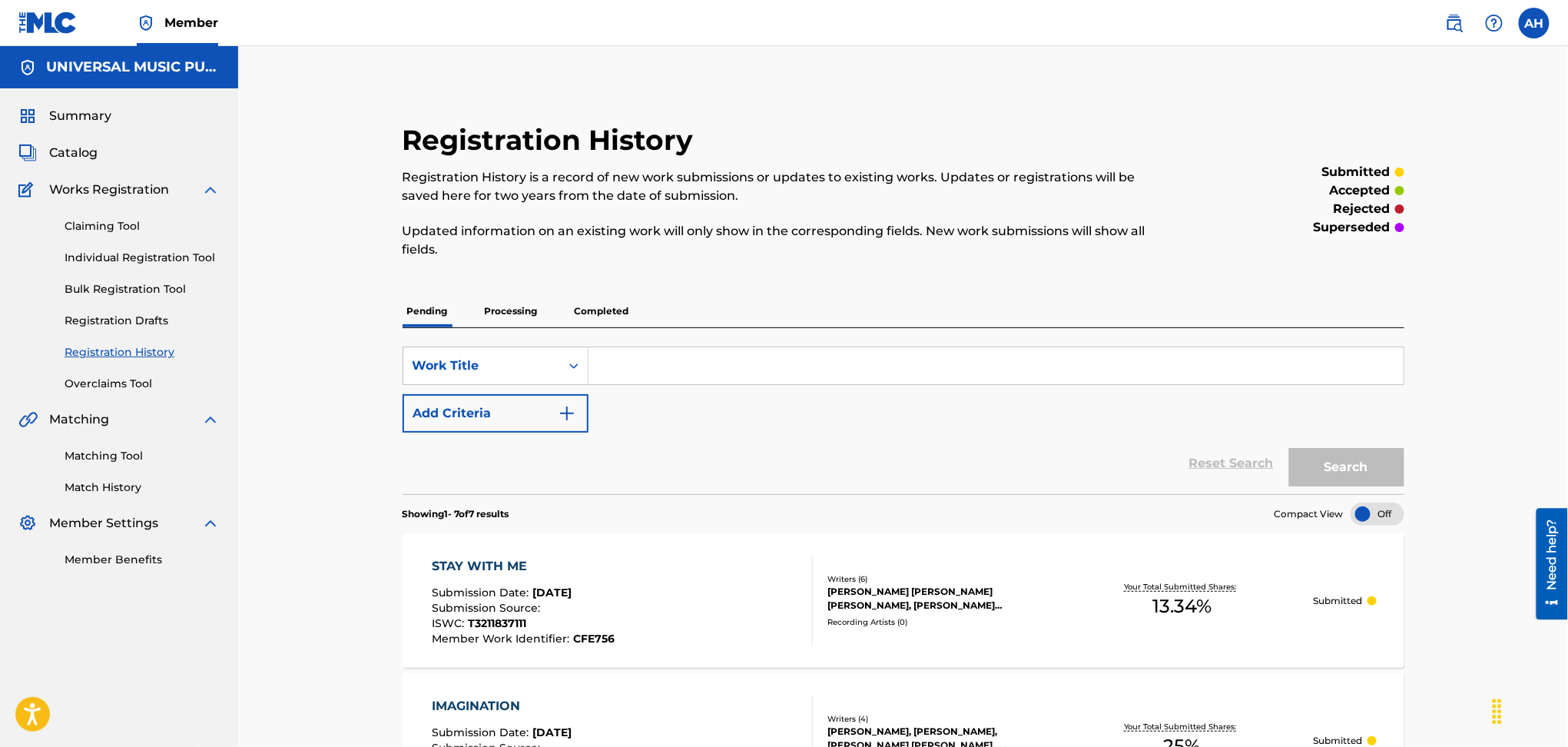
scroll to position [717, 0]
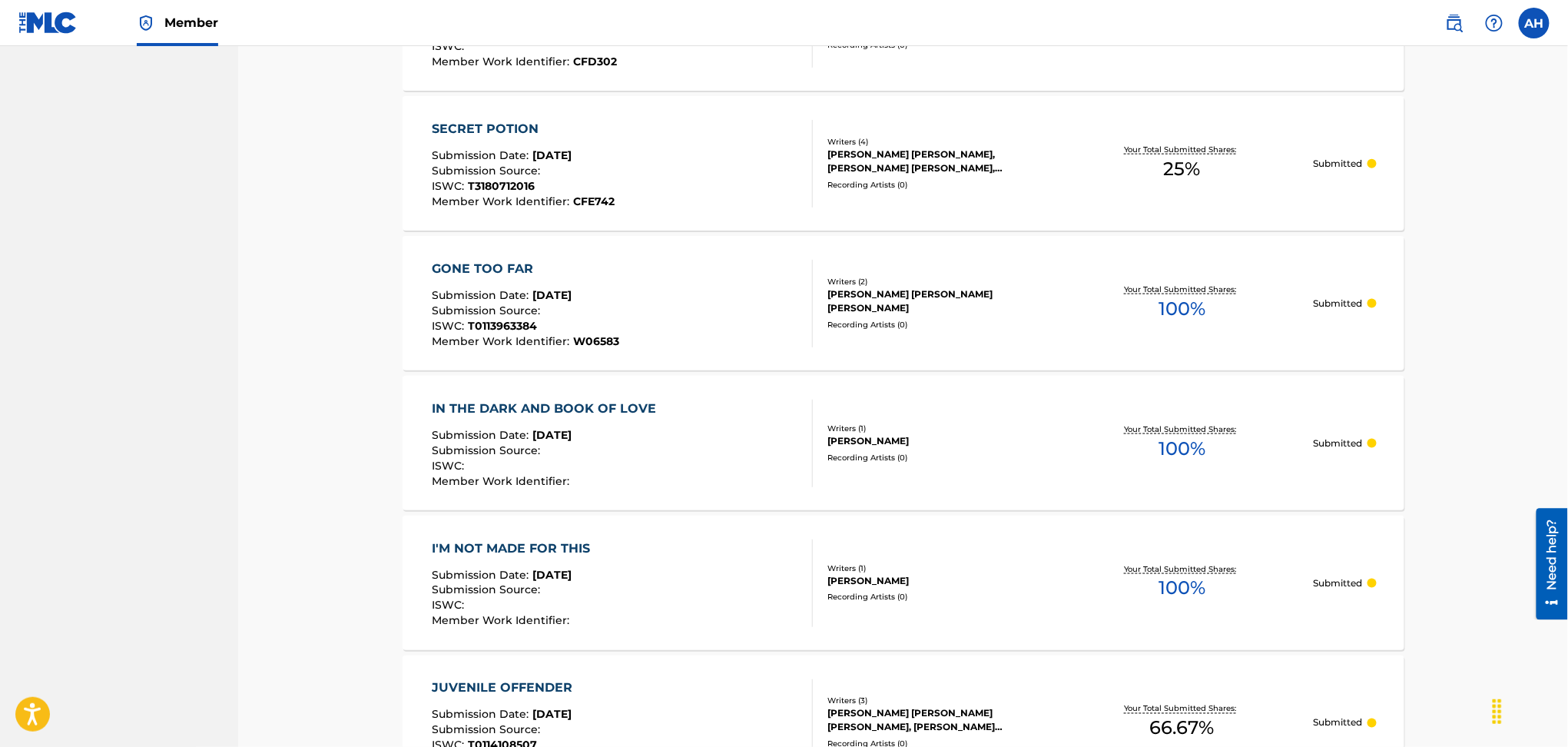
click at [572, 297] on span "[DATE]" at bounding box center [553, 295] width 39 height 14
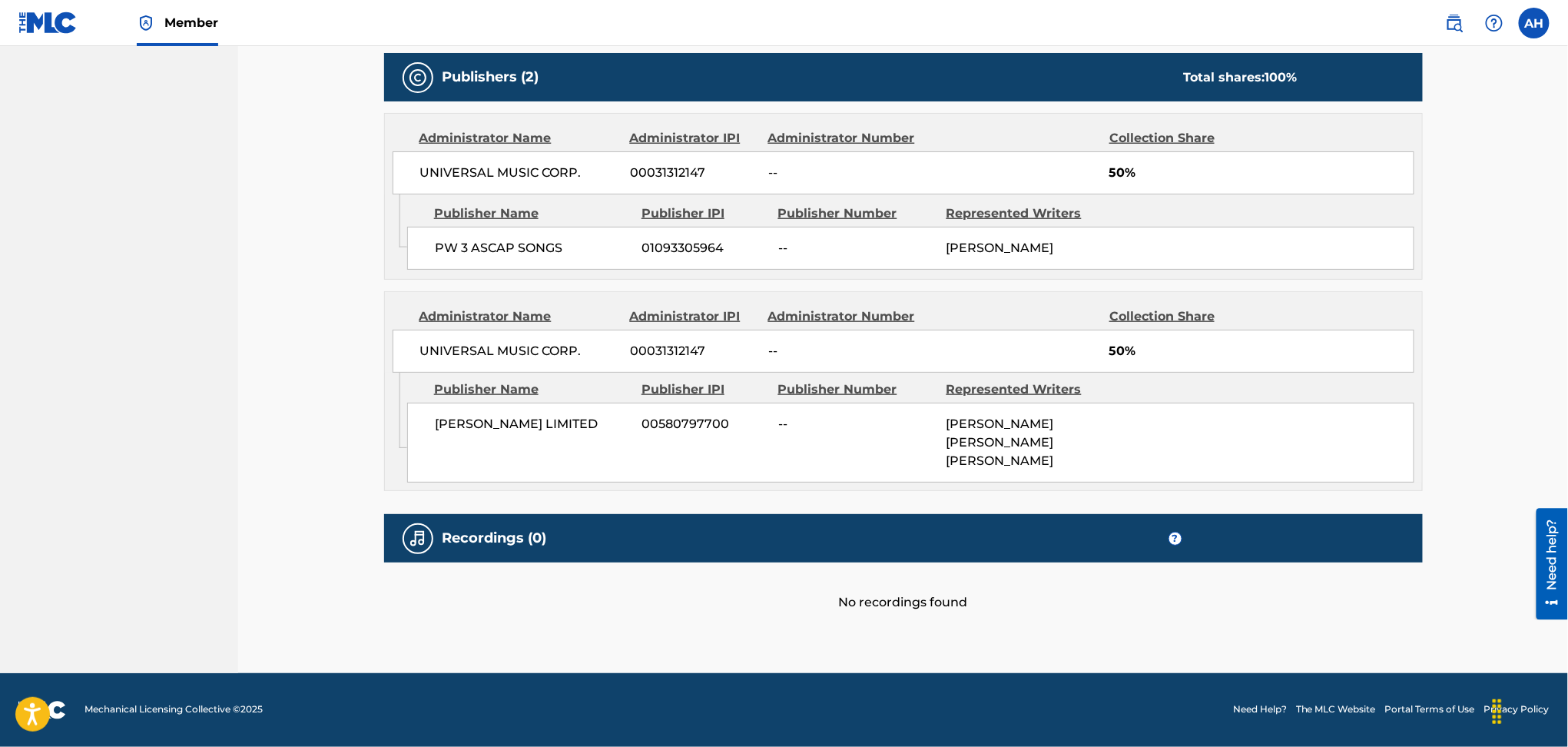
scroll to position [75, 0]
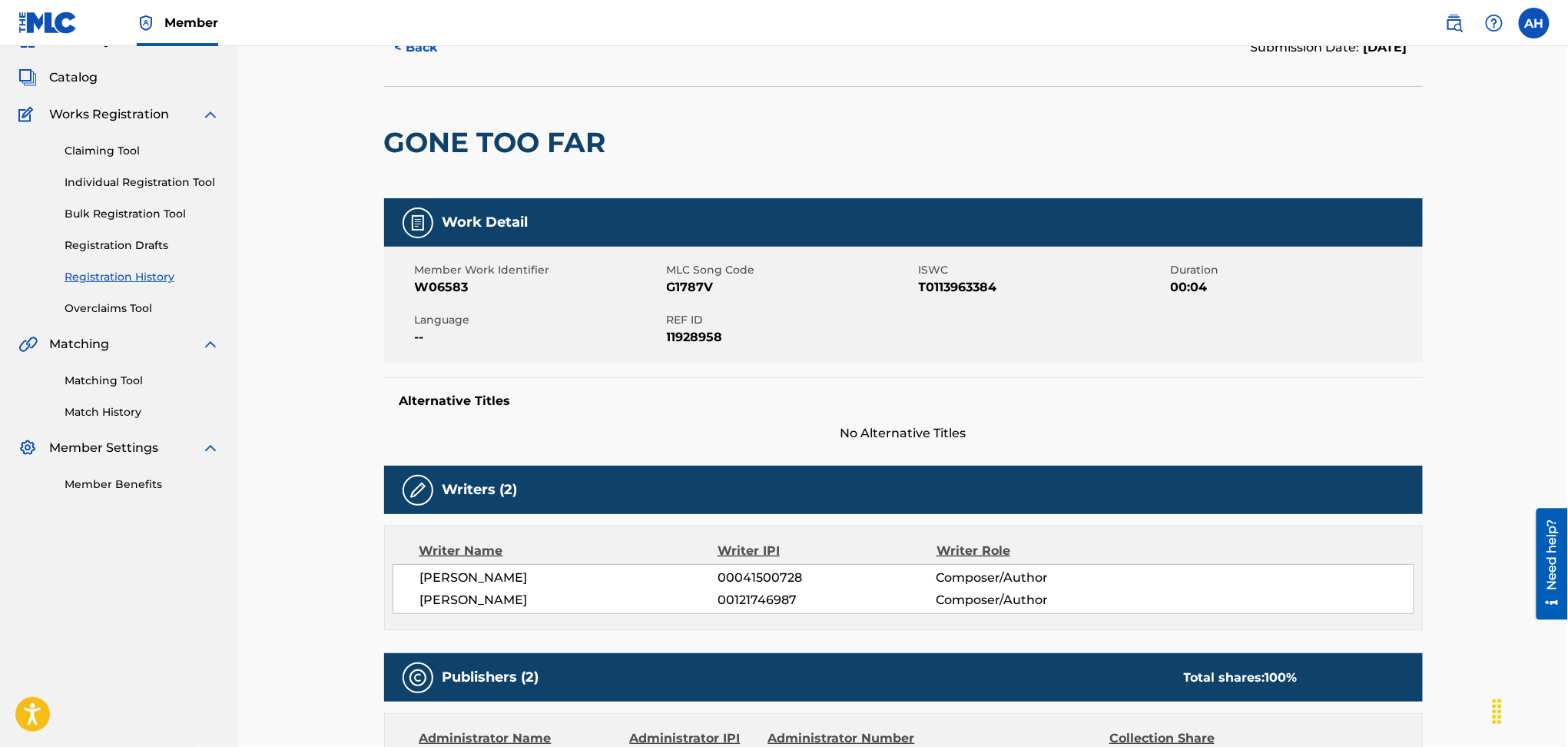
drag, startPoint x: 153, startPoint y: 264, endPoint x: 148, endPoint y: 275, distance: 12.1
click at [153, 264] on div "Claiming Tool Individual Registration Tool Bulk Registration Tool Registration …" at bounding box center [119, 220] width 201 height 193
click at [146, 281] on link "Registration History" at bounding box center [142, 276] width 155 height 16
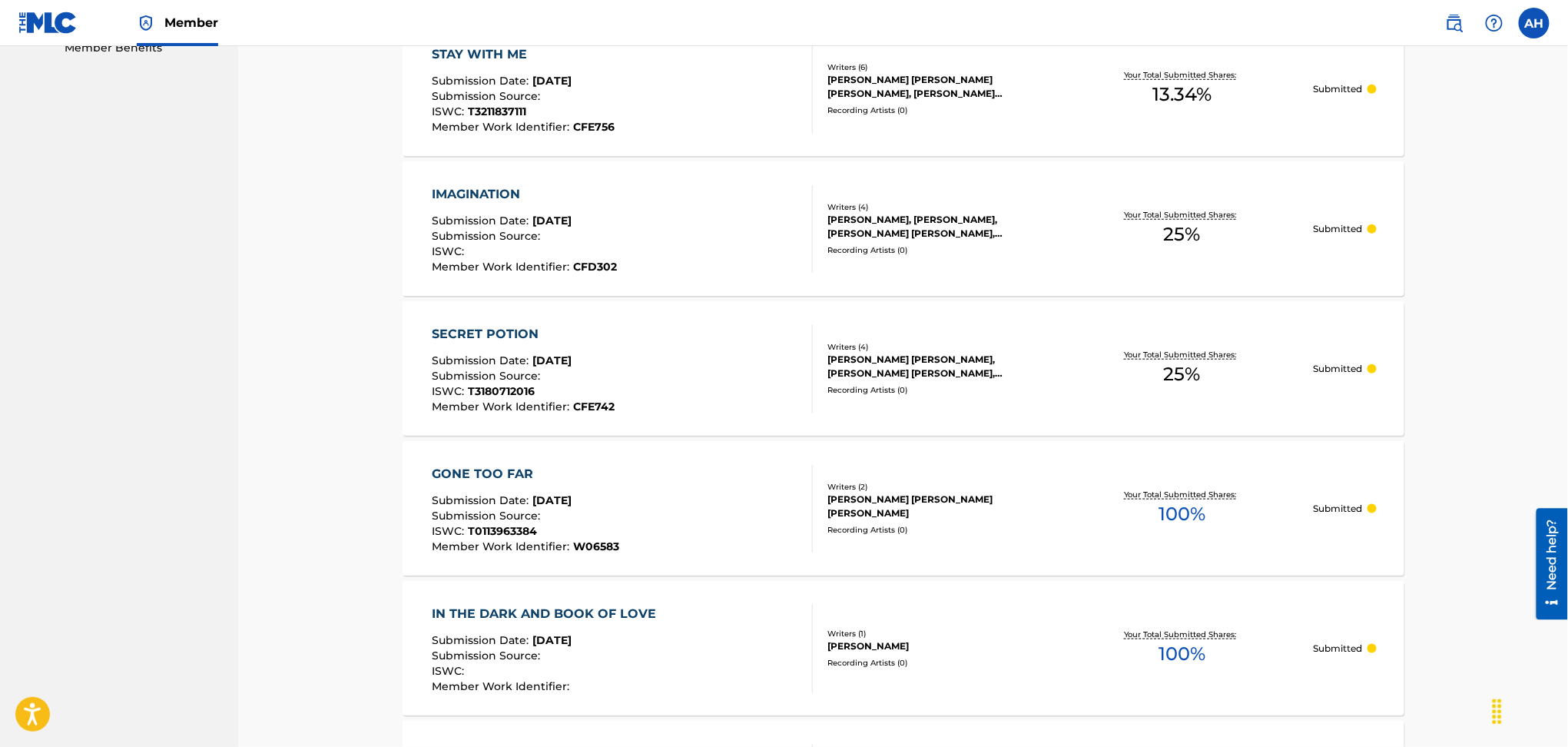
scroll to position [615, 0]
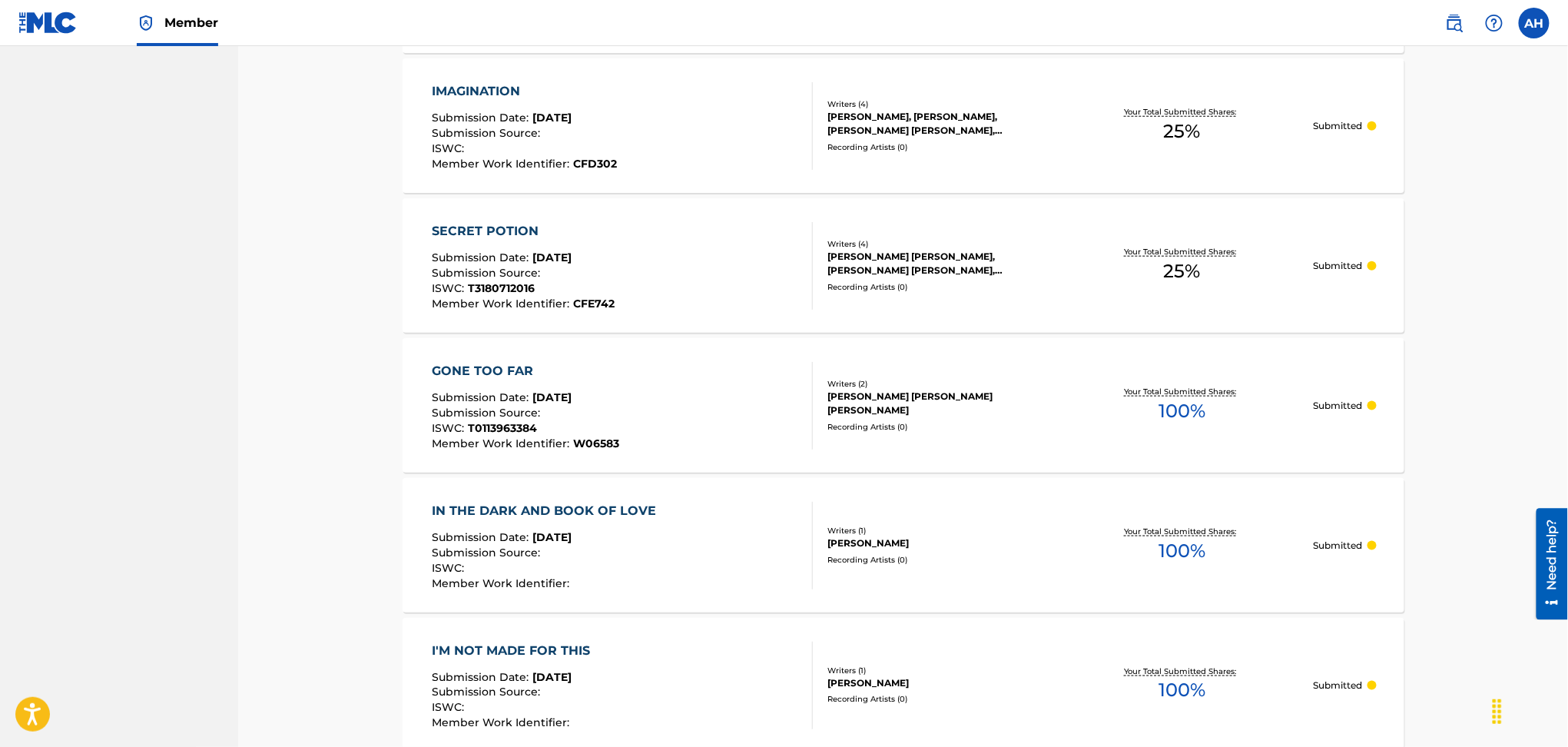
drag, startPoint x: 688, startPoint y: 405, endPoint x: 657, endPoint y: 402, distance: 31.1
click at [689, 405] on div "GONE TOO FAR Submission Date : [DATE] Submission Source : ISWC : T0113963384 Me…" at bounding box center [622, 405] width 381 height 88
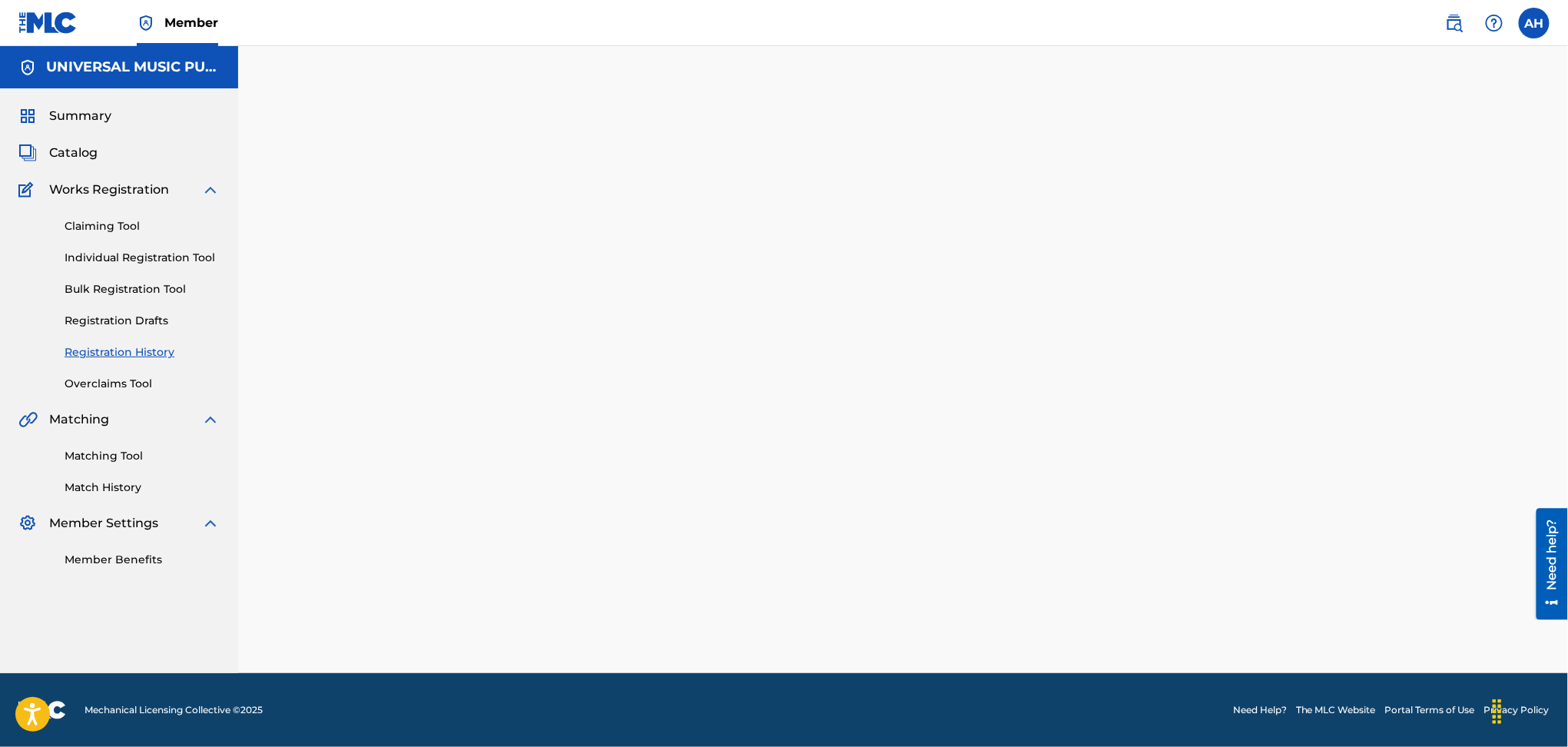
click at [656, 402] on div at bounding box center [904, 379] width 1076 height 588
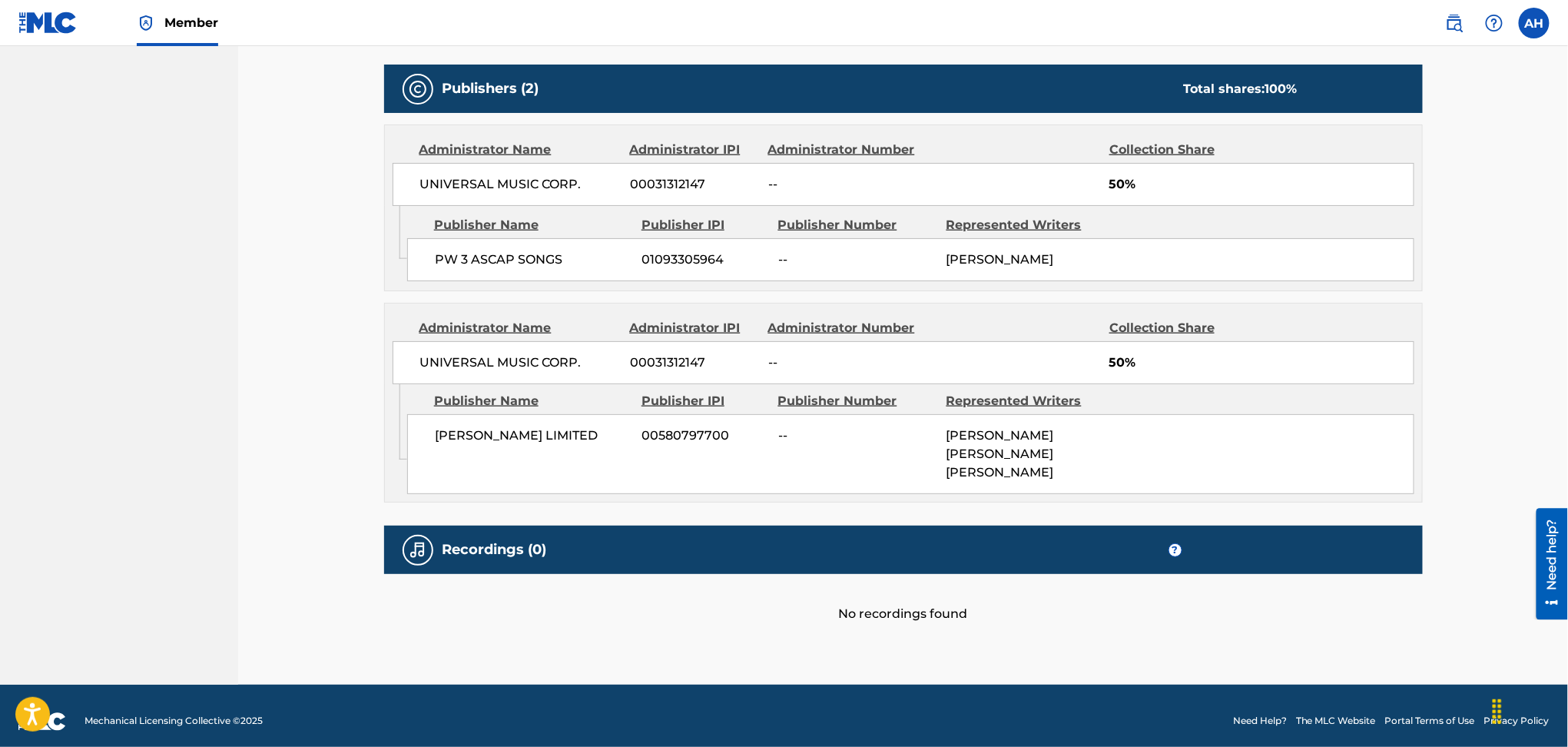
scroll to position [690, 0]
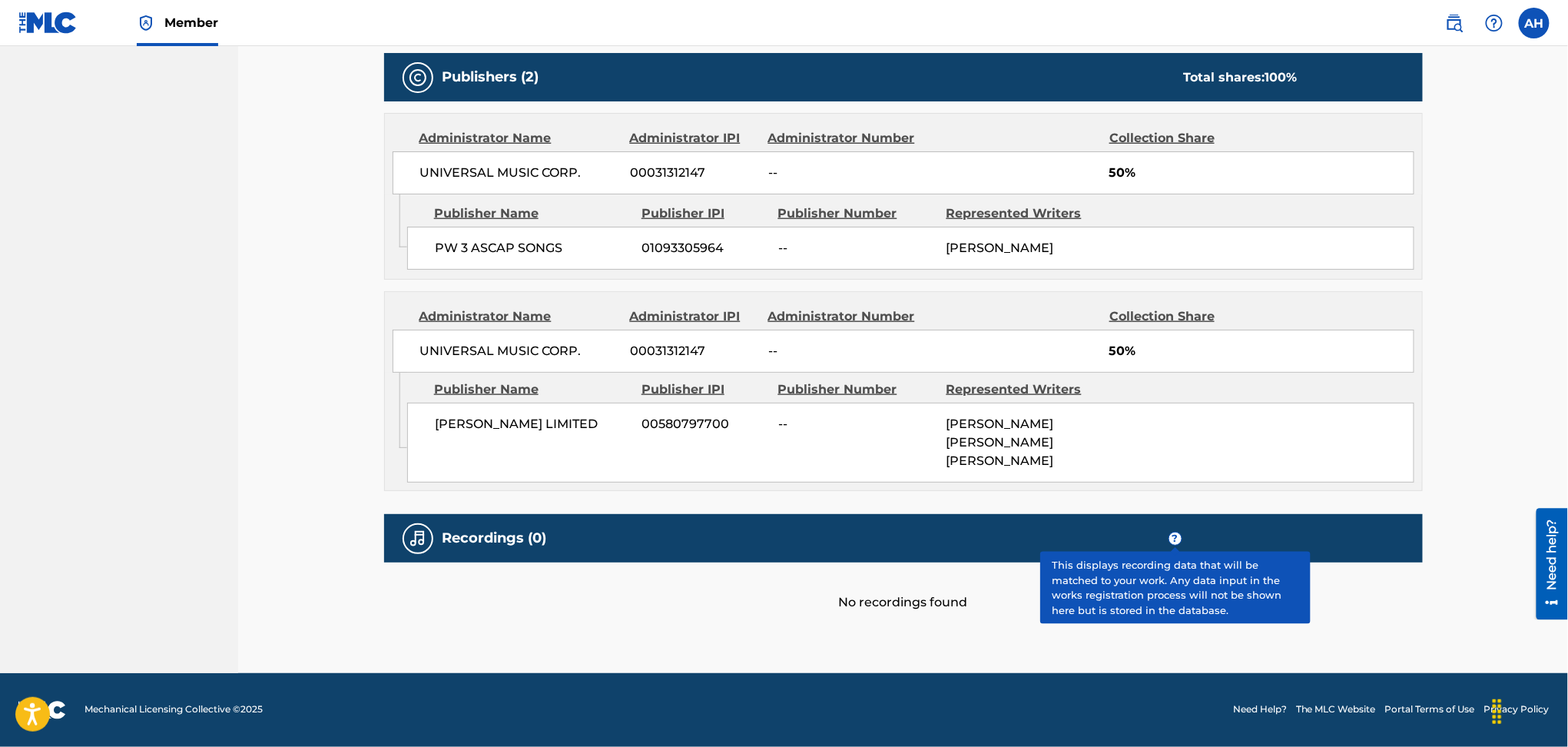
click at [808, 523] on div "Recordings (0) ?" at bounding box center [904, 538] width 1039 height 49
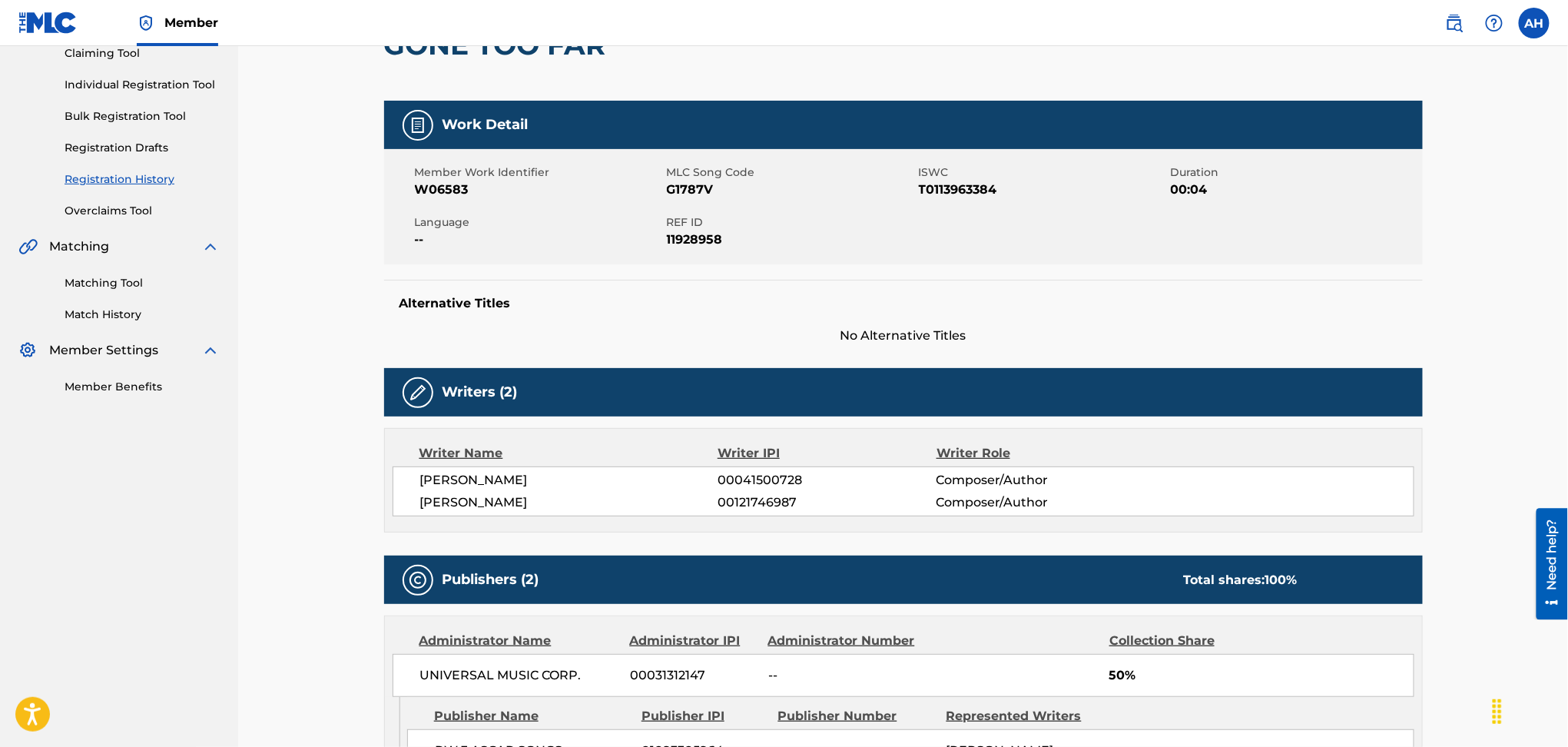
scroll to position [0, 0]
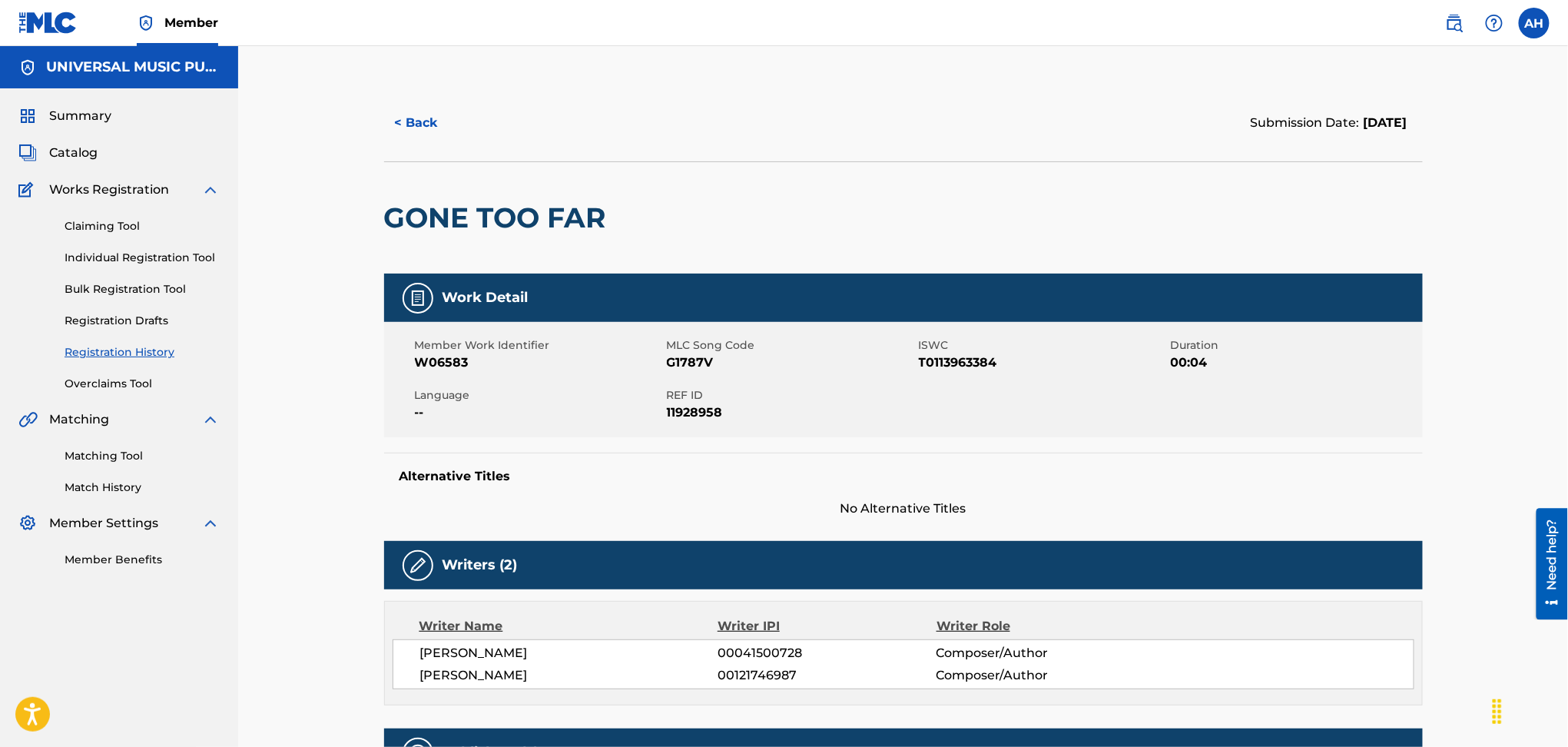
click at [60, 136] on div "Summary Catalog Works Registration Claiming Tool Individual Registration Tool B…" at bounding box center [119, 338] width 238 height 498
click at [68, 151] on span "Catalog" at bounding box center [73, 153] width 49 height 19
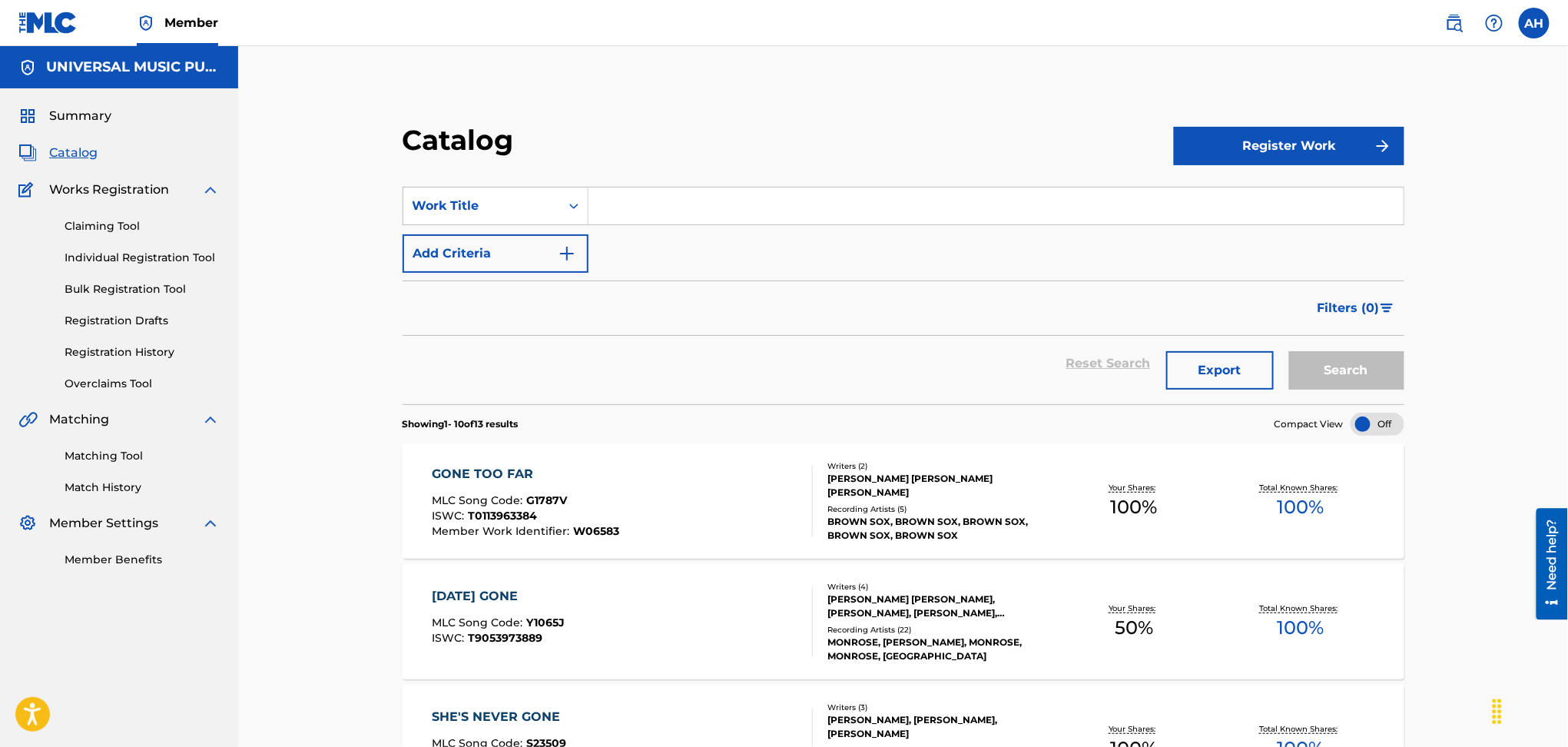
click at [634, 213] on input "Search Form" at bounding box center [996, 206] width 815 height 37
click at [674, 504] on div "GONE TOO FAR MLC Song Code : G1787V ISWC : T0113963384 Member Work Identifier :…" at bounding box center [622, 501] width 381 height 72
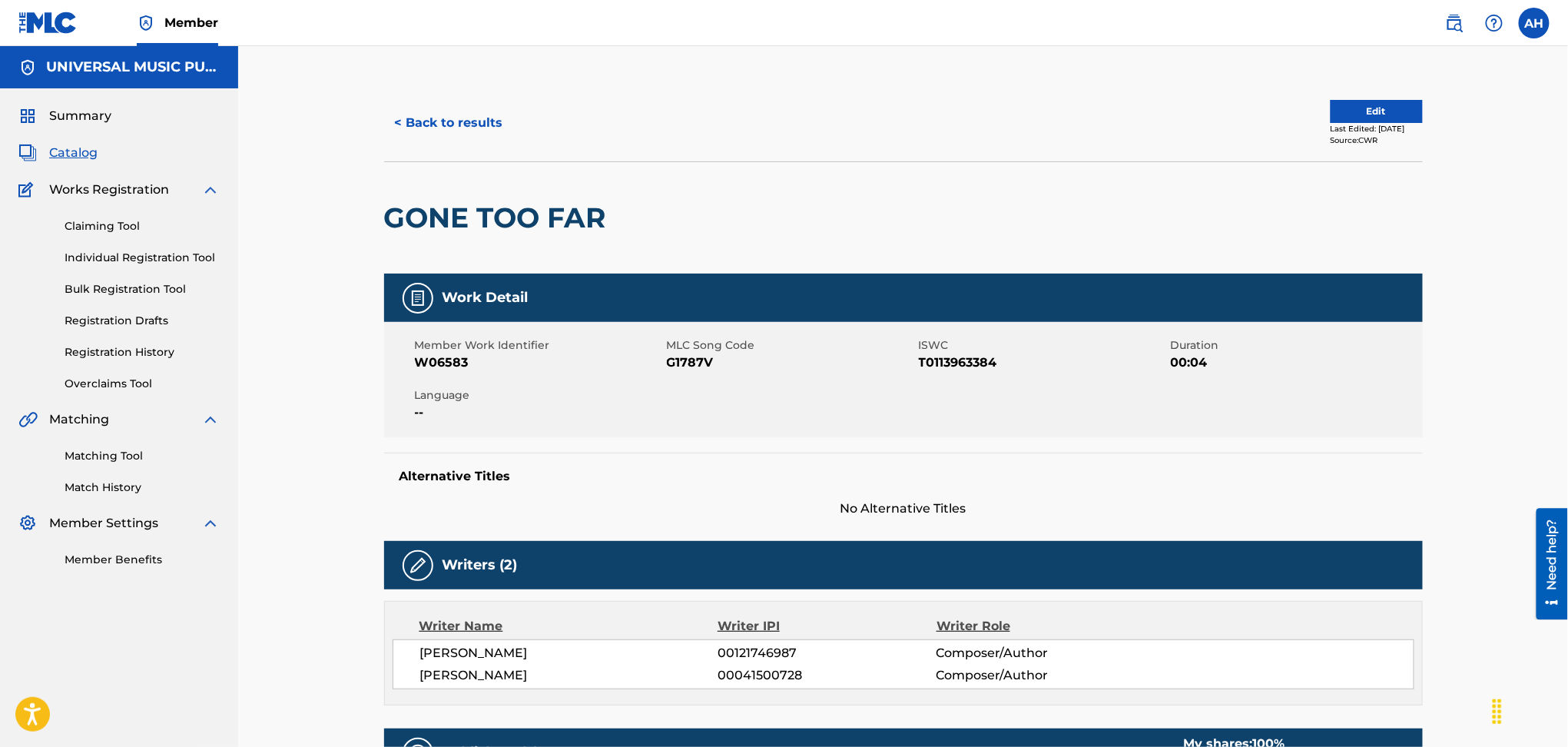
click at [437, 120] on button "< Back to results" at bounding box center [449, 123] width 130 height 38
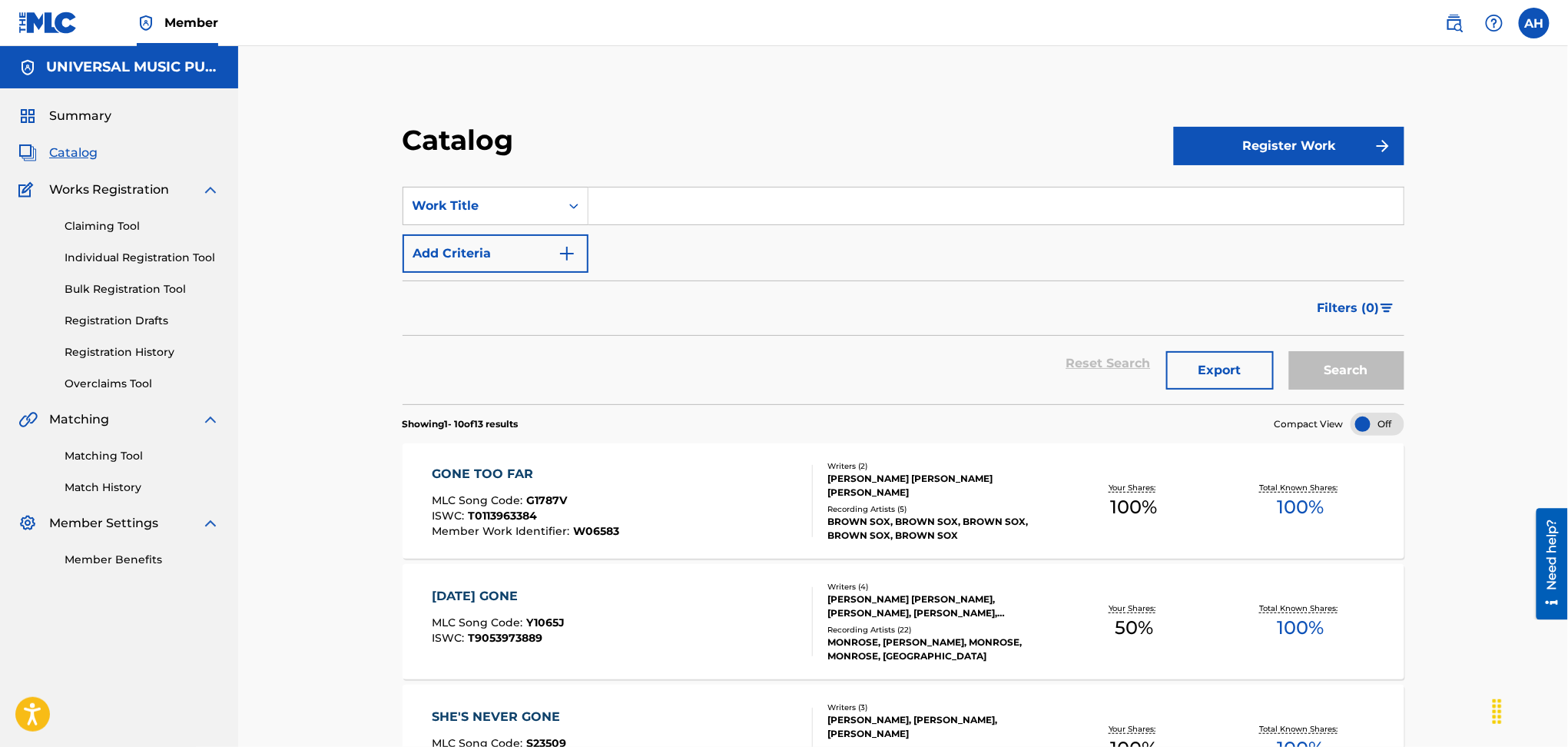
click at [720, 217] on input "Search Form" at bounding box center [996, 206] width 815 height 37
click at [421, 207] on div "Work Title" at bounding box center [482, 206] width 138 height 19
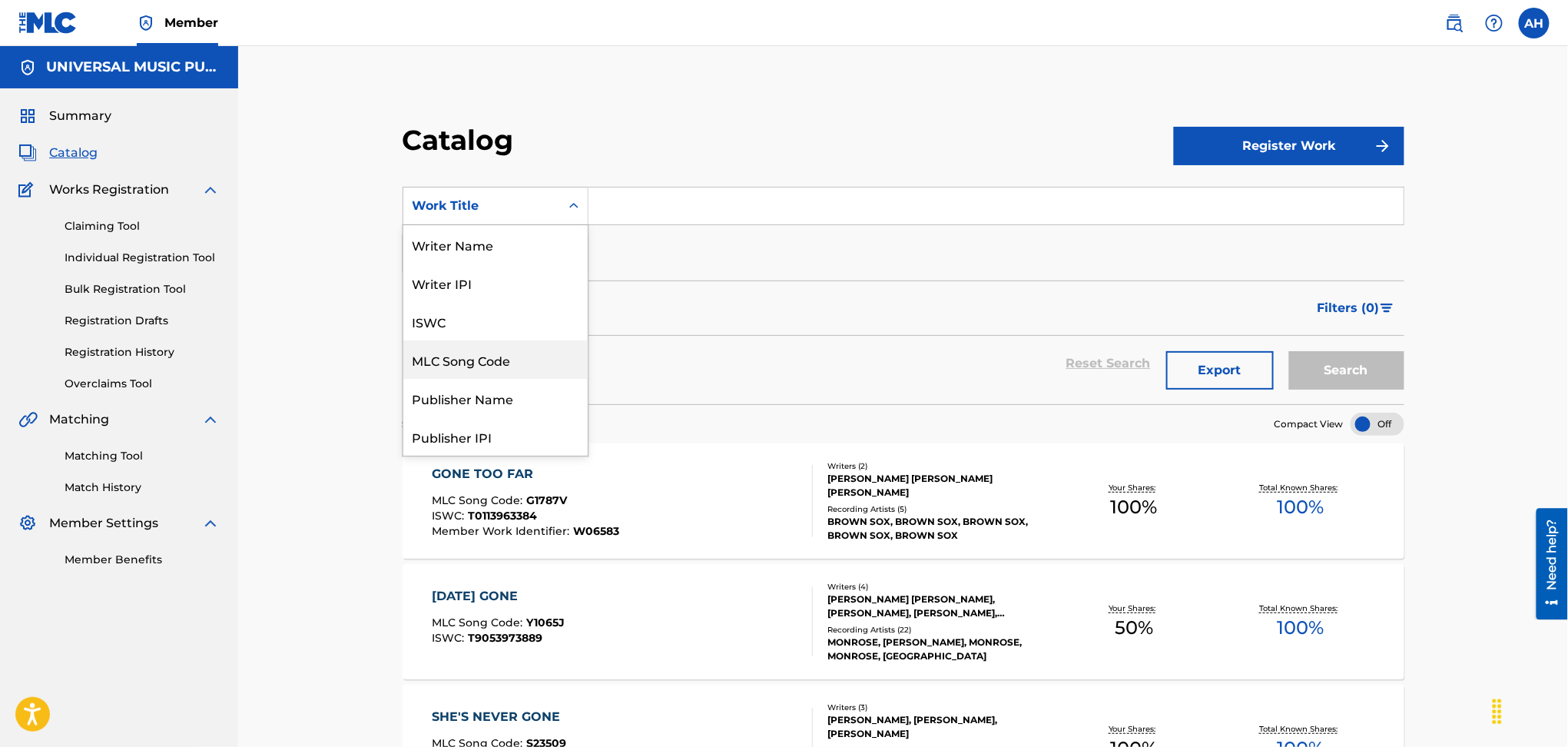
click at [498, 363] on div "MLC Song Code" at bounding box center [495, 359] width 184 height 38
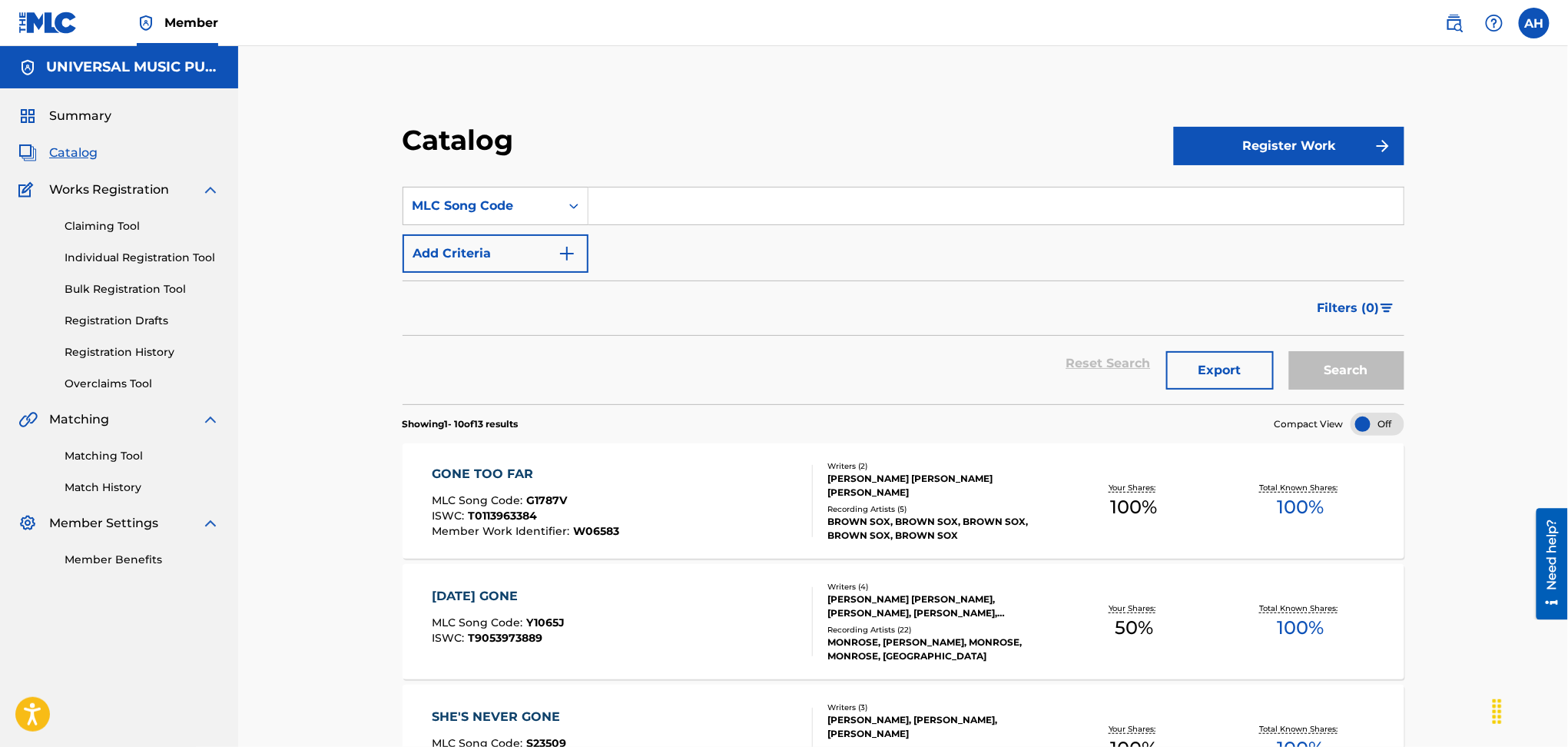
drag, startPoint x: 742, startPoint y: 190, endPoint x: 800, endPoint y: 214, distance: 62.8
click at [742, 190] on input "Search Form" at bounding box center [996, 206] width 815 height 37
paste input "G1787V"
type input "G1787V"
click at [1349, 356] on button "Search" at bounding box center [1346, 370] width 115 height 38
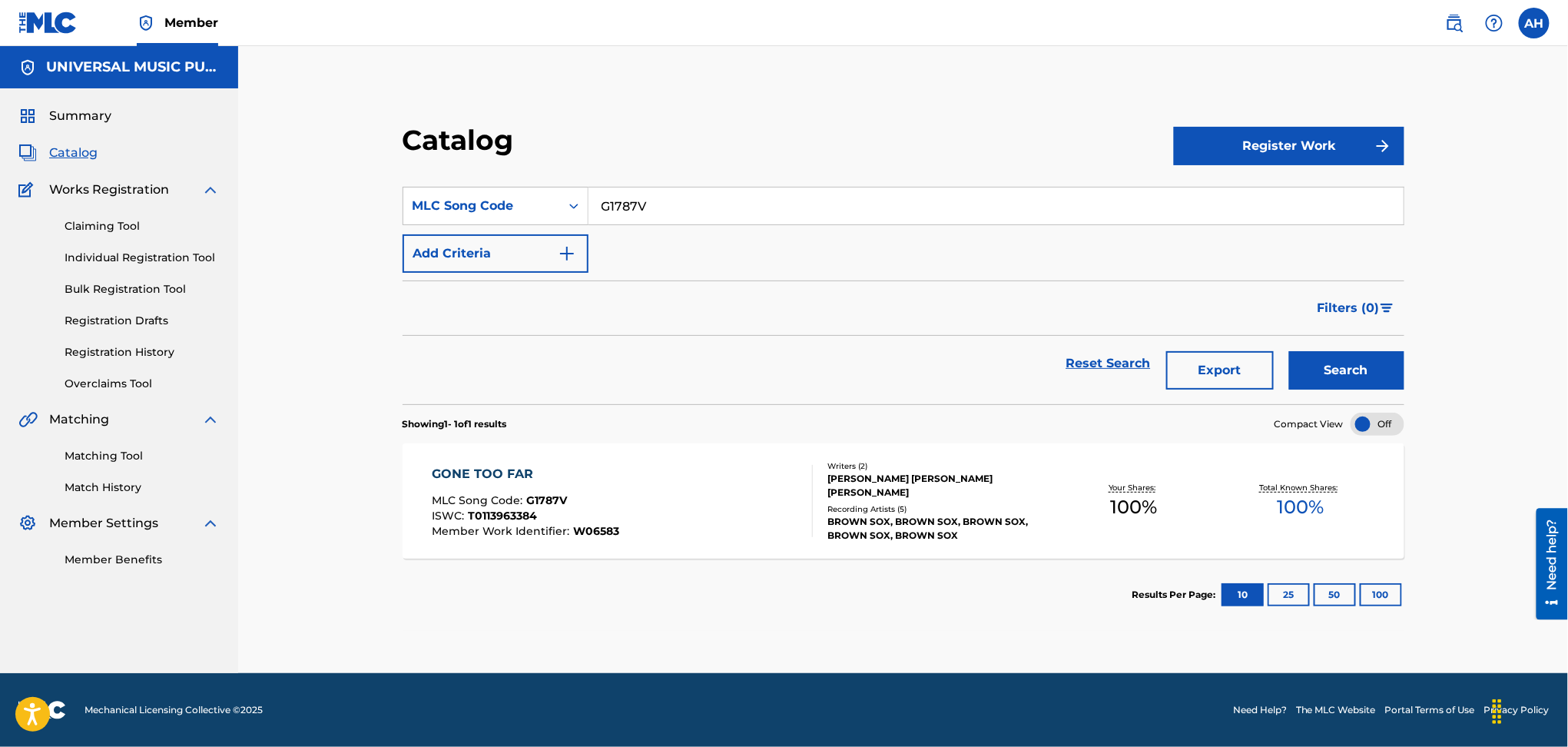
click at [738, 475] on div "GONE TOO FAR MLC Song Code : G1787V ISWC : T0113963384 Member Work Identifier :…" at bounding box center [622, 501] width 381 height 72
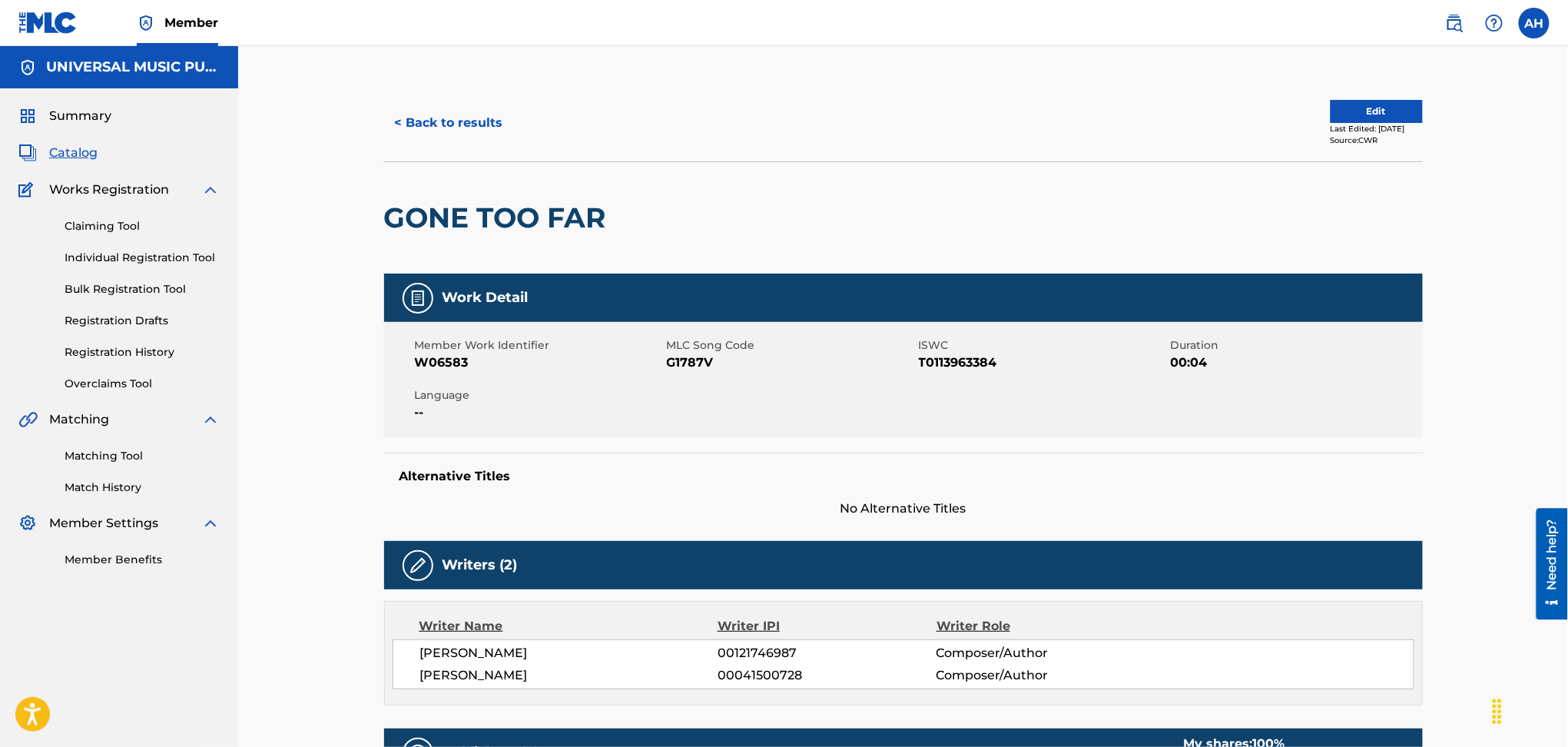
click at [1356, 109] on button "Edit" at bounding box center [1377, 111] width 92 height 23
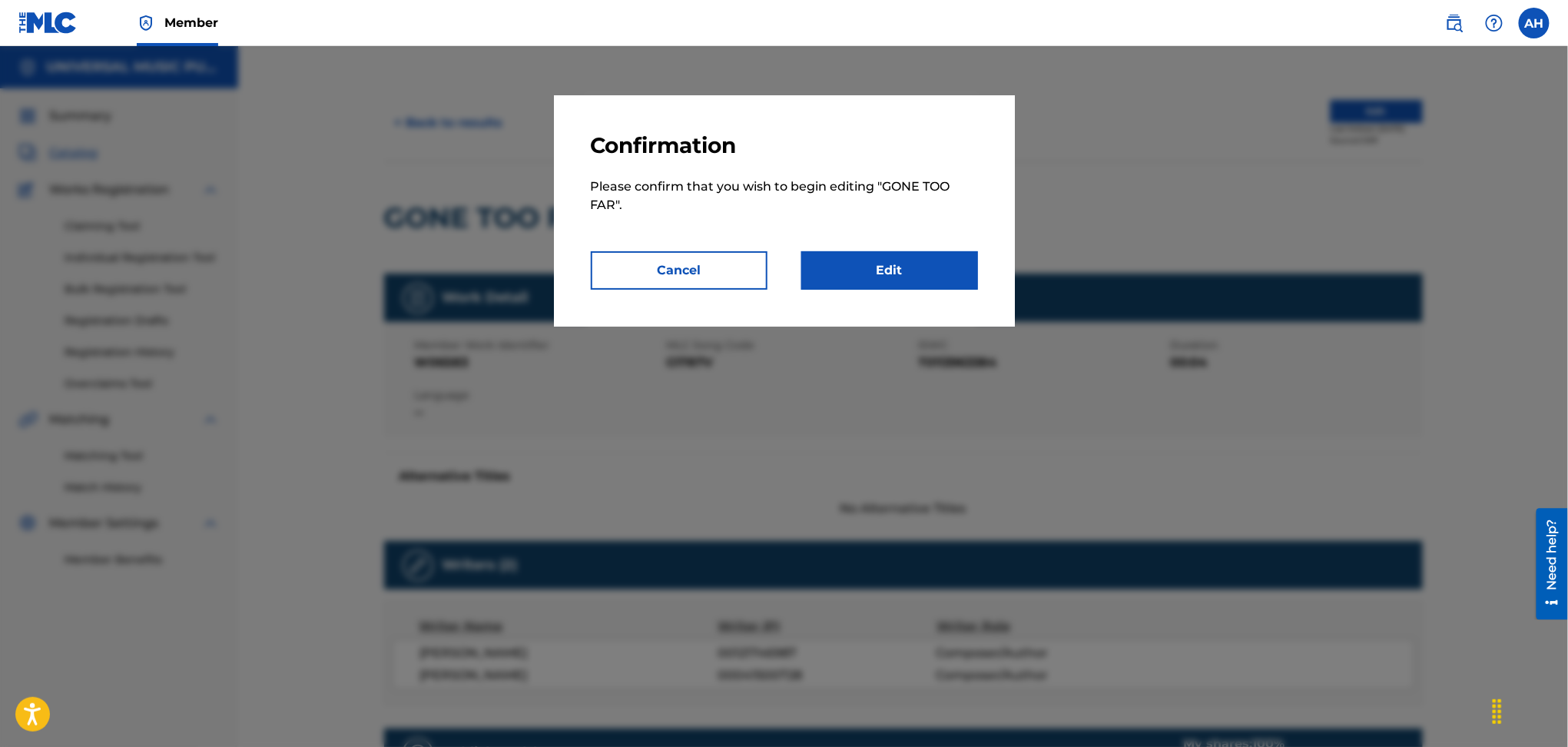
click at [844, 264] on link "Edit" at bounding box center [889, 270] width 176 height 38
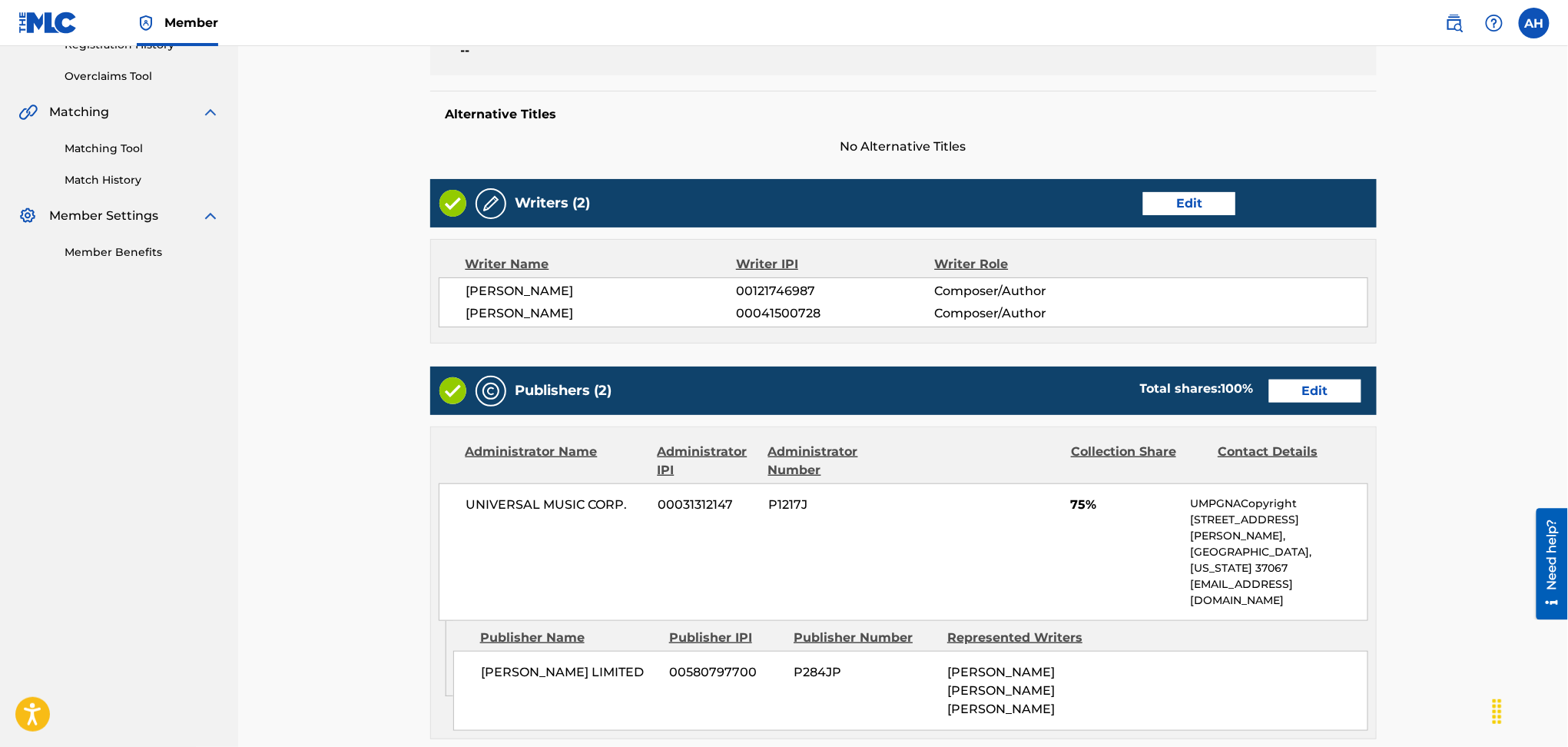
scroll to position [512, 0]
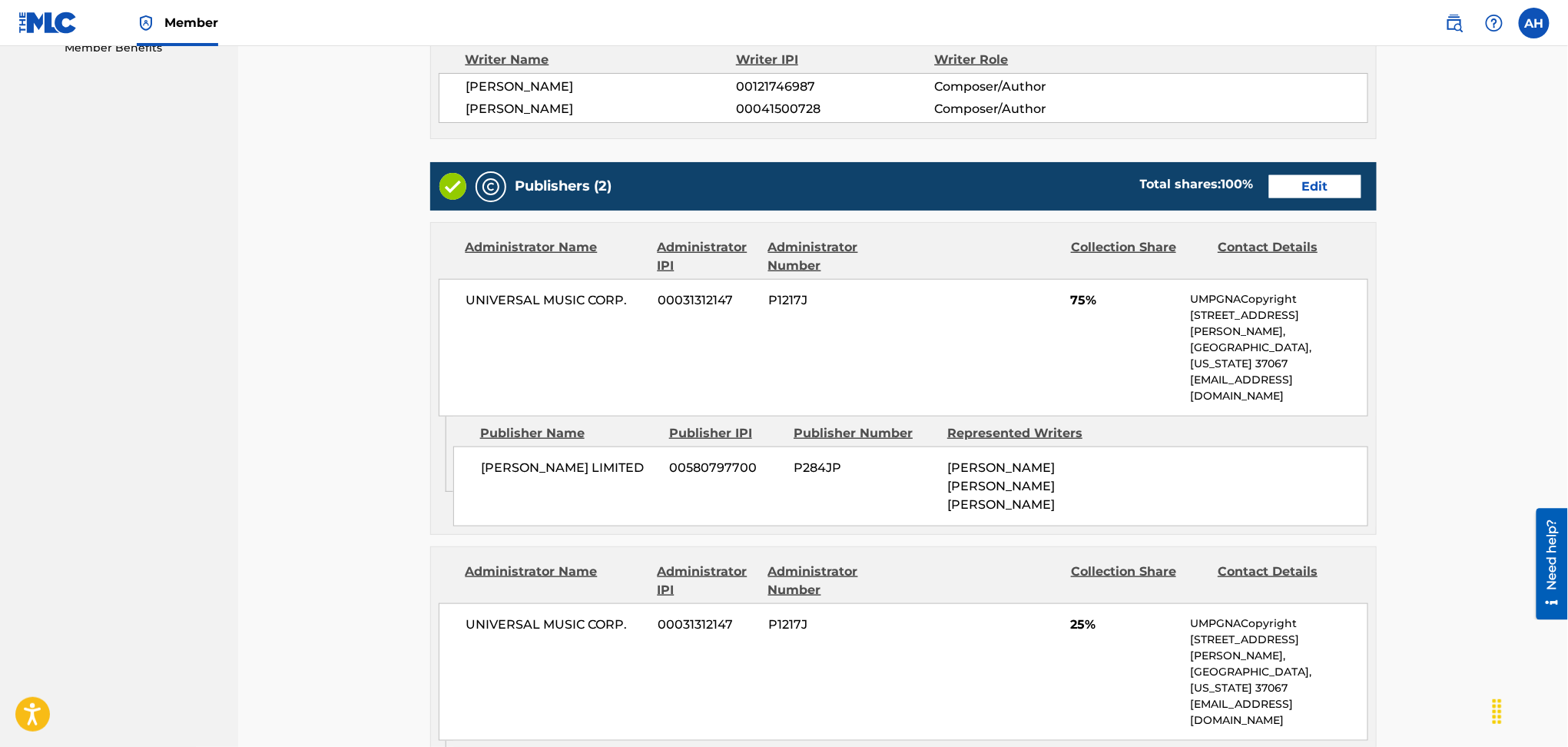
click at [1287, 185] on link "Edit" at bounding box center [1316, 186] width 92 height 23
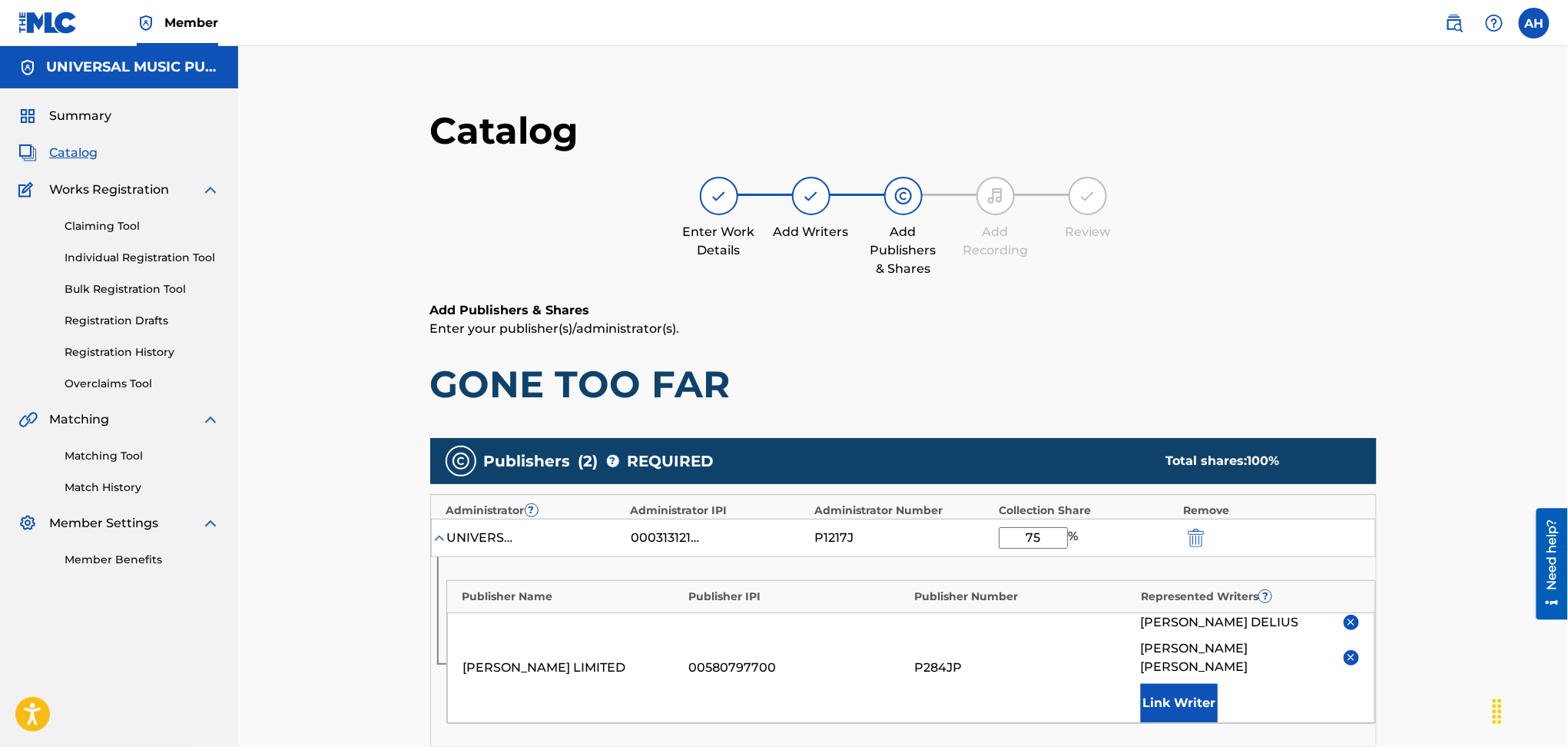
click at [1008, 532] on input "75" at bounding box center [1033, 537] width 69 height 21
drag, startPoint x: 1050, startPoint y: 532, endPoint x: 1006, endPoint y: 536, distance: 44.2
click at [1006, 536] on input "75" at bounding box center [1033, 537] width 69 height 21
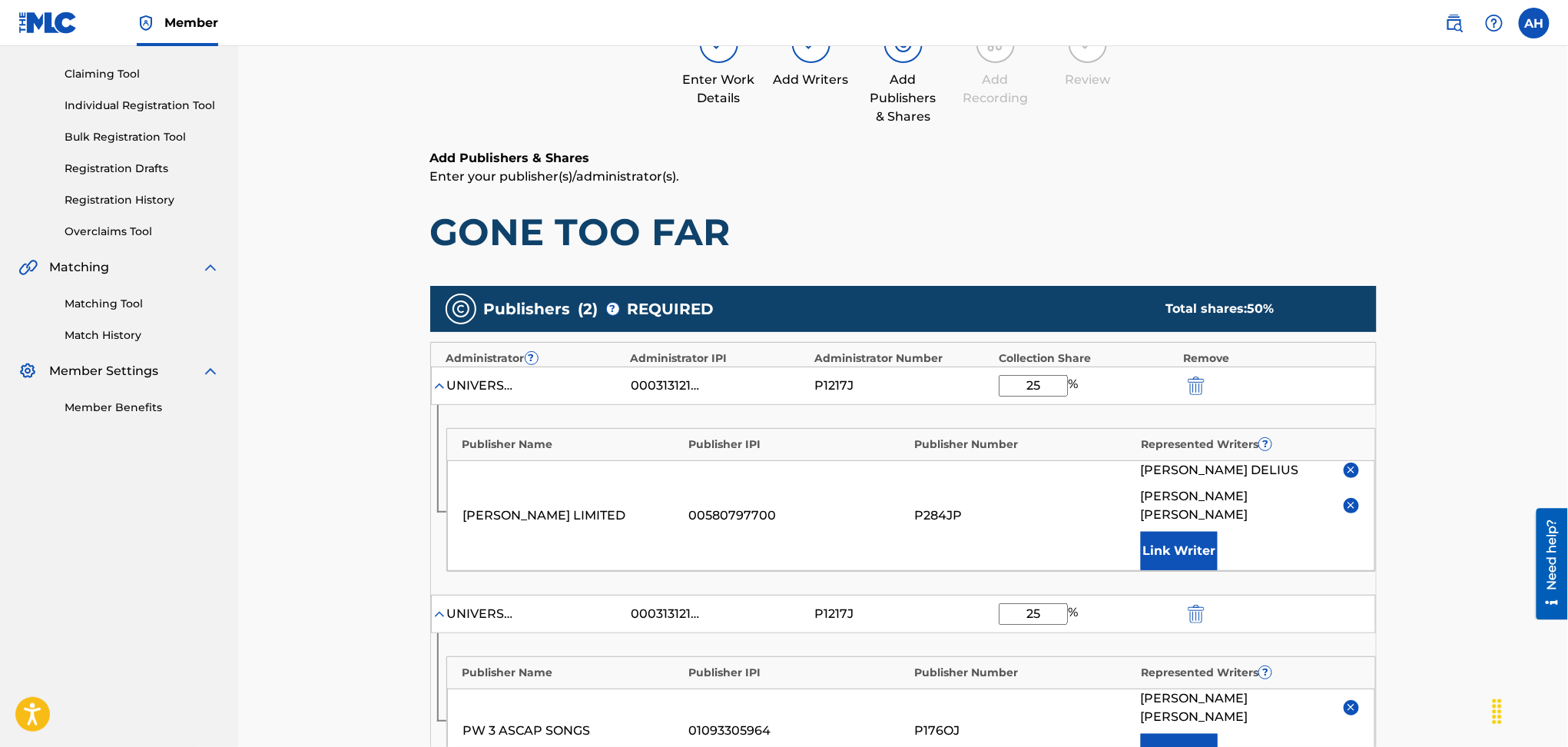
scroll to position [409, 0]
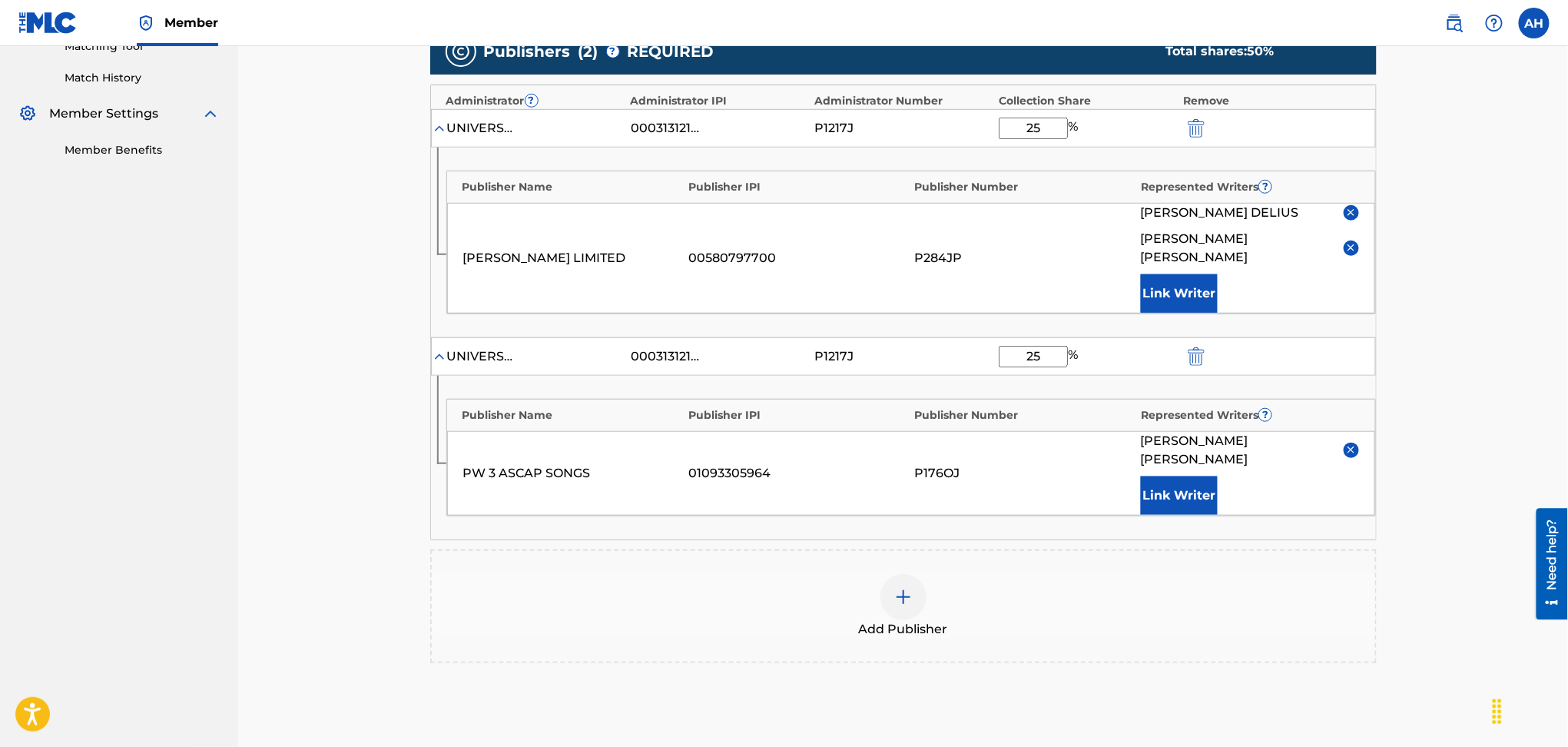
type input "25"
drag, startPoint x: 1053, startPoint y: 337, endPoint x: 985, endPoint y: 337, distance: 68.0
click at [985, 338] on div "UNIVERSAL MUSIC CORP. 00031312147 P1217J 25 %" at bounding box center [904, 356] width 945 height 38
type input "25"
click at [1066, 508] on div "Publishers ( 2 ) ? REQUIRED Total shares: 50 % Administrator ? Administrator IP…" at bounding box center [904, 345] width 946 height 634
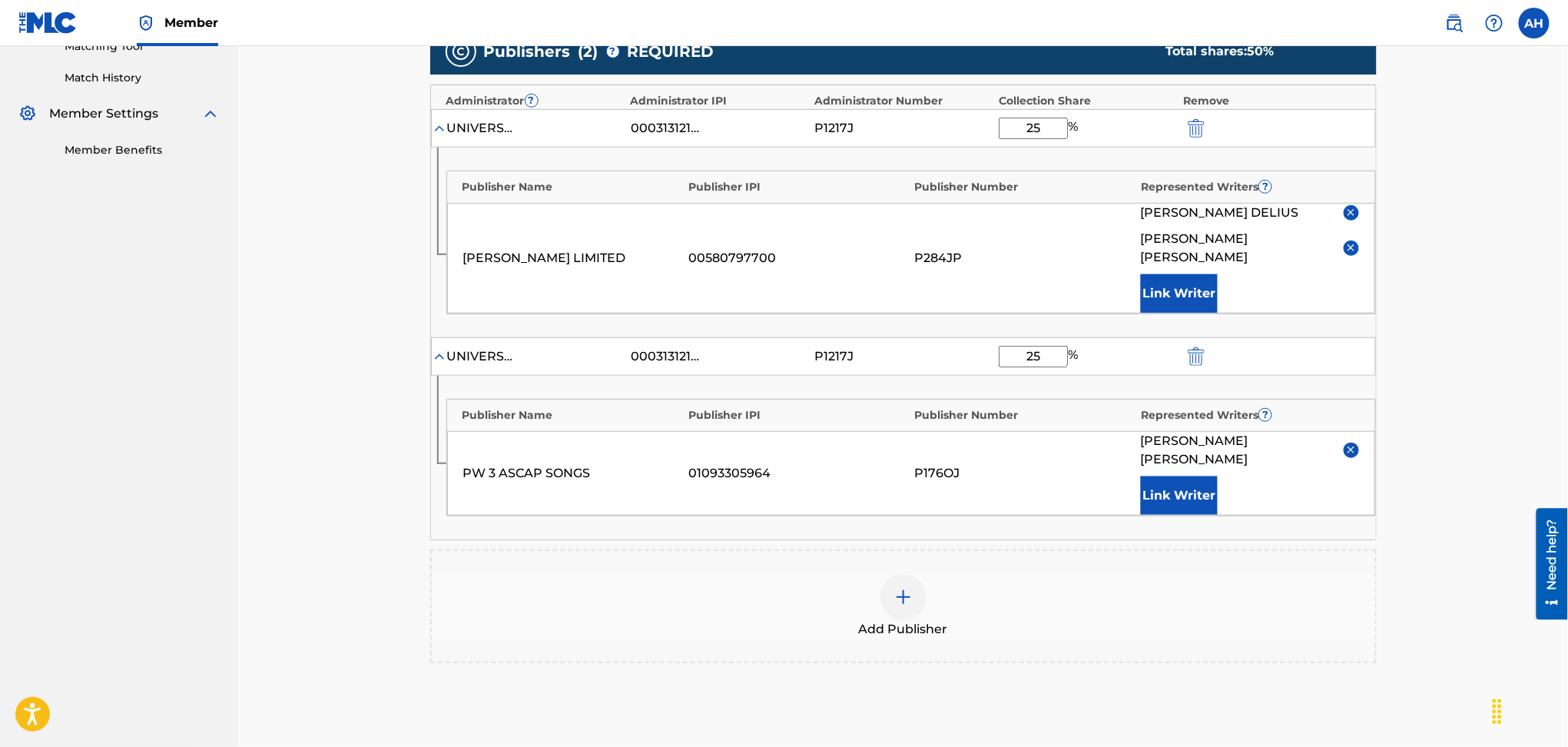
click at [98, 446] on nav "UNIVERSAL MUSIC PUB GROUP Summary Catalog Works Registration Claiming Tool Indi…" at bounding box center [119, 248] width 238 height 1224
click at [806, 496] on div "Publisher Name Publisher IPI Publisher Number Represented Writers ? PW 3 ASCAP …" at bounding box center [904, 458] width 945 height 164
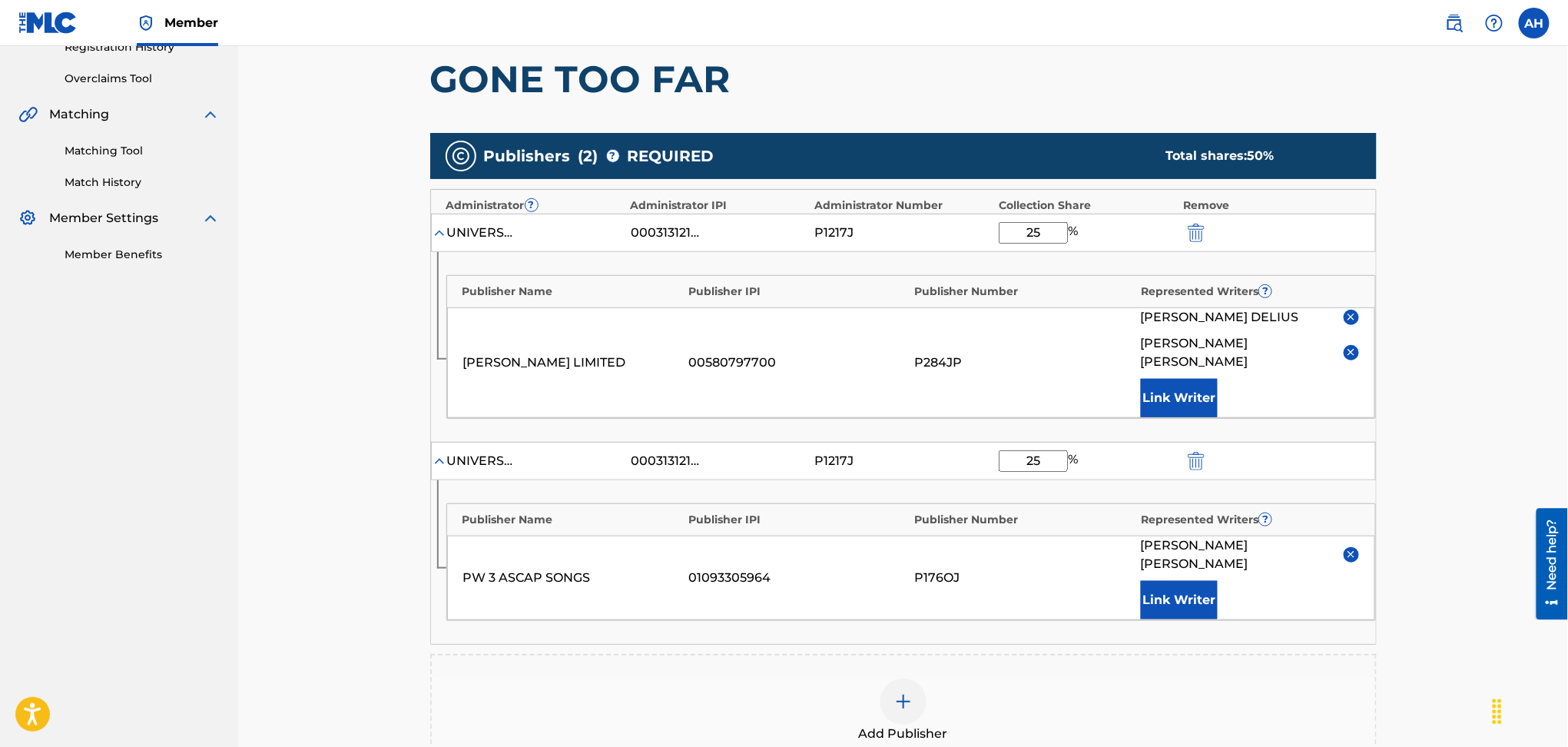
scroll to position [307, 0]
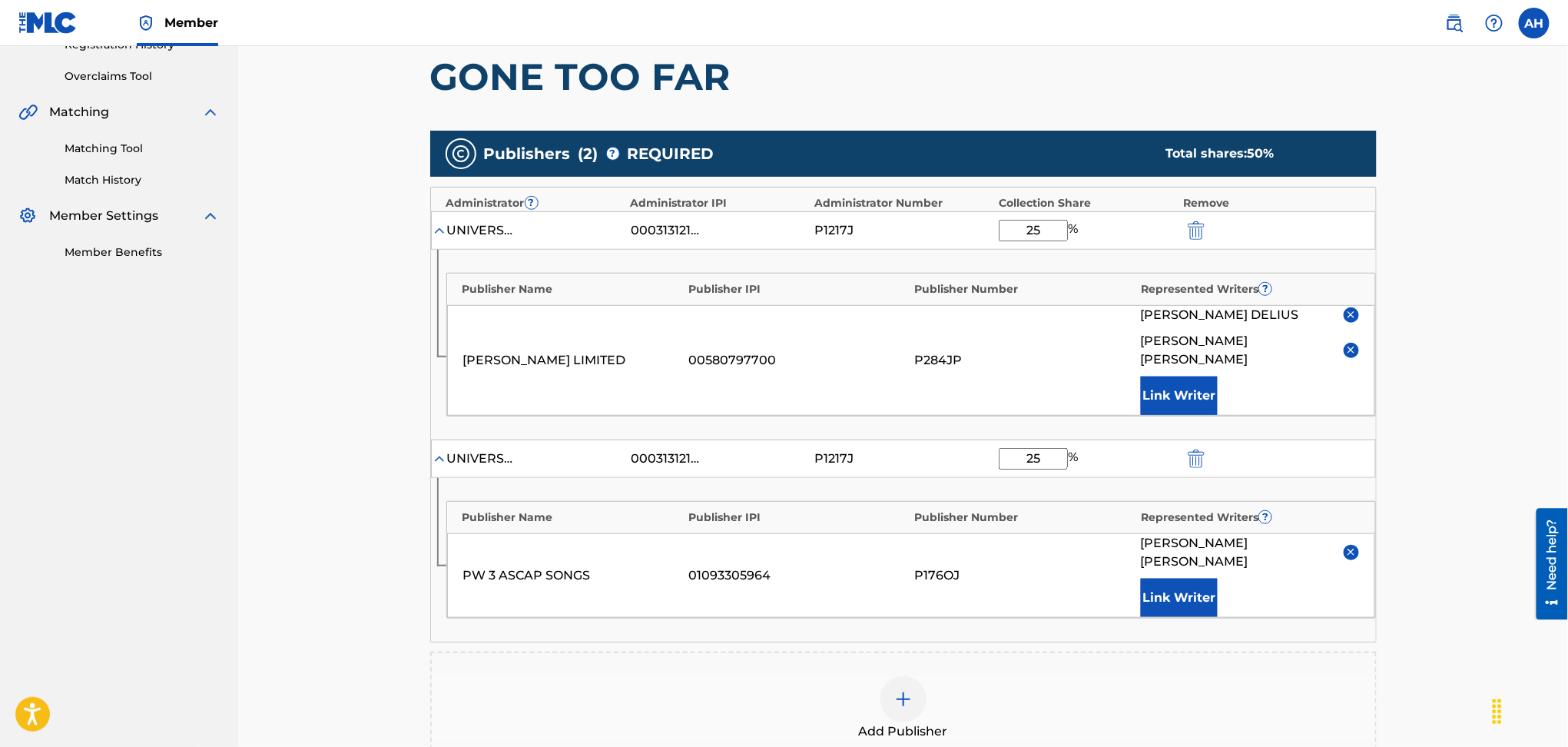
click at [1359, 313] on div "[PERSON_NAME] LIMITED 00580797700 P284JP [PERSON_NAME] [PERSON_NAME] [PERSON_NA…" at bounding box center [911, 361] width 929 height 111
click at [1355, 317] on img at bounding box center [1351, 315] width 12 height 12
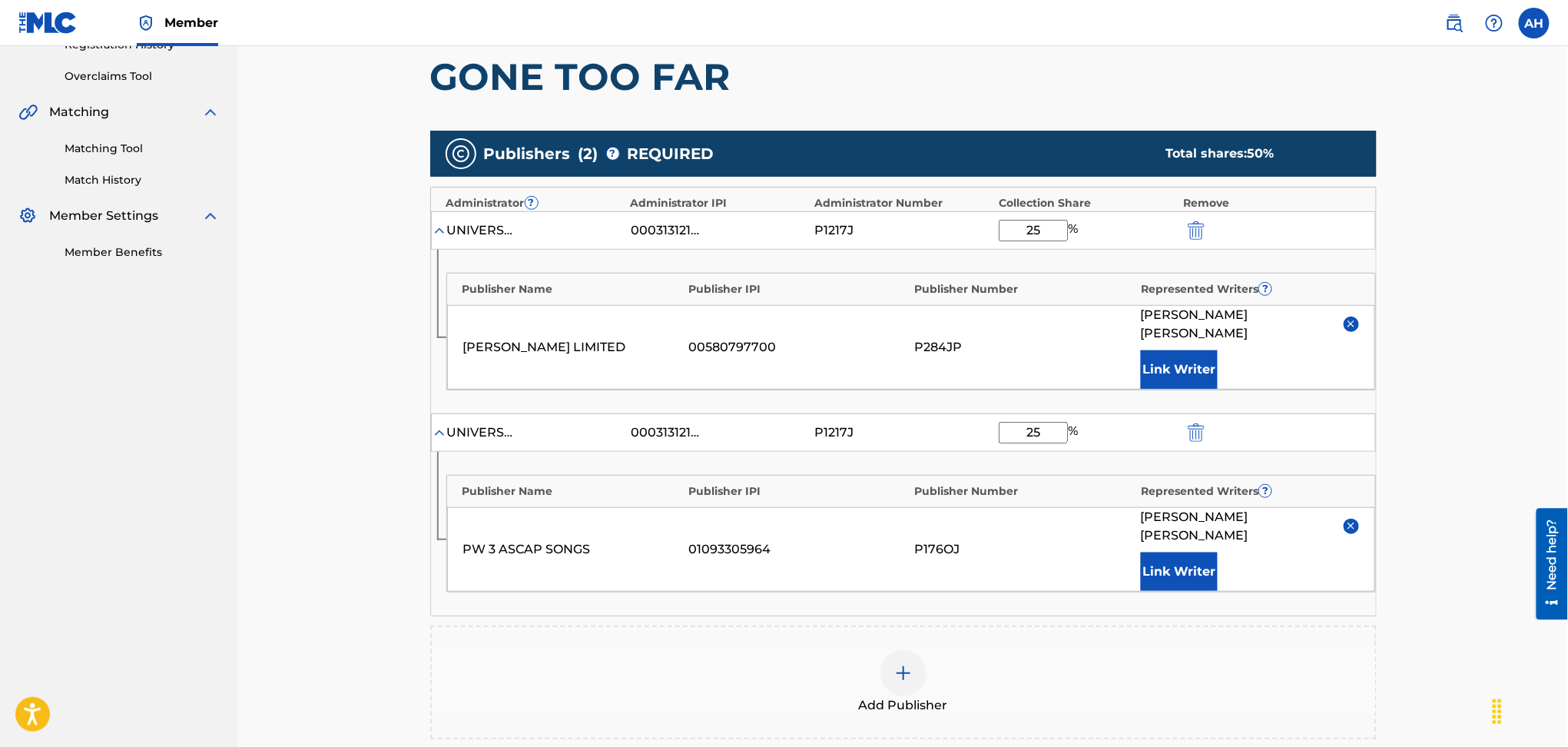
click at [1427, 417] on div "Catalog Enter Work Details Add Writers Add Publishers & Shares Add Recording Re…" at bounding box center [904, 356] width 1076 height 1159
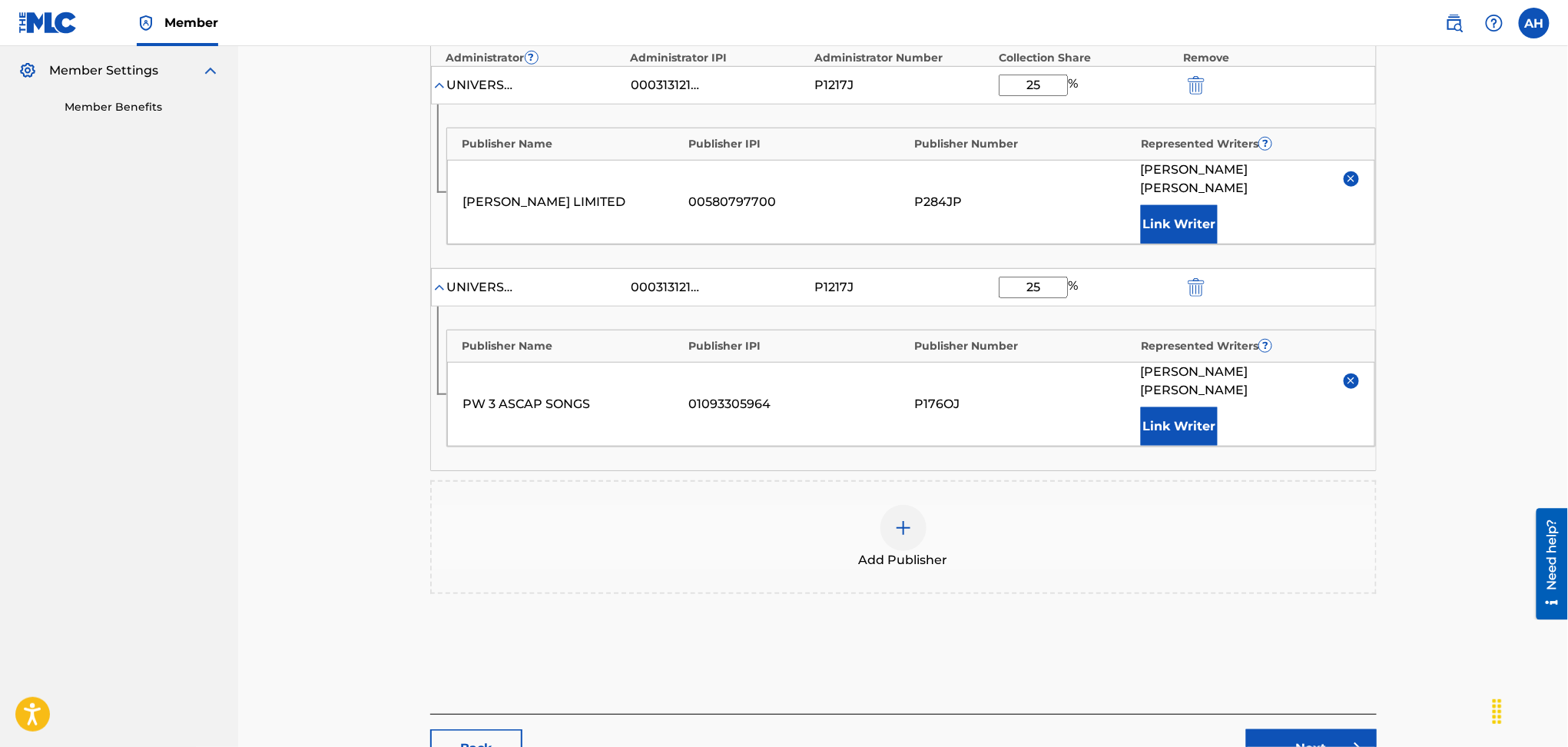
scroll to position [530, 0]
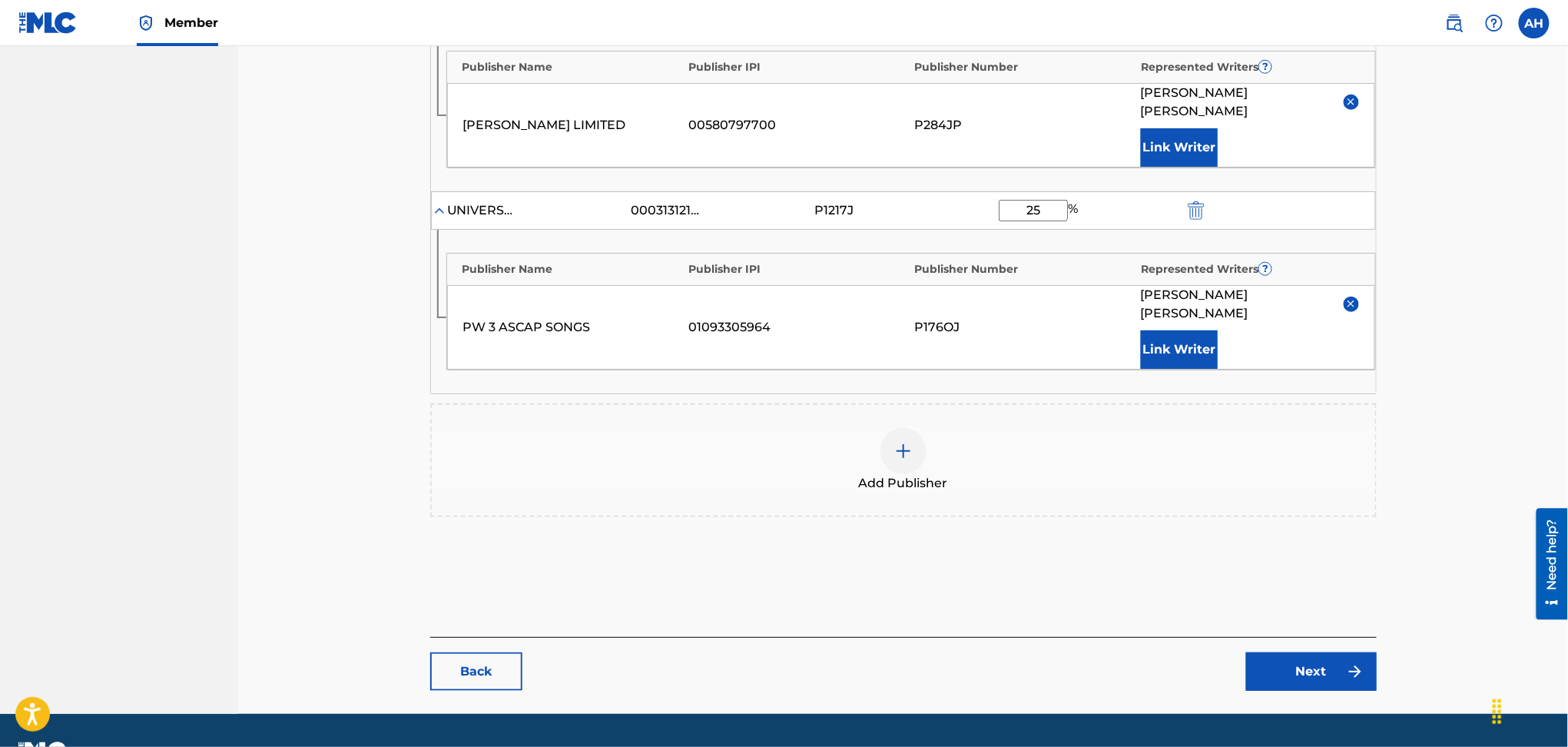
click at [1344, 652] on link "Next" at bounding box center [1311, 671] width 130 height 38
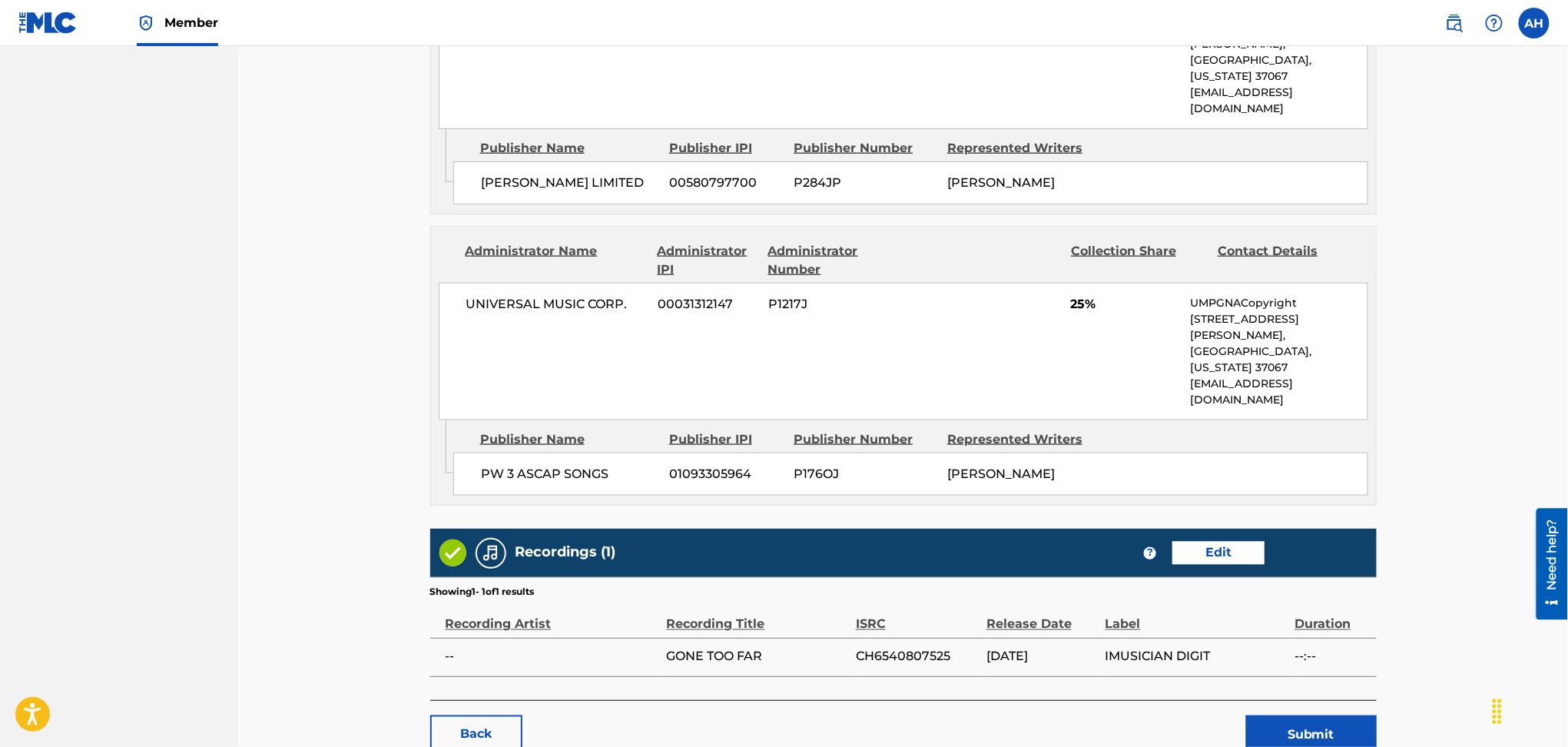
scroll to position [867, 0]
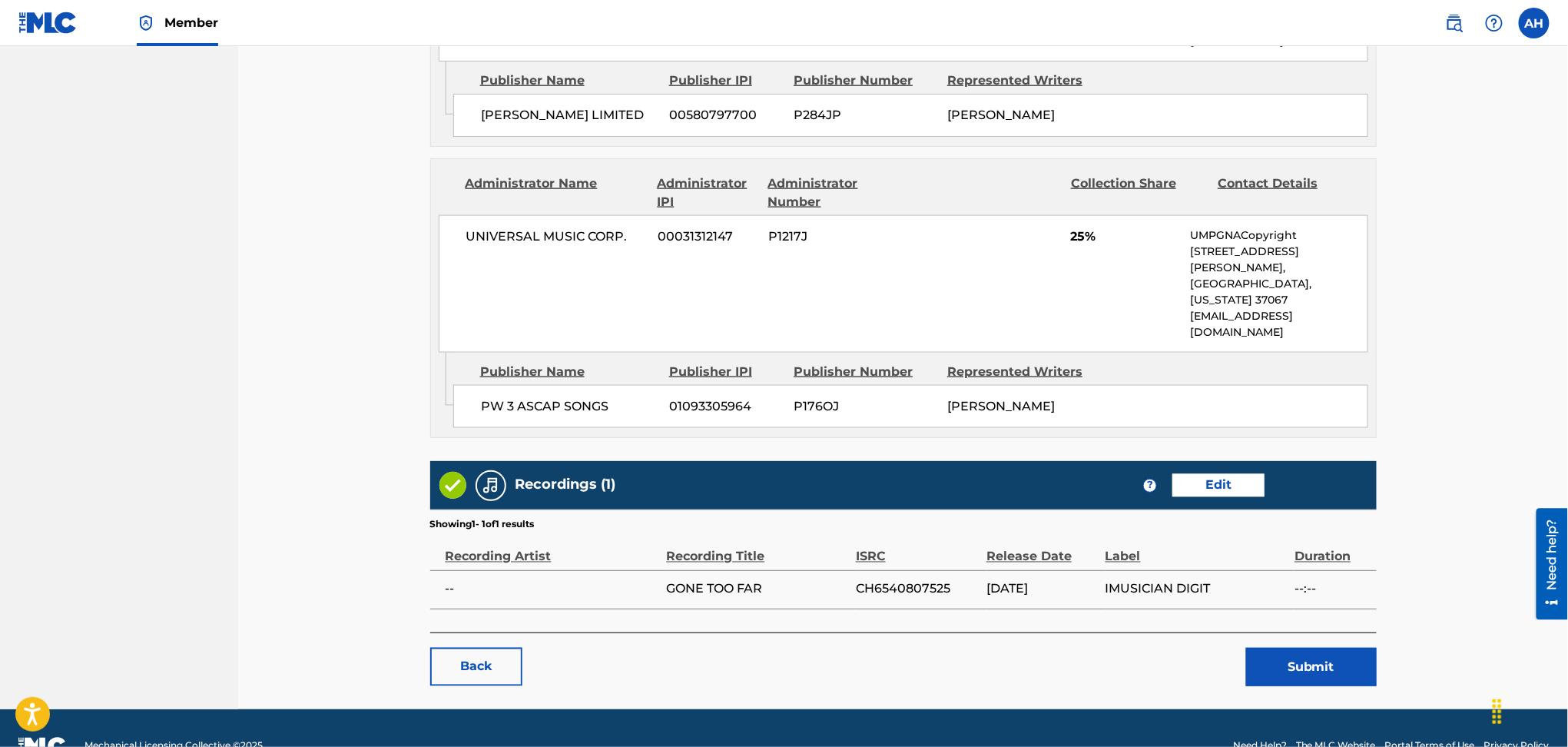
click at [1342, 648] on button "Submit" at bounding box center [1311, 667] width 130 height 38
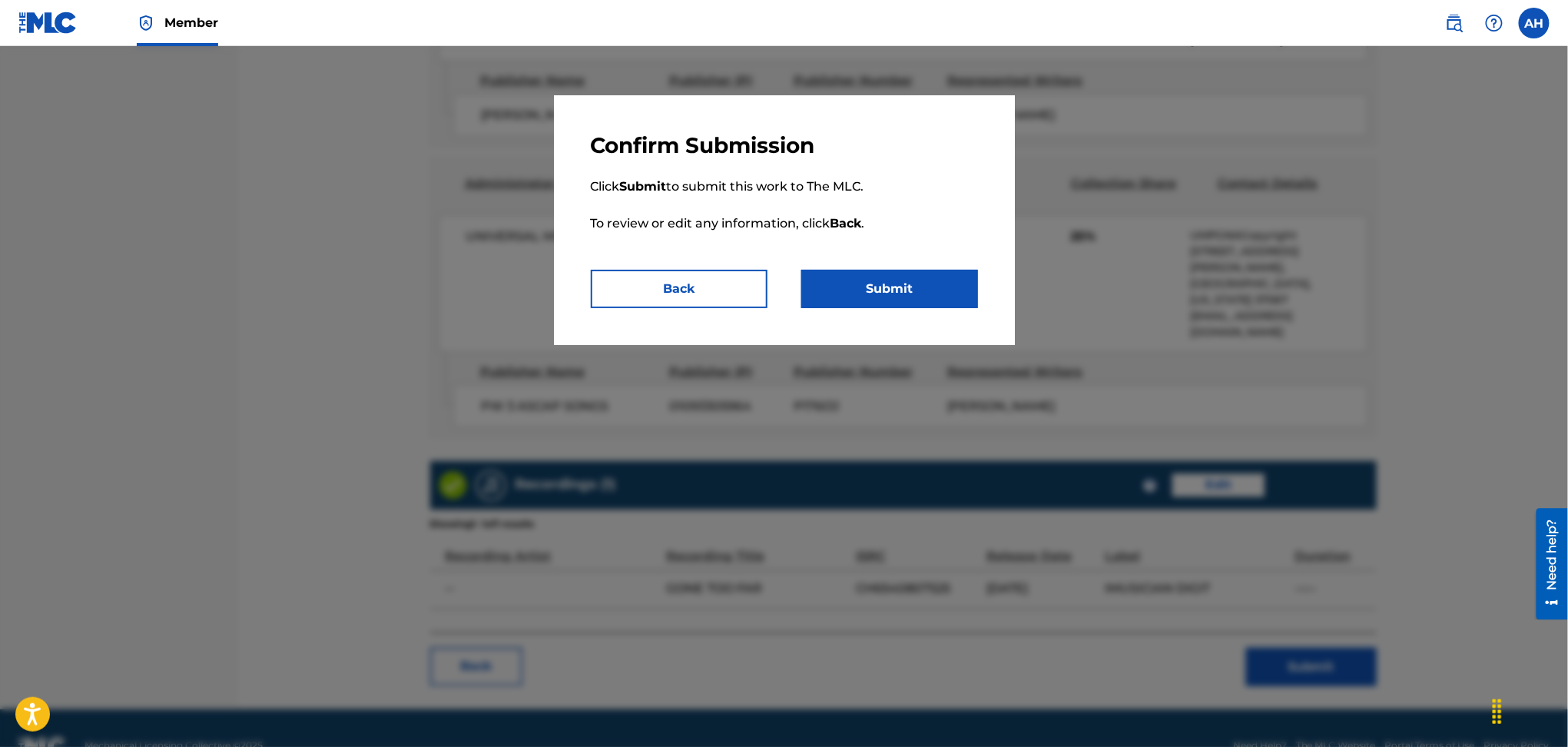
click at [929, 299] on button "Submit" at bounding box center [889, 288] width 176 height 38
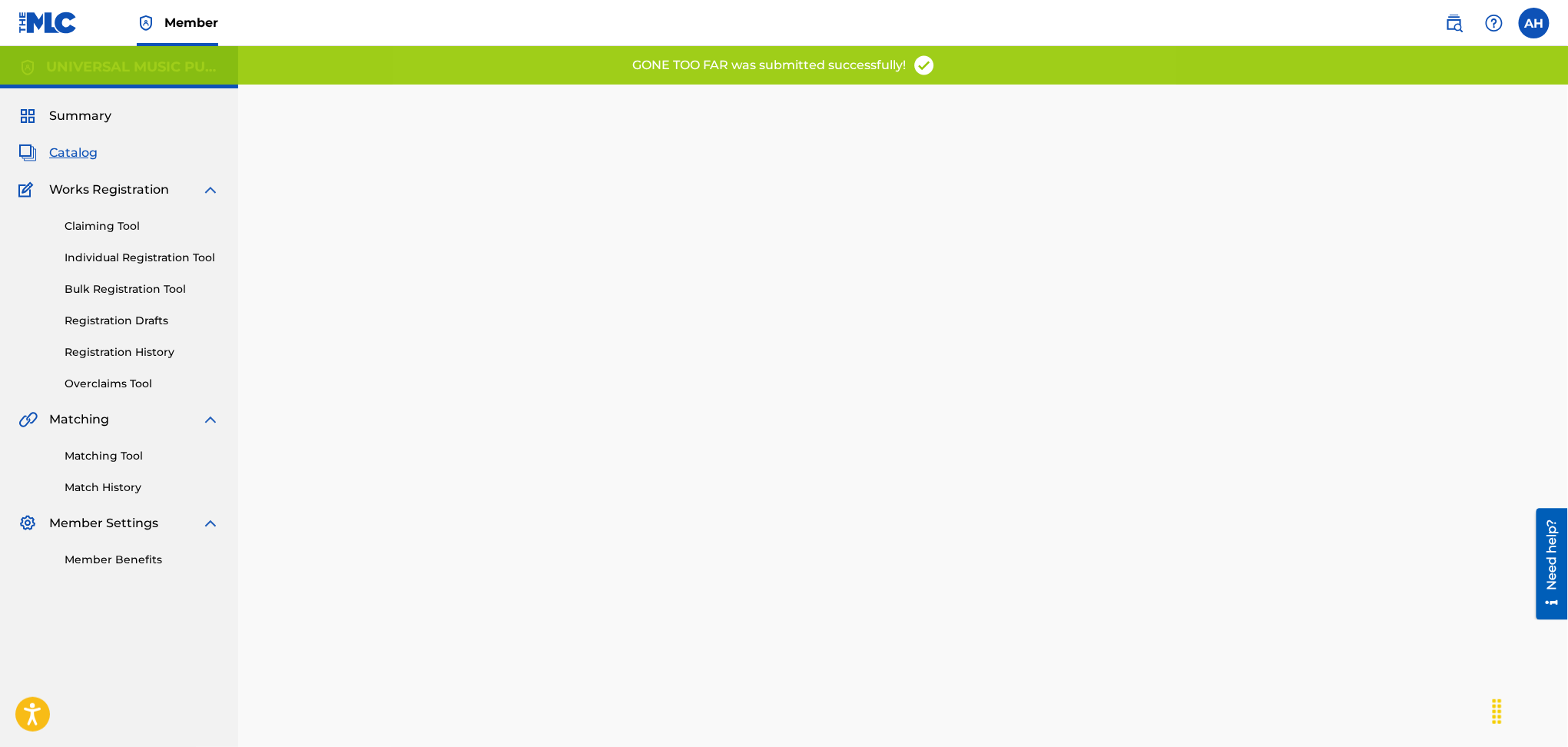
click at [158, 350] on link "Registration History" at bounding box center [142, 352] width 155 height 16
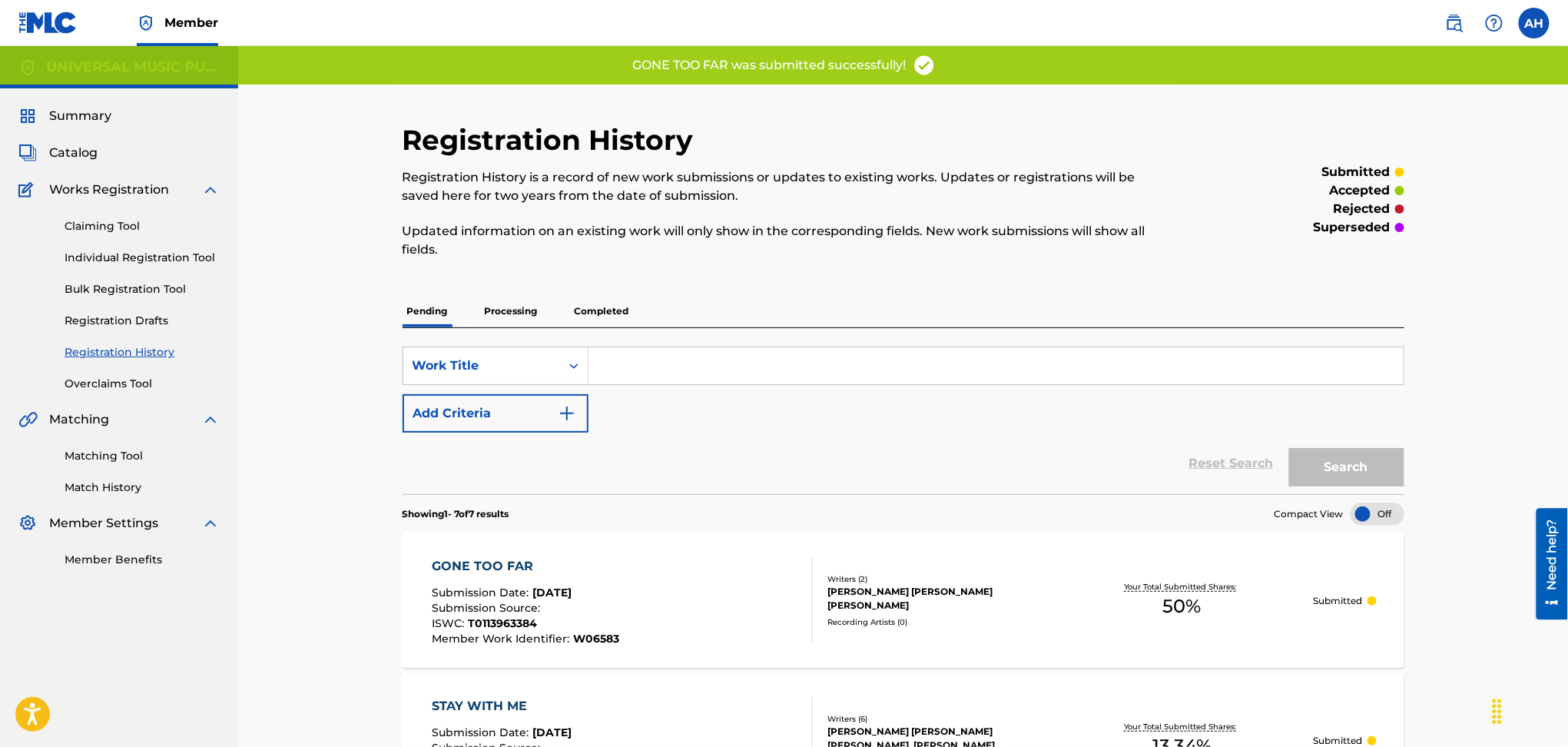
click at [703, 591] on div "GONE TOO FAR Submission Date : [DATE] Submission Source : ISWC : T0113963384 Me…" at bounding box center [622, 600] width 381 height 88
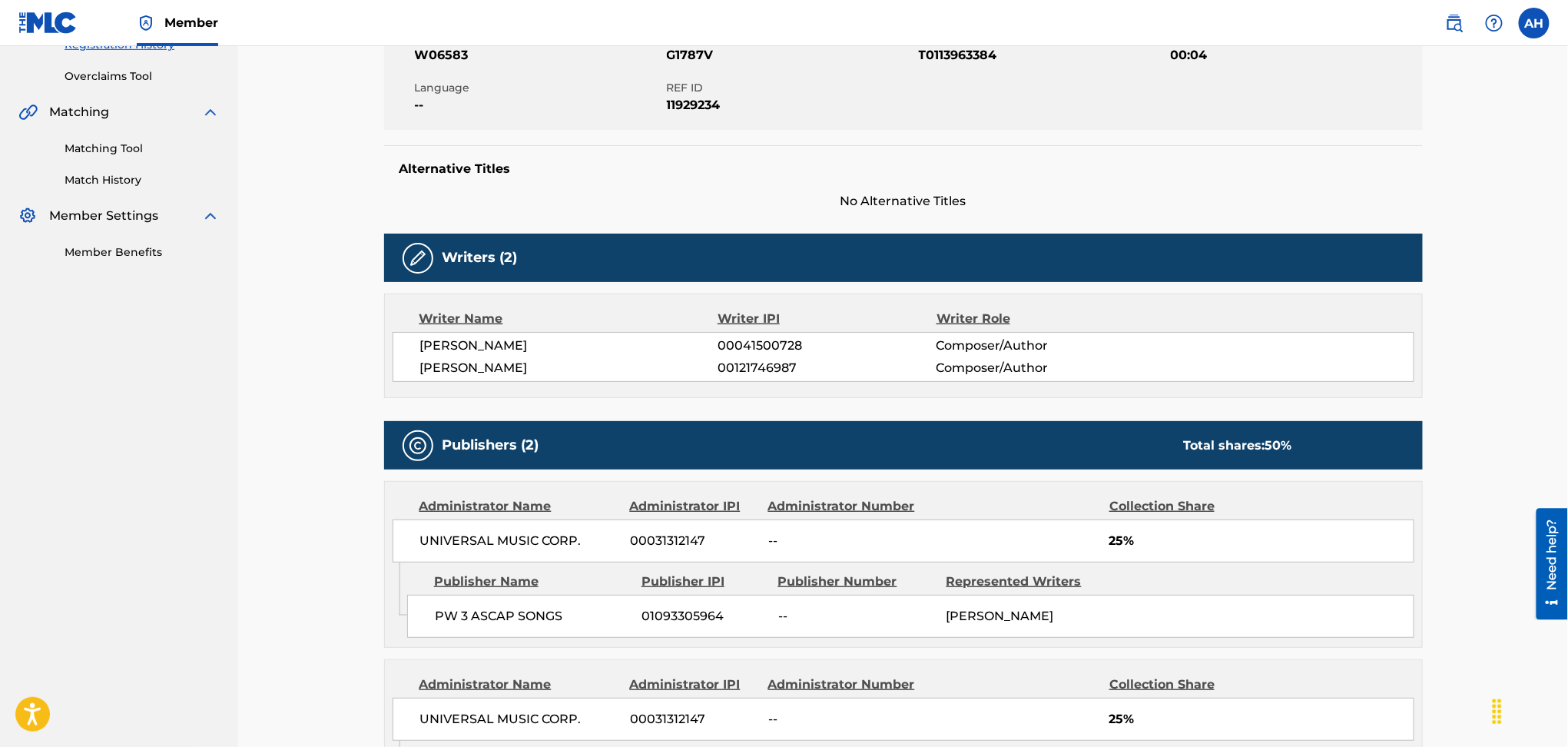
scroll to position [512, 0]
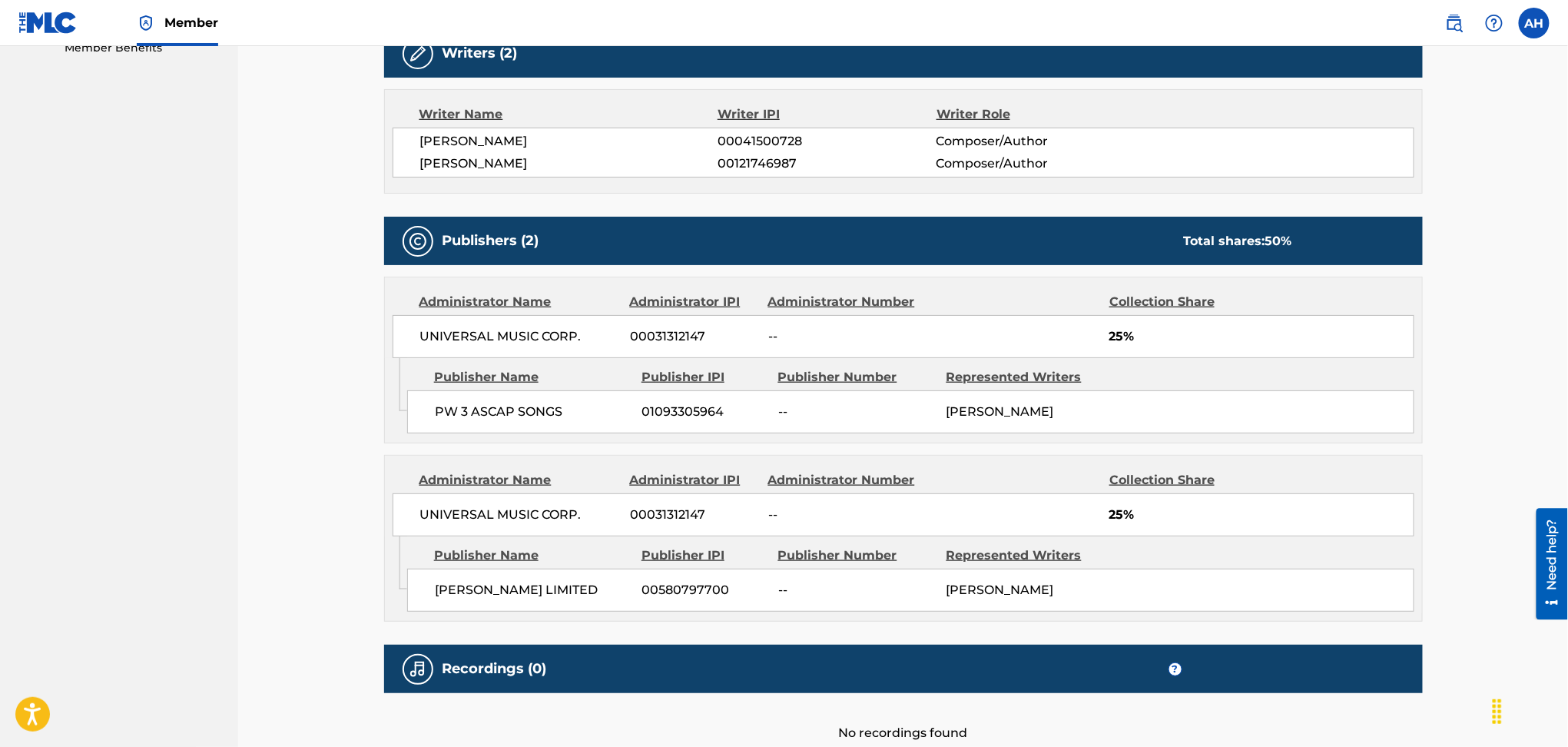
click at [1435, 388] on div "< Back Submission Date: [DATE] GONE TOO FAR Work Detail Member Work Identifier …" at bounding box center [904, 188] width 1076 height 1231
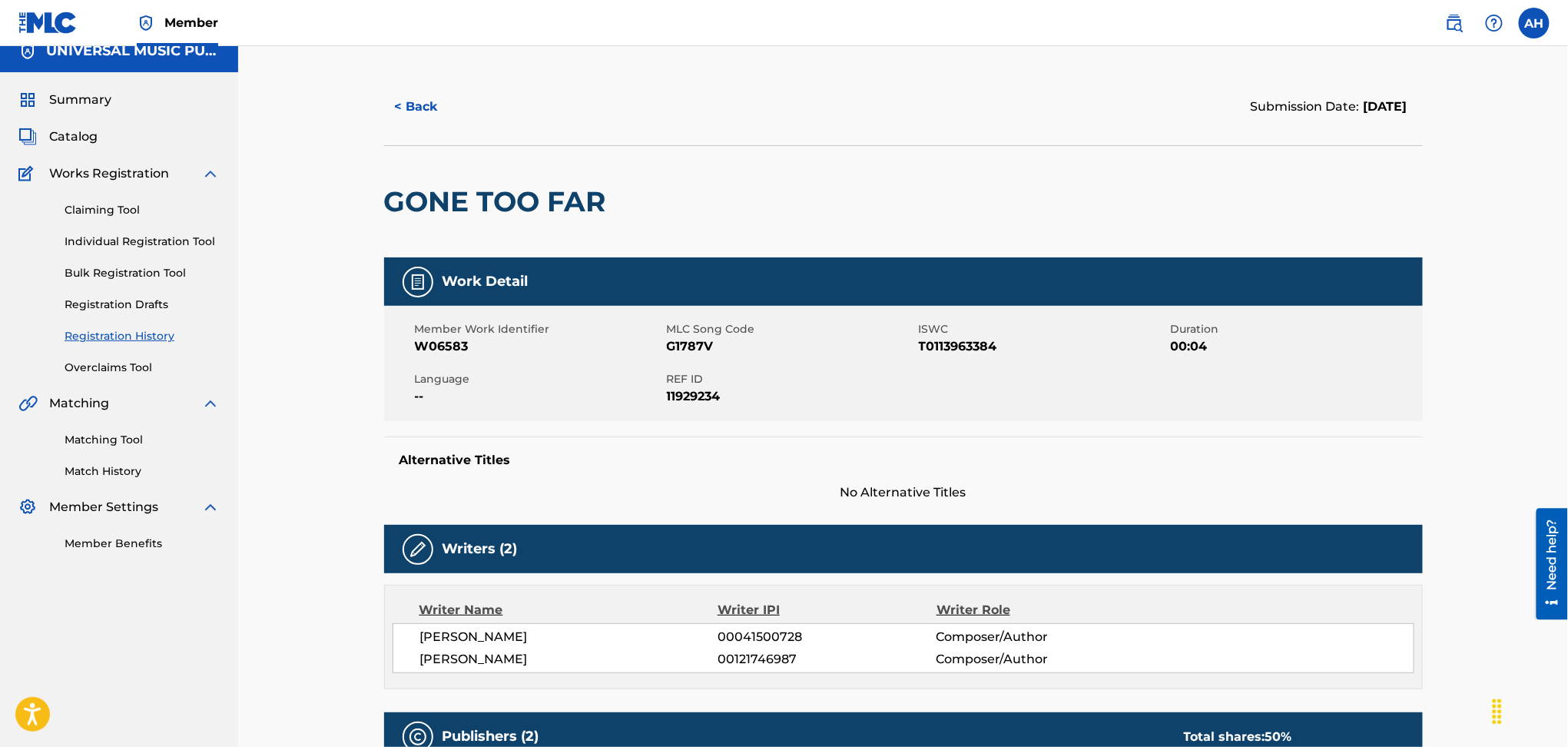
scroll to position [0, 0]
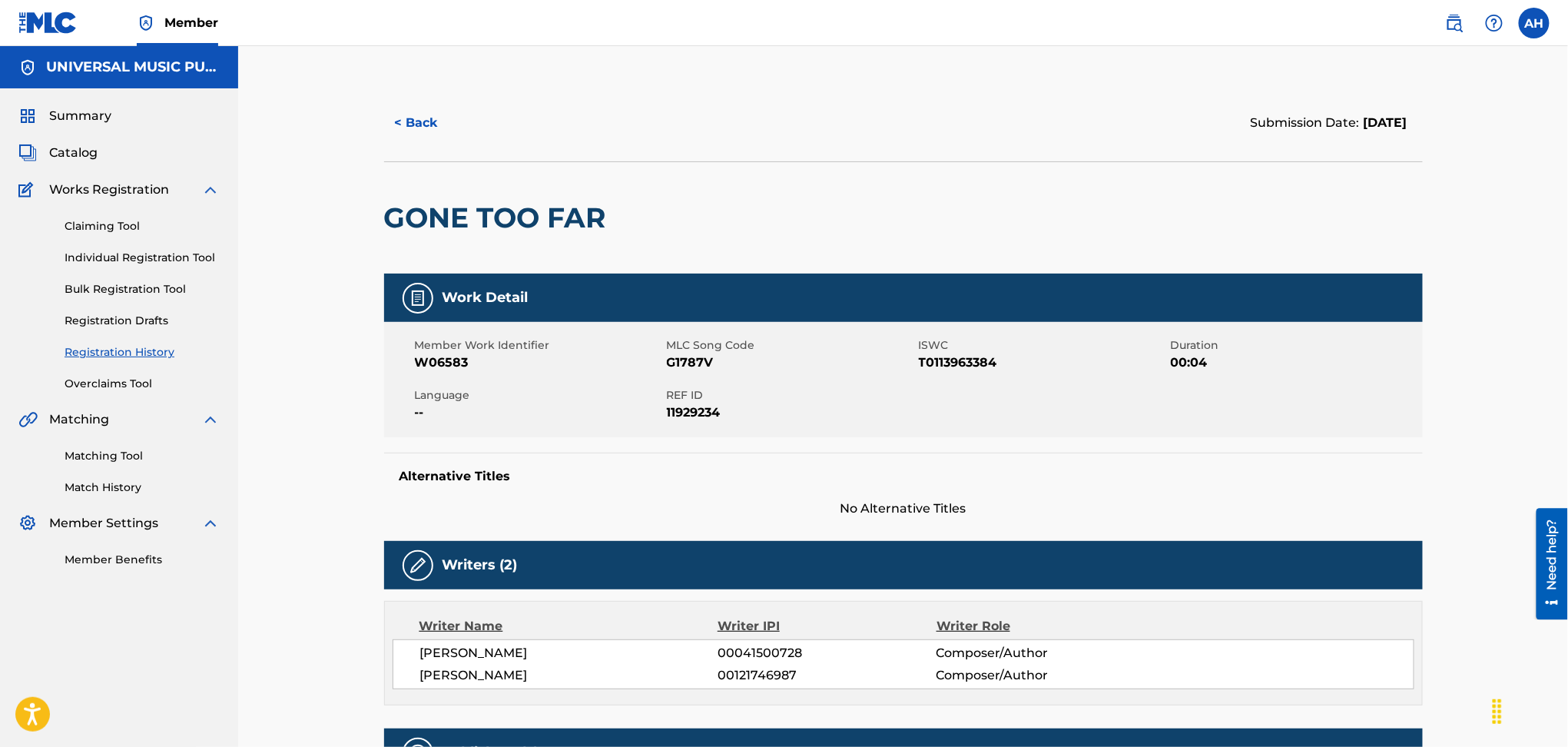
click at [153, 350] on link "Registration History" at bounding box center [142, 352] width 155 height 16
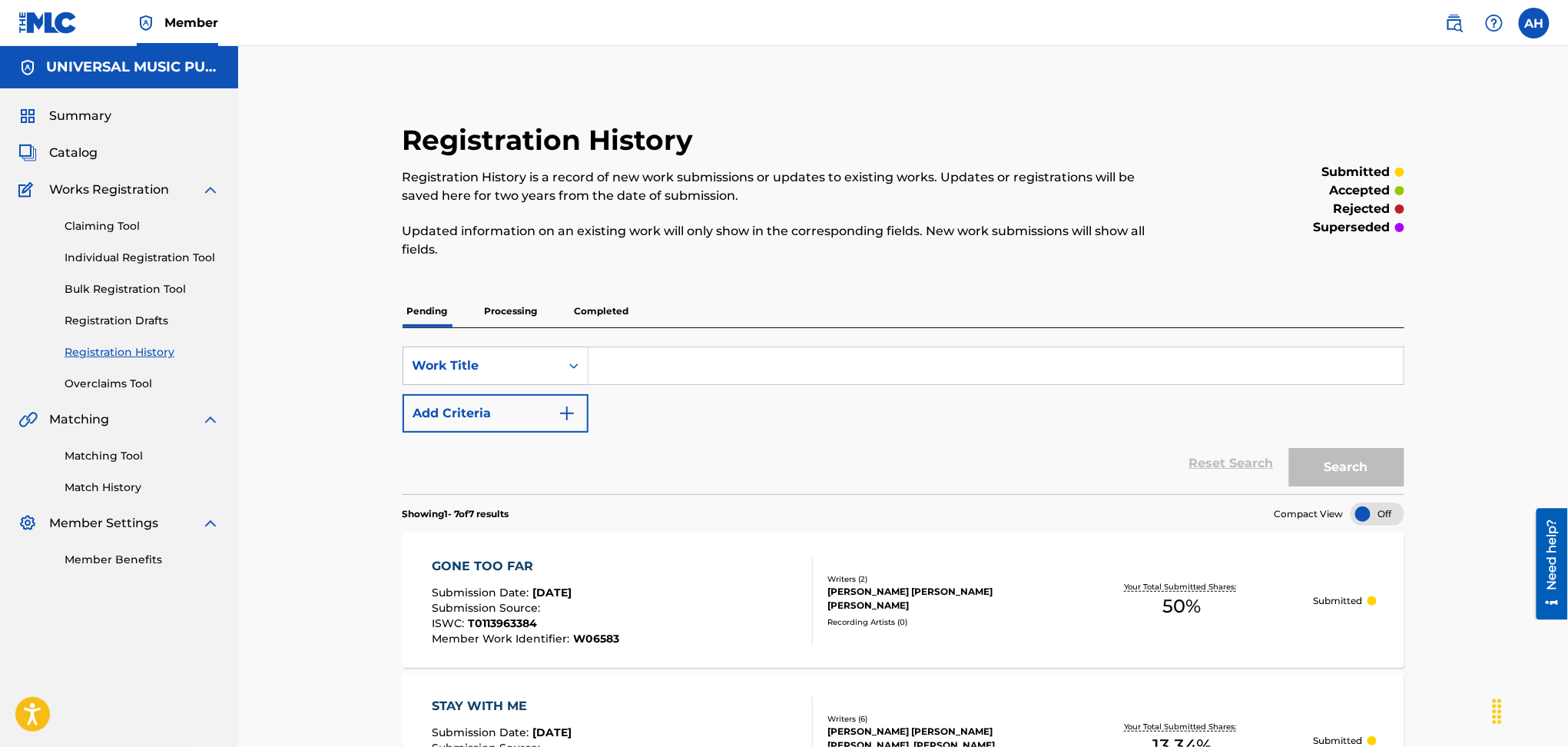
click at [687, 594] on div "GONE TOO FAR Submission Date : [DATE] Submission Source : ISWC : T0113963384 Me…" at bounding box center [622, 600] width 381 height 88
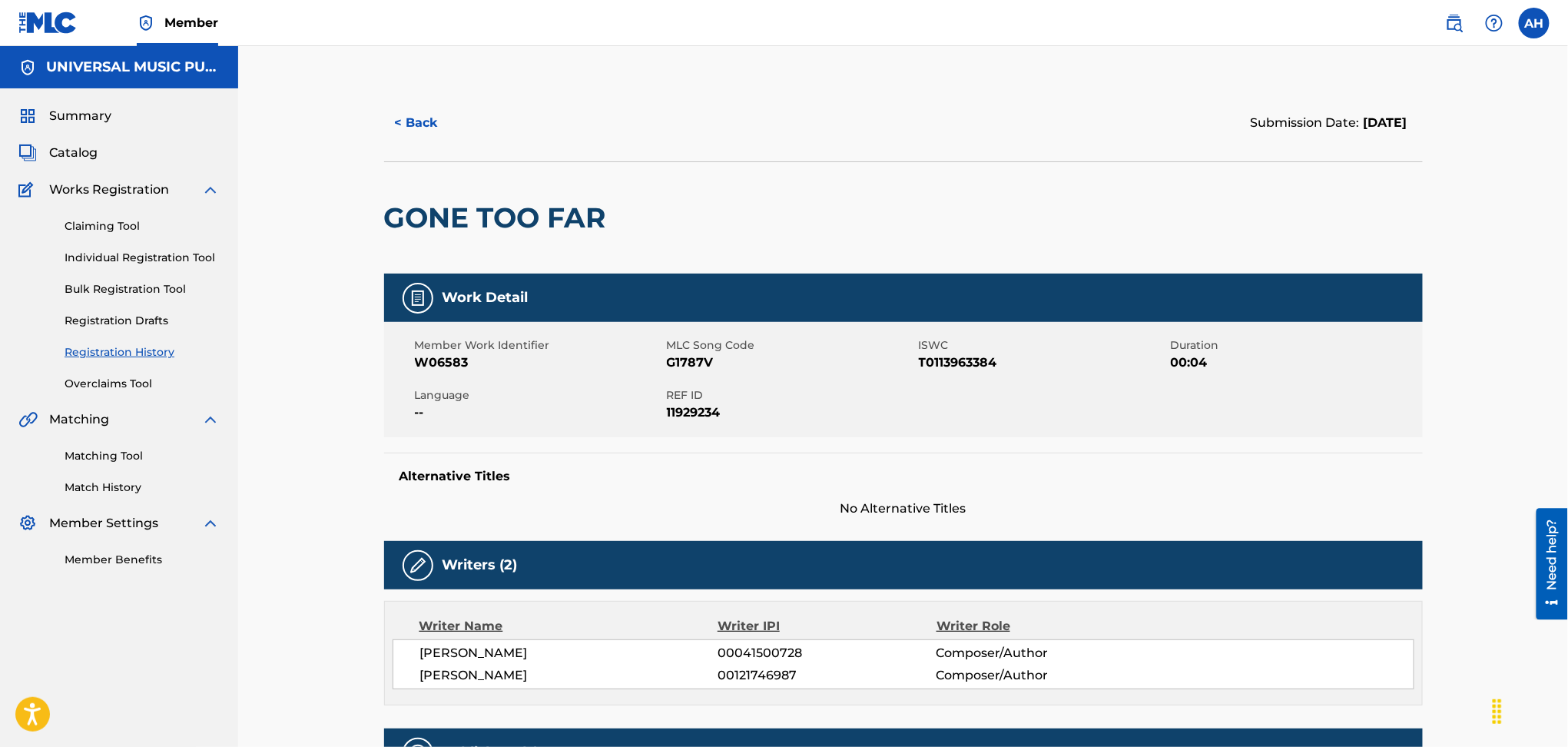
click at [86, 146] on span "Catalog" at bounding box center [73, 153] width 49 height 19
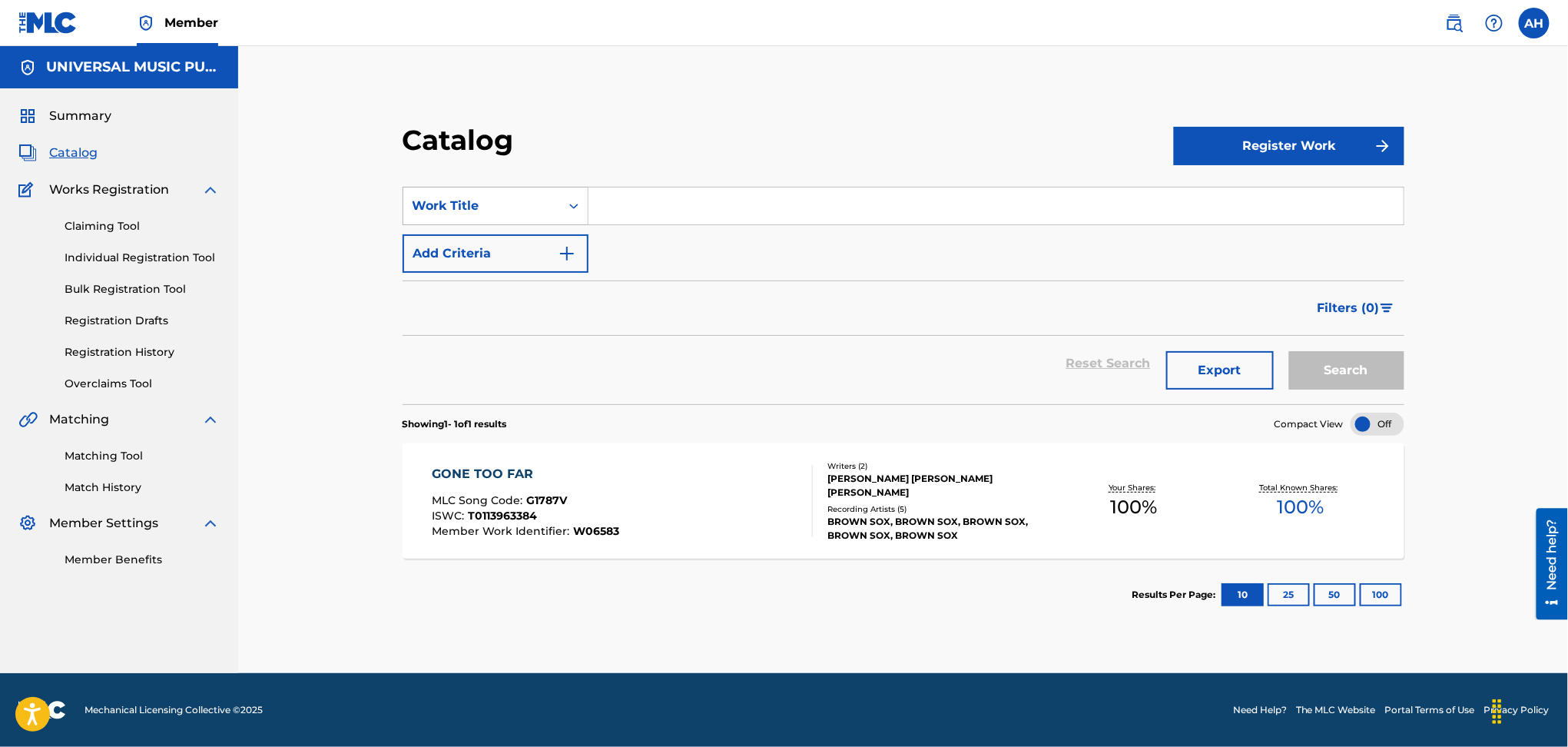
click at [531, 200] on div "Work Title" at bounding box center [482, 206] width 138 height 19
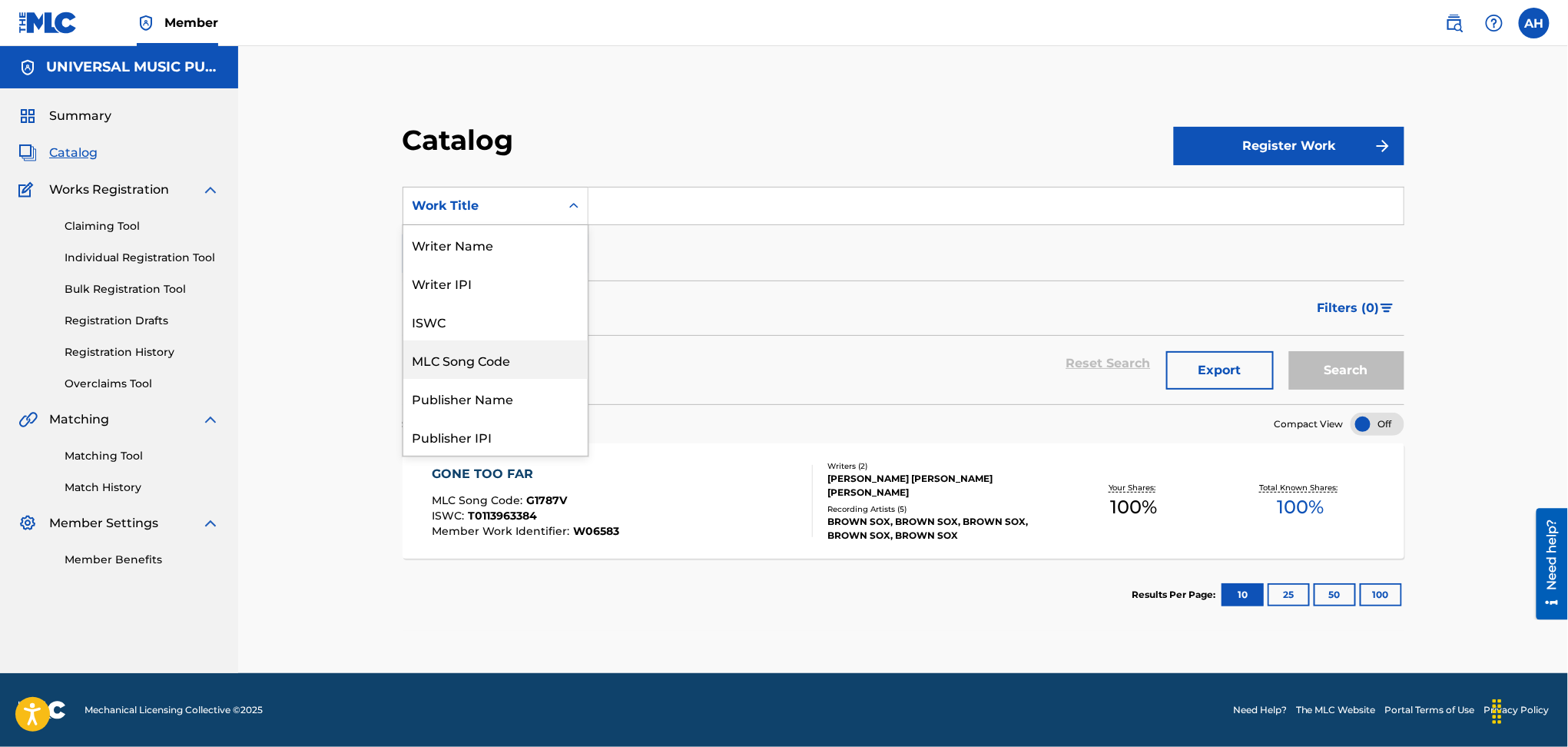
click at [529, 361] on div "MLC Song Code" at bounding box center [495, 359] width 184 height 38
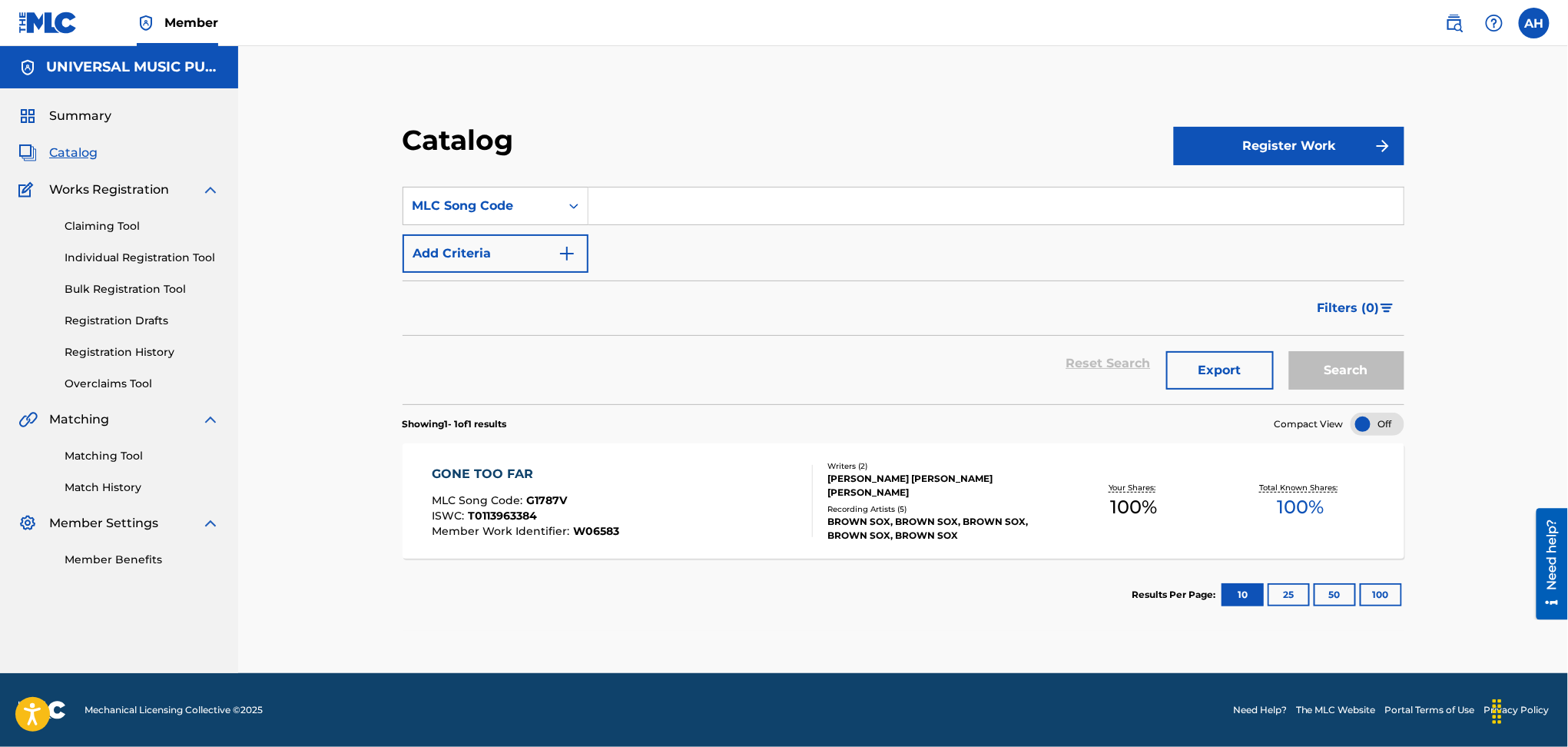
click at [665, 209] on input "Search Form" at bounding box center [996, 206] width 815 height 37
type input "k"
click at [1289, 351] on button "Search" at bounding box center [1346, 370] width 115 height 38
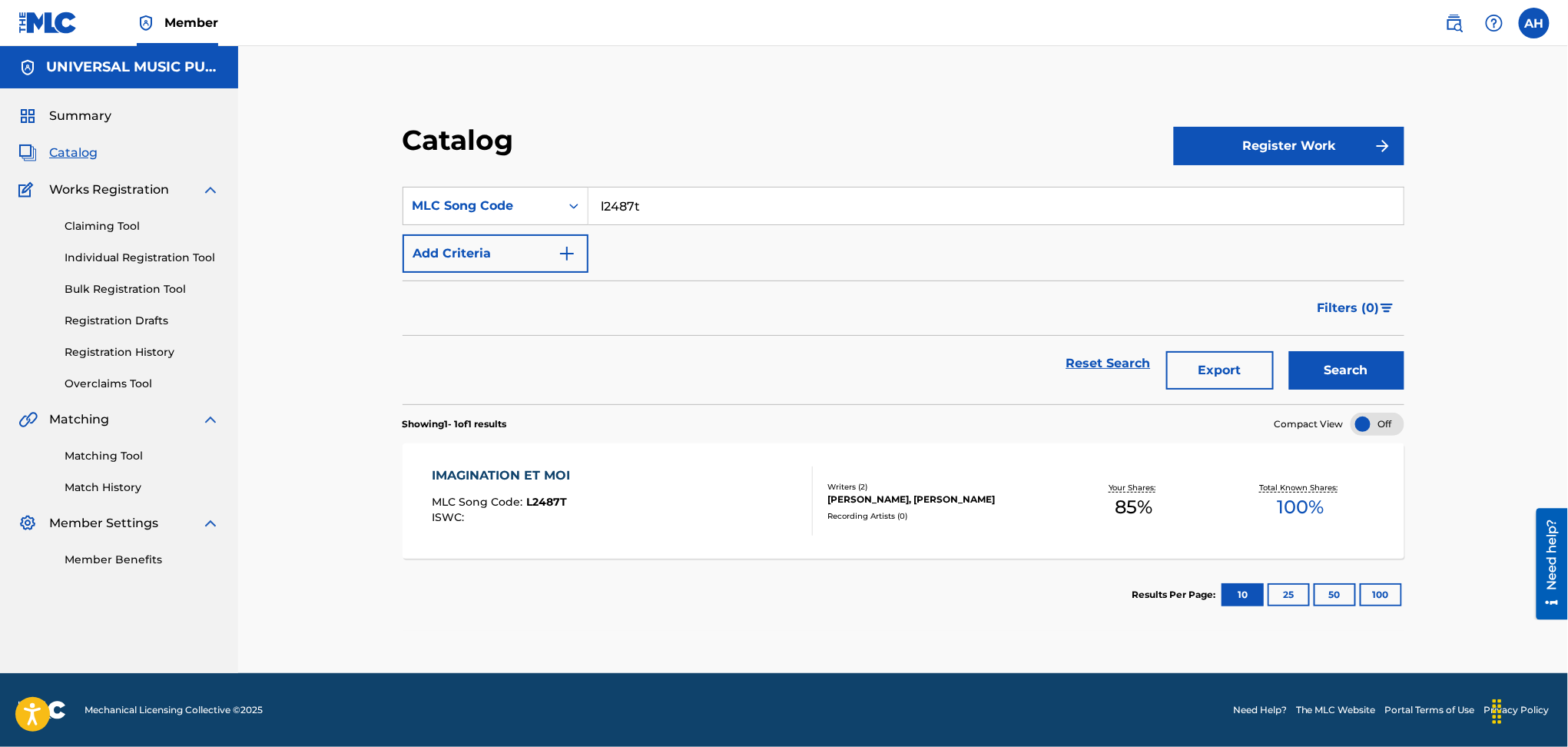
click at [665, 209] on input "l2487t" at bounding box center [996, 206] width 815 height 37
click at [1289, 351] on button "Search" at bounding box center [1346, 370] width 115 height 38
drag, startPoint x: 665, startPoint y: 209, endPoint x: 565, endPoint y: 210, distance: 100.0
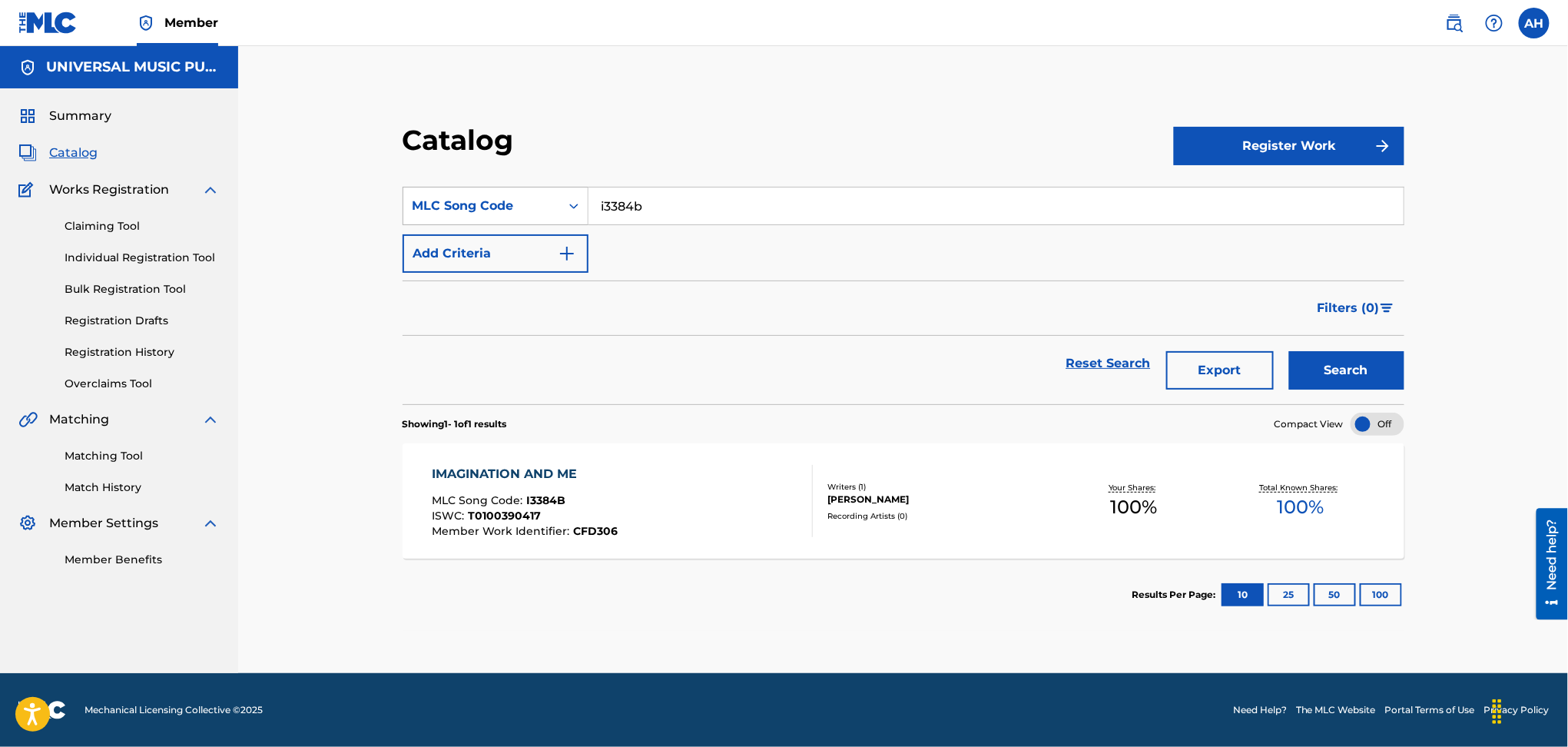
click at [565, 210] on div "SearchWithCriteriaf0fa6800-9ac3-4e3e-9be1-dfed4d0d6d12 MLC Song Code i3384b" at bounding box center [903, 206] width 1002 height 38
click at [1289, 351] on button "Search" at bounding box center [1346, 370] width 115 height 38
click at [658, 204] on input "l2487t" at bounding box center [996, 206] width 815 height 37
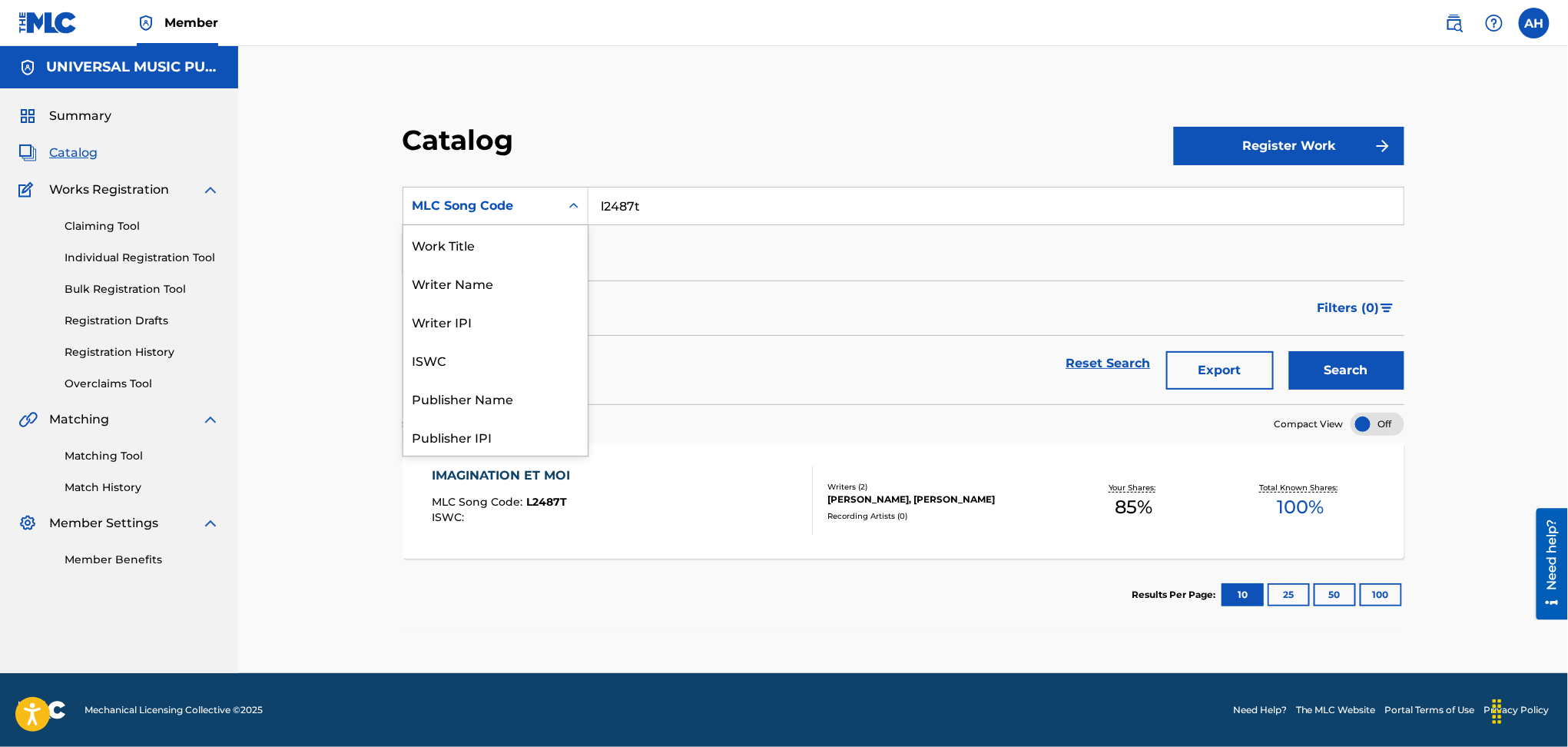
click at [472, 200] on div "MLC Song Code" at bounding box center [482, 206] width 138 height 19
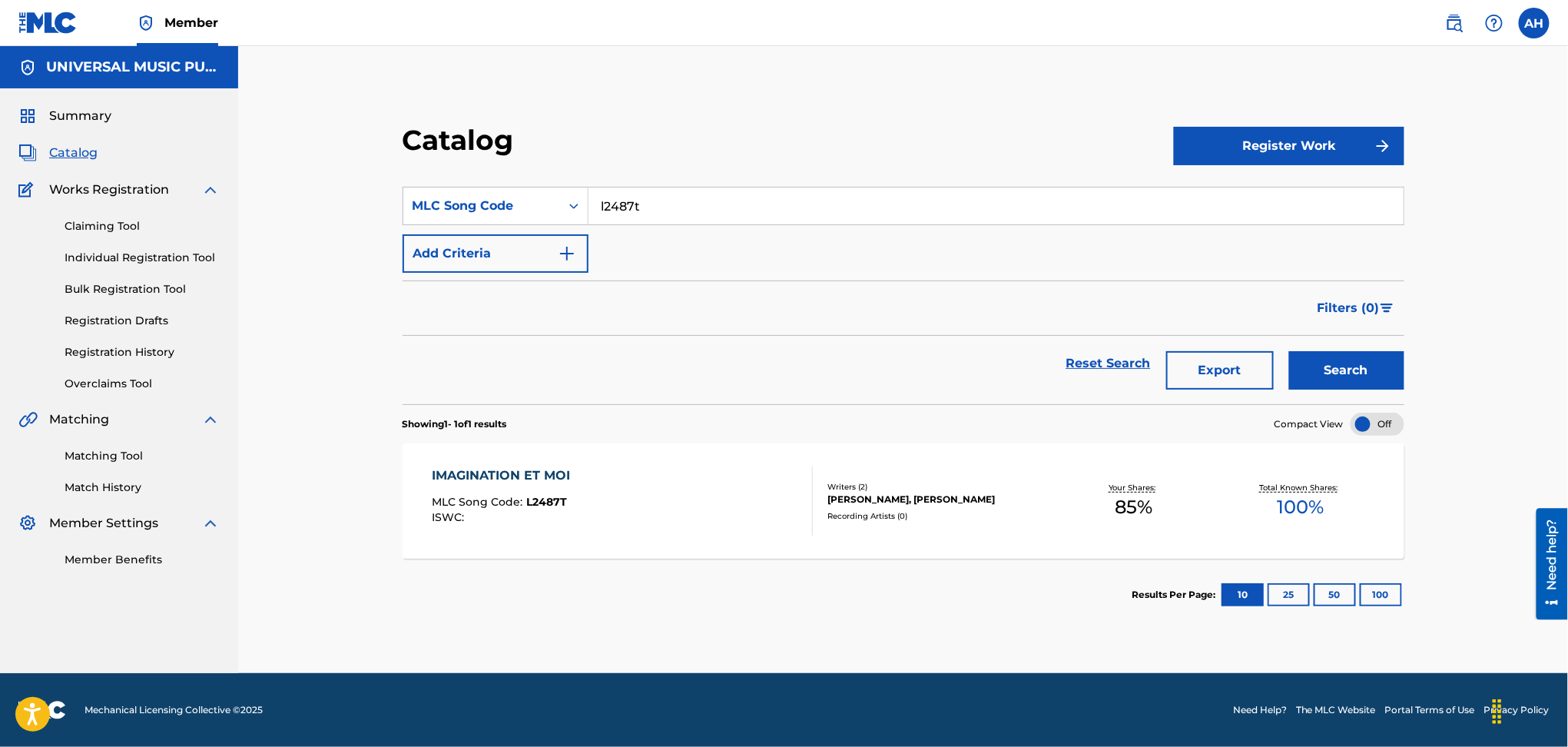
click at [732, 207] on input "l2487t" at bounding box center [996, 206] width 815 height 37
type input "ab330o"
click at [1289, 351] on button "Search" at bounding box center [1346, 370] width 115 height 38
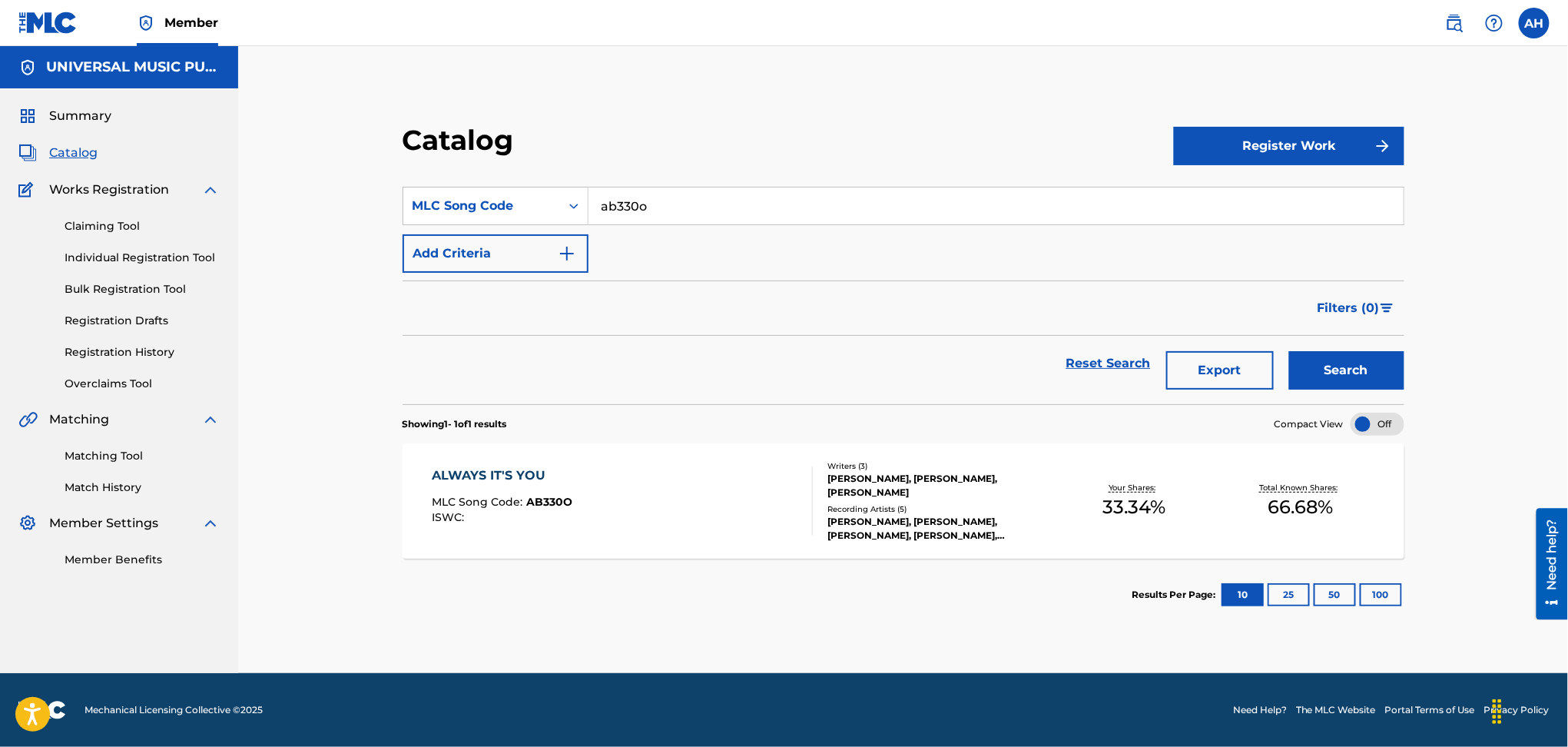
click at [680, 564] on section "Results Per Page: 10 25 50 100" at bounding box center [903, 594] width 1002 height 72
click at [676, 512] on div "ALWAYS IT'S YOU MLC Song Code : AB330O ISWC :" at bounding box center [622, 501] width 381 height 69
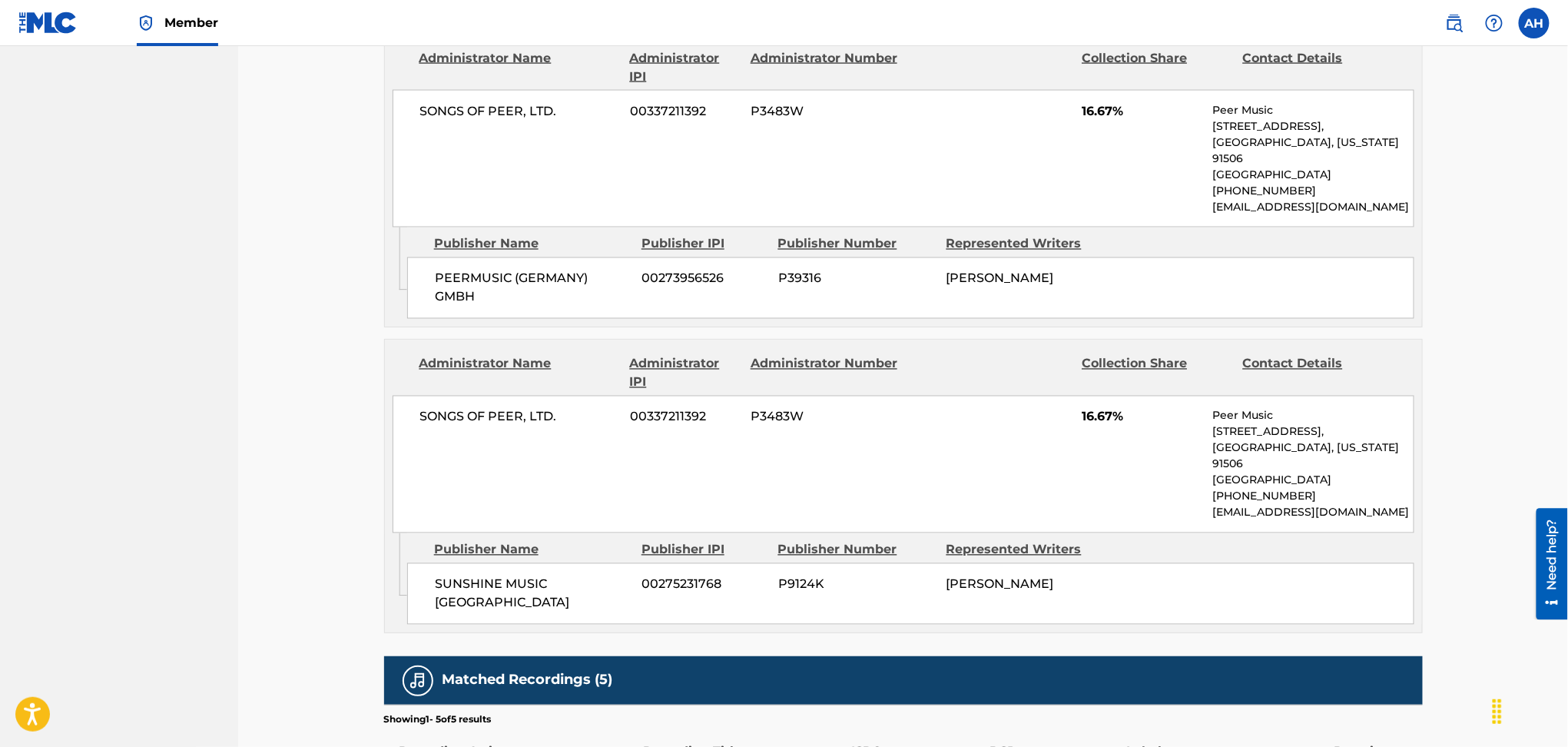
scroll to position [717, 0]
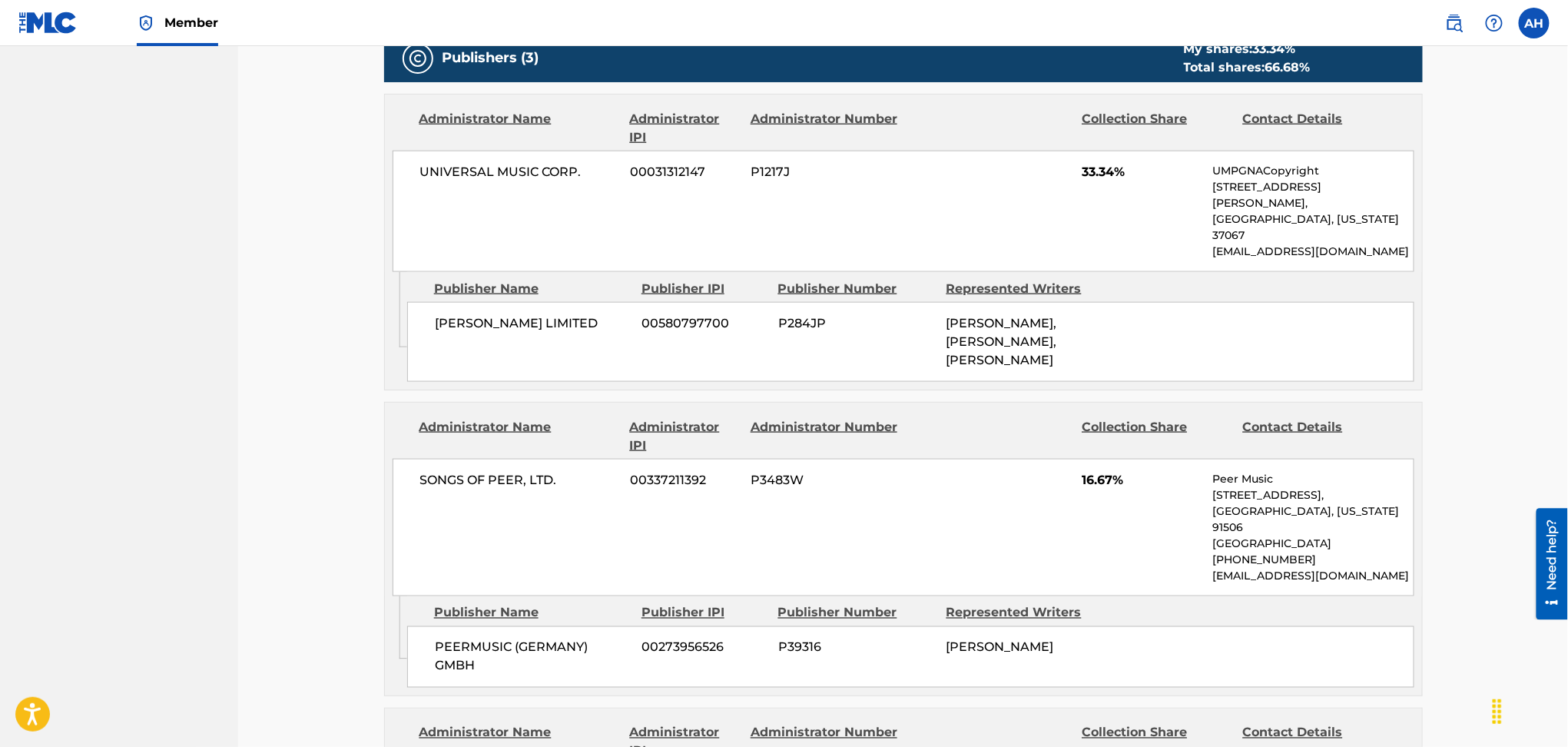
click at [885, 157] on div "UNIVERSAL MUSIC CORP. 00031312147 P1217J 33.34% UMPGNACopyright [STREET_ADDRESS…" at bounding box center [904, 211] width 1022 height 121
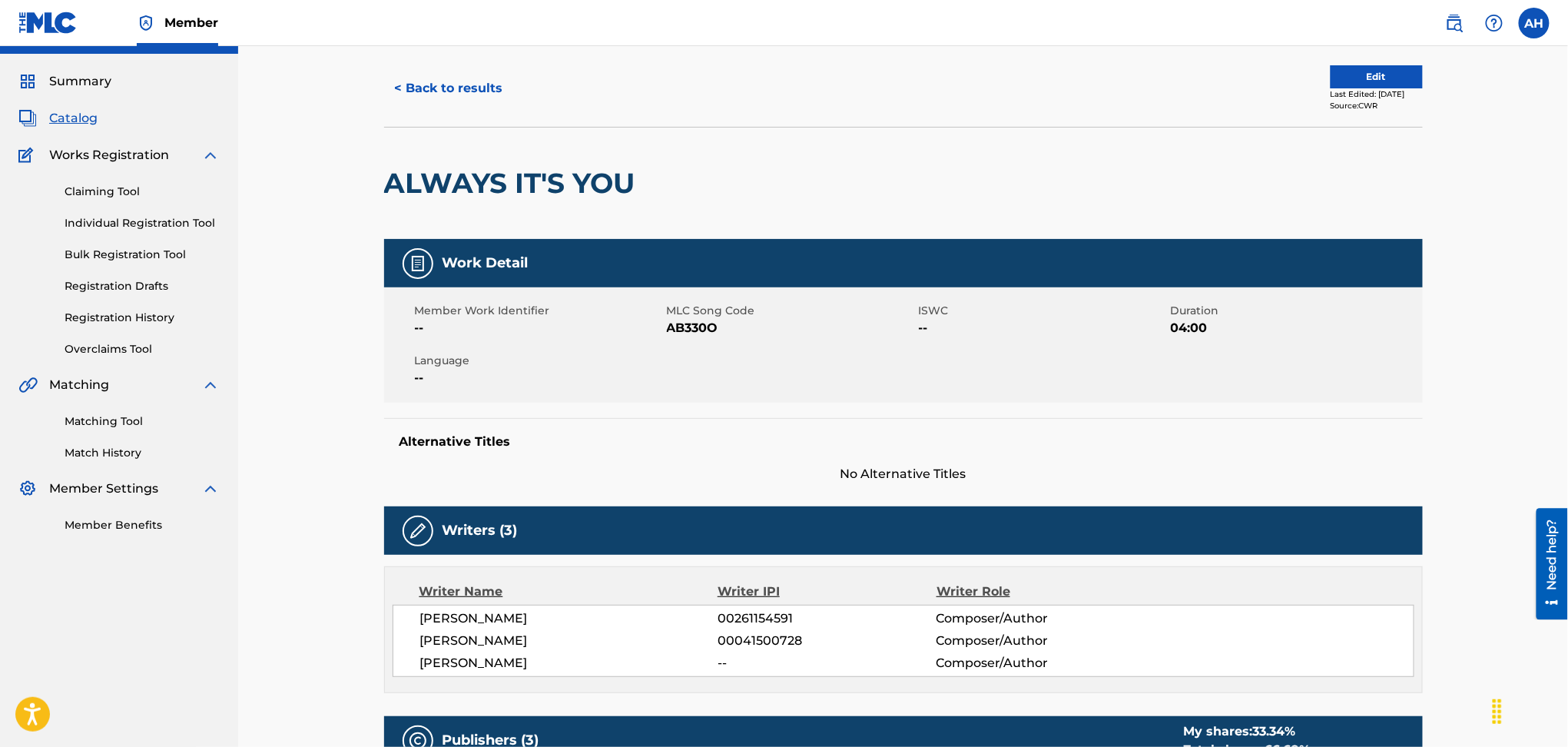
scroll to position [0, 0]
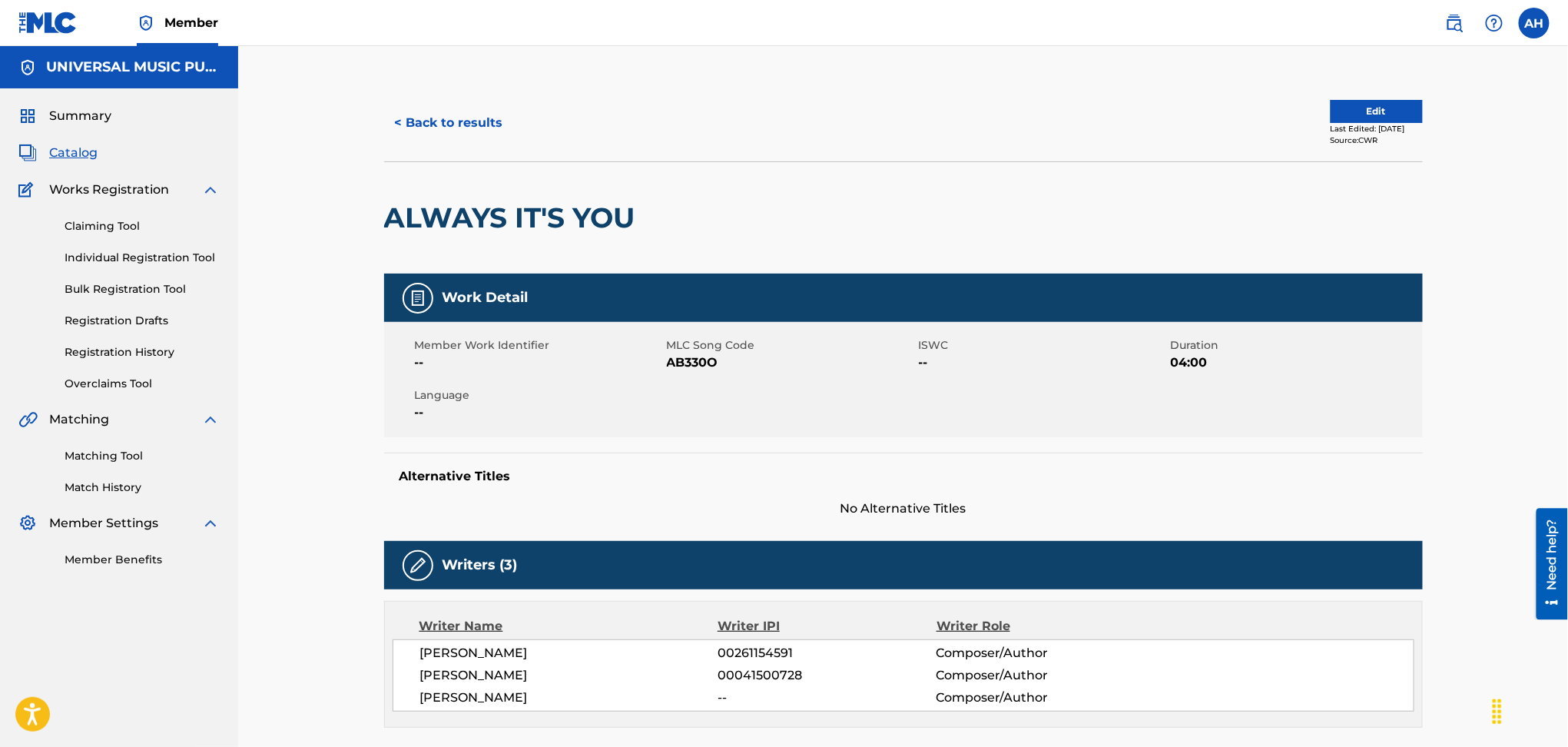
click at [433, 118] on button "< Back to results" at bounding box center [449, 123] width 130 height 38
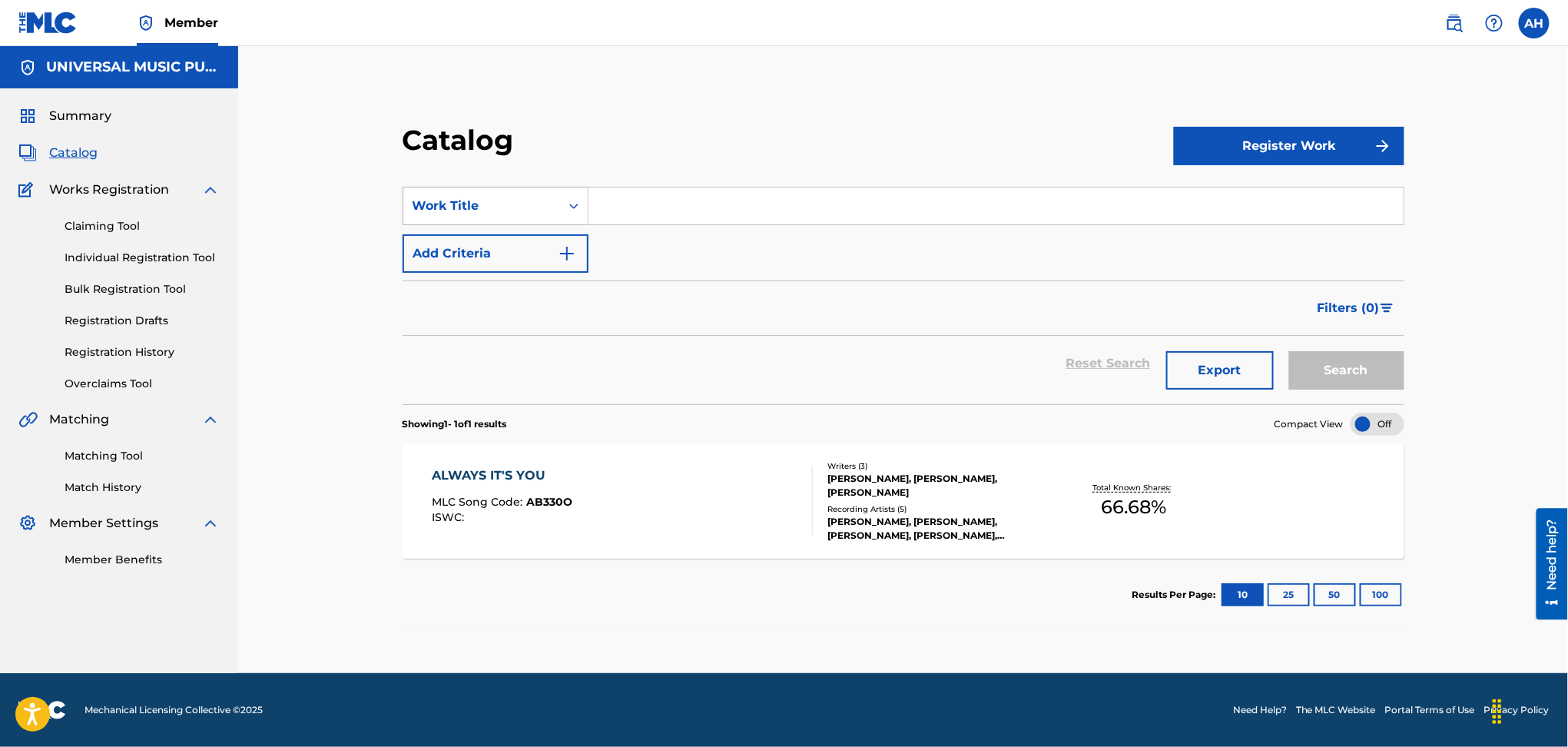
click at [513, 203] on div "Work Title" at bounding box center [482, 206] width 138 height 19
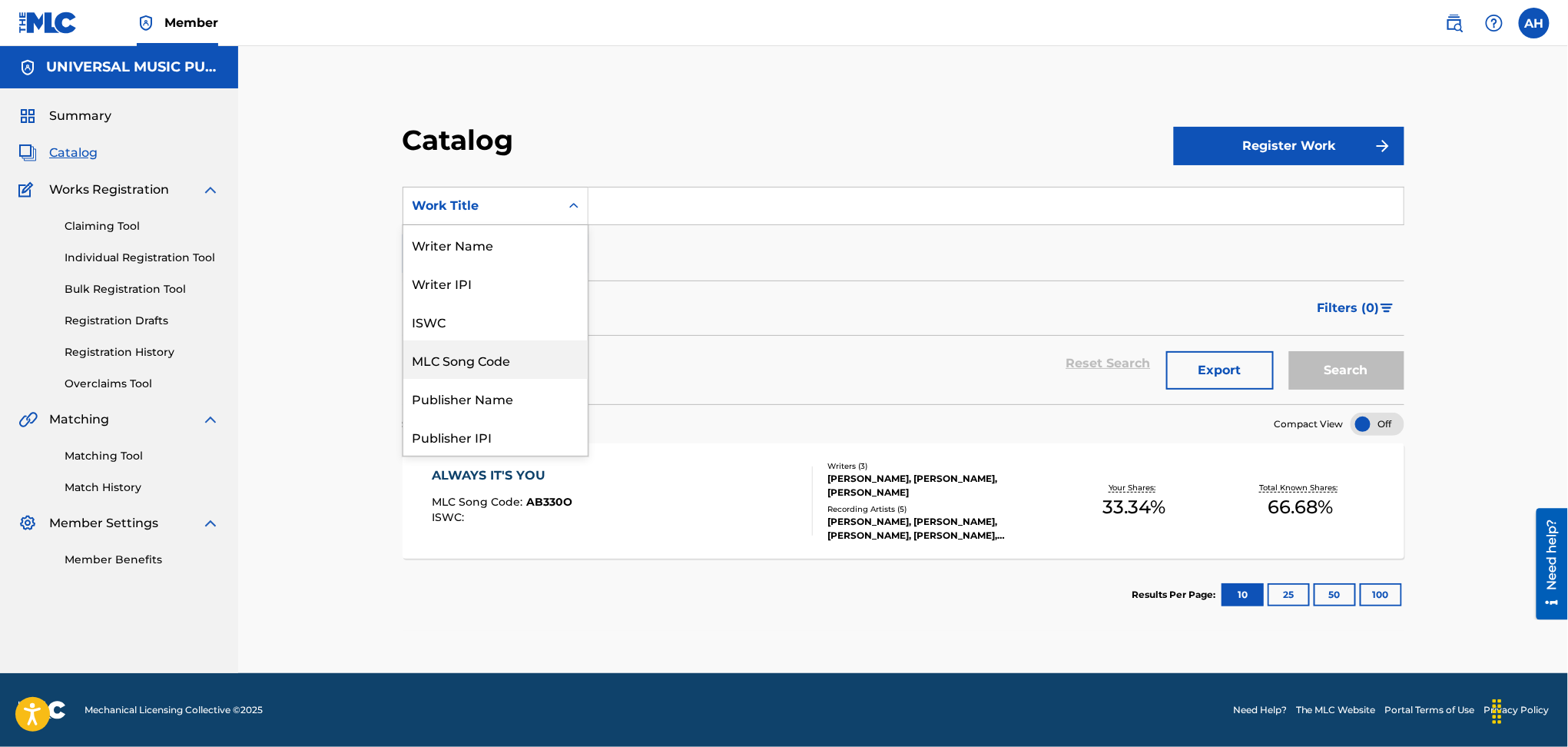
click at [501, 362] on div "MLC Song Code" at bounding box center [495, 359] width 184 height 38
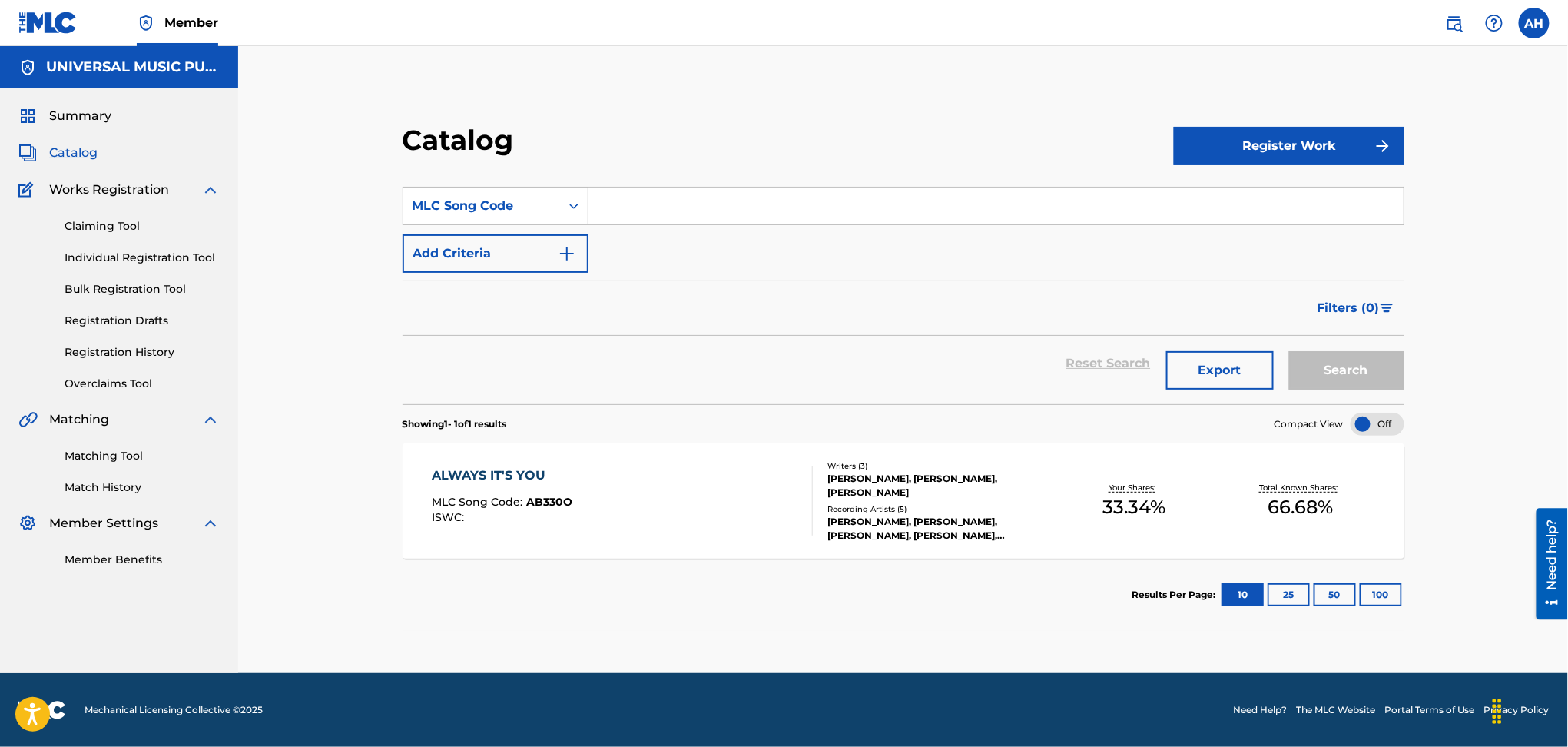
click at [627, 232] on div "SearchWithCriteriad231e285-580a-43d3-a15d-222820f3444e MLC Song Code Add Criter…" at bounding box center [903, 229] width 1002 height 86
click at [650, 182] on section "SearchWithCriteriad231e285-580a-43d3-a15d-222820f3444e MLC Song Code Add Criter…" at bounding box center [903, 286] width 1002 height 236
click at [651, 202] on input "Search Form" at bounding box center [996, 206] width 815 height 37
type input "te0v3u"
click at [1289, 351] on button "Search" at bounding box center [1346, 370] width 115 height 38
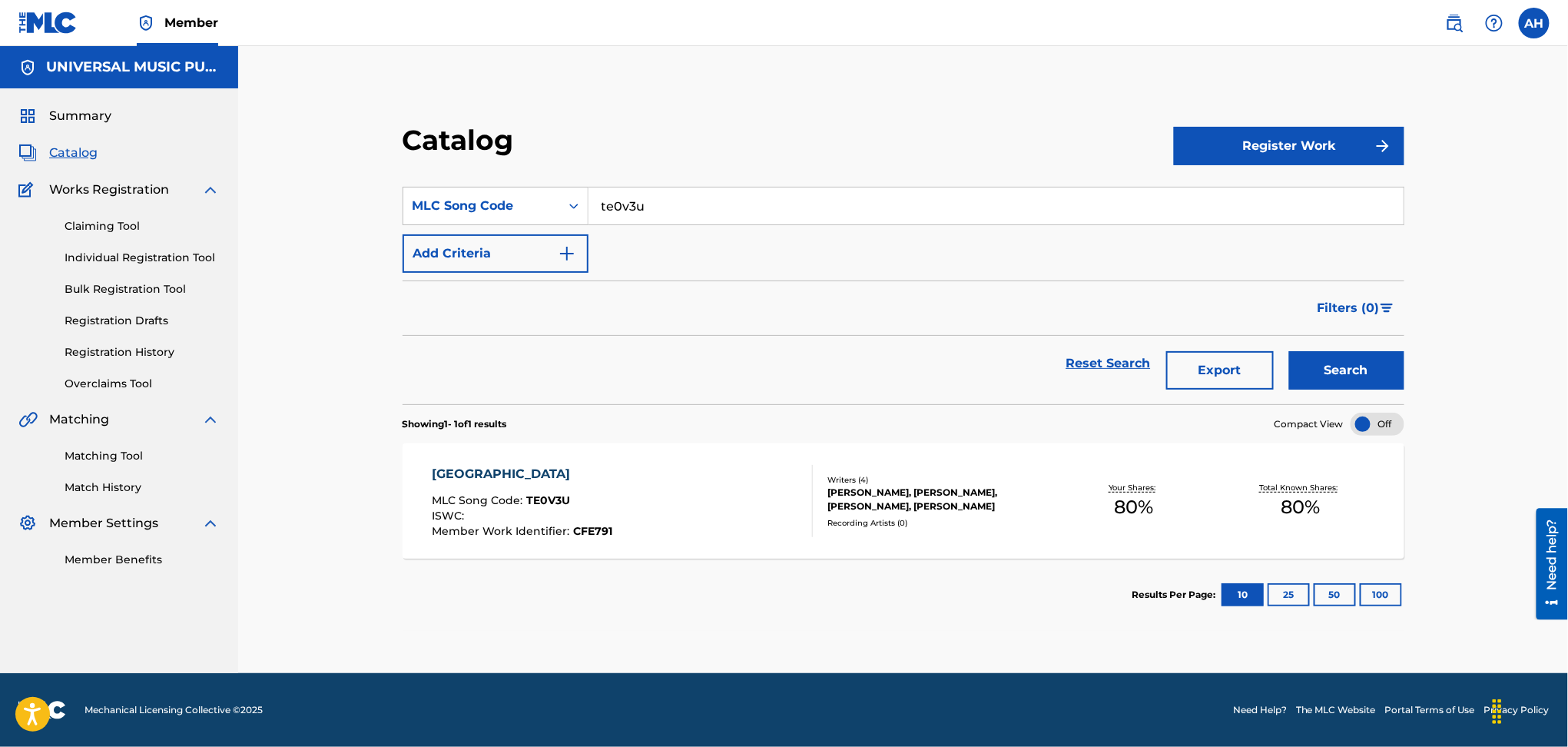
click at [652, 517] on div "TOKYO MLC Song Code : TE0V3U ISWC : Member Work Identifier : CFE791" at bounding box center [622, 501] width 381 height 72
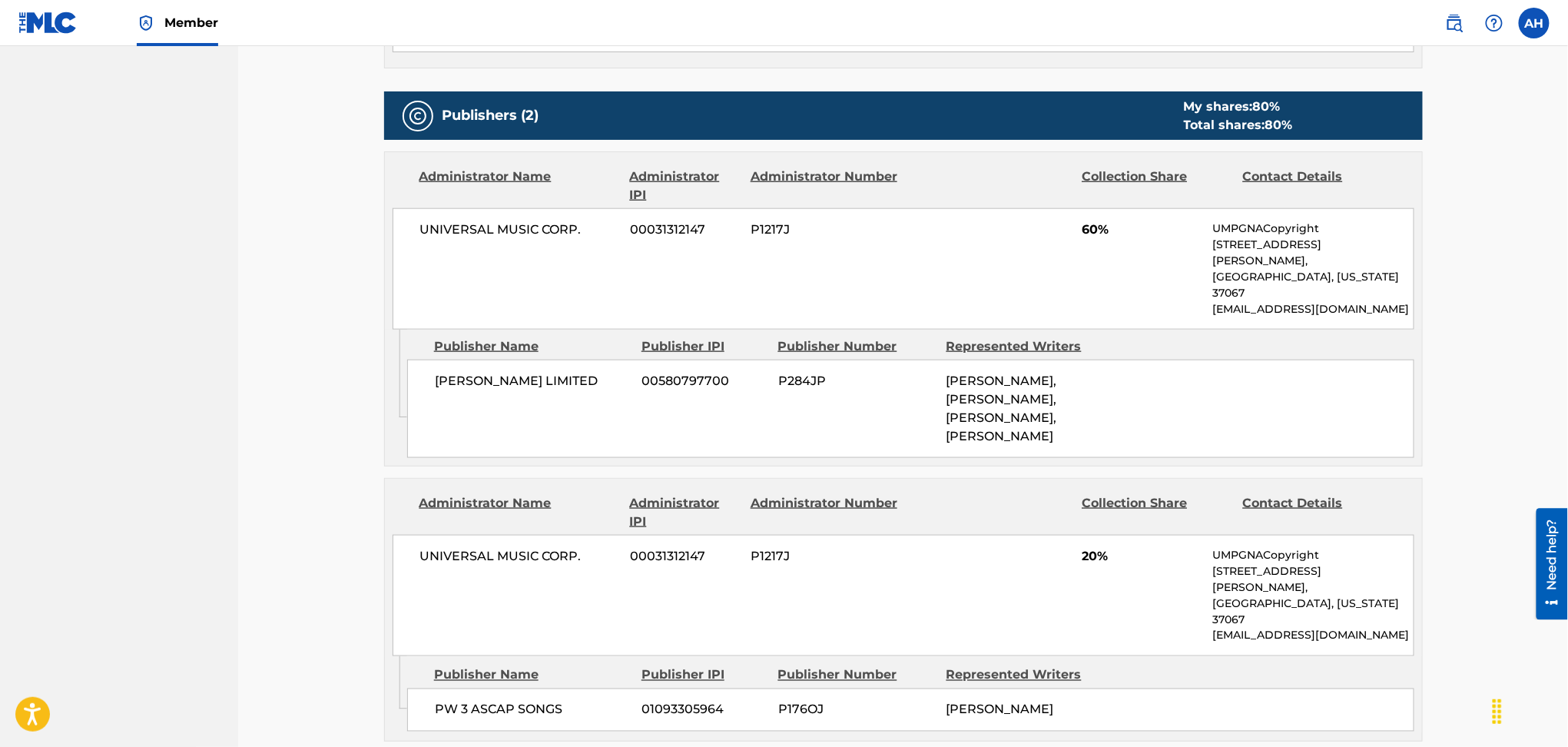
scroll to position [717, 0]
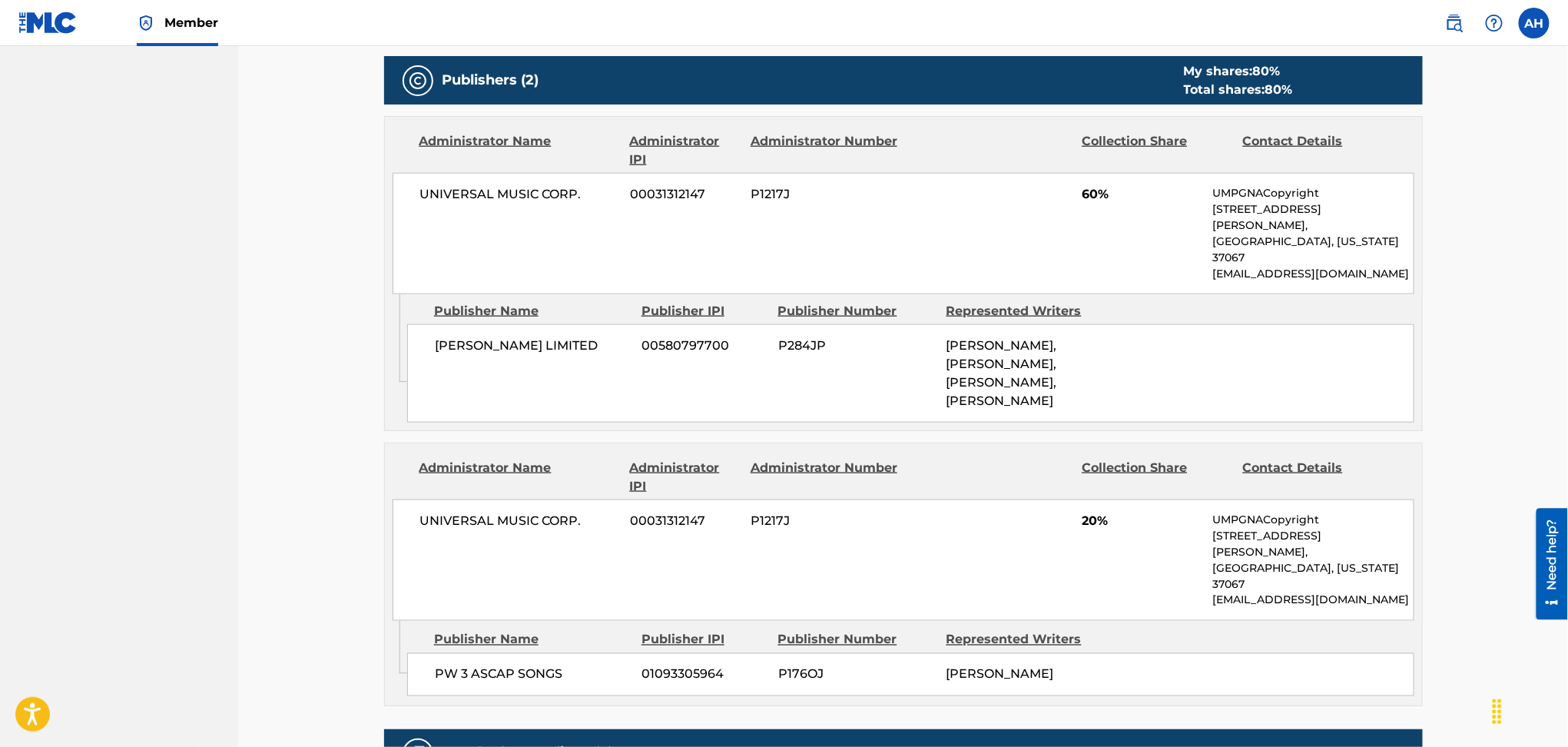
click at [754, 374] on div "[PERSON_NAME] LIMITED 00580797700 P284JP [PERSON_NAME], [PERSON_NAME], [PERSON_…" at bounding box center [911, 373] width 1007 height 98
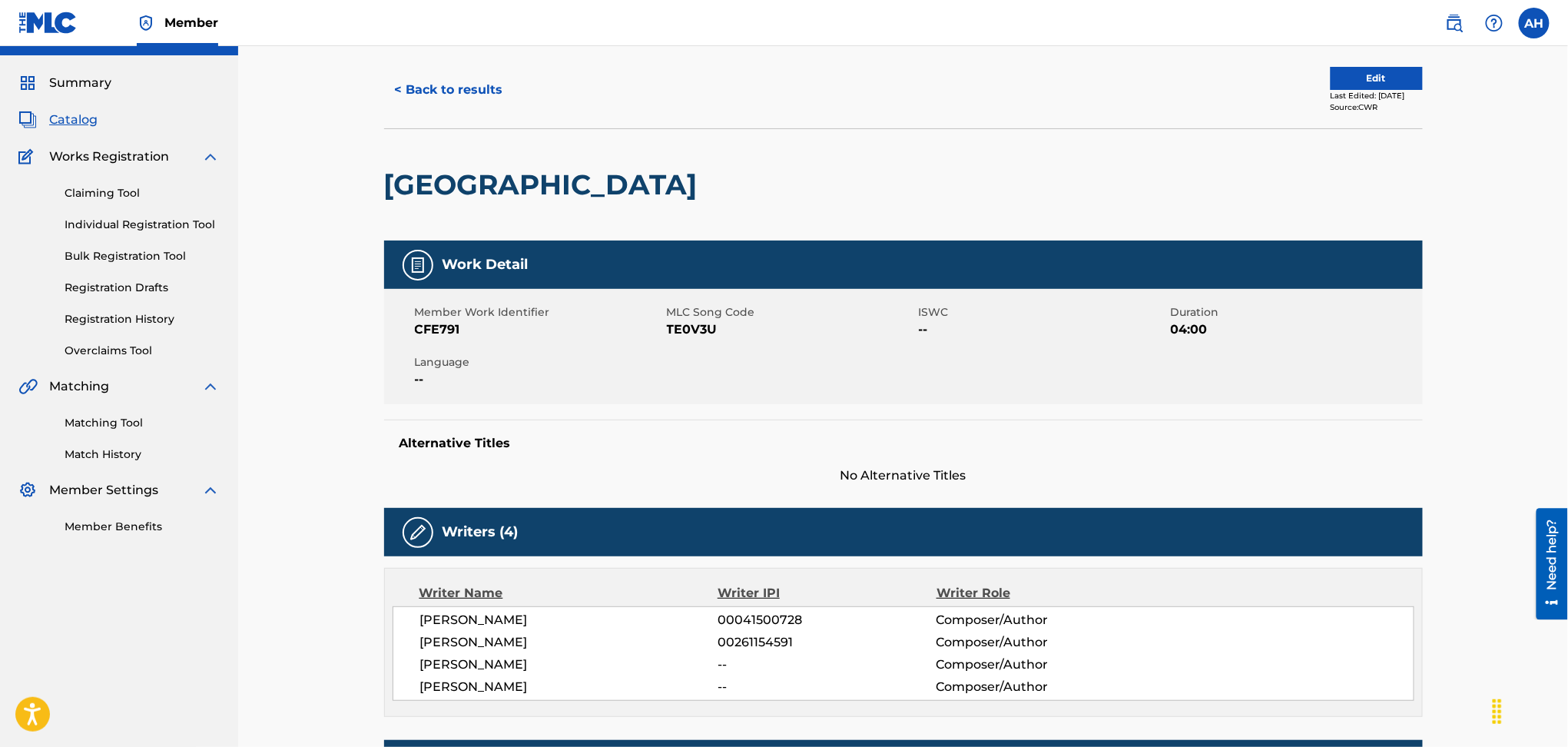
scroll to position [0, 0]
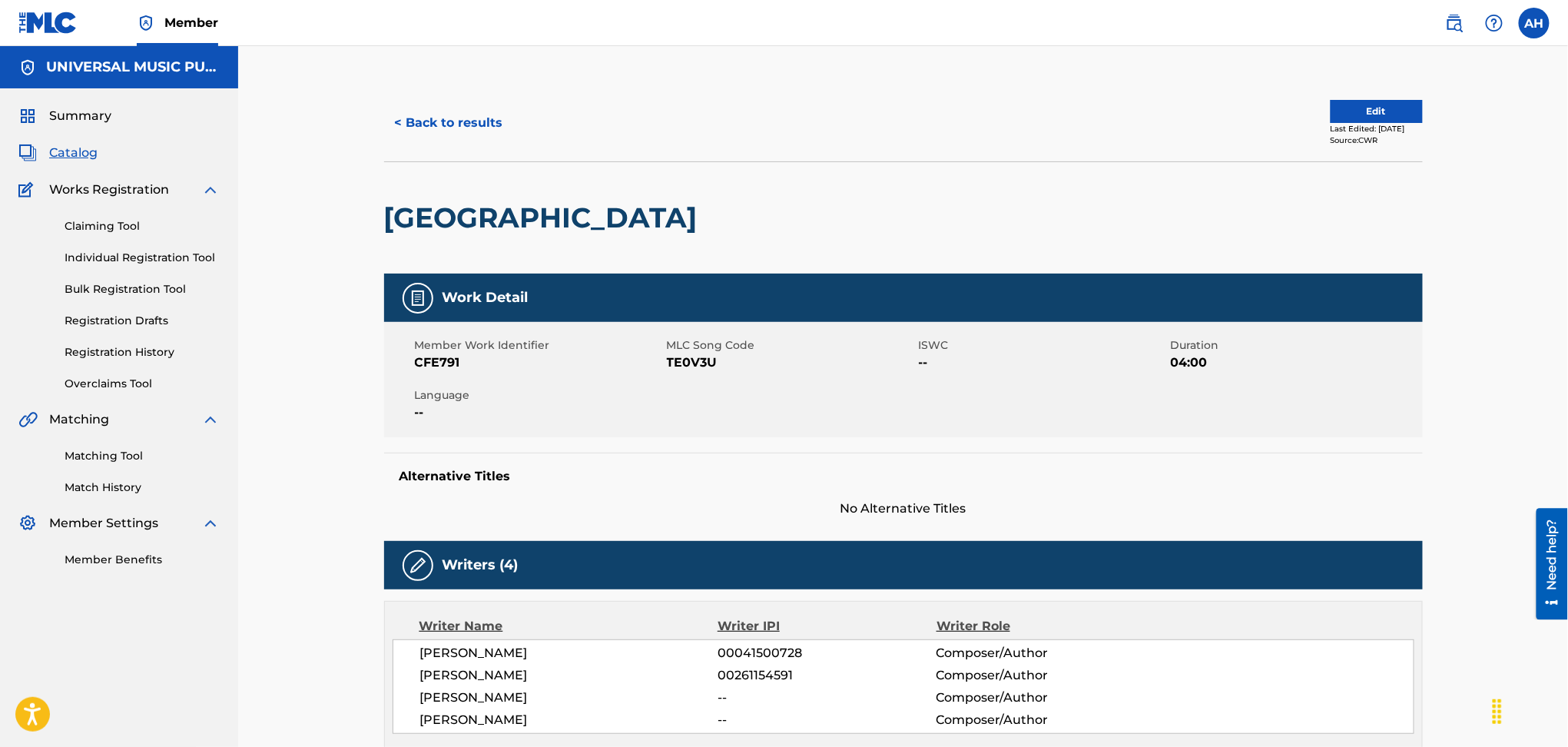
click at [1361, 116] on button "Edit" at bounding box center [1377, 111] width 92 height 23
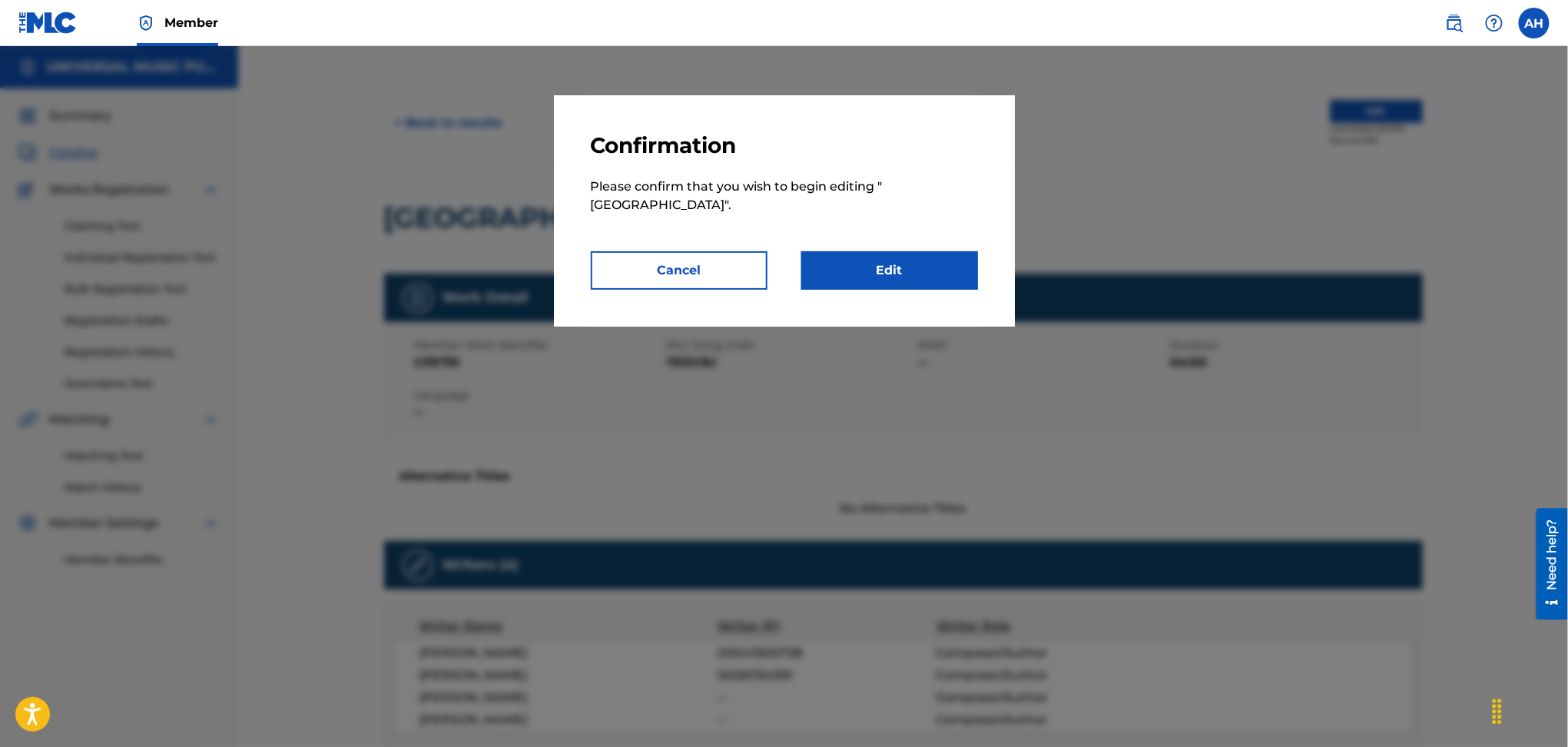
click at [837, 252] on link "Edit" at bounding box center [889, 270] width 176 height 38
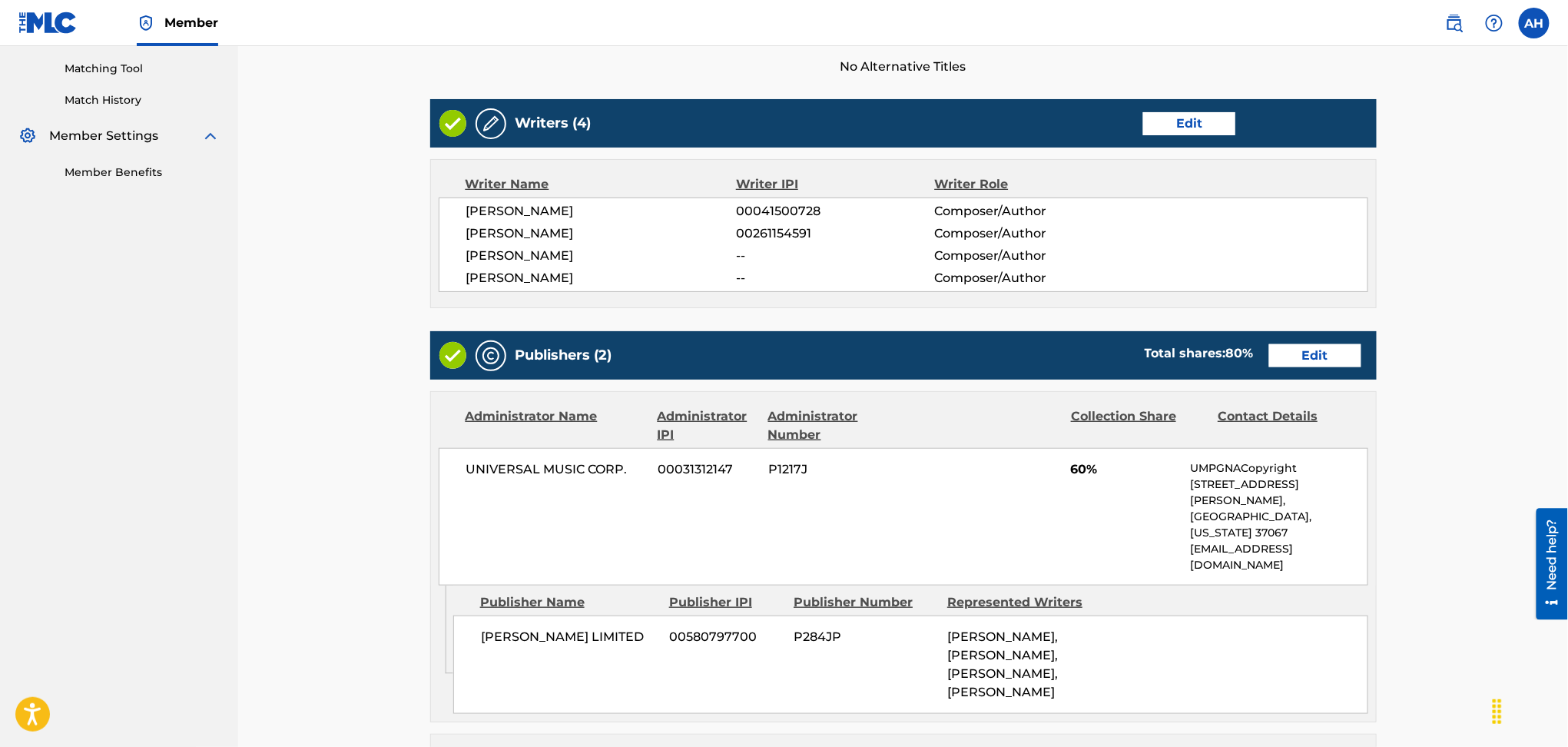
scroll to position [409, 0]
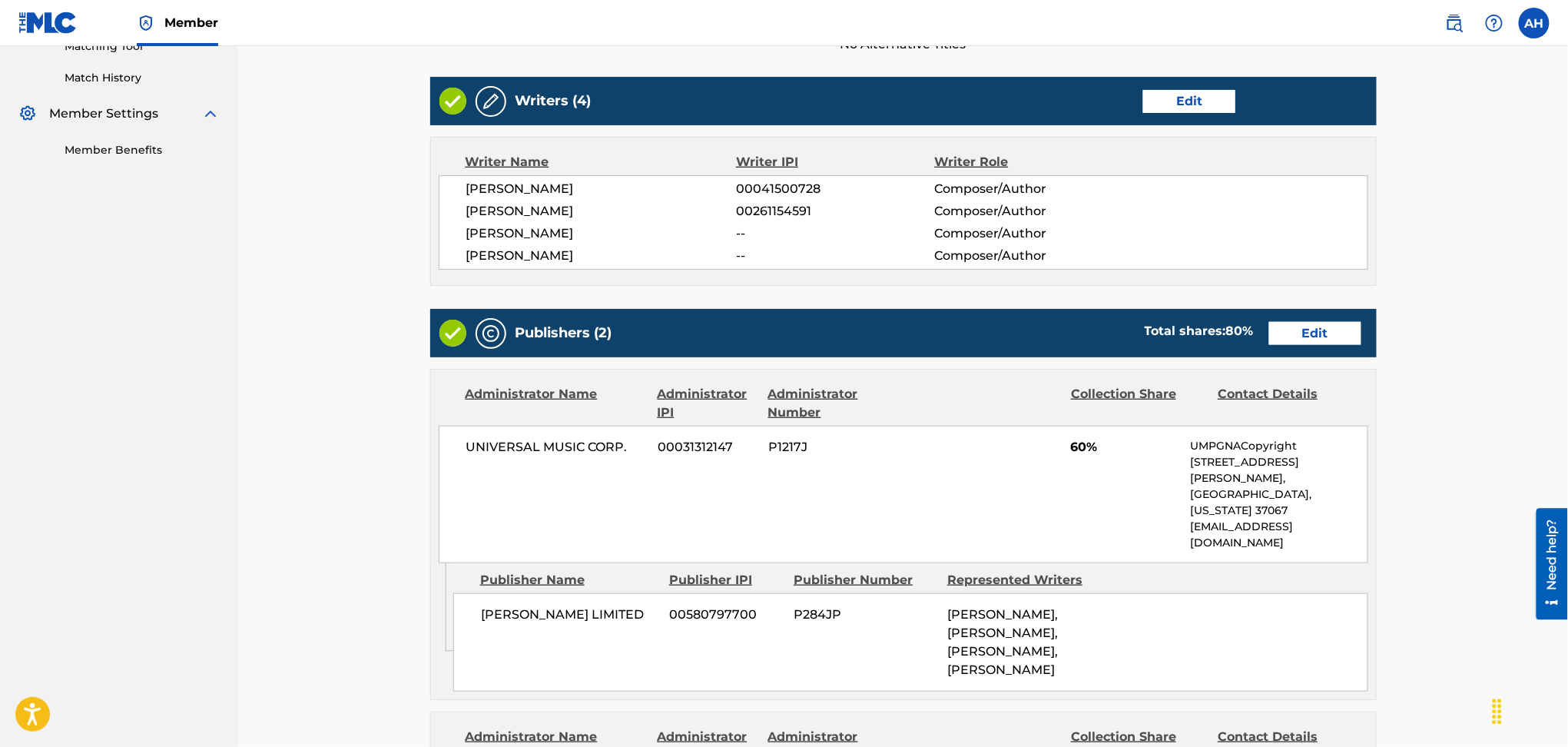
click at [1357, 333] on link "Edit" at bounding box center [1316, 333] width 92 height 23
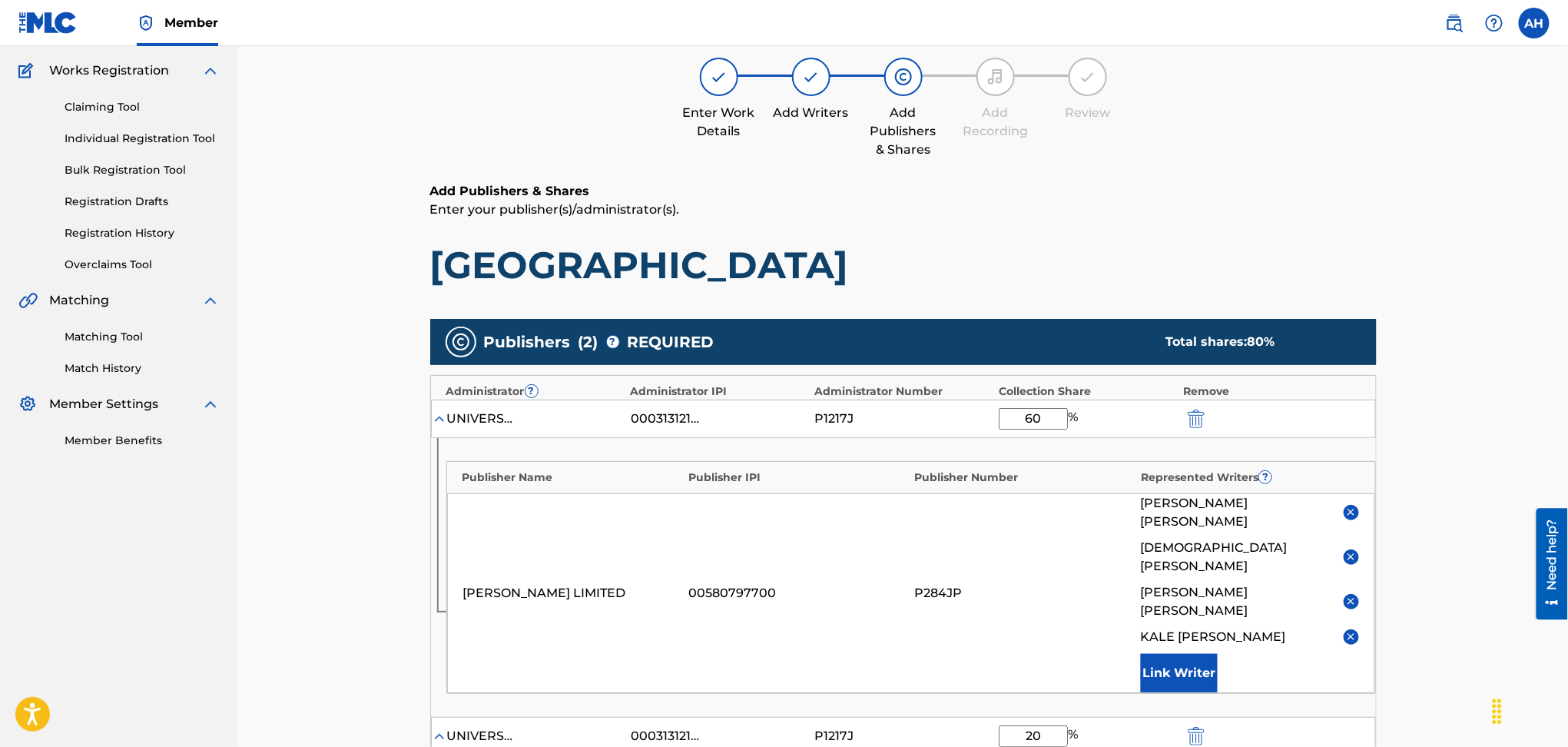
scroll to position [307, 0]
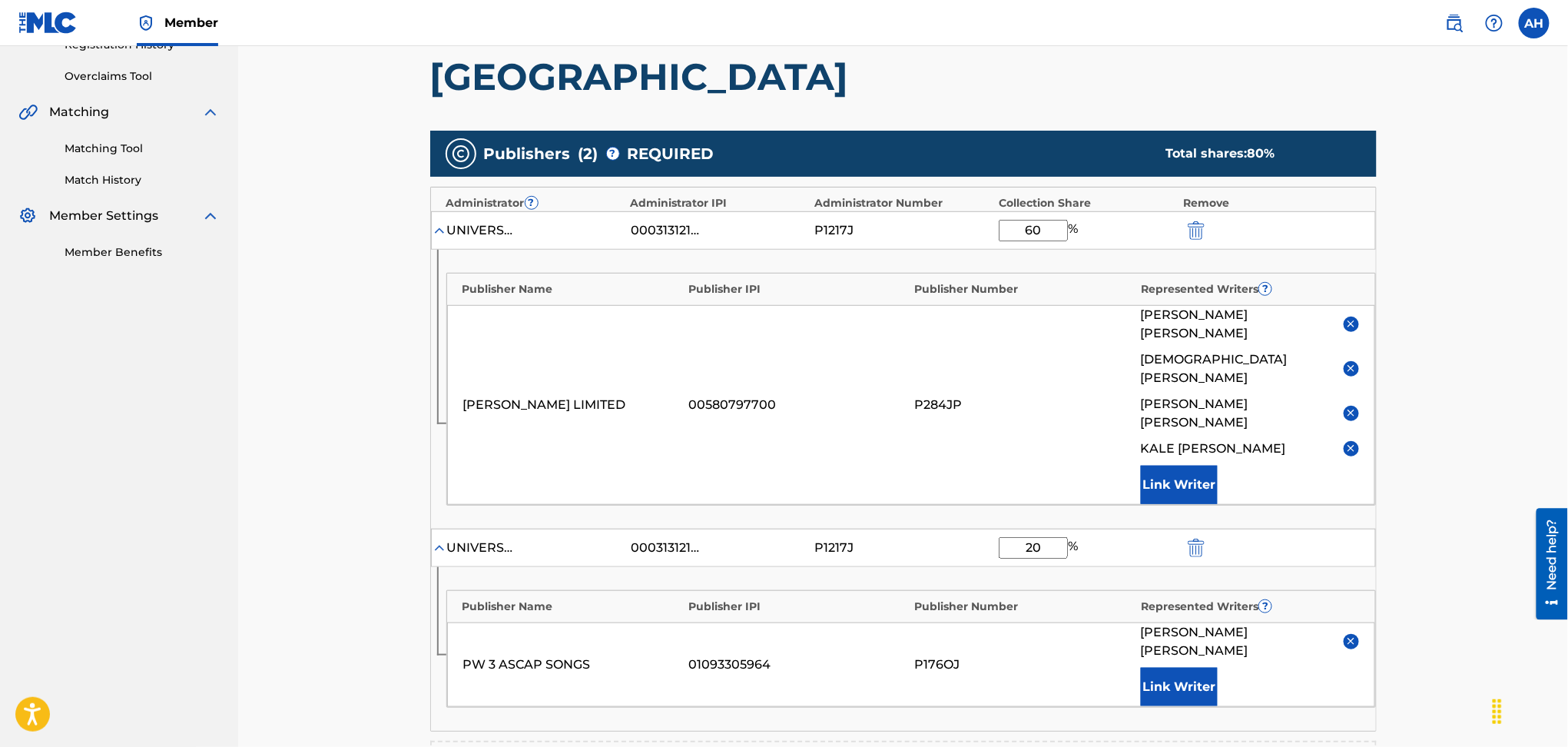
click at [1033, 232] on input "60" at bounding box center [1033, 230] width 69 height 21
type input "20"
click at [389, 398] on main "Catalog Enter Work Details Add Writers Add Publishers & Shares Add Recording Re…" at bounding box center [904, 414] width 1039 height 1274
click at [1354, 443] on img at bounding box center [1351, 449] width 12 height 12
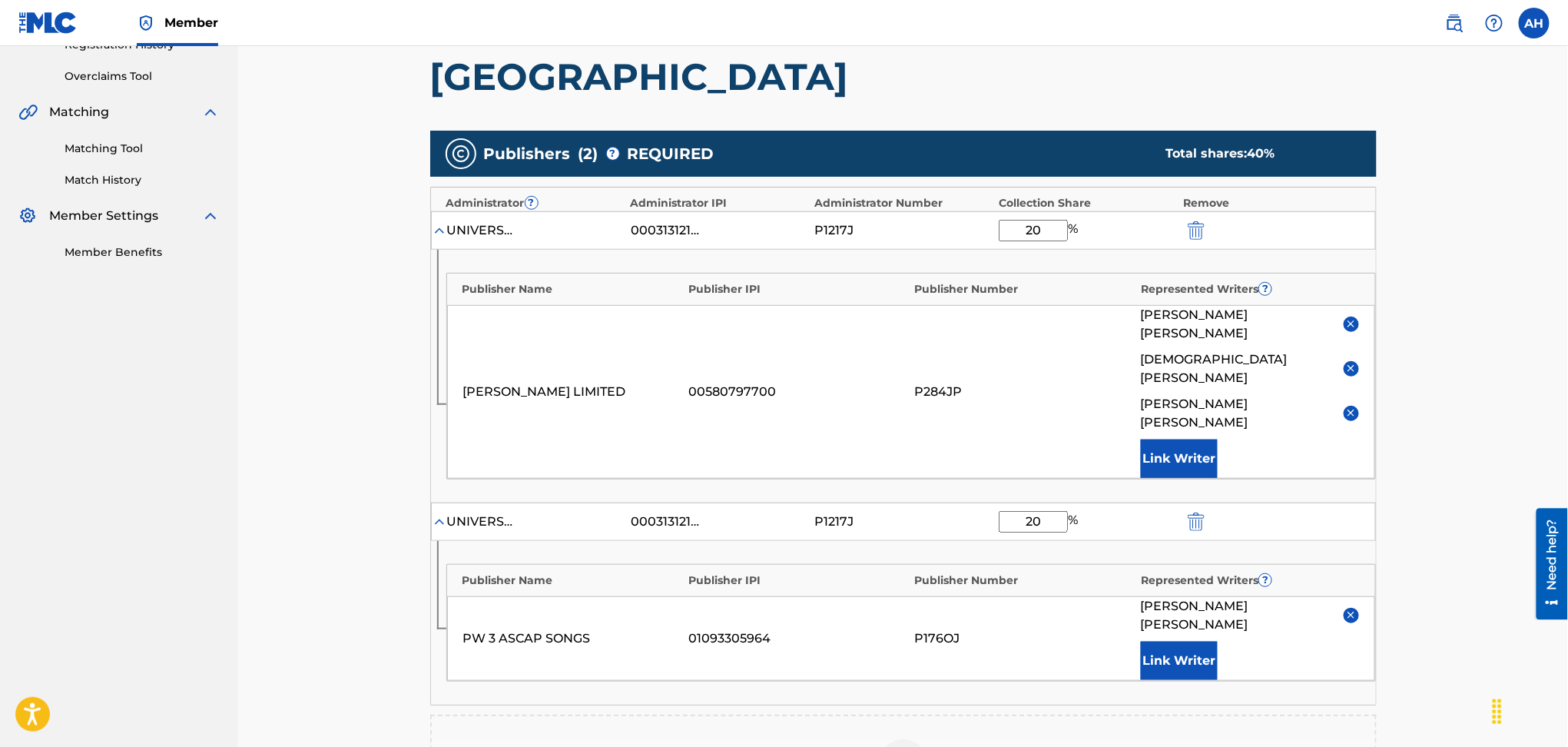
click at [1350, 408] on img at bounding box center [1351, 414] width 12 height 12
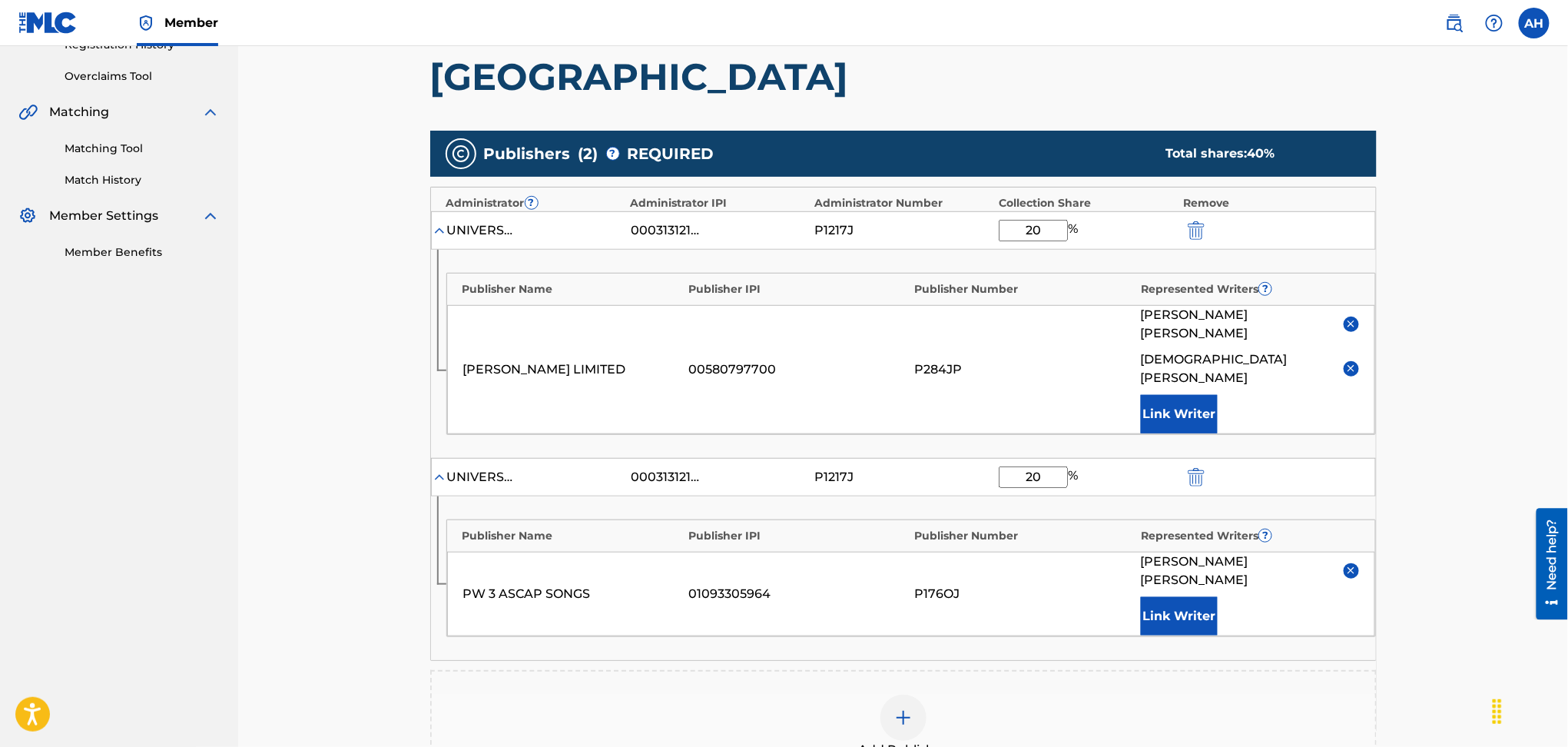
click at [1350, 362] on img at bounding box center [1351, 368] width 12 height 12
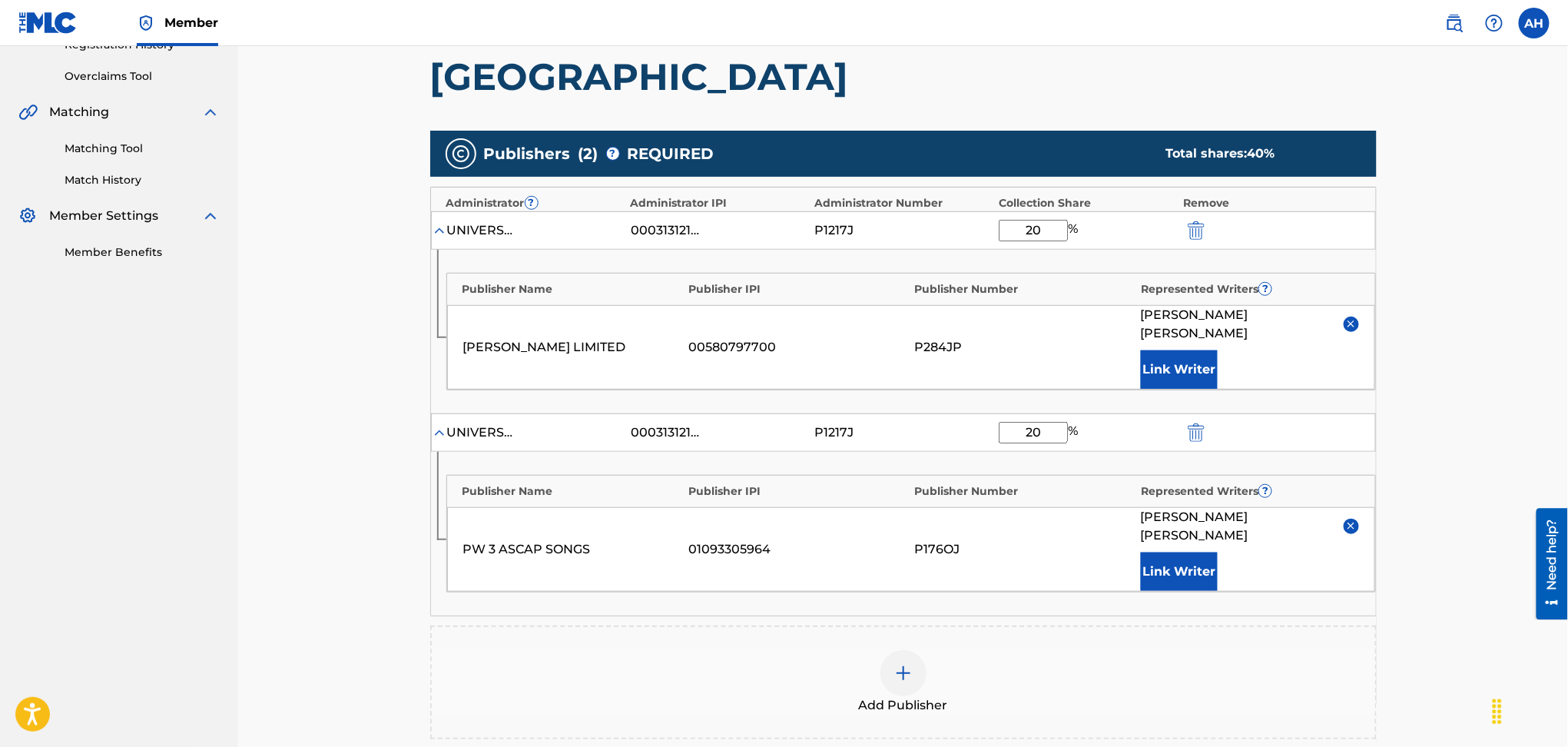
click at [1443, 334] on div "Catalog Enter Work Details Add Writers Add Publishers & Shares Add Recording Re…" at bounding box center [903, 338] width 1330 height 1197
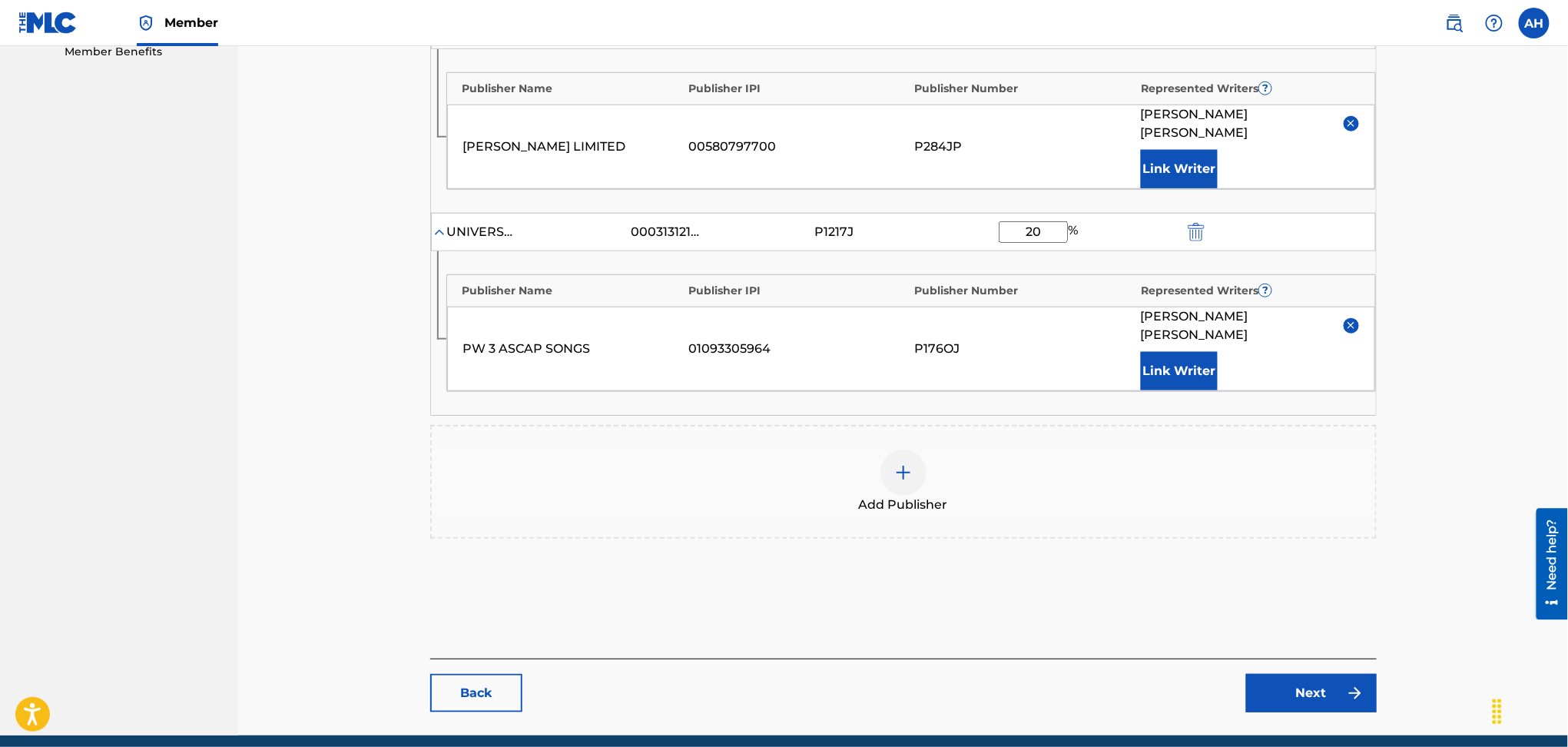
scroll to position [512, 0]
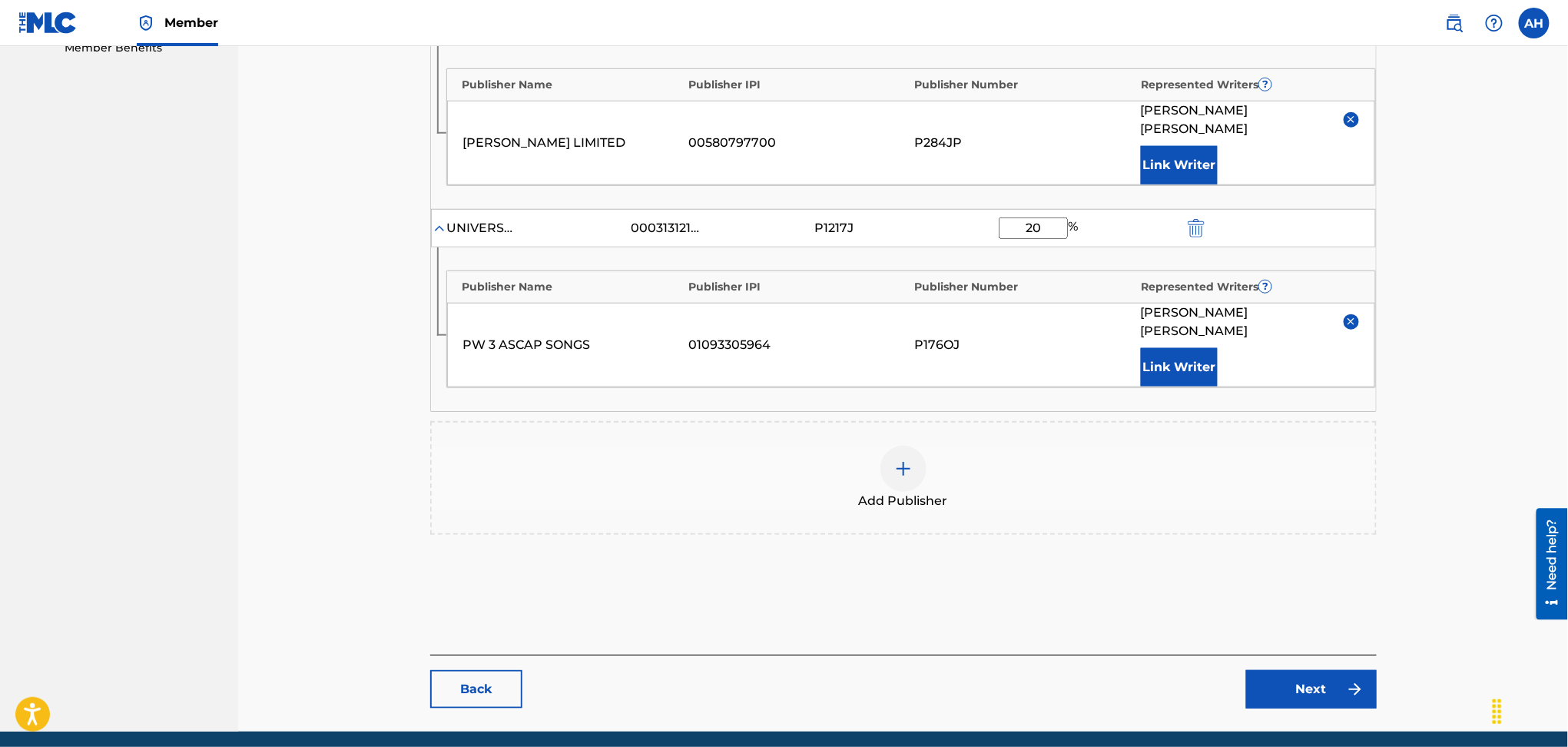
click at [1320, 669] on main "Catalog Enter Work Details Add Writers Add Publishers & Shares Add Recording Re…" at bounding box center [904, 152] width 1039 height 1159
click at [1316, 670] on link "Next" at bounding box center [1311, 689] width 130 height 38
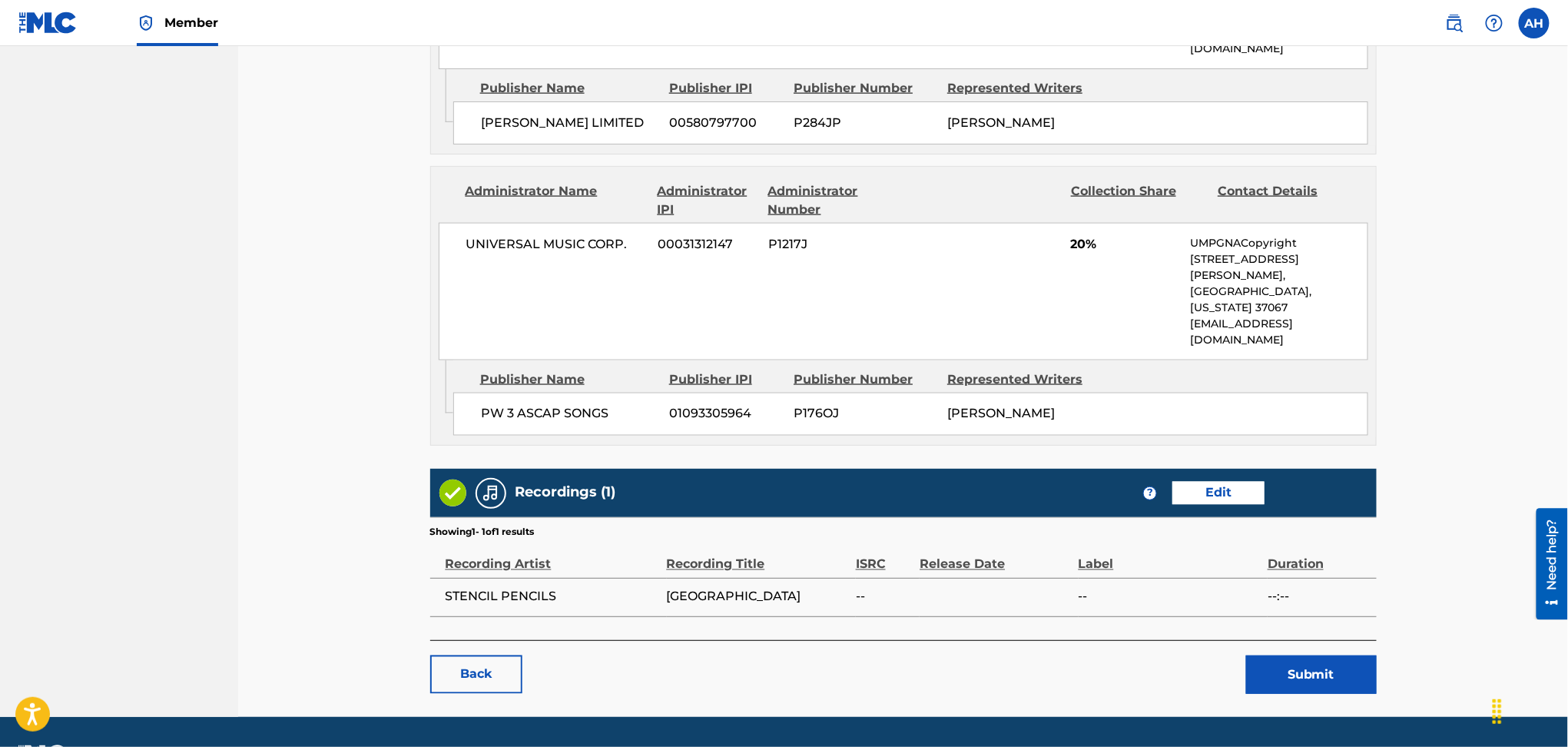
scroll to position [912, 0]
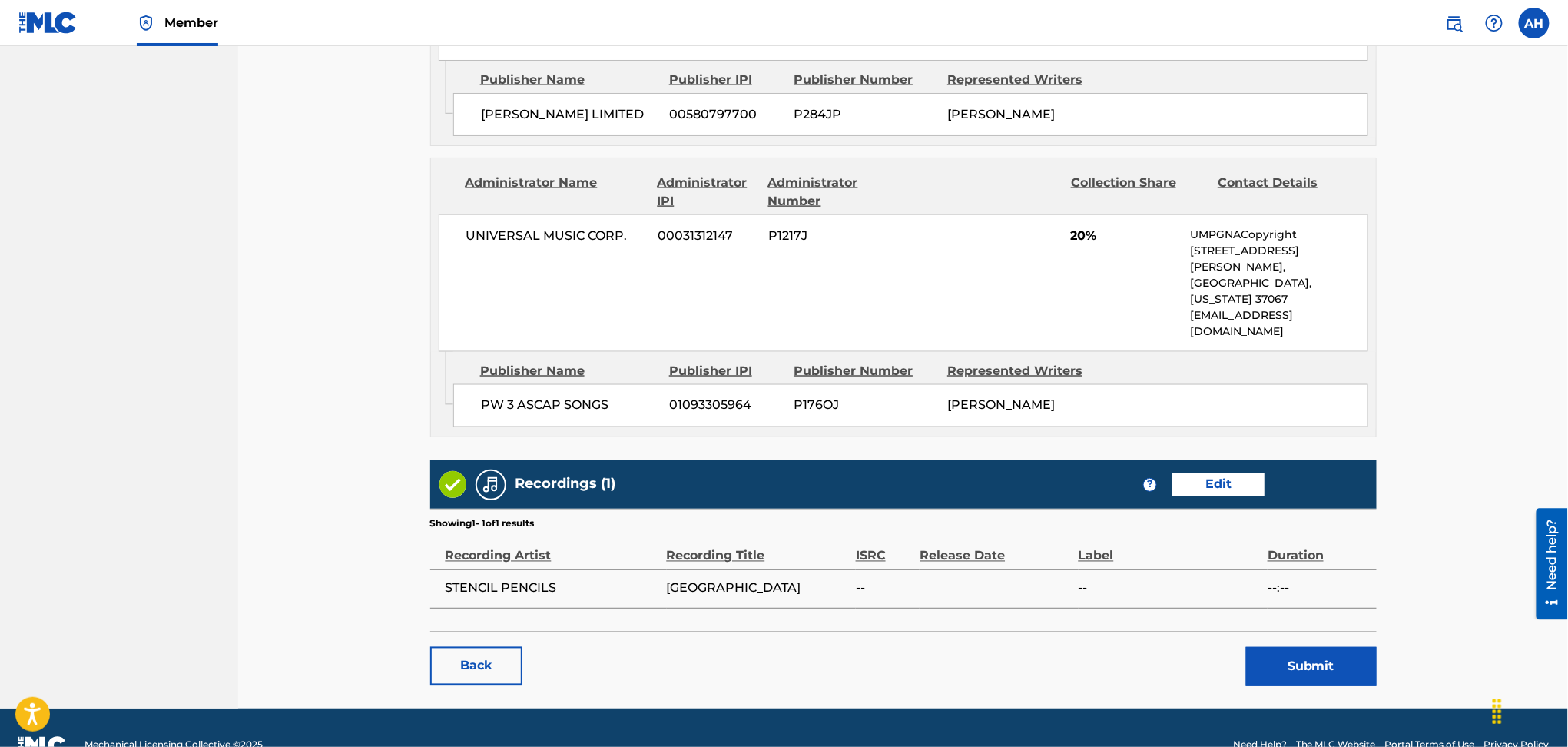
click at [1293, 647] on button "Submit" at bounding box center [1311, 666] width 130 height 38
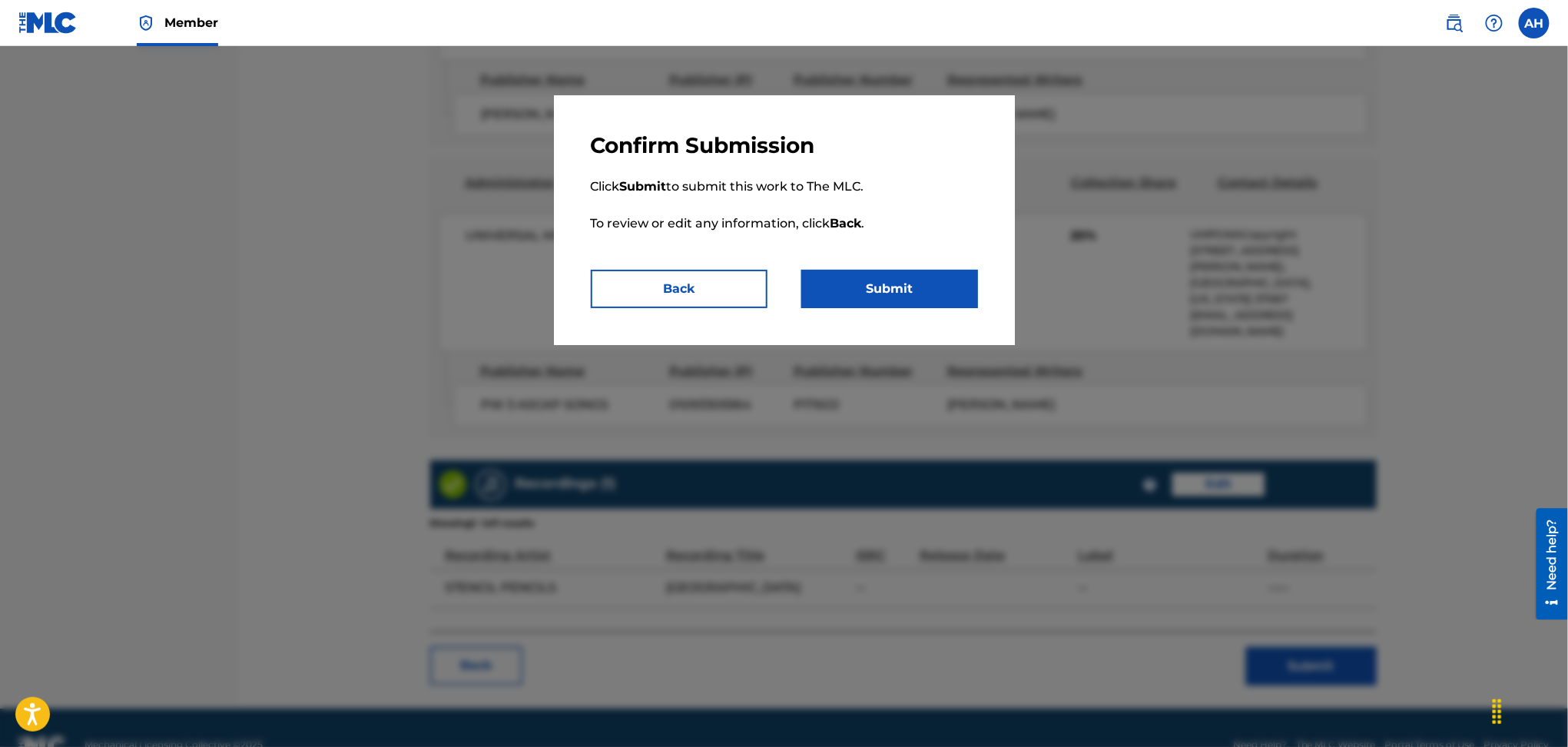
click at [886, 286] on button "Submit" at bounding box center [889, 288] width 176 height 38
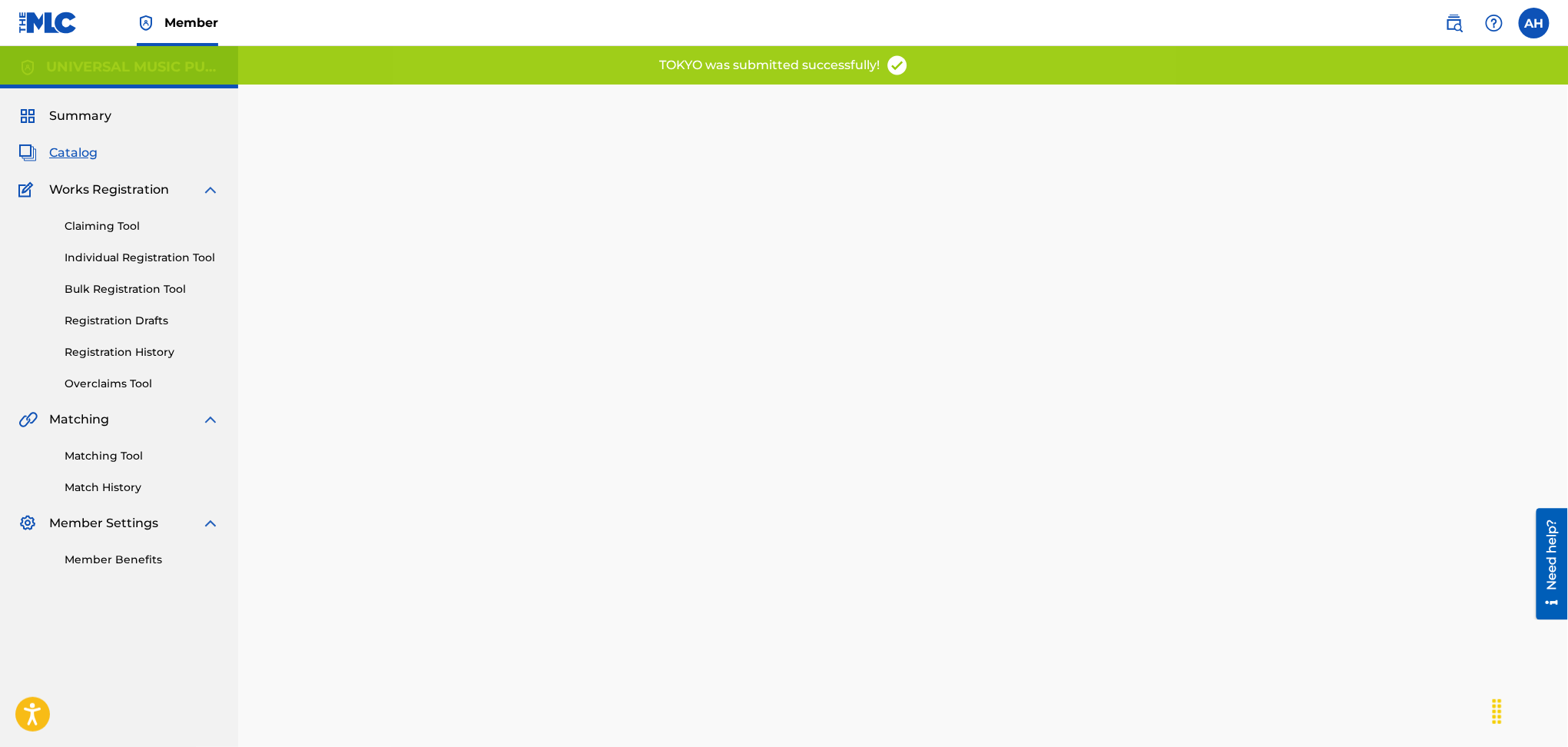
click at [58, 142] on div "Summary Catalog Works Registration Claiming Tool Individual Registration Tool B…" at bounding box center [119, 338] width 238 height 498
click at [61, 148] on span "Catalog" at bounding box center [73, 153] width 49 height 19
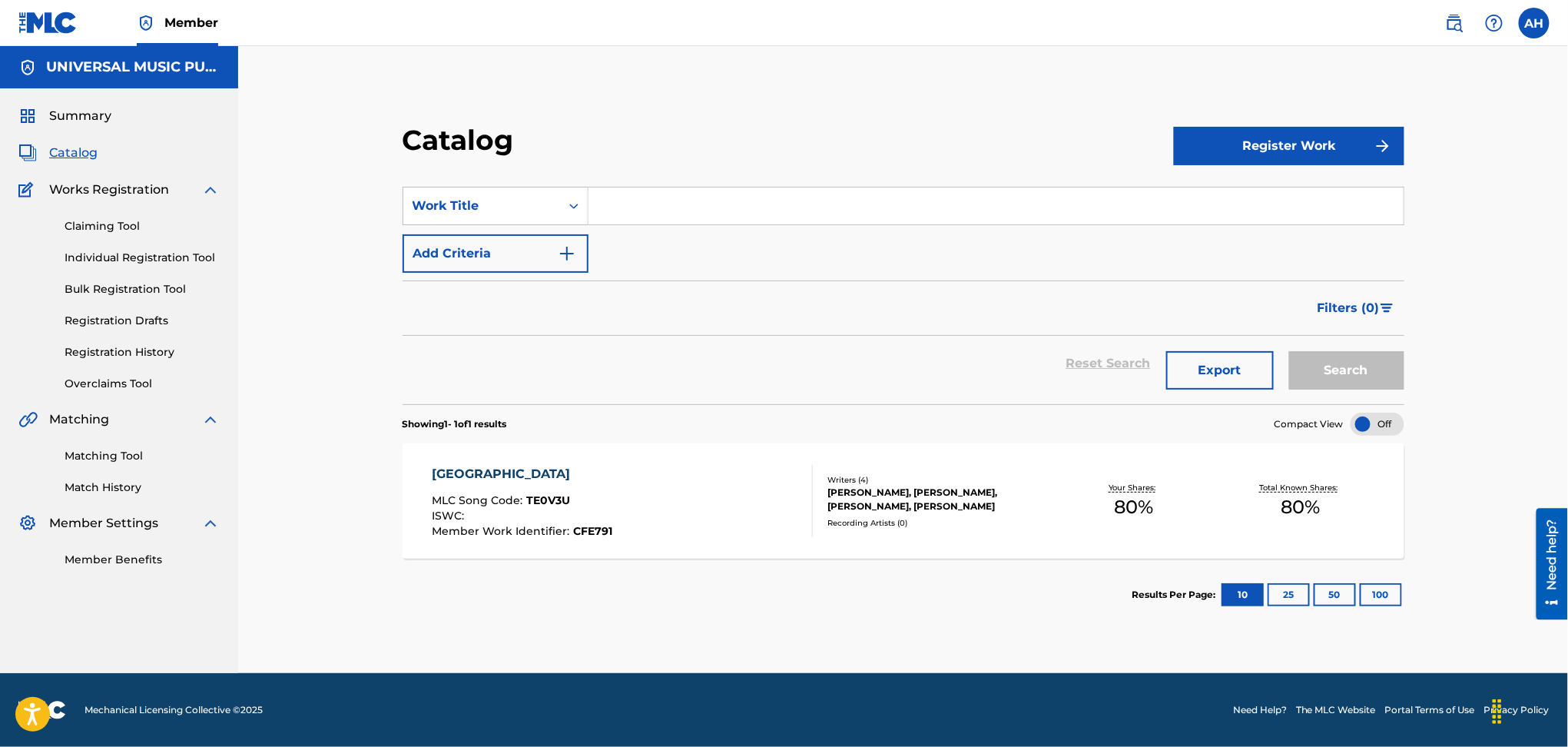
click at [924, 602] on section "Results Per Page: 10 25 50 100" at bounding box center [903, 594] width 1002 height 72
click at [500, 185] on section "SearchWithCriteria4125ec37-aa7d-4b71-8846-6db39ebd39fc Work Title Add Criteria …" at bounding box center [903, 286] width 1002 height 236
click at [508, 197] on div "Work Title" at bounding box center [482, 206] width 138 height 19
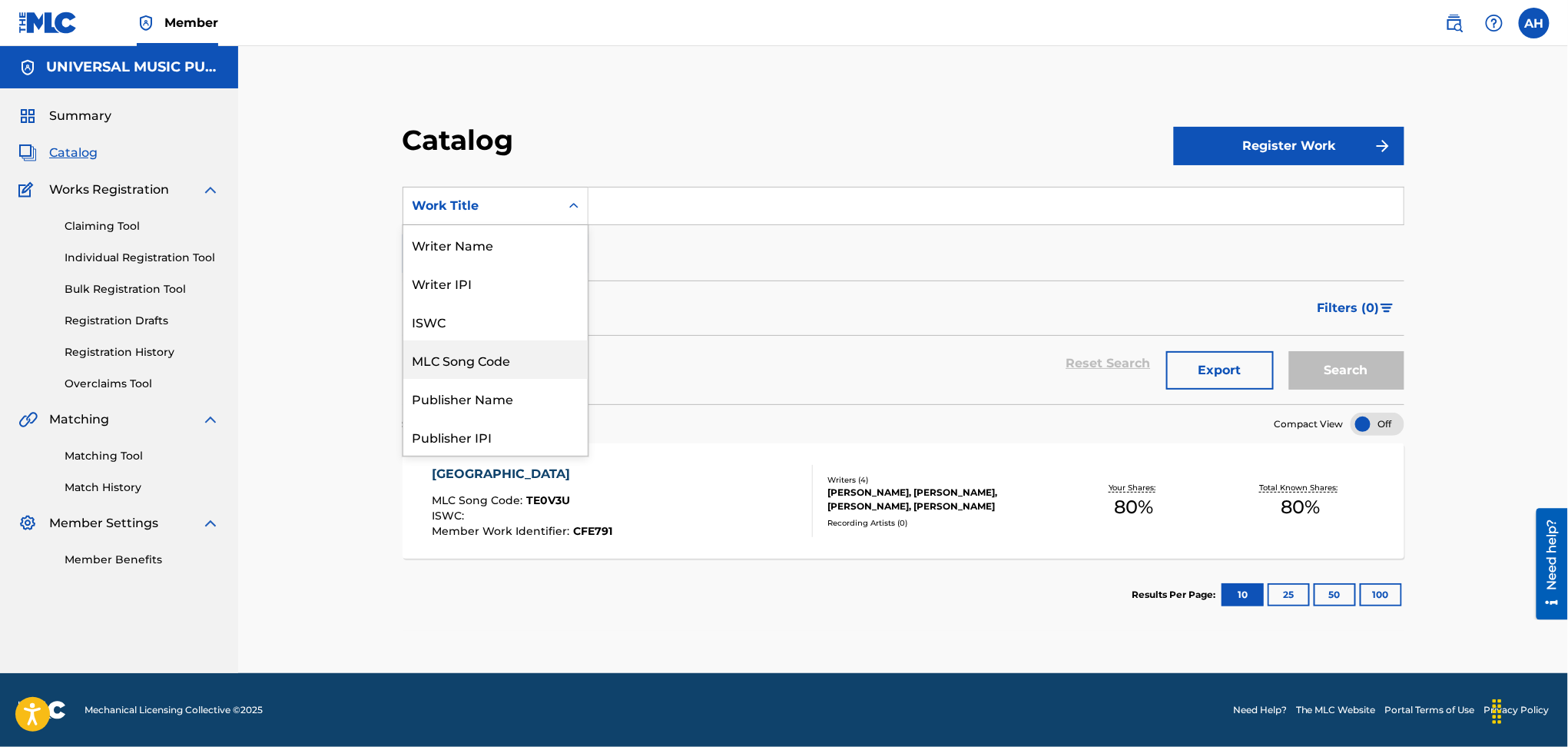
click at [507, 363] on div "MLC Song Code" at bounding box center [495, 359] width 184 height 38
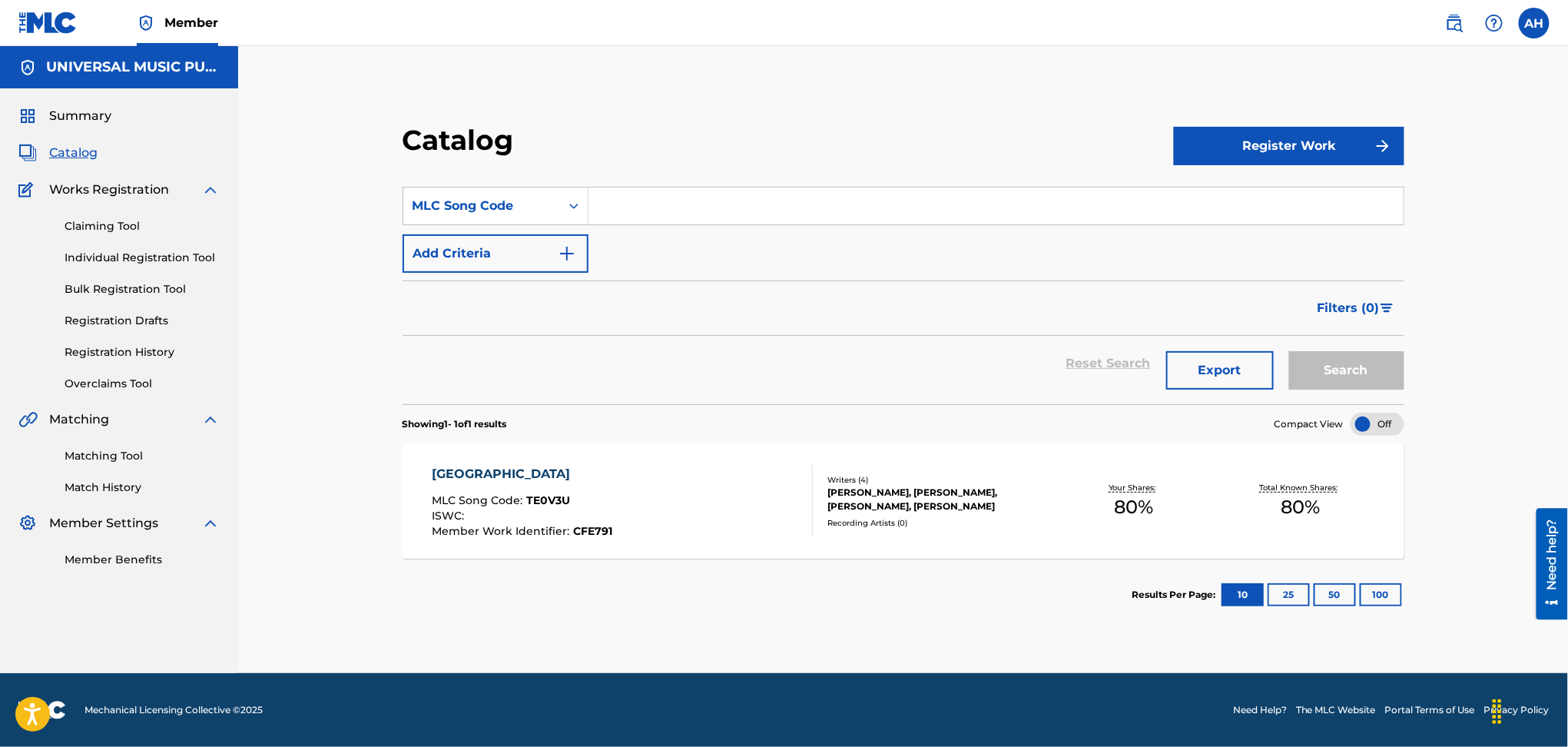
drag, startPoint x: 664, startPoint y: 225, endPoint x: 668, endPoint y: 218, distance: 8.1
click at [668, 218] on input "Search Form" at bounding box center [996, 206] width 815 height 37
paste input "I3373I"
type input "I3373I"
click at [1313, 375] on button "Search" at bounding box center [1346, 370] width 115 height 38
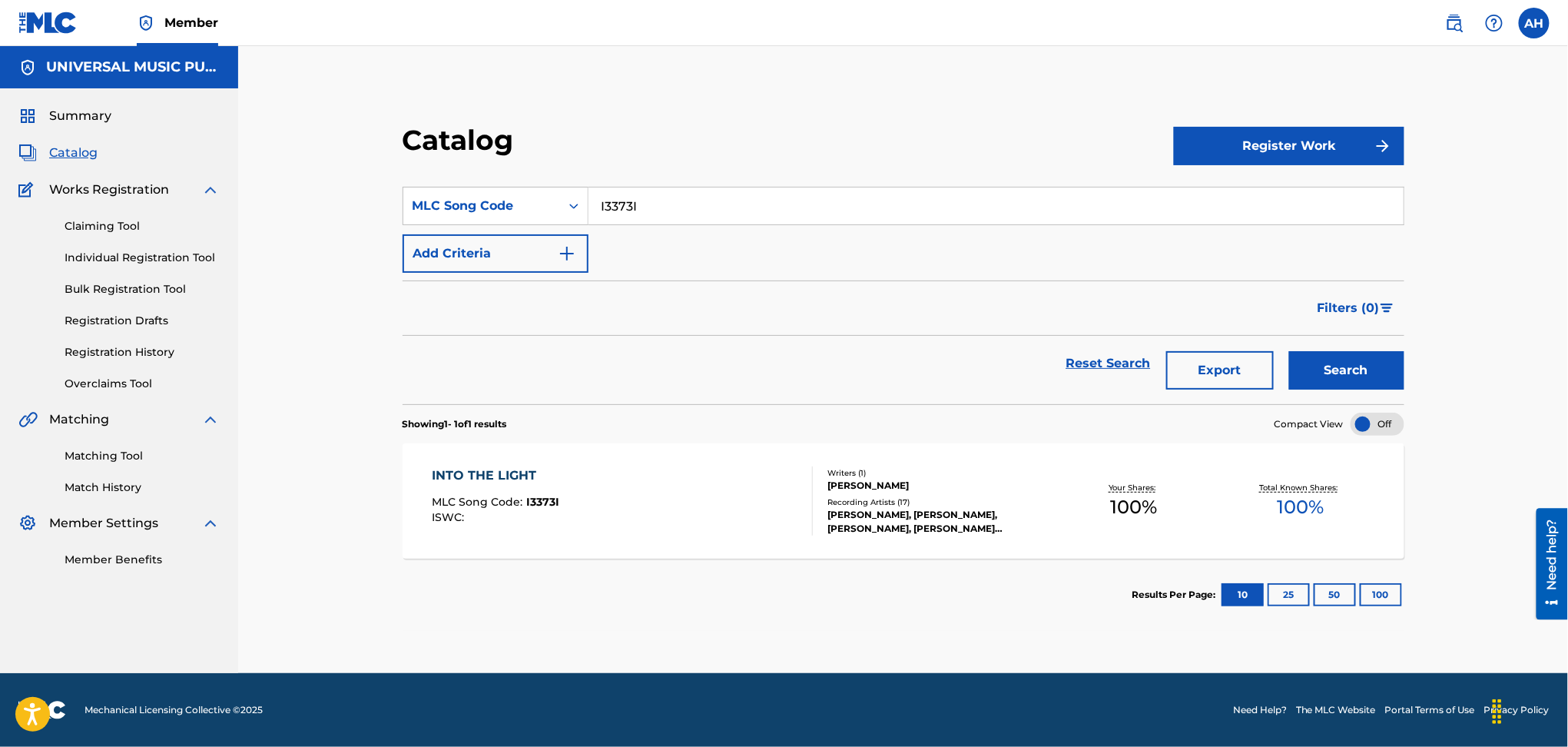
click at [576, 496] on div "INTO THE LIGHT MLC Song Code : I3373I ISWC :" at bounding box center [622, 501] width 381 height 69
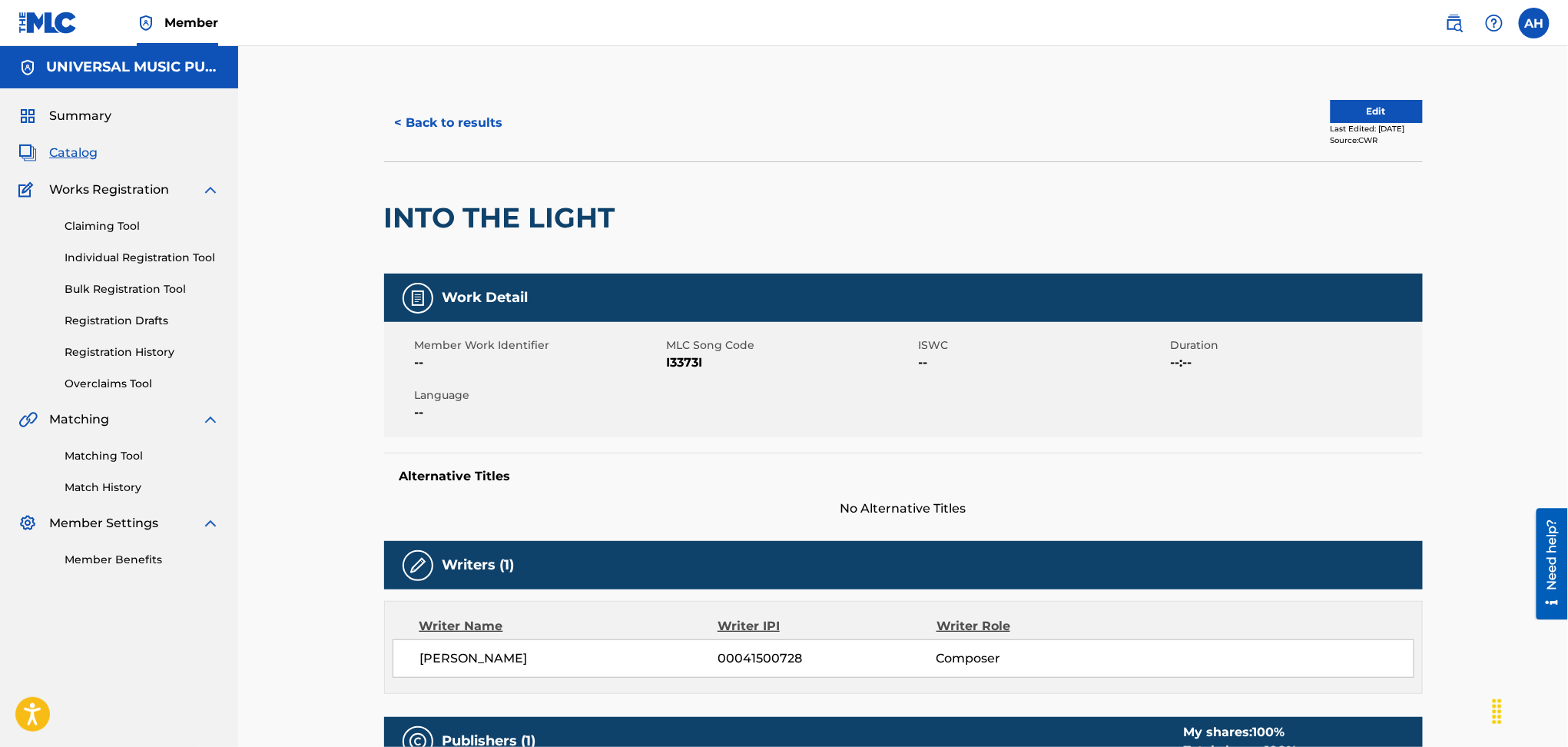
click at [1331, 111] on button "Edit" at bounding box center [1377, 111] width 92 height 23
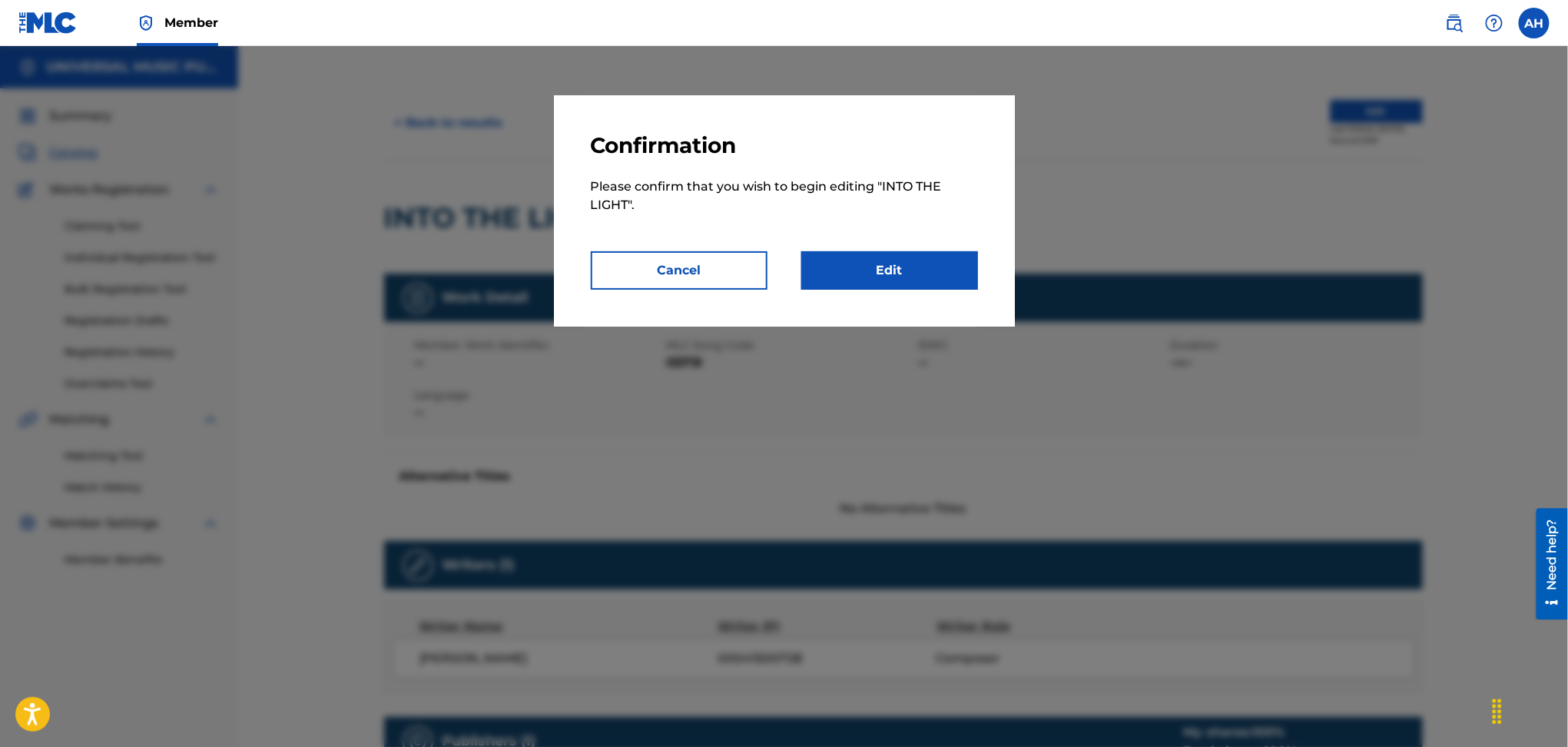
click at [843, 278] on link "Edit" at bounding box center [889, 270] width 176 height 38
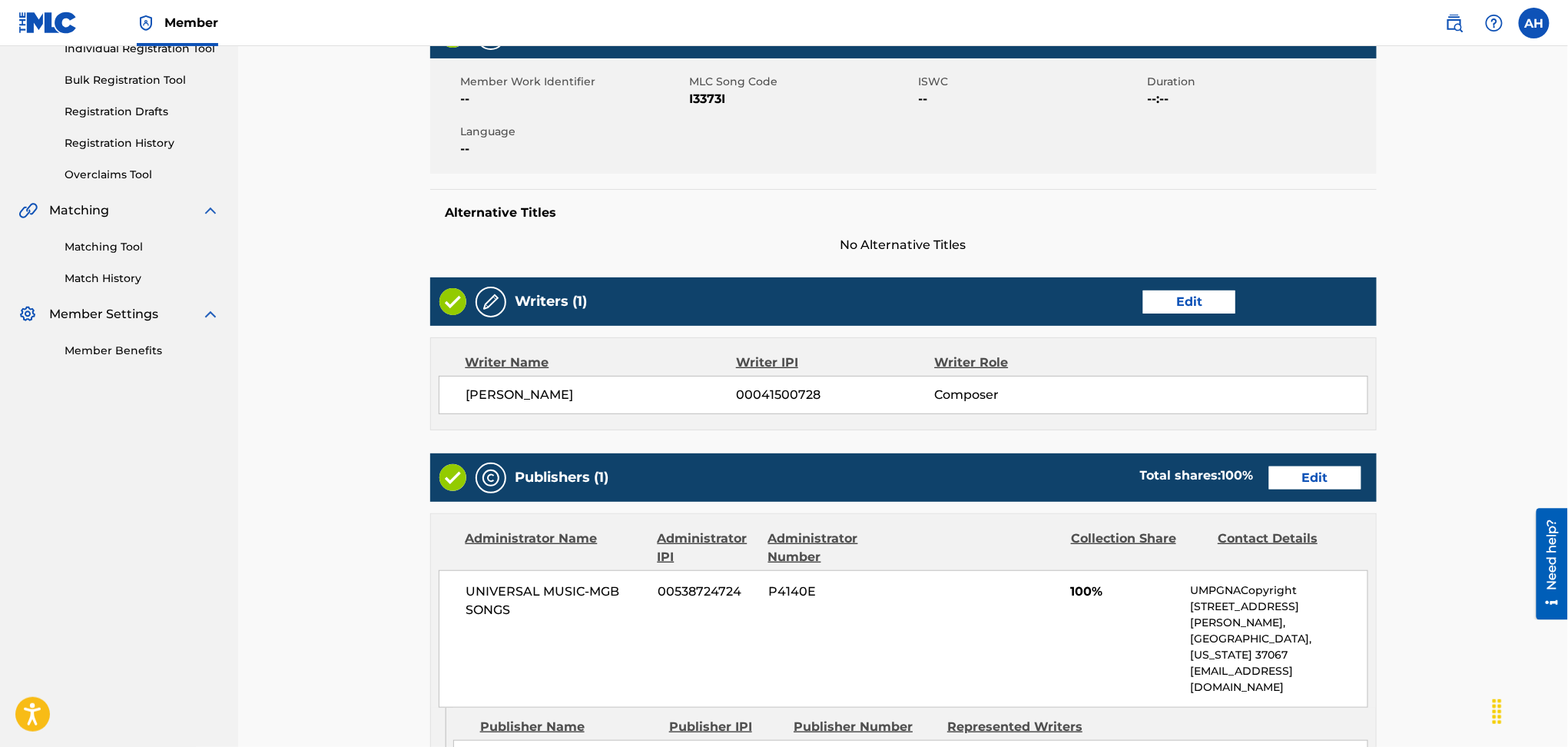
scroll to position [409, 0]
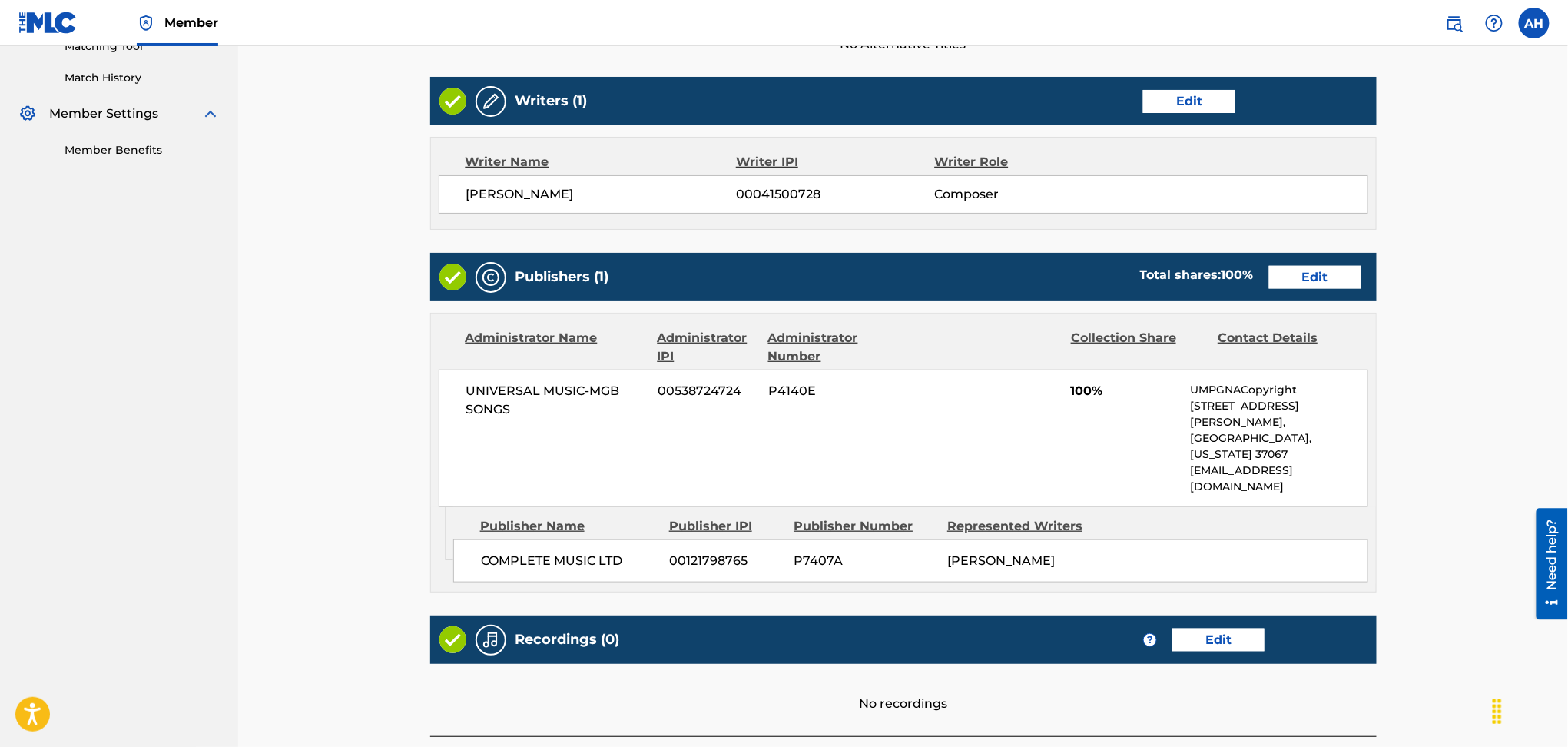
click at [1303, 272] on link "Edit" at bounding box center [1316, 277] width 92 height 23
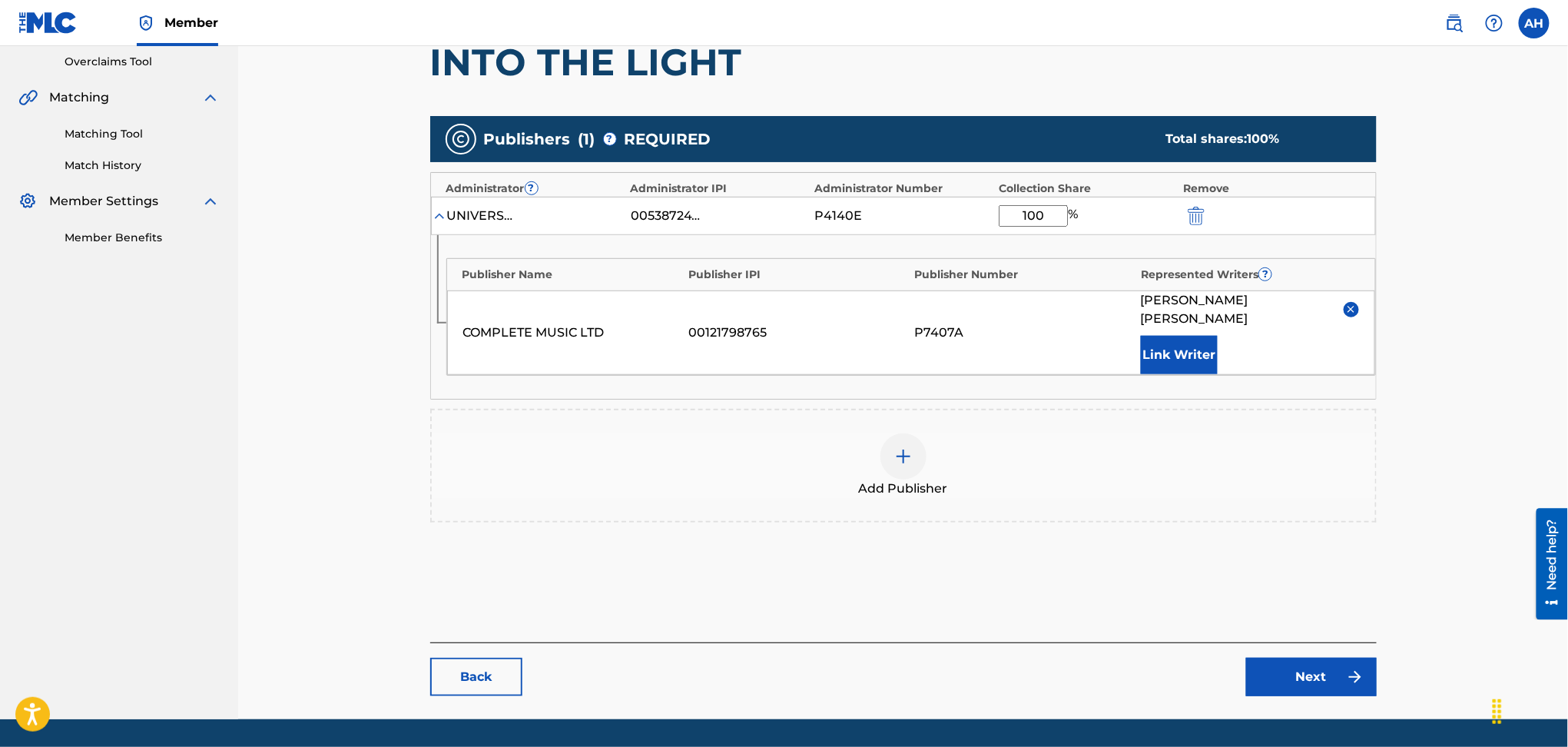
scroll to position [346, 0]
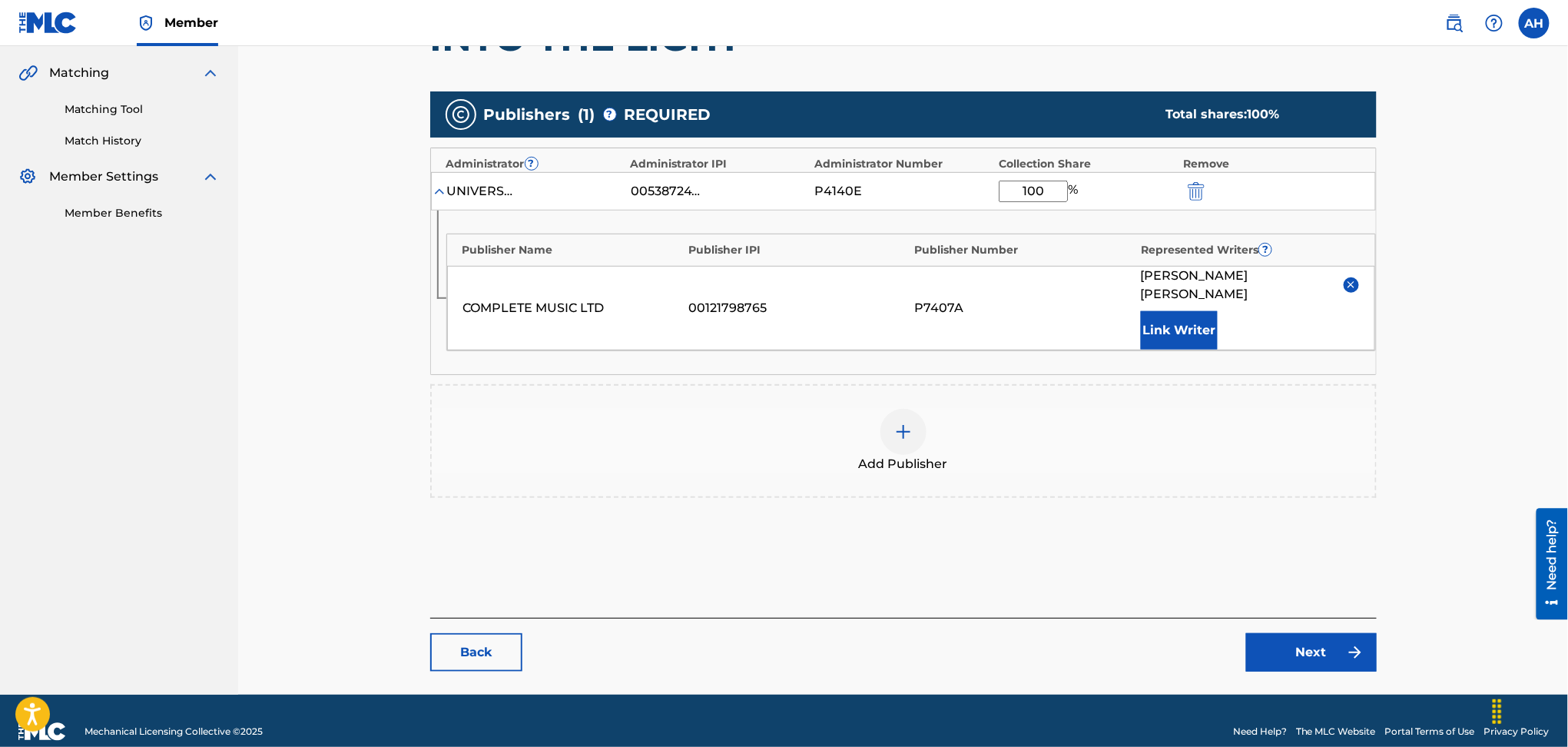
click at [898, 423] on img at bounding box center [904, 432] width 19 height 19
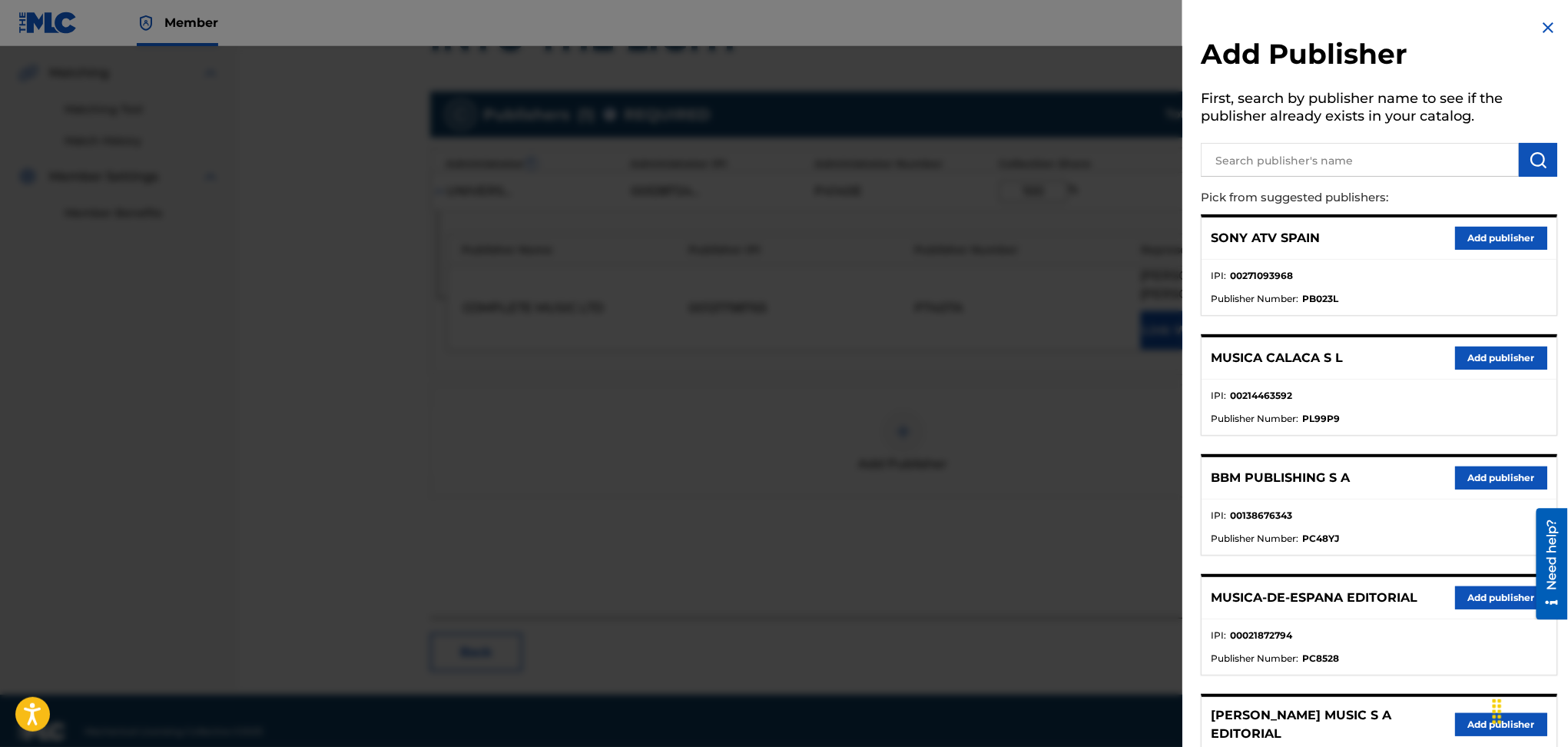
click at [1342, 161] on input "text" at bounding box center [1360, 160] width 318 height 34
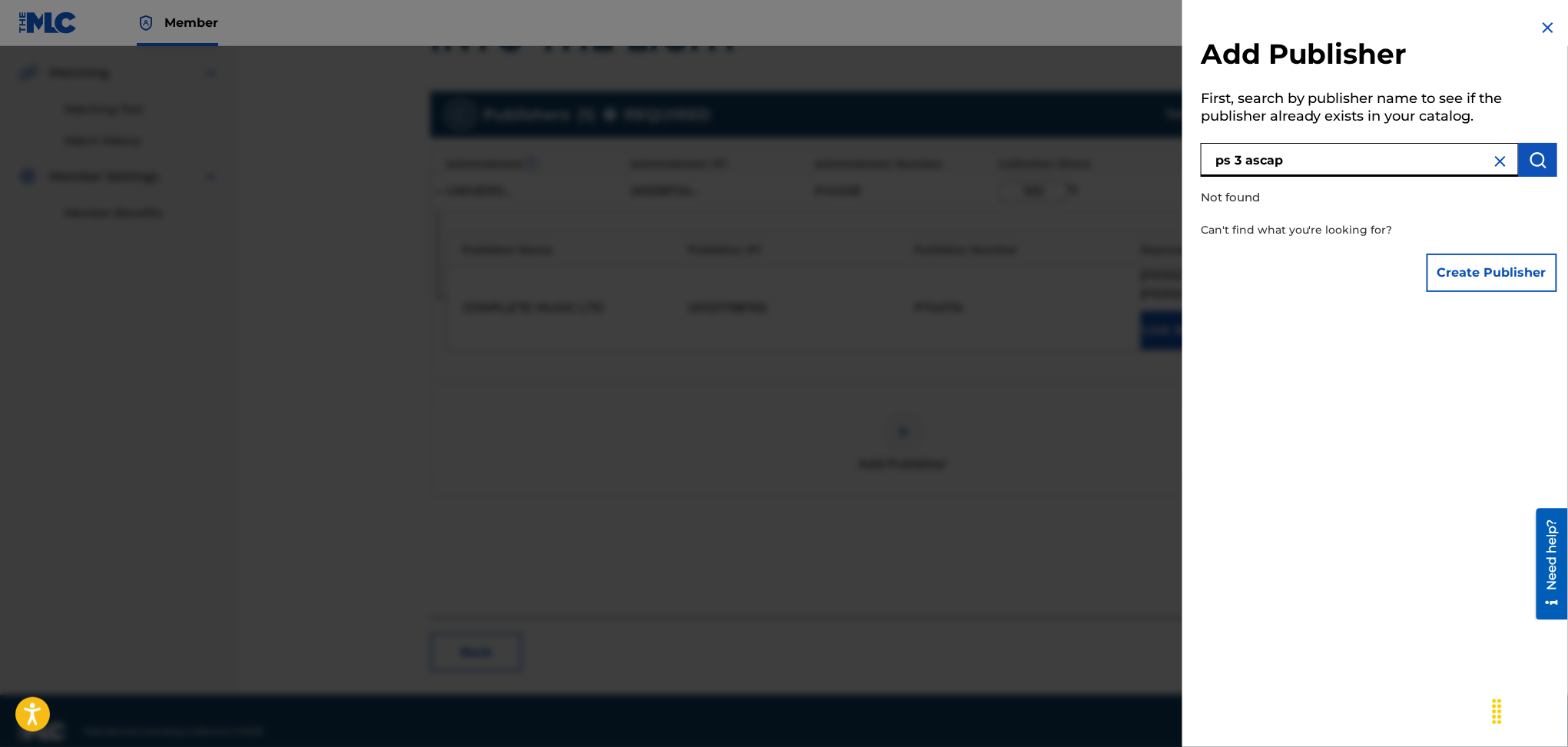
click at [1235, 159] on input "ps 3 ascap" at bounding box center [1360, 160] width 318 height 34
type input "pw 3 ascap"
click at [1542, 167] on img "submit" at bounding box center [1538, 160] width 19 height 19
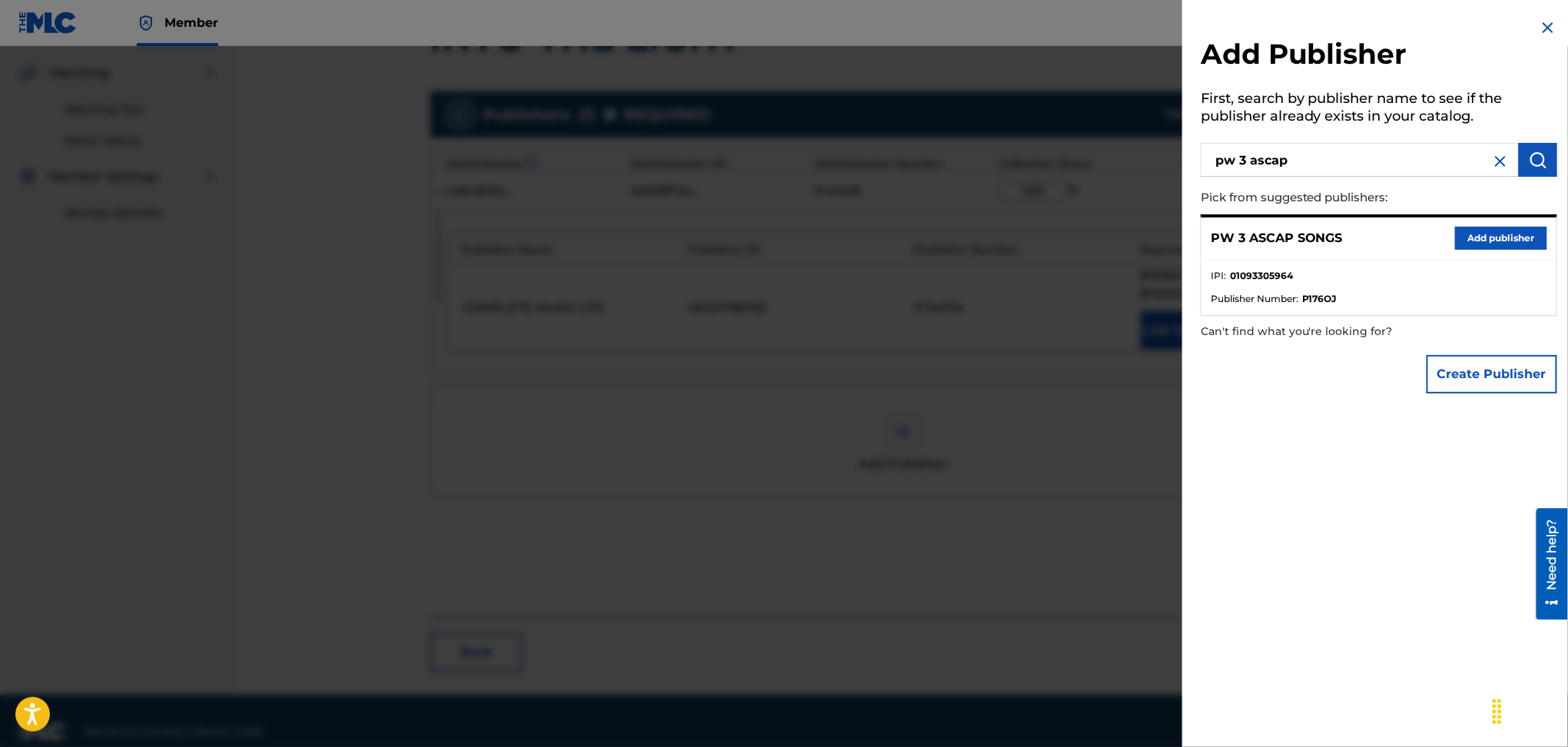
click at [1472, 235] on button "Add publisher" at bounding box center [1501, 238] width 92 height 23
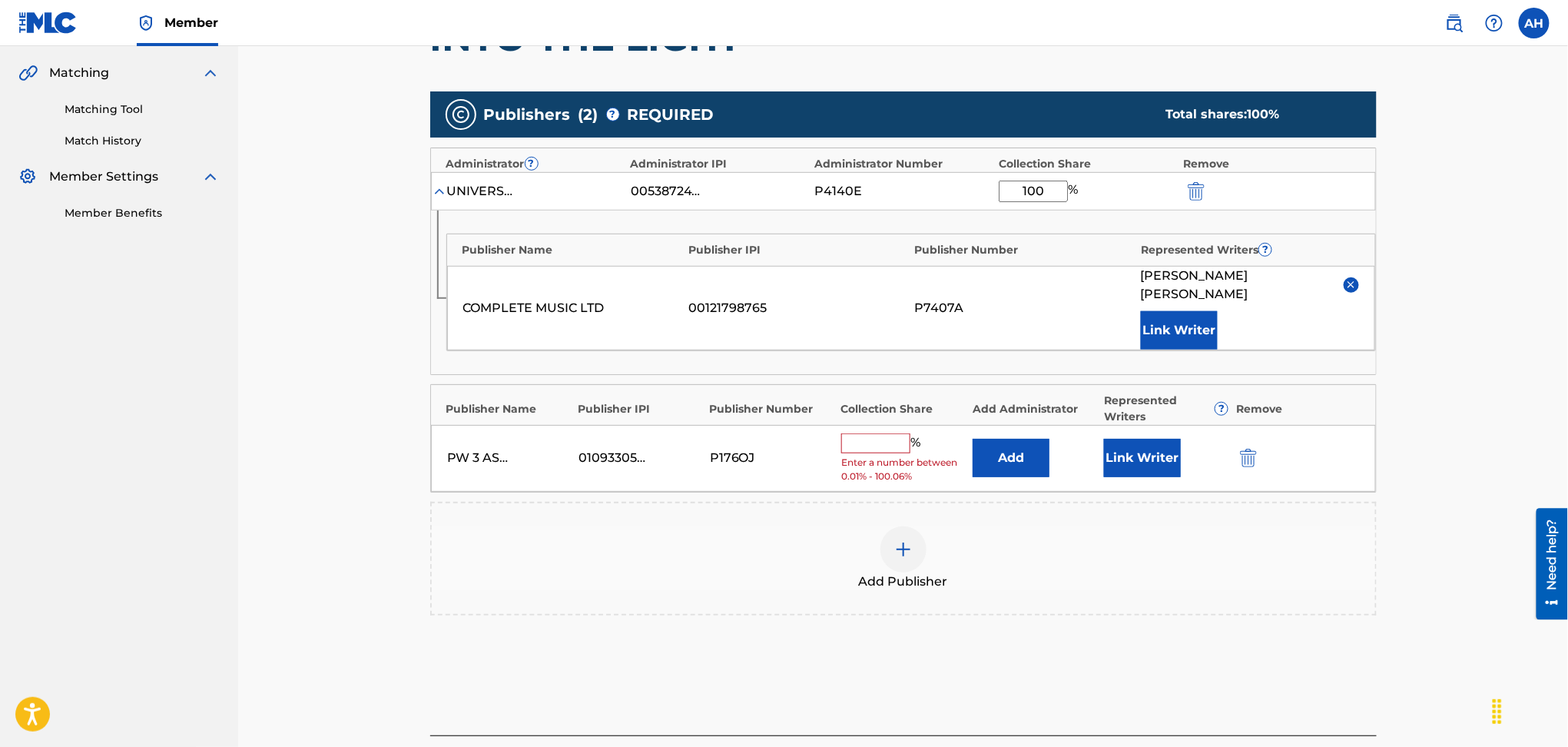
click at [1004, 450] on button "Add" at bounding box center [1011, 458] width 77 height 38
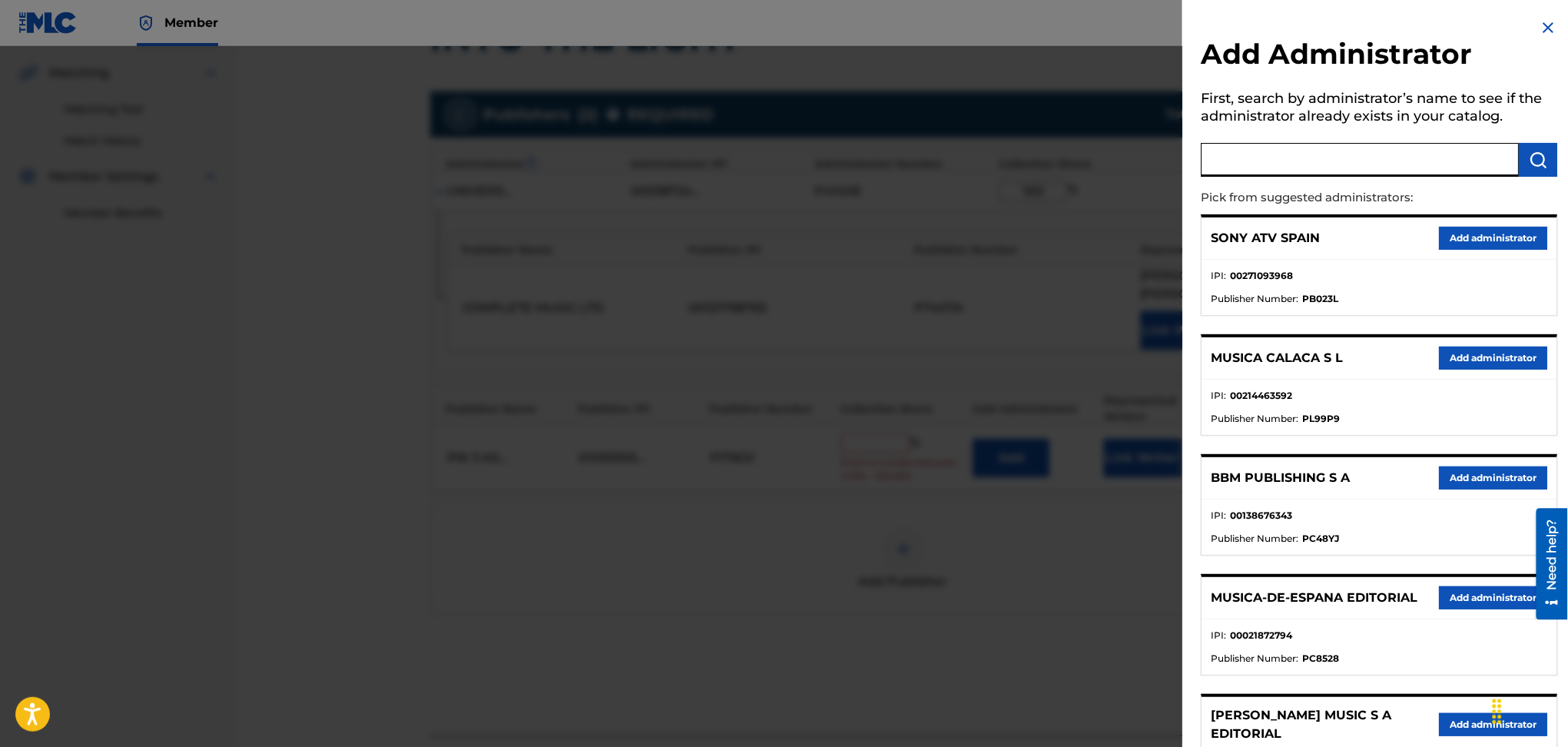
click at [1374, 166] on input "text" at bounding box center [1360, 160] width 318 height 34
type input "universal music corp."
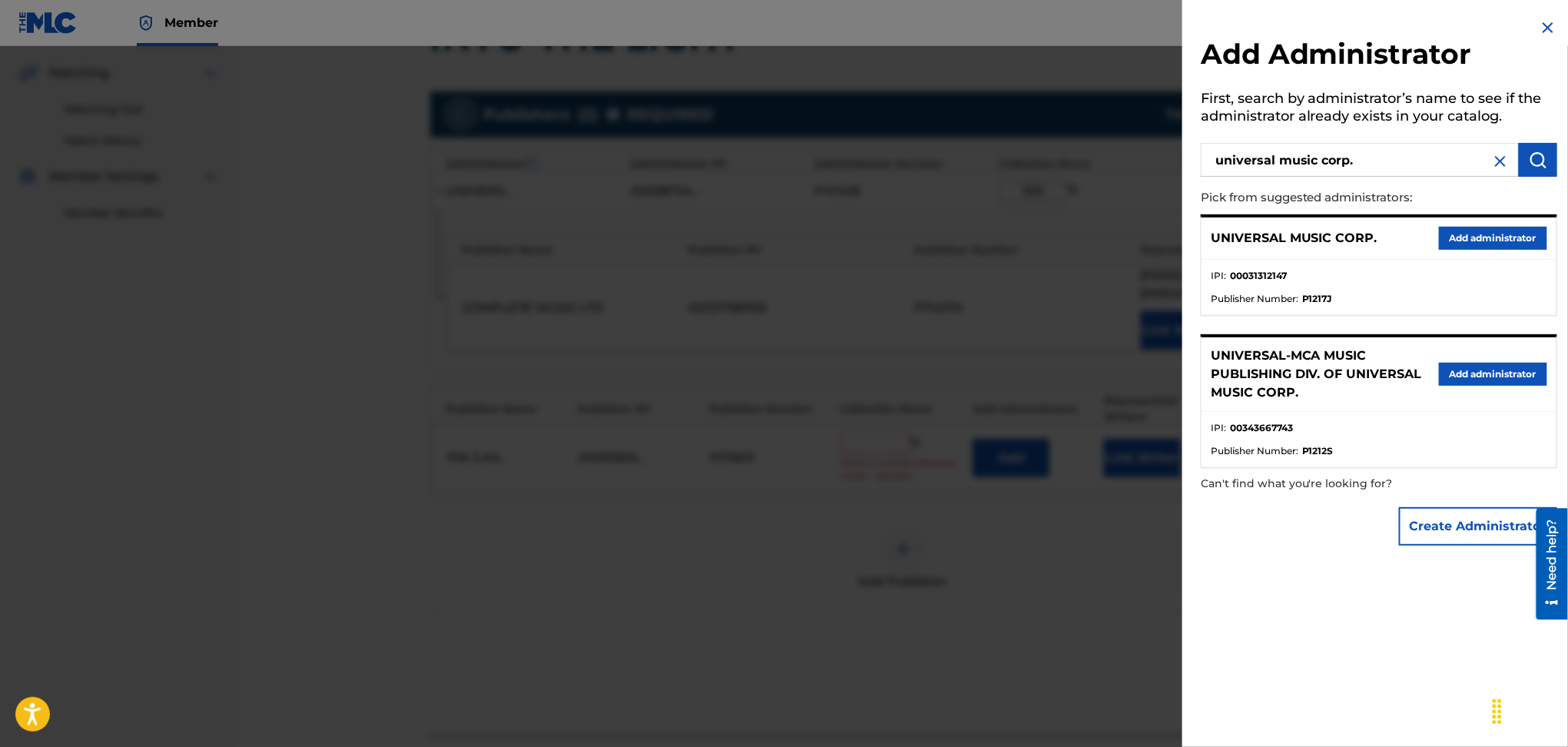
click at [1441, 241] on button "Add administrator" at bounding box center [1493, 238] width 108 height 23
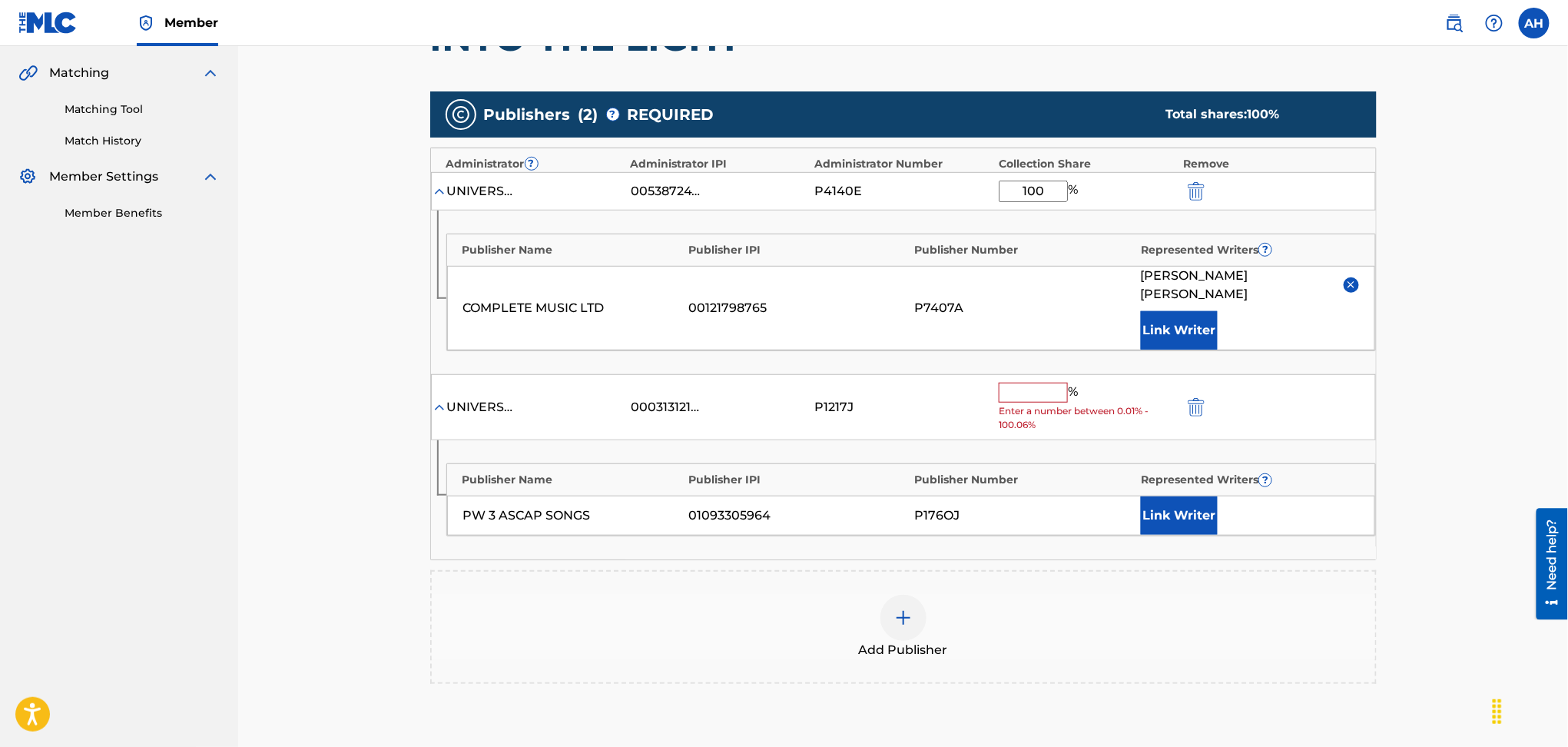
click at [1037, 383] on input "text" at bounding box center [1033, 392] width 69 height 20
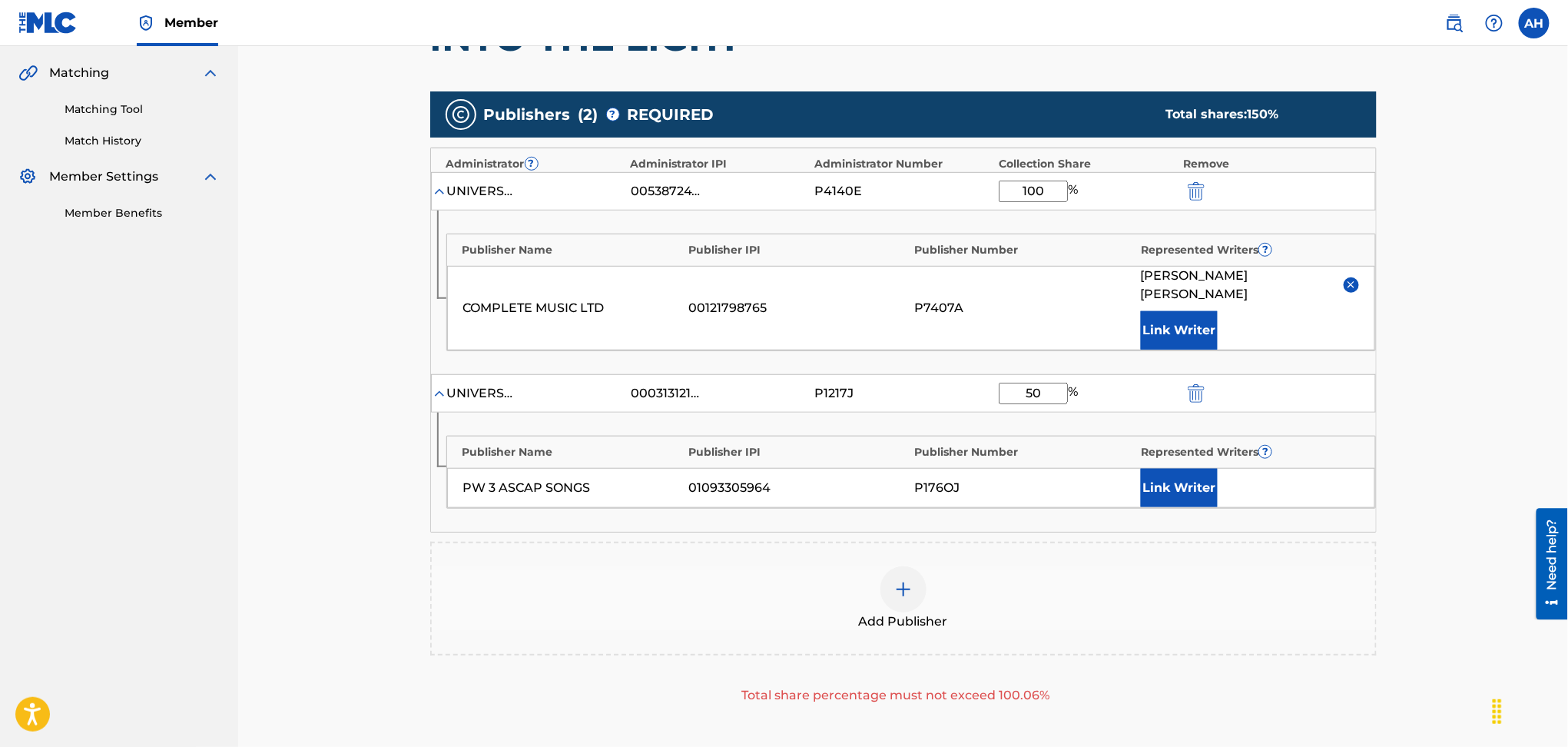
type input "50"
click at [1080, 374] on div "UNIVERSAL MUSIC CORP. 00031312147 P1217J 50 %" at bounding box center [904, 393] width 945 height 38
click at [1189, 469] on button "Link Writer" at bounding box center [1179, 488] width 77 height 38
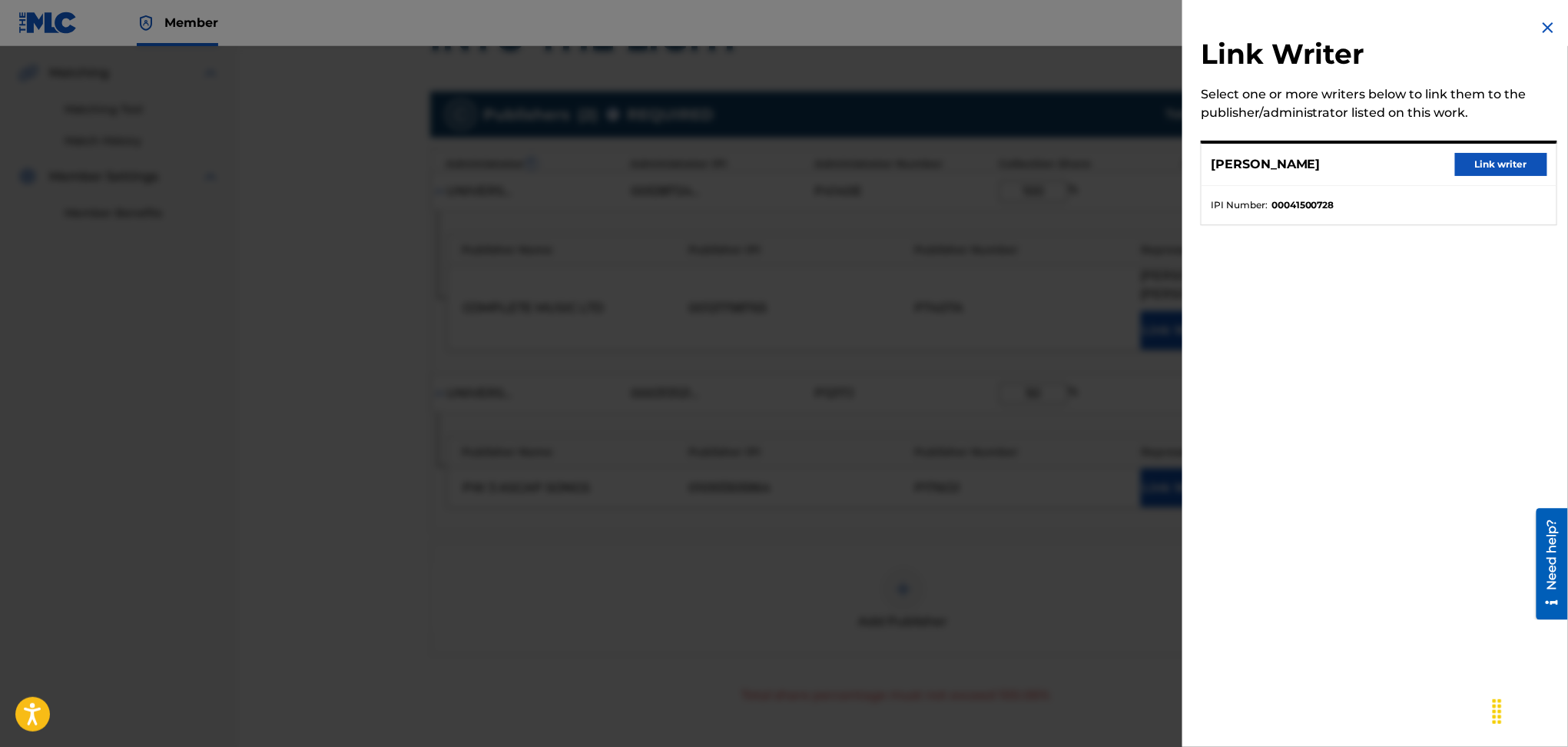
click at [1478, 160] on button "Link writer" at bounding box center [1501, 164] width 92 height 23
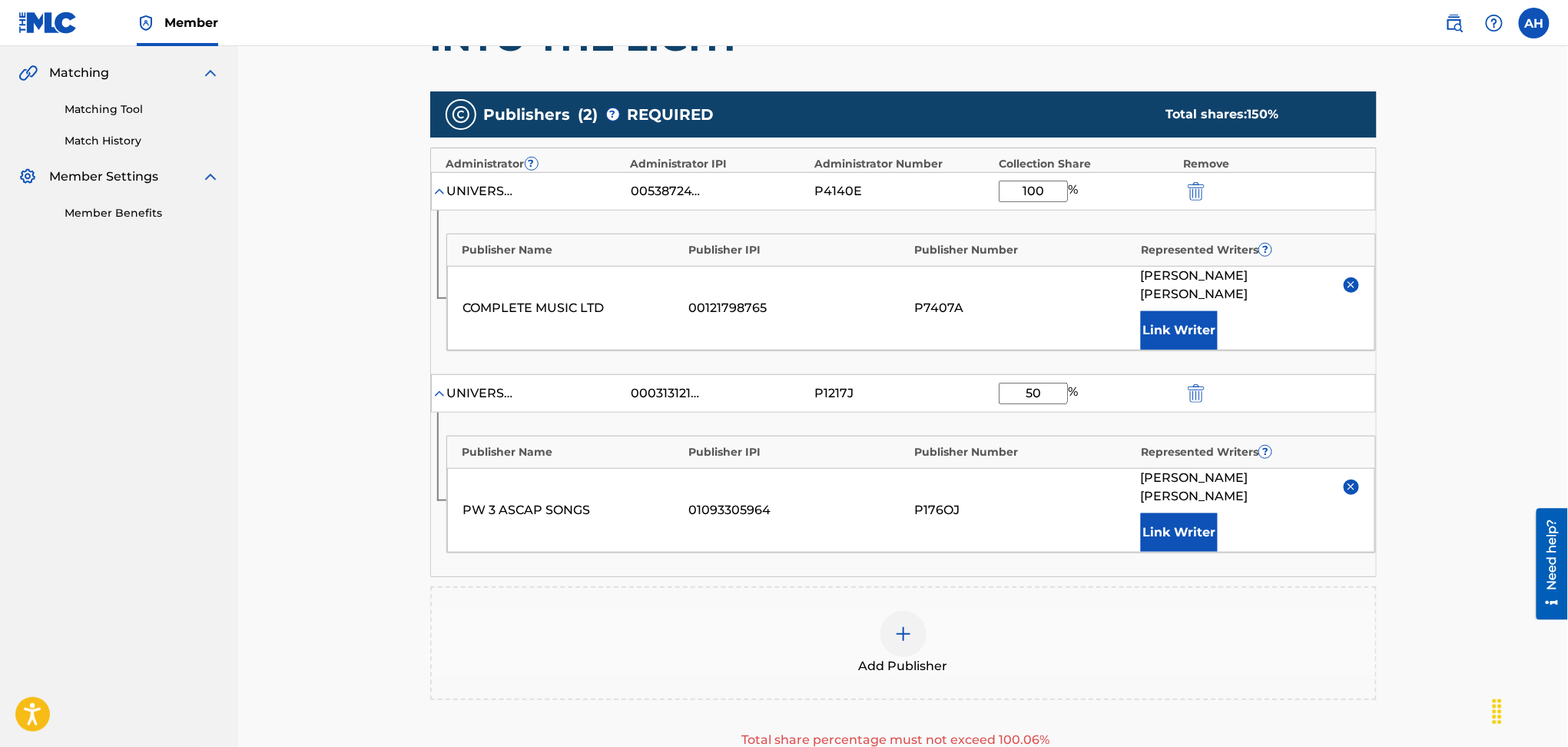
click at [1195, 188] on img "submit" at bounding box center [1196, 192] width 17 height 19
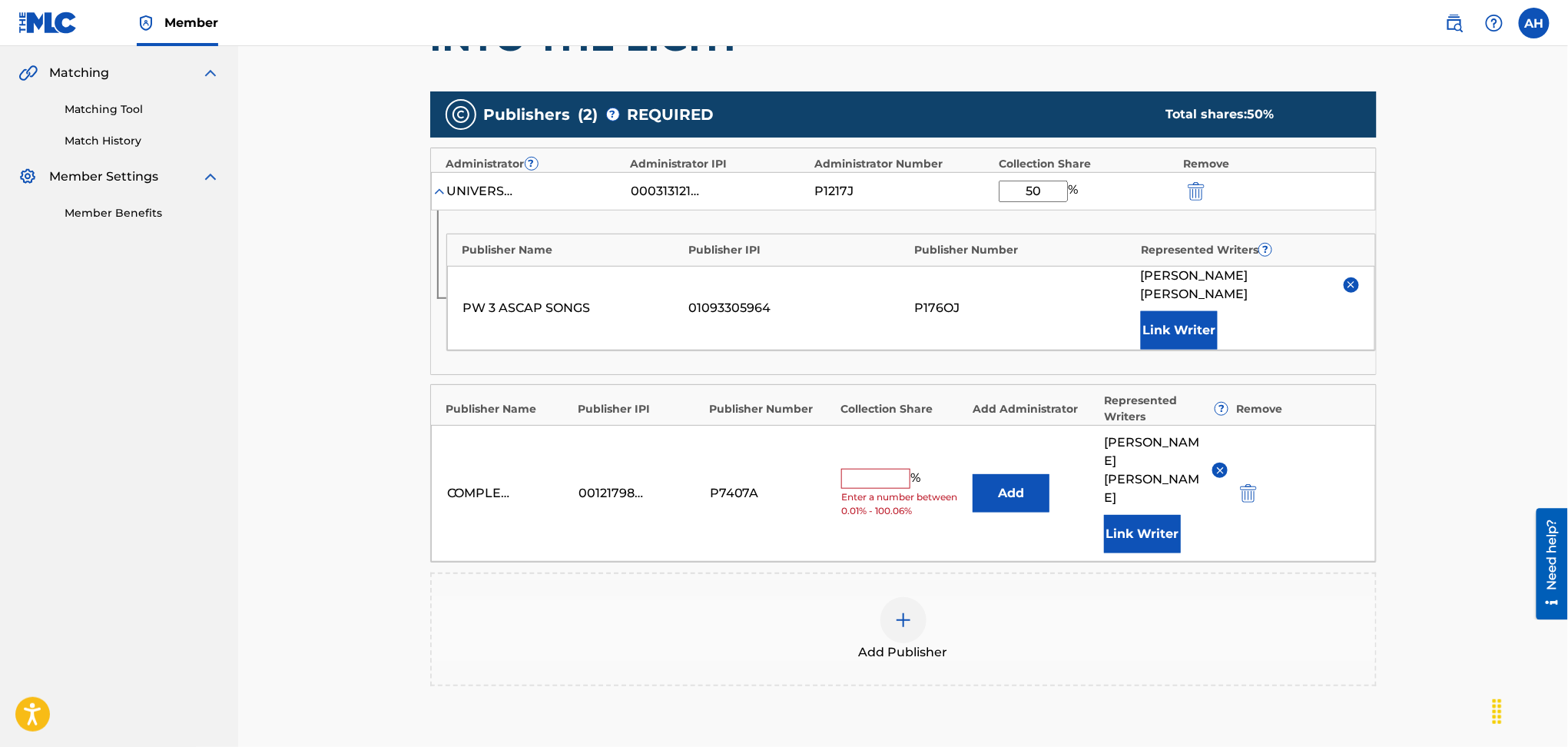
click at [1253, 484] on img "submit" at bounding box center [1249, 494] width 17 height 19
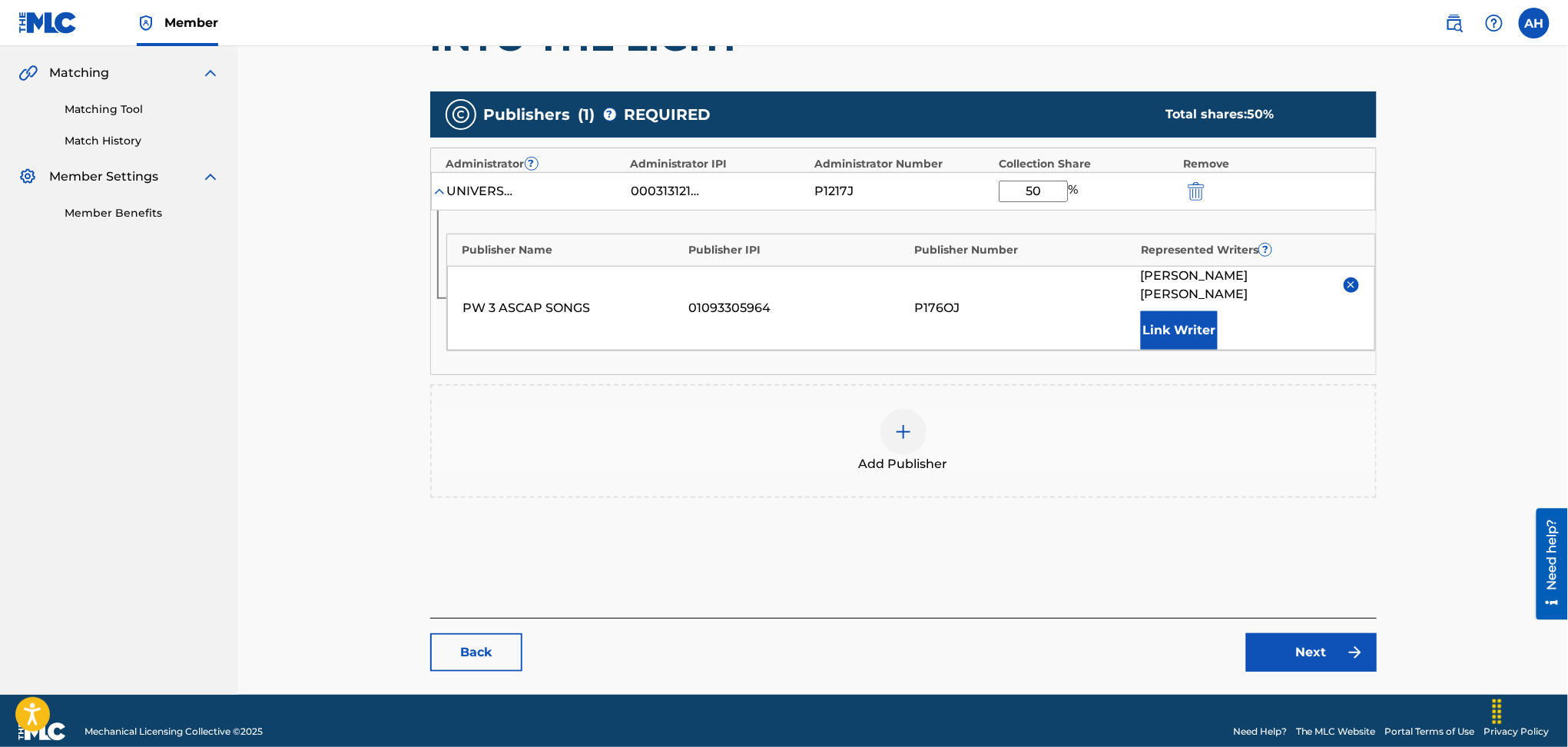
click at [878, 408] on div "Add Publisher" at bounding box center [903, 441] width 944 height 65
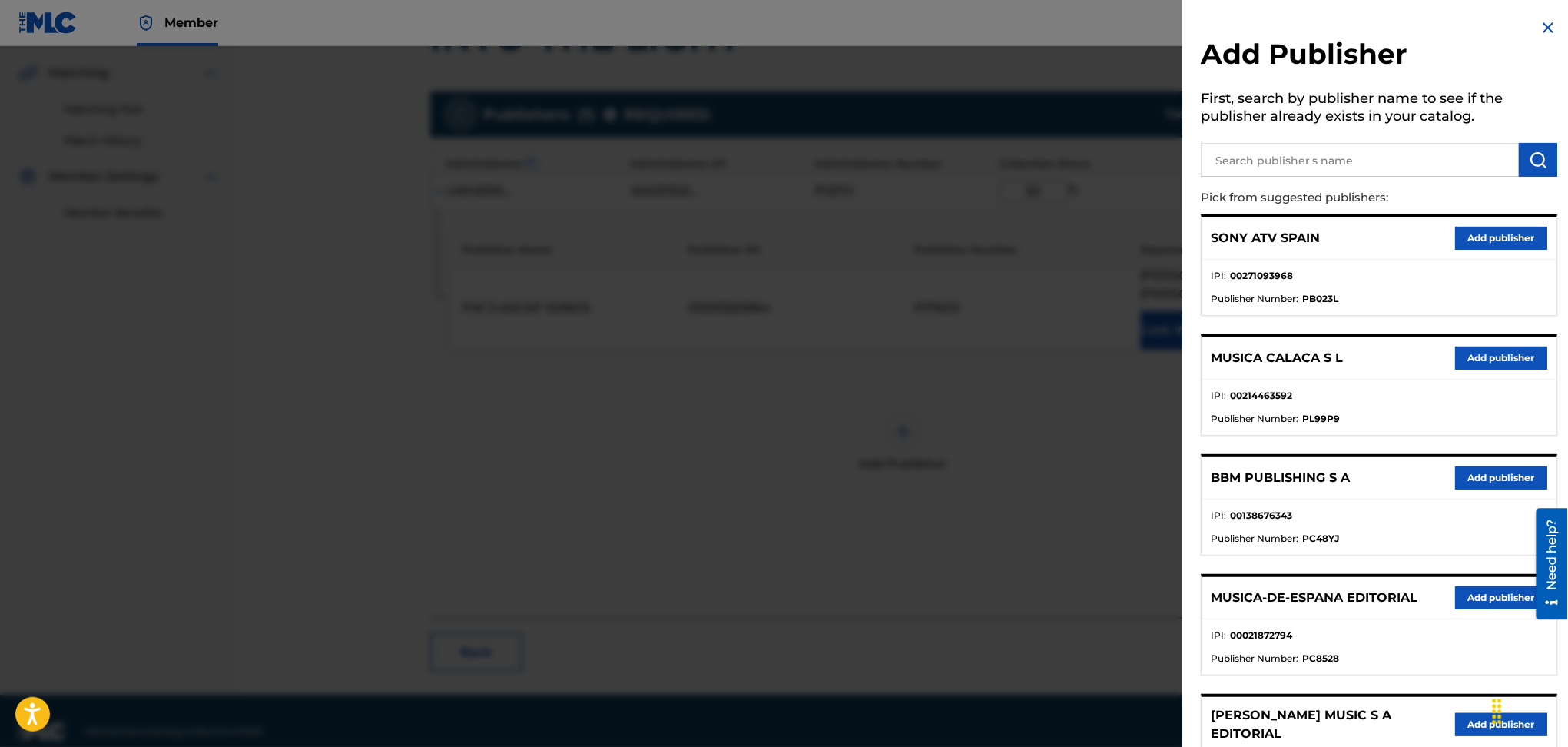
click at [1242, 169] on input "text" at bounding box center [1360, 160] width 318 height 34
type input "[PERSON_NAME]"
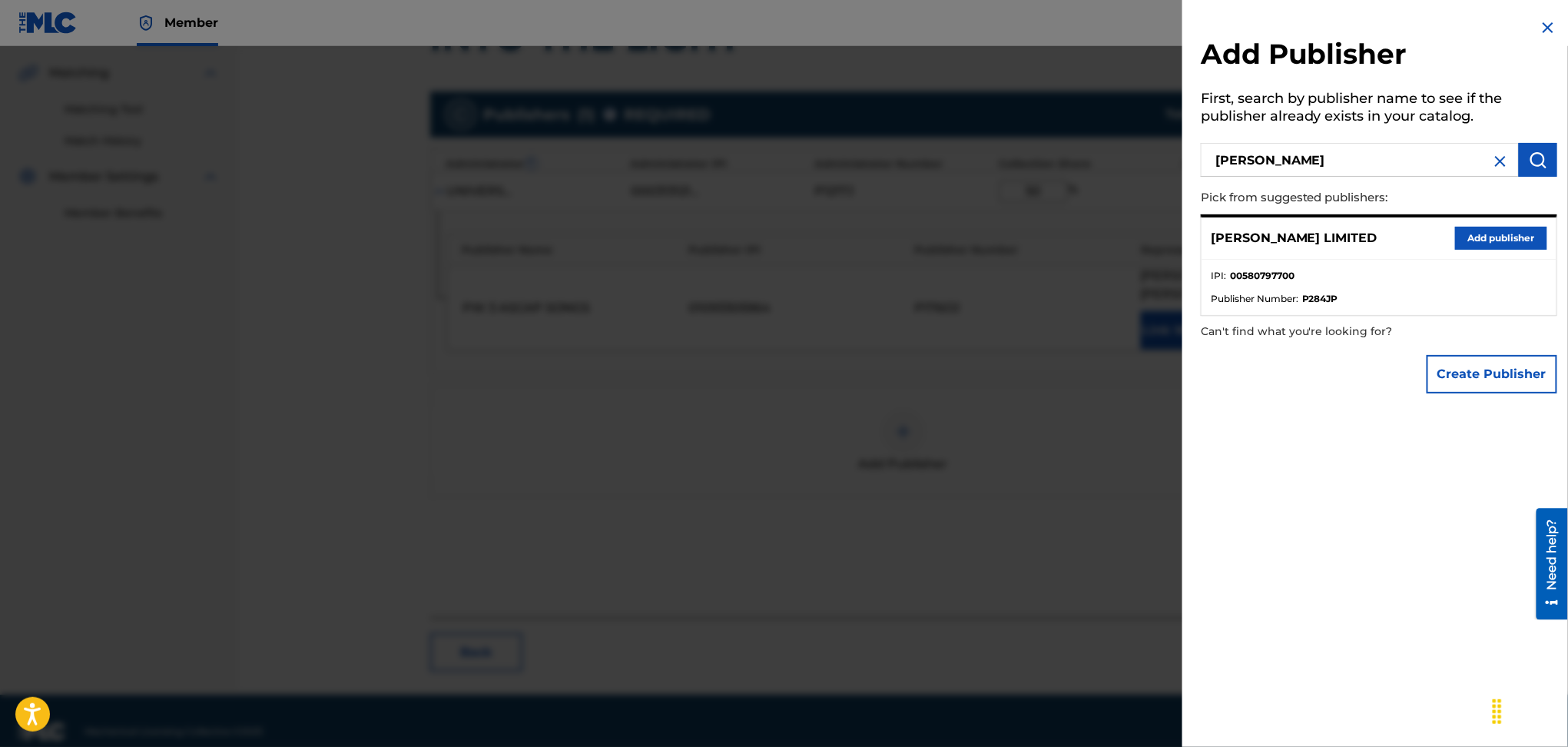
click at [1469, 238] on button "Add publisher" at bounding box center [1501, 238] width 92 height 23
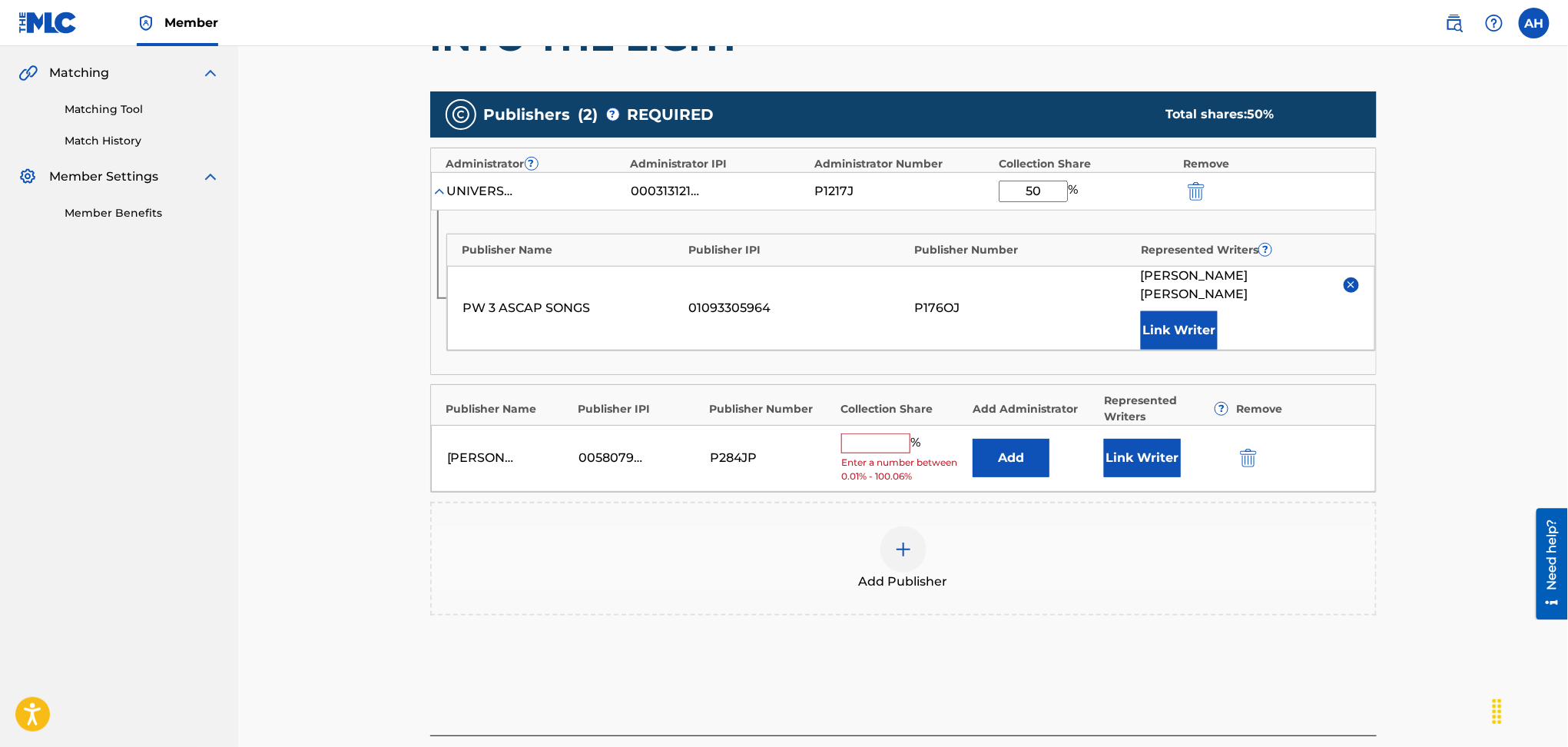
click at [998, 439] on button "Add" at bounding box center [1011, 458] width 77 height 38
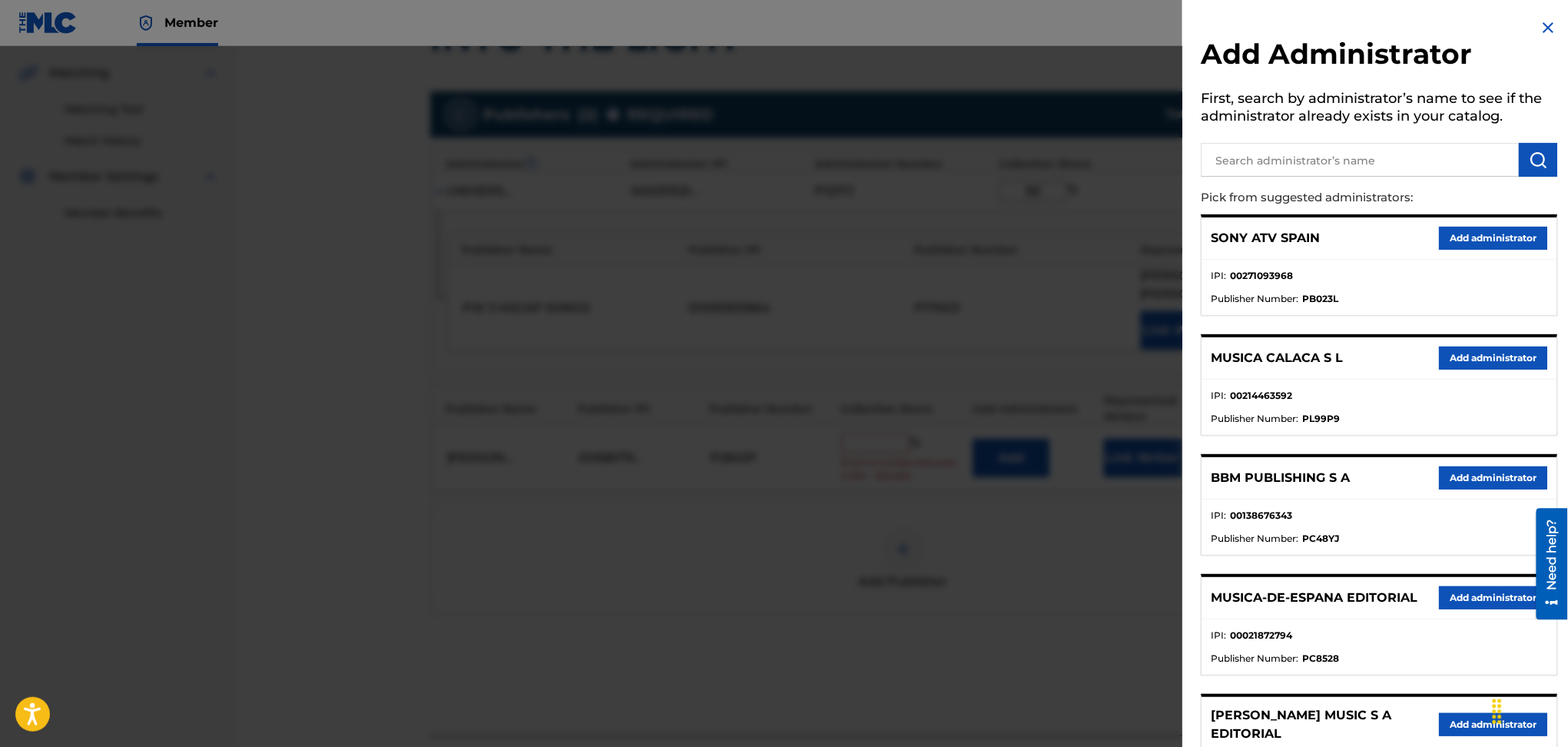
click at [1256, 159] on input "text" at bounding box center [1360, 160] width 318 height 34
type input "universal music corp."
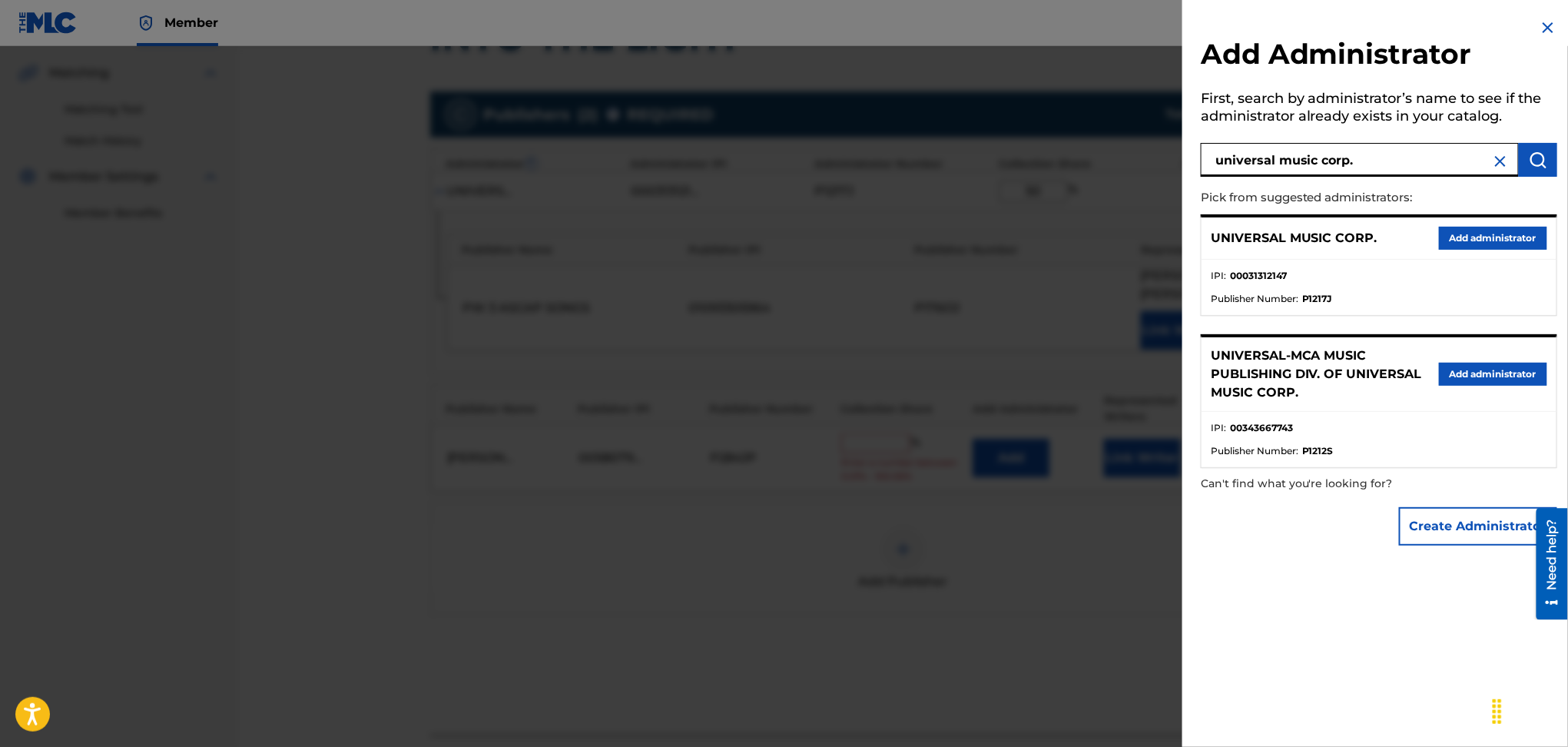
click at [1442, 240] on button "Add administrator" at bounding box center [1493, 238] width 108 height 23
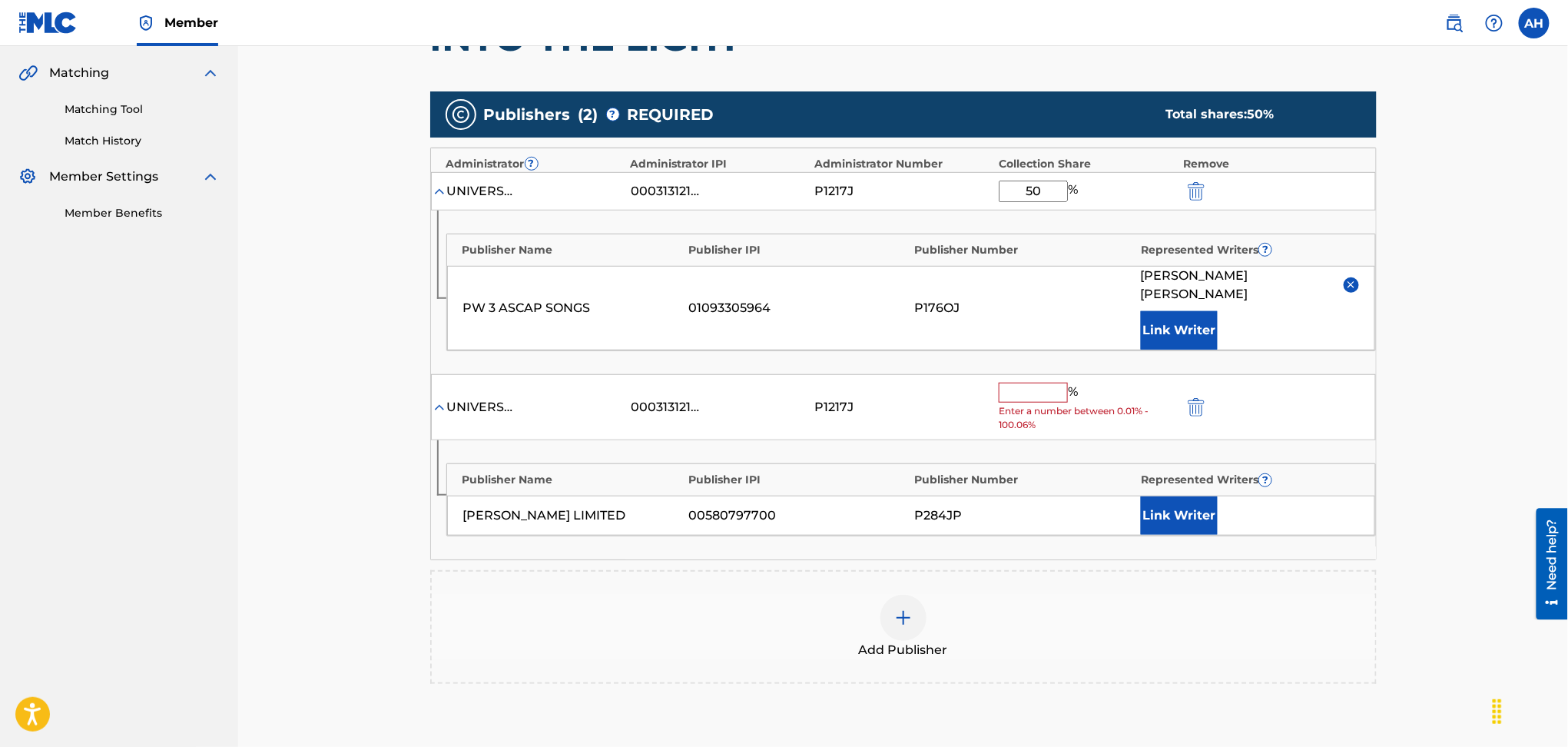
click at [1041, 383] on input "text" at bounding box center [1033, 392] width 69 height 20
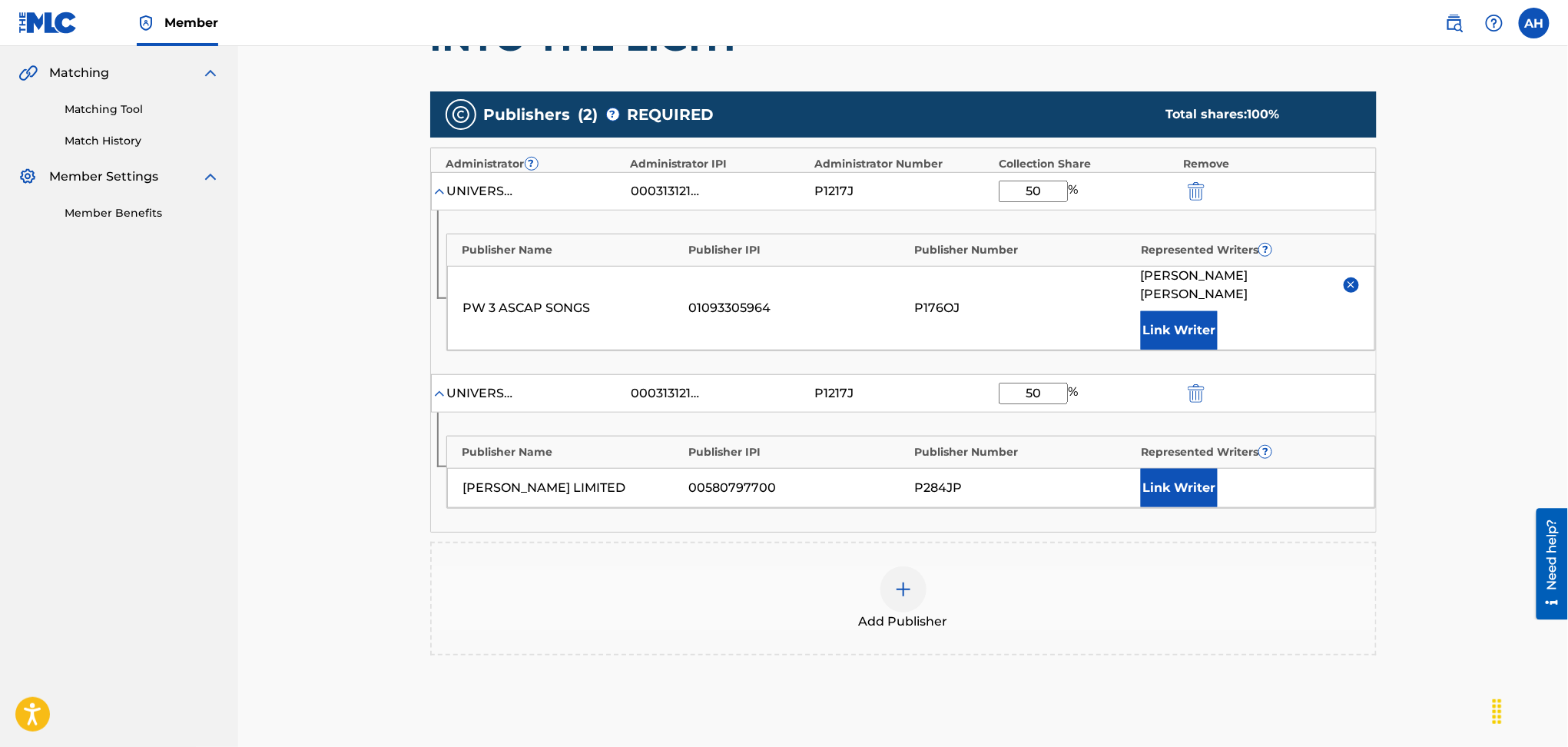
type input "50"
click at [1181, 481] on button "Link Writer" at bounding box center [1179, 488] width 77 height 38
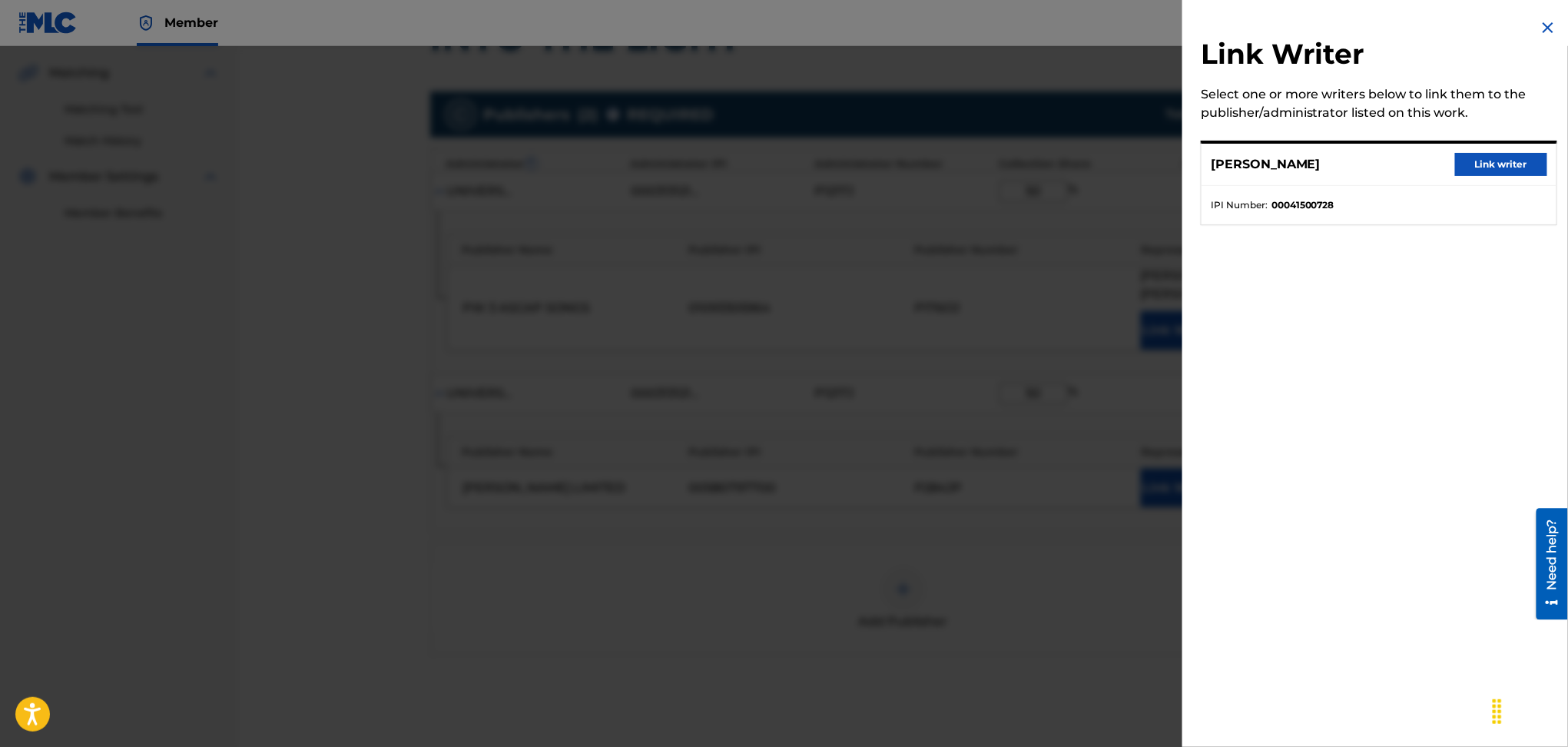
click at [1467, 159] on button "Link writer" at bounding box center [1501, 164] width 92 height 23
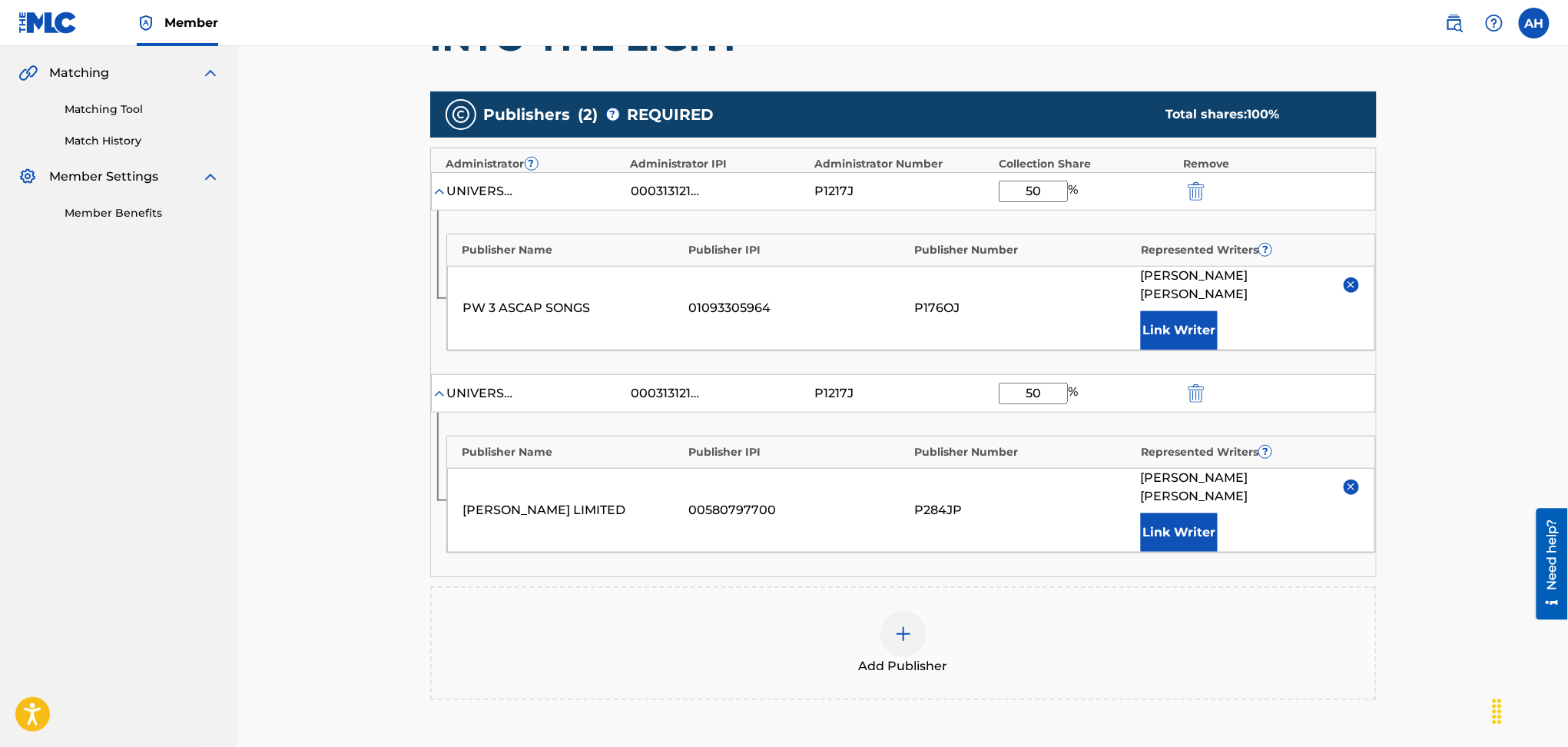
click at [1433, 507] on div "Catalog Enter Work Details Add Writers Add Publishers & Shares Add Recording Re…" at bounding box center [904, 317] width 1076 height 1159
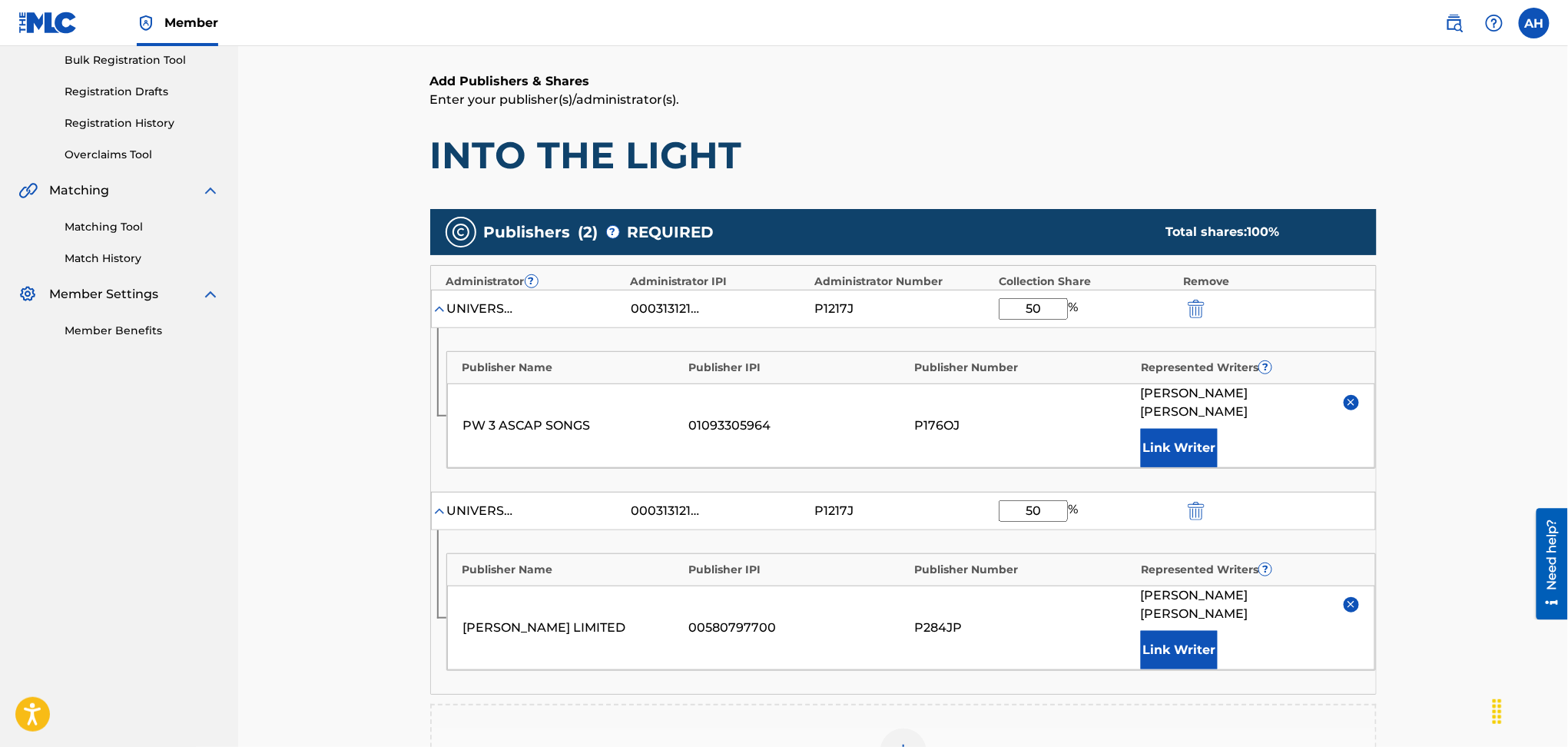
scroll to position [142, 0]
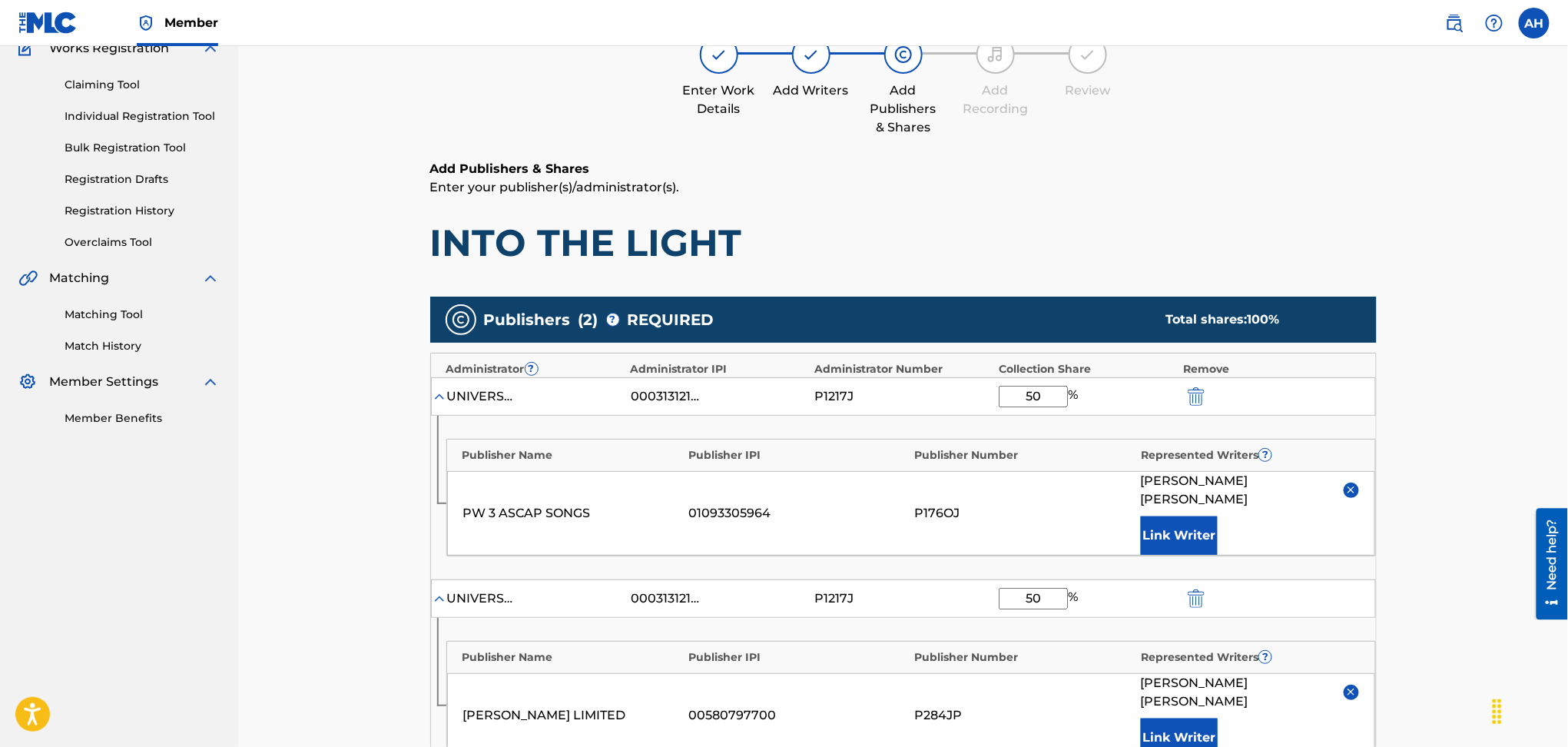
click at [1077, 237] on h1 "INTO THE LIGHT" at bounding box center [904, 243] width 946 height 46
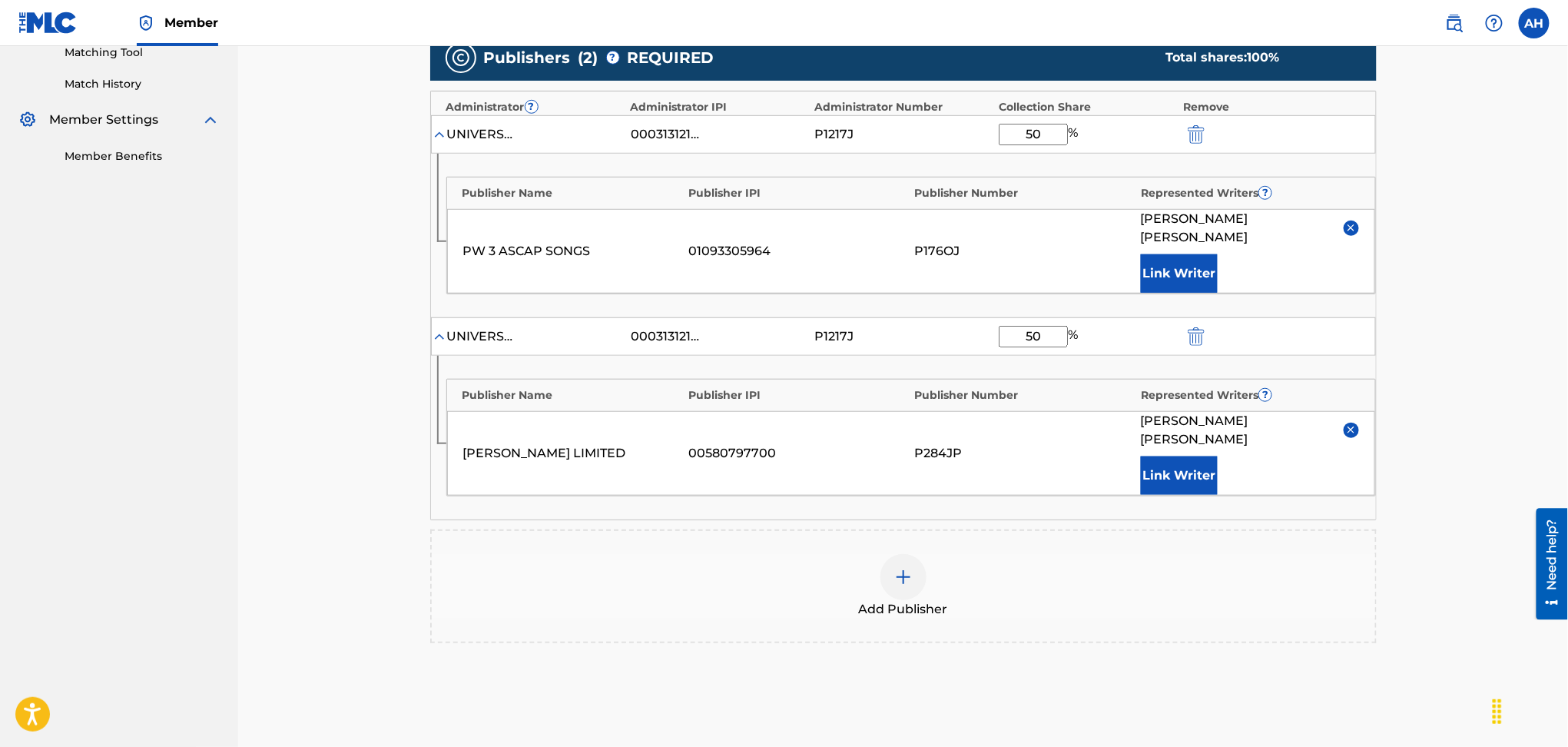
scroll to position [530, 0]
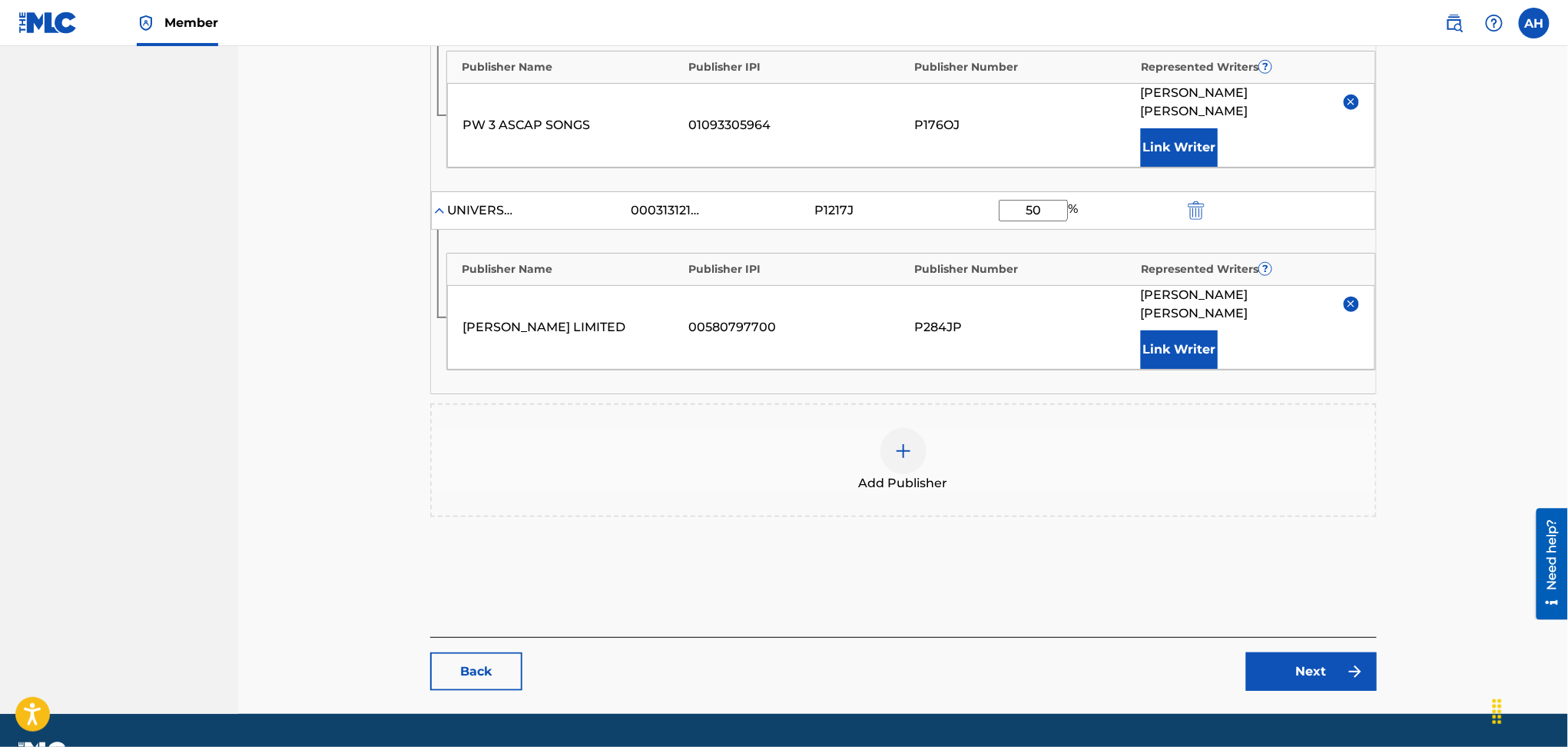
click at [1316, 652] on link "Next" at bounding box center [1311, 671] width 130 height 38
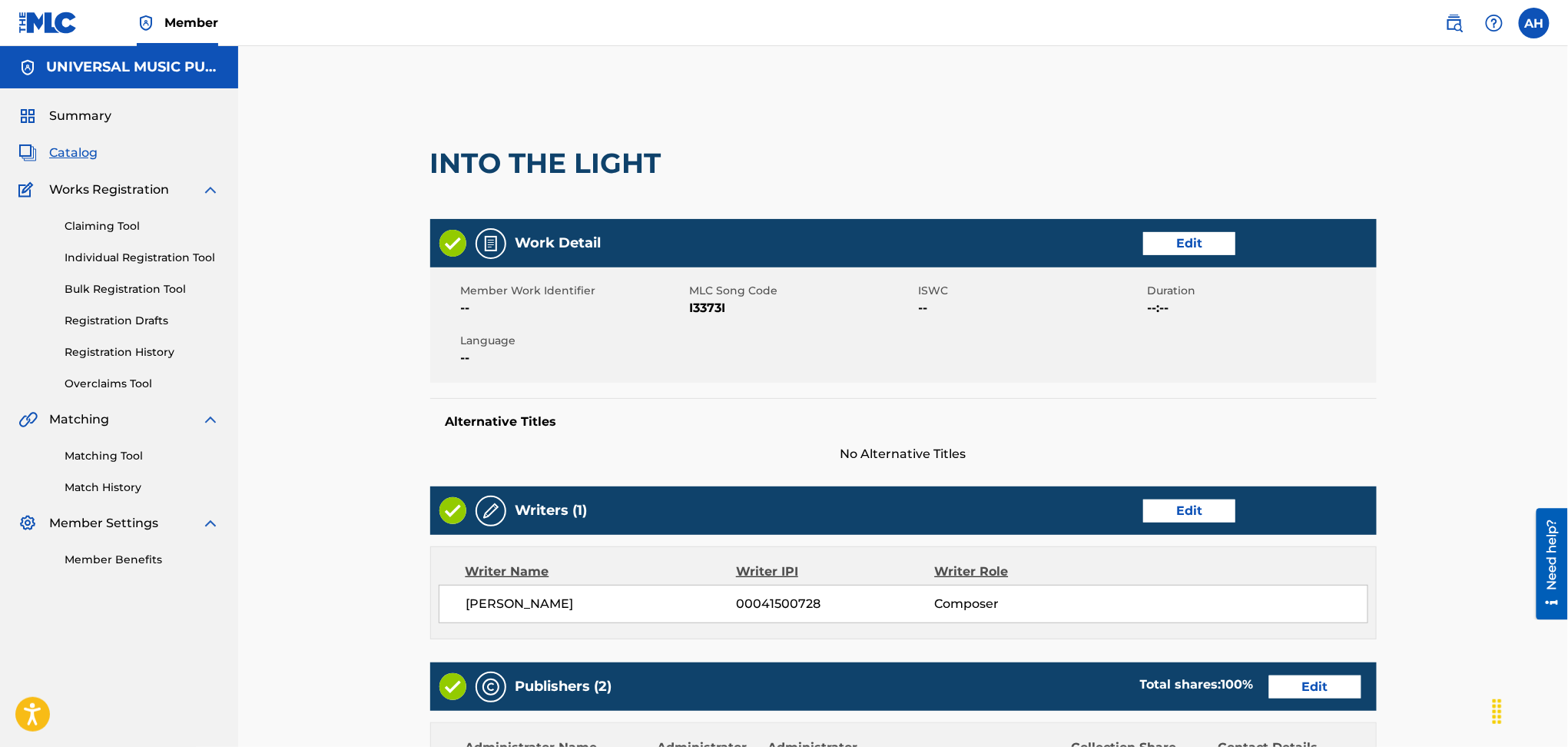
click at [1349, 321] on div "Member Work Identifier -- MLC Song Code I3373I ISWC -- Duration --:-- Language …" at bounding box center [904, 325] width 946 height 115
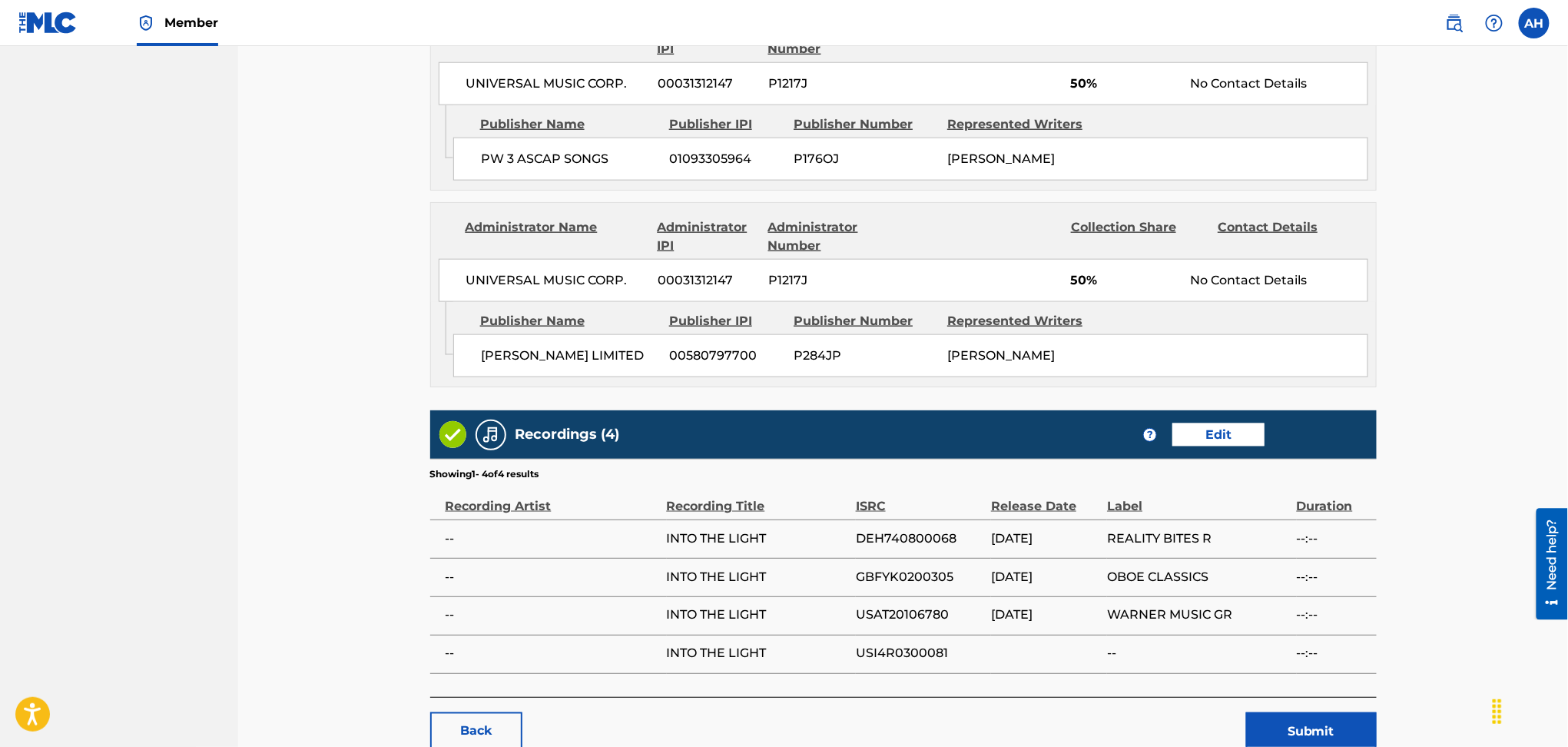
scroll to position [846, 0]
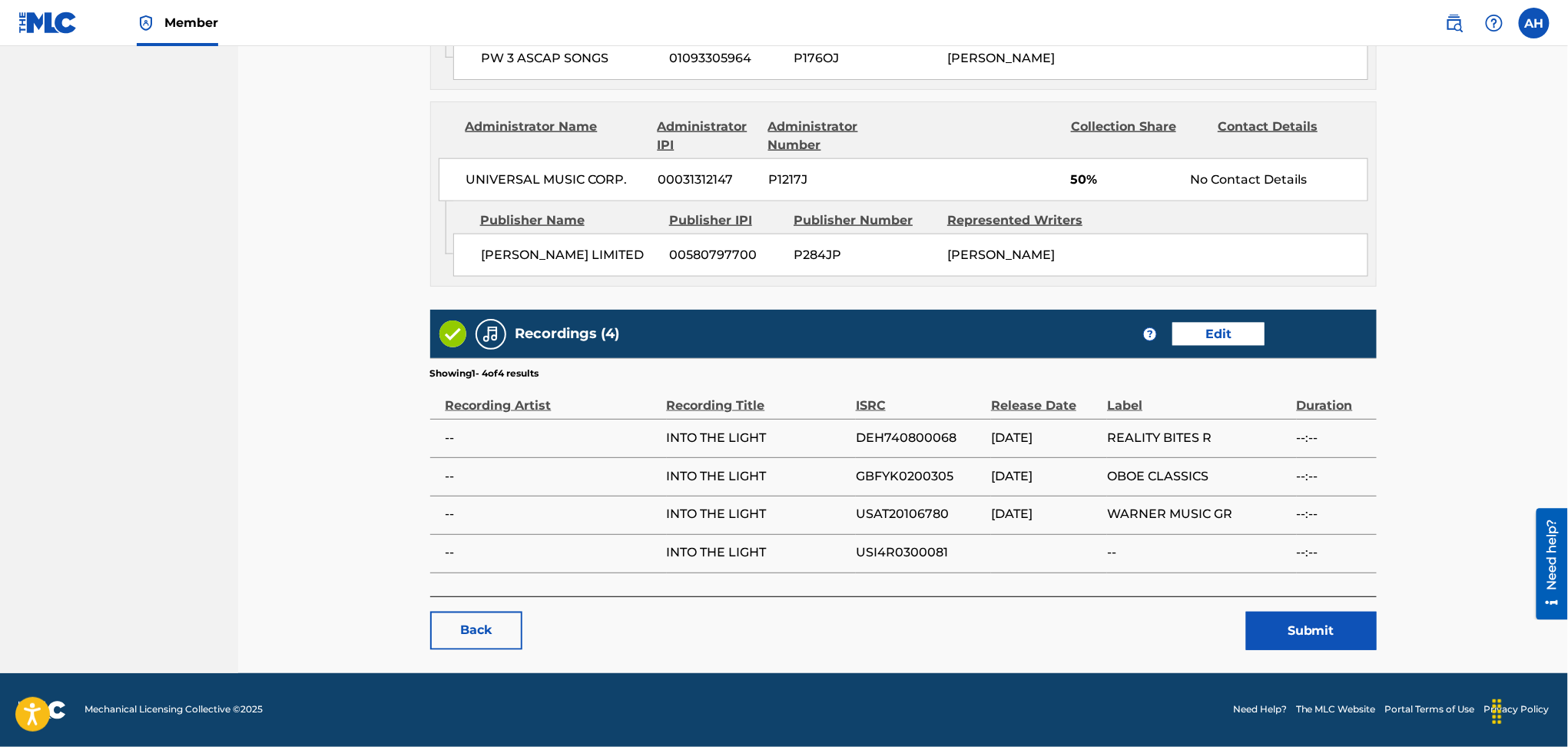
click at [1336, 630] on button "Submit" at bounding box center [1311, 630] width 130 height 38
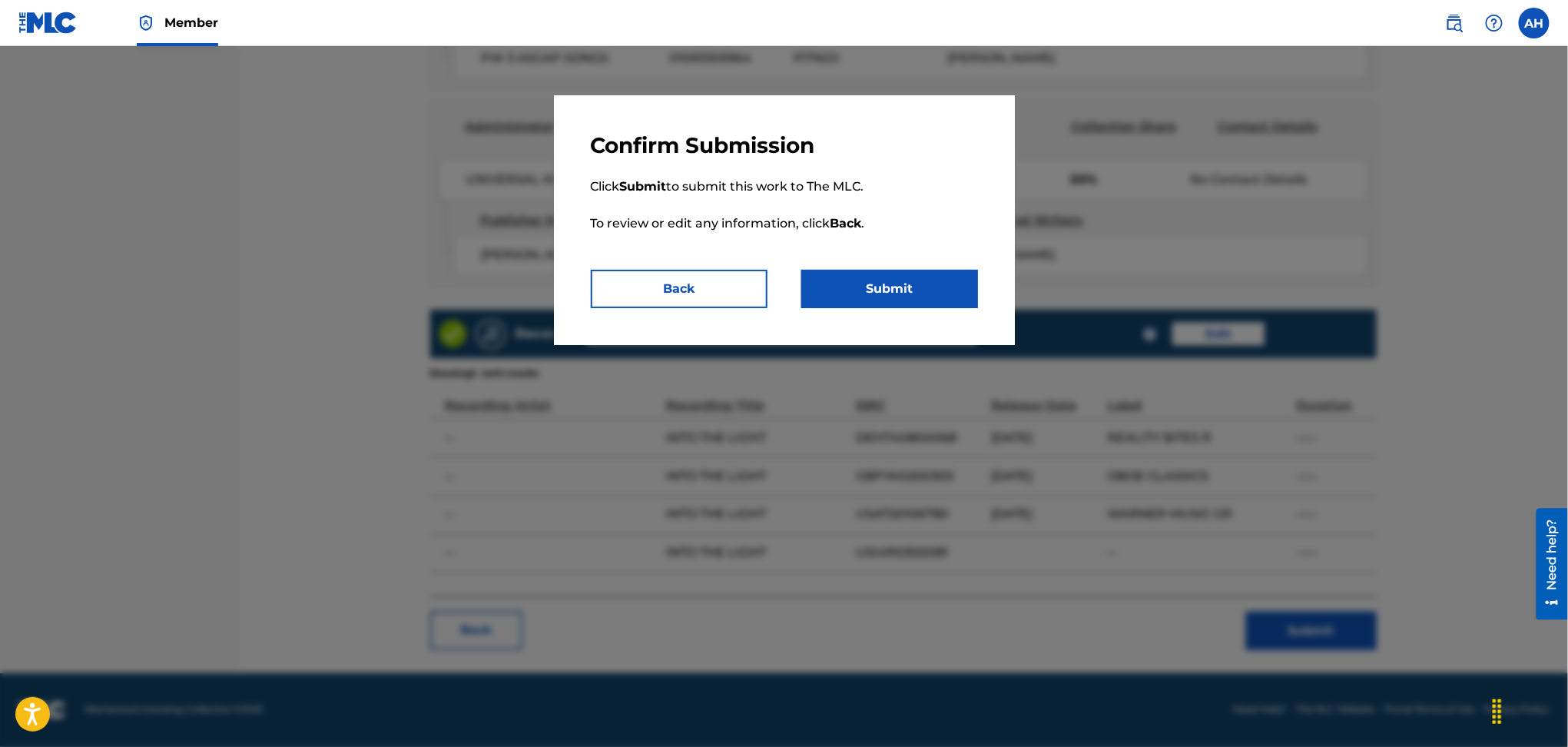
drag, startPoint x: 904, startPoint y: 310, endPoint x: 894, endPoint y: 292, distance: 20.6
click at [900, 306] on div "Confirm Submission Click Submit to submit this work to The MLC. To review or ed…" at bounding box center [784, 220] width 461 height 250
click at [894, 292] on button "Submit" at bounding box center [889, 288] width 176 height 38
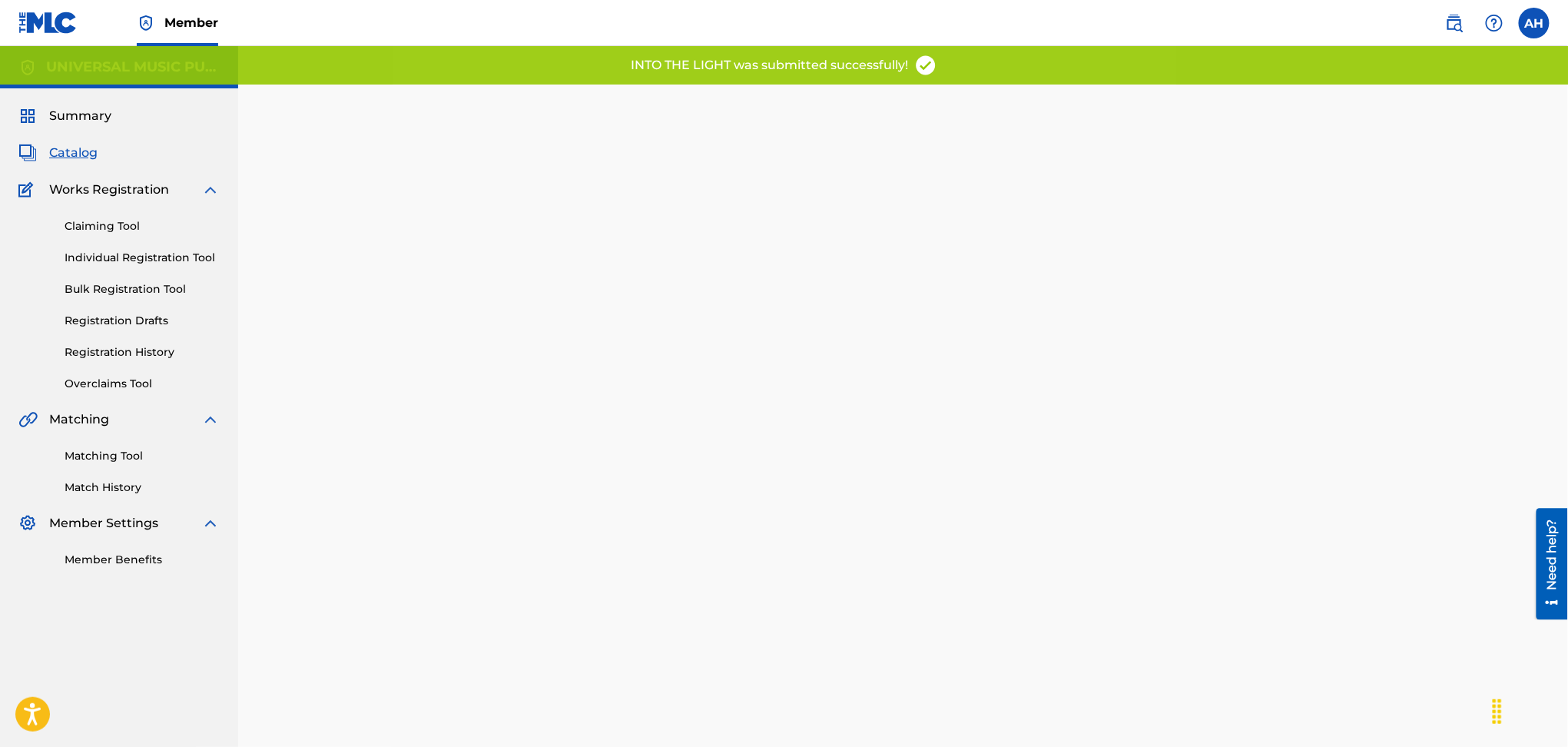
click at [45, 142] on div "Summary Catalog Works Registration Claiming Tool Individual Registration Tool B…" at bounding box center [119, 338] width 238 height 498
click at [55, 157] on span "Catalog" at bounding box center [73, 153] width 49 height 19
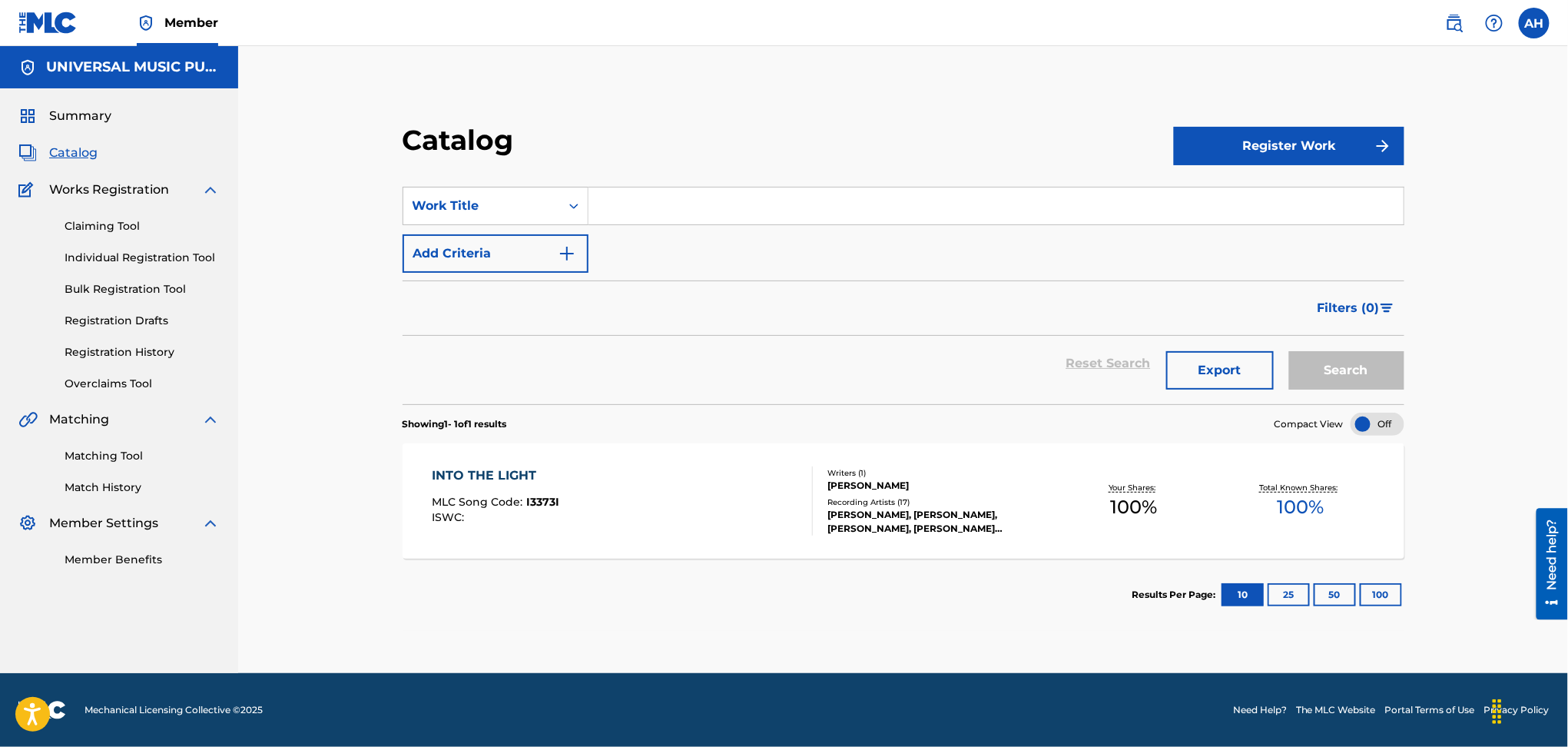
click at [655, 210] on input "Search Form" at bounding box center [996, 206] width 815 height 37
type input "o"
type input "i know what love is"
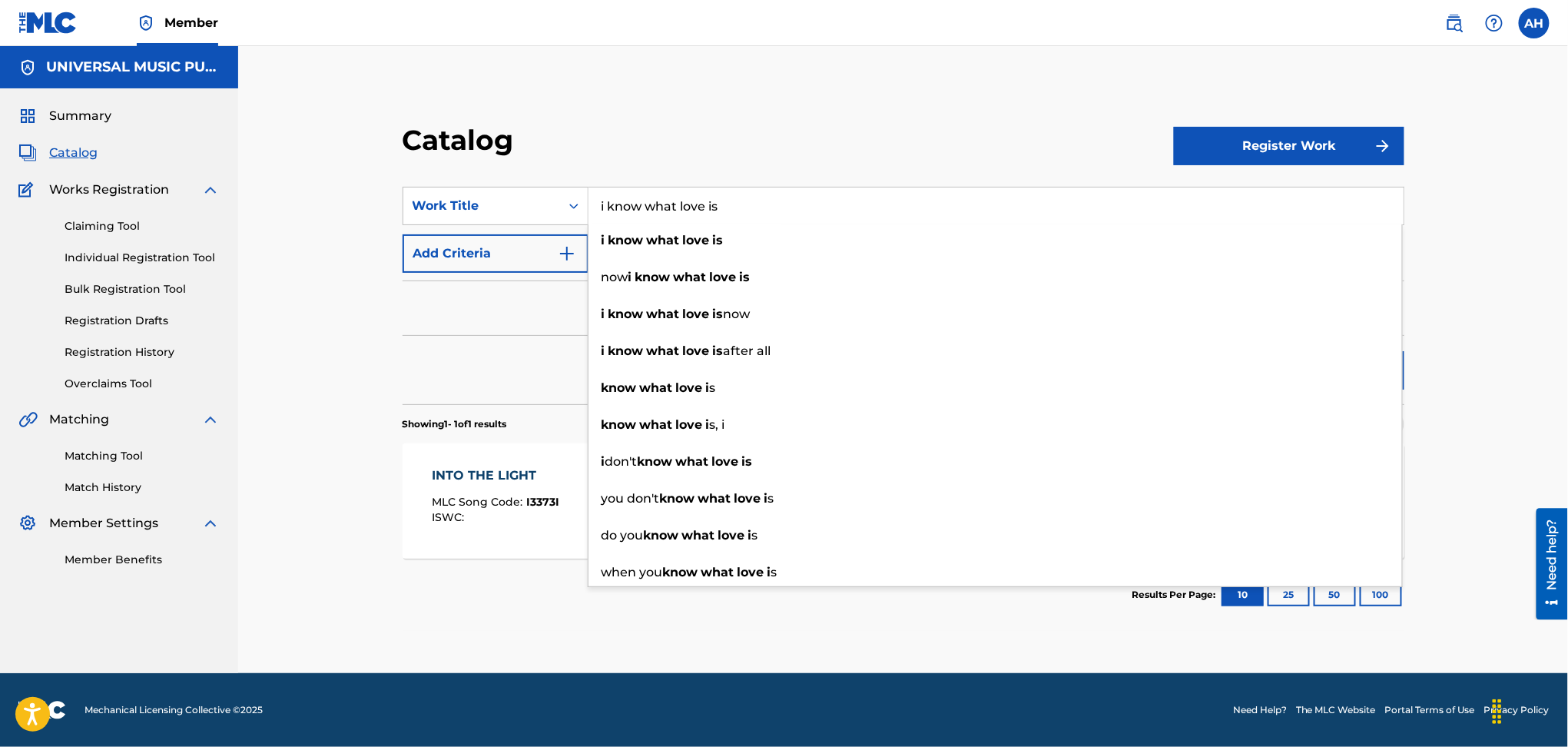
click at [453, 356] on div "Reset Search Export Search" at bounding box center [903, 363] width 1002 height 55
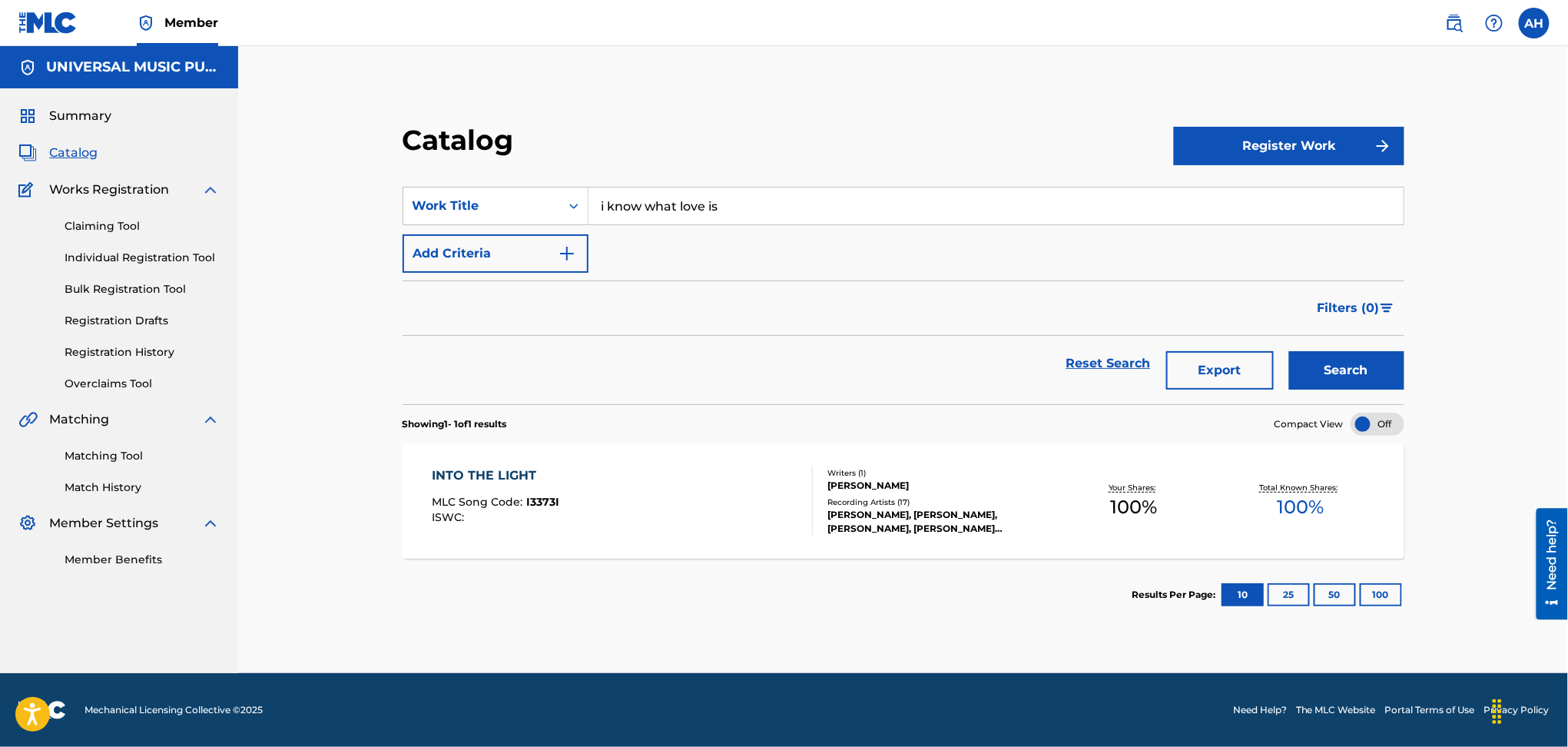
click at [500, 249] on button "Add Criteria" at bounding box center [495, 253] width 186 height 38
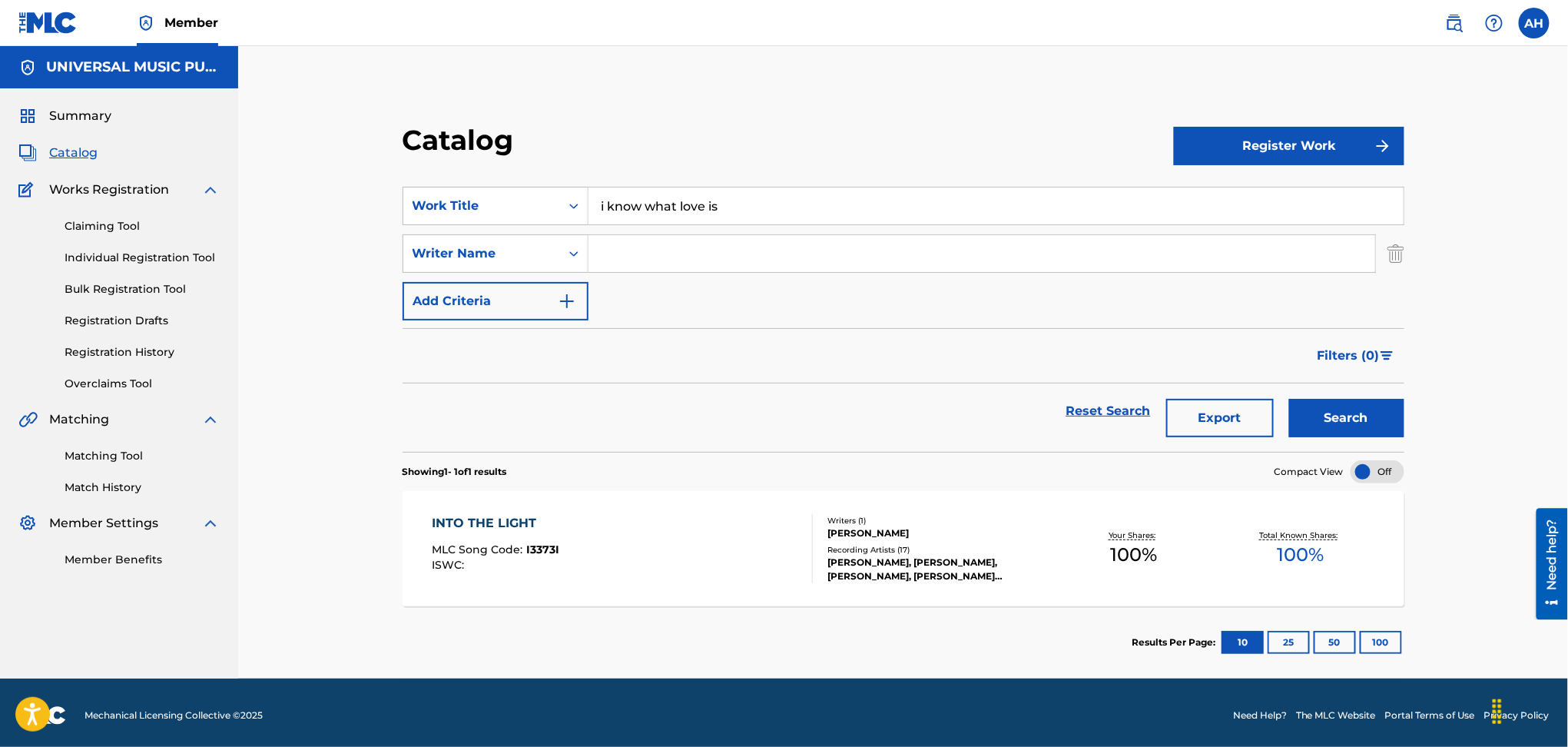
drag, startPoint x: 500, startPoint y: 249, endPoint x: 703, endPoint y: 241, distance: 203.2
click at [708, 246] on input "Search Form" at bounding box center [981, 253] width 787 height 37
type input "[PERSON_NAME]"
click at [1289, 399] on button "Search" at bounding box center [1346, 418] width 115 height 38
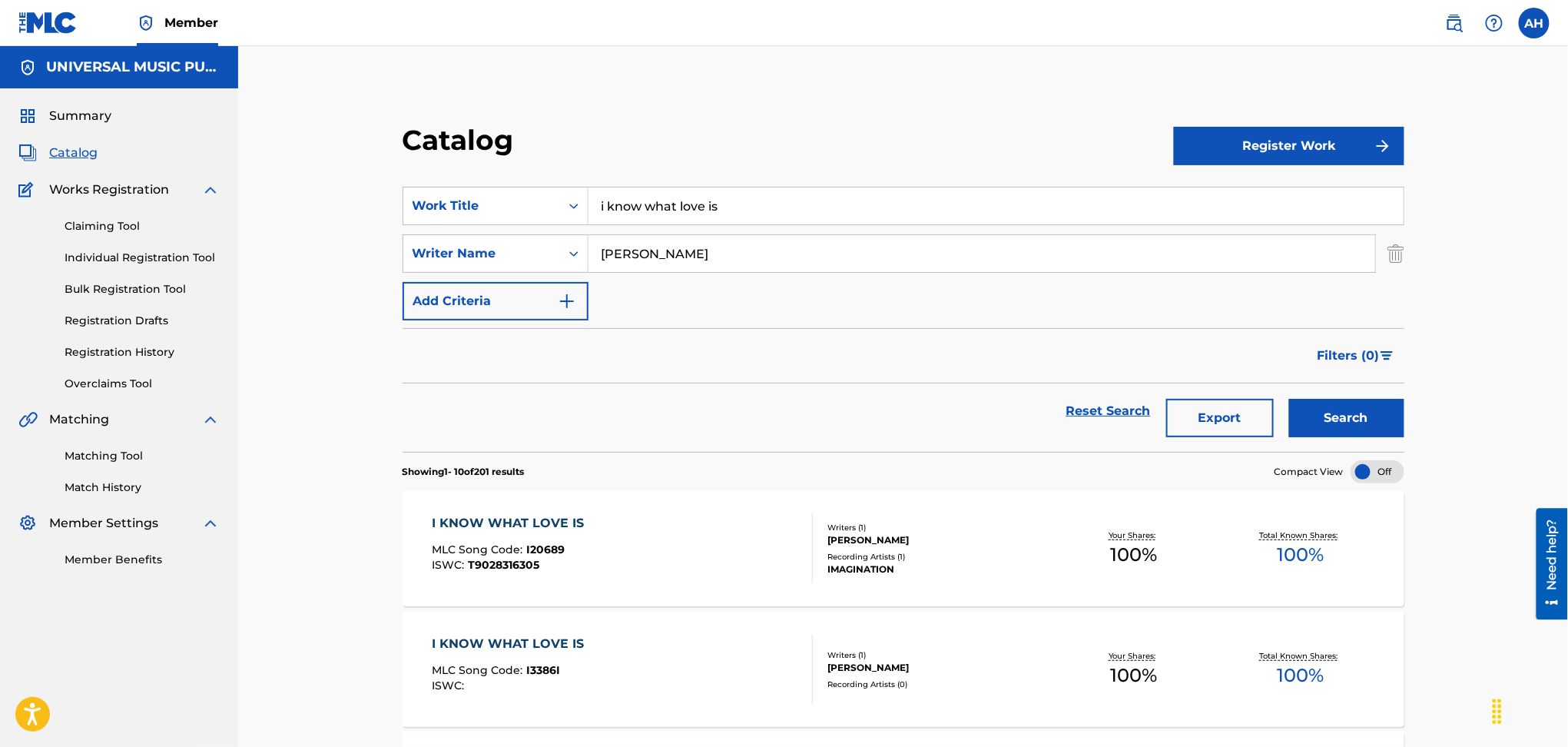
scroll to position [102, 0]
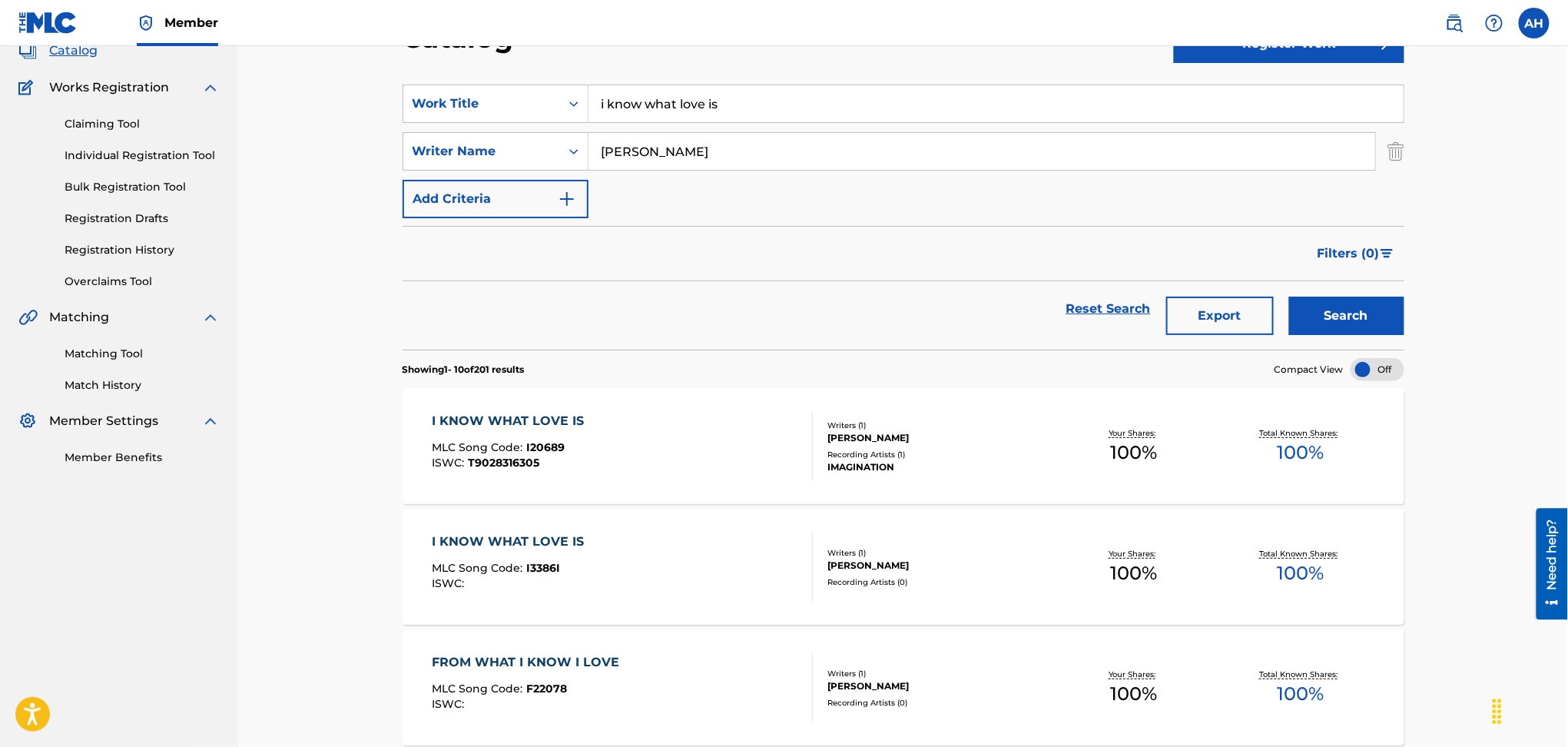
click at [778, 595] on div "I KNOW WHAT LOVE IS MLC Song Code : I3386I ISWC :" at bounding box center [622, 567] width 381 height 69
